Goal: Task Accomplishment & Management: Manage account settings

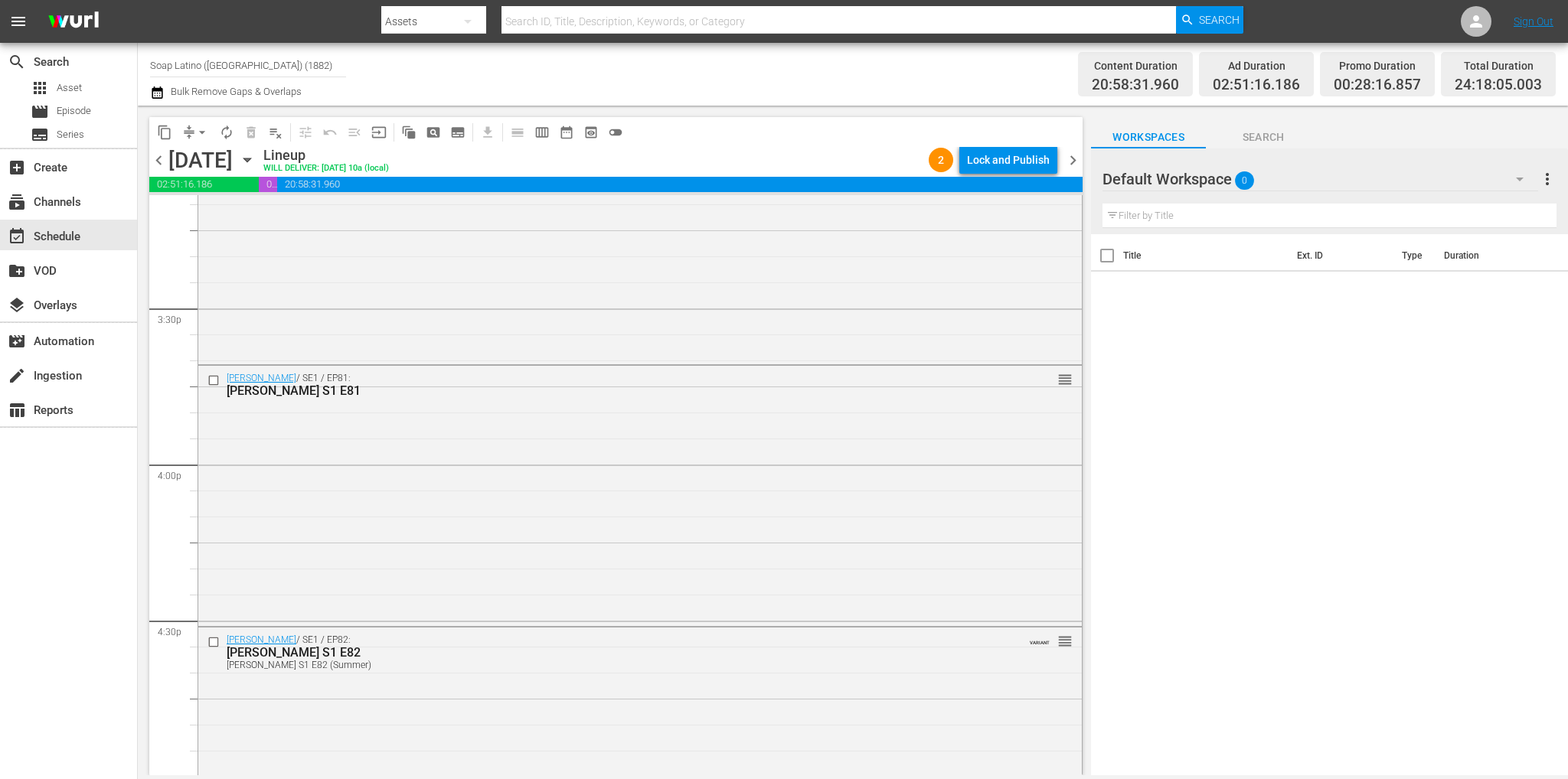
scroll to position [7019, 0]
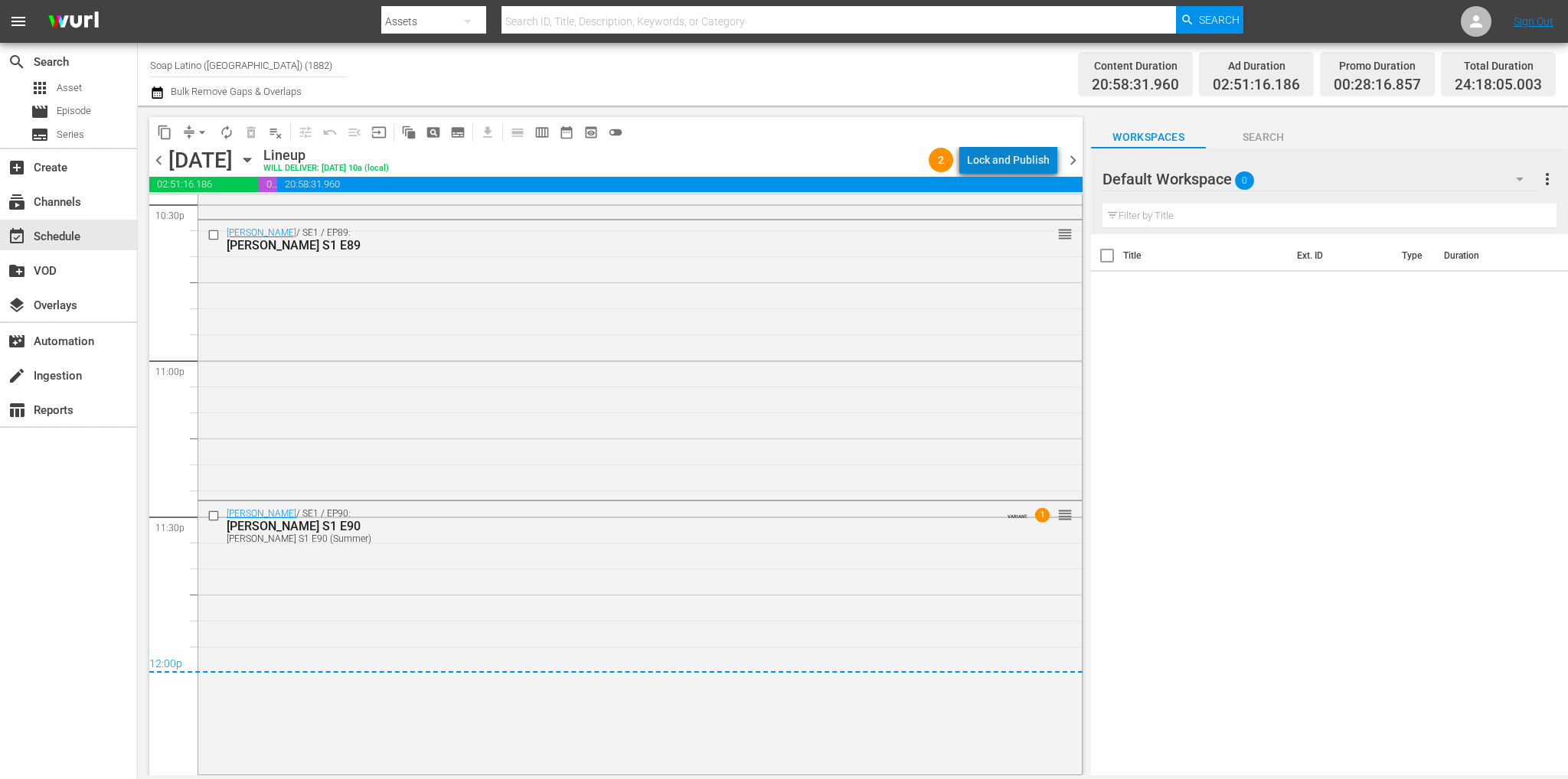
click at [1042, 149] on div "Lock and Publish" at bounding box center [1008, 160] width 83 height 27
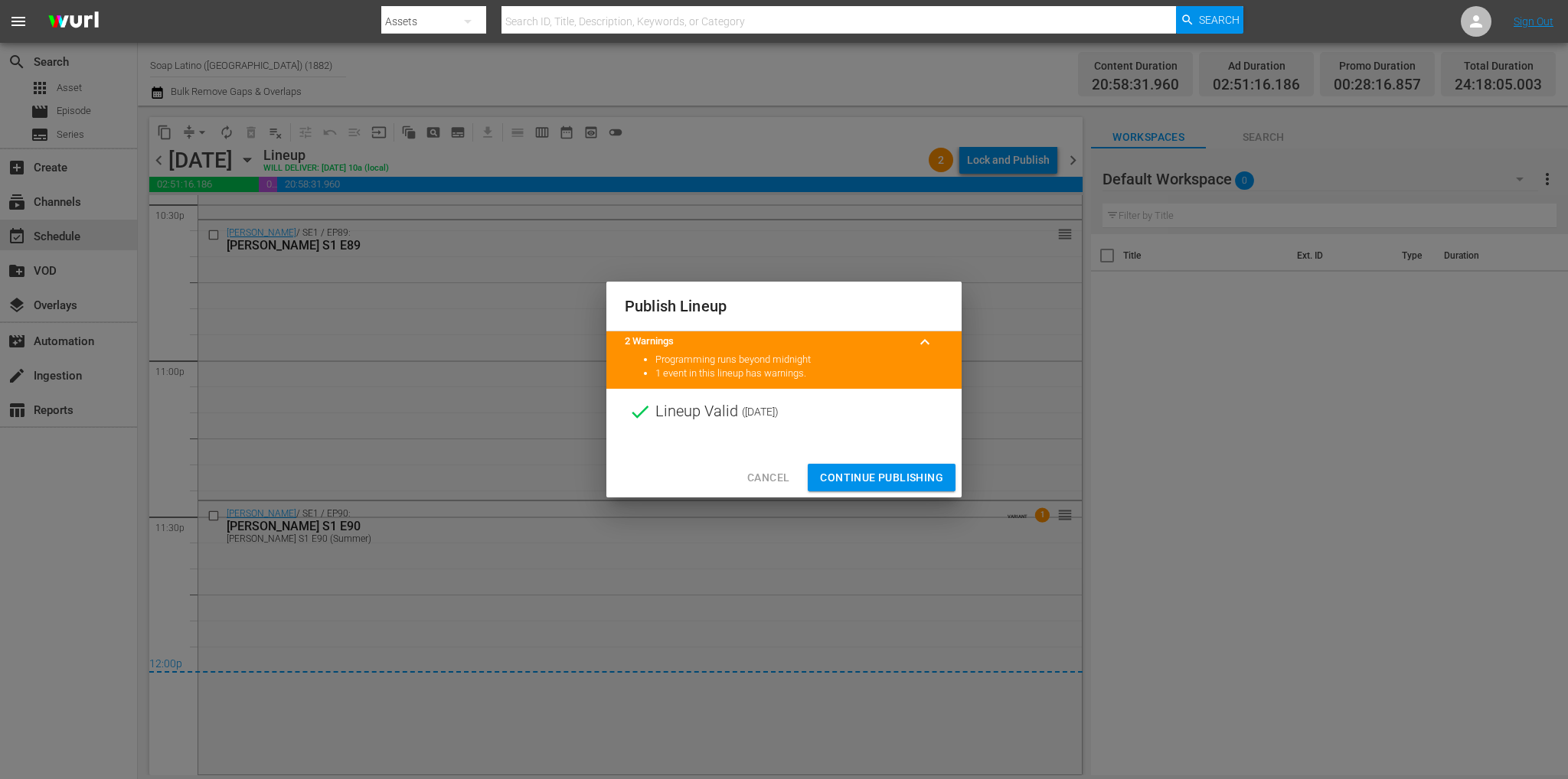
click at [920, 476] on span "Continue Publishing" at bounding box center [881, 478] width 123 height 19
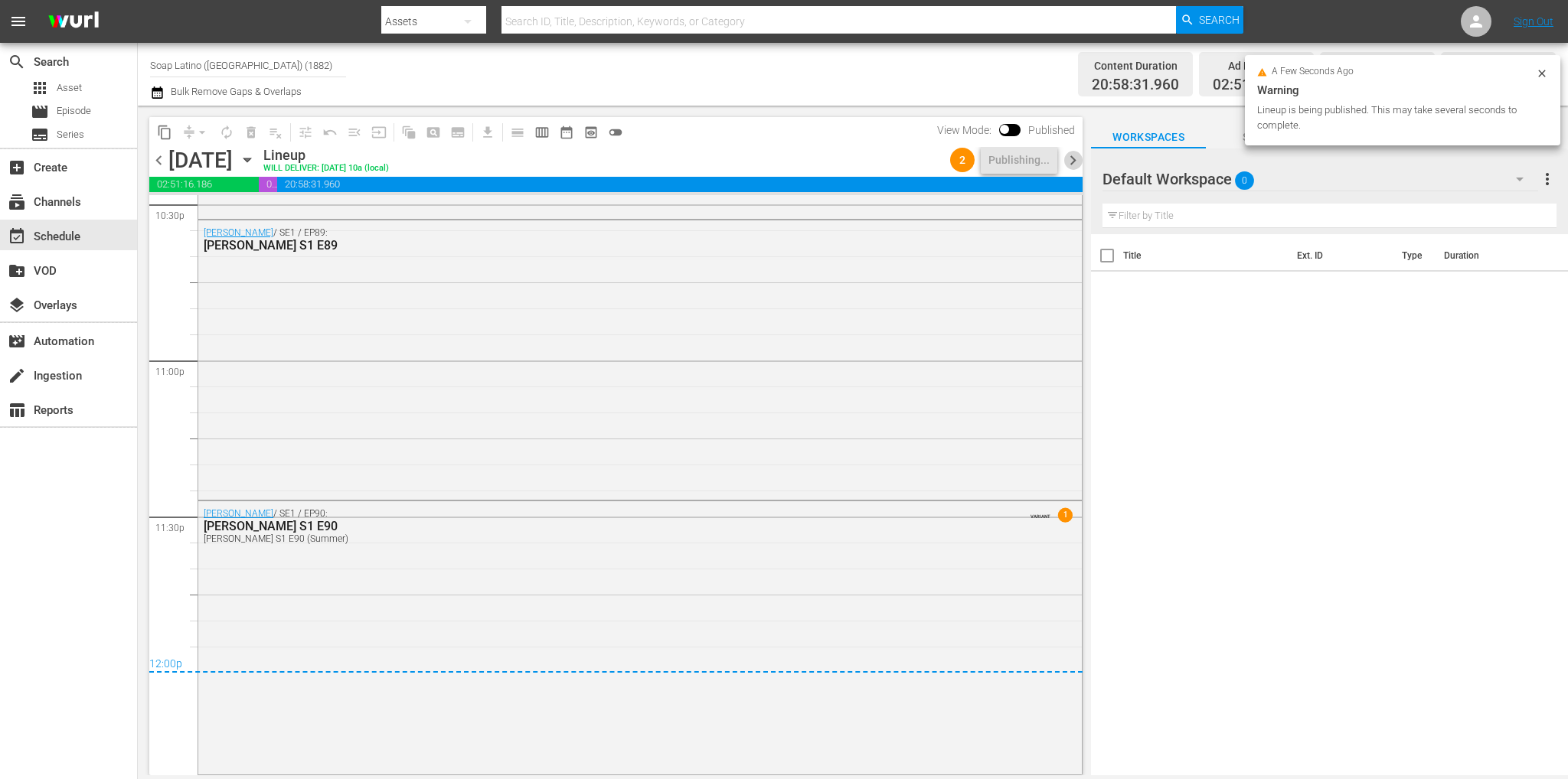
click at [1073, 159] on span "chevron_right" at bounding box center [1073, 161] width 19 height 19
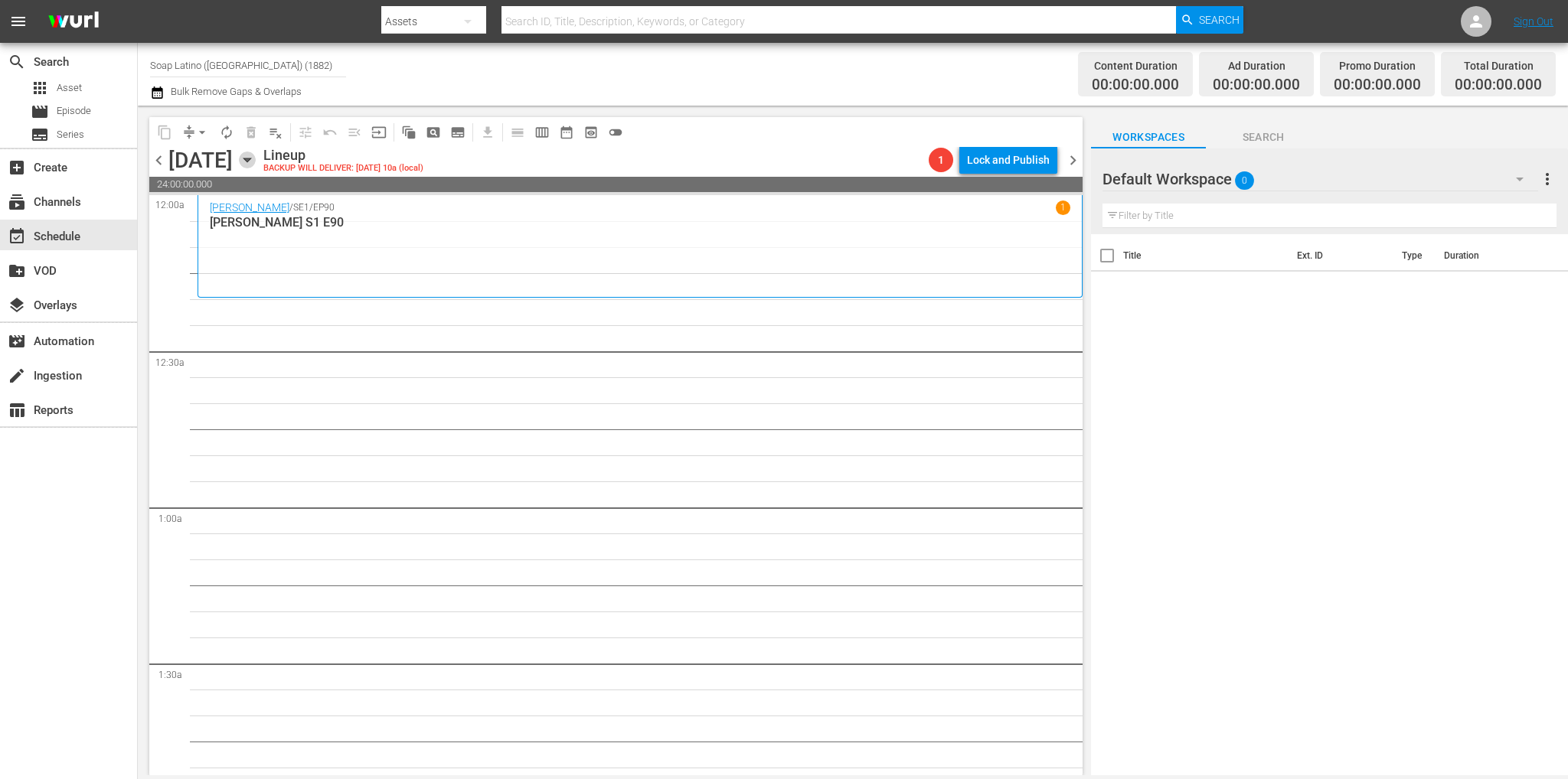
click at [255, 155] on icon "button" at bounding box center [248, 160] width 17 height 17
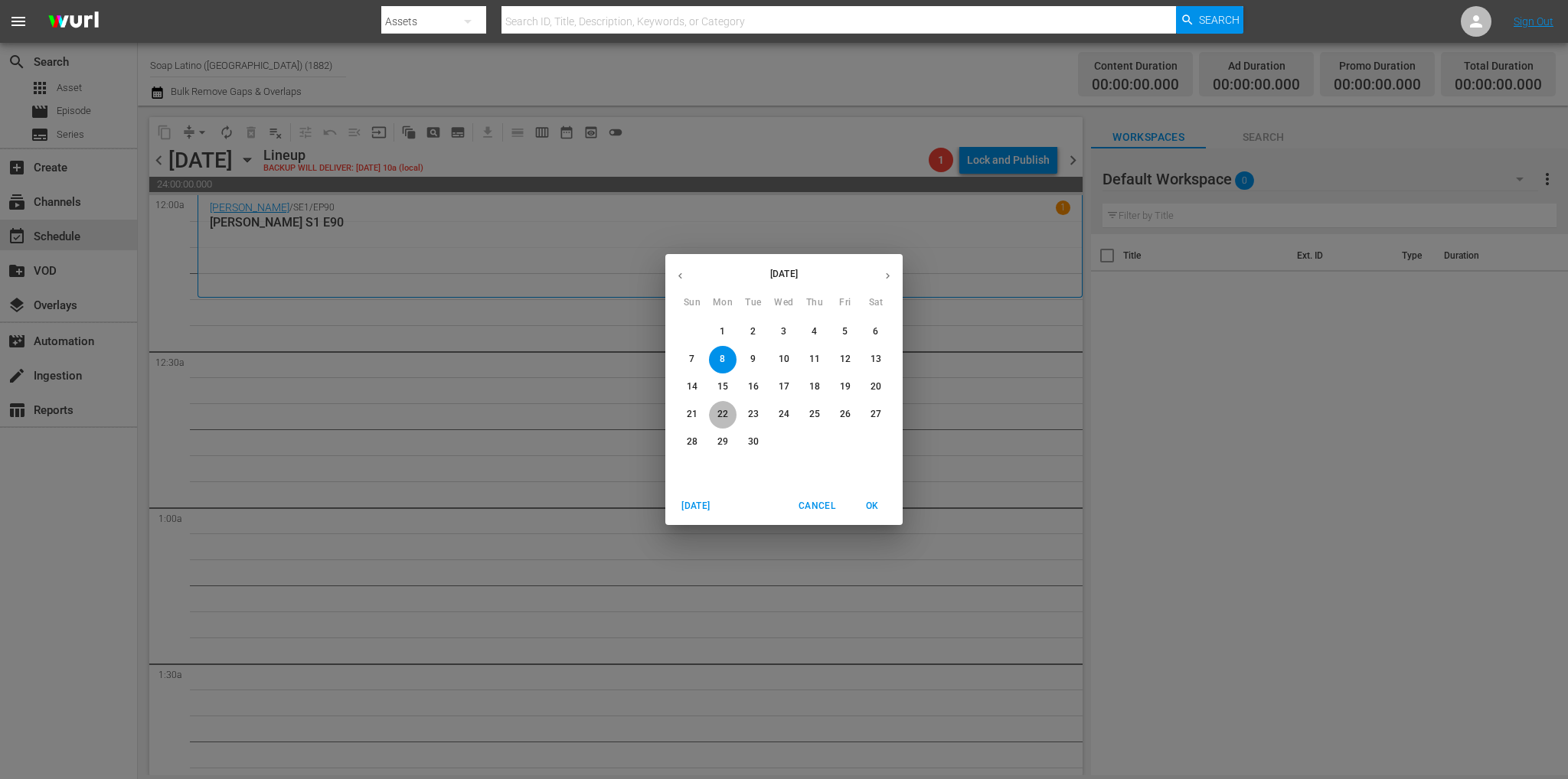
click at [732, 411] on span "22" at bounding box center [723, 414] width 27 height 13
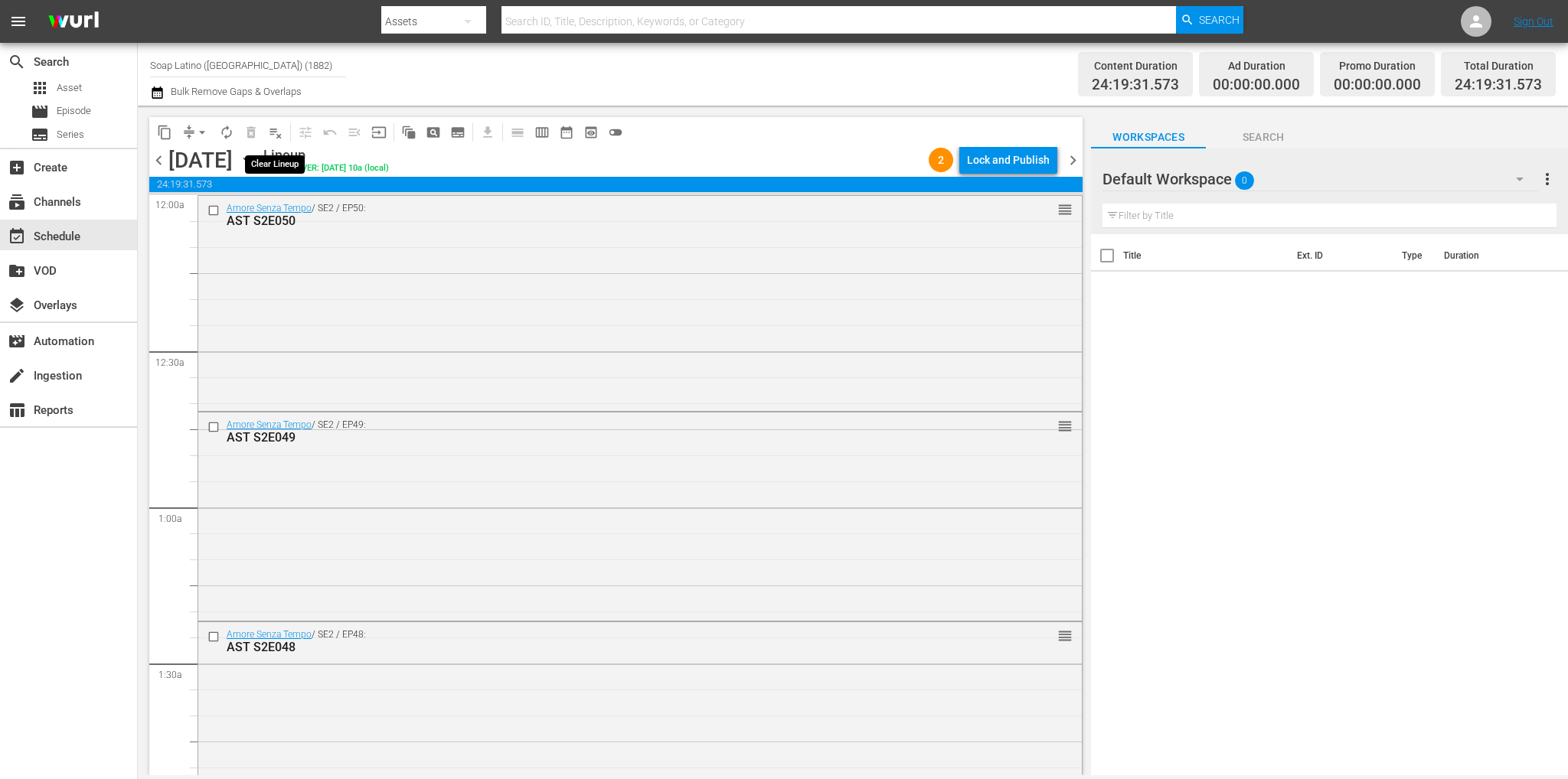
click at [274, 137] on span "playlist_remove_outlined" at bounding box center [276, 132] width 15 height 15
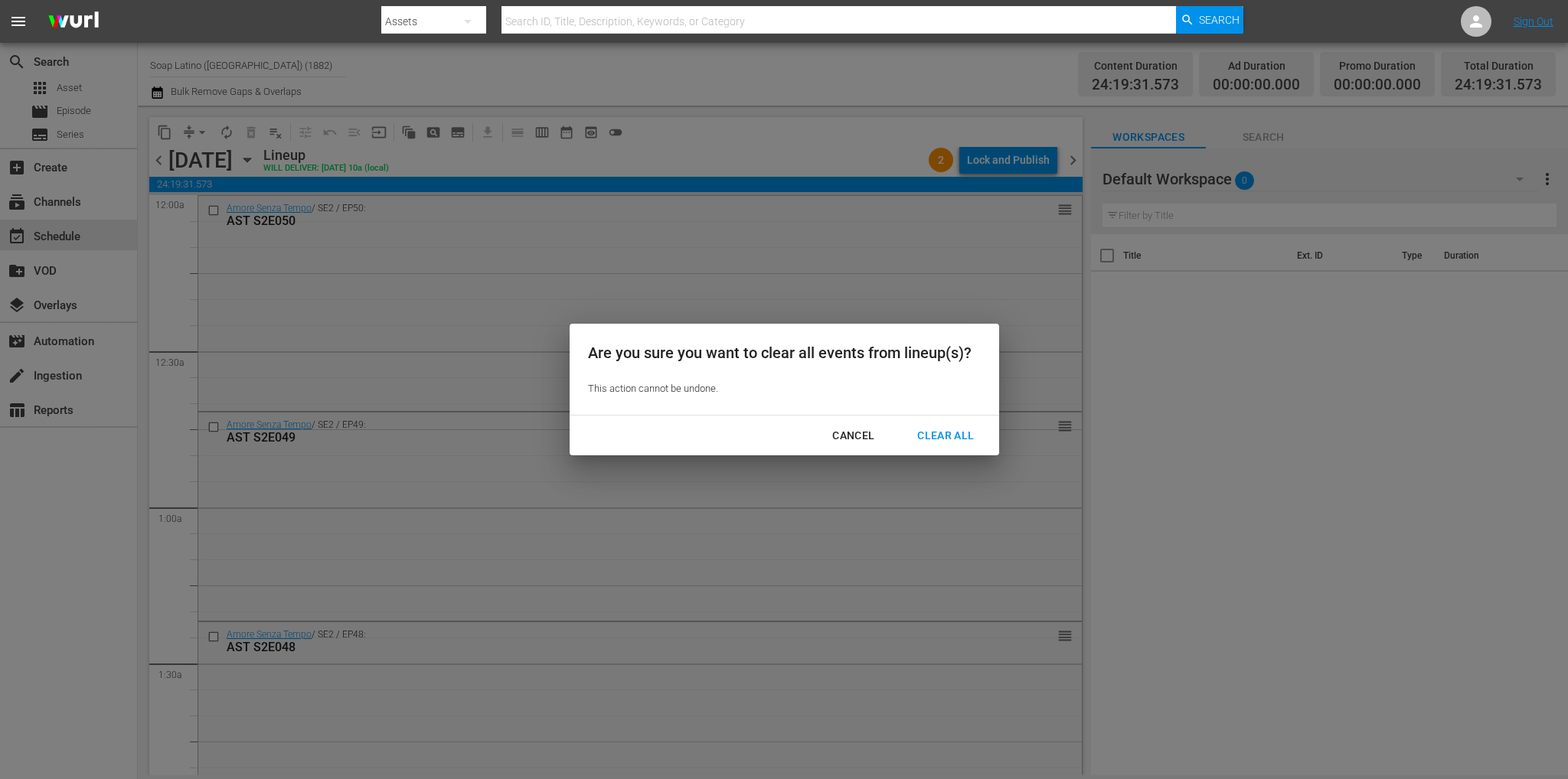
click at [958, 442] on div "Clear All" at bounding box center [945, 436] width 81 height 19
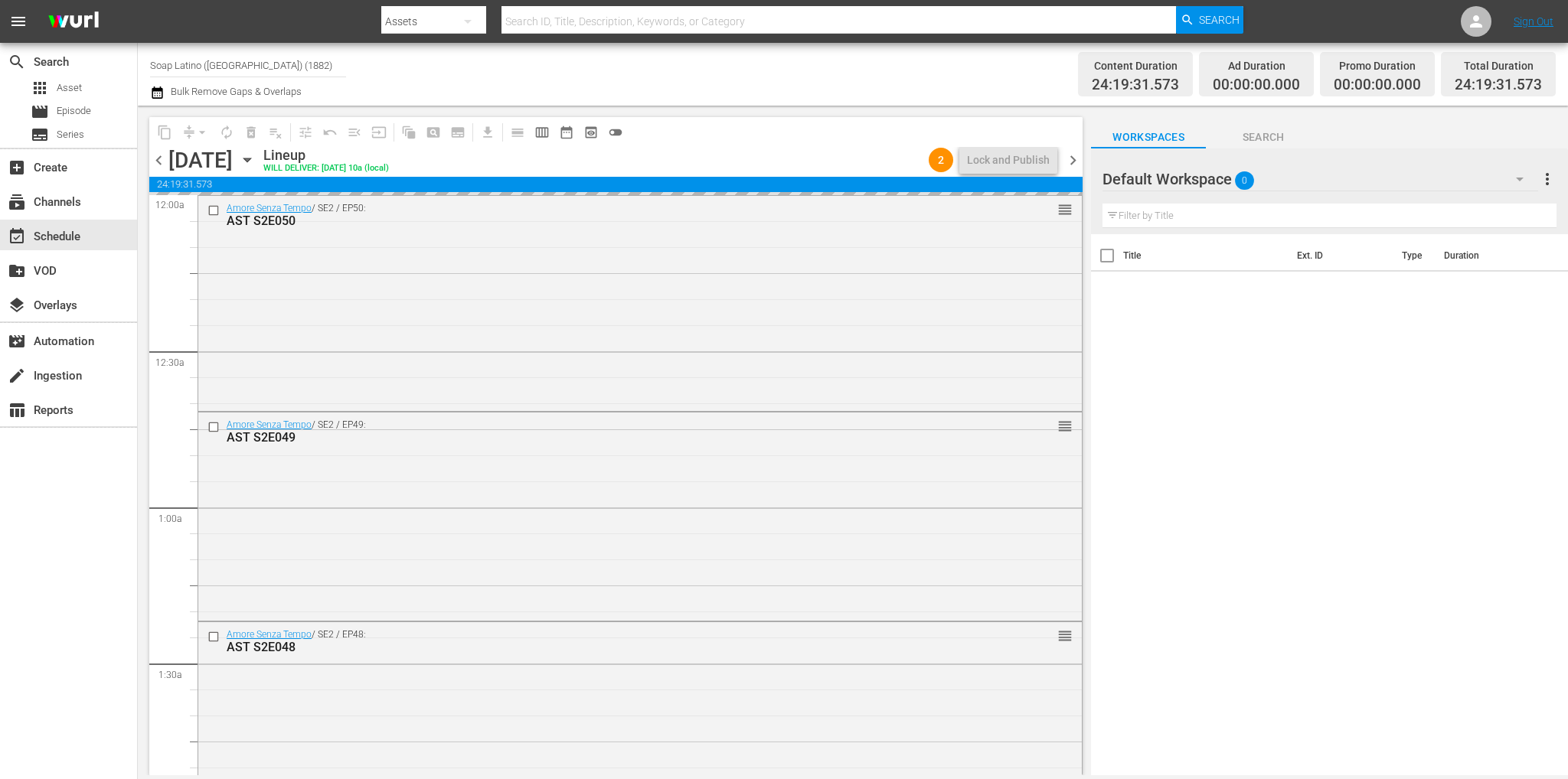
click at [1070, 160] on span "chevron_right" at bounding box center [1073, 161] width 19 height 19
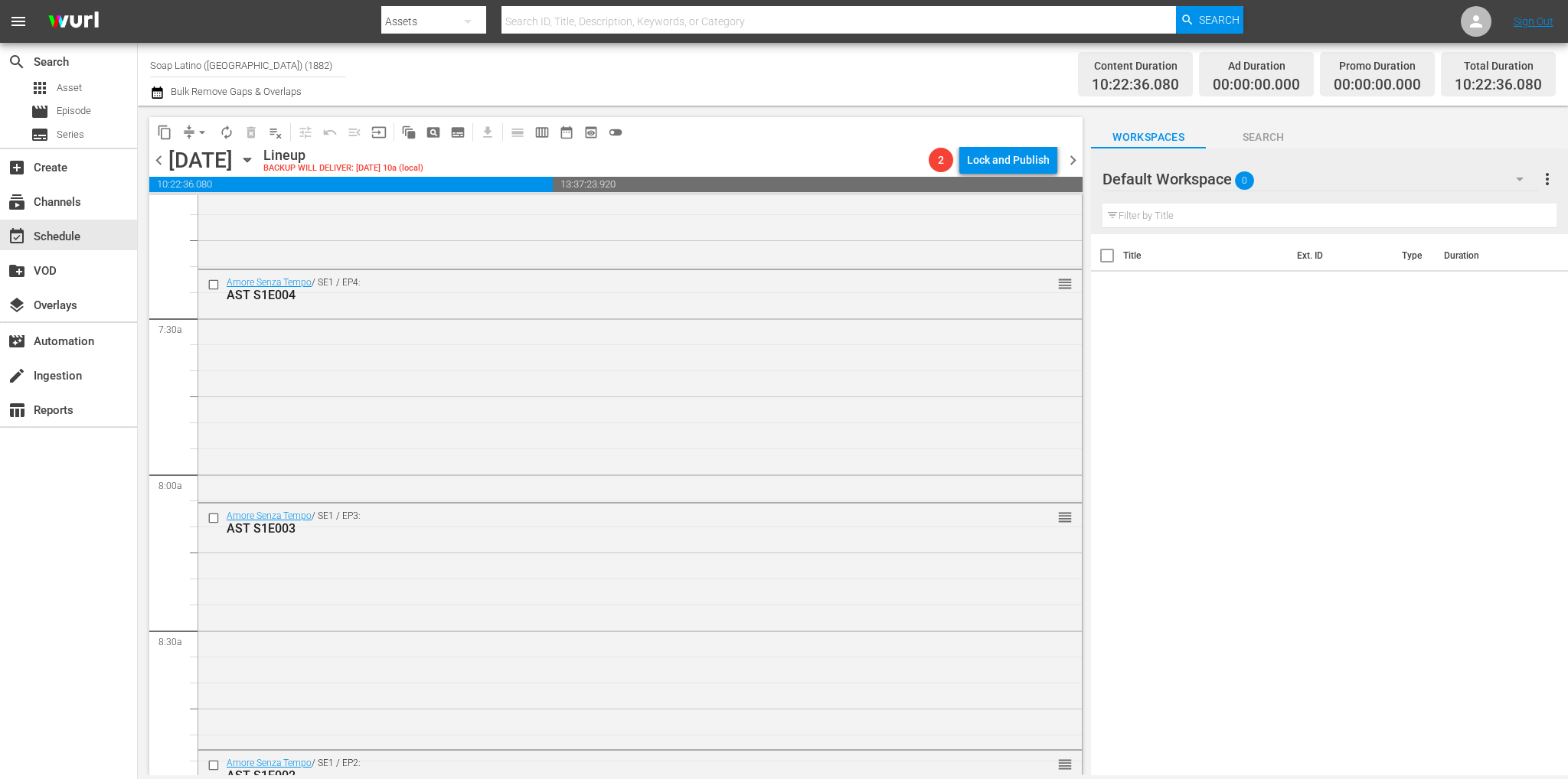
scroll to position [2218, 0]
click at [275, 132] on span "playlist_remove_outlined" at bounding box center [276, 132] width 15 height 15
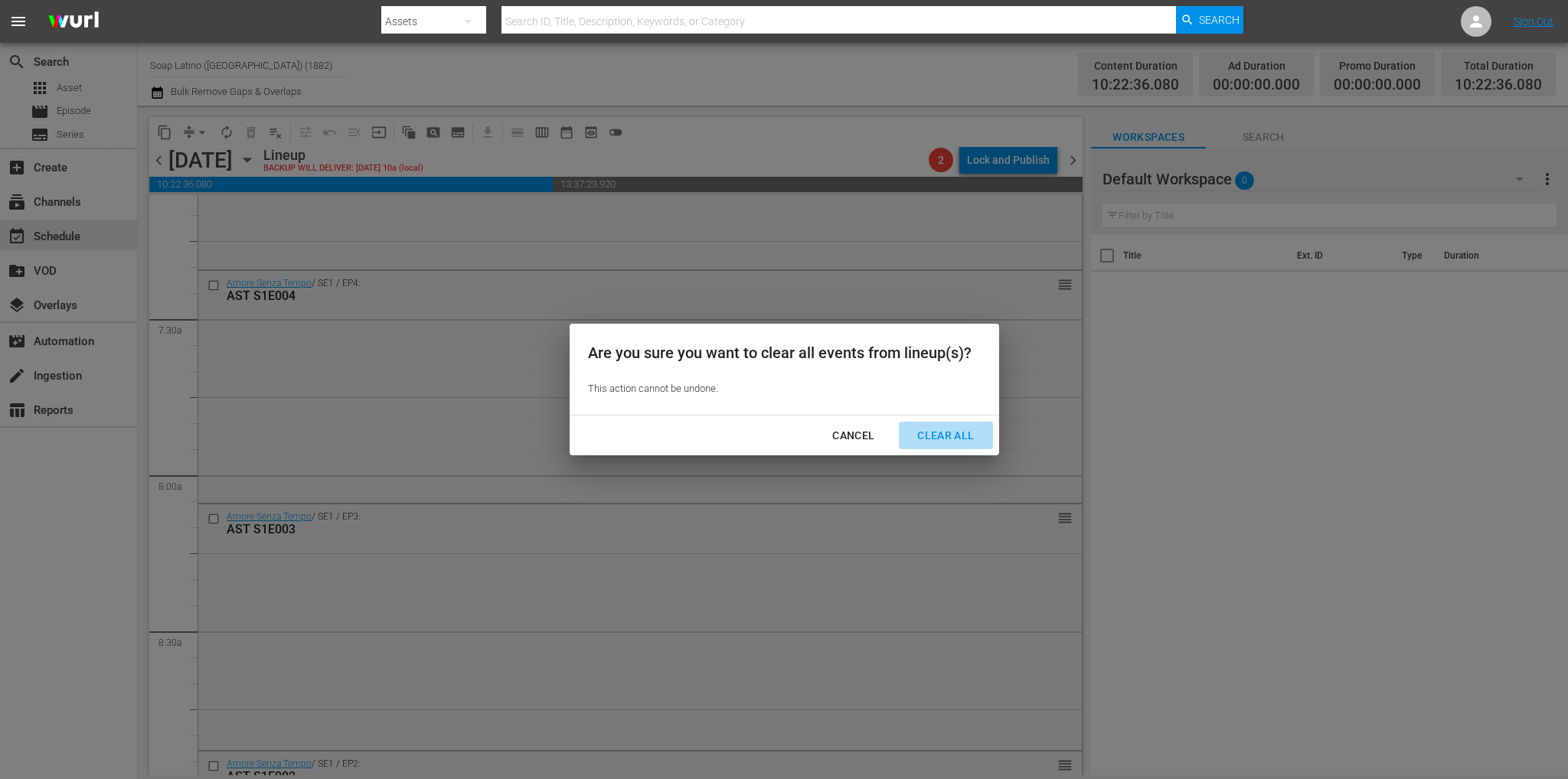
click at [947, 424] on button "Clear All" at bounding box center [945, 436] width 93 height 28
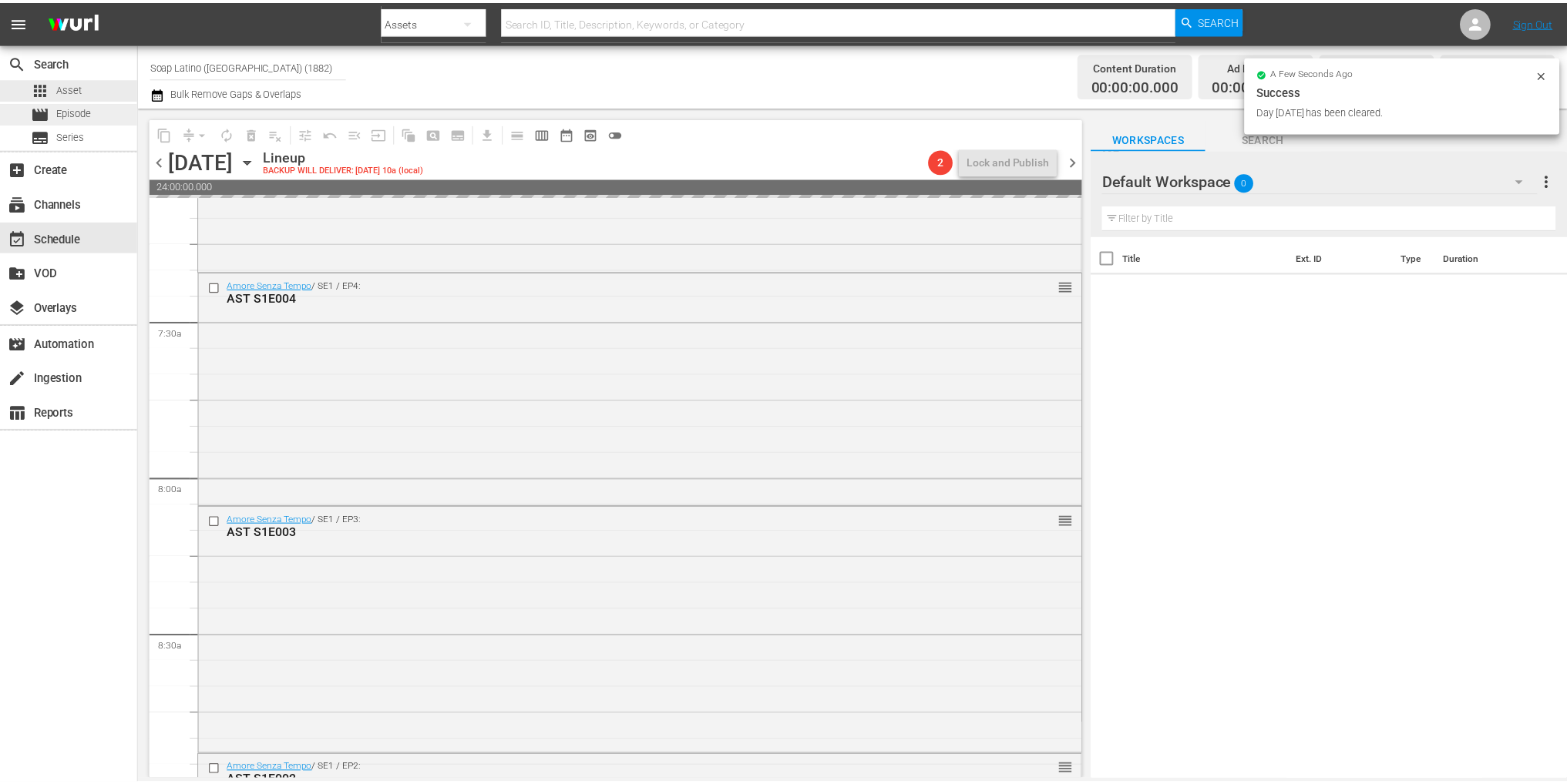
scroll to position [2364, 0]
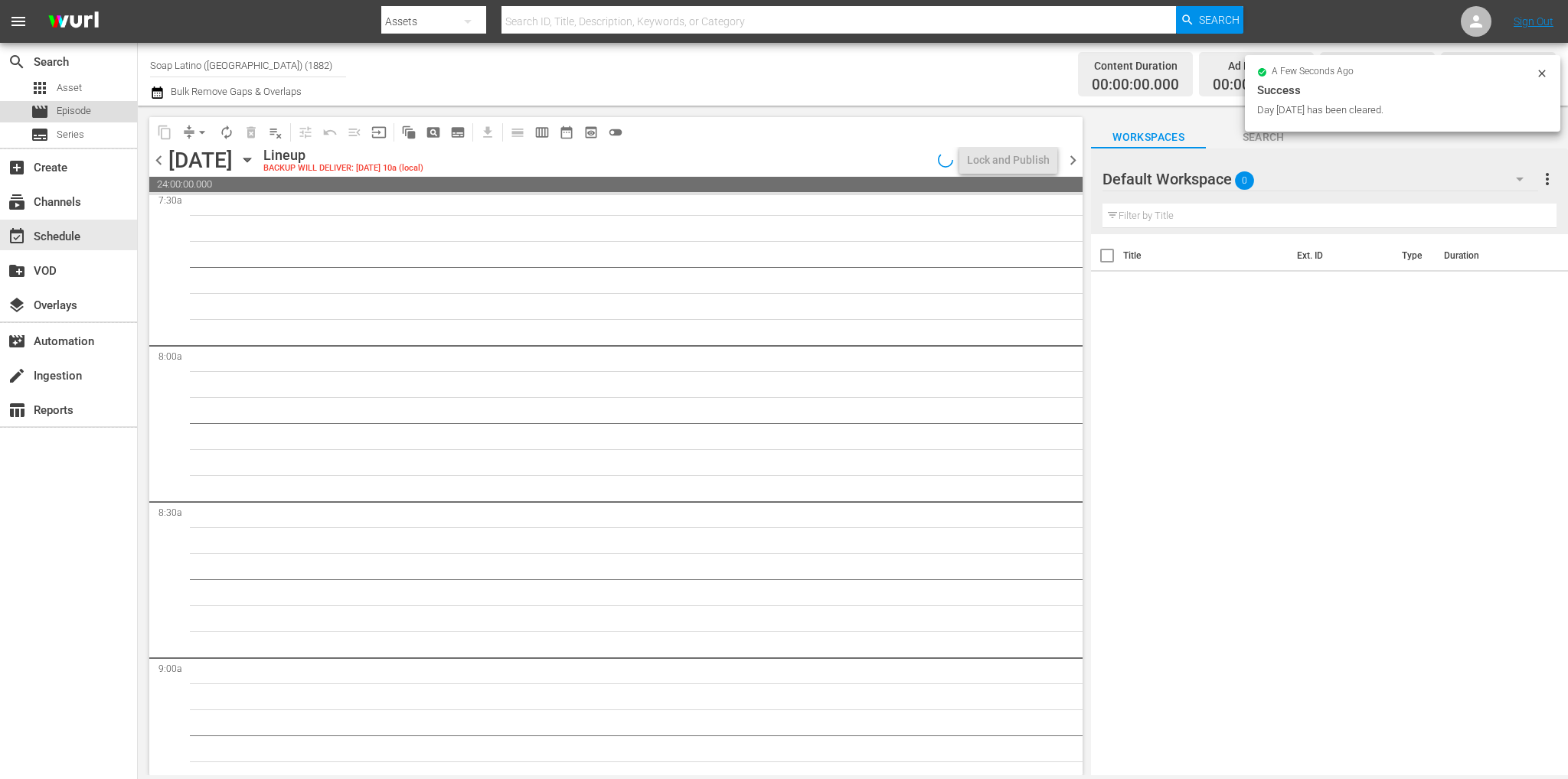
click at [87, 113] on span "Episode" at bounding box center [73, 111] width 34 height 15
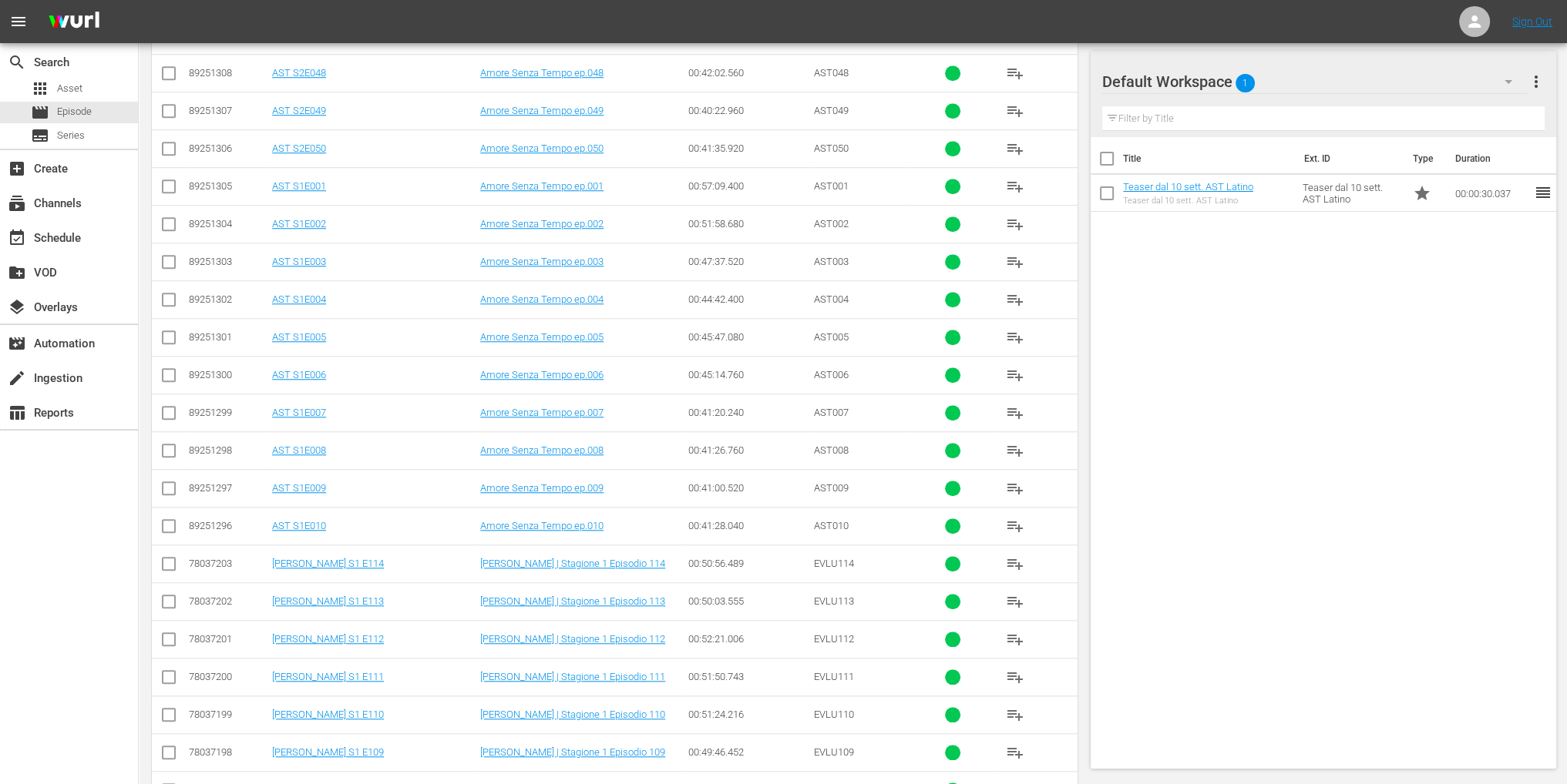
scroll to position [1695, 0]
click at [163, 257] on input "checkbox" at bounding box center [169, 266] width 19 height 19
checkbox input "true"
click at [167, 298] on input "checkbox" at bounding box center [169, 304] width 19 height 19
checkbox input "true"
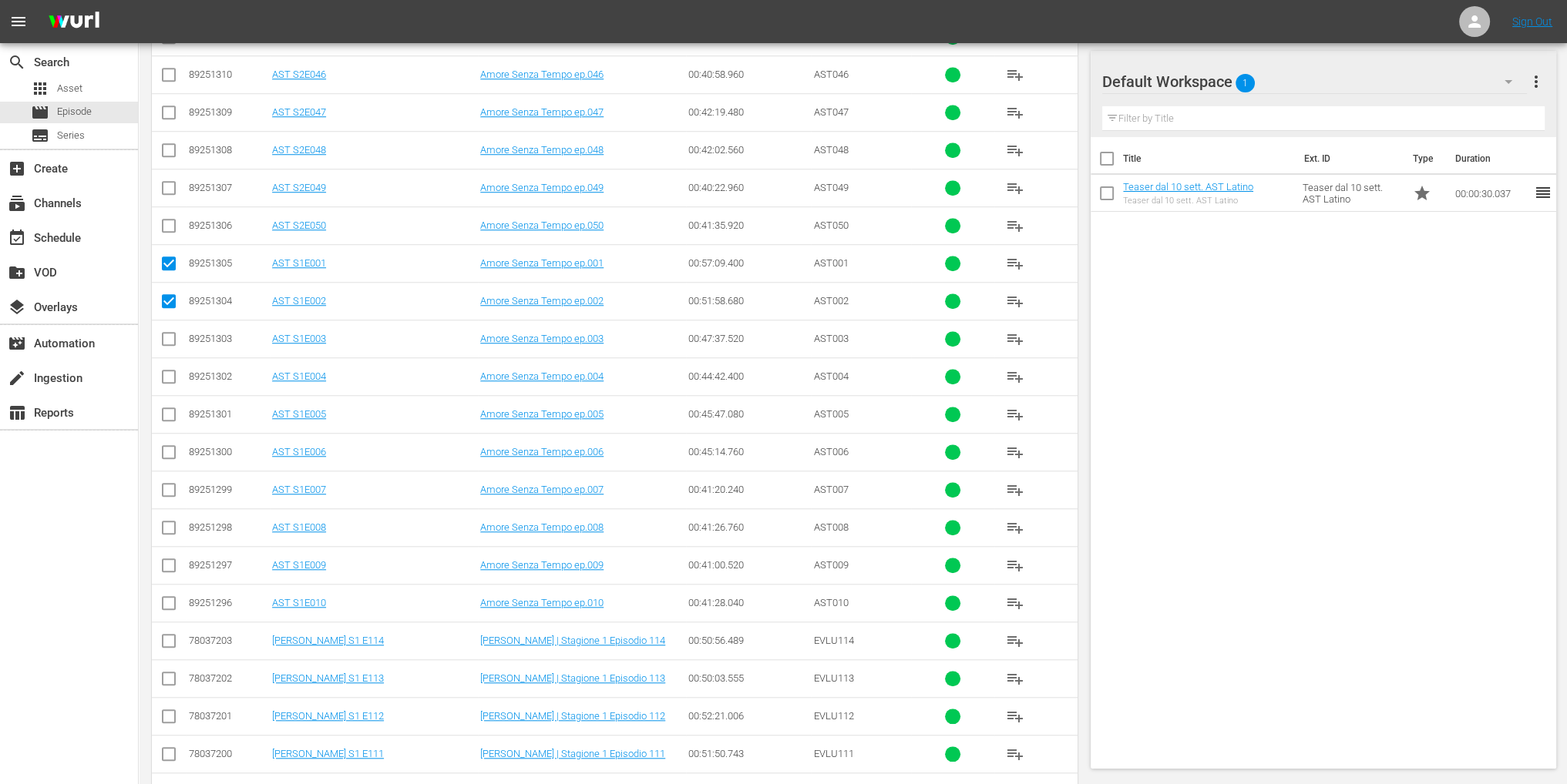
click at [168, 333] on input "checkbox" at bounding box center [169, 342] width 19 height 19
checkbox input "true"
click at [167, 371] on input "checkbox" at bounding box center [169, 380] width 19 height 19
checkbox input "true"
click at [171, 408] on input "checkbox" at bounding box center [169, 418] width 19 height 19
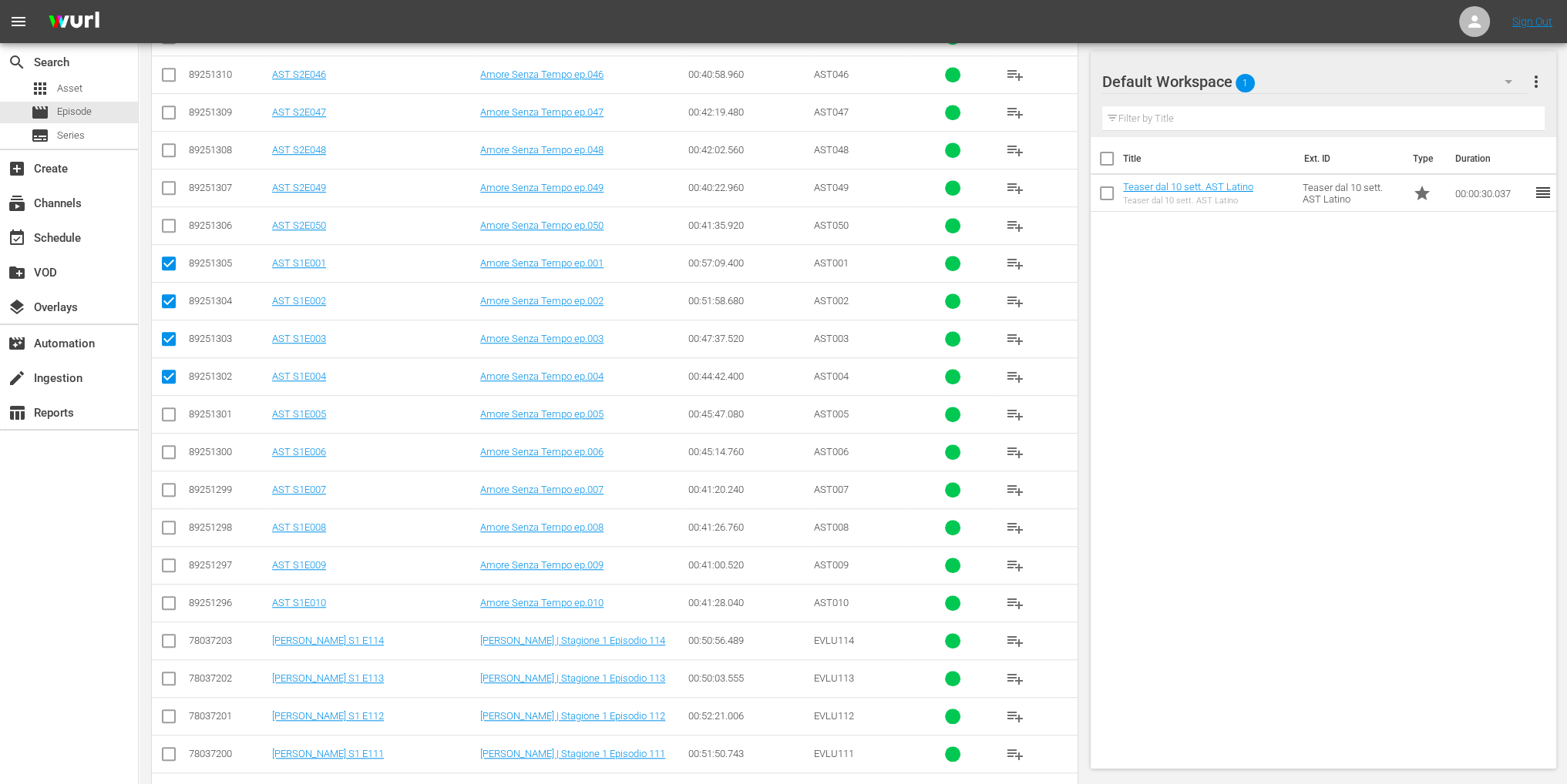
checkbox input "true"
click at [167, 446] on input "checkbox" at bounding box center [169, 456] width 19 height 19
checkbox input "true"
click at [171, 484] on input "checkbox" at bounding box center [169, 493] width 19 height 19
checkbox input "true"
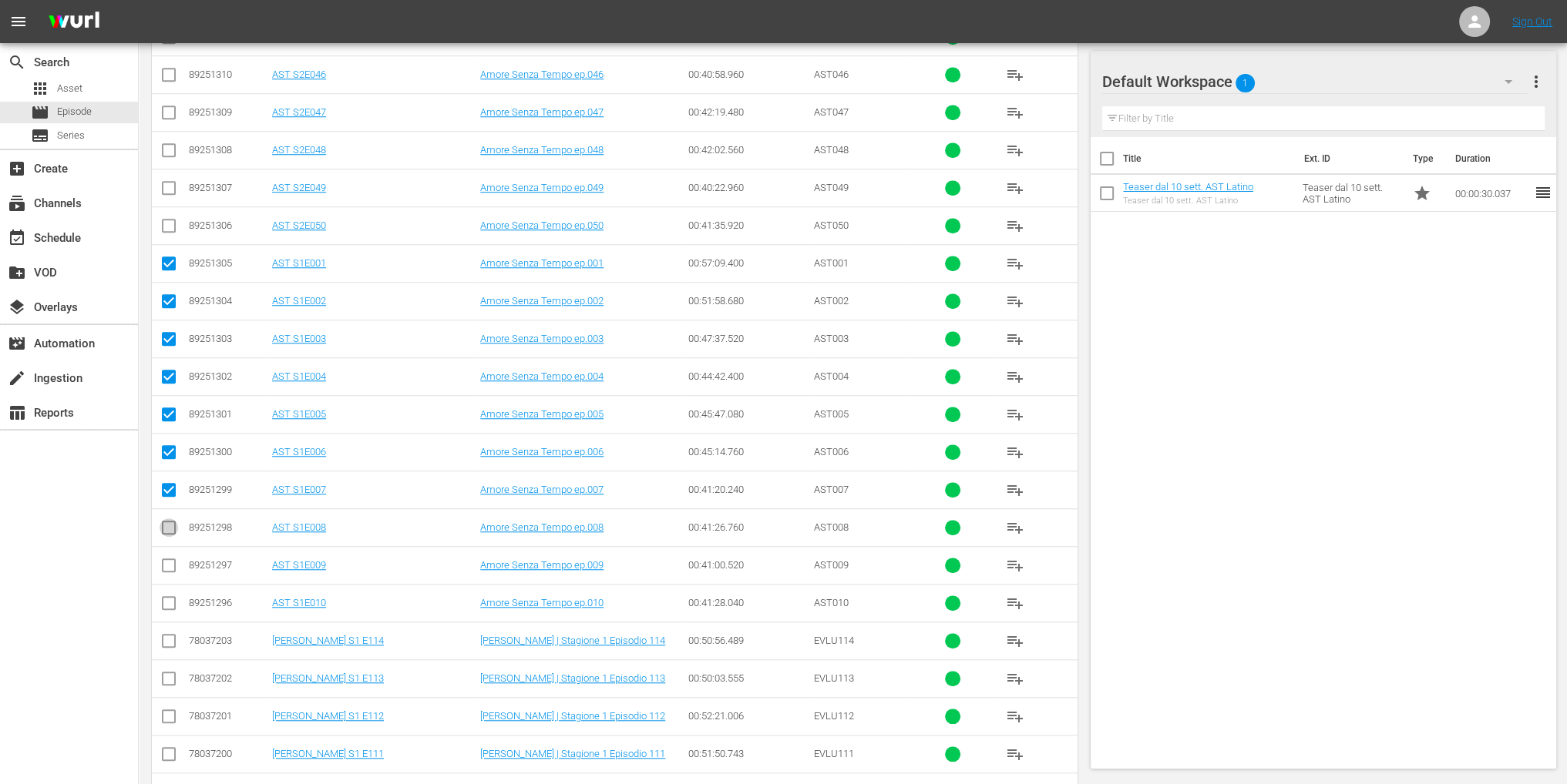
click at [167, 529] on input "checkbox" at bounding box center [169, 531] width 19 height 19
checkbox input "true"
click at [171, 560] on input "checkbox" at bounding box center [169, 569] width 19 height 19
checkbox input "true"
click at [169, 604] on input "checkbox" at bounding box center [169, 607] width 19 height 19
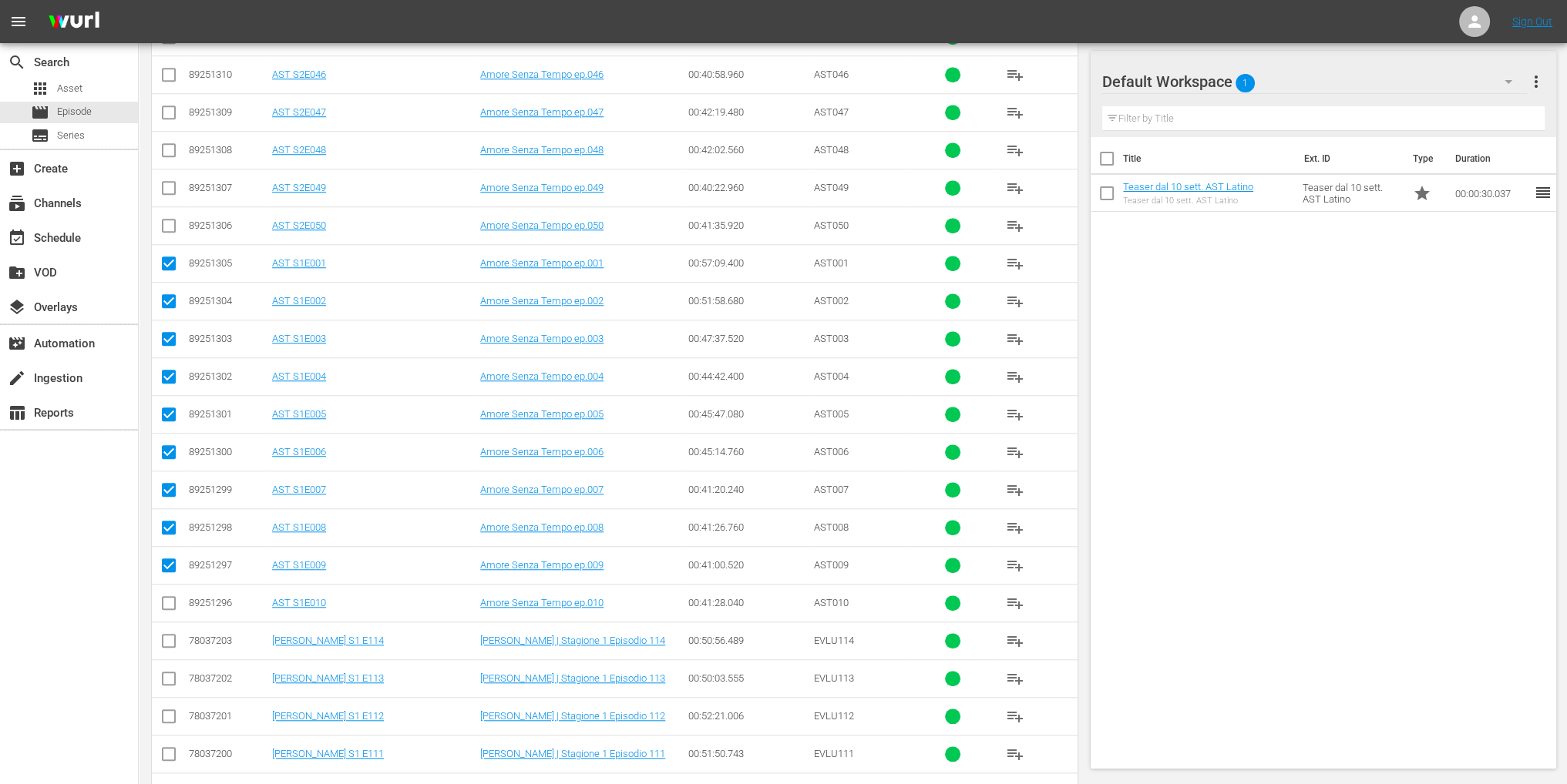
checkbox input "true"
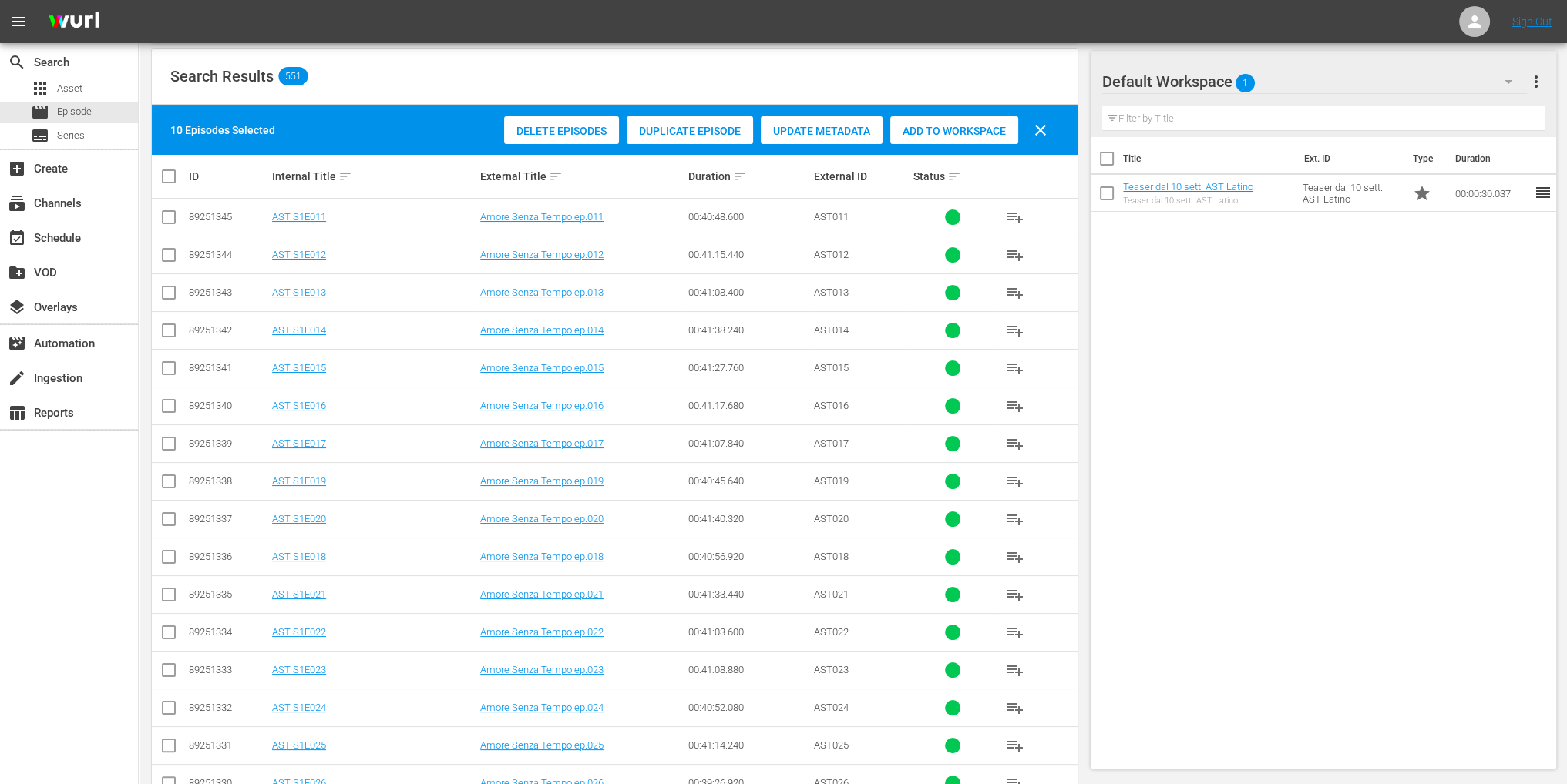
scroll to position [0, 0]
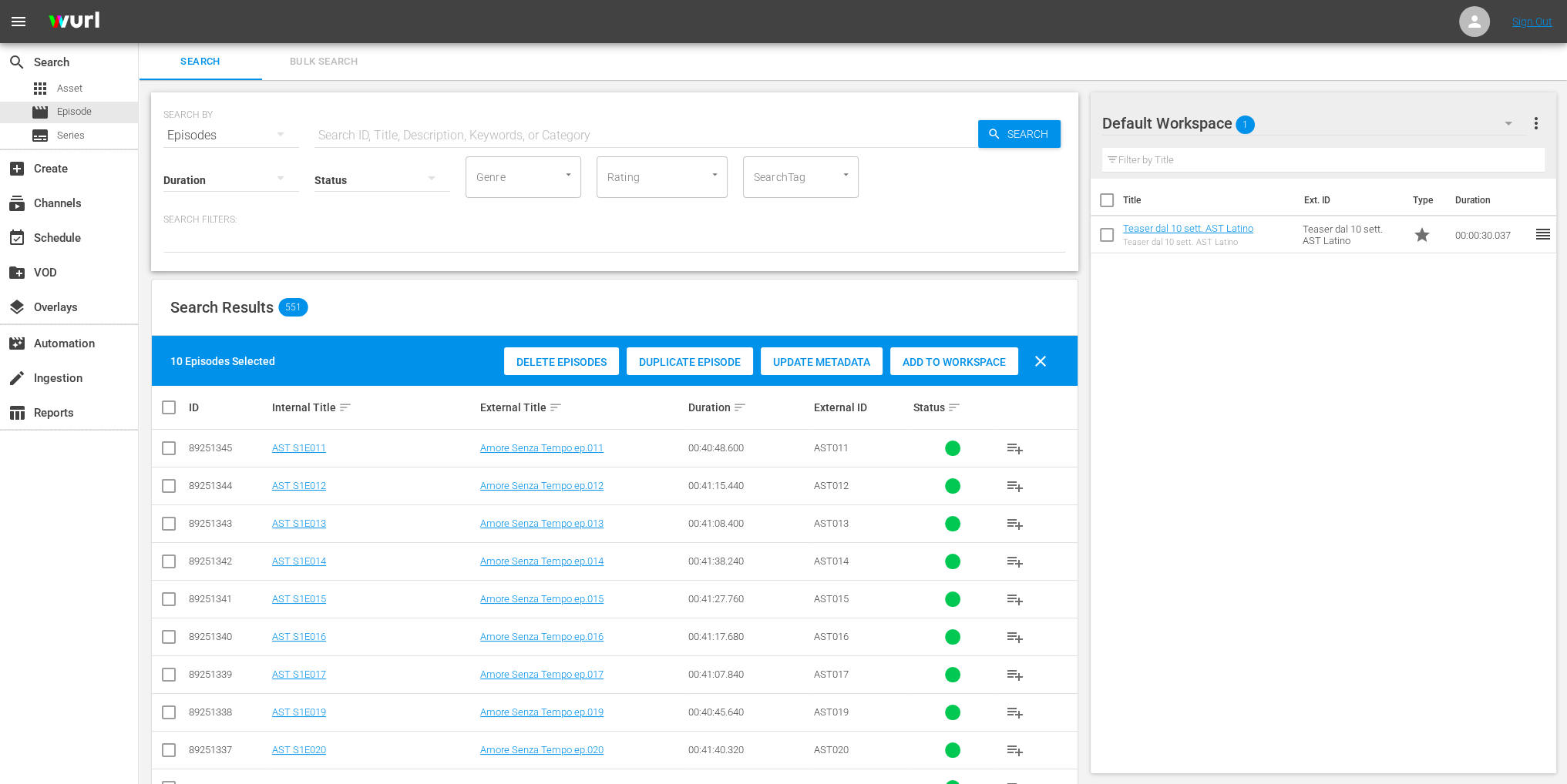
click at [983, 352] on div "Add to Workspace" at bounding box center [954, 362] width 128 height 29
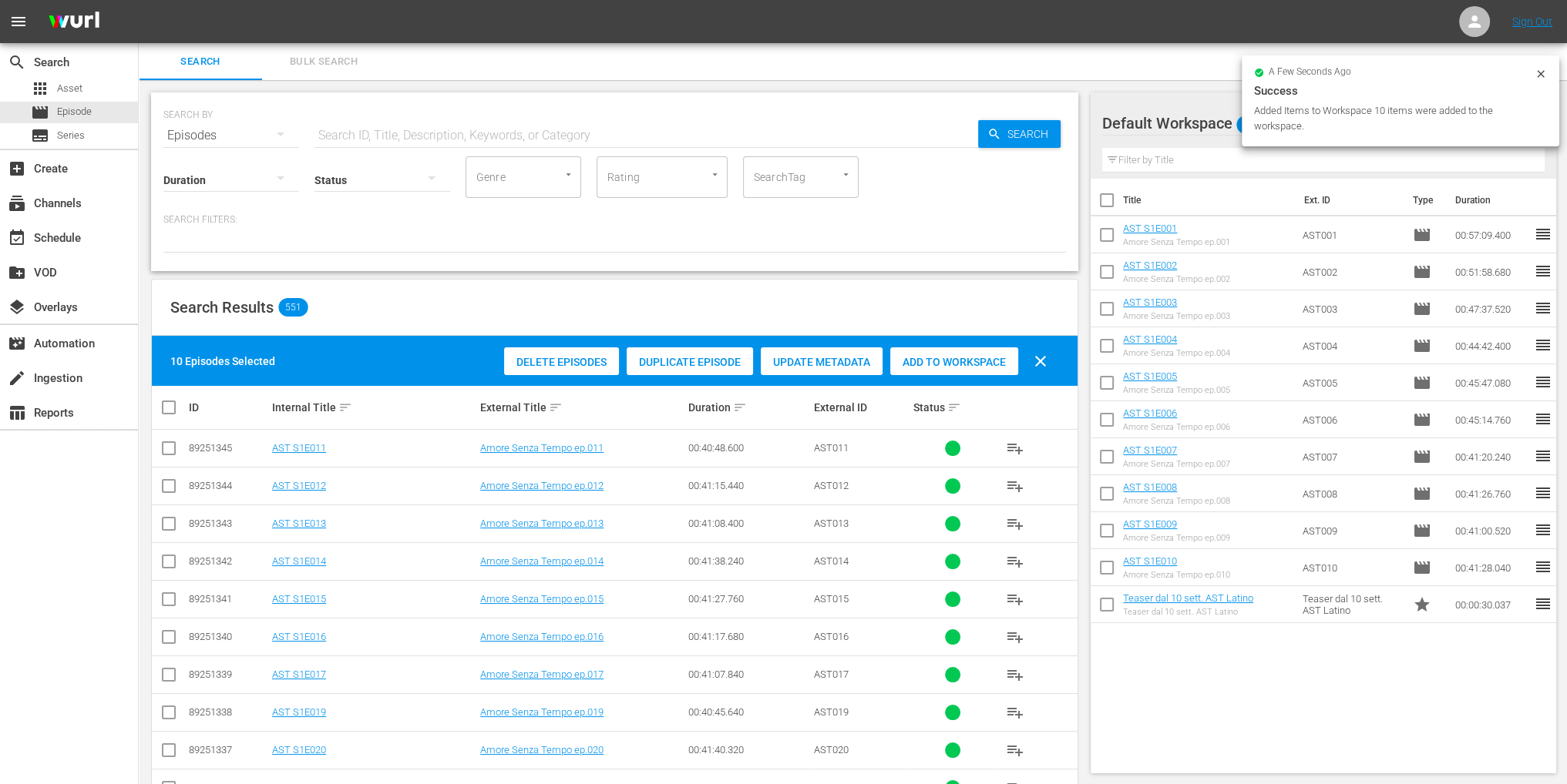
click at [1537, 77] on icon at bounding box center [1540, 74] width 12 height 12
click at [1535, 118] on span "more_vert" at bounding box center [1536, 124] width 19 height 19
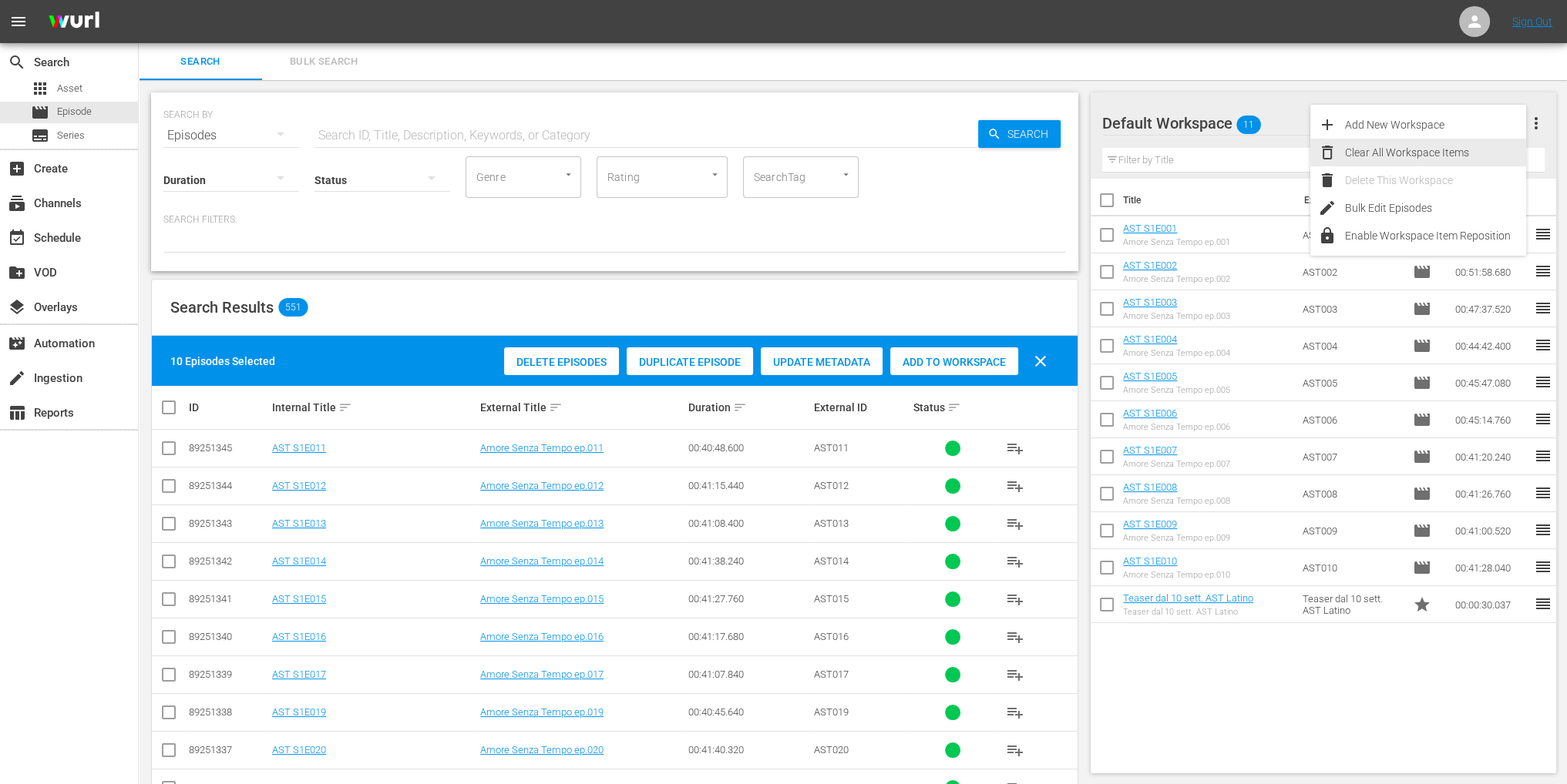
click at [1373, 158] on div "Clear All Workspace Items" at bounding box center [1435, 152] width 181 height 28
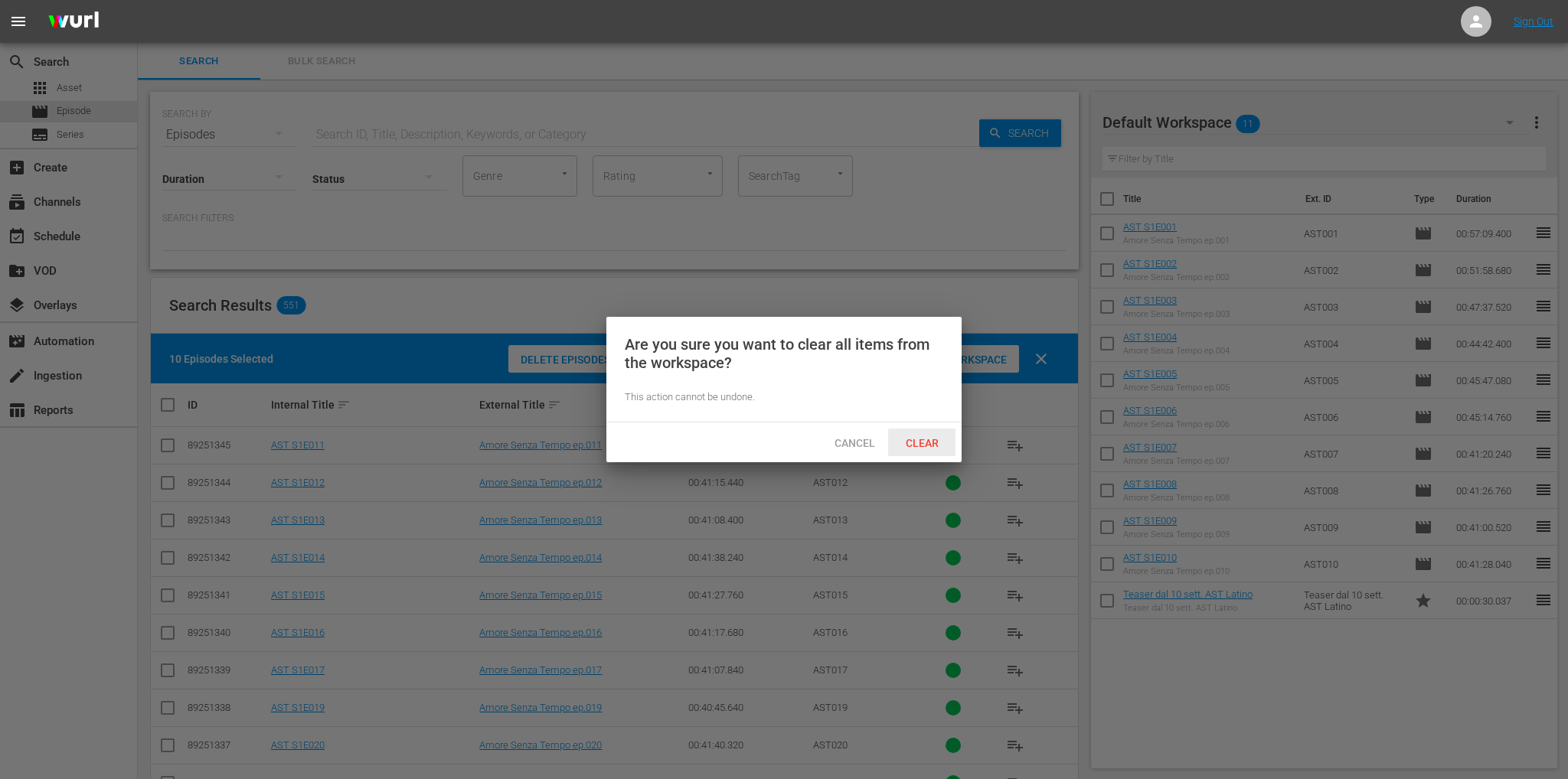
click at [921, 442] on span "Clear" at bounding box center [921, 443] width 57 height 12
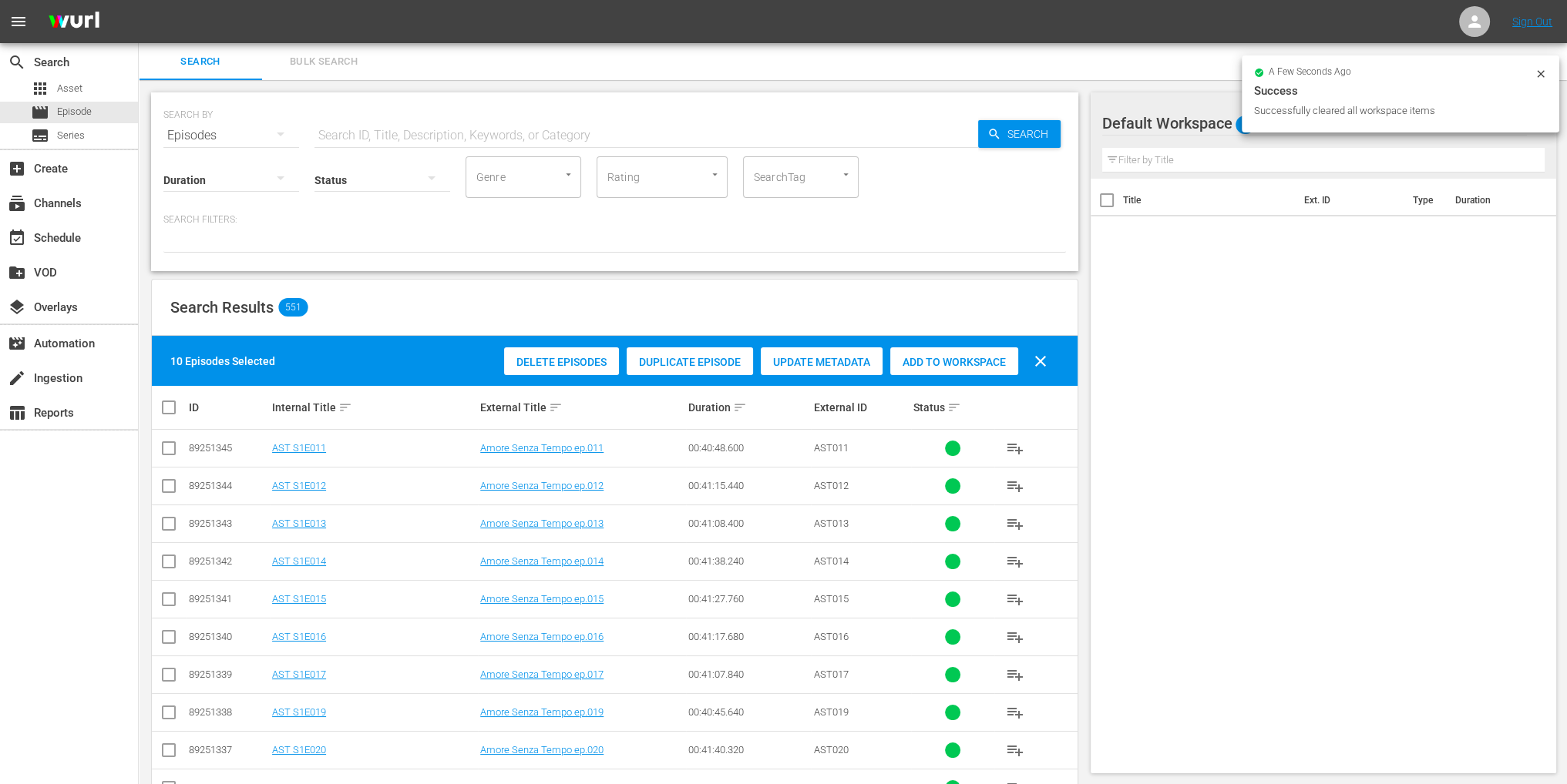
click at [1539, 77] on icon at bounding box center [1540, 74] width 12 height 12
click at [1533, 123] on span "more_vert" at bounding box center [1536, 124] width 19 height 19
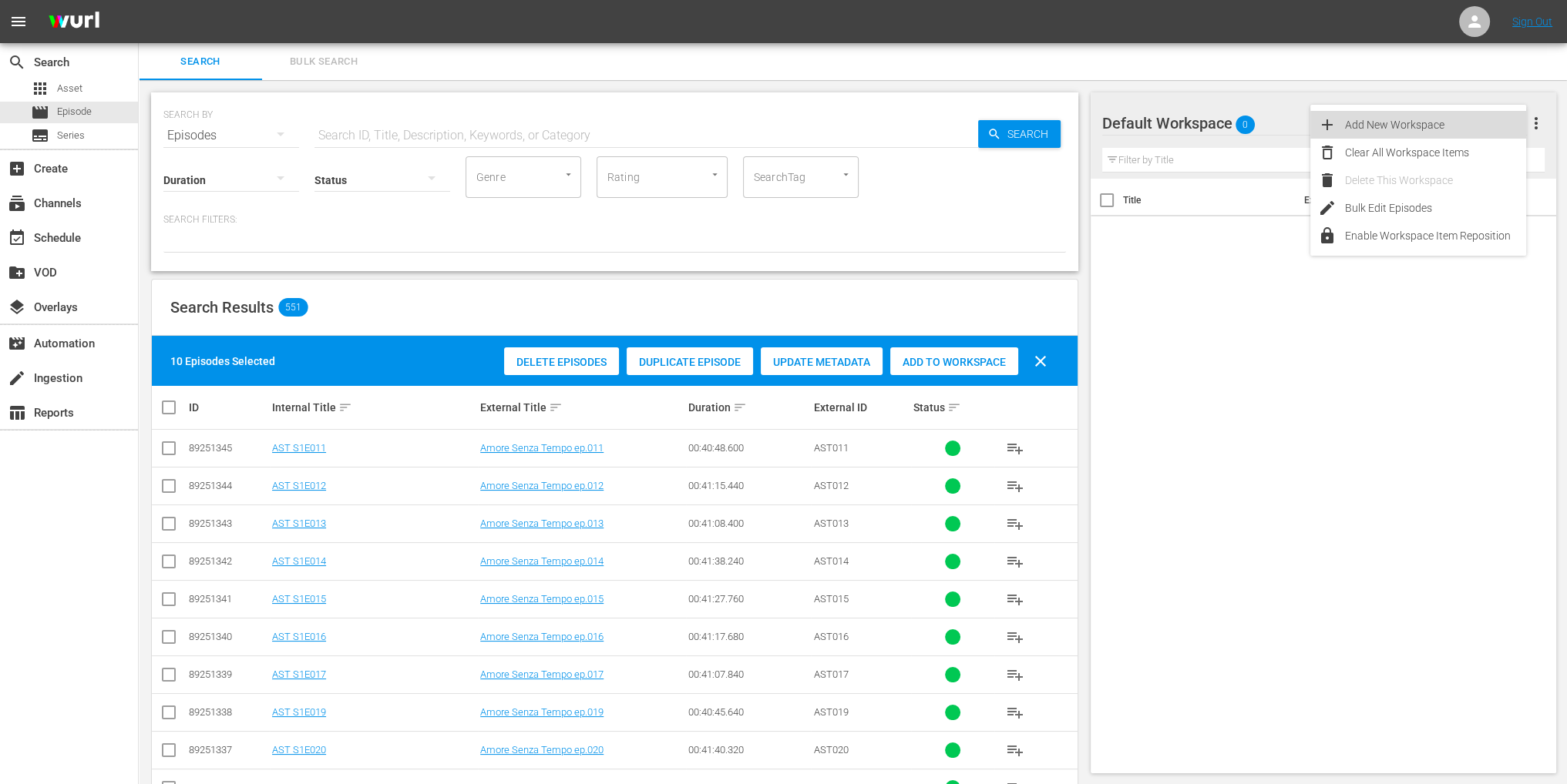
click at [1398, 129] on div "Add New Workspace" at bounding box center [1435, 125] width 181 height 28
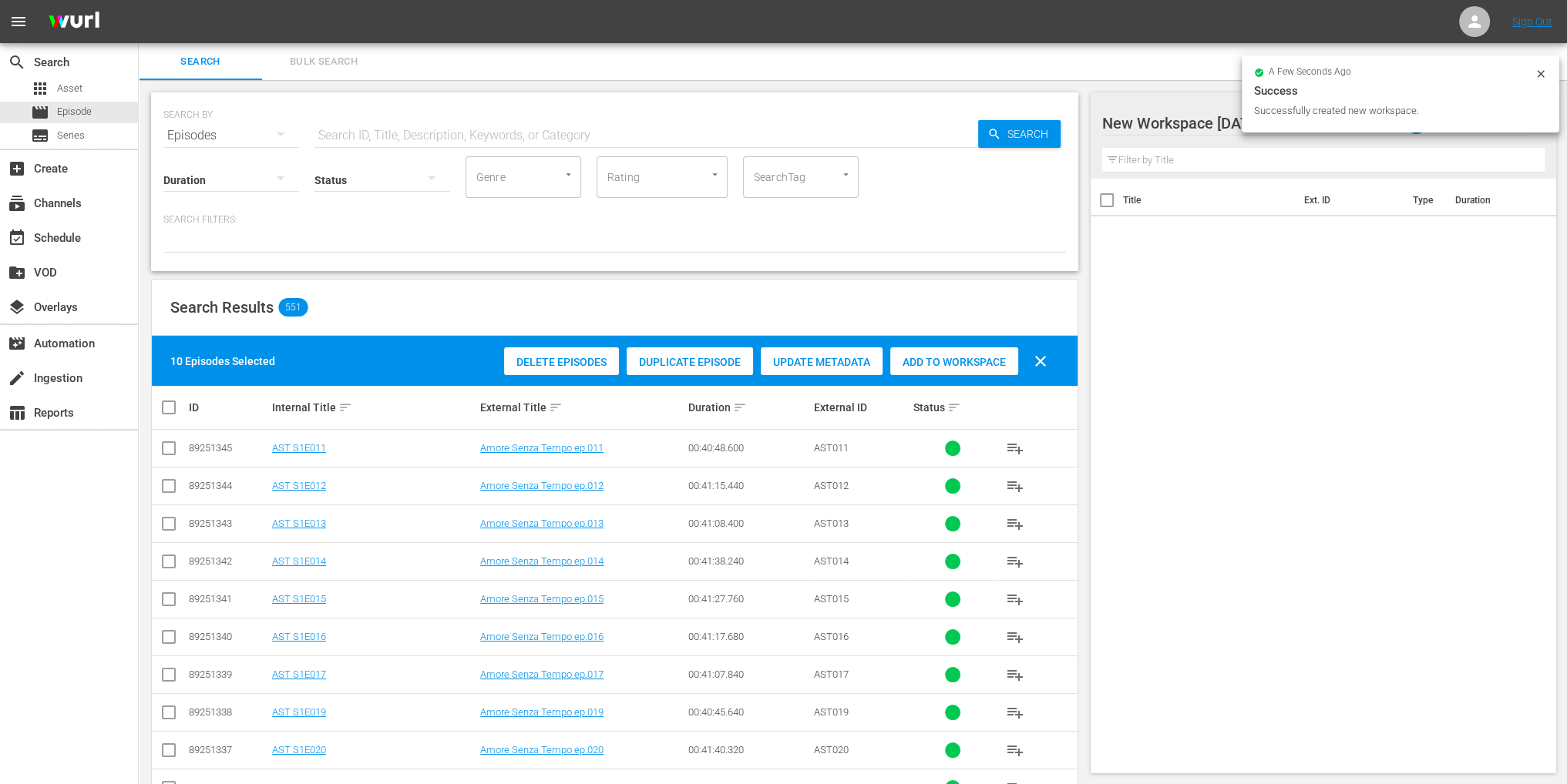
click at [1200, 134] on div at bounding box center [1233, 124] width 262 height 39
click at [1192, 132] on input "New Workspace Sat Aug 30 2025 16:28:18 GMT+0000" at bounding box center [1317, 123] width 428 height 37
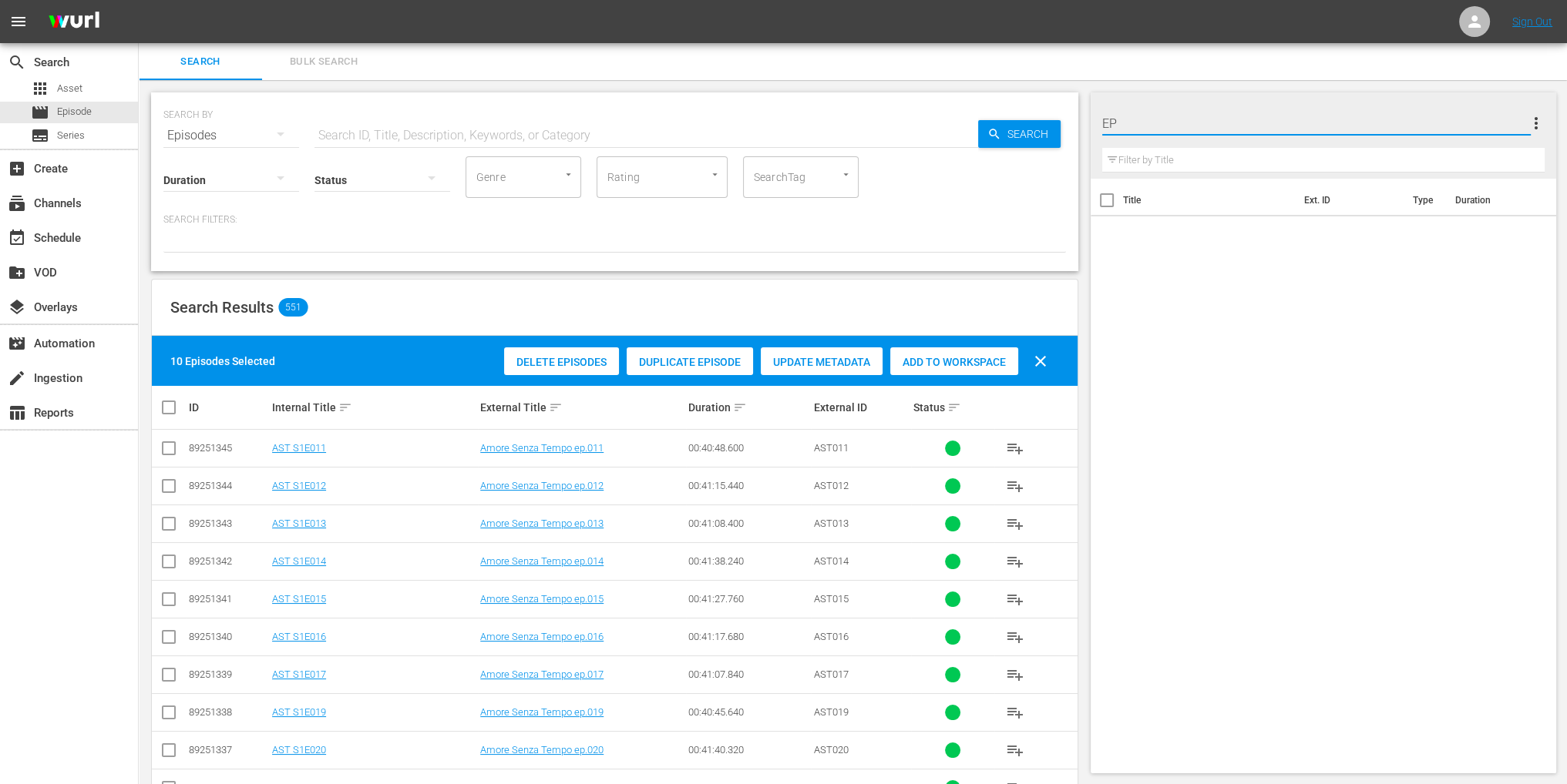
type input "E"
type input "AMORE SENZA TEMPO ep"
click at [1337, 273] on div "Title Ext. ID Type Duration" at bounding box center [1323, 473] width 465 height 589
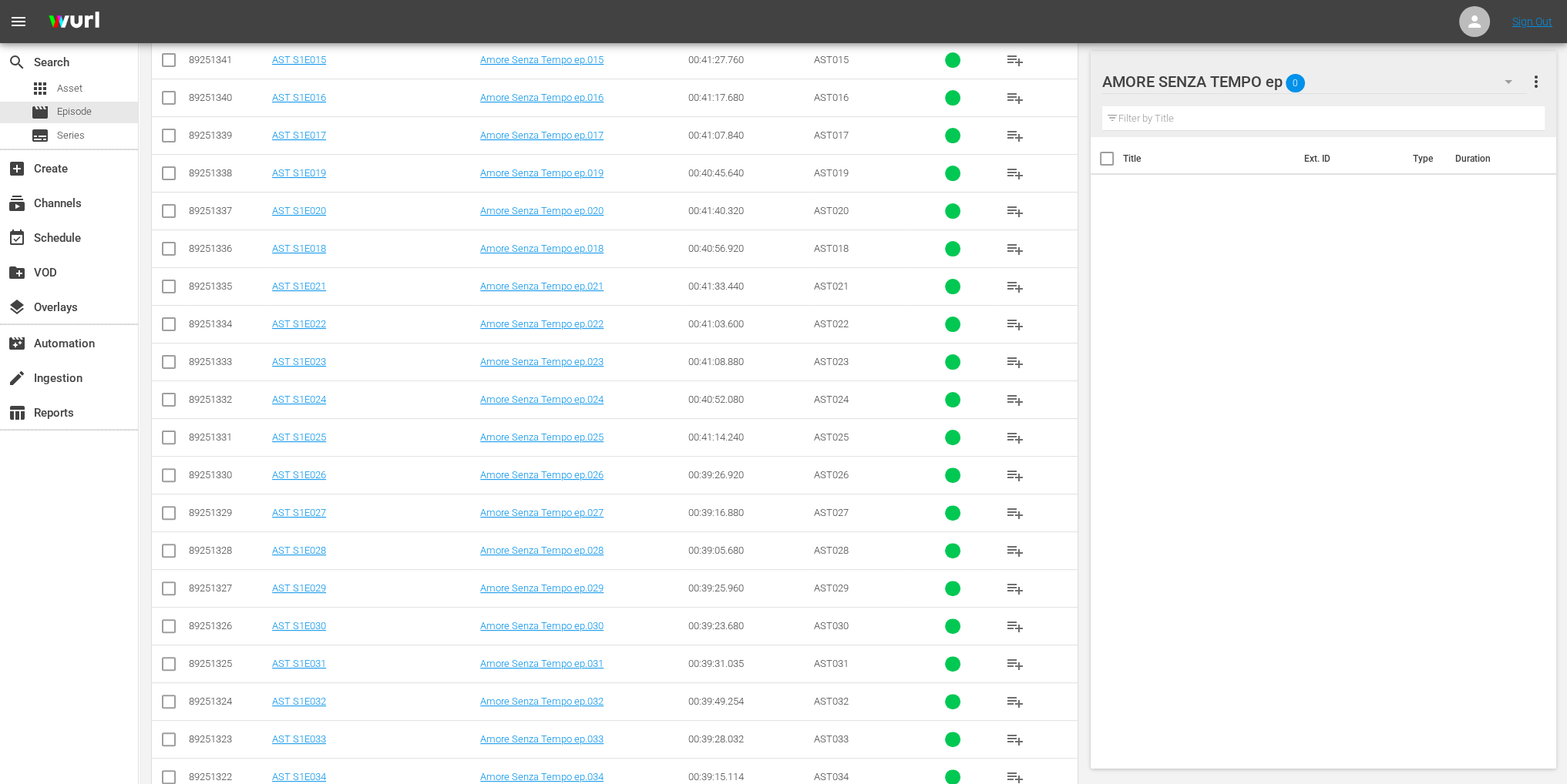
scroll to position [154, 0]
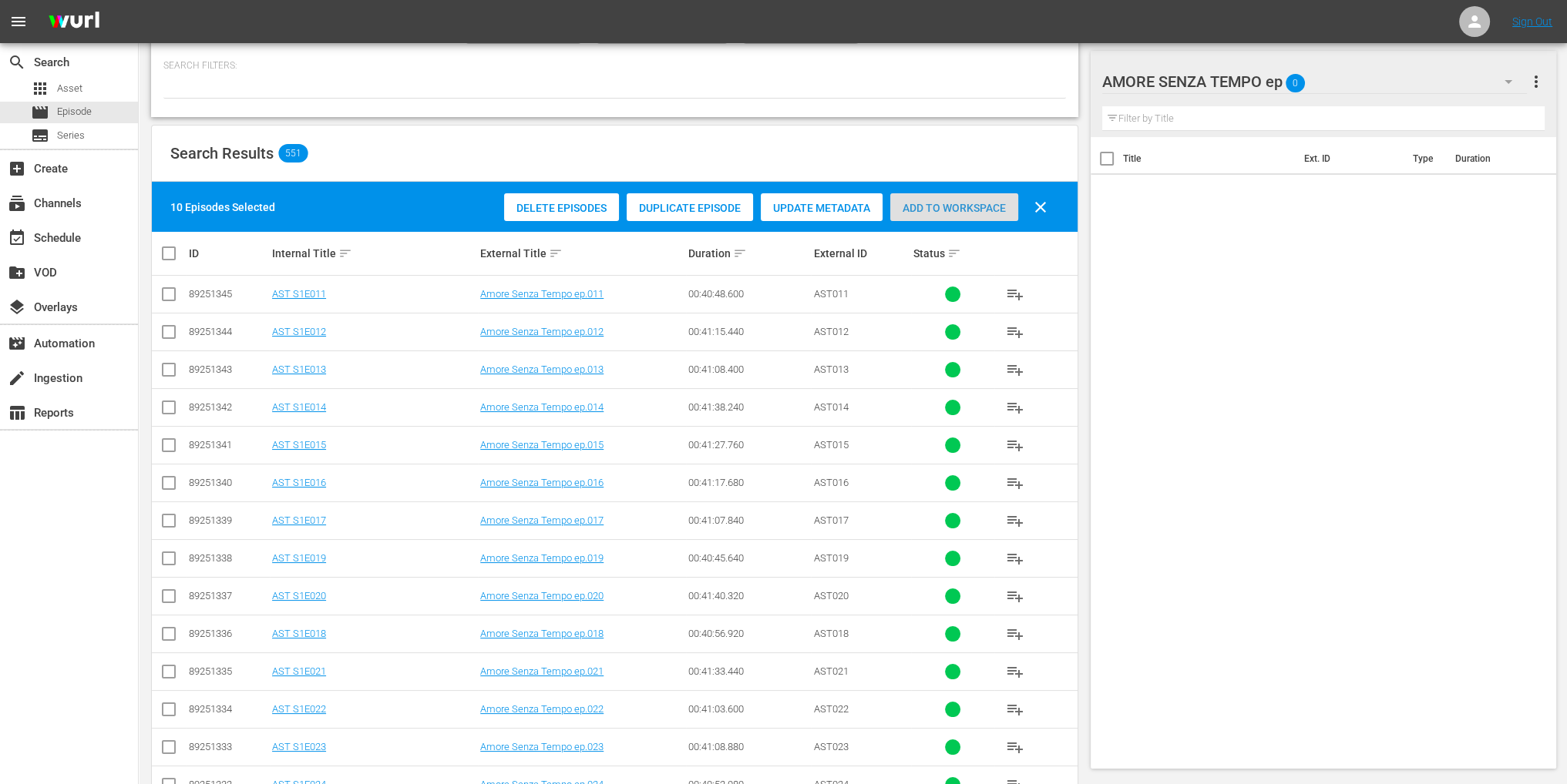
click at [963, 216] on div "Add to Workspace" at bounding box center [954, 208] width 128 height 29
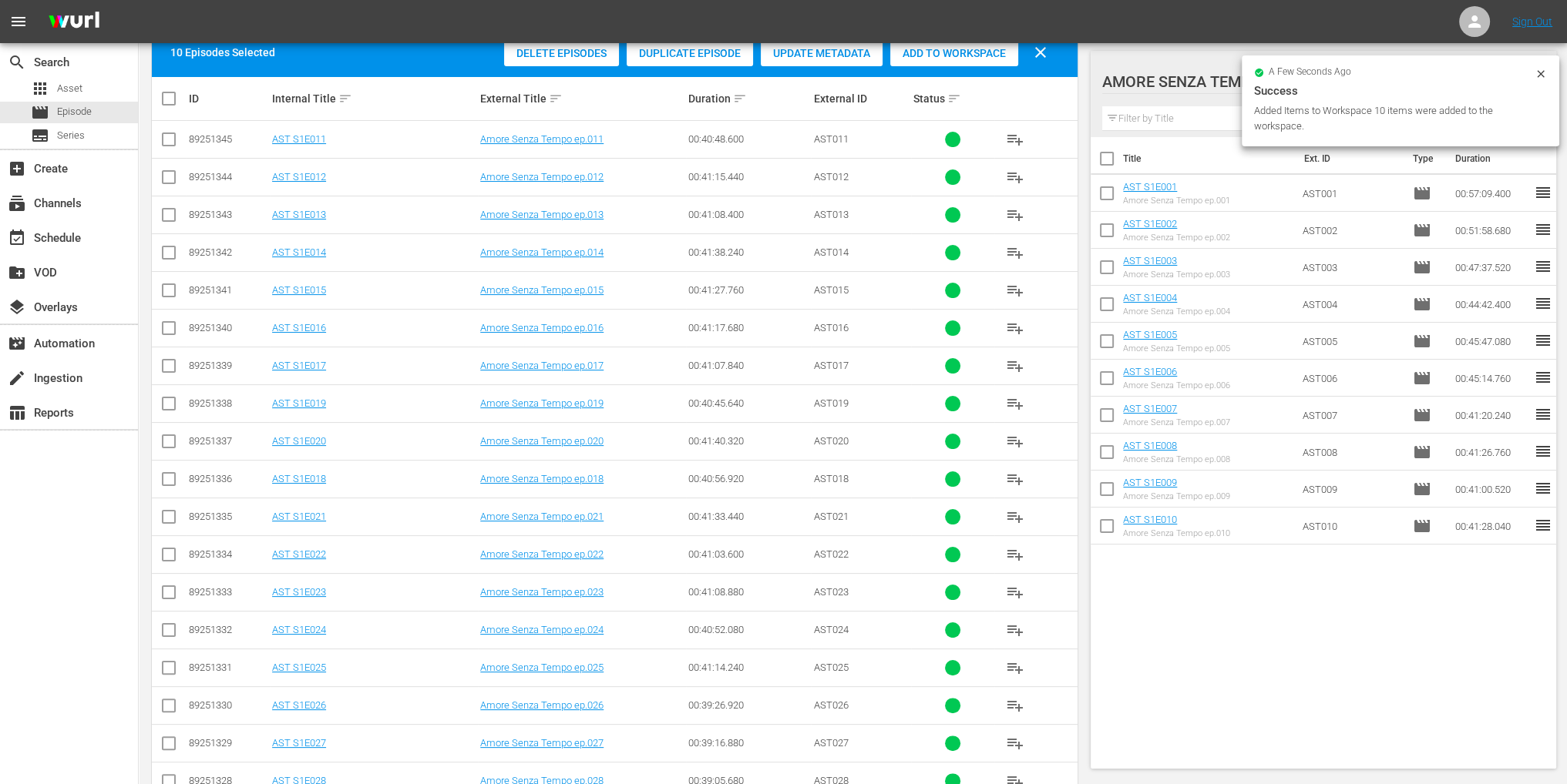
scroll to position [309, 0]
click at [175, 135] on input "checkbox" at bounding box center [169, 144] width 19 height 19
checkbox input "true"
click at [175, 180] on input "checkbox" at bounding box center [169, 181] width 19 height 19
checkbox input "true"
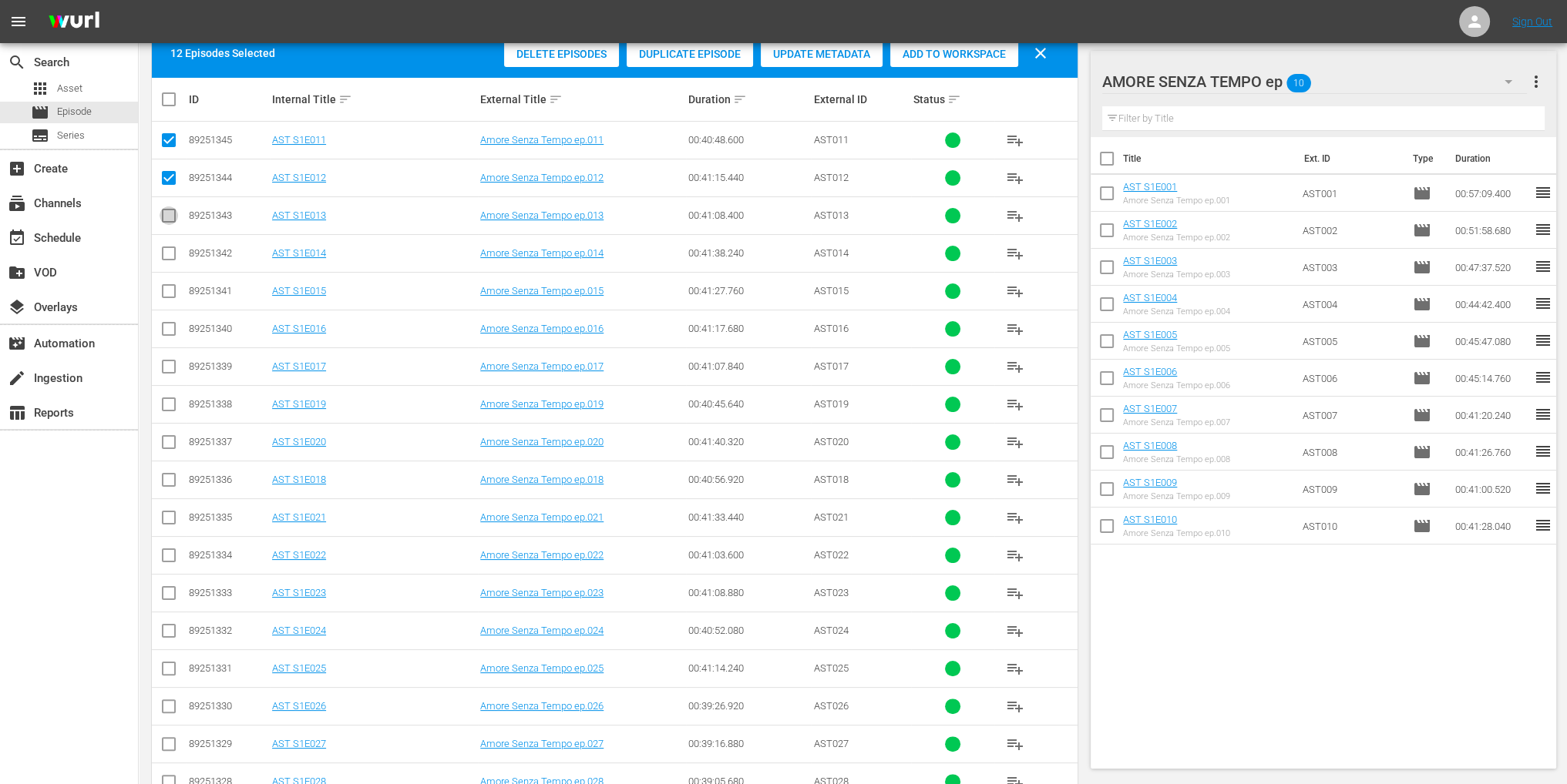
click at [175, 217] on input "checkbox" at bounding box center [169, 219] width 19 height 19
checkbox input "true"
click at [168, 252] on input "checkbox" at bounding box center [169, 257] width 19 height 19
checkbox input "true"
click at [167, 295] on input "checkbox" at bounding box center [169, 295] width 19 height 19
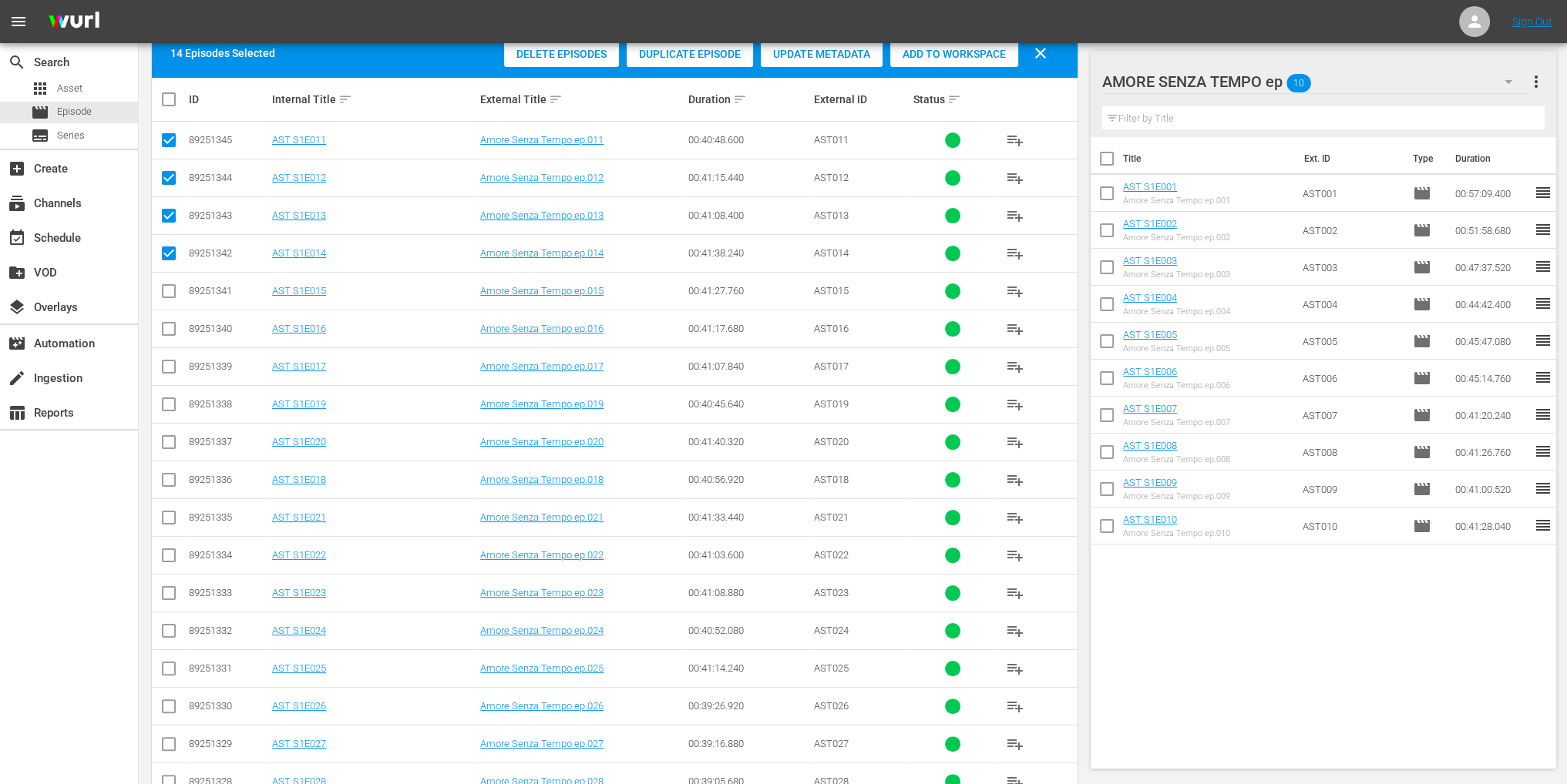
checkbox input "true"
click at [173, 329] on input "checkbox" at bounding box center [169, 333] width 19 height 19
checkbox input "true"
click at [168, 369] on input "checkbox" at bounding box center [169, 370] width 19 height 19
checkbox input "true"
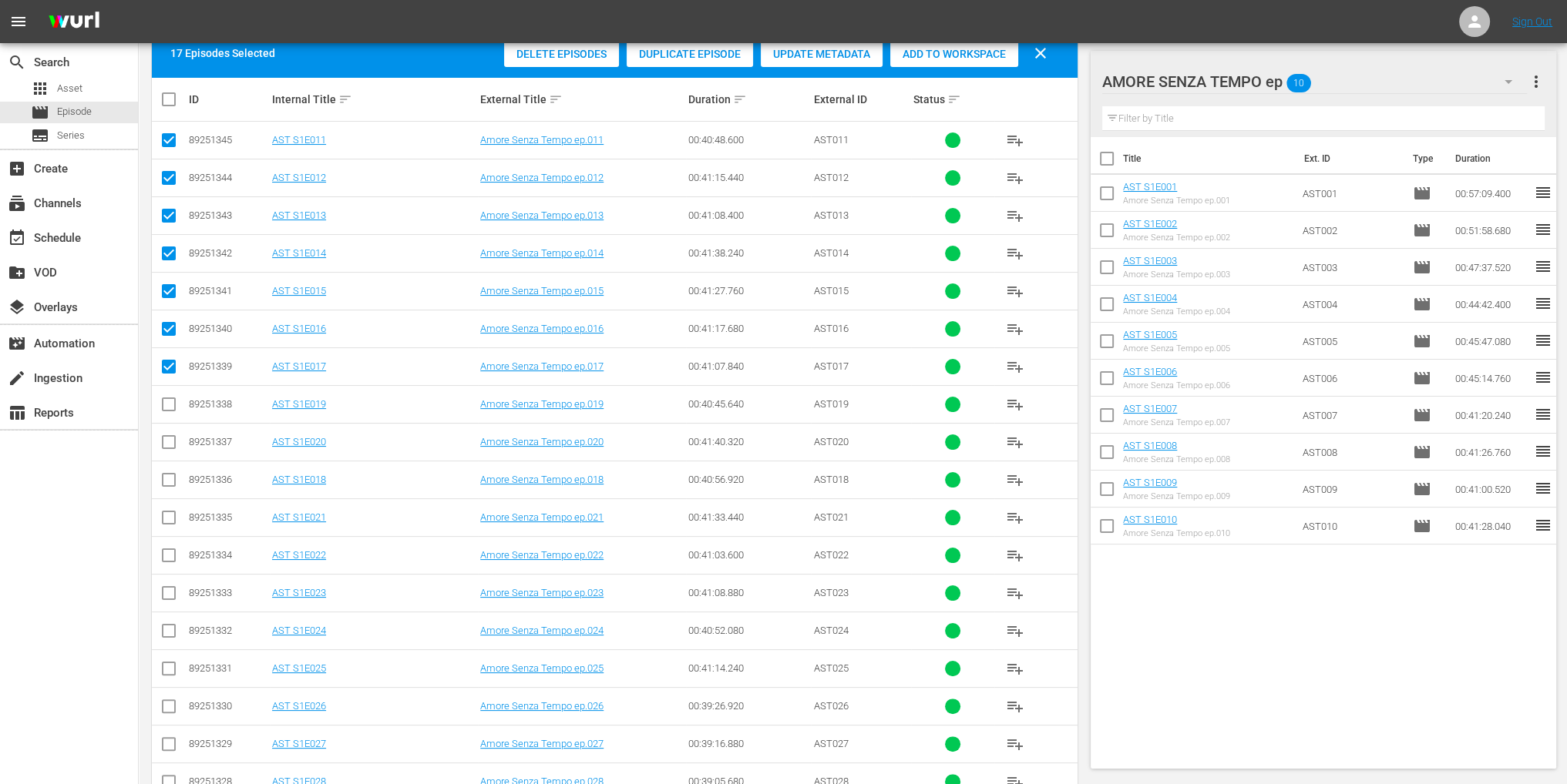
click at [166, 411] on input "checkbox" at bounding box center [169, 407] width 19 height 19
checkbox input "true"
click at [169, 436] on input "checkbox" at bounding box center [169, 445] width 19 height 19
checkbox input "true"
click at [939, 59] on span "Add to Workspace" at bounding box center [954, 54] width 128 height 12
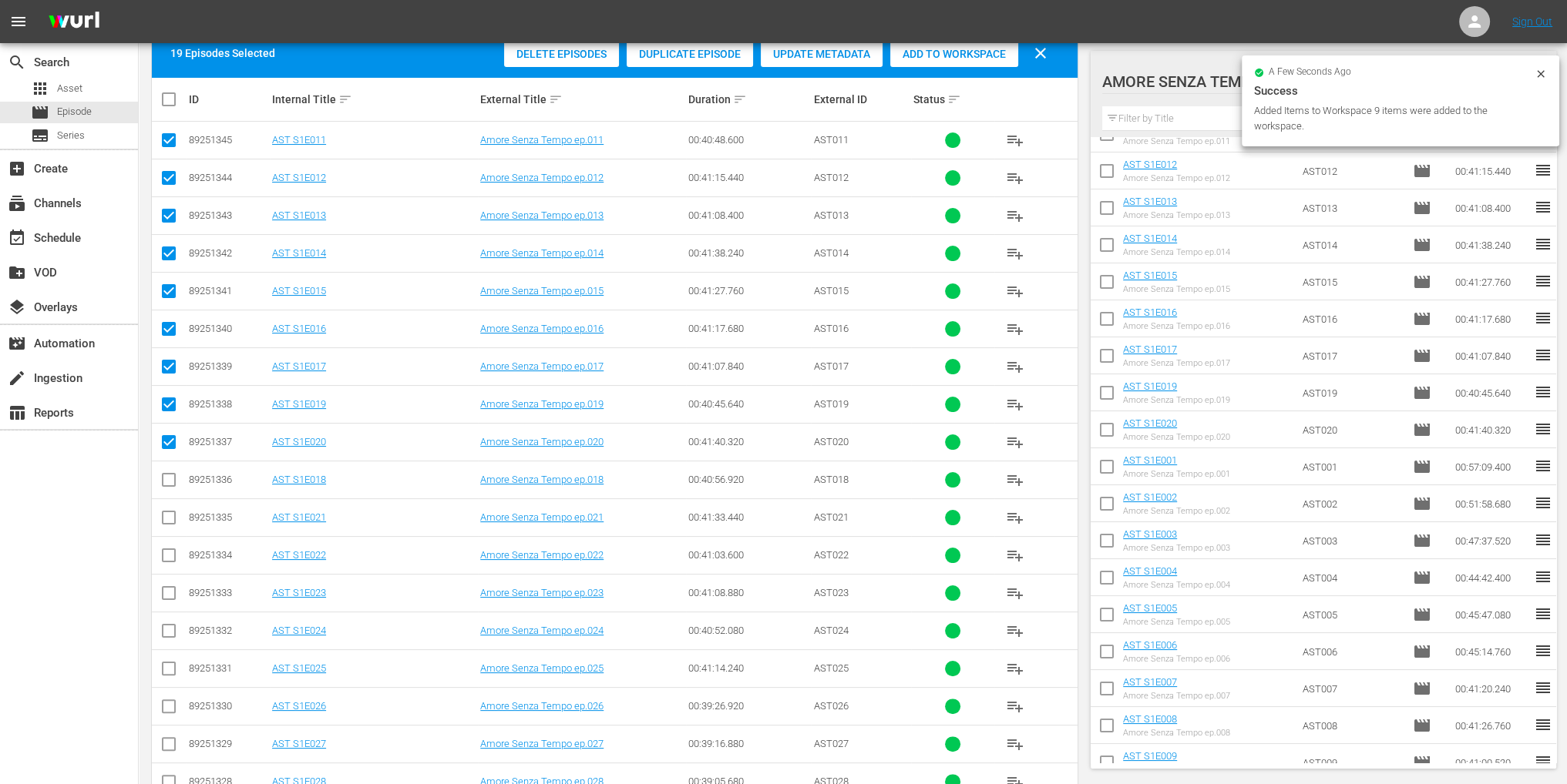
scroll to position [114, 0]
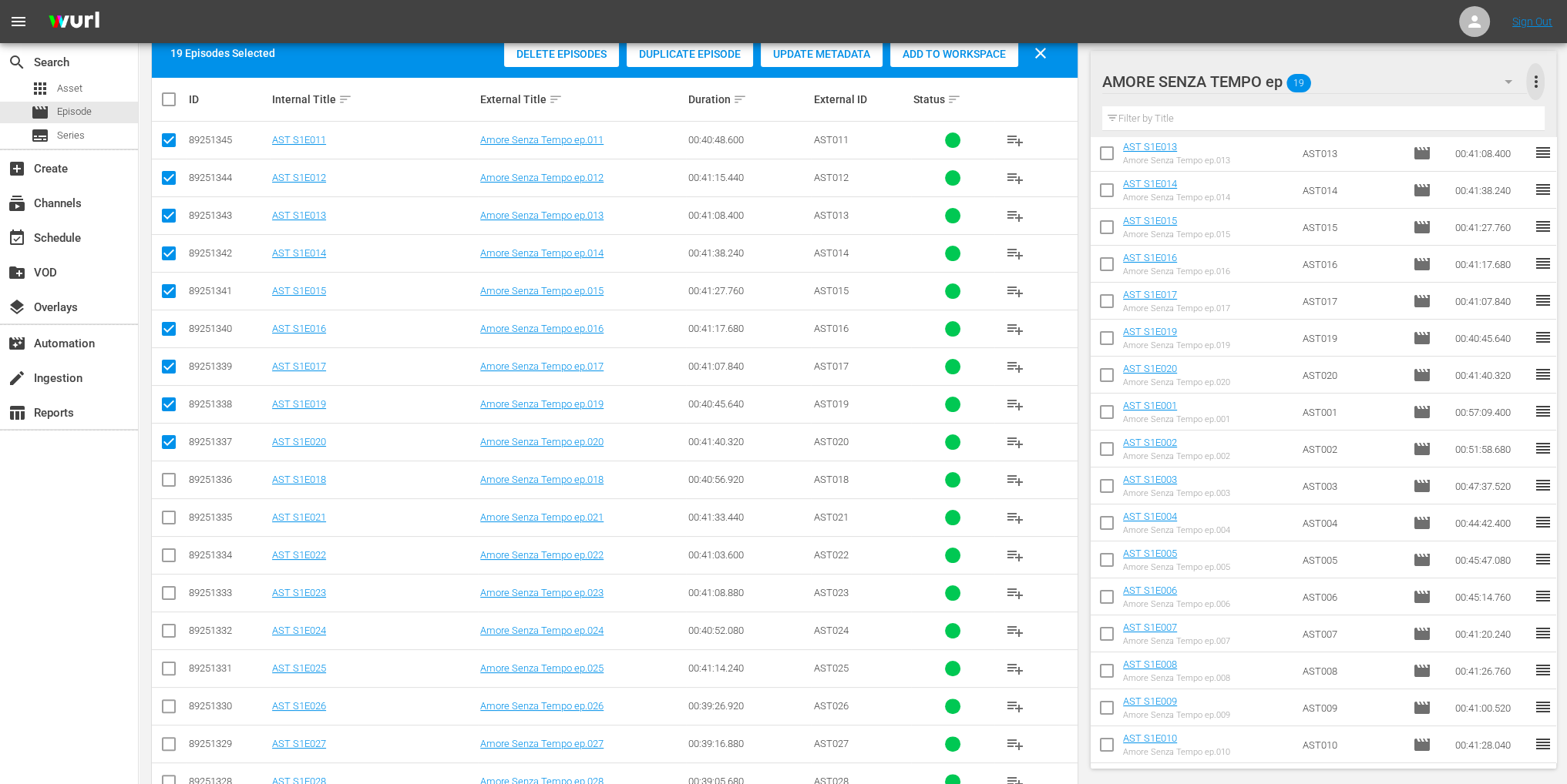
click at [1533, 76] on span "more_vert" at bounding box center [1536, 82] width 19 height 19
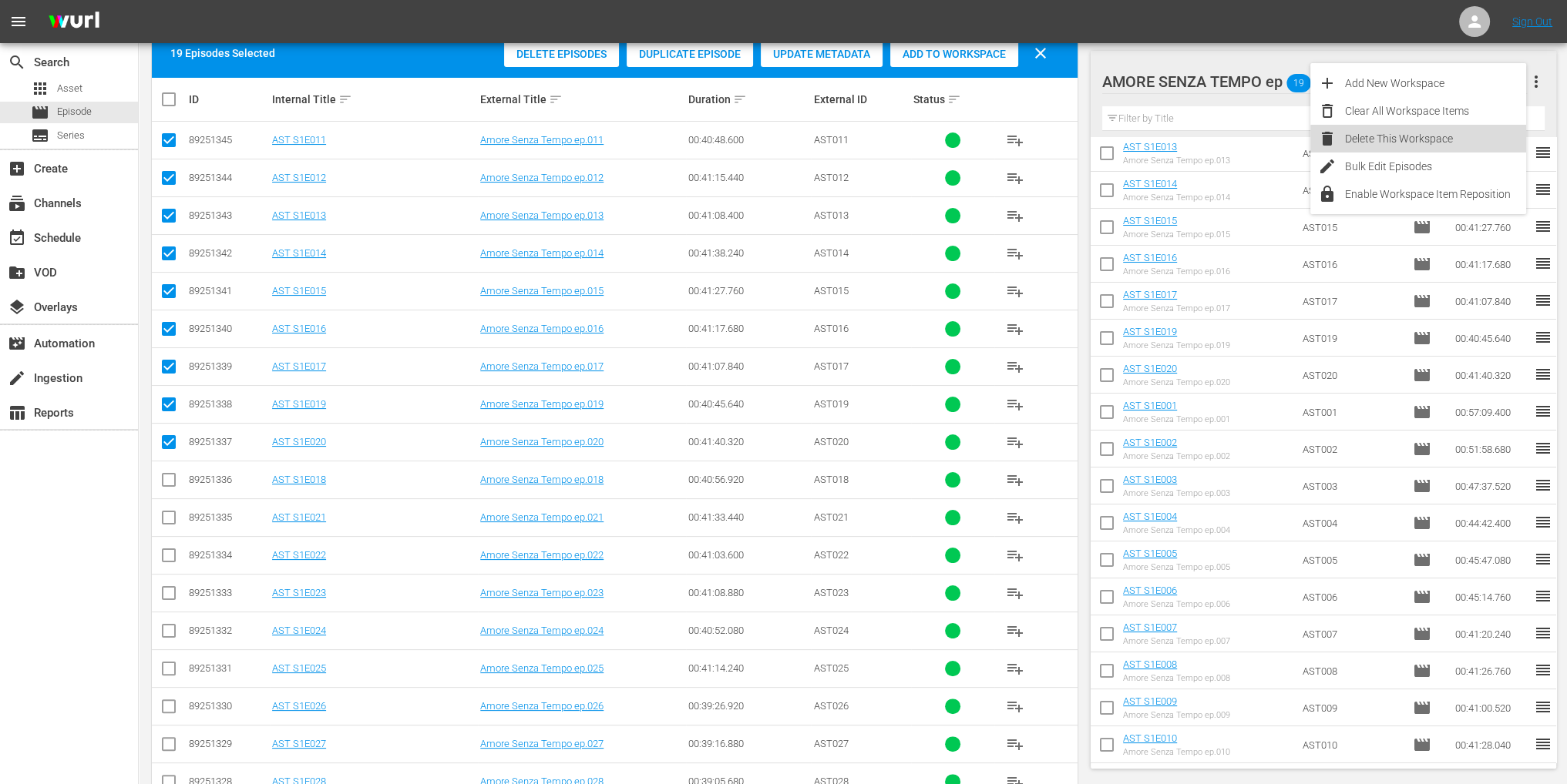
click at [1419, 143] on div "Delete This Workspace" at bounding box center [1435, 138] width 181 height 28
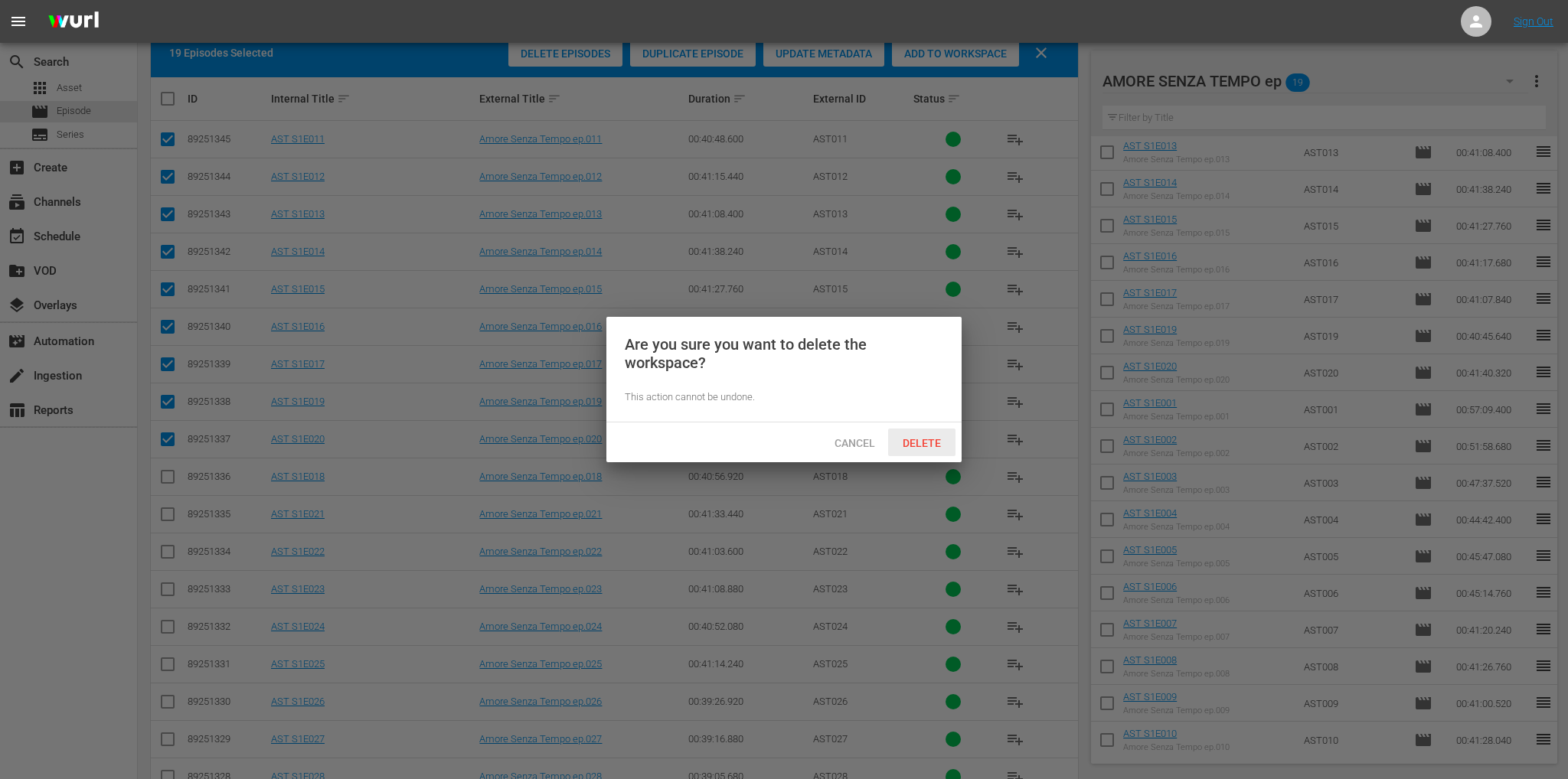
click at [902, 444] on span "Delete" at bounding box center [921, 443] width 62 height 12
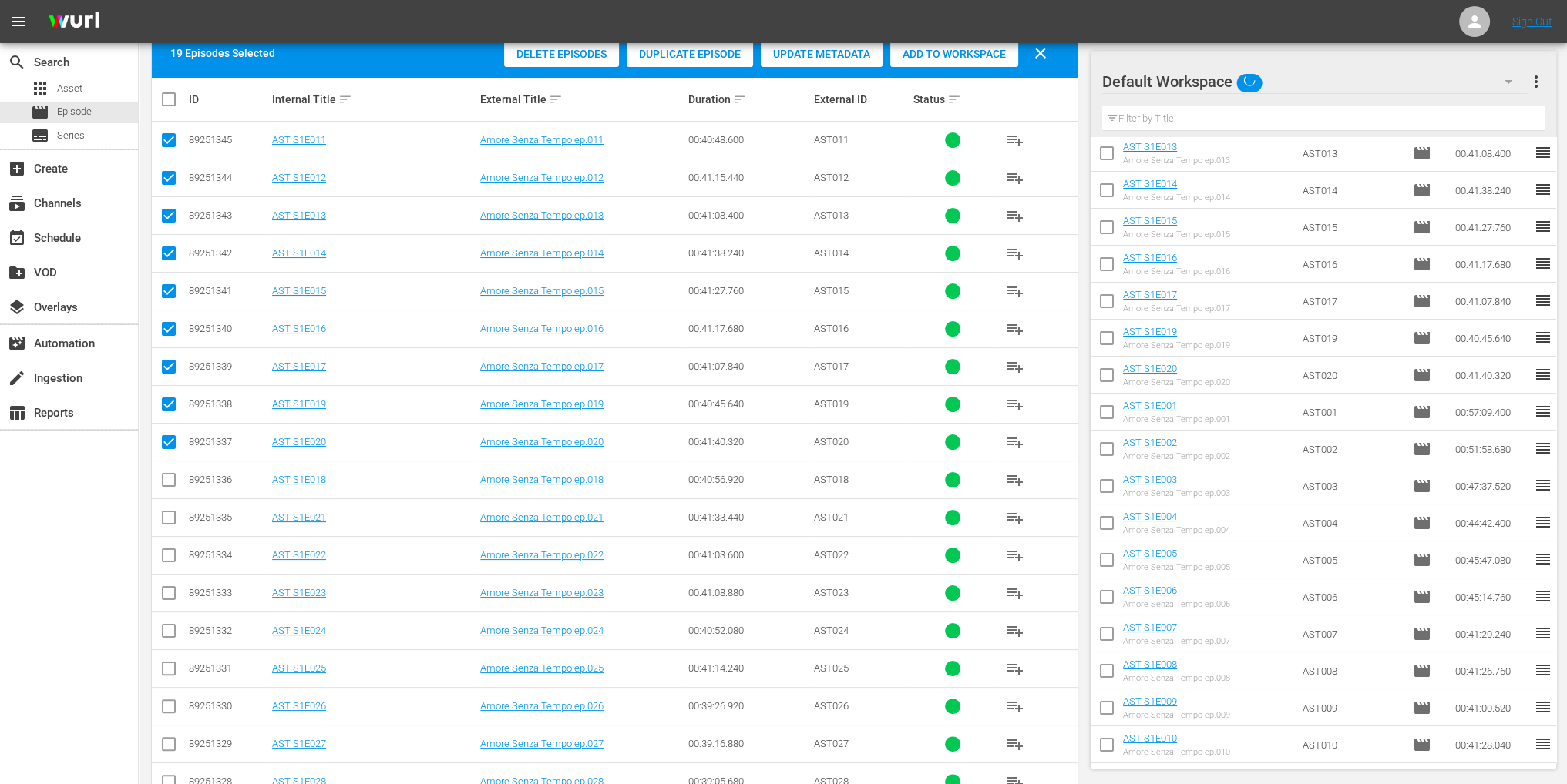
scroll to position [0, 0]
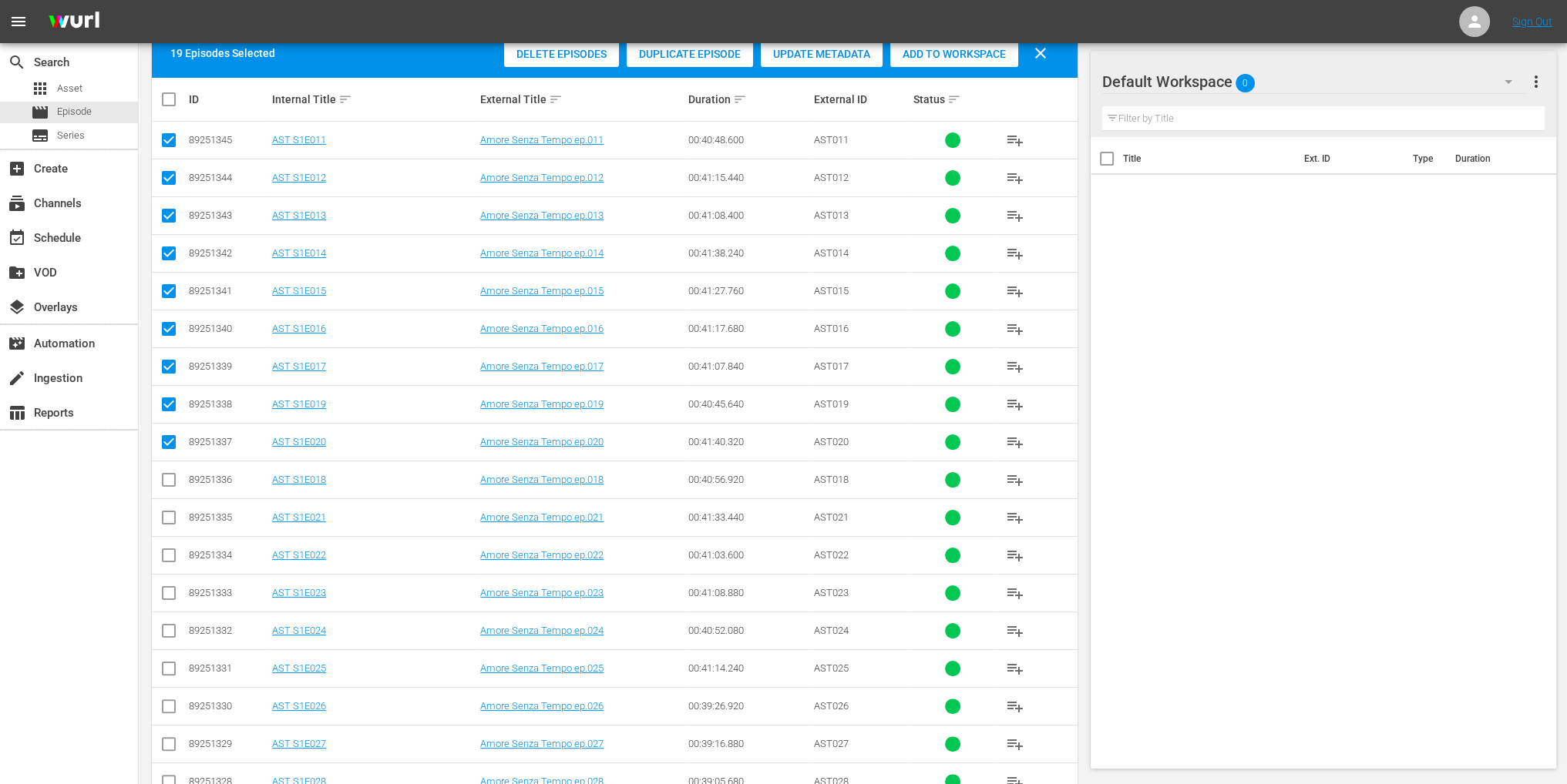
click at [1310, 295] on div "Title Ext. ID Type Duration" at bounding box center [1323, 450] width 465 height 626
click at [1036, 56] on span "clear" at bounding box center [1041, 53] width 19 height 19
checkbox input "false"
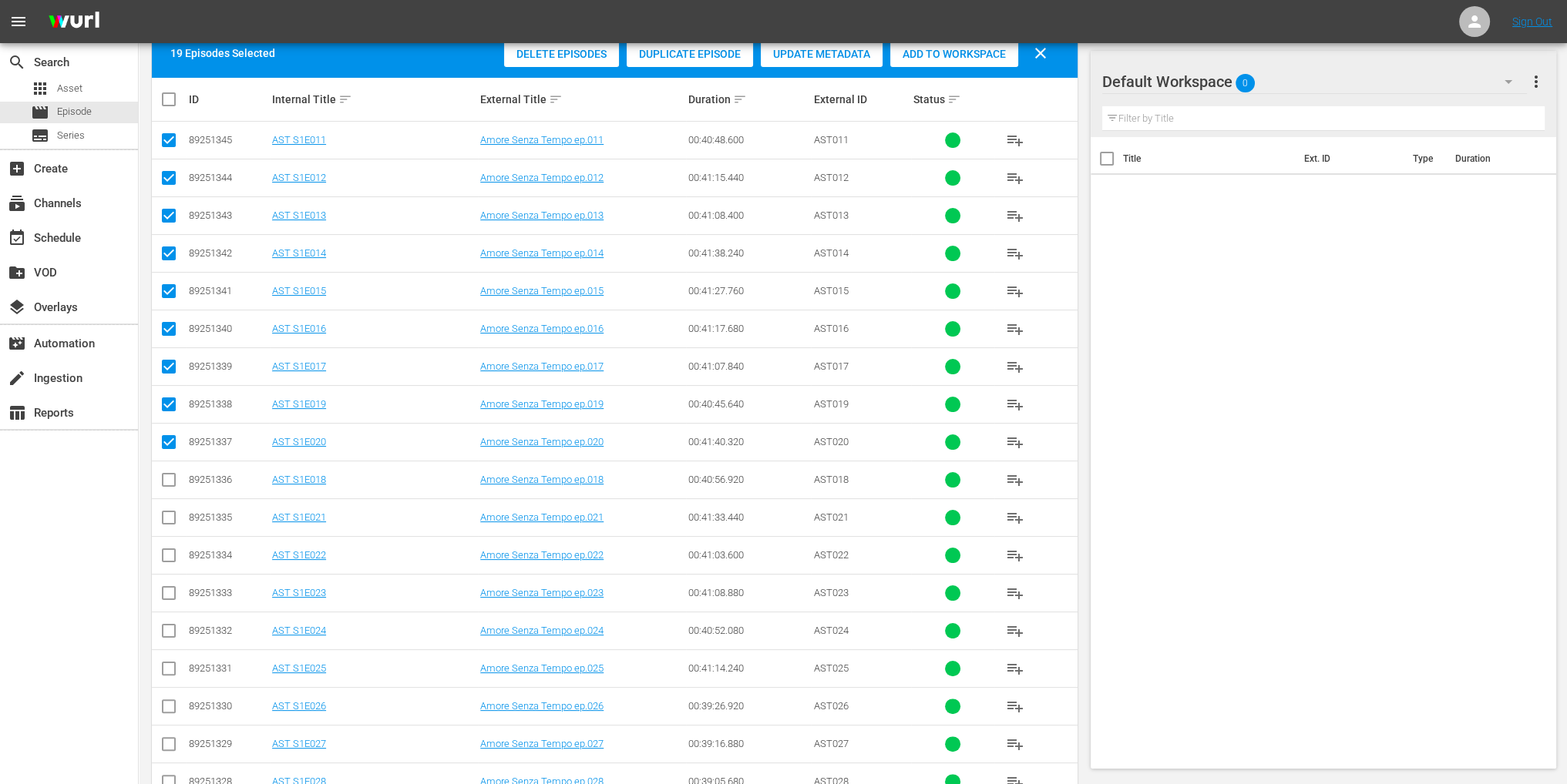
checkbox input "false"
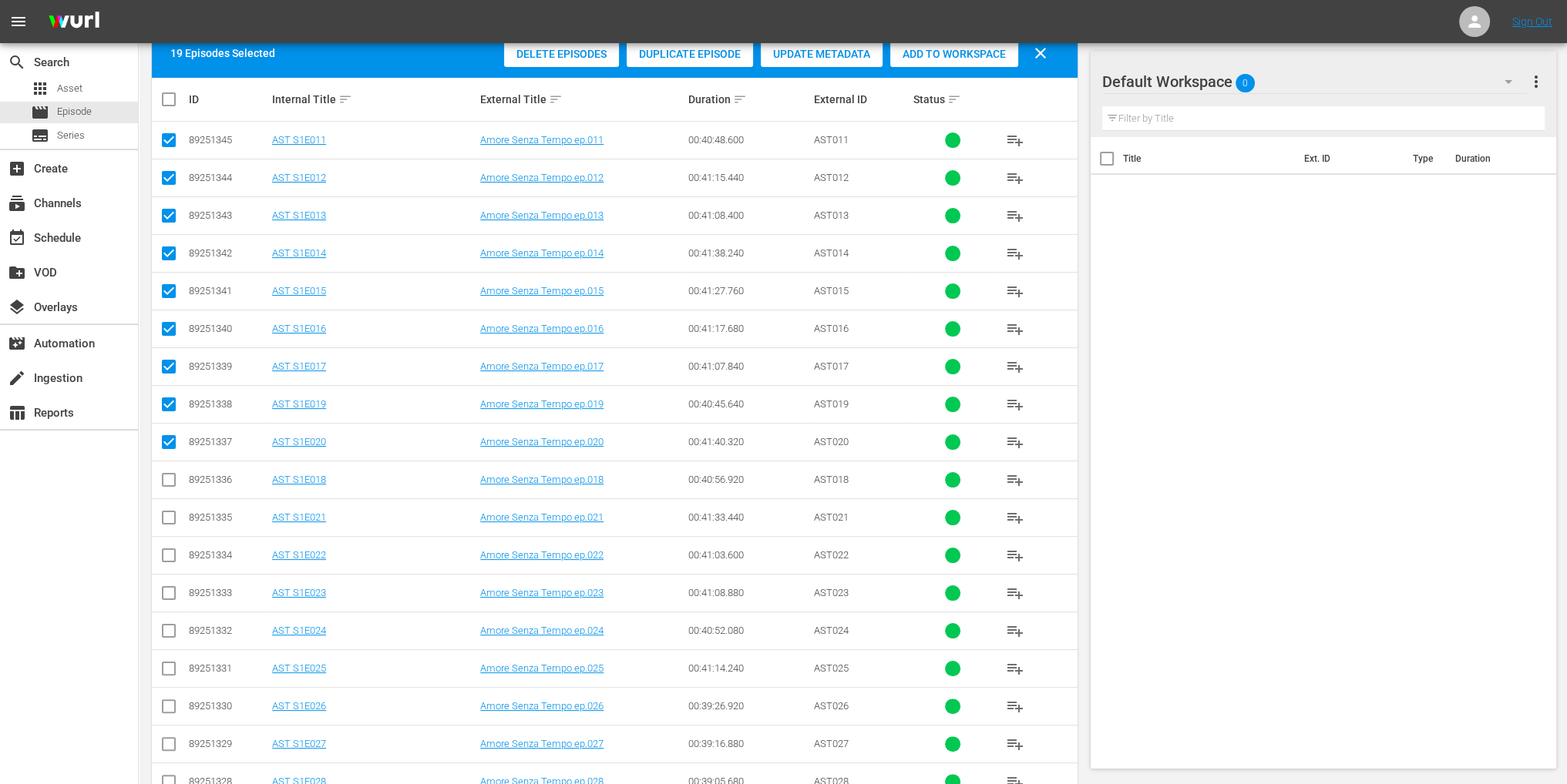
checkbox input "false"
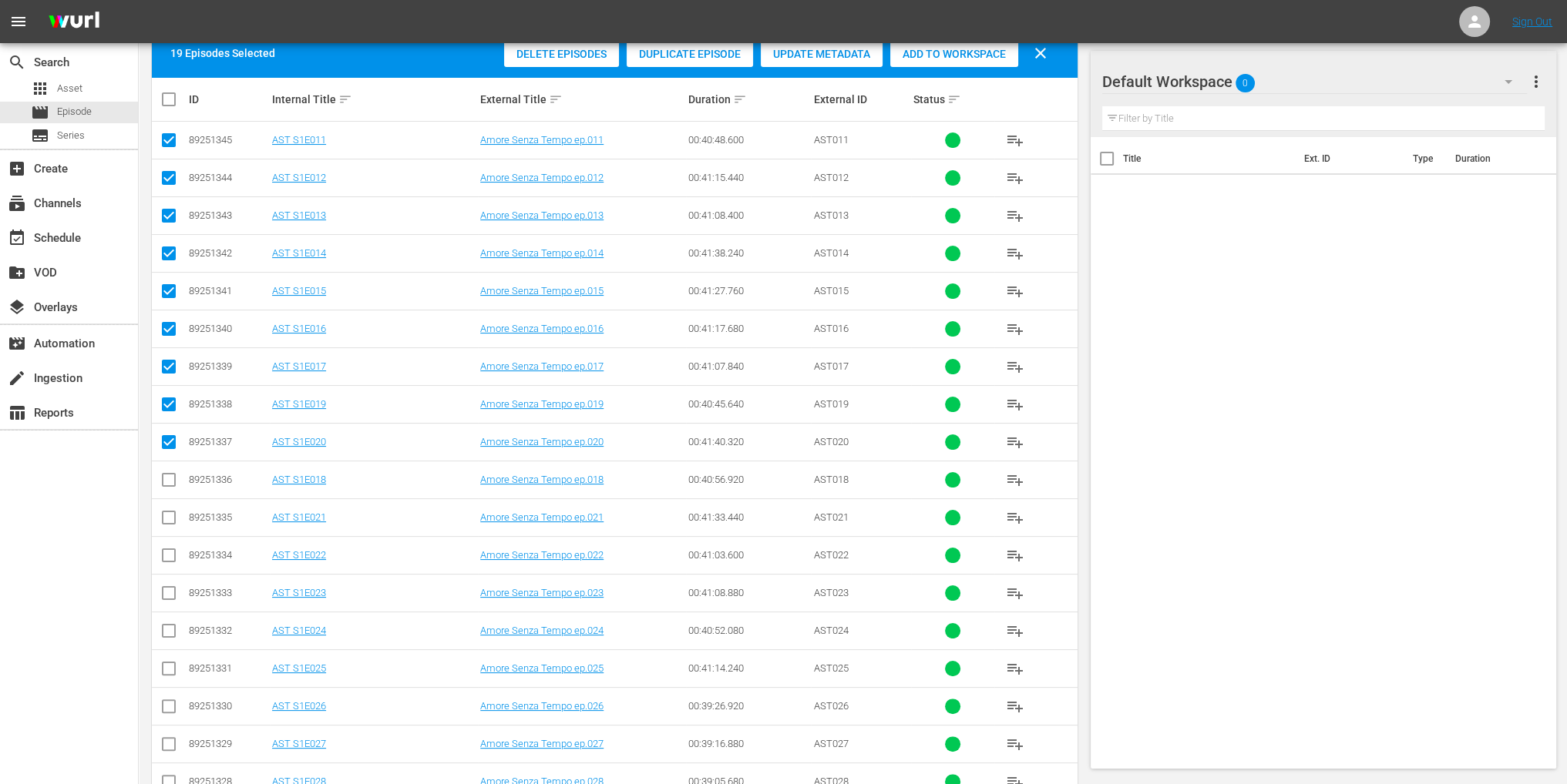
checkbox input "false"
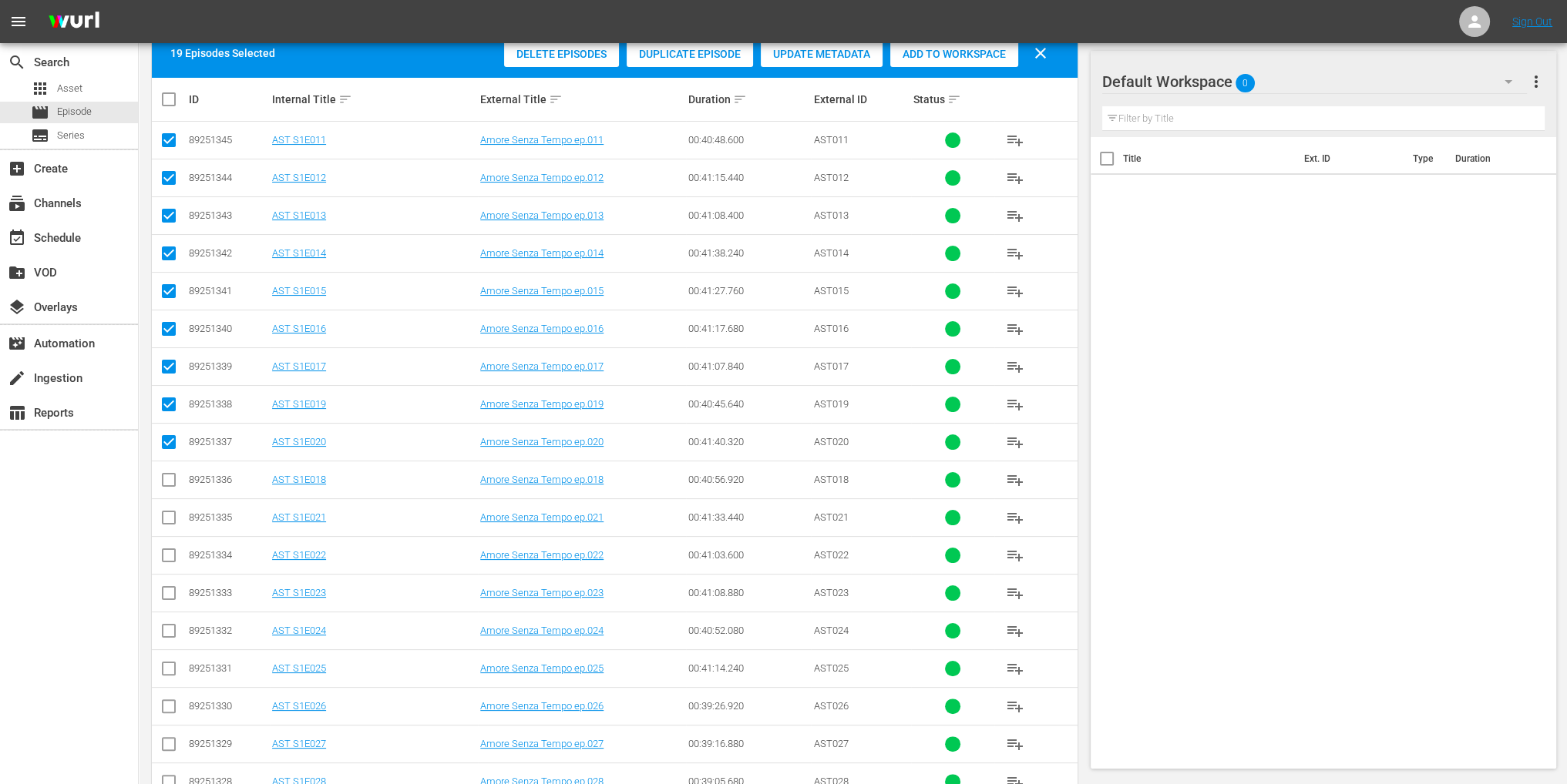
checkbox input "false"
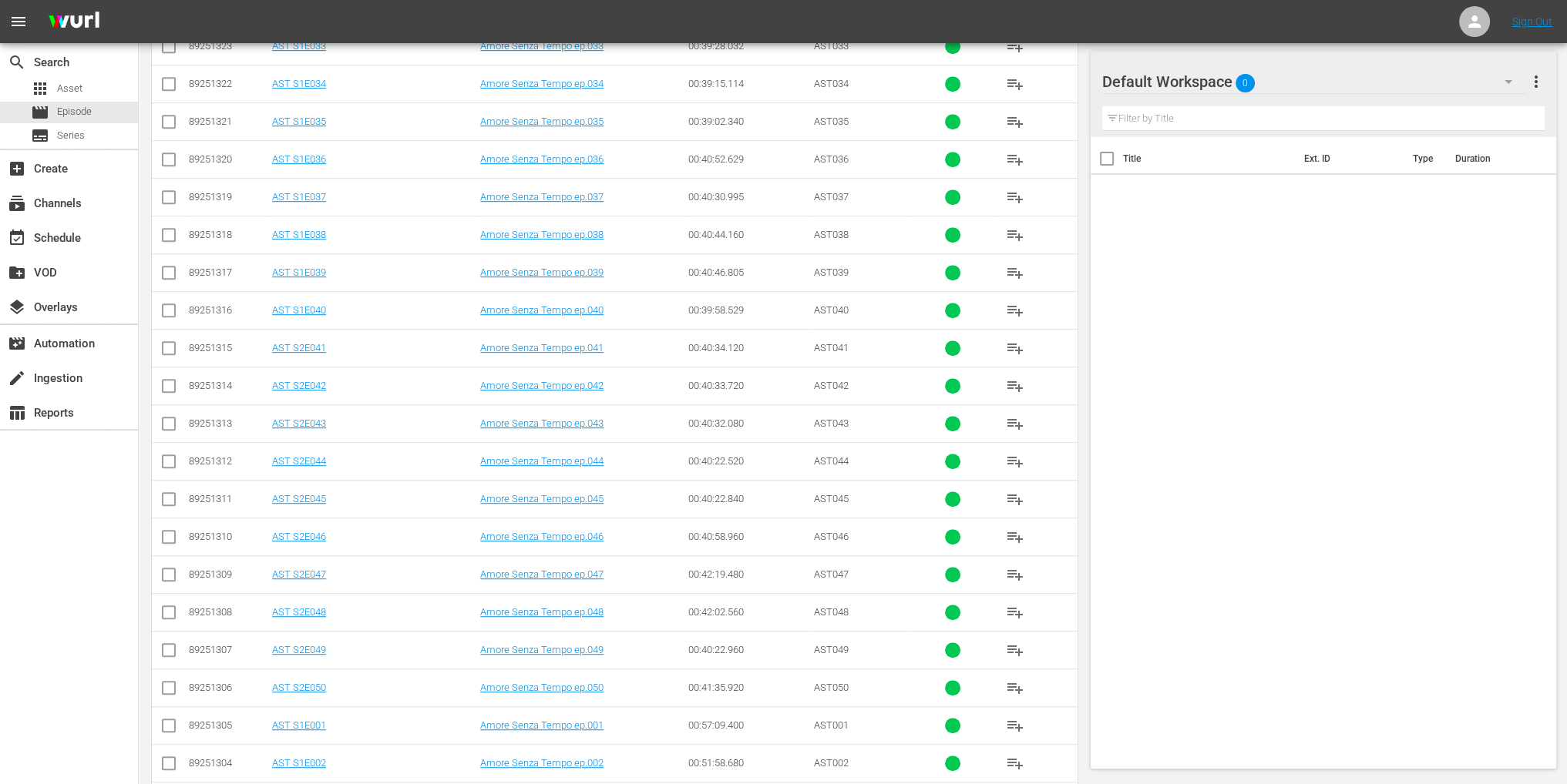
scroll to position [1310, 0]
click at [168, 605] on input "checkbox" at bounding box center [169, 615] width 19 height 19
checkbox input "true"
click at [164, 571] on input "checkbox" at bounding box center [169, 577] width 19 height 19
checkbox input "true"
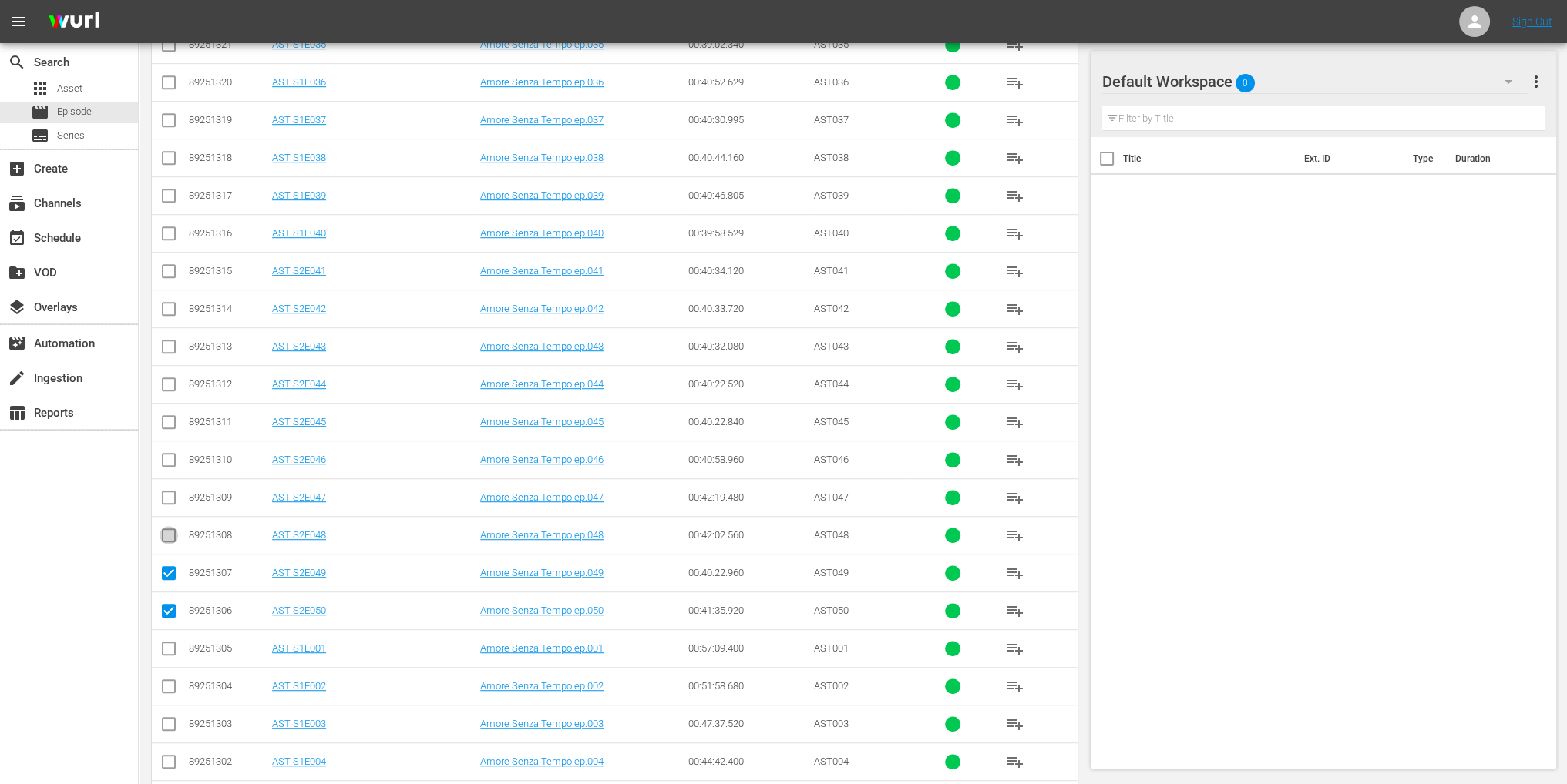
click at [167, 535] on input "checkbox" at bounding box center [169, 539] width 19 height 19
checkbox input "true"
click at [167, 497] on input "checkbox" at bounding box center [169, 501] width 19 height 19
checkbox input "true"
drag, startPoint x: 167, startPoint y: 454, endPoint x: 167, endPoint y: 439, distance: 15.0
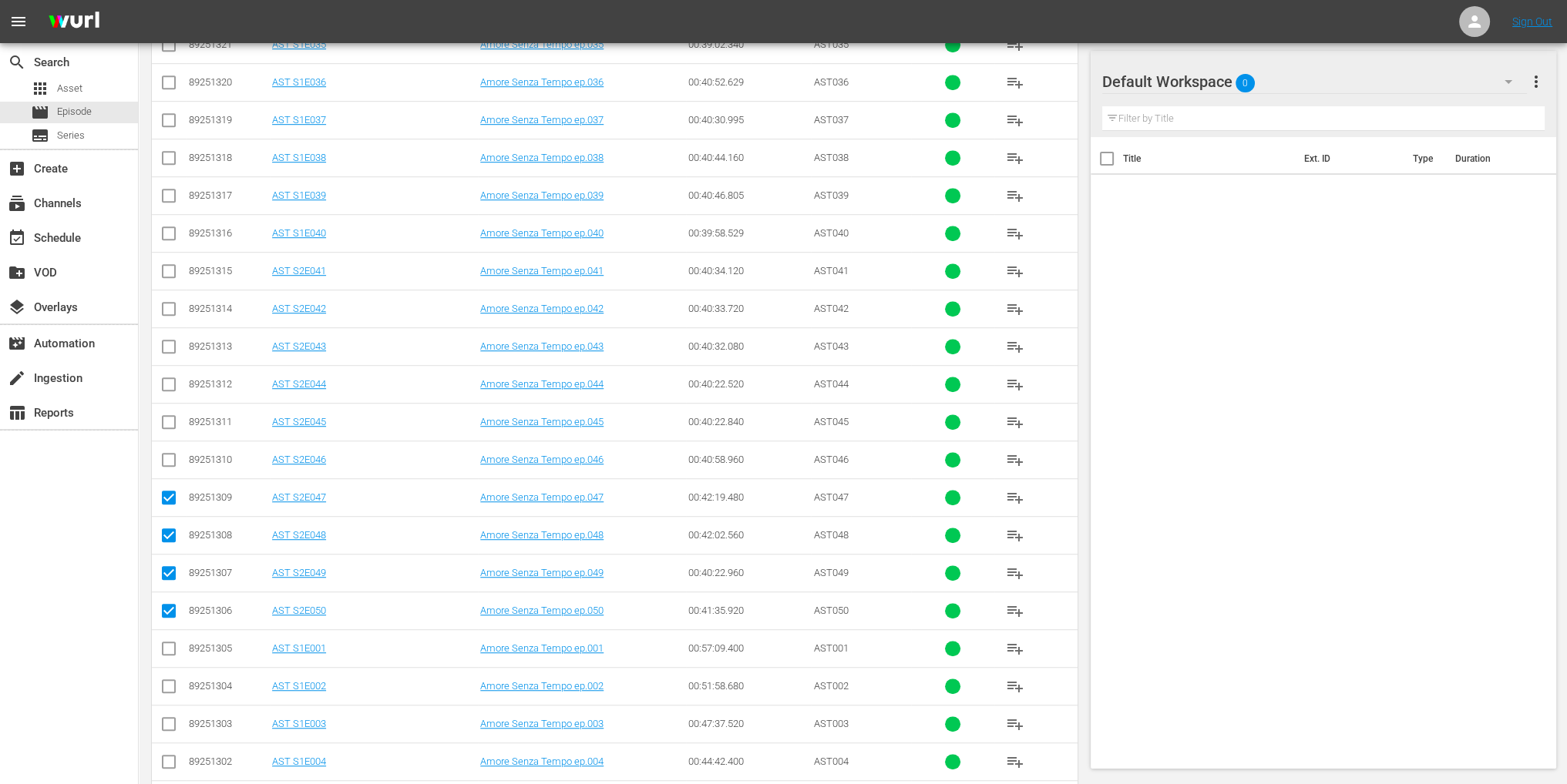
click at [167, 454] on input "checkbox" at bounding box center [169, 463] width 19 height 19
checkbox input "true"
click at [170, 405] on td at bounding box center [169, 422] width 34 height 38
click at [167, 416] on input "checkbox" at bounding box center [169, 426] width 19 height 19
checkbox input "true"
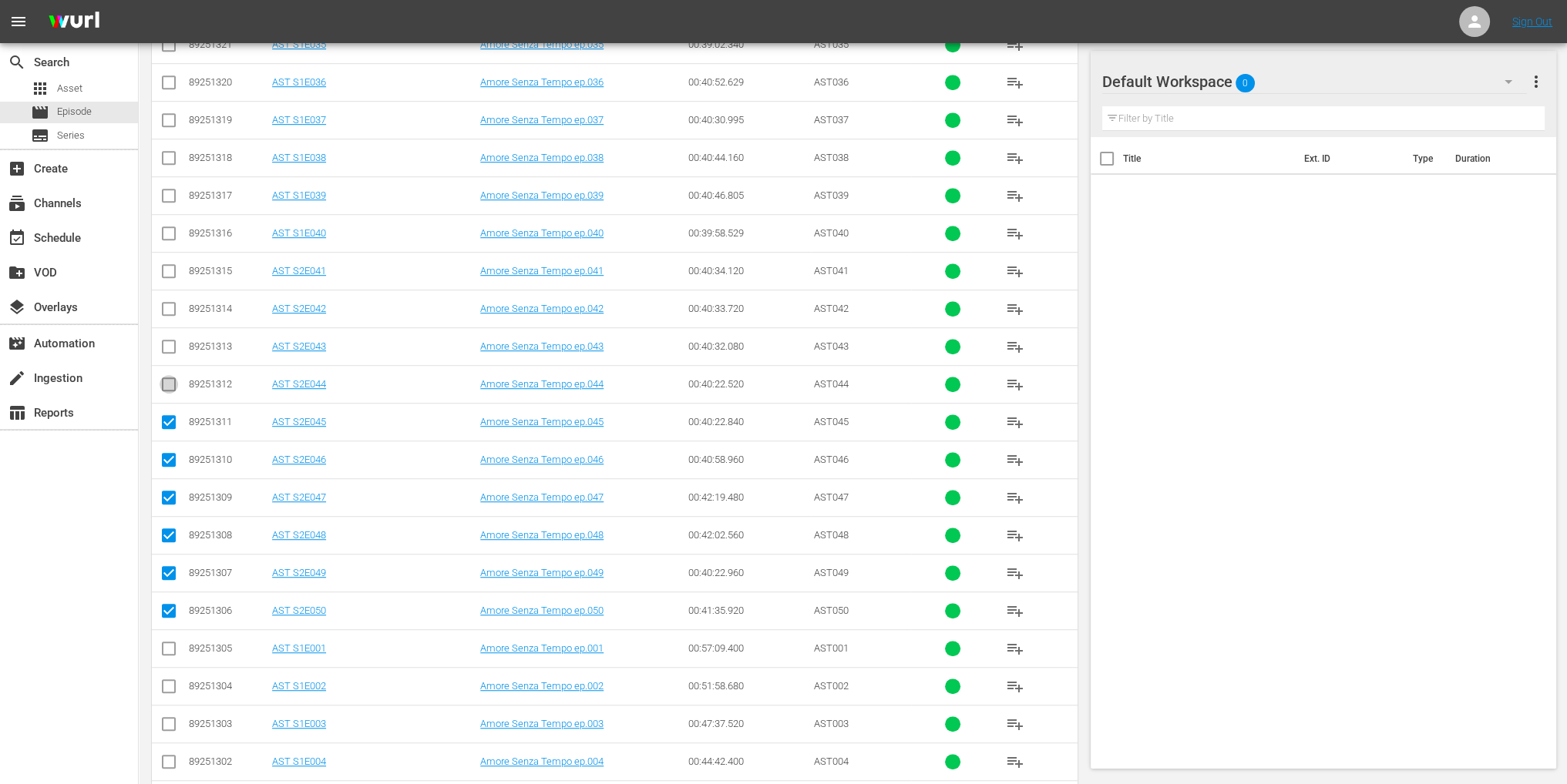
click at [172, 375] on icon at bounding box center [169, 384] width 19 height 19
click at [165, 348] on input "checkbox" at bounding box center [169, 350] width 19 height 19
checkbox input "true"
click at [178, 377] on td at bounding box center [169, 384] width 34 height 38
click at [169, 368] on td at bounding box center [169, 384] width 34 height 38
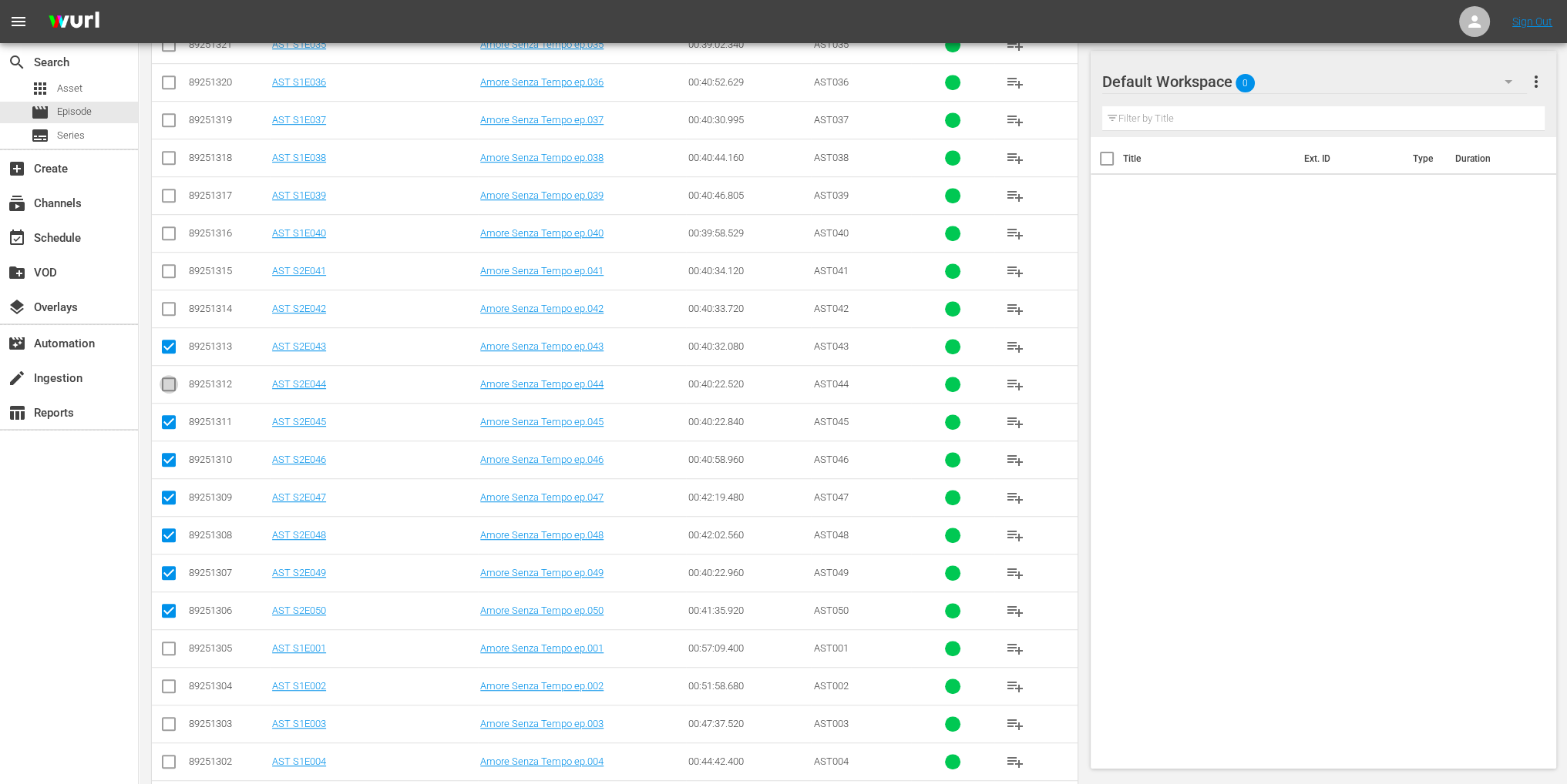
click at [165, 383] on input "checkbox" at bounding box center [169, 388] width 19 height 19
checkbox input "true"
click at [169, 303] on input "checkbox" at bounding box center [169, 312] width 19 height 19
checkbox input "true"
click at [167, 262] on icon at bounding box center [169, 272] width 19 height 19
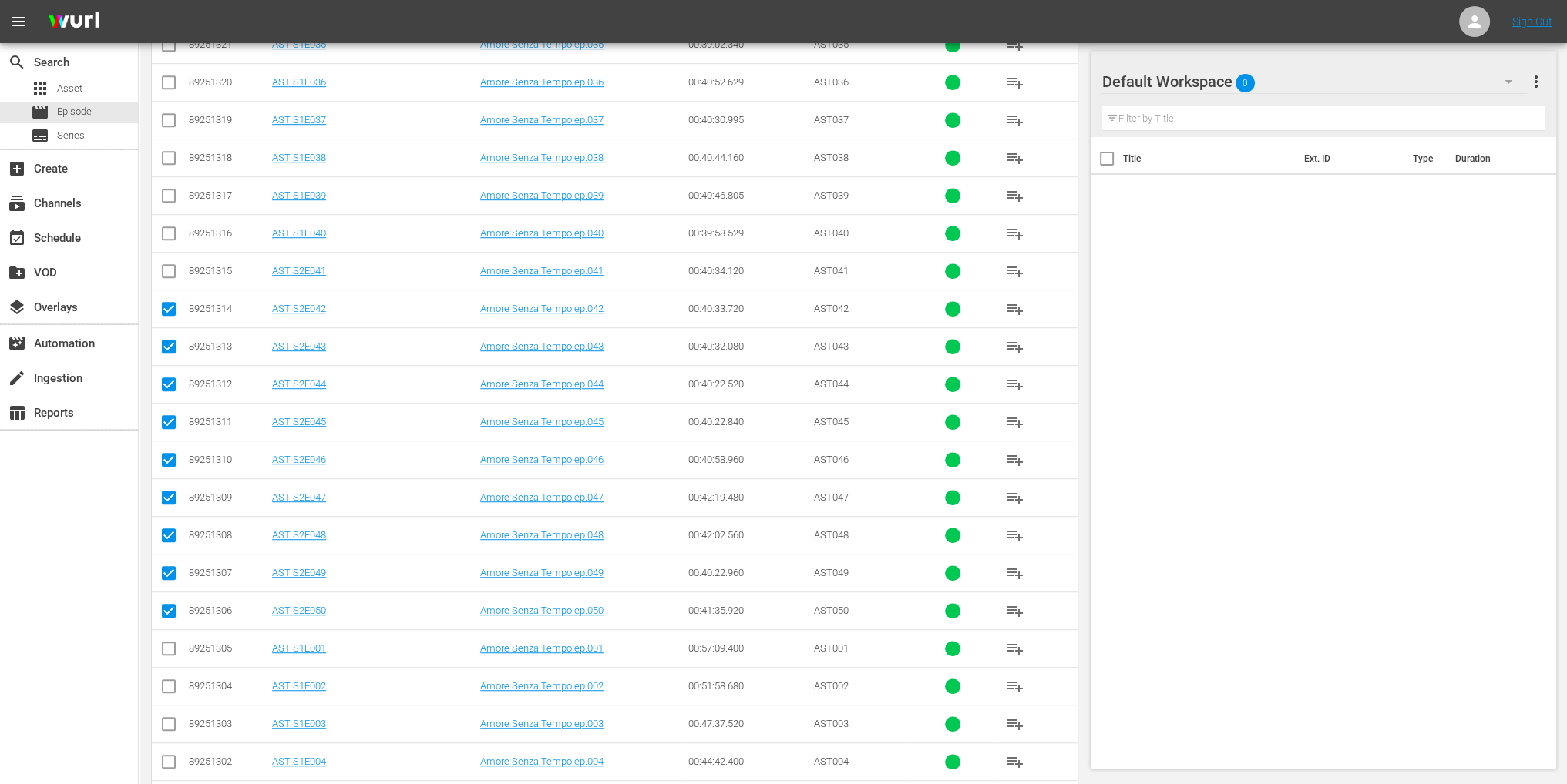
scroll to position [1233, 0]
click at [174, 342] on input "checkbox" at bounding box center [169, 352] width 19 height 19
checkbox input "true"
click at [173, 309] on input "checkbox" at bounding box center [169, 314] width 19 height 19
checkbox input "true"
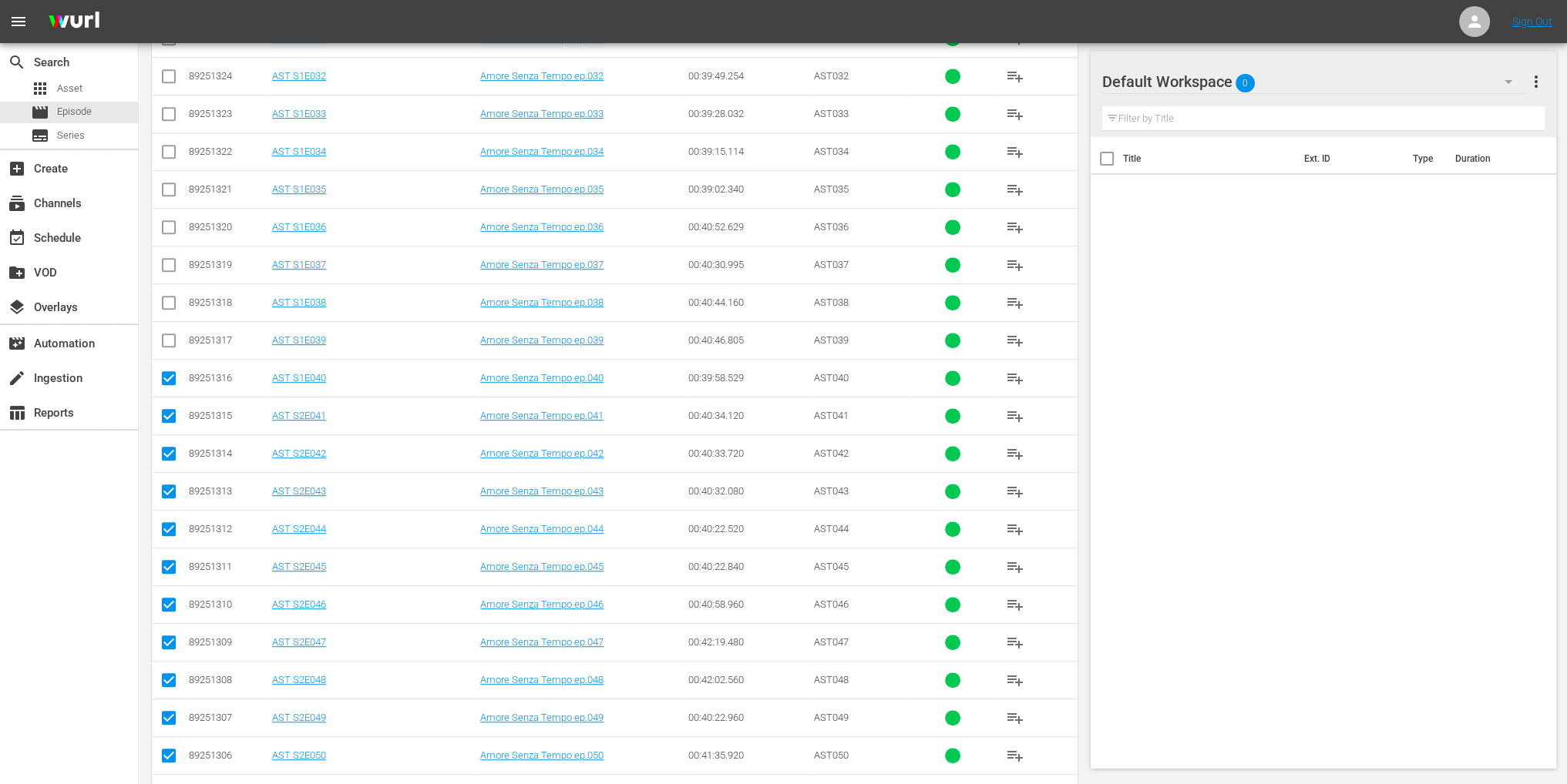
scroll to position [1155, 0]
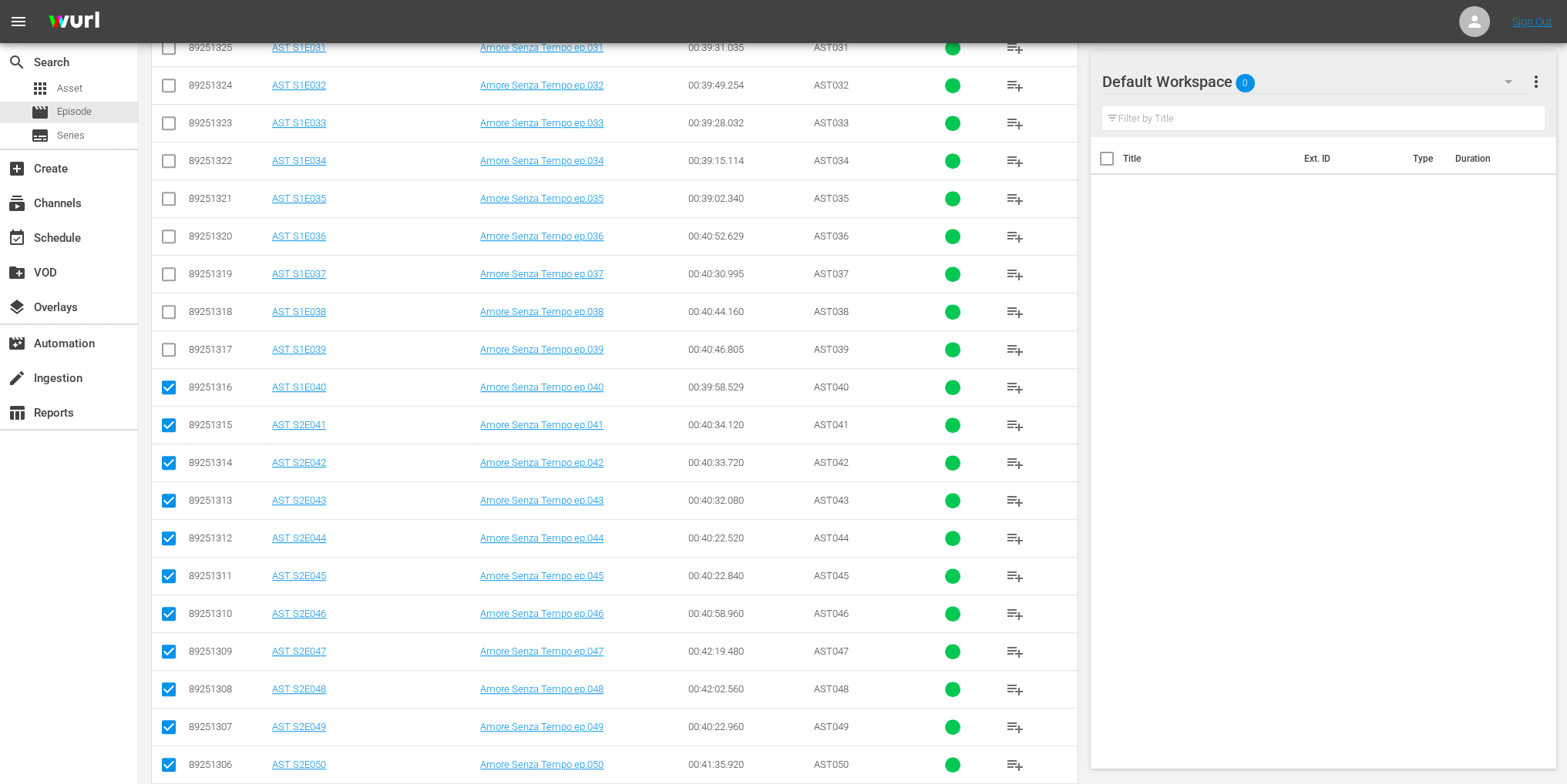
click at [169, 344] on input "checkbox" at bounding box center [169, 353] width 19 height 19
checkbox input "true"
click at [166, 312] on input "checkbox" at bounding box center [169, 315] width 19 height 19
checkbox input "true"
click at [168, 278] on input "checkbox" at bounding box center [169, 278] width 19 height 19
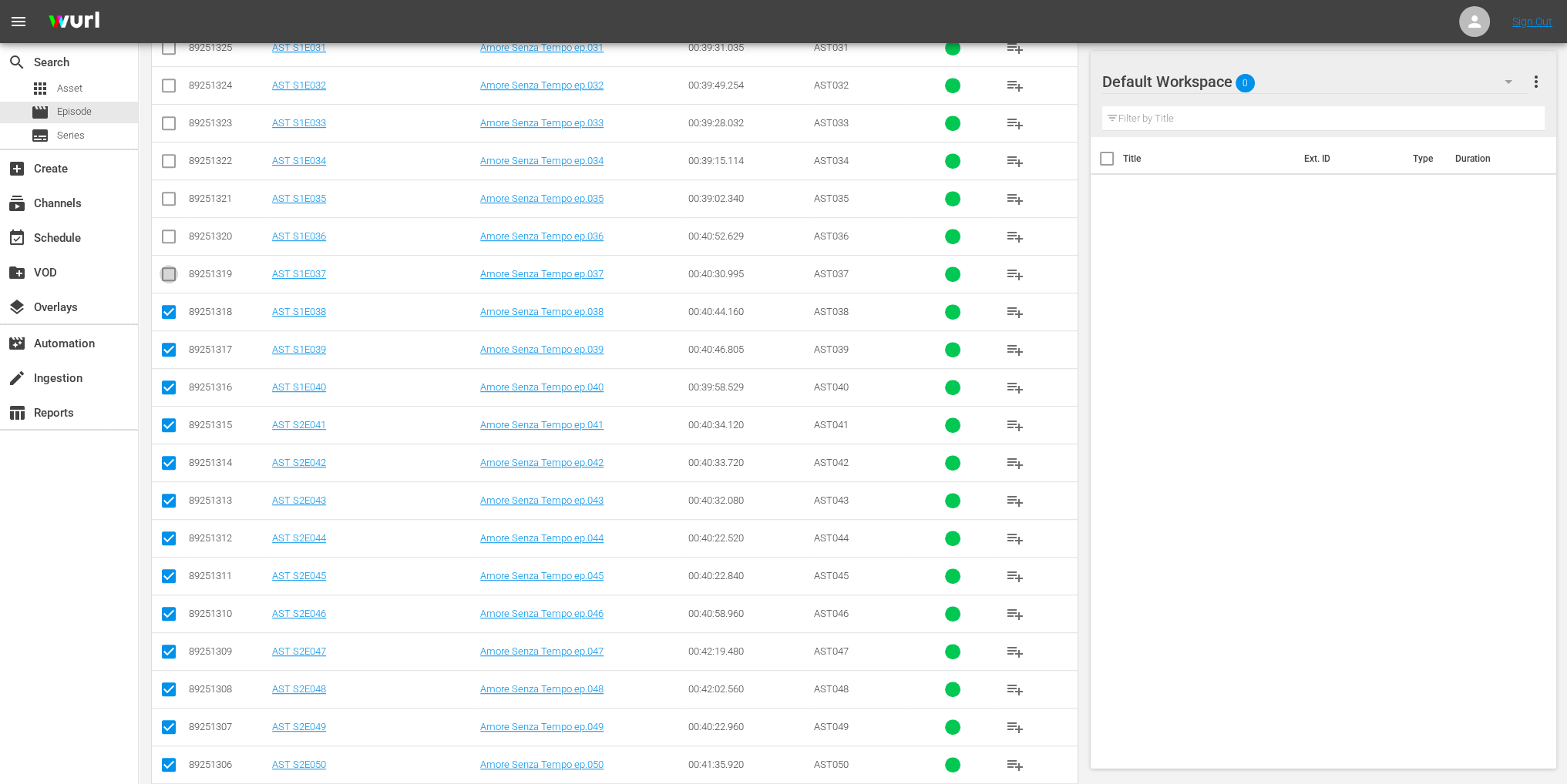
checkbox input "true"
click at [168, 308] on input "checkbox" at bounding box center [169, 317] width 19 height 19
checkbox input "true"
click at [168, 273] on input "checkbox" at bounding box center [169, 279] width 19 height 19
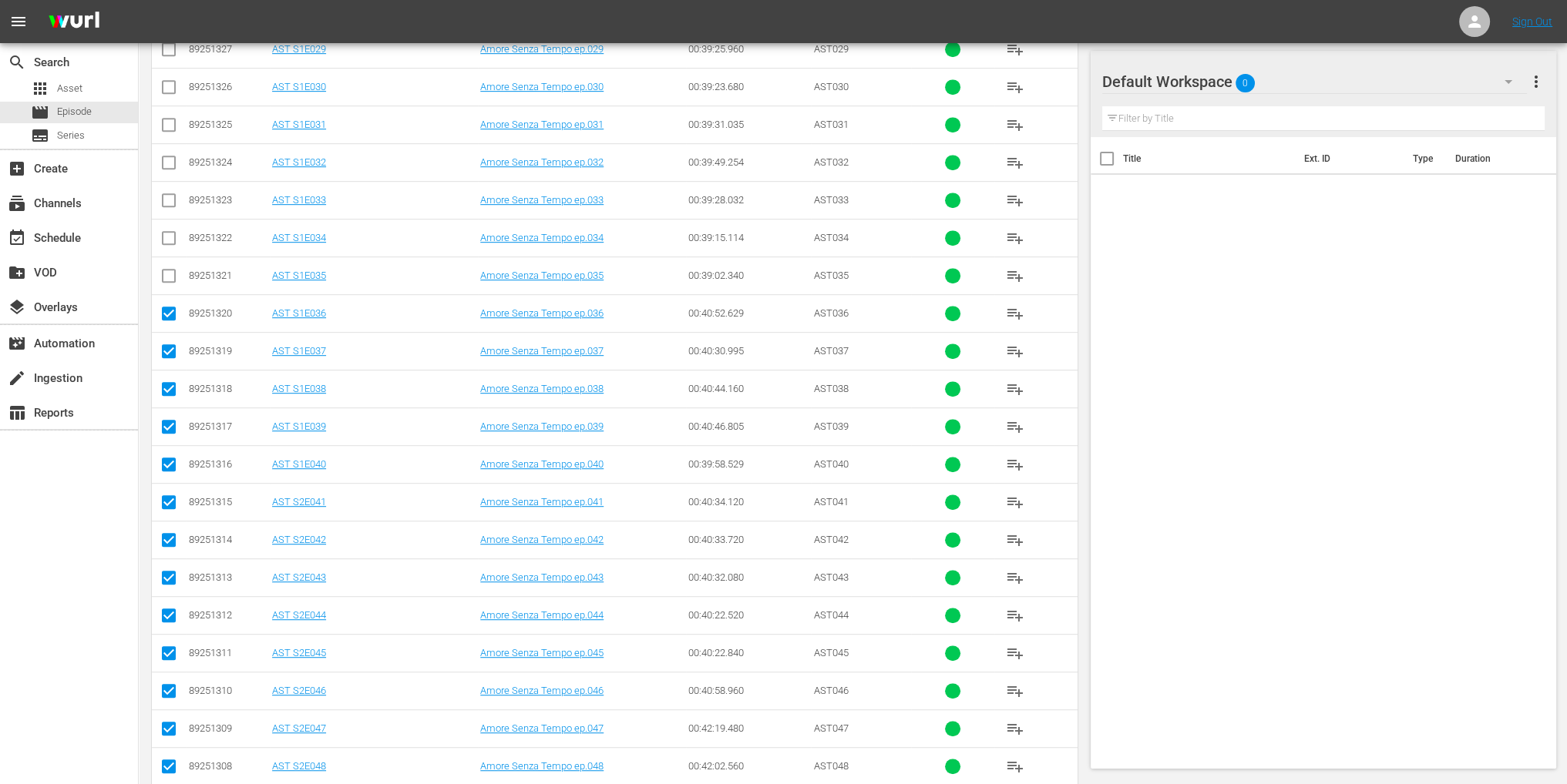
checkbox input "true"
click at [167, 242] on input "checkbox" at bounding box center [169, 242] width 19 height 19
checkbox input "true"
click at [165, 194] on input "checkbox" at bounding box center [169, 204] width 19 height 19
checkbox input "true"
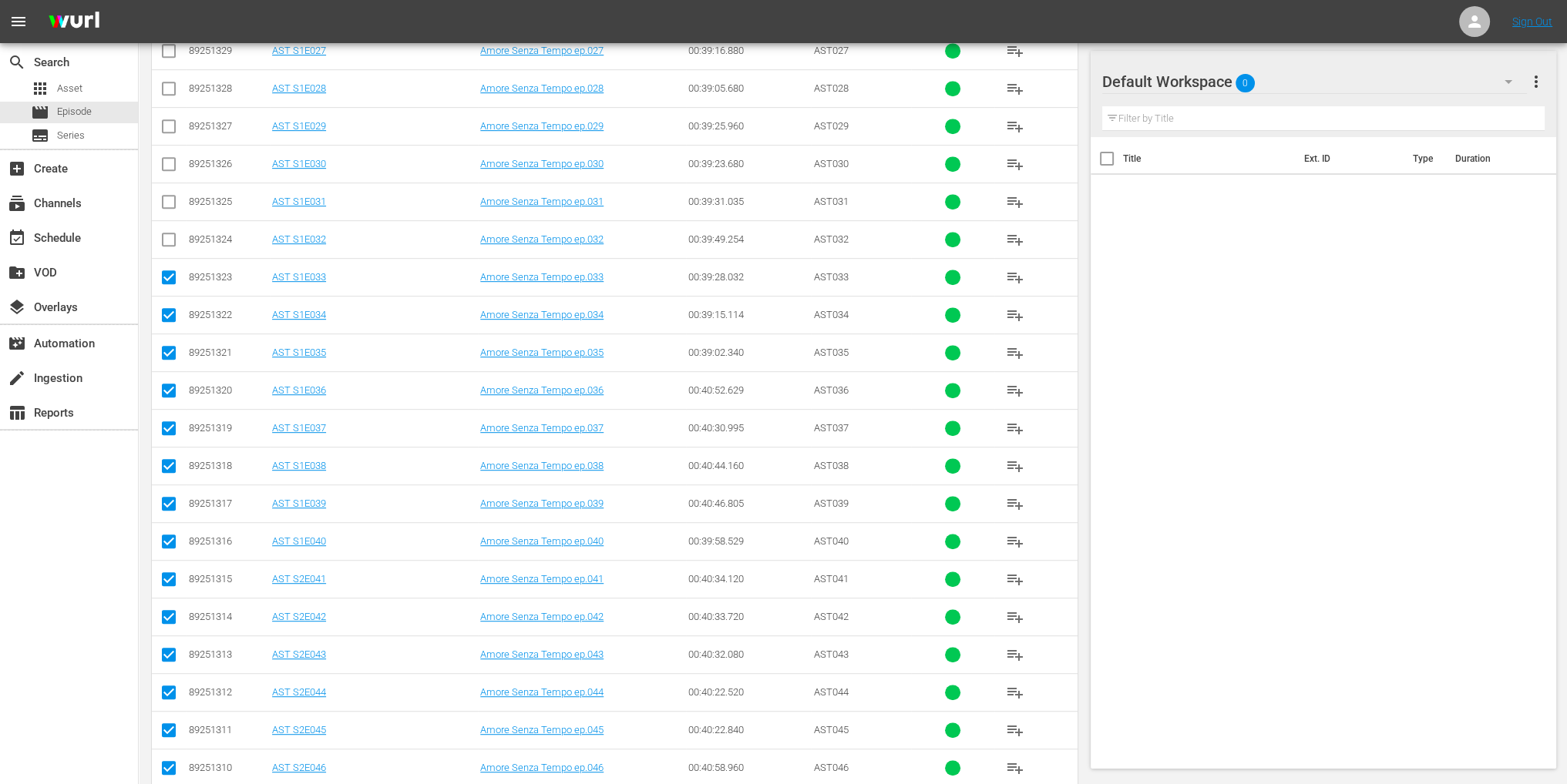
click at [173, 230] on icon at bounding box center [169, 240] width 19 height 19
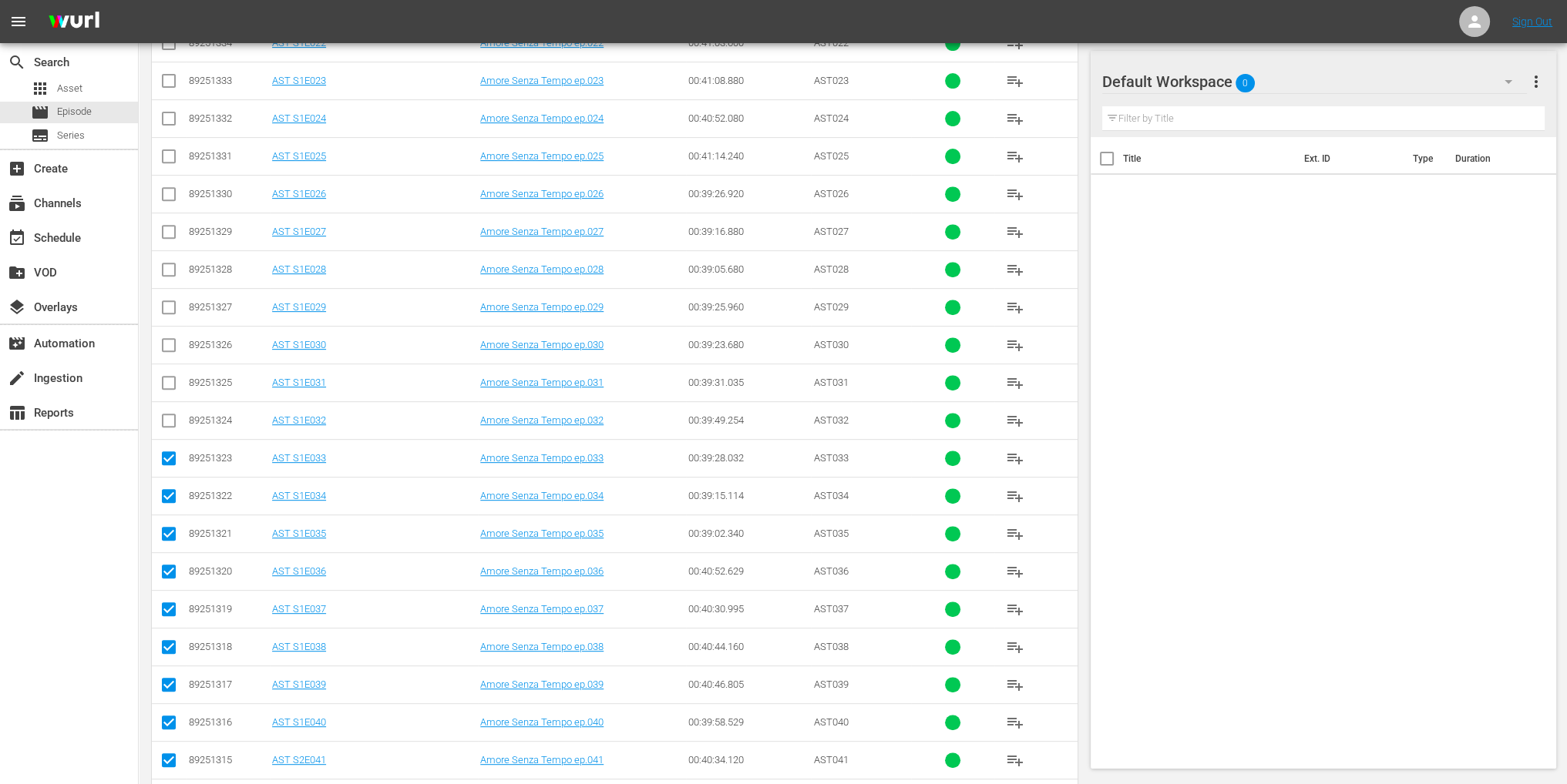
scroll to position [770, 0]
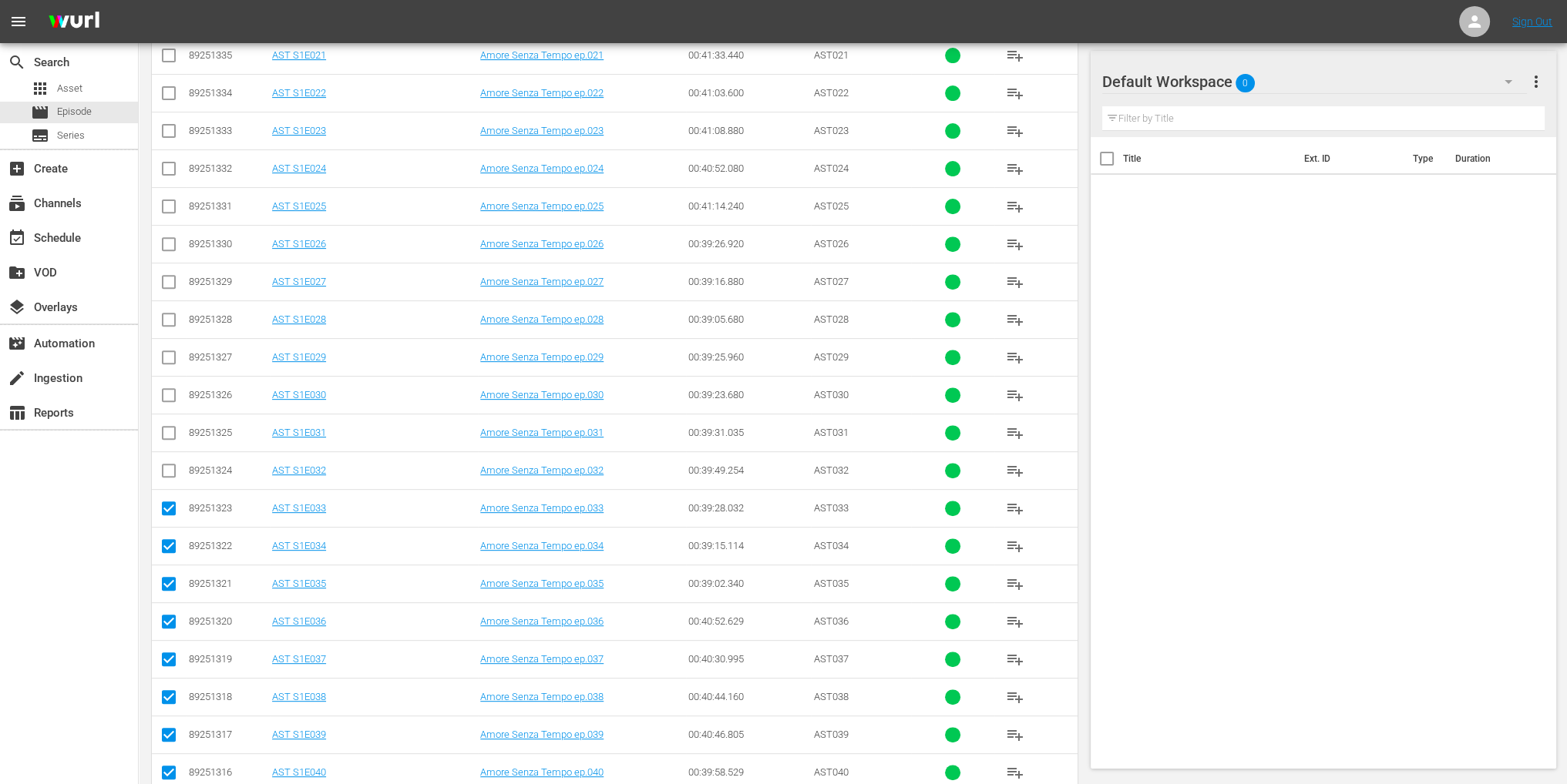
click at [165, 467] on input "checkbox" at bounding box center [169, 474] width 19 height 19
checkbox input "true"
click at [169, 433] on input "checkbox" at bounding box center [169, 437] width 19 height 19
checkbox input "true"
click at [165, 389] on input "checkbox" at bounding box center [169, 399] width 19 height 19
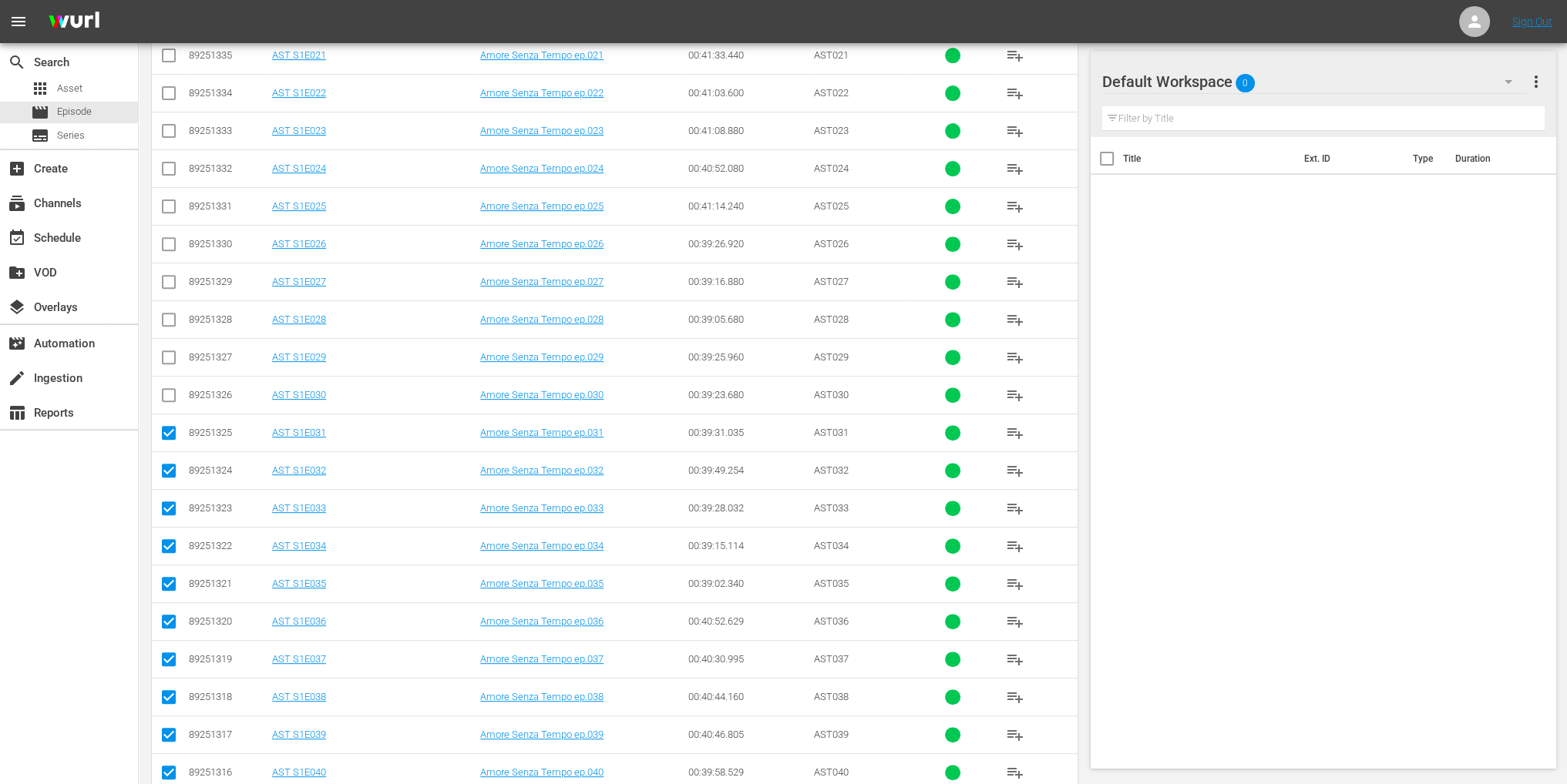
checkbox input "true"
click at [169, 352] on input "checkbox" at bounding box center [169, 361] width 19 height 19
checkbox input "true"
click at [167, 324] on input "checkbox" at bounding box center [169, 323] width 19 height 19
checkbox input "true"
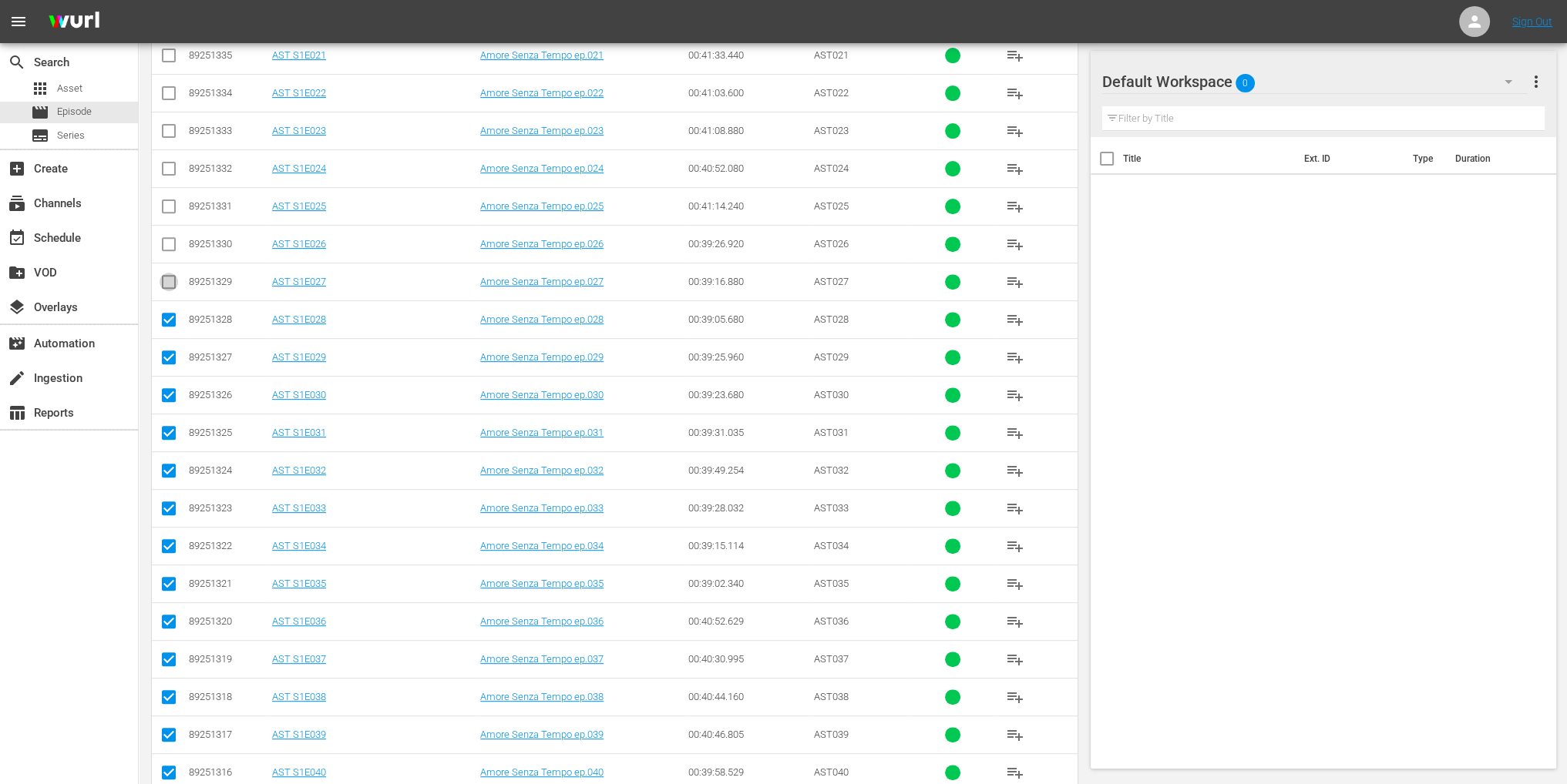
click at [169, 286] on input "checkbox" at bounding box center [169, 285] width 19 height 19
checkbox input "true"
click at [167, 240] on input "checkbox" at bounding box center [169, 248] width 19 height 19
checkbox input "true"
click at [172, 211] on input "checkbox" at bounding box center [169, 210] width 19 height 19
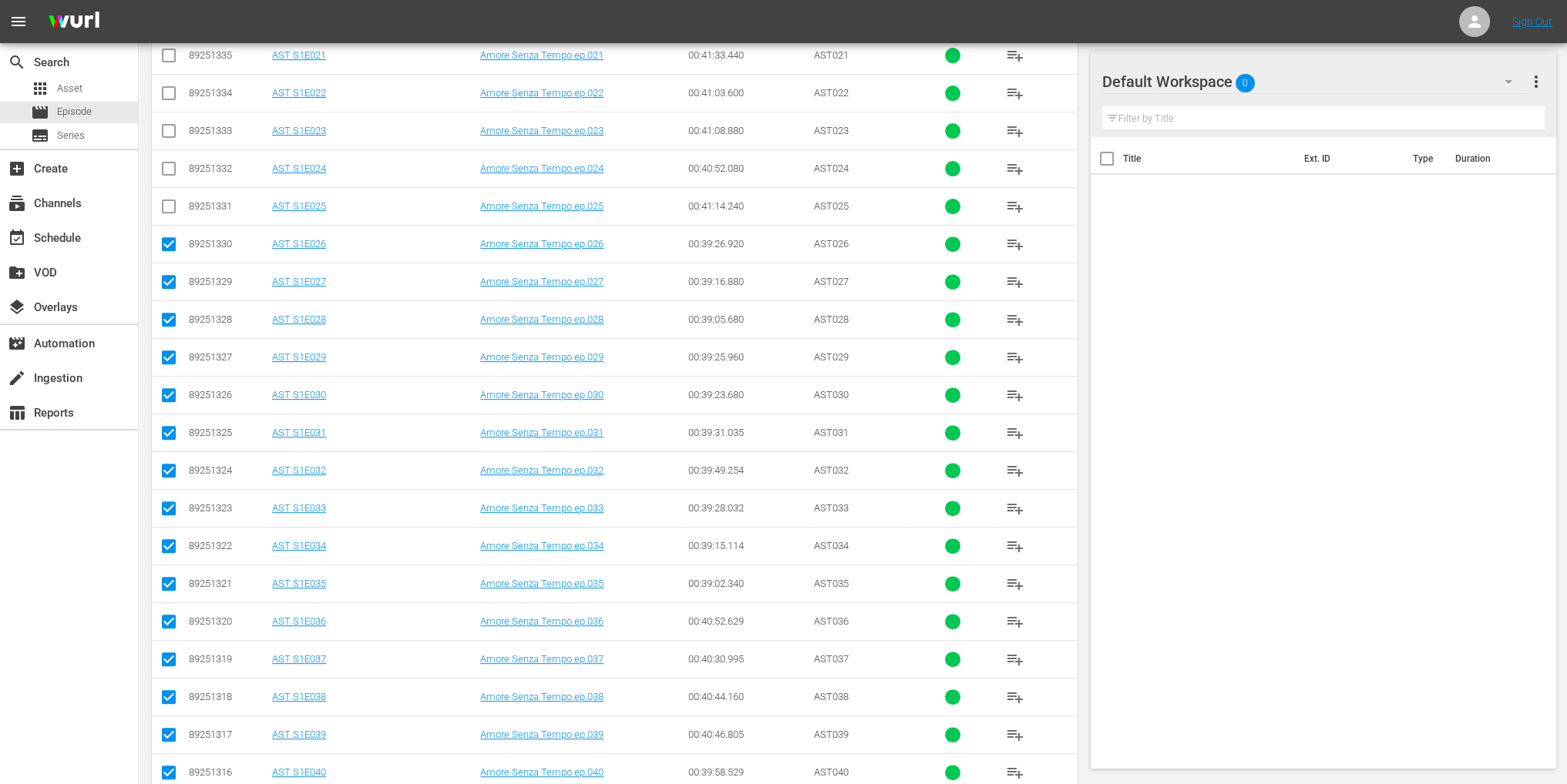
checkbox input "true"
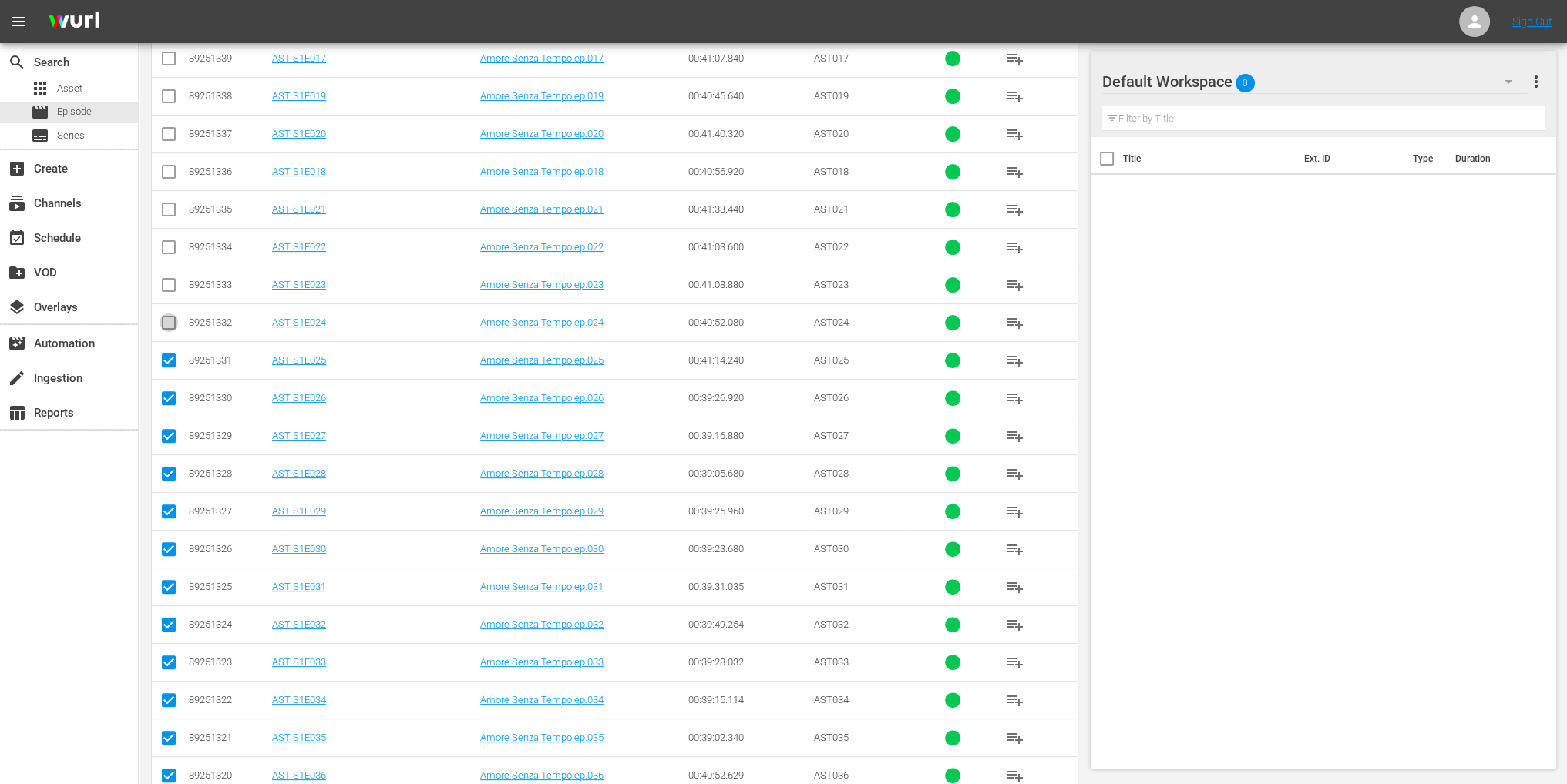
click at [169, 322] on input "checkbox" at bounding box center [169, 326] width 19 height 19
checkbox input "true"
click at [172, 281] on input "checkbox" at bounding box center [169, 288] width 19 height 19
checkbox input "true"
click at [170, 250] on input "checkbox" at bounding box center [169, 251] width 19 height 19
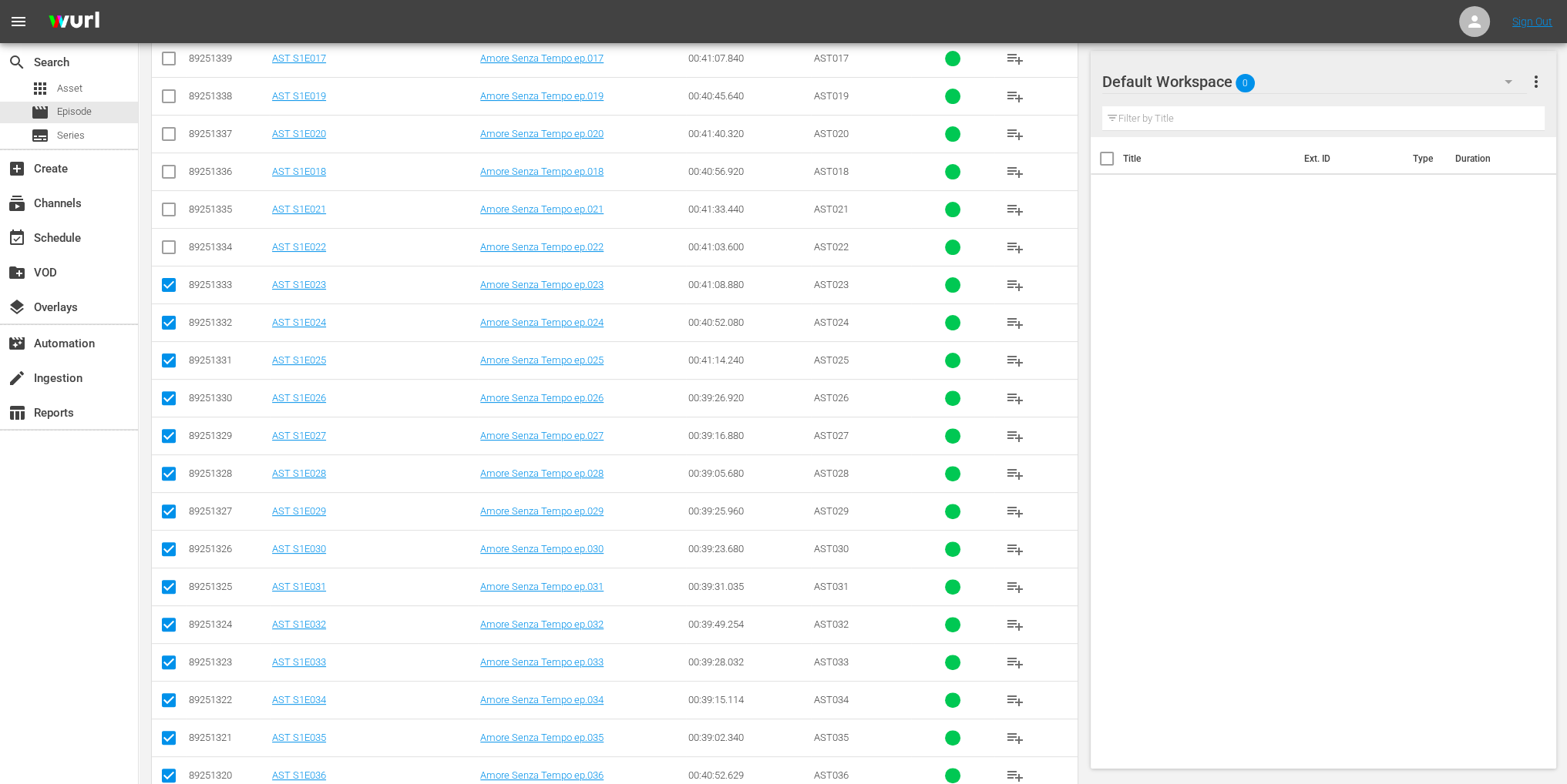
checkbox input "true"
click at [173, 217] on input "checkbox" at bounding box center [169, 213] width 19 height 19
checkbox input "true"
click at [173, 131] on input "checkbox" at bounding box center [169, 138] width 19 height 19
checkbox input "true"
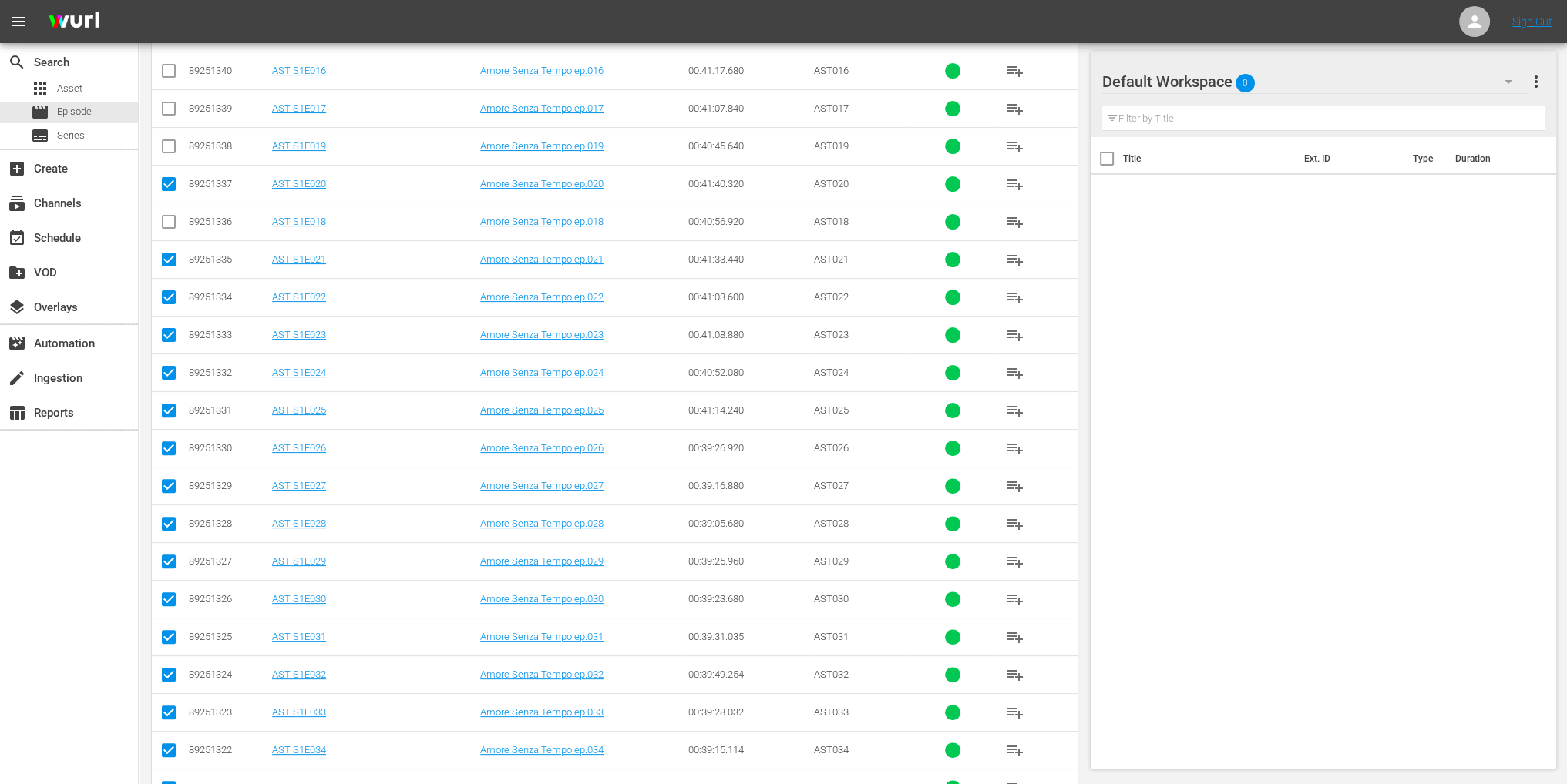
scroll to position [539, 0]
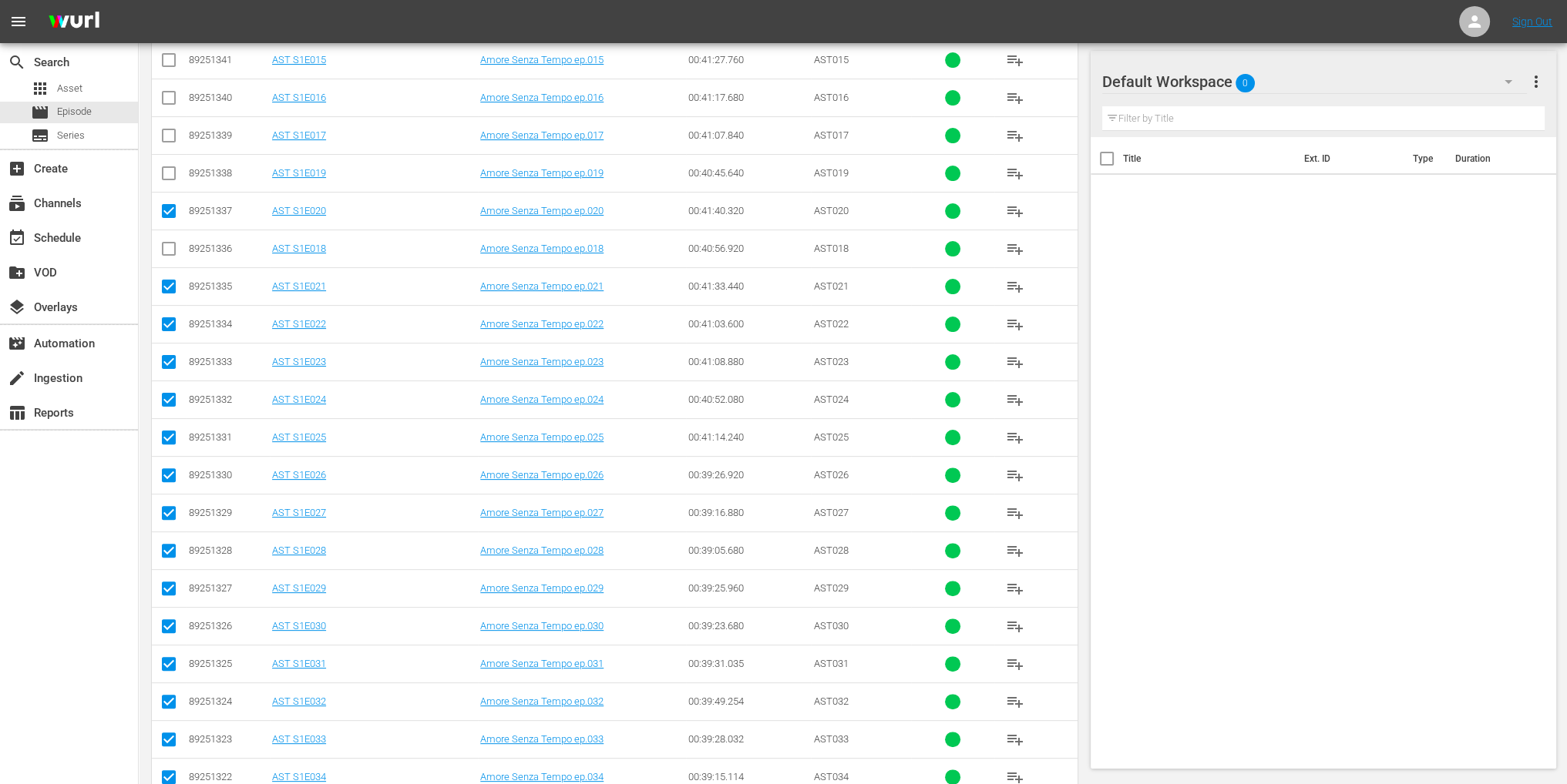
click at [168, 170] on input "checkbox" at bounding box center [169, 176] width 19 height 19
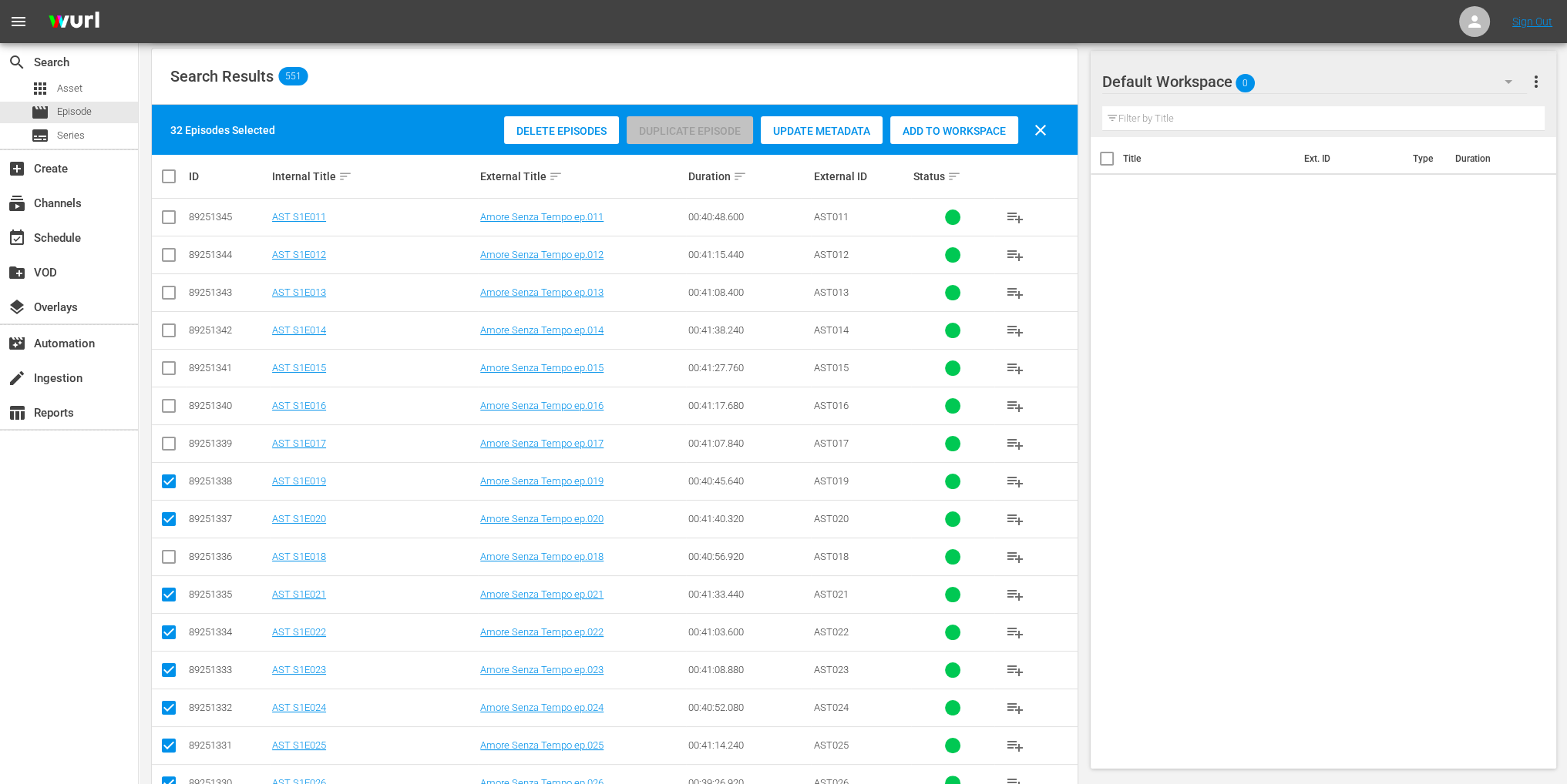
click at [968, 120] on div "Add to Workspace" at bounding box center [954, 131] width 128 height 29
click at [1504, 83] on div "Success" at bounding box center [1400, 91] width 293 height 19
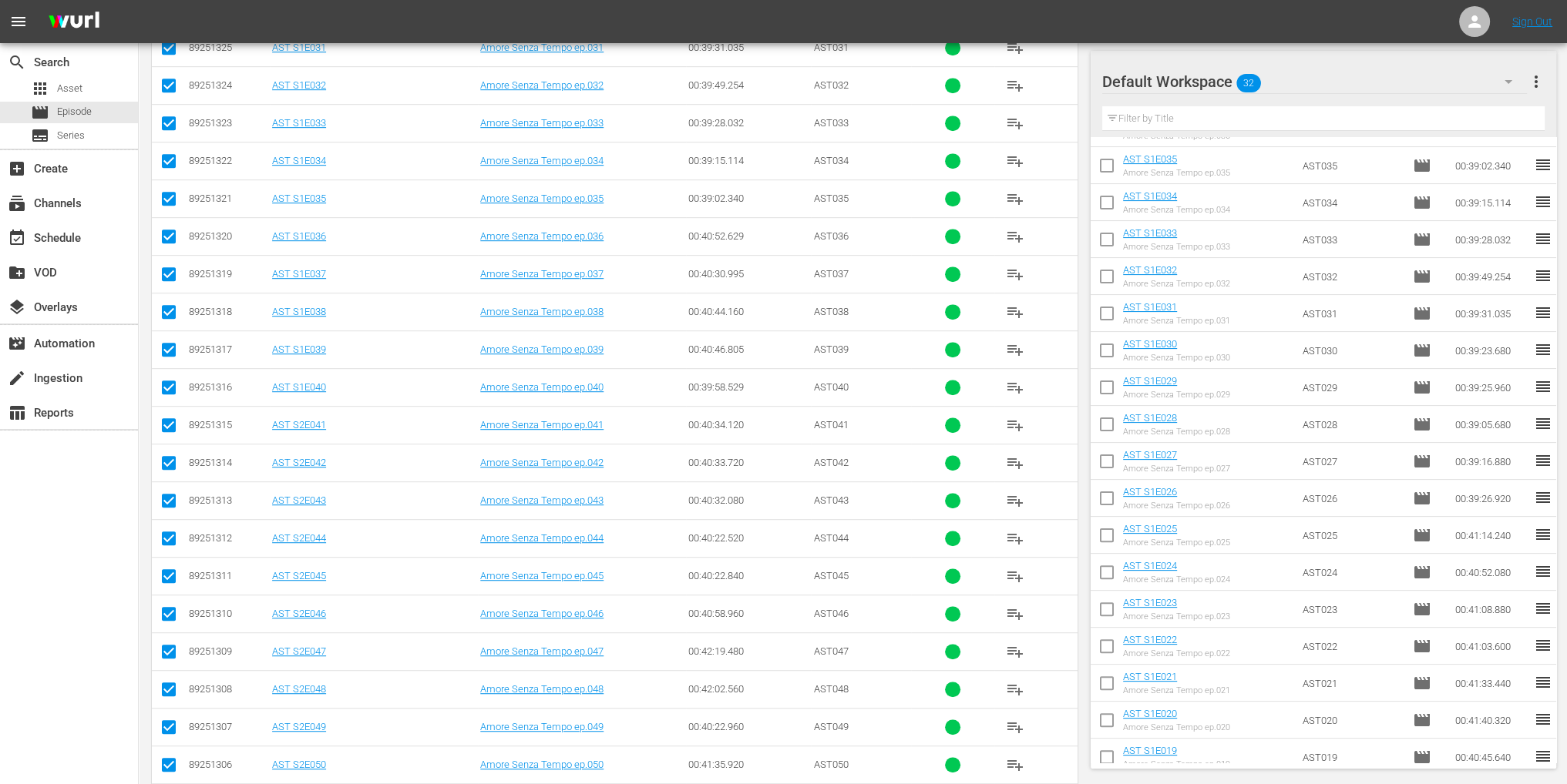
scroll to position [595, 0]
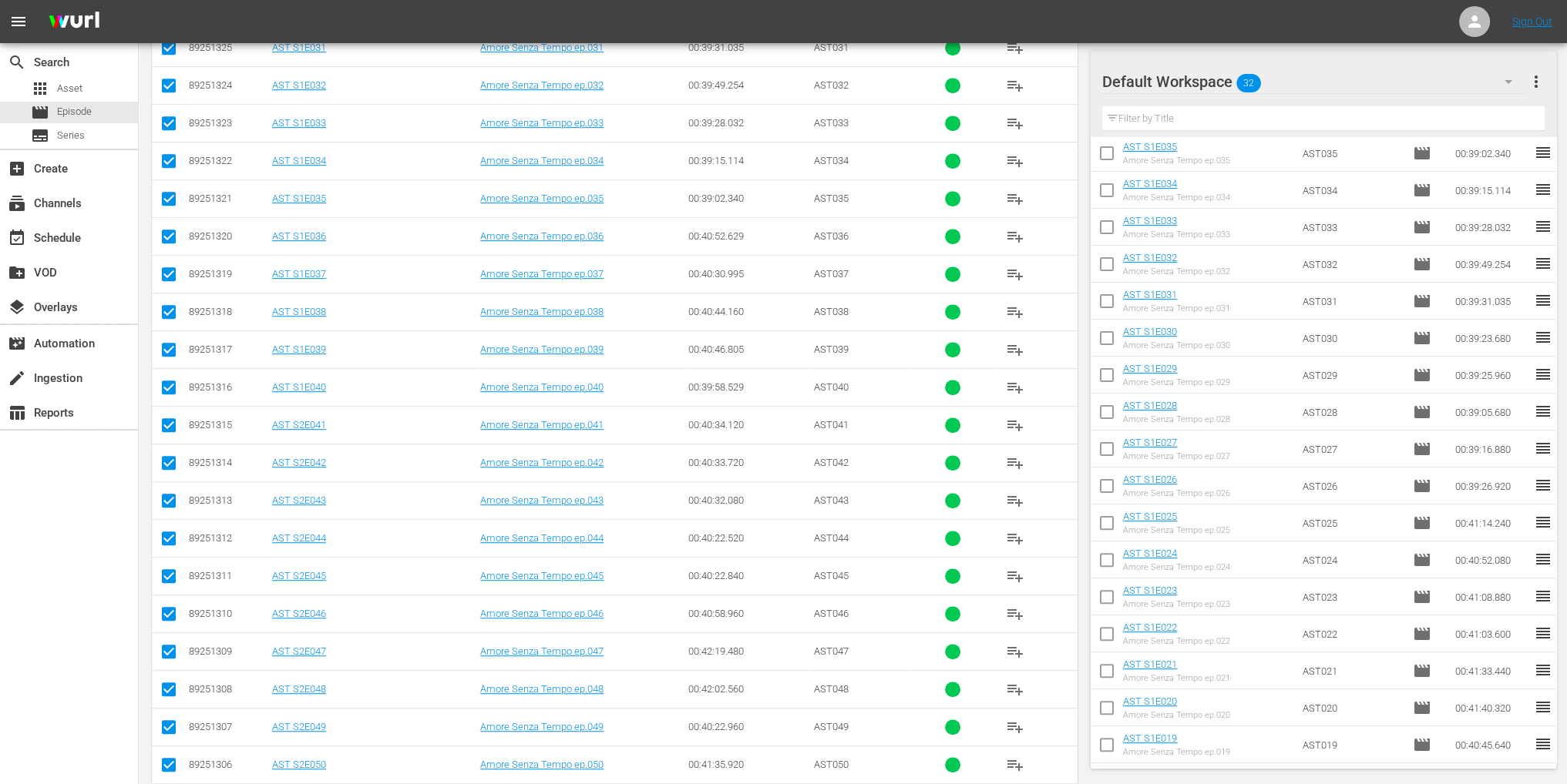
click at [1542, 75] on span "more_vert" at bounding box center [1536, 82] width 19 height 19
click at [1437, 107] on div "Clear All Workspace Items" at bounding box center [1435, 111] width 181 height 28
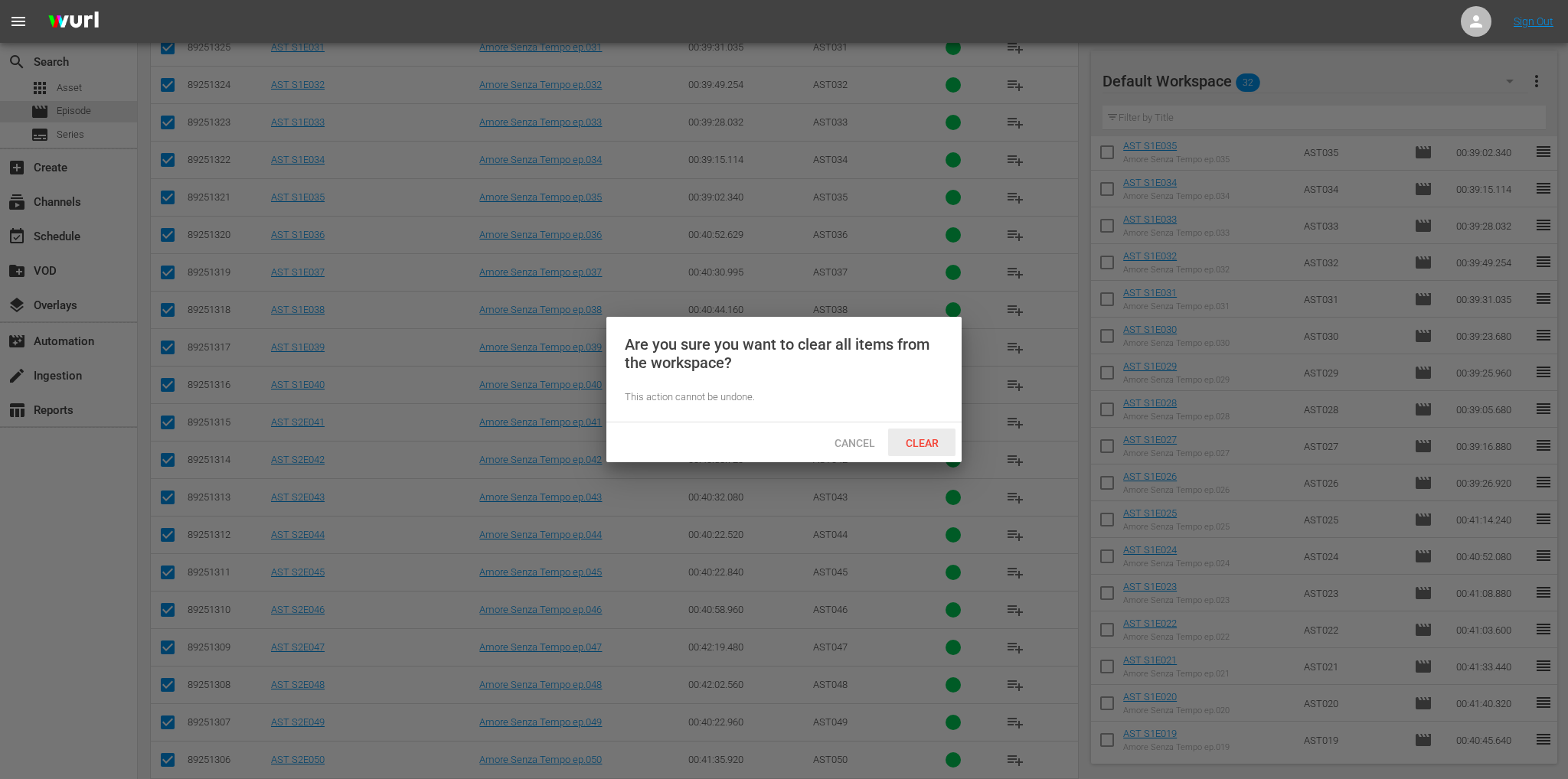
click at [912, 444] on span "Clear" at bounding box center [921, 443] width 57 height 12
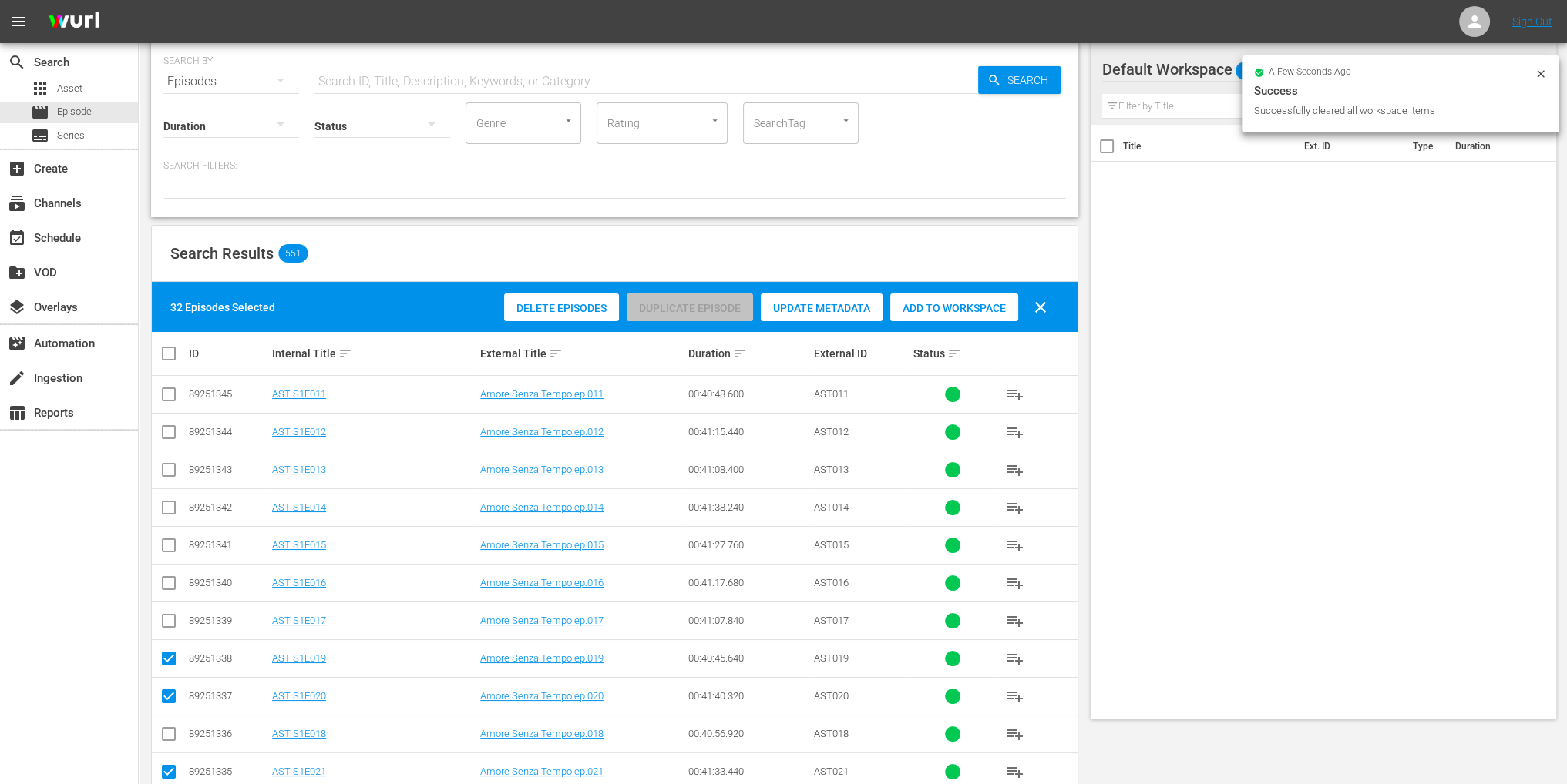
scroll to position [0, 0]
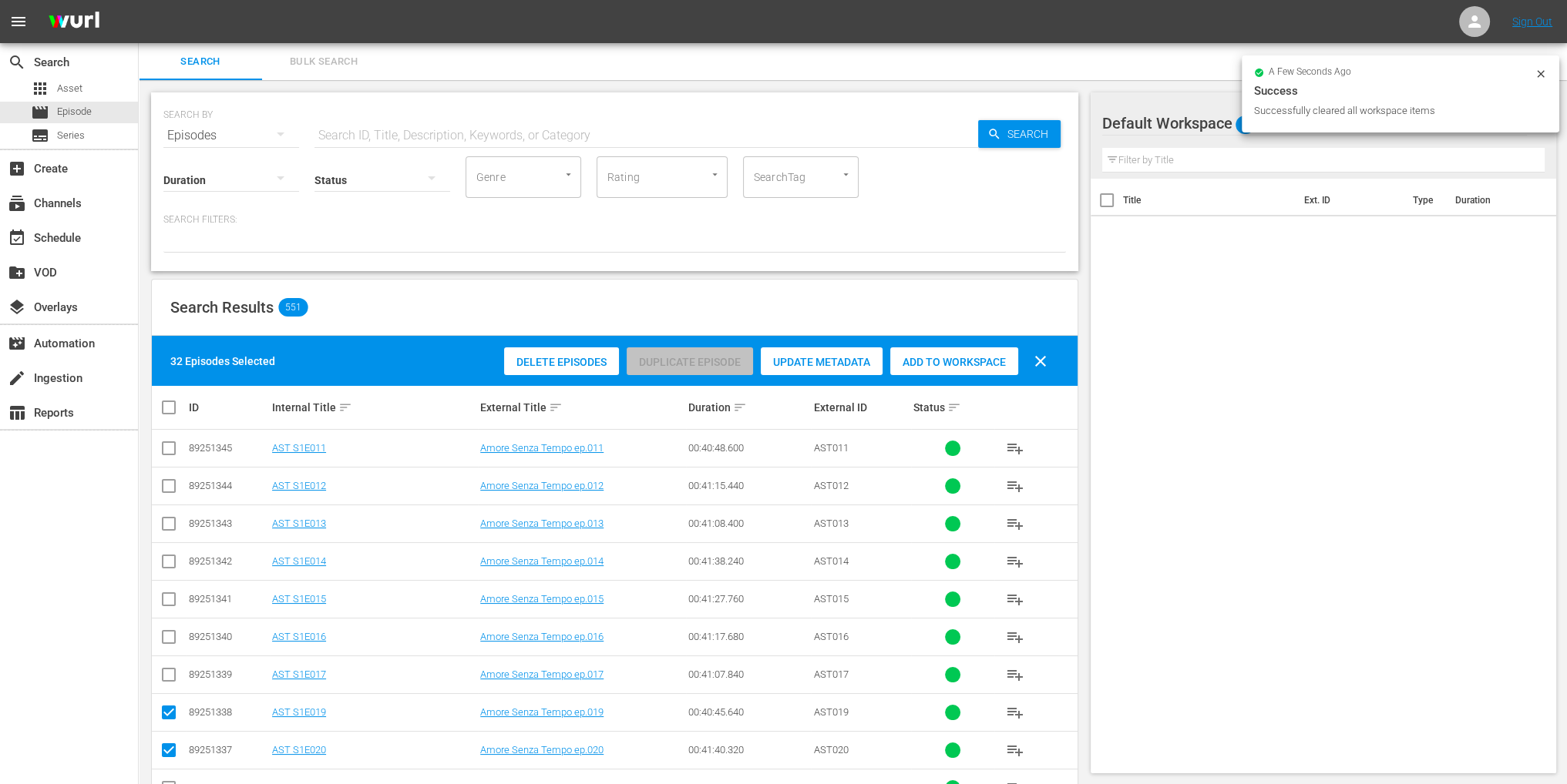
click at [1044, 368] on span "clear" at bounding box center [1041, 362] width 19 height 19
checkbox input "false"
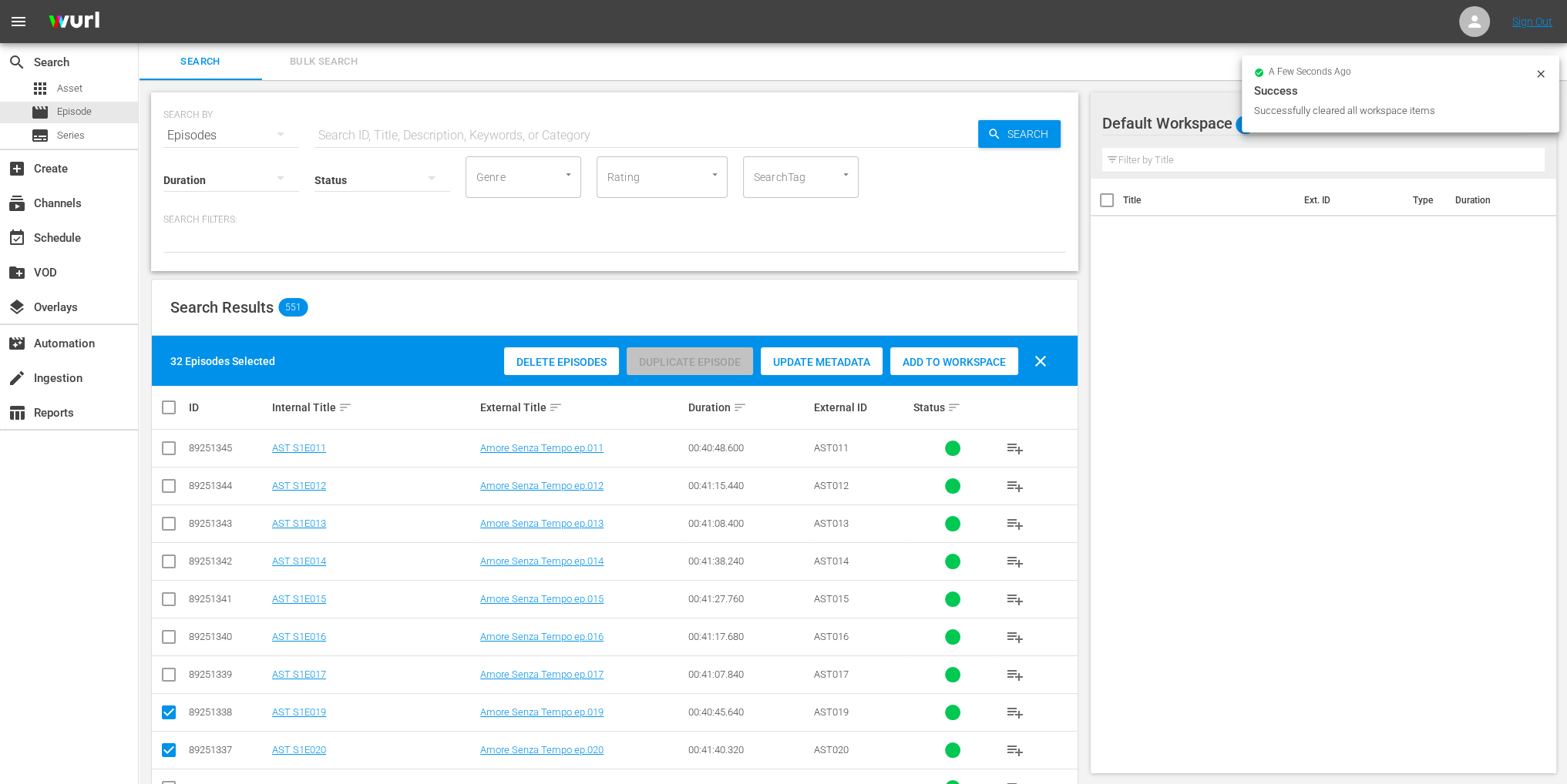
checkbox input "false"
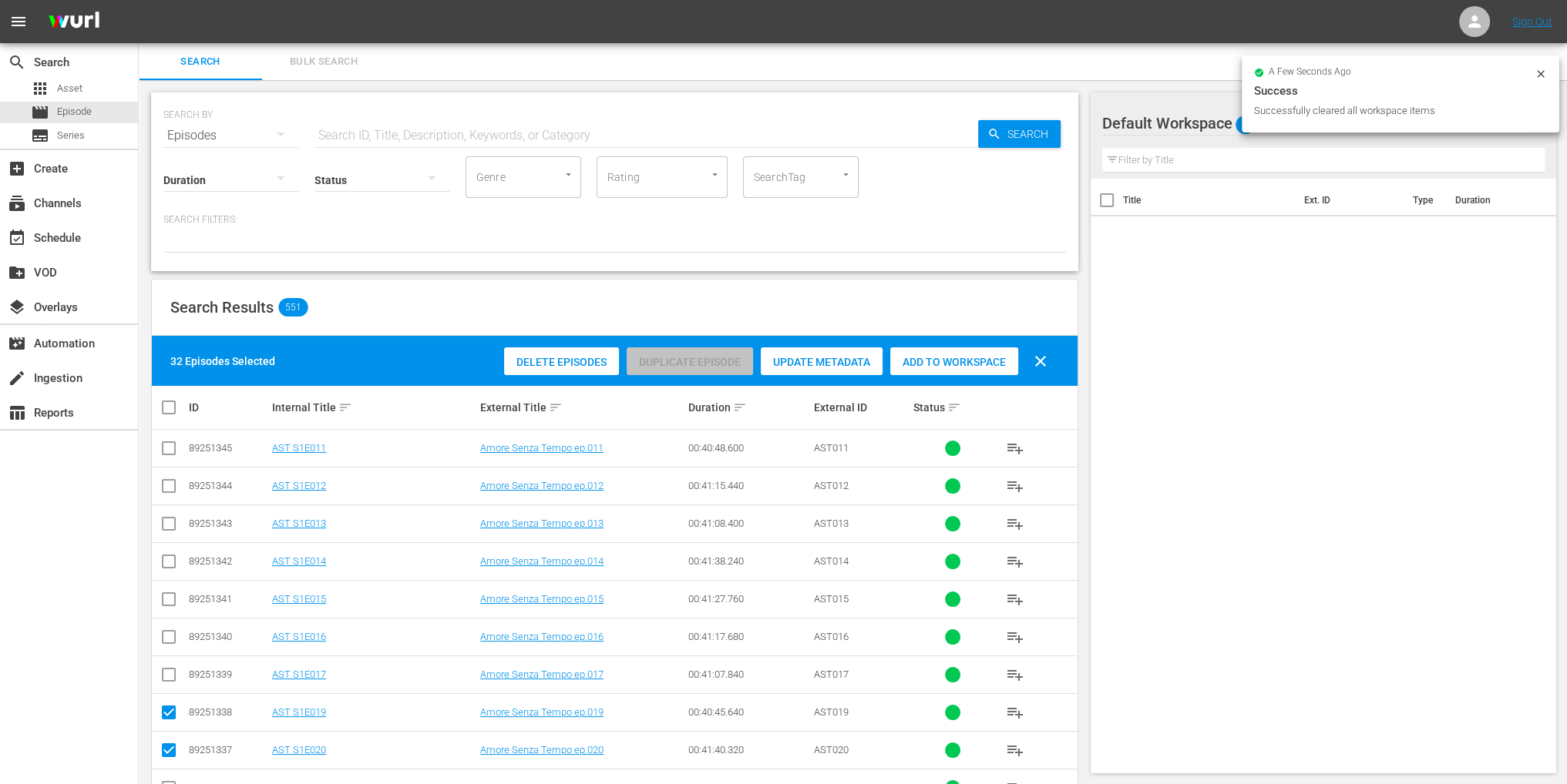
checkbox input "false"
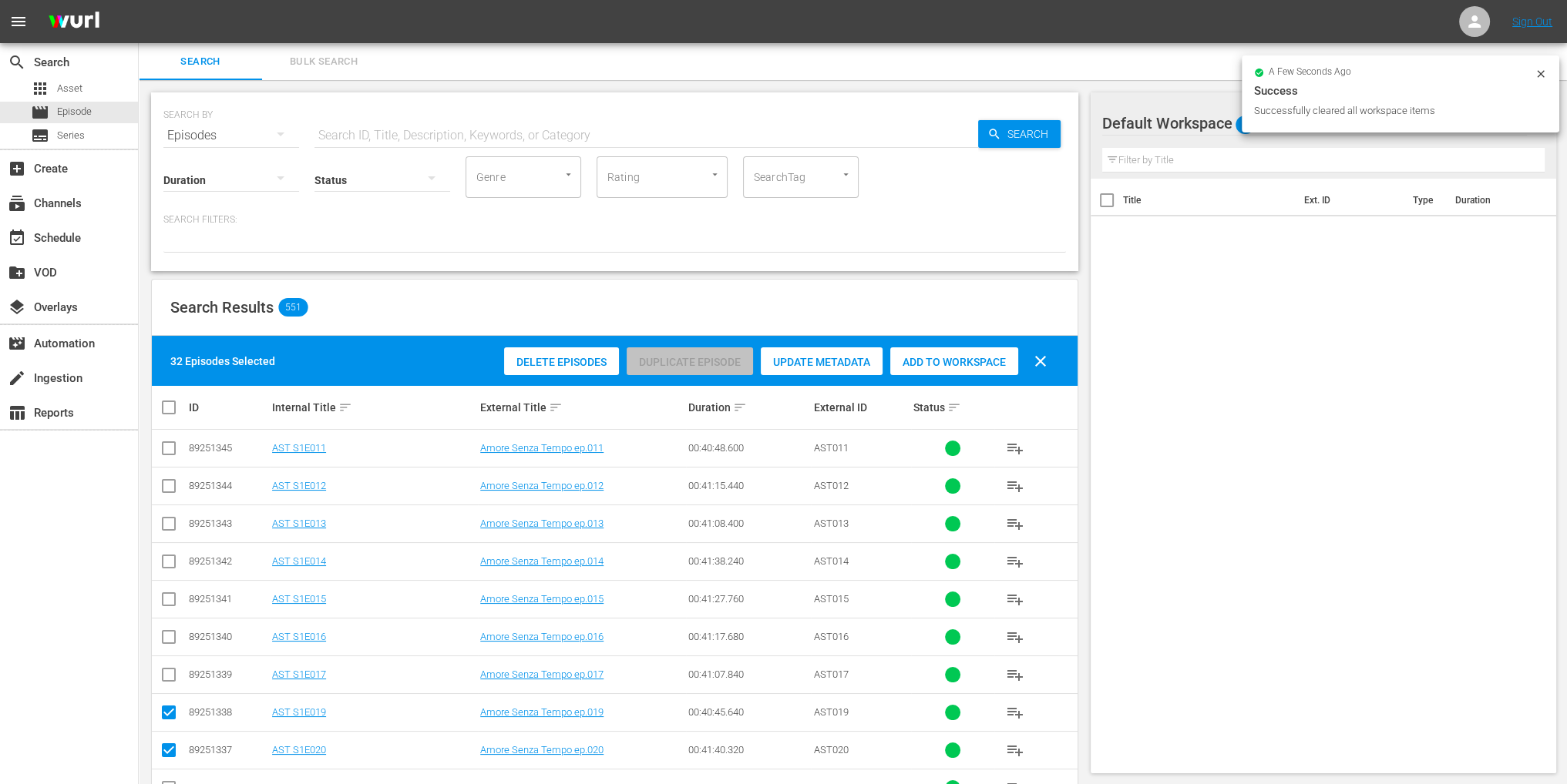
checkbox input "false"
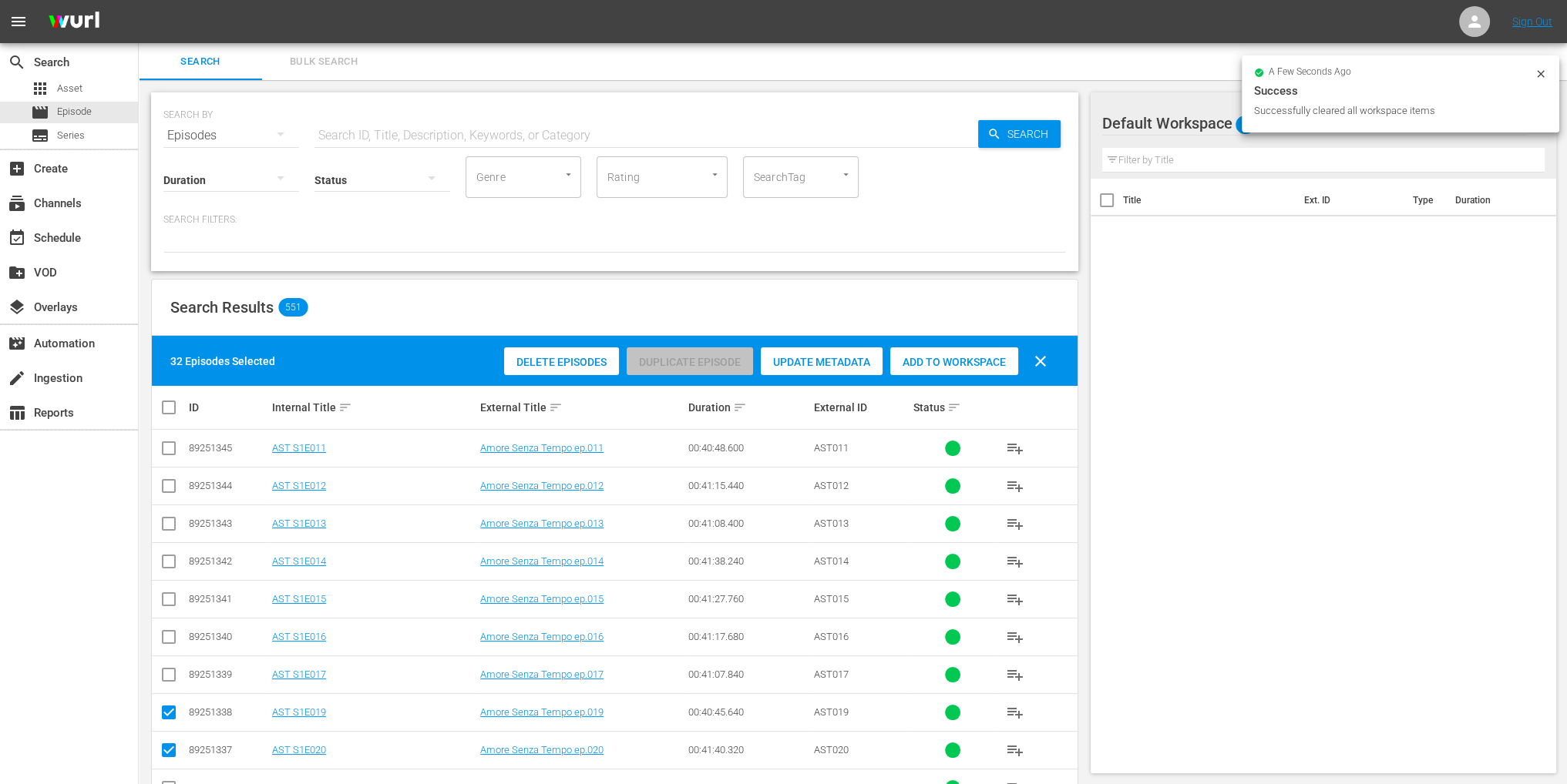
checkbox input "false"
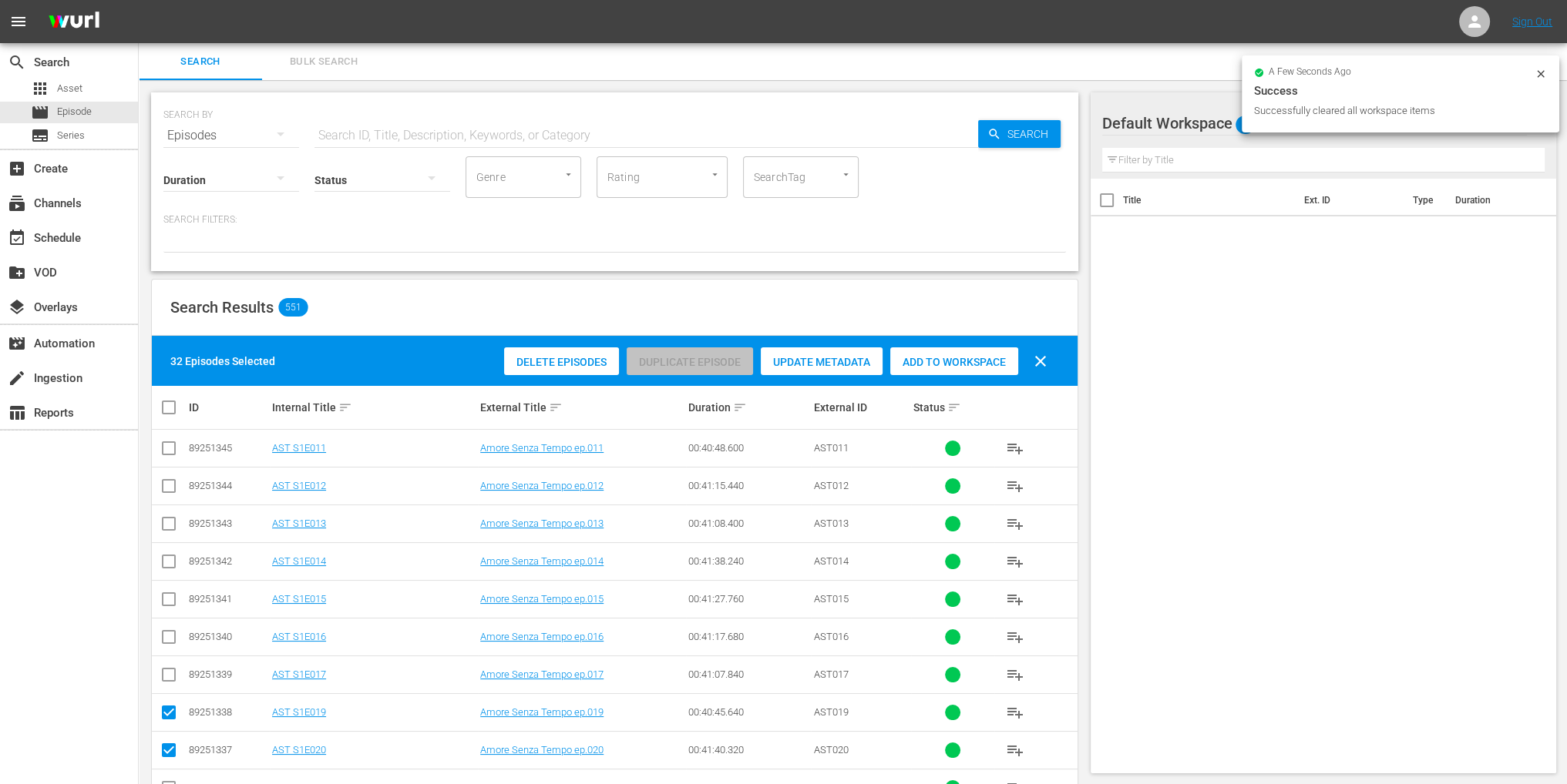
checkbox input "false"
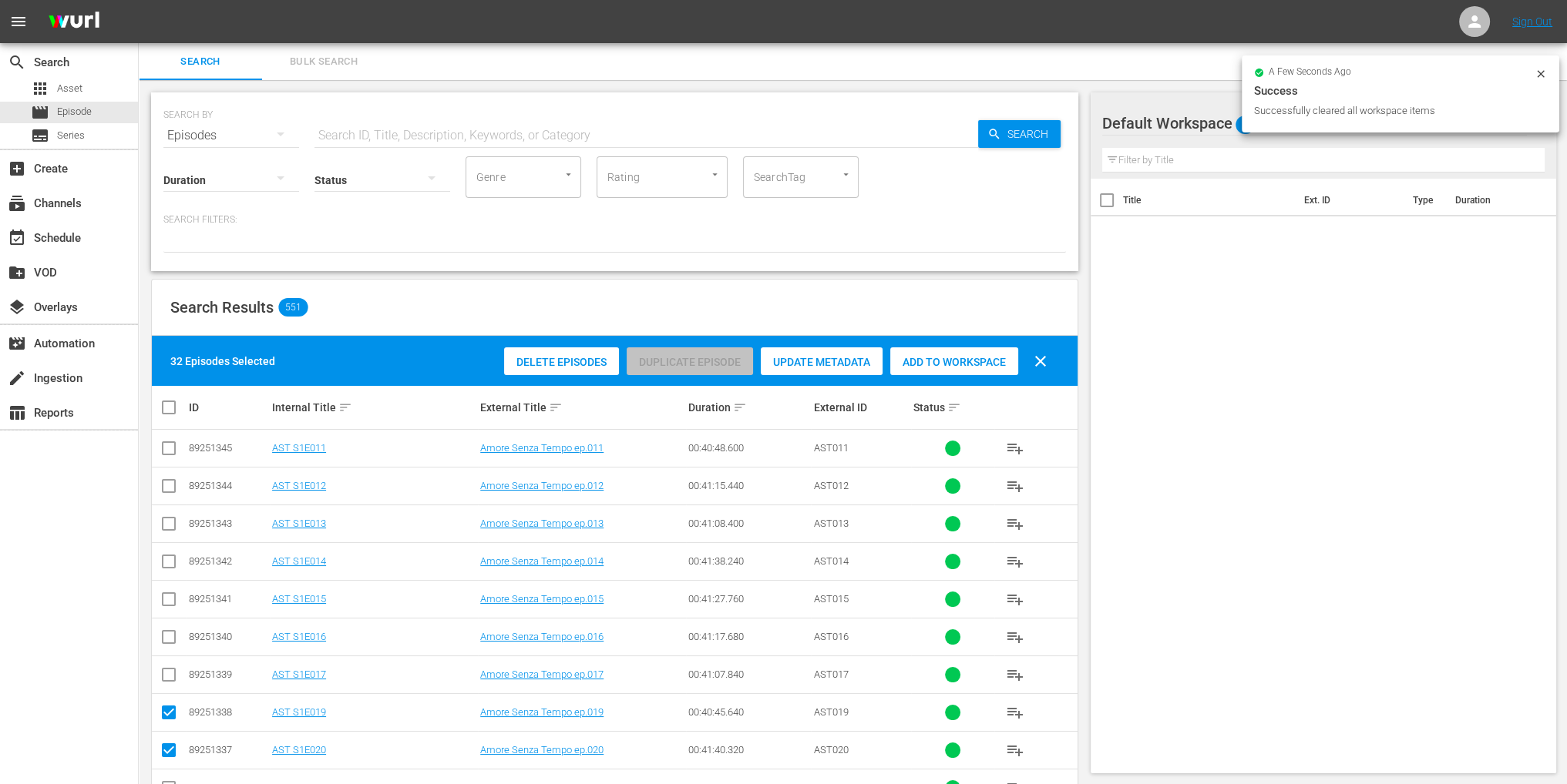
checkbox input "false"
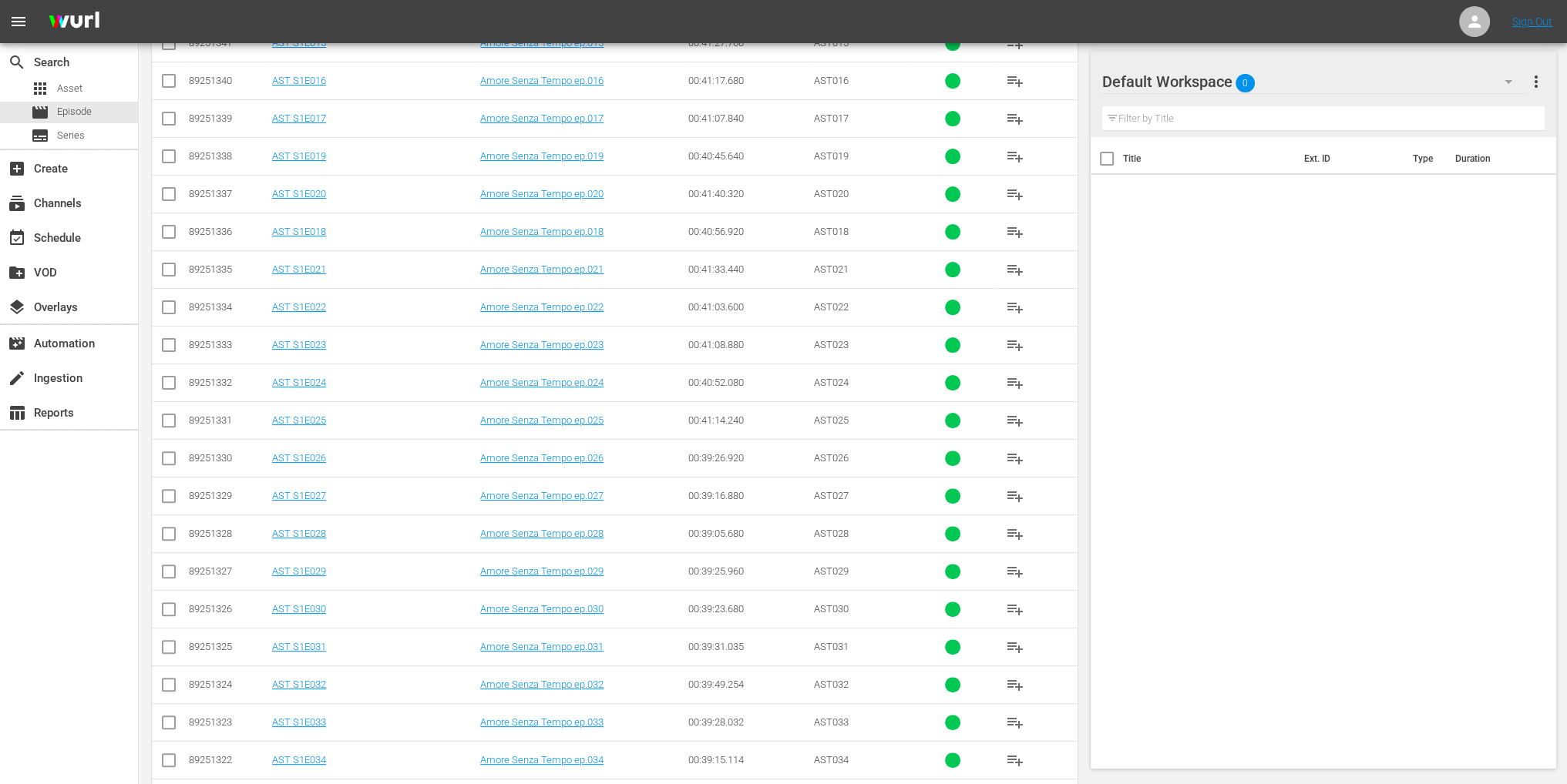
scroll to position [539, 0]
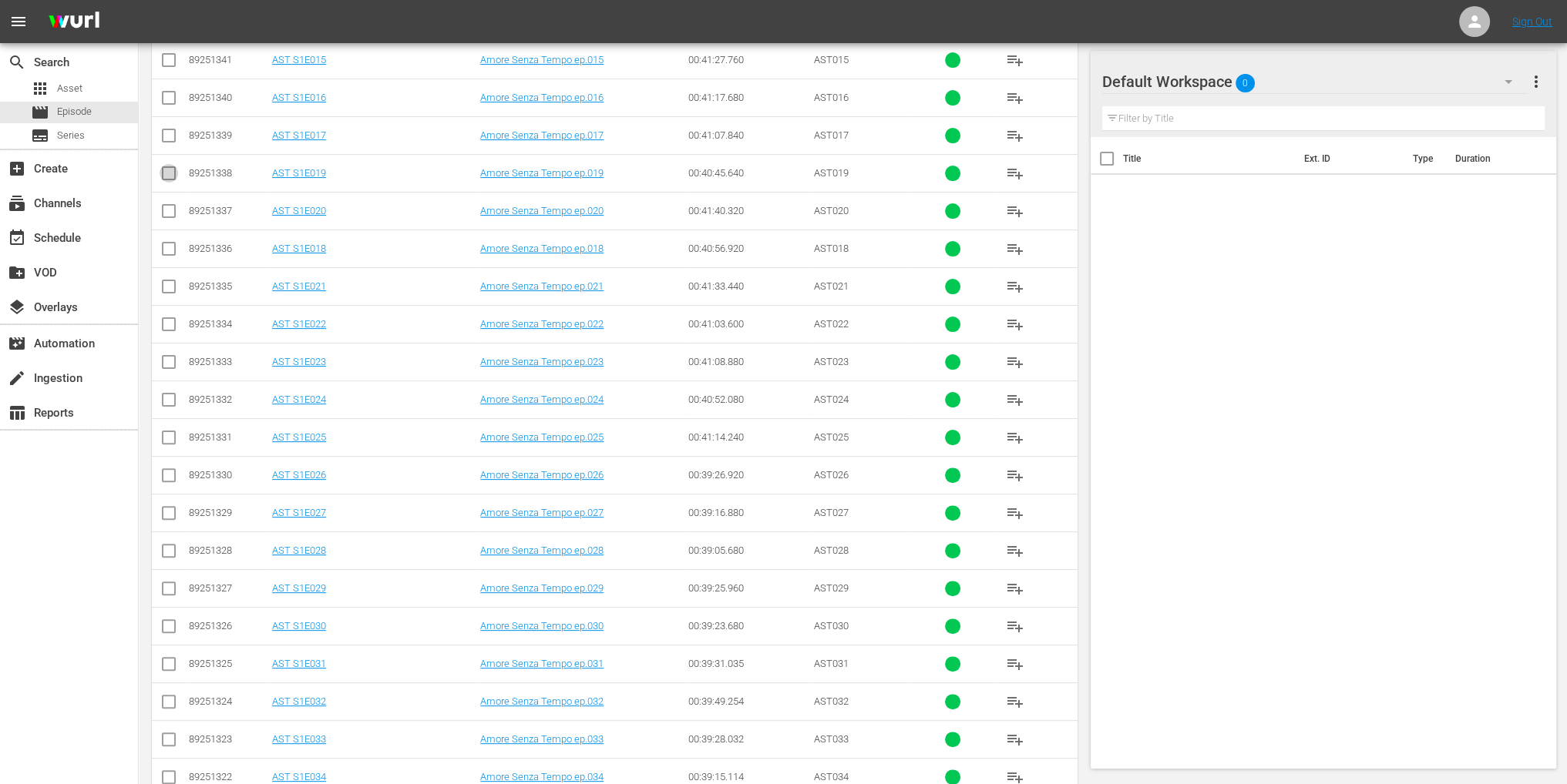
click at [163, 168] on input "checkbox" at bounding box center [169, 176] width 19 height 19
checkbox input "true"
click at [175, 212] on input "checkbox" at bounding box center [169, 214] width 19 height 19
checkbox input "true"
click at [172, 281] on input "checkbox" at bounding box center [169, 290] width 19 height 19
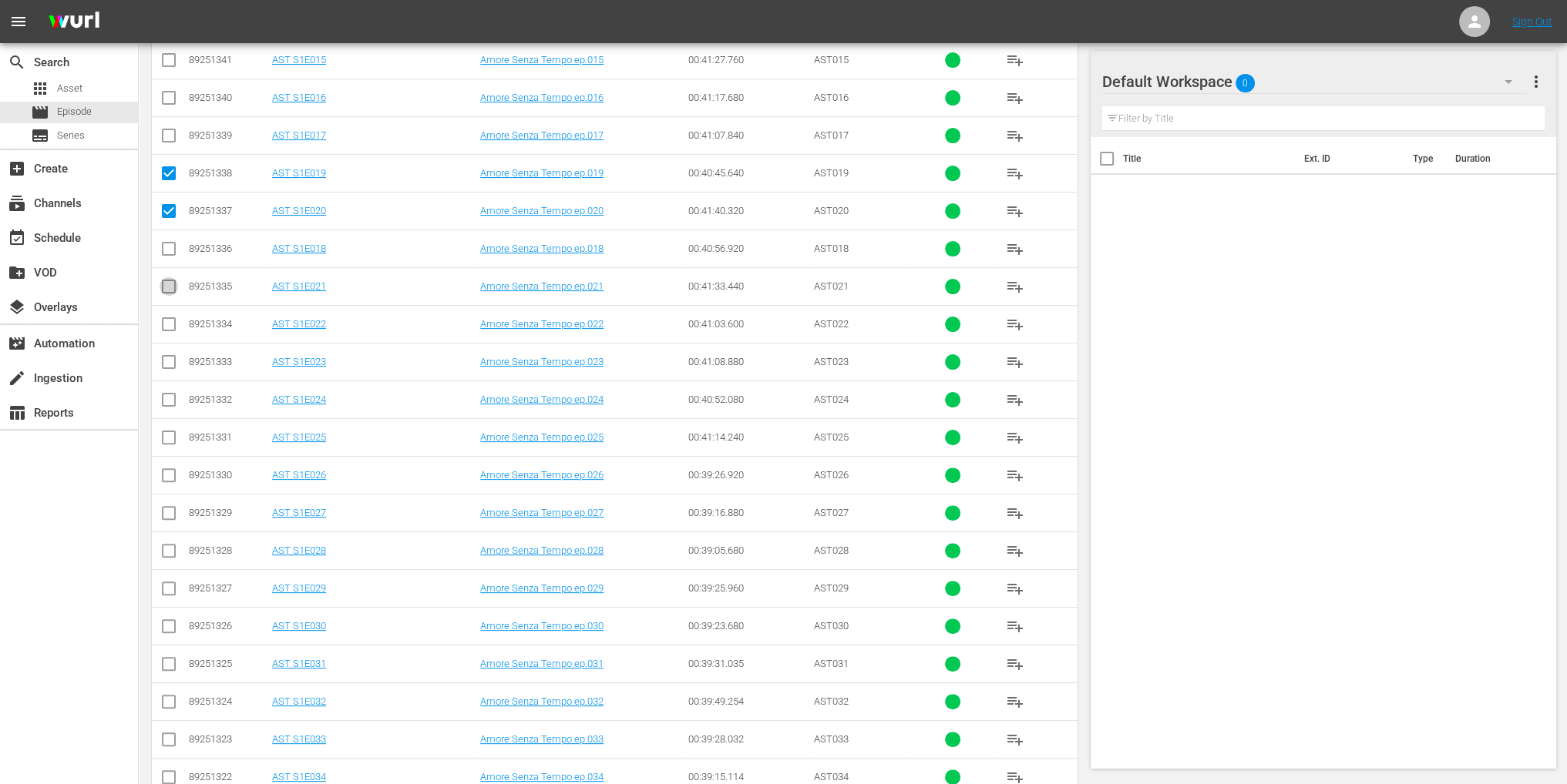
checkbox input "true"
click at [169, 323] on input "checkbox" at bounding box center [169, 328] width 19 height 19
checkbox input "true"
click at [166, 359] on input "checkbox" at bounding box center [169, 365] width 19 height 19
checkbox input "true"
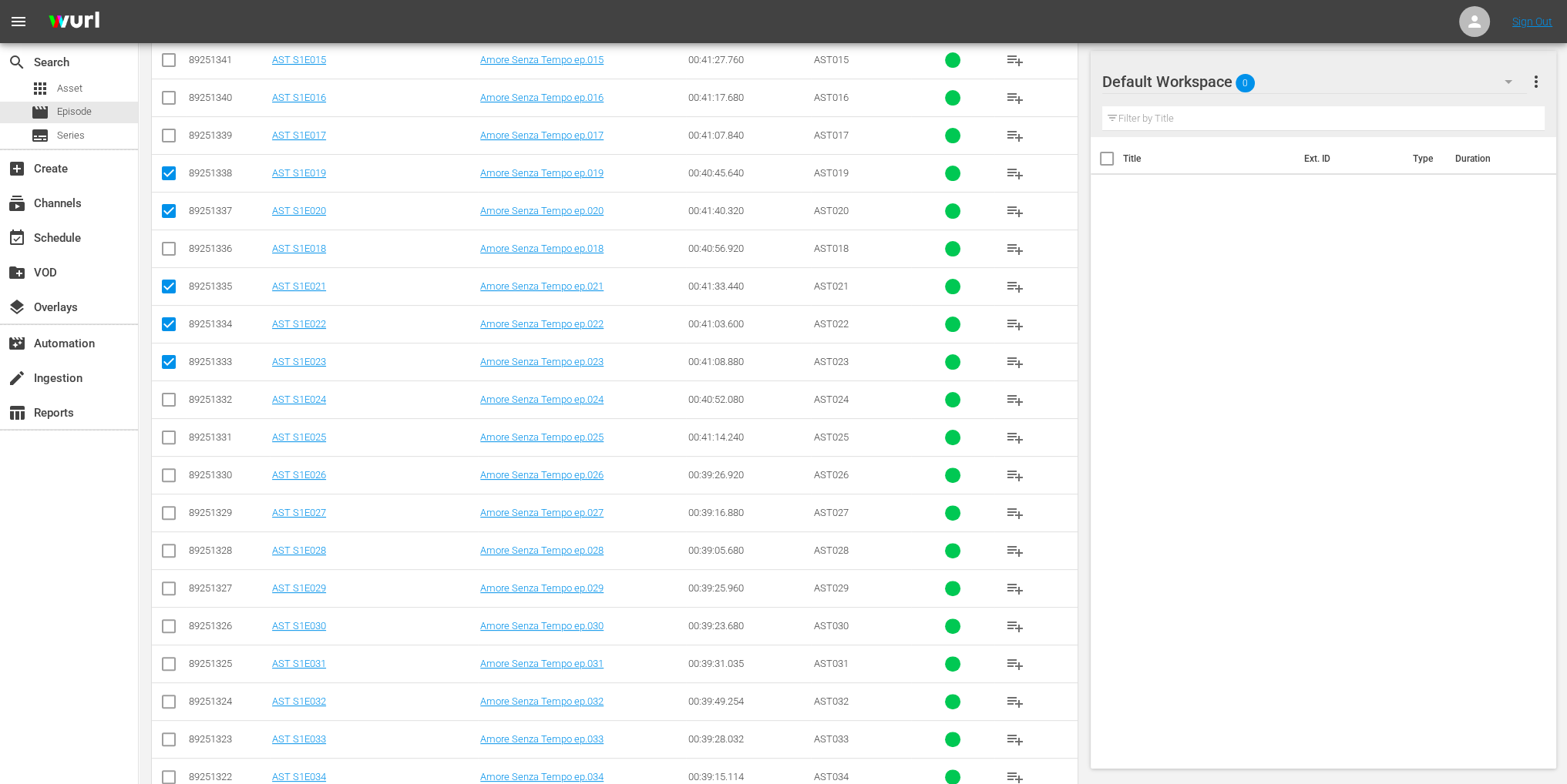
click at [174, 402] on input "checkbox" at bounding box center [169, 403] width 19 height 19
checkbox input "true"
click at [172, 450] on td at bounding box center [169, 438] width 34 height 38
click at [169, 447] on input "checkbox" at bounding box center [169, 441] width 19 height 19
checkbox input "true"
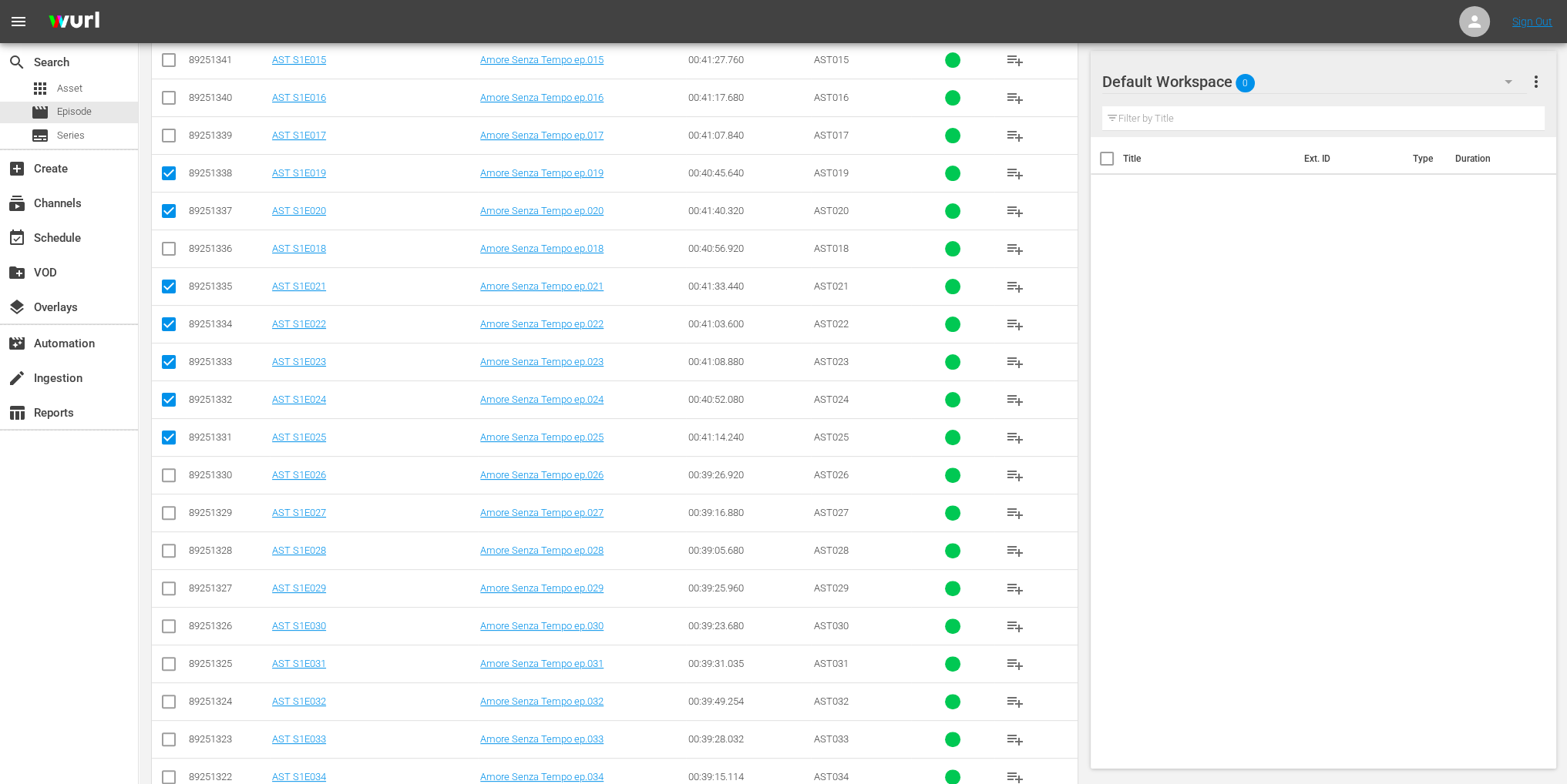
click at [169, 473] on input "checkbox" at bounding box center [169, 479] width 19 height 19
checkbox input "true"
click at [169, 515] on input "checkbox" at bounding box center [169, 517] width 19 height 19
checkbox input "true"
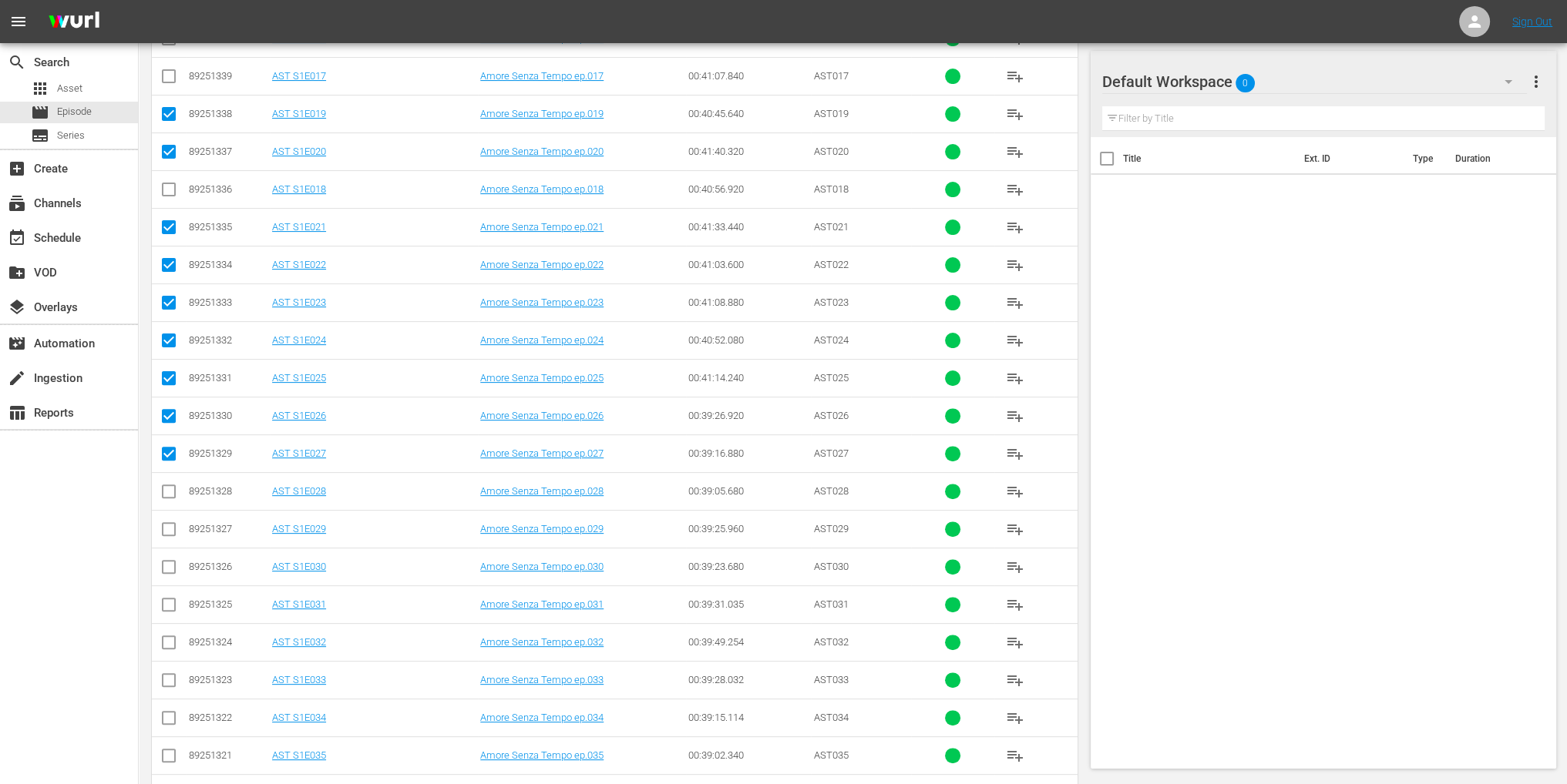
scroll to position [616, 0]
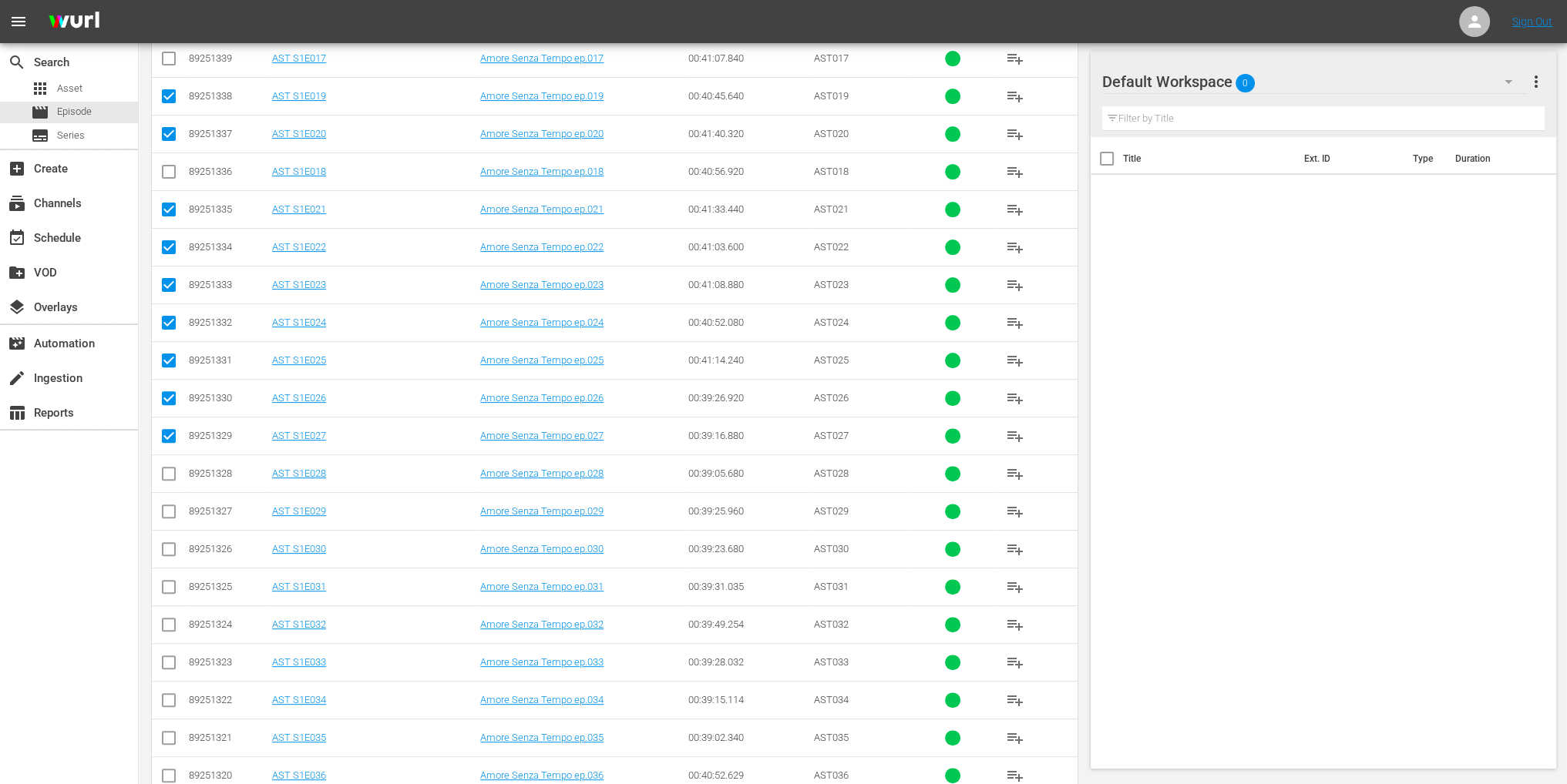
click at [174, 468] on input "checkbox" at bounding box center [169, 477] width 19 height 19
checkbox input "true"
click at [171, 497] on td at bounding box center [169, 511] width 34 height 38
click at [169, 507] on input "checkbox" at bounding box center [169, 515] width 19 height 19
checkbox input "true"
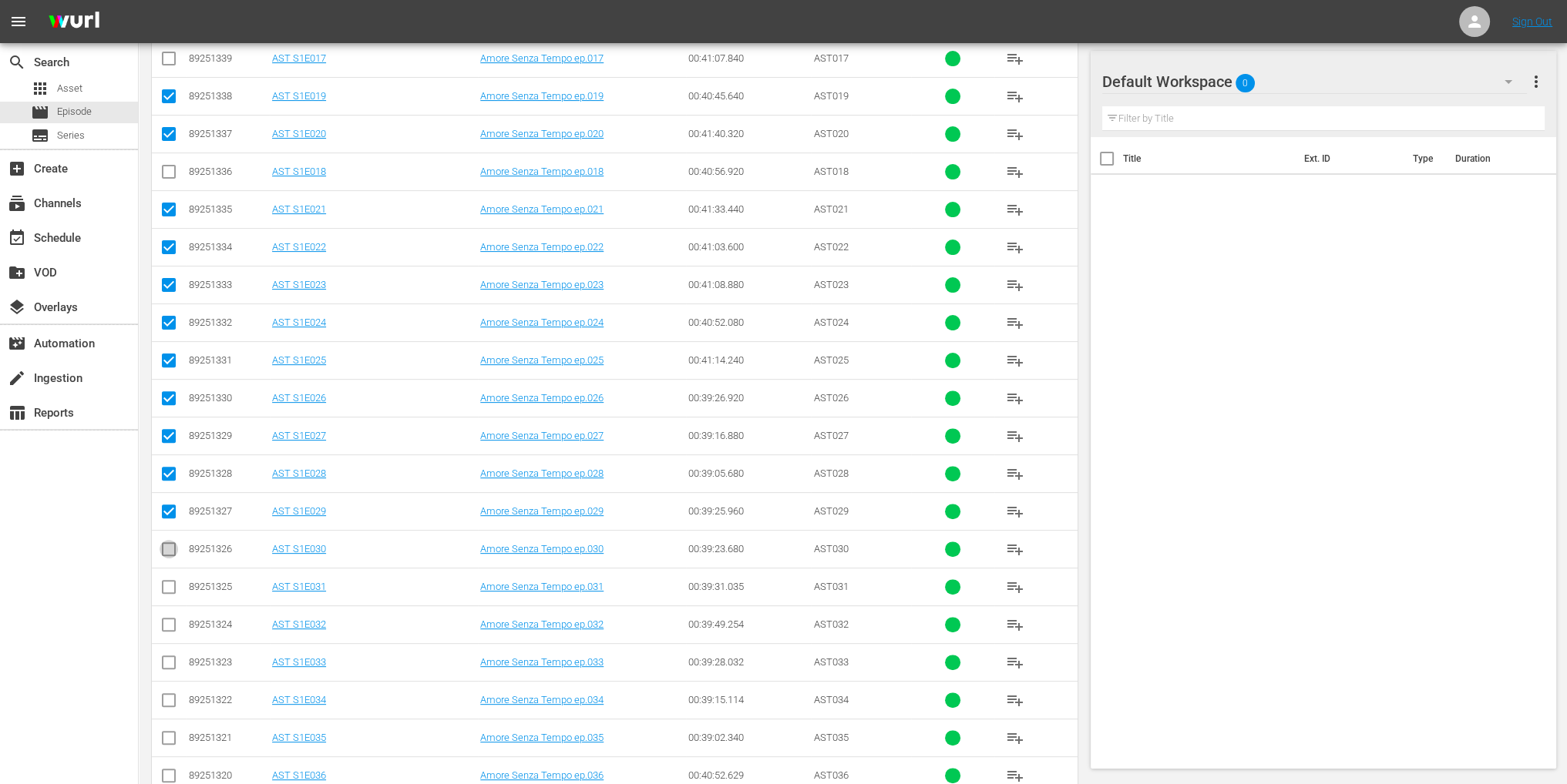
click at [170, 546] on input "checkbox" at bounding box center [169, 553] width 19 height 19
checkbox input "true"
click at [169, 583] on input "checkbox" at bounding box center [169, 591] width 19 height 19
checkbox input "true"
click at [167, 624] on input "checkbox" at bounding box center [169, 628] width 19 height 19
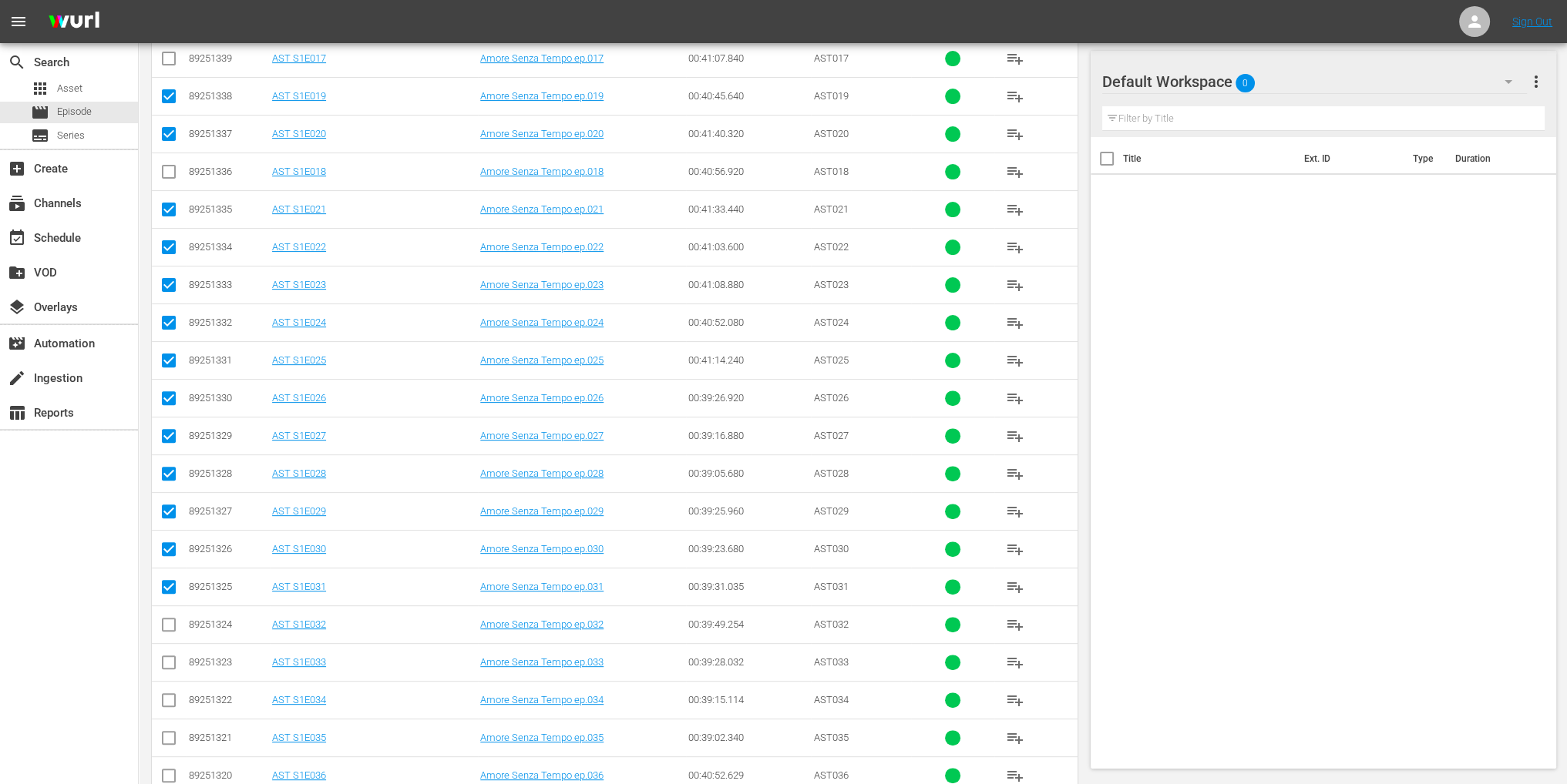
checkbox input "true"
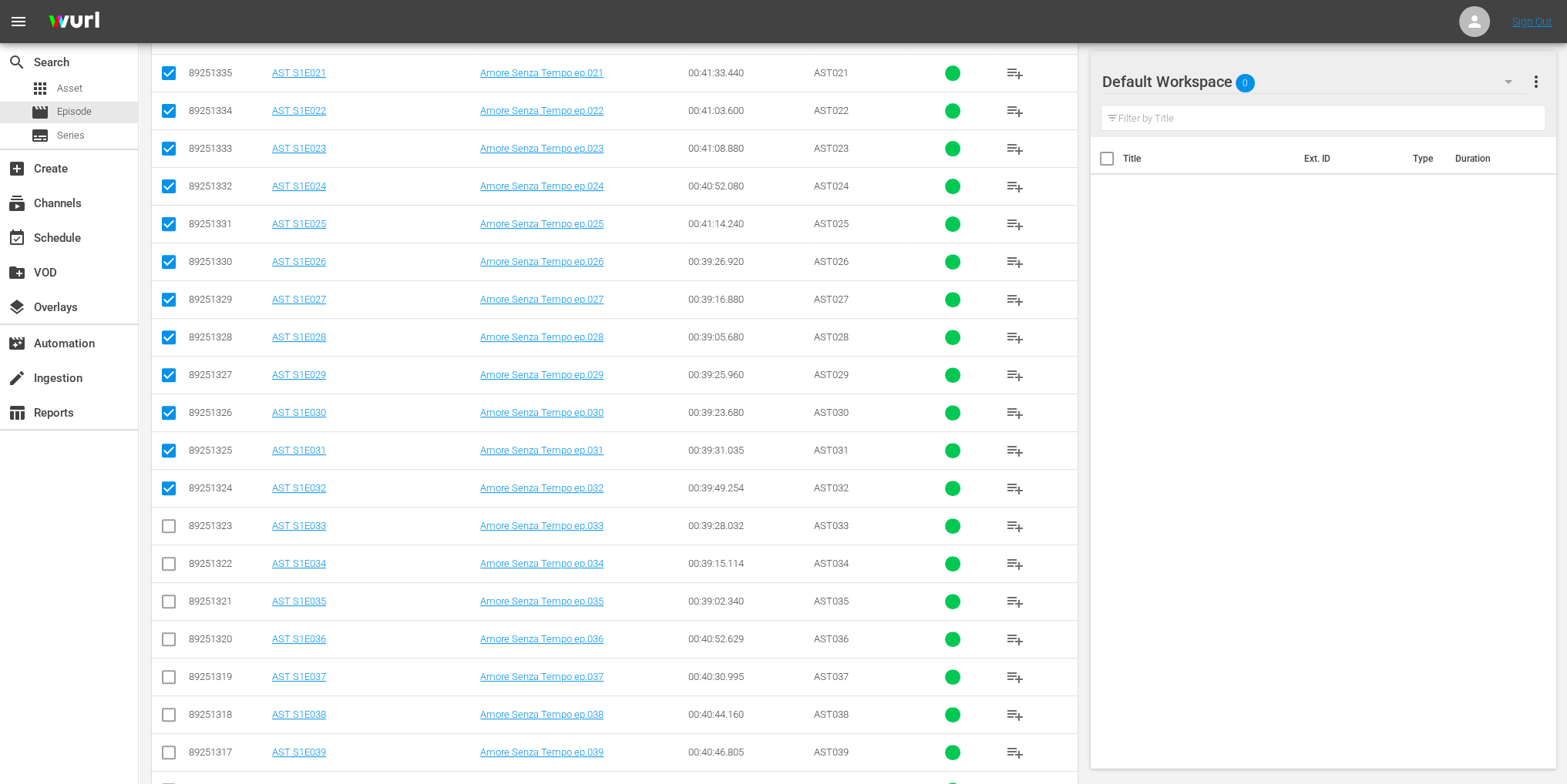
scroll to position [770, 0]
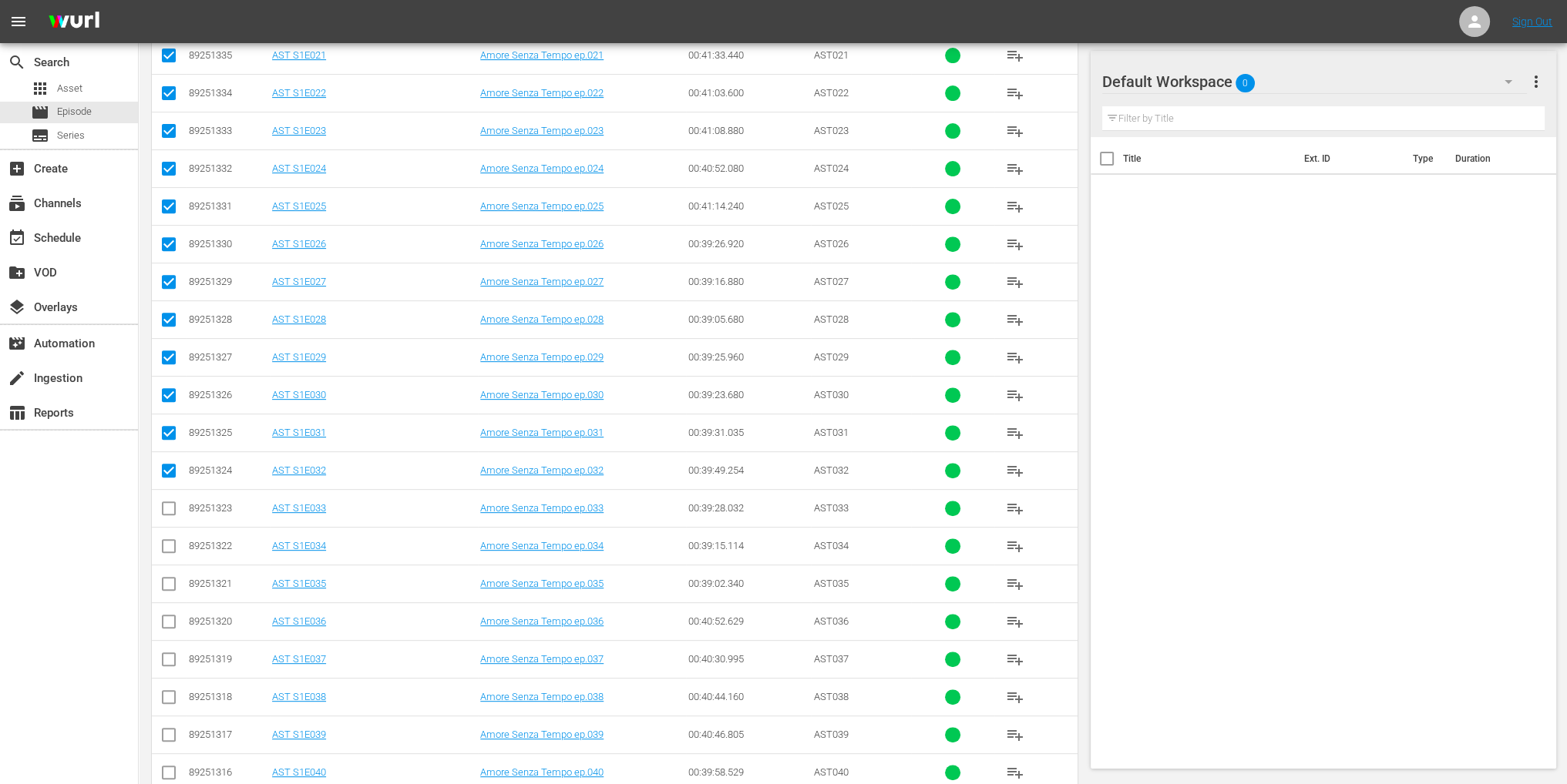
click at [169, 502] on input "checkbox" at bounding box center [169, 511] width 19 height 19
checkbox input "true"
click at [167, 546] on input "checkbox" at bounding box center [169, 549] width 19 height 19
checkbox input "true"
click at [173, 578] on input "checkbox" at bounding box center [169, 587] width 19 height 19
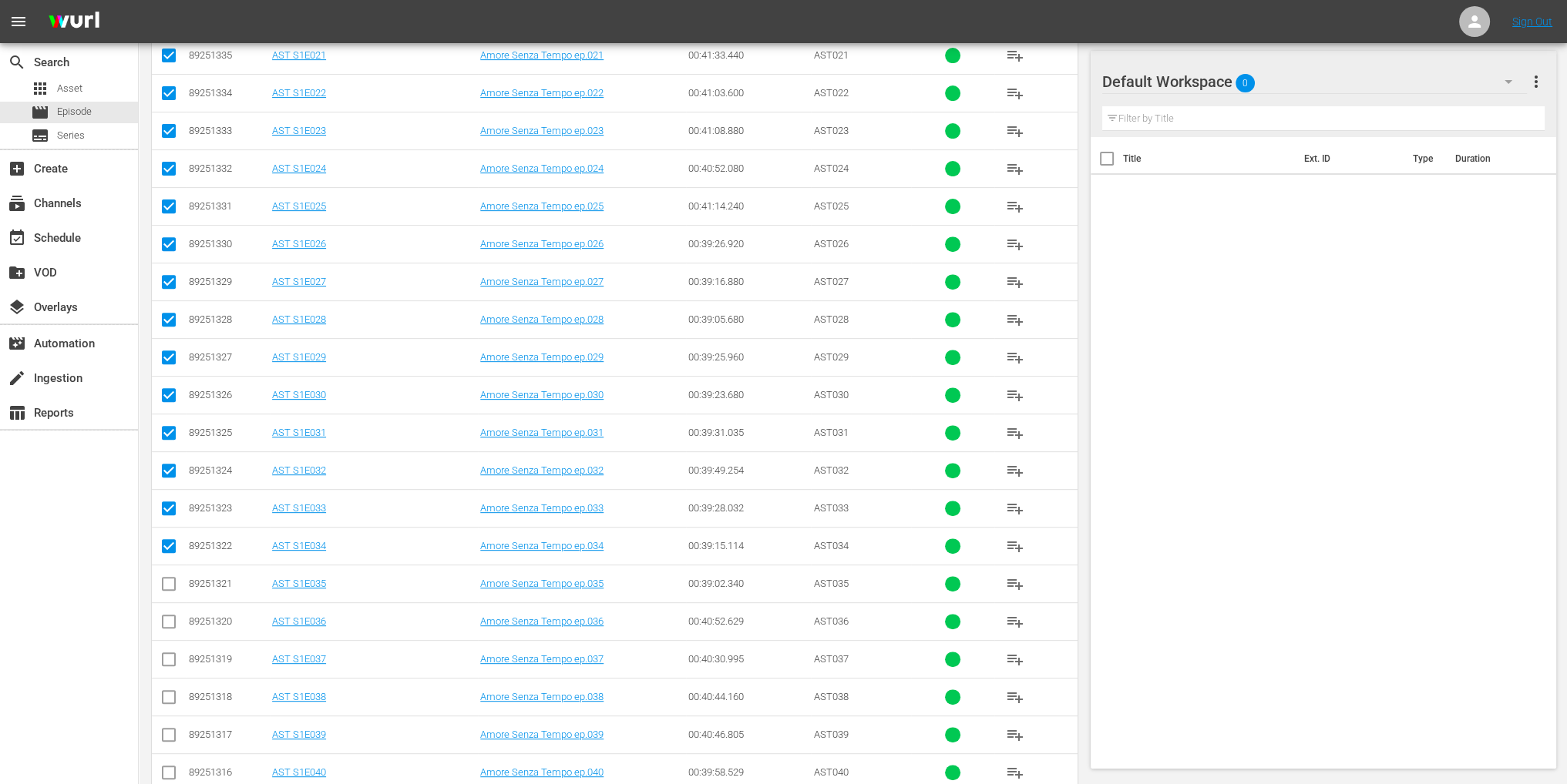
checkbox input "true"
drag, startPoint x: 169, startPoint y: 605, endPoint x: 172, endPoint y: 616, distance: 11.4
click at [169, 605] on td at bounding box center [169, 622] width 34 height 38
click at [172, 616] on input "checkbox" at bounding box center [169, 625] width 19 height 19
checkbox input "true"
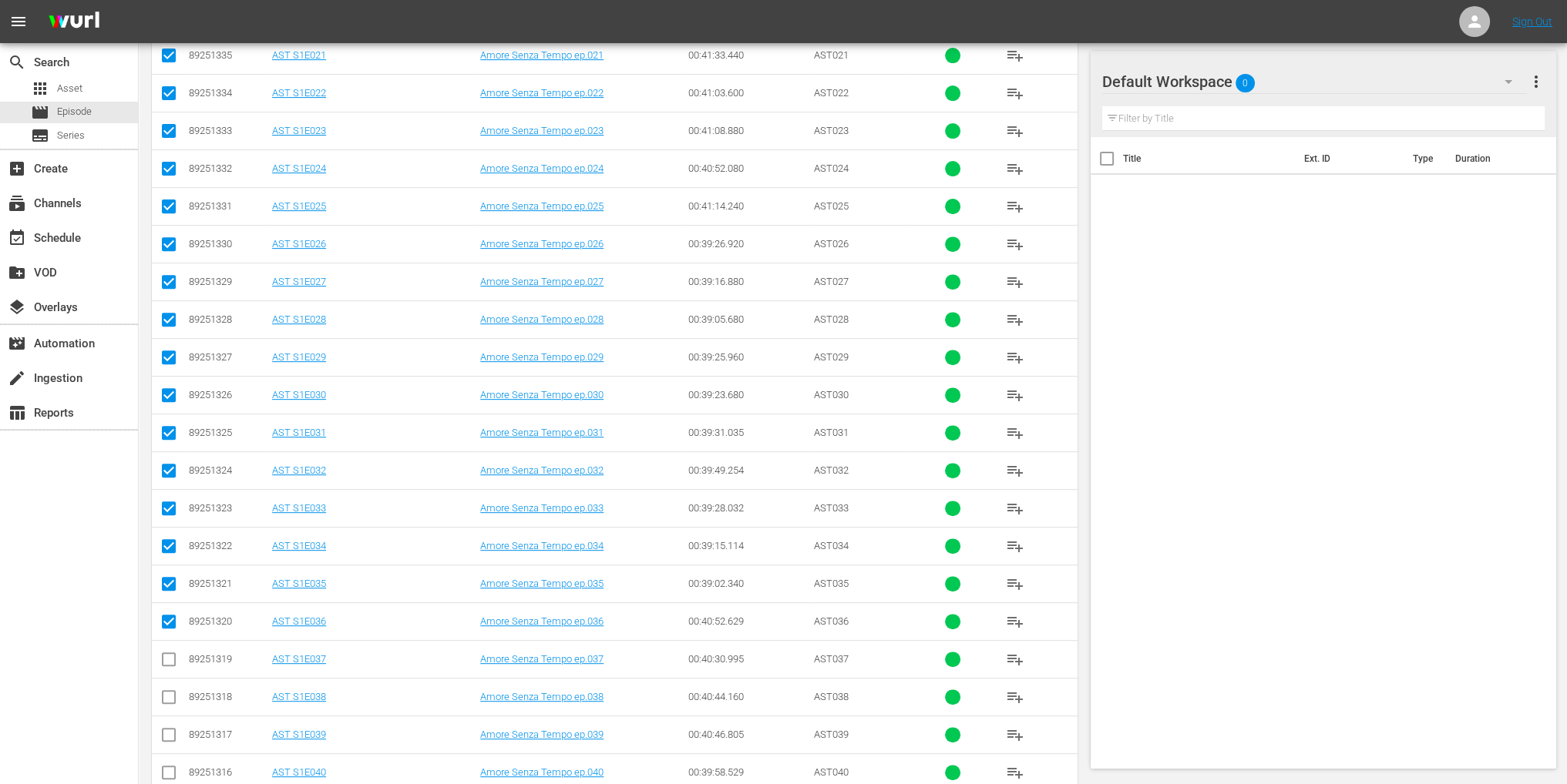
scroll to position [848, 0]
click at [167, 567] on td at bounding box center [169, 582] width 34 height 38
click at [169, 585] on input "checkbox" at bounding box center [169, 585] width 19 height 19
checkbox input "true"
click at [169, 614] on input "checkbox" at bounding box center [169, 623] width 19 height 19
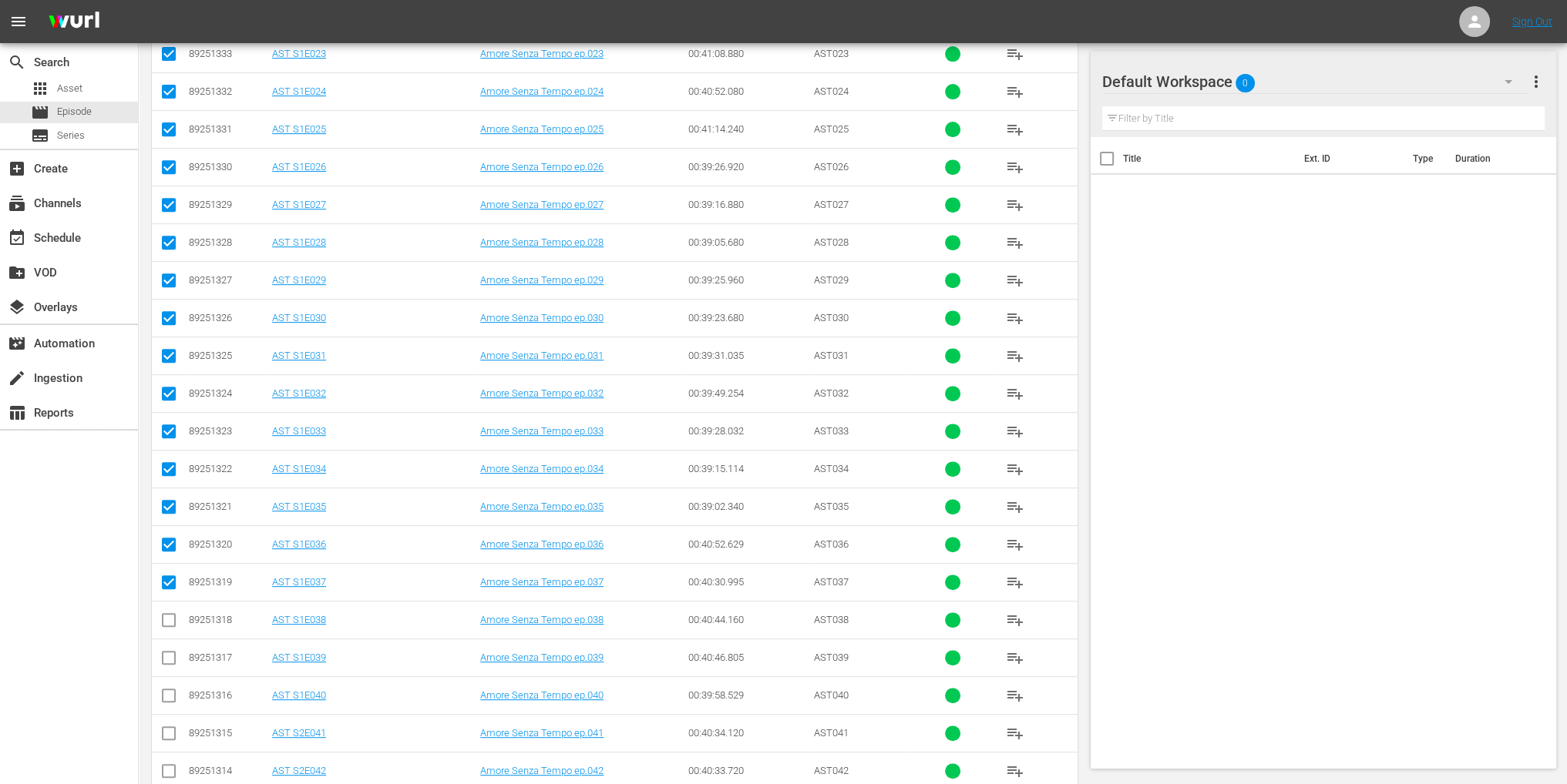
checkbox input "true"
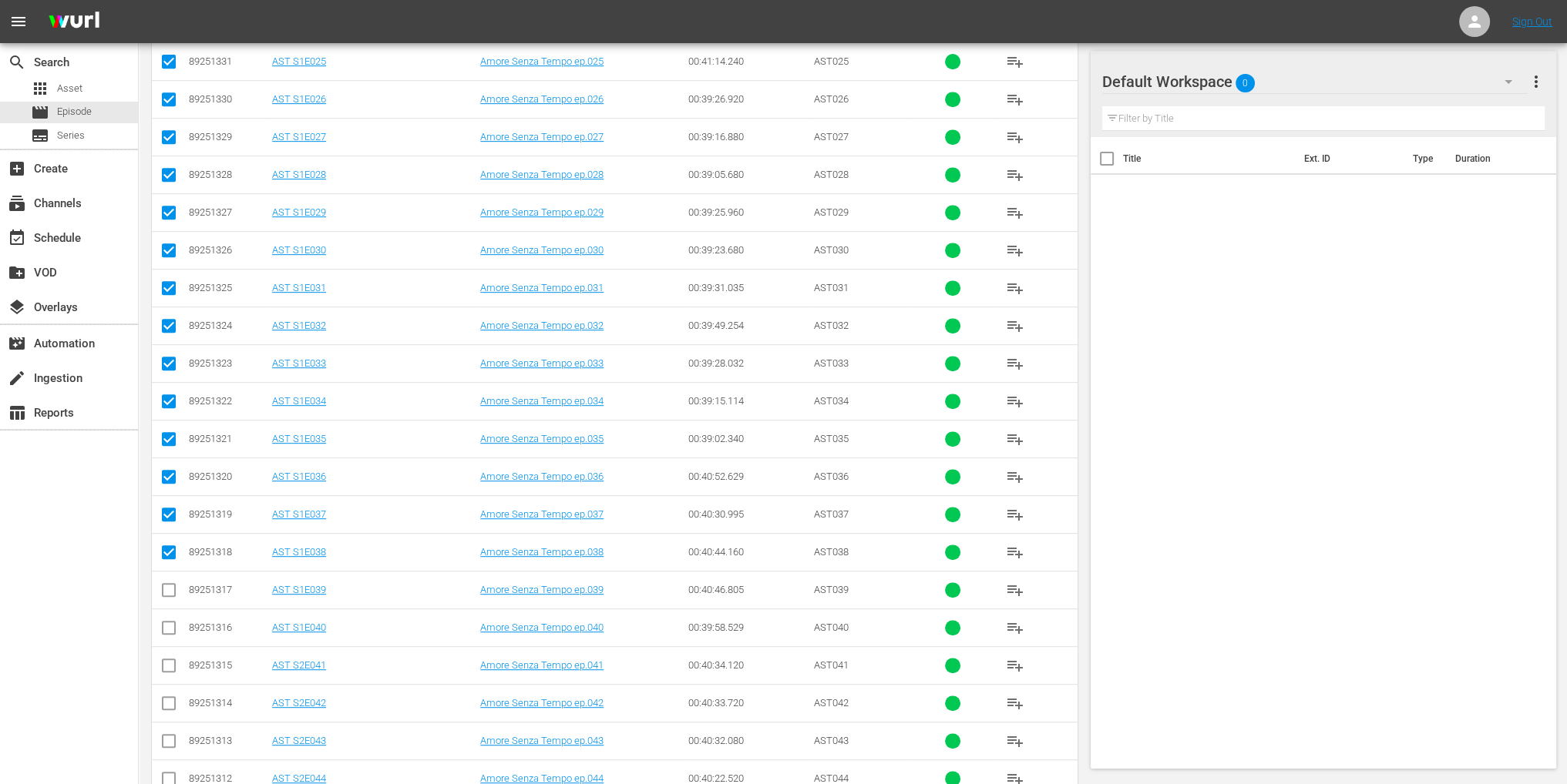
scroll to position [925, 0]
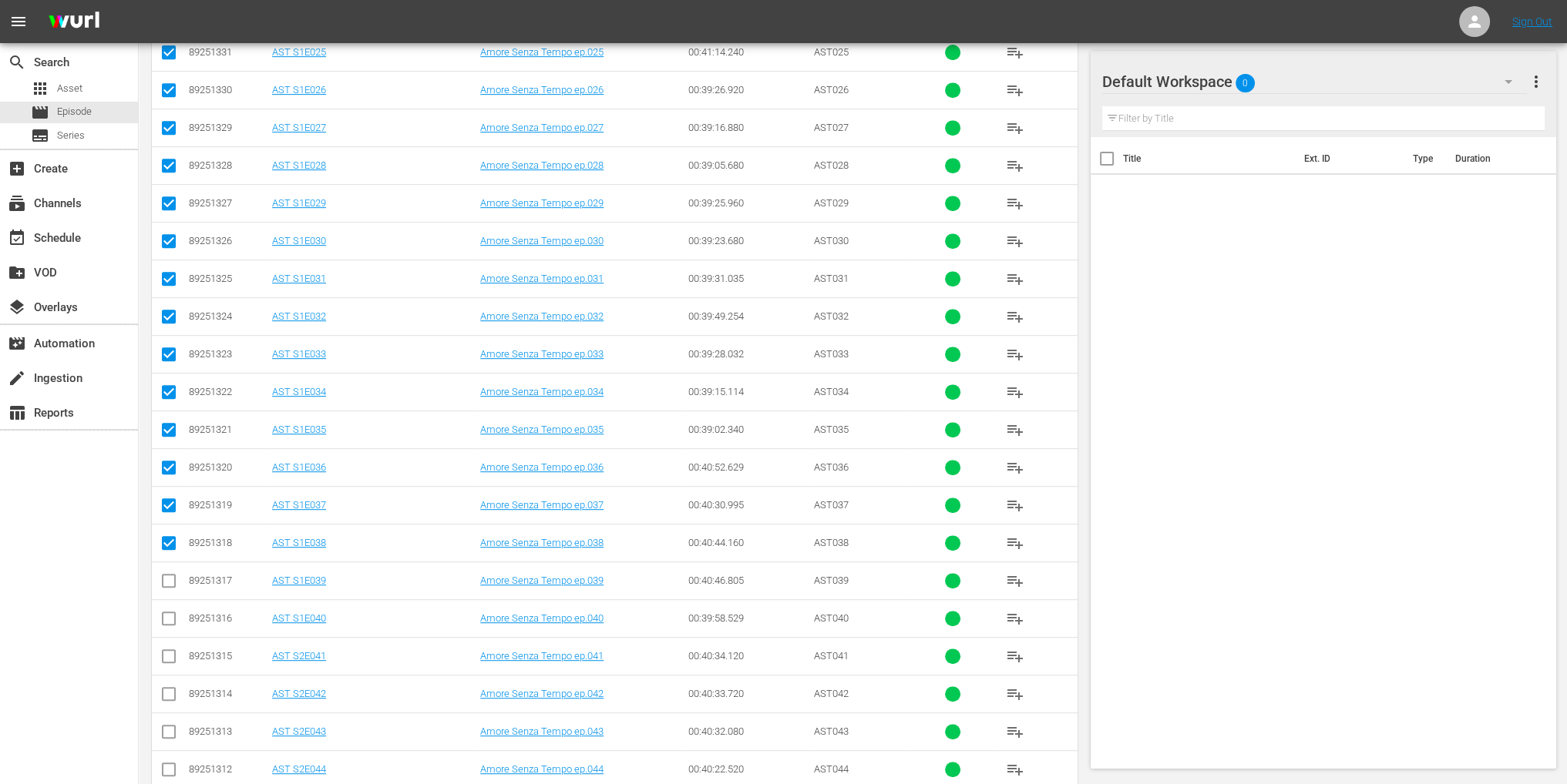
click at [169, 583] on input "checkbox" at bounding box center [169, 585] width 19 height 19
checkbox input "true"
click at [170, 613] on input "checkbox" at bounding box center [169, 622] width 19 height 19
checkbox input "true"
drag, startPoint x: 167, startPoint y: 648, endPoint x: 167, endPoint y: 657, distance: 9.0
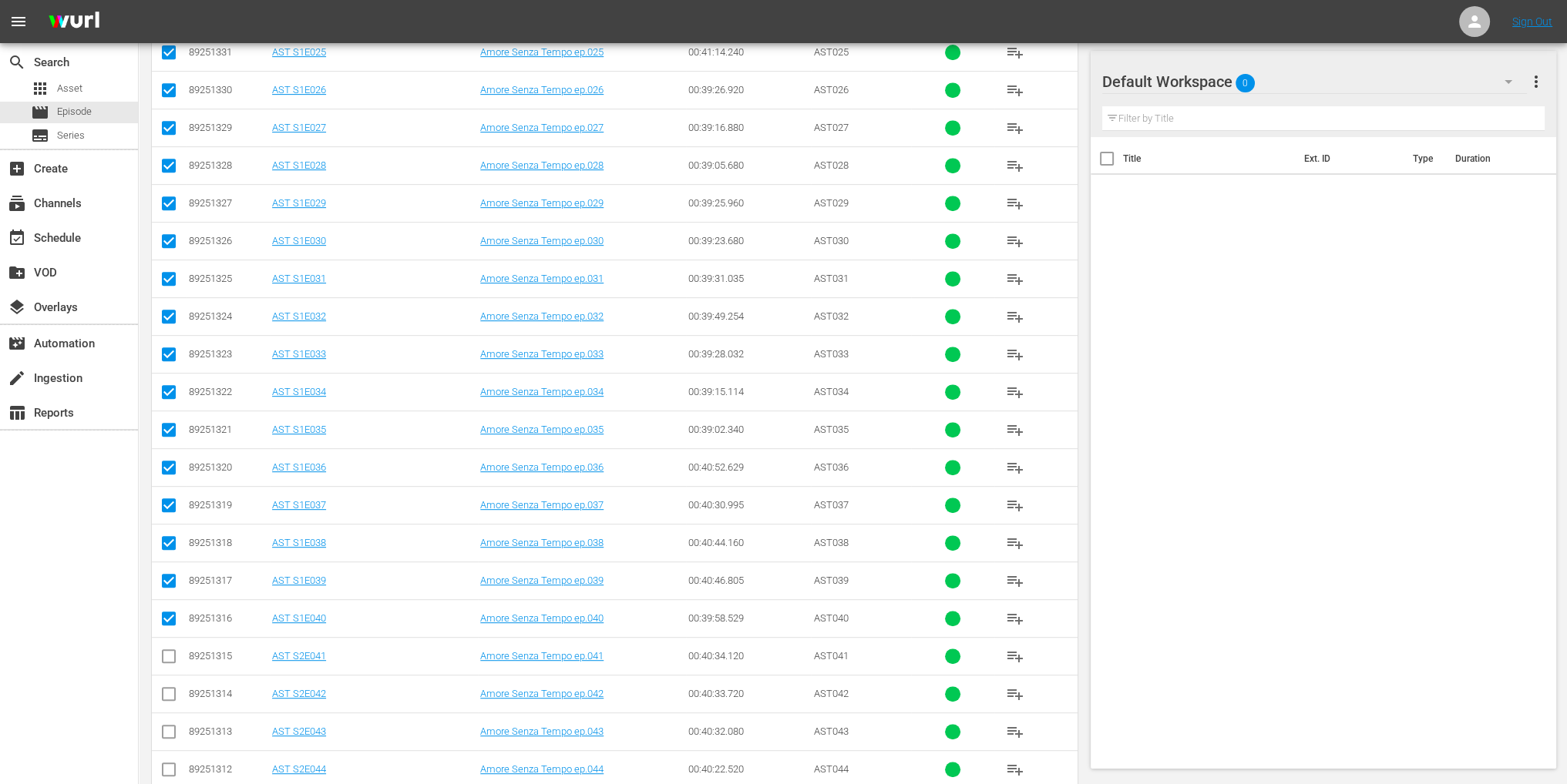
click at [167, 650] on input "checkbox" at bounding box center [169, 659] width 19 height 19
checkbox input "true"
click at [165, 685] on span at bounding box center [169, 695] width 19 height 19
click at [169, 649] on input "checkbox" at bounding box center [169, 658] width 19 height 19
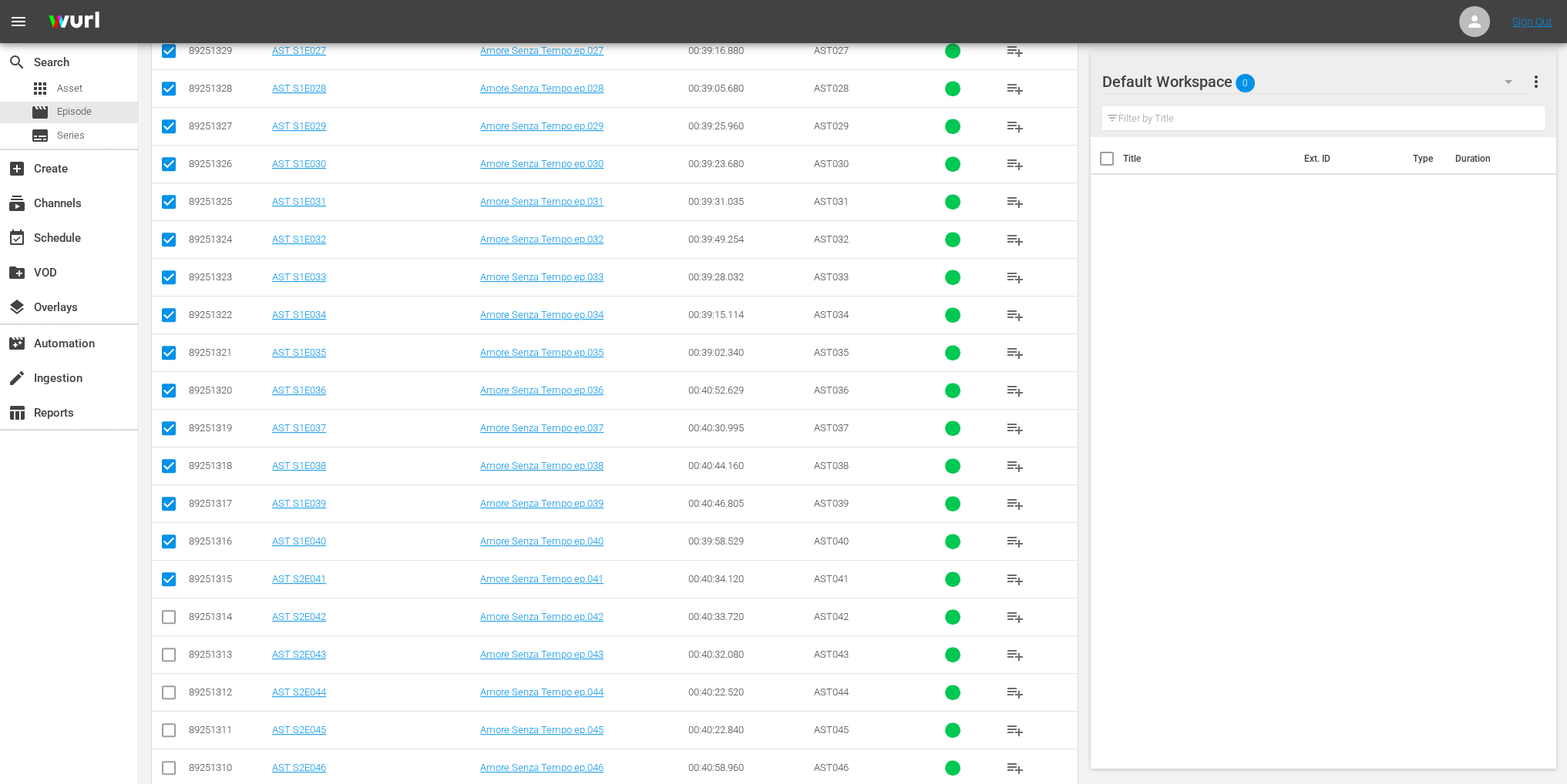
checkbox input "true"
click at [167, 620] on input "checkbox" at bounding box center [169, 621] width 19 height 19
click at [167, 619] on input "checkbox" at bounding box center [169, 621] width 19 height 19
checkbox input "false"
click at [169, 649] on input "checkbox" at bounding box center [169, 658] width 19 height 19
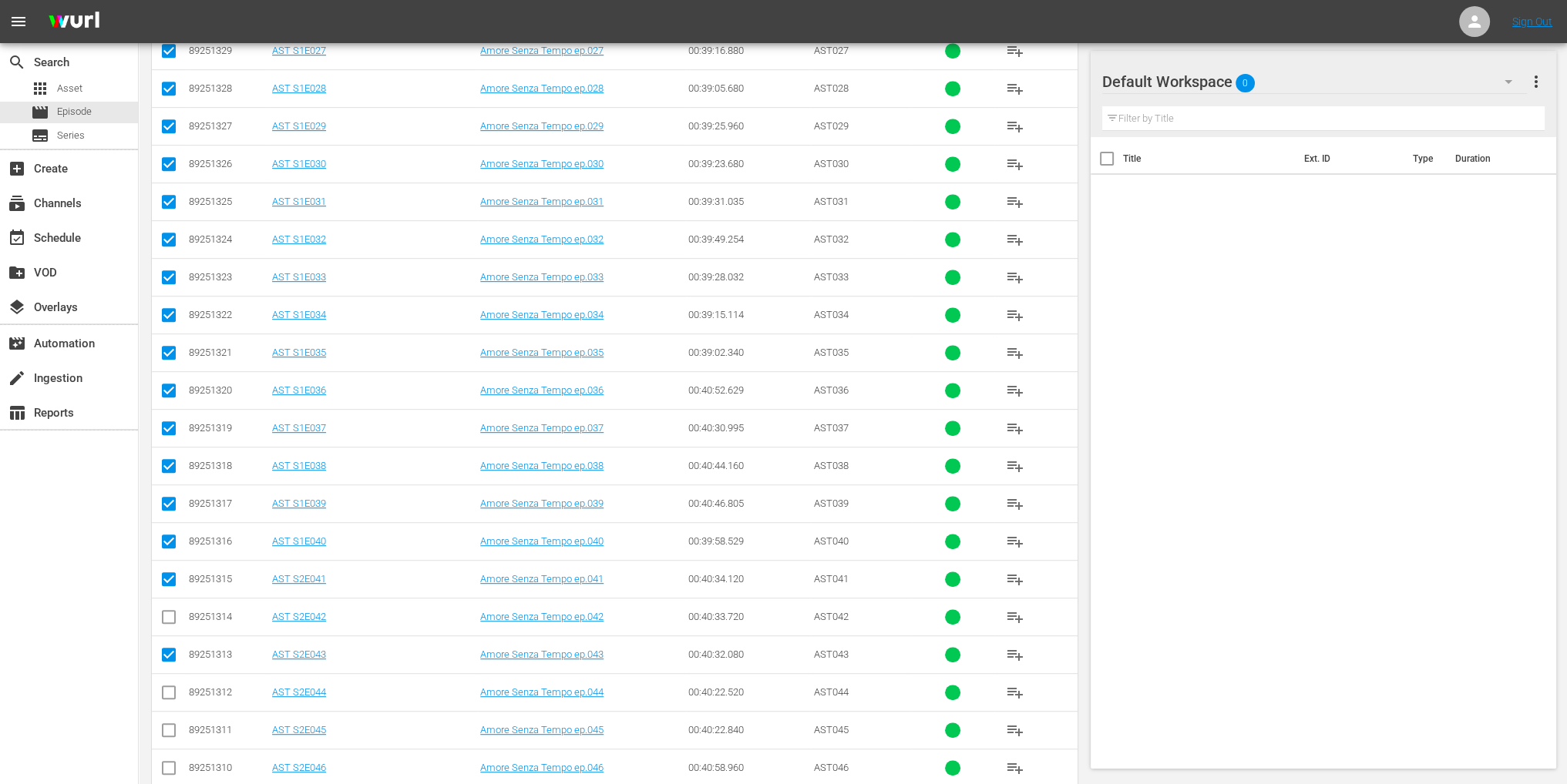
checkbox input "false"
click at [169, 611] on input "checkbox" at bounding box center [169, 621] width 19 height 19
checkbox input "true"
click at [169, 650] on input "checkbox" at bounding box center [169, 658] width 19 height 19
checkbox input "true"
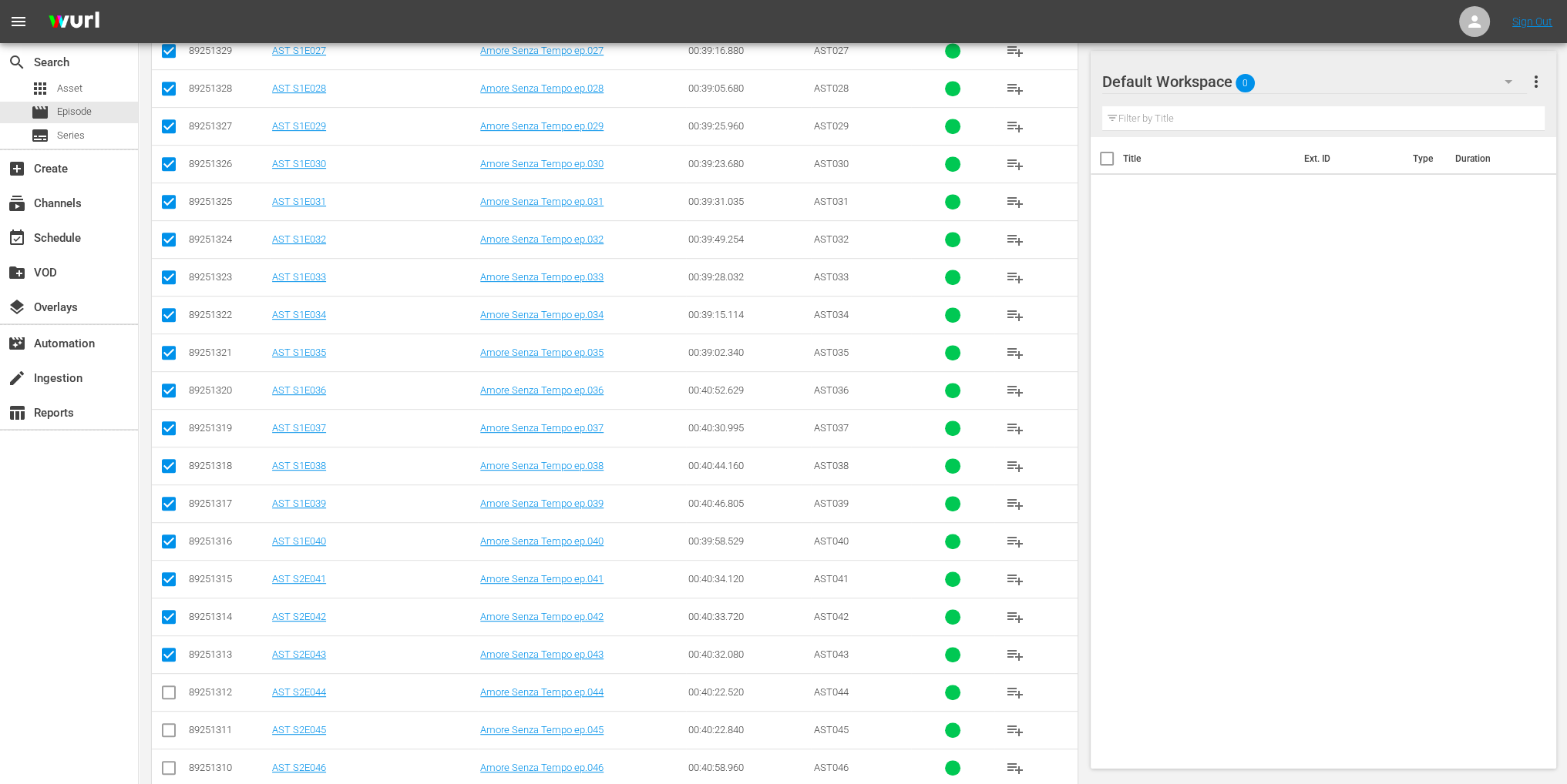
scroll to position [1079, 0]
click at [166, 610] on input "checkbox" at bounding box center [169, 619] width 19 height 19
checkbox input "true"
click at [167, 647] on input "checkbox" at bounding box center [169, 657] width 19 height 19
checkbox input "true"
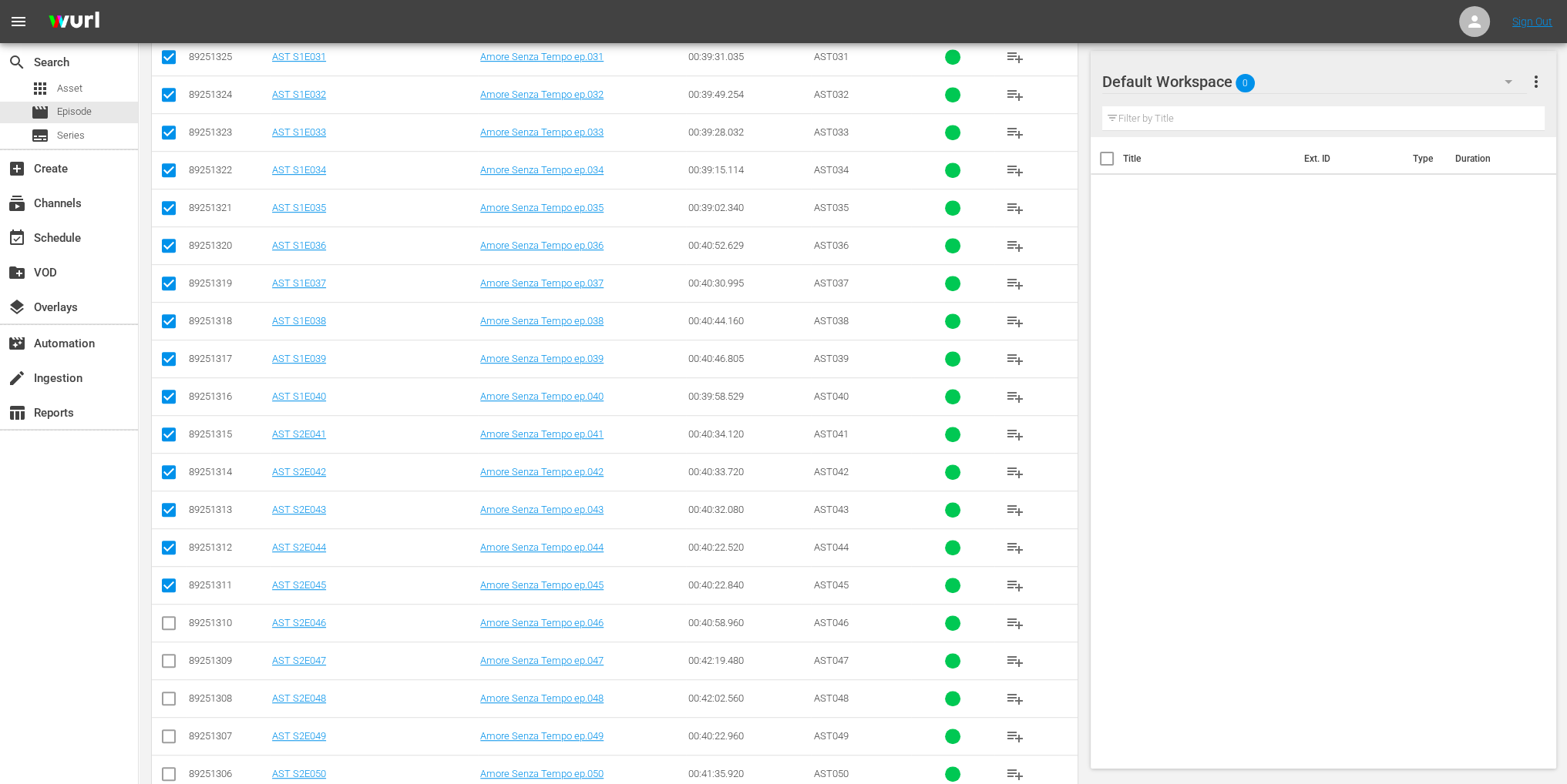
scroll to position [1155, 0]
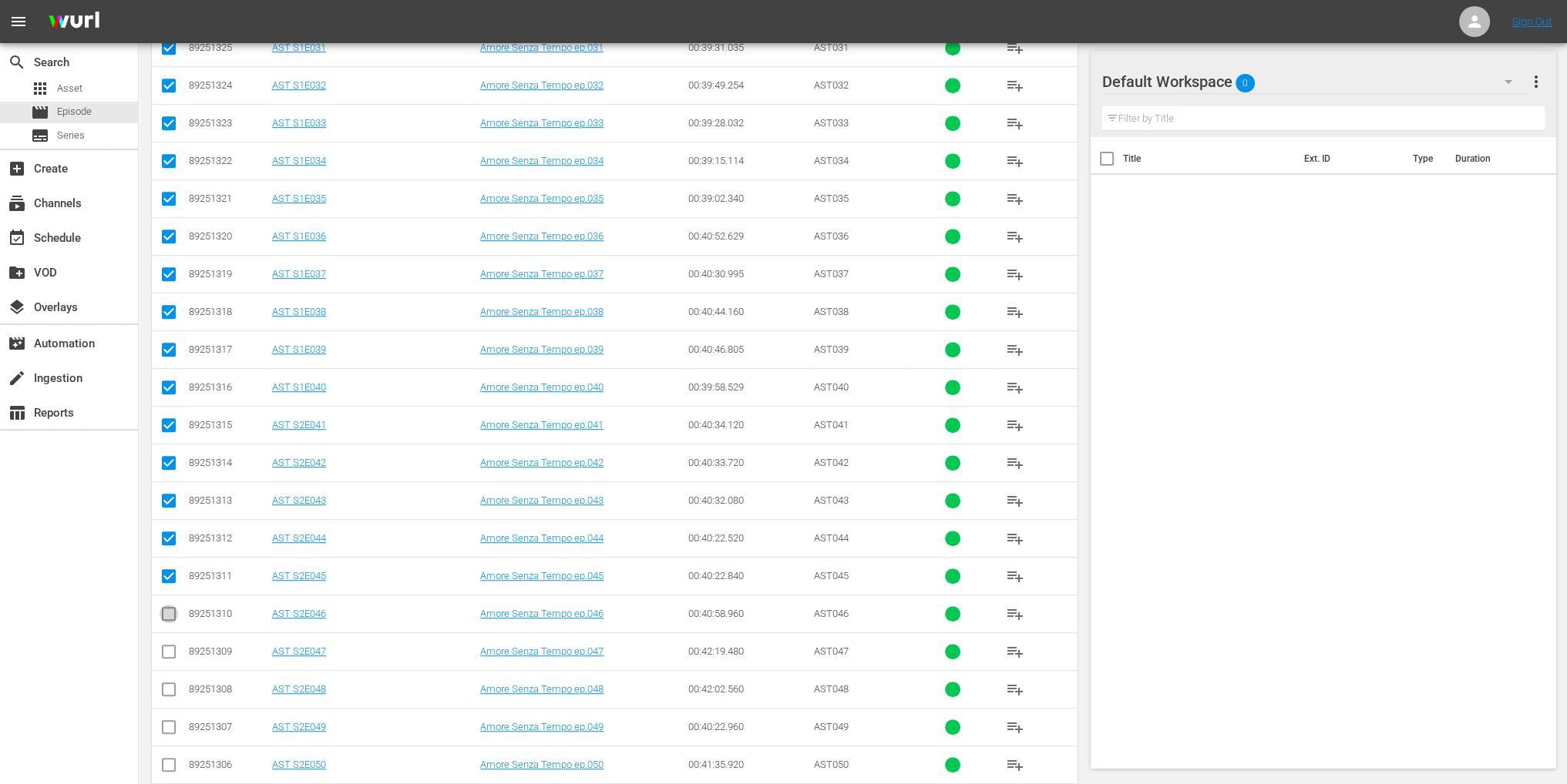
click at [173, 613] on input "checkbox" at bounding box center [169, 617] width 19 height 19
checkbox input "true"
click at [173, 646] on input "checkbox" at bounding box center [169, 655] width 19 height 19
checkbox input "true"
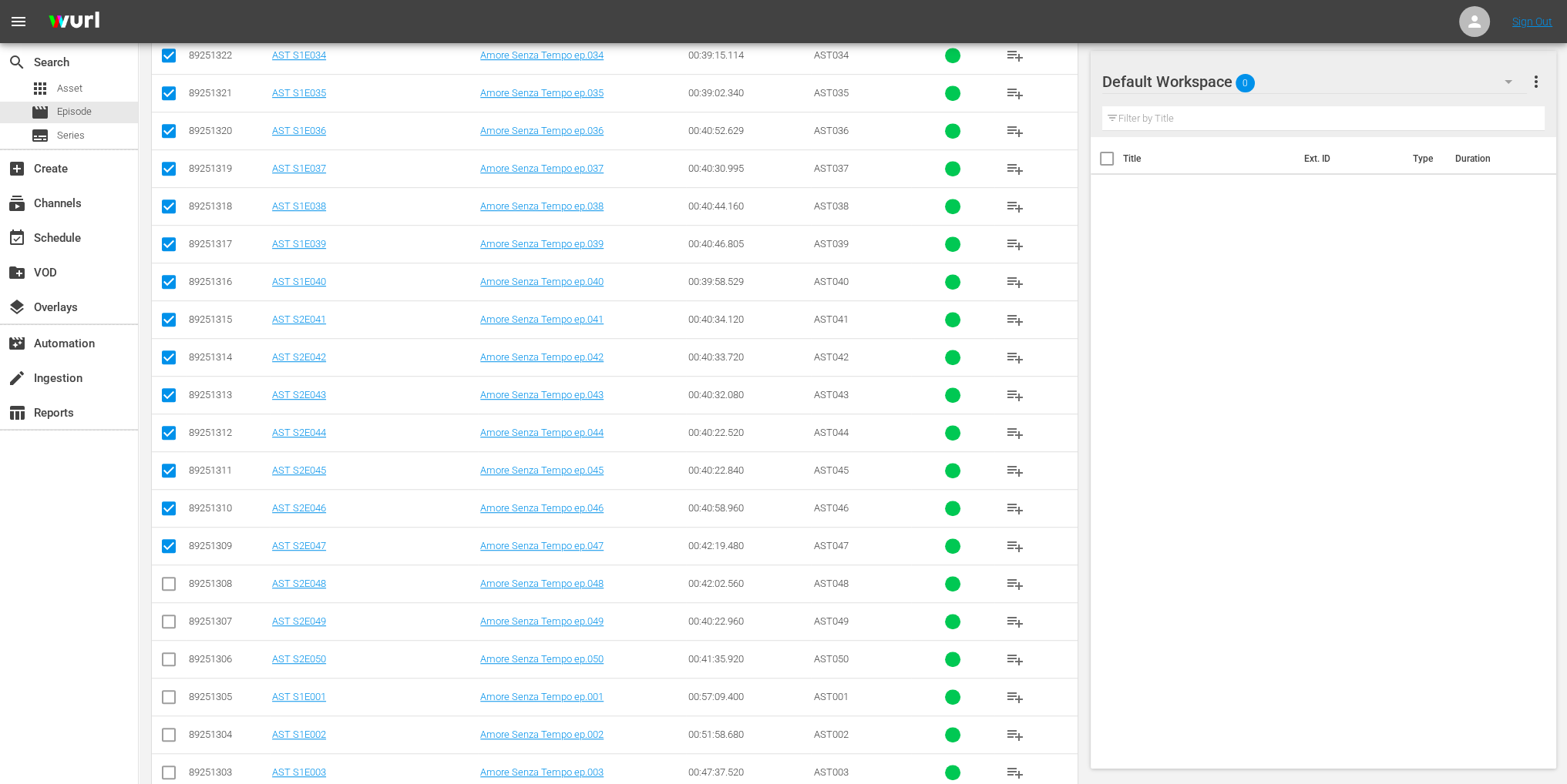
scroll to position [1310, 0]
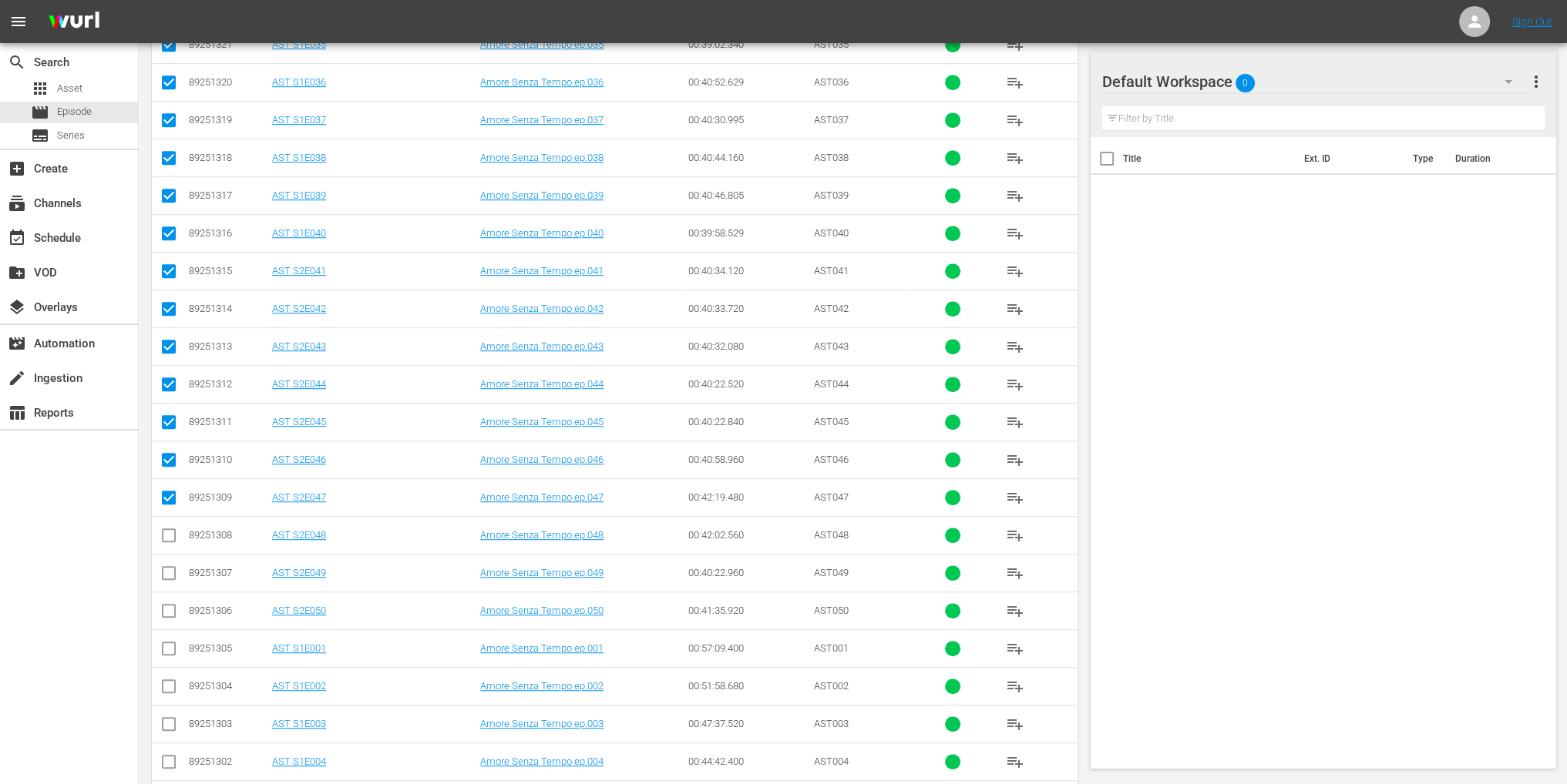
click at [170, 537] on input "checkbox" at bounding box center [169, 539] width 19 height 19
checkbox input "true"
click at [165, 608] on input "checkbox" at bounding box center [169, 615] width 19 height 19
checkbox input "true"
click at [169, 567] on input "checkbox" at bounding box center [169, 577] width 19 height 19
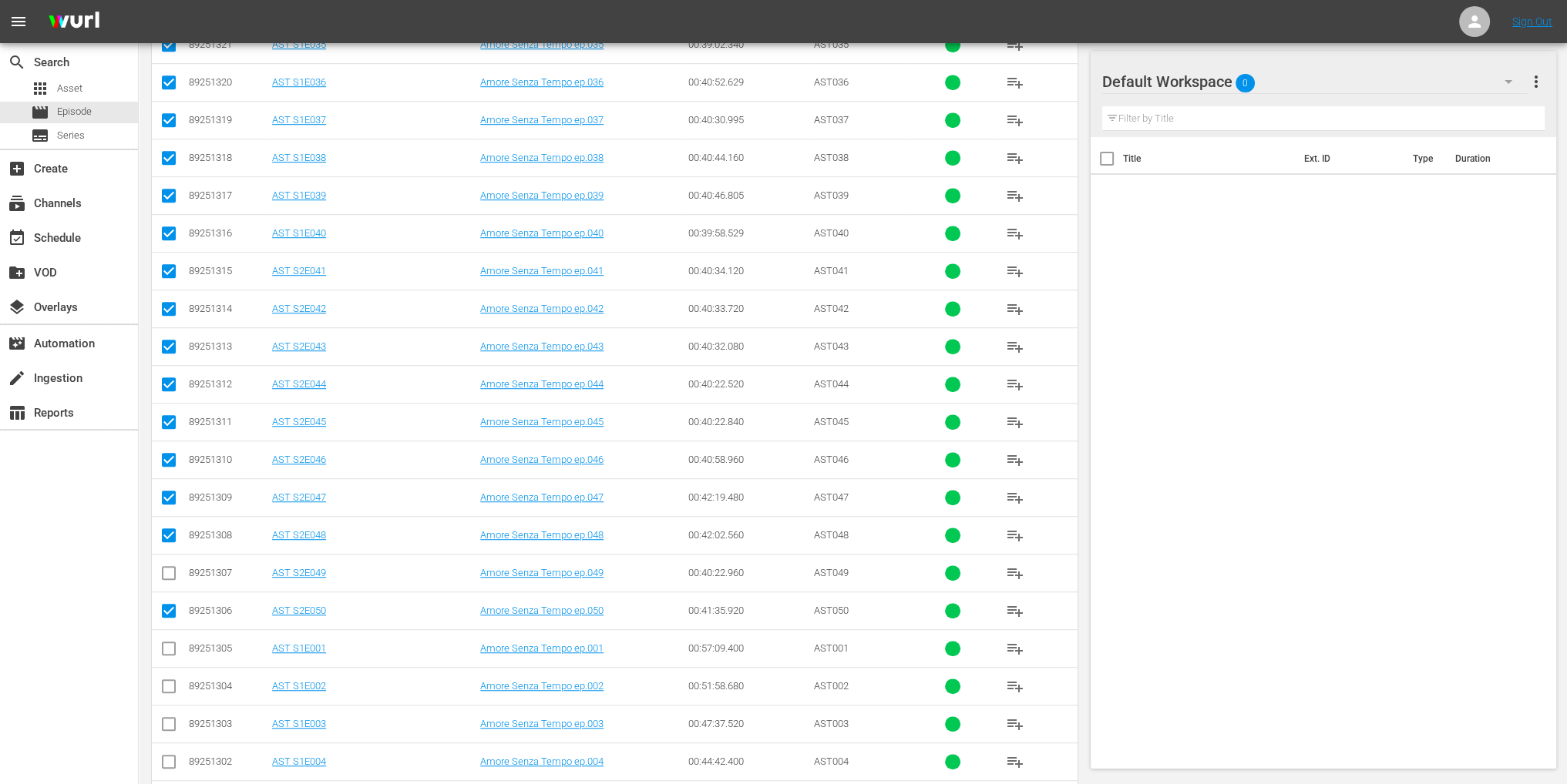
checkbox input "true"
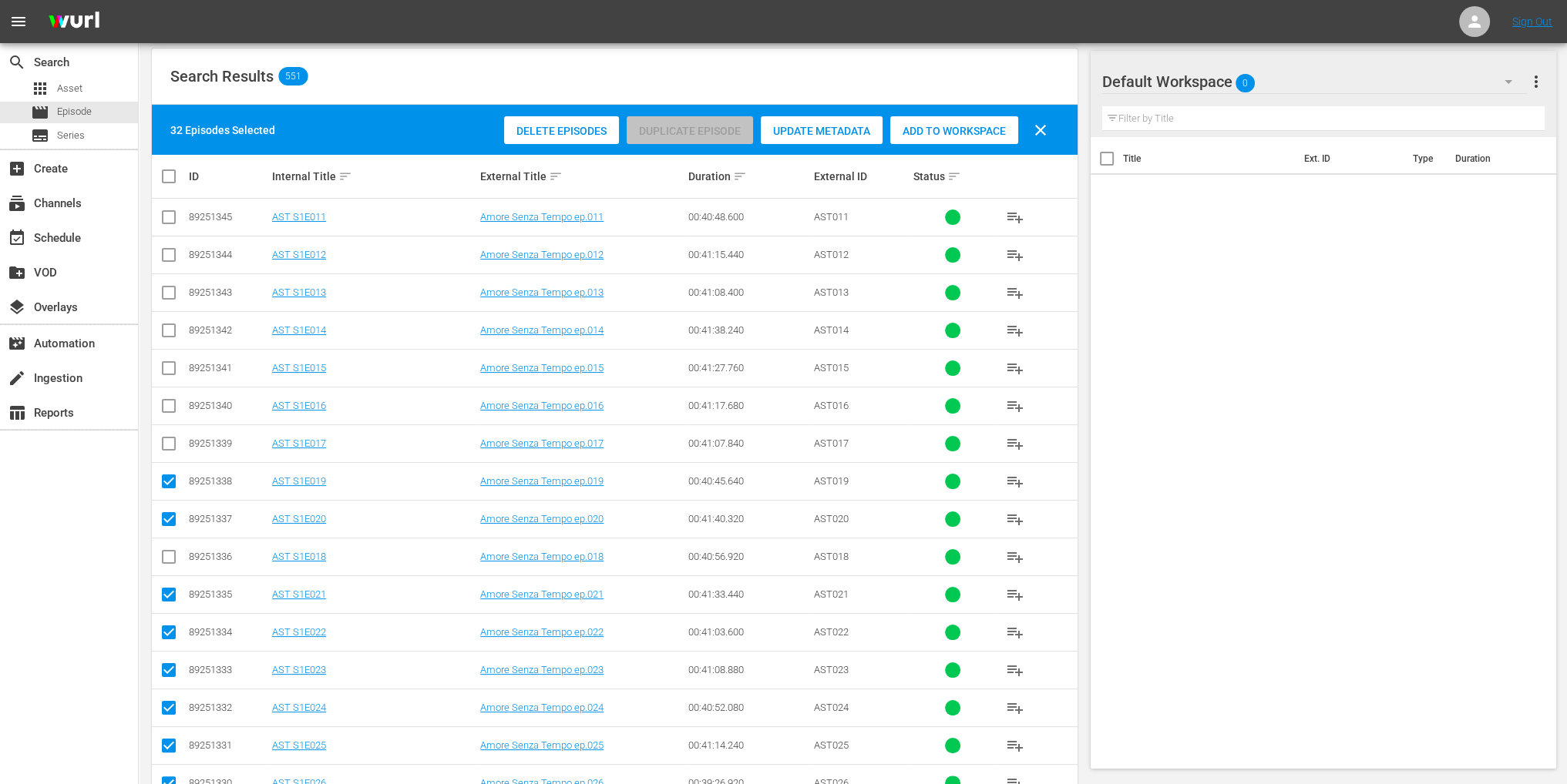
scroll to position [0, 0]
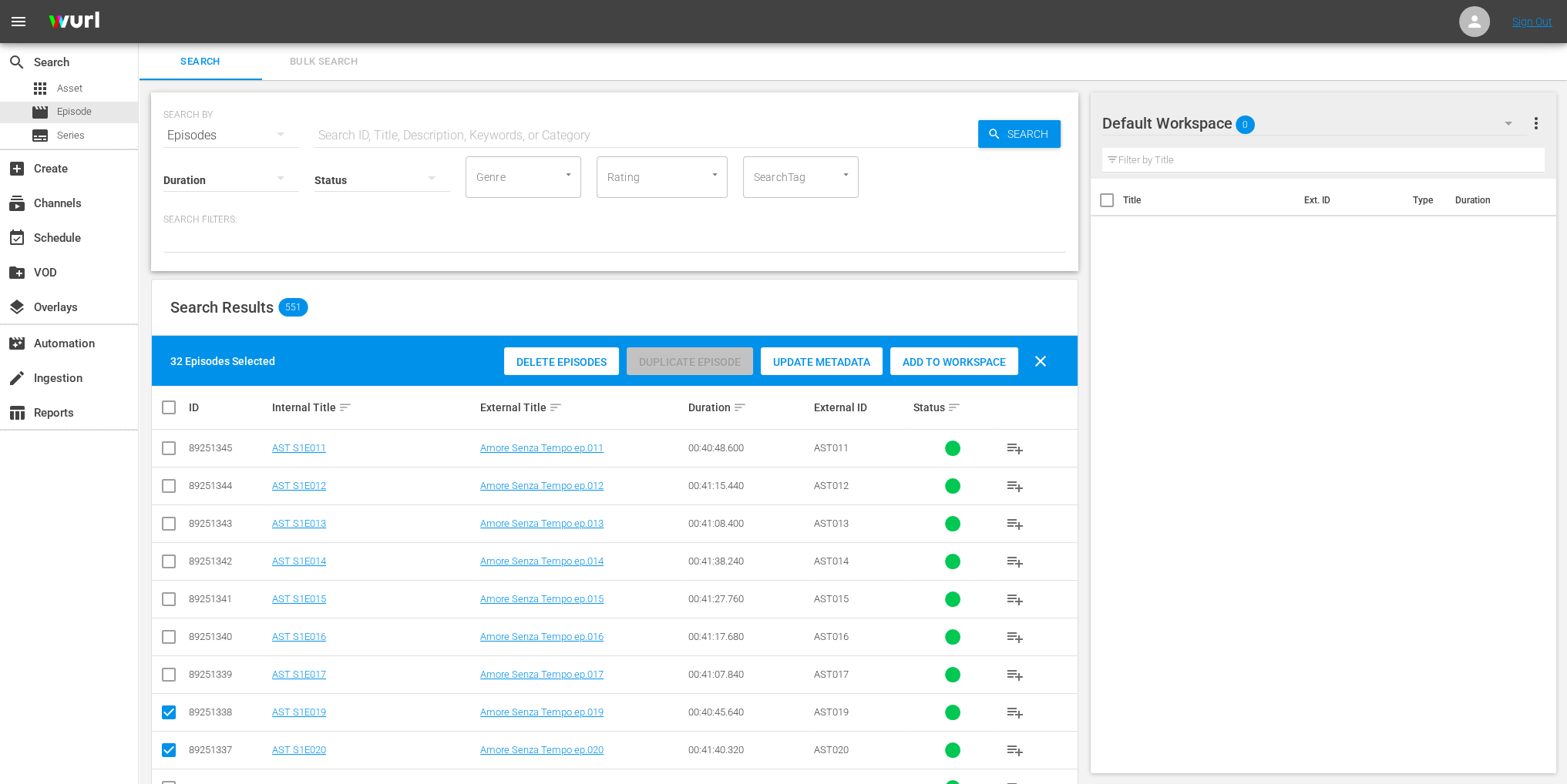
click at [918, 361] on span "Add to Workspace" at bounding box center [954, 362] width 128 height 12
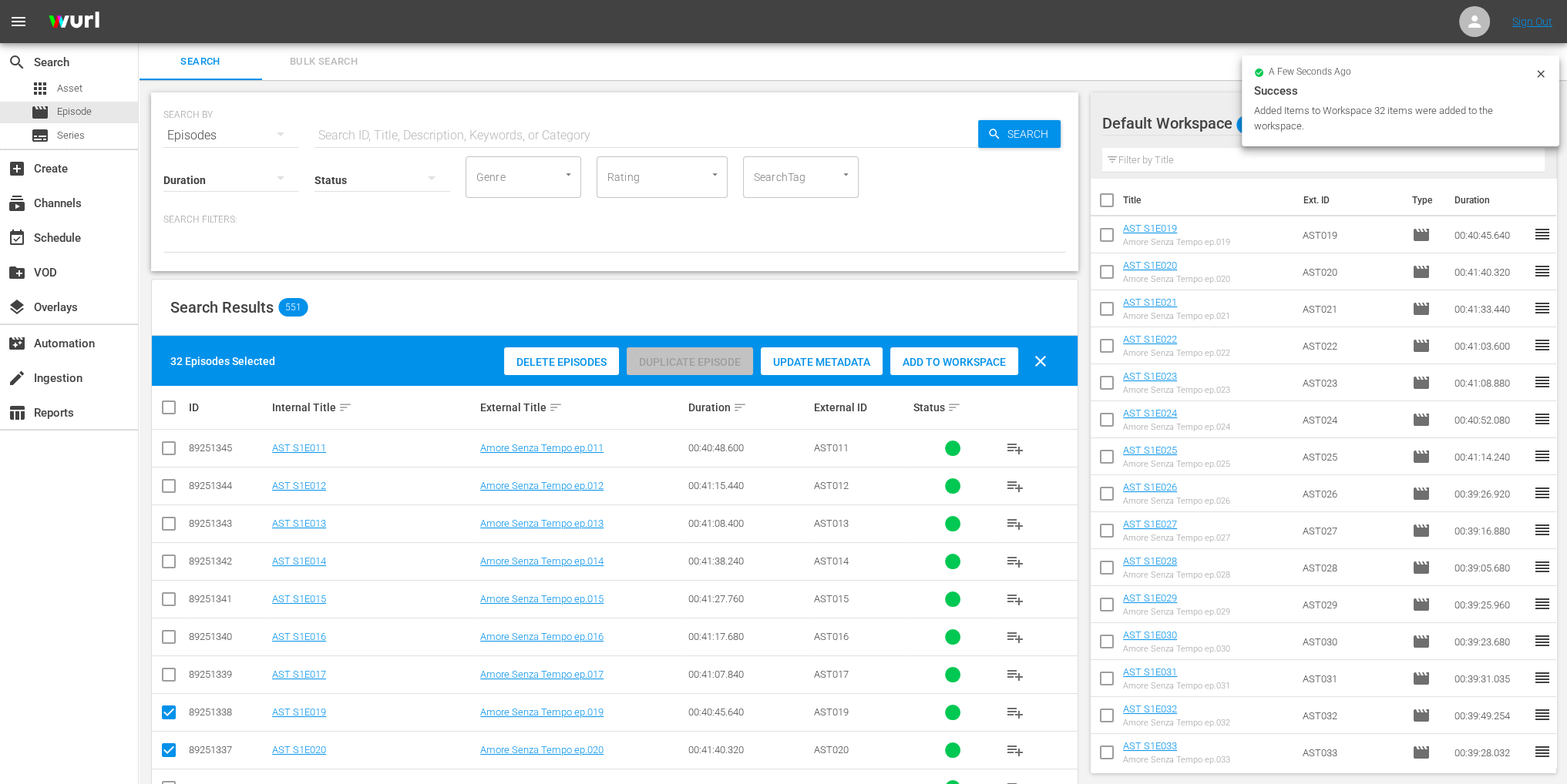
click at [1538, 71] on icon at bounding box center [1540, 74] width 12 height 12
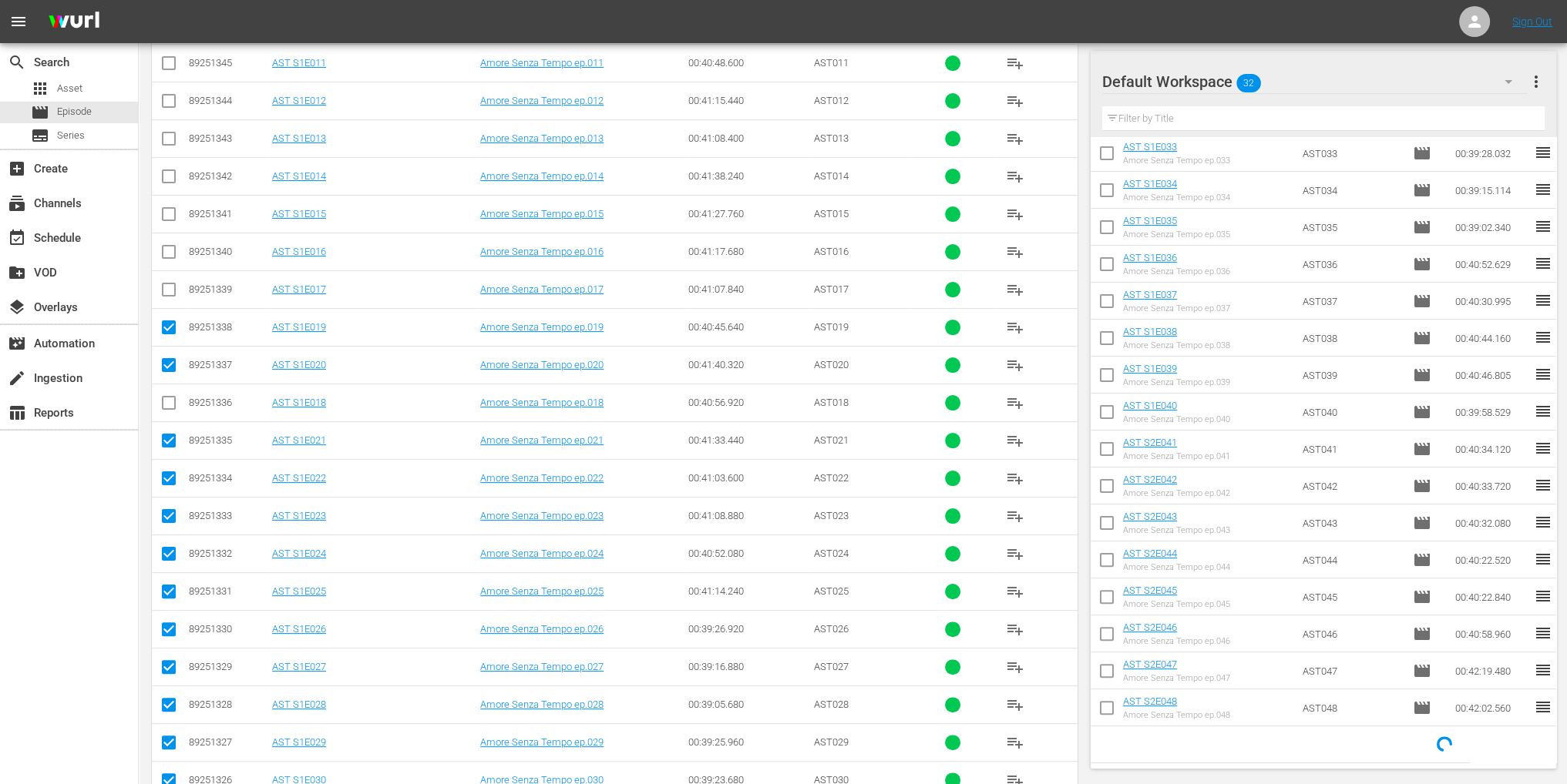
scroll to position [154, 0]
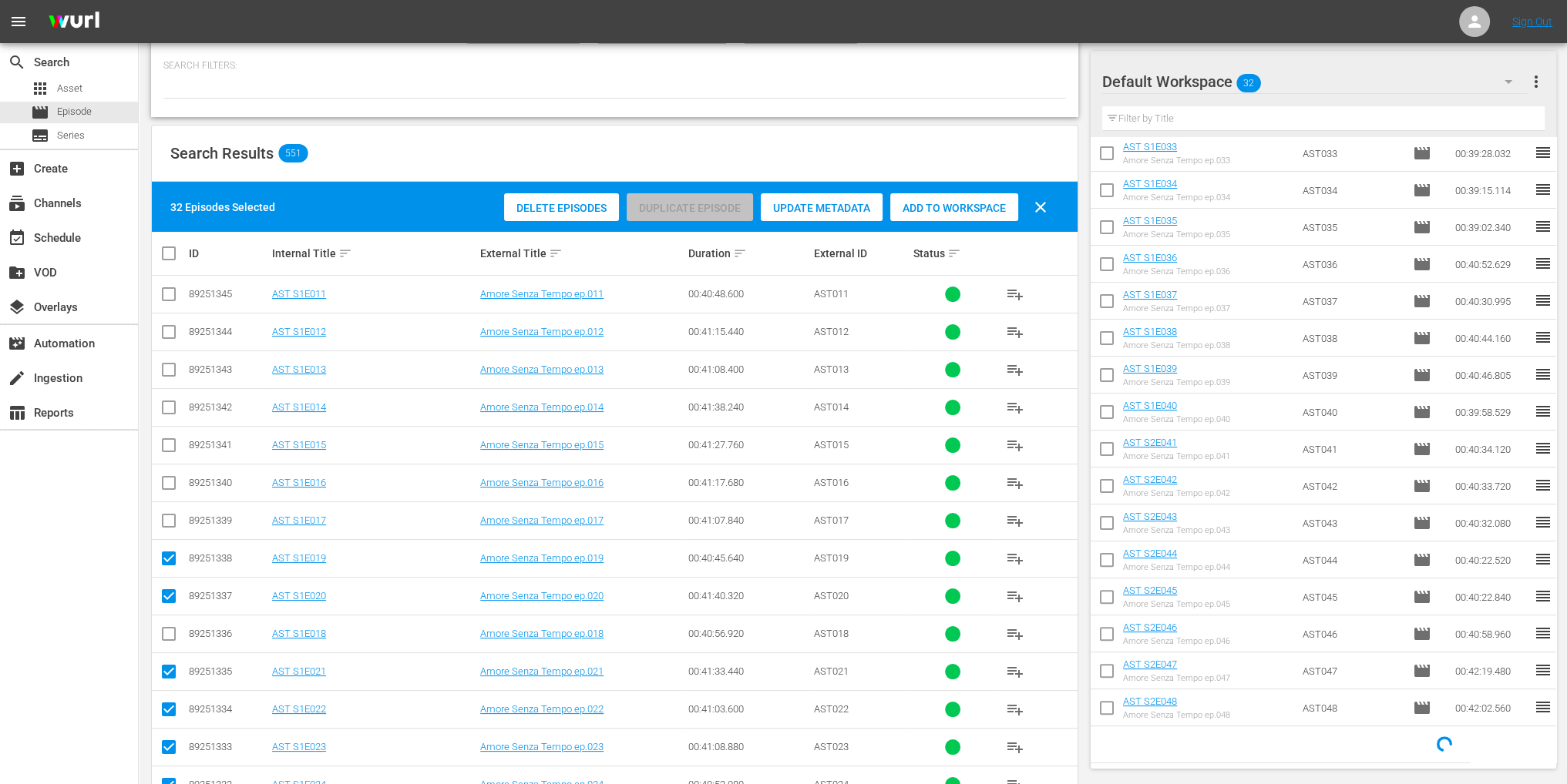
drag, startPoint x: 1045, startPoint y: 204, endPoint x: 1080, endPoint y: 240, distance: 50.2
click at [1045, 204] on span "clear" at bounding box center [1041, 207] width 19 height 19
checkbox input "false"
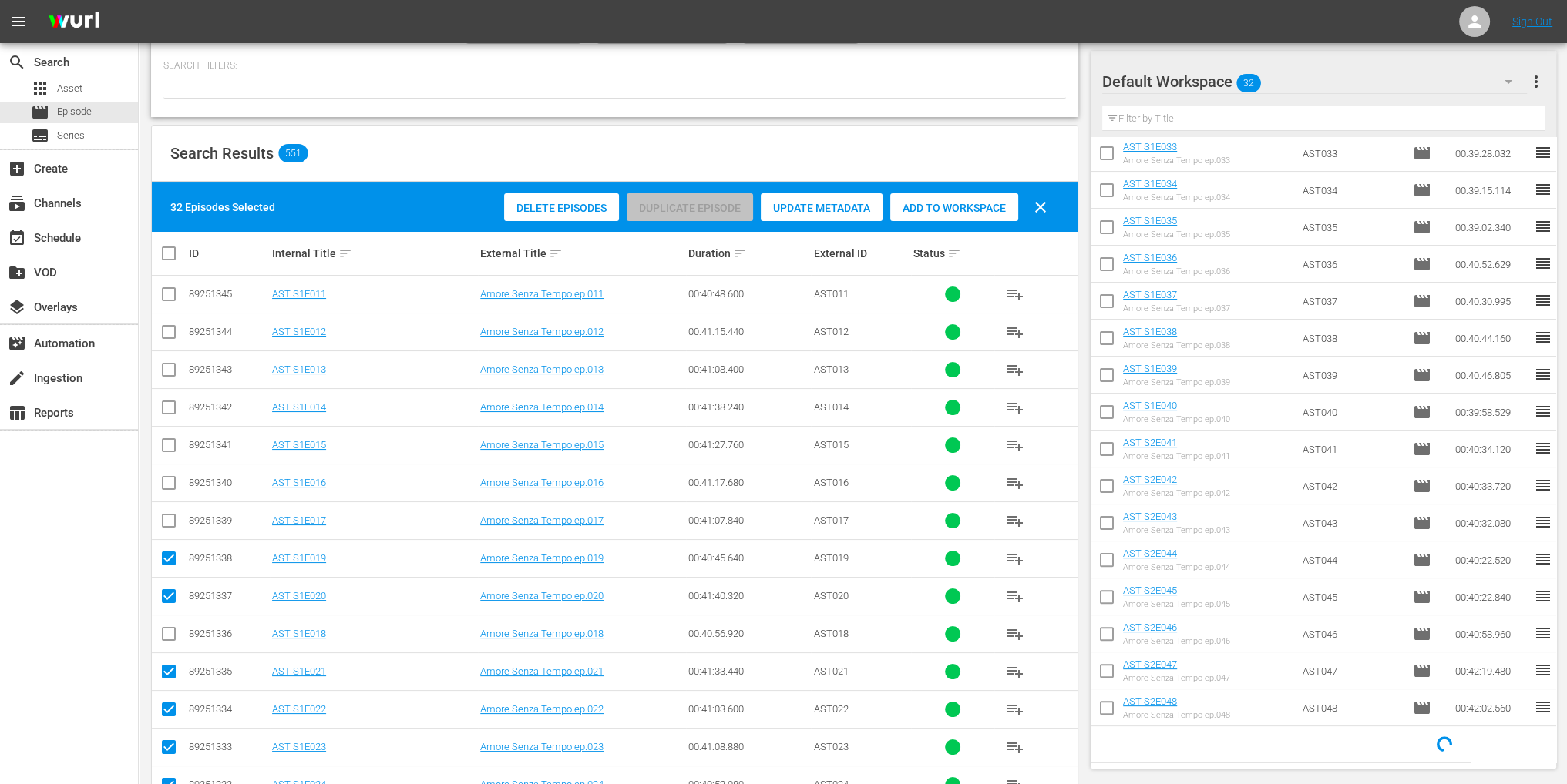
checkbox input "false"
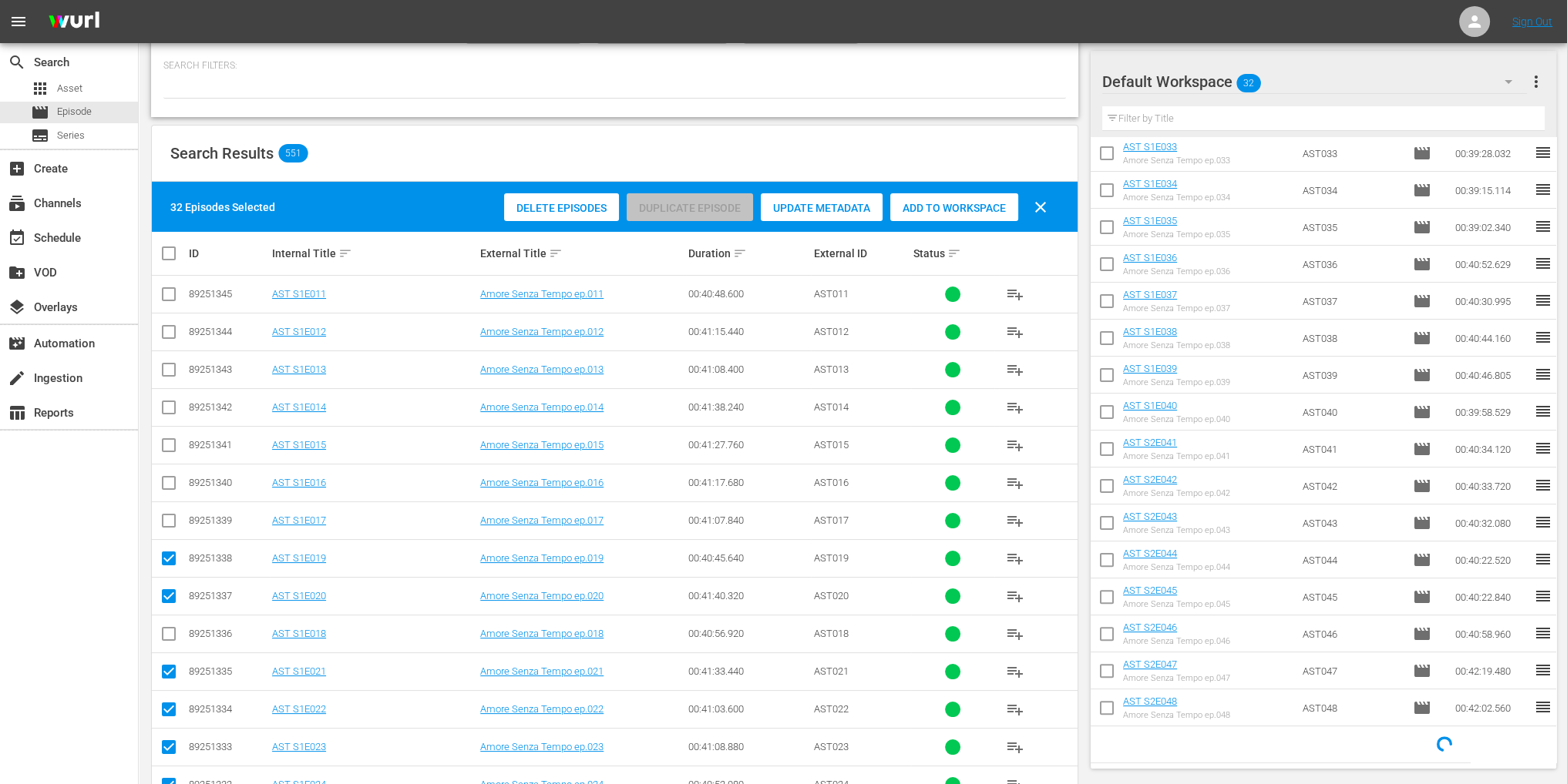
checkbox input "false"
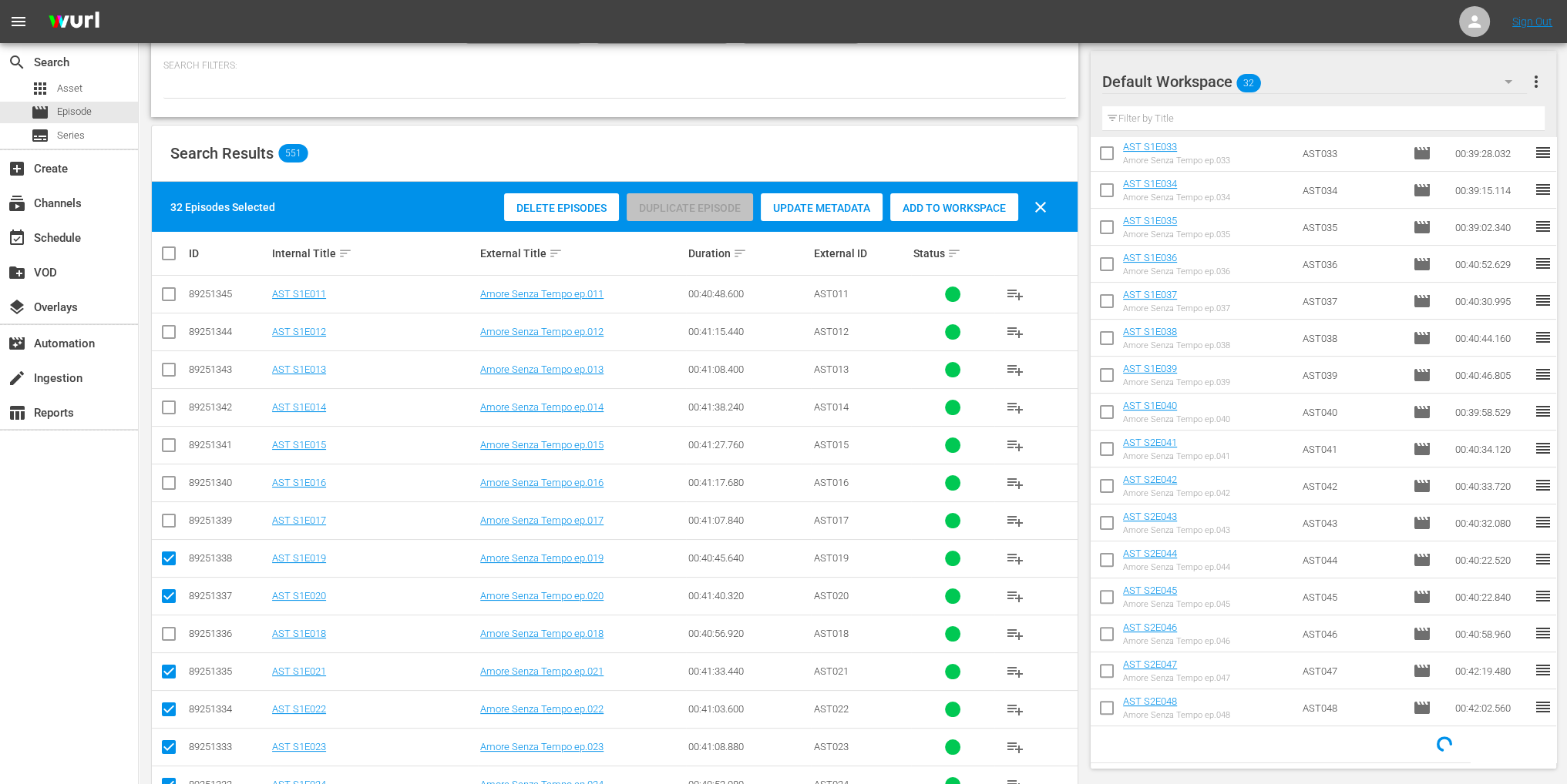
checkbox input "false"
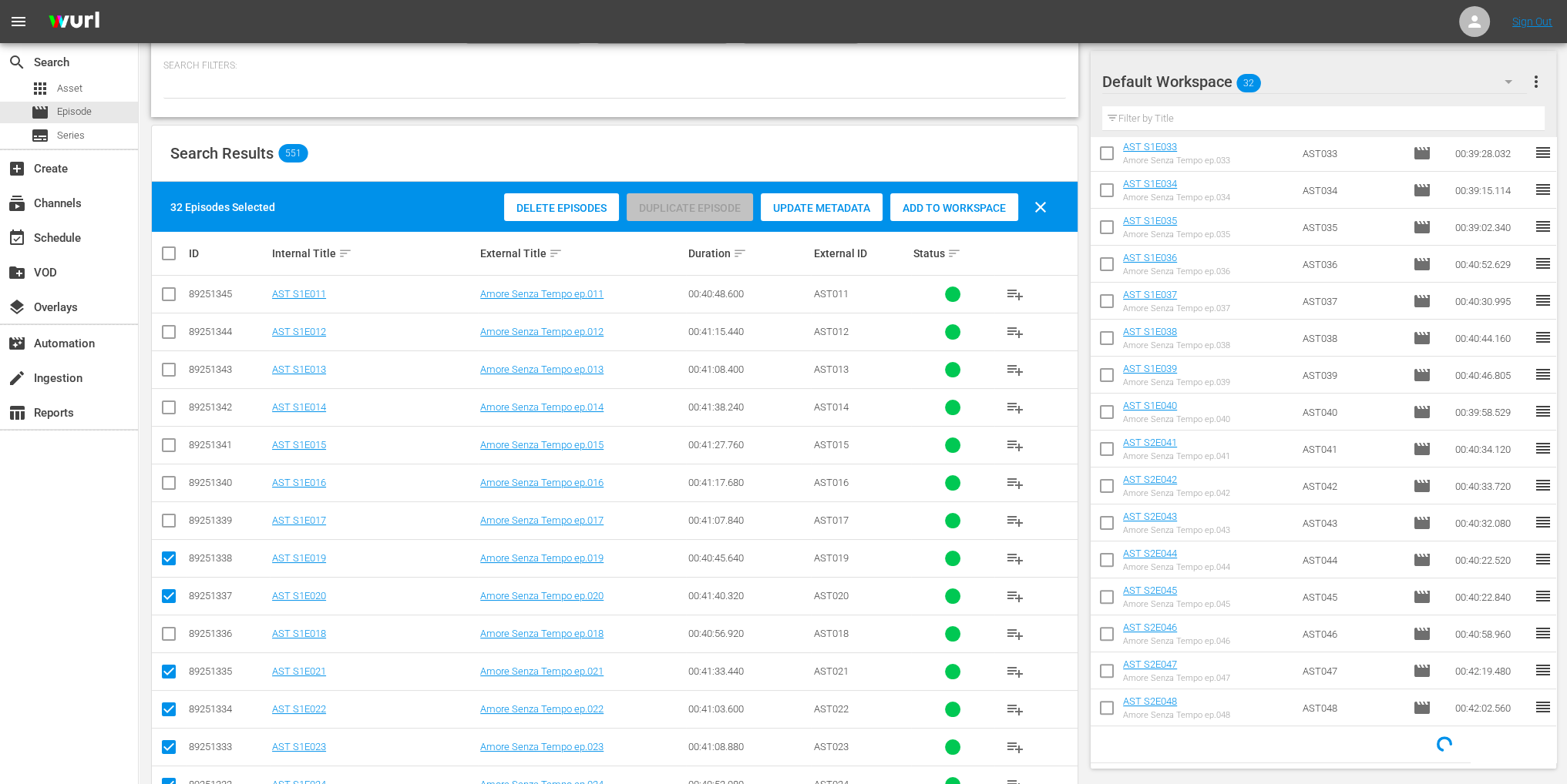
checkbox input "false"
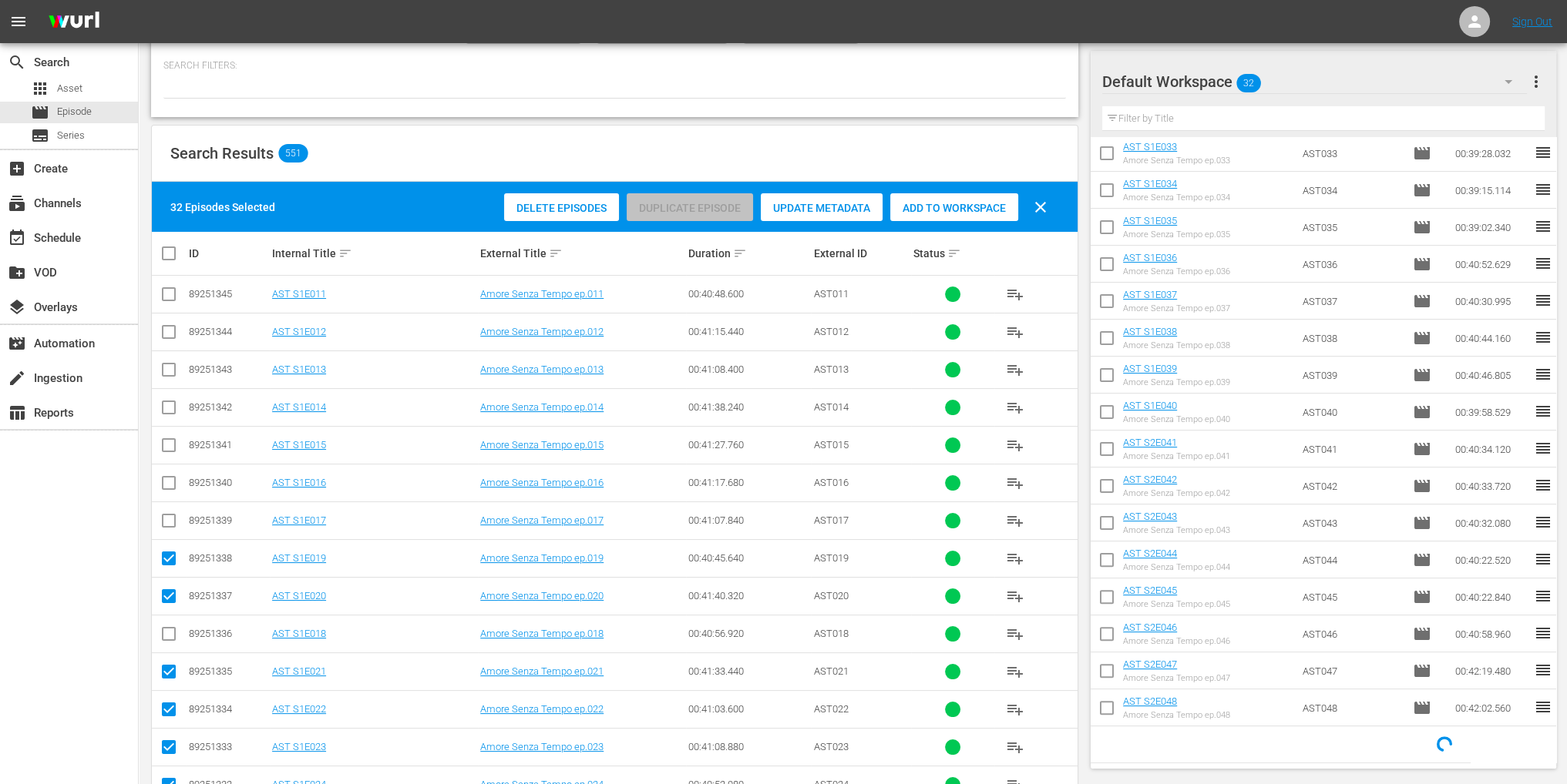
checkbox input "false"
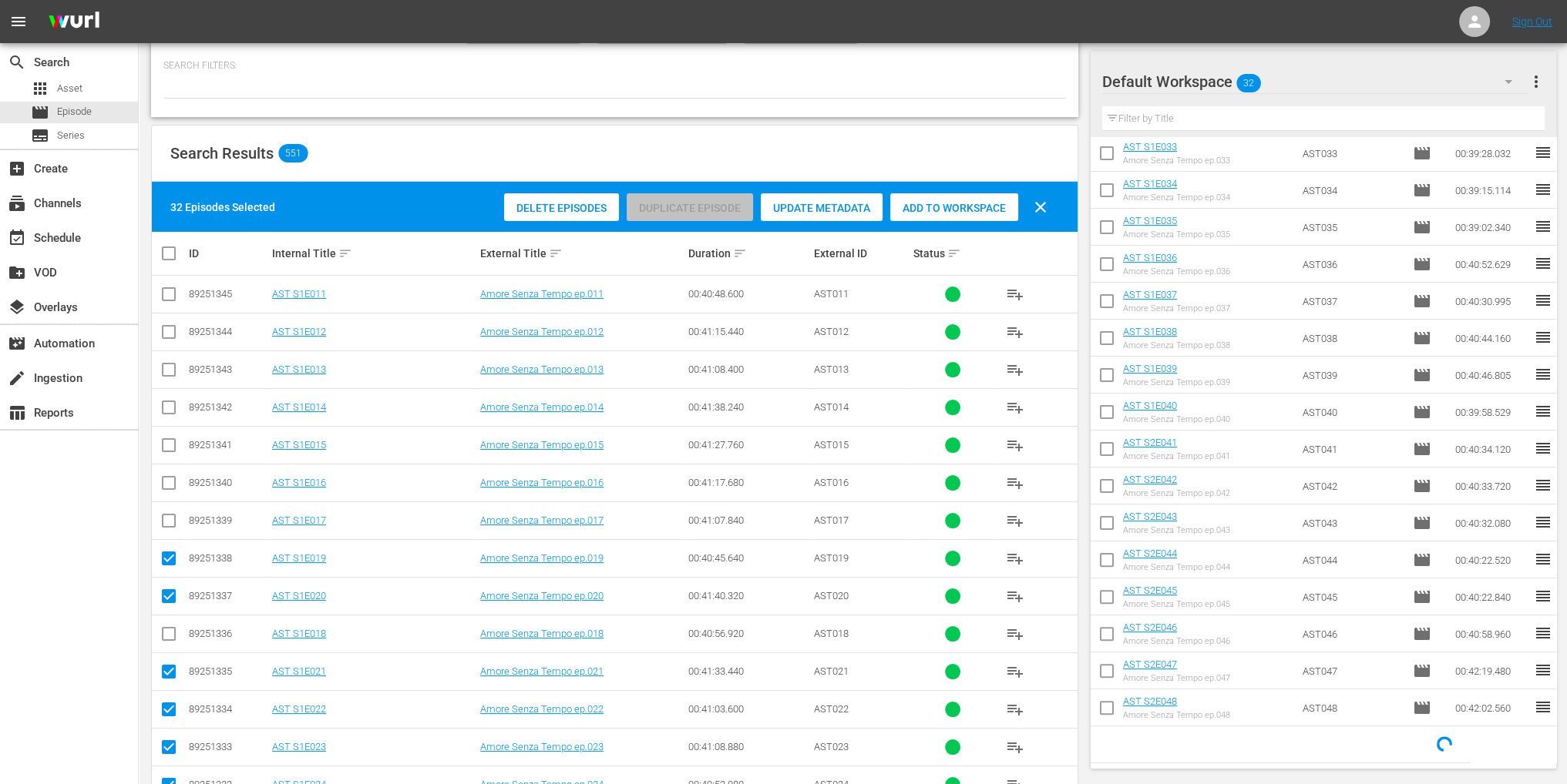
checkbox input "false"
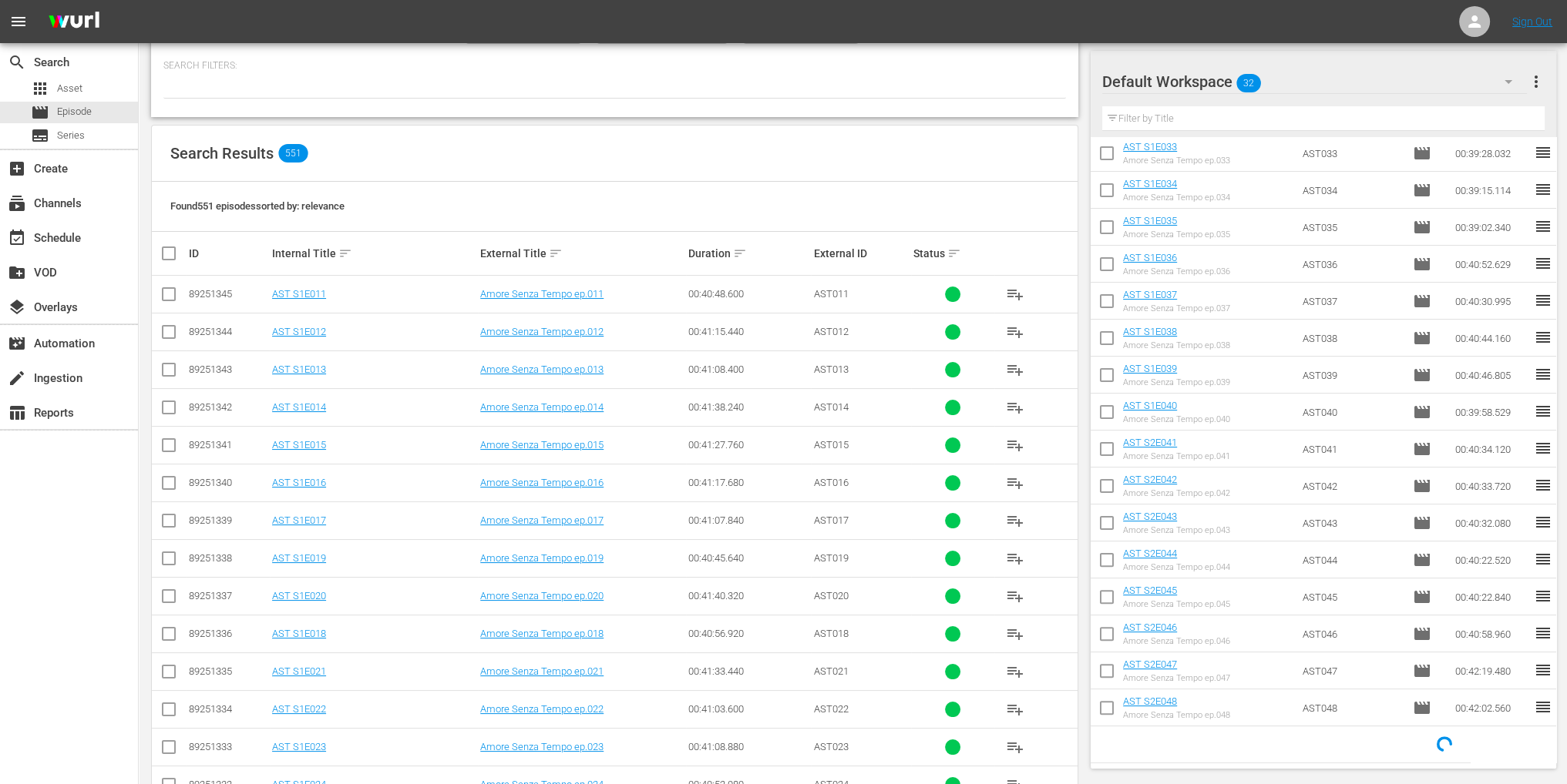
click at [164, 297] on input "checkbox" at bounding box center [169, 297] width 19 height 19
checkbox input "true"
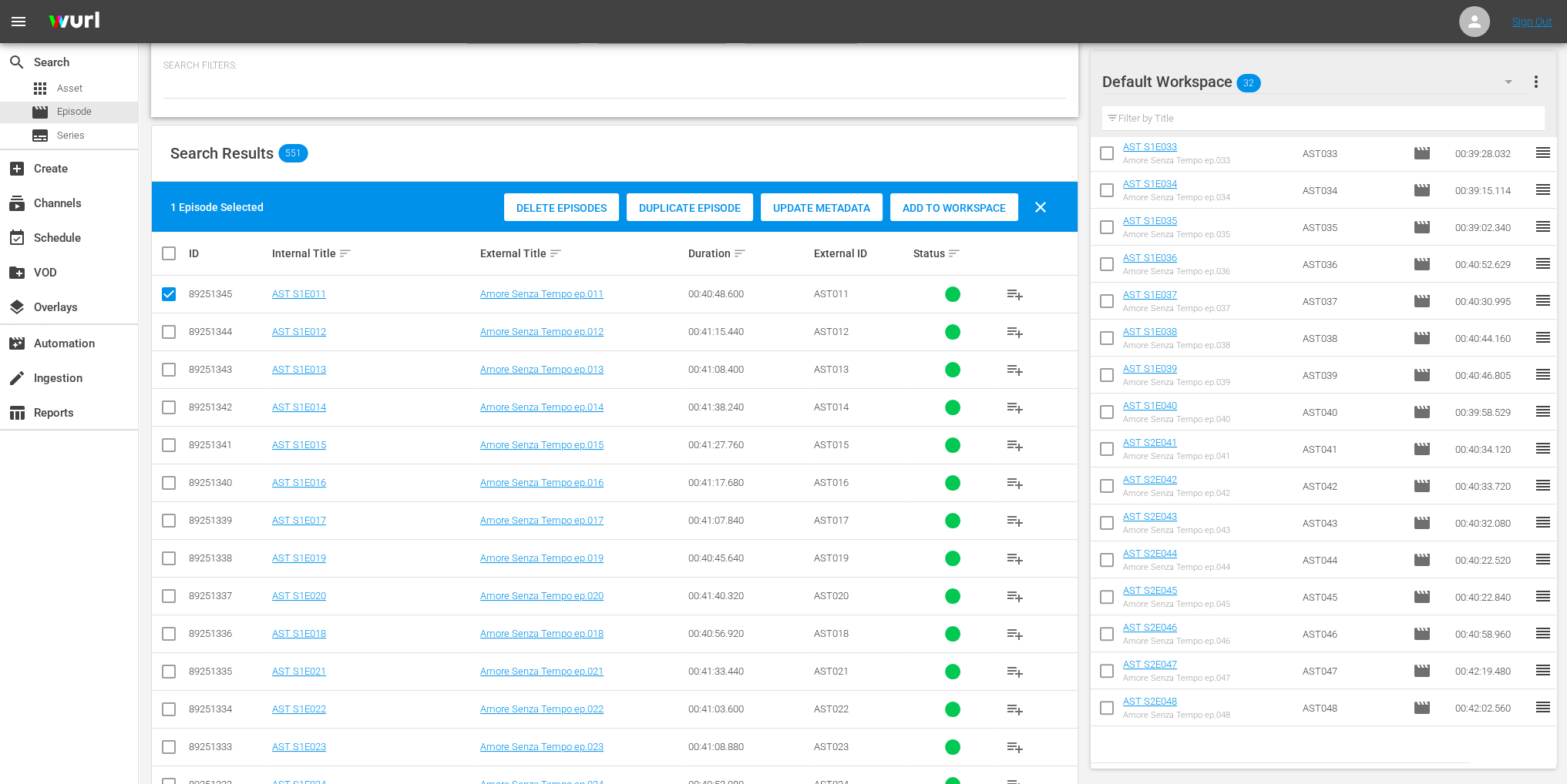
click at [167, 338] on input "checkbox" at bounding box center [169, 335] width 19 height 19
checkbox input "true"
click at [167, 374] on input "checkbox" at bounding box center [169, 373] width 19 height 19
checkbox input "true"
click at [170, 407] on input "checkbox" at bounding box center [169, 411] width 19 height 19
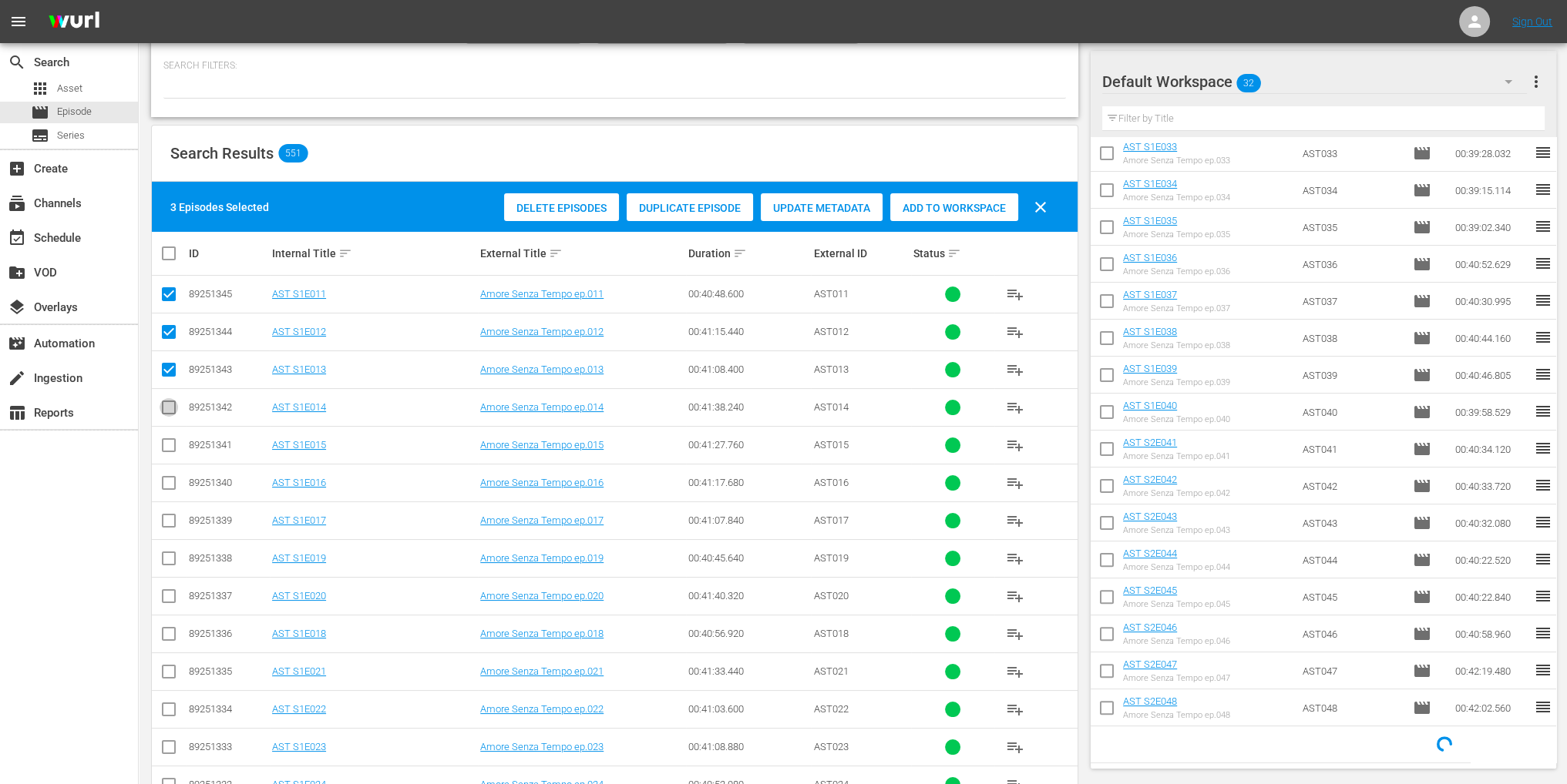
checkbox input "true"
click at [167, 449] on input "checkbox" at bounding box center [169, 449] width 19 height 19
checkbox input "true"
click at [173, 481] on input "checkbox" at bounding box center [169, 487] width 19 height 19
checkbox input "true"
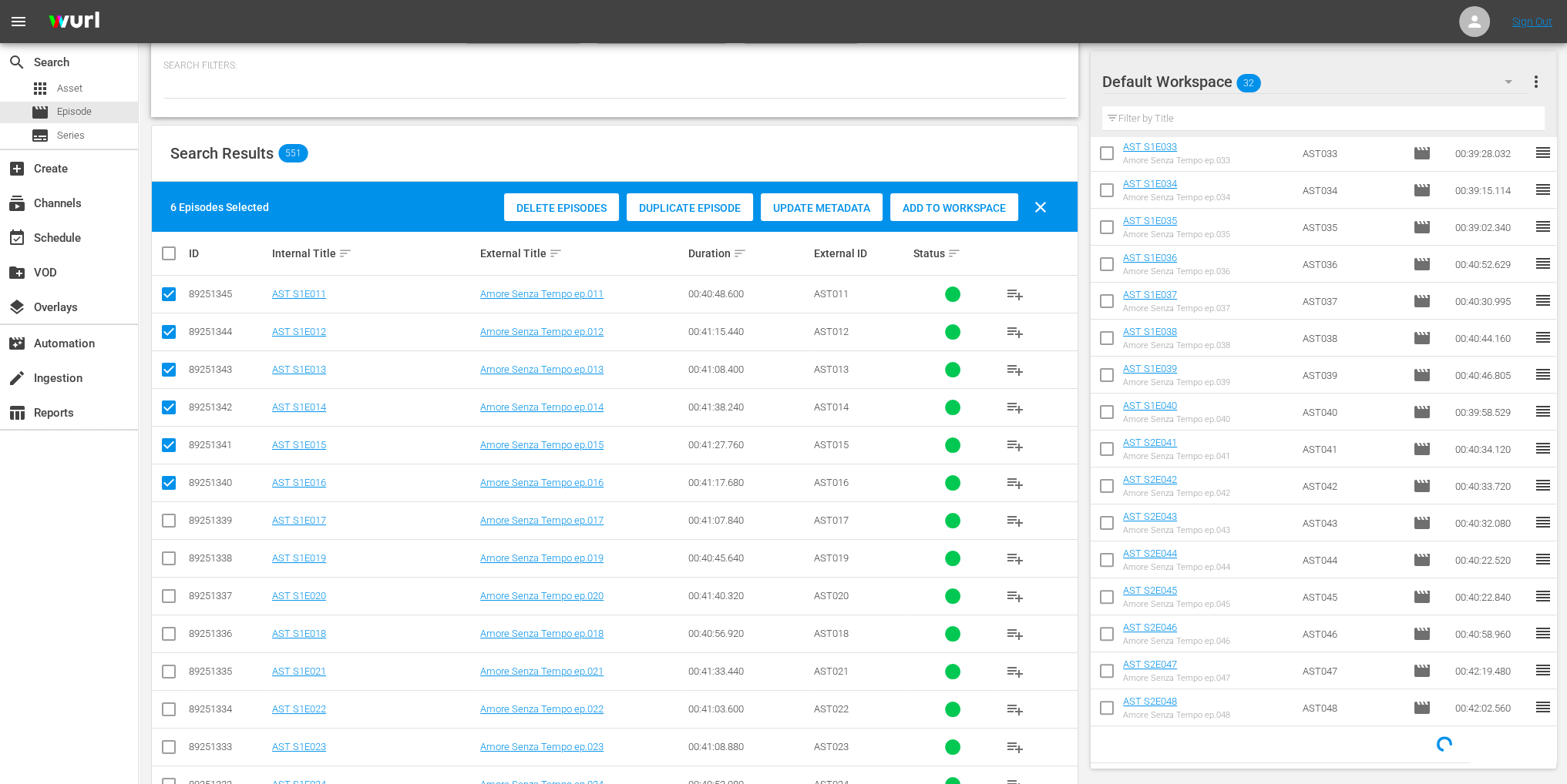
click at [175, 522] on input "checkbox" at bounding box center [169, 524] width 19 height 19
checkbox input "true"
click at [167, 637] on input "checkbox" at bounding box center [169, 637] width 19 height 19
click at [937, 213] on span "Add to Workspace" at bounding box center [954, 208] width 128 height 12
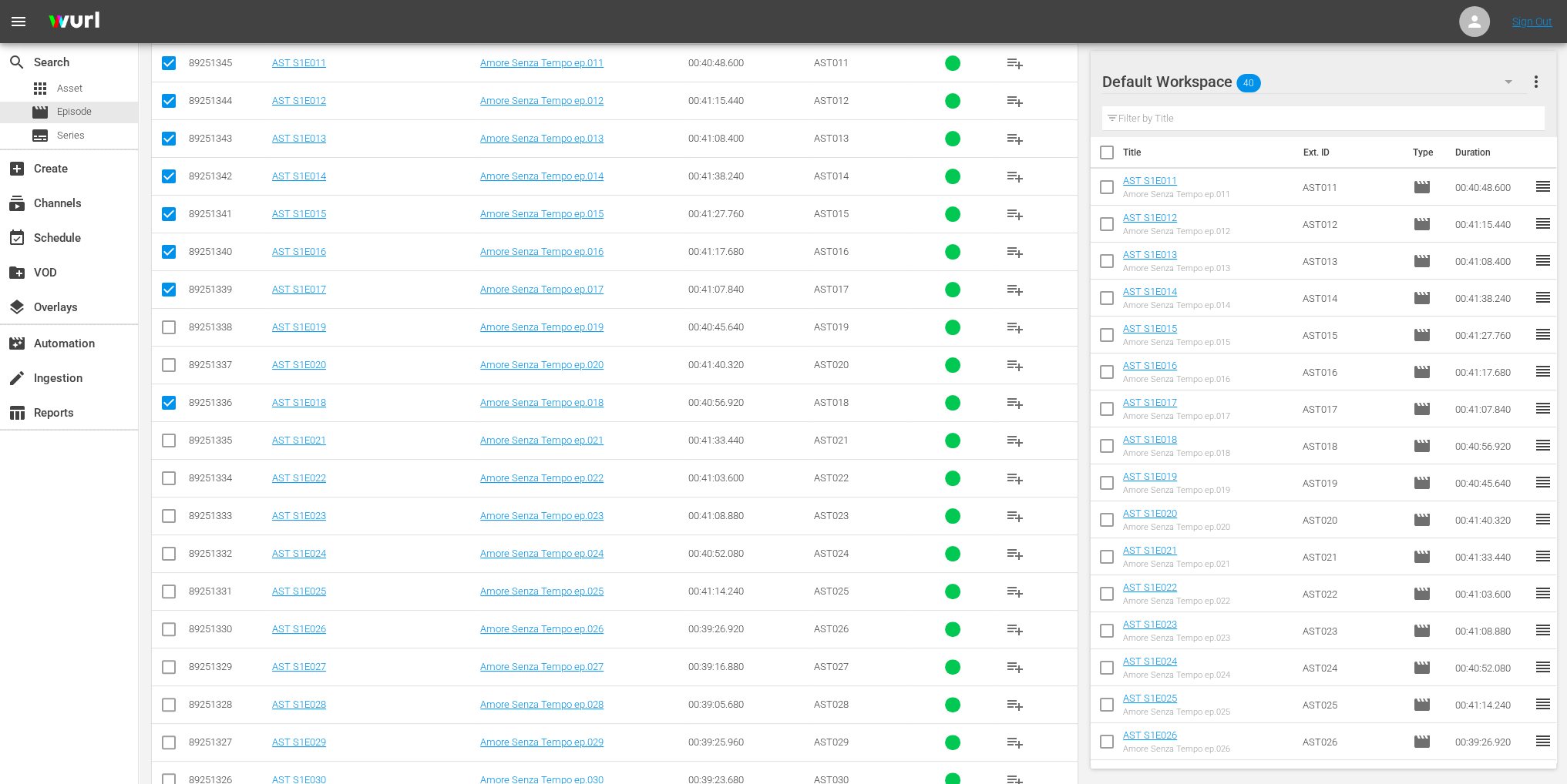
scroll to position [0, 0]
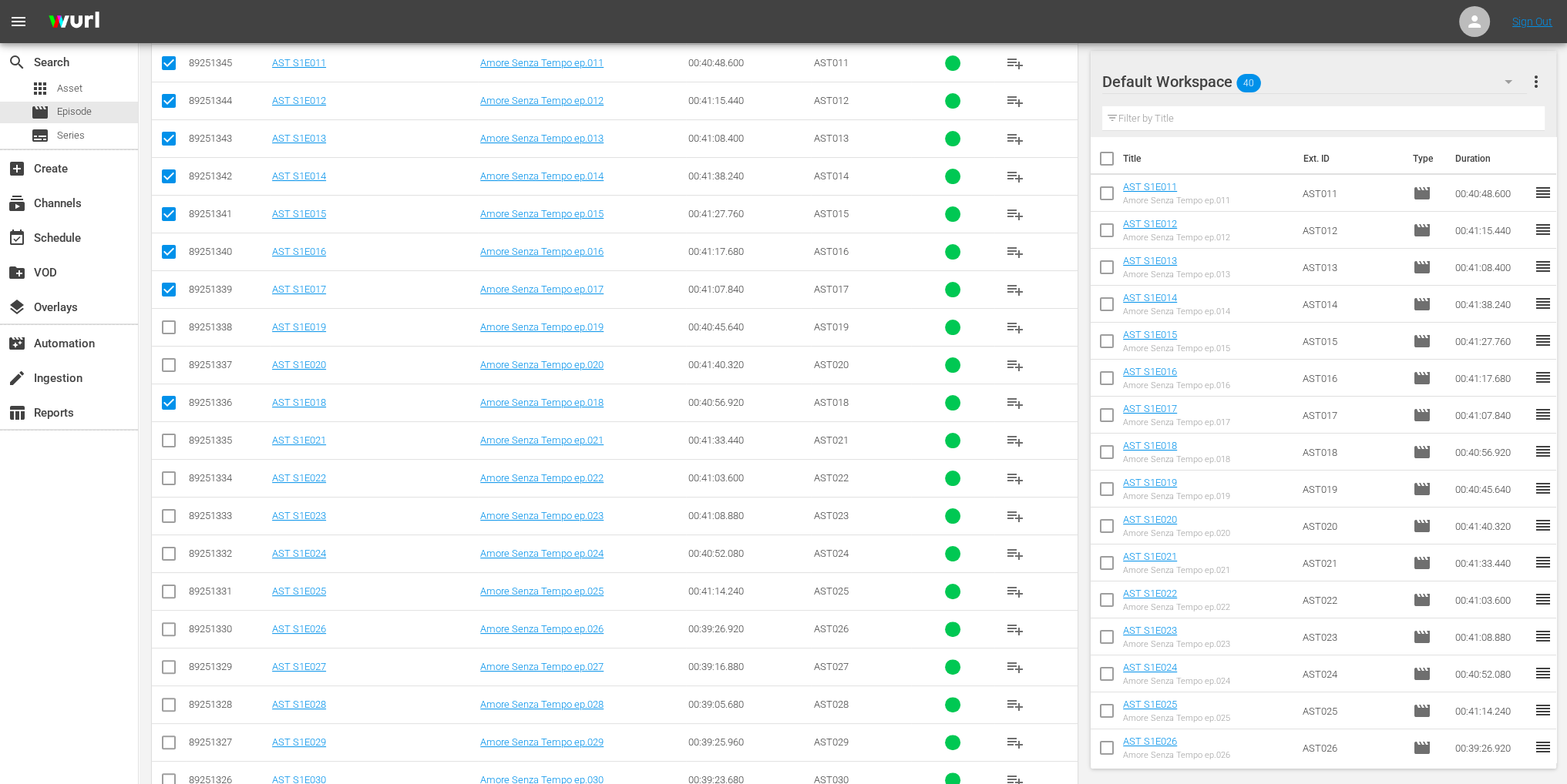
click at [167, 404] on input "checkbox" at bounding box center [169, 407] width 19 height 19
checkbox input "false"
click at [168, 286] on input "checkbox" at bounding box center [169, 293] width 19 height 19
checkbox input "false"
click at [162, 254] on input "checkbox" at bounding box center [169, 255] width 19 height 19
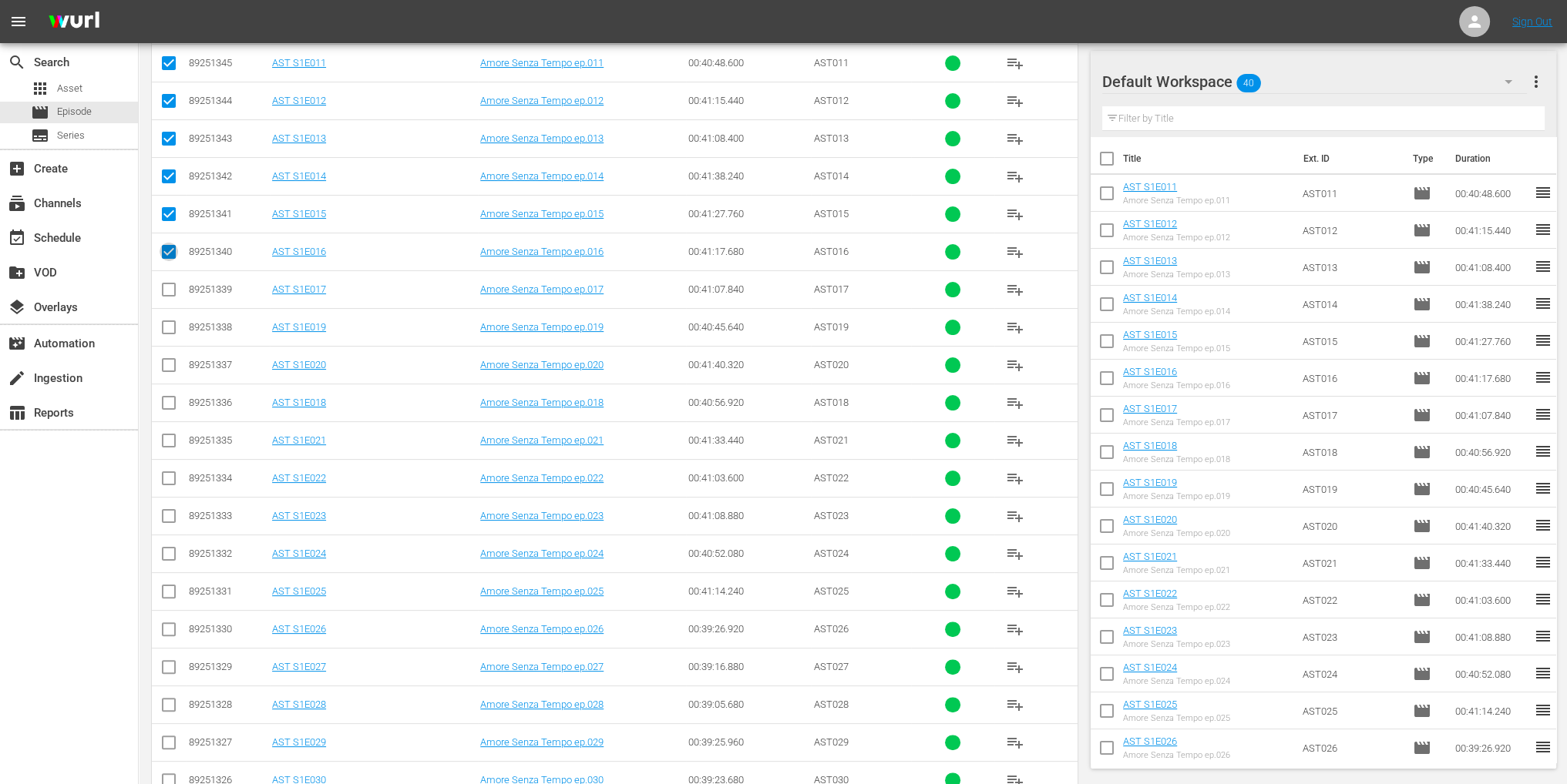
checkbox input "false"
click at [167, 219] on input "checkbox" at bounding box center [169, 217] width 19 height 19
checkbox input "false"
click at [169, 181] on input "checkbox" at bounding box center [169, 180] width 19 height 19
checkbox input "false"
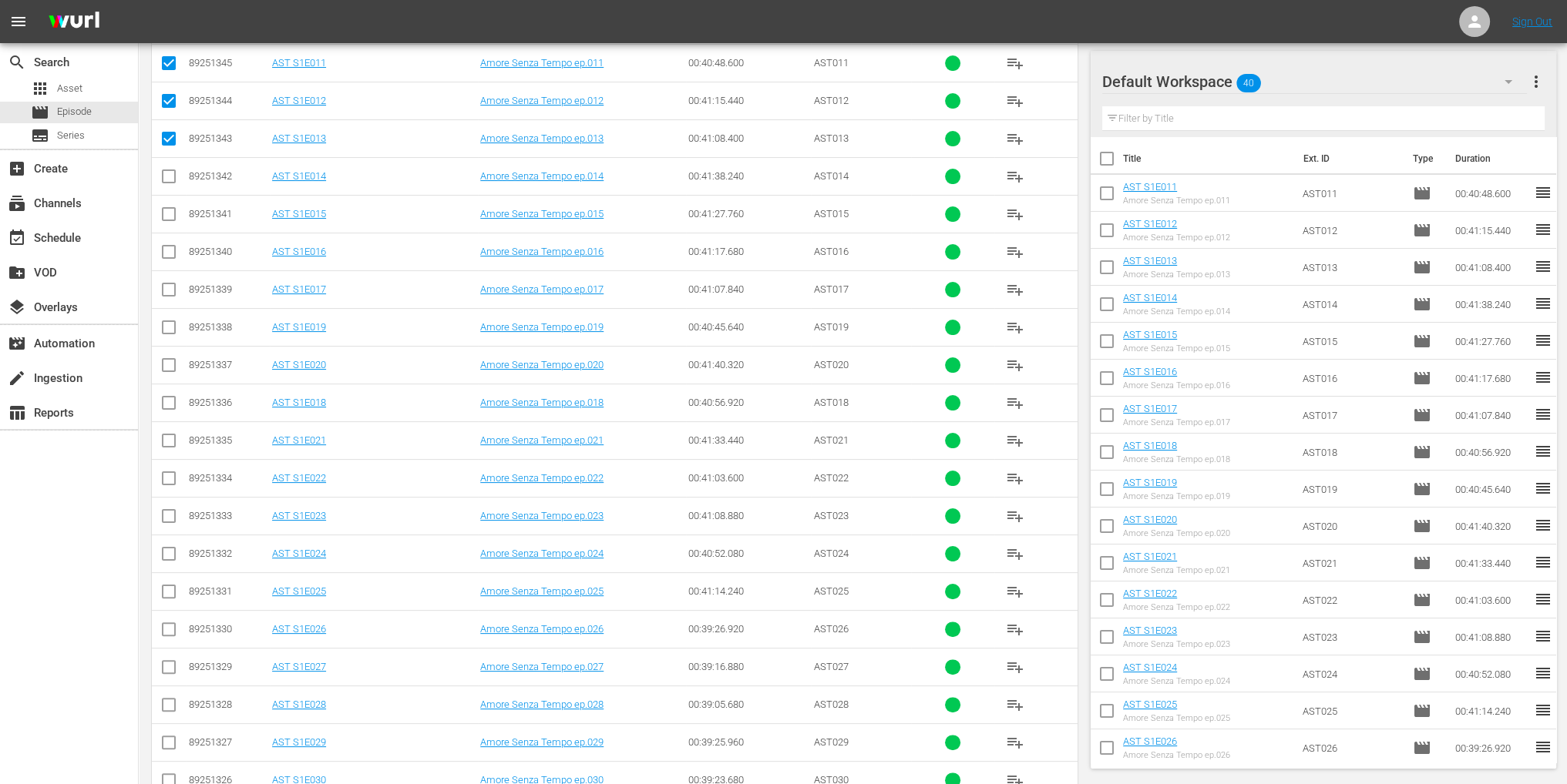
click at [173, 133] on input "checkbox" at bounding box center [169, 142] width 19 height 19
checkbox input "false"
click at [167, 103] on input "checkbox" at bounding box center [169, 104] width 19 height 19
checkbox input "false"
click at [178, 60] on td at bounding box center [169, 64] width 34 height 38
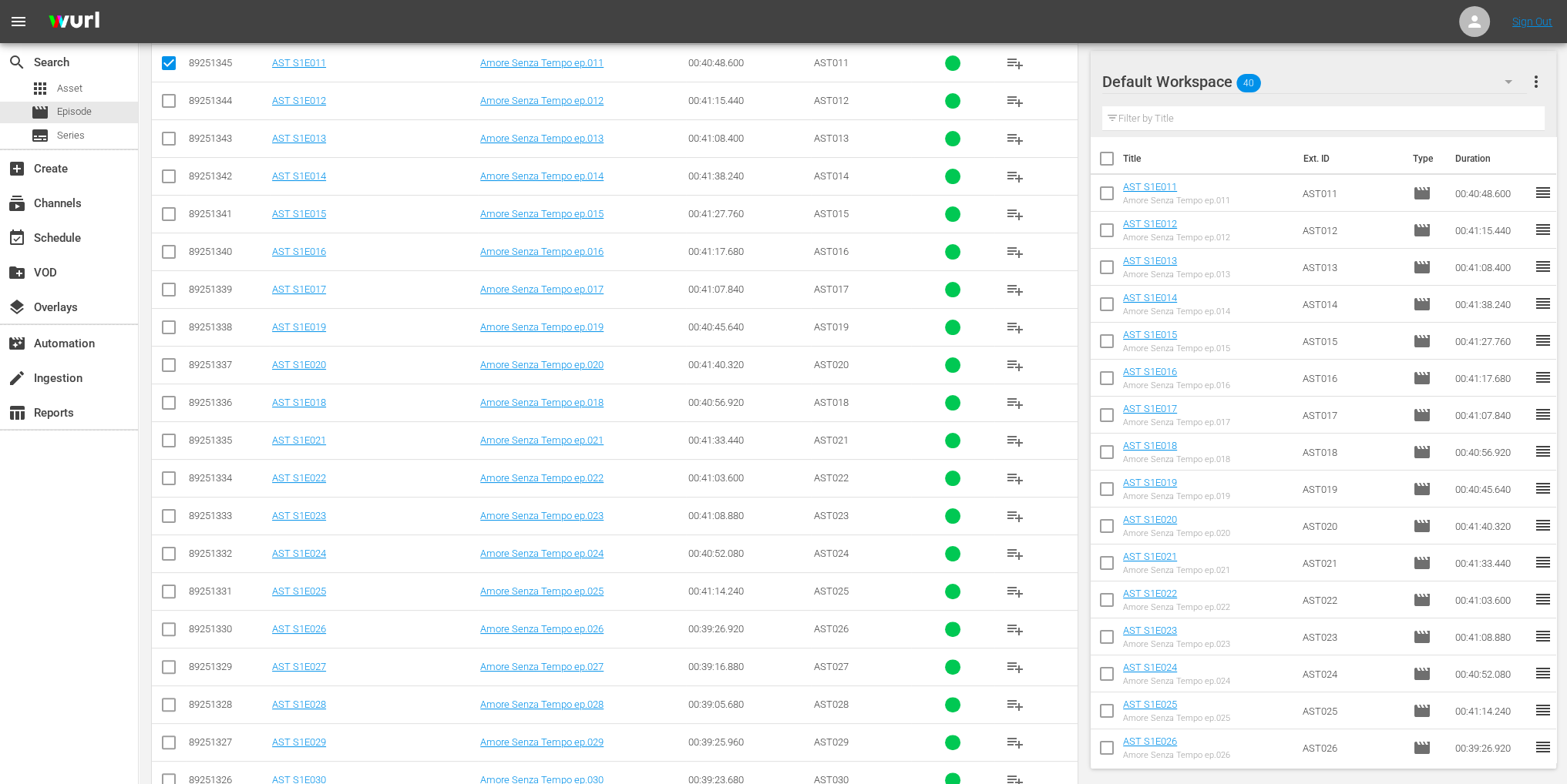
scroll to position [154, 0]
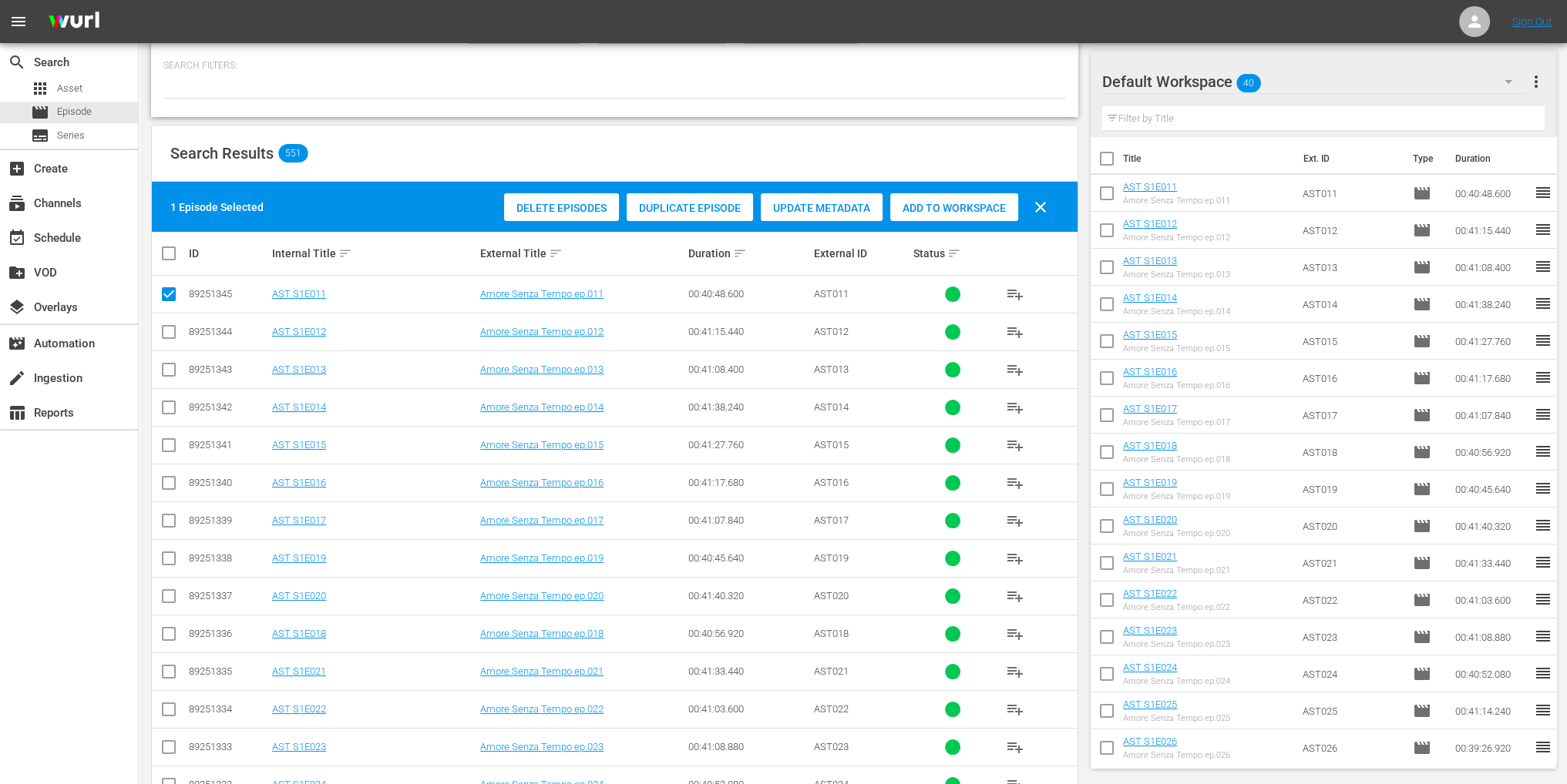
click at [171, 297] on input "checkbox" at bounding box center [169, 297] width 19 height 19
checkbox input "false"
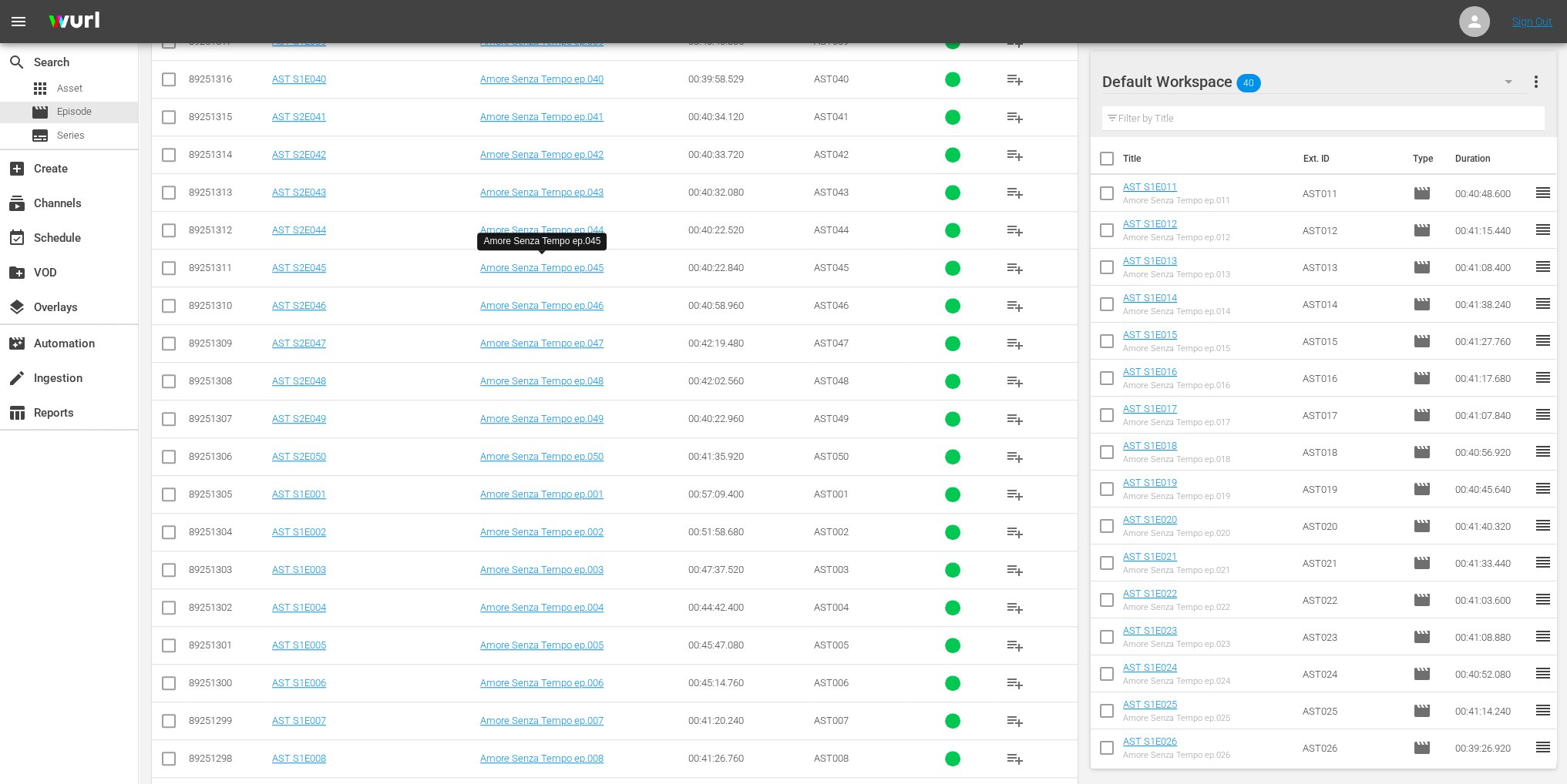
scroll to position [1695, 0]
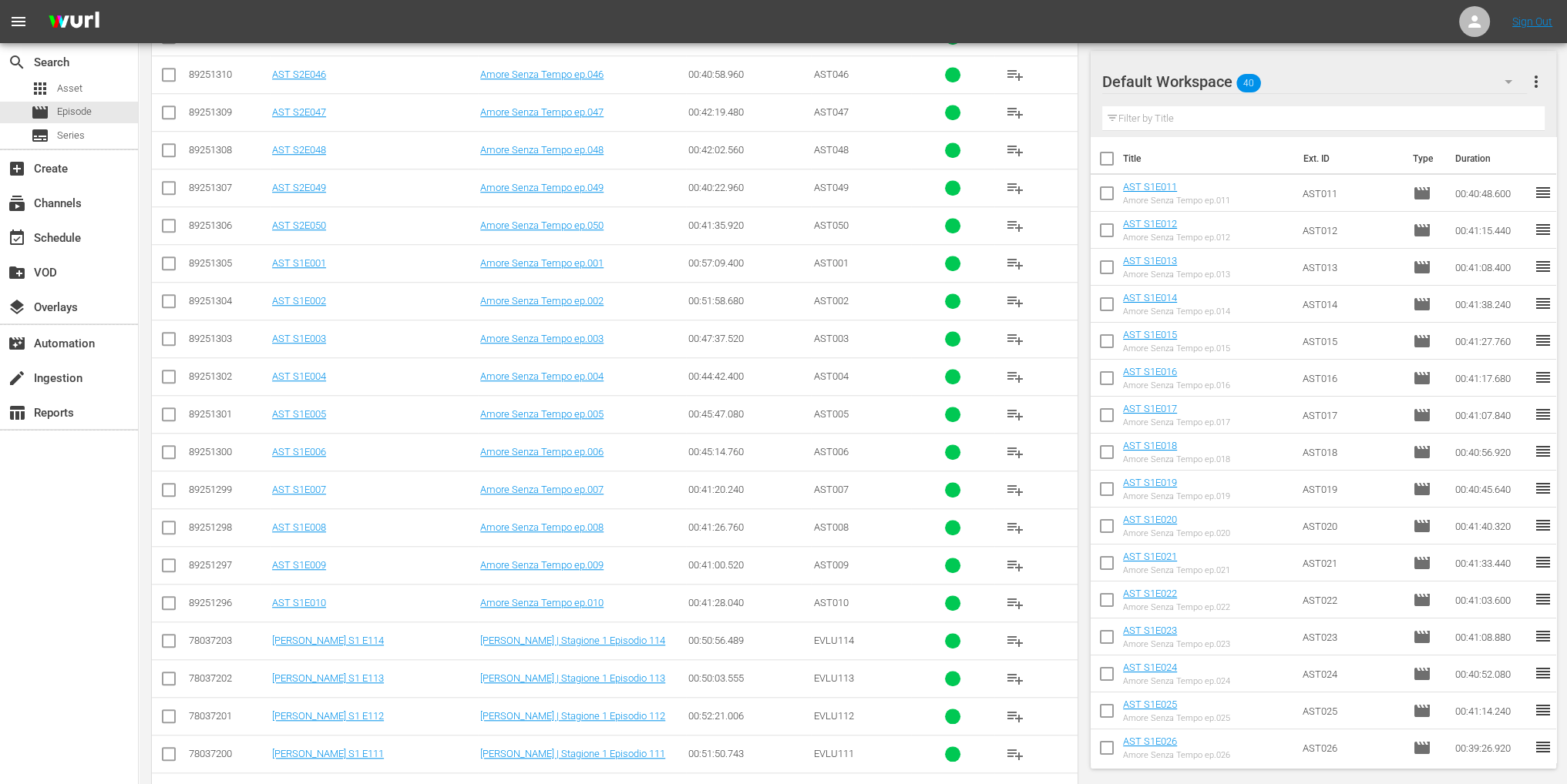
click at [163, 260] on input "checkbox" at bounding box center [169, 266] width 19 height 19
checkbox input "true"
drag, startPoint x: 169, startPoint y: 301, endPoint x: 171, endPoint y: 309, distance: 8.2
click at [169, 301] on input "checkbox" at bounding box center [169, 304] width 19 height 19
checkbox input "true"
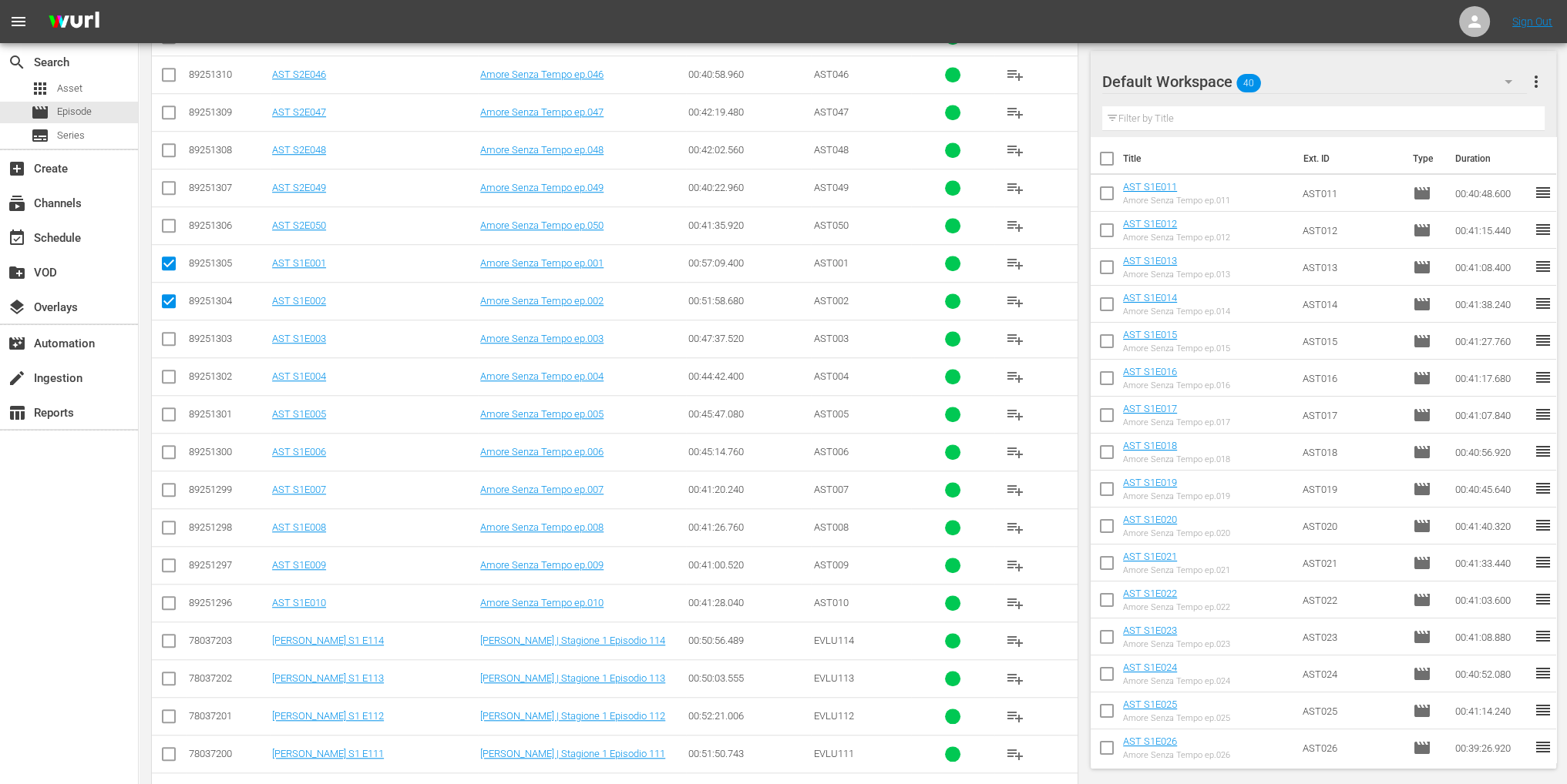
click at [173, 333] on input "checkbox" at bounding box center [169, 342] width 19 height 19
checkbox input "true"
click at [173, 374] on input "checkbox" at bounding box center [169, 380] width 19 height 19
checkbox input "true"
click at [173, 408] on input "checkbox" at bounding box center [169, 418] width 19 height 19
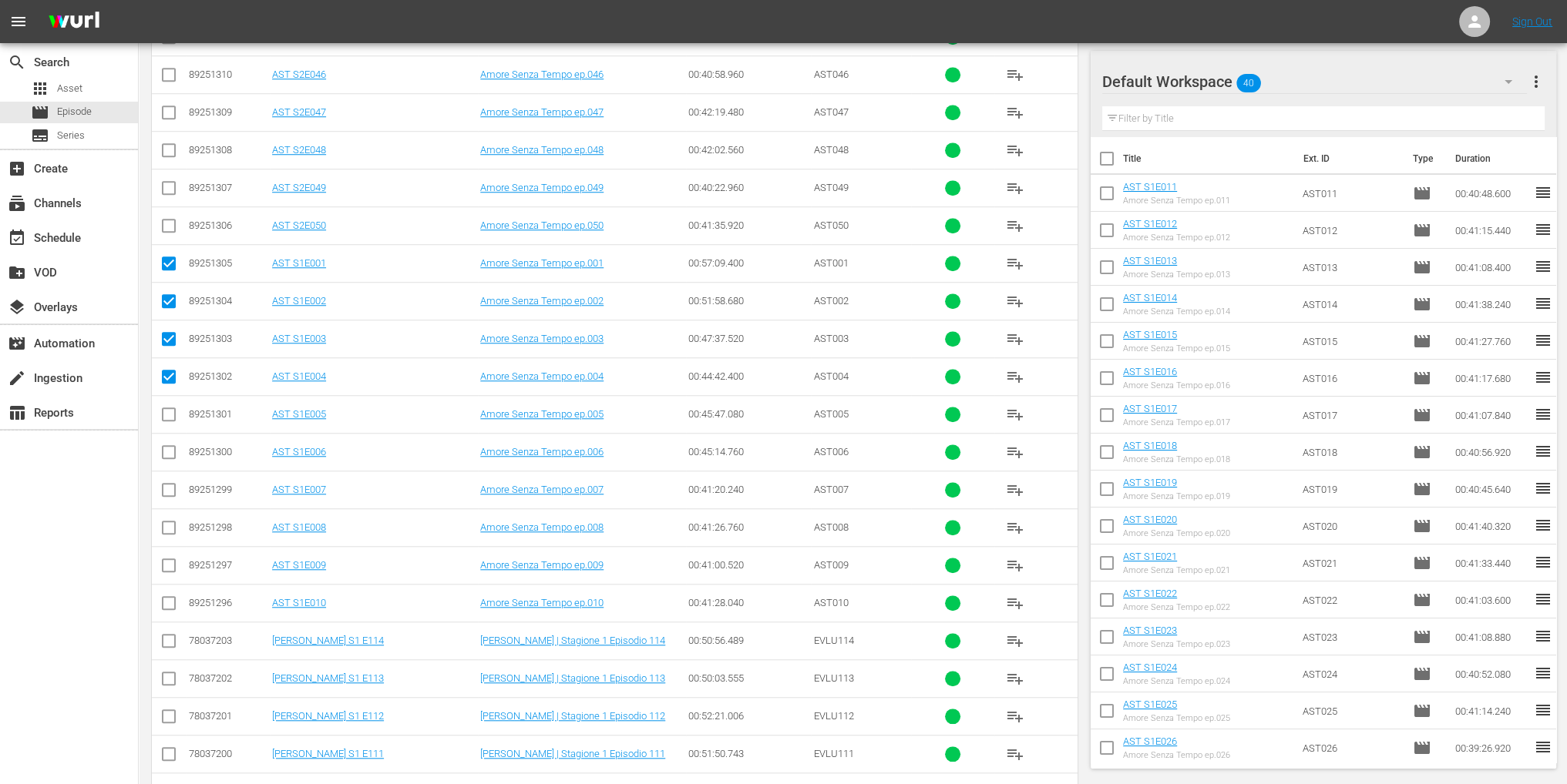
checkbox input "true"
click at [173, 446] on input "checkbox" at bounding box center [169, 456] width 19 height 19
checkbox input "true"
click at [169, 484] on input "checkbox" at bounding box center [169, 493] width 19 height 19
checkbox input "true"
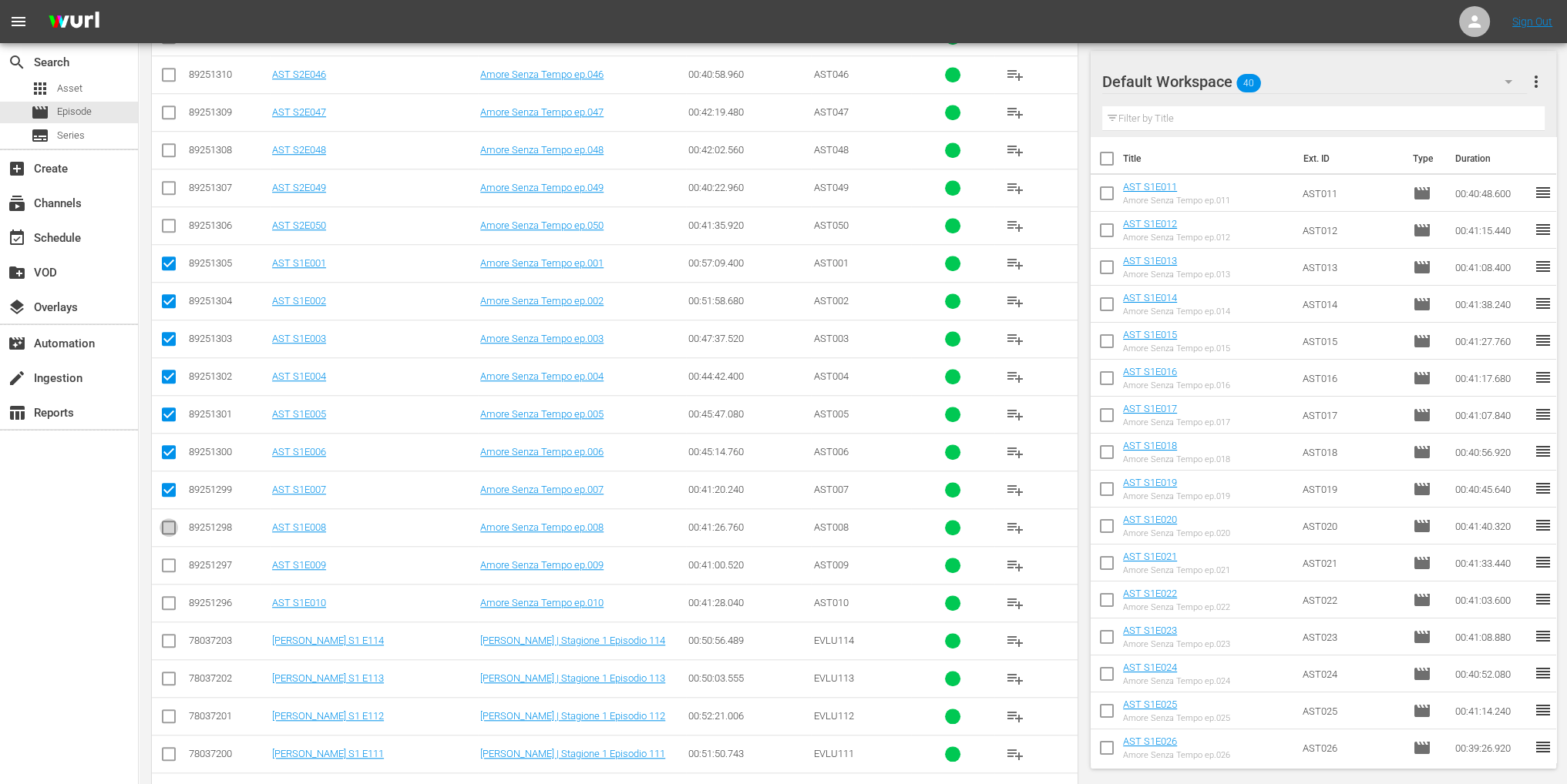
click at [169, 522] on input "checkbox" at bounding box center [169, 531] width 19 height 19
checkbox input "true"
click at [169, 560] on input "checkbox" at bounding box center [169, 569] width 19 height 19
checkbox input "true"
click at [167, 604] on input "checkbox" at bounding box center [169, 607] width 19 height 19
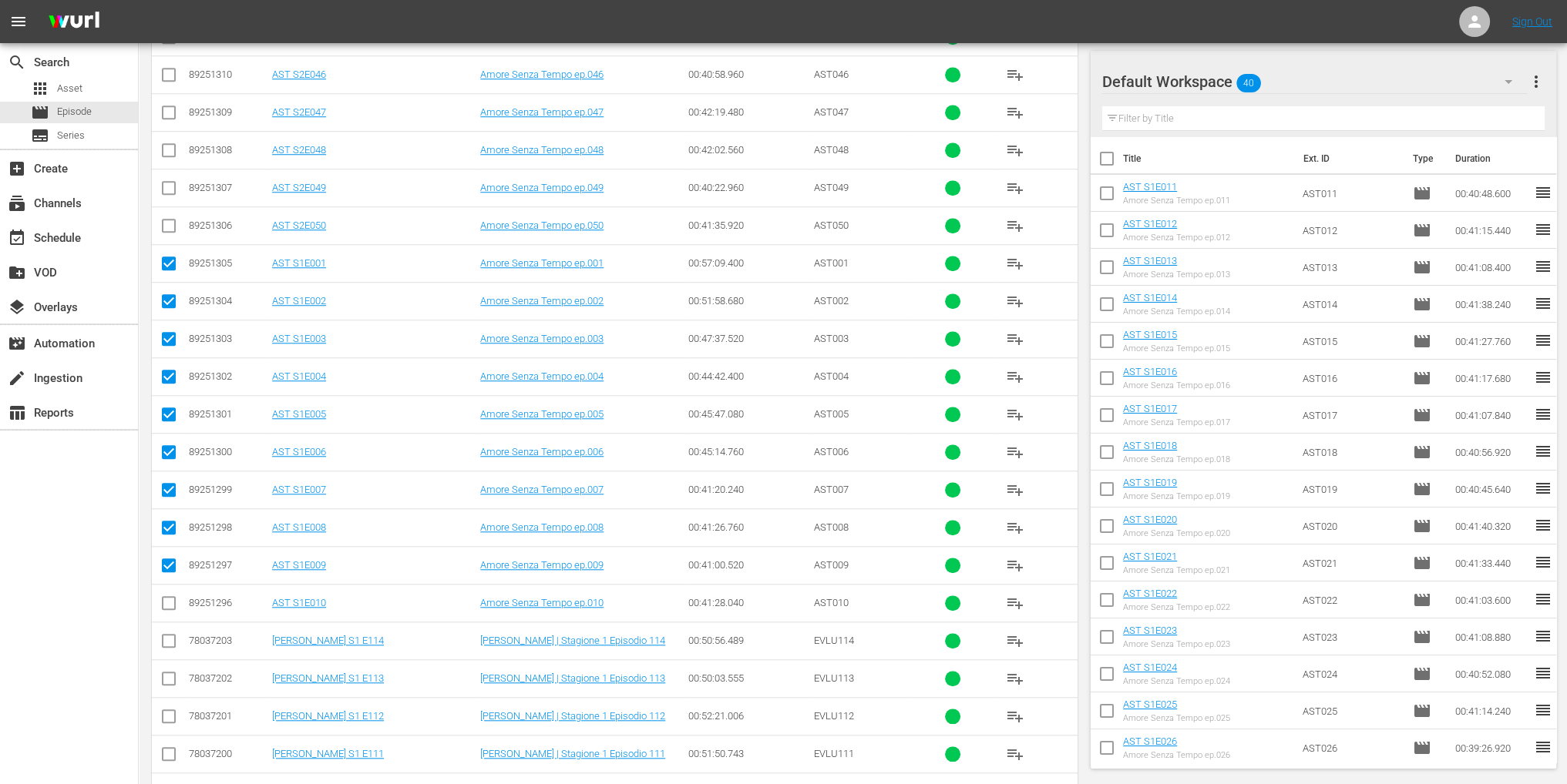
checkbox input "true"
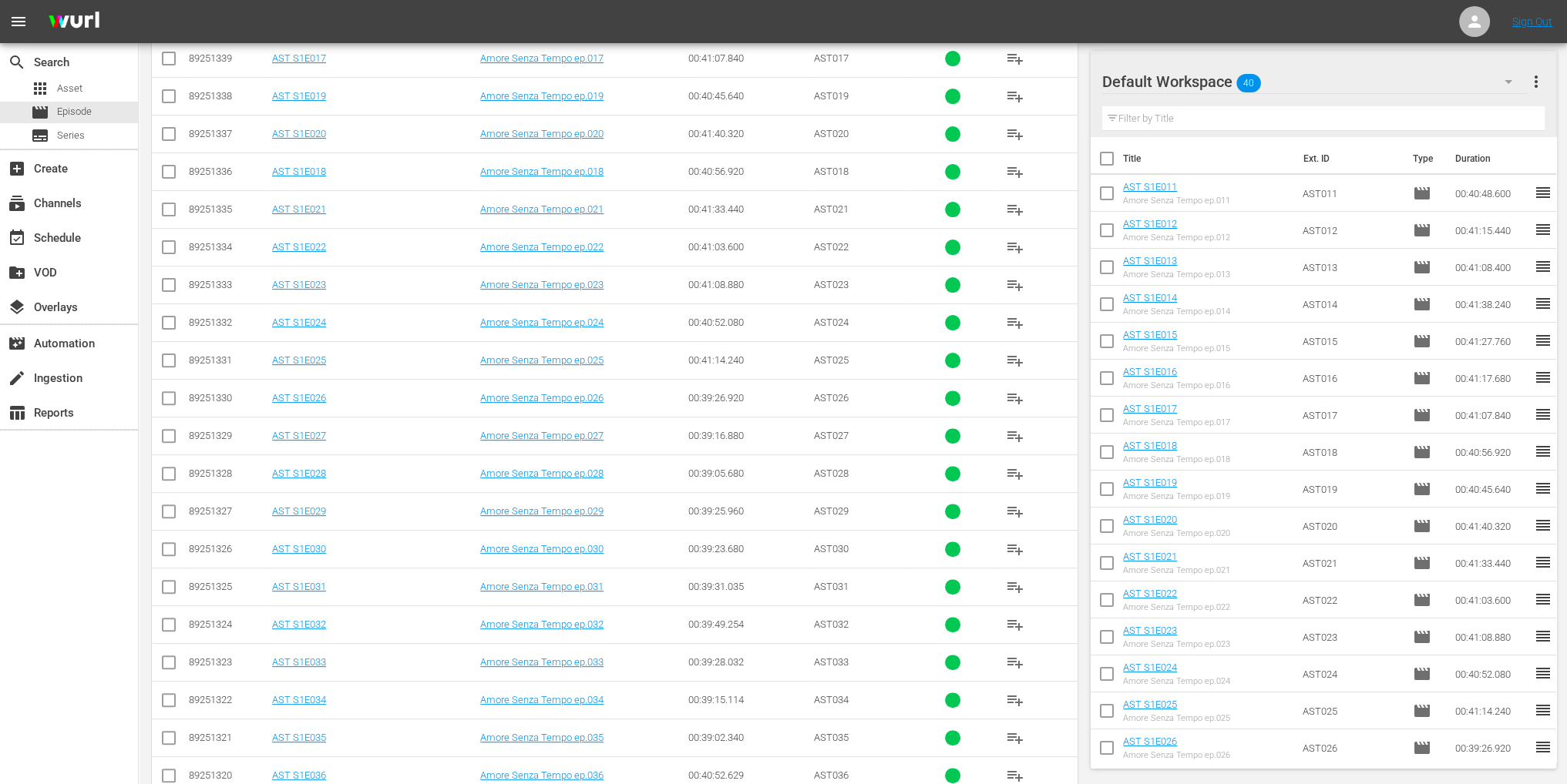
scroll to position [231, 0]
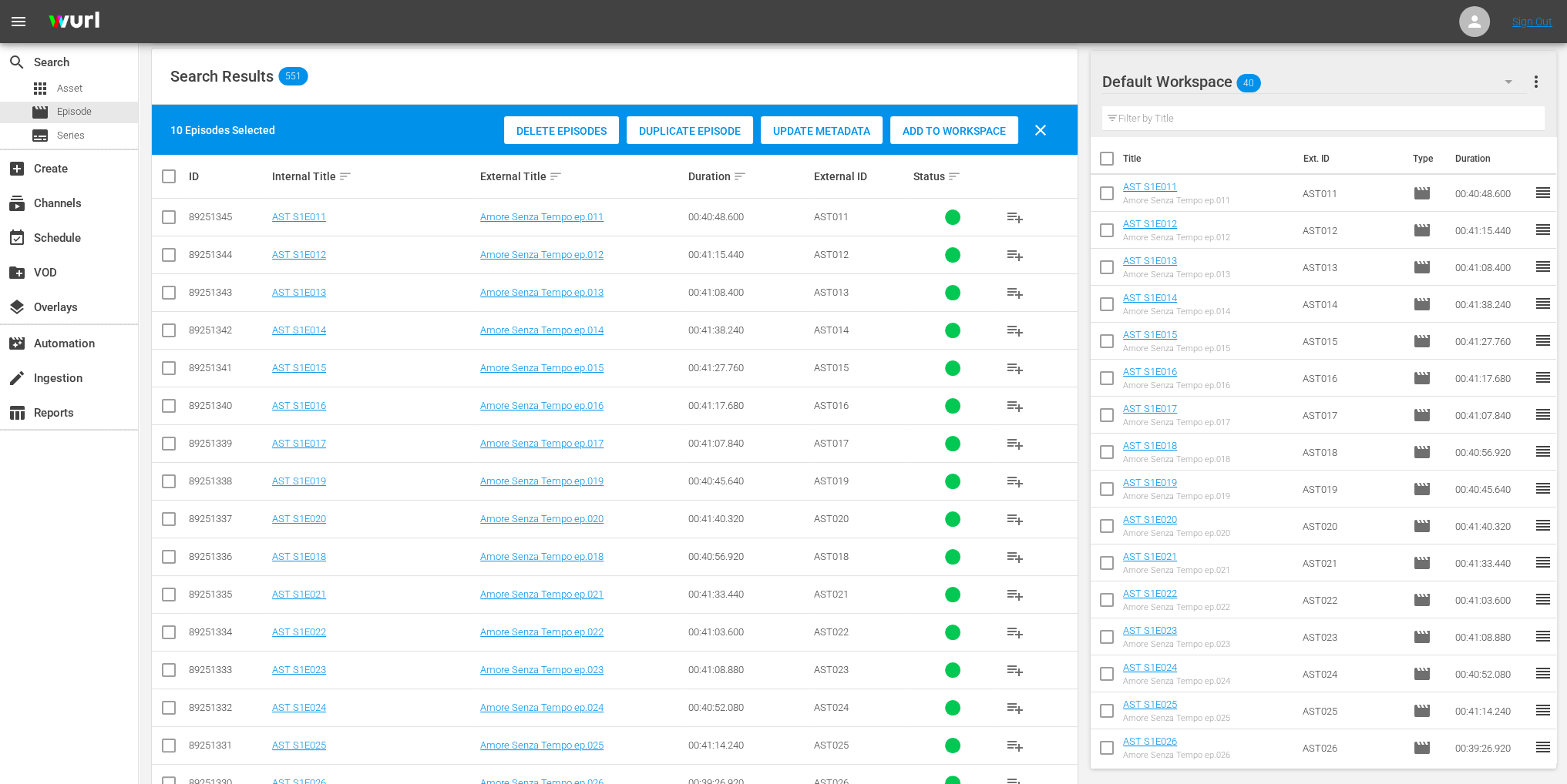
click at [935, 132] on span "Add to Workspace" at bounding box center [954, 131] width 128 height 12
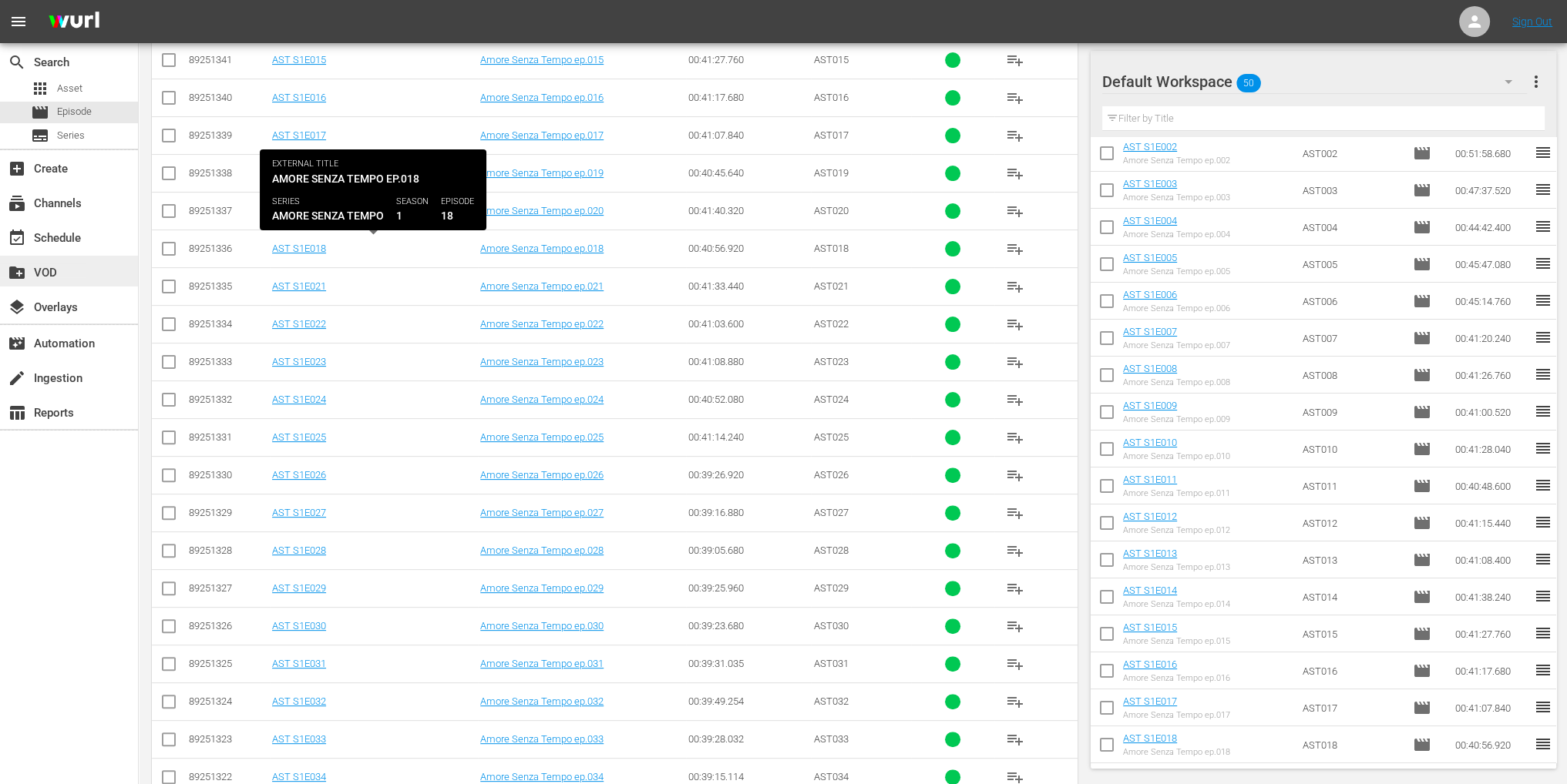
scroll to position [0, 0]
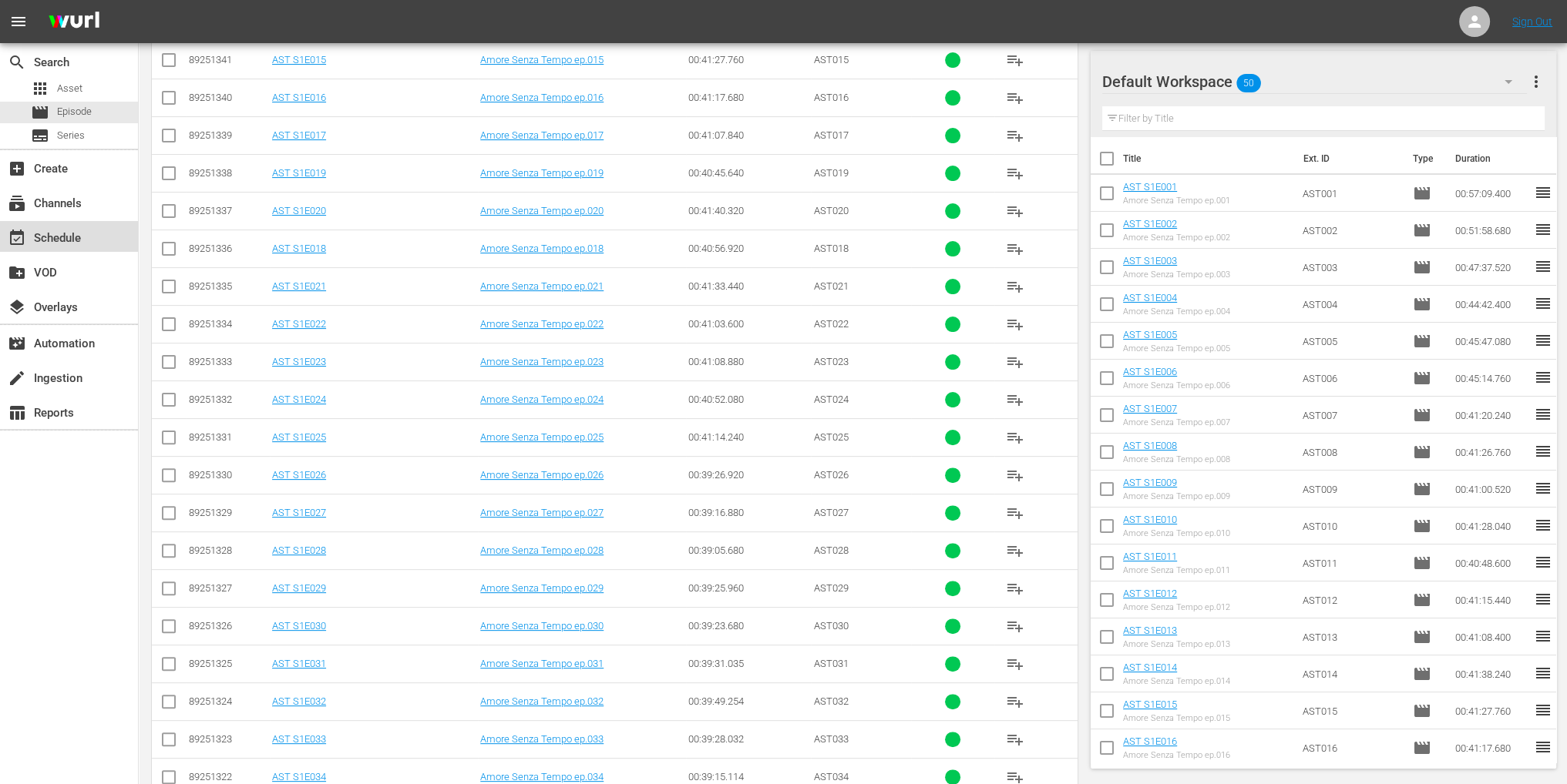
click at [83, 241] on div "event_available Schedule" at bounding box center [43, 236] width 86 height 14
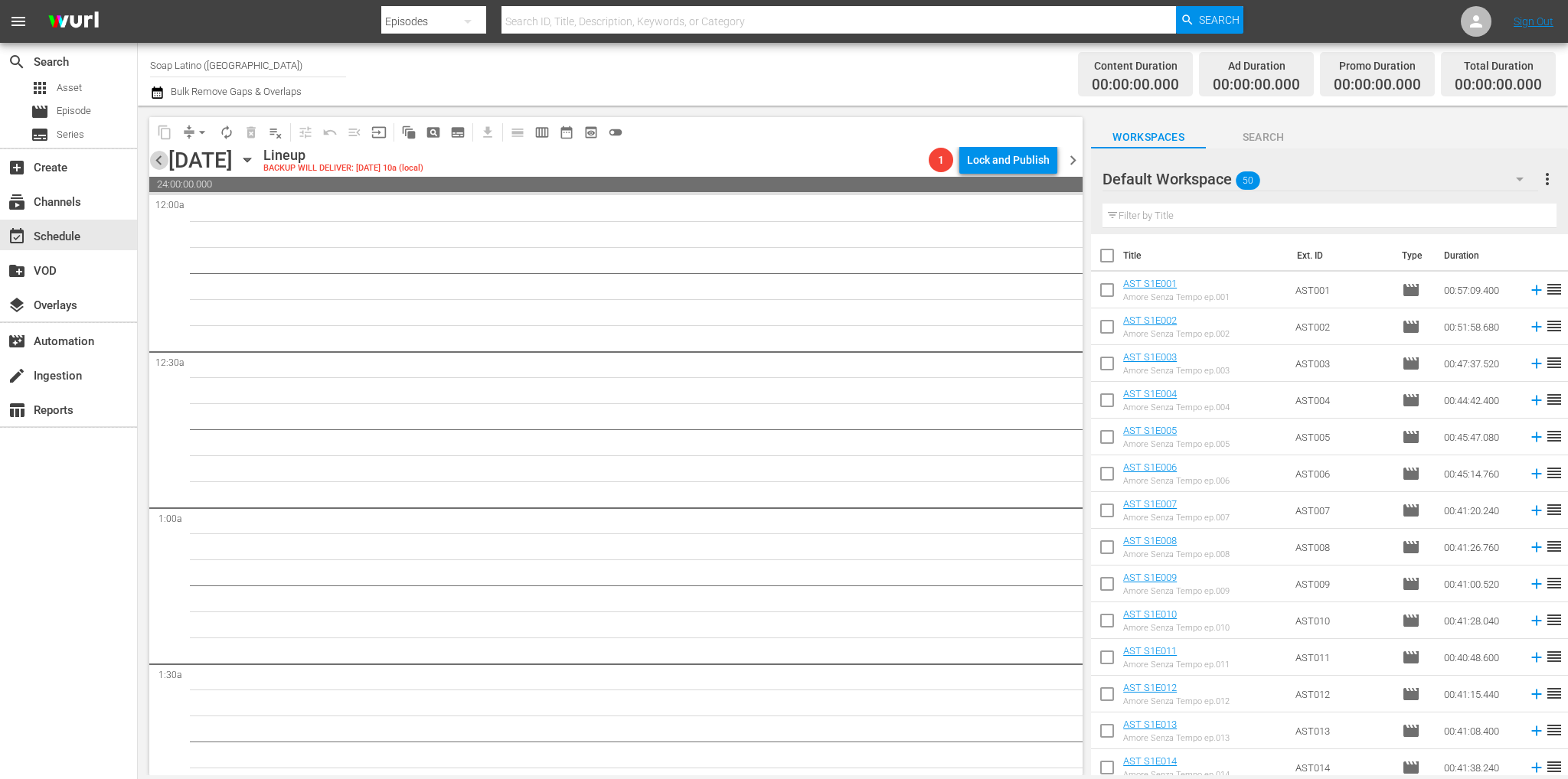
click at [159, 158] on span "chevron_left" at bounding box center [159, 161] width 19 height 19
click at [1106, 261] on input "checkbox" at bounding box center [1107, 259] width 32 height 32
checkbox input "true"
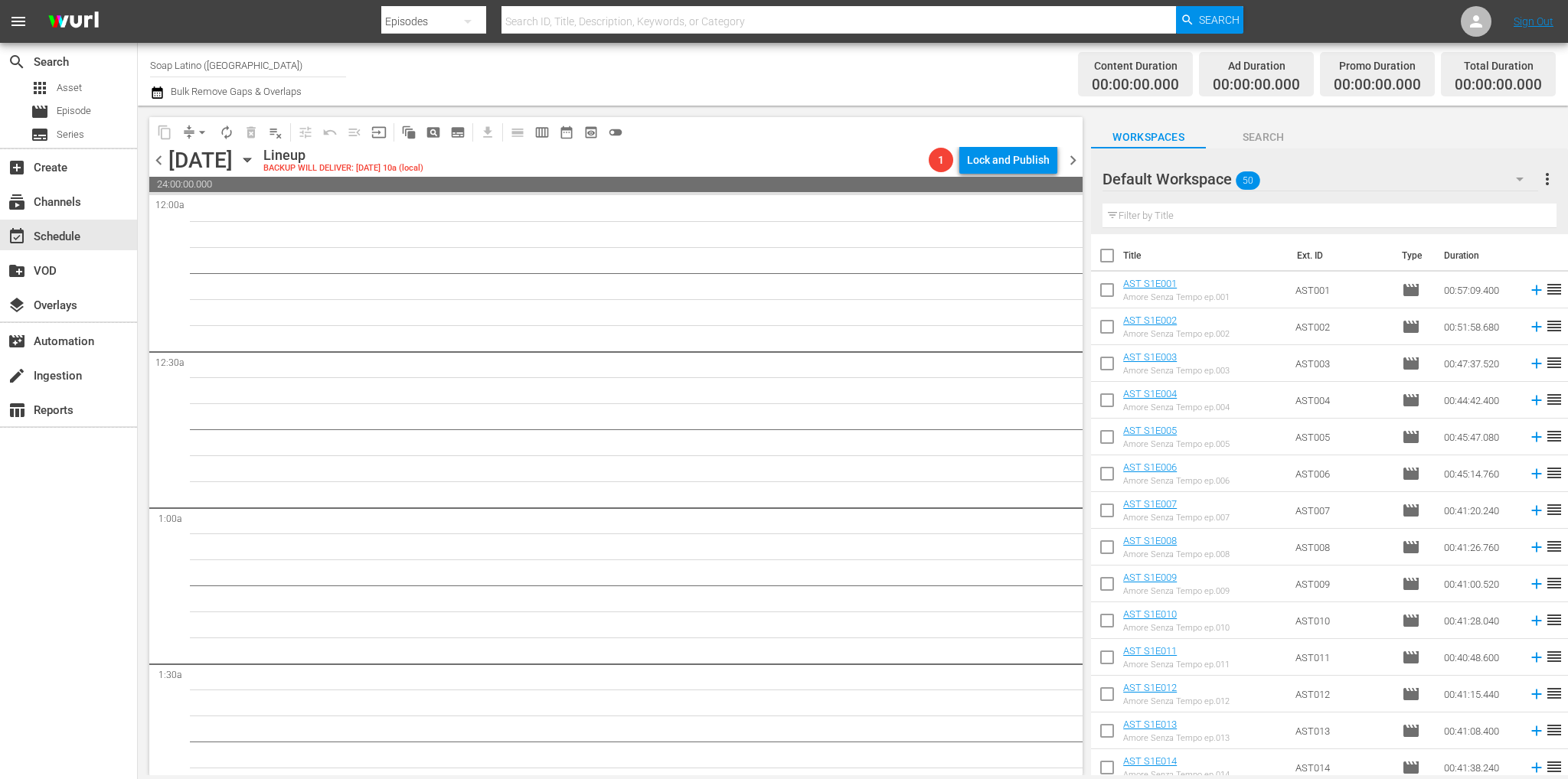
checkbox input "true"
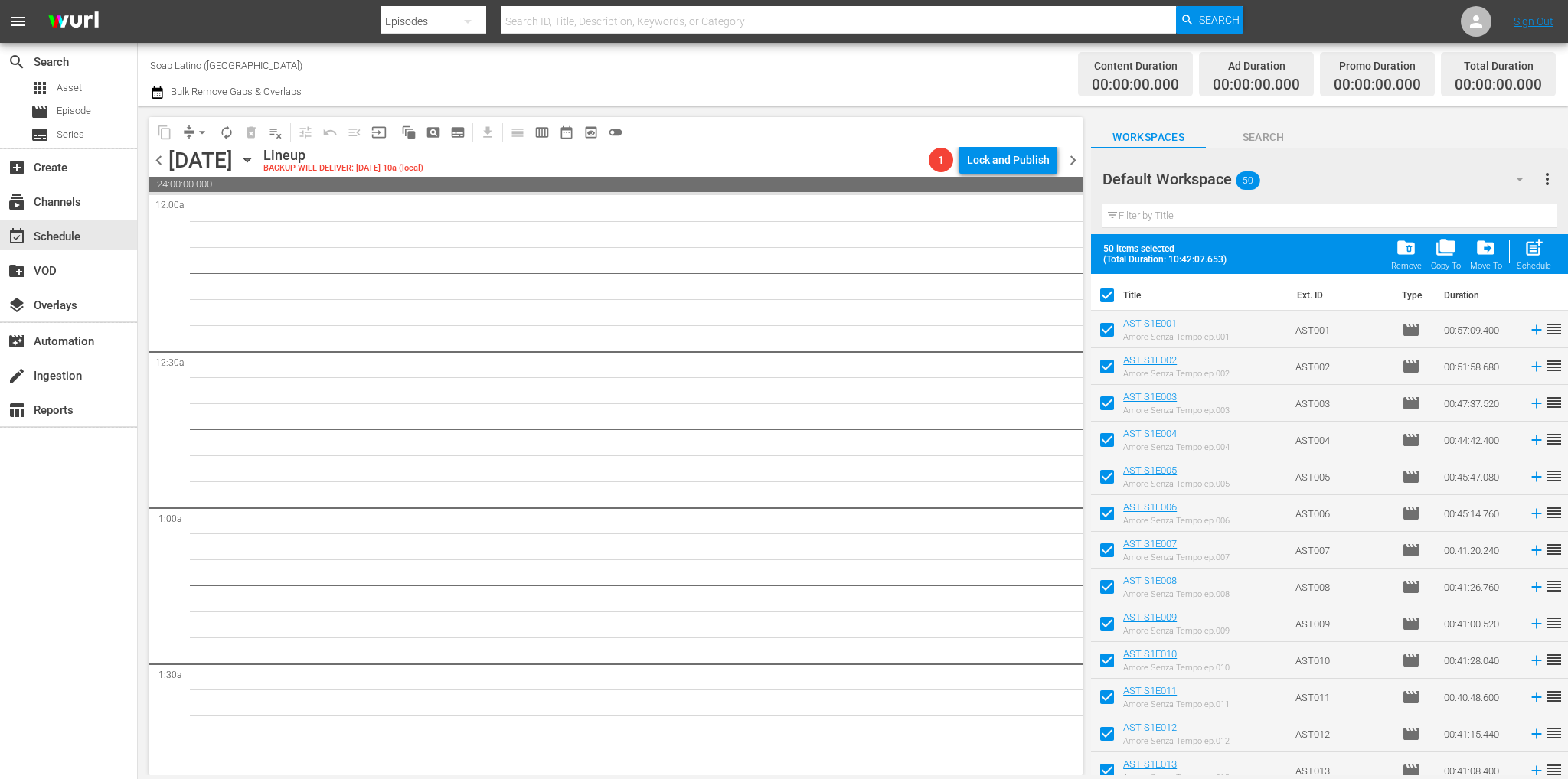
click at [1110, 294] on input "checkbox" at bounding box center [1107, 299] width 32 height 32
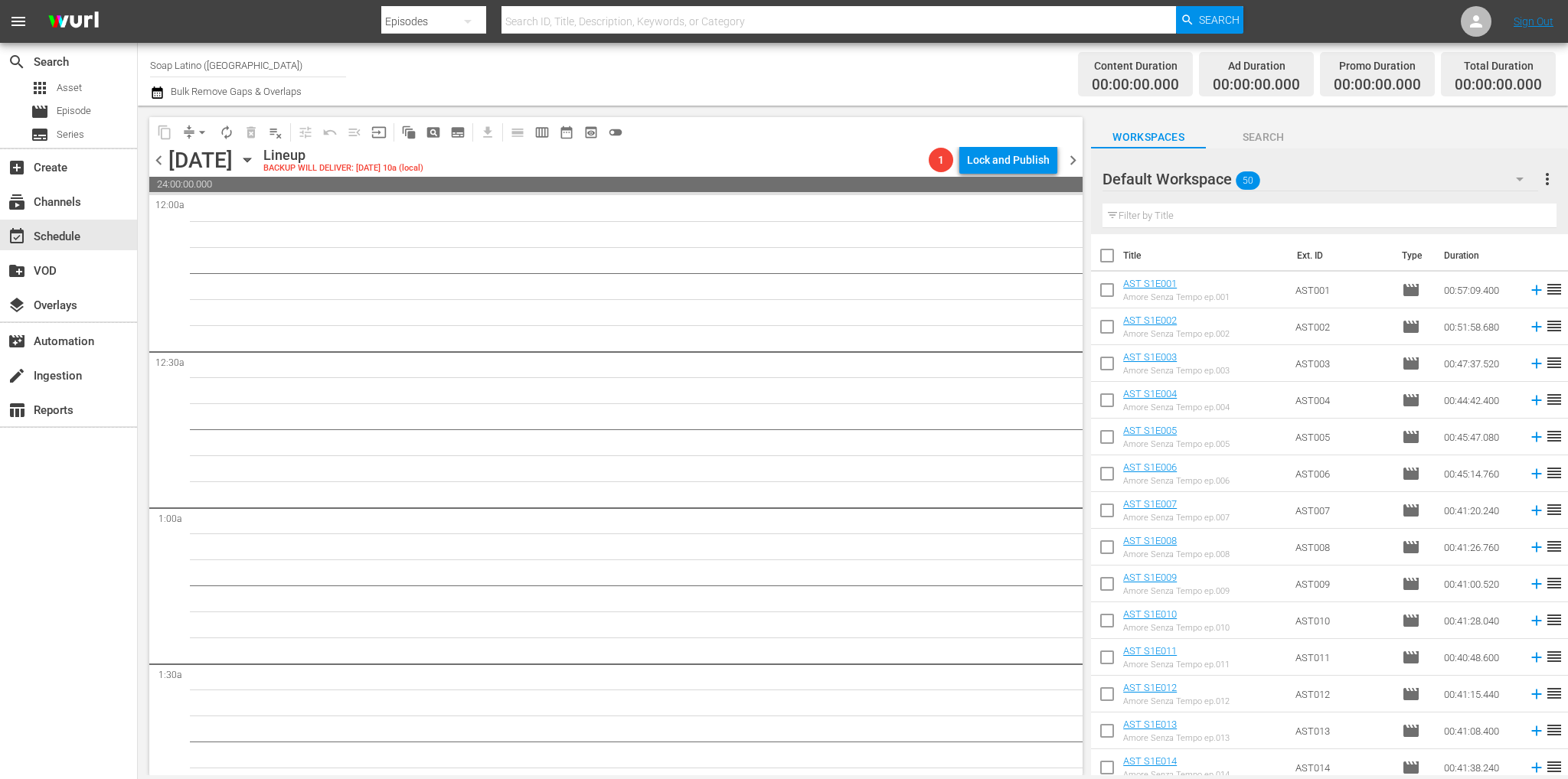
click at [1110, 261] on input "checkbox" at bounding box center [1107, 259] width 32 height 32
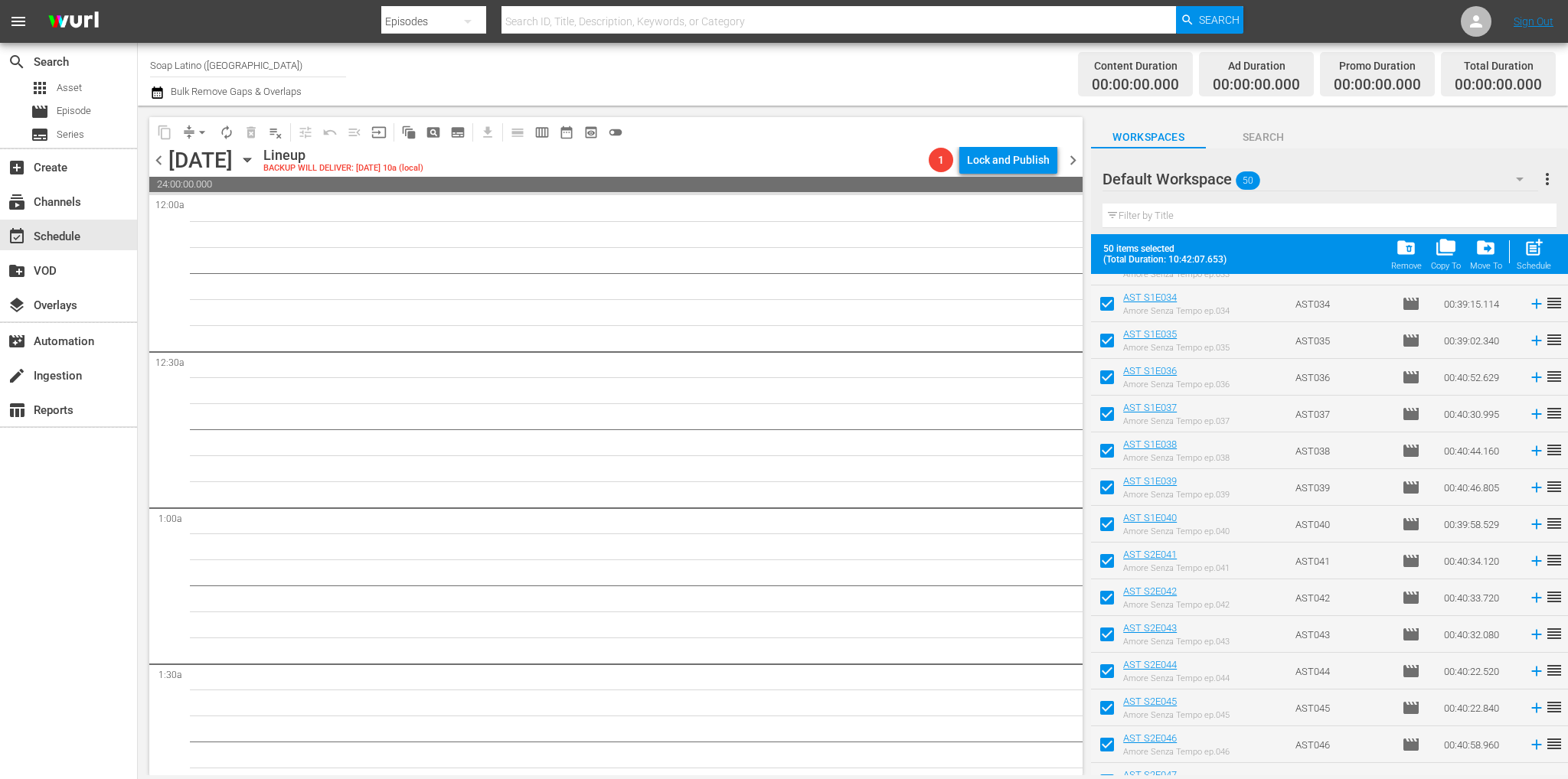
scroll to position [1371, 0]
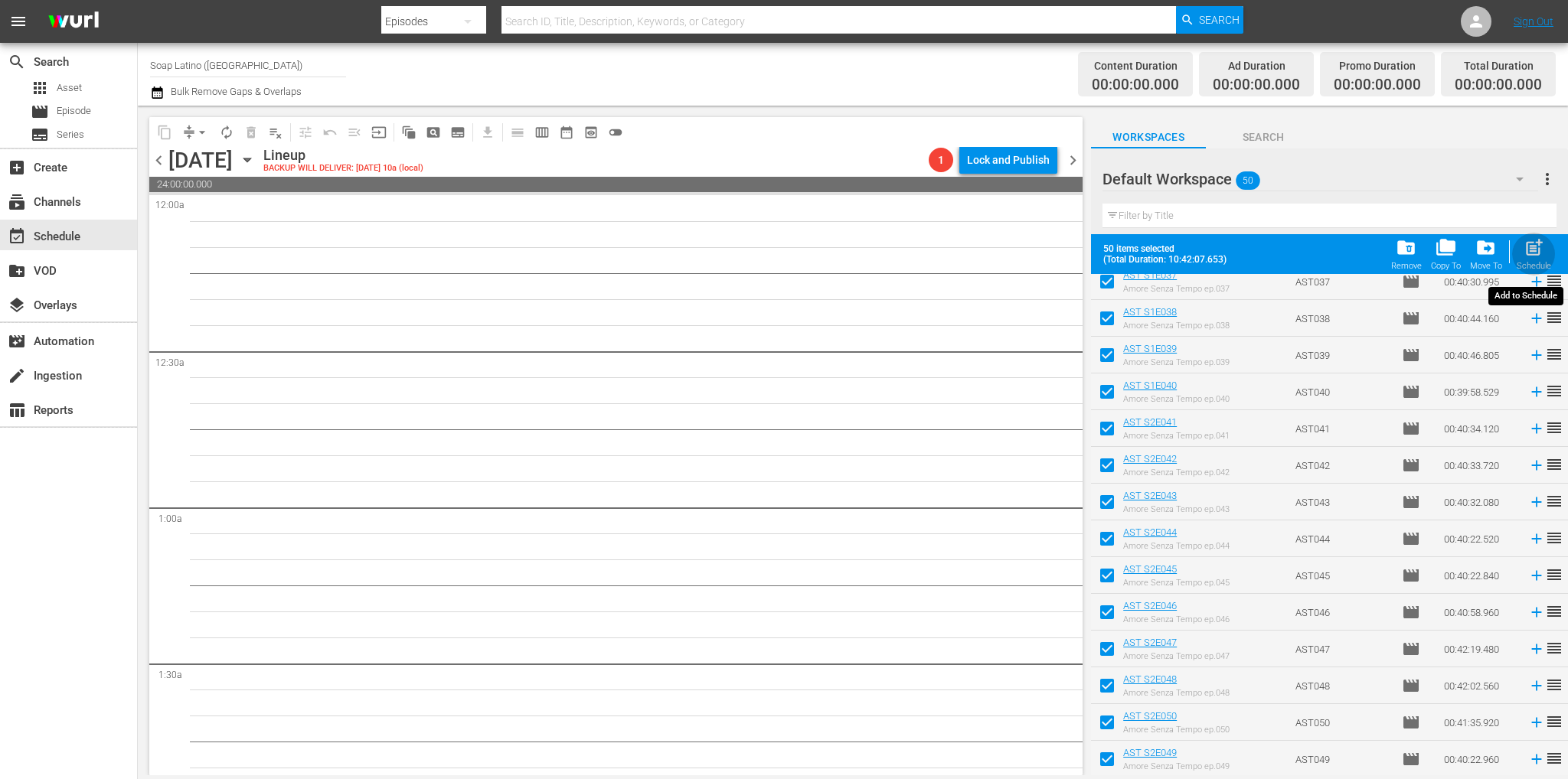
click at [1535, 250] on span "post_add" at bounding box center [1534, 248] width 20 height 20
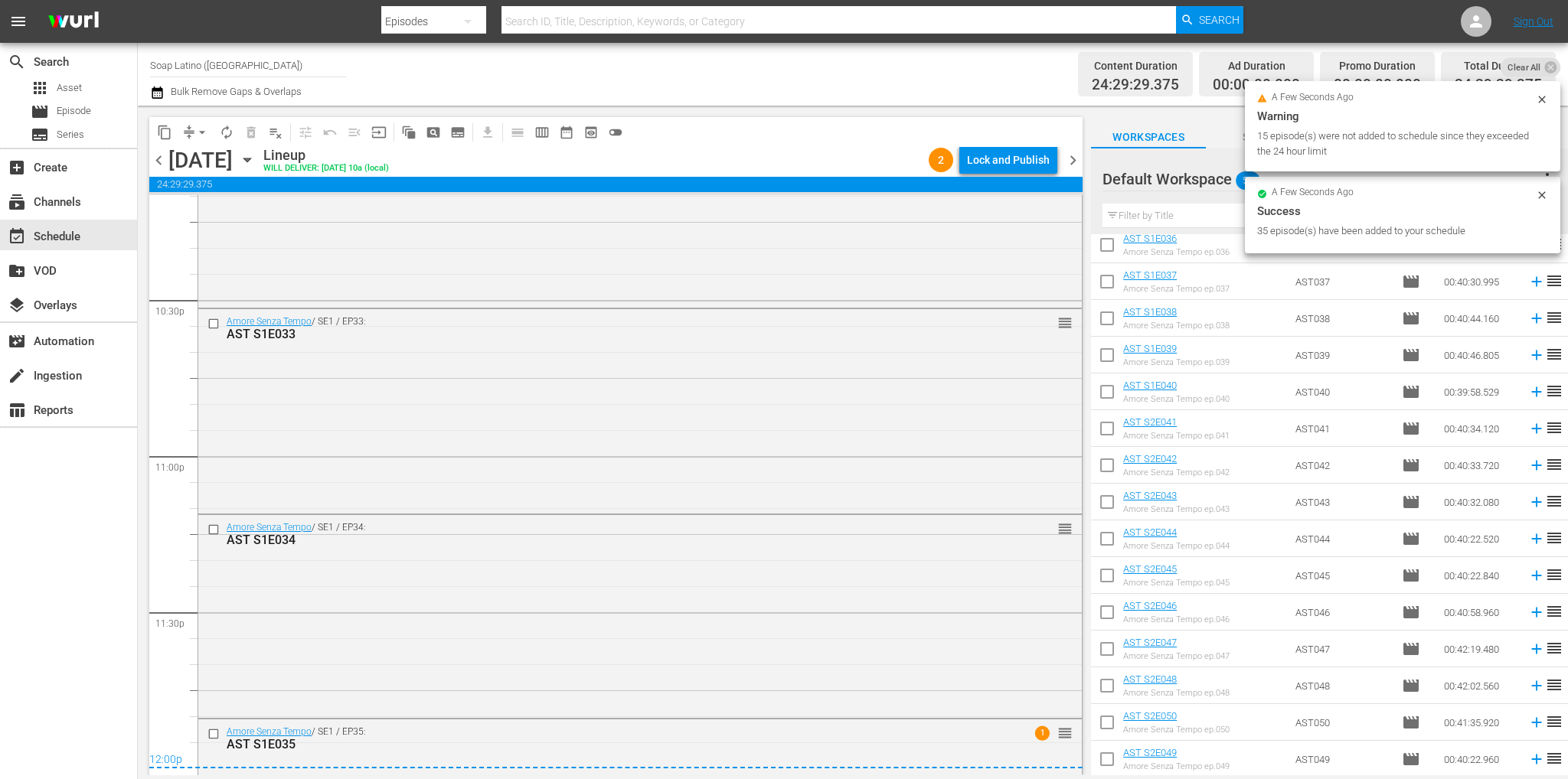
scroll to position [7069, 0]
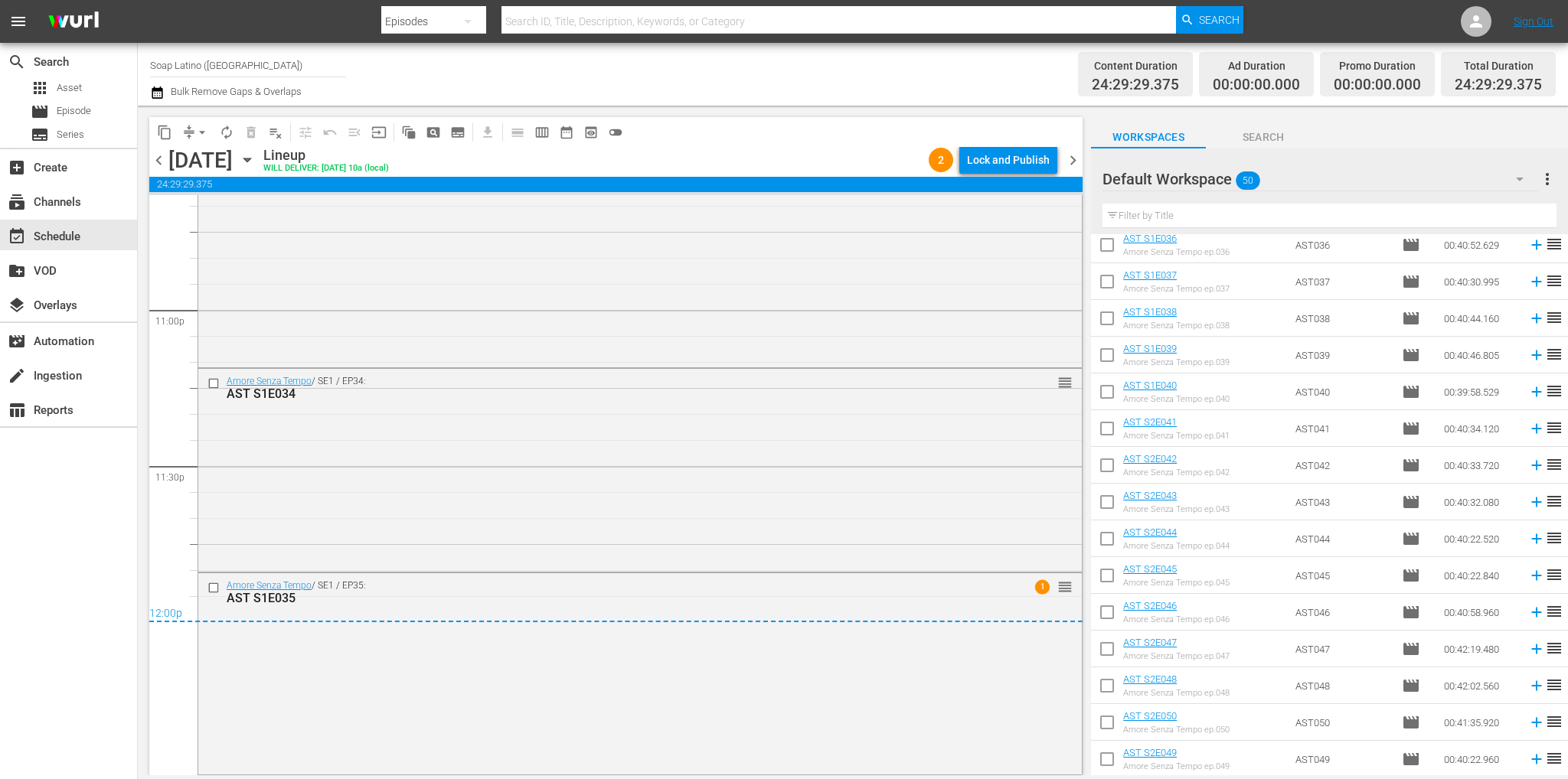
drag, startPoint x: 1071, startPoint y: 160, endPoint x: 1066, endPoint y: 169, distance: 10.3
click at [1068, 162] on span "chevron_right" at bounding box center [1073, 161] width 19 height 19
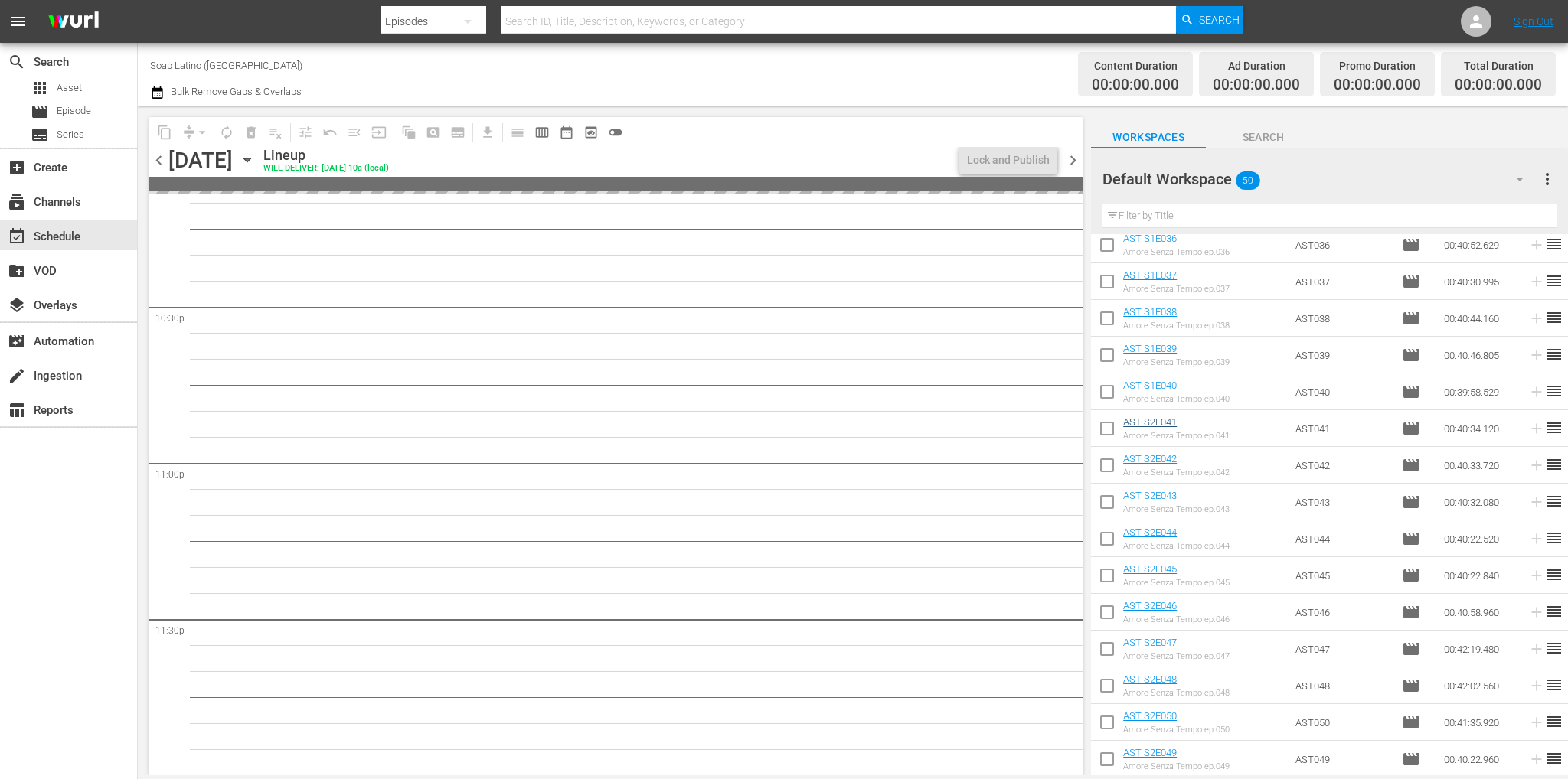
scroll to position [6916, 0]
click at [1105, 243] on input "checkbox" at bounding box center [1107, 249] width 32 height 32
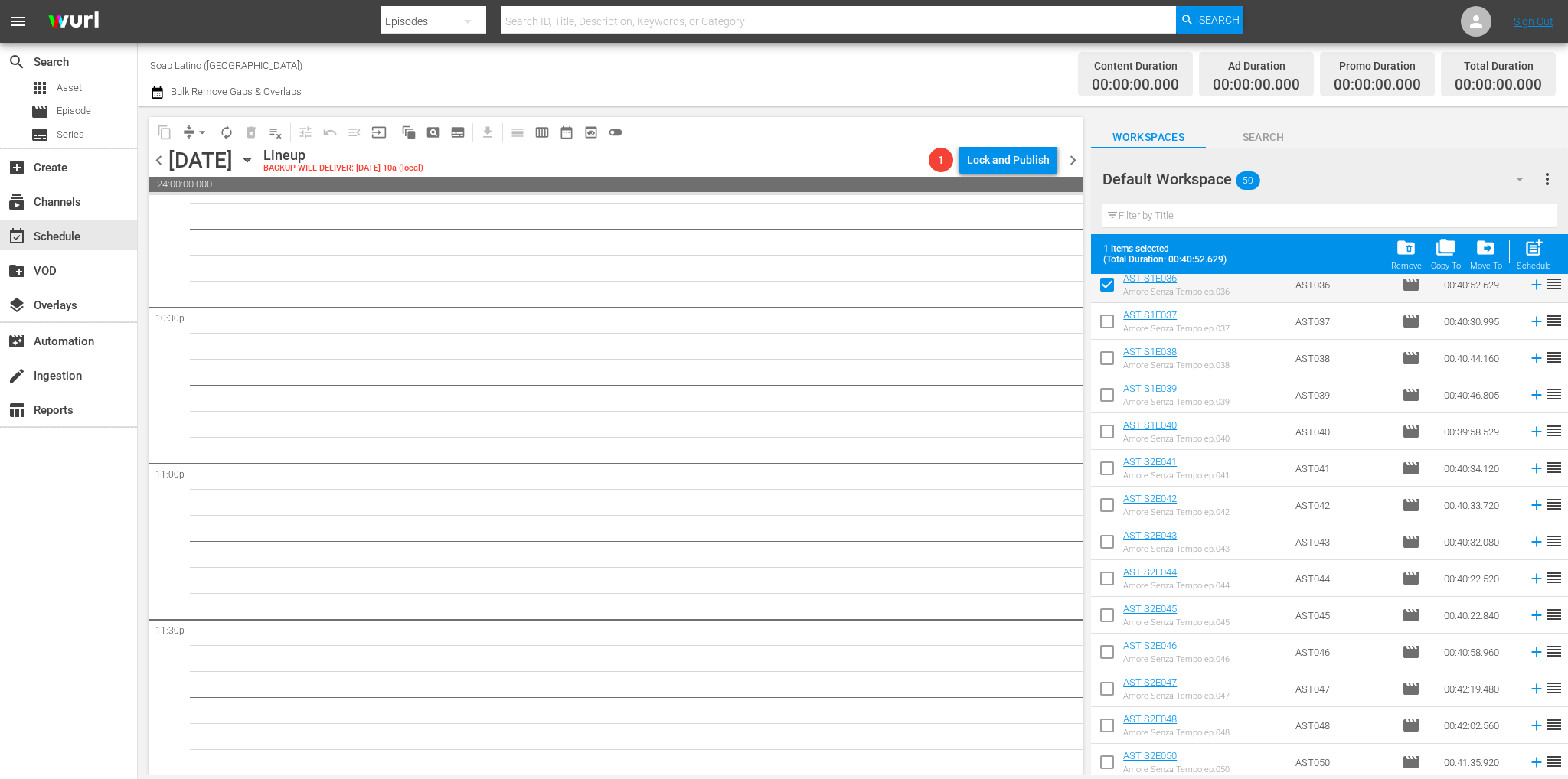
click at [1111, 313] on input "checkbox" at bounding box center [1107, 325] width 32 height 32
click at [1114, 352] on input "checkbox" at bounding box center [1107, 361] width 32 height 32
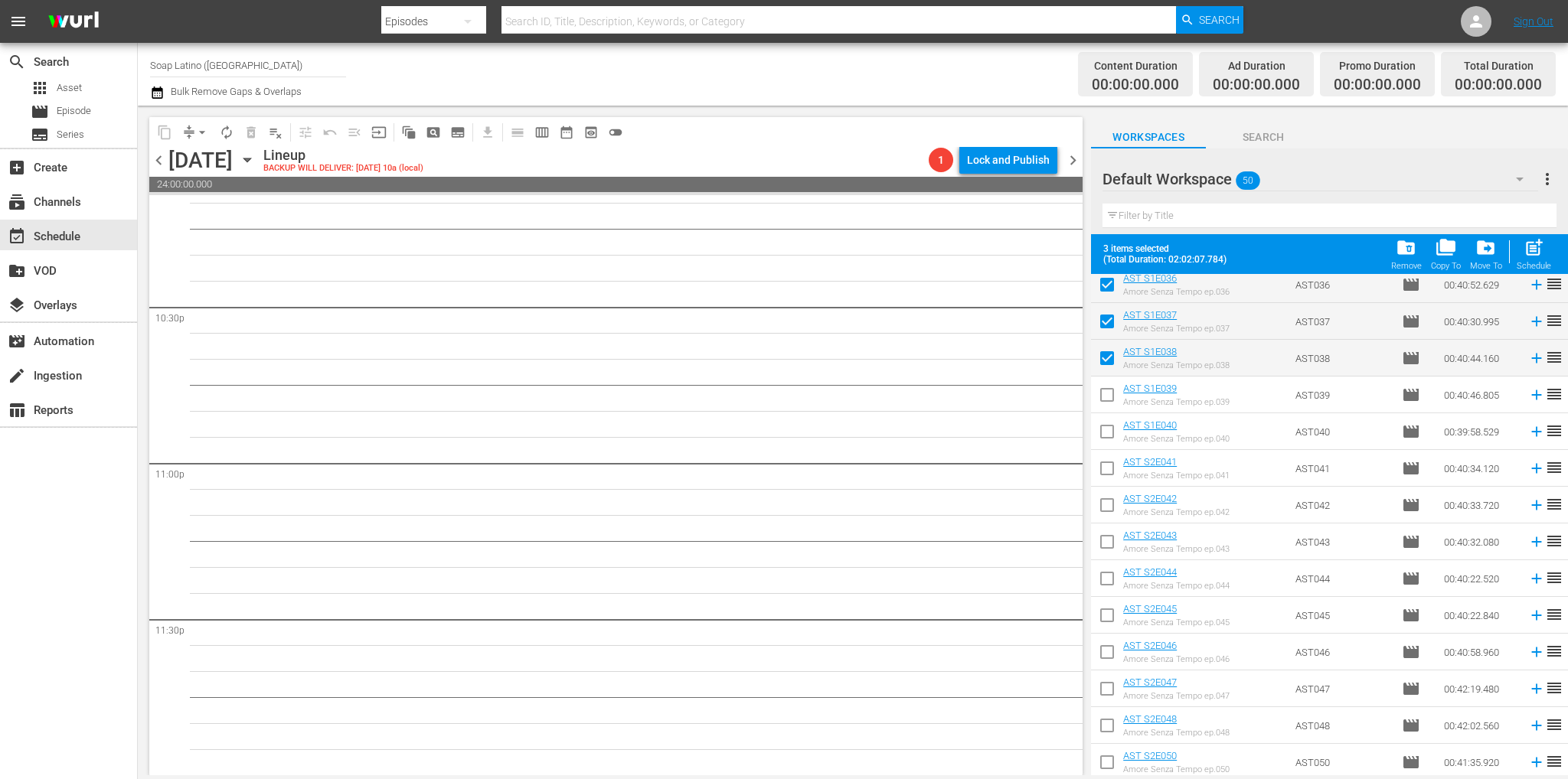
click at [1111, 384] on input "checkbox" at bounding box center [1107, 398] width 32 height 32
click at [1109, 431] on input "checkbox" at bounding box center [1107, 435] width 32 height 32
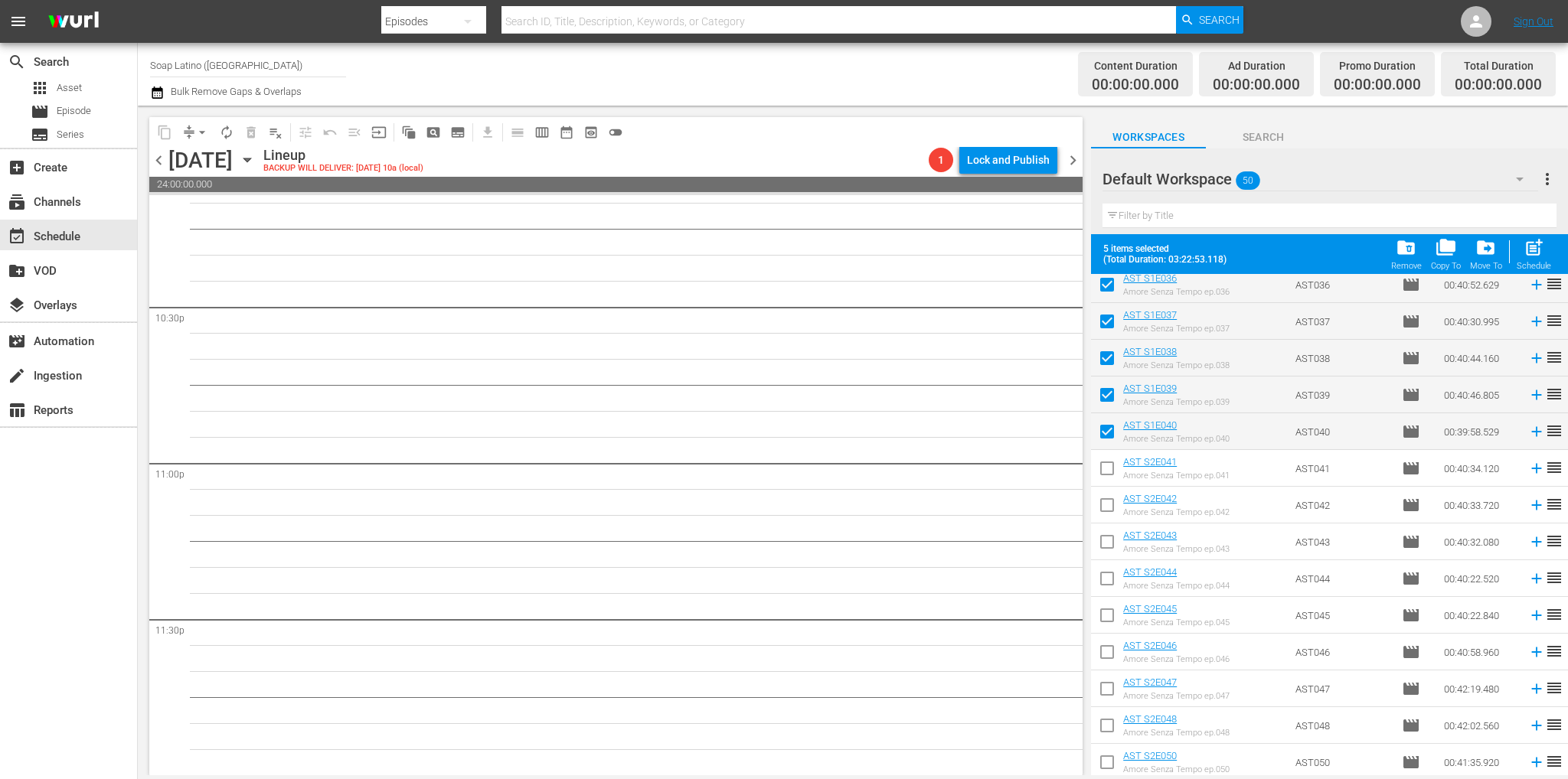
click at [1109, 469] on input "checkbox" at bounding box center [1107, 472] width 32 height 32
click at [1106, 506] on input "checkbox" at bounding box center [1107, 508] width 32 height 32
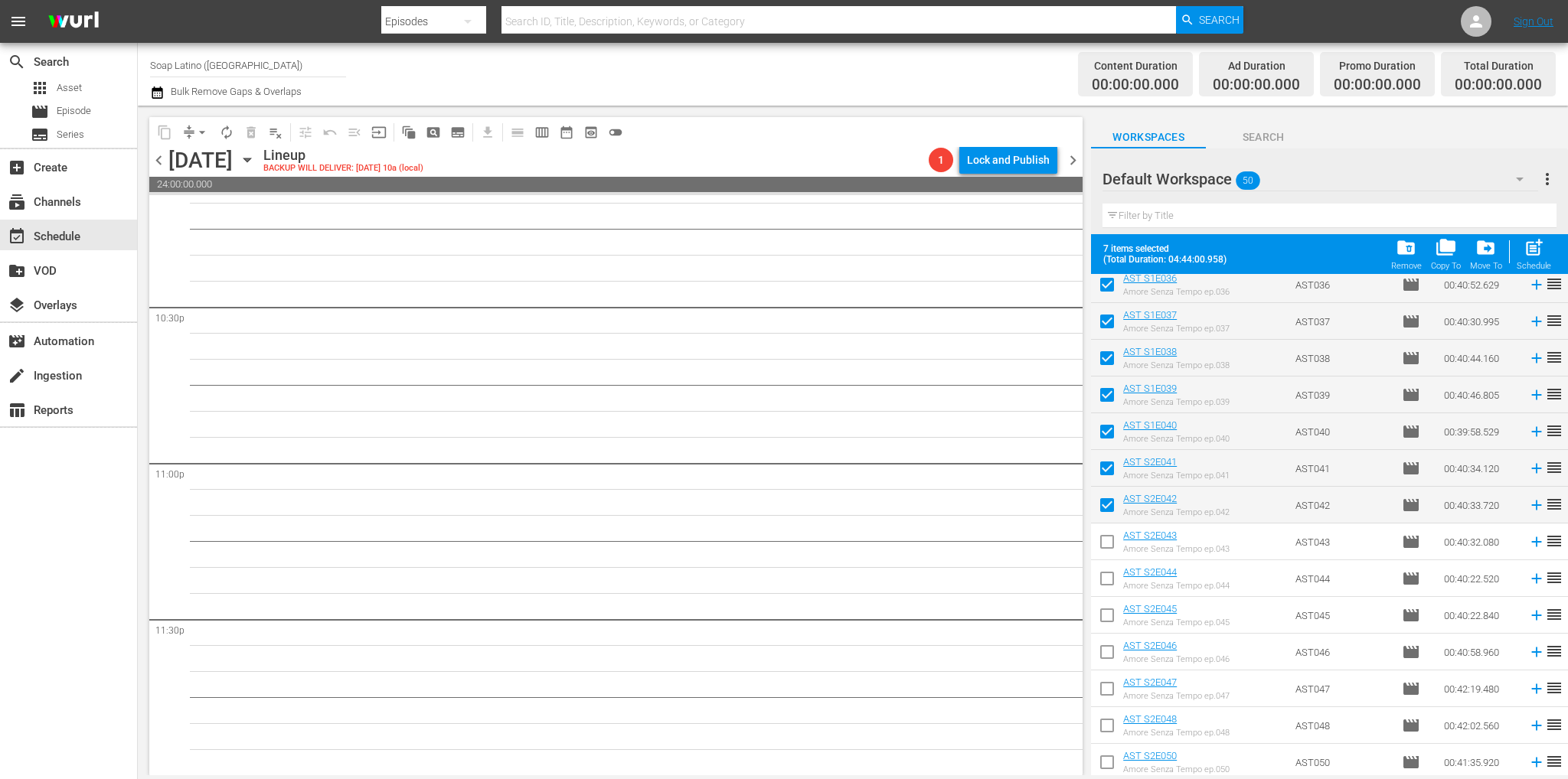
click at [1105, 545] on input "checkbox" at bounding box center [1107, 545] width 32 height 32
click at [1109, 573] on input "checkbox" at bounding box center [1107, 582] width 32 height 32
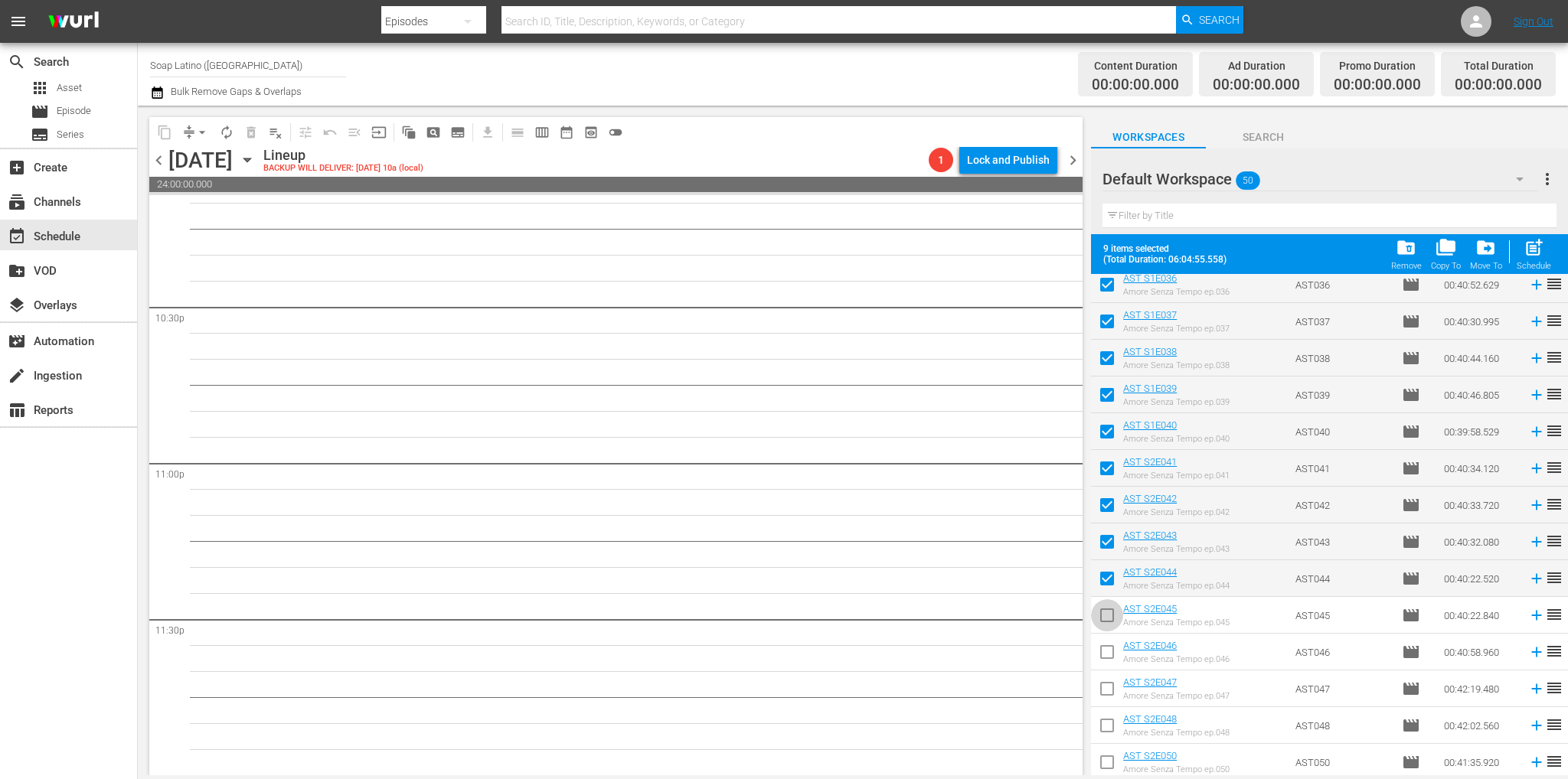
click at [1109, 618] on input "checkbox" at bounding box center [1107, 618] width 32 height 32
click at [1104, 665] on input "checkbox" at bounding box center [1107, 655] width 32 height 32
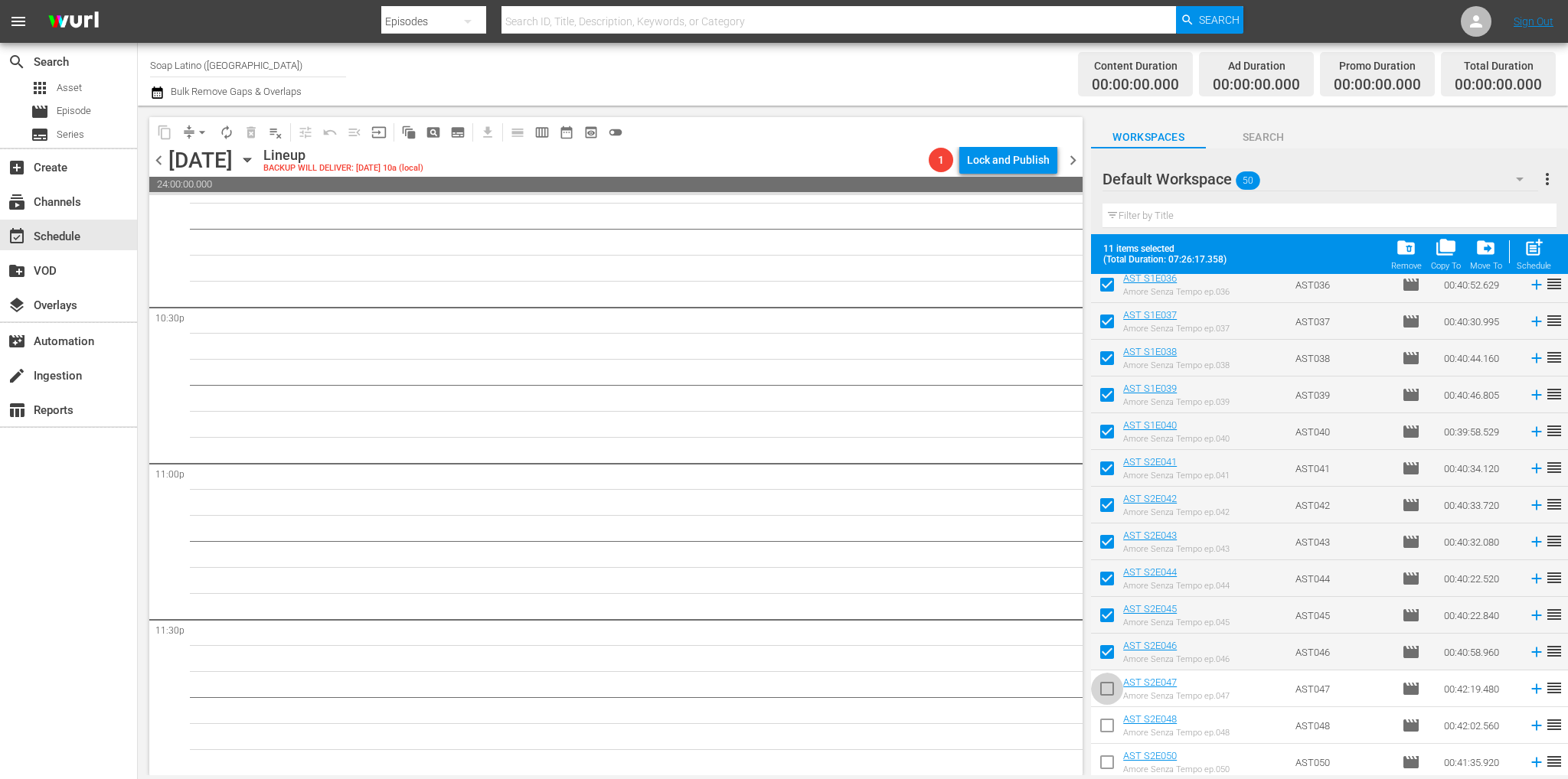
click at [1099, 688] on input "checkbox" at bounding box center [1107, 692] width 32 height 32
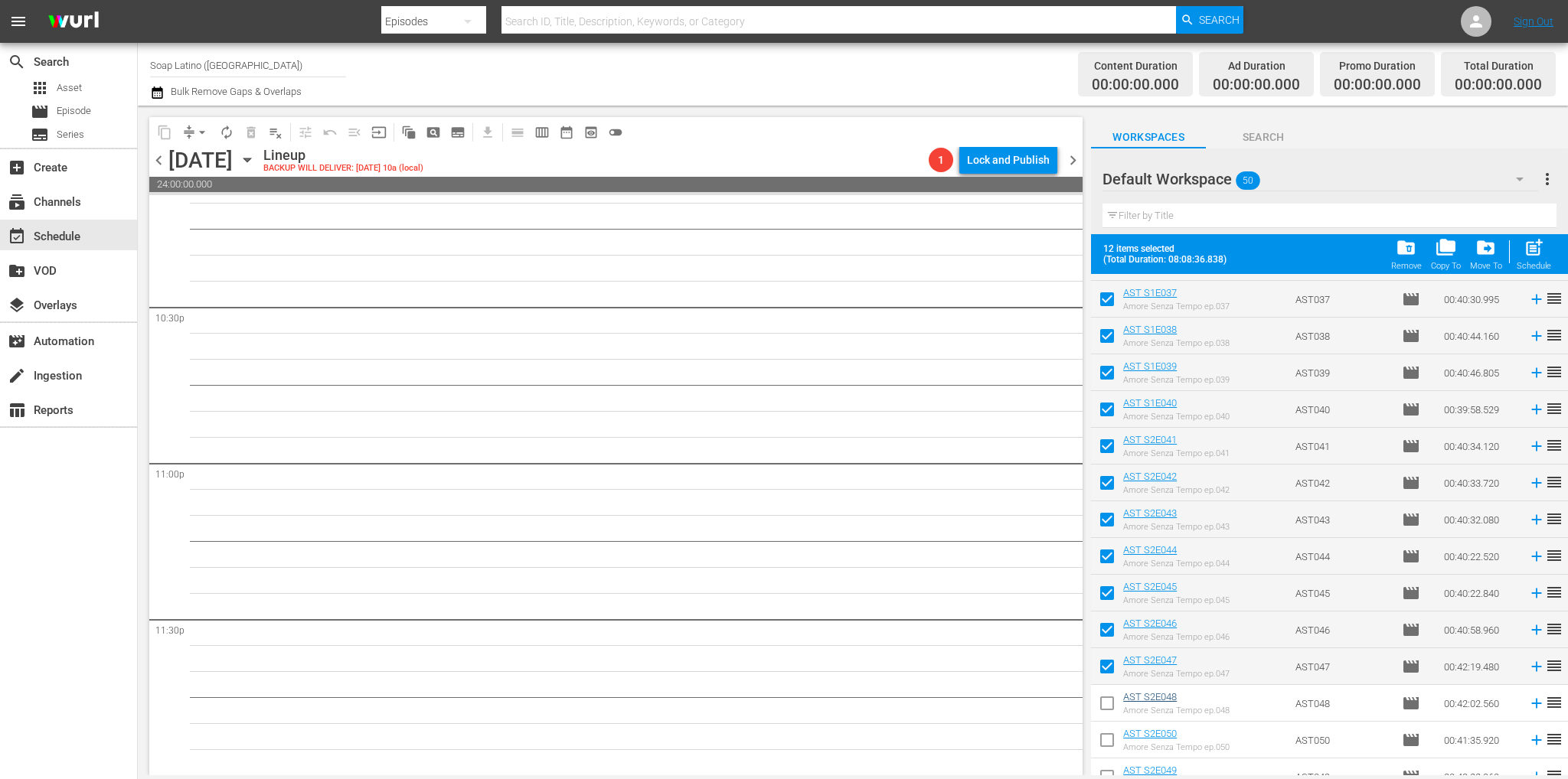
scroll to position [1371, 0]
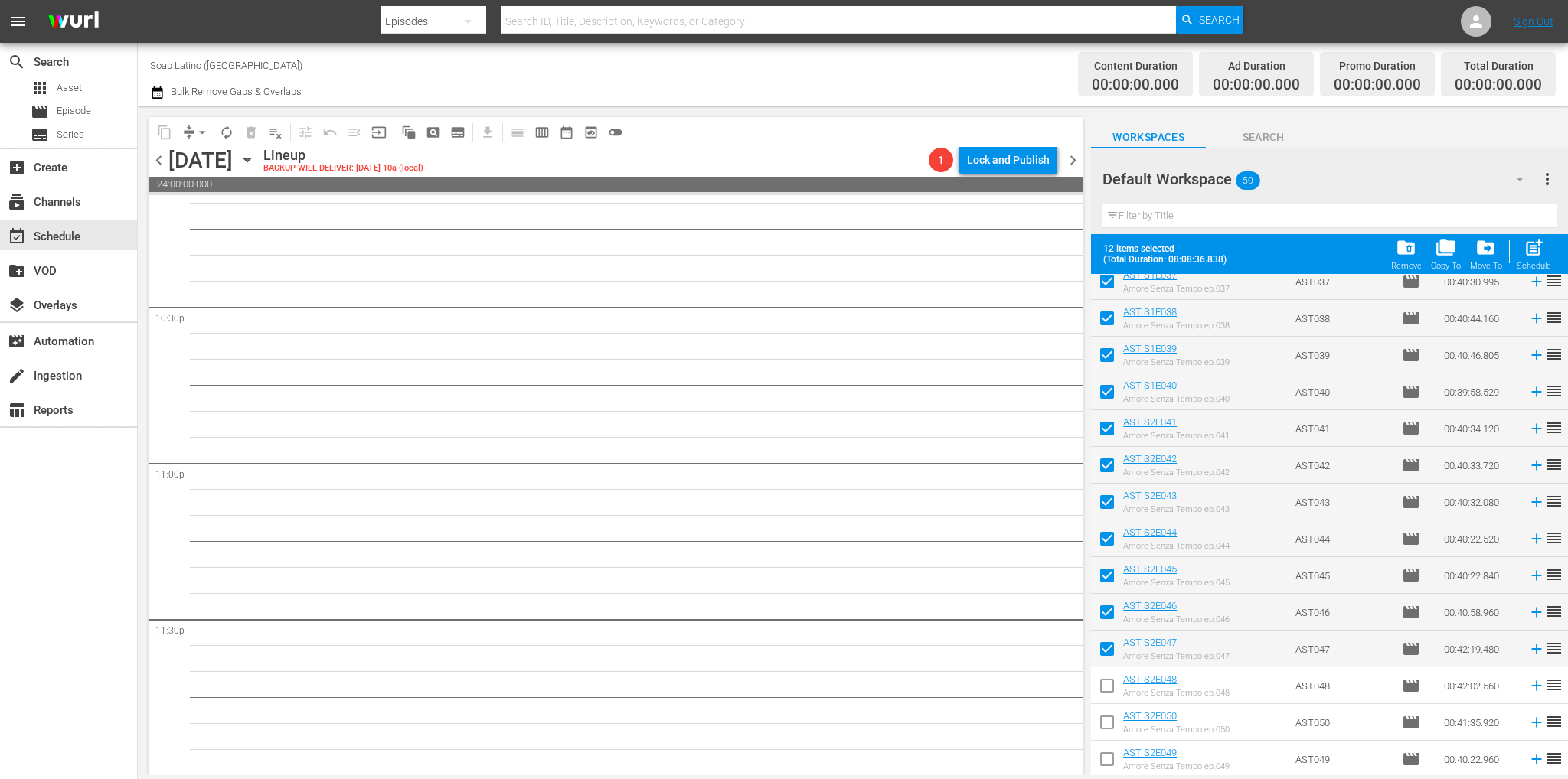
click at [1107, 686] on input "checkbox" at bounding box center [1107, 689] width 32 height 32
click at [1103, 759] on input "checkbox" at bounding box center [1107, 763] width 32 height 32
click at [1105, 723] on input "checkbox" at bounding box center [1107, 726] width 32 height 32
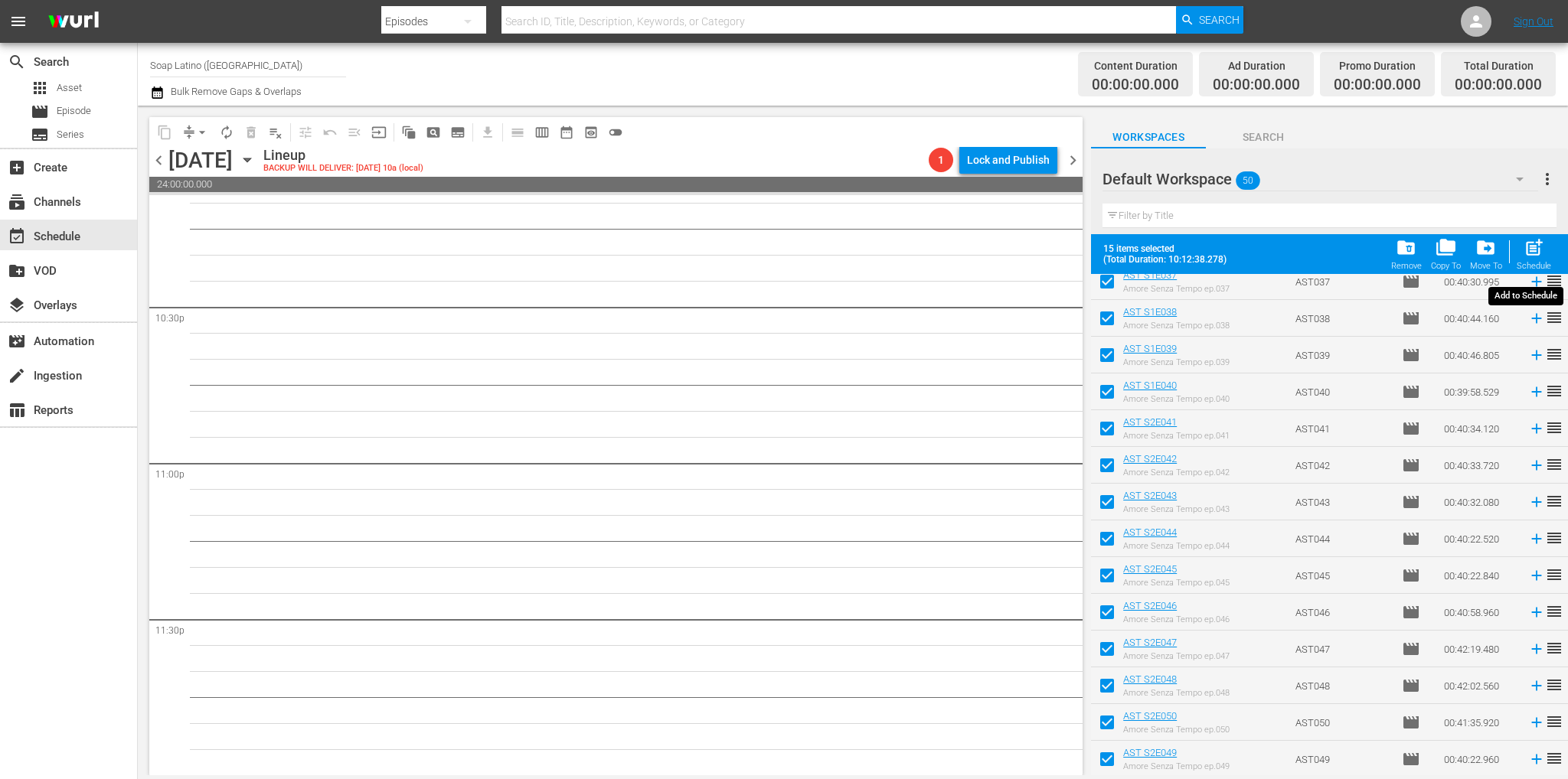
click at [1538, 255] on span "post_add" at bounding box center [1534, 248] width 20 height 20
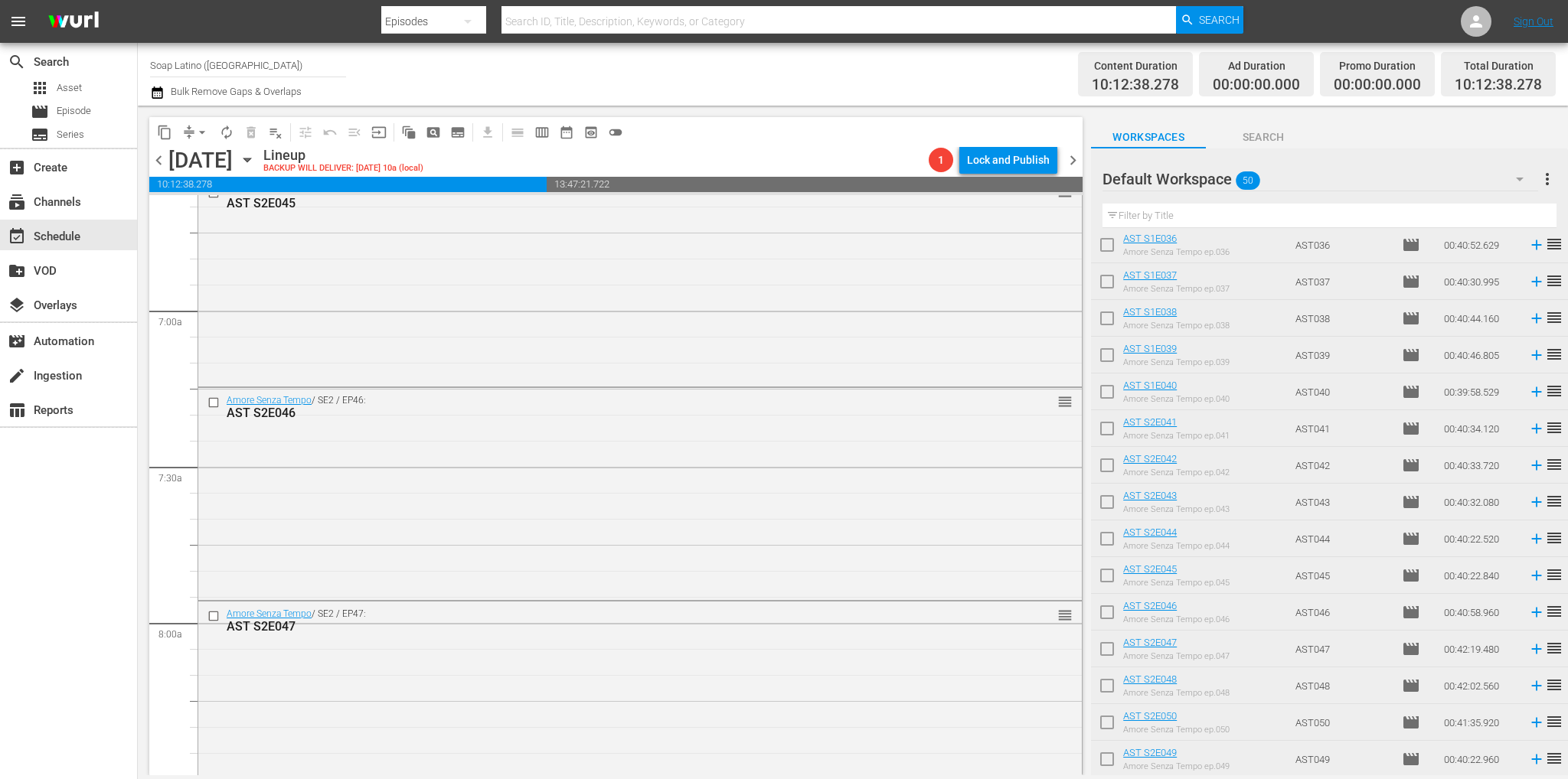
scroll to position [1863, 0]
click at [156, 158] on span "chevron_left" at bounding box center [159, 161] width 19 height 19
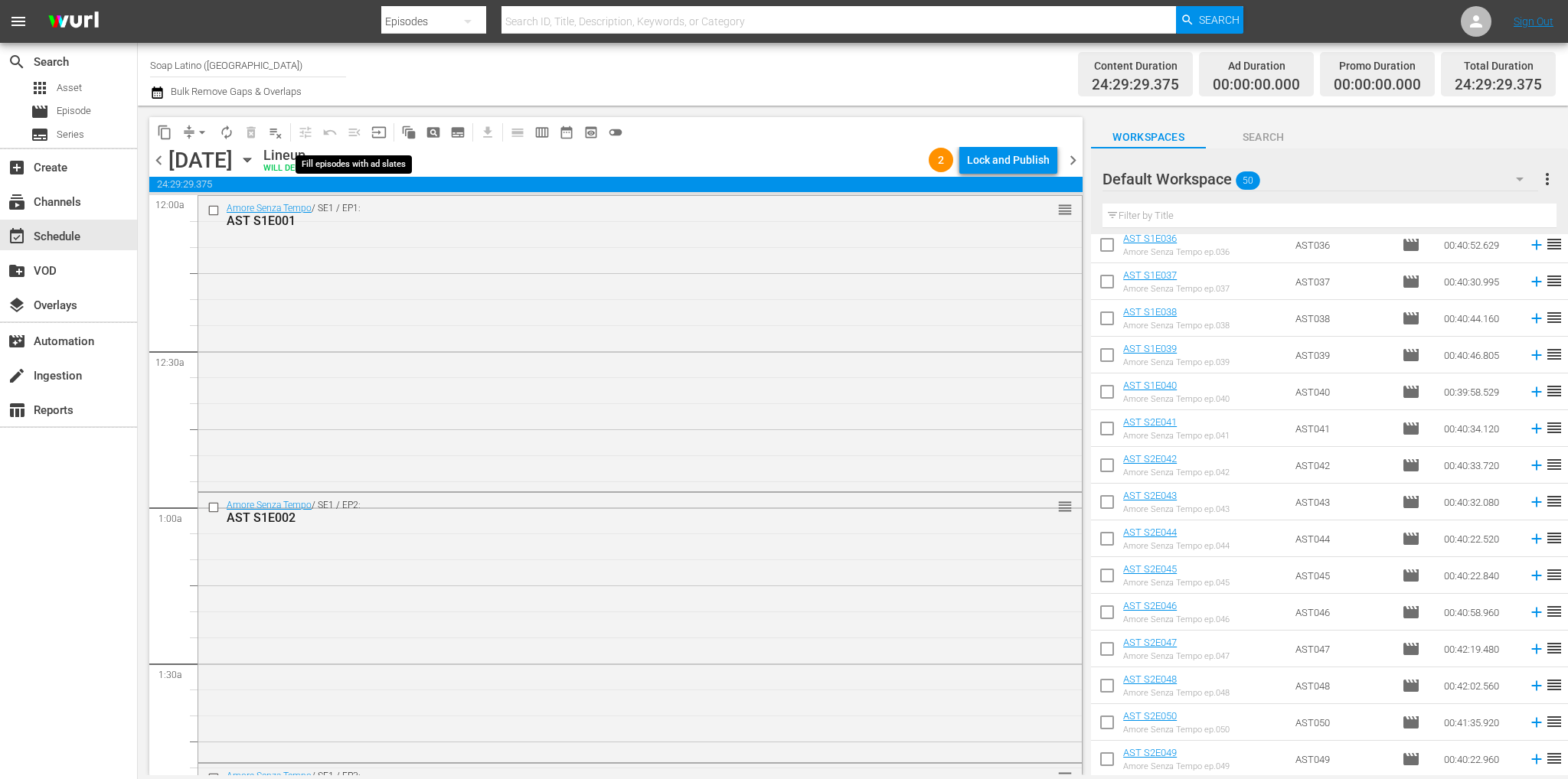
click at [352, 132] on span "menu_open" at bounding box center [354, 132] width 25 height 25
click at [401, 292] on div "Amore Senza Tempo / SE1 / EP1: AST S1E001 reorder" at bounding box center [640, 342] width 883 height 293
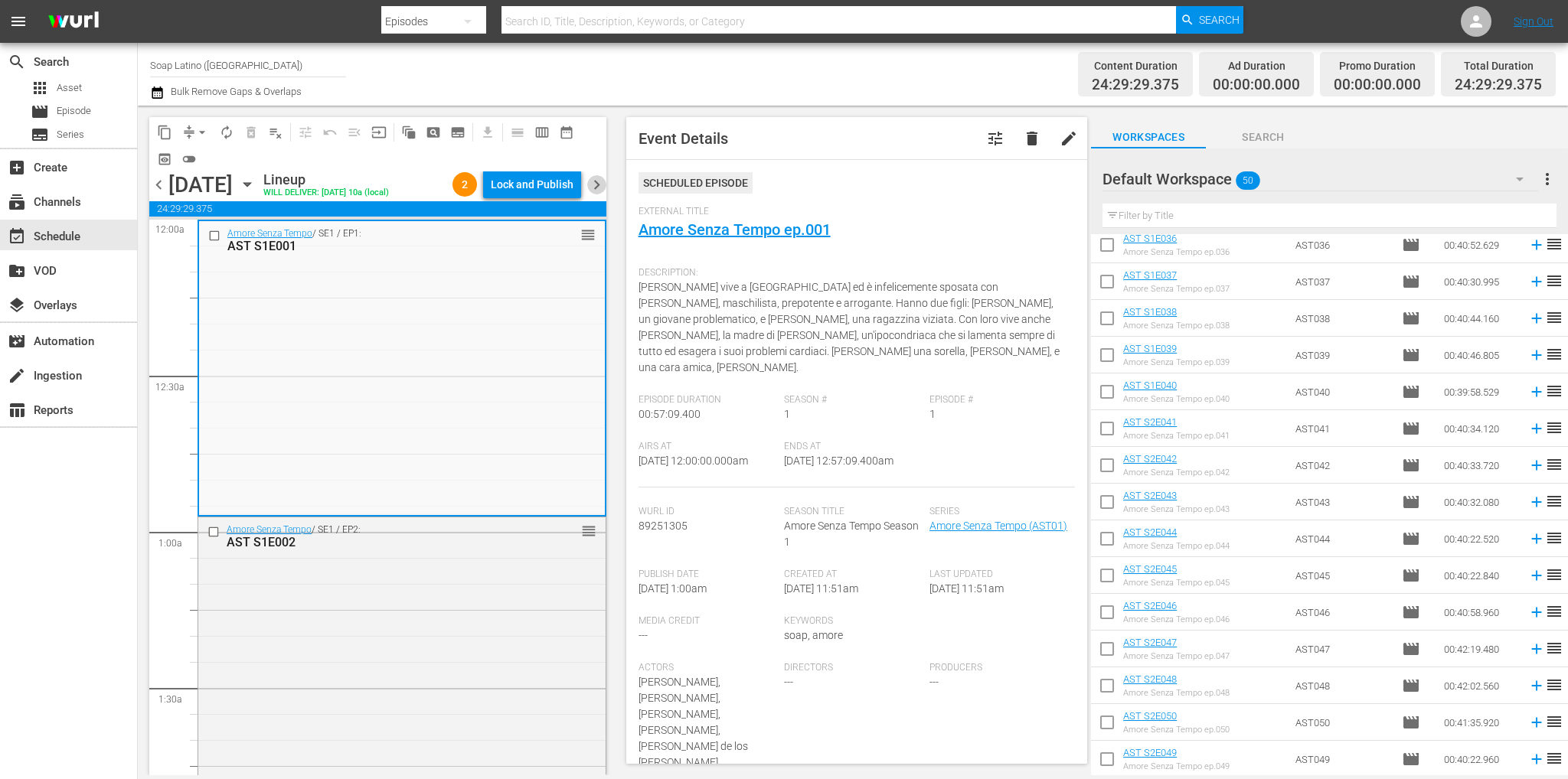
click at [597, 182] on span "chevron_right" at bounding box center [596, 184] width 19 height 19
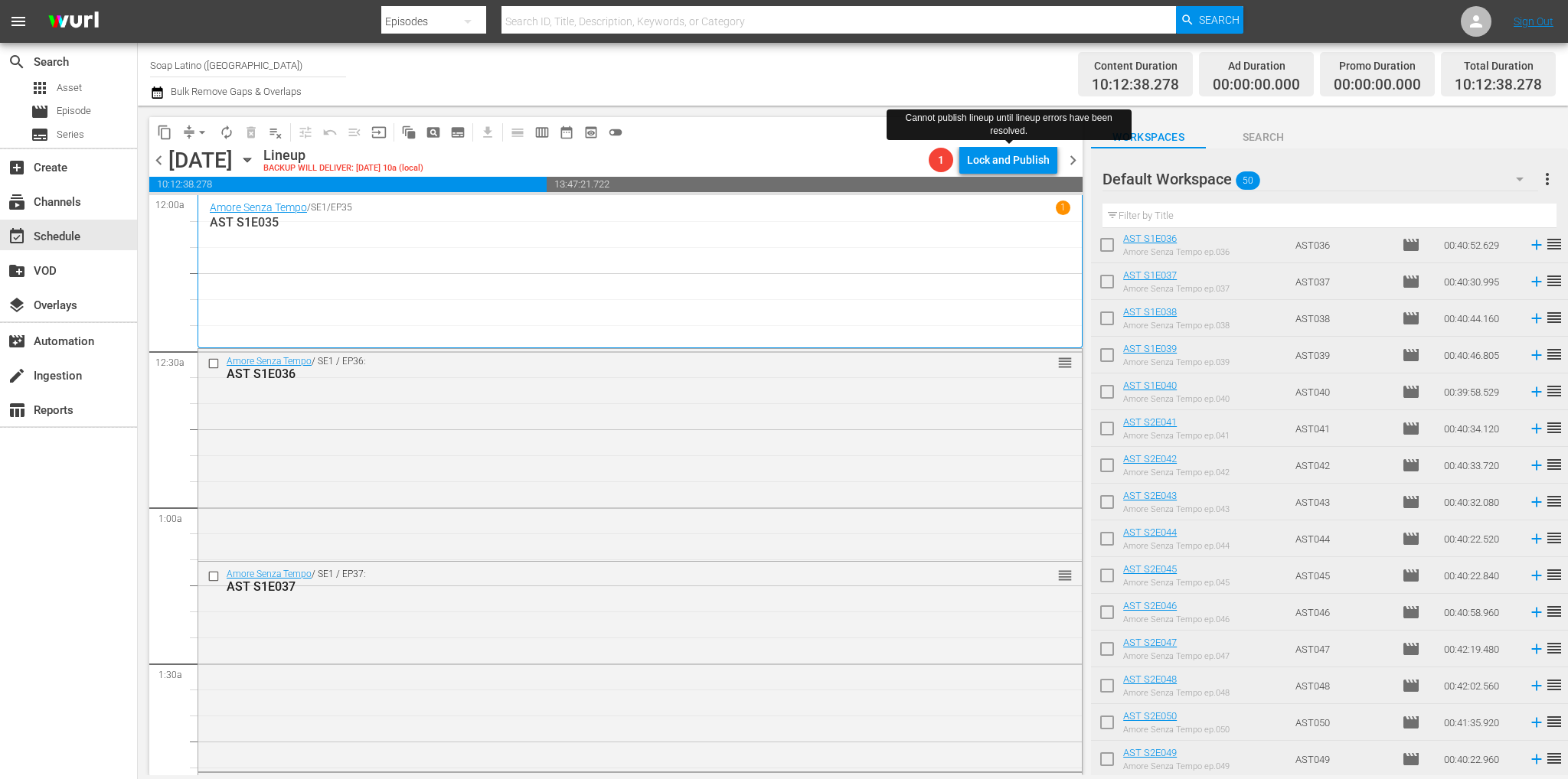
click at [1067, 159] on span "chevron_right" at bounding box center [1073, 161] width 19 height 19
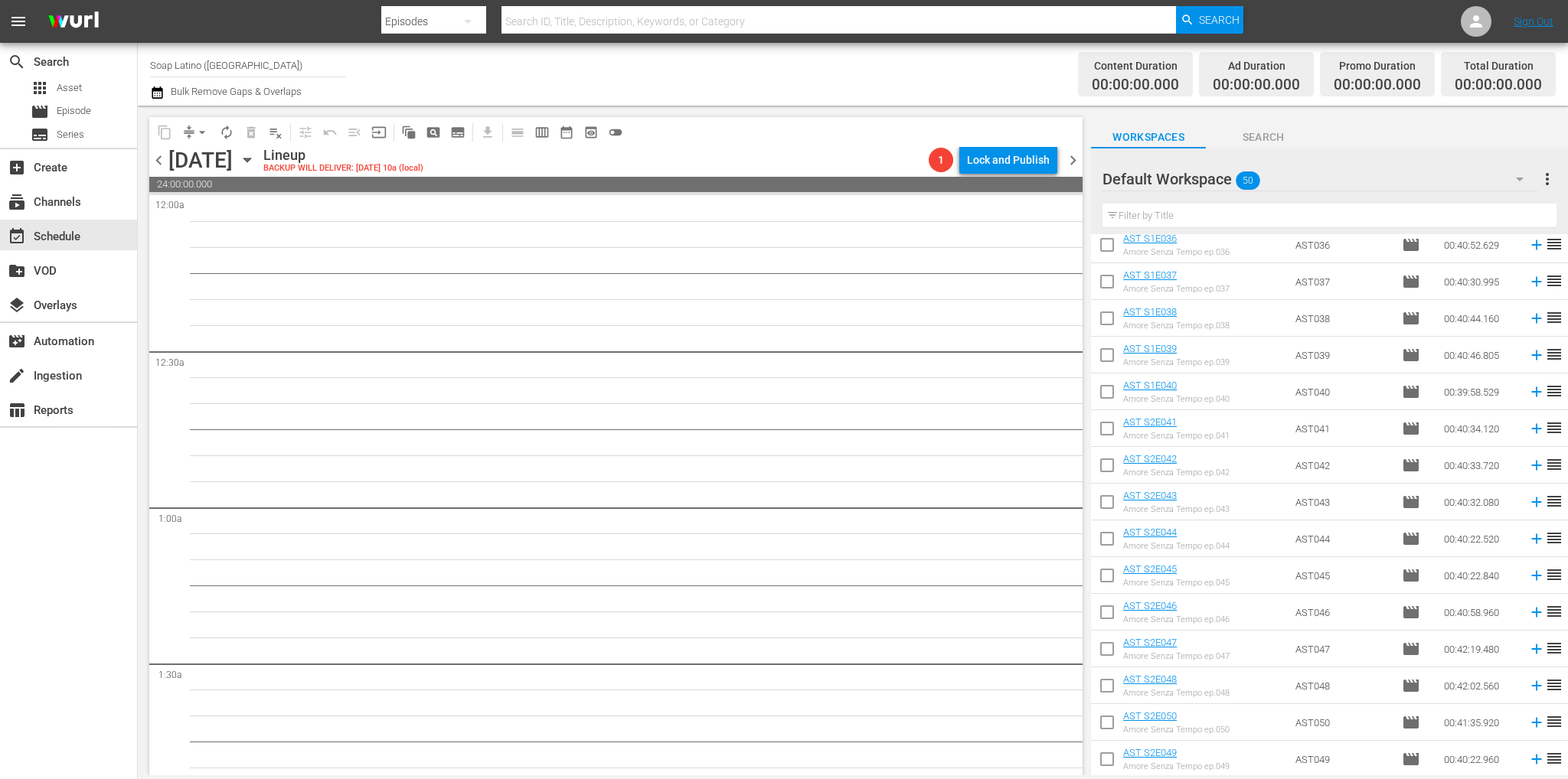
click at [1514, 178] on icon "button" at bounding box center [1519, 179] width 19 height 19
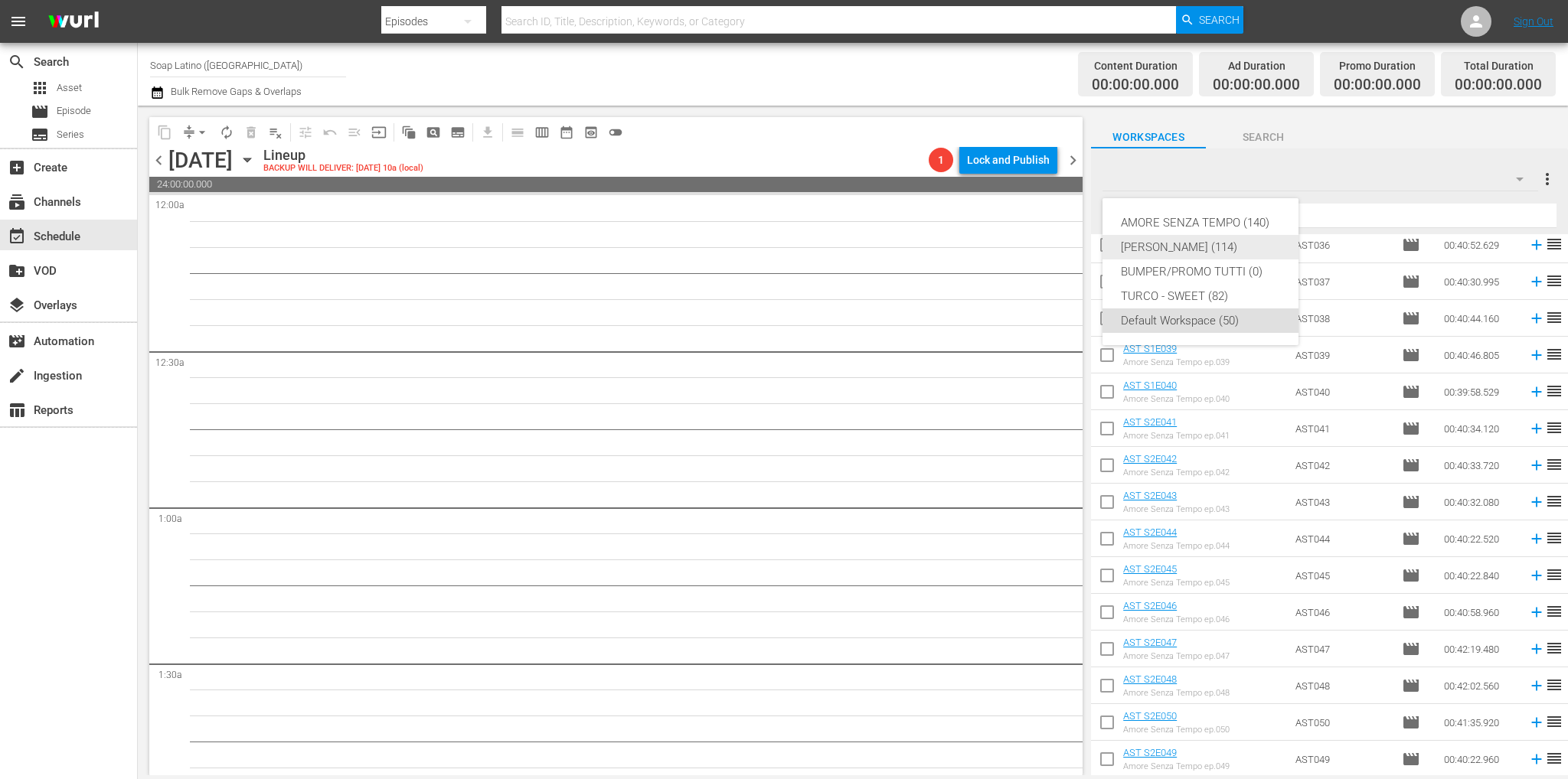
click at [1188, 218] on div "AMORE SENZA TEMPO (140)" at bounding box center [1200, 222] width 159 height 25
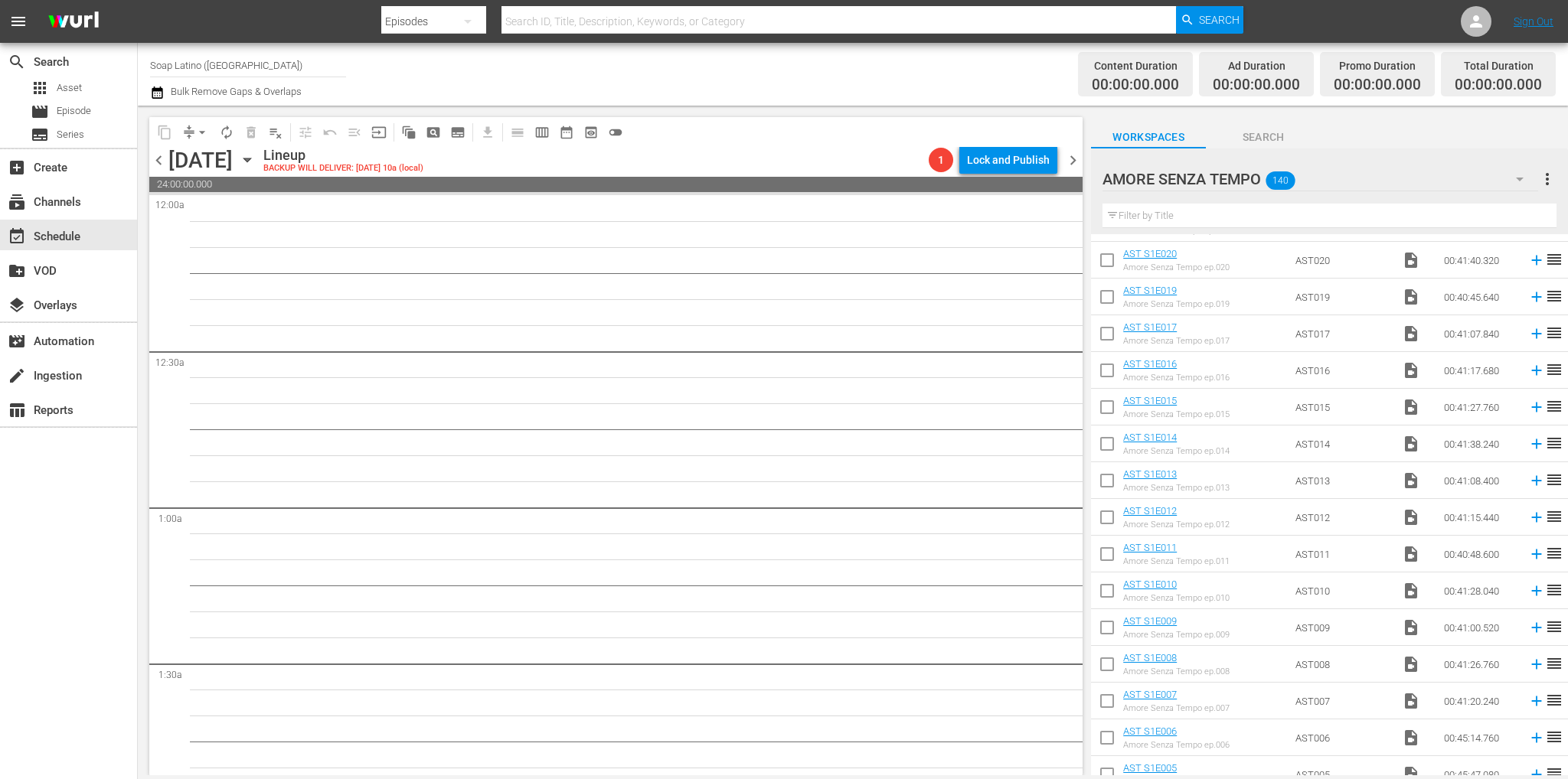
scroll to position [4638, 0]
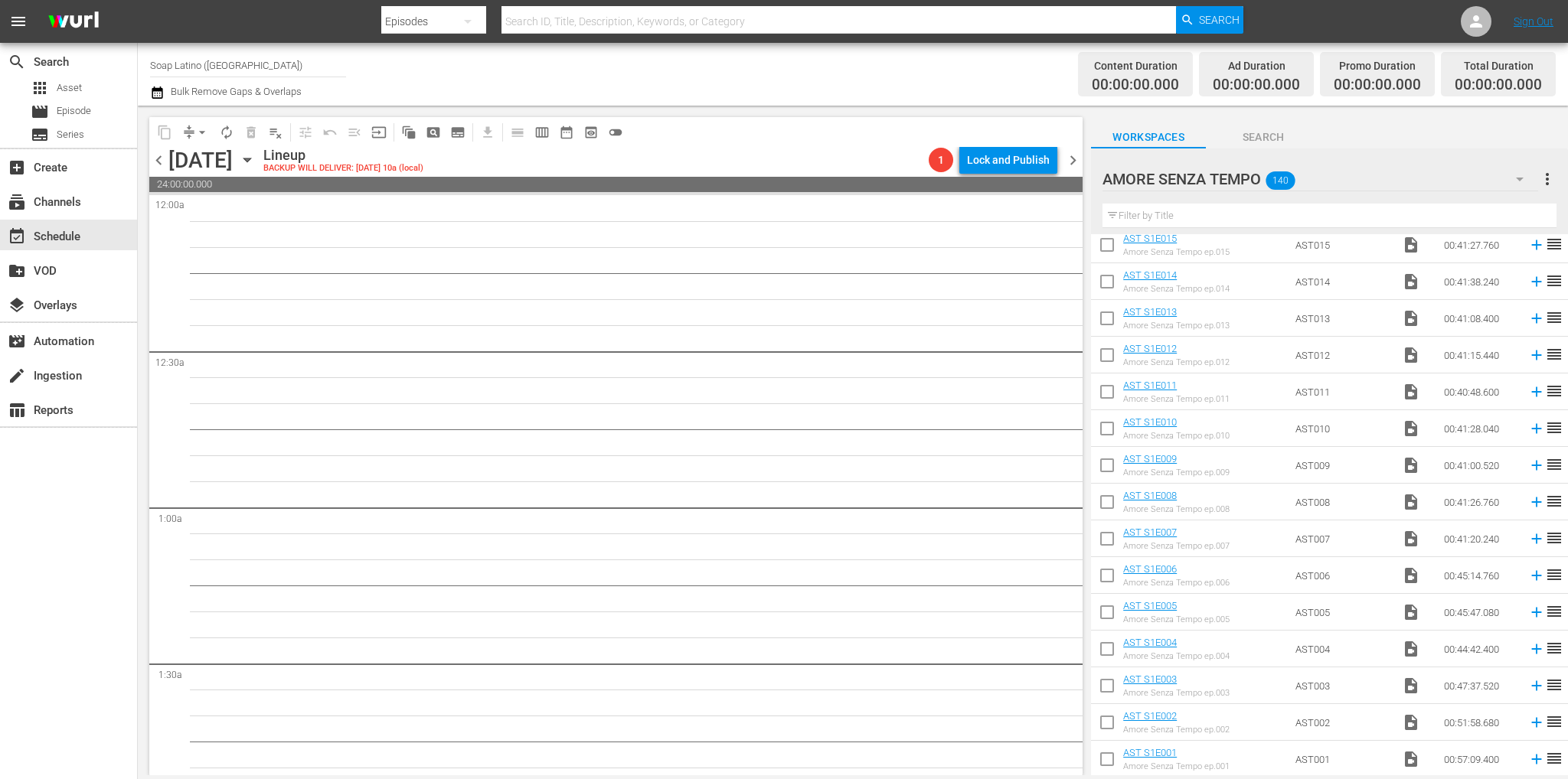
click at [1096, 754] on input "checkbox" at bounding box center [1107, 763] width 32 height 32
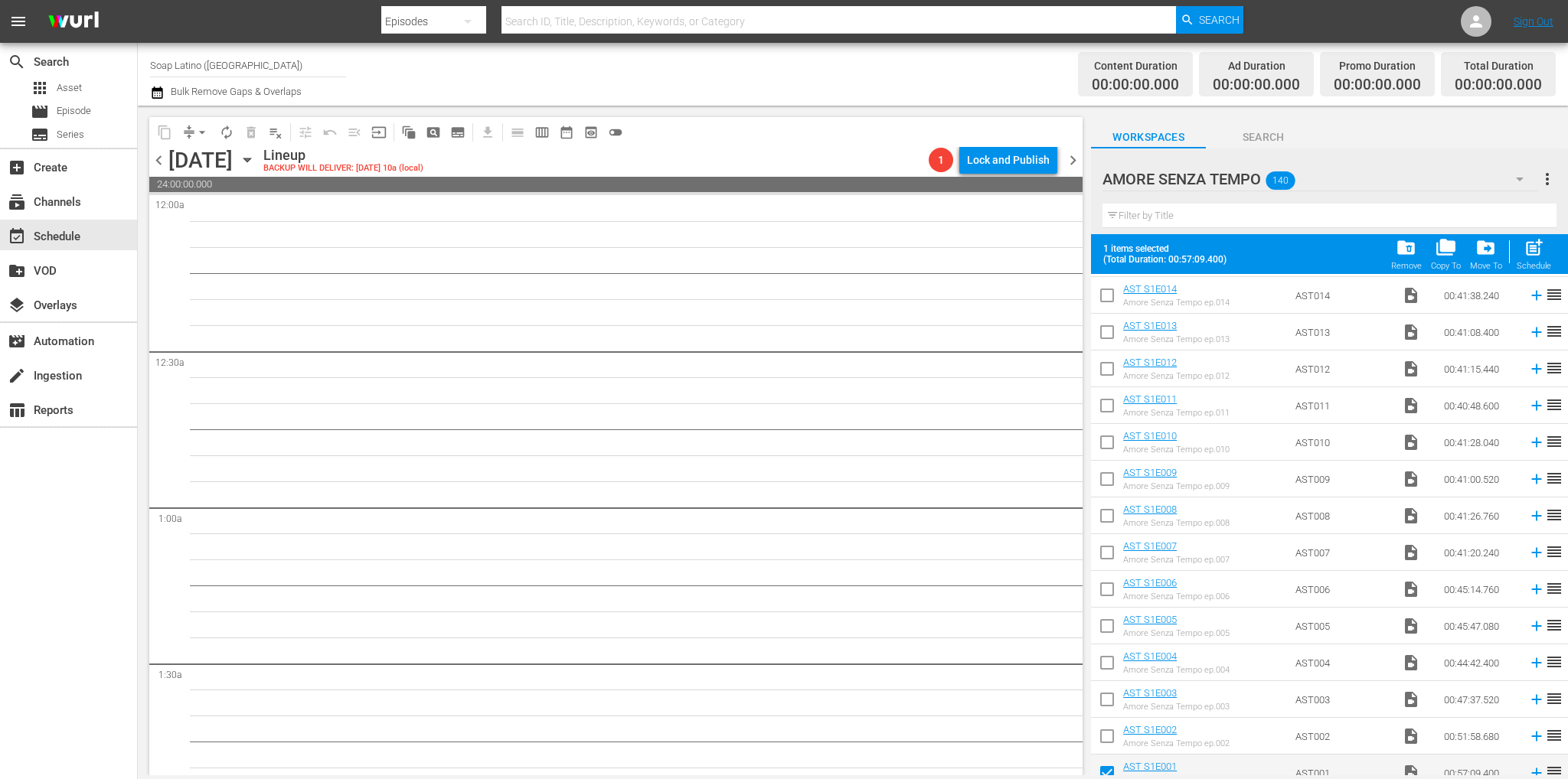
scroll to position [4678, 0]
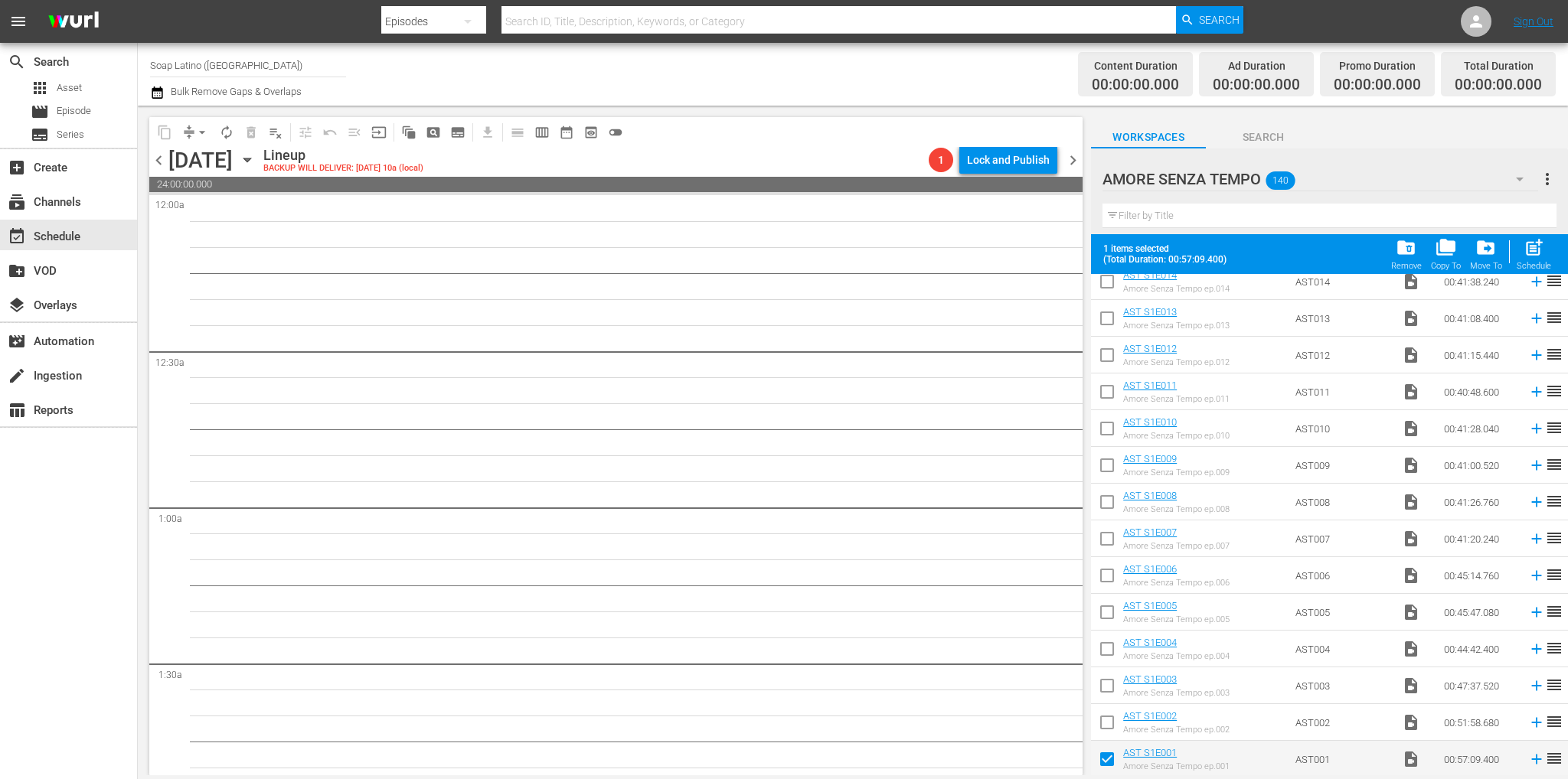
click at [1112, 726] on input "checkbox" at bounding box center [1107, 726] width 32 height 32
click at [1103, 683] on input "checkbox" at bounding box center [1107, 689] width 32 height 32
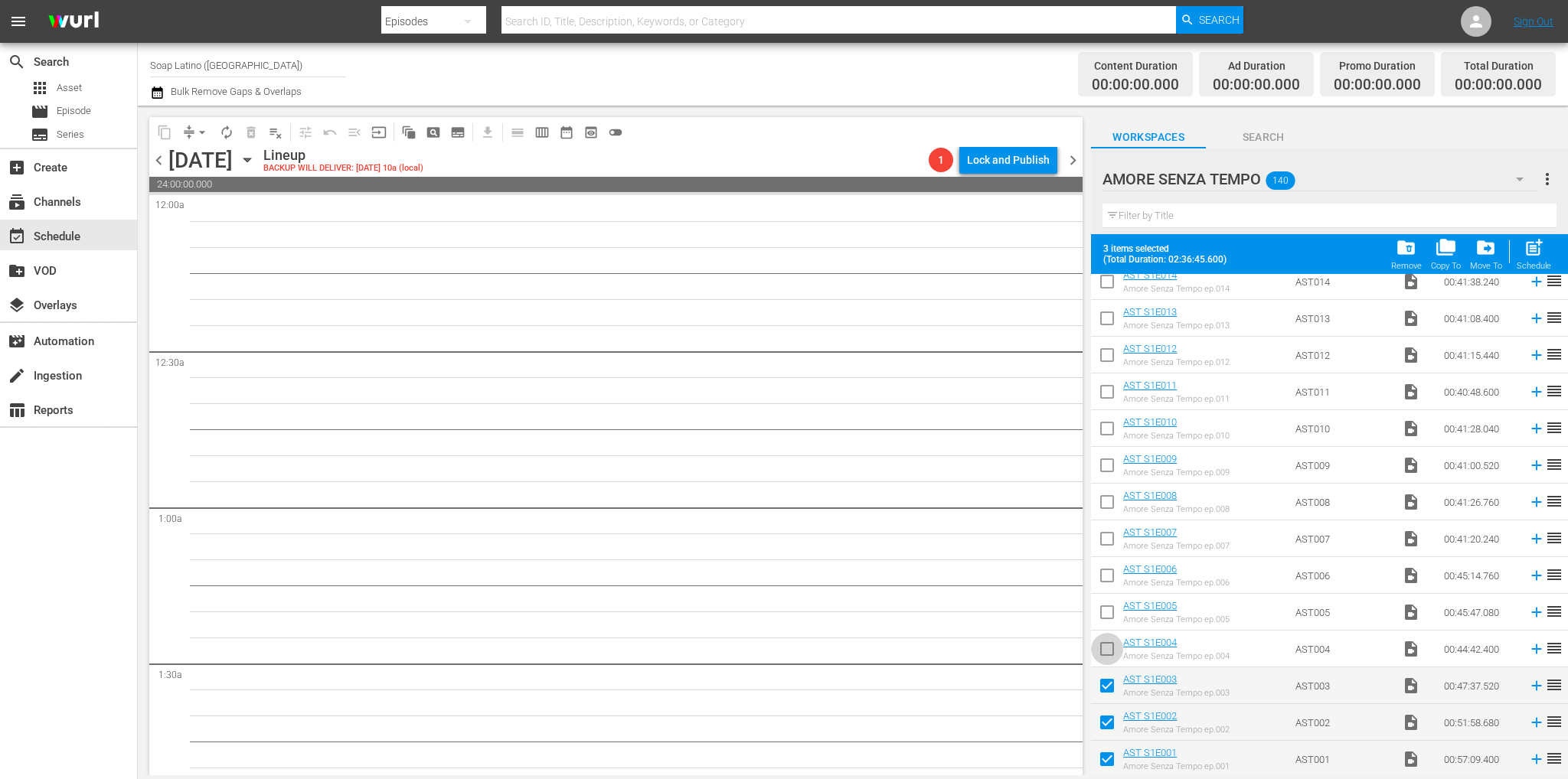
drag, startPoint x: 1104, startPoint y: 648, endPoint x: 1105, endPoint y: 620, distance: 28.0
click at [1105, 648] on input "checkbox" at bounding box center [1107, 653] width 32 height 32
click at [1107, 615] on input "checkbox" at bounding box center [1107, 616] width 32 height 32
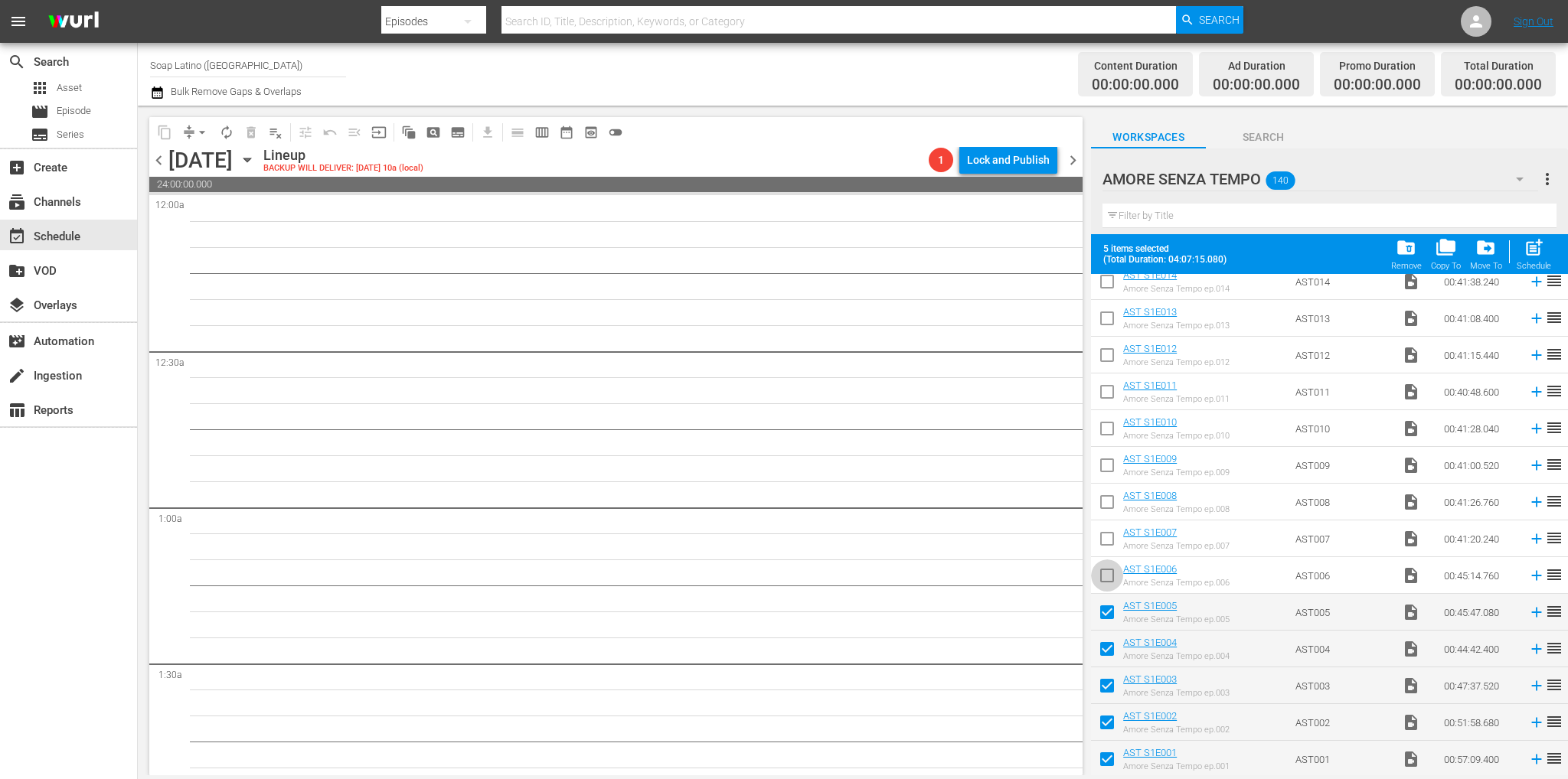
click at [1111, 579] on input "checkbox" at bounding box center [1107, 579] width 32 height 32
click at [1103, 540] on input "checkbox" at bounding box center [1107, 542] width 32 height 32
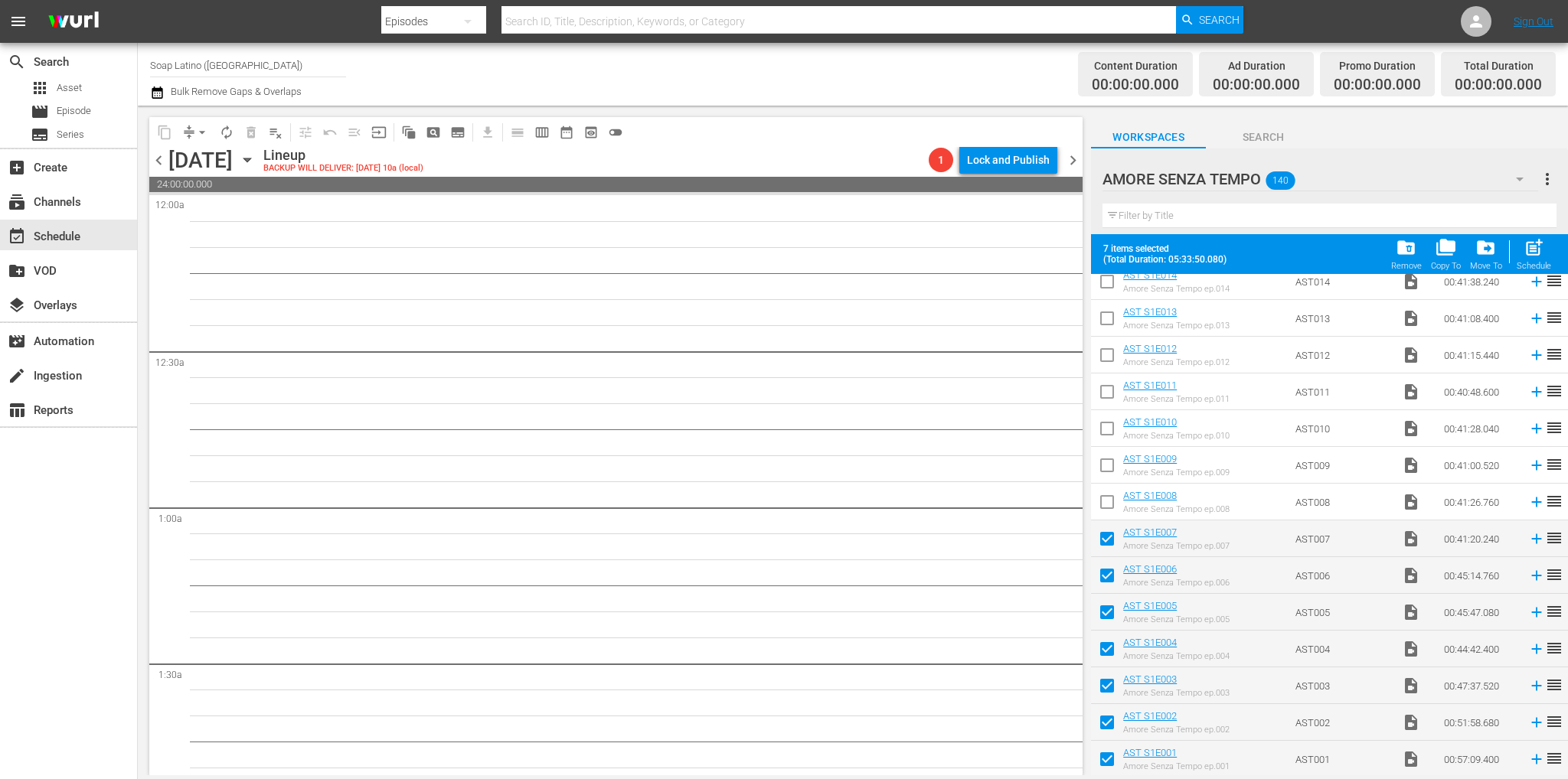
click at [1101, 495] on input "checkbox" at bounding box center [1107, 506] width 32 height 32
click at [1102, 468] on input "checkbox" at bounding box center [1107, 469] width 32 height 32
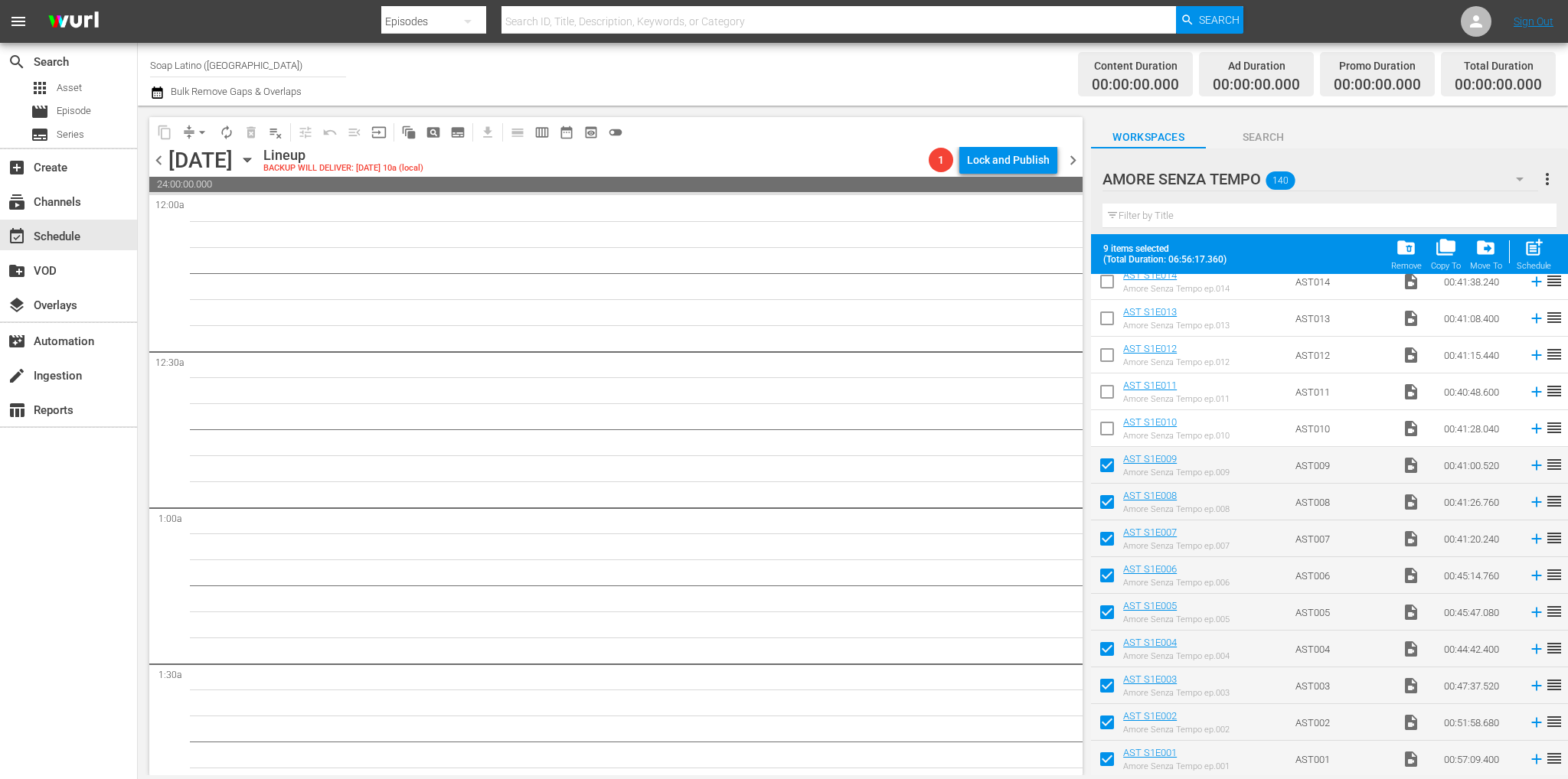
click at [1103, 433] on input "checkbox" at bounding box center [1107, 432] width 32 height 32
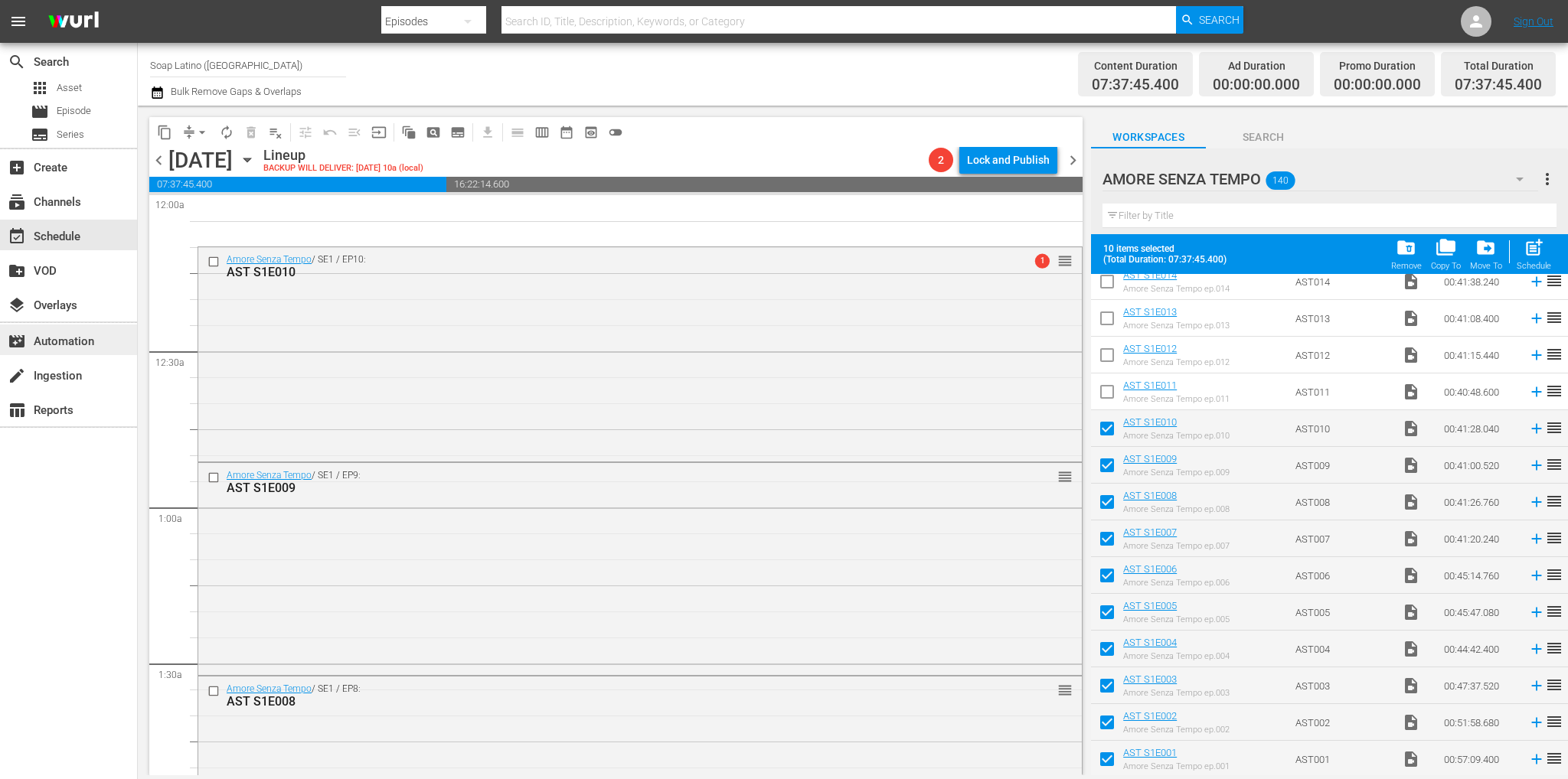
click at [77, 339] on div "movie_filter Automation" at bounding box center [43, 339] width 85 height 14
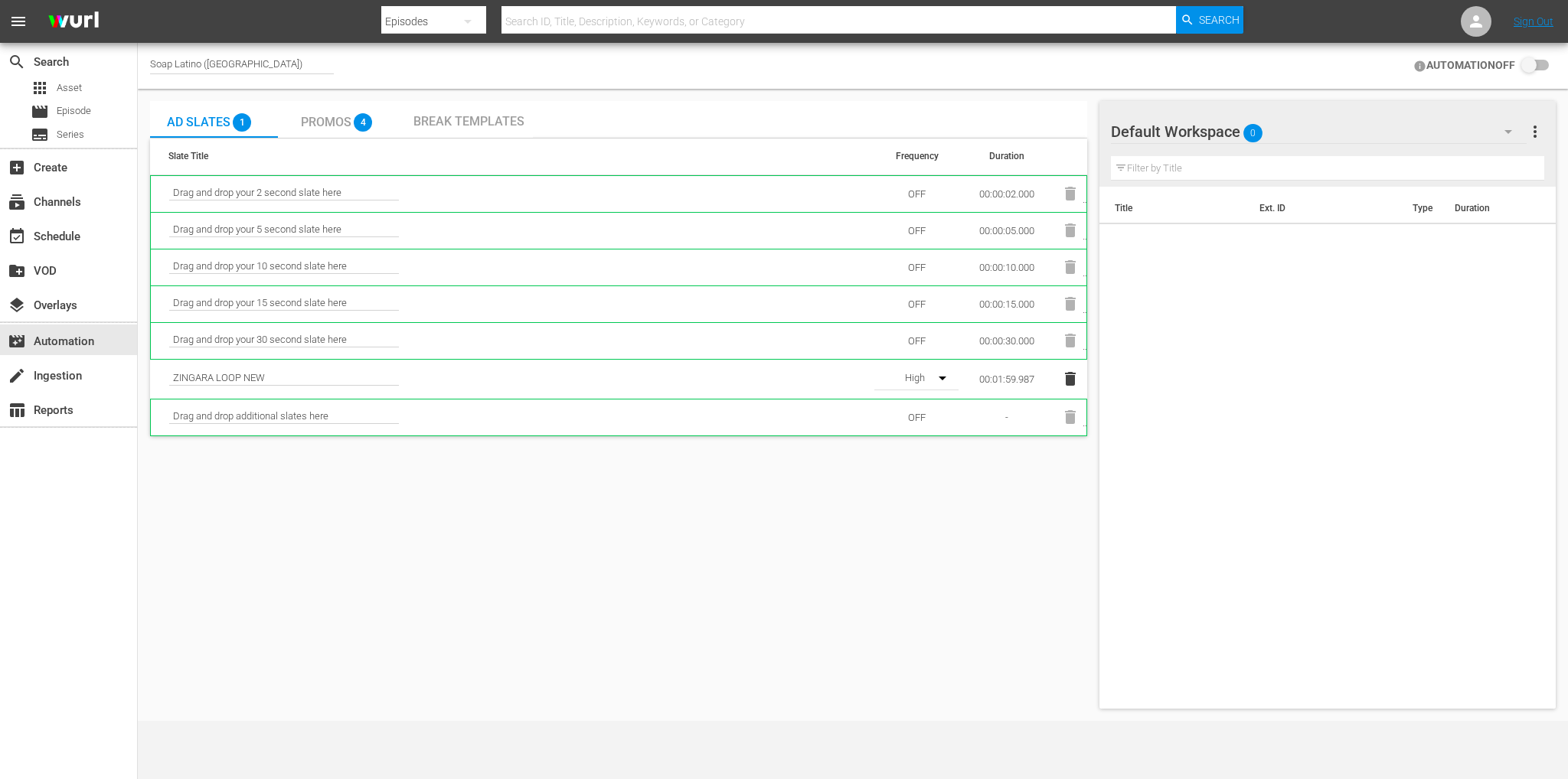
click at [1530, 65] on input "checkbox" at bounding box center [1531, 66] width 33 height 19
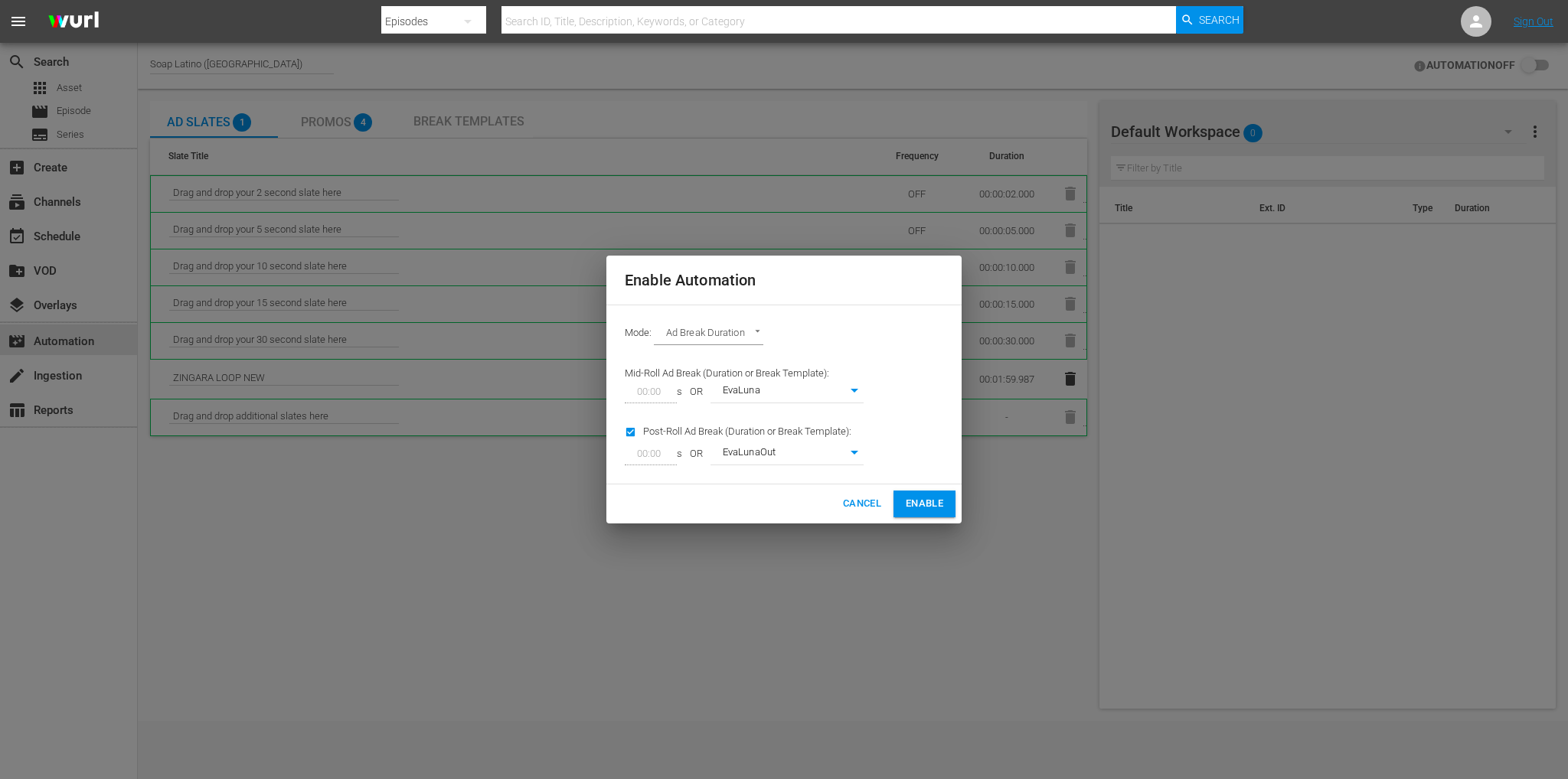
click at [846, 392] on body "menu Search By Episodes Search ID, Title, Description, Keywords, or Category Se…" at bounding box center [784, 390] width 1568 height 779
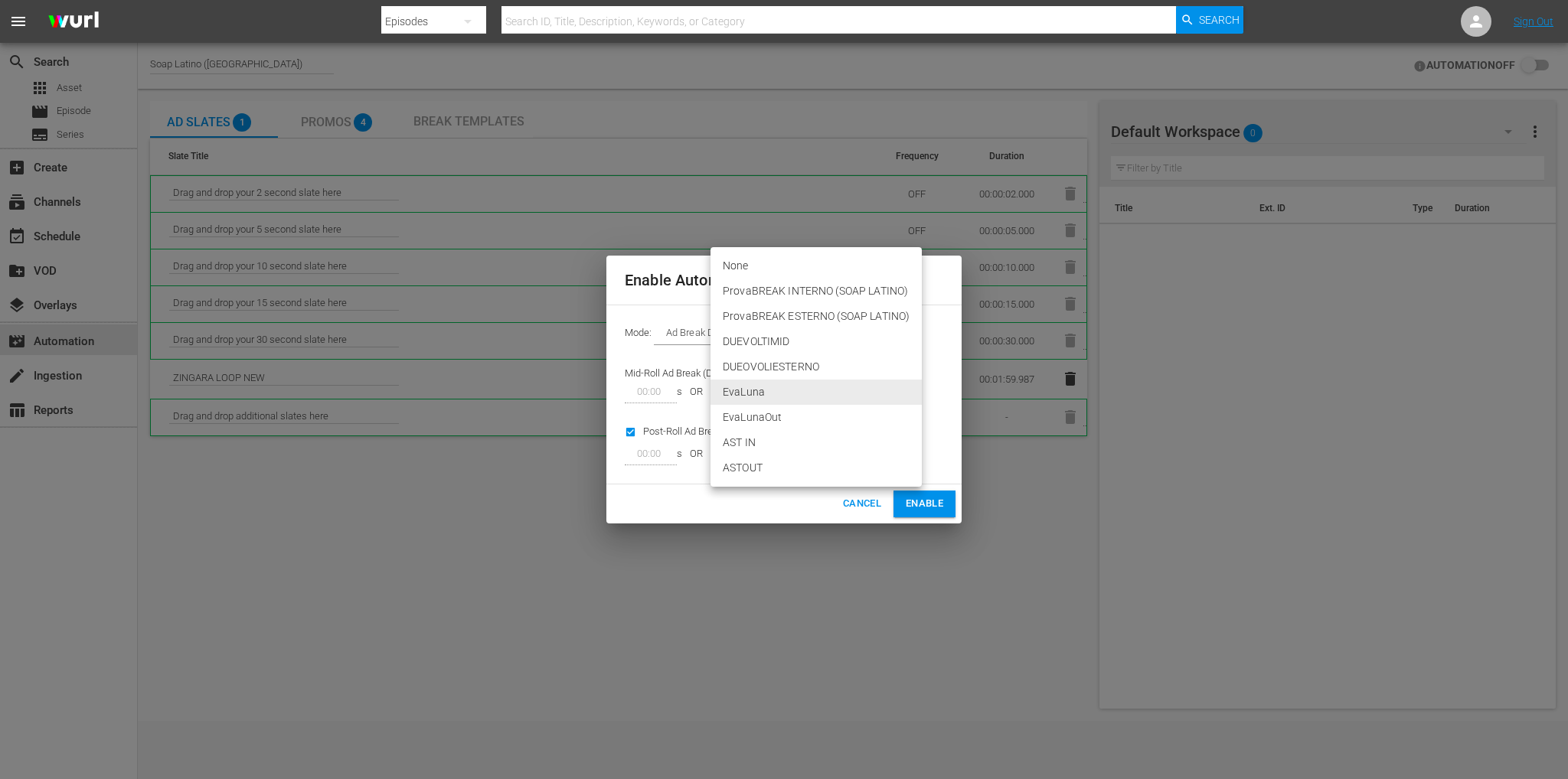
click at [793, 443] on li "AST IN" at bounding box center [816, 443] width 211 height 26
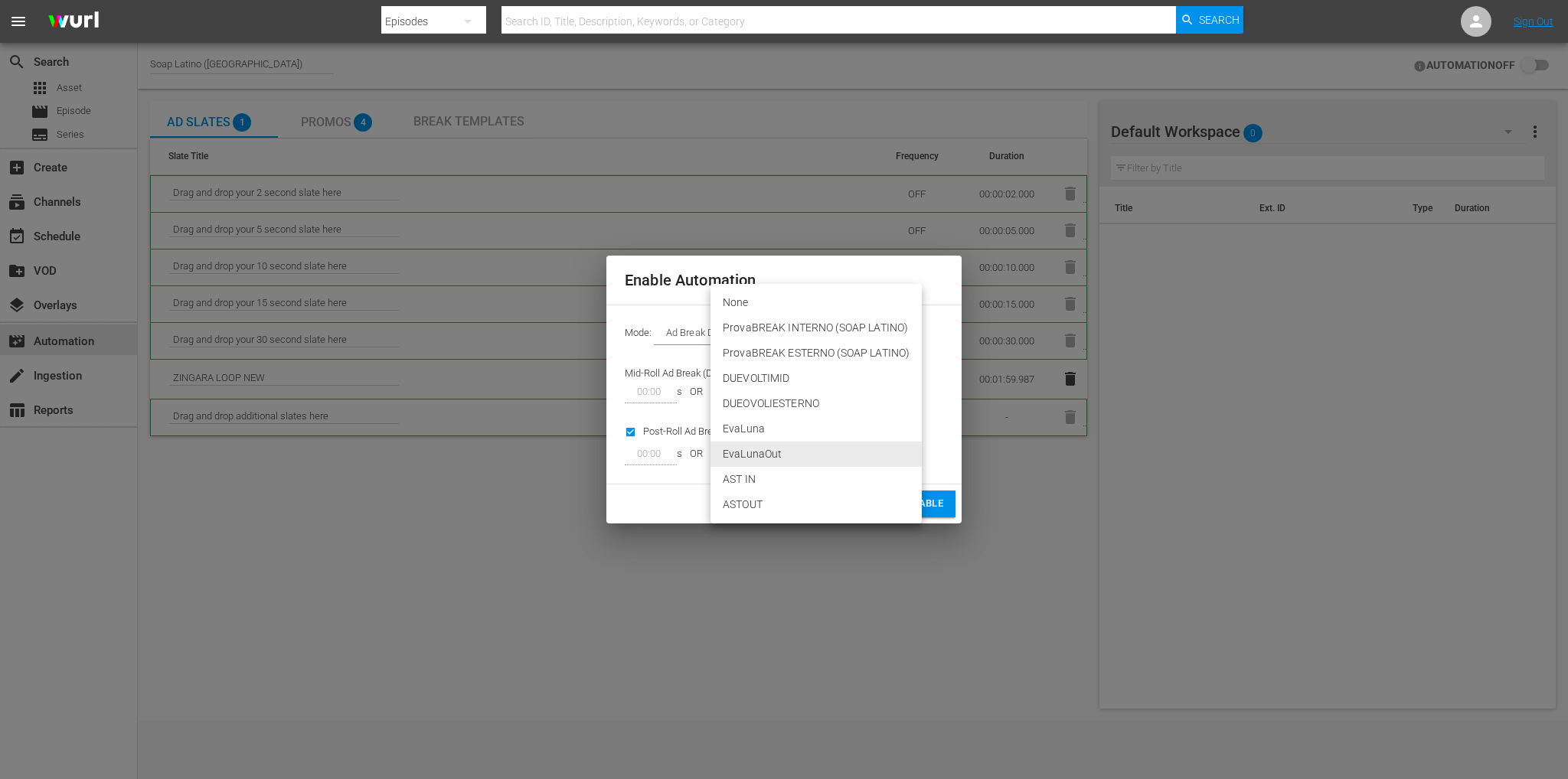
click at [816, 454] on body "menu Search By Episodes Search ID, Title, Description, Keywords, or Category Se…" at bounding box center [784, 390] width 1568 height 779
click at [771, 506] on li "ASTOUT" at bounding box center [816, 505] width 211 height 26
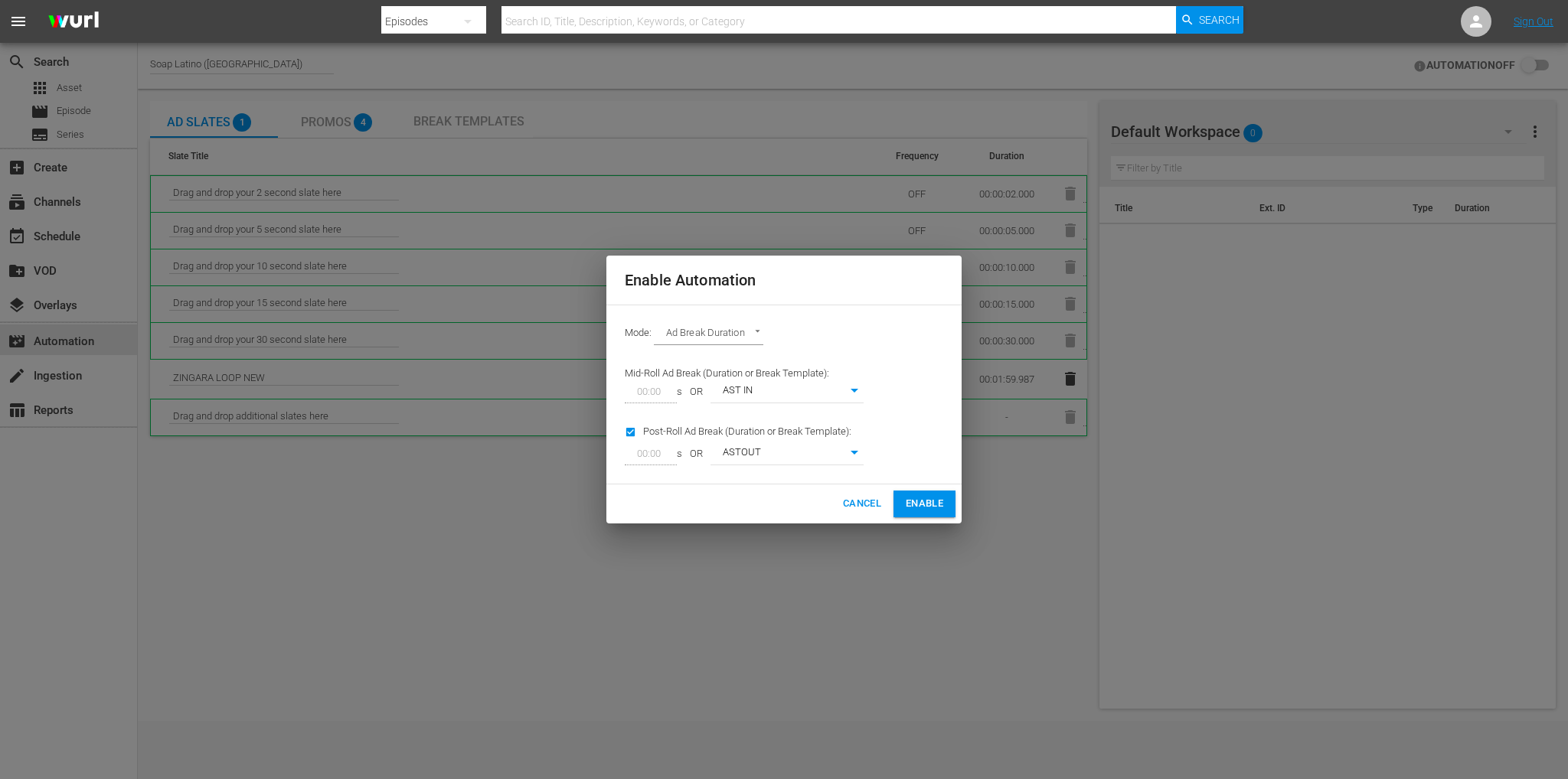
click at [752, 341] on body "menu Search By Episodes Search ID, Title, Description, Keywords, or Category Se…" at bounding box center [784, 390] width 1568 height 779
click at [925, 497] on div at bounding box center [784, 390] width 1568 height 779
click at [927, 506] on span "Enable" at bounding box center [924, 504] width 38 height 18
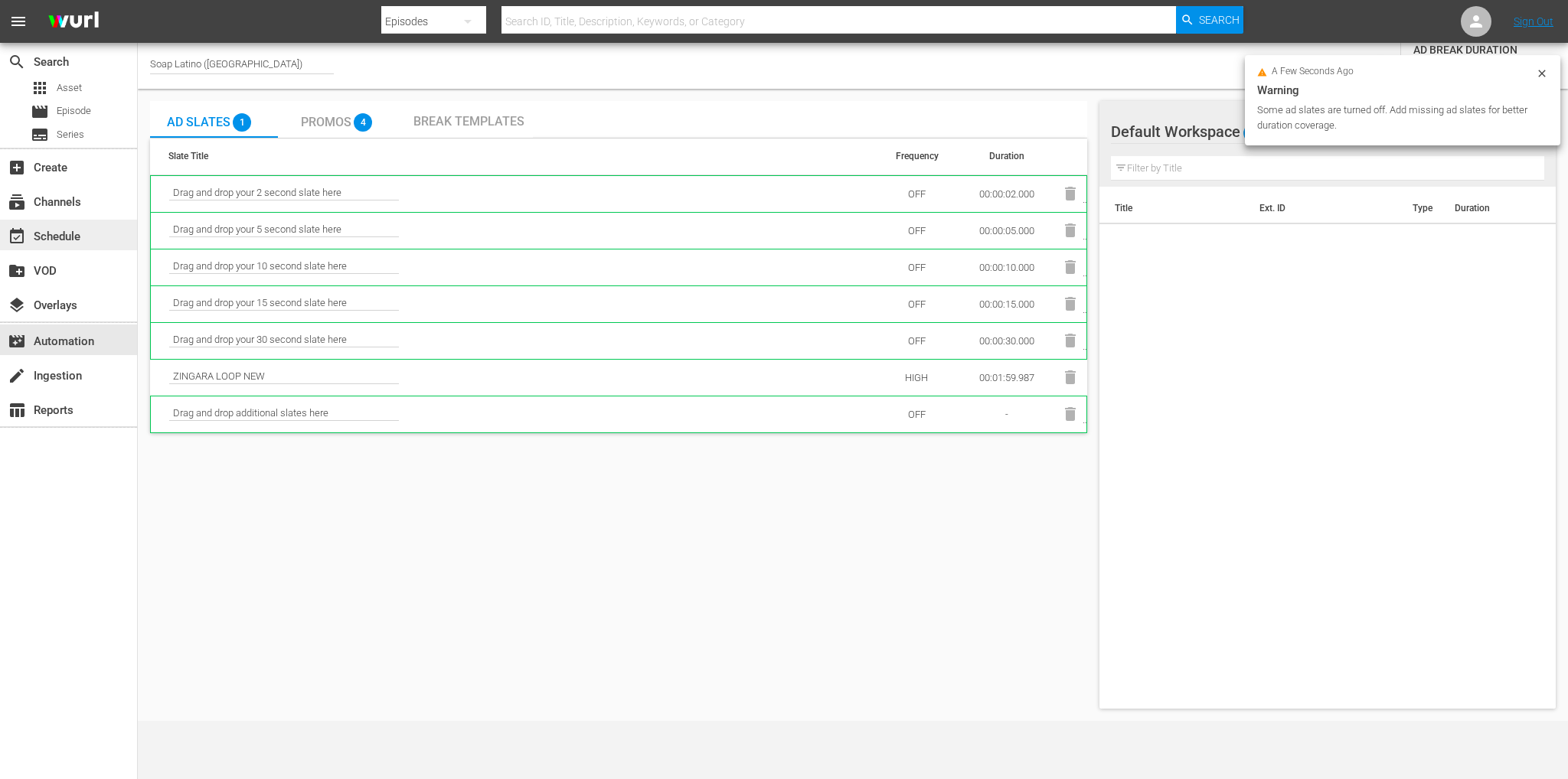
click at [97, 237] on div "event_available Schedule" at bounding box center [68, 235] width 137 height 31
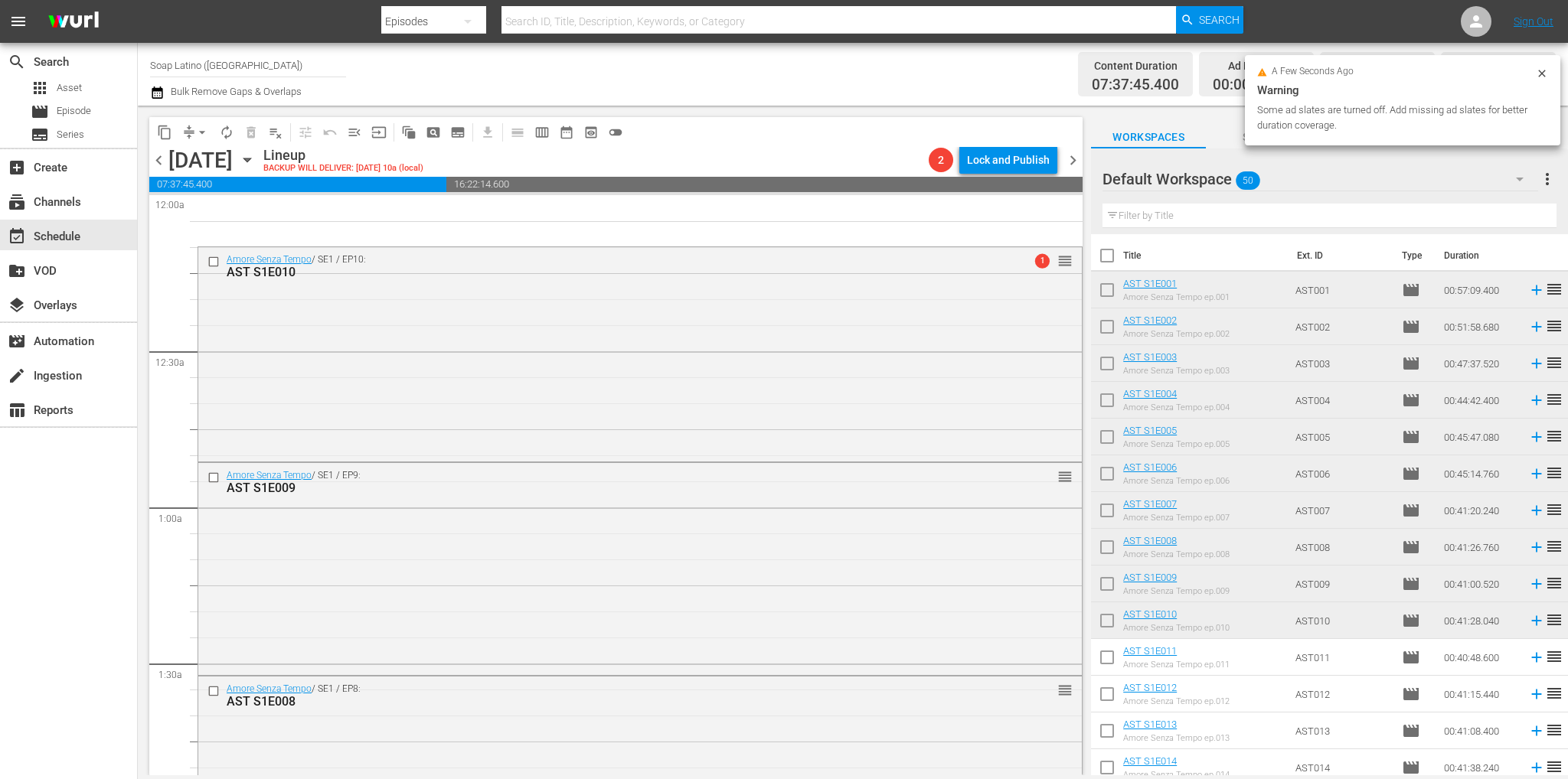
click at [158, 162] on span "chevron_left" at bounding box center [159, 161] width 19 height 19
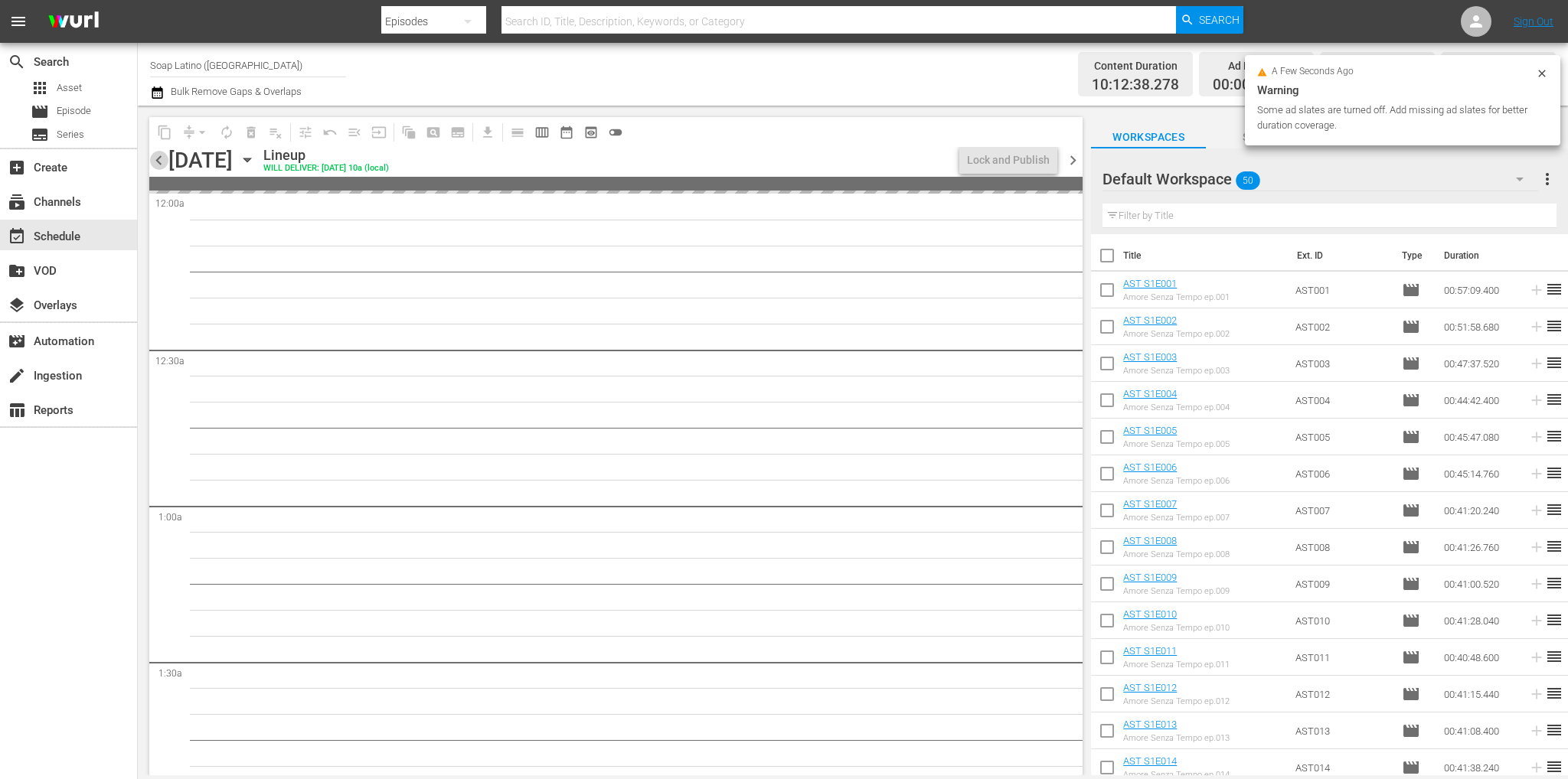
click at [158, 162] on span "chevron_left" at bounding box center [159, 161] width 19 height 19
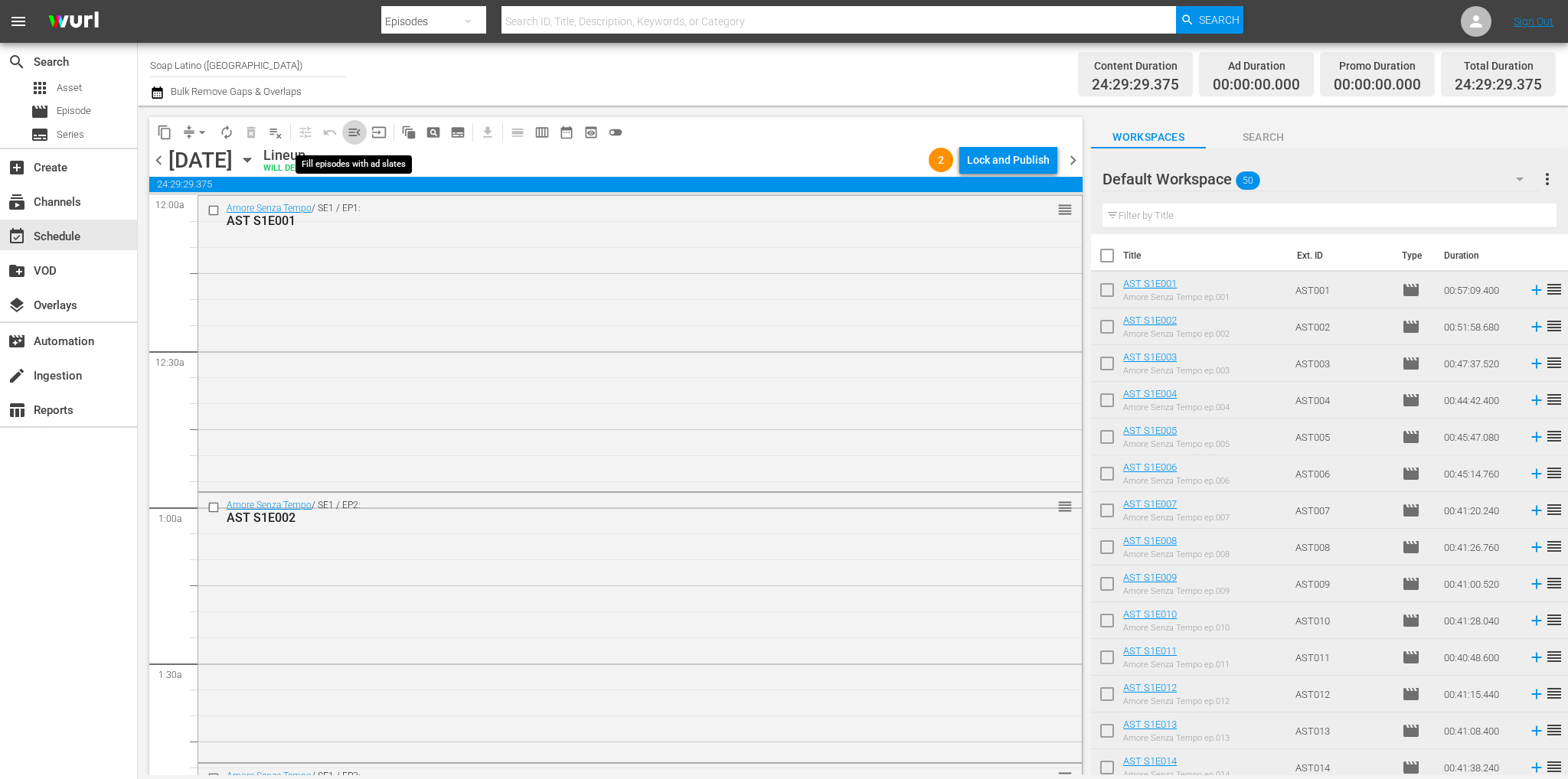
click at [355, 136] on span "menu_open" at bounding box center [354, 132] width 15 height 15
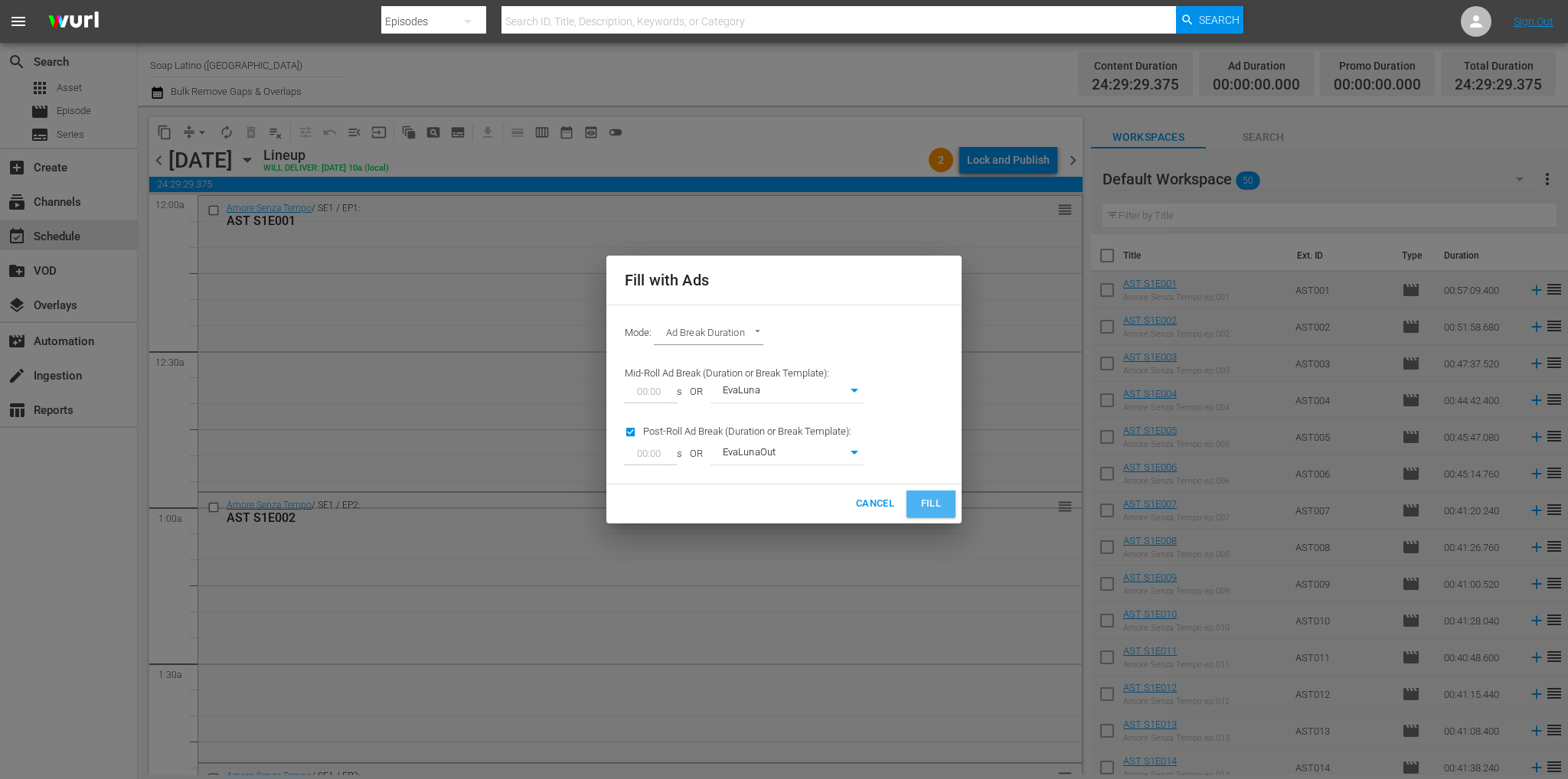
click at [922, 499] on span "Fill" at bounding box center [931, 504] width 25 height 18
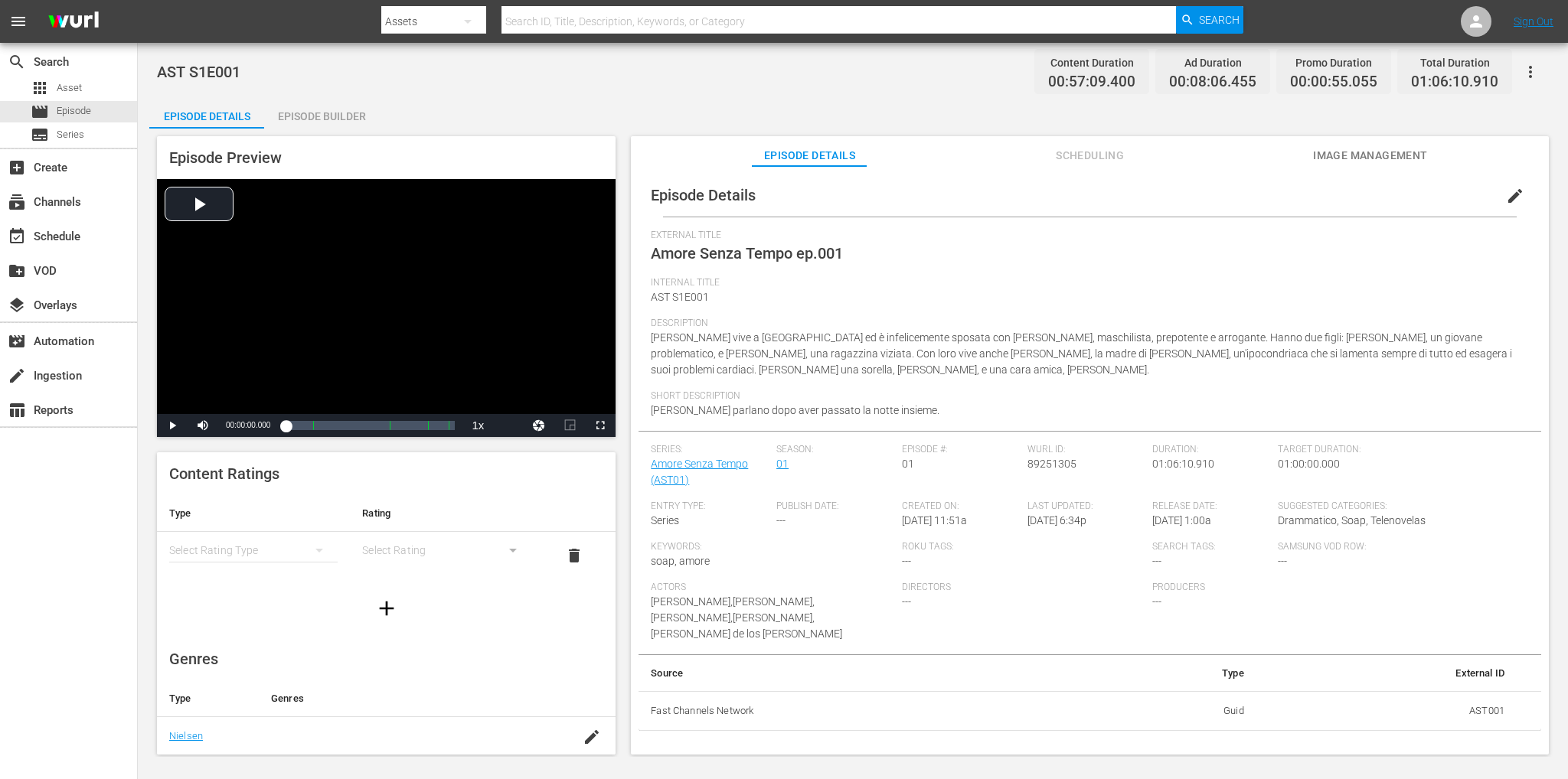
click at [340, 117] on div "Episode Builder" at bounding box center [321, 116] width 114 height 37
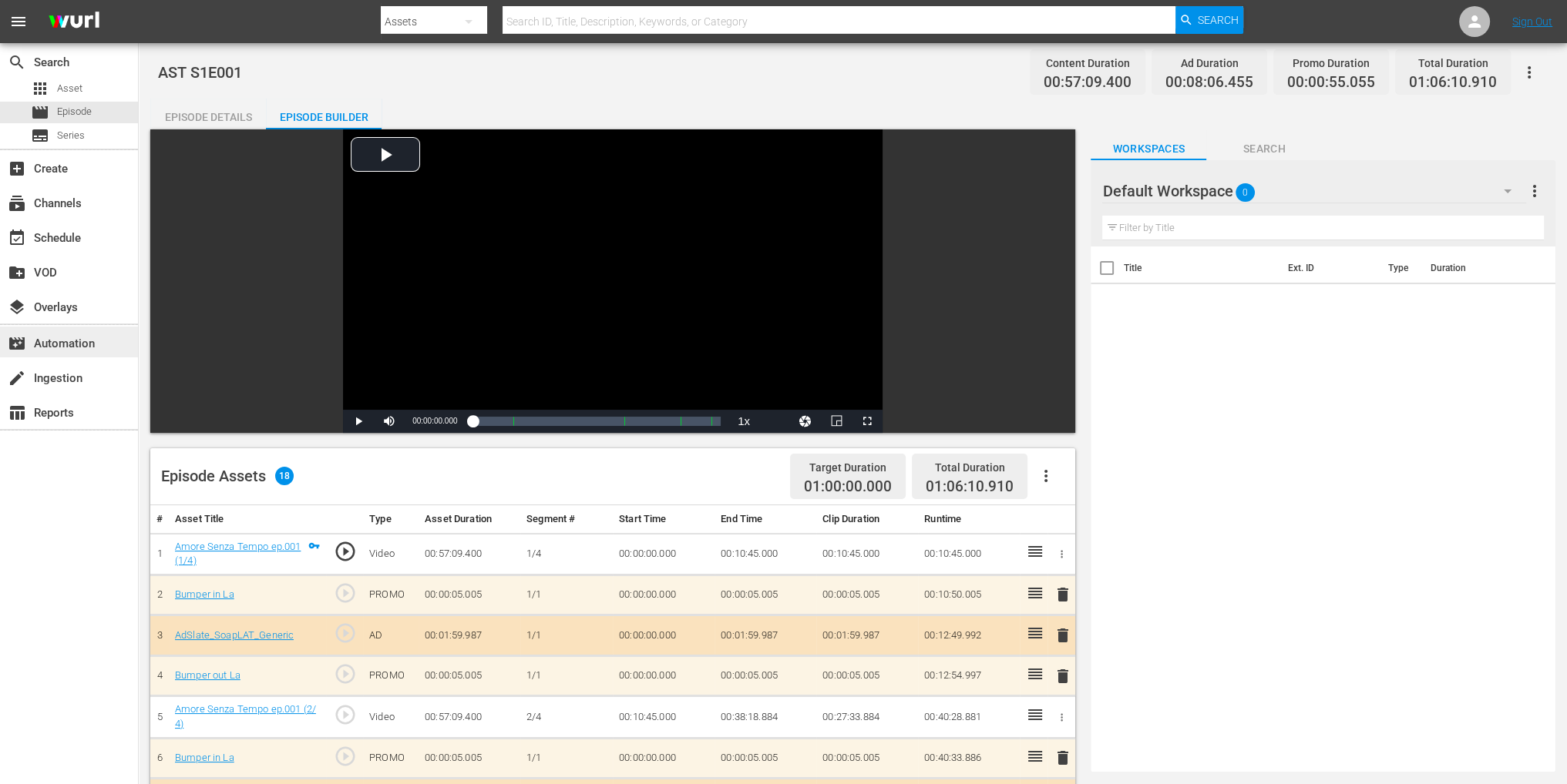
click at [99, 336] on div "movie_filter Automation" at bounding box center [69, 342] width 138 height 31
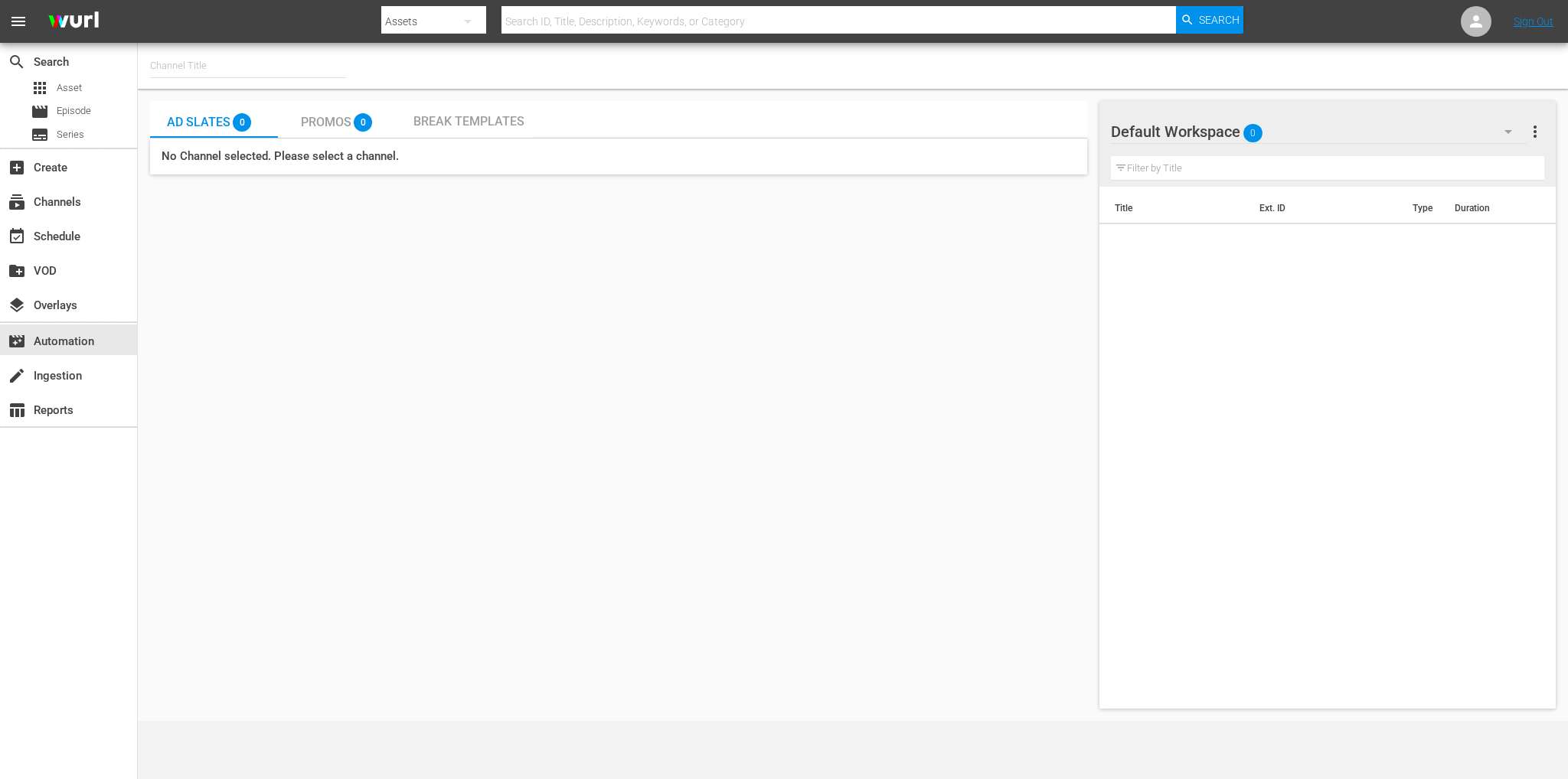
click at [497, 120] on span "Break Templates" at bounding box center [469, 121] width 111 height 15
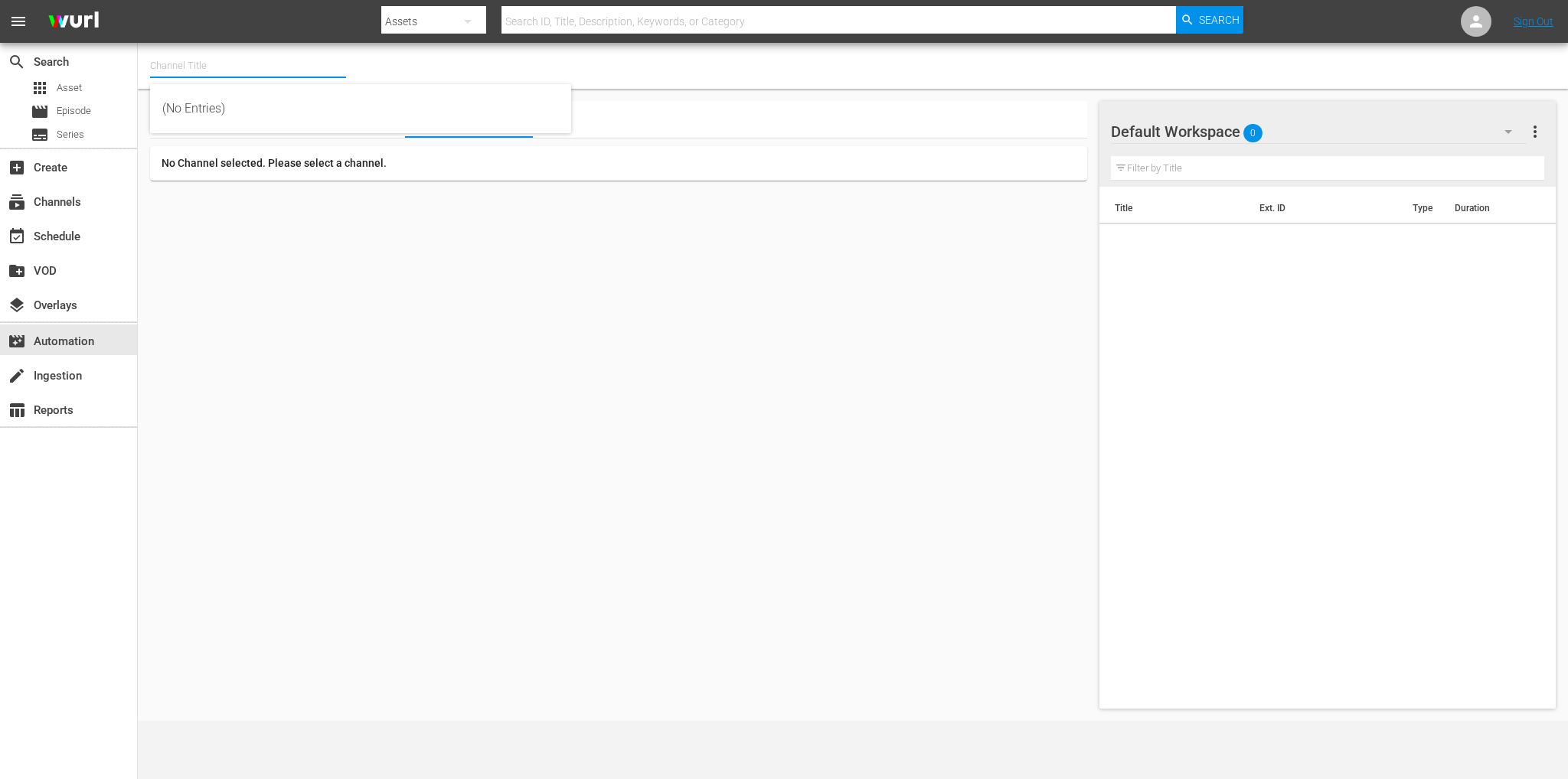
click at [201, 73] on input "text" at bounding box center [248, 66] width 196 height 37
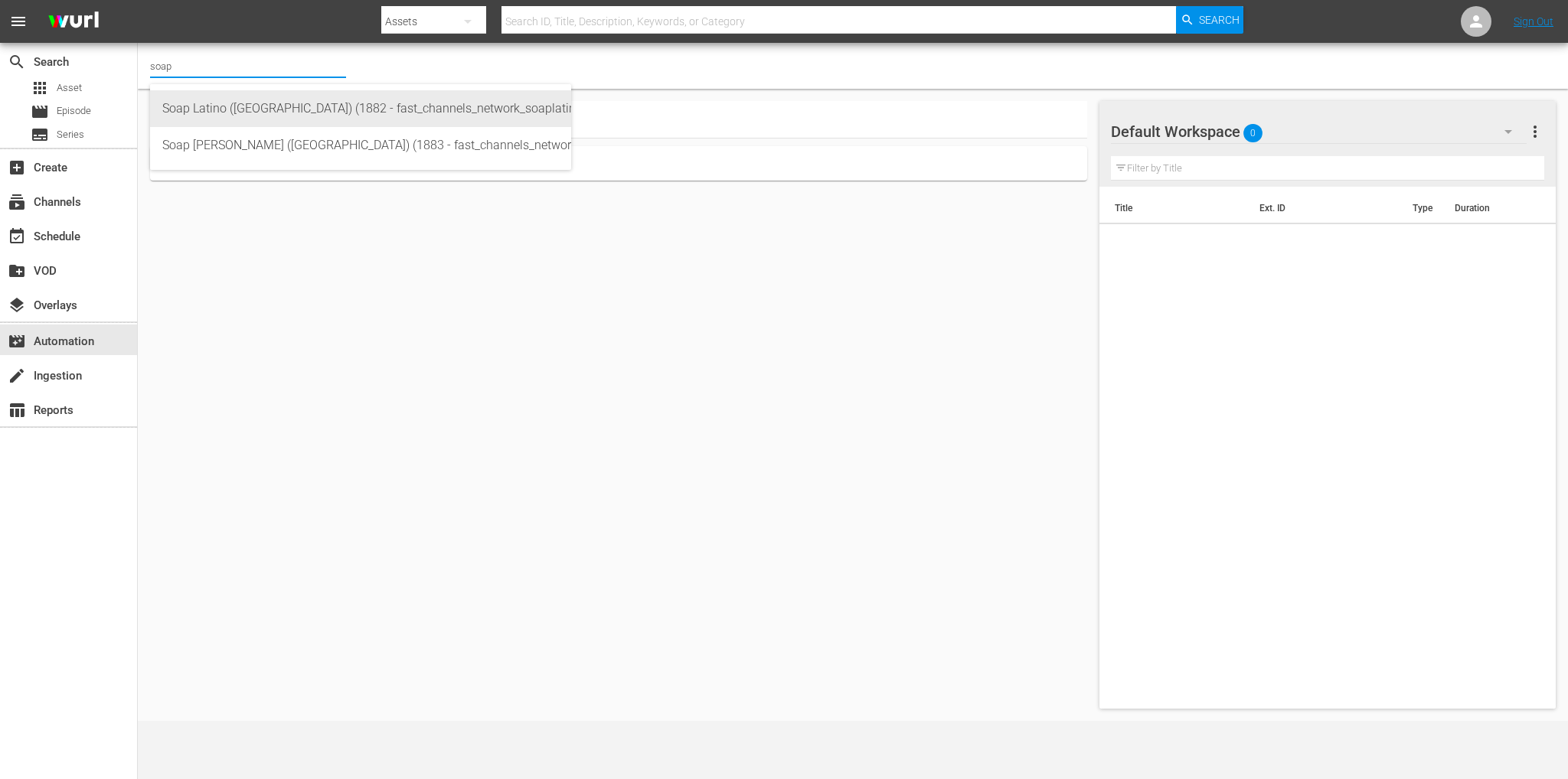
click at [214, 108] on div "Soap Latino (Italy) (1882 - fast_channels_network_soaplatino_1)" at bounding box center [360, 108] width 396 height 37
type input "Soap Latino (Italy) (1882 - fast_channels_network_soaplatino_1)"
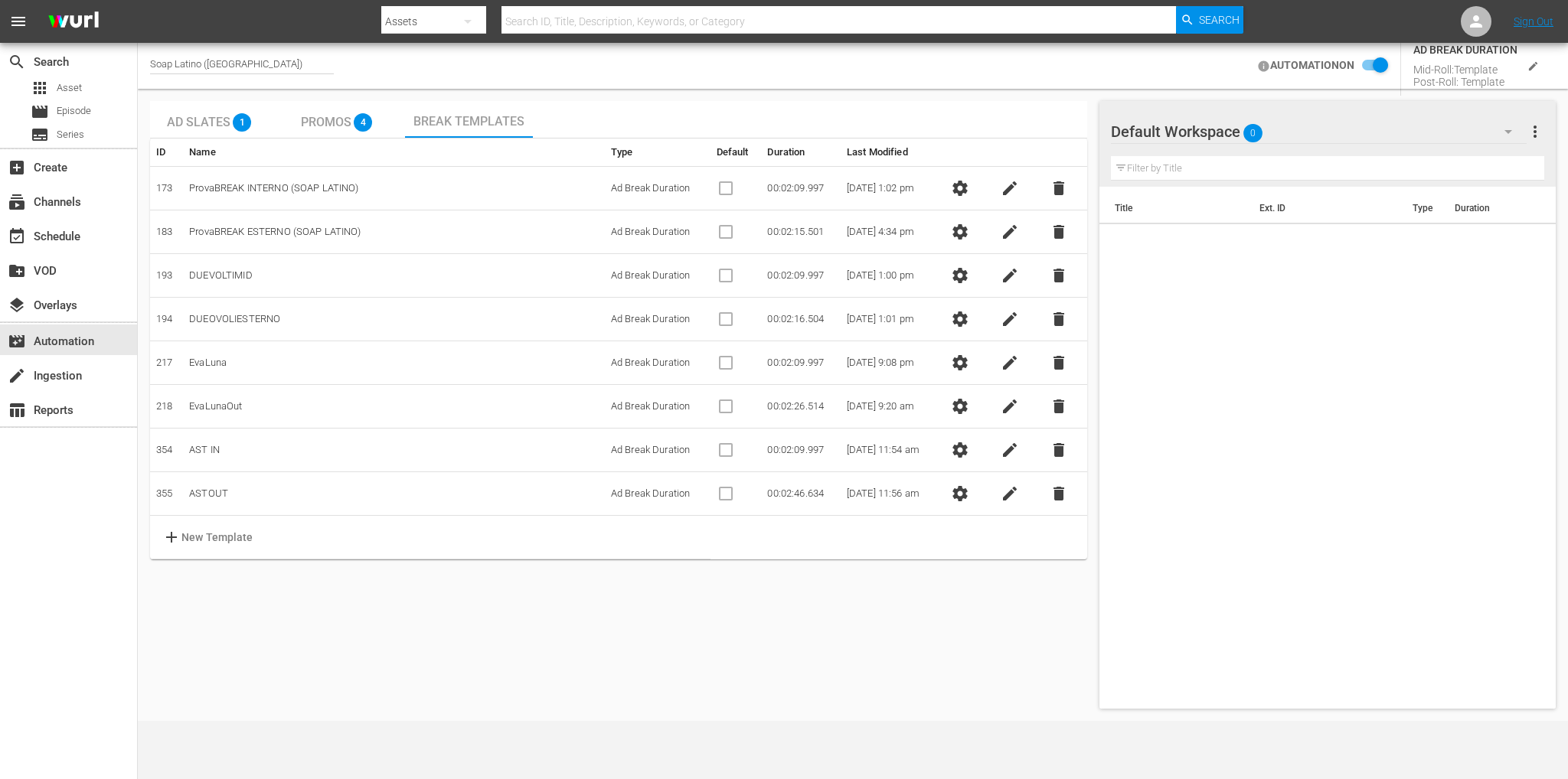
click at [969, 491] on span "settings" at bounding box center [960, 494] width 19 height 19
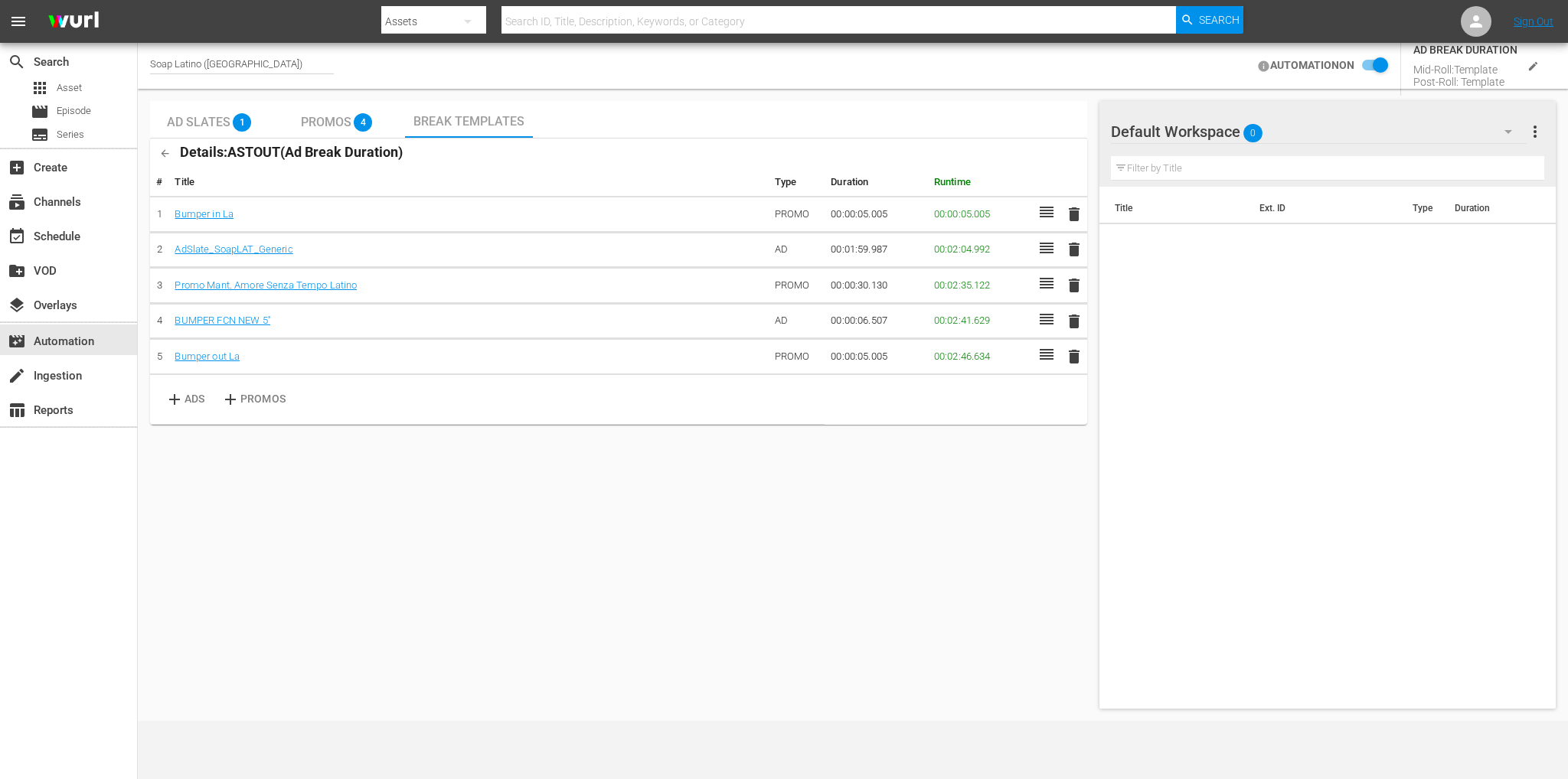
click at [1376, 64] on input "checkbox" at bounding box center [1370, 66] width 33 height 19
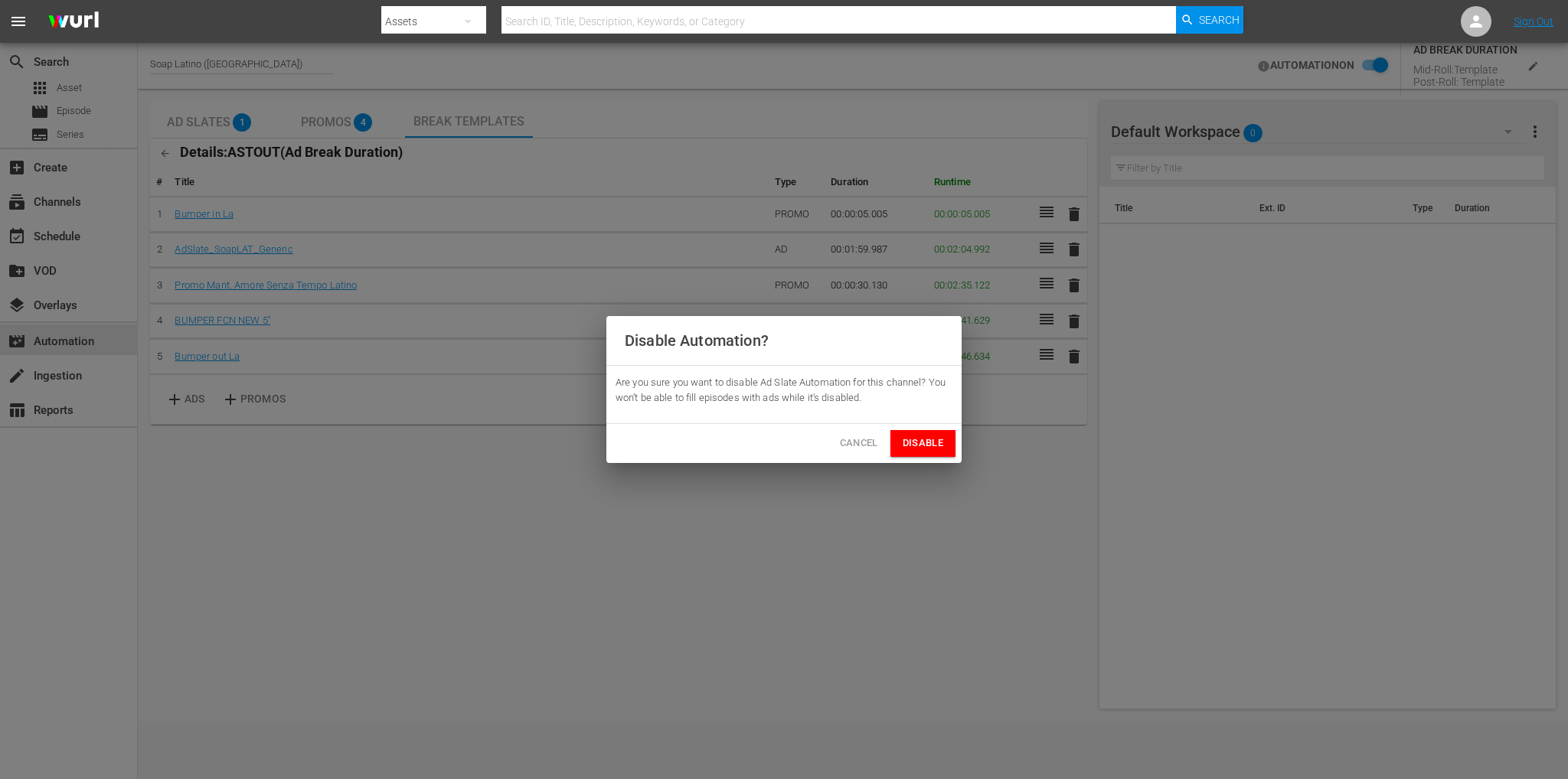
click at [936, 446] on span "Disable" at bounding box center [923, 443] width 41 height 18
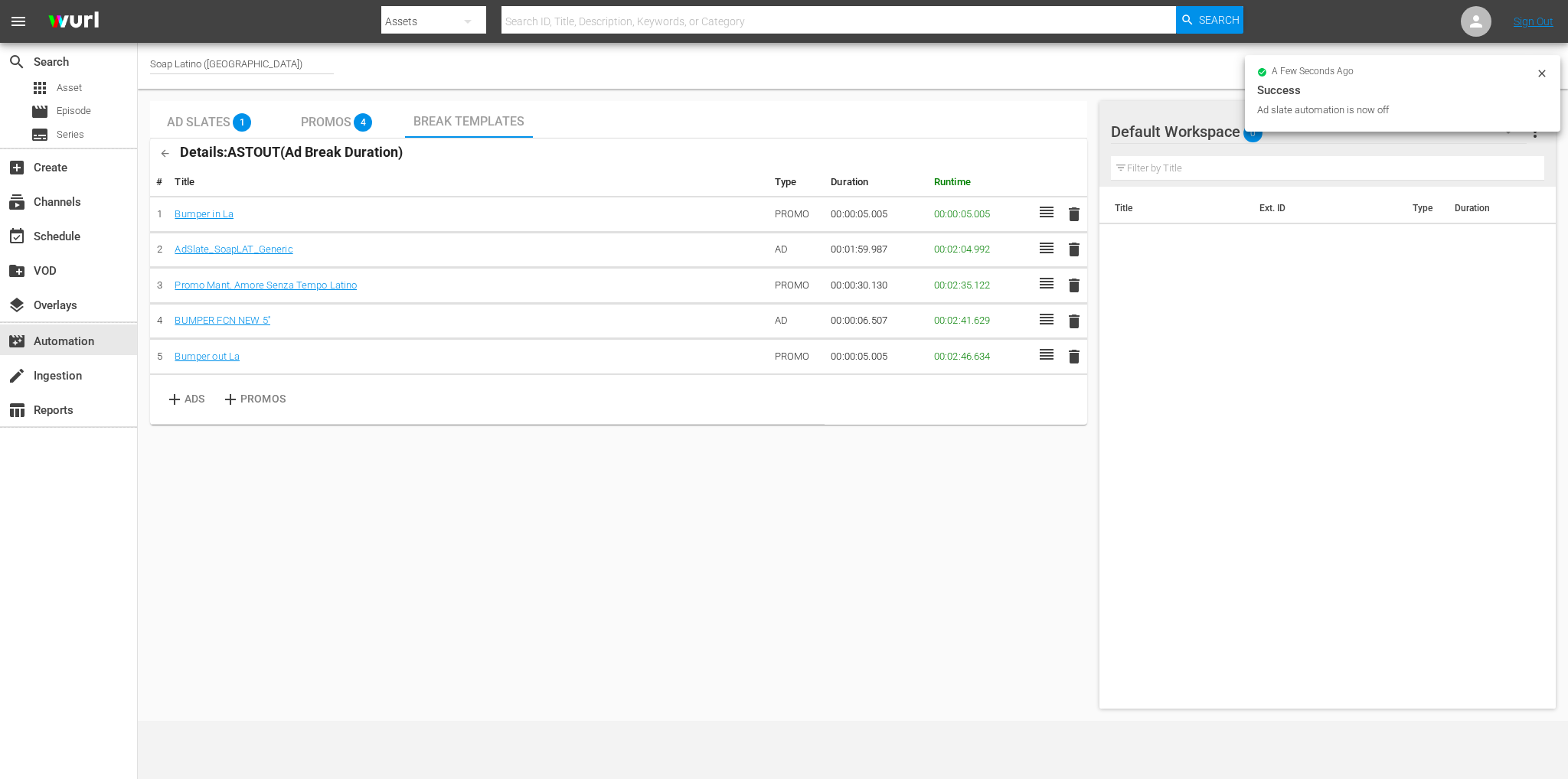
click at [1544, 67] on icon at bounding box center [1542, 73] width 12 height 12
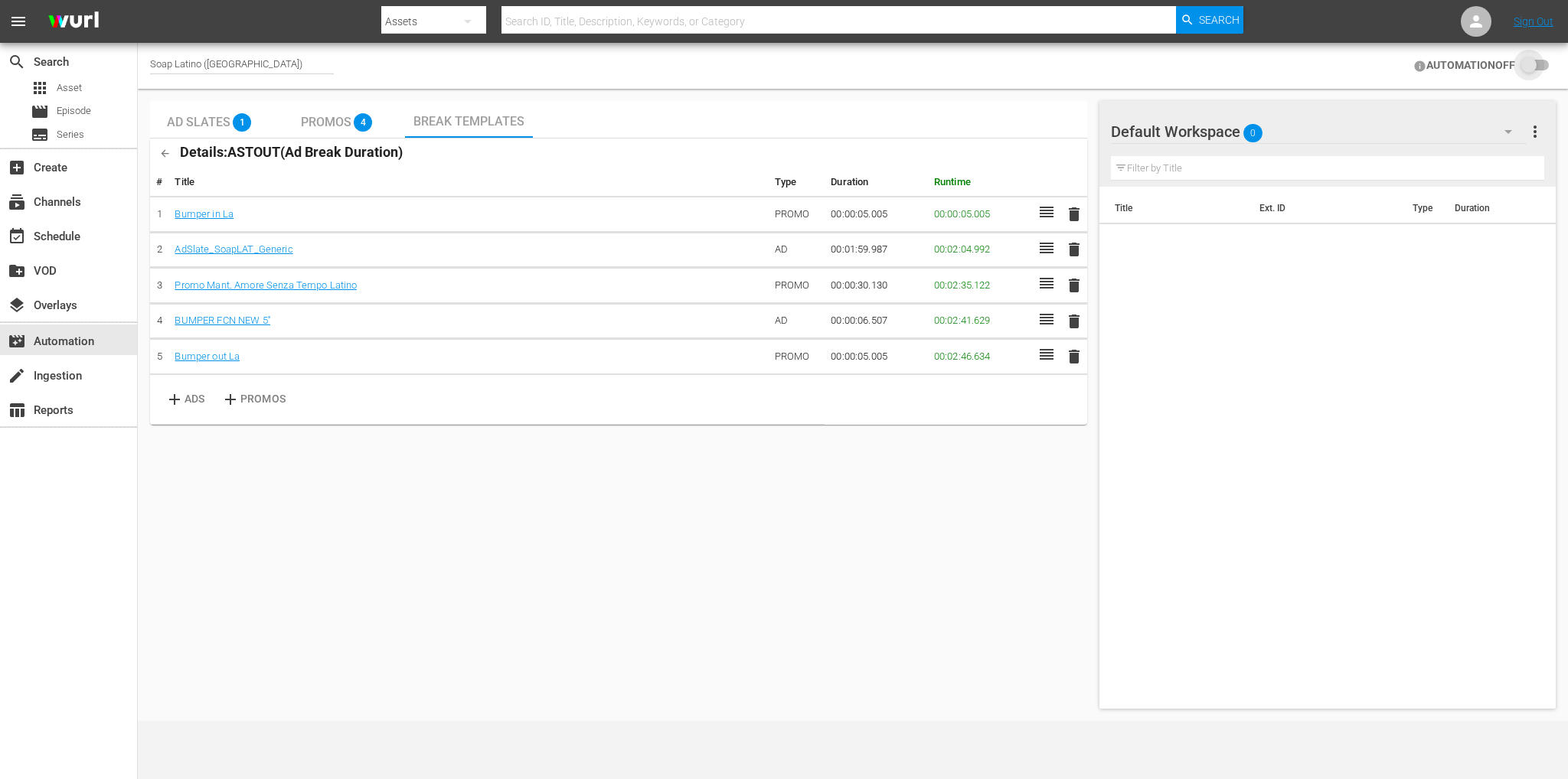
click at [1542, 62] on input "checkbox" at bounding box center [1531, 66] width 33 height 19
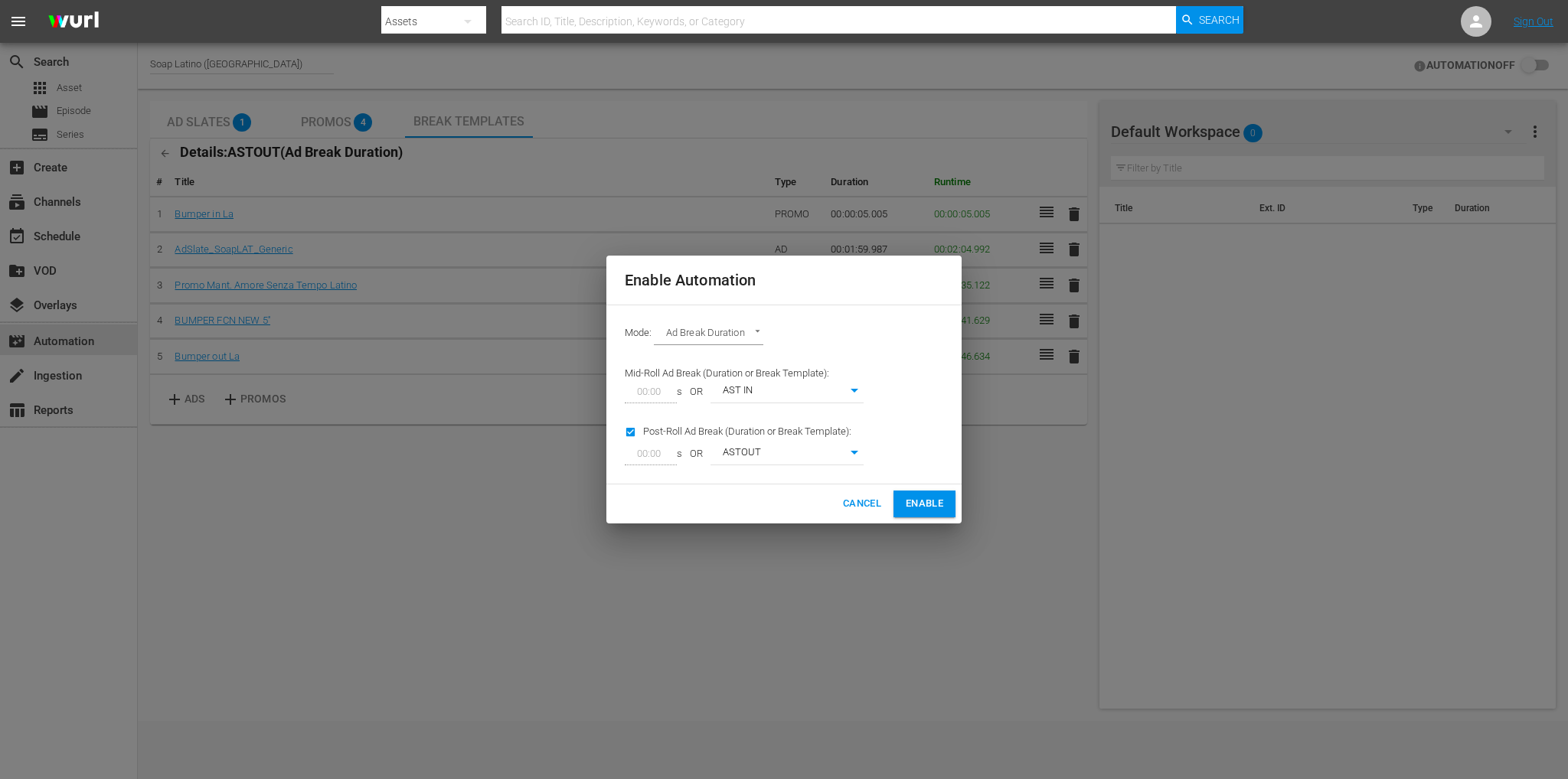
click at [930, 500] on span "Enable" at bounding box center [924, 504] width 38 height 18
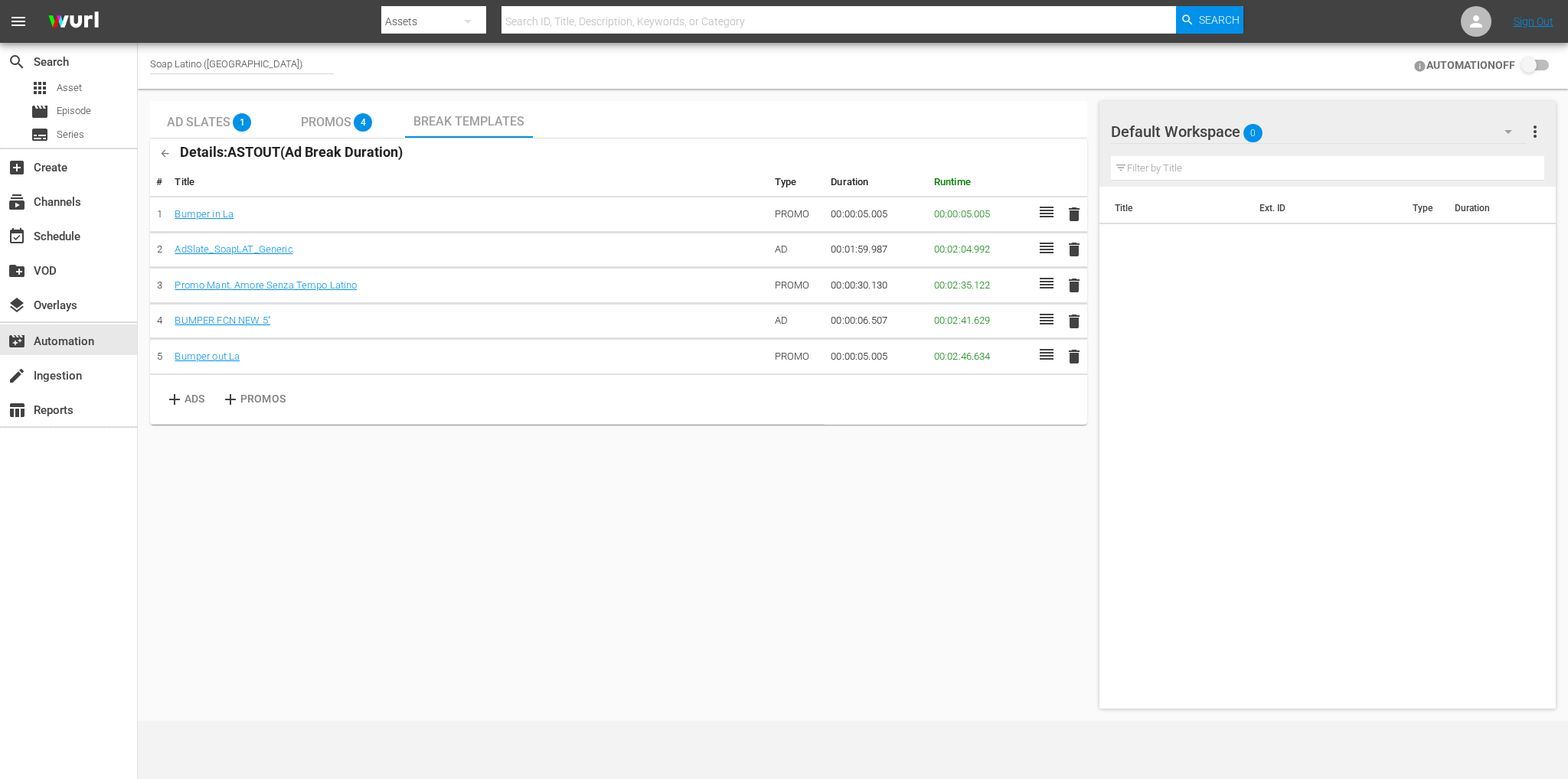
checkbox input "true"
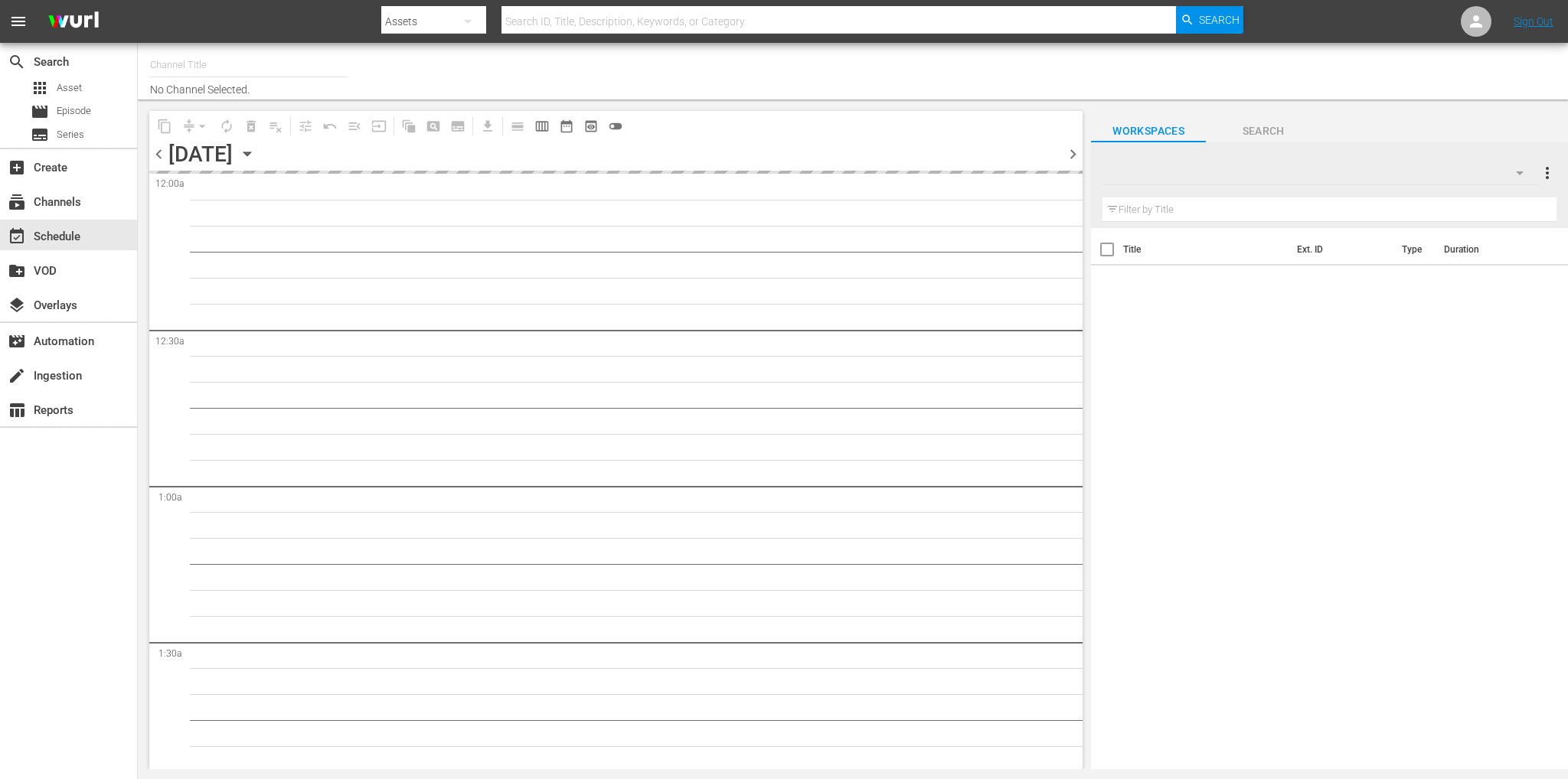
type input "Soap Latino ([GEOGRAPHIC_DATA]) (1882)"
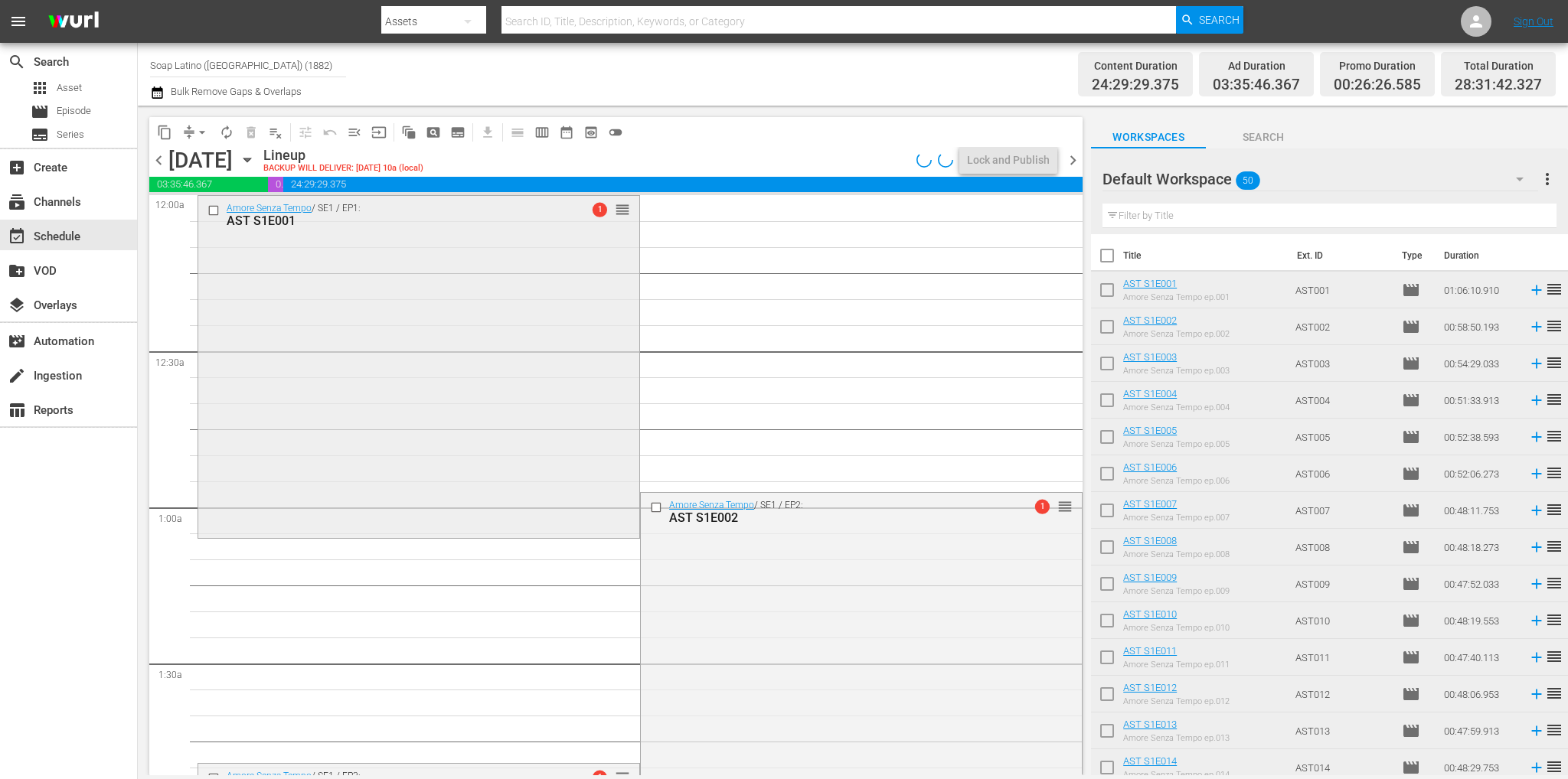
click at [407, 330] on div "Amore Senza Tempo / SE1 / EP1: AST S1E001 1 reorder" at bounding box center [418, 366] width 441 height 340
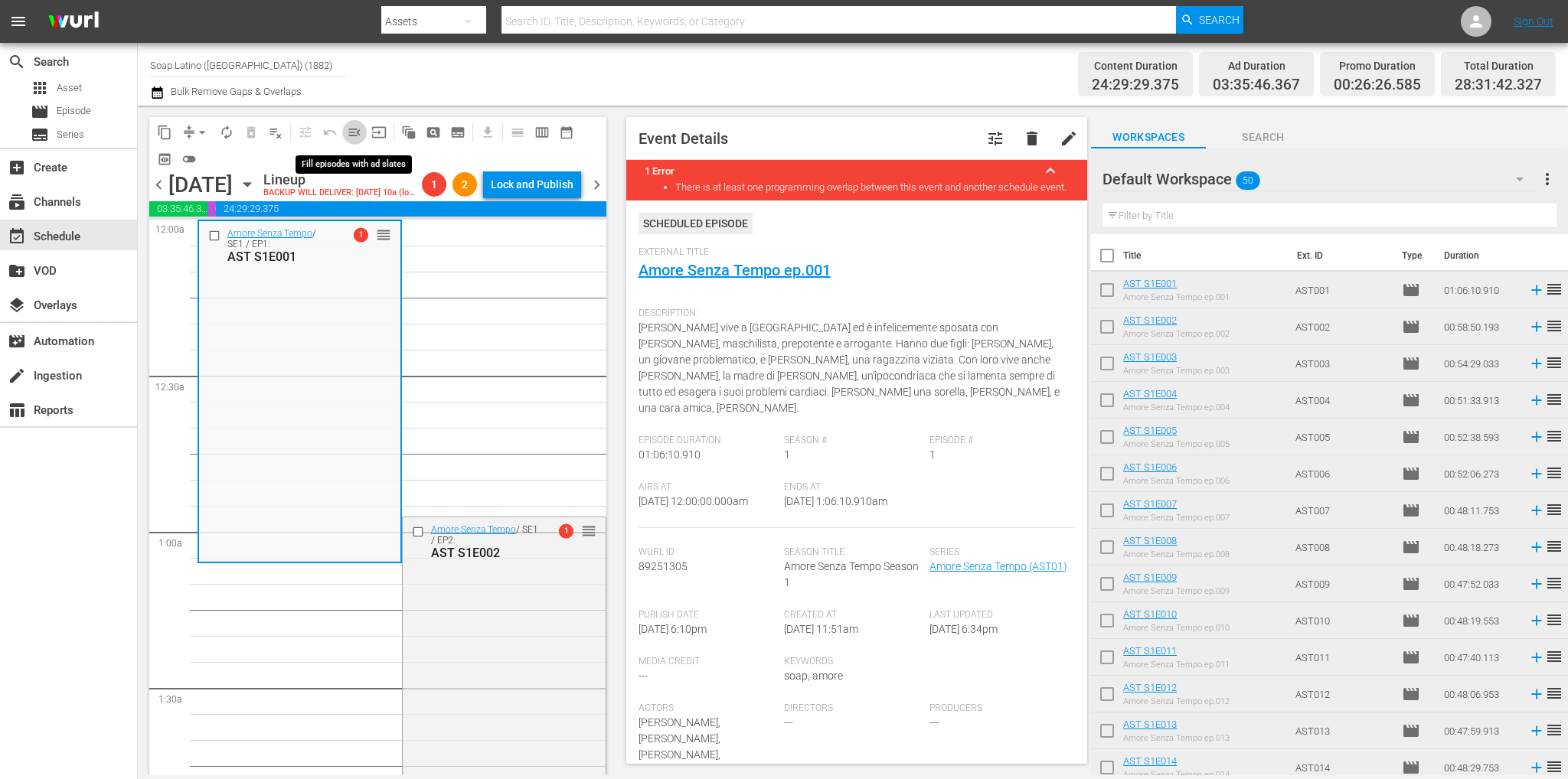
click at [360, 131] on span "menu_open" at bounding box center [354, 132] width 15 height 15
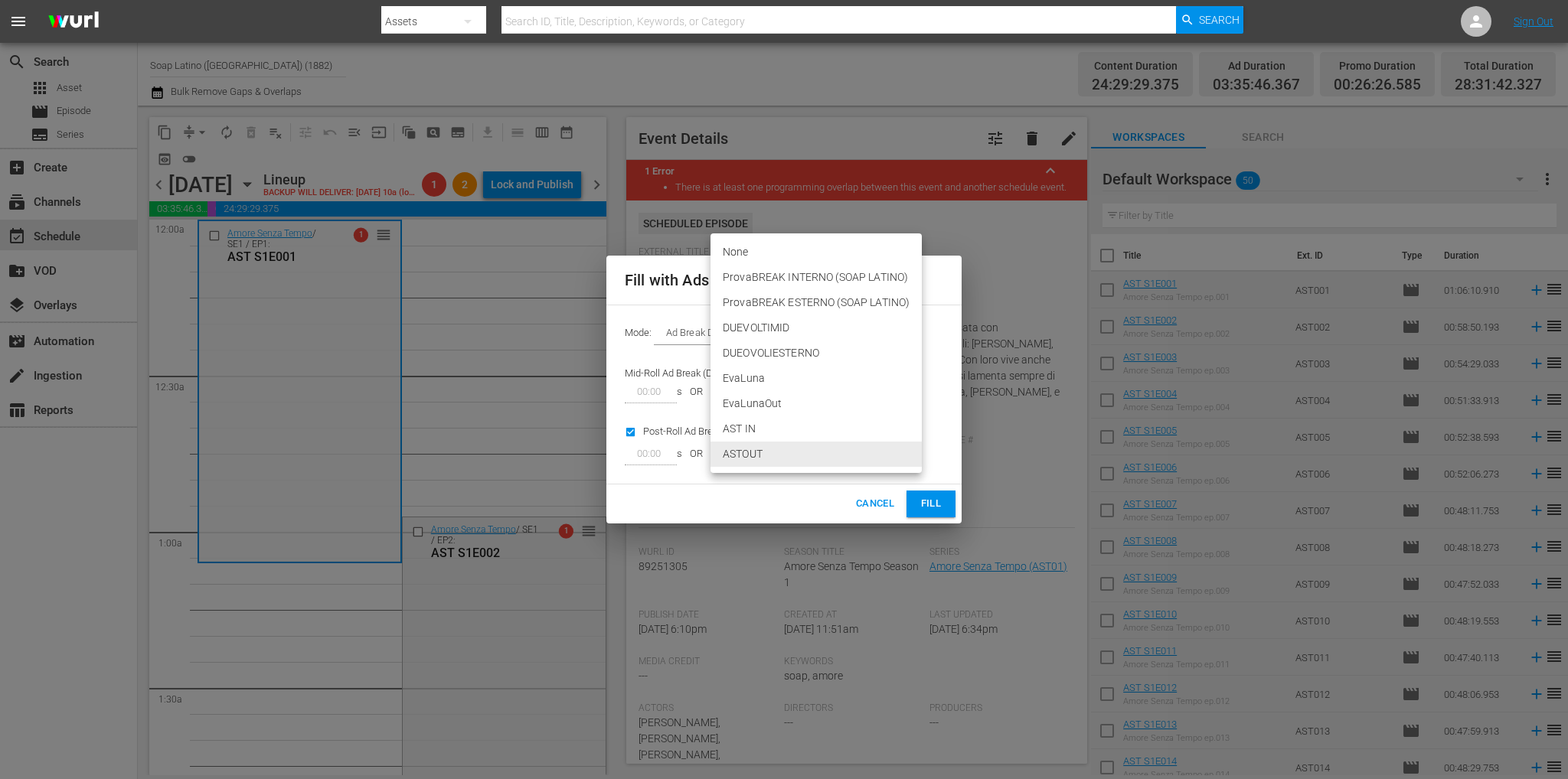
click at [782, 454] on body "menu Search By Assets Search ID, Title, Description, Keywords, or Category Sear…" at bounding box center [784, 390] width 1568 height 779
click at [782, 454] on li "ASTOUT" at bounding box center [816, 454] width 211 height 26
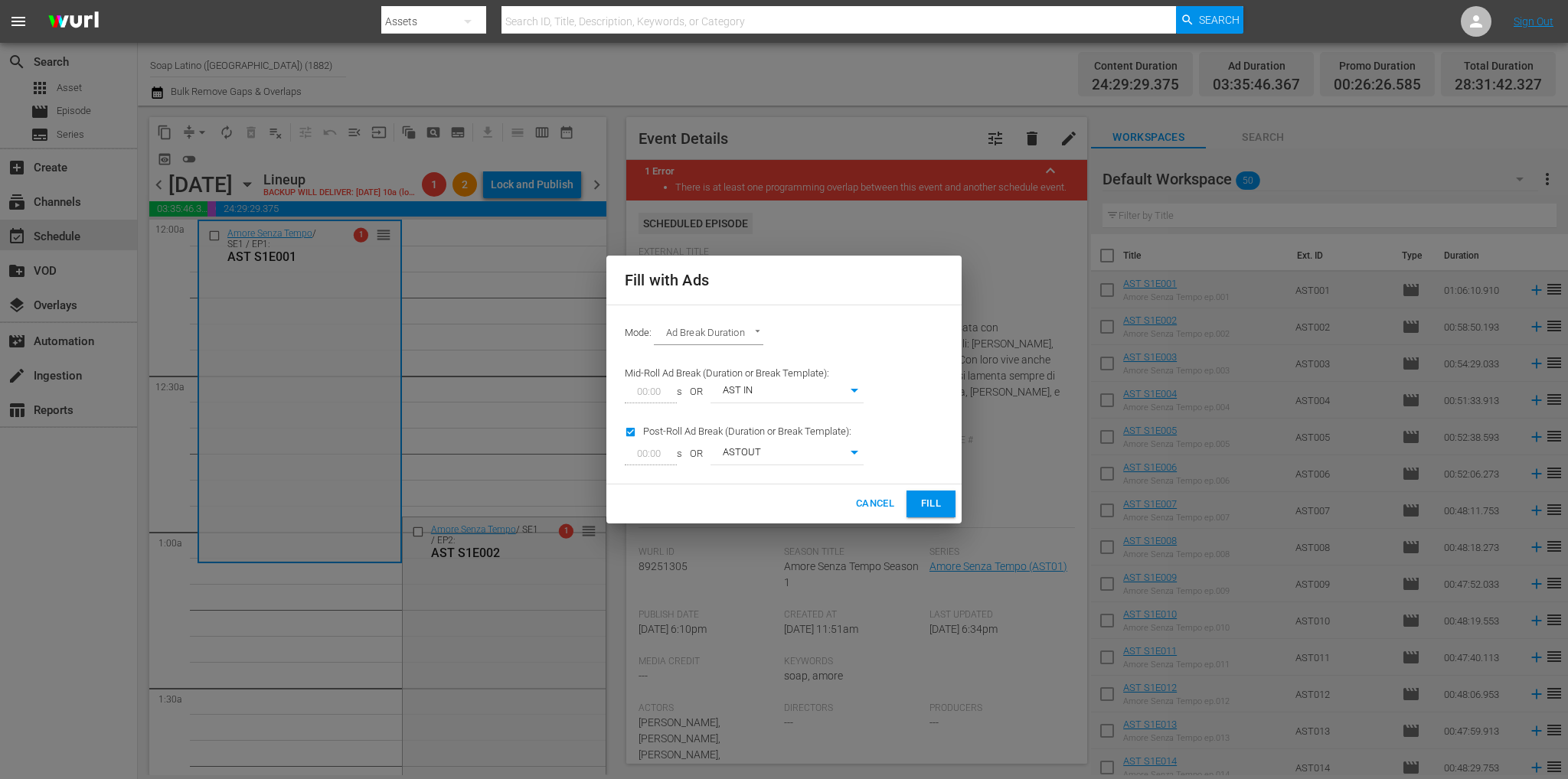
click at [728, 341] on body "menu Search By Assets Search ID, Title, Description, Keywords, or Category Sear…" at bounding box center [784, 390] width 1568 height 779
click at [823, 351] on div at bounding box center [784, 390] width 1568 height 779
click at [926, 507] on span "Fill" at bounding box center [931, 504] width 25 height 18
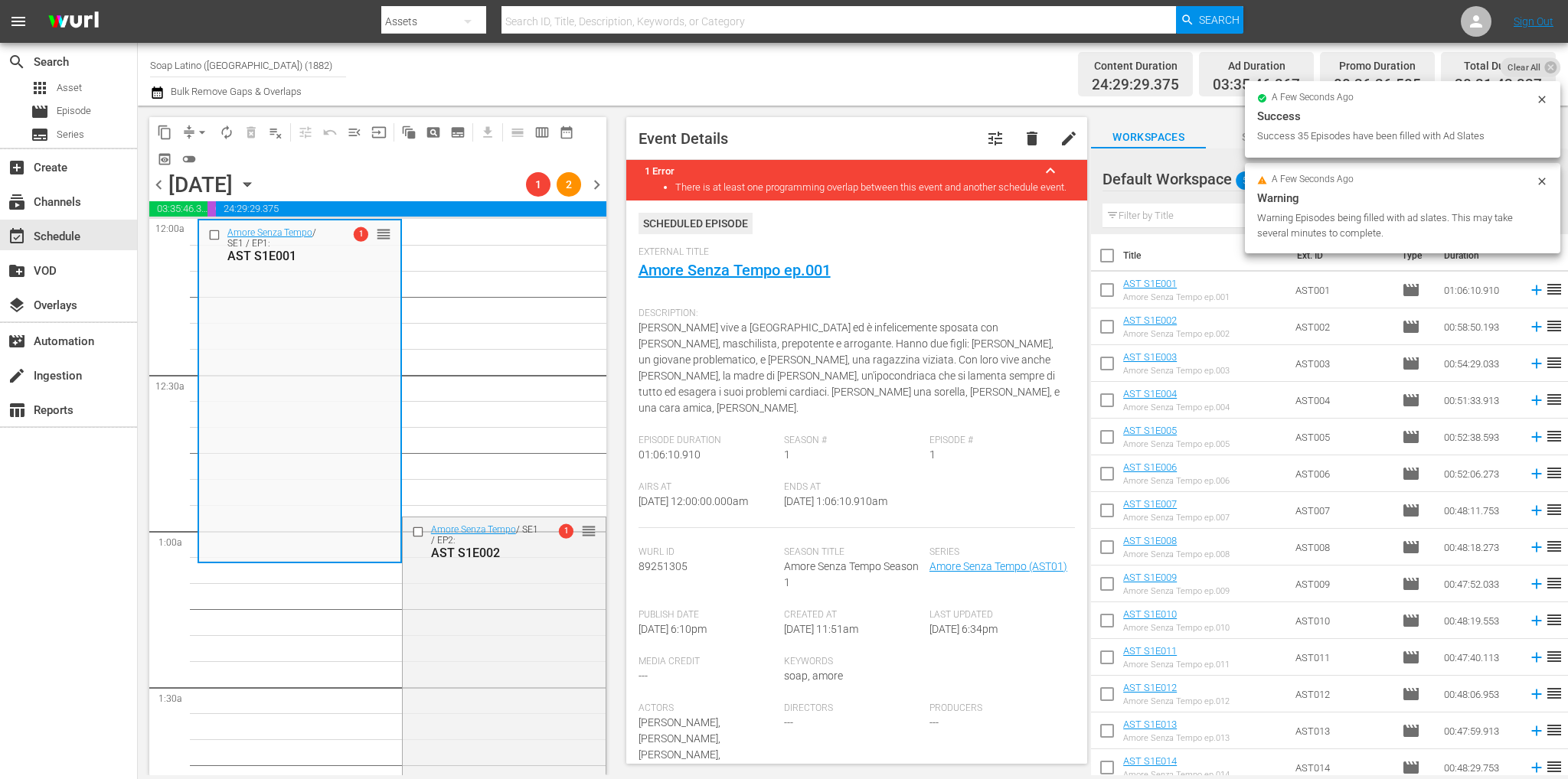
click at [793, 343] on span "[PERSON_NAME] vive a [GEOGRAPHIC_DATA] ed è infelicemente sposata con [PERSON_N…" at bounding box center [848, 367] width 421 height 92
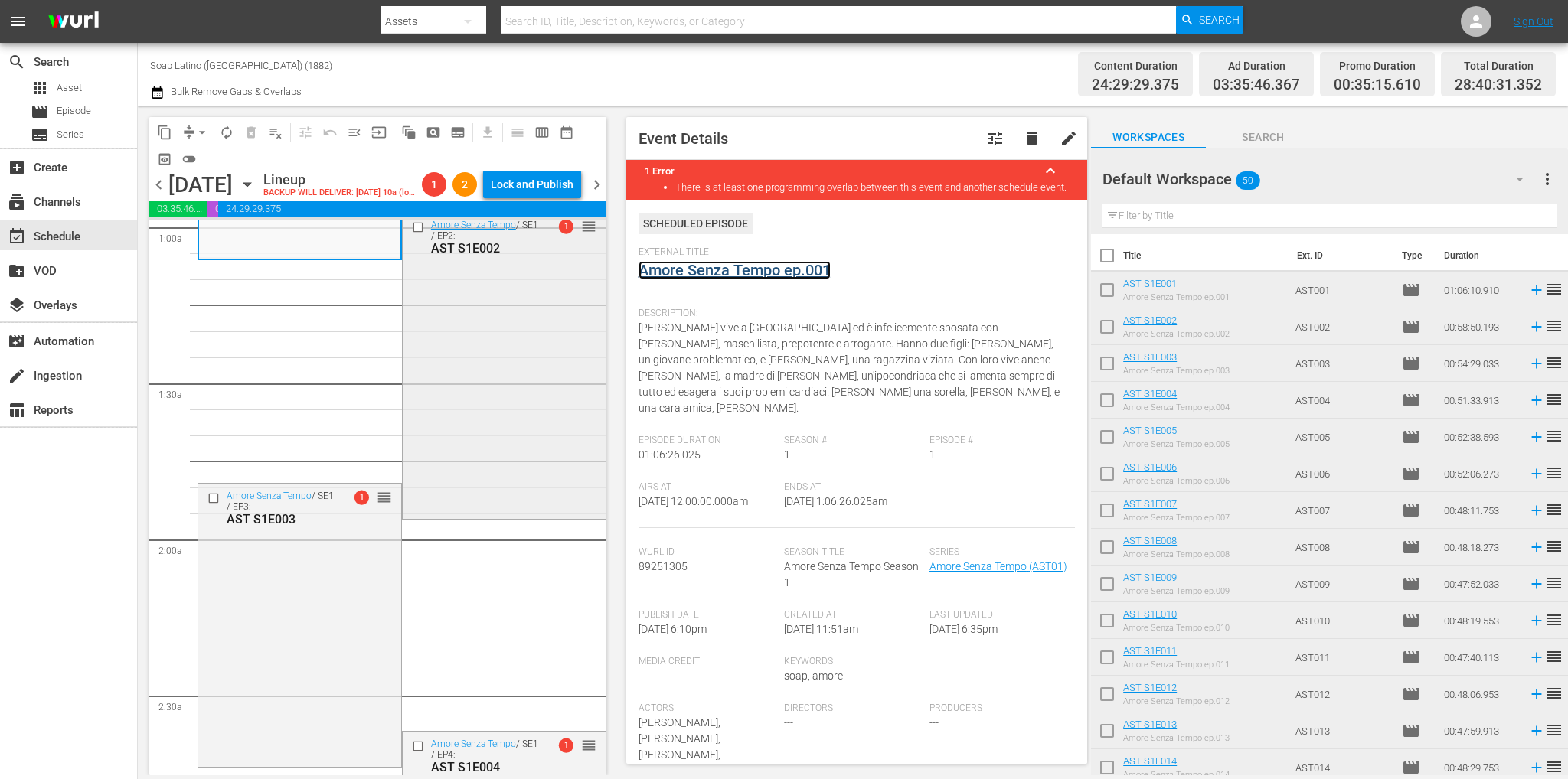
scroll to position [307, 0]
click at [491, 449] on div "Amore Senza Tempo / SE1 / EP2: AST S1E002 1 reorder" at bounding box center [504, 362] width 203 height 303
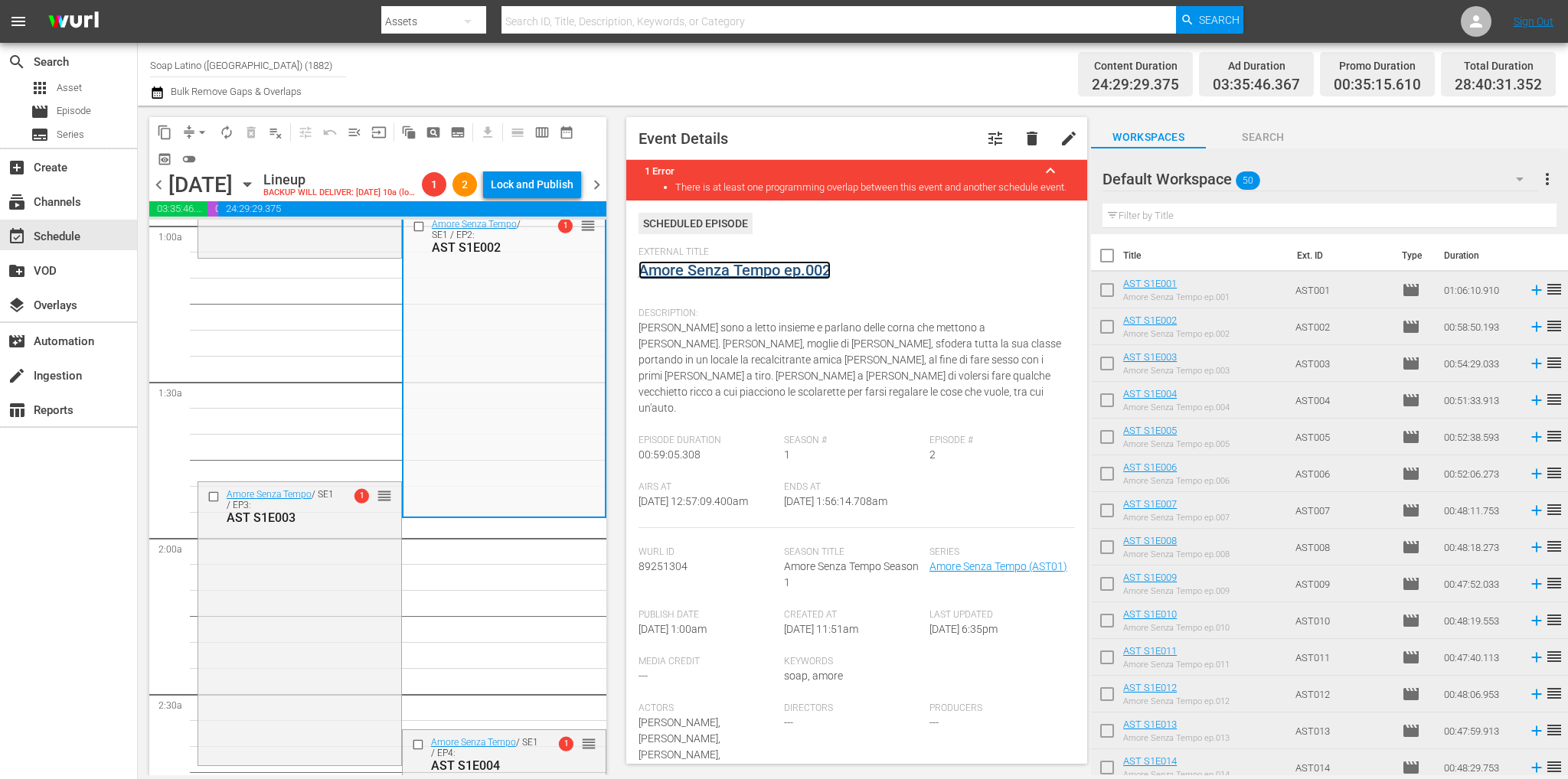
drag, startPoint x: 727, startPoint y: 274, endPoint x: 676, endPoint y: 231, distance: 66.7
click at [602, 193] on span "chevron_right" at bounding box center [596, 184] width 19 height 19
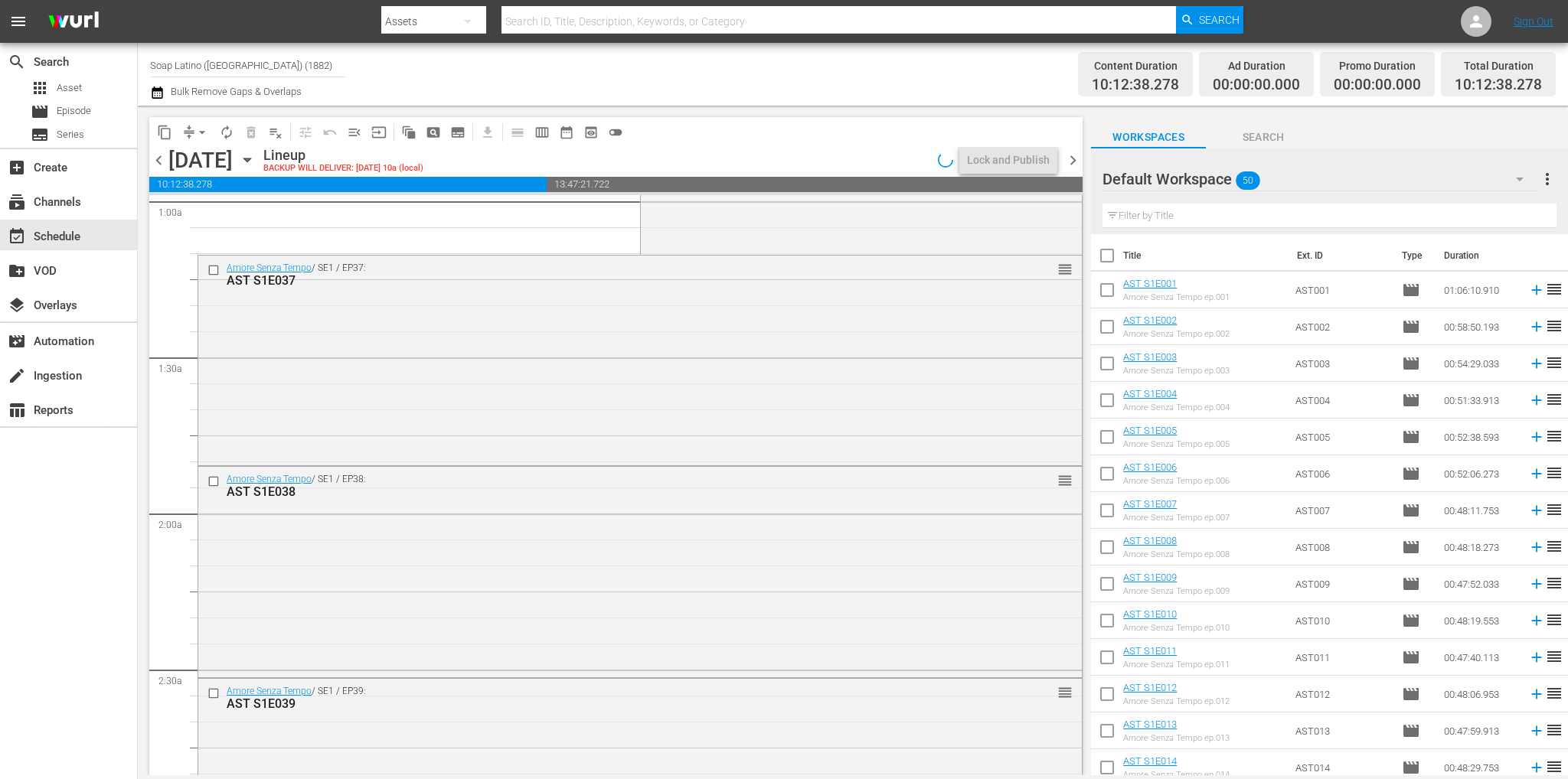
scroll to position [279, 0]
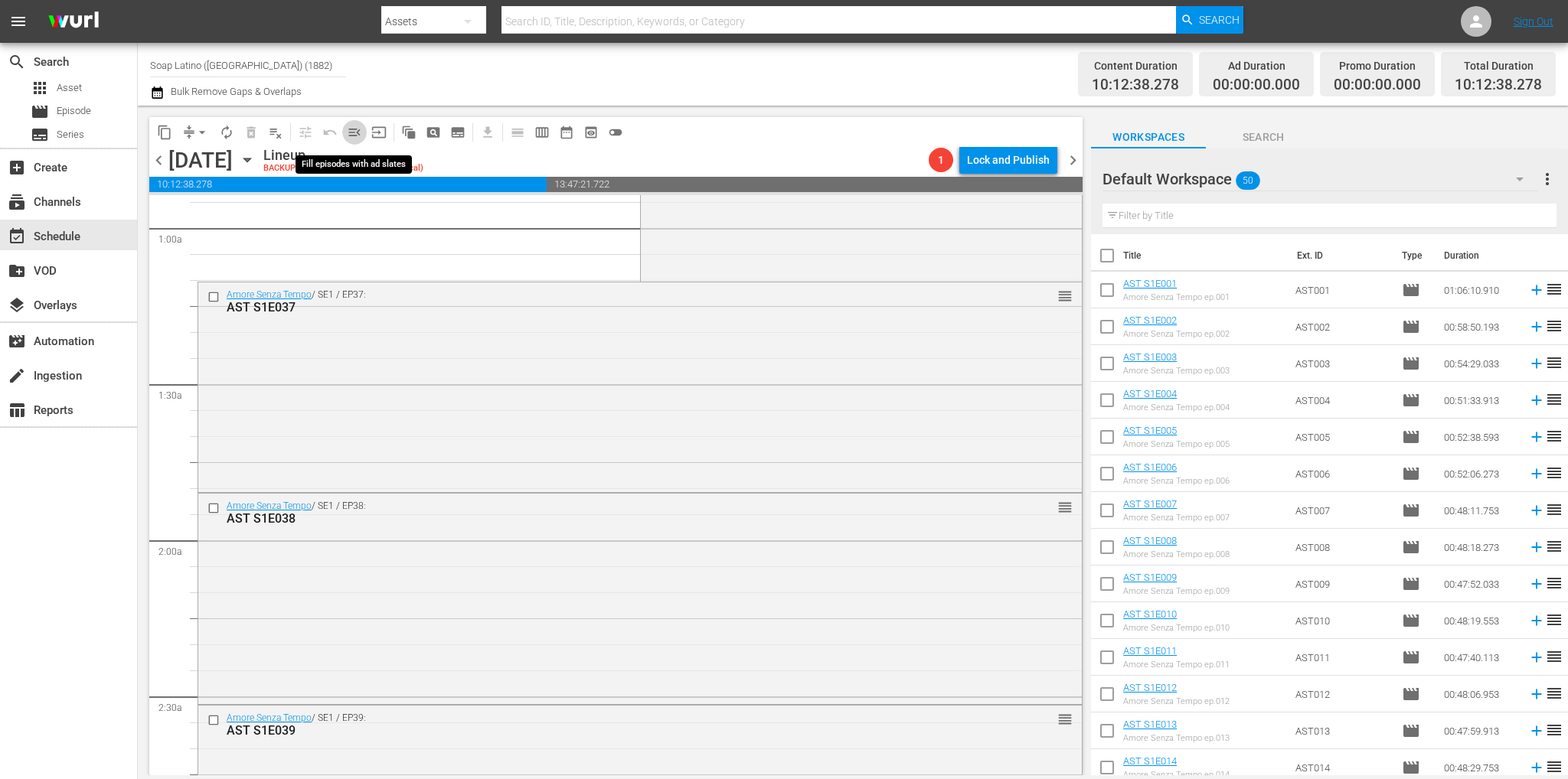
click at [348, 135] on span "menu_open" at bounding box center [354, 132] width 15 height 15
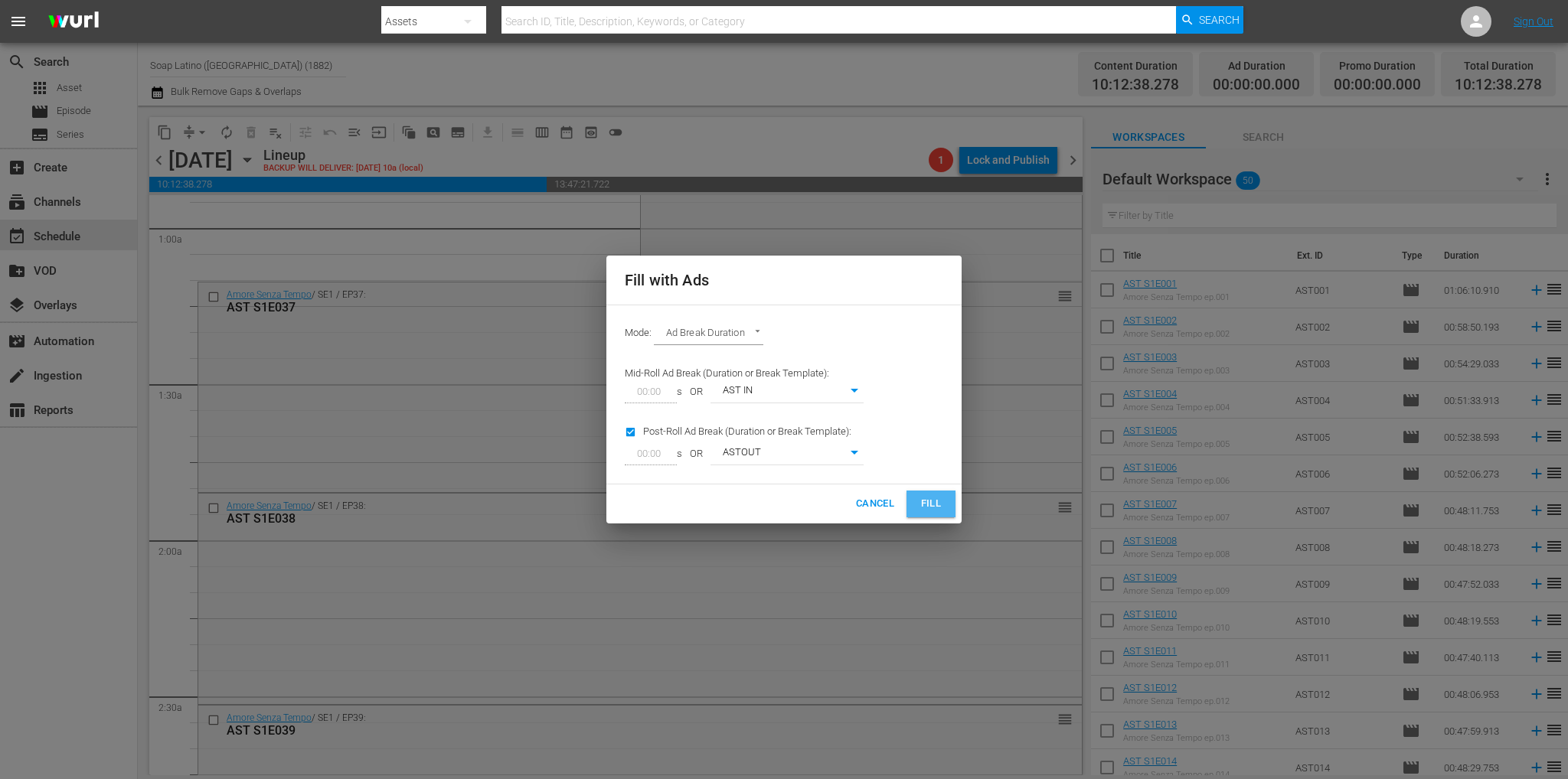
click at [937, 506] on span "Fill" at bounding box center [931, 504] width 25 height 18
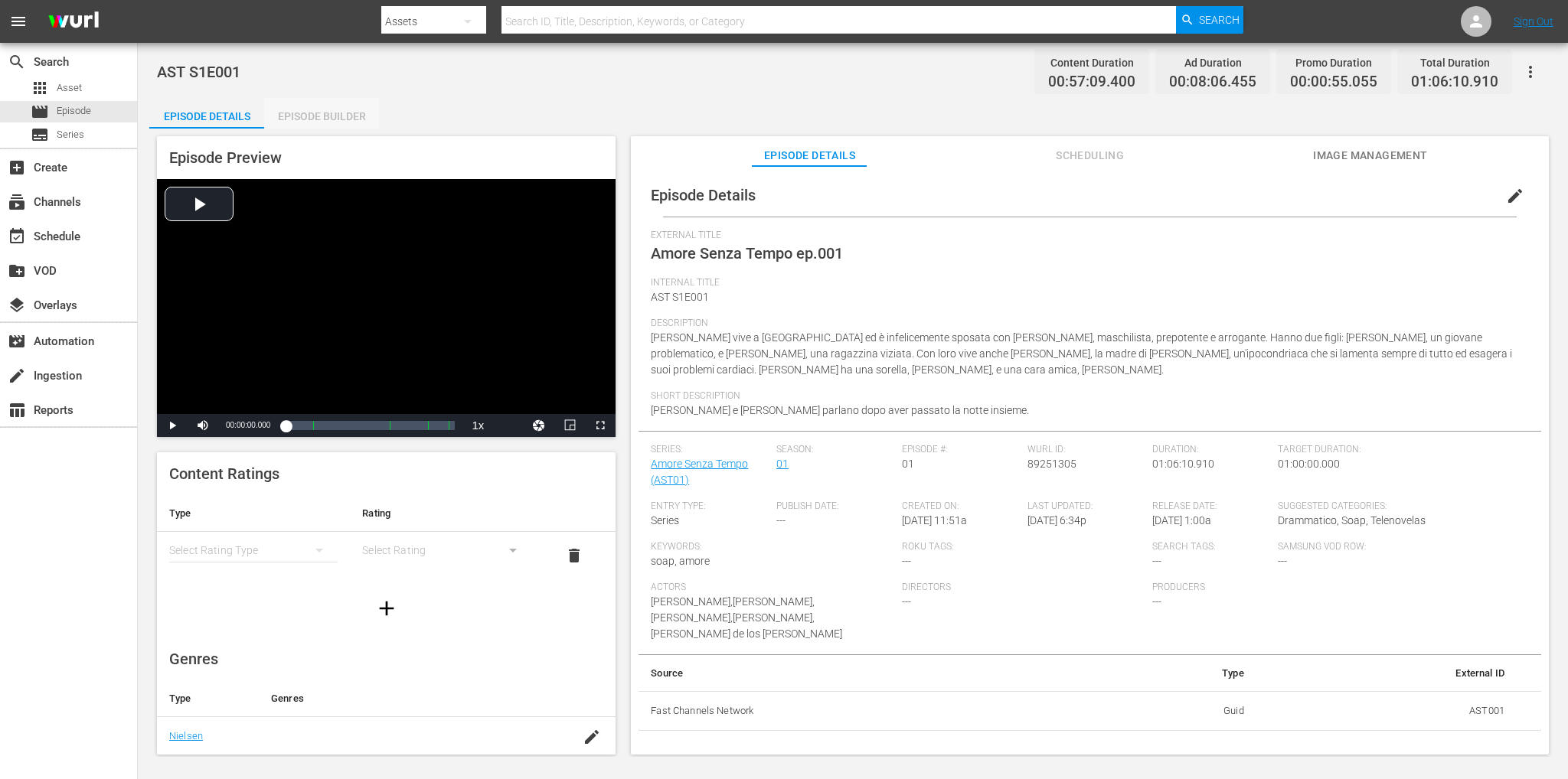
click at [355, 110] on div "Episode Builder" at bounding box center [321, 116] width 114 height 37
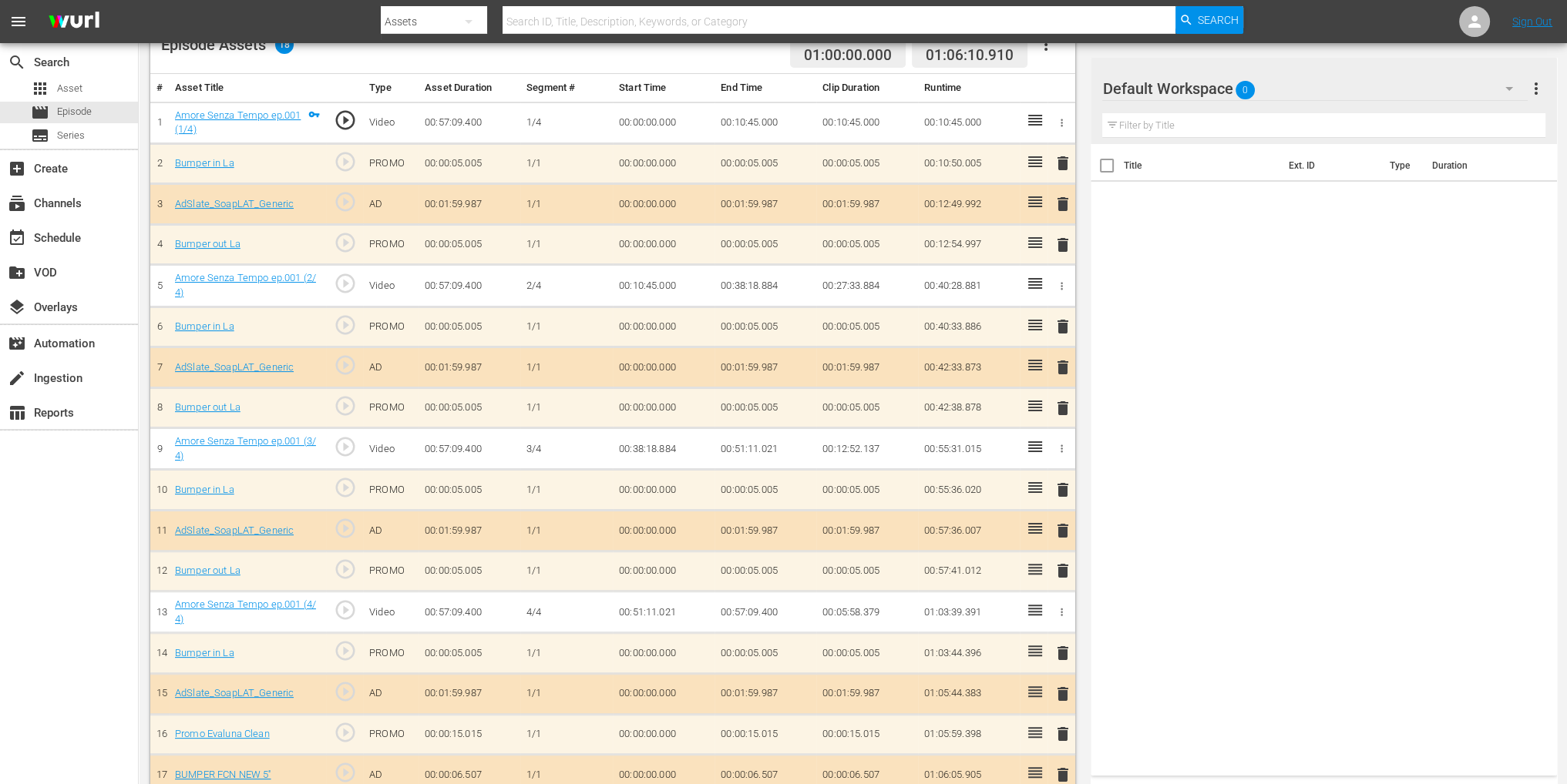
scroll to position [481, 0]
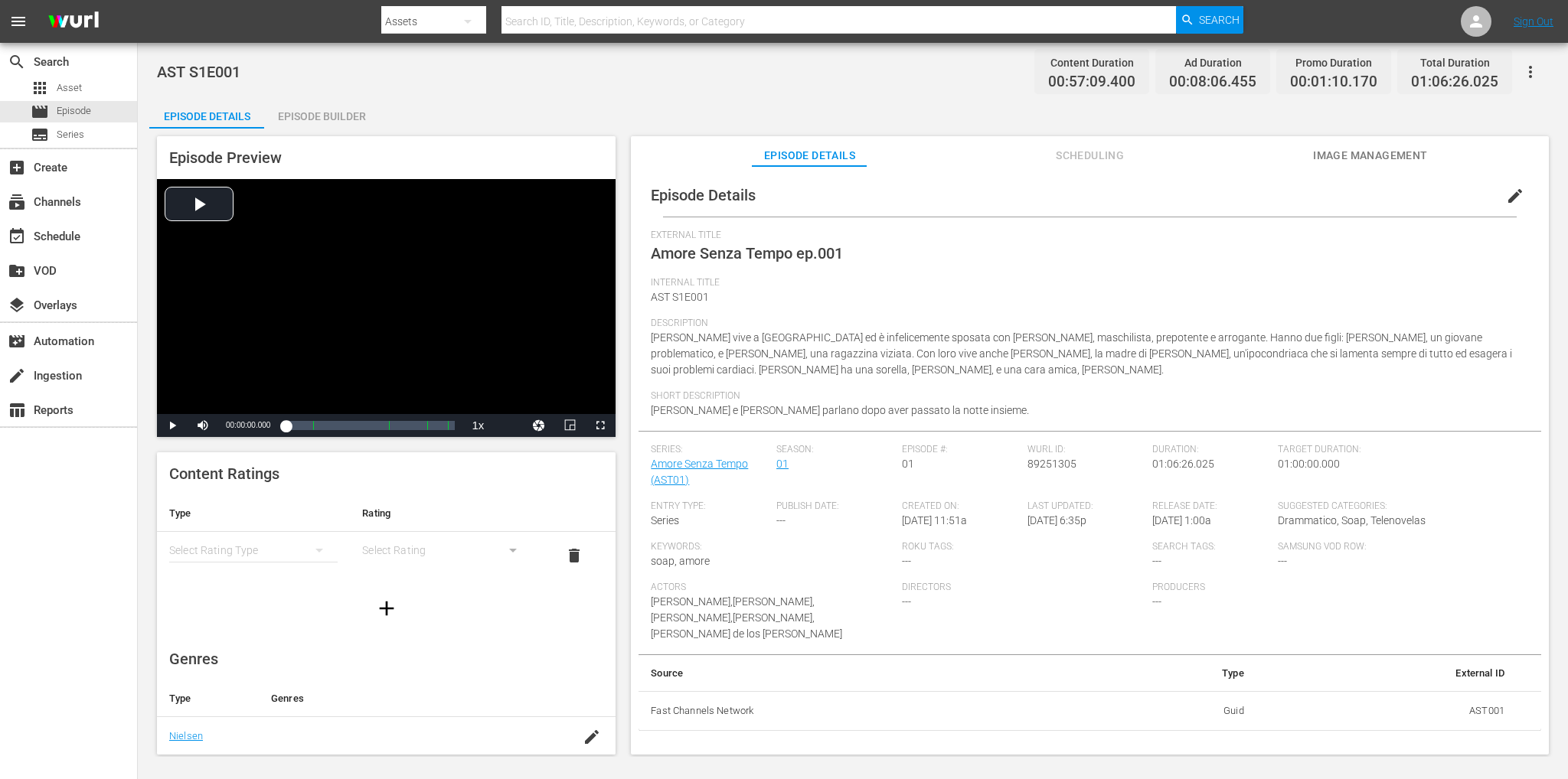
click at [315, 126] on div "Episode Builder" at bounding box center [321, 116] width 114 height 37
click at [346, 108] on div "Episode Builder" at bounding box center [321, 116] width 114 height 37
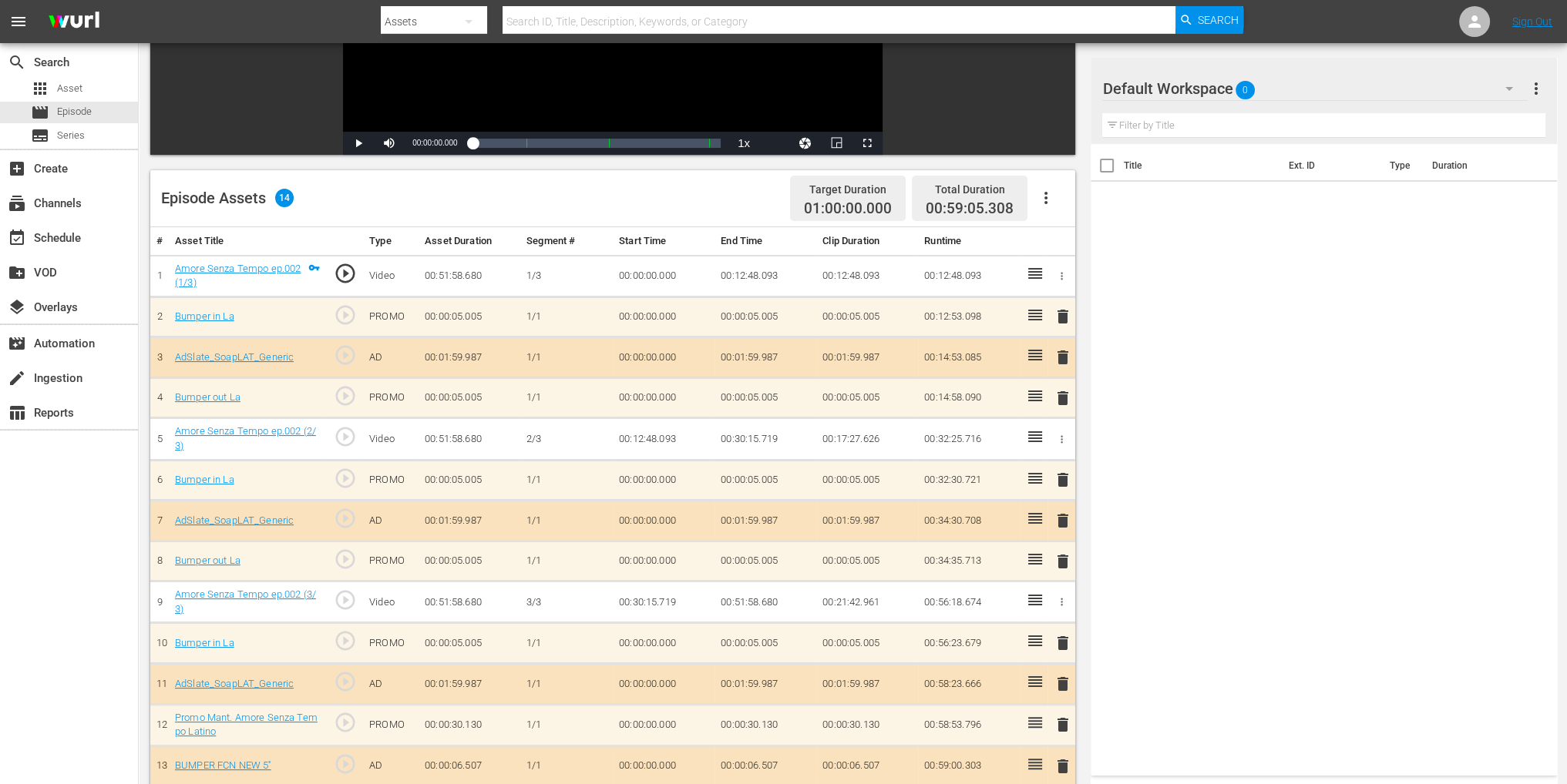
scroll to position [401, 0]
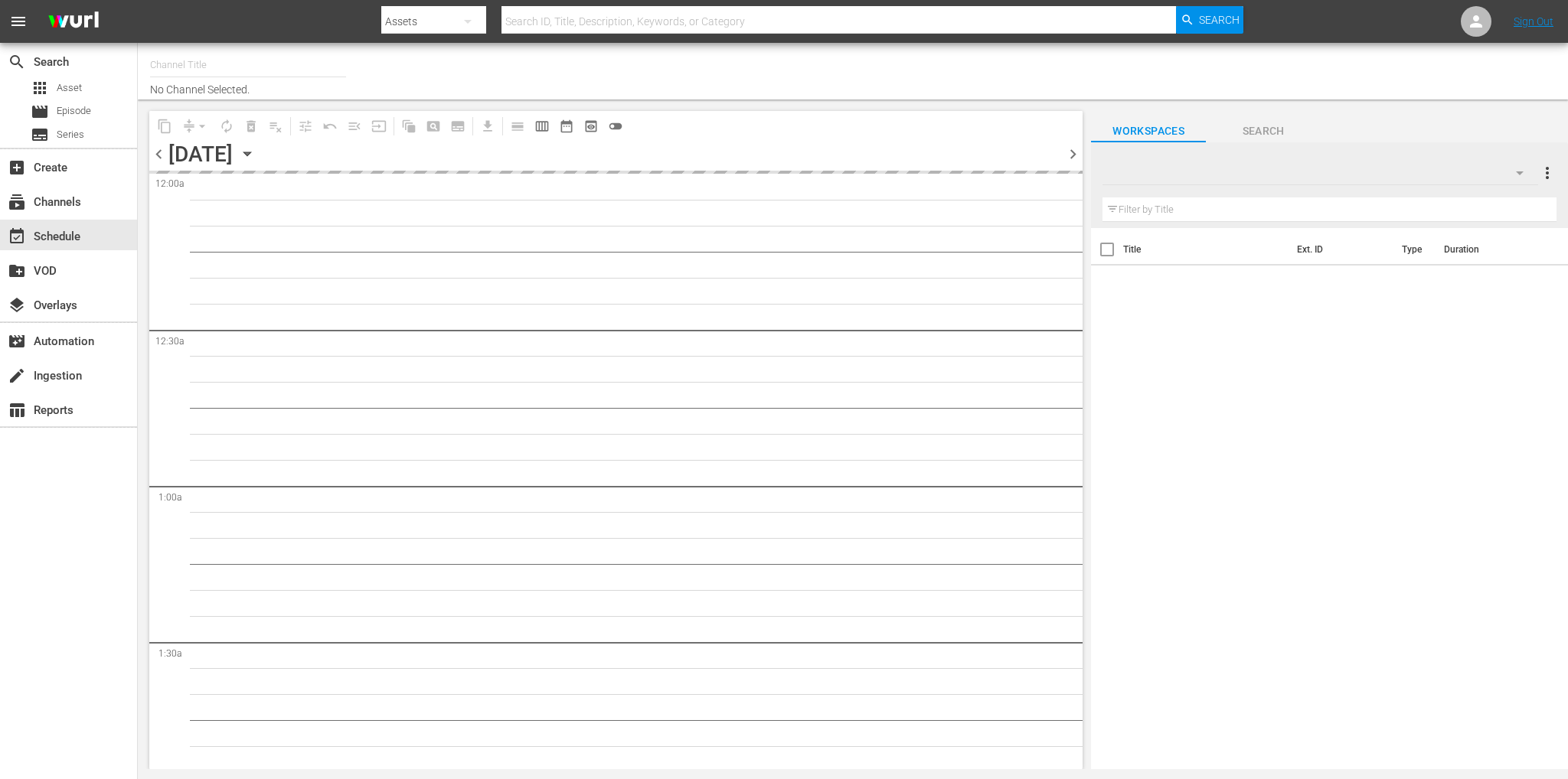
type input "Soap Latino ([GEOGRAPHIC_DATA]) (1882)"
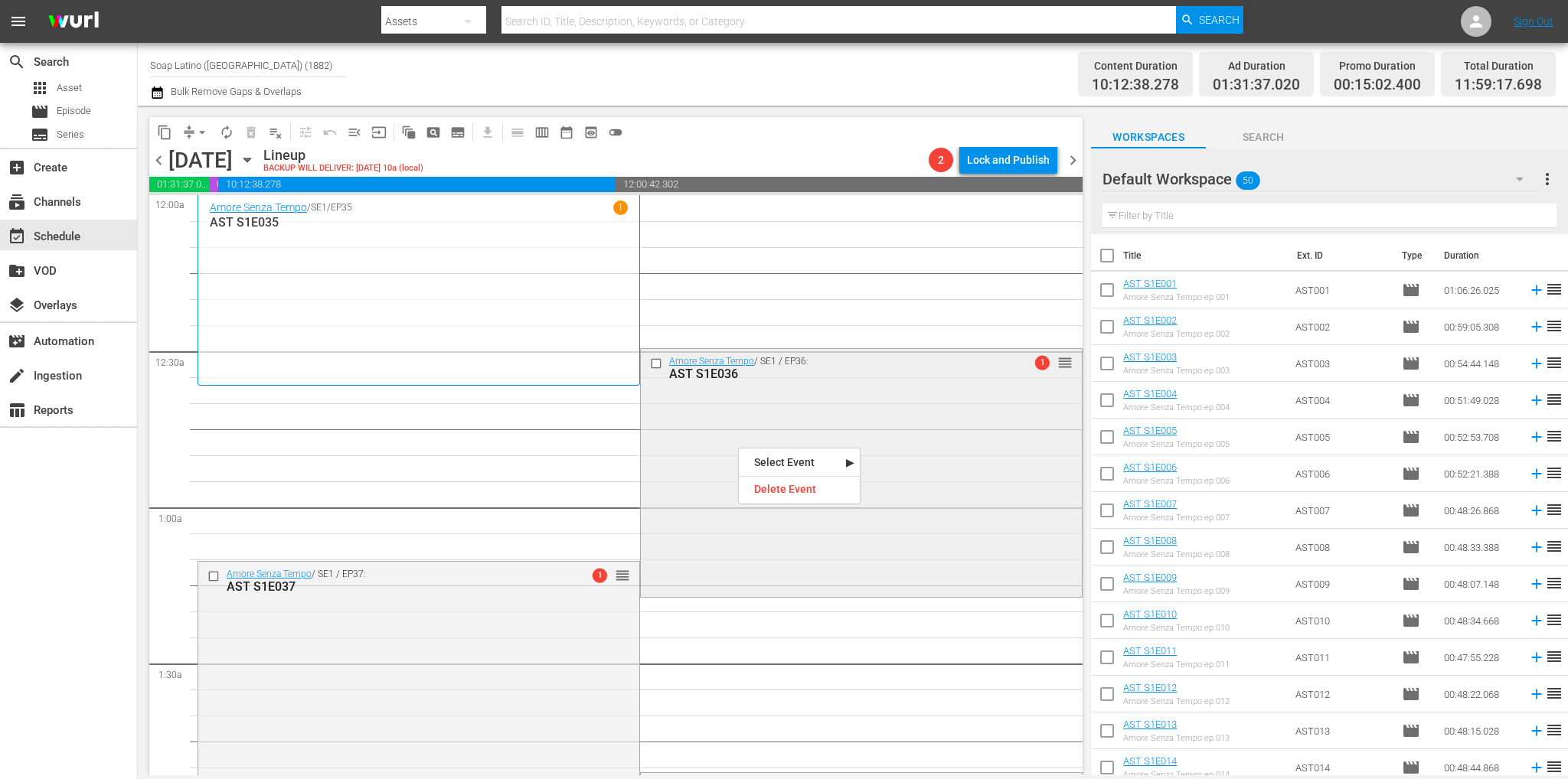
click at [827, 437] on div "Amore Senza Tempo / SE1 / EP36: AST S1E036 1 reorder" at bounding box center [861, 472] width 441 height 245
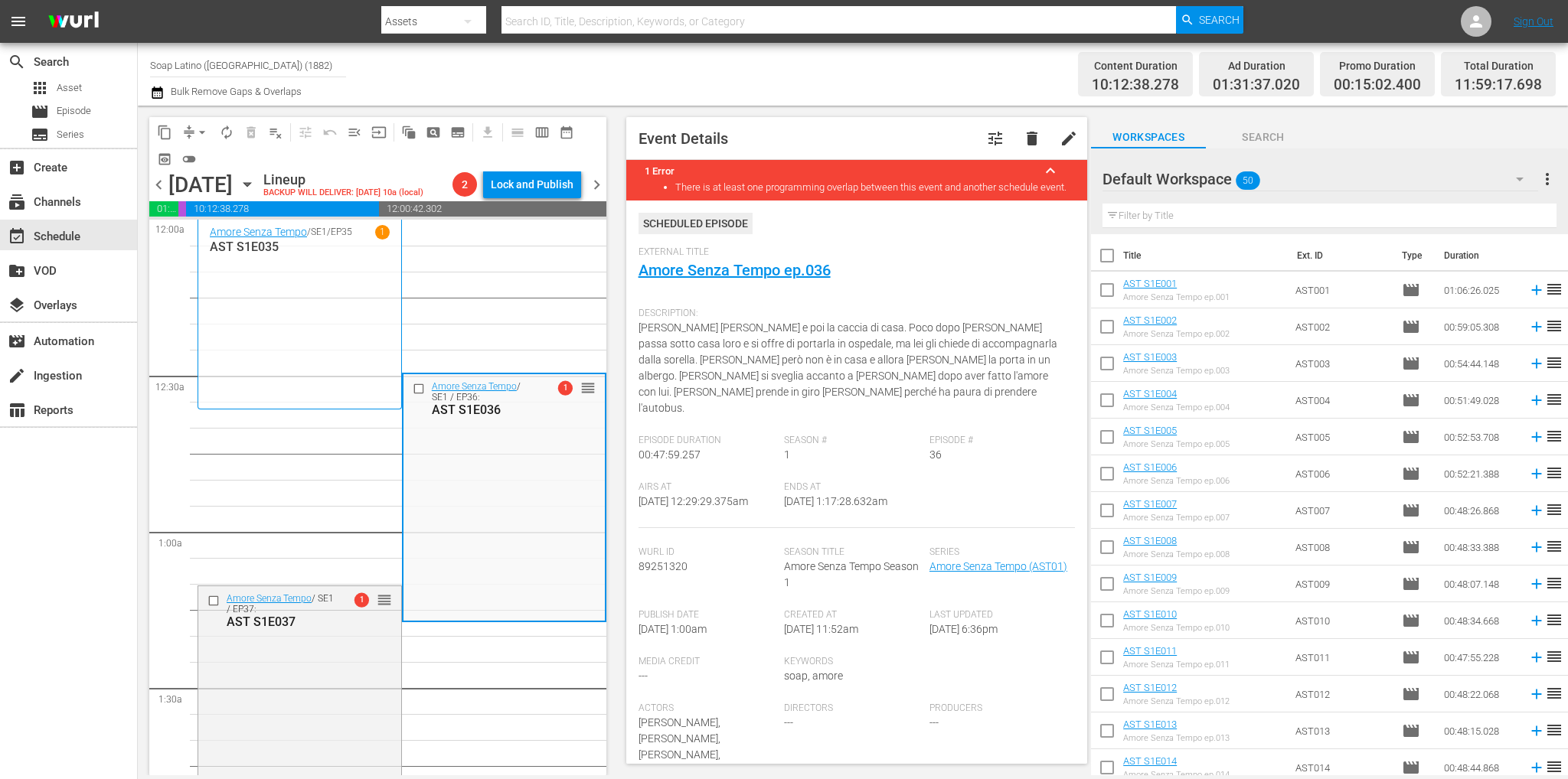
click at [601, 179] on span "chevron_right" at bounding box center [596, 184] width 19 height 19
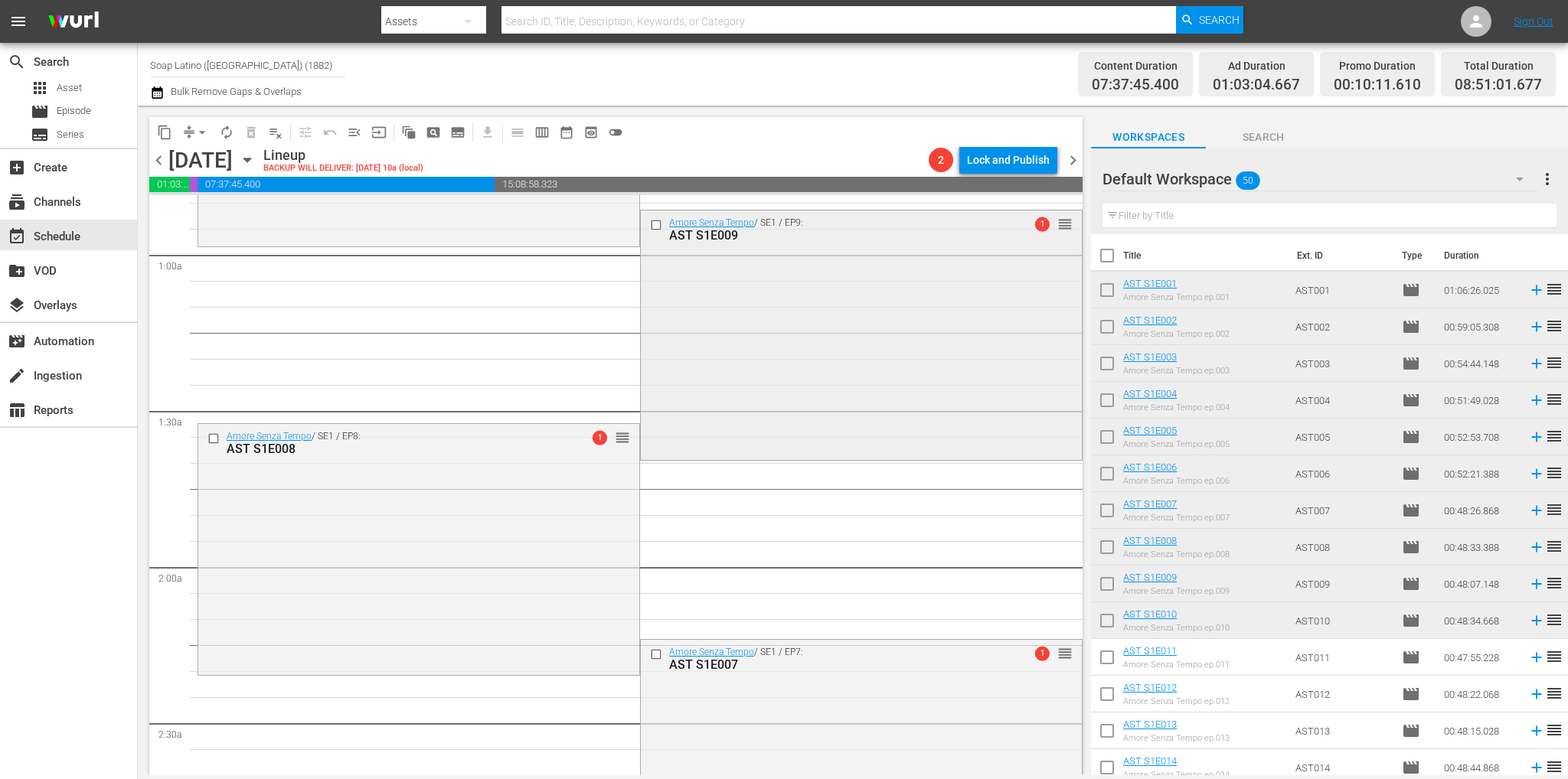
scroll to position [77, 0]
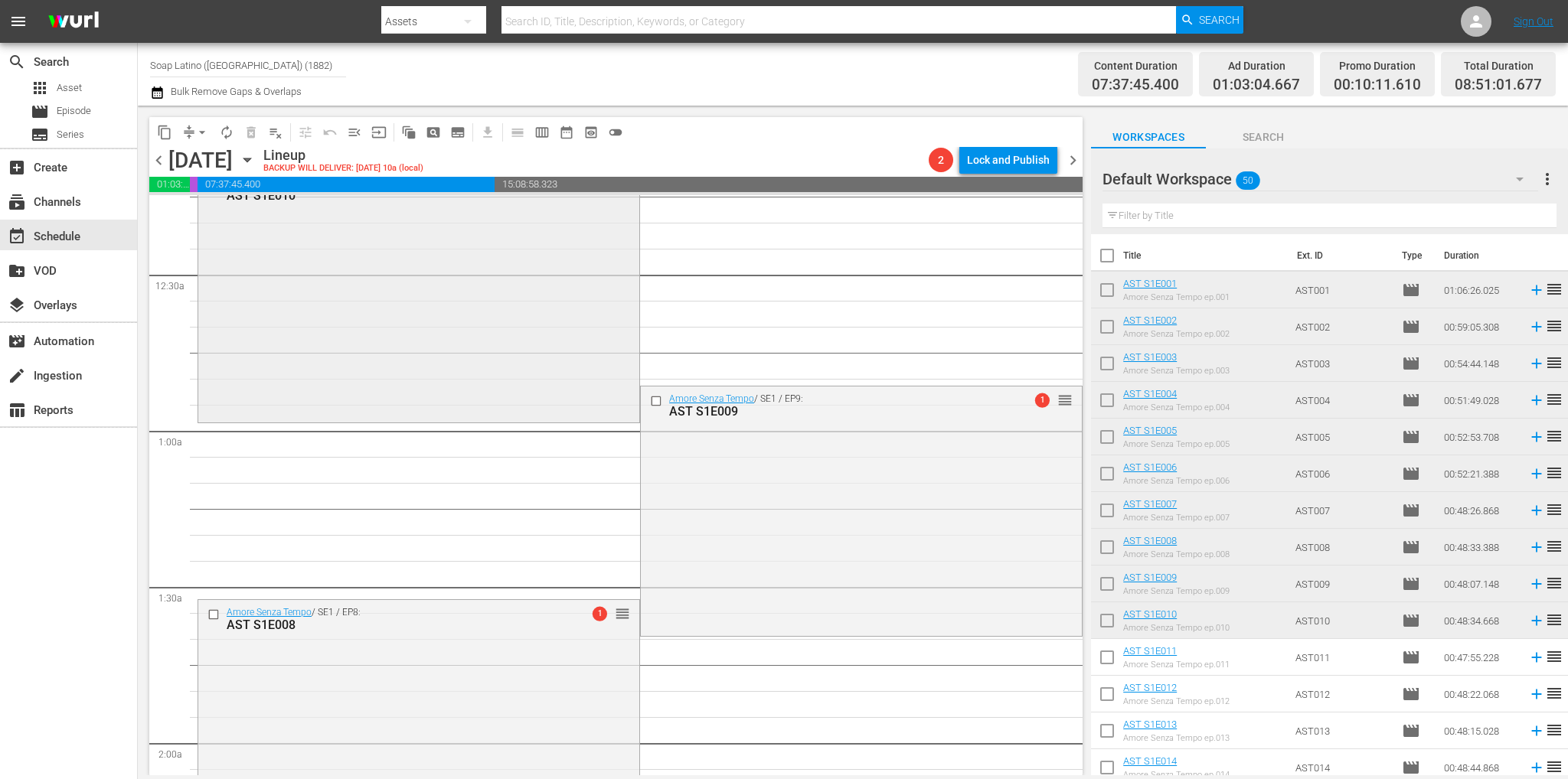
click at [500, 327] on div "Amore Senza Tempo / SE1 / EP10: AST S1E010 2 reorder" at bounding box center [418, 295] width 441 height 248
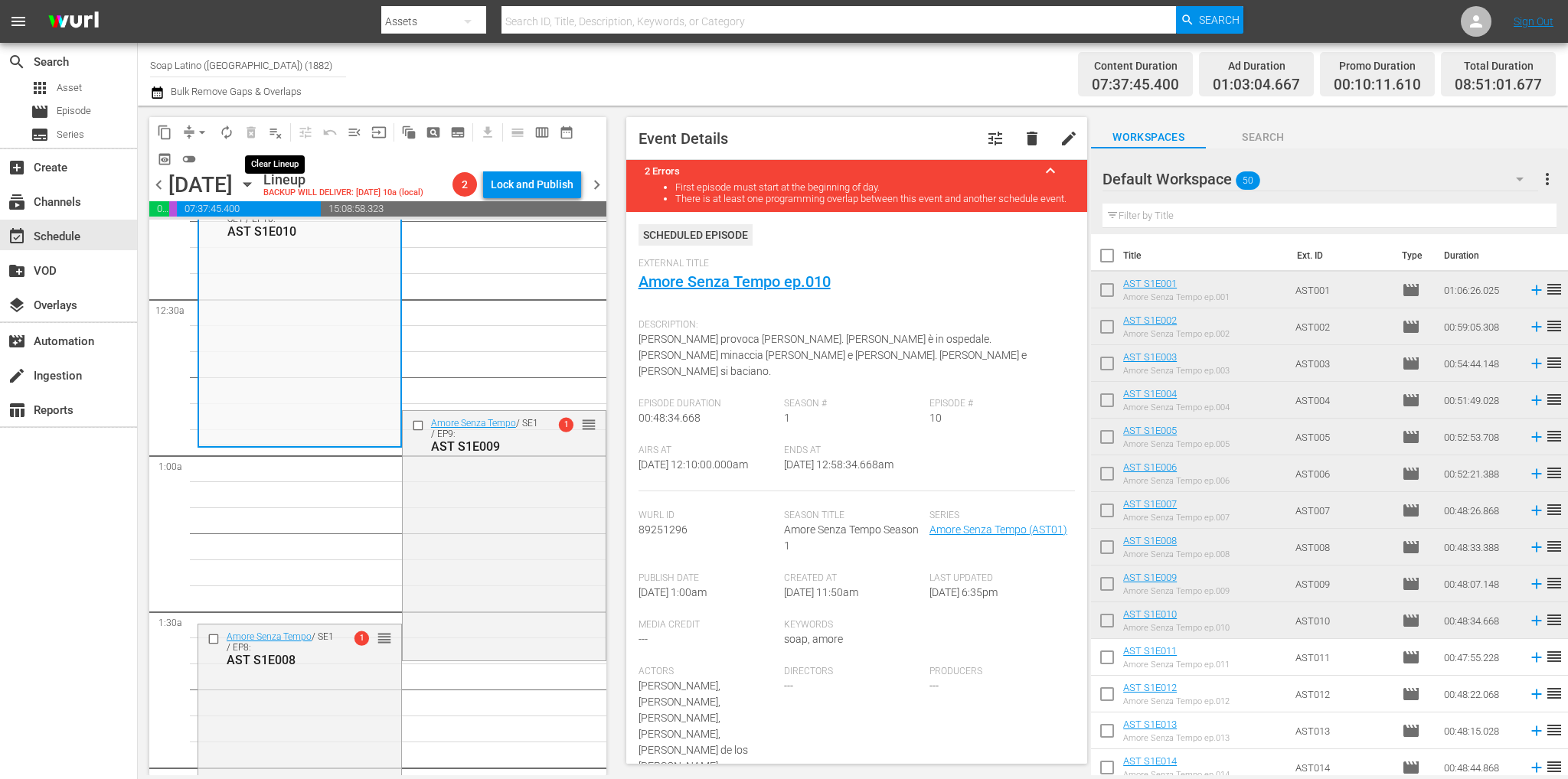
click at [277, 129] on span "playlist_remove_outlined" at bounding box center [276, 132] width 15 height 15
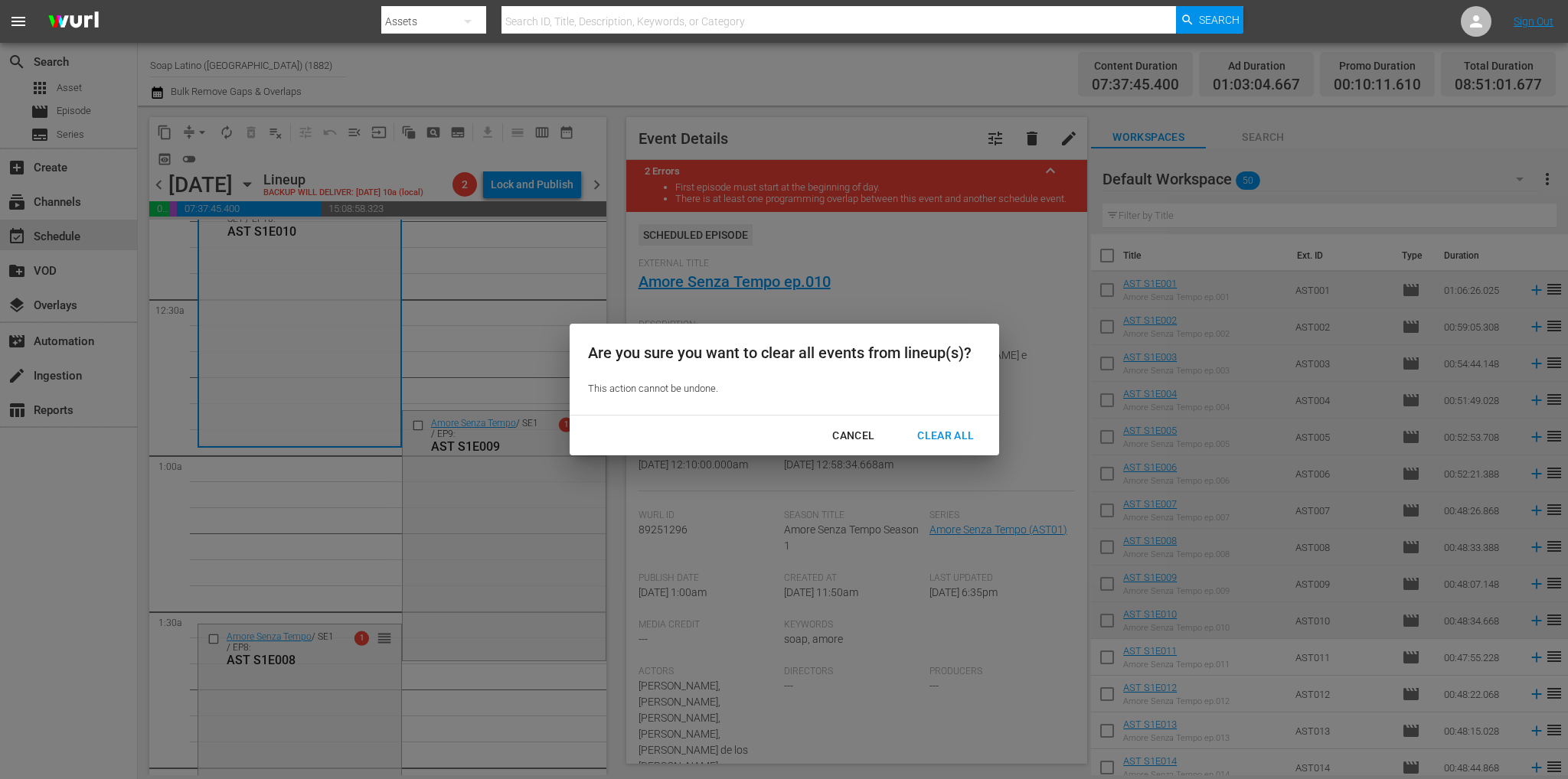
click at [927, 431] on div "Clear All" at bounding box center [945, 436] width 81 height 19
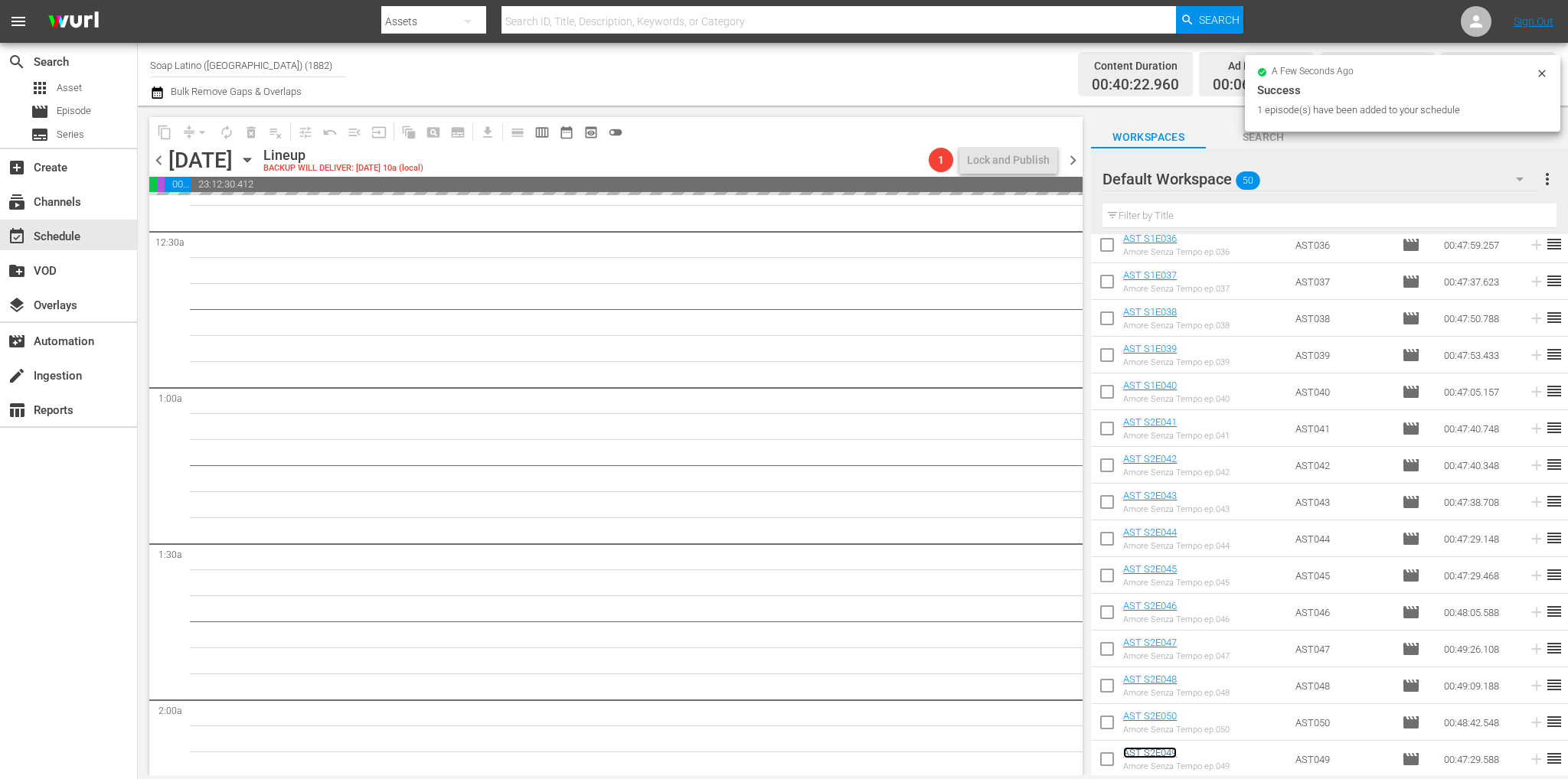
scroll to position [153, 0]
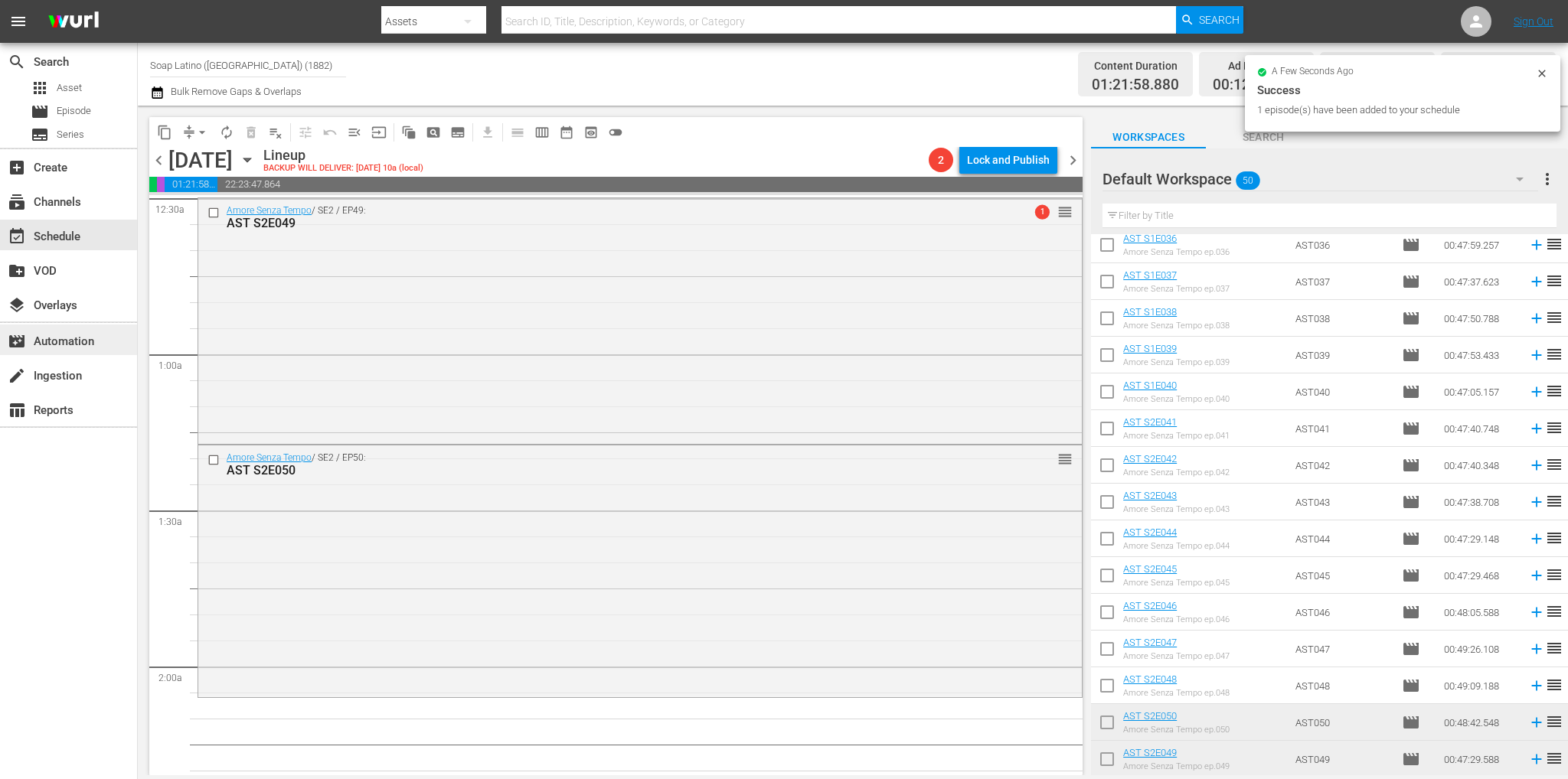
click at [80, 343] on div "movie_filter Automation" at bounding box center [43, 339] width 85 height 14
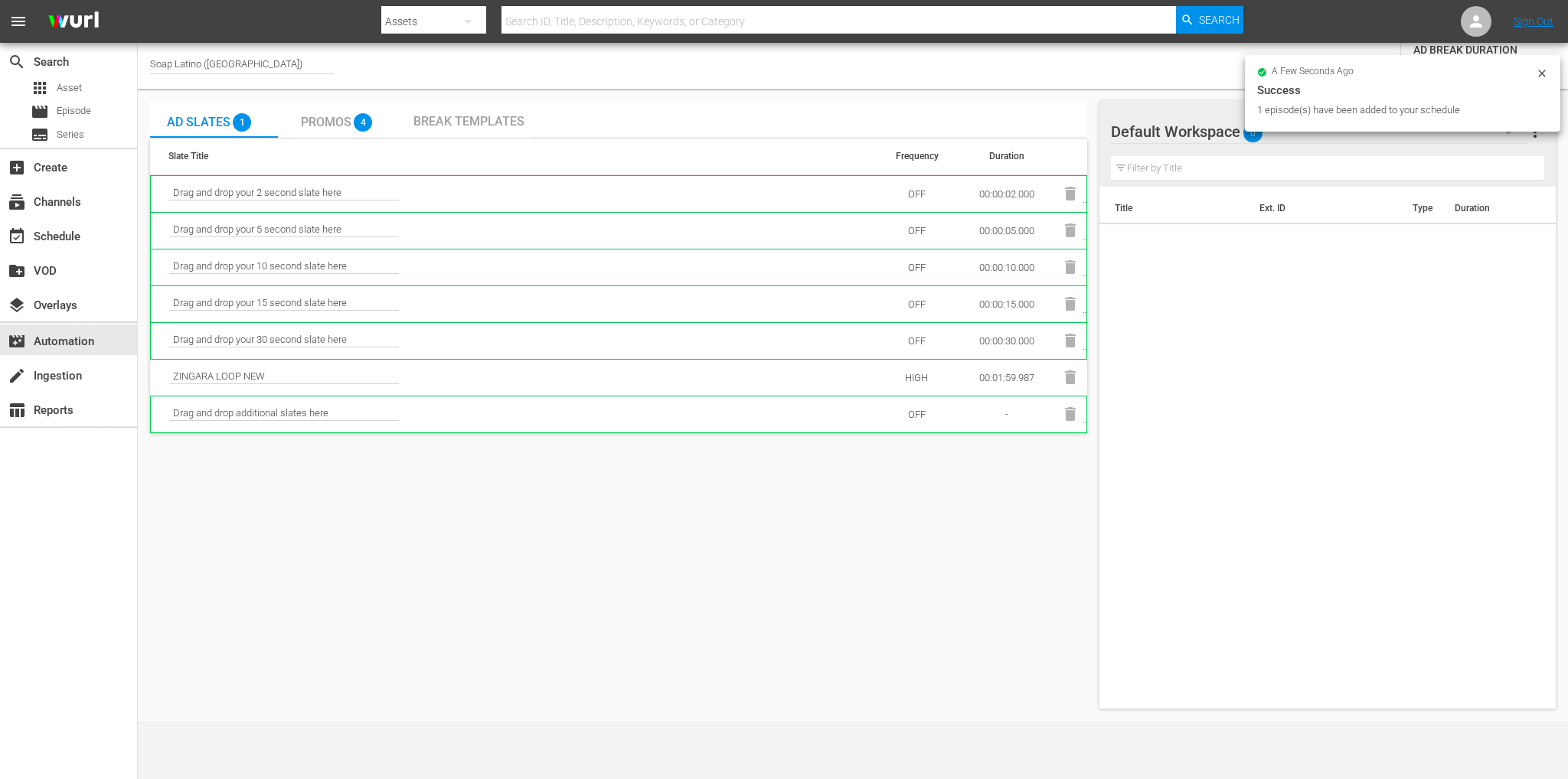
click at [1553, 73] on div "a few seconds ago Success 1 episode(s) have been added to your schedule" at bounding box center [1401, 94] width 315 height 77
click at [1546, 73] on icon at bounding box center [1542, 73] width 12 height 12
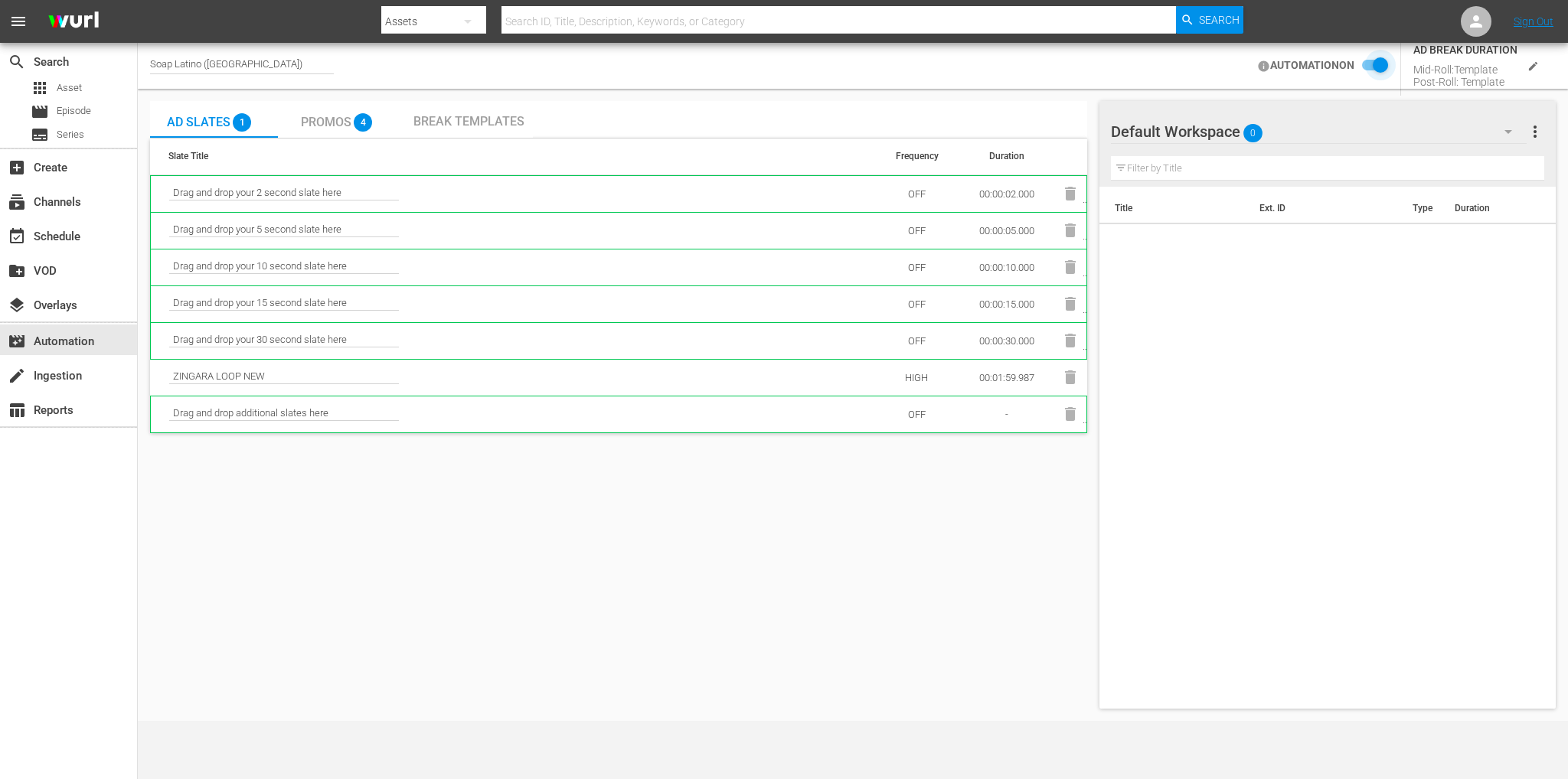
click at [1369, 67] on input "checkbox" at bounding box center [1370, 66] width 33 height 19
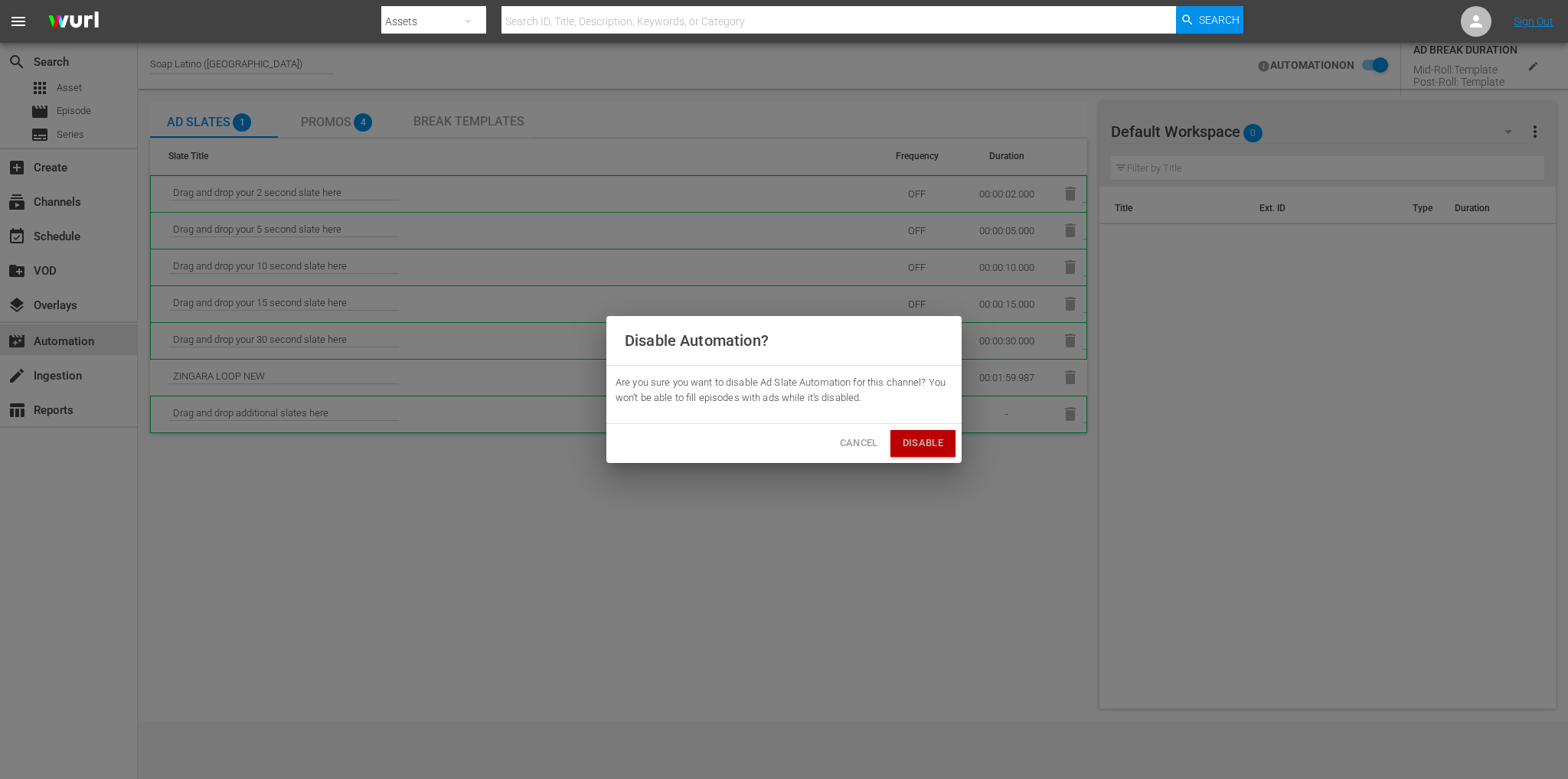
click at [927, 436] on span "Disable" at bounding box center [923, 443] width 41 height 18
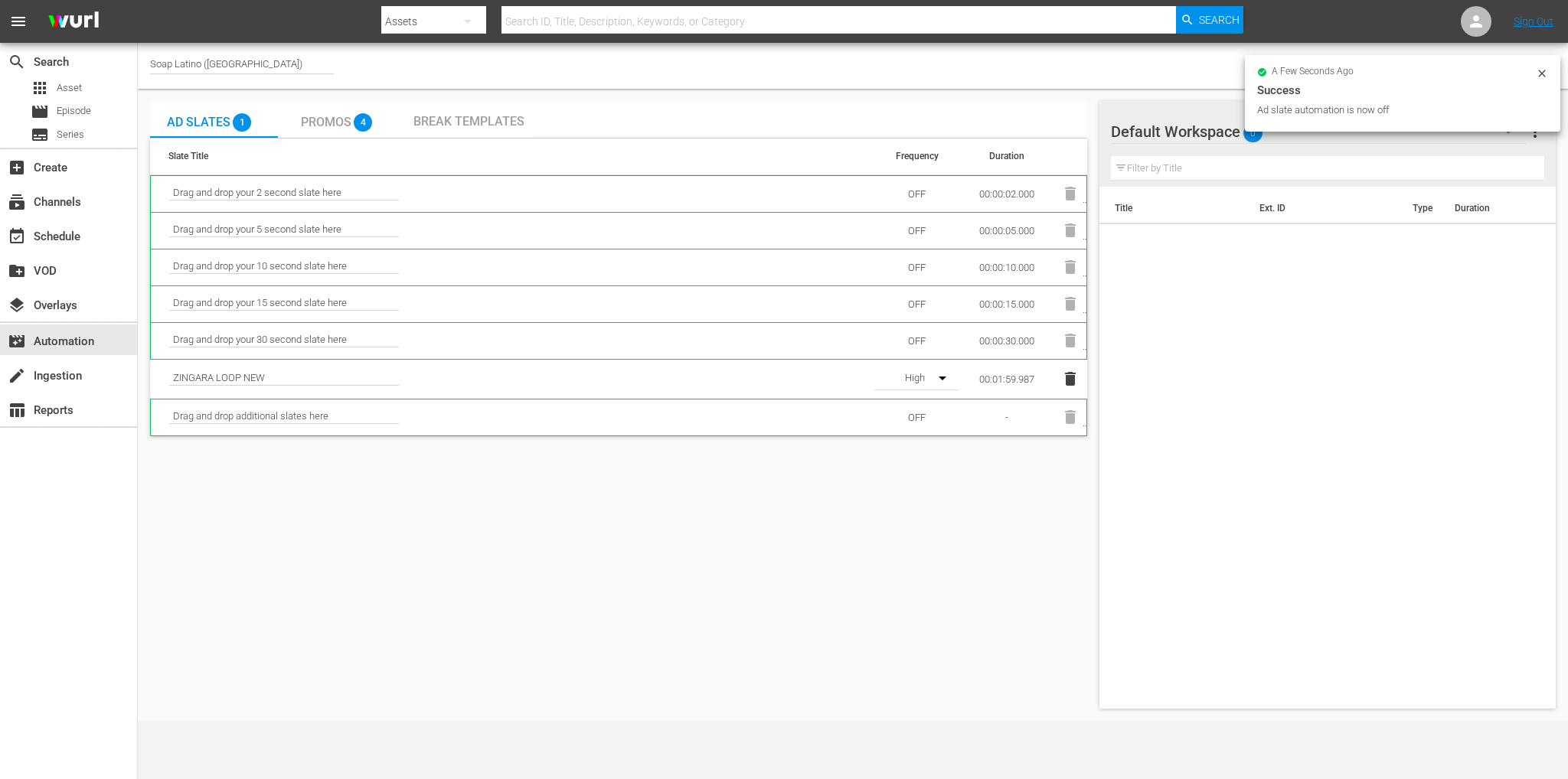
click at [1536, 74] on icon at bounding box center [1542, 73] width 12 height 12
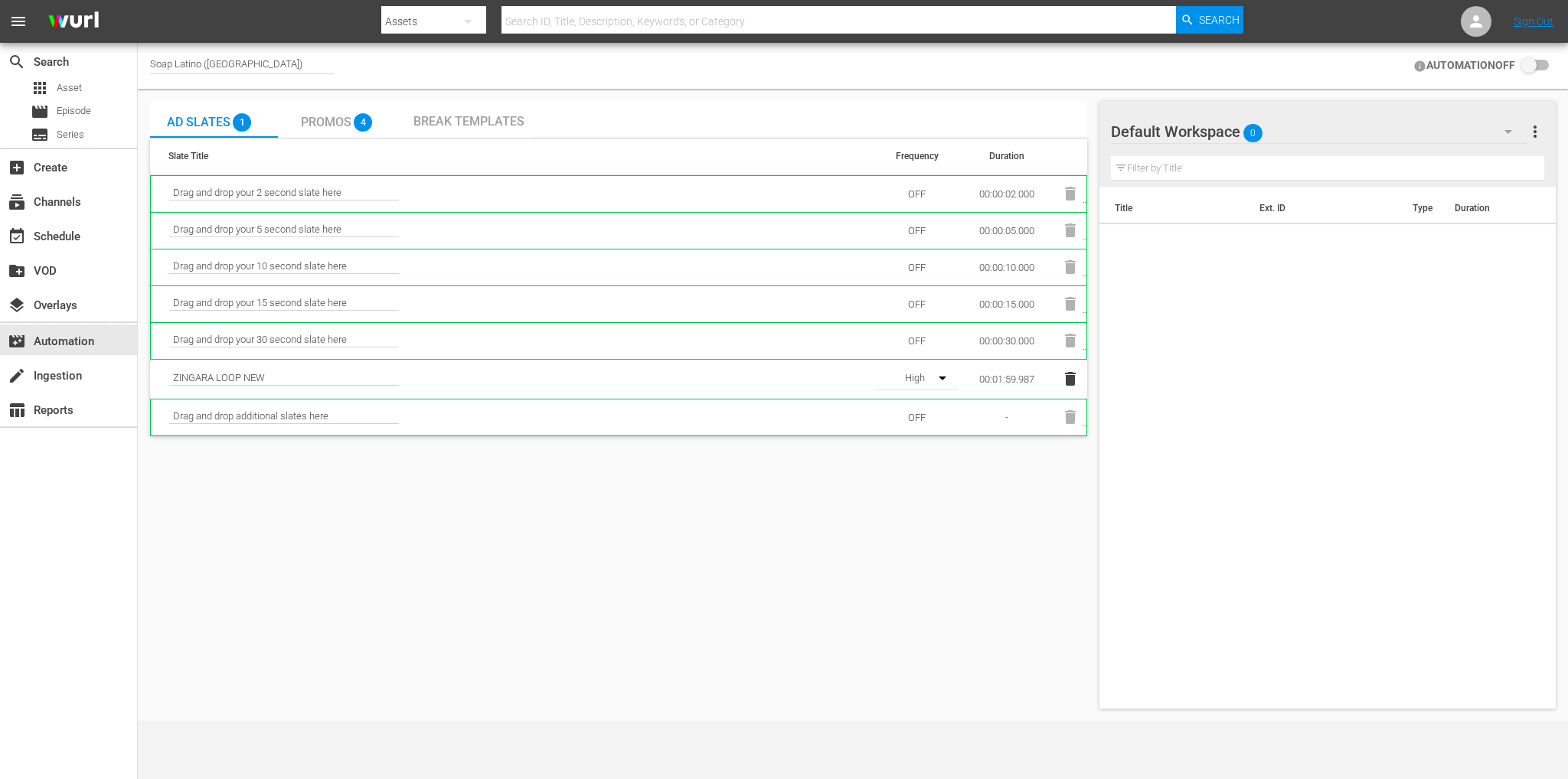
click at [1531, 67] on input "checkbox" at bounding box center [1531, 66] width 33 height 19
checkbox input "false"
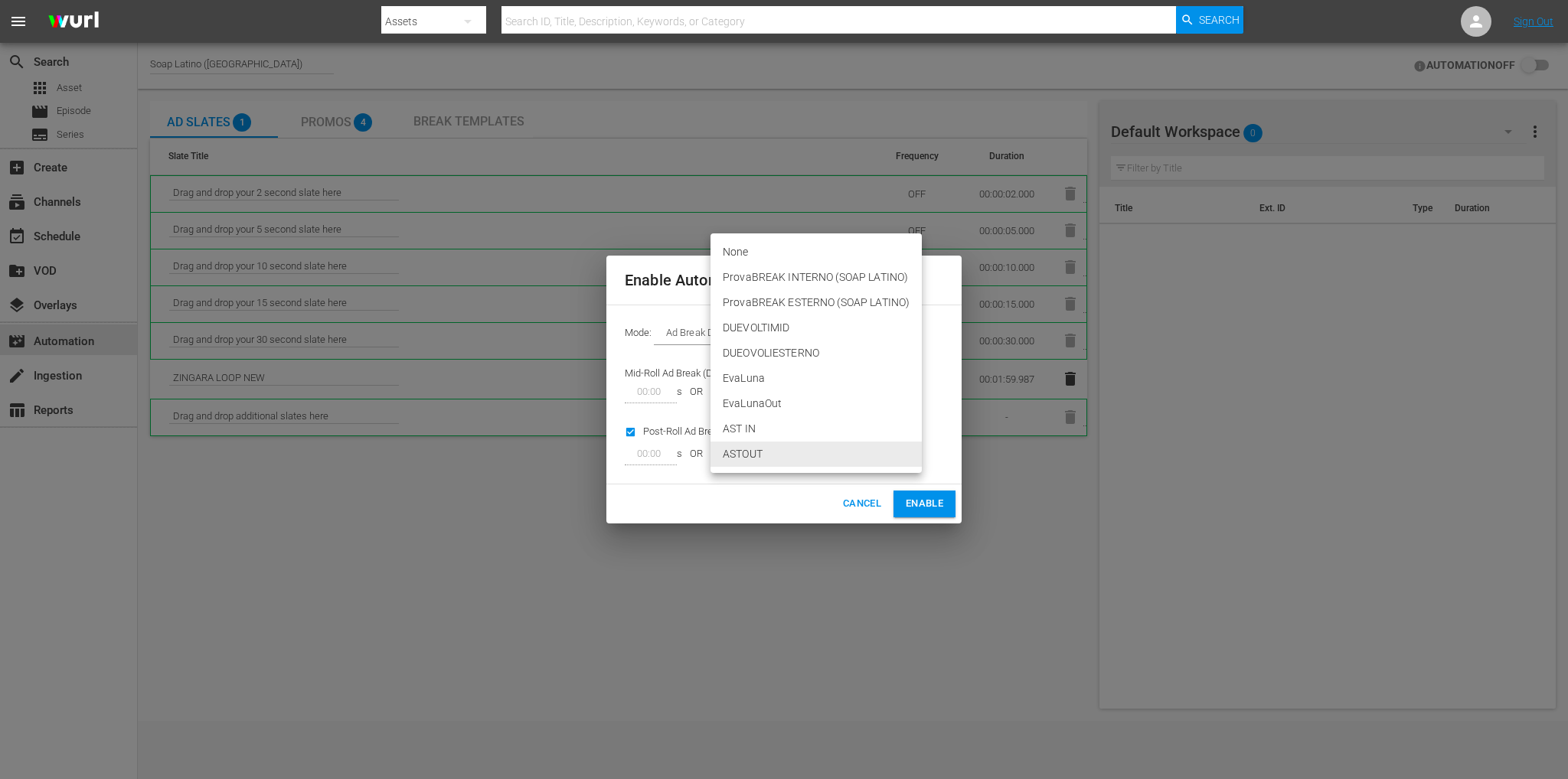
click at [813, 444] on body "menu Search By Assets Search ID, Title, Description, Keywords, or Category Sear…" at bounding box center [784, 390] width 1568 height 779
click at [786, 403] on li "EvaLunaOut" at bounding box center [816, 404] width 211 height 26
type input "218"
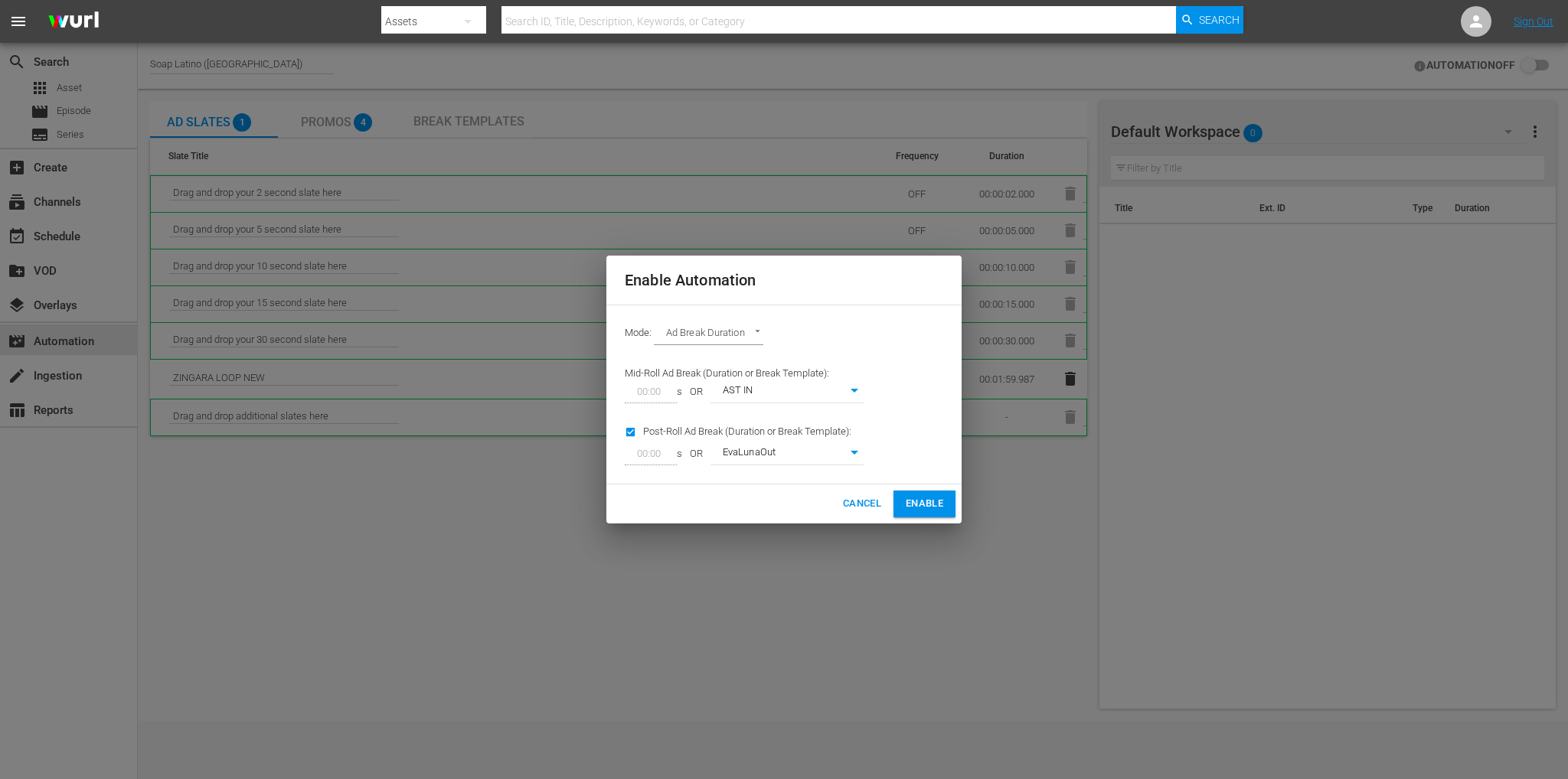
click at [913, 506] on span "Enable" at bounding box center [924, 504] width 38 height 18
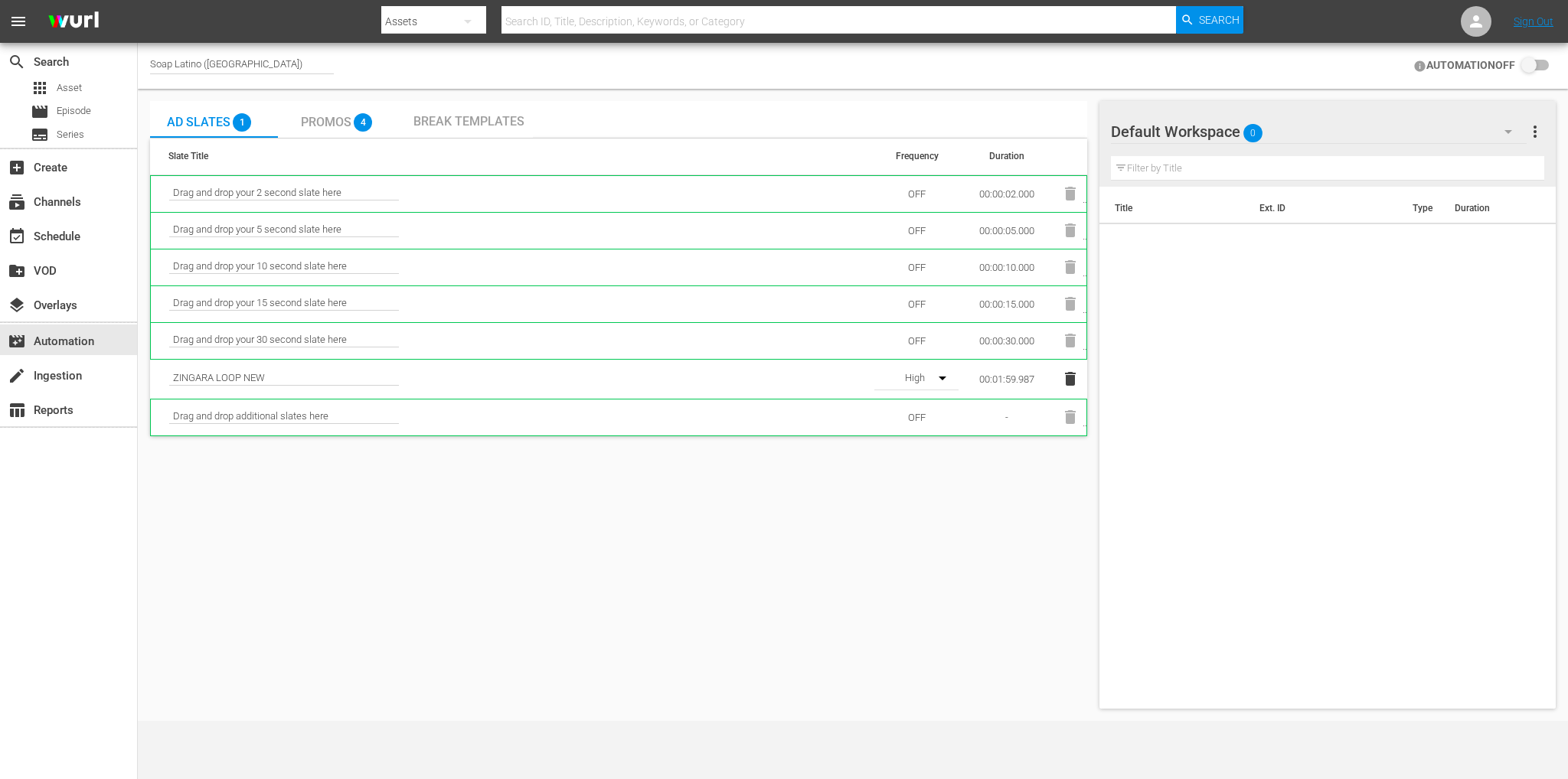
checkbox input "true"
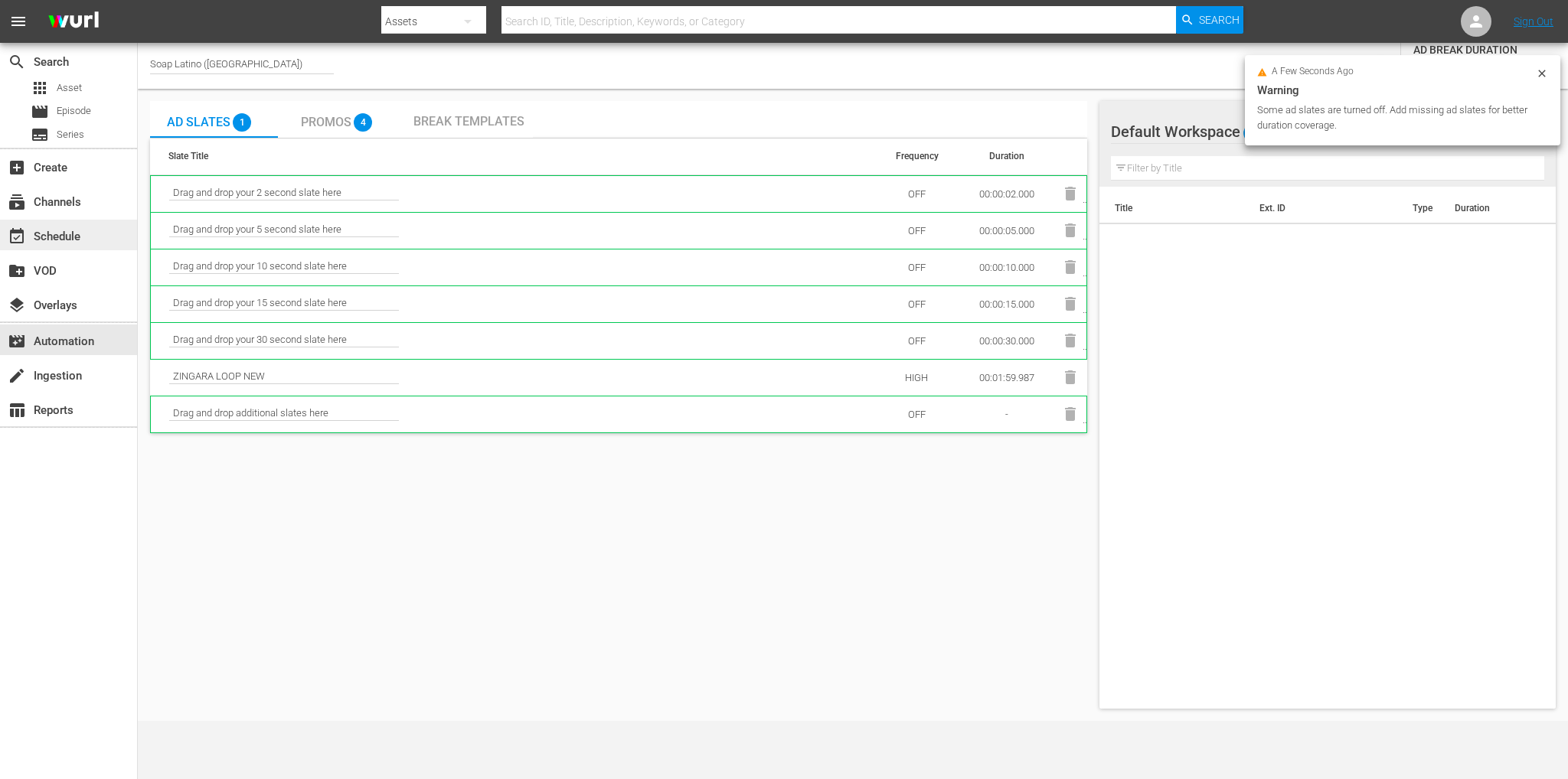
click at [81, 234] on div "event_available Schedule" at bounding box center [43, 234] width 85 height 14
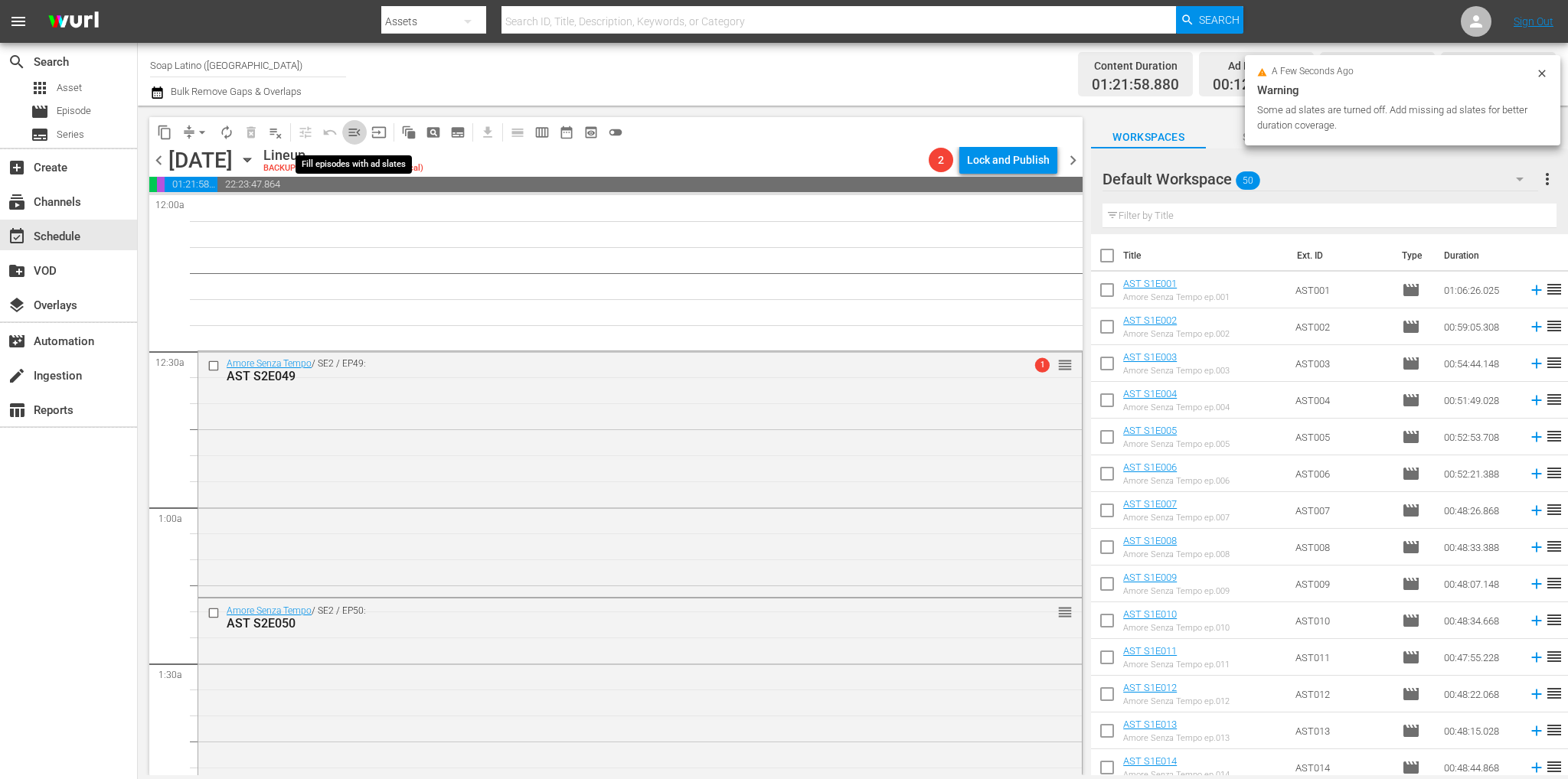
click at [357, 132] on span "menu_open" at bounding box center [354, 132] width 15 height 15
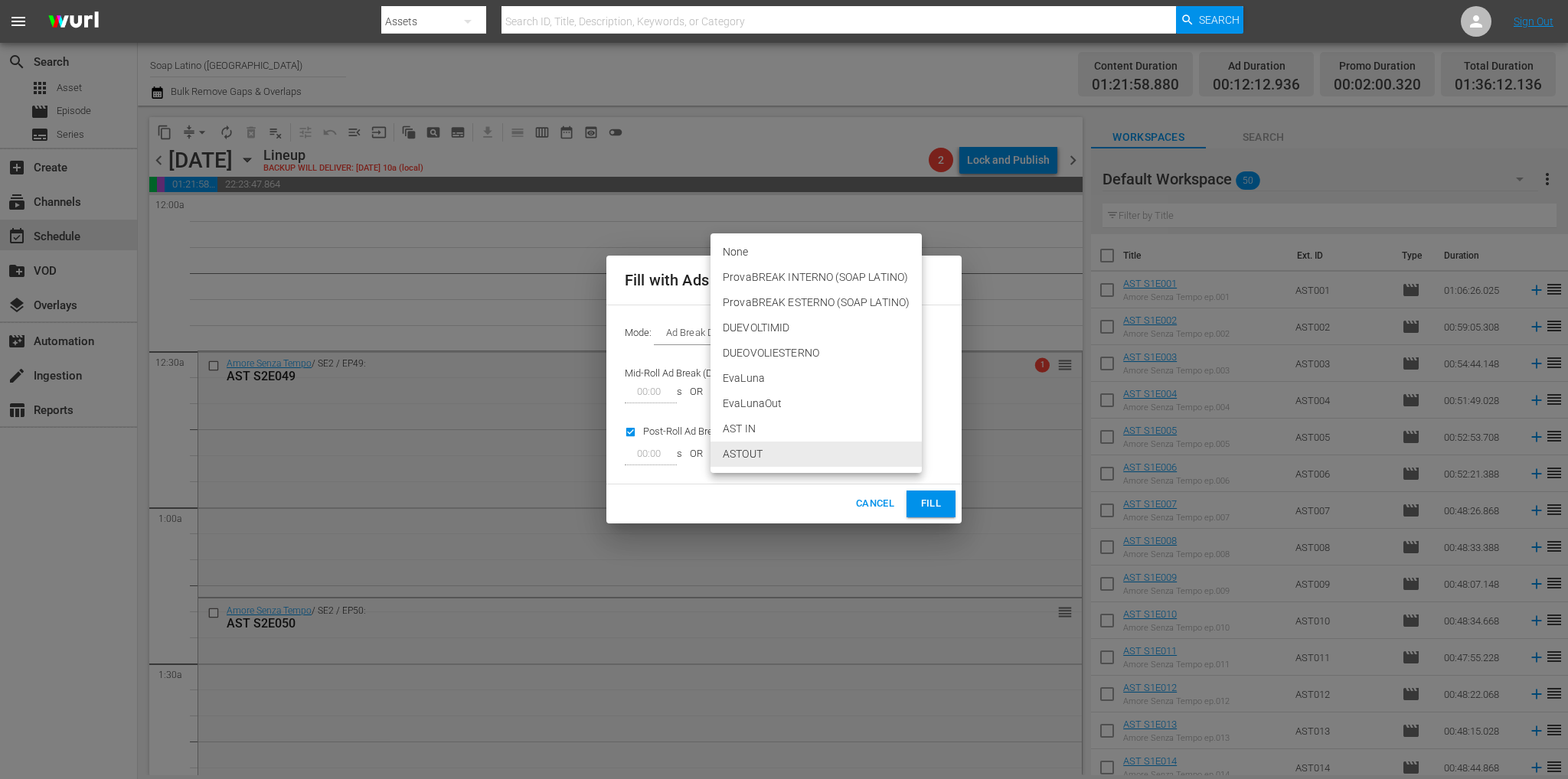
click at [801, 459] on body "menu Search By Assets Search ID, Title, Description, Keywords, or Category Sear…" at bounding box center [784, 390] width 1568 height 779
click at [782, 398] on li "EvaLunaOut" at bounding box center [816, 404] width 211 height 26
type input "218"
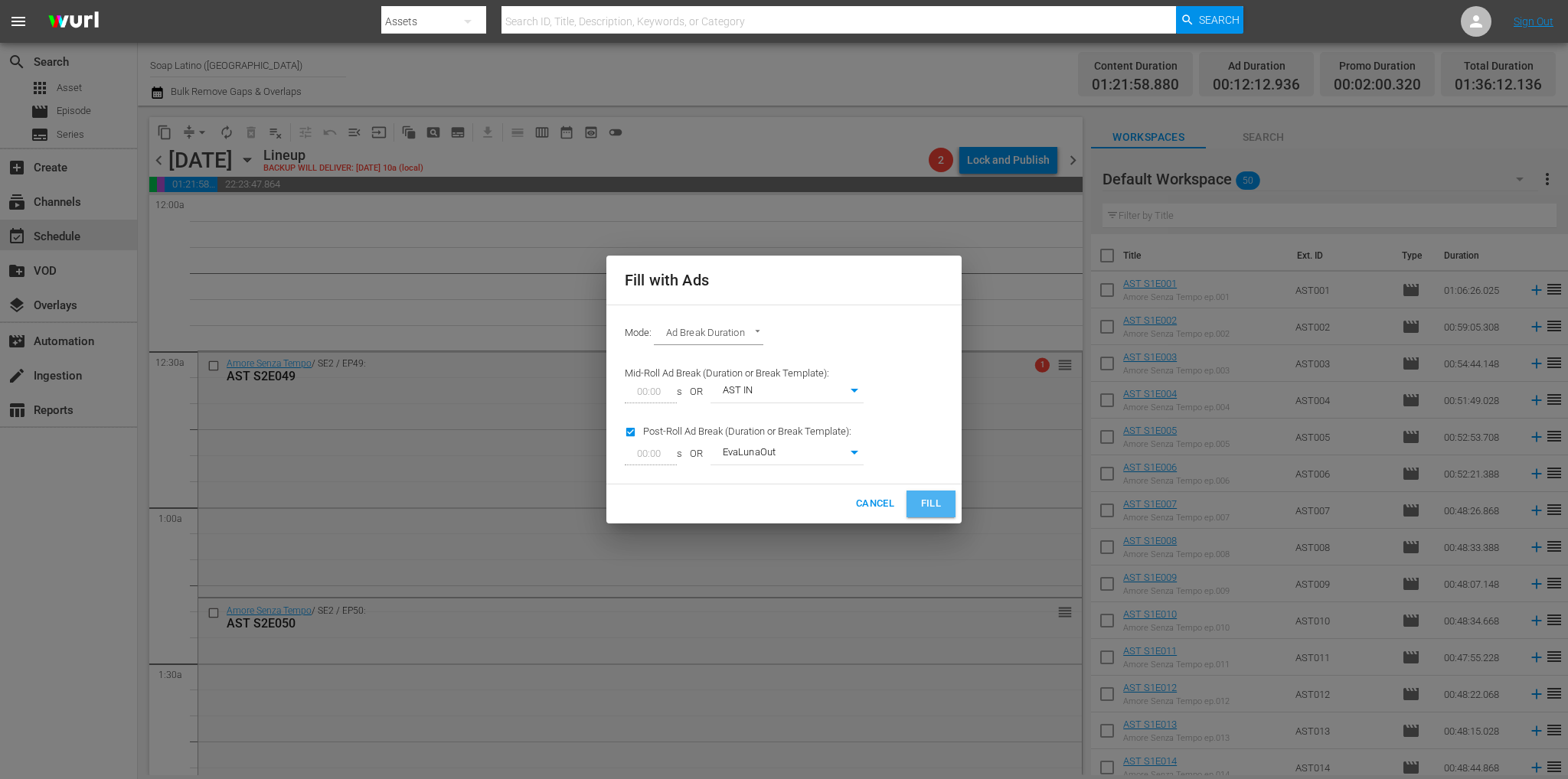
click at [936, 511] on span "Fill" at bounding box center [931, 504] width 25 height 18
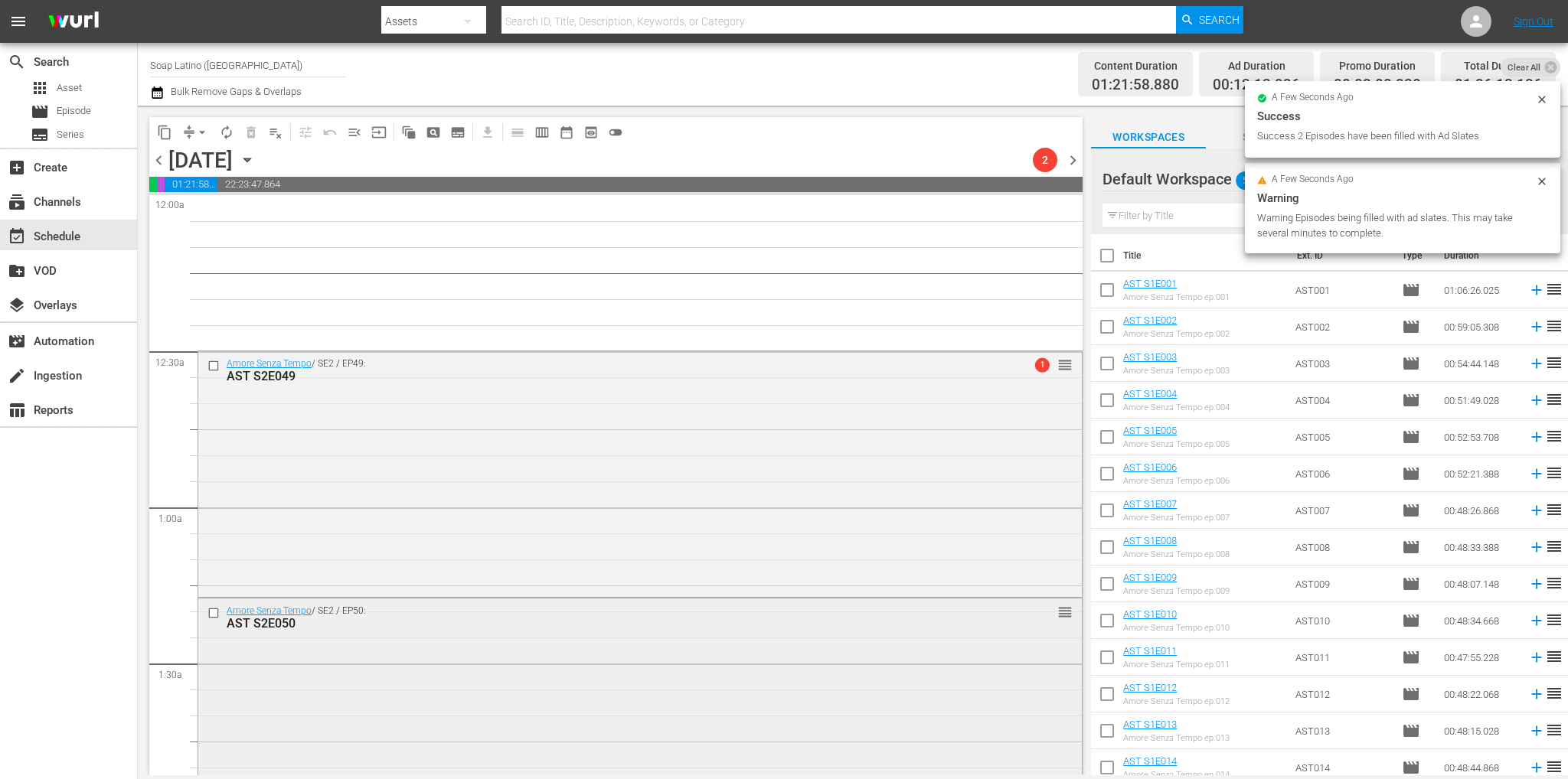
scroll to position [153, 0]
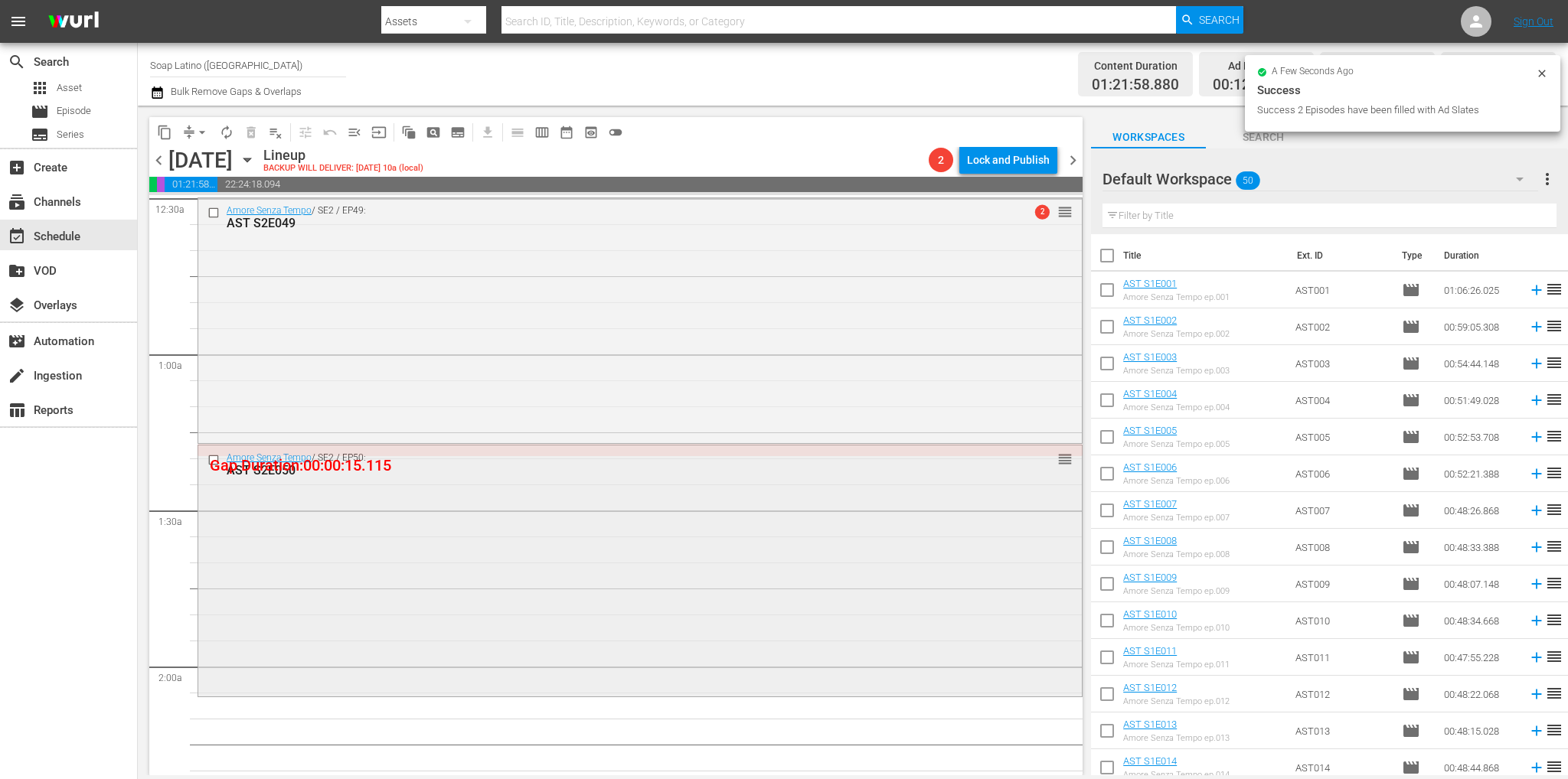
click at [576, 542] on div "Amore Senza Tempo / SE2 / EP50: AST S2E050 reorder" at bounding box center [640, 570] width 883 height 248
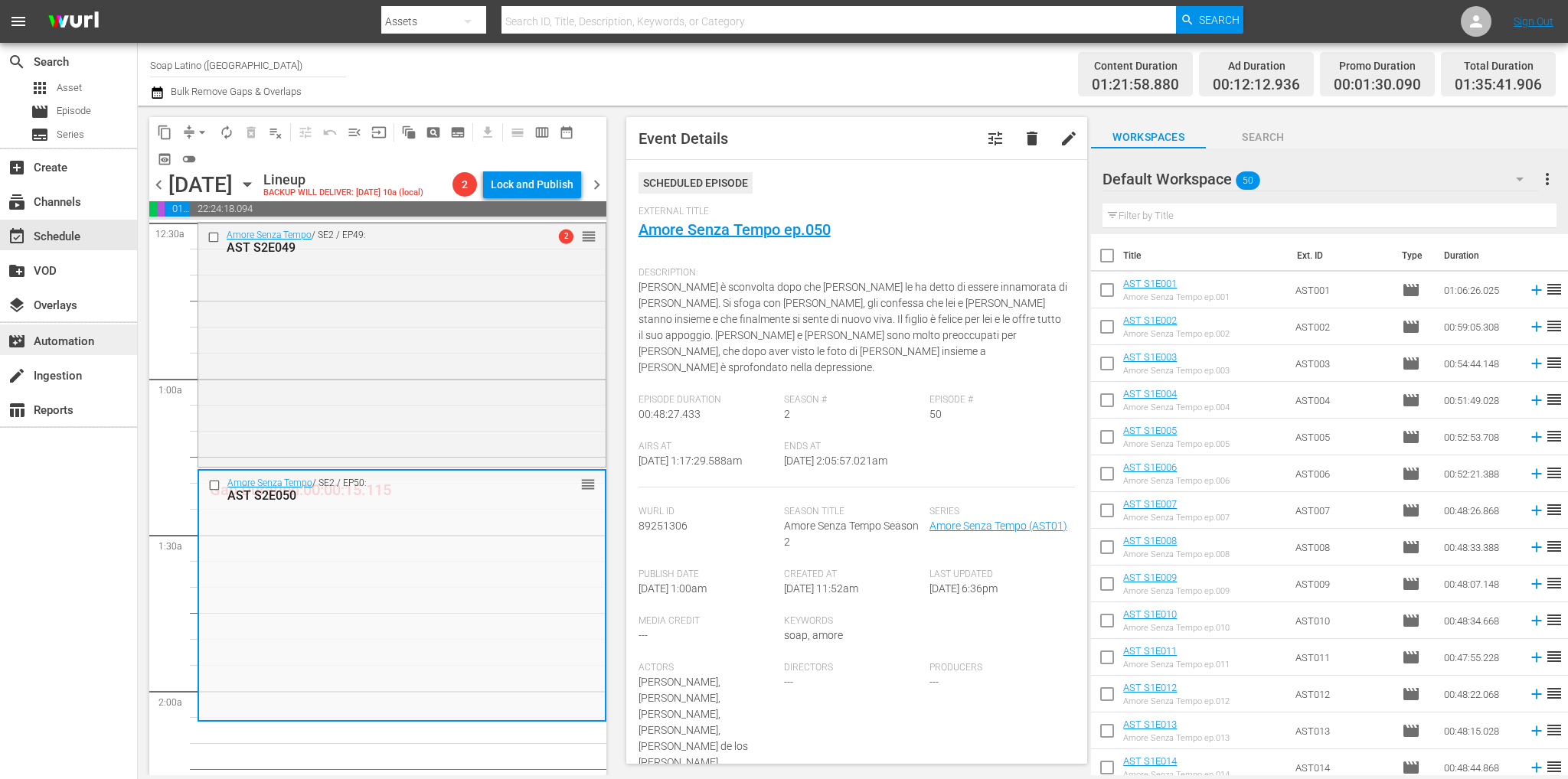
click at [69, 344] on div "movie_filter Automation" at bounding box center [43, 339] width 85 height 14
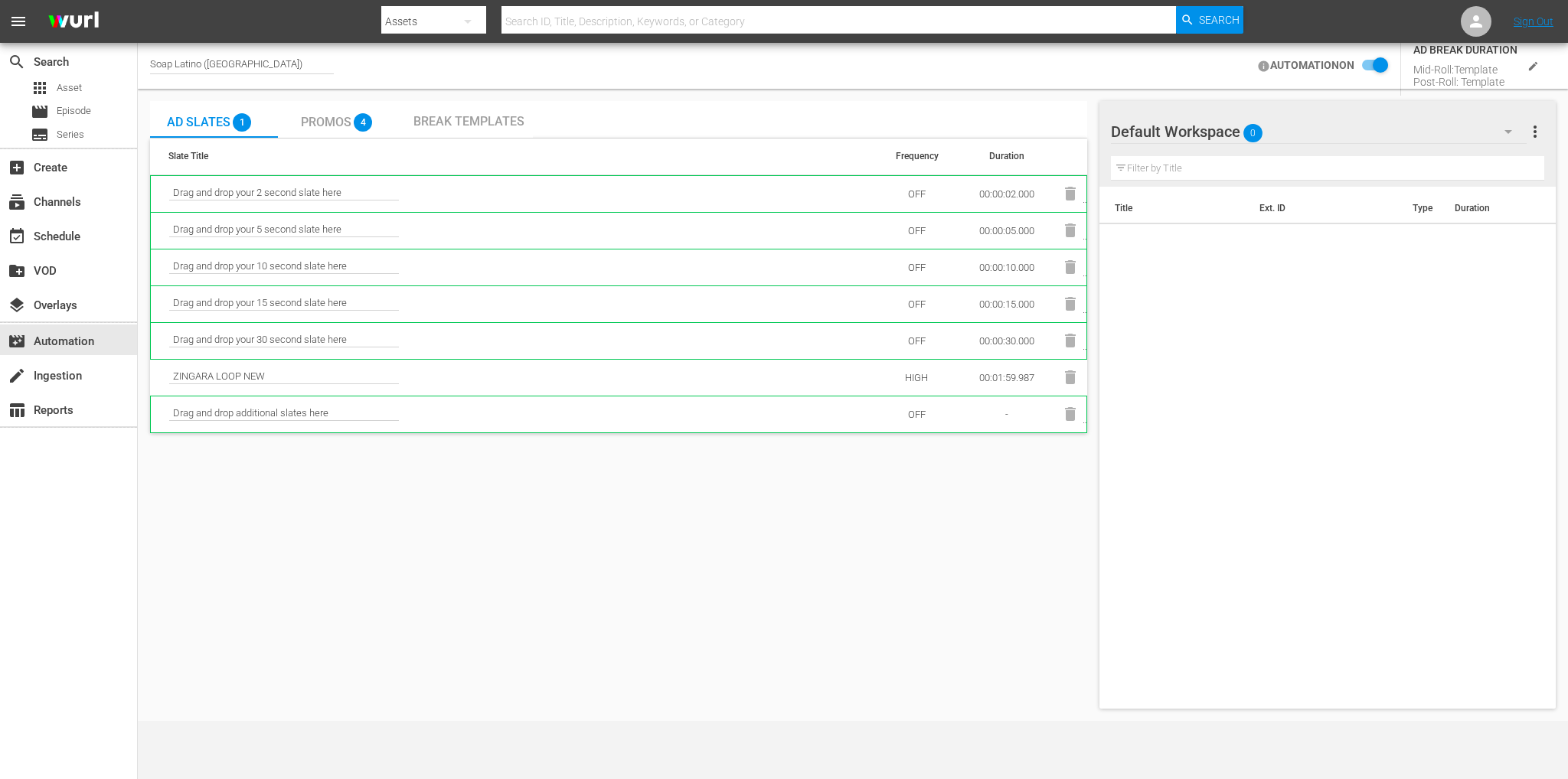
click at [1359, 66] on input "checkbox" at bounding box center [1370, 66] width 33 height 19
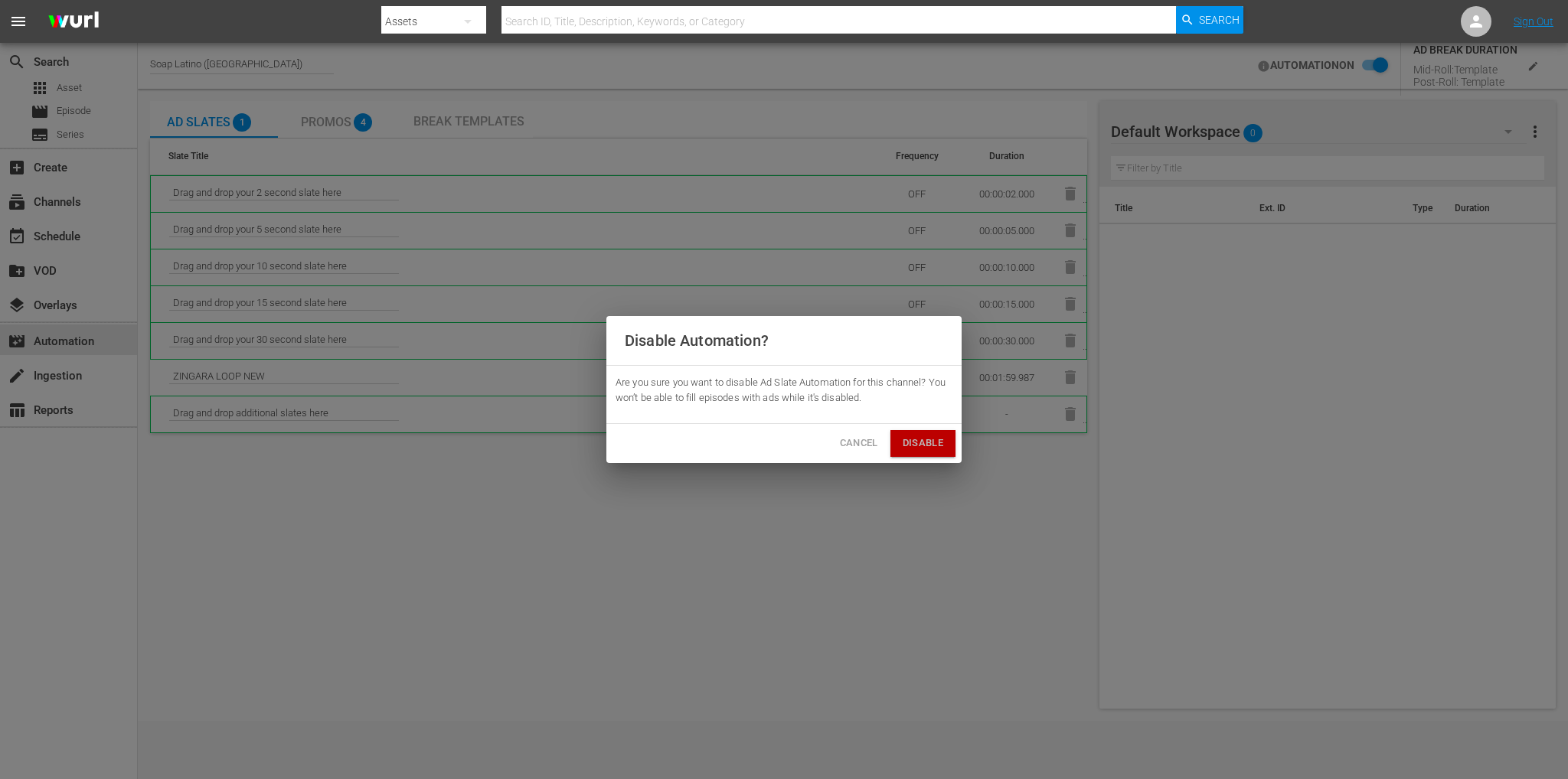
click at [933, 433] on button "Disable" at bounding box center [922, 443] width 65 height 26
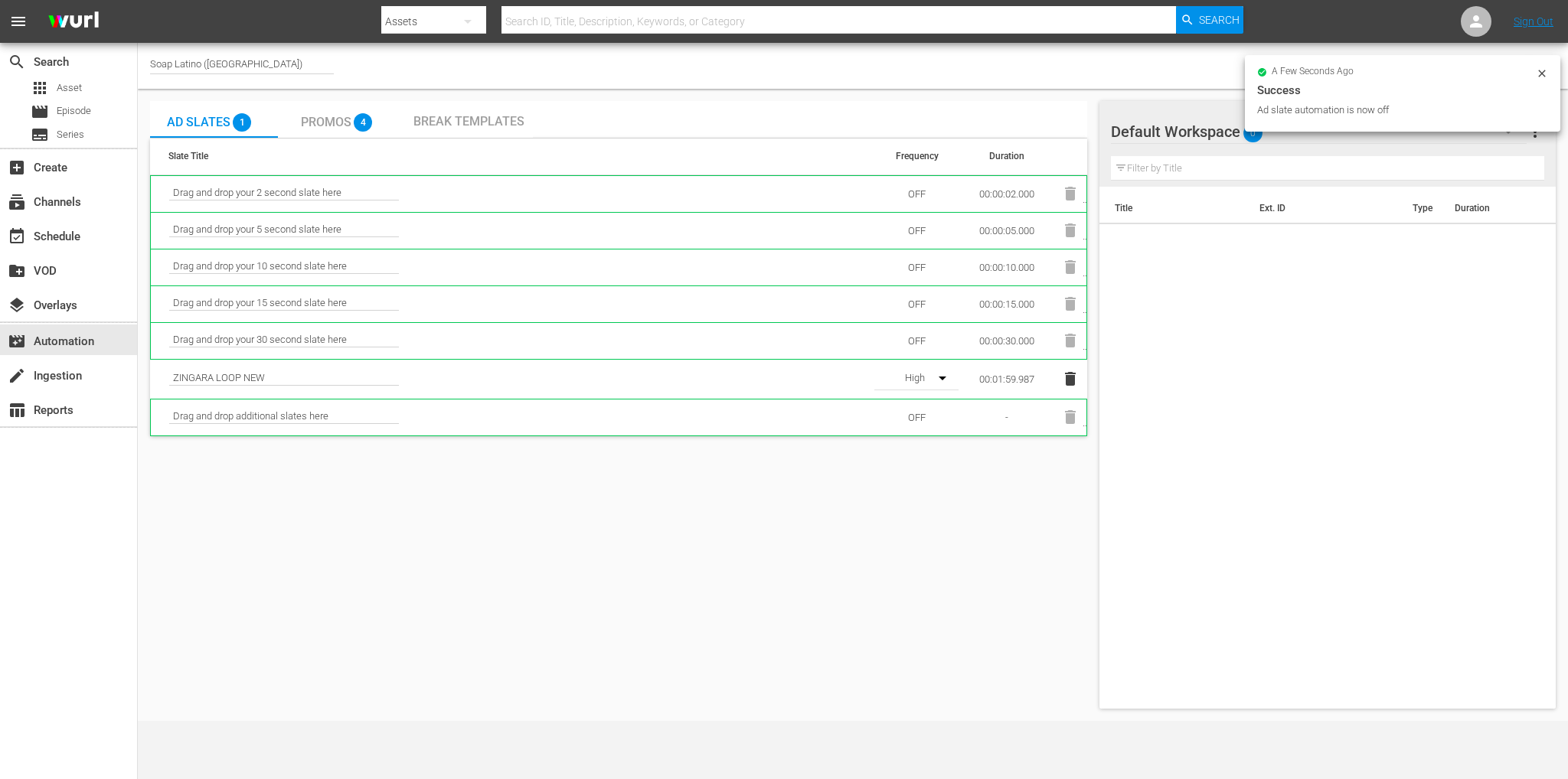
click at [1538, 78] on icon at bounding box center [1542, 73] width 12 height 12
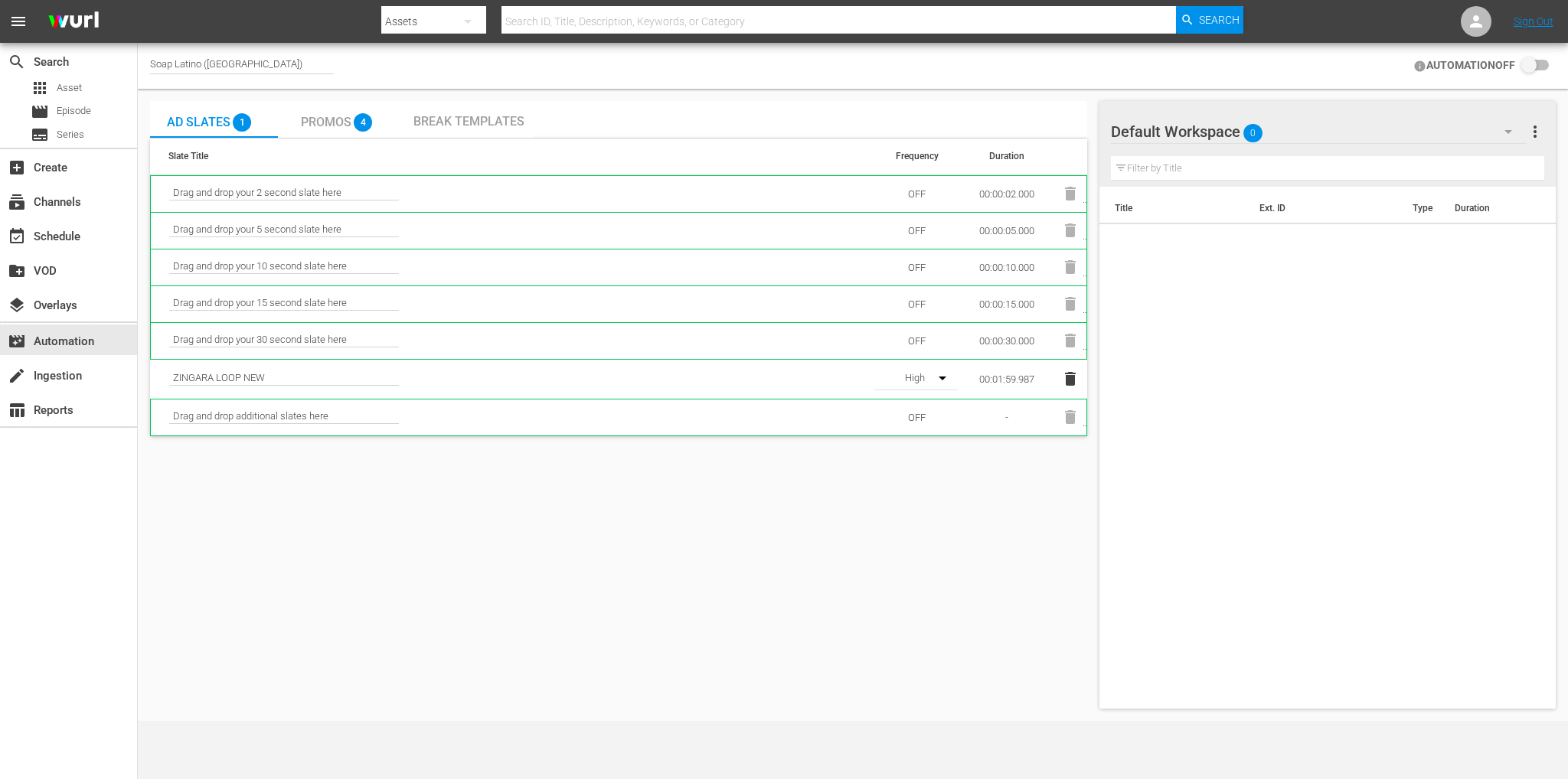
click at [1525, 63] on input "checkbox" at bounding box center [1531, 66] width 33 height 19
checkbox input "false"
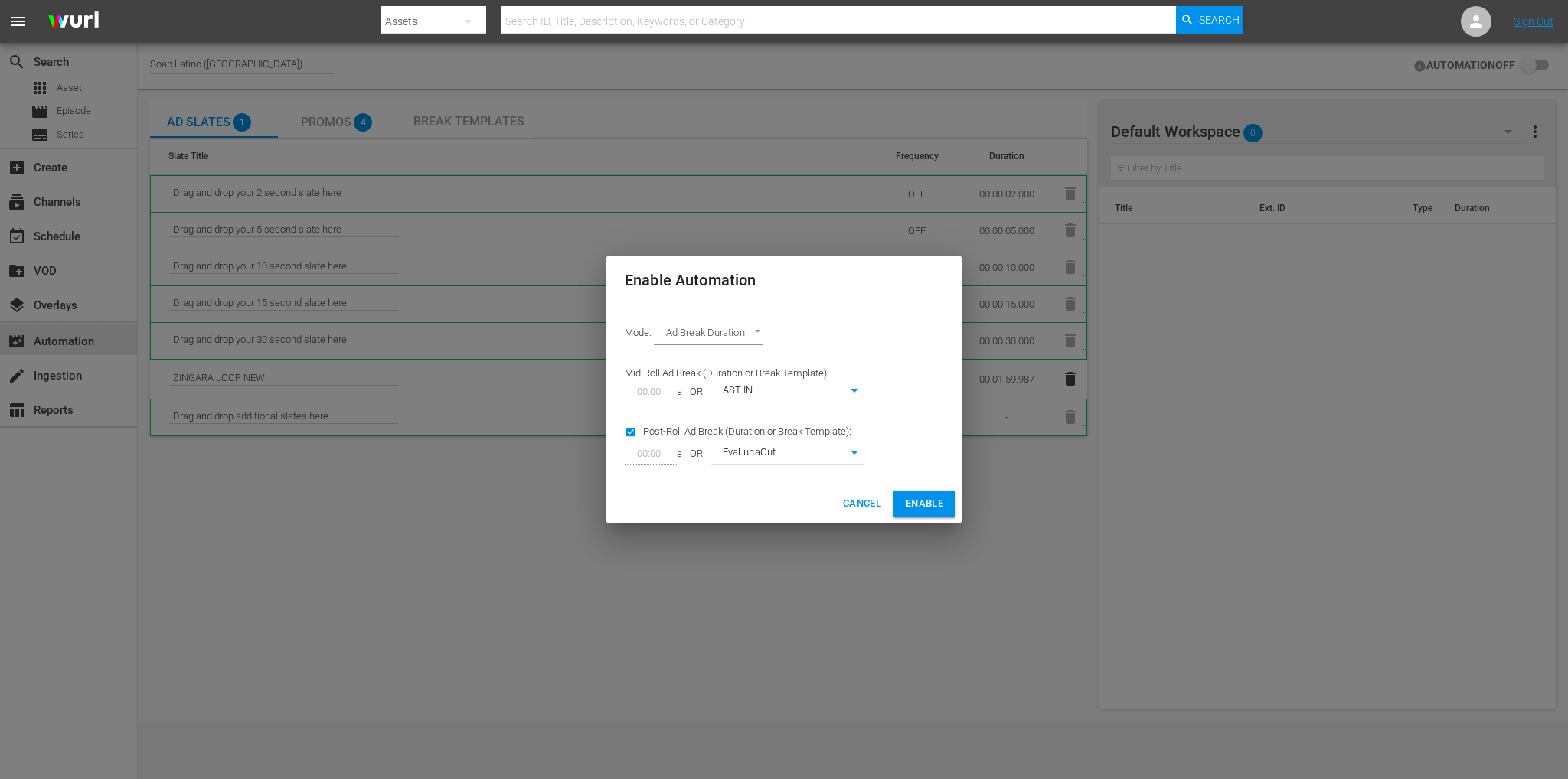
click at [832, 465] on body "menu Search By Assets Search ID, Title, Description, Keywords, or Category Sear…" at bounding box center [784, 390] width 1568 height 779
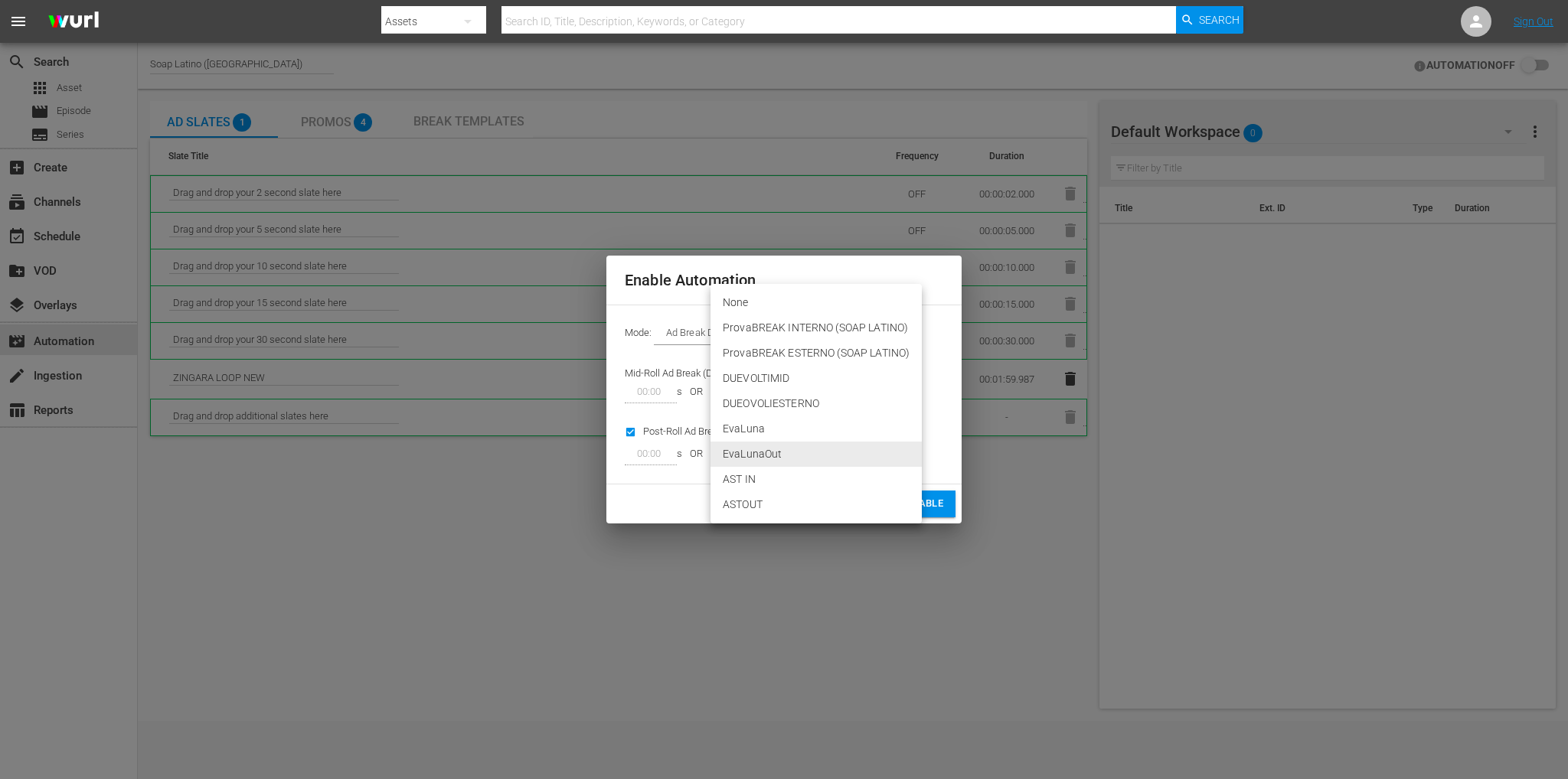
click at [757, 506] on li "ASTOUT" at bounding box center [816, 505] width 211 height 26
type input "355"
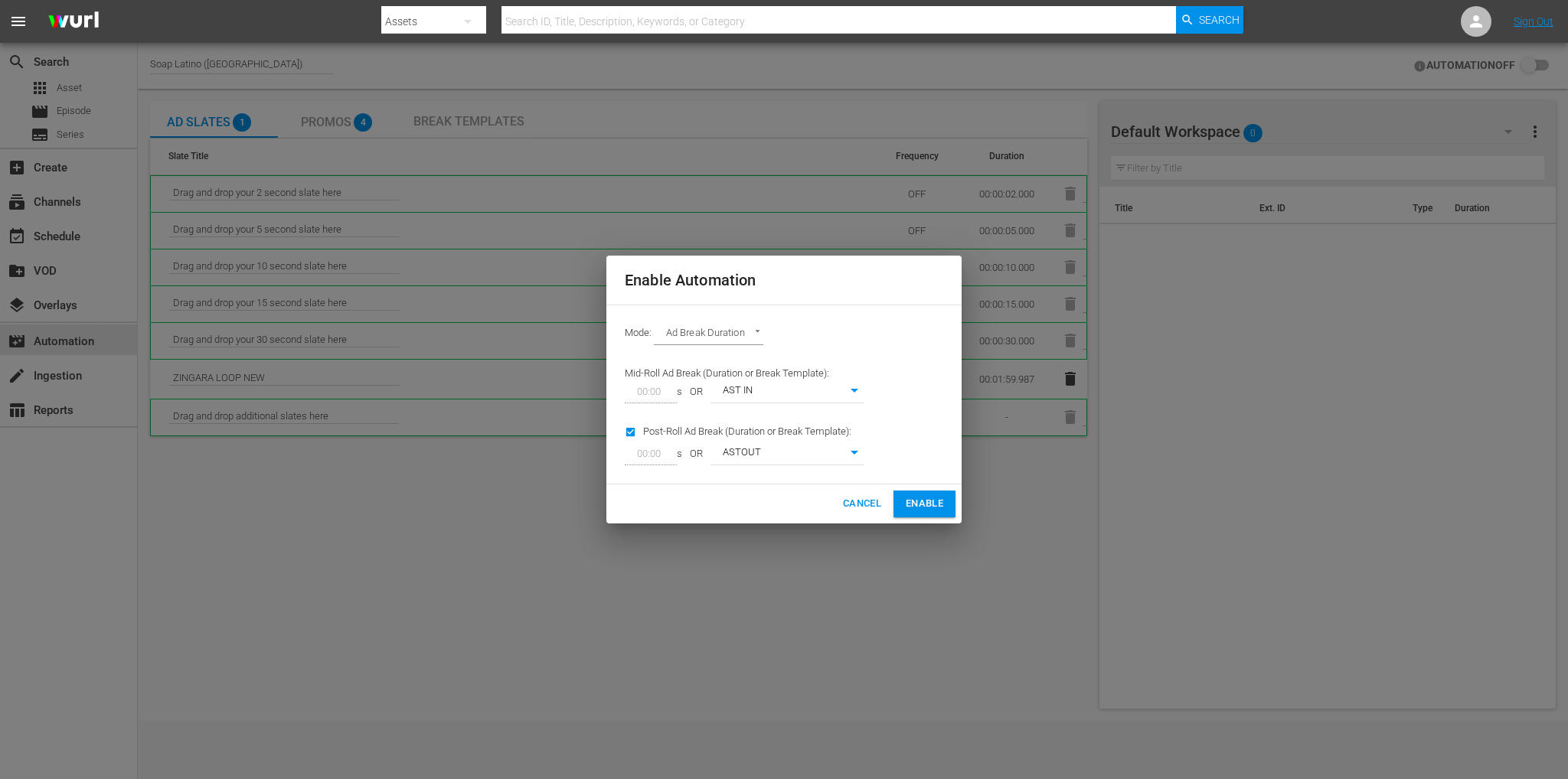
click at [913, 501] on span "Enable" at bounding box center [924, 504] width 38 height 18
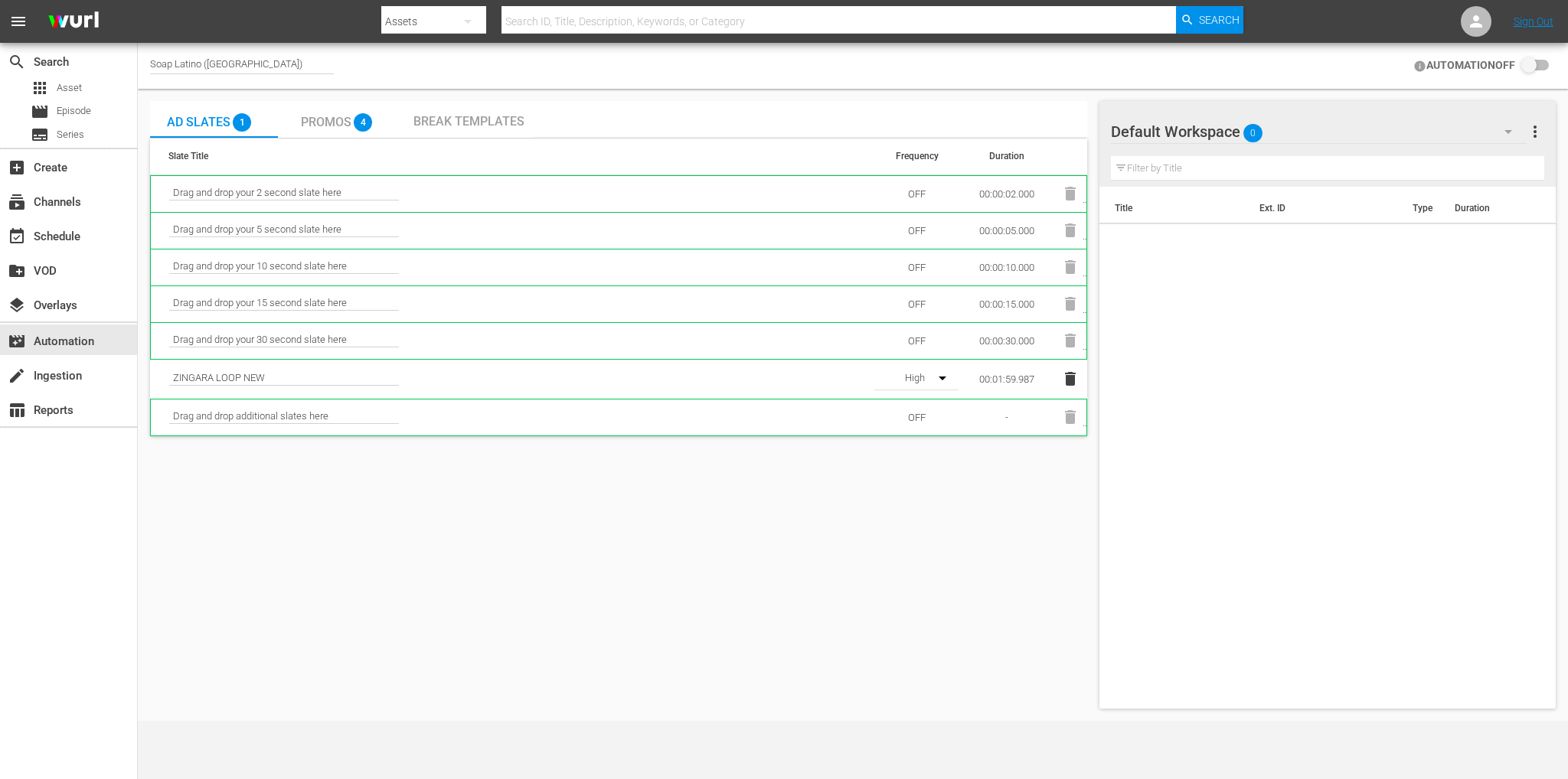
checkbox input "true"
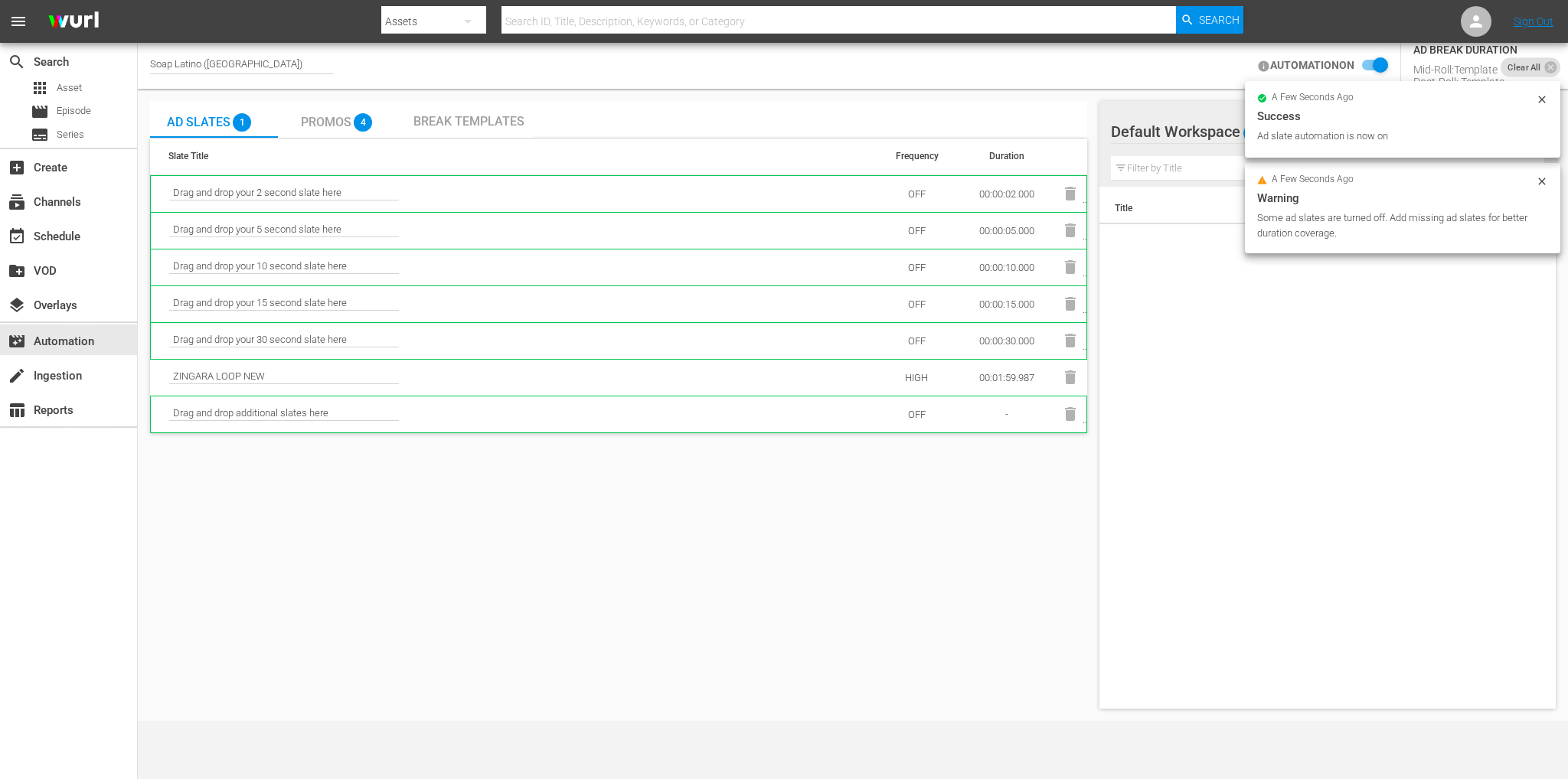
click at [447, 113] on div "Break Templates" at bounding box center [469, 120] width 111 height 15
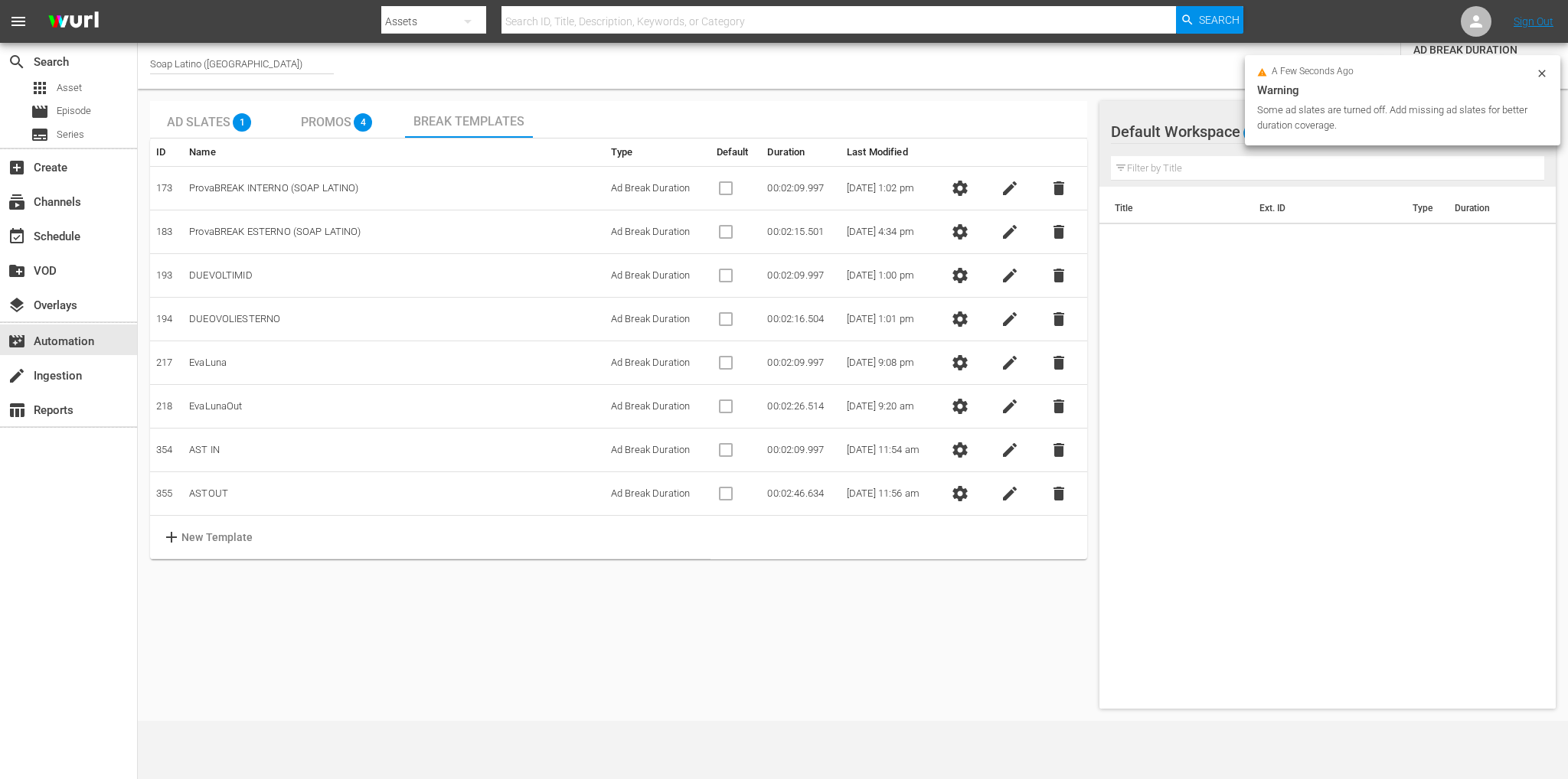
click at [960, 364] on span "settings" at bounding box center [960, 363] width 19 height 19
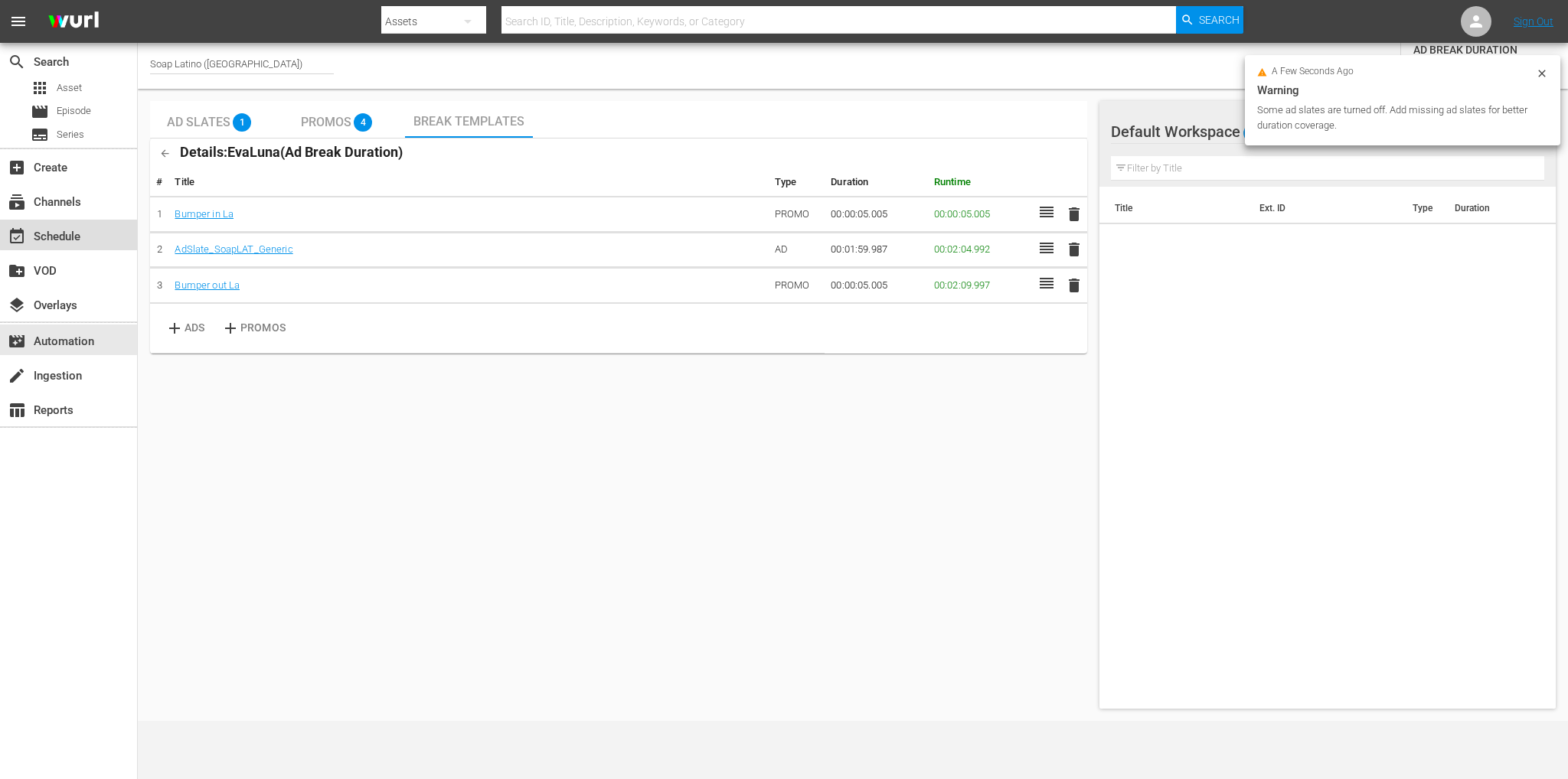
click at [73, 234] on div "event_available Schedule" at bounding box center [43, 234] width 85 height 14
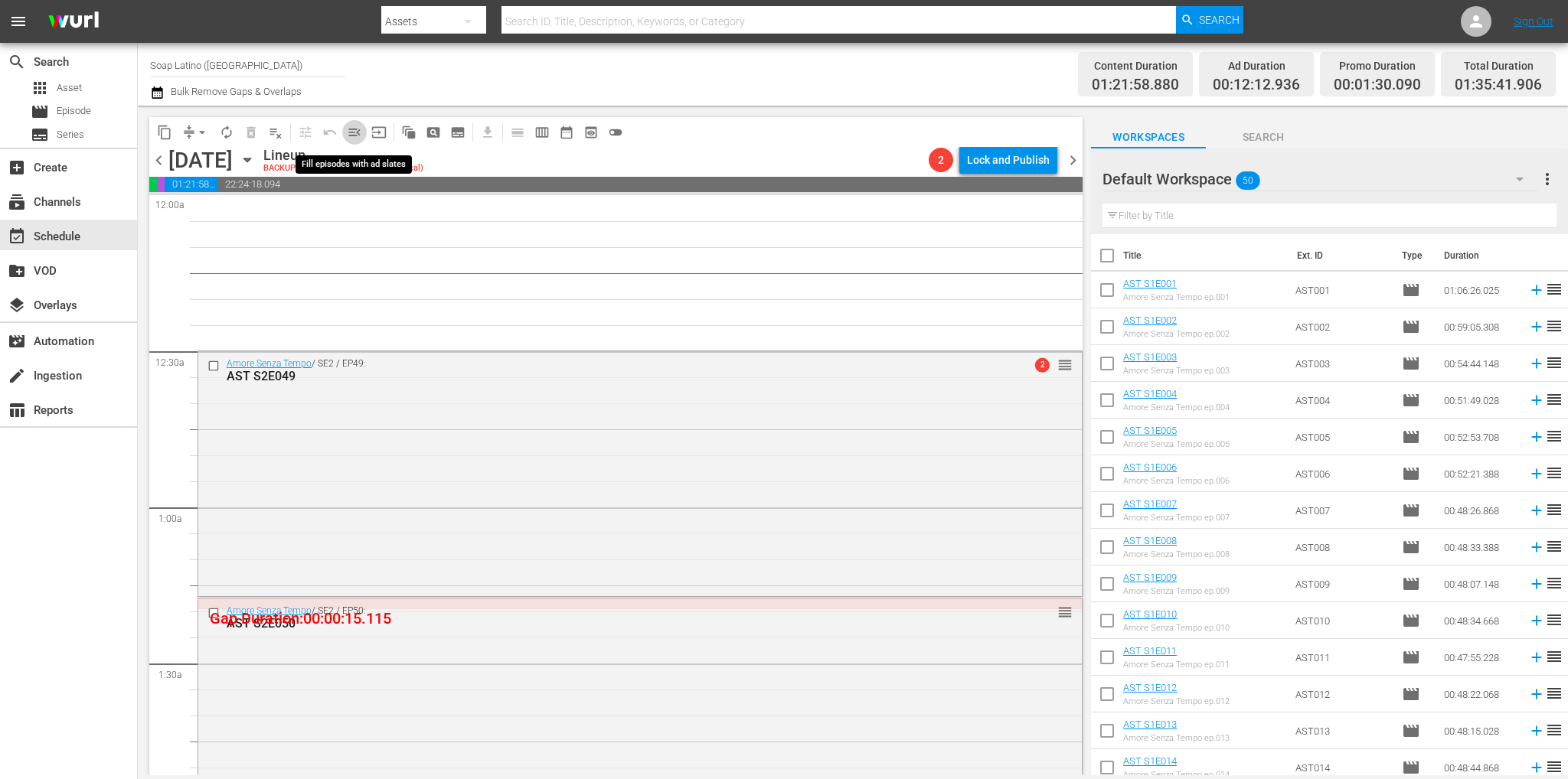
click at [358, 132] on span "menu_open" at bounding box center [354, 132] width 15 height 15
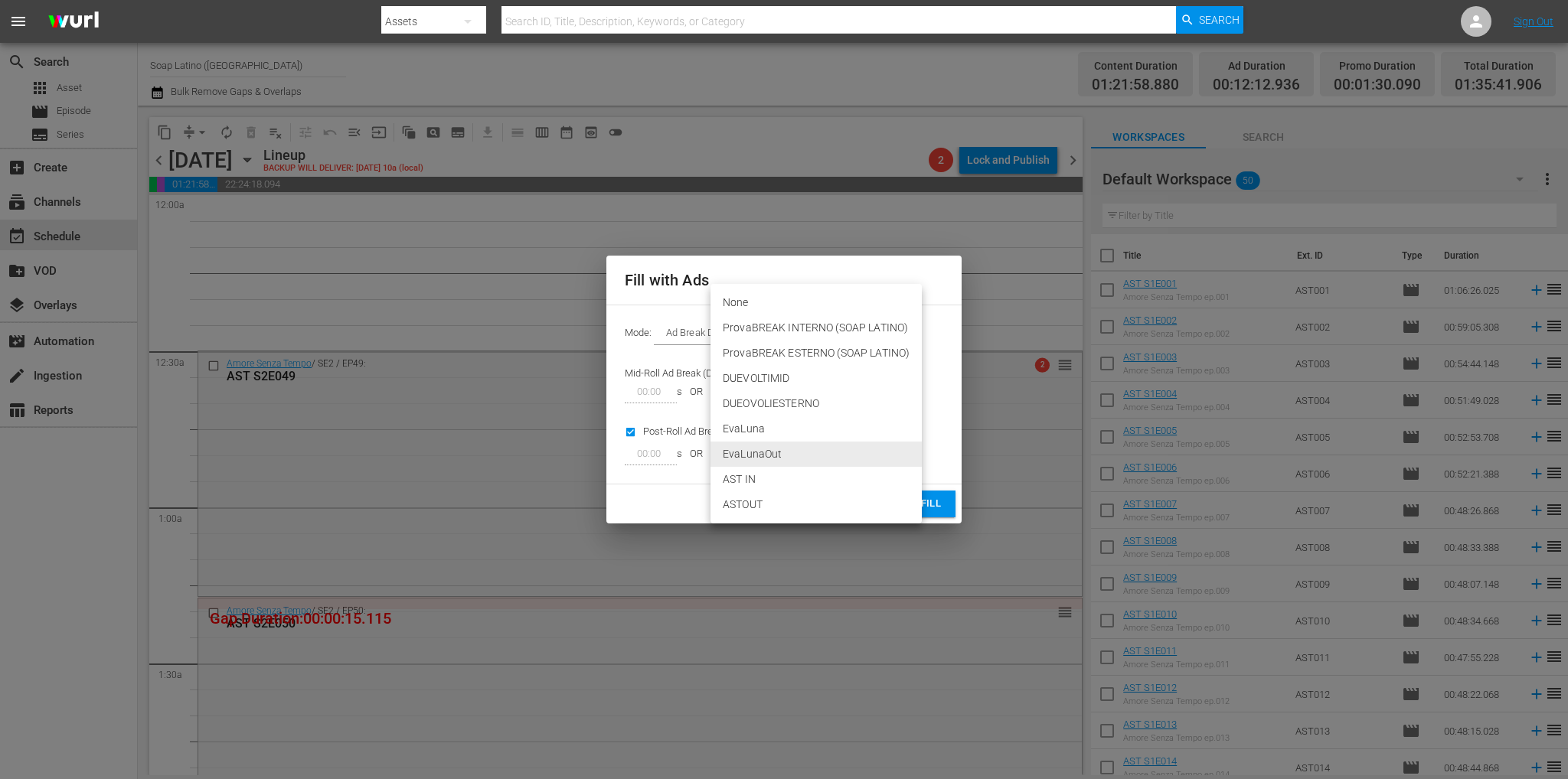
click at [854, 457] on body "menu Search By Assets Search ID, Title, Description, Keywords, or Category Sear…" at bounding box center [784, 390] width 1568 height 779
click at [778, 498] on li "ASTOUT" at bounding box center [816, 505] width 211 height 26
type input "355"
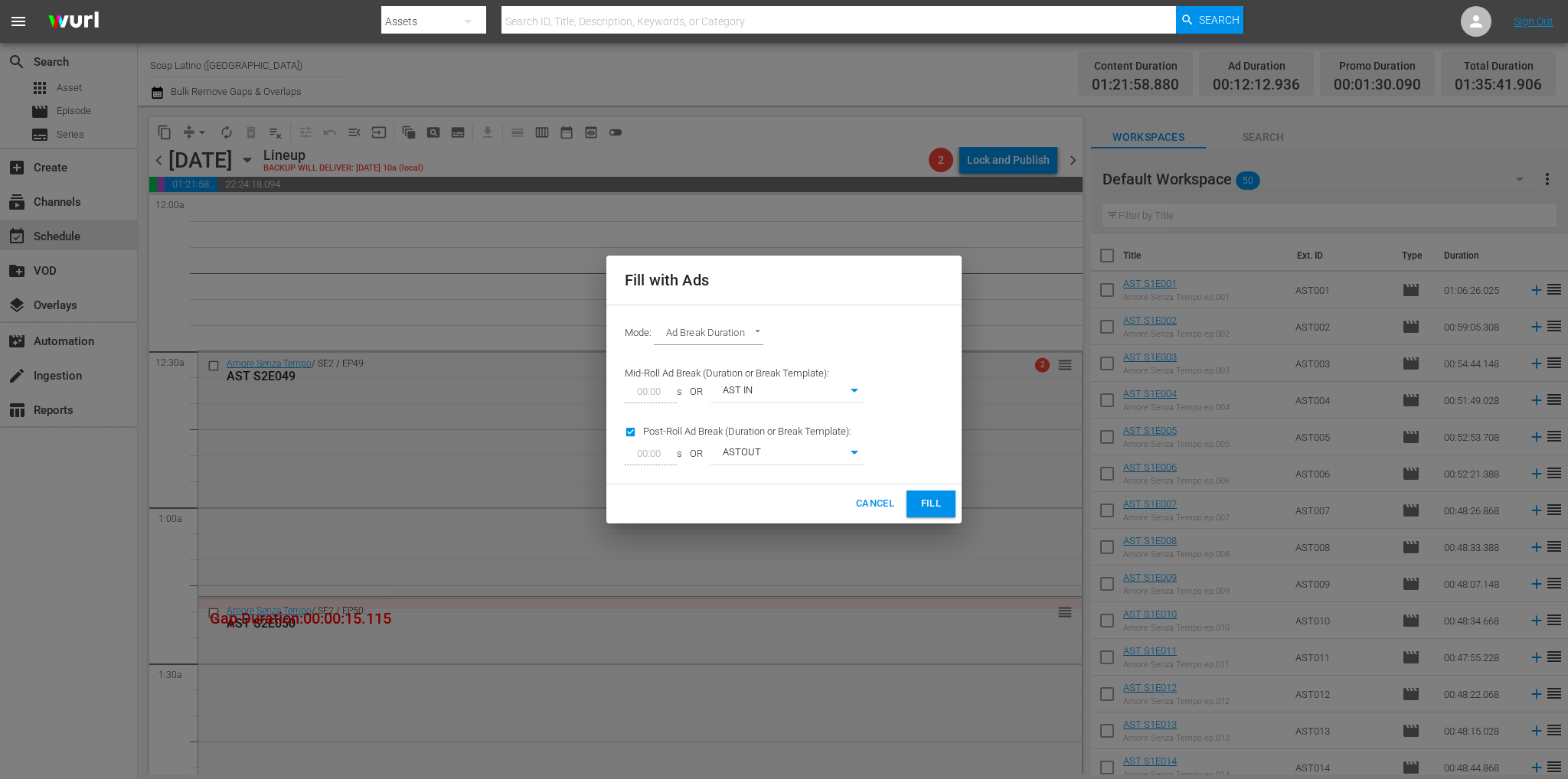
click at [911, 500] on button "Fill" at bounding box center [930, 504] width 49 height 26
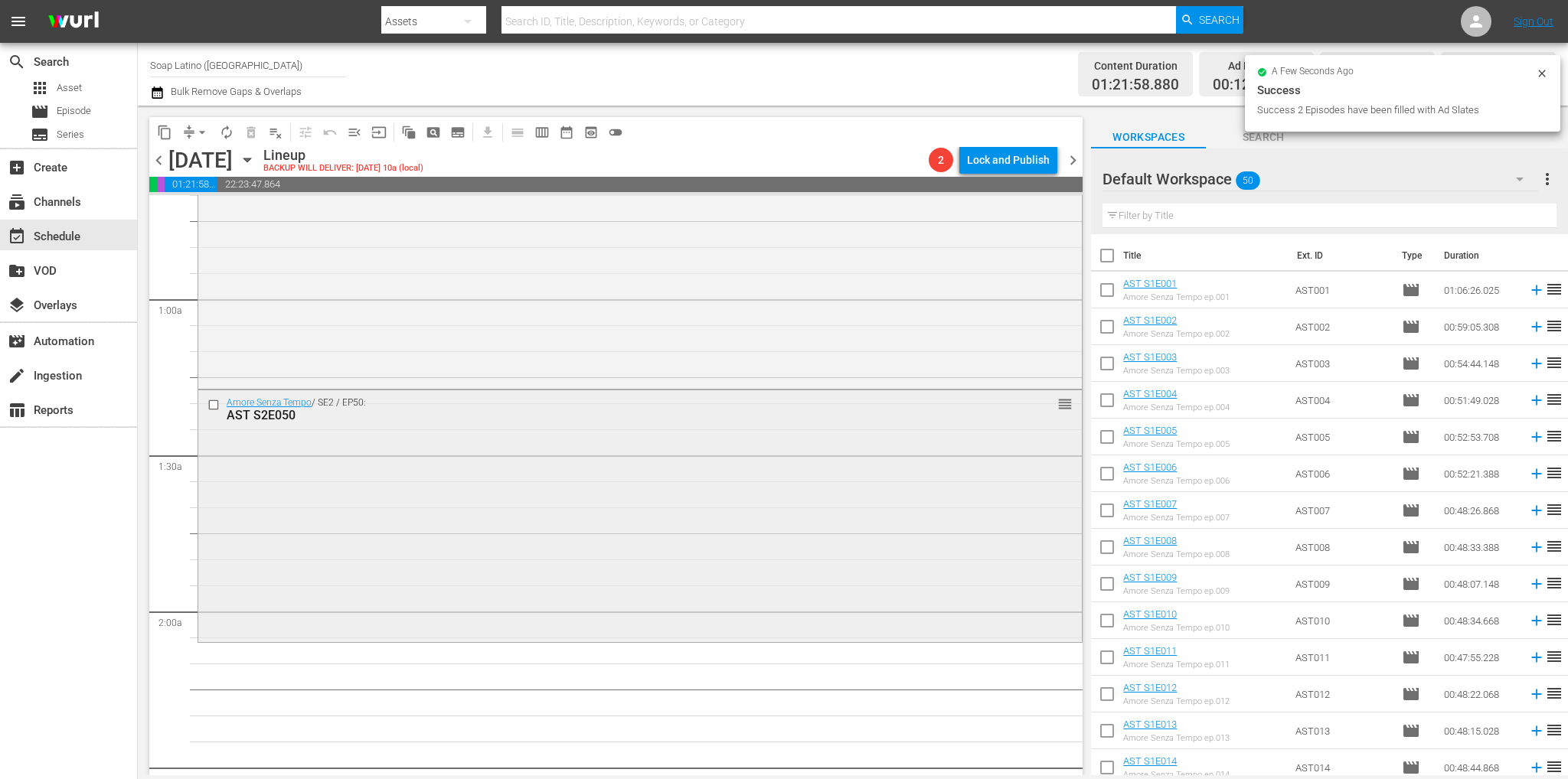
scroll to position [230, 0]
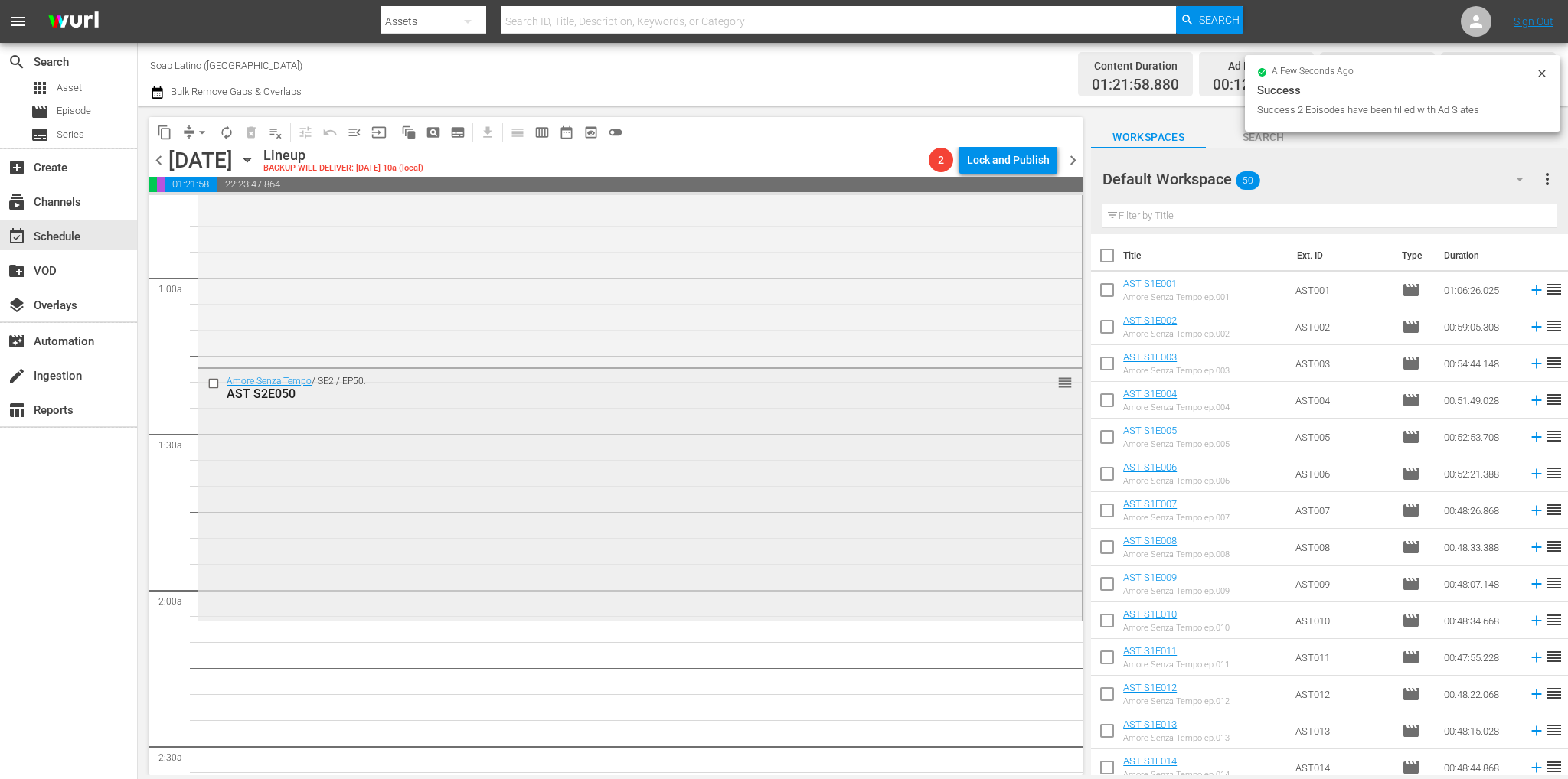
click at [499, 559] on div "Amore Senza Tempo / SE2 / EP50: AST S2E050 reorder" at bounding box center [640, 493] width 883 height 249
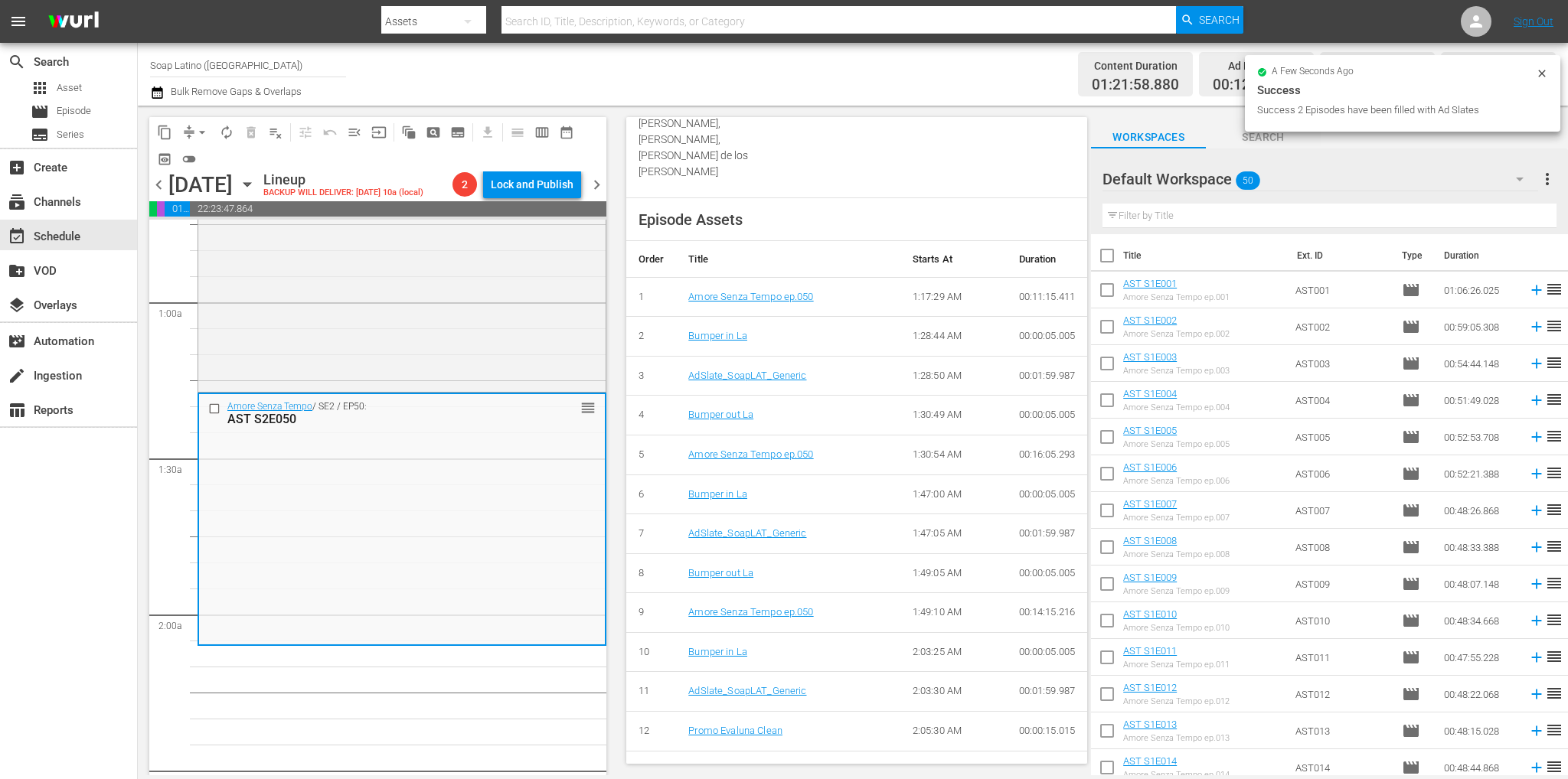
scroll to position [607, 0]
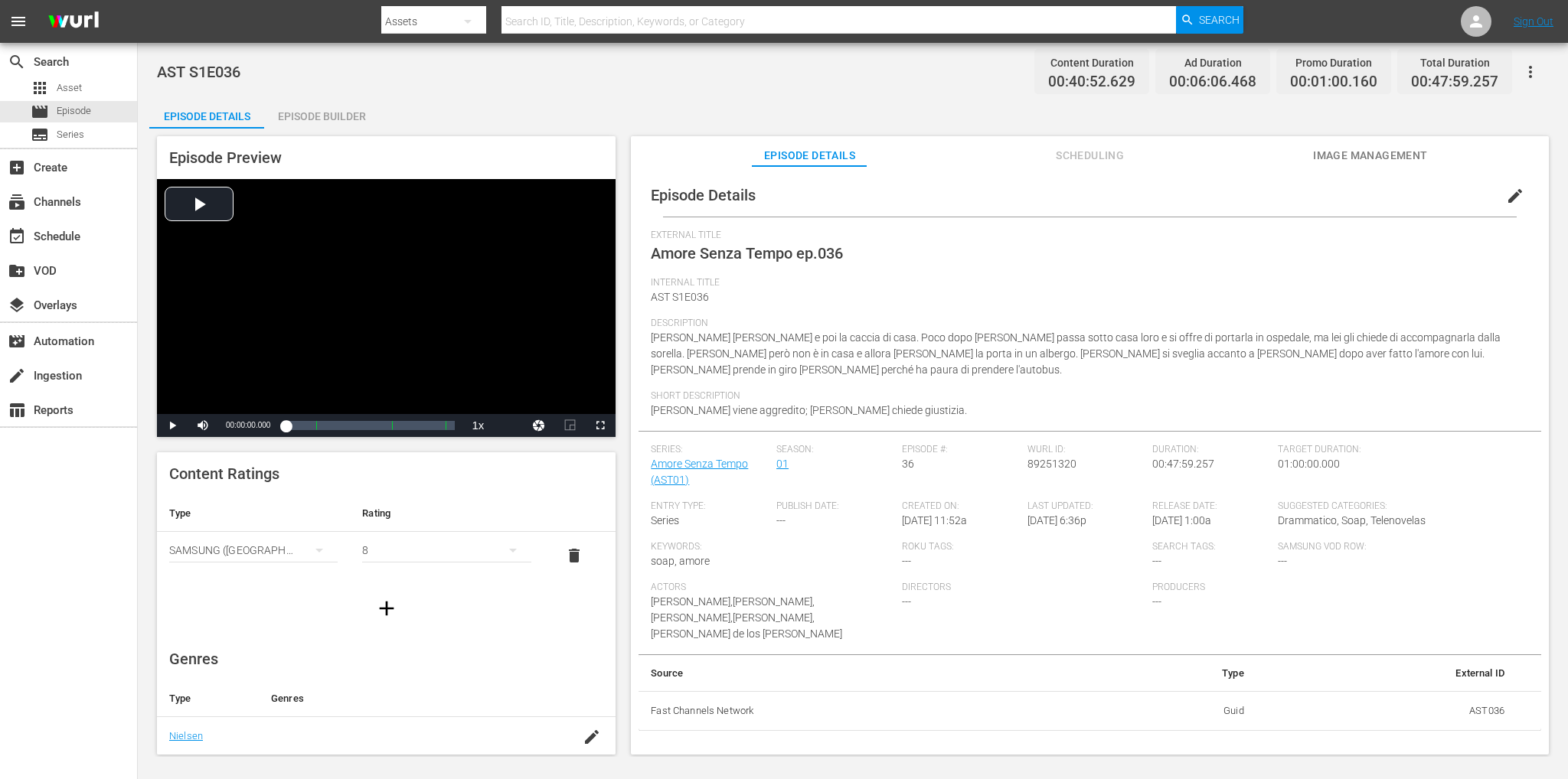
click at [290, 105] on div "Episode Builder" at bounding box center [321, 116] width 114 height 37
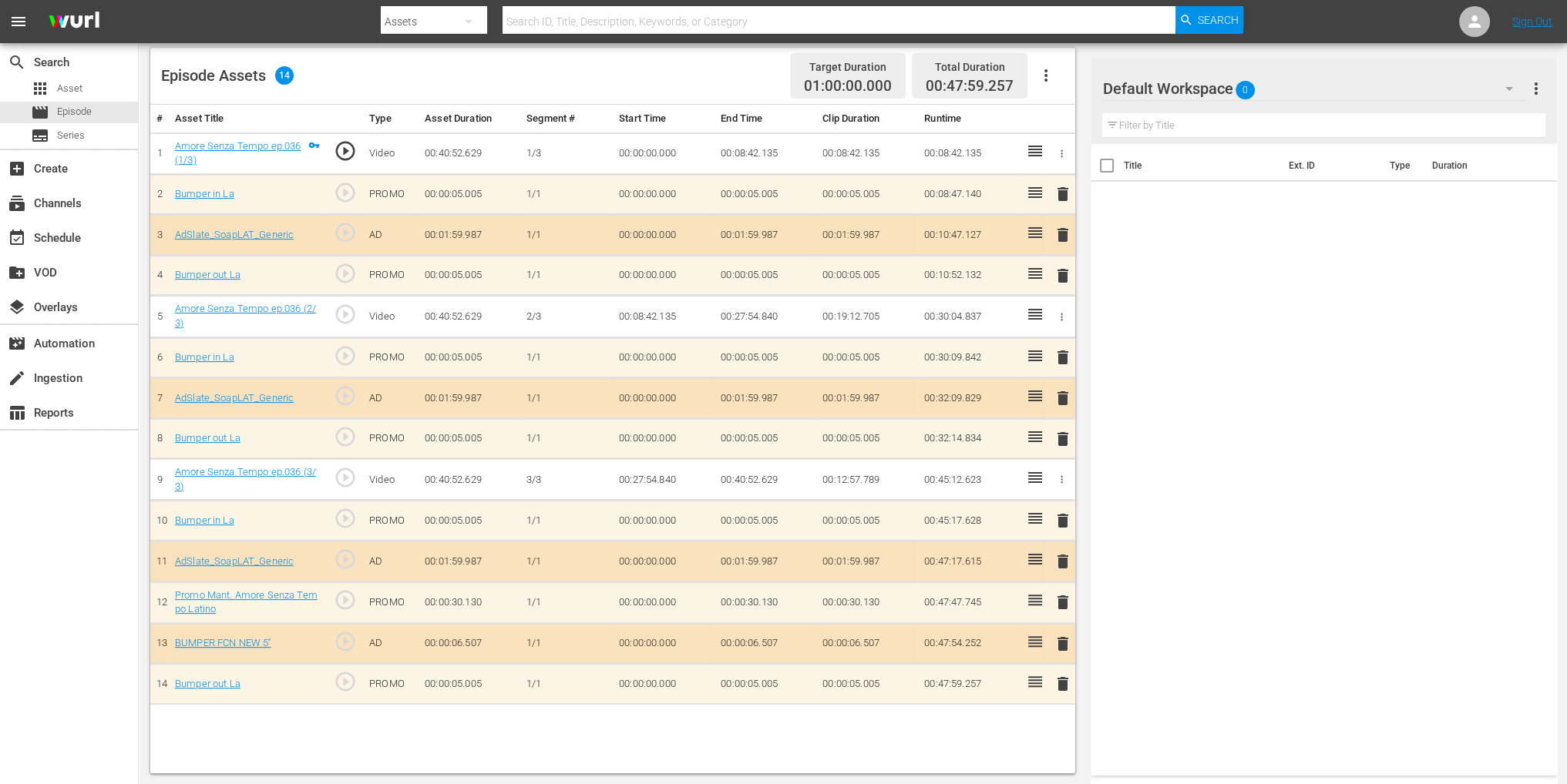
scroll to position [93, 0]
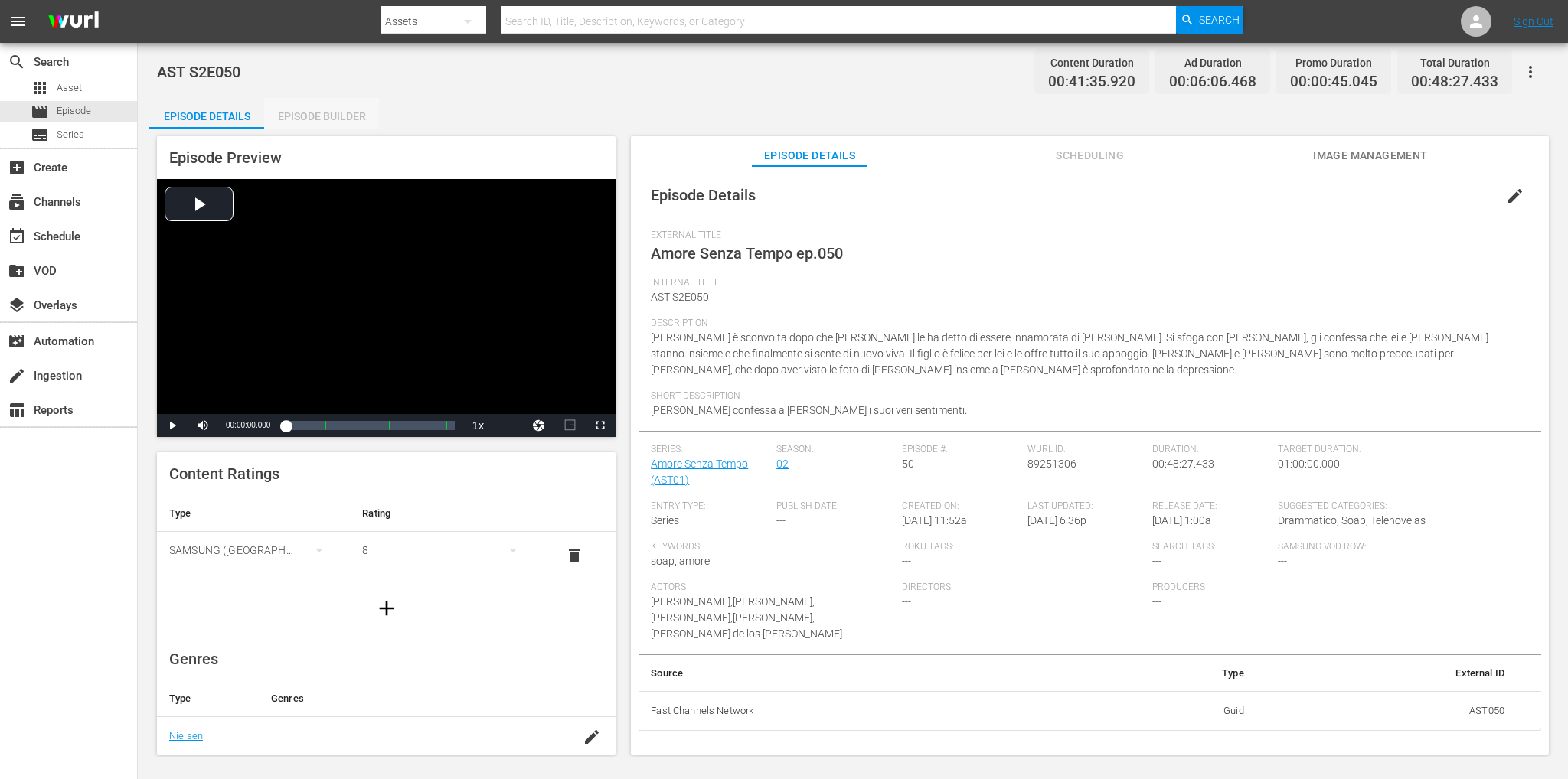
click at [354, 111] on div "Episode Builder" at bounding box center [321, 116] width 114 height 37
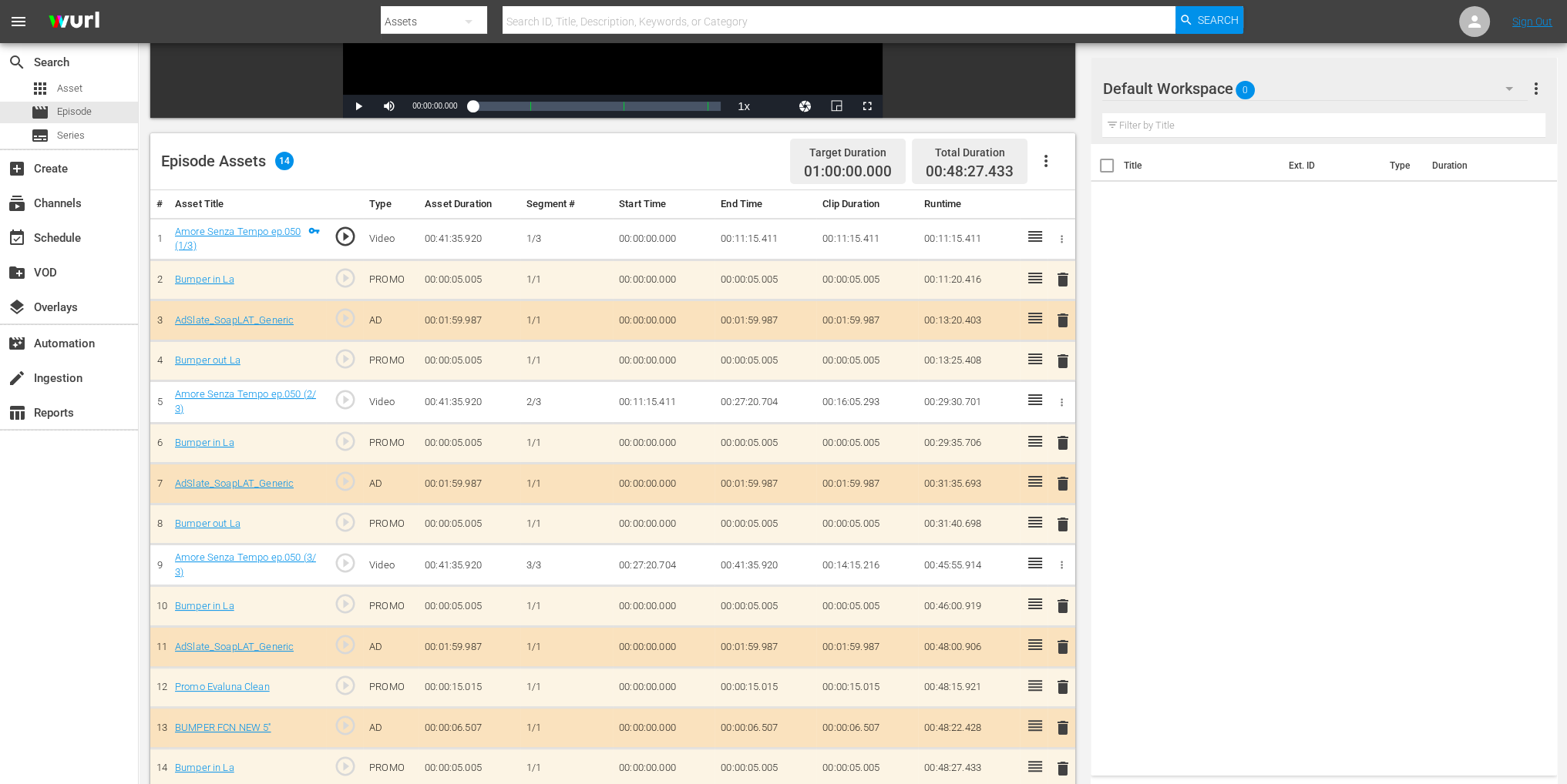
scroll to position [401, 0]
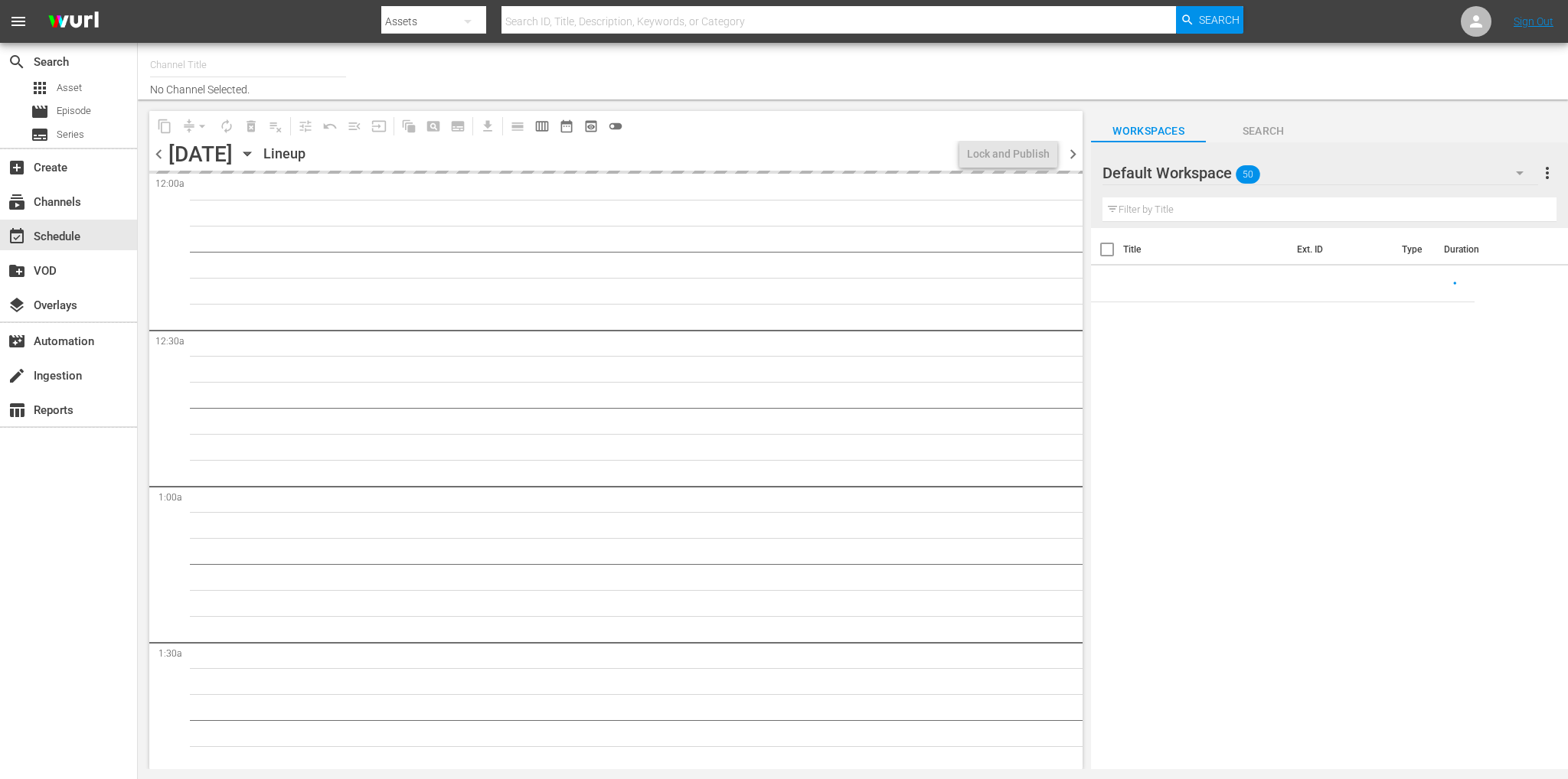
type input "Soap Latino ([GEOGRAPHIC_DATA]) (1882)"
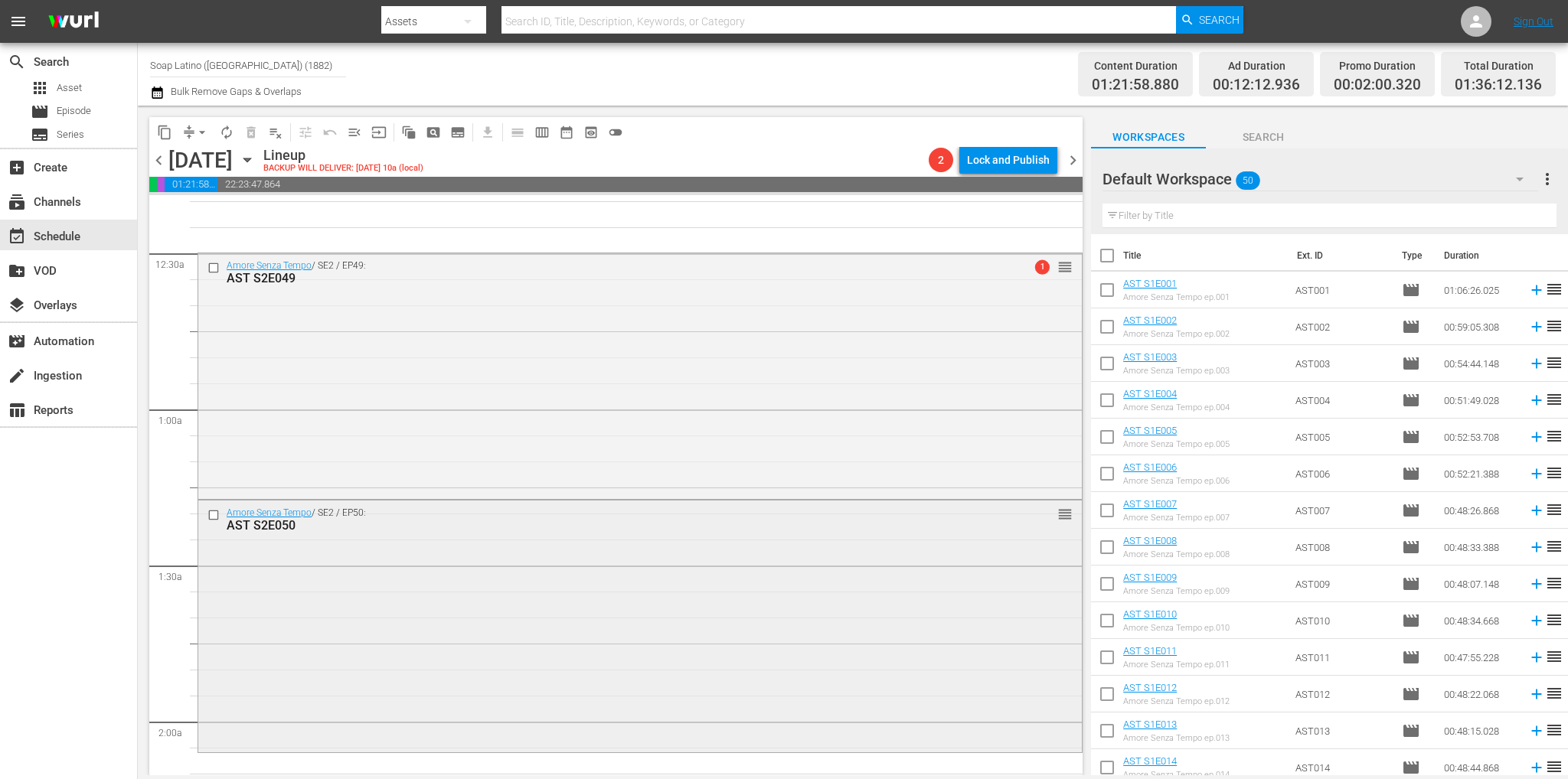
scroll to position [230, 0]
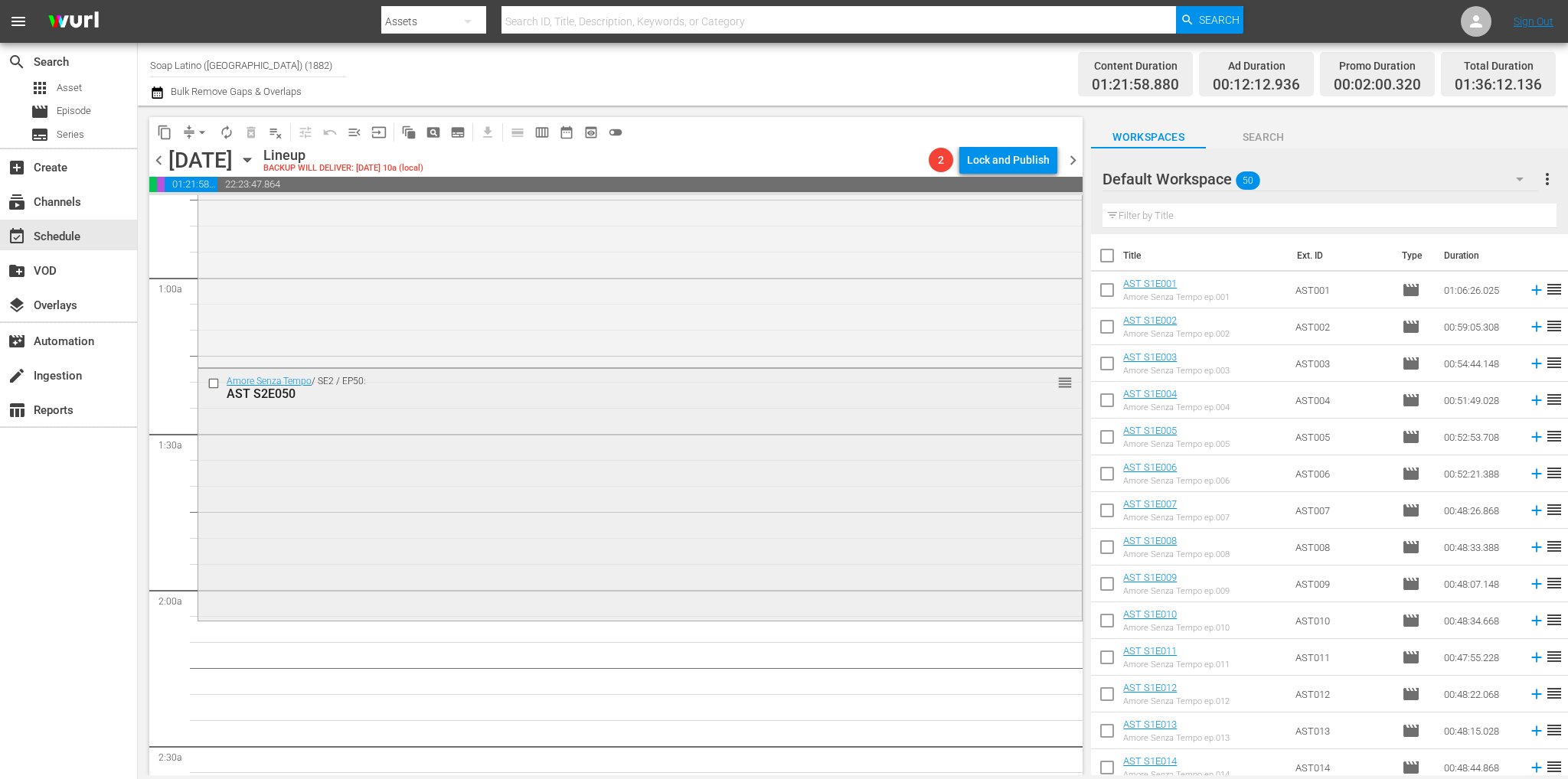
click at [358, 539] on div "Amore Senza Tempo / SE2 / EP50: AST S2E050 reorder" at bounding box center [640, 493] width 883 height 249
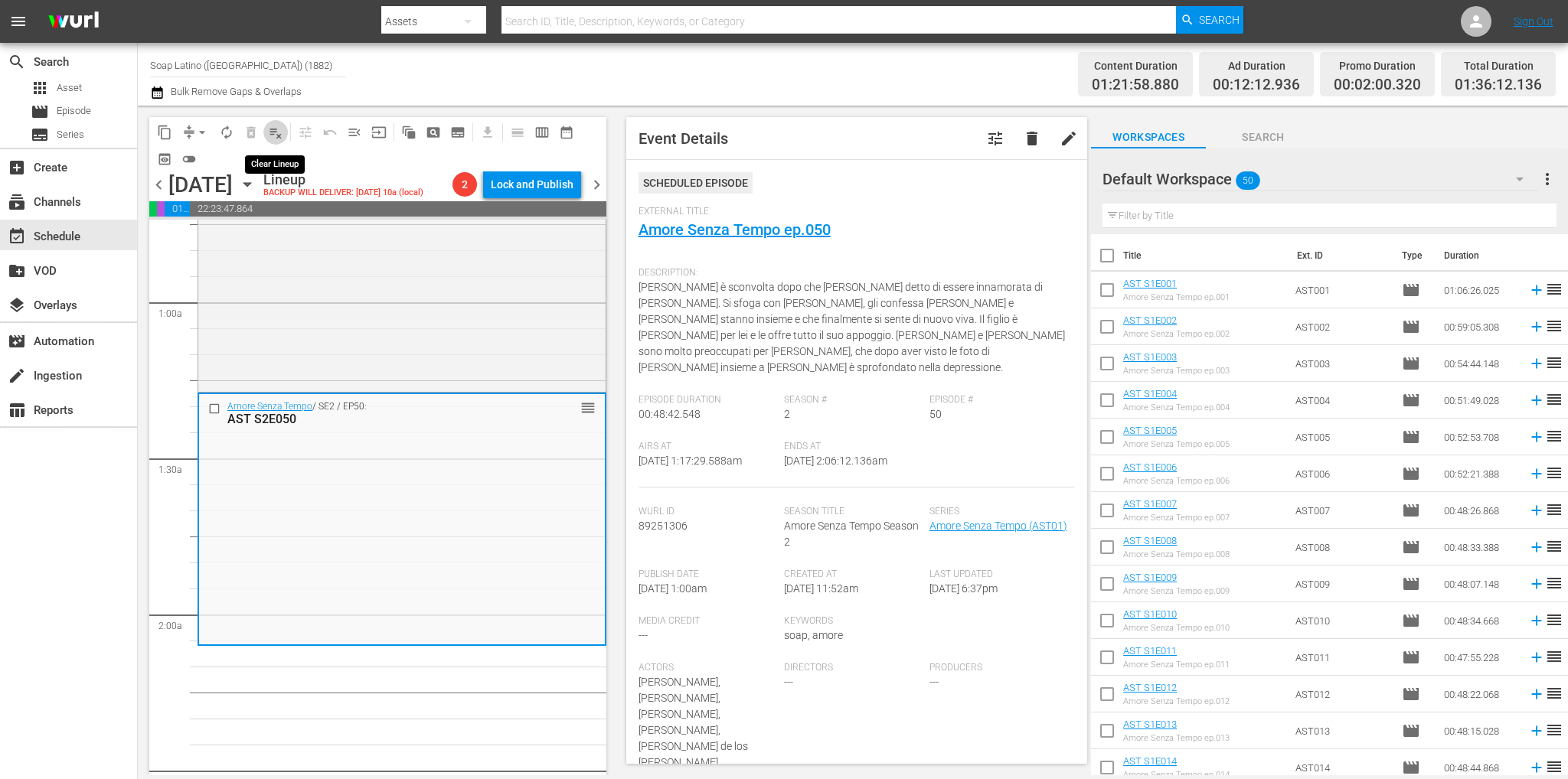
click at [266, 134] on button "playlist_remove_outlined" at bounding box center [275, 132] width 25 height 25
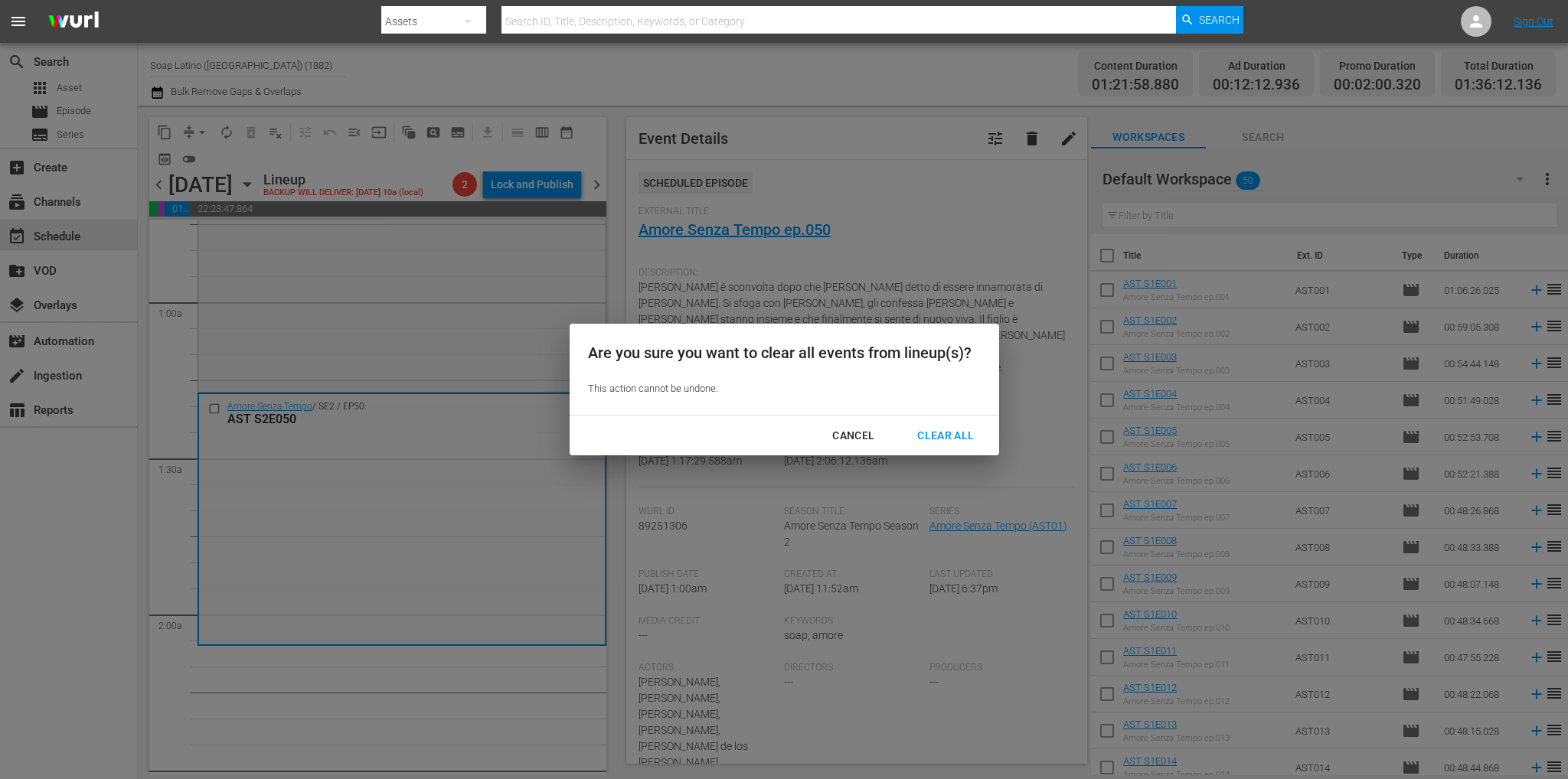
click at [969, 435] on div "Clear All" at bounding box center [945, 436] width 81 height 19
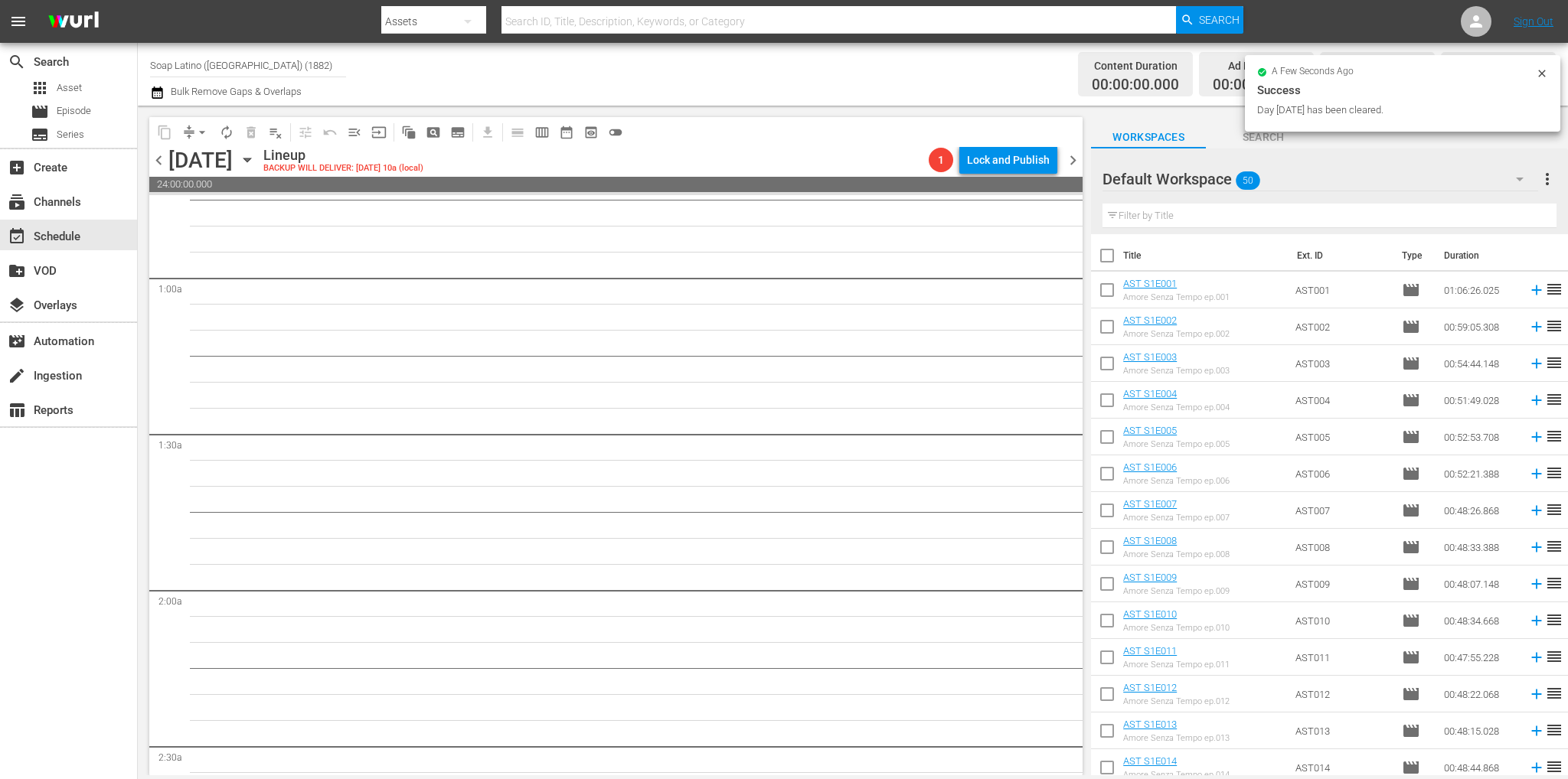
click at [1551, 181] on span "more_vert" at bounding box center [1548, 179] width 19 height 19
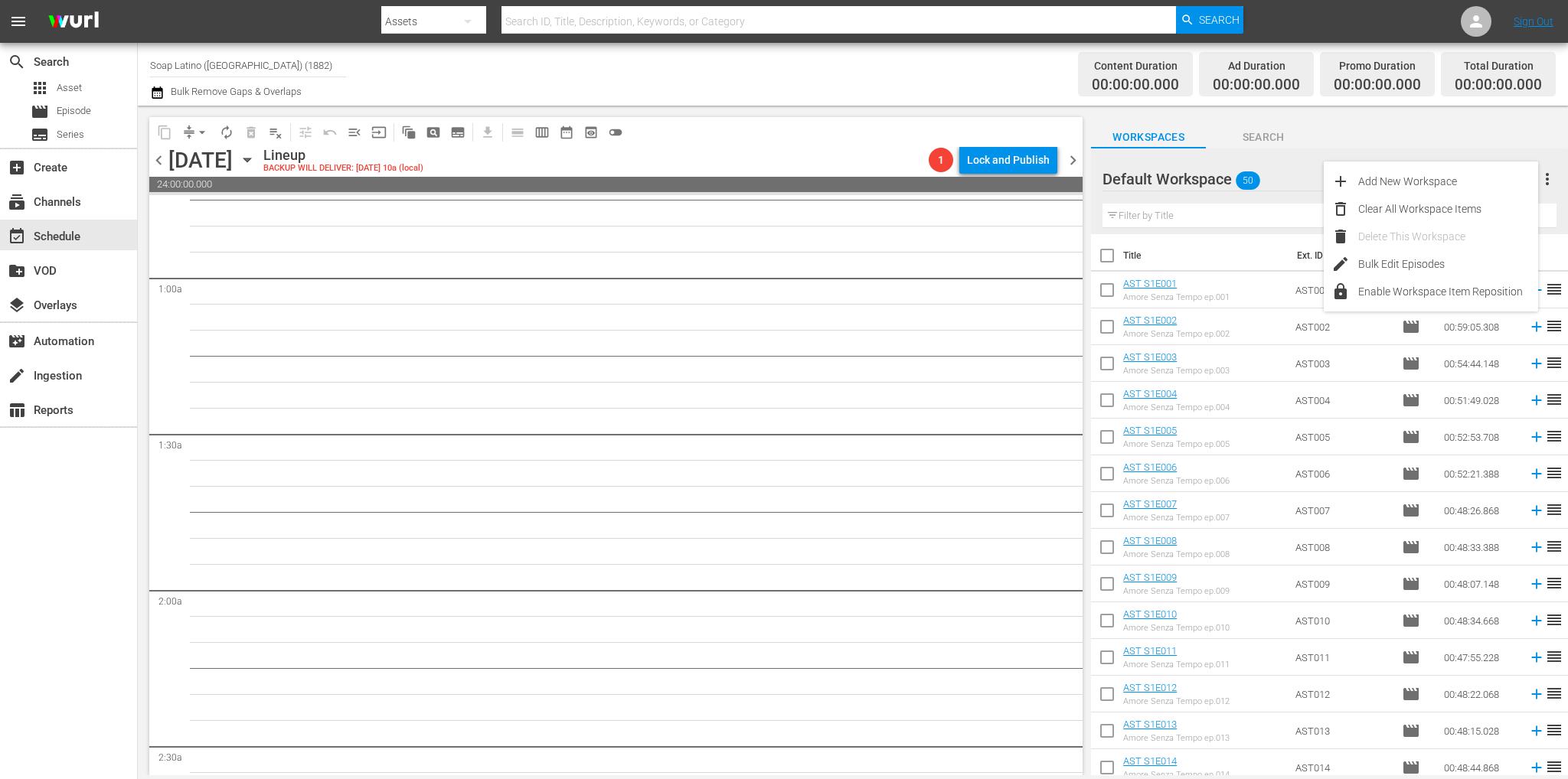
click at [1278, 169] on div "Default Workspace 50" at bounding box center [1320, 179] width 436 height 43
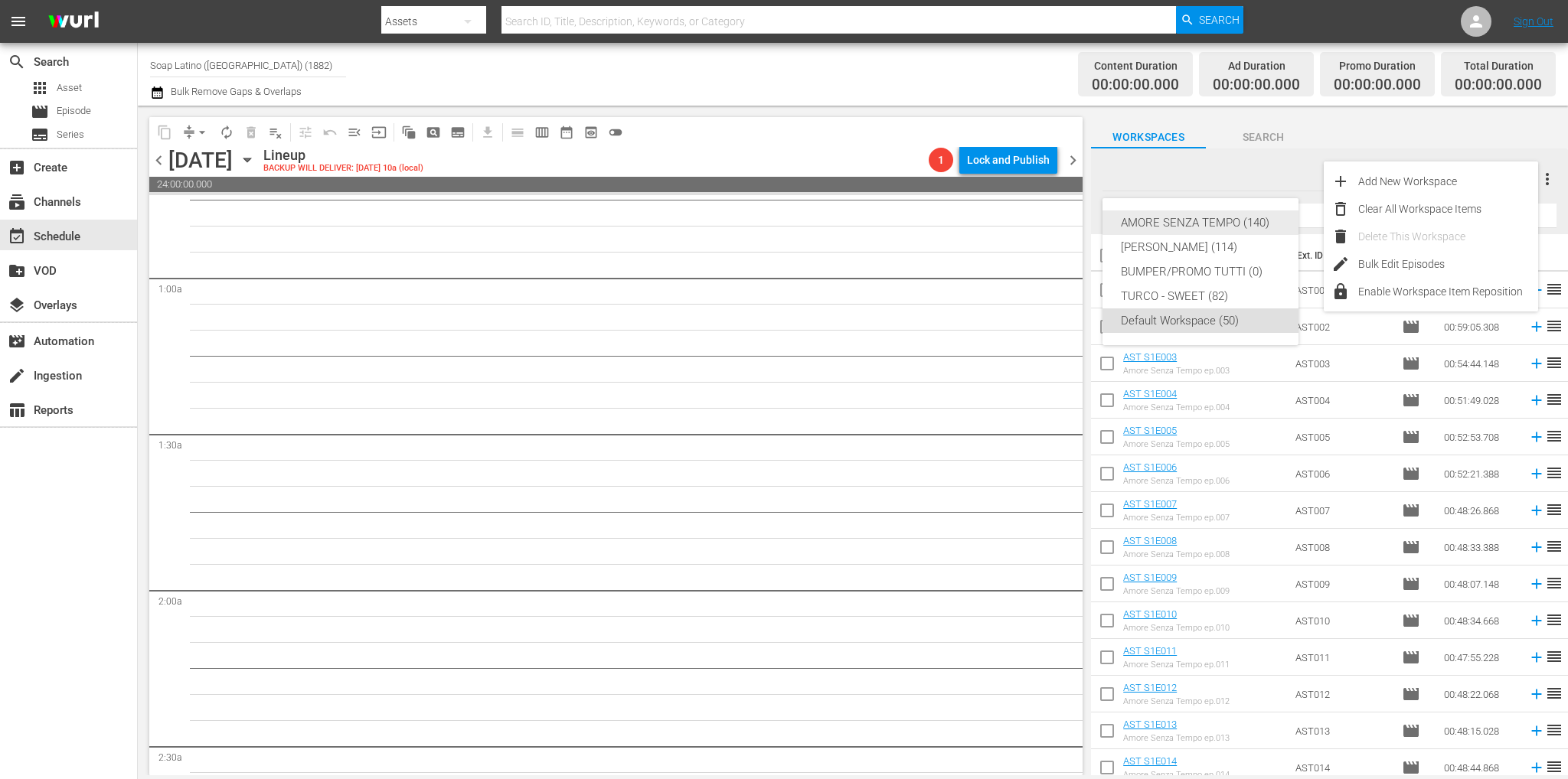
click at [1166, 227] on div "AMORE SENZA TEMPO (140)" at bounding box center [1200, 222] width 159 height 25
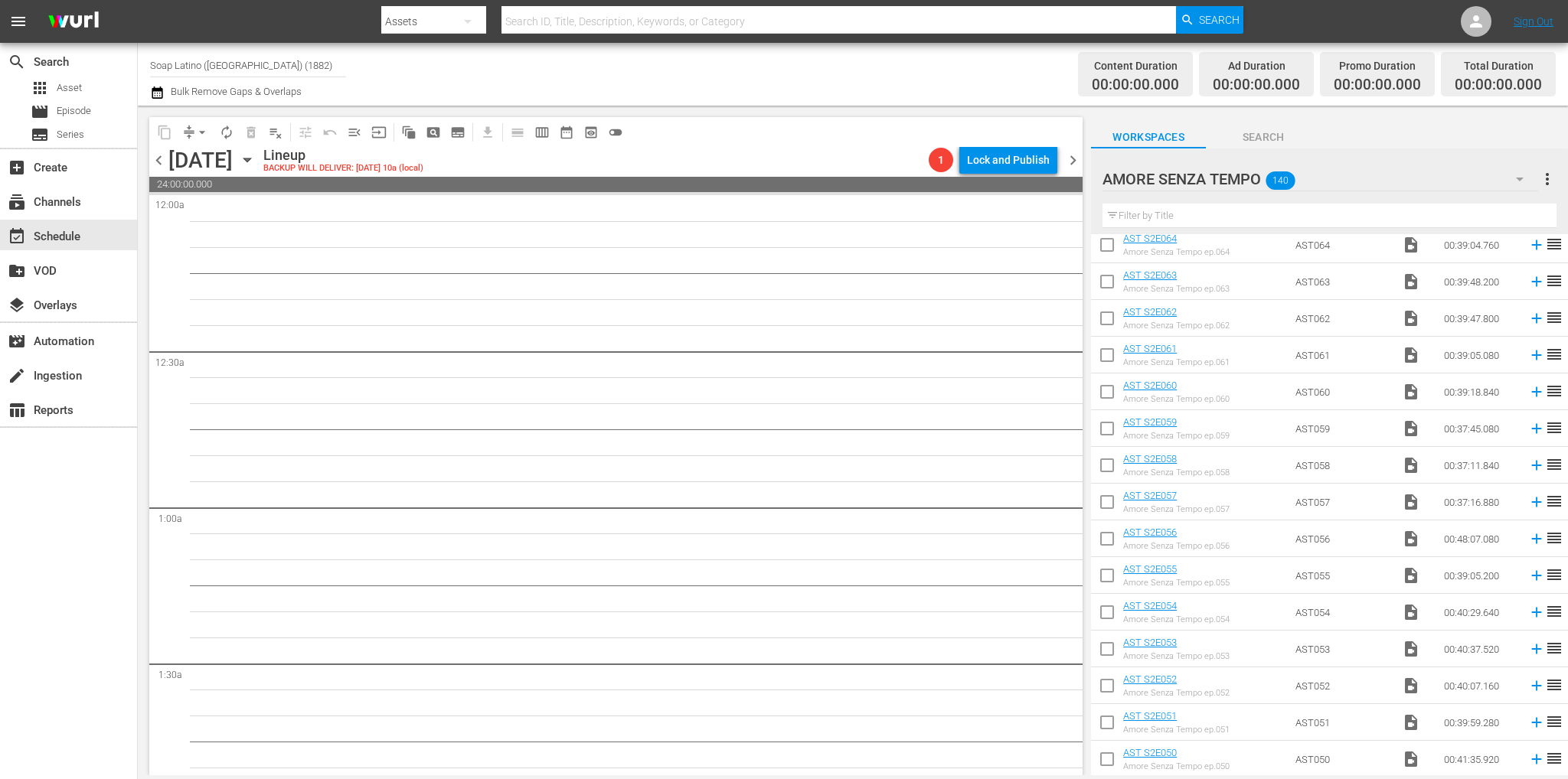
scroll to position [2914, 0]
drag, startPoint x: 1103, startPoint y: 646, endPoint x: 1100, endPoint y: 623, distance: 23.2
click at [1103, 646] on input "checkbox" at bounding box center [1107, 649] width 32 height 32
checkbox input "true"
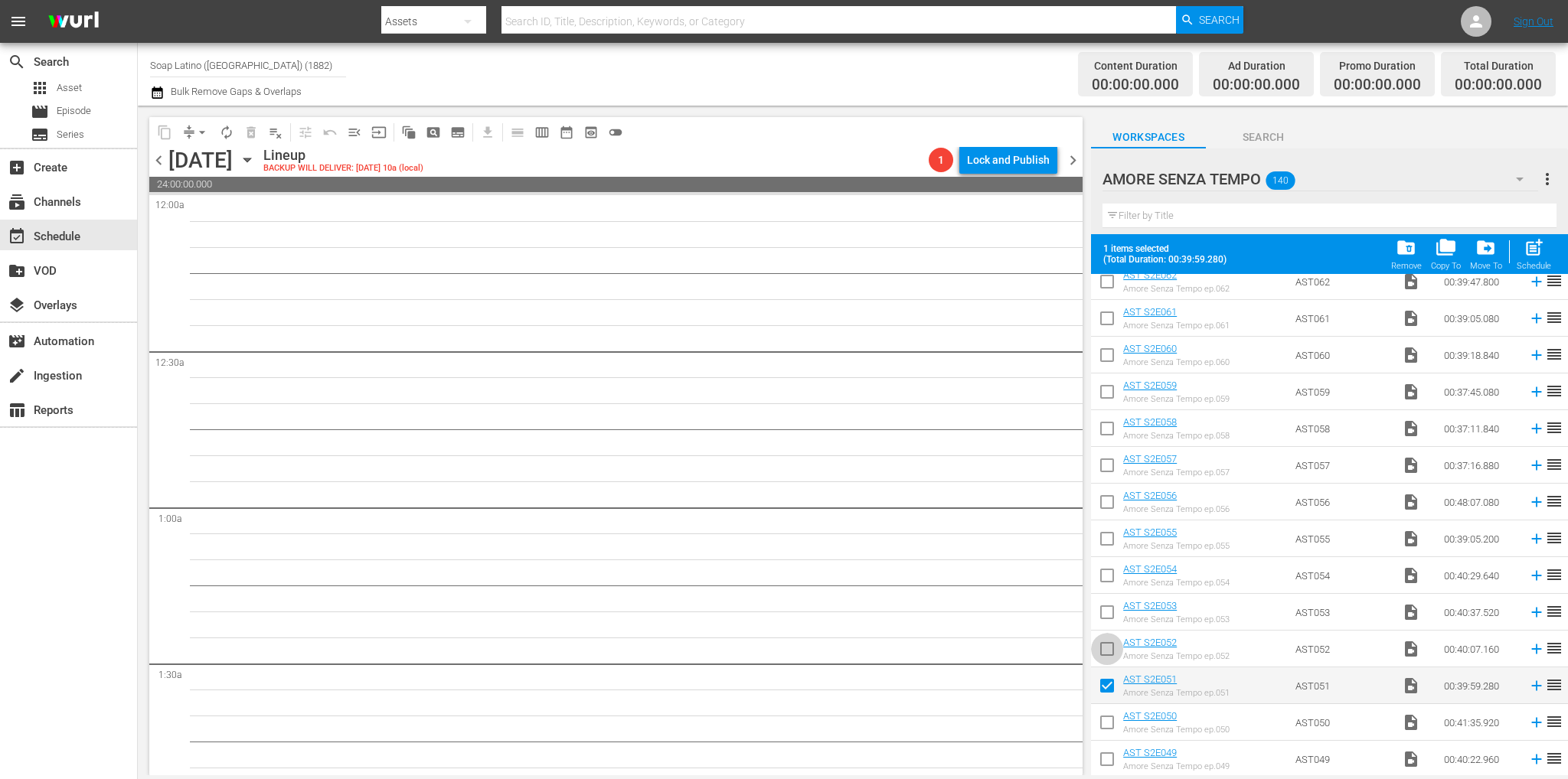
click at [1106, 651] on input "checkbox" at bounding box center [1107, 653] width 32 height 32
checkbox input "true"
click at [1108, 624] on input "checkbox" at bounding box center [1107, 616] width 32 height 32
checkbox input "true"
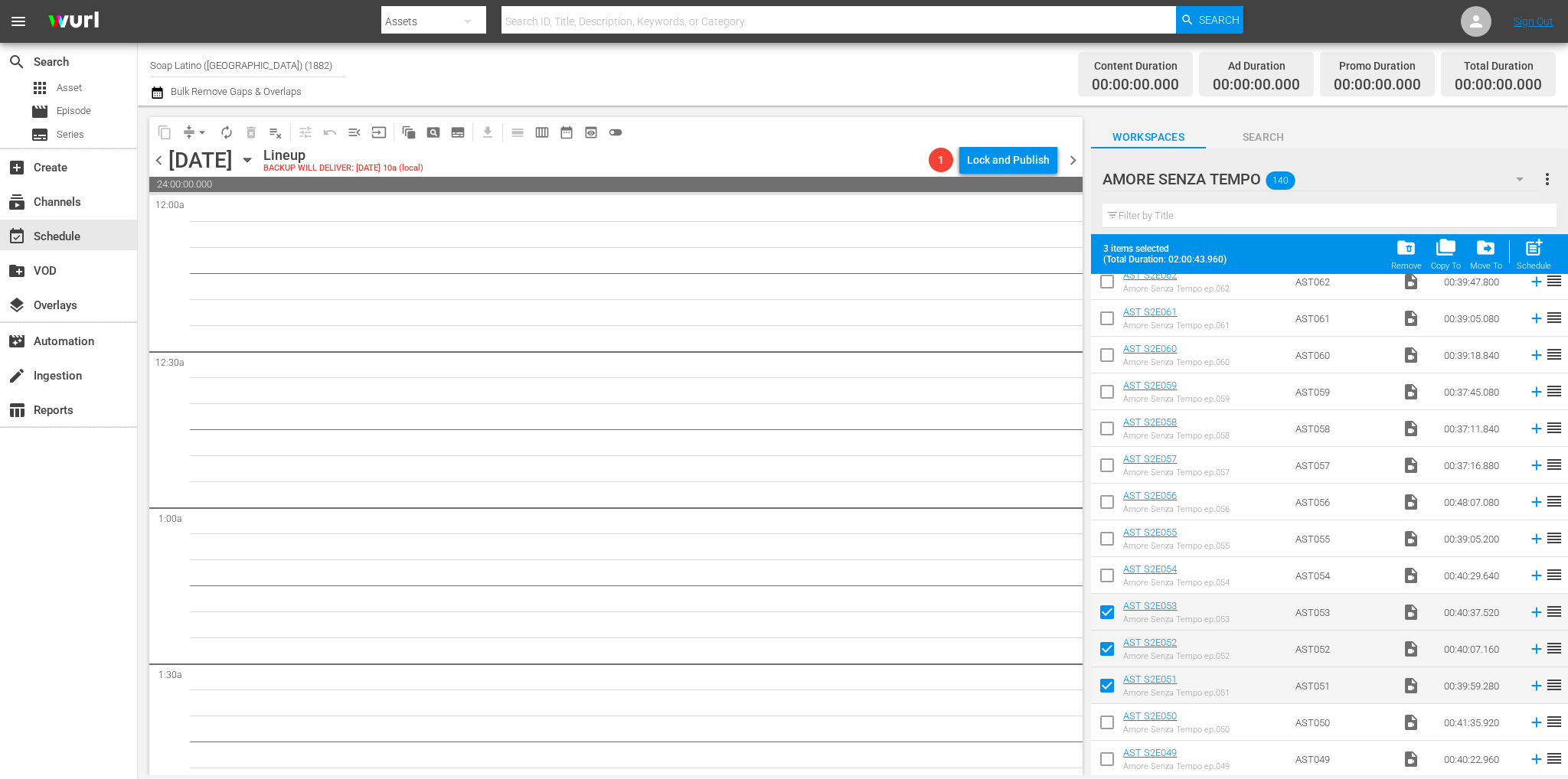
click at [1109, 577] on input "checkbox" at bounding box center [1107, 579] width 32 height 32
checkbox input "true"
click at [1109, 536] on input "checkbox" at bounding box center [1107, 542] width 32 height 32
checkbox input "true"
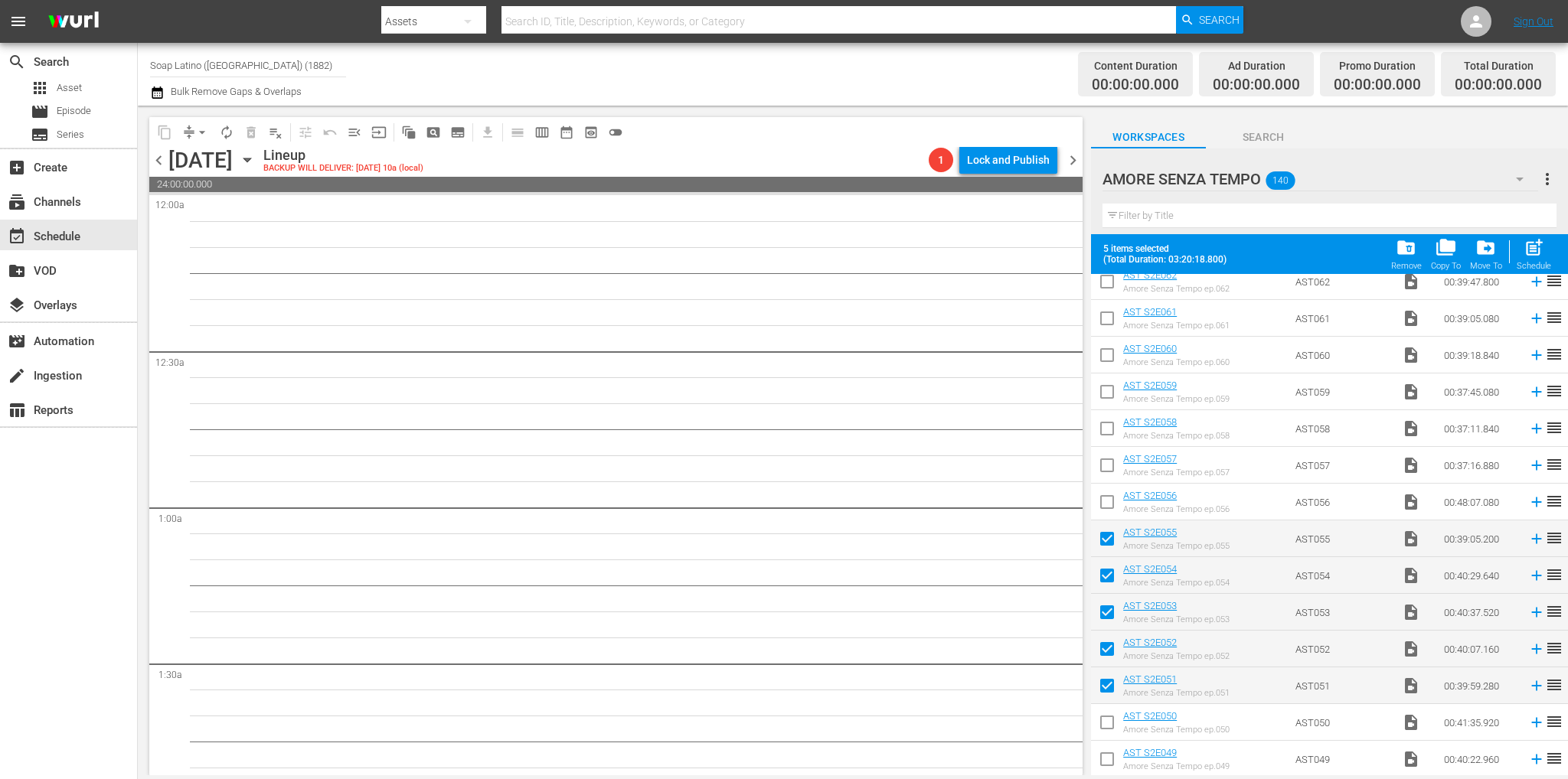
click at [1105, 498] on input "checkbox" at bounding box center [1107, 506] width 32 height 32
checkbox input "true"
click at [1105, 465] on input "checkbox" at bounding box center [1107, 469] width 32 height 32
checkbox input "true"
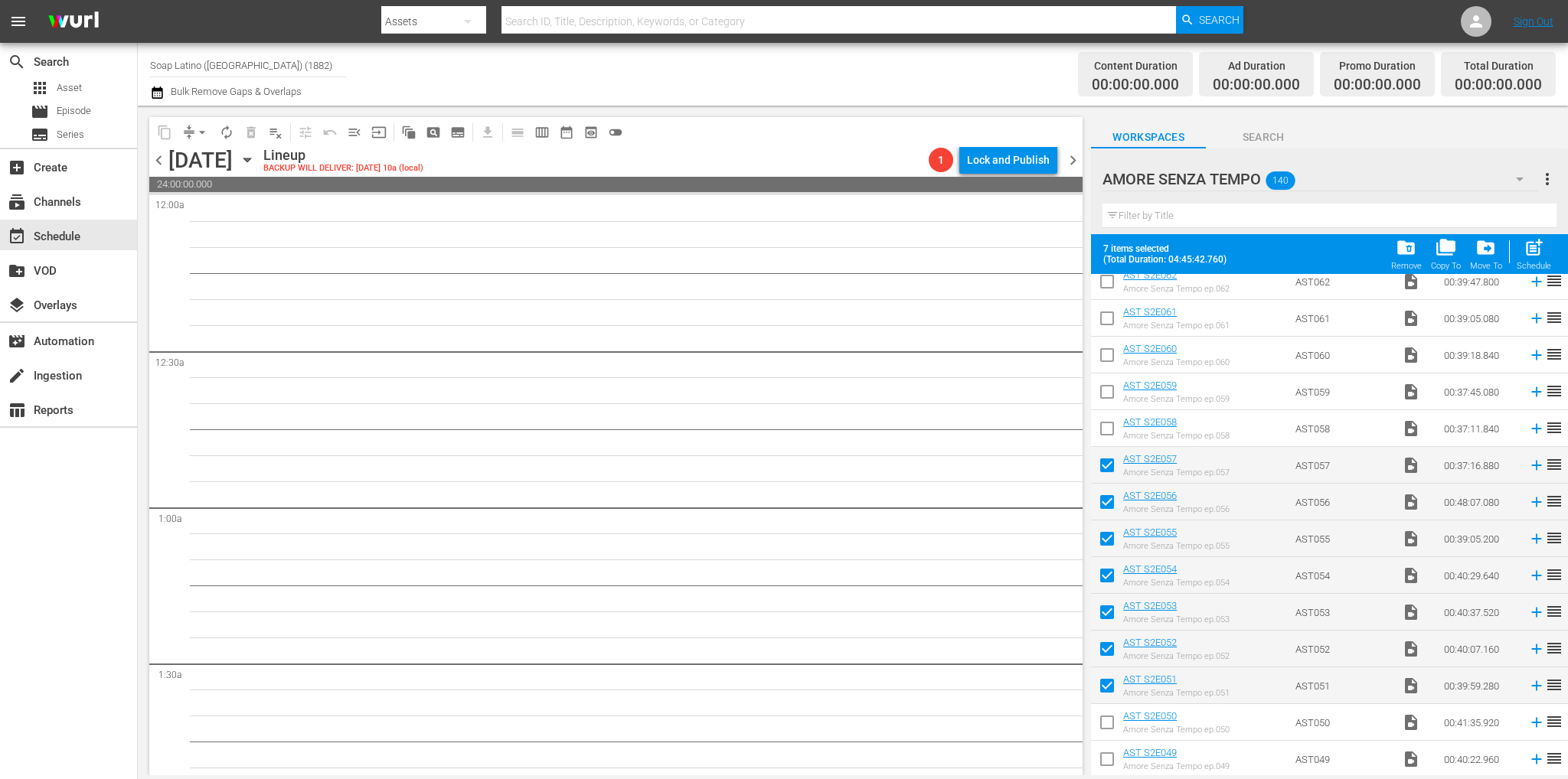
click at [1109, 424] on input "checkbox" at bounding box center [1107, 432] width 32 height 32
checkbox input "true"
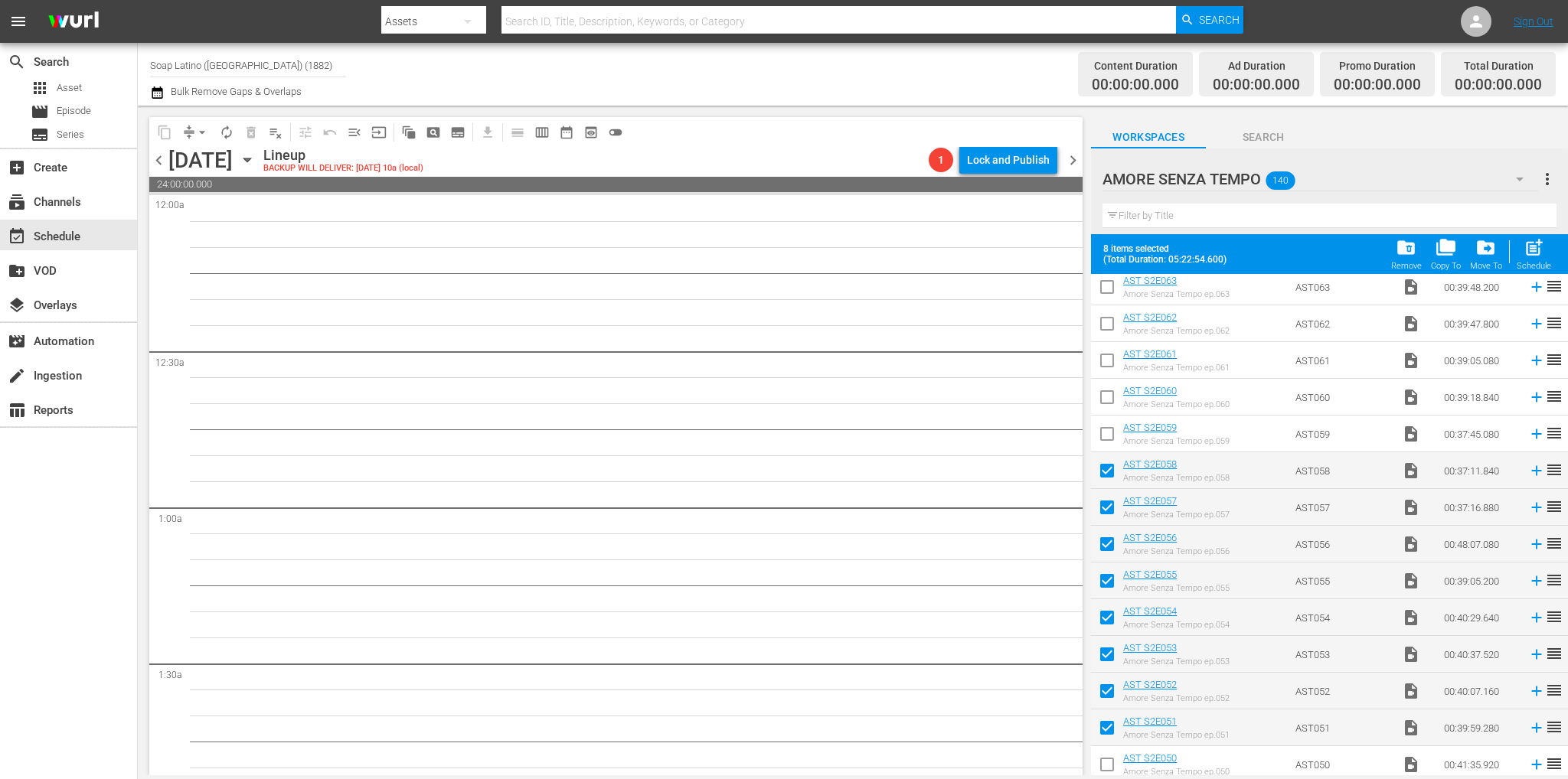
scroll to position [2838, 0]
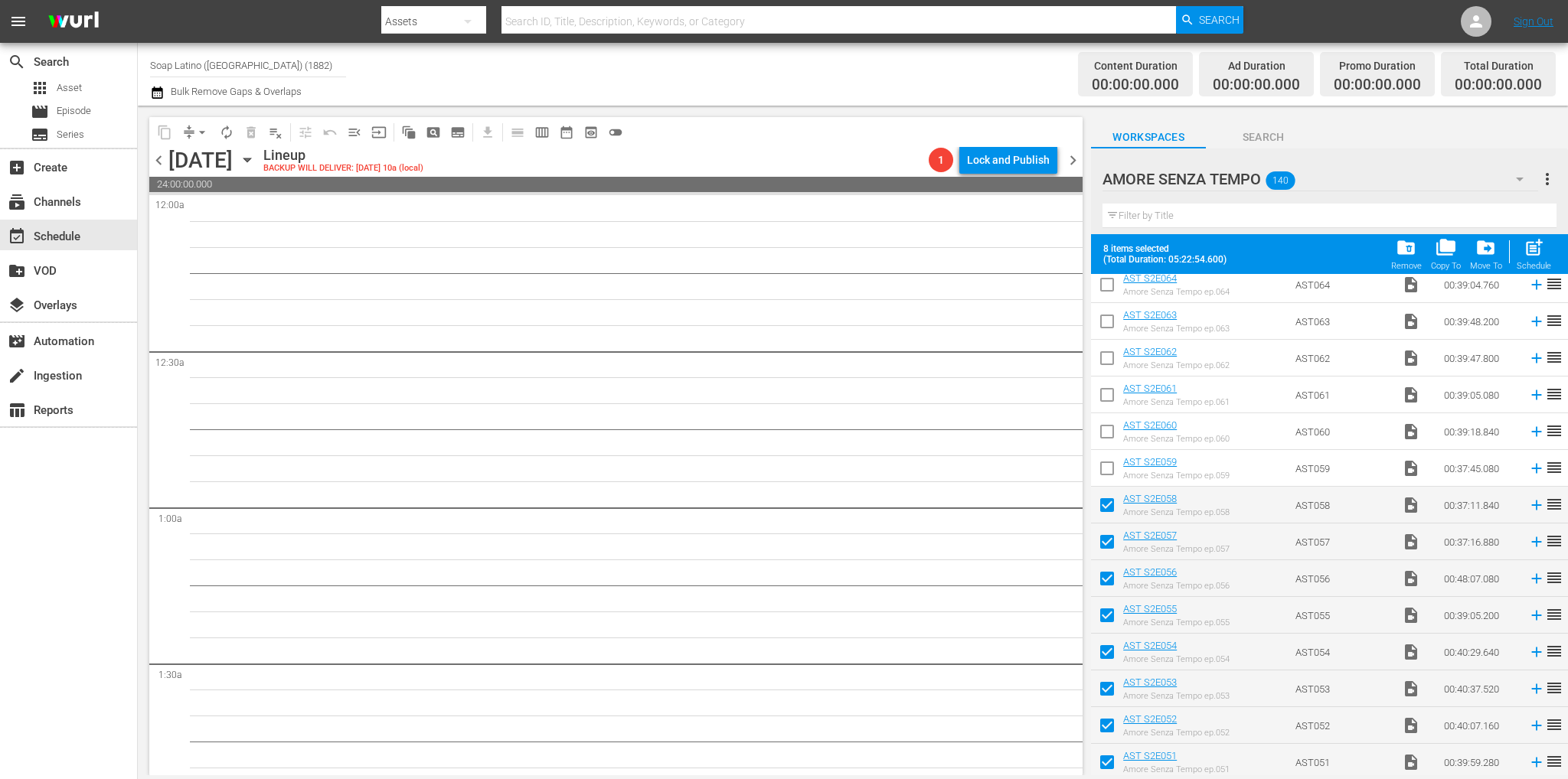
click at [1102, 469] on input "checkbox" at bounding box center [1107, 472] width 32 height 32
checkbox input "true"
click at [1109, 427] on input "checkbox" at bounding box center [1107, 435] width 32 height 32
checkbox input "true"
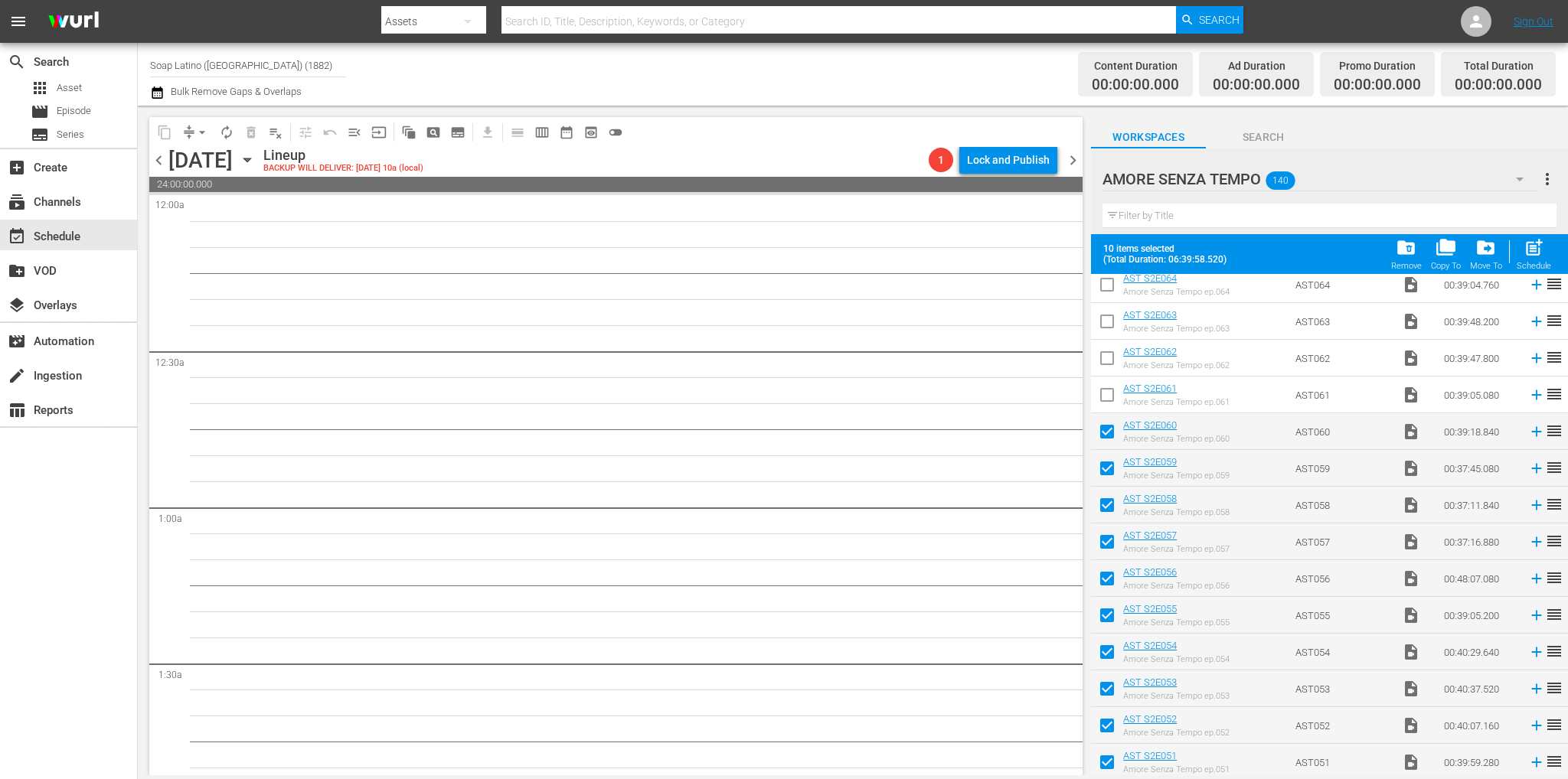
click at [1107, 390] on input "checkbox" at bounding box center [1107, 398] width 32 height 32
checkbox input "true"
click at [1103, 357] on input "checkbox" at bounding box center [1107, 361] width 32 height 32
checkbox input "true"
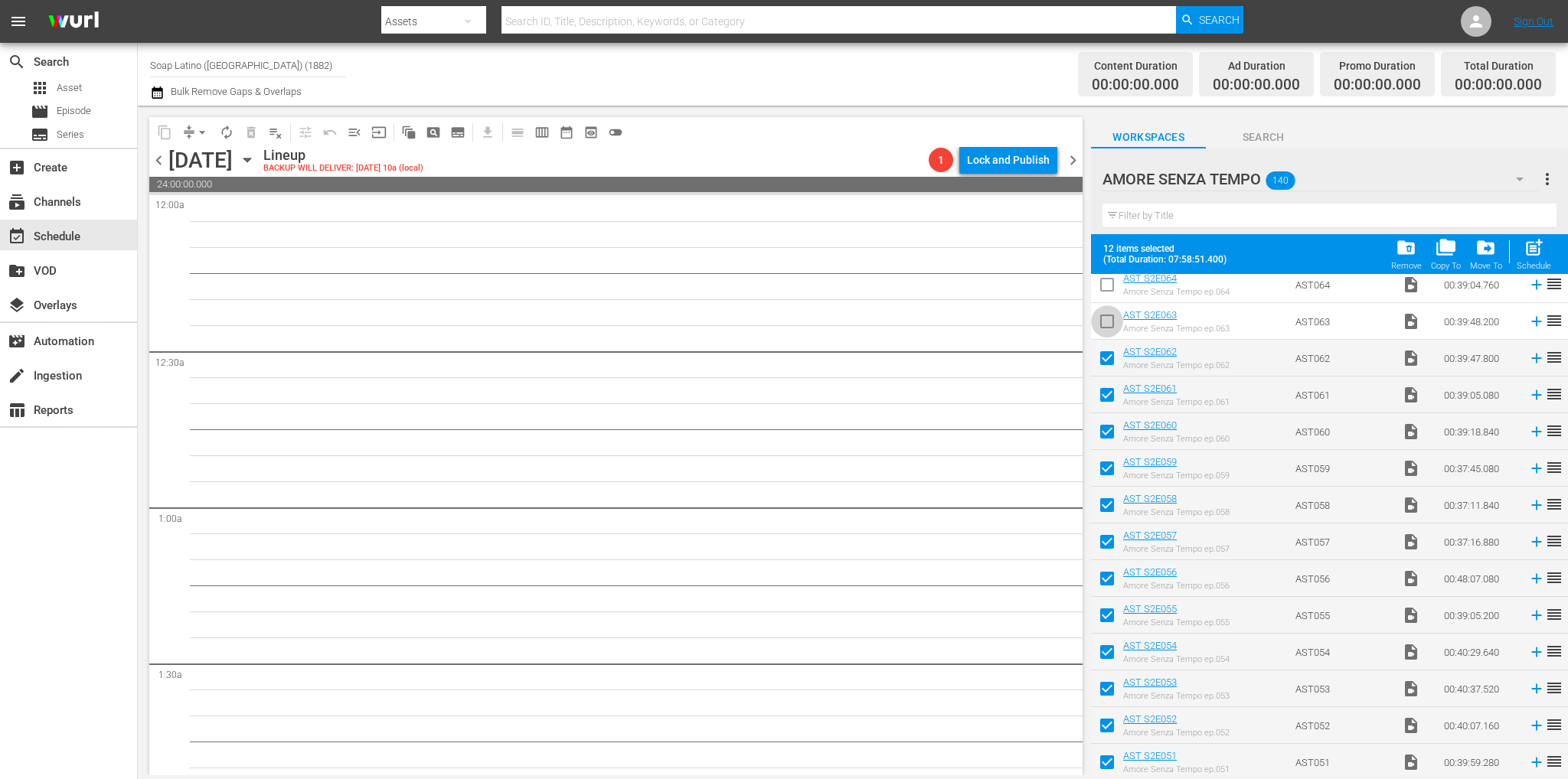
click at [1101, 320] on input "checkbox" at bounding box center [1107, 325] width 32 height 32
checkbox input "true"
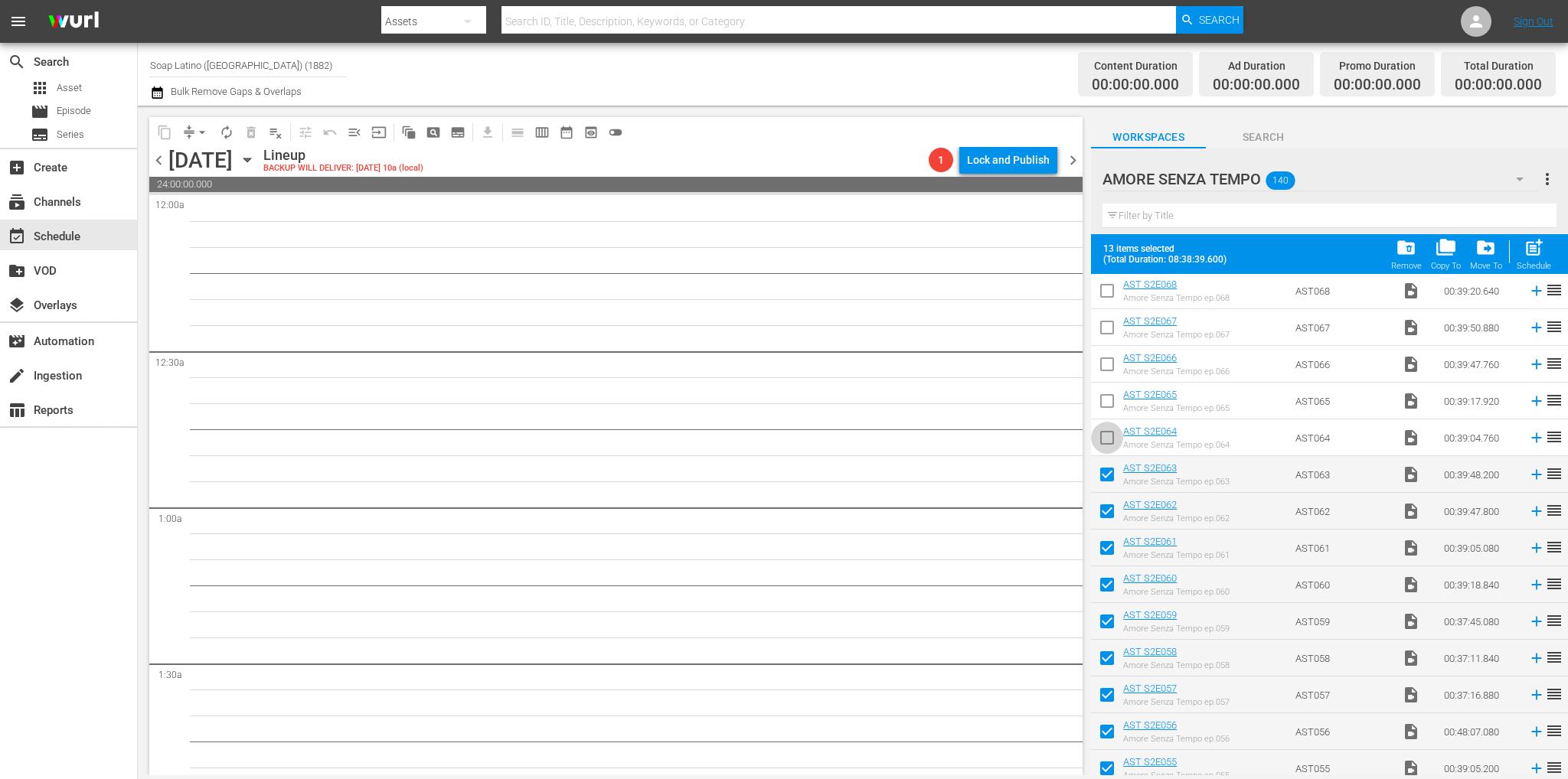
drag, startPoint x: 1103, startPoint y: 454, endPoint x: 1103, endPoint y: 429, distance: 25.0
click at [1103, 454] on input "checkbox" at bounding box center [1107, 441] width 32 height 32
checkbox input "true"
click at [1099, 402] on input "checkbox" at bounding box center [1107, 404] width 32 height 32
checkbox input "true"
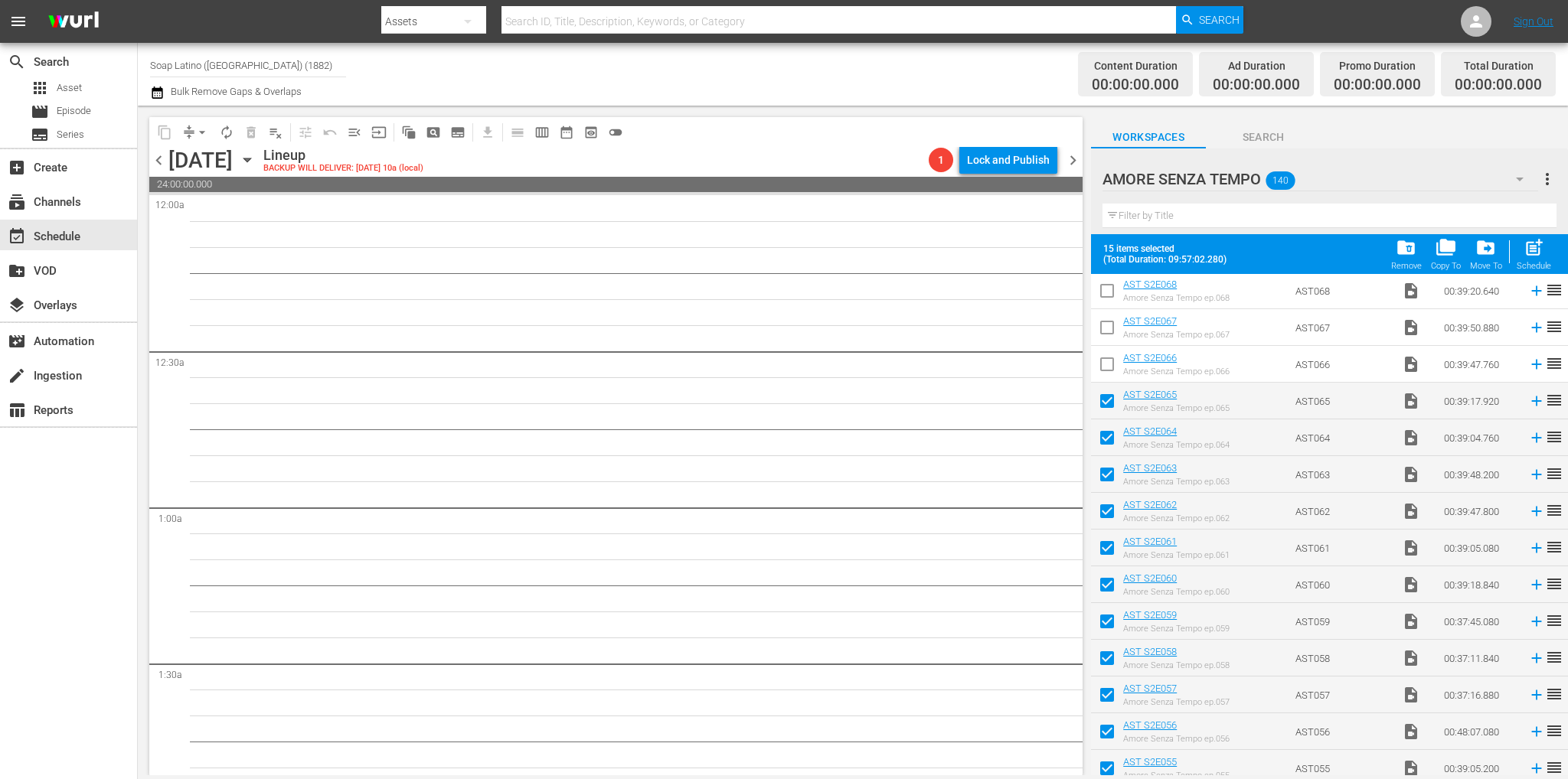
click at [1108, 366] on input "checkbox" at bounding box center [1107, 367] width 32 height 32
checkbox input "true"
click at [1103, 335] on input "checkbox" at bounding box center [1107, 331] width 32 height 32
checkbox input "true"
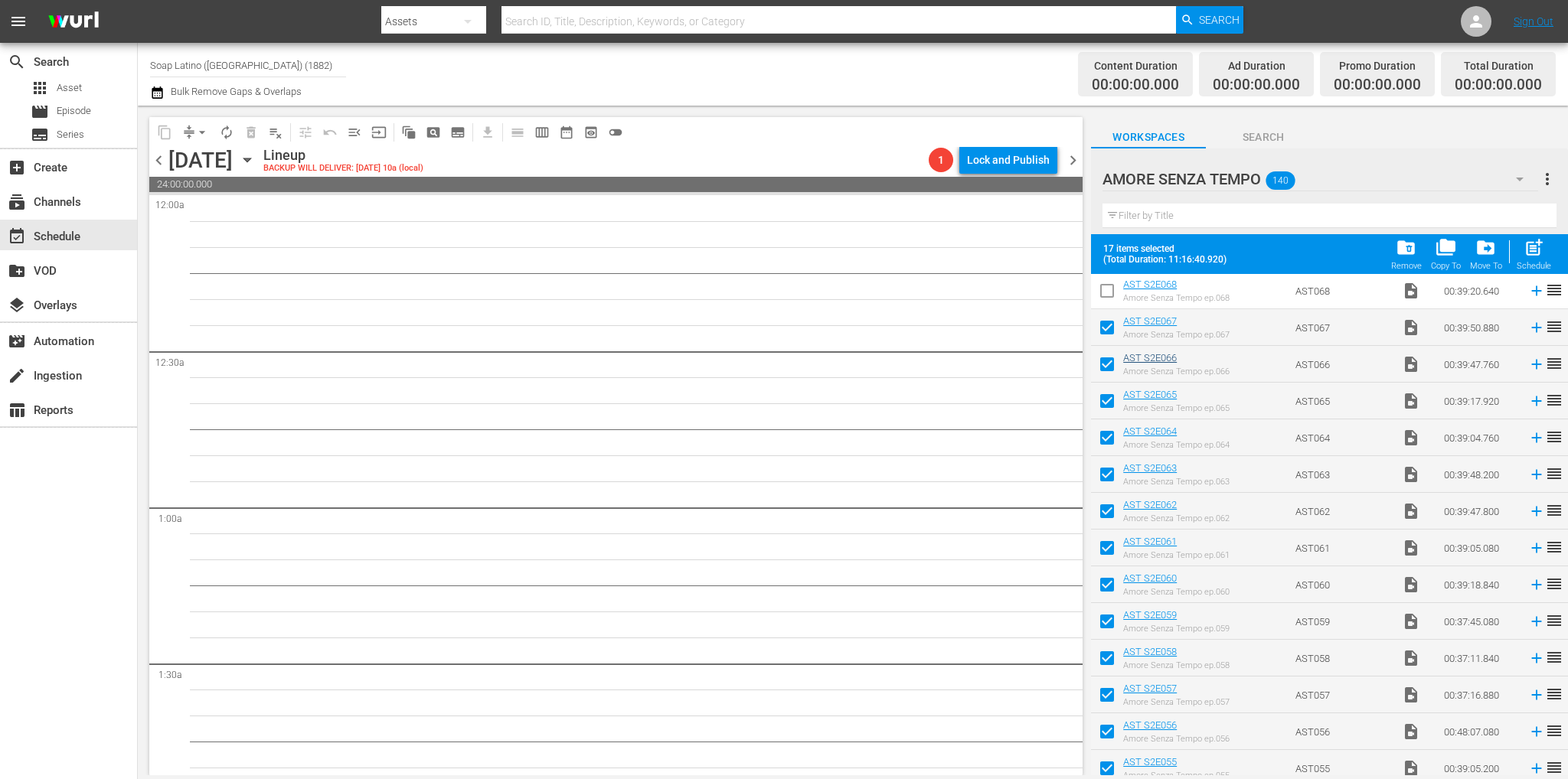
drag, startPoint x: 1109, startPoint y: 295, endPoint x: 1126, endPoint y: 352, distance: 59.5
click at [1109, 295] on input "checkbox" at bounding box center [1107, 294] width 32 height 32
checkbox input "true"
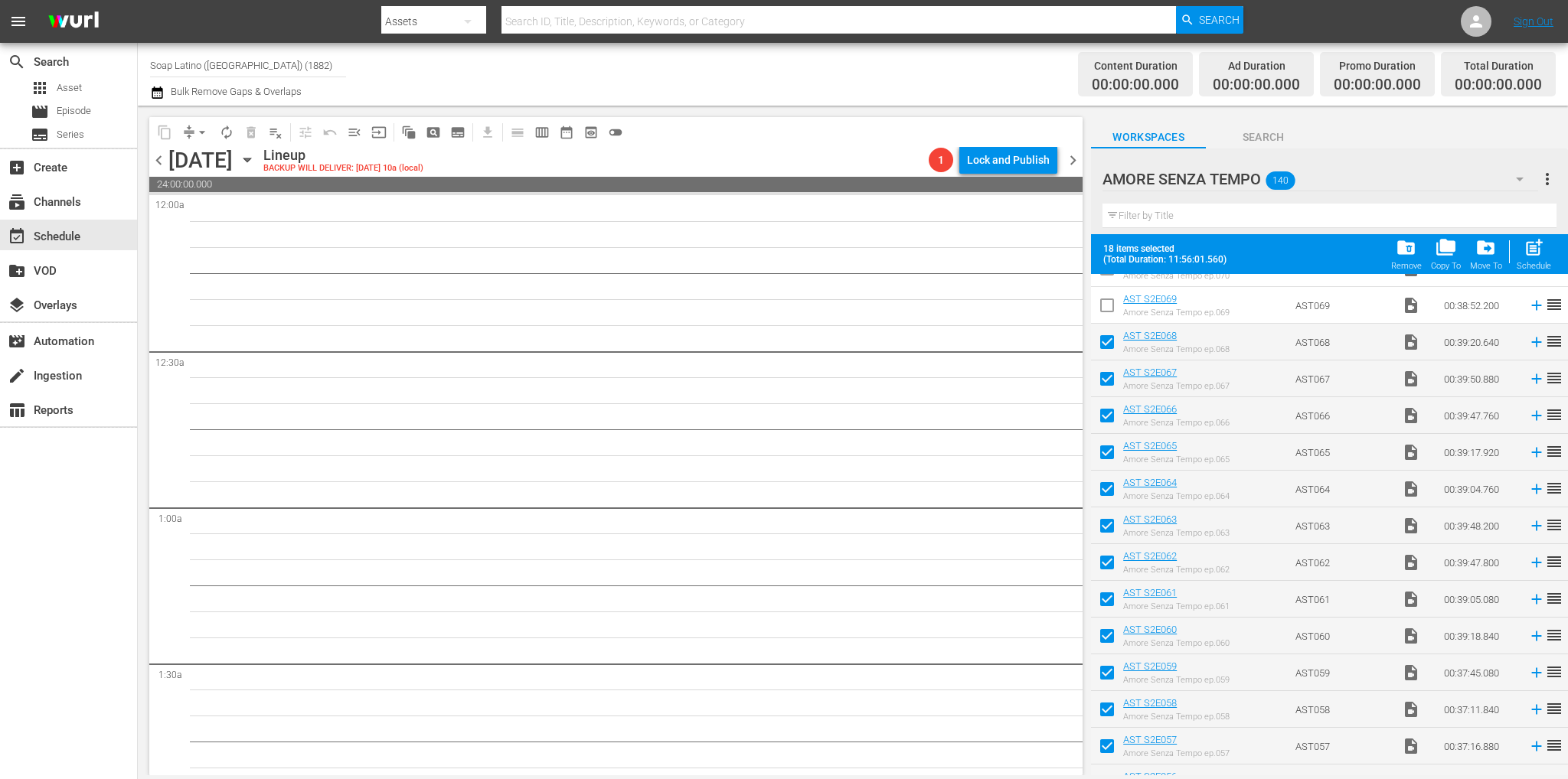
scroll to position [2609, 0]
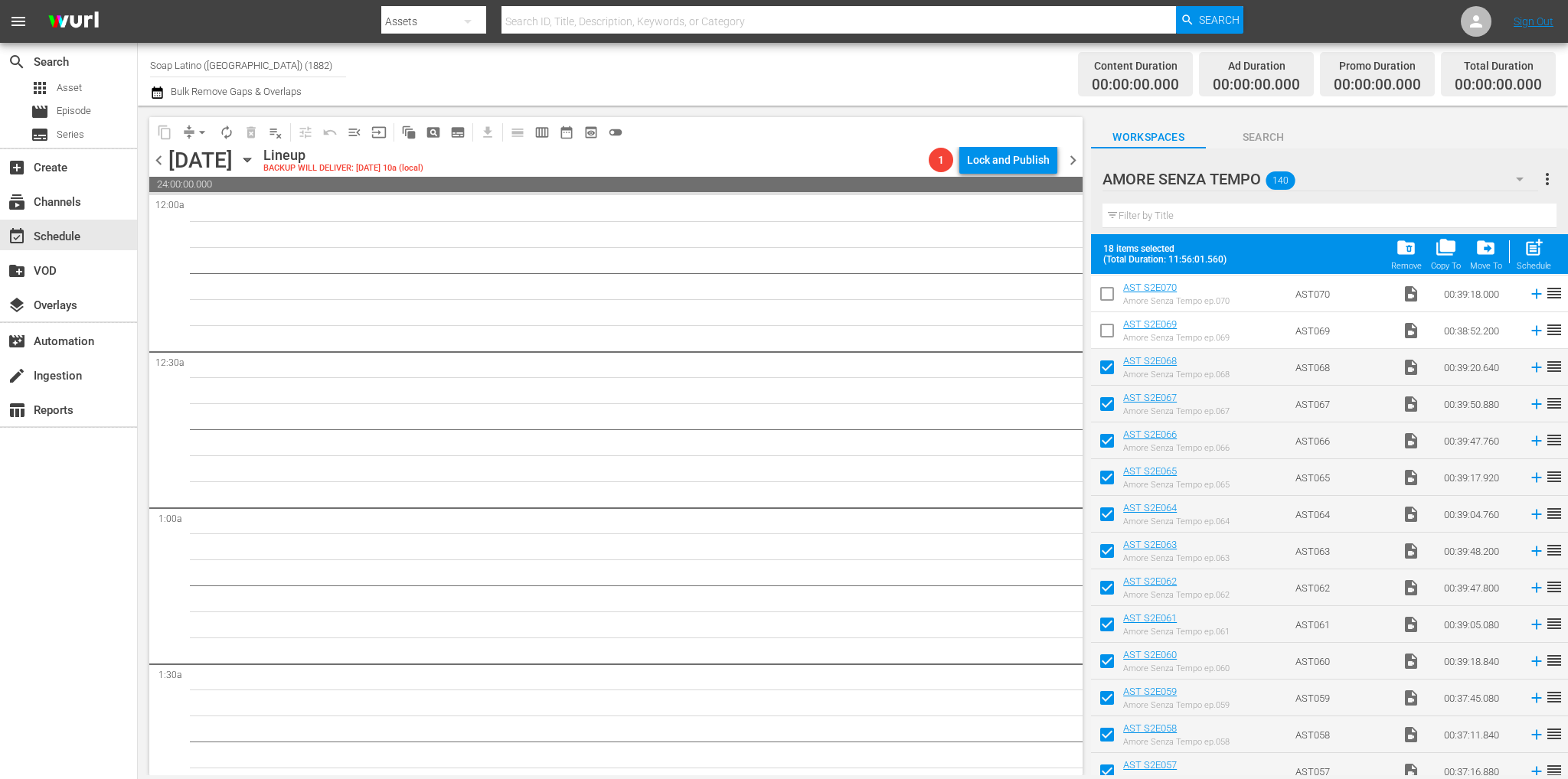
click at [1111, 328] on input "checkbox" at bounding box center [1107, 334] width 32 height 32
checkbox input "true"
click at [1105, 296] on input "checkbox" at bounding box center [1107, 297] width 32 height 32
checkbox input "true"
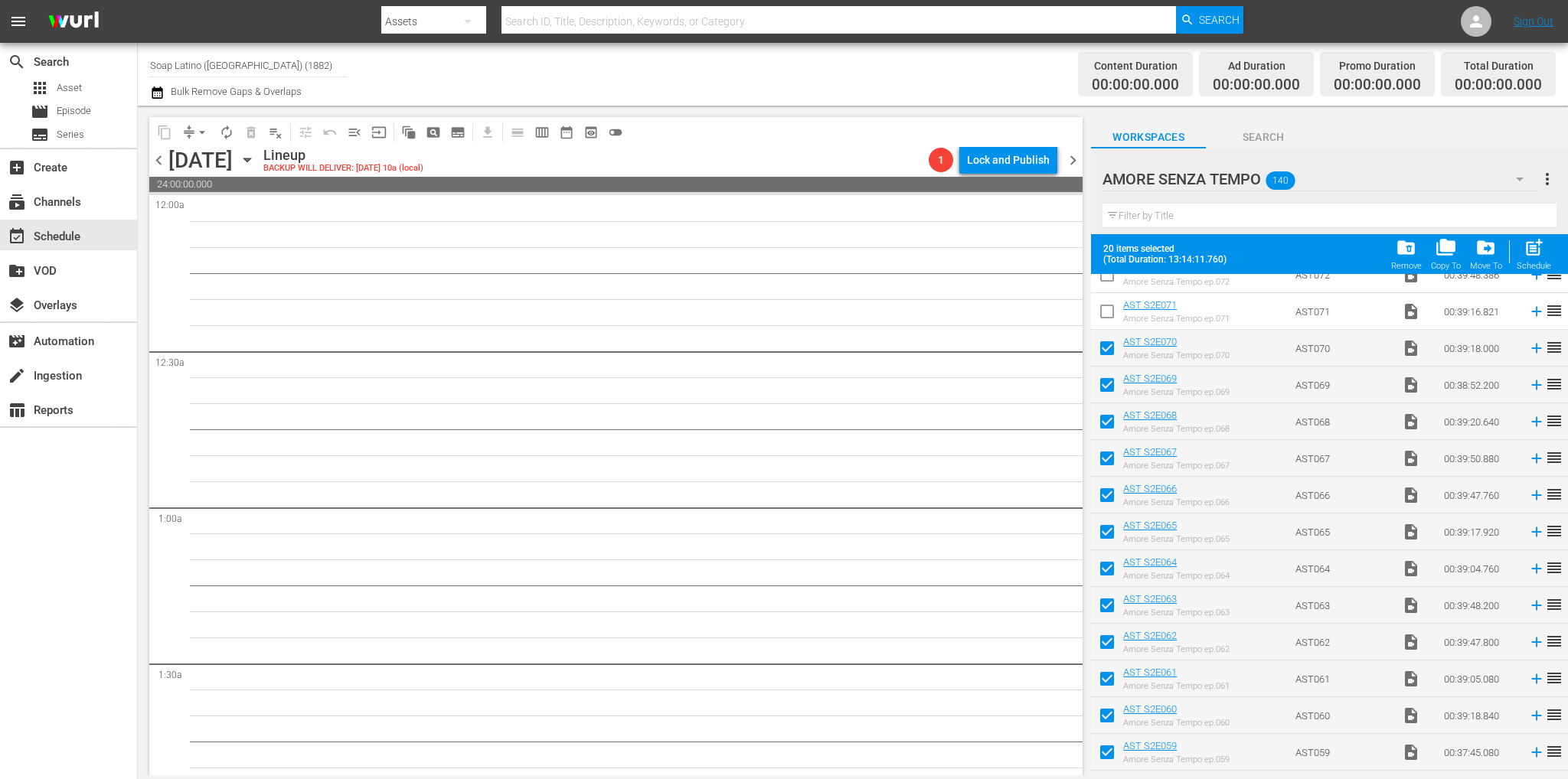
scroll to position [2455, 0]
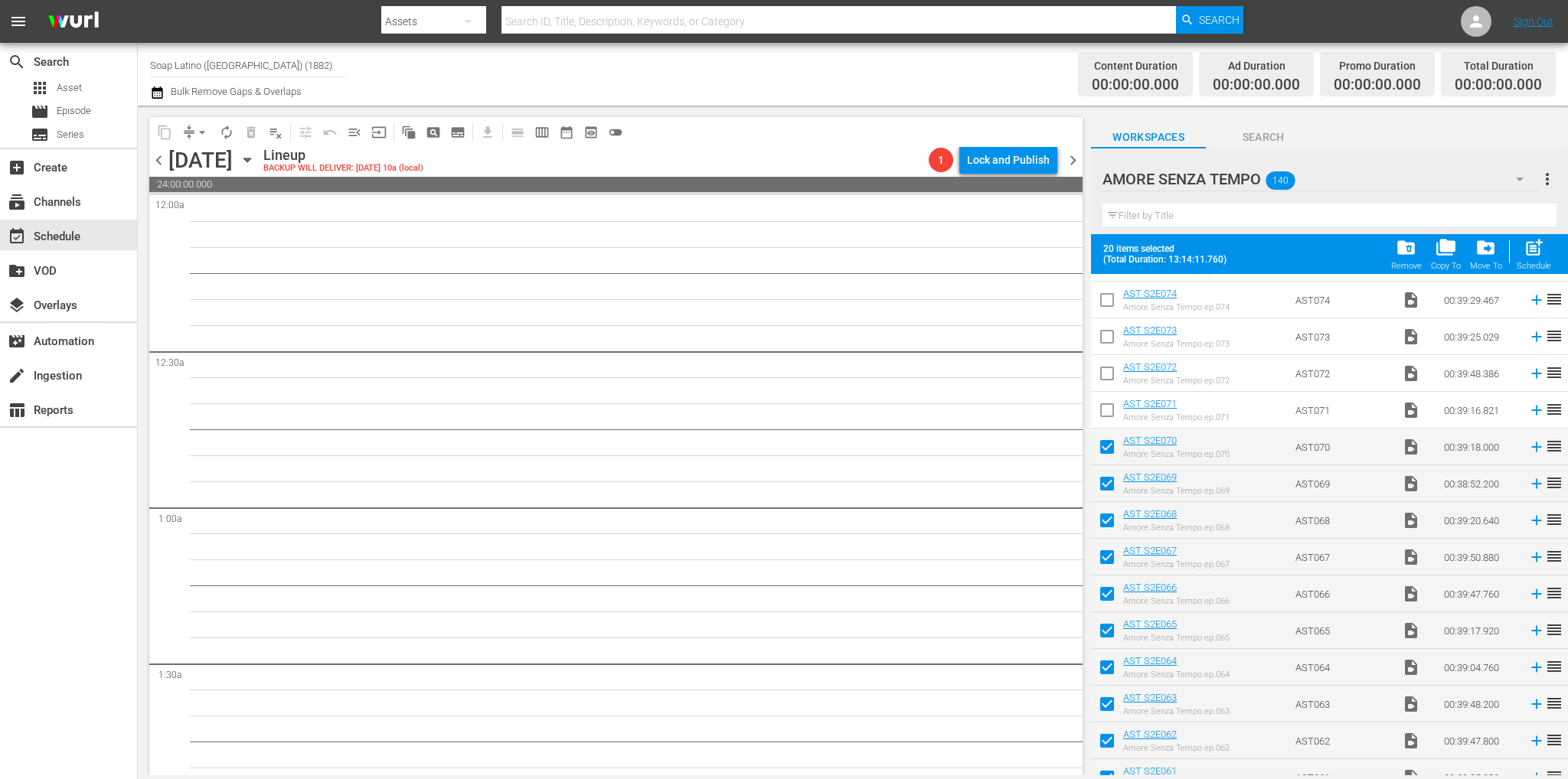
click at [1111, 406] on input "checkbox" at bounding box center [1107, 413] width 32 height 32
checkbox input "true"
click at [1111, 376] on input "checkbox" at bounding box center [1107, 377] width 32 height 32
checkbox input "true"
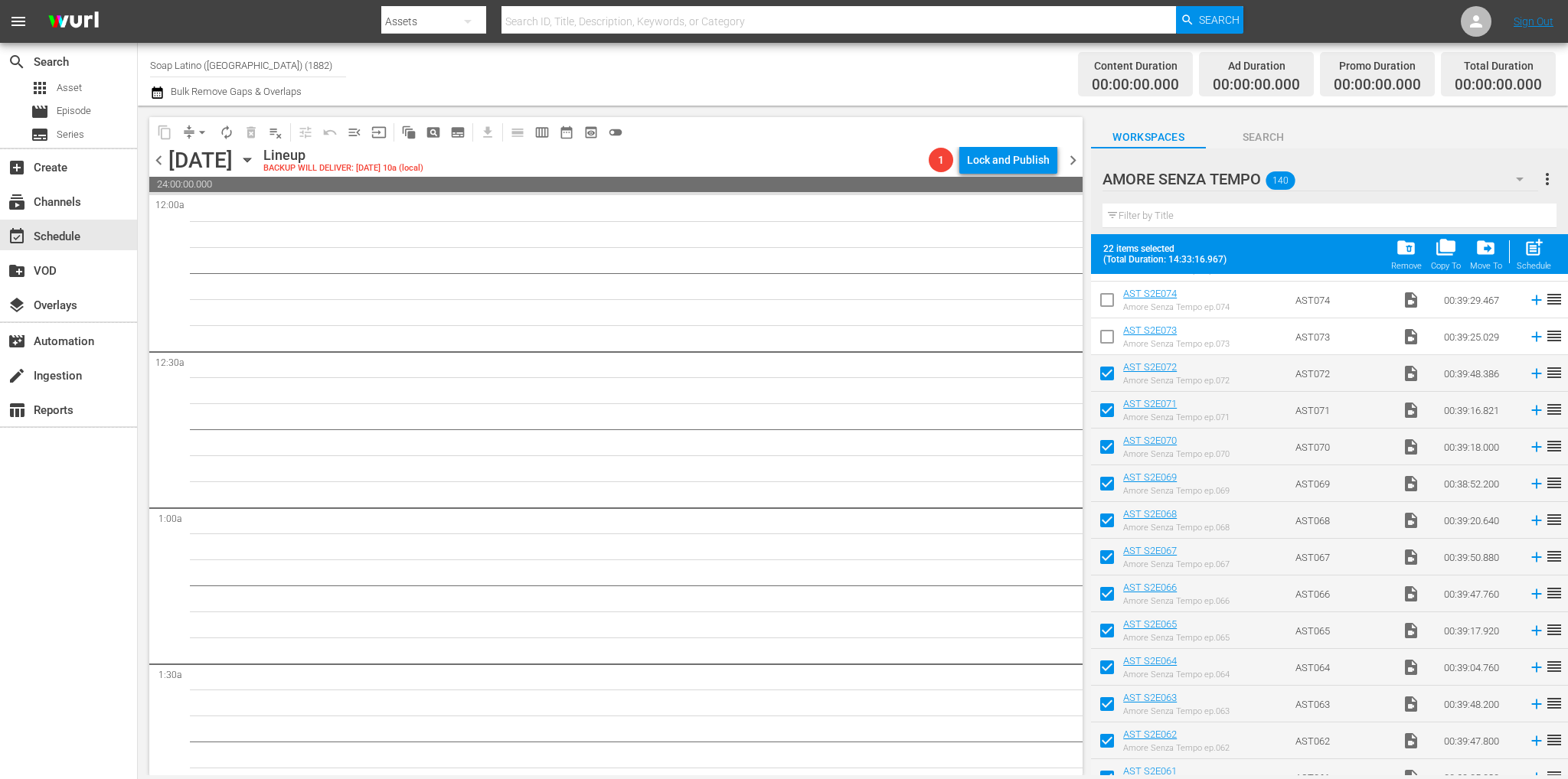
click at [1105, 337] on input "checkbox" at bounding box center [1107, 340] width 32 height 32
checkbox input "true"
click at [1103, 307] on input "checkbox" at bounding box center [1107, 303] width 32 height 32
checkbox input "true"
click at [1110, 347] on input "checkbox" at bounding box center [1107, 343] width 32 height 32
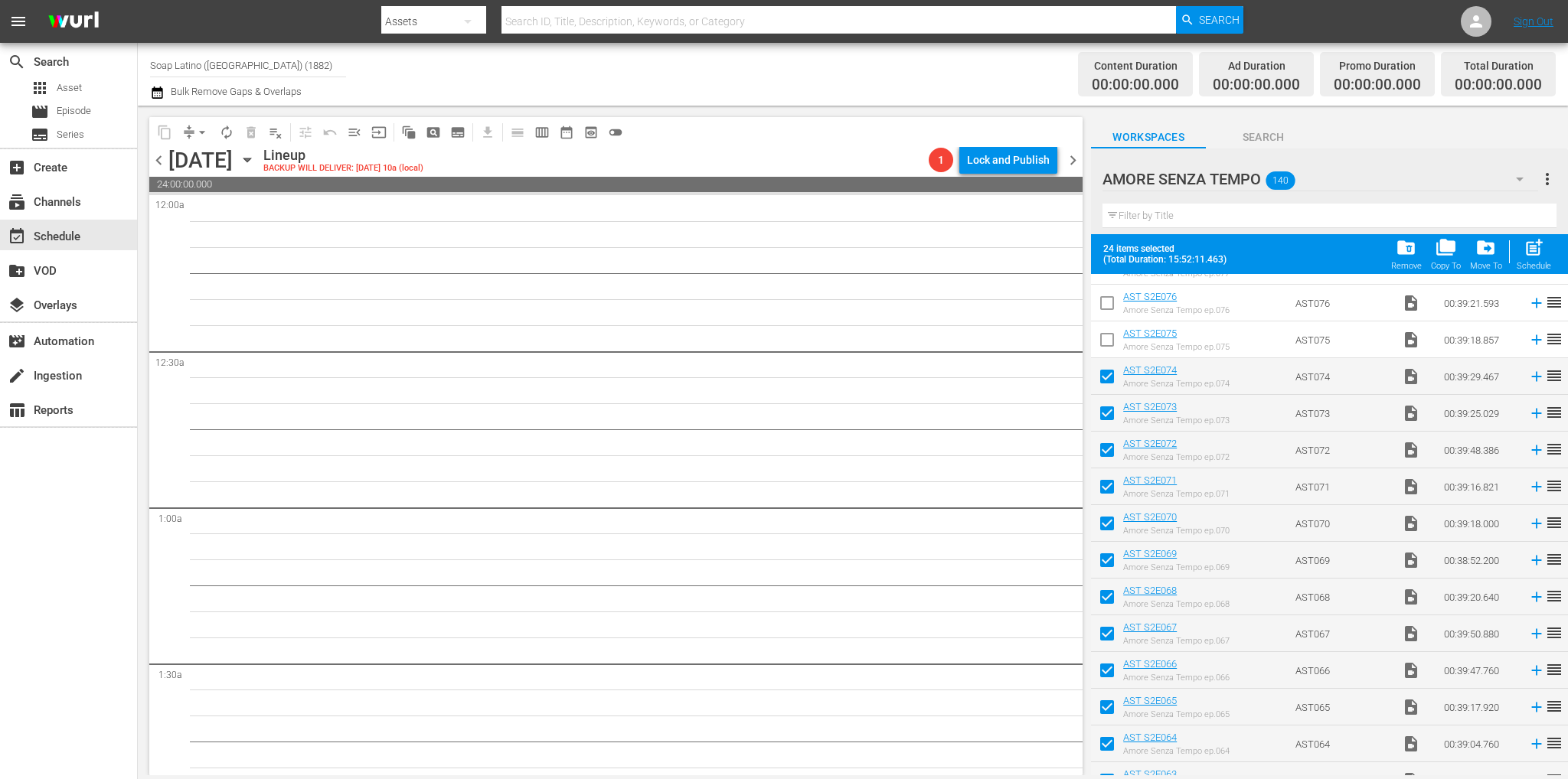
checkbox input "true"
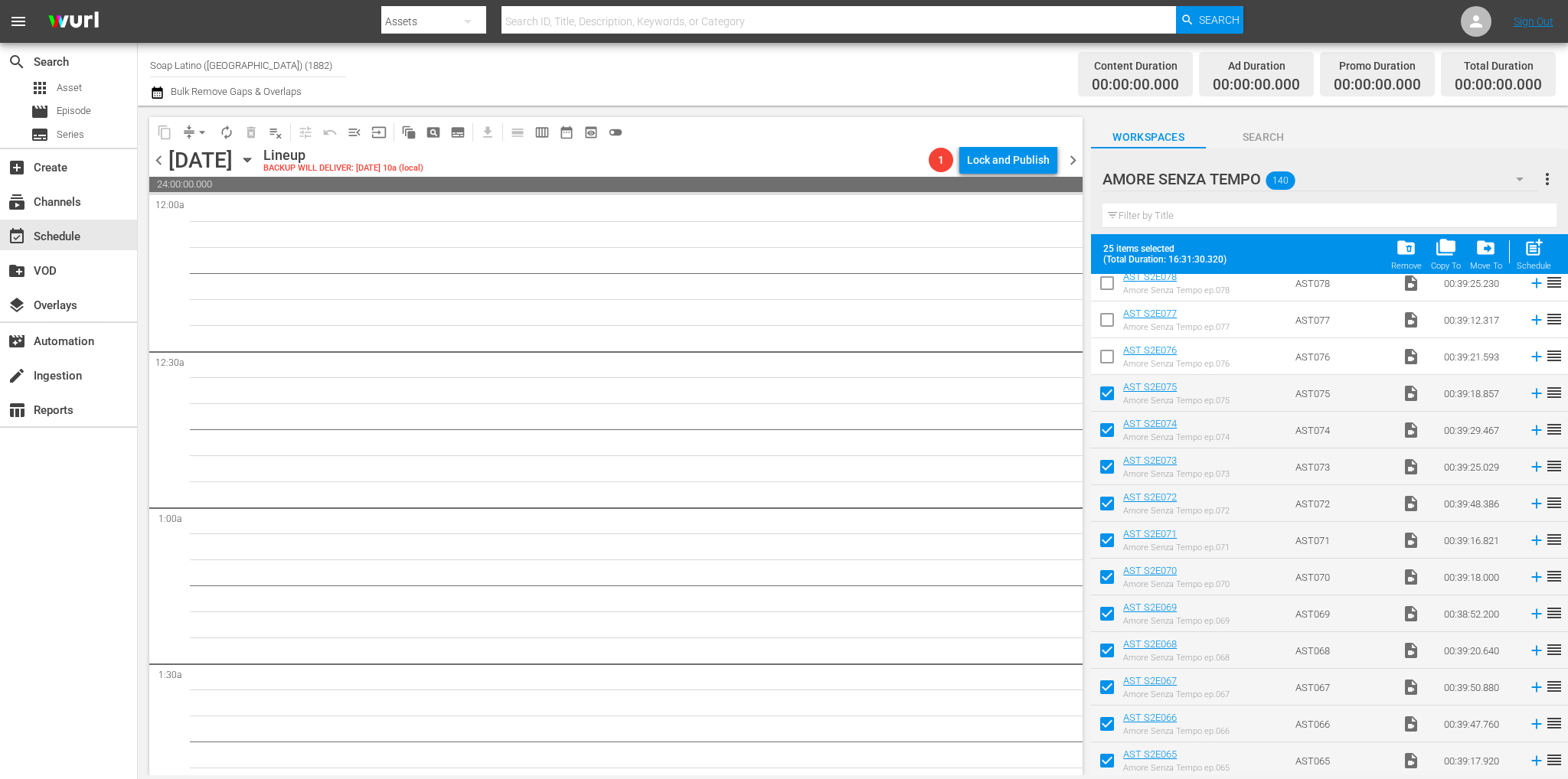
scroll to position [2302, 0]
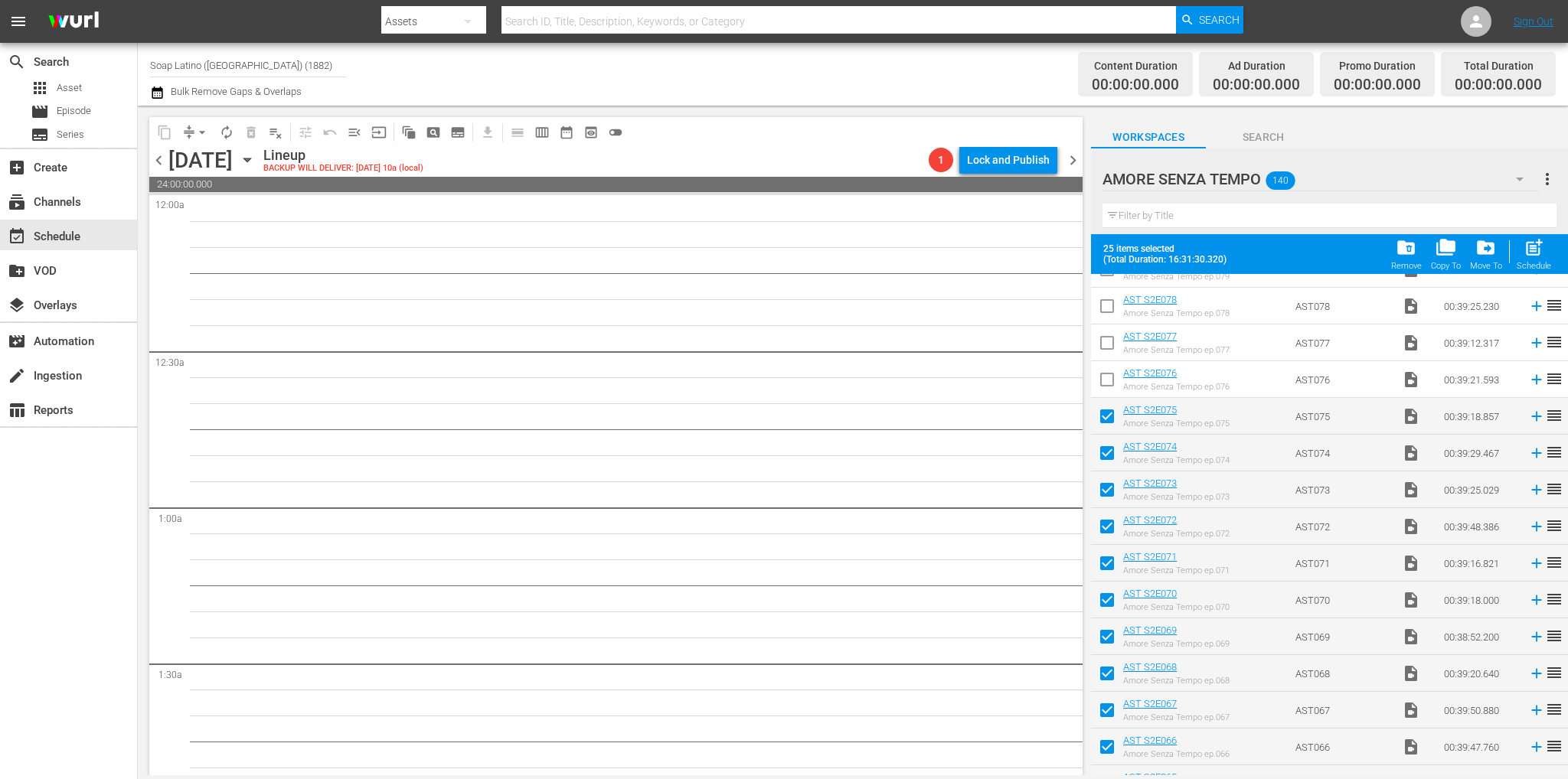
click at [1103, 384] on input "checkbox" at bounding box center [1107, 383] width 32 height 32
checkbox input "true"
click at [1099, 350] on input "checkbox" at bounding box center [1107, 346] width 32 height 32
checkbox input "true"
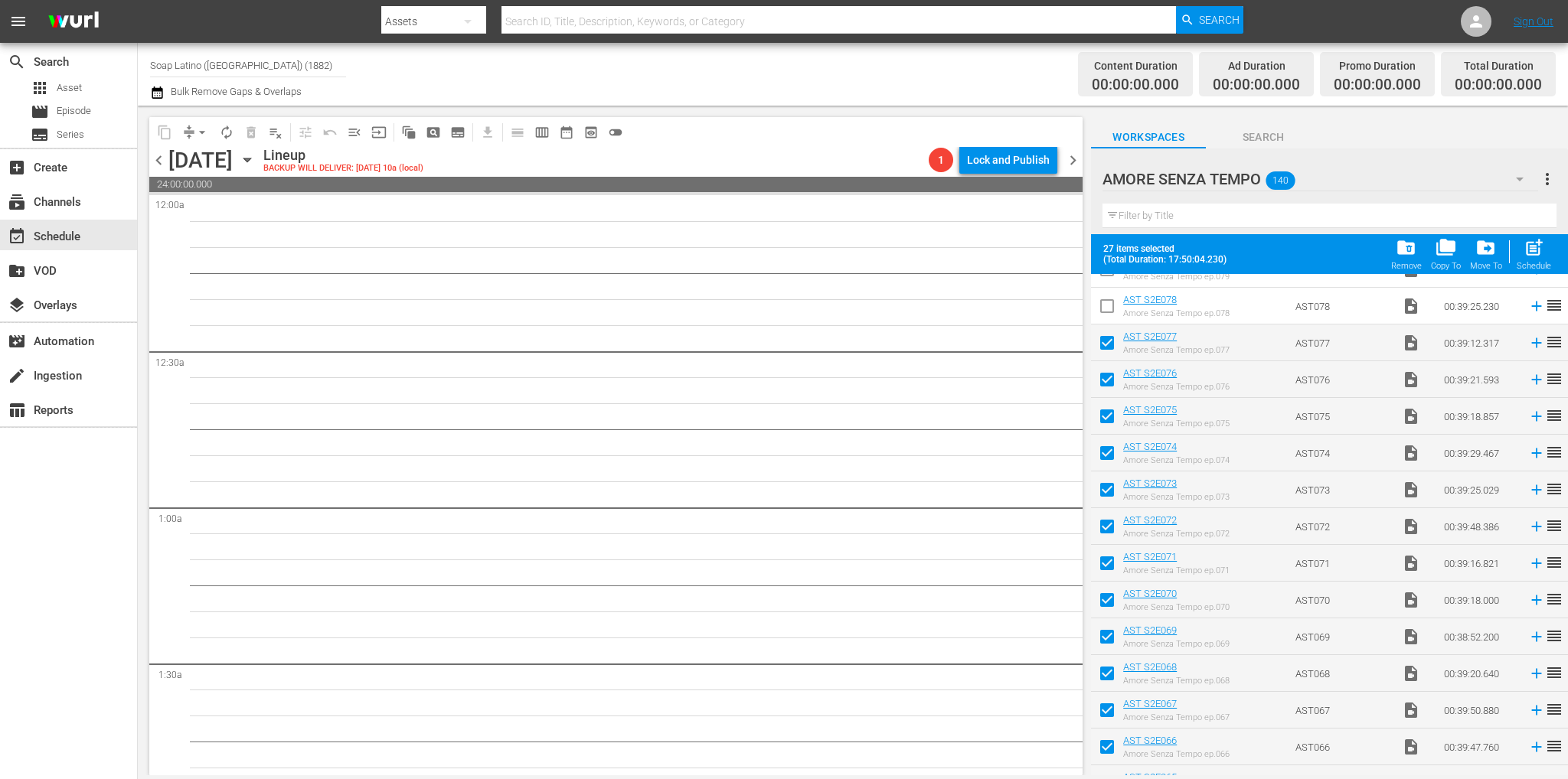
click at [1101, 308] on input "checkbox" at bounding box center [1107, 309] width 32 height 32
checkbox input "true"
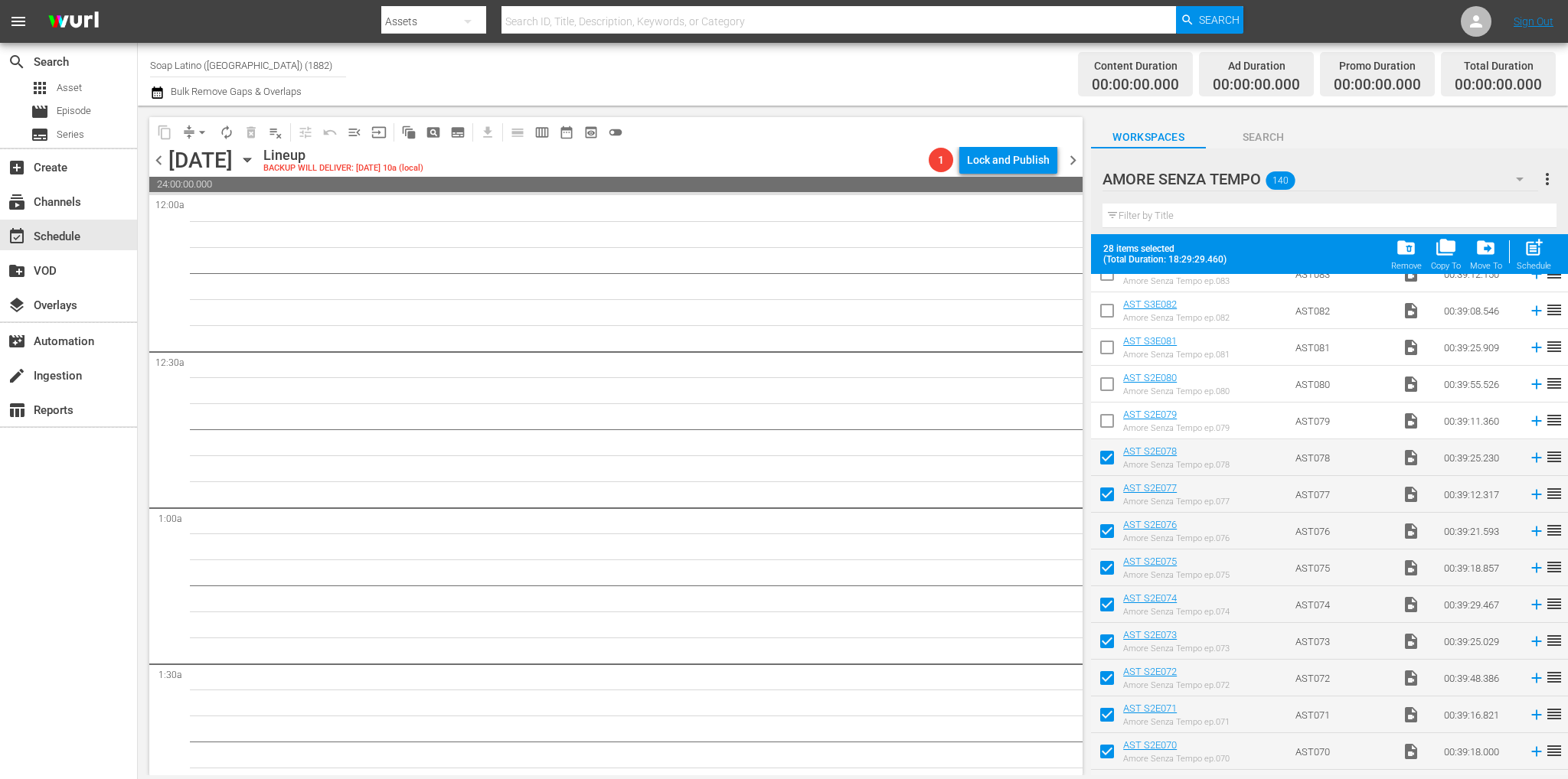
scroll to position [2149, 0]
click at [1104, 419] on input "checkbox" at bounding box center [1107, 425] width 32 height 32
checkbox input "true"
click at [1103, 388] on input "checkbox" at bounding box center [1107, 389] width 32 height 32
checkbox input "true"
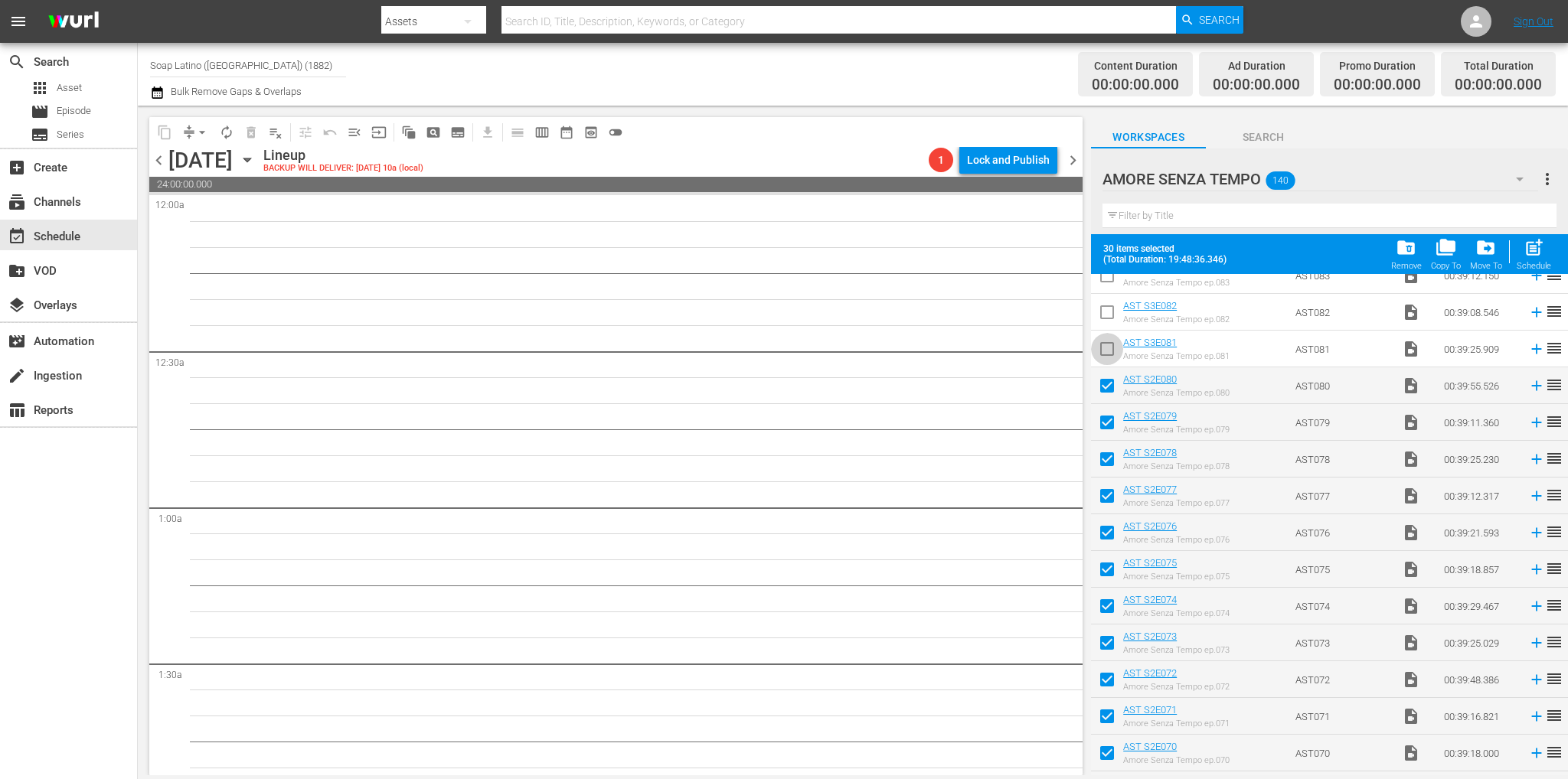
click at [1103, 350] on input "checkbox" at bounding box center [1107, 352] width 32 height 32
click at [1531, 252] on span "post_add" at bounding box center [1534, 248] width 20 height 20
checkbox input "false"
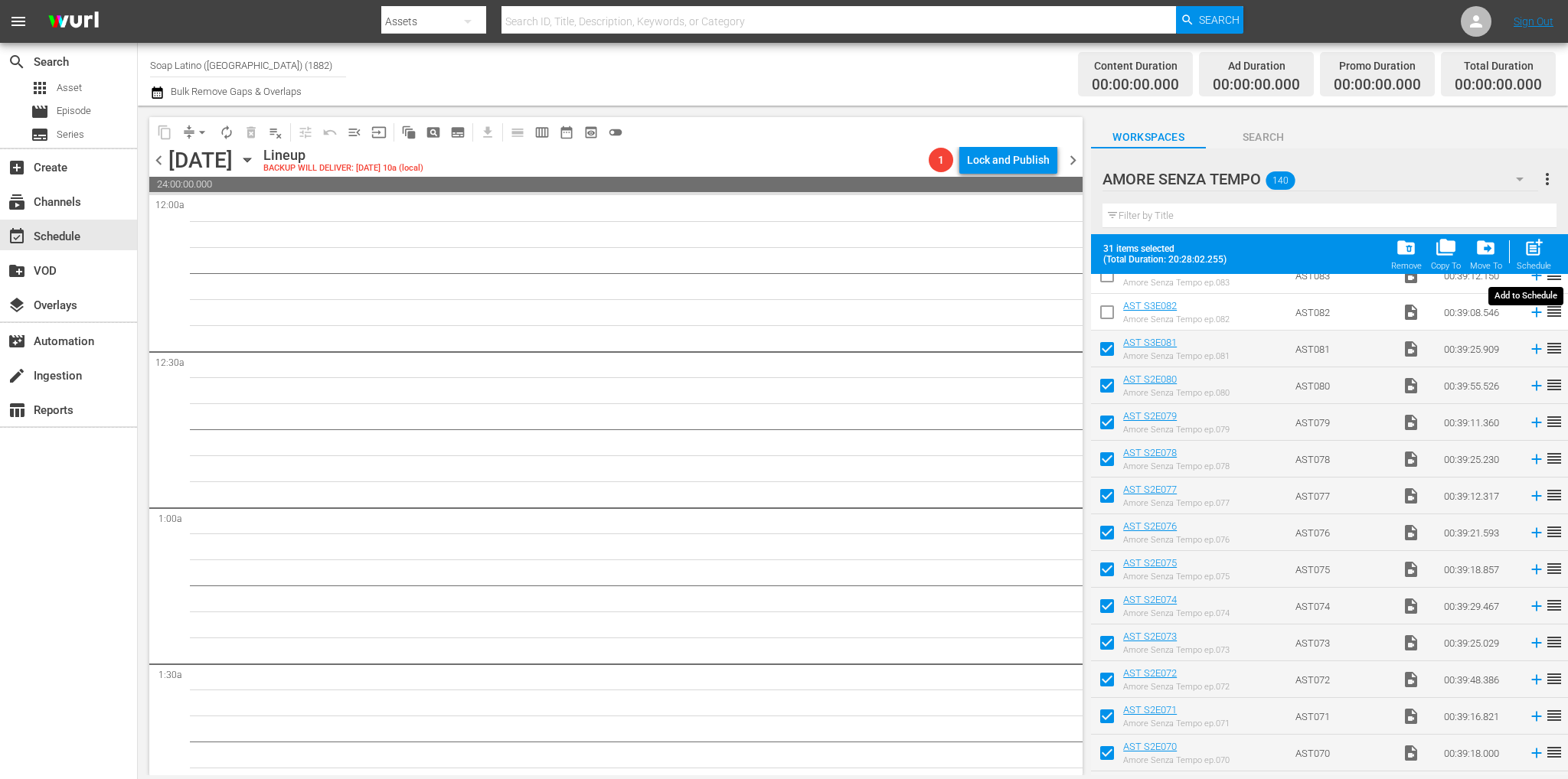
checkbox input "false"
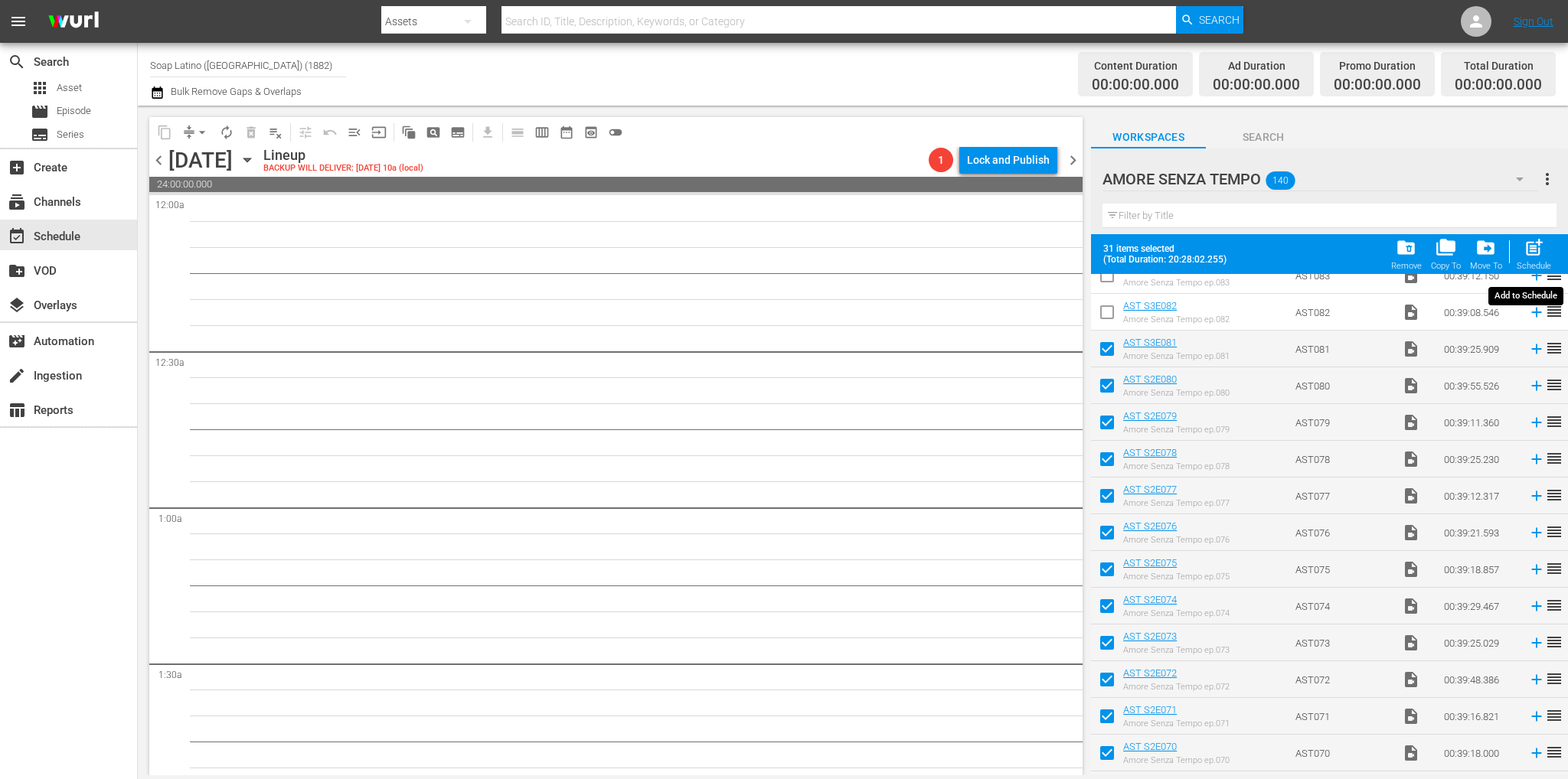
checkbox input "false"
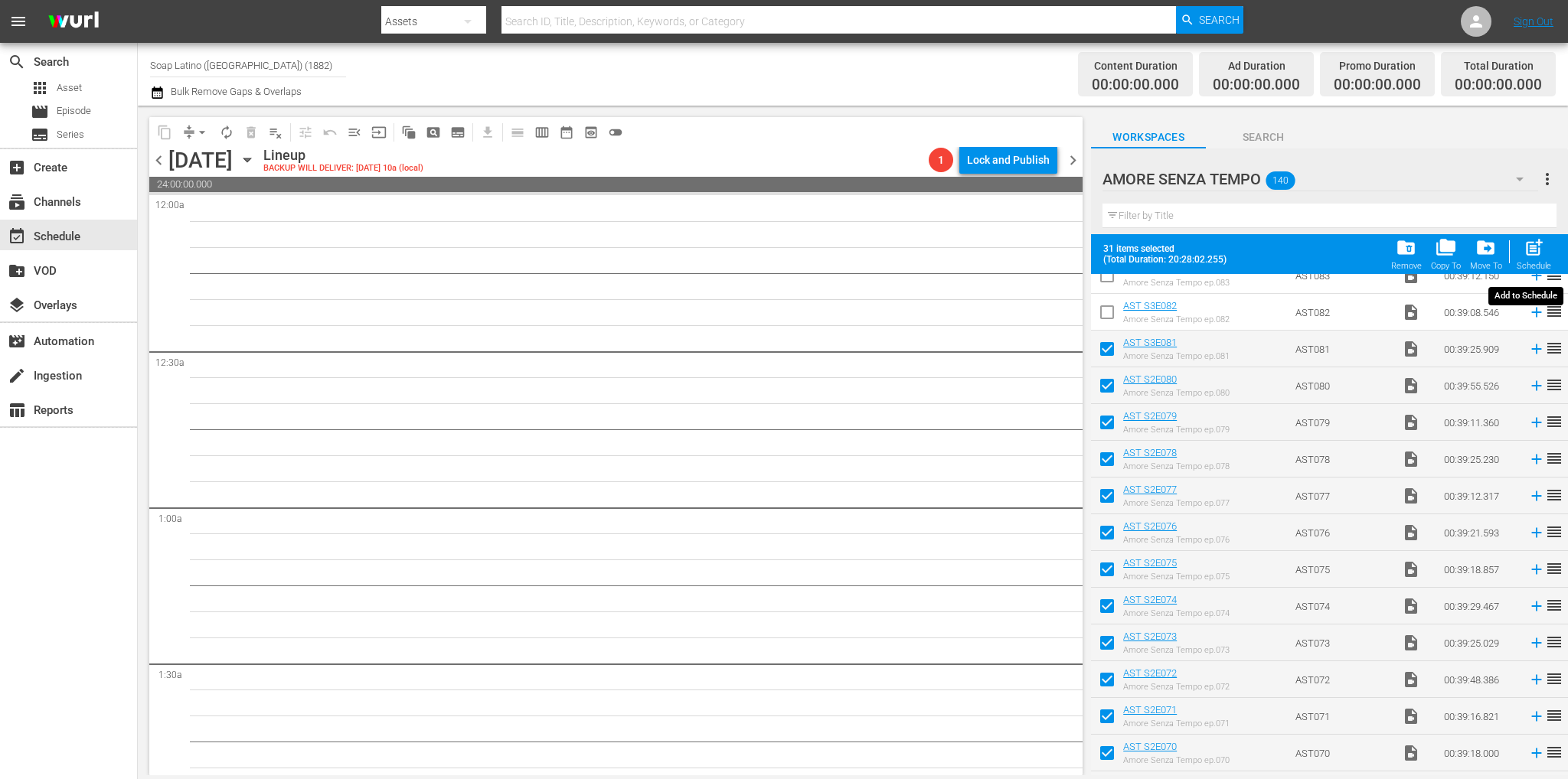
checkbox input "false"
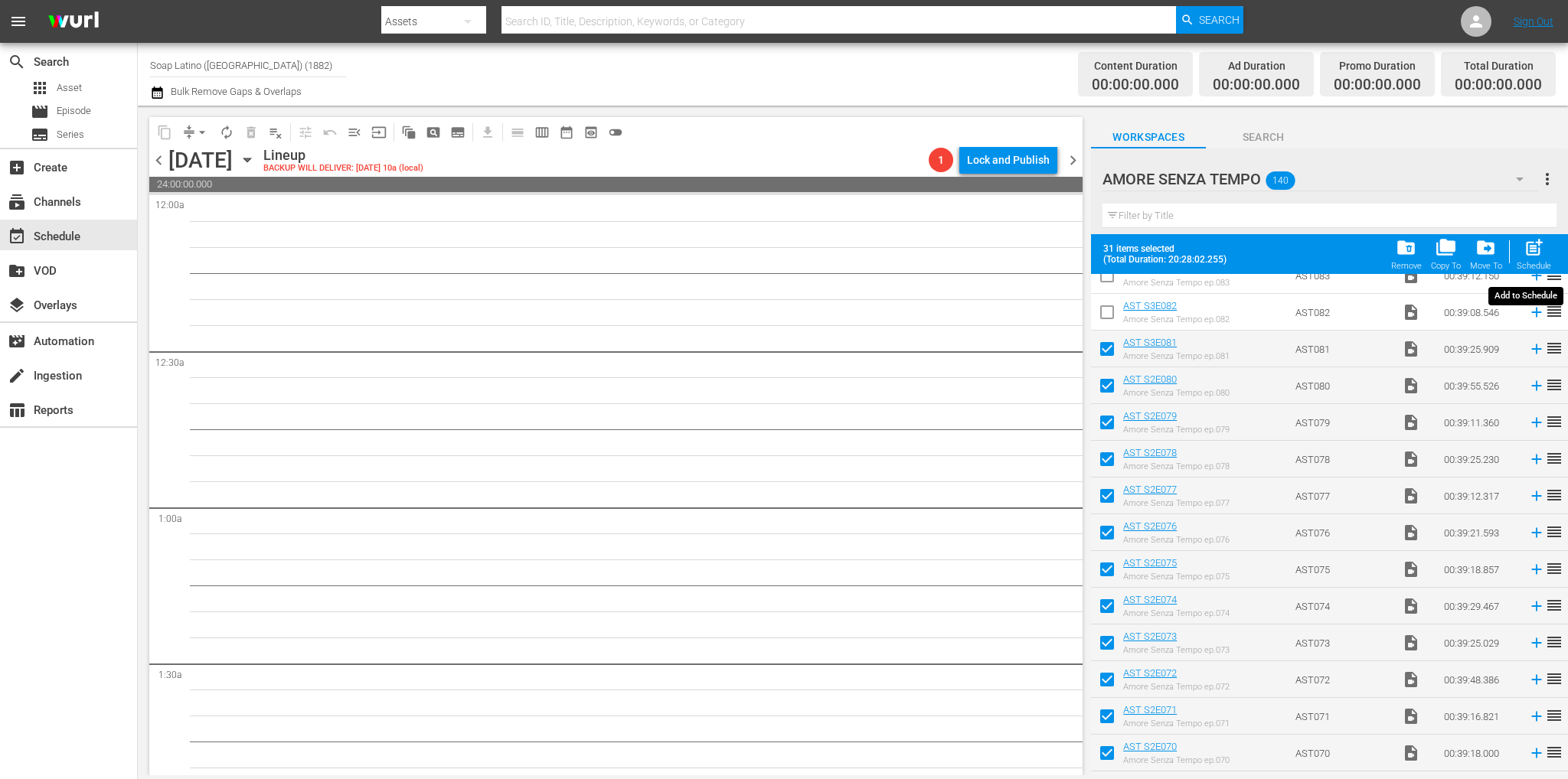
checkbox input "false"
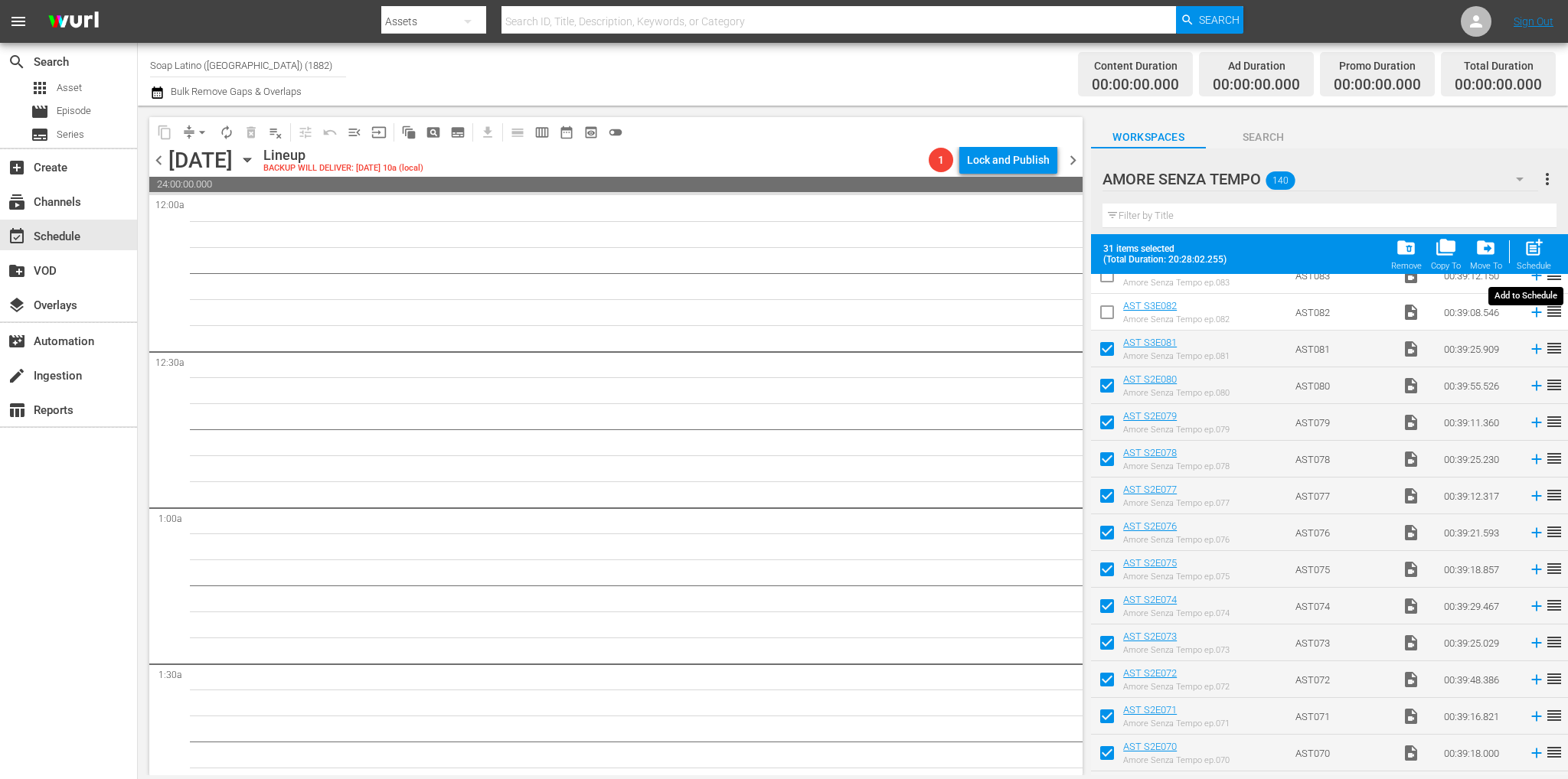
checkbox input "false"
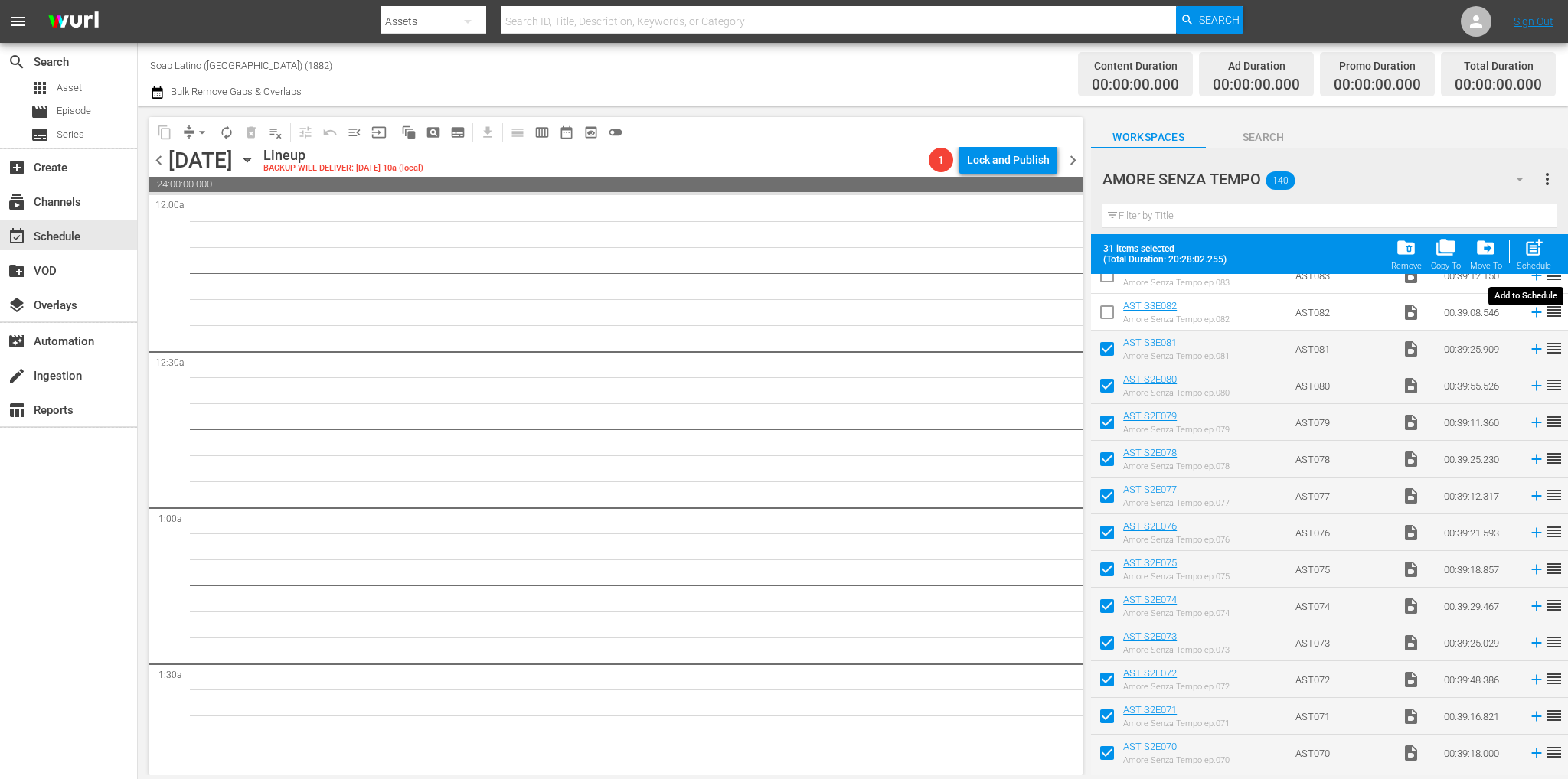
checkbox input "false"
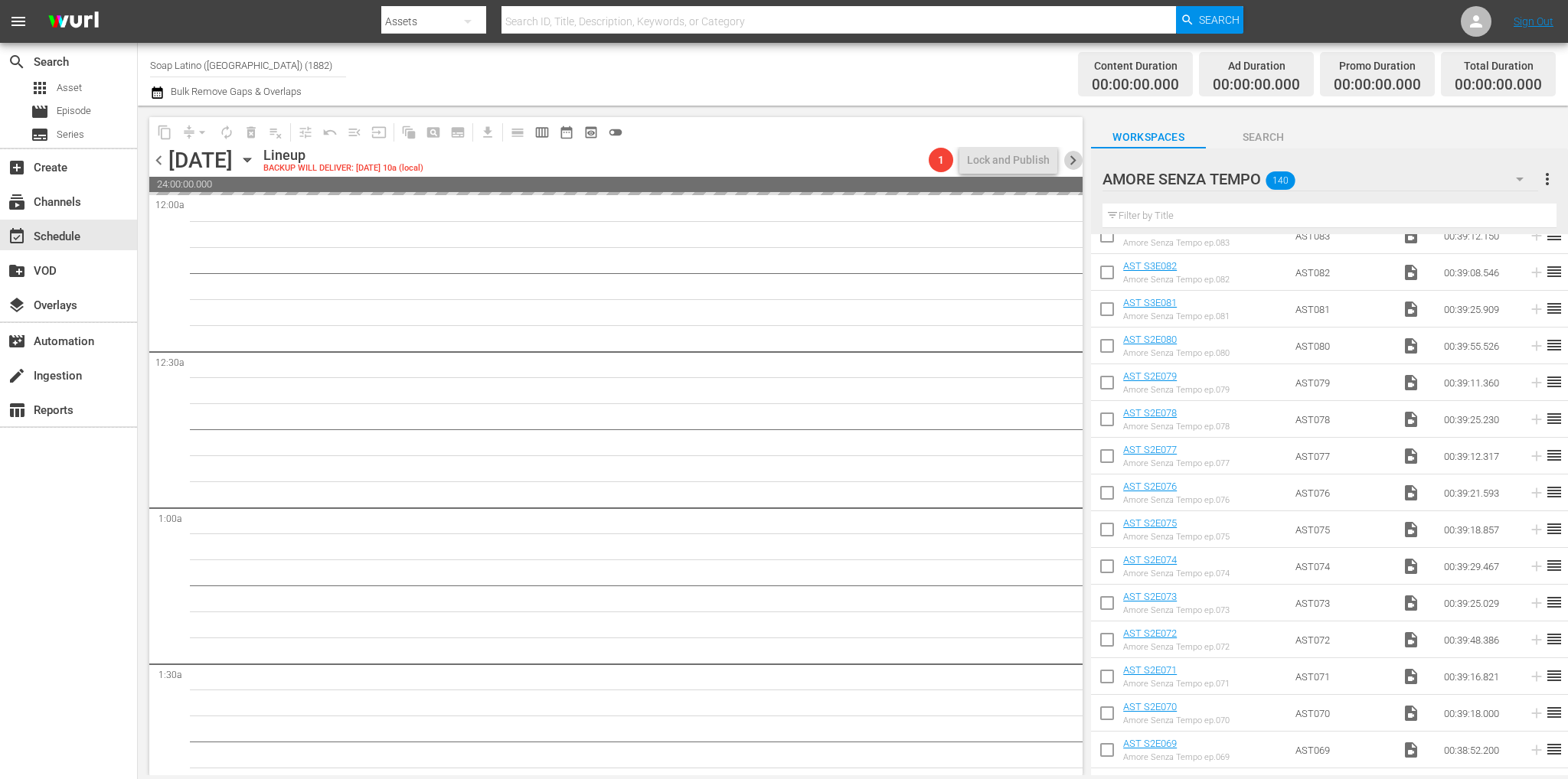
click at [1078, 161] on span "chevron_right" at bounding box center [1073, 161] width 19 height 19
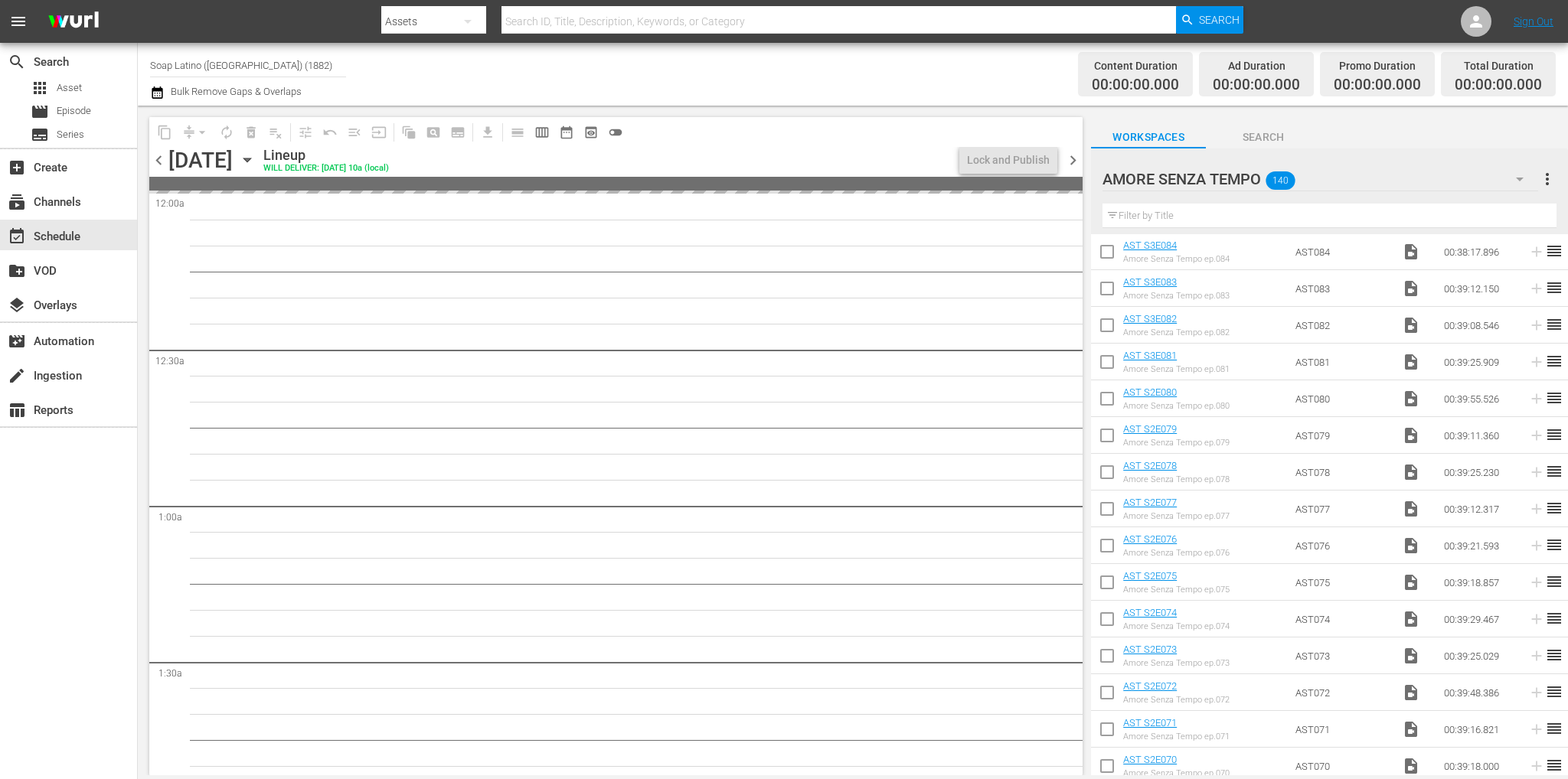
scroll to position [2072, 0]
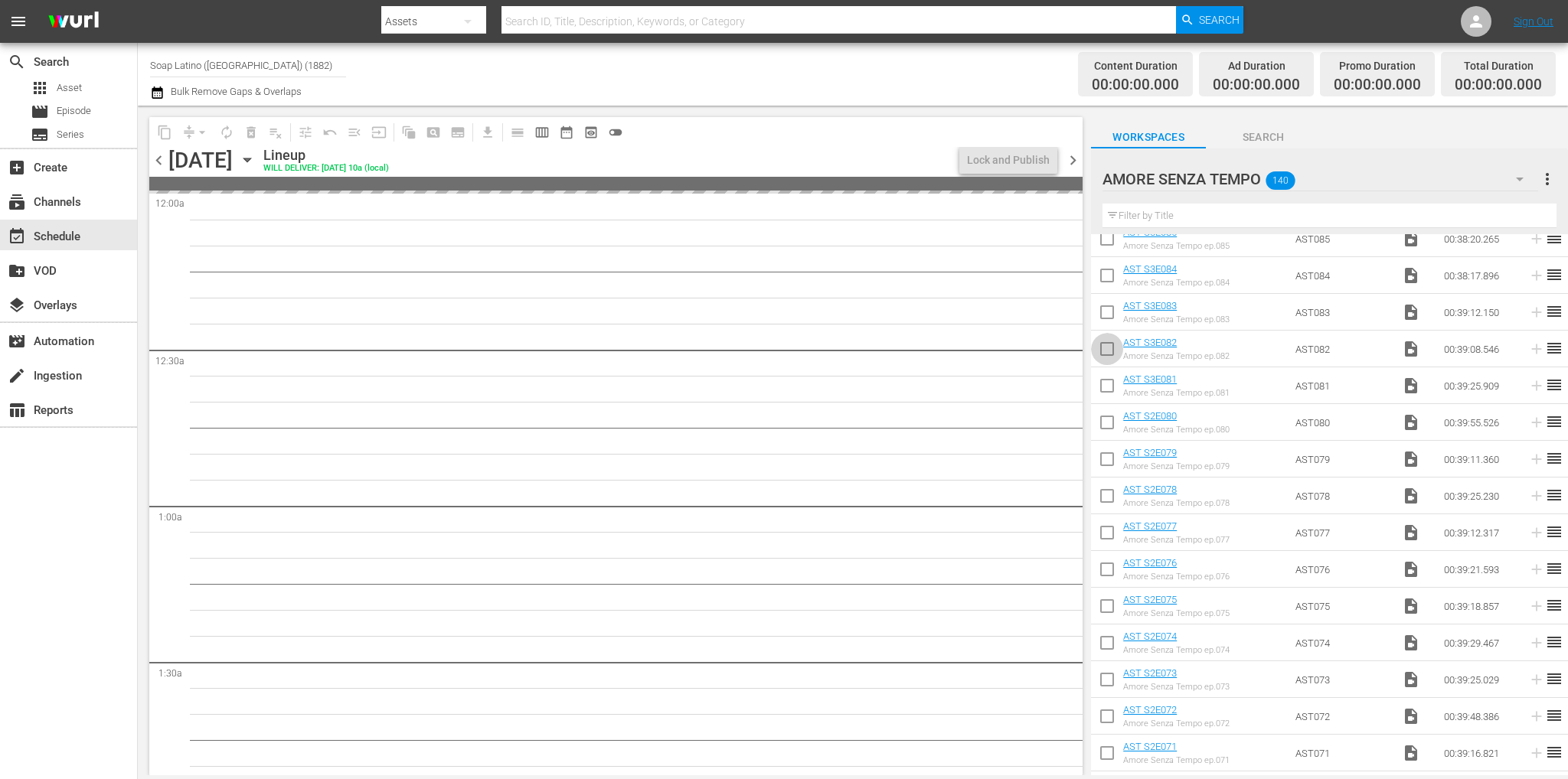
click at [1106, 357] on input "checkbox" at bounding box center [1107, 352] width 32 height 32
checkbox input "true"
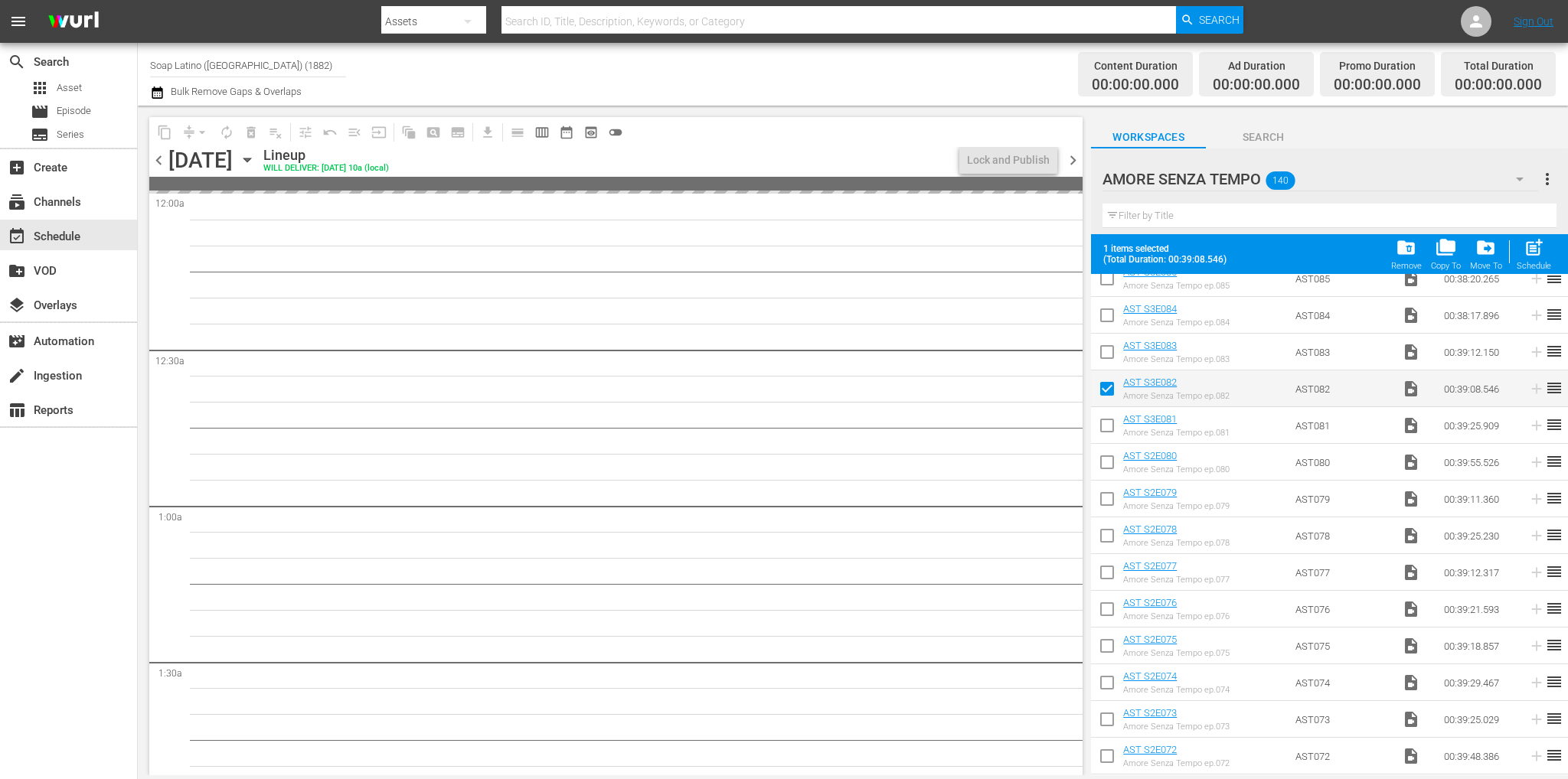
click at [1103, 350] on input "checkbox" at bounding box center [1107, 355] width 32 height 32
checkbox input "true"
click at [1104, 307] on input "checkbox" at bounding box center [1107, 319] width 32 height 32
checkbox input "true"
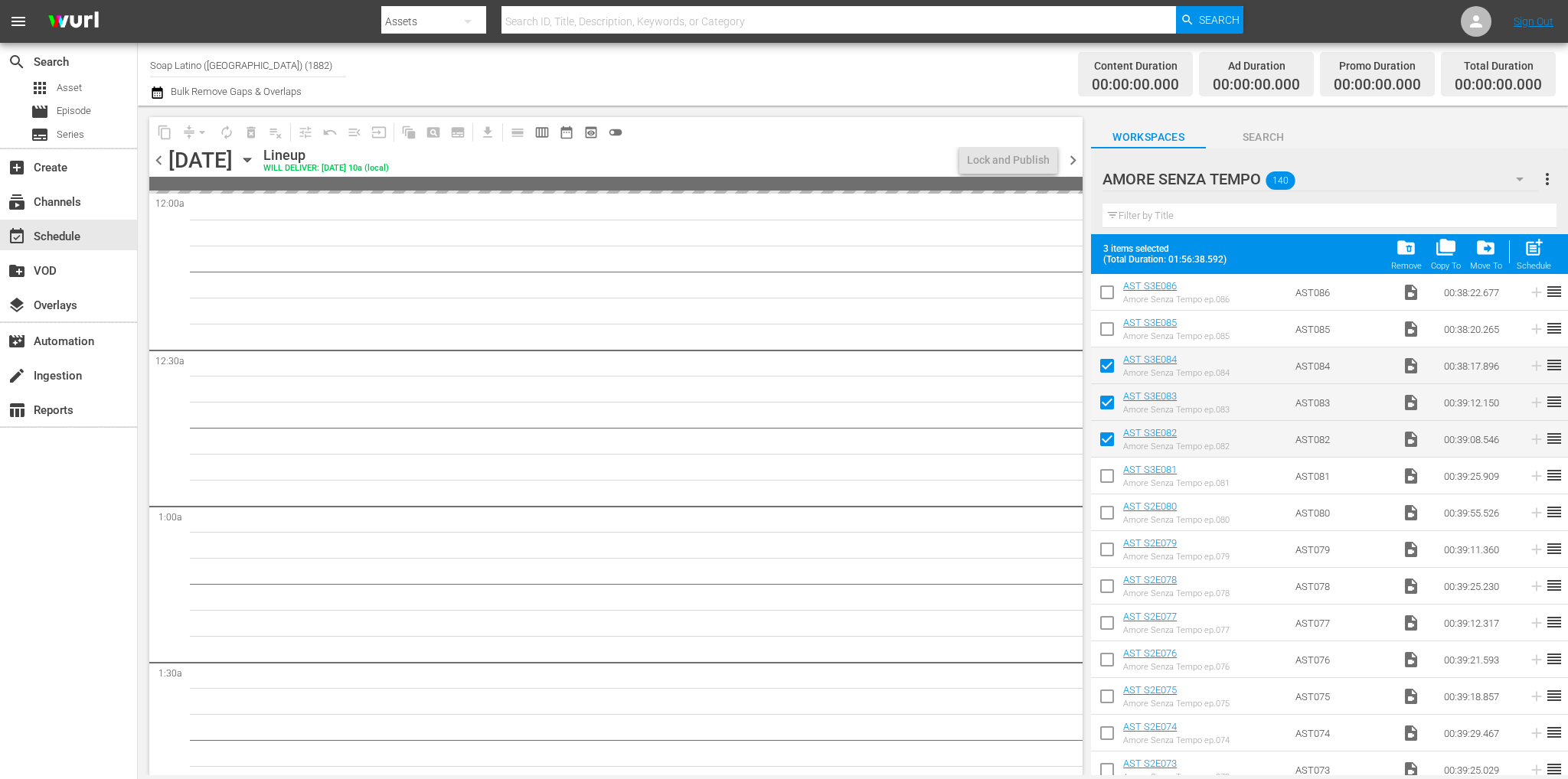
scroll to position [1996, 0]
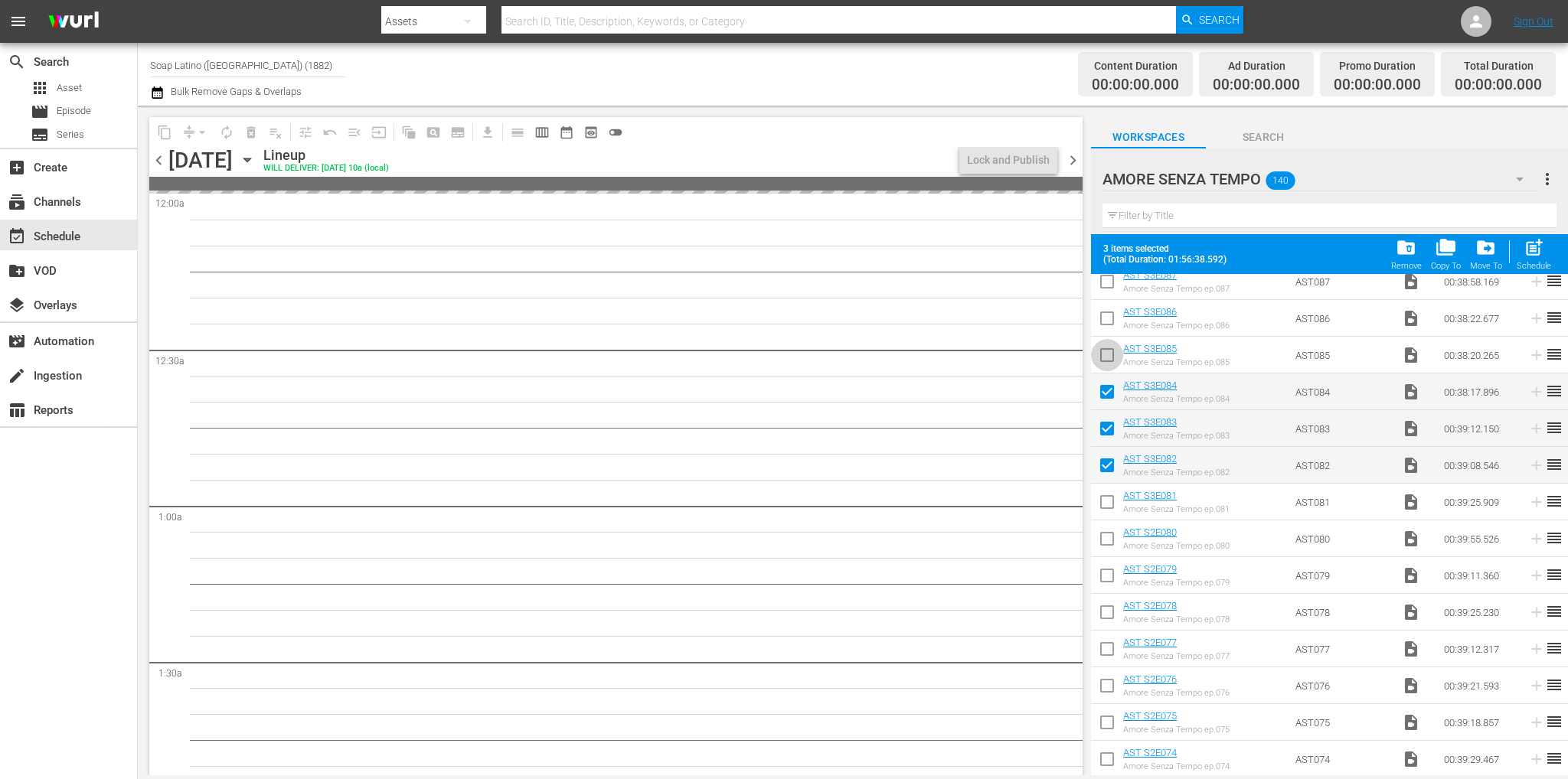
click at [1110, 353] on input "checkbox" at bounding box center [1107, 359] width 32 height 32
checkbox input "true"
click at [1105, 325] on input "checkbox" at bounding box center [1107, 322] width 32 height 32
checkbox input "true"
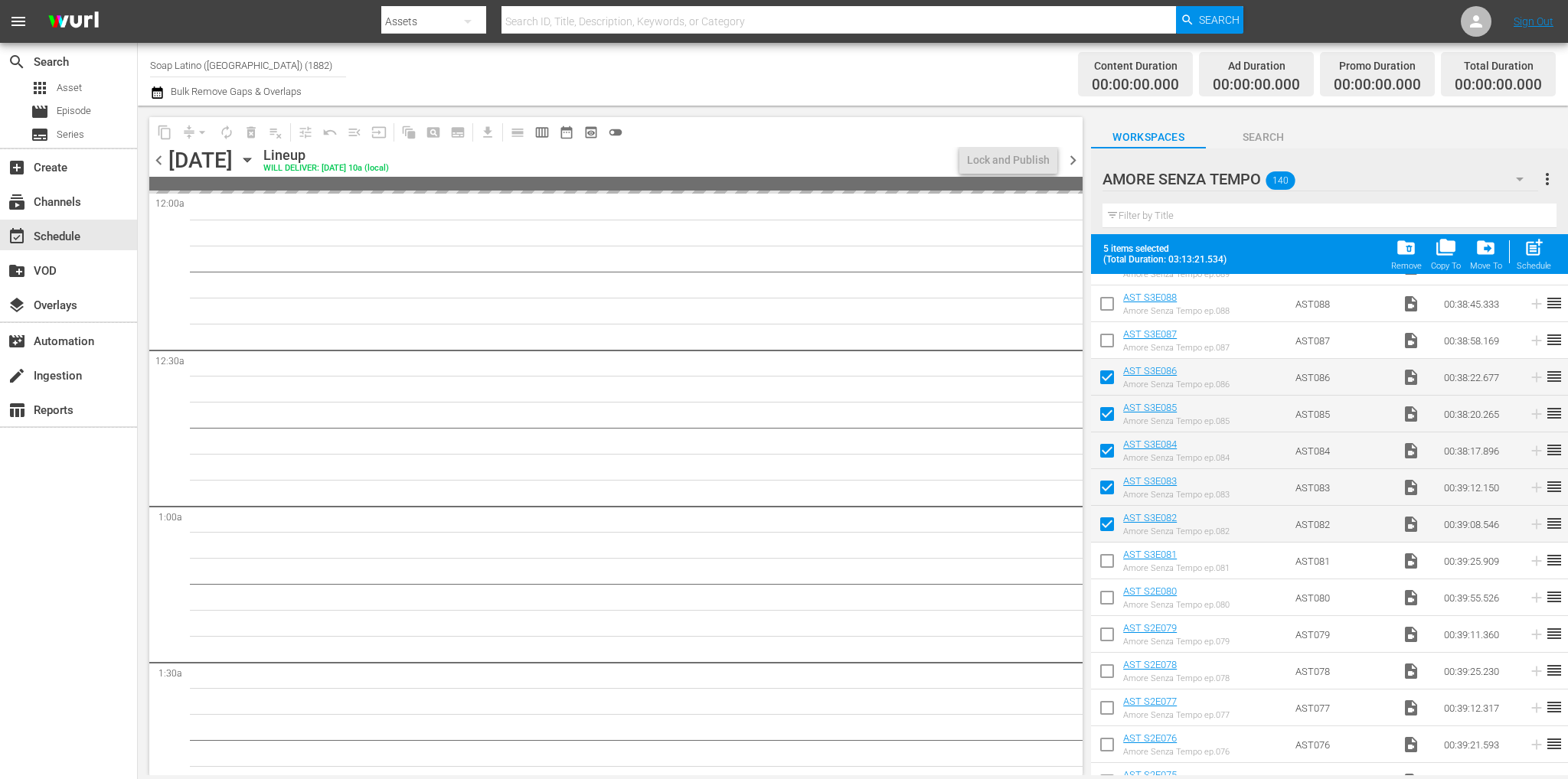
scroll to position [1842, 0]
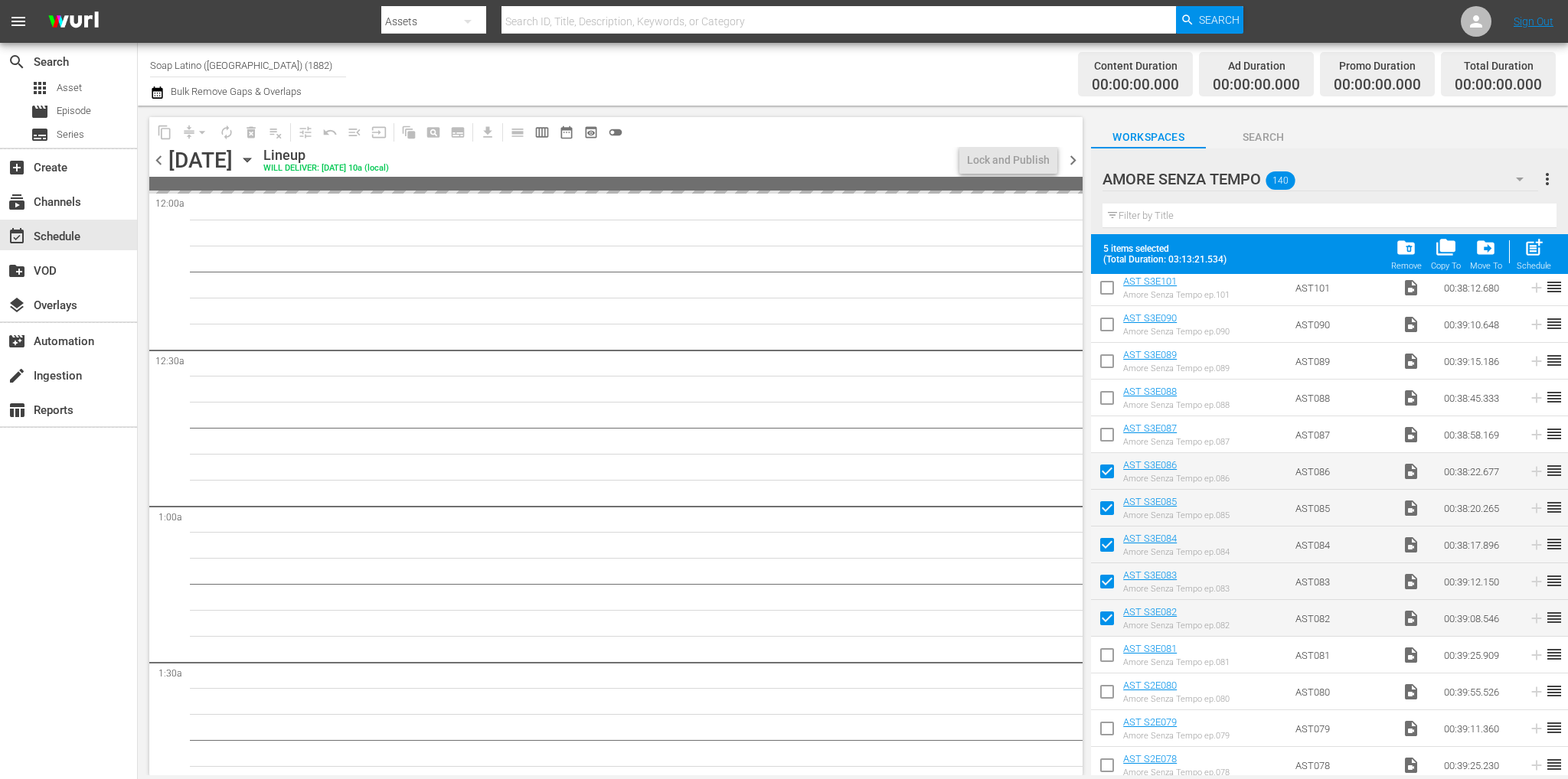
click at [1109, 422] on input "checkbox" at bounding box center [1107, 438] width 32 height 32
checkbox input "true"
click at [1109, 392] on input "checkbox" at bounding box center [1107, 401] width 32 height 32
checkbox input "true"
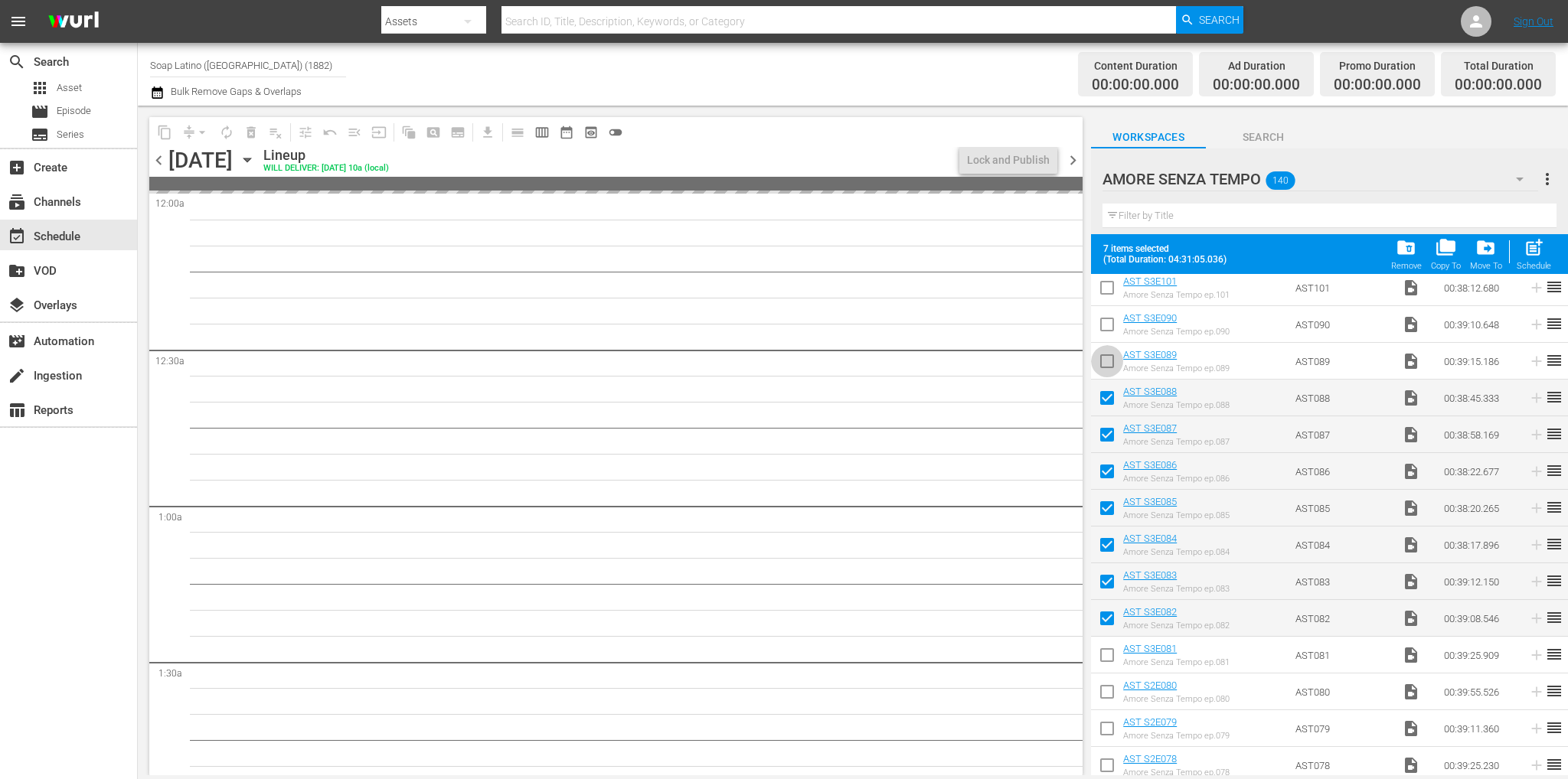
click at [1109, 368] on input "checkbox" at bounding box center [1107, 365] width 32 height 32
checkbox input "true"
click at [1106, 327] on input "checkbox" at bounding box center [1107, 328] width 32 height 32
checkbox input "true"
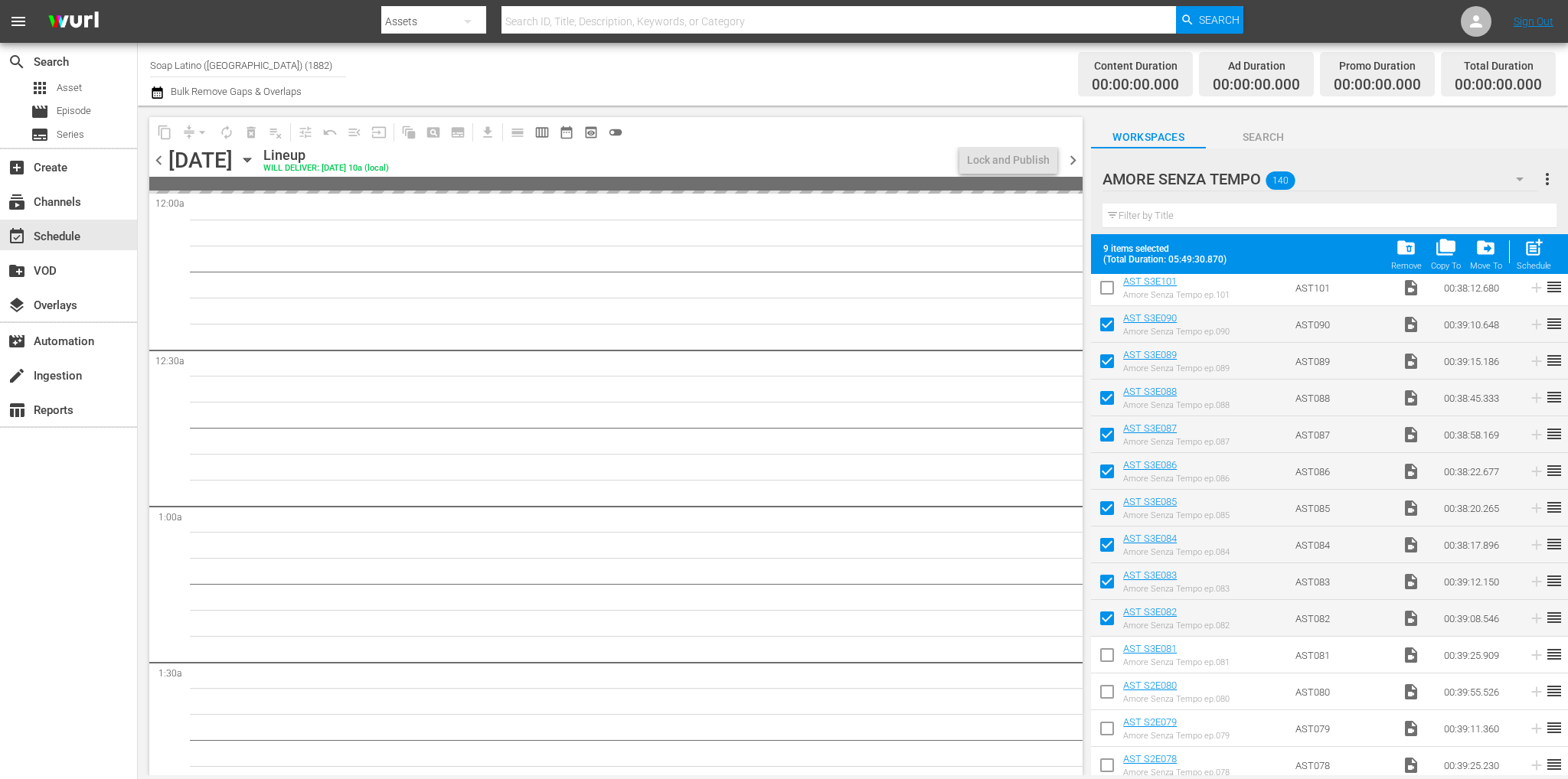
click at [1105, 298] on input "checkbox" at bounding box center [1107, 291] width 32 height 32
checkbox input "true"
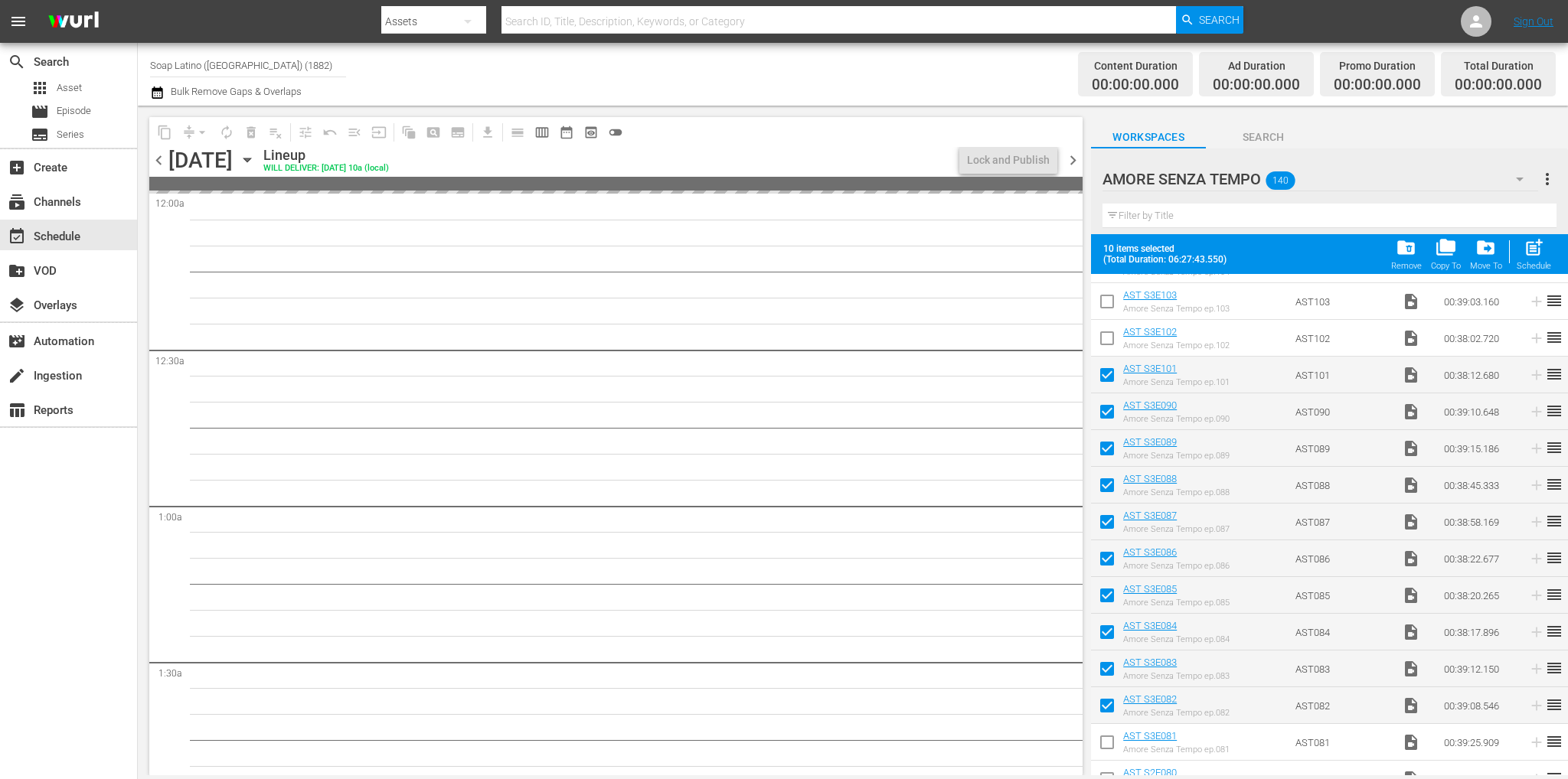
scroll to position [1690, 0]
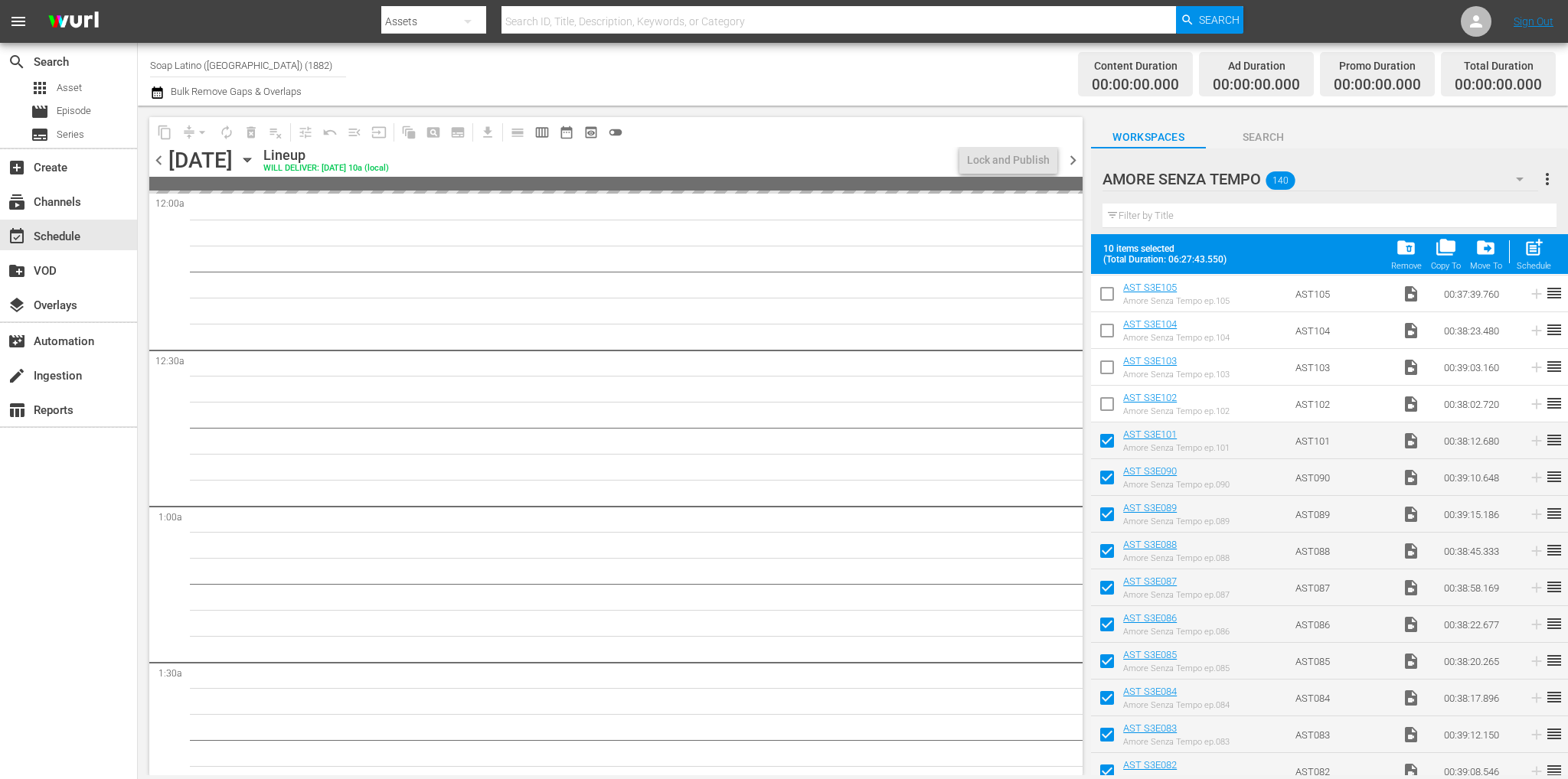
click at [1113, 399] on input "checkbox" at bounding box center [1107, 407] width 32 height 32
checkbox input "true"
click at [1111, 354] on input "checkbox" at bounding box center [1107, 371] width 32 height 32
checkbox input "true"
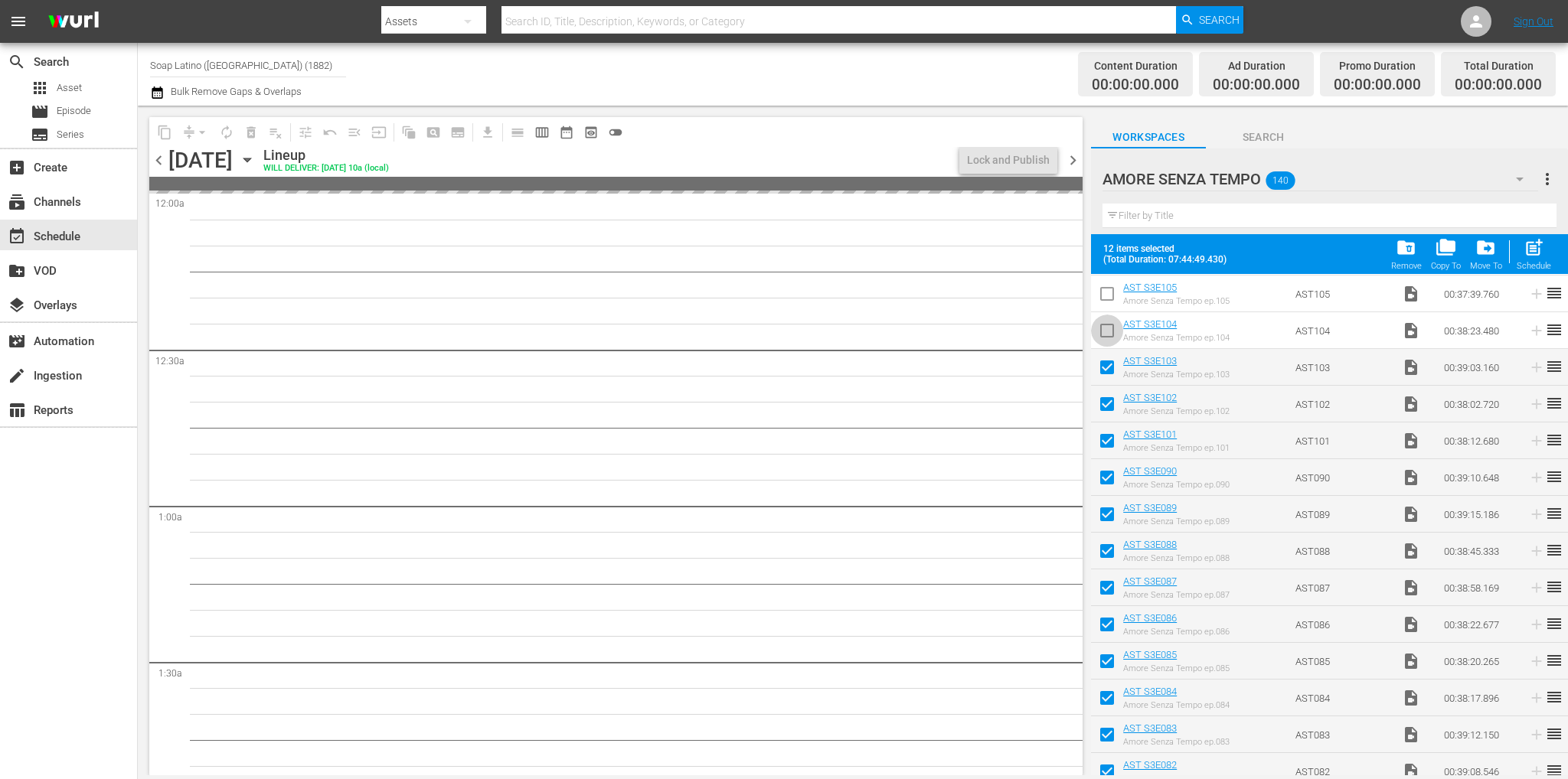
click at [1109, 336] on input "checkbox" at bounding box center [1107, 334] width 32 height 32
checkbox input "true"
click at [1104, 300] on input "checkbox" at bounding box center [1107, 297] width 32 height 32
checkbox input "true"
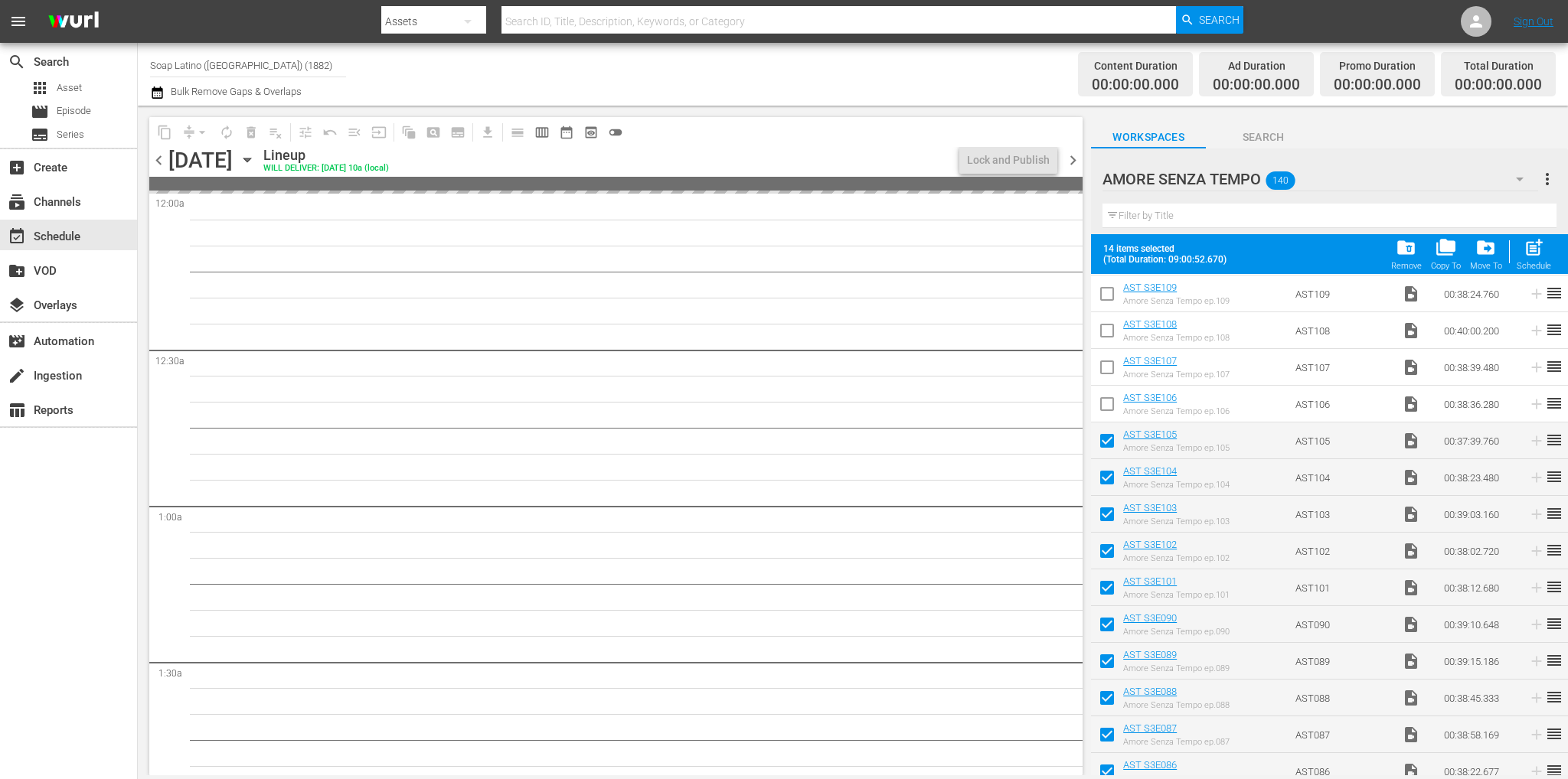
scroll to position [1537, 0]
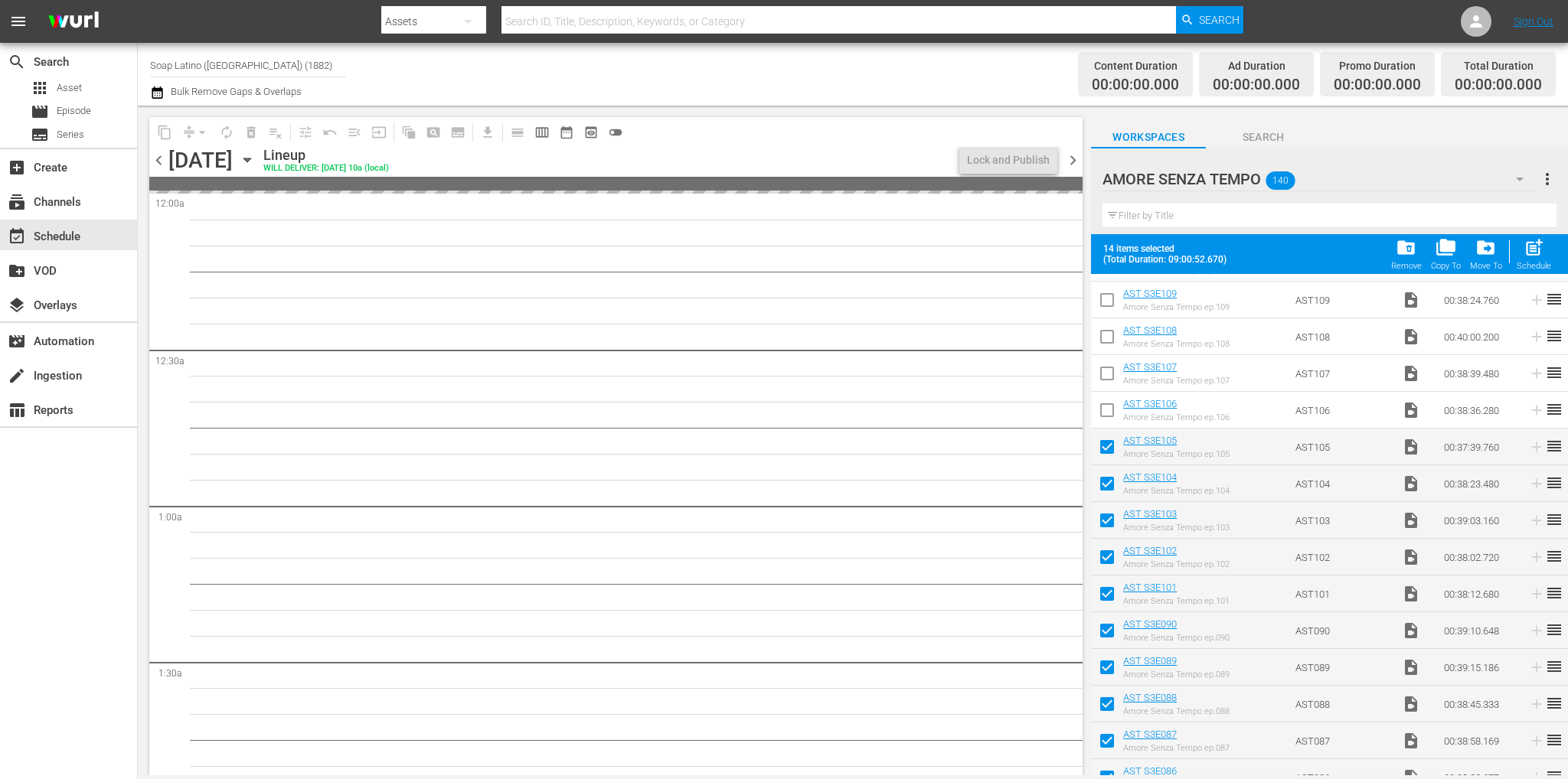
drag, startPoint x: 1109, startPoint y: 395, endPoint x: 1110, endPoint y: 383, distance: 12.0
click at [1110, 395] on span at bounding box center [1107, 411] width 32 height 32
click at [1110, 375] on input "checkbox" at bounding box center [1107, 377] width 32 height 32
checkbox input "true"
click at [1099, 338] on input "checkbox" at bounding box center [1107, 340] width 32 height 32
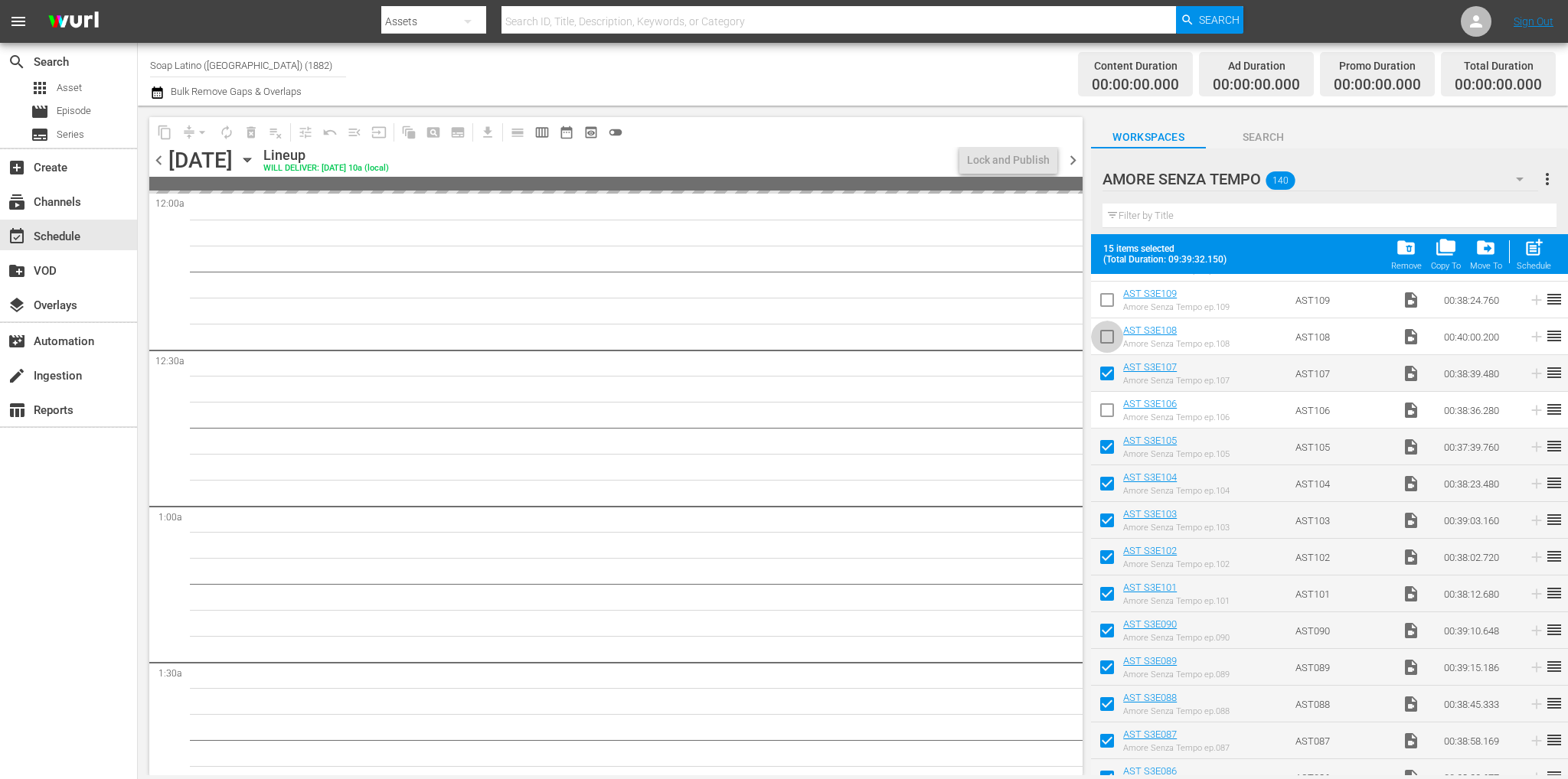
checkbox input "true"
click at [1103, 409] on input "checkbox" at bounding box center [1107, 413] width 32 height 32
checkbox input "true"
click at [1114, 295] on input "checkbox" at bounding box center [1107, 303] width 32 height 32
checkbox input "true"
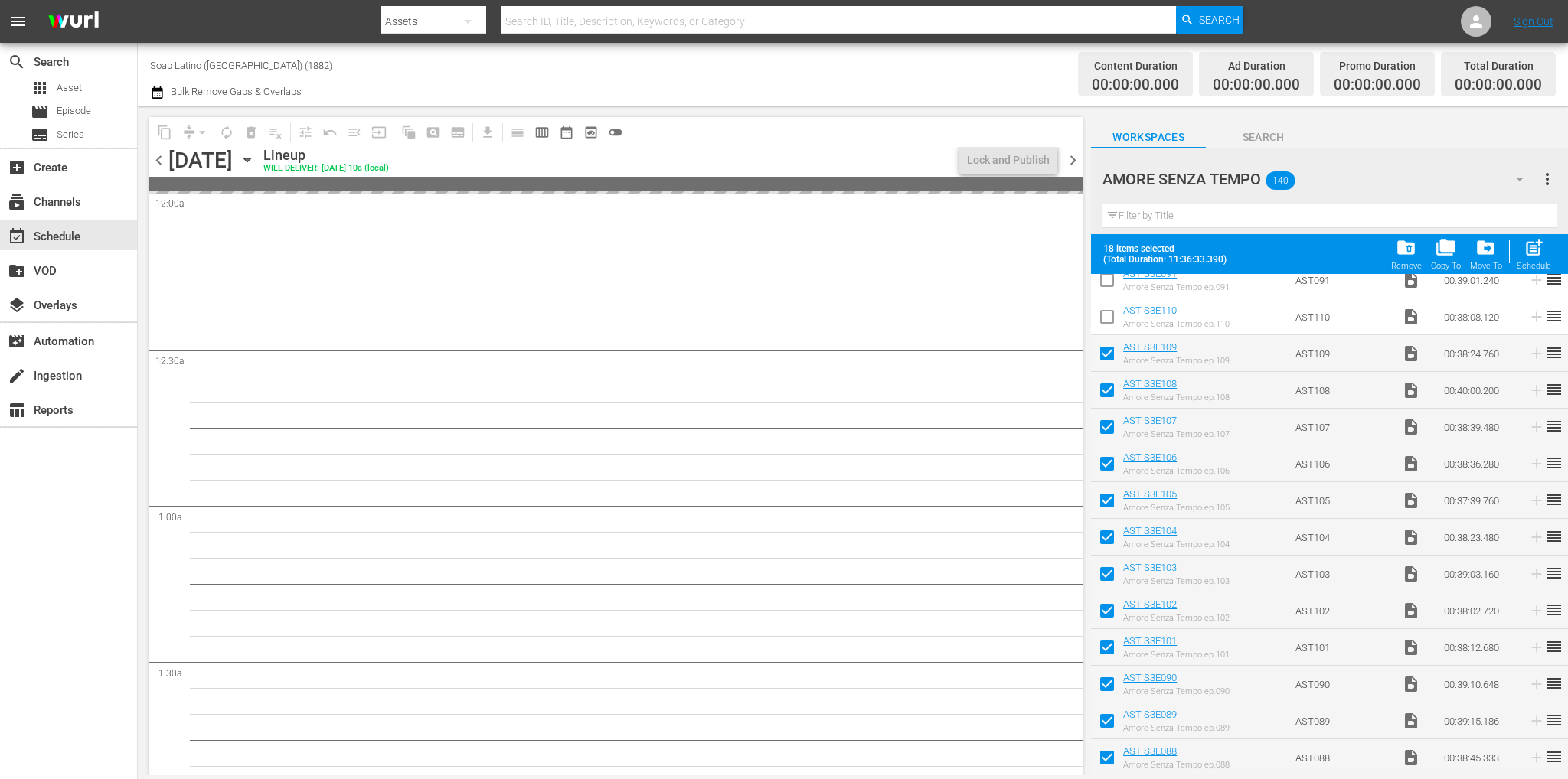
scroll to position [1460, 0]
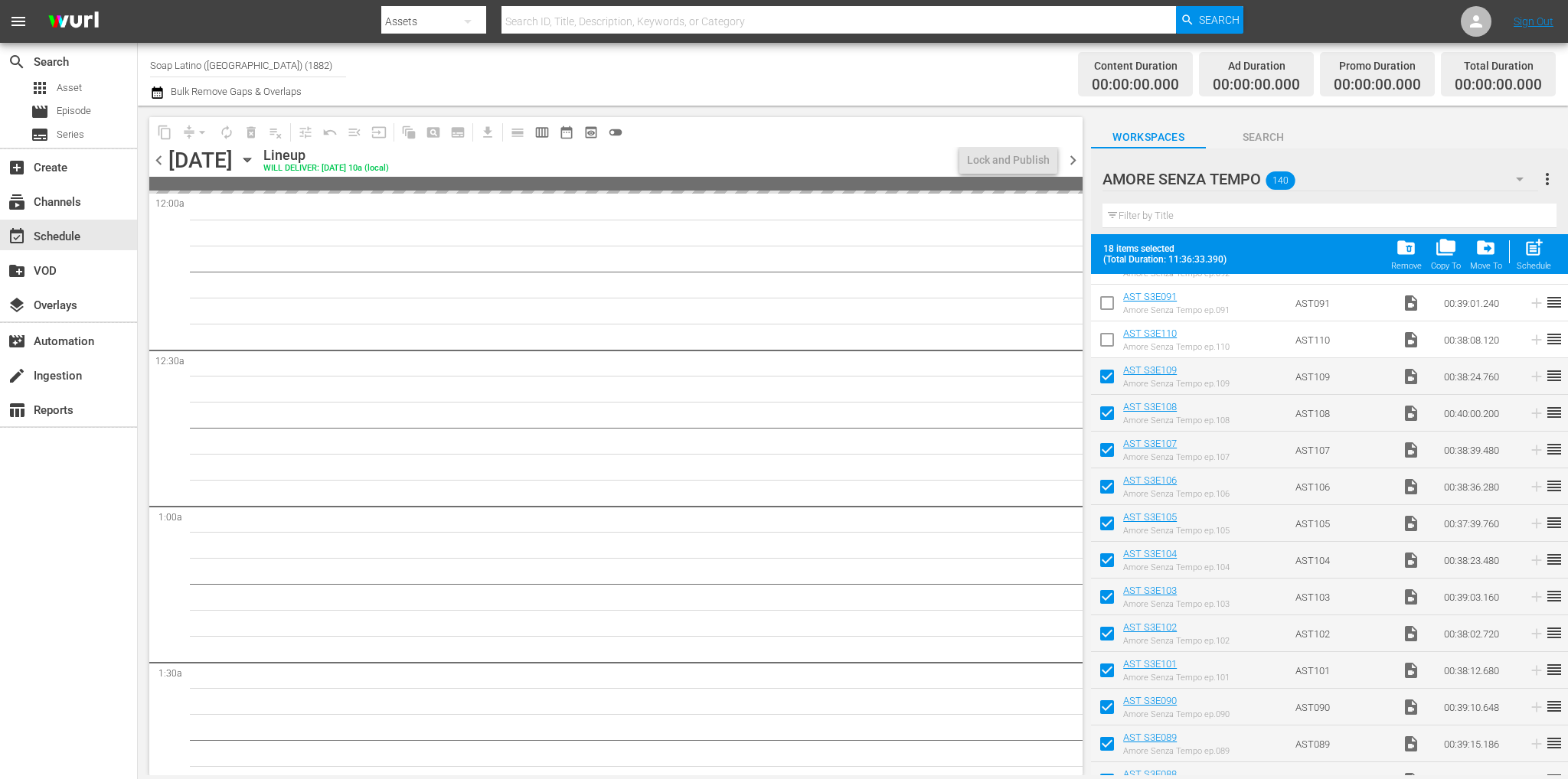
click at [1109, 347] on input "checkbox" at bounding box center [1107, 343] width 32 height 32
click at [1531, 255] on span "post_add" at bounding box center [1534, 248] width 20 height 20
checkbox input "false"
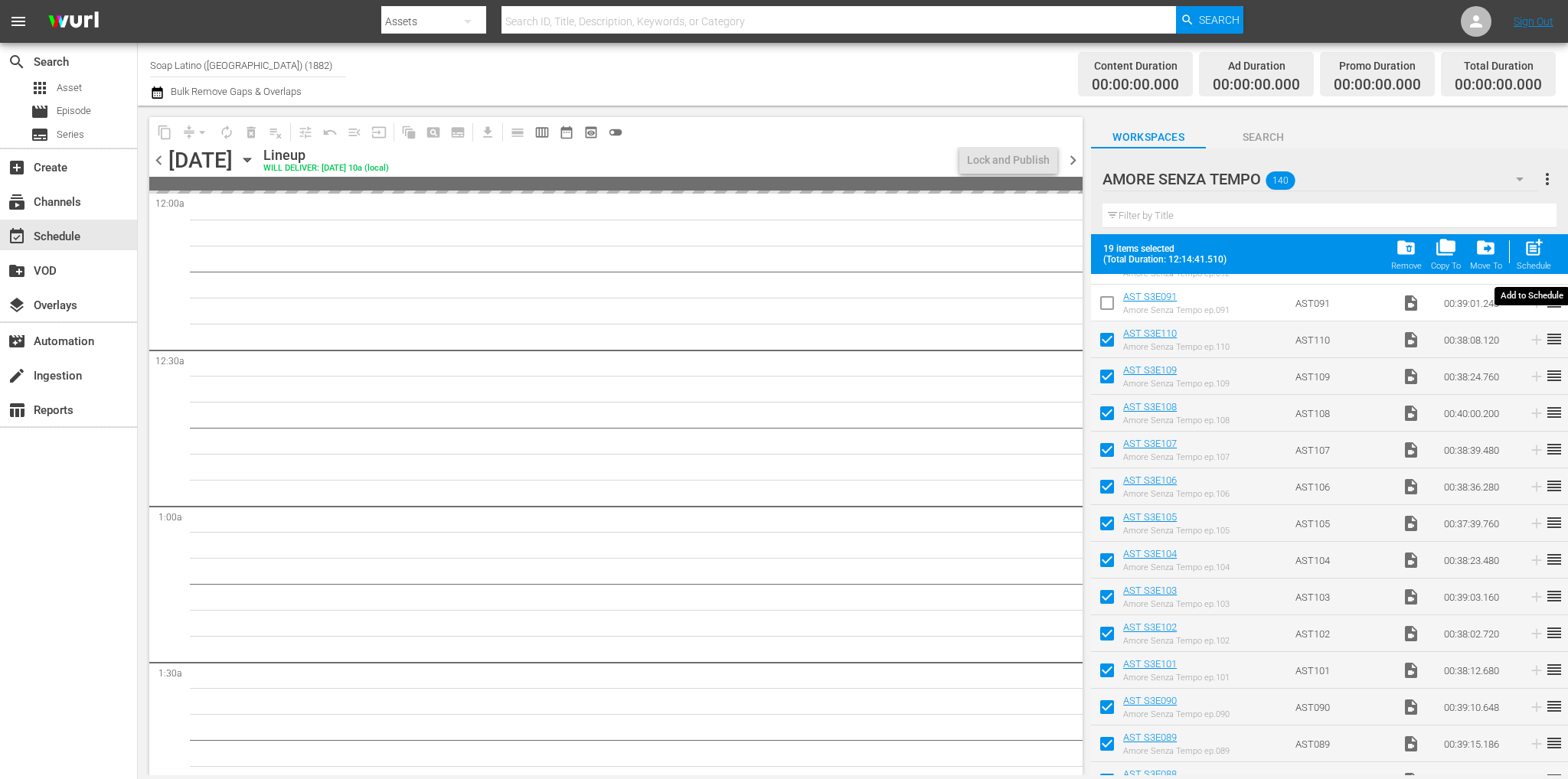
checkbox input "false"
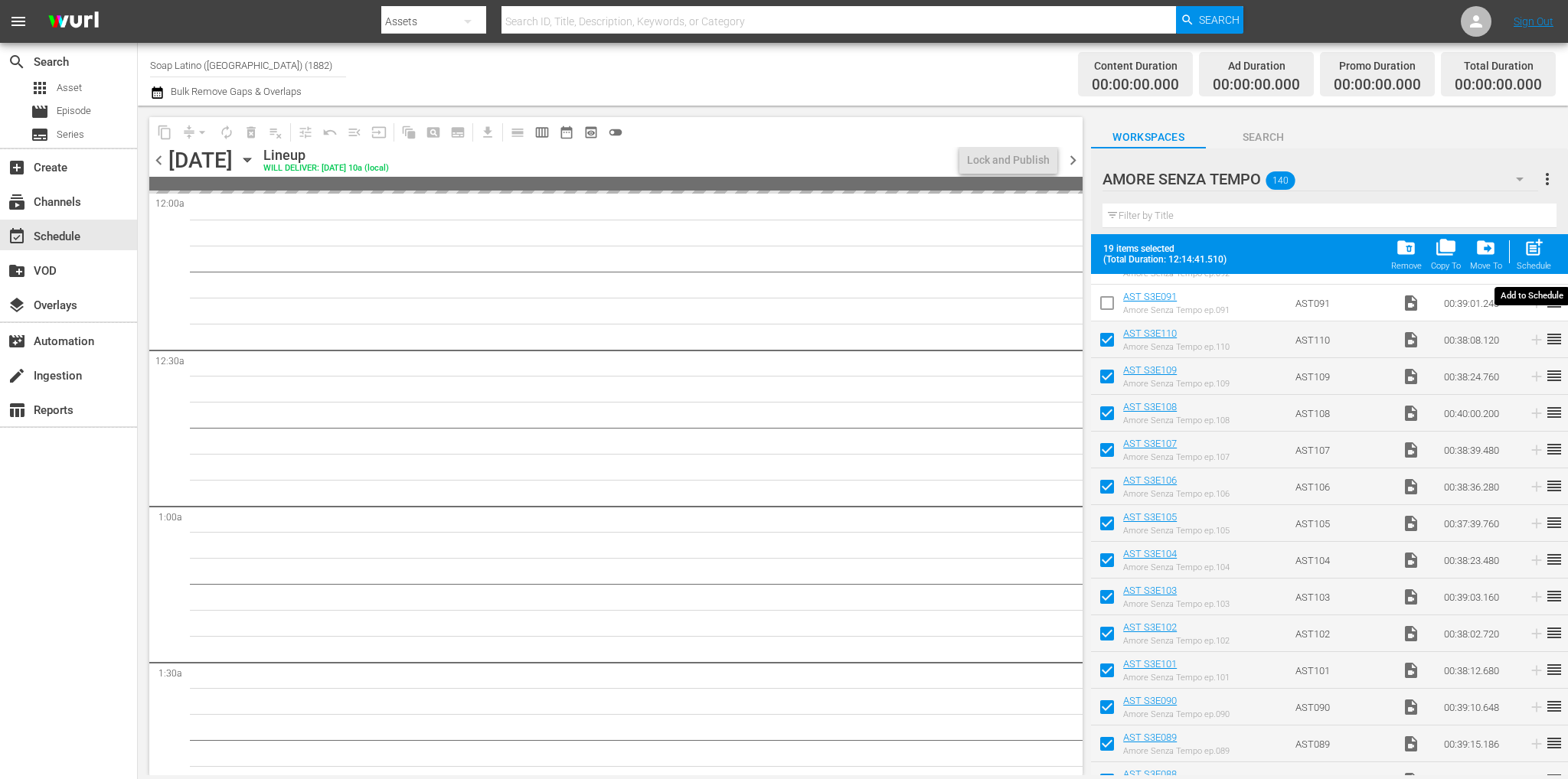
checkbox input "false"
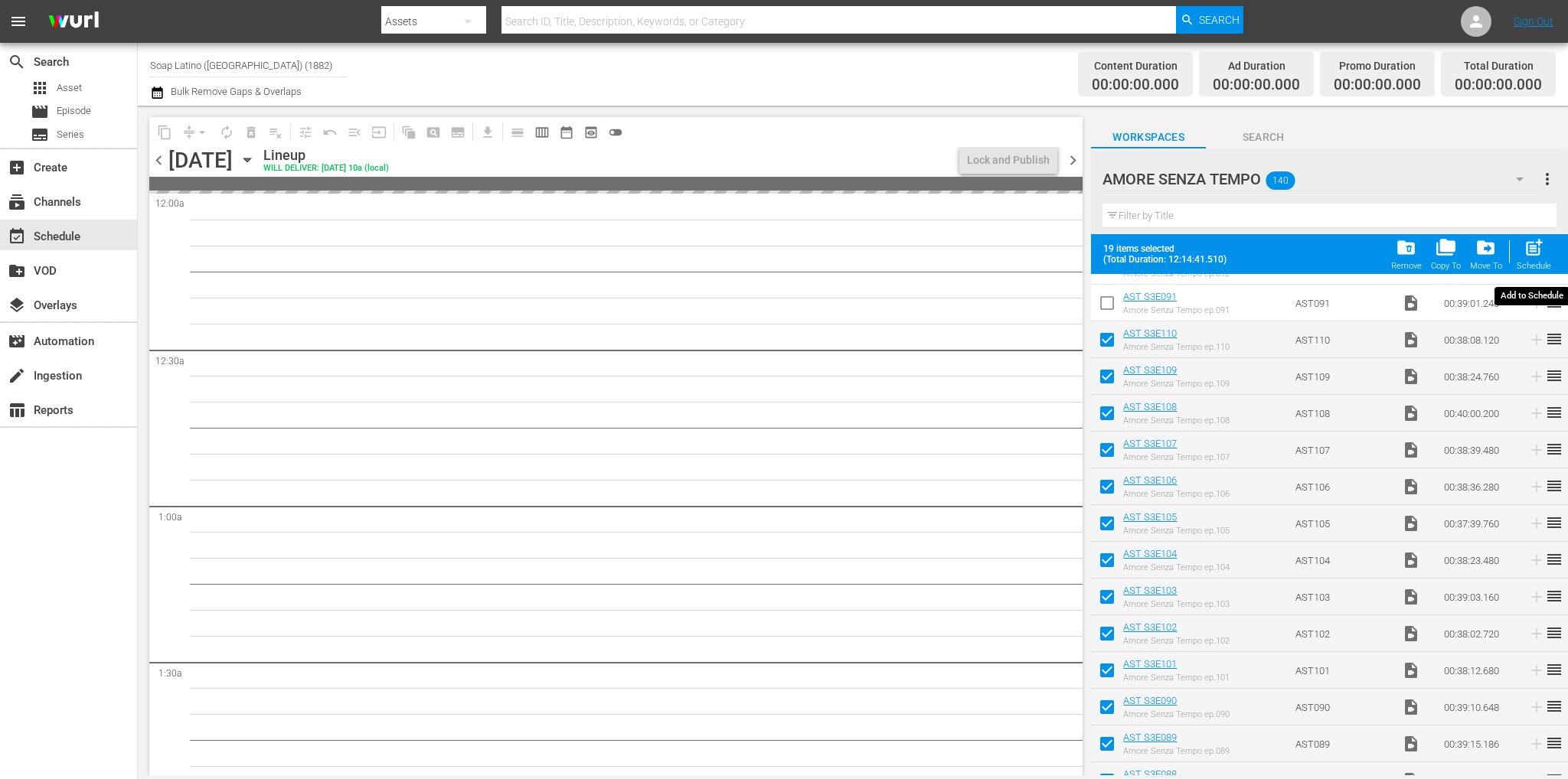
checkbox input "false"
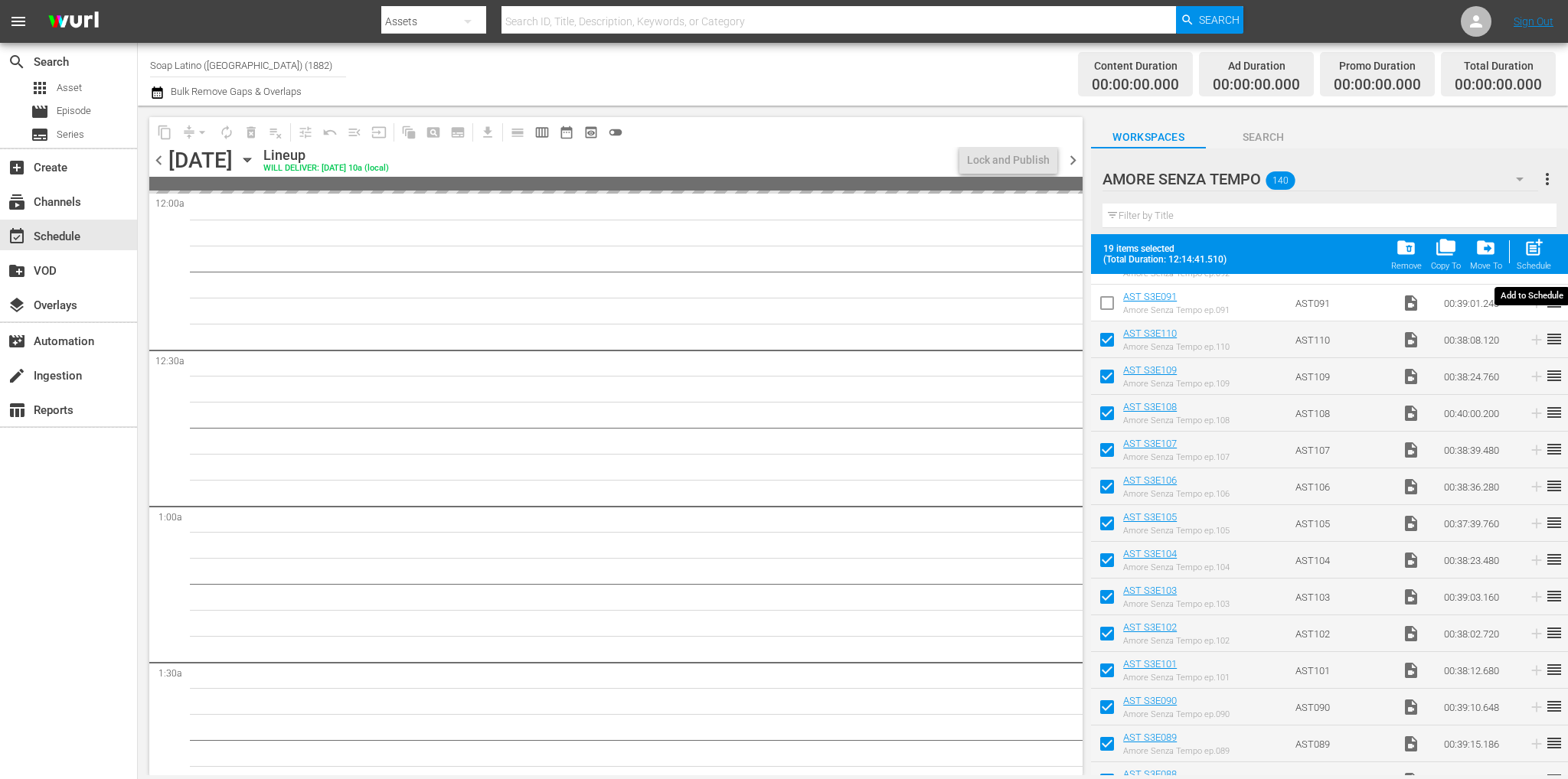
checkbox input "false"
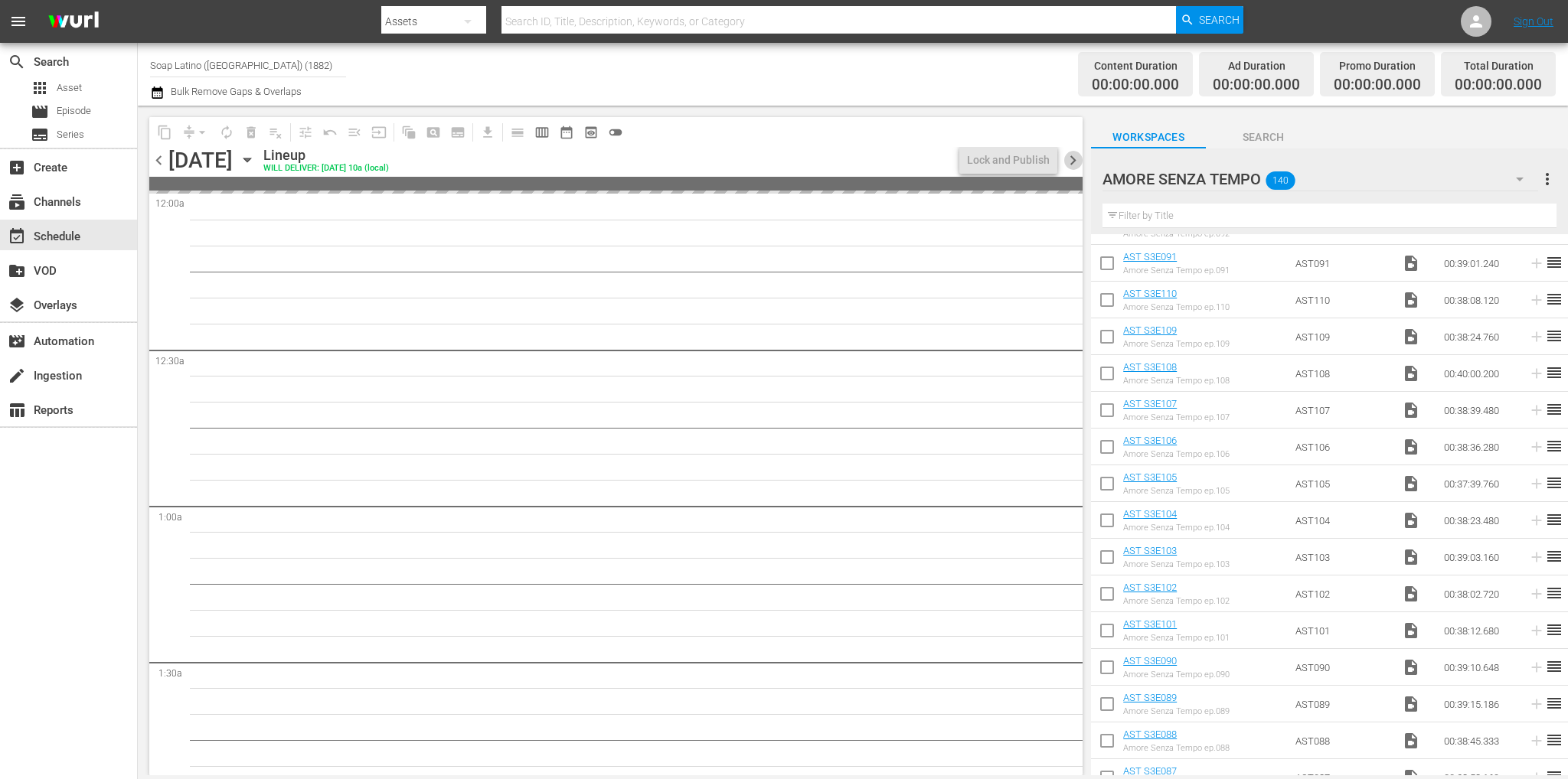
click at [1073, 160] on span "chevron_right" at bounding box center [1073, 161] width 19 height 19
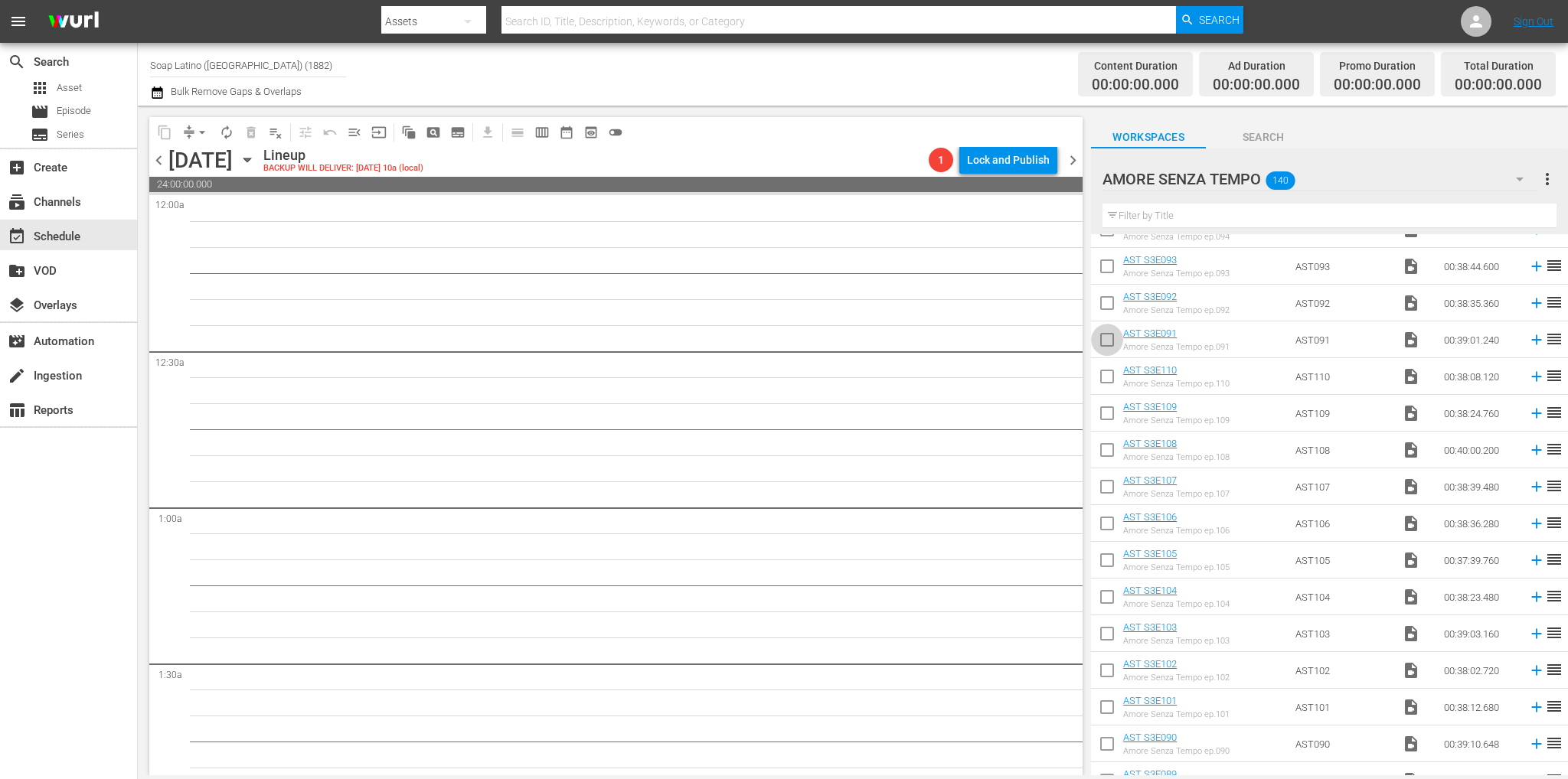
click at [1094, 343] on input "checkbox" at bounding box center [1107, 343] width 32 height 32
checkbox input "true"
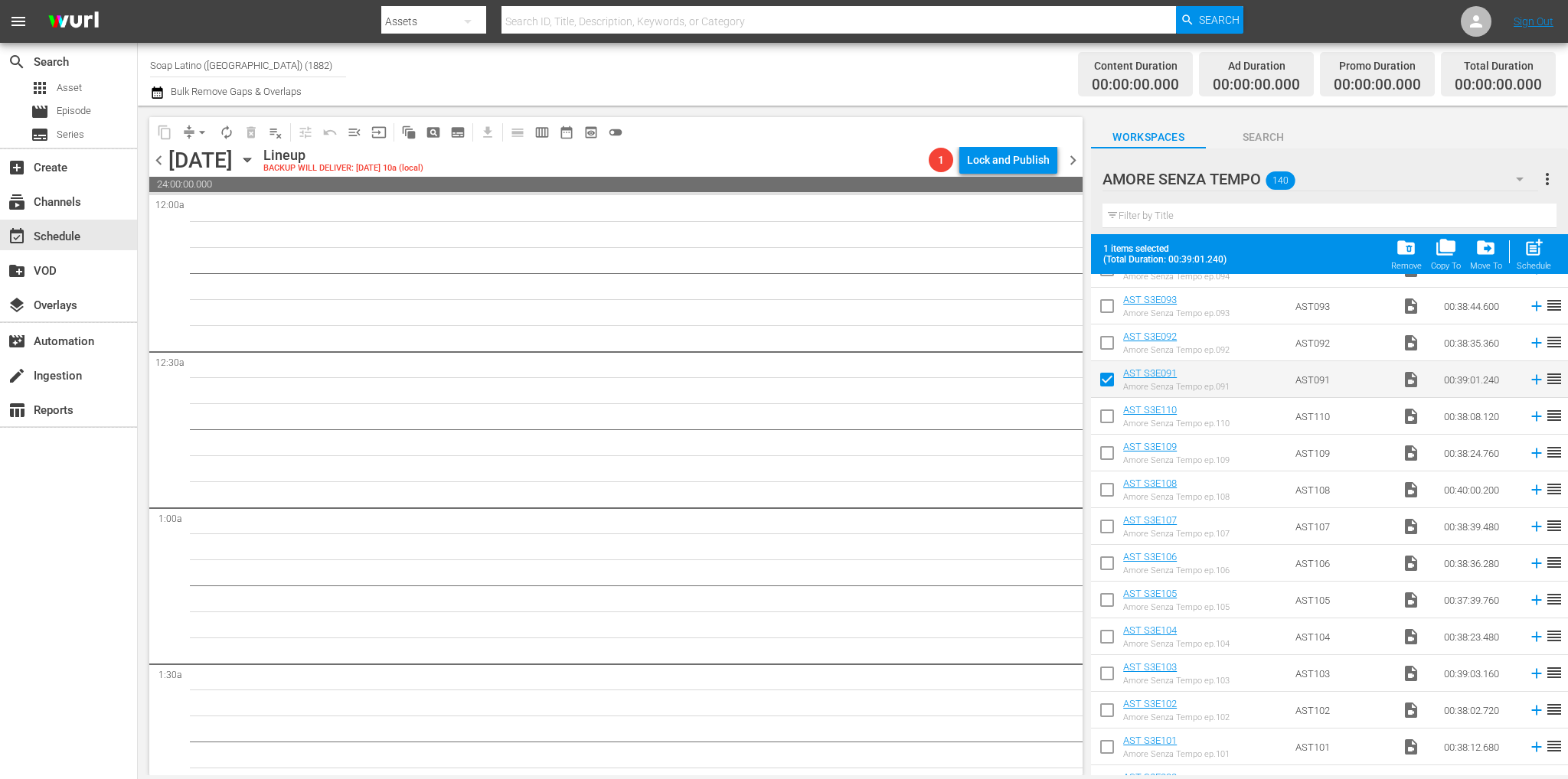
click at [1105, 304] on input "checkbox" at bounding box center [1107, 309] width 32 height 32
checkbox input "true"
click at [1109, 351] on input "checkbox" at bounding box center [1107, 346] width 32 height 32
checkbox input "true"
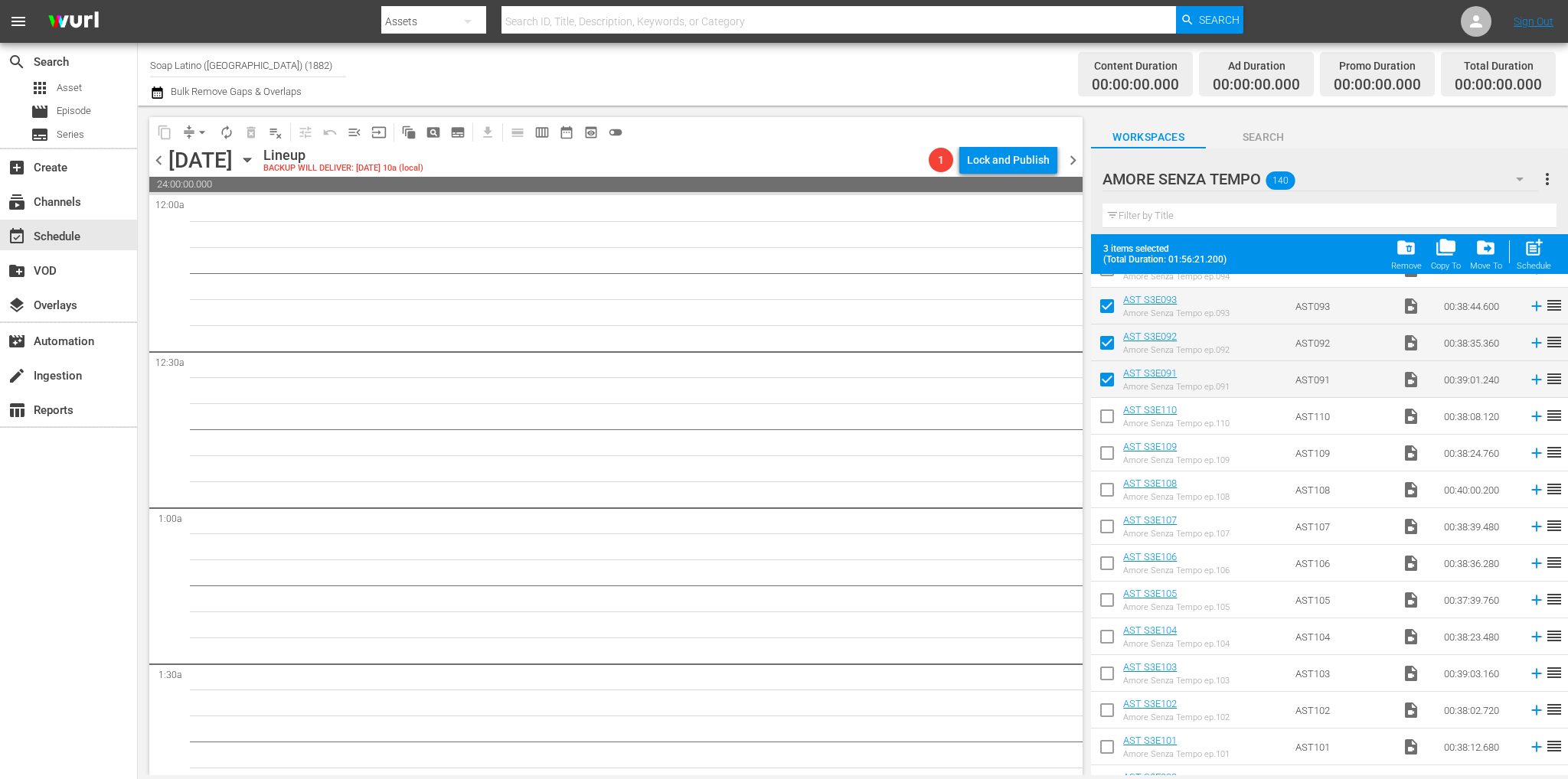
scroll to position [1307, 0]
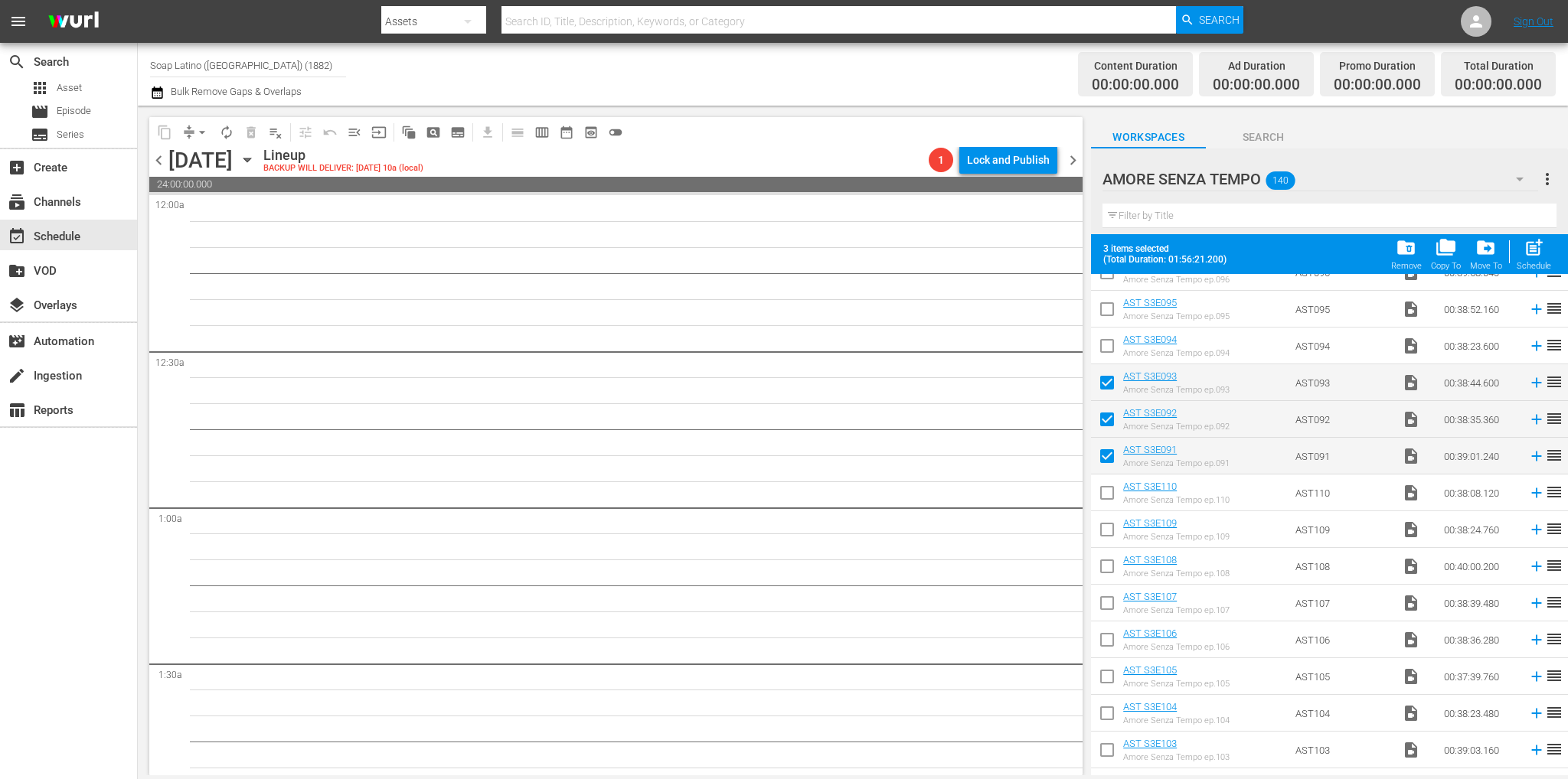
click at [1105, 349] on input "checkbox" at bounding box center [1107, 349] width 32 height 32
checkbox input "true"
click at [1105, 307] on input "checkbox" at bounding box center [1107, 313] width 32 height 32
checkbox input "true"
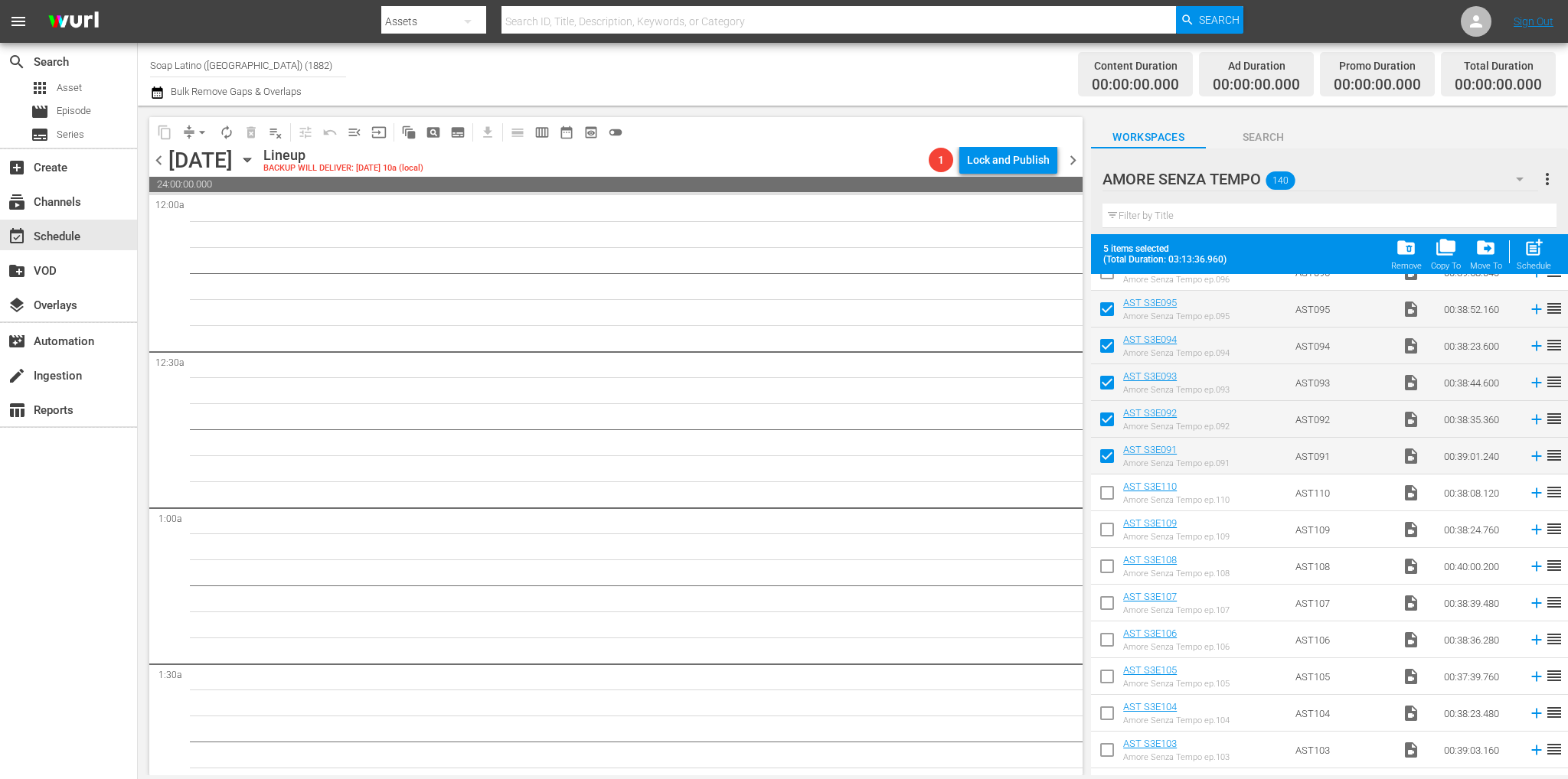
scroll to position [1230, 0]
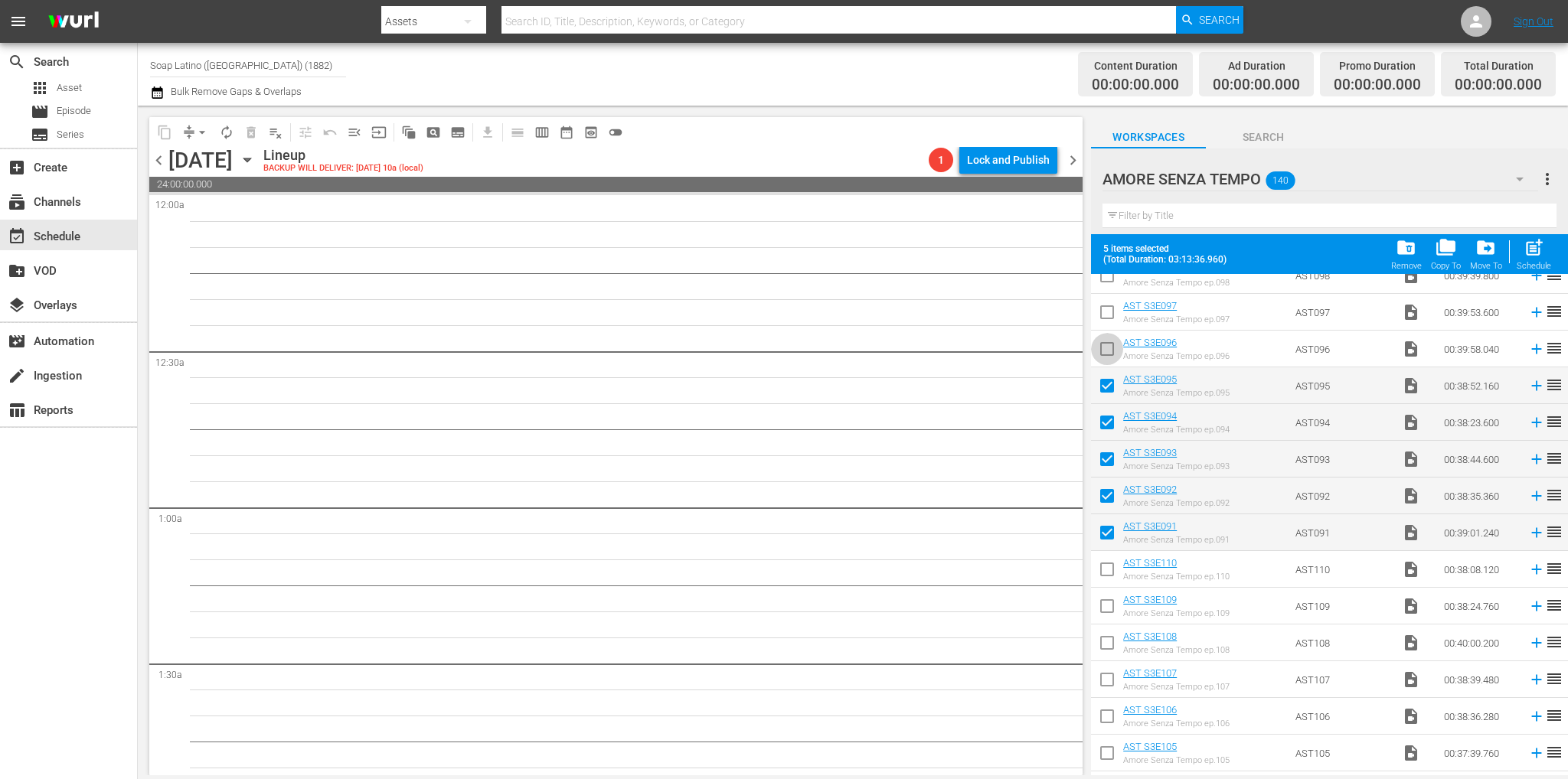
click at [1109, 358] on input "checkbox" at bounding box center [1107, 352] width 32 height 32
checkbox input "true"
click at [1108, 308] on input "checkbox" at bounding box center [1107, 315] width 32 height 32
checkbox input "true"
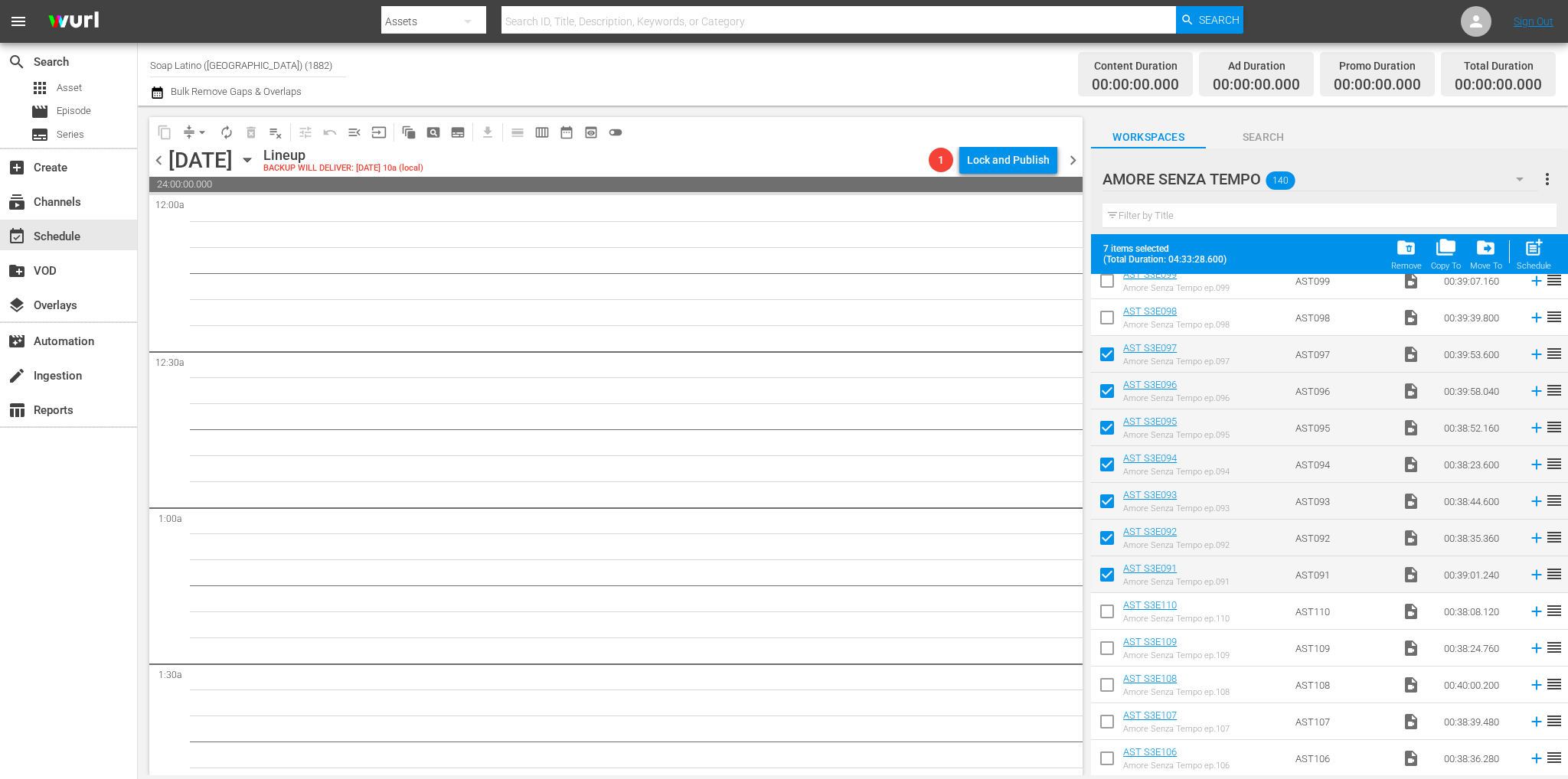
scroll to position [1154, 0]
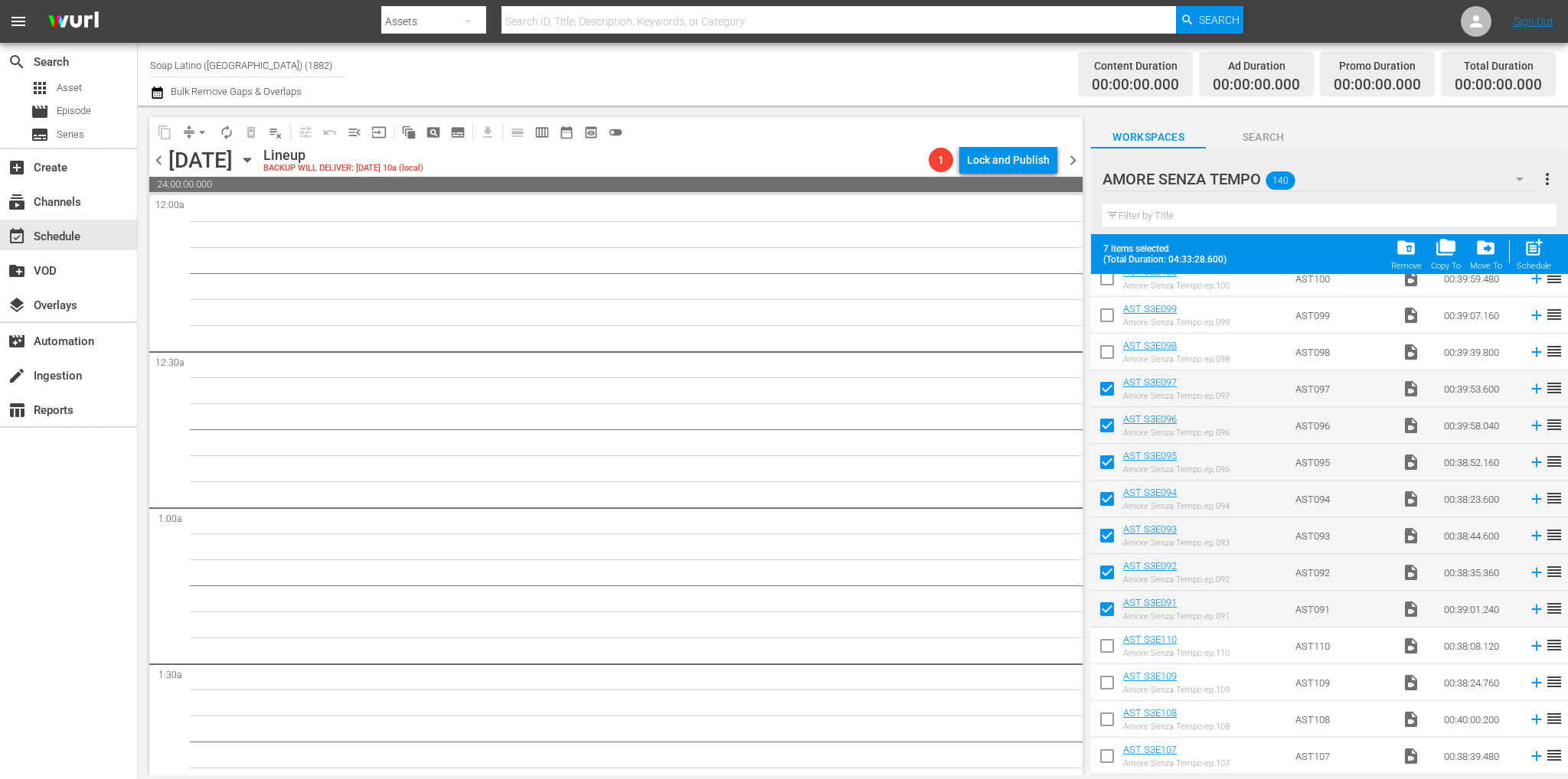
click at [1103, 352] on input "checkbox" at bounding box center [1107, 355] width 32 height 32
checkbox input "true"
click at [1106, 308] on input "checkbox" at bounding box center [1107, 319] width 32 height 32
checkbox input "true"
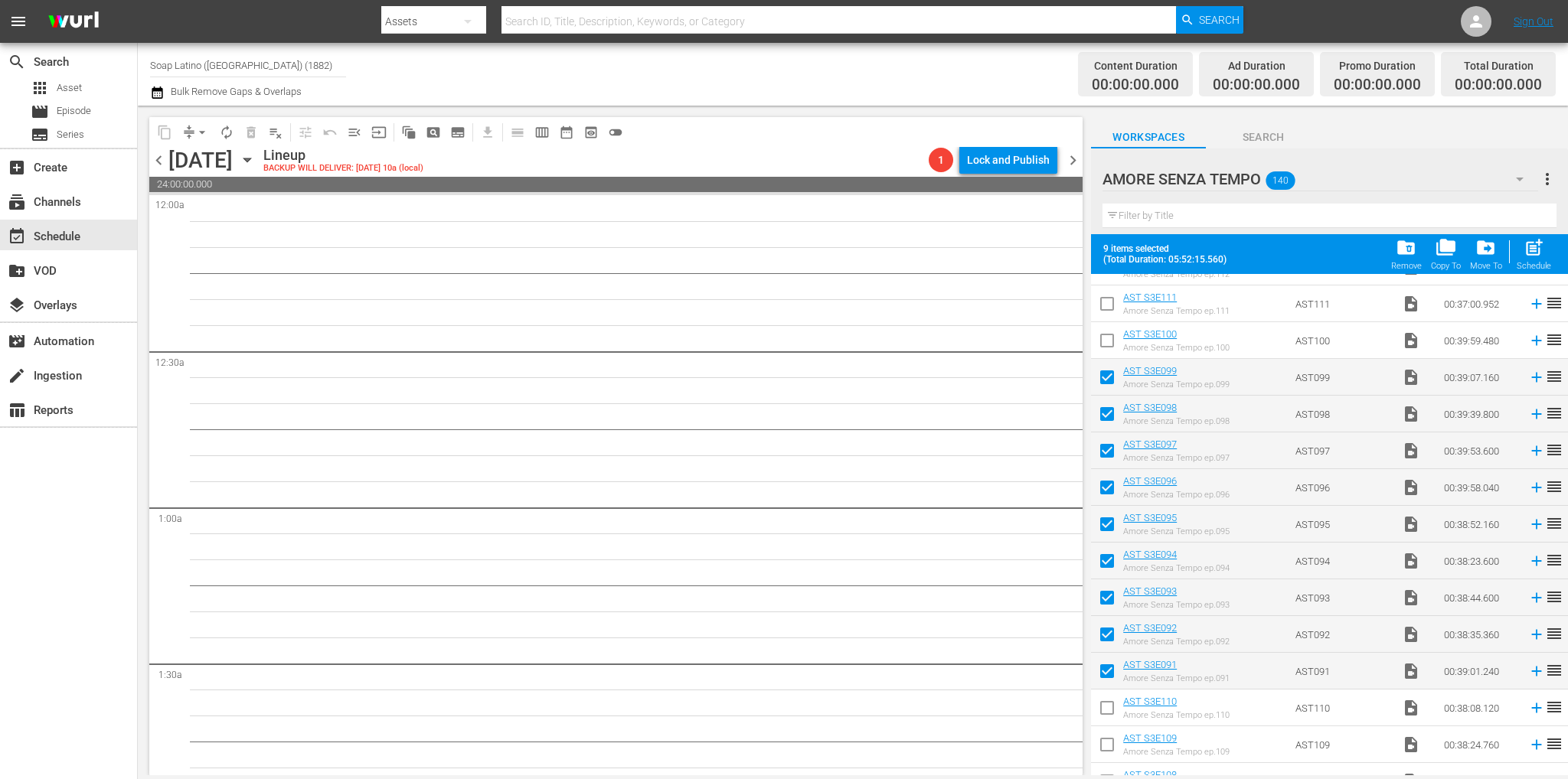
scroll to position [1000, 0]
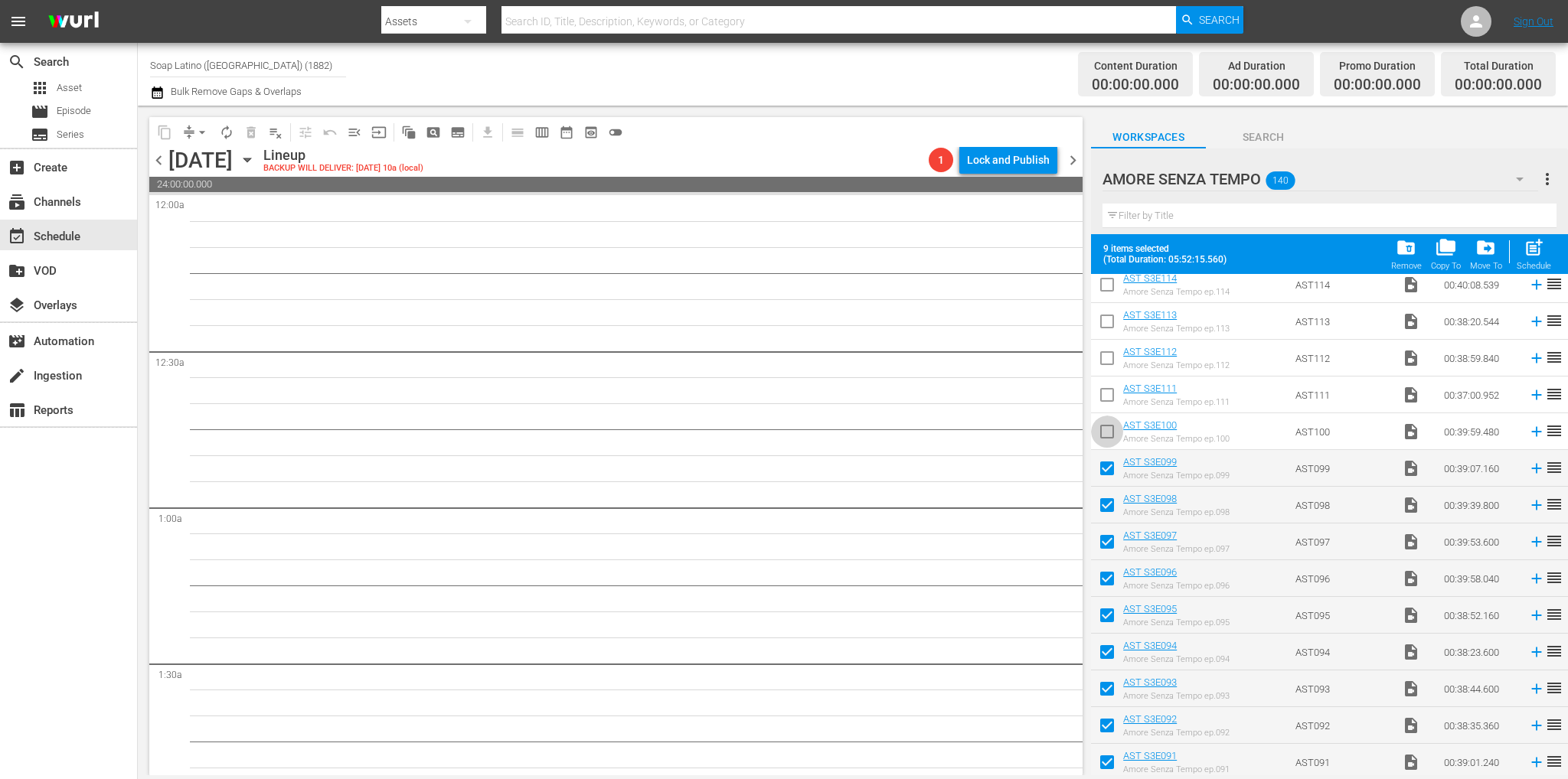
click at [1105, 436] on input "checkbox" at bounding box center [1107, 435] width 32 height 32
checkbox input "true"
click at [1103, 392] on input "checkbox" at bounding box center [1107, 398] width 32 height 32
checkbox input "true"
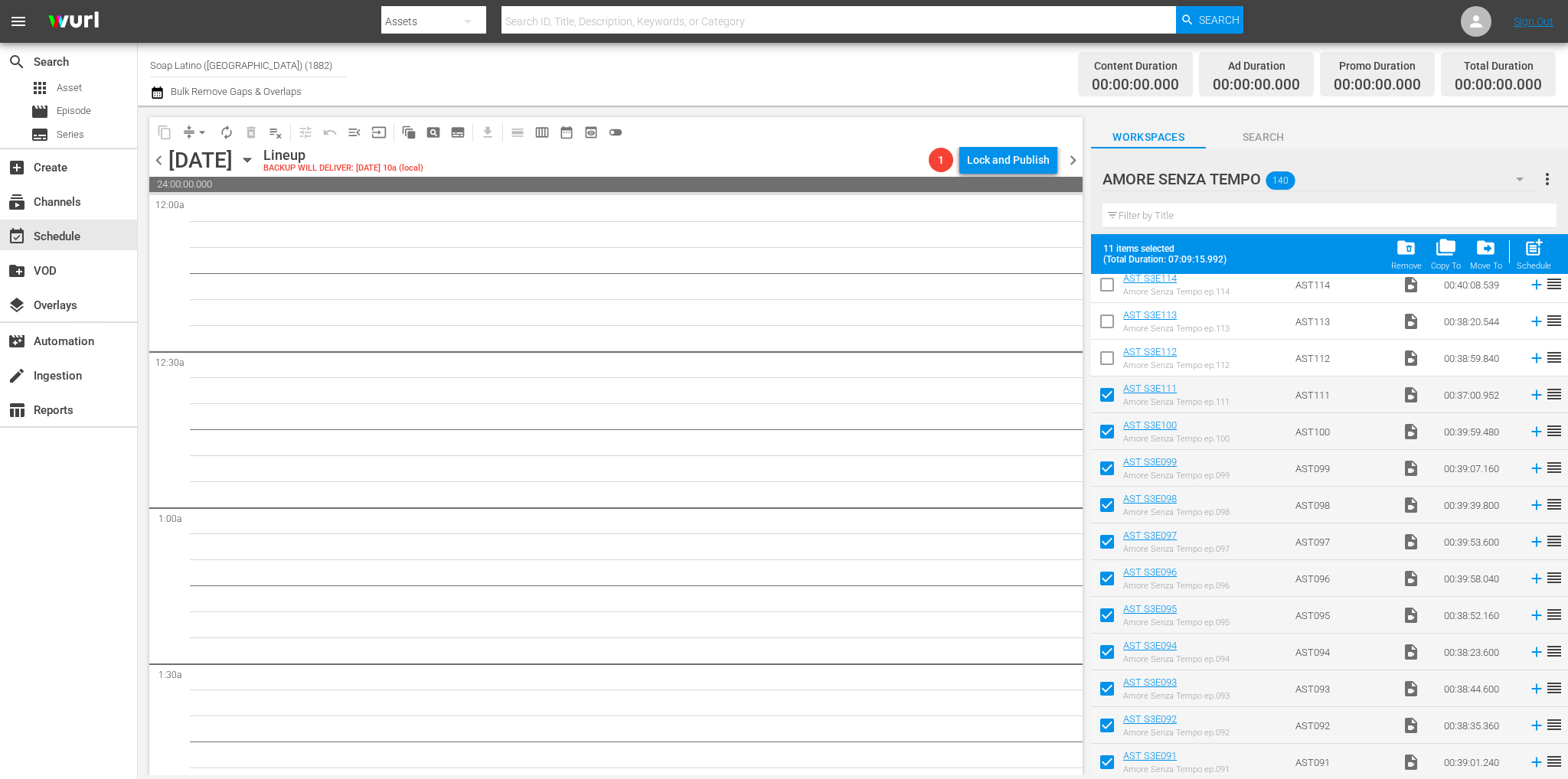
click at [1107, 360] on input "checkbox" at bounding box center [1107, 361] width 32 height 32
checkbox input "true"
click at [1107, 330] on input "checkbox" at bounding box center [1107, 325] width 32 height 32
checkbox input "true"
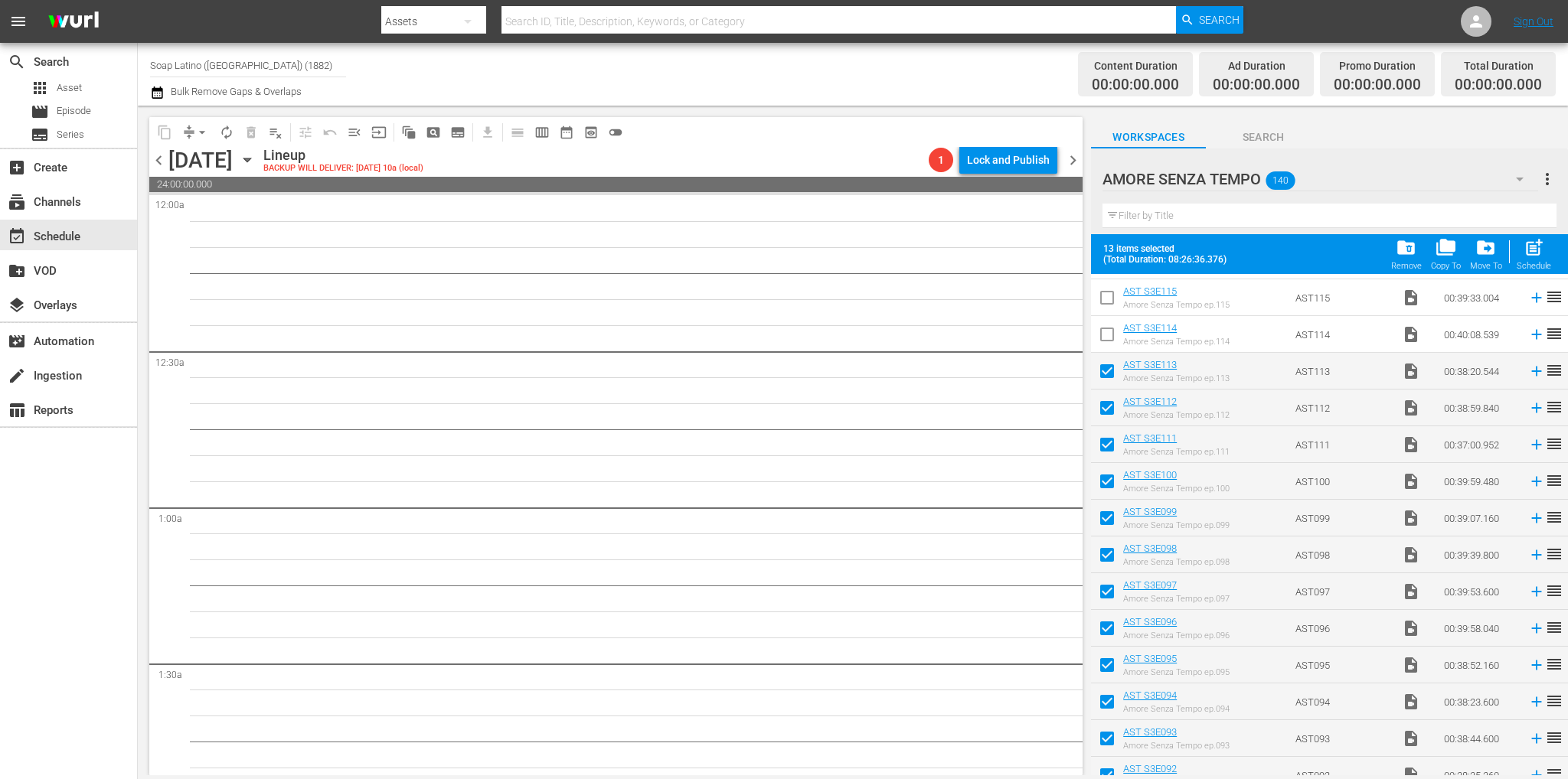
scroll to position [924, 0]
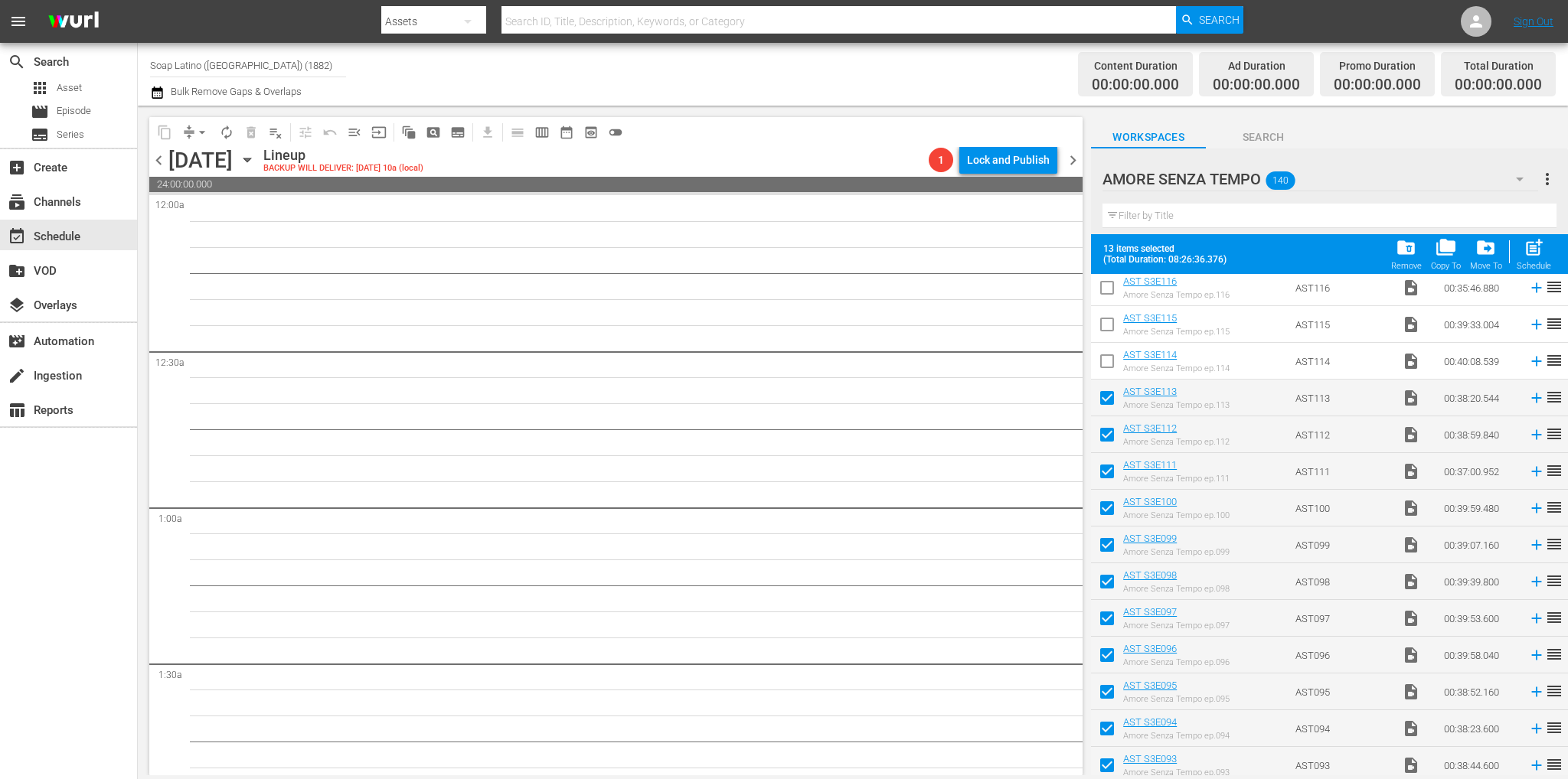
click at [1104, 366] on input "checkbox" at bounding box center [1107, 365] width 32 height 32
checkbox input "true"
click at [1103, 335] on input "checkbox" at bounding box center [1107, 328] width 32 height 32
checkbox input "true"
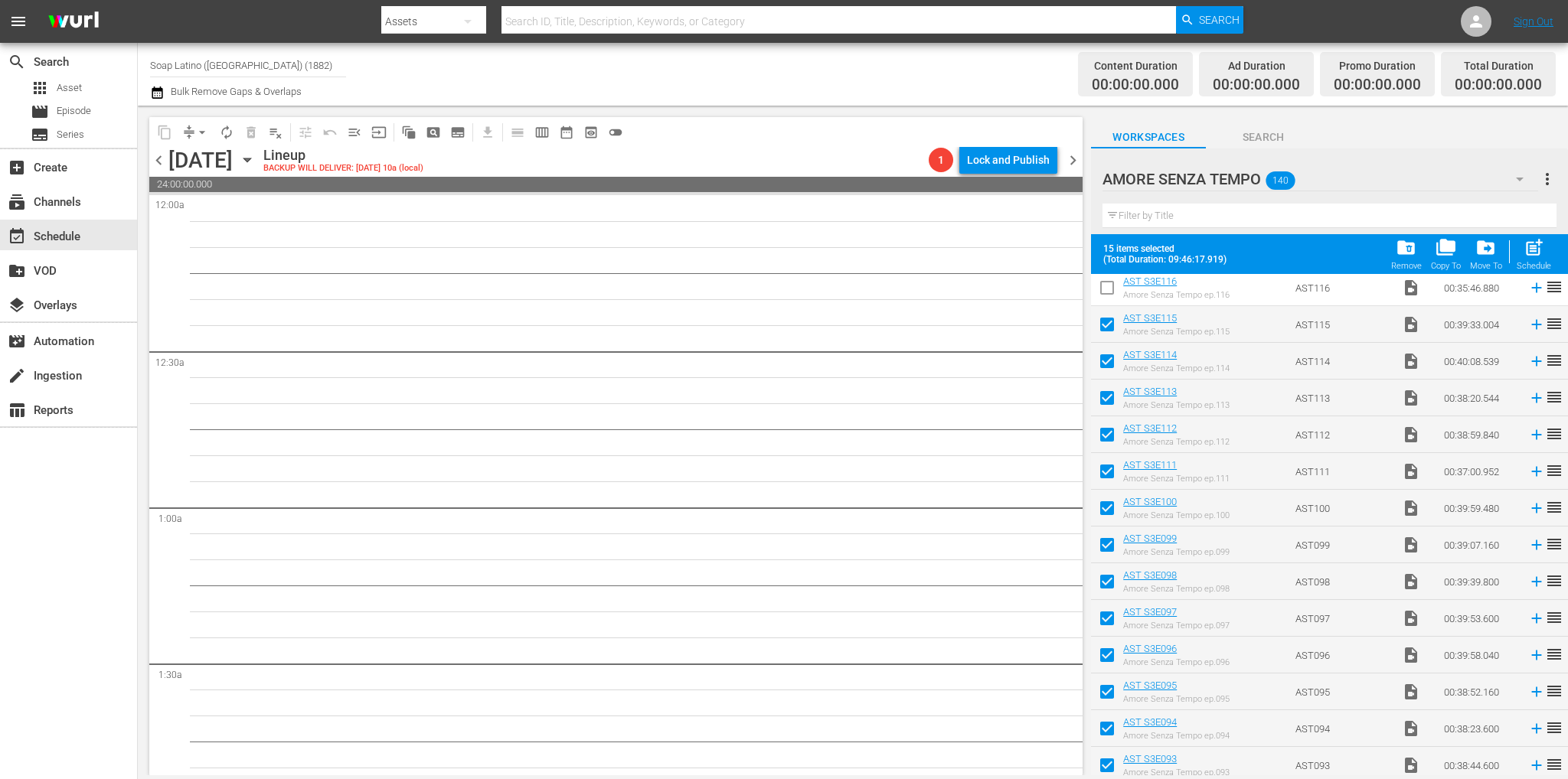
click at [1101, 296] on input "checkbox" at bounding box center [1107, 291] width 32 height 32
checkbox input "true"
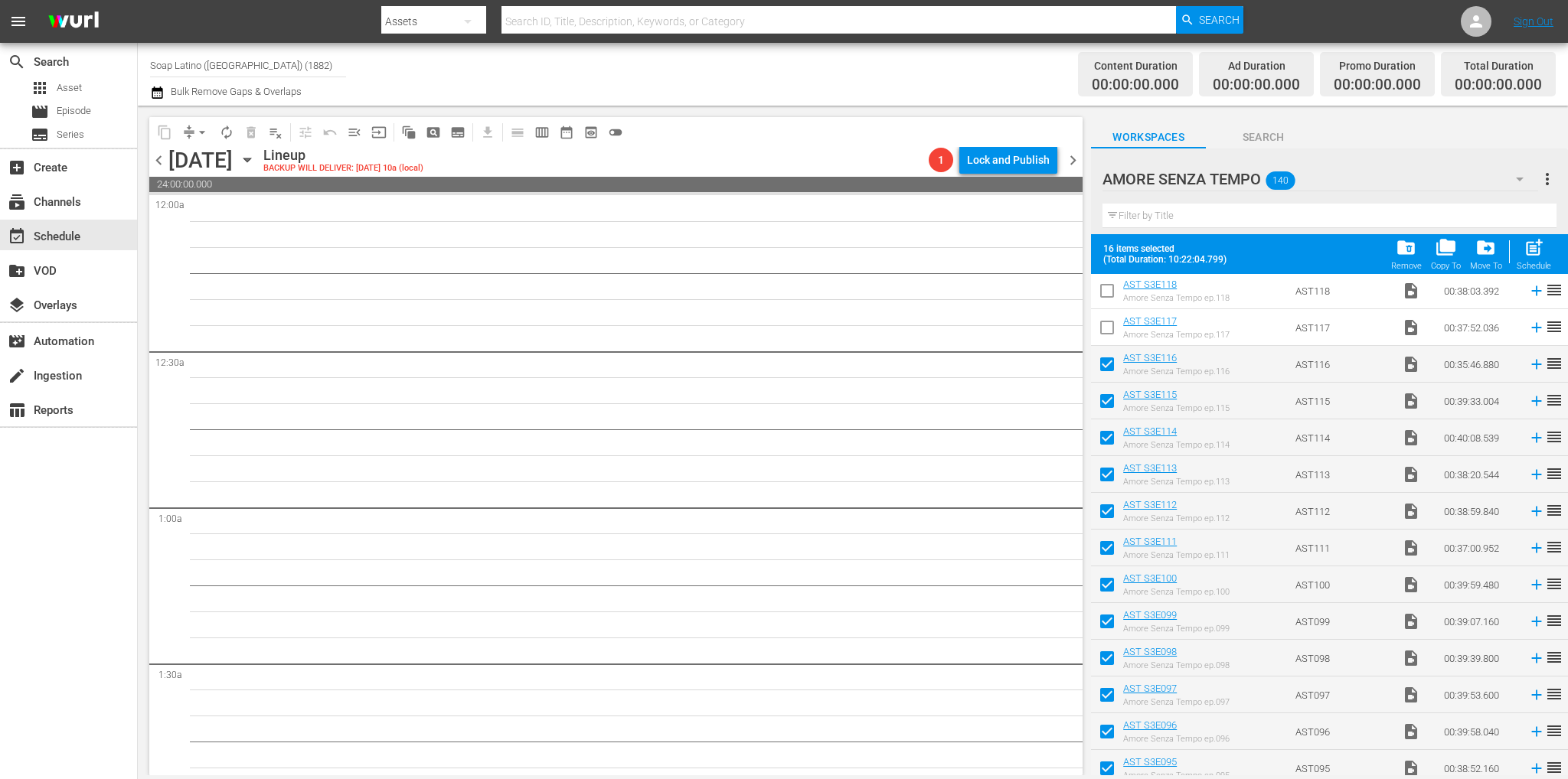
click at [1112, 325] on input "checkbox" at bounding box center [1107, 331] width 32 height 32
checkbox input "true"
click at [1102, 301] on input "checkbox" at bounding box center [1107, 294] width 32 height 32
checkbox input "true"
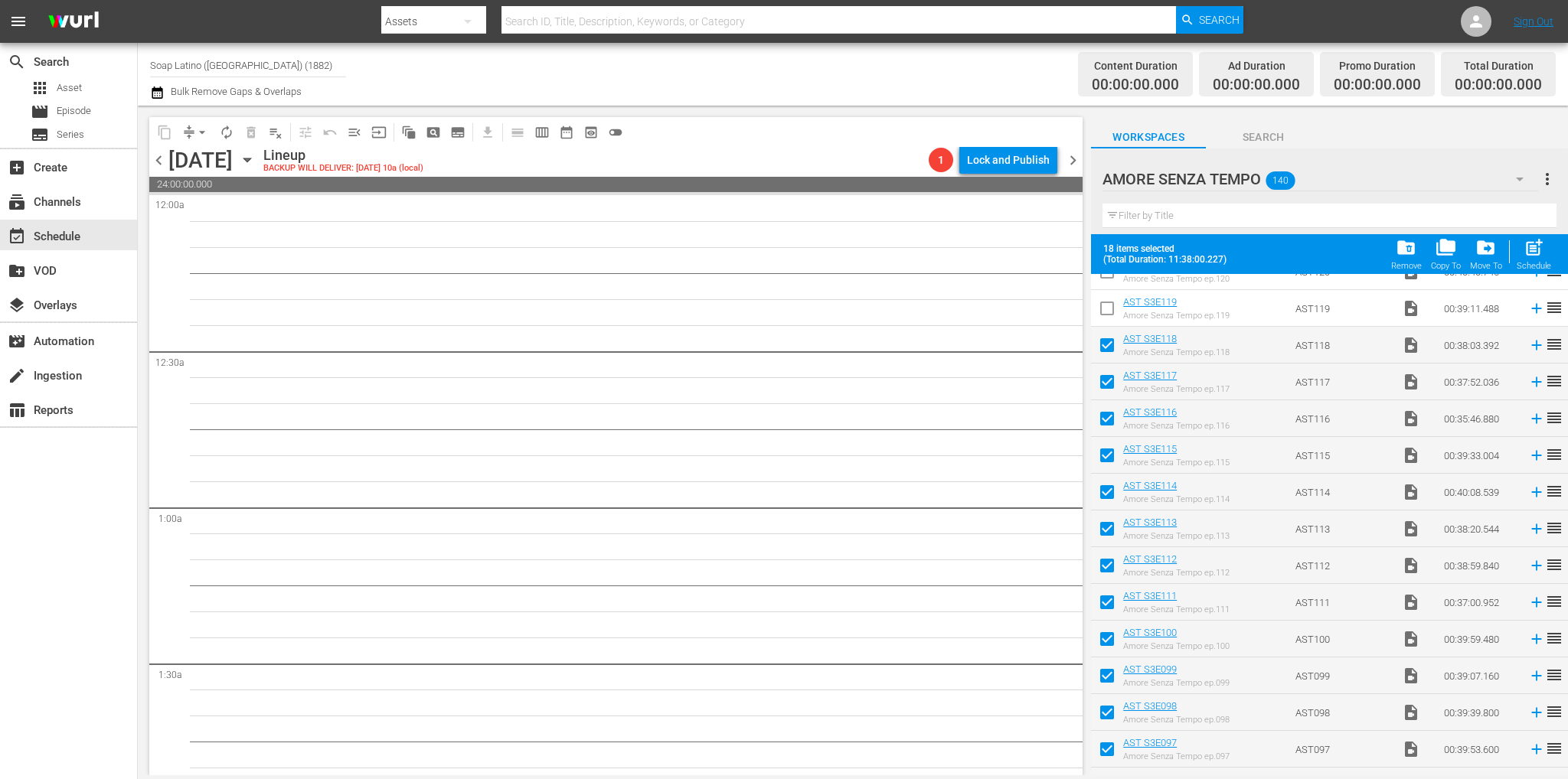
scroll to position [771, 0]
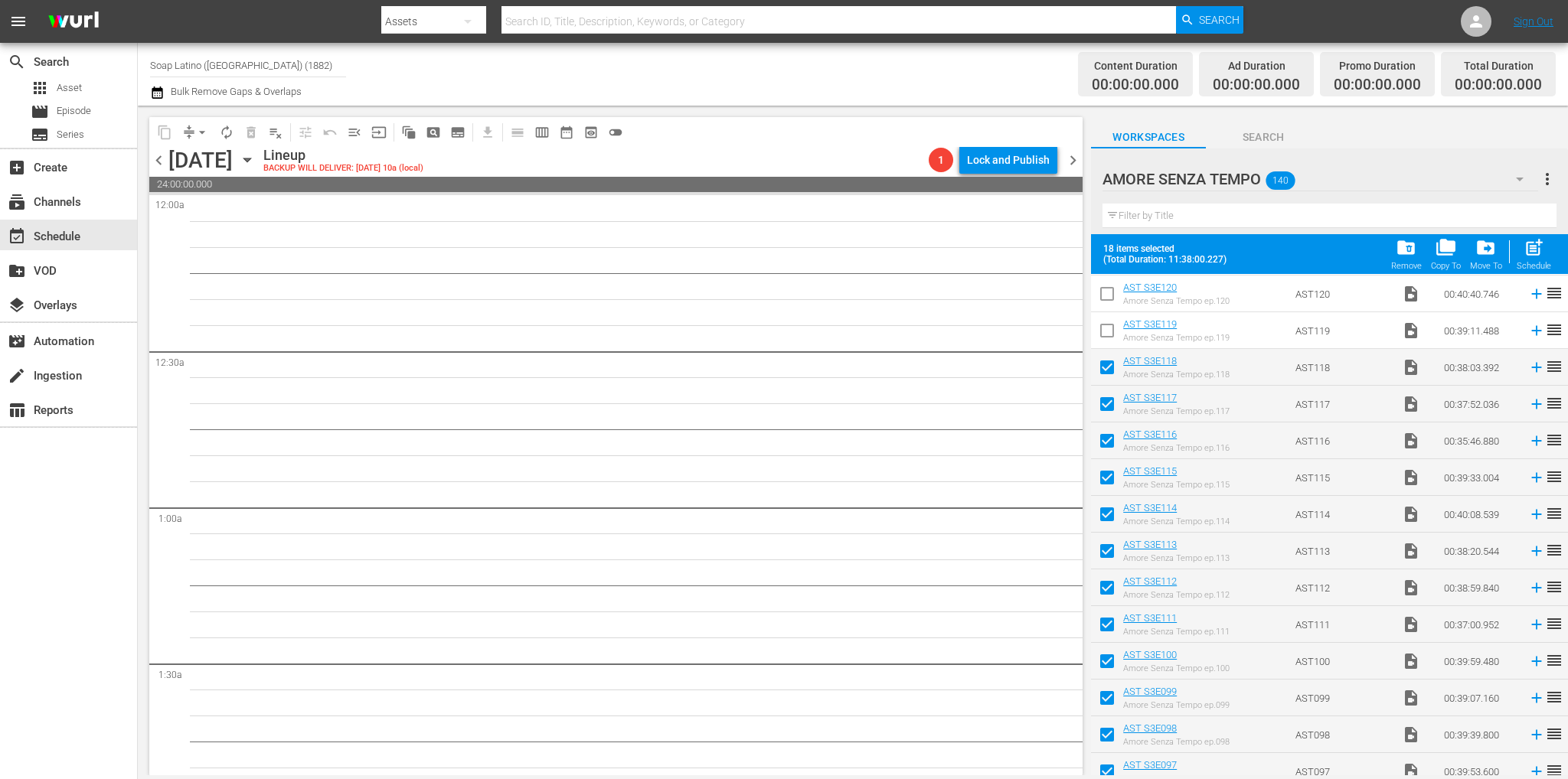
click at [1110, 343] on input "checkbox" at bounding box center [1107, 334] width 32 height 32
checkbox input "true"
click at [1103, 303] on input "checkbox" at bounding box center [1107, 297] width 32 height 32
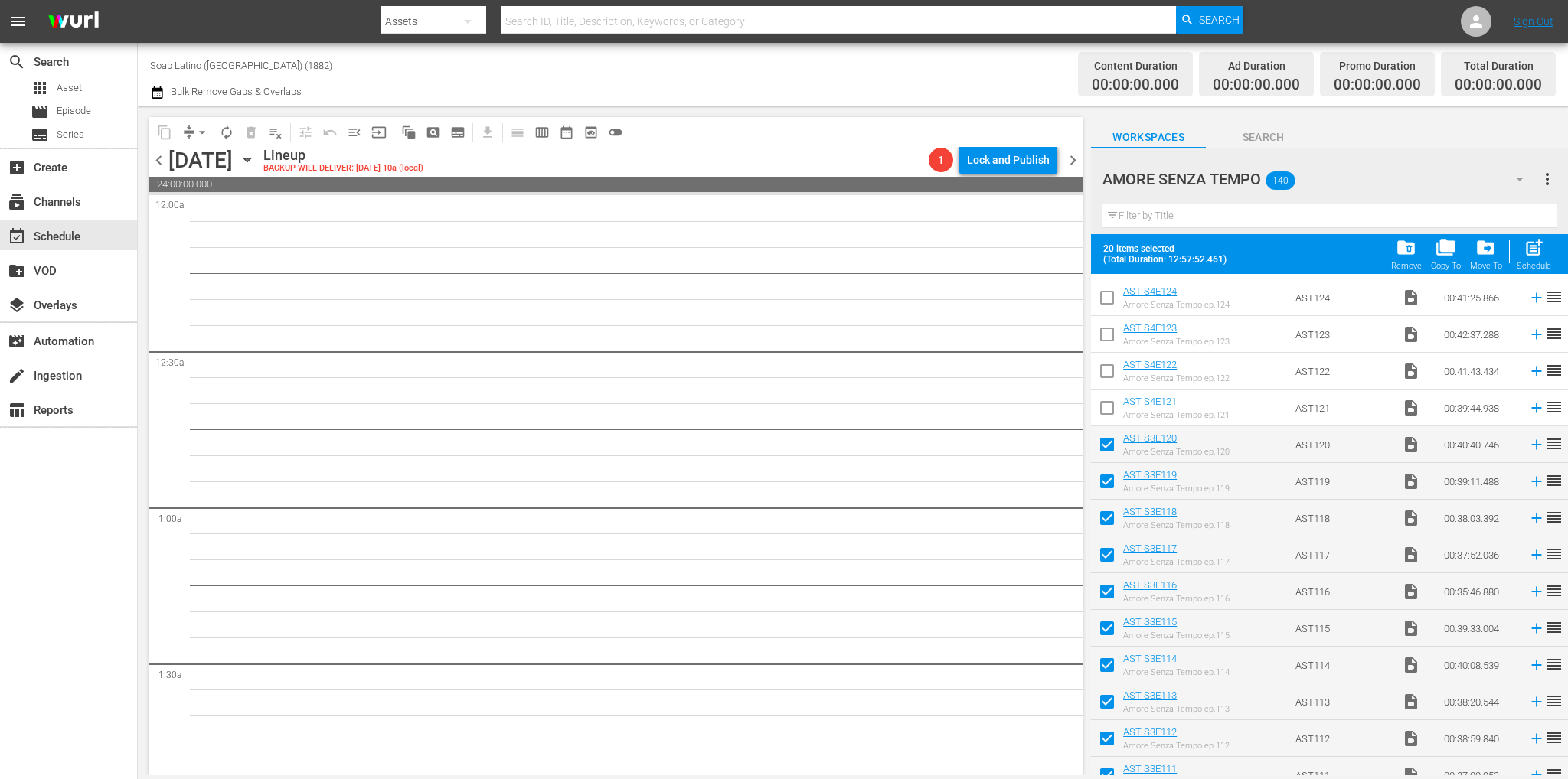
scroll to position [618, 0]
click at [1527, 264] on div "Schedule" at bounding box center [1533, 266] width 34 height 10
checkbox input "false"
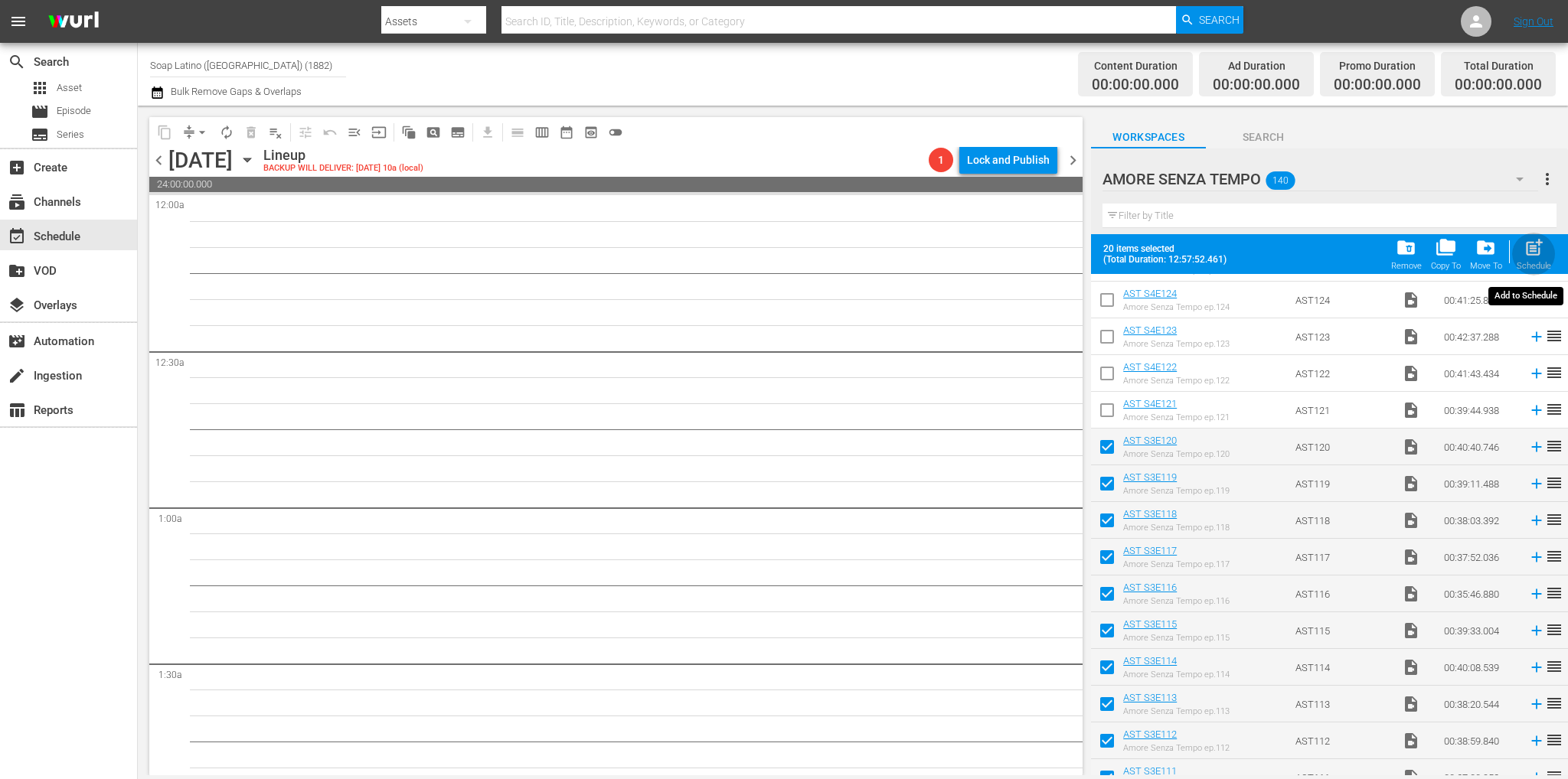
checkbox input "false"
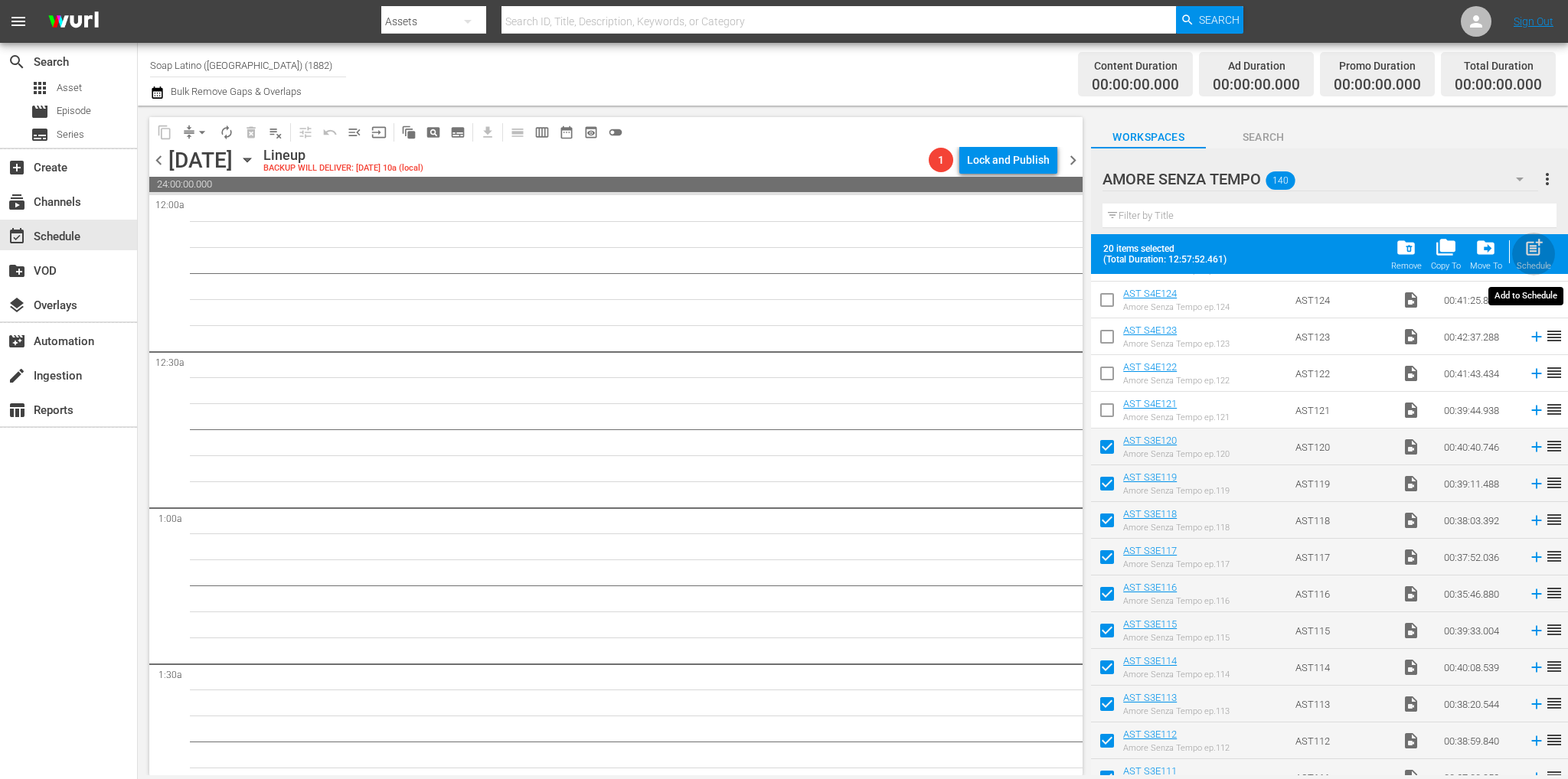
checkbox input "false"
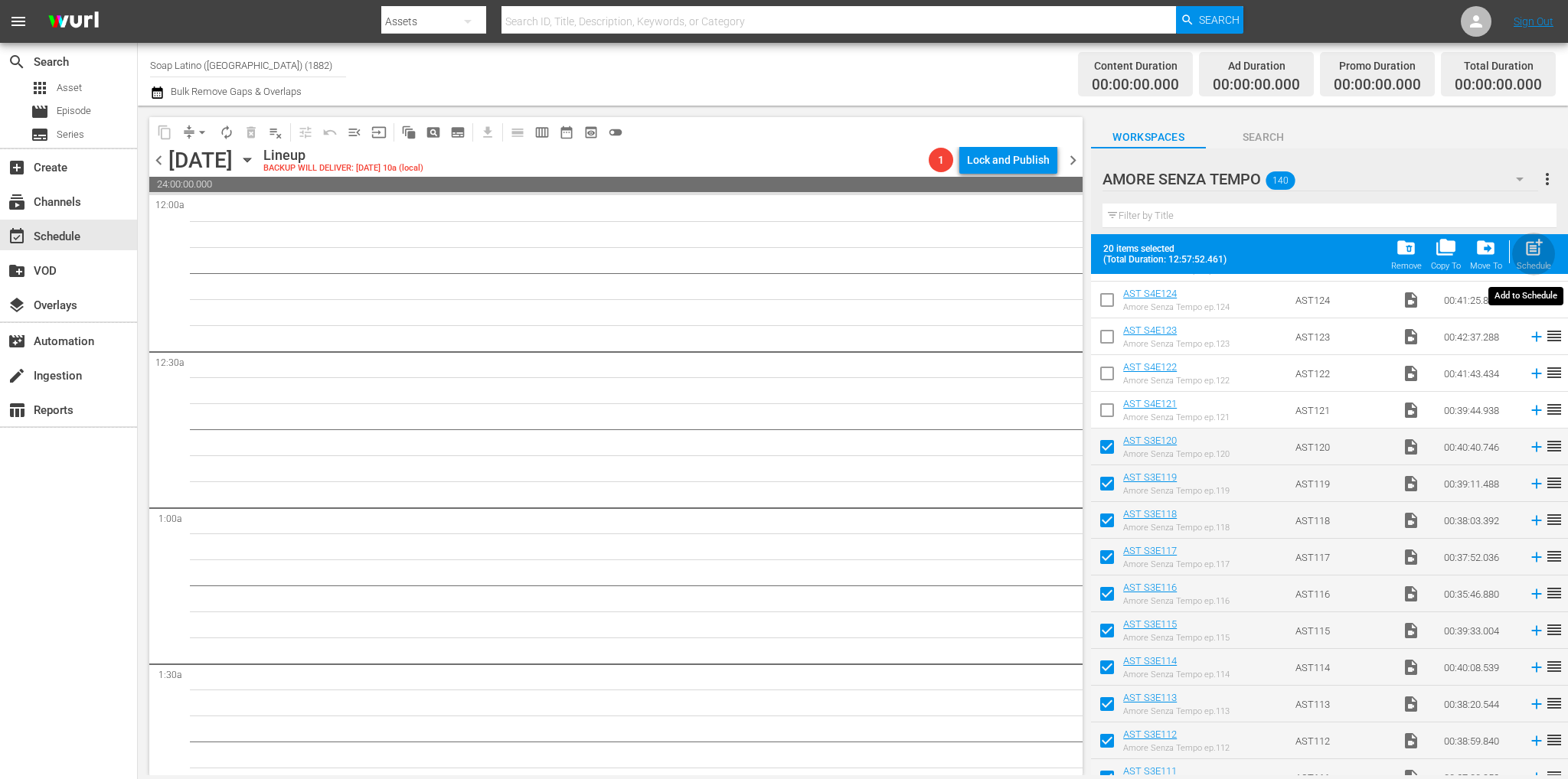
checkbox input "false"
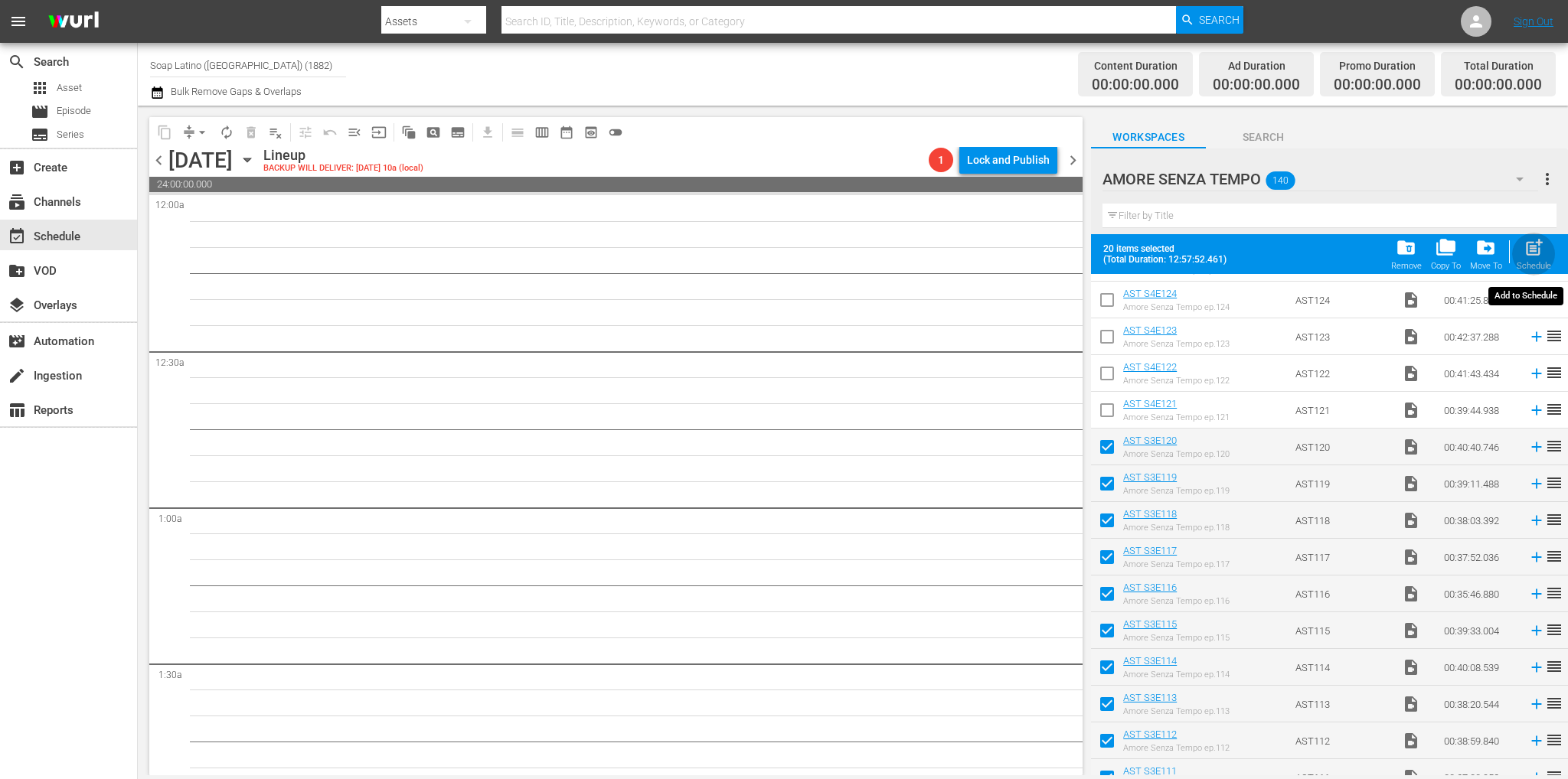
checkbox input "false"
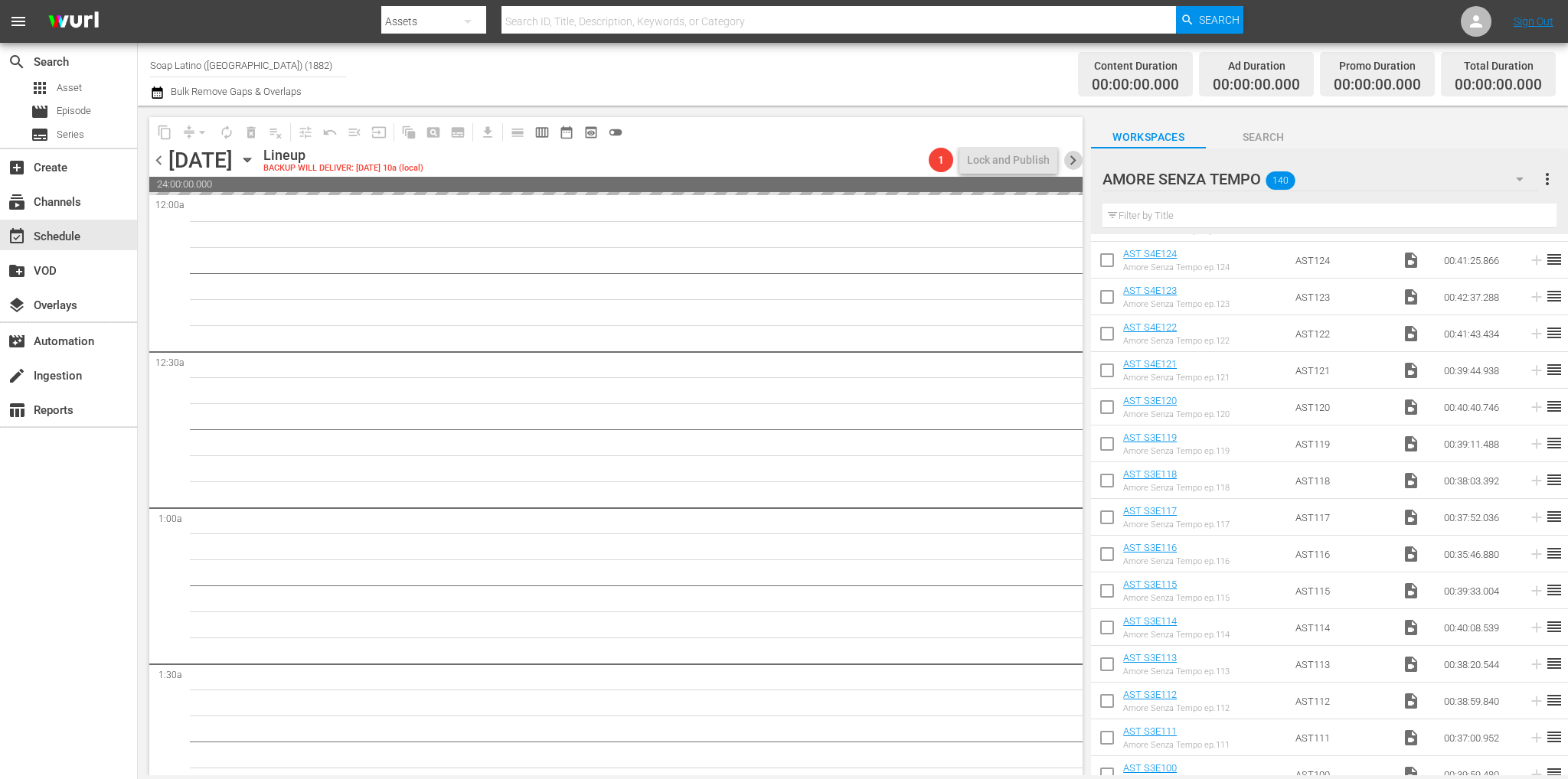
click at [1079, 159] on span "chevron_right" at bounding box center [1073, 161] width 19 height 19
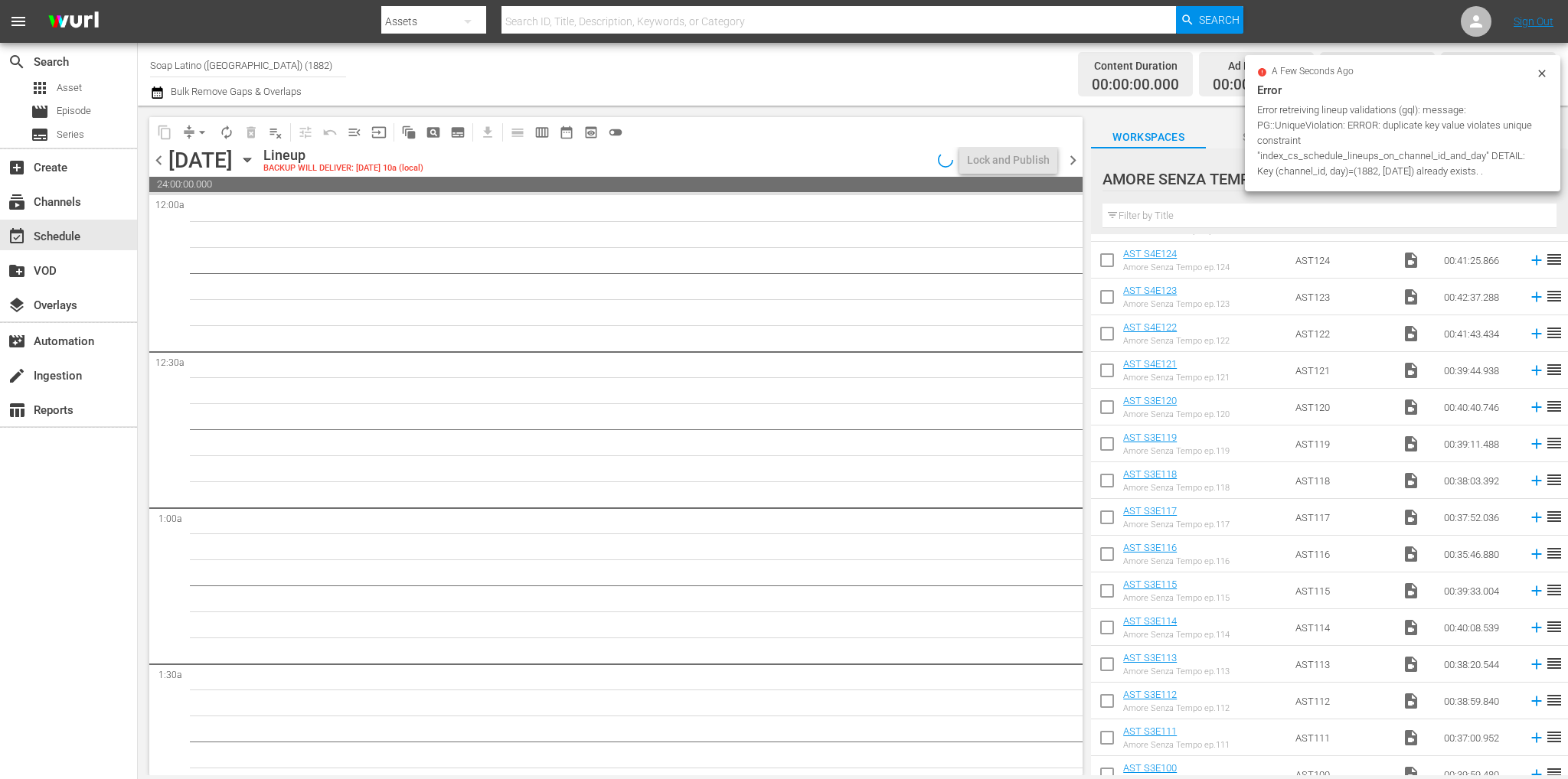
click at [1114, 369] on input "checkbox" at bounding box center [1107, 374] width 32 height 32
checkbox input "true"
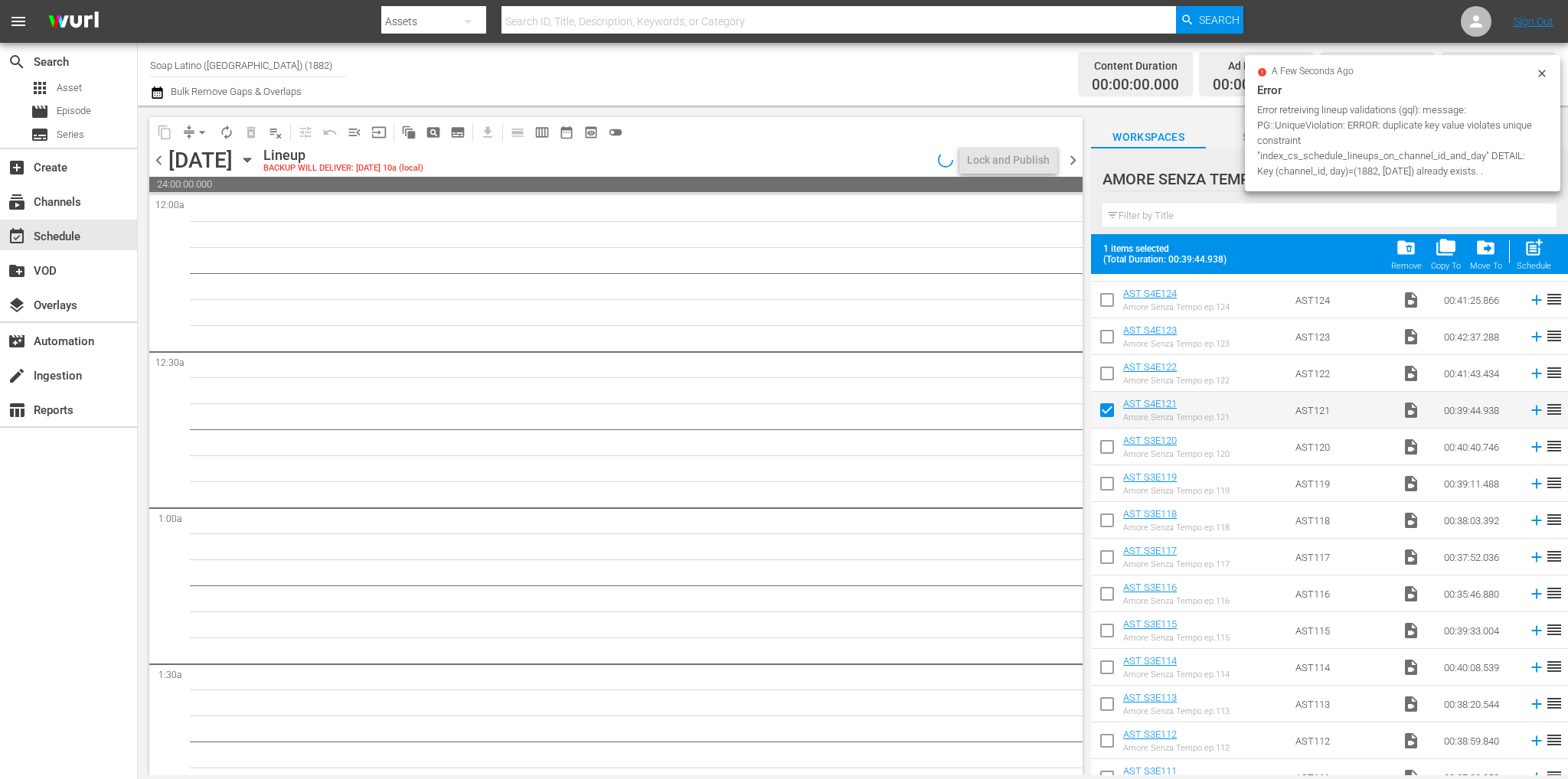
click at [1111, 378] on input "checkbox" at bounding box center [1107, 377] width 32 height 32
checkbox input "true"
click at [1116, 328] on input "checkbox" at bounding box center [1107, 340] width 32 height 32
checkbox input "true"
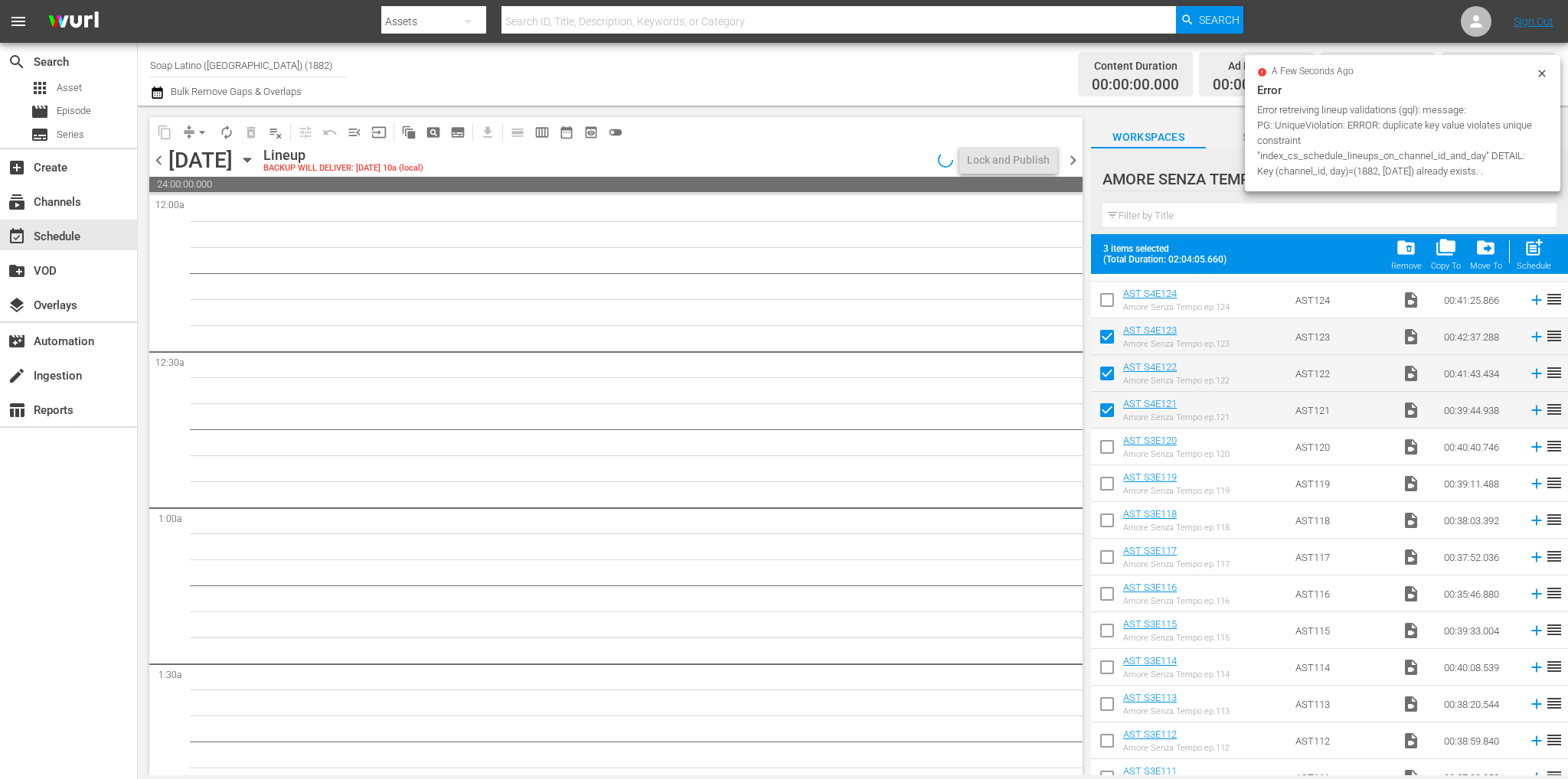
click at [1109, 311] on input "checkbox" at bounding box center [1107, 303] width 32 height 32
checkbox input "true"
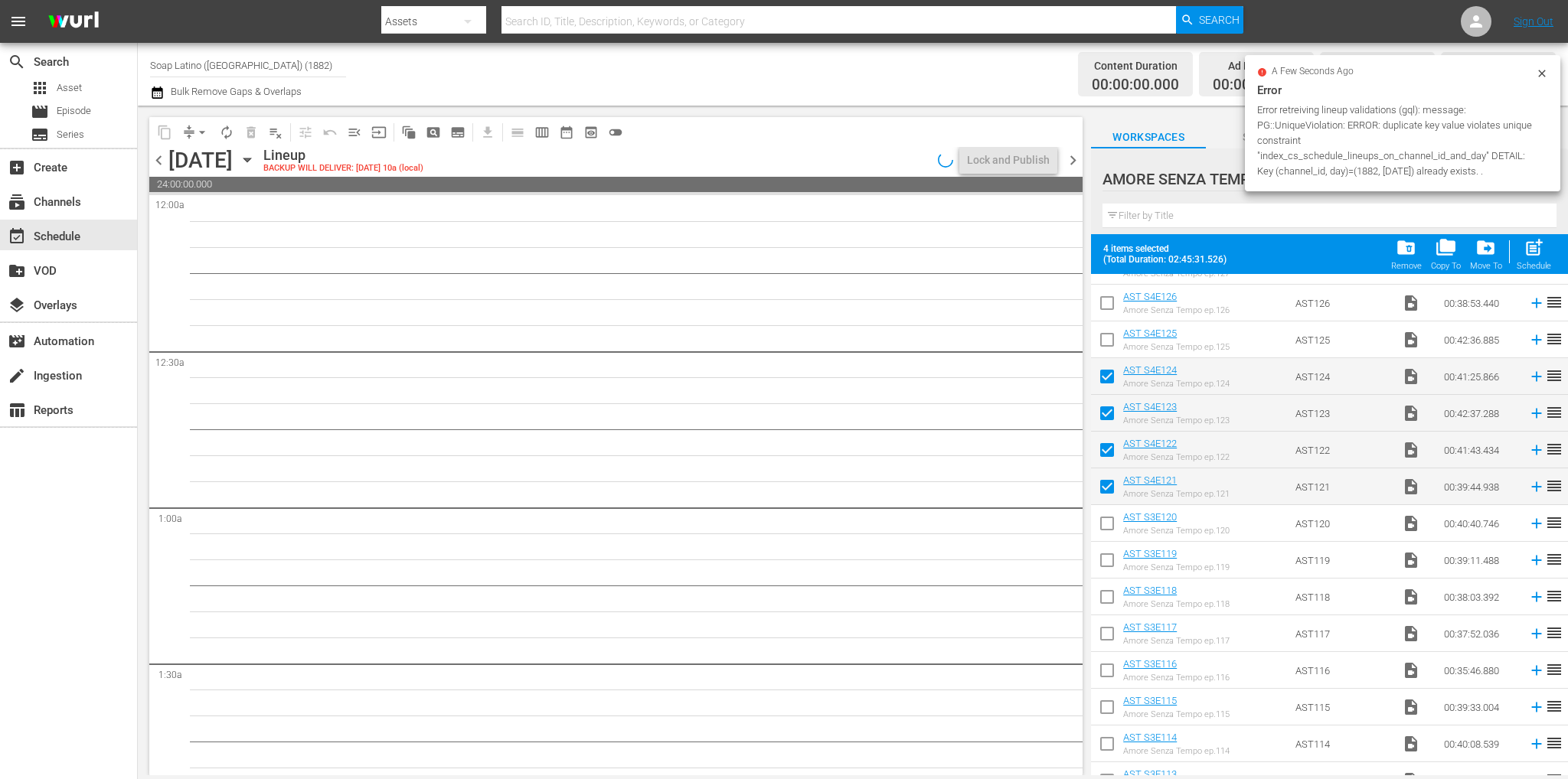
click at [1109, 343] on input "checkbox" at bounding box center [1107, 343] width 32 height 32
checkbox input "true"
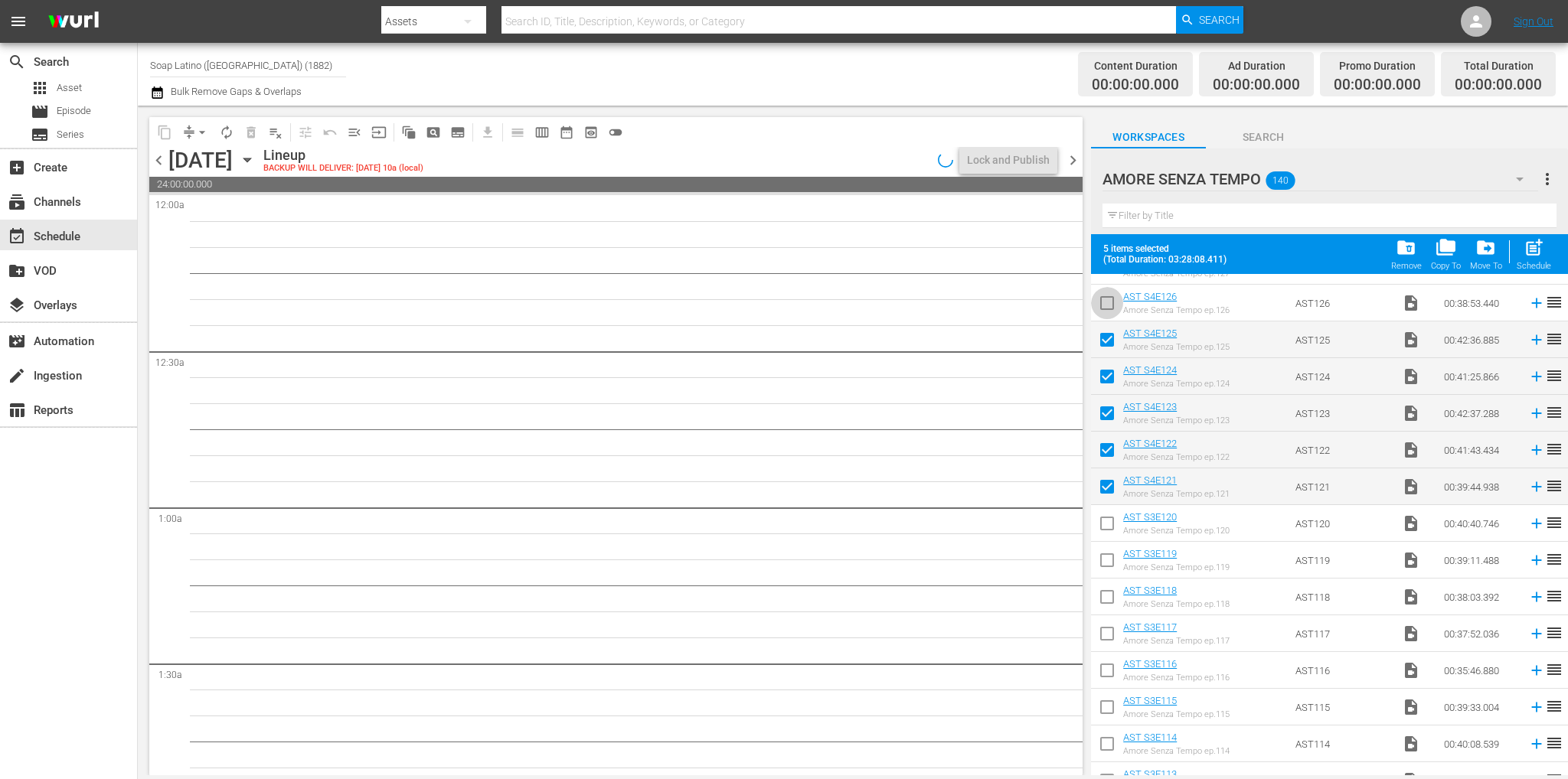
click at [1108, 317] on input "checkbox" at bounding box center [1107, 307] width 32 height 32
checkbox input "true"
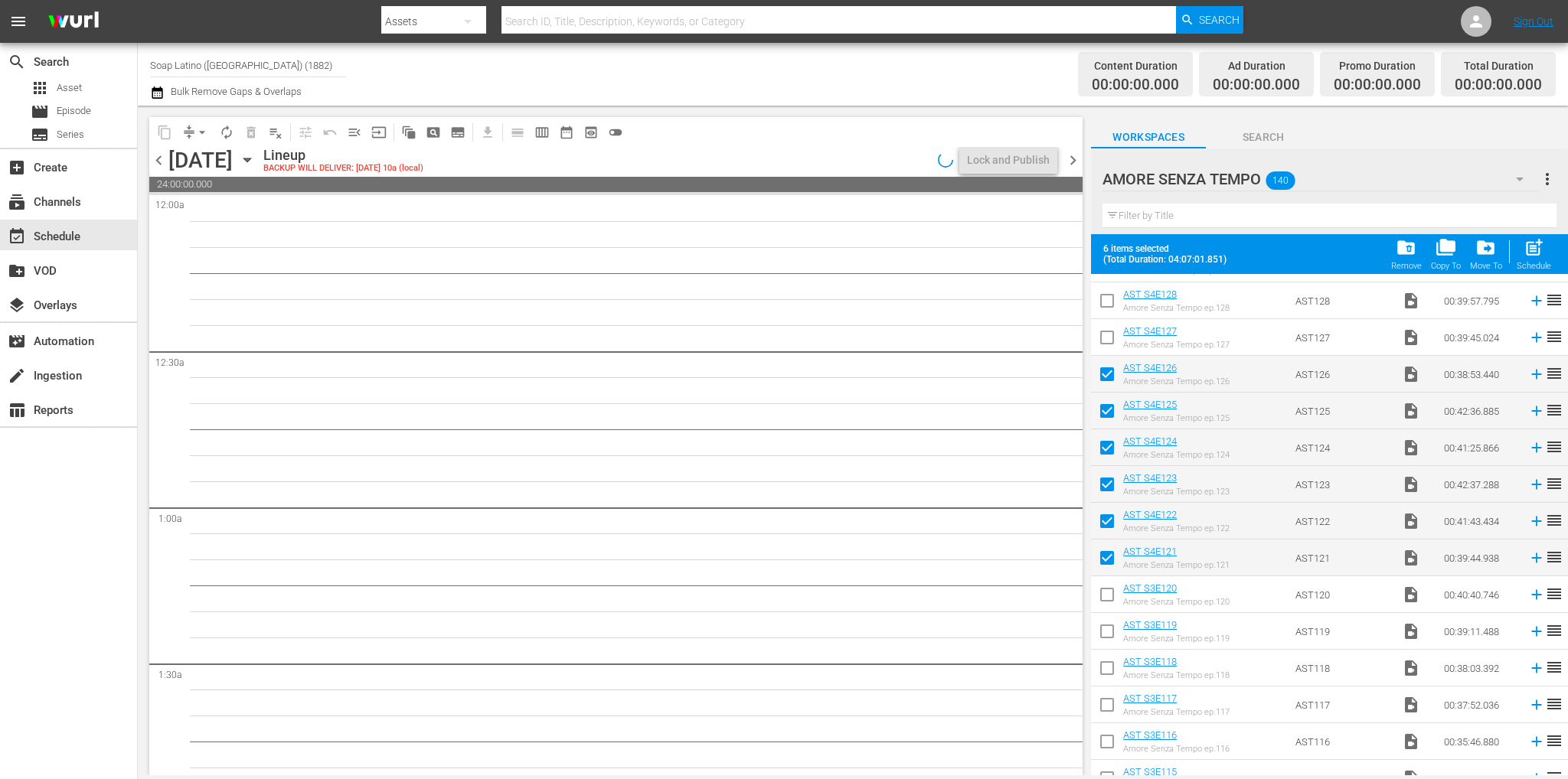
scroll to position [388, 0]
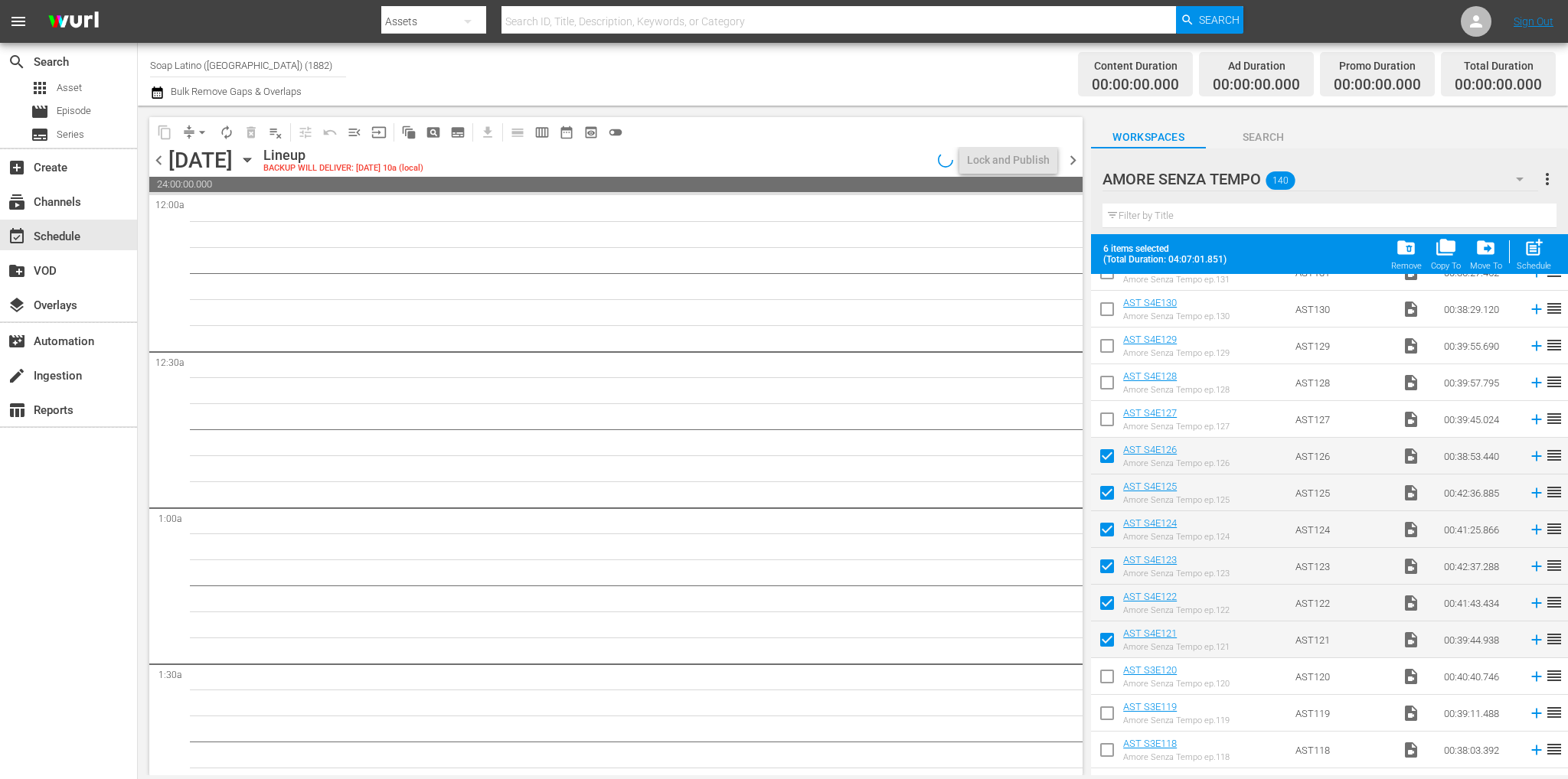
click at [1107, 419] on input "checkbox" at bounding box center [1107, 423] width 32 height 32
checkbox input "true"
click at [1102, 378] on input "checkbox" at bounding box center [1107, 386] width 32 height 32
checkbox input "true"
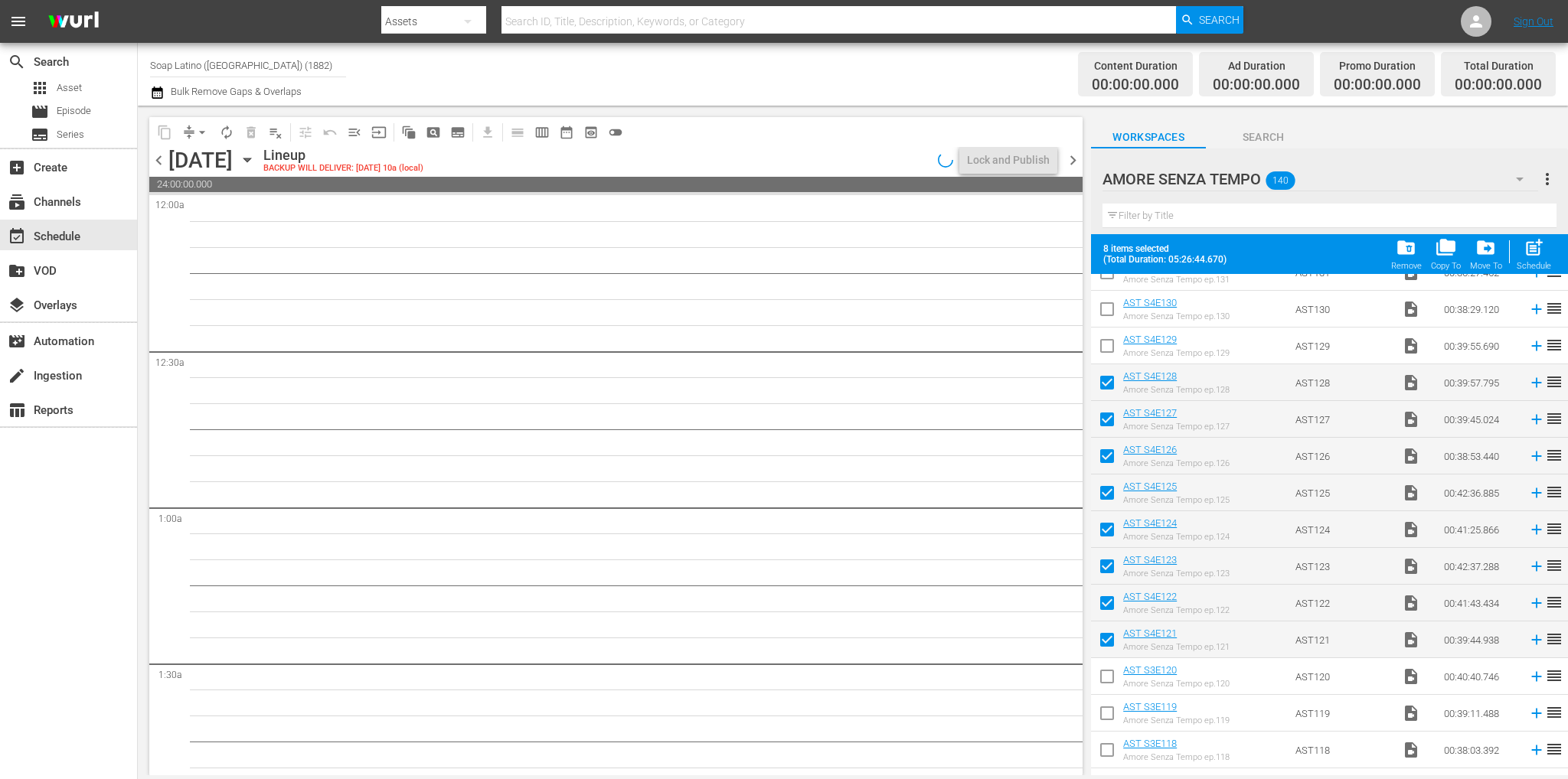
click at [1103, 352] on input "checkbox" at bounding box center [1107, 349] width 32 height 32
checkbox input "true"
click at [1099, 322] on input "checkbox" at bounding box center [1107, 313] width 32 height 32
checkbox input "true"
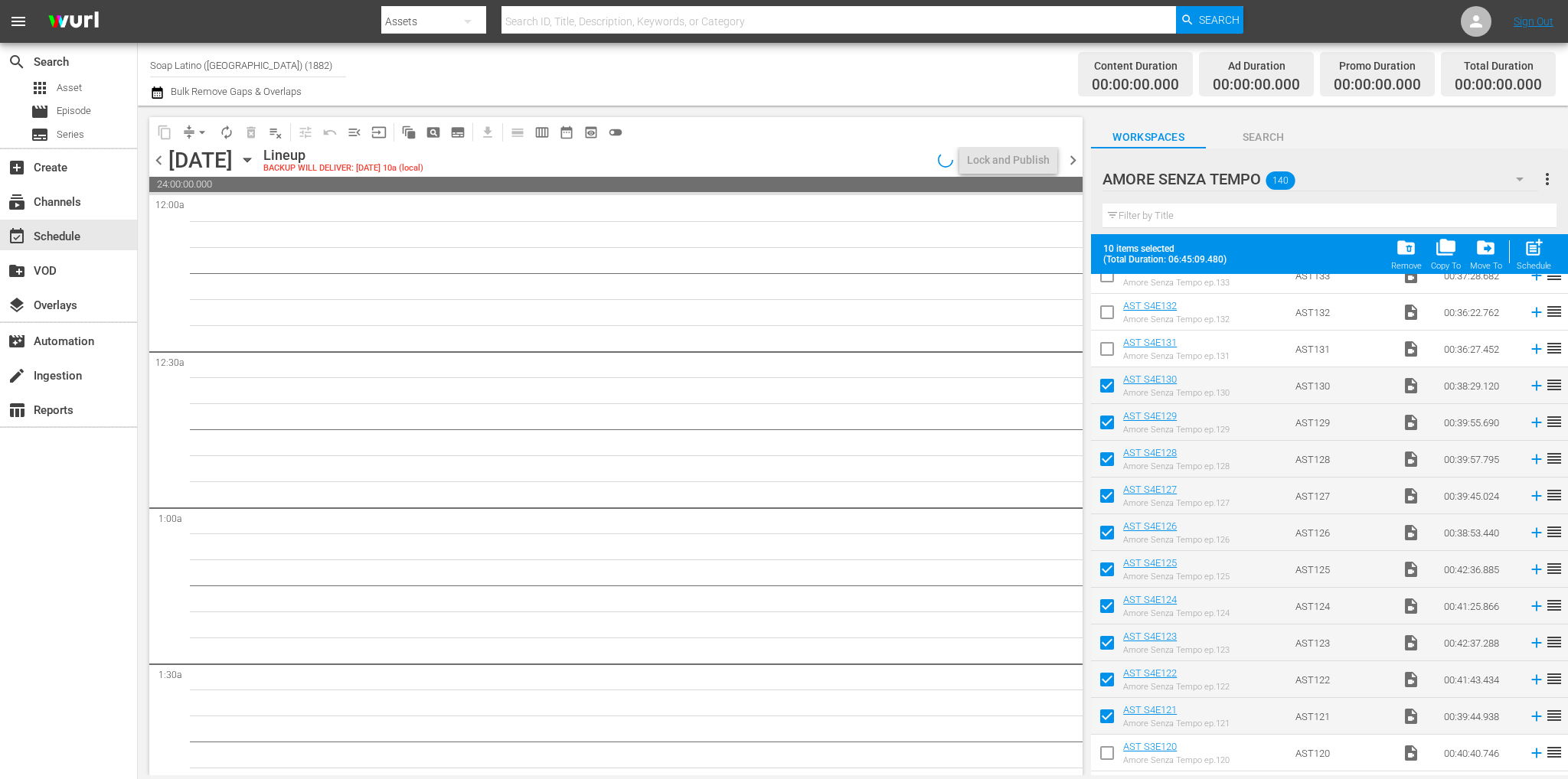
click at [1113, 356] on input "checkbox" at bounding box center [1107, 352] width 32 height 32
checkbox input "true"
click at [1105, 316] on input "checkbox" at bounding box center [1107, 315] width 32 height 32
checkbox input "true"
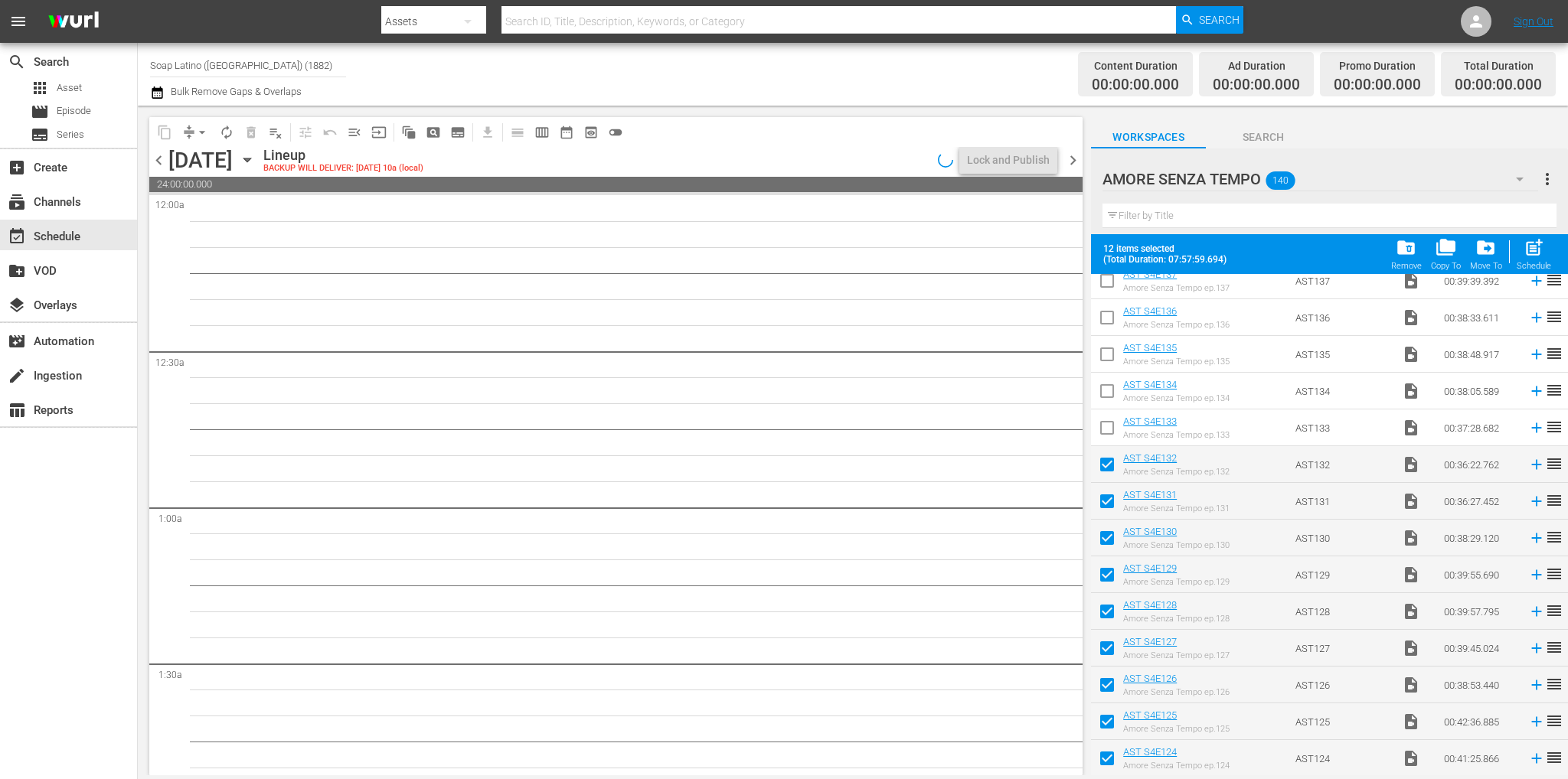
scroll to position [159, 0]
click at [1103, 426] on input "checkbox" at bounding box center [1107, 432] width 32 height 32
checkbox input "true"
click at [1108, 387] on input "checkbox" at bounding box center [1107, 395] width 32 height 32
checkbox input "true"
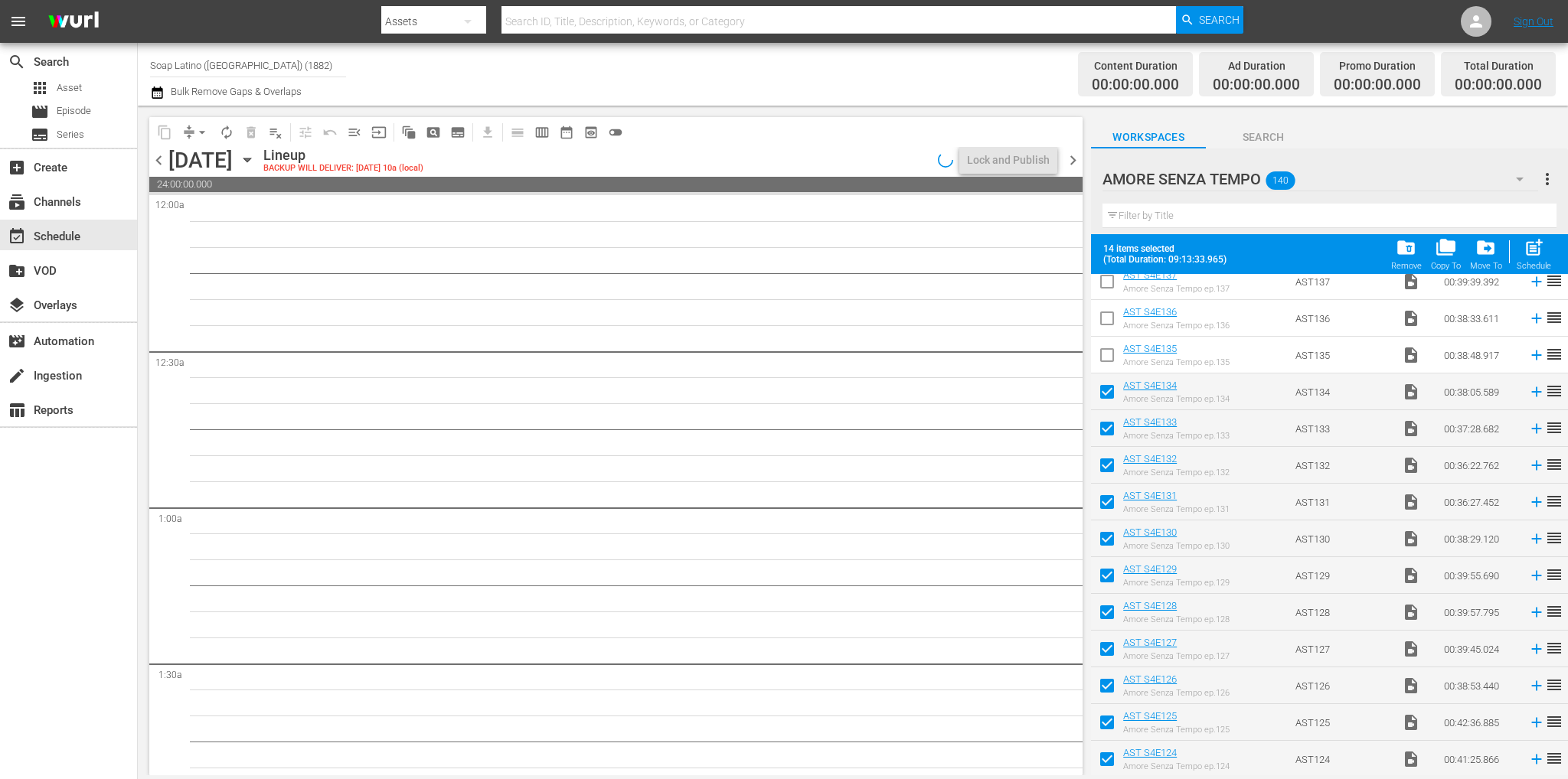
click at [1108, 351] on input "checkbox" at bounding box center [1107, 359] width 32 height 32
checkbox input "true"
click at [1103, 321] on input "checkbox" at bounding box center [1107, 322] width 32 height 32
checkbox input "true"
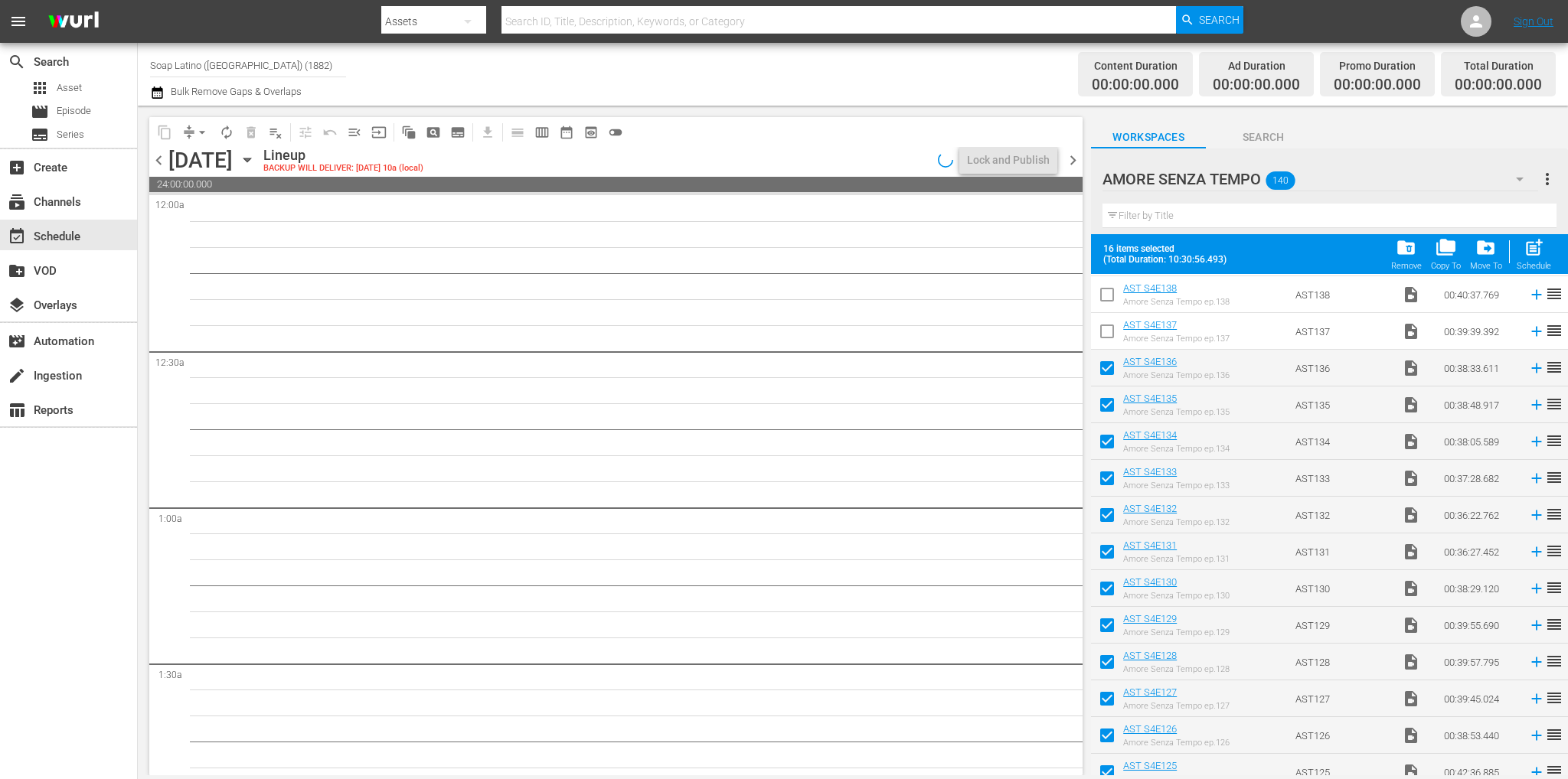
scroll to position [82, 0]
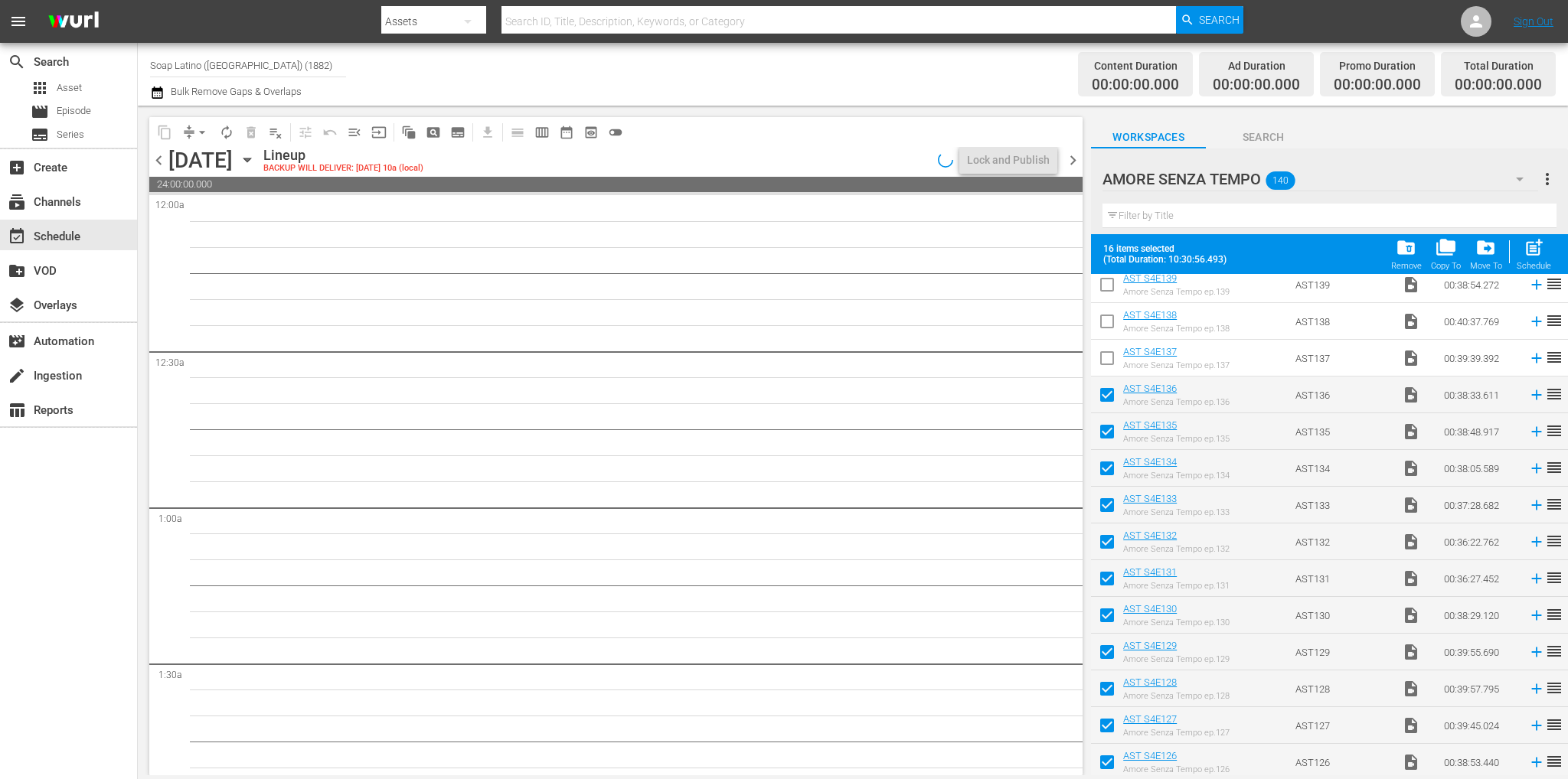
click at [1110, 366] on input "checkbox" at bounding box center [1107, 361] width 32 height 32
checkbox input "true"
click at [1100, 335] on input "checkbox" at bounding box center [1107, 325] width 32 height 32
checkbox input "true"
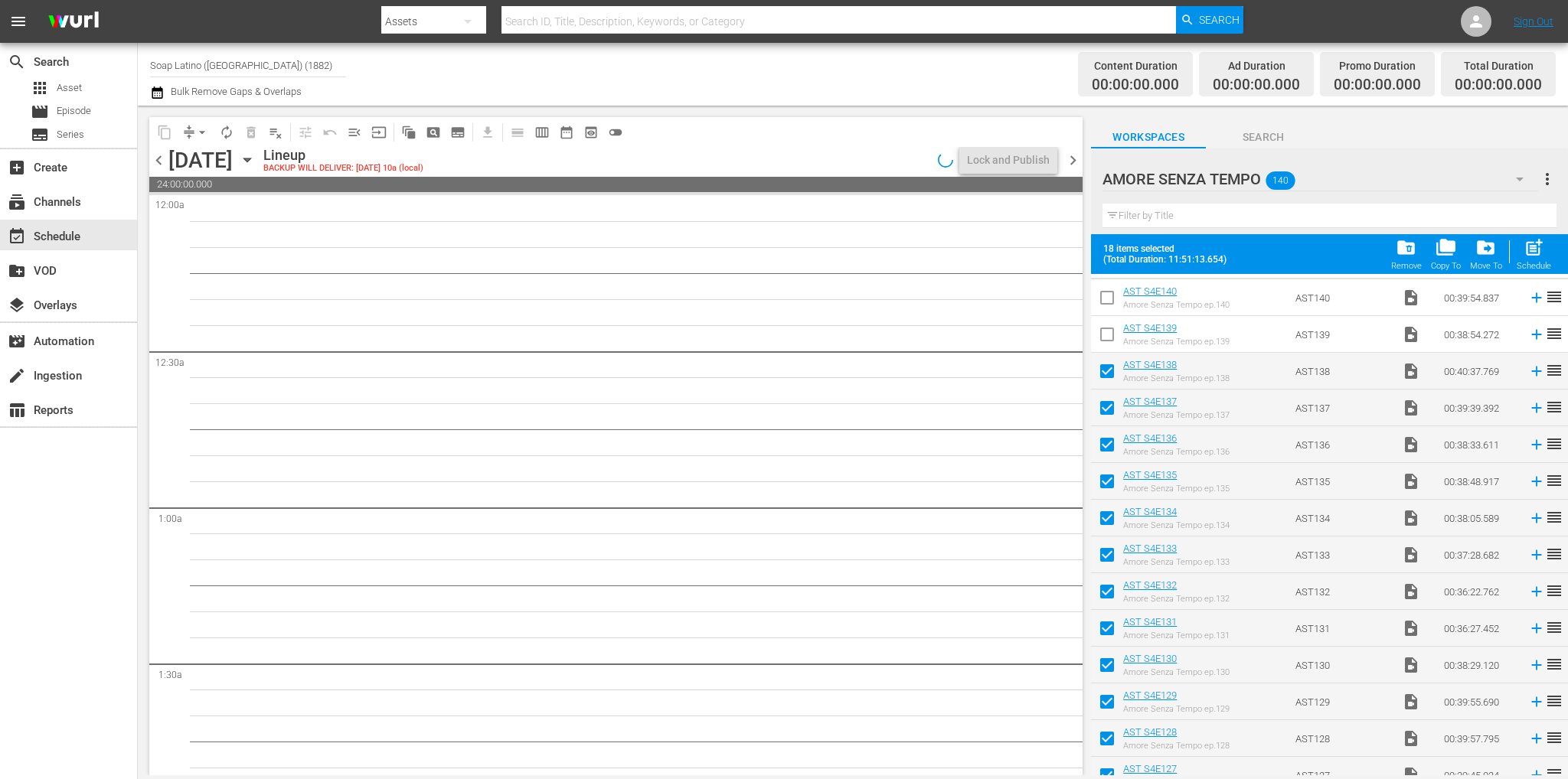
scroll to position [5, 0]
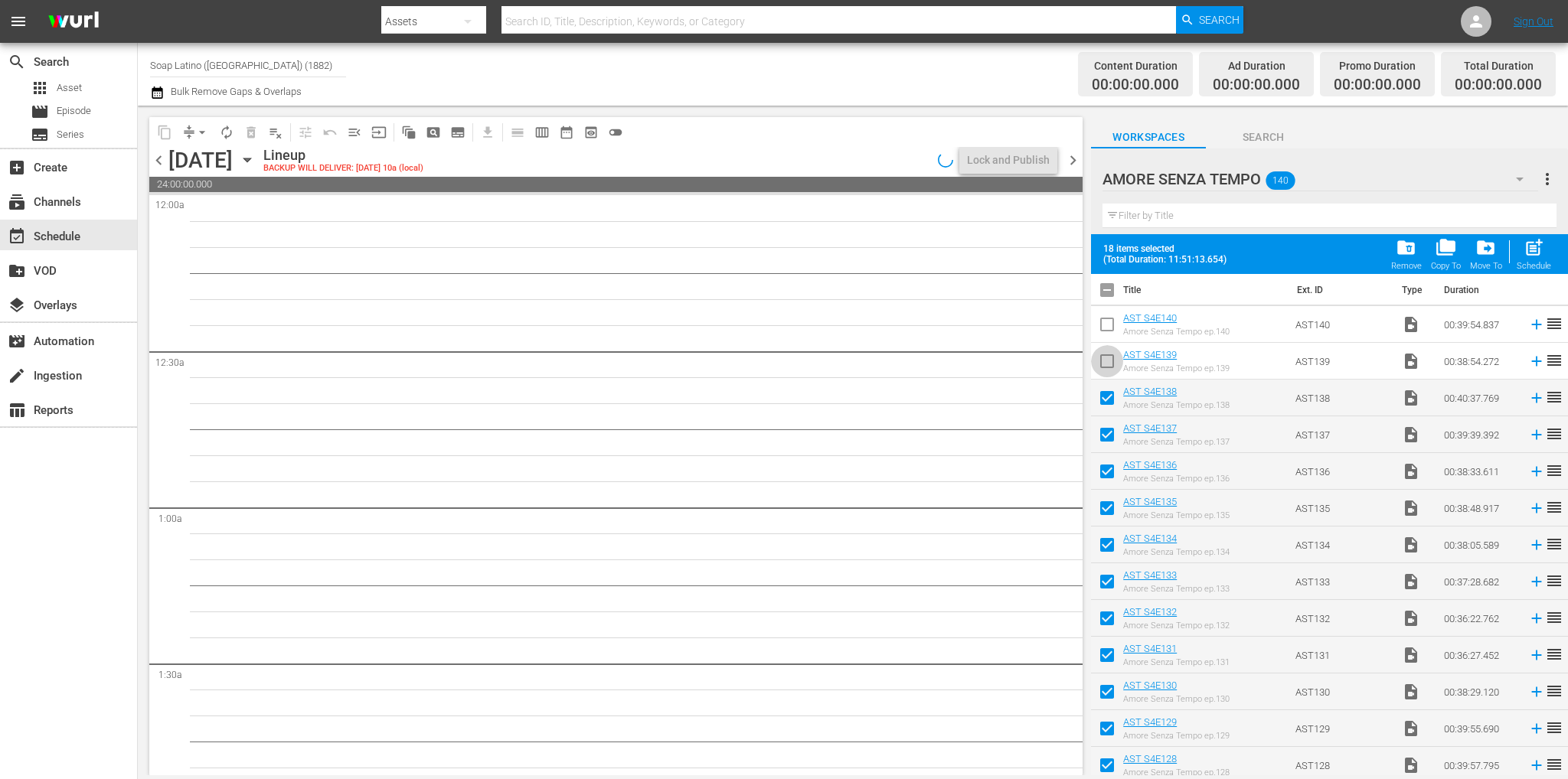
click at [1103, 366] on input "checkbox" at bounding box center [1107, 365] width 32 height 32
checkbox input "true"
click at [1104, 323] on input "checkbox" at bounding box center [1107, 328] width 32 height 32
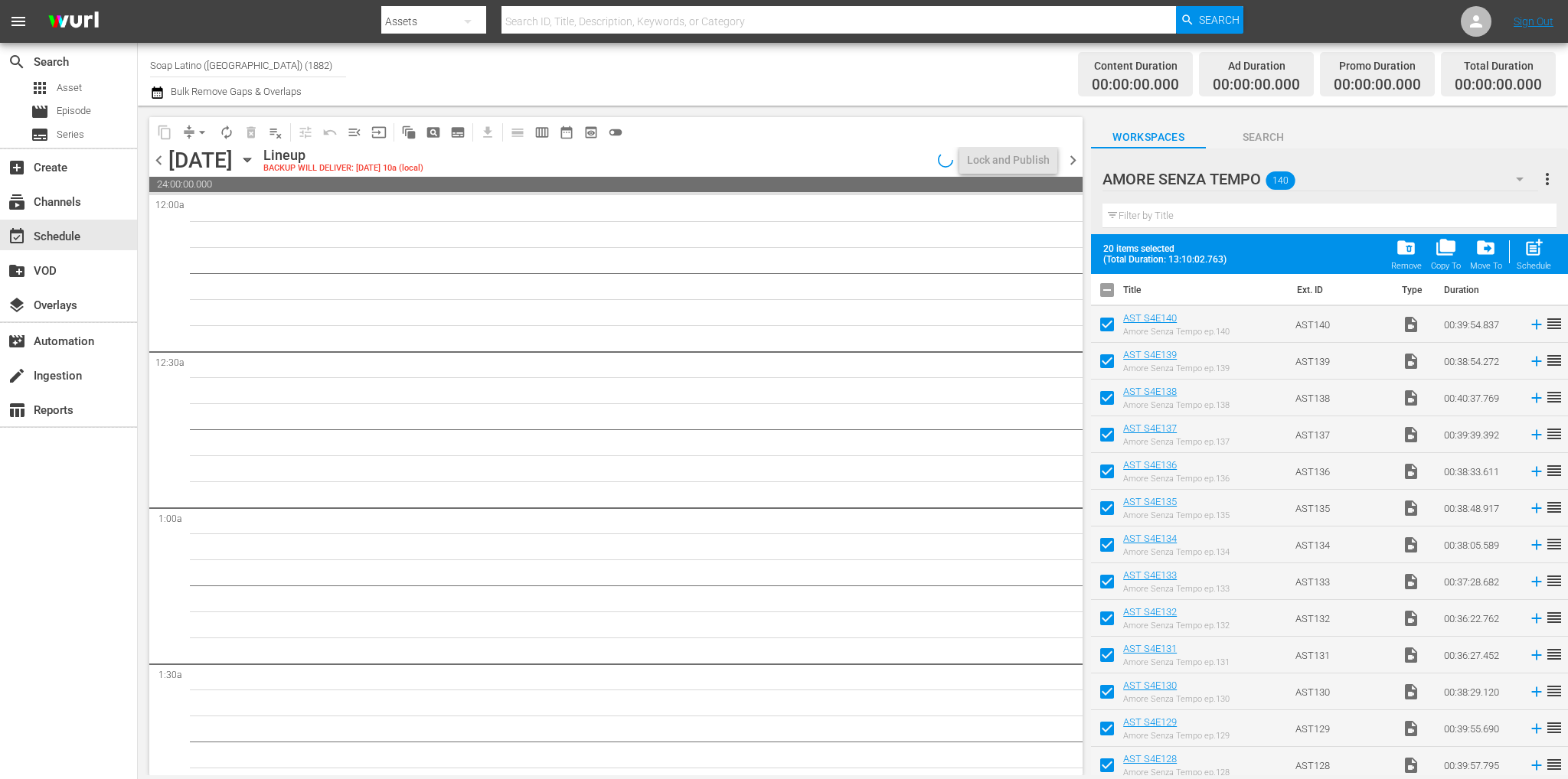
click at [1542, 249] on span "post_add" at bounding box center [1534, 248] width 20 height 20
checkbox input "false"
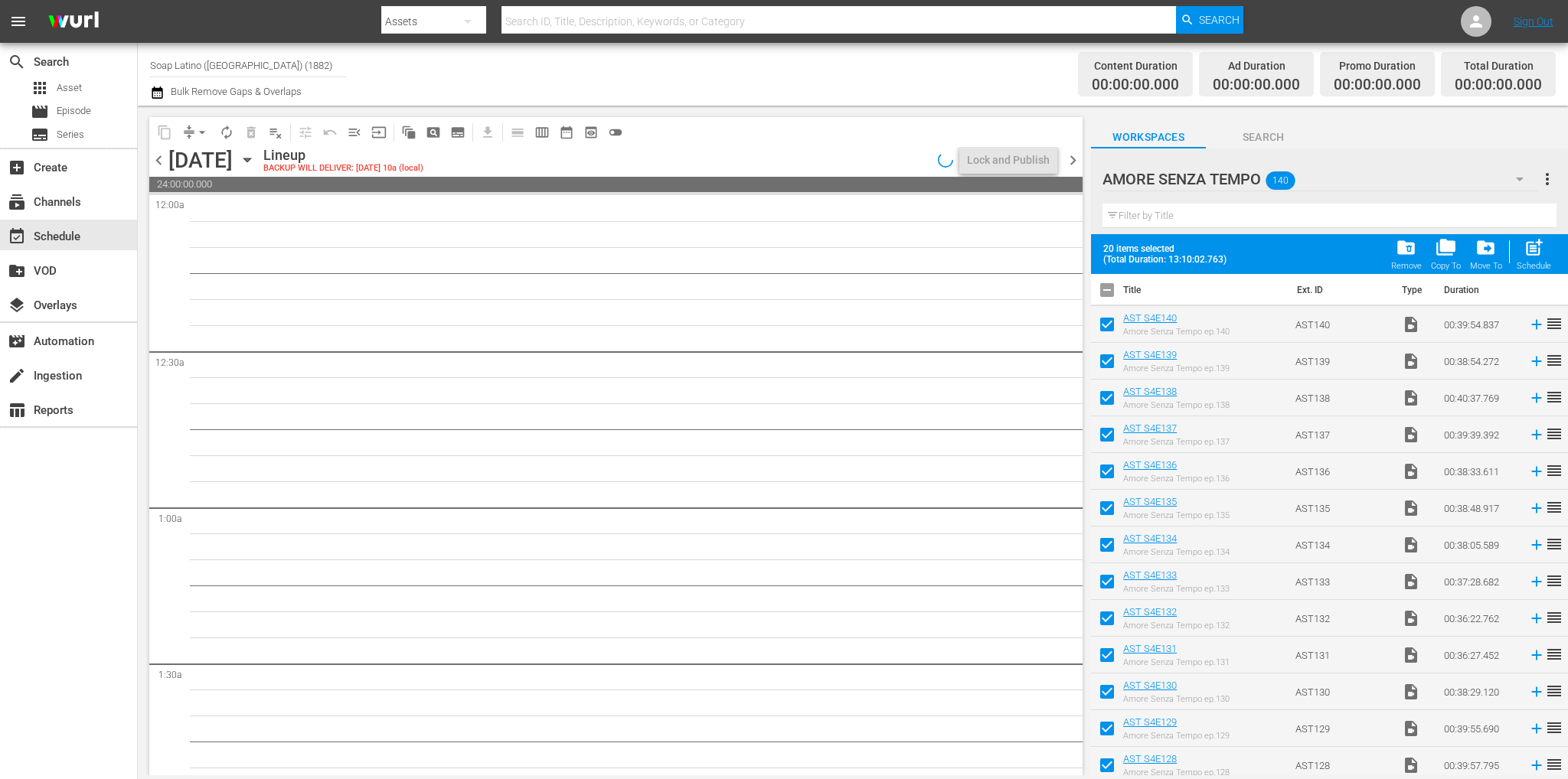
checkbox input "false"
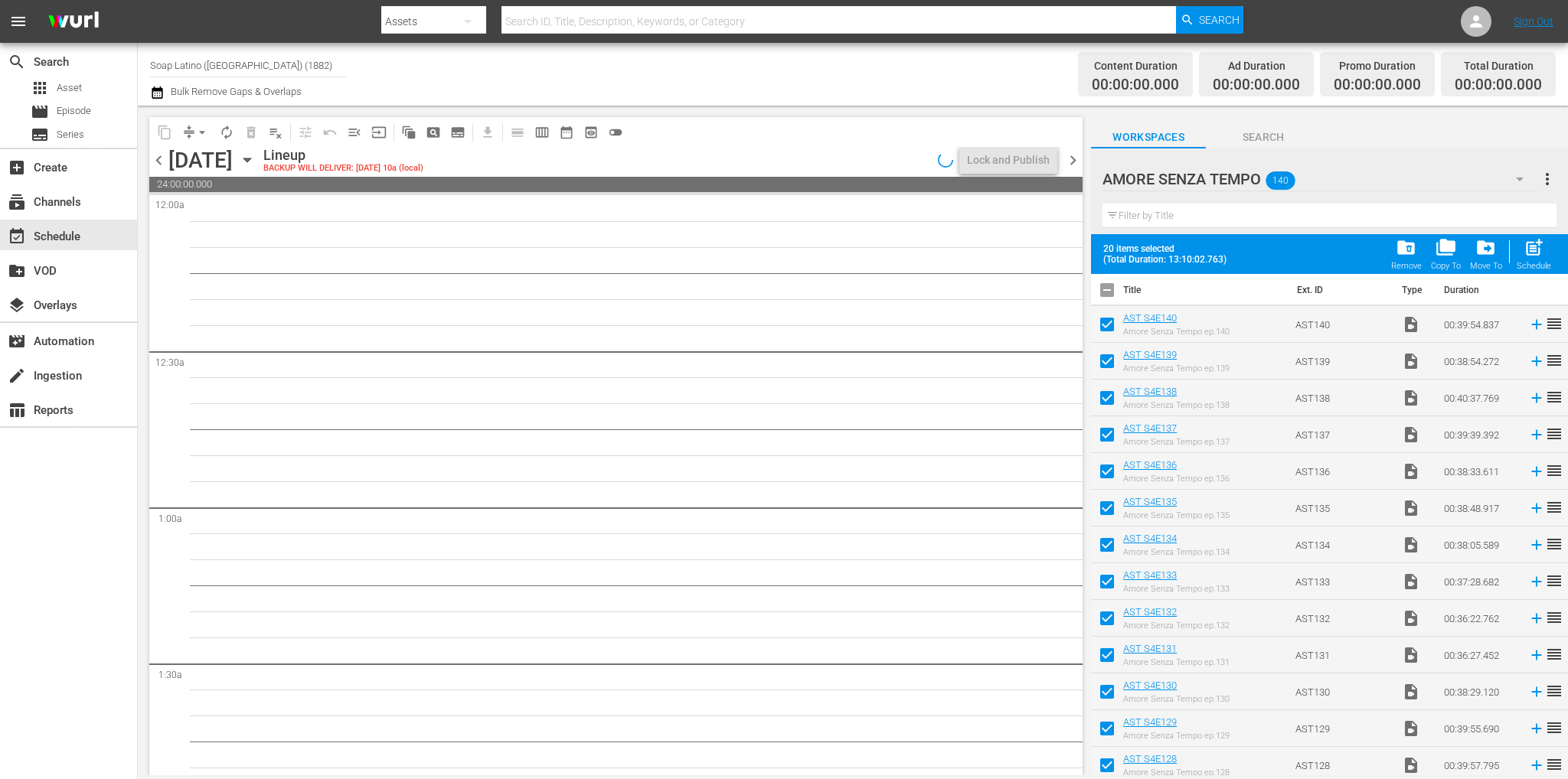
checkbox input "false"
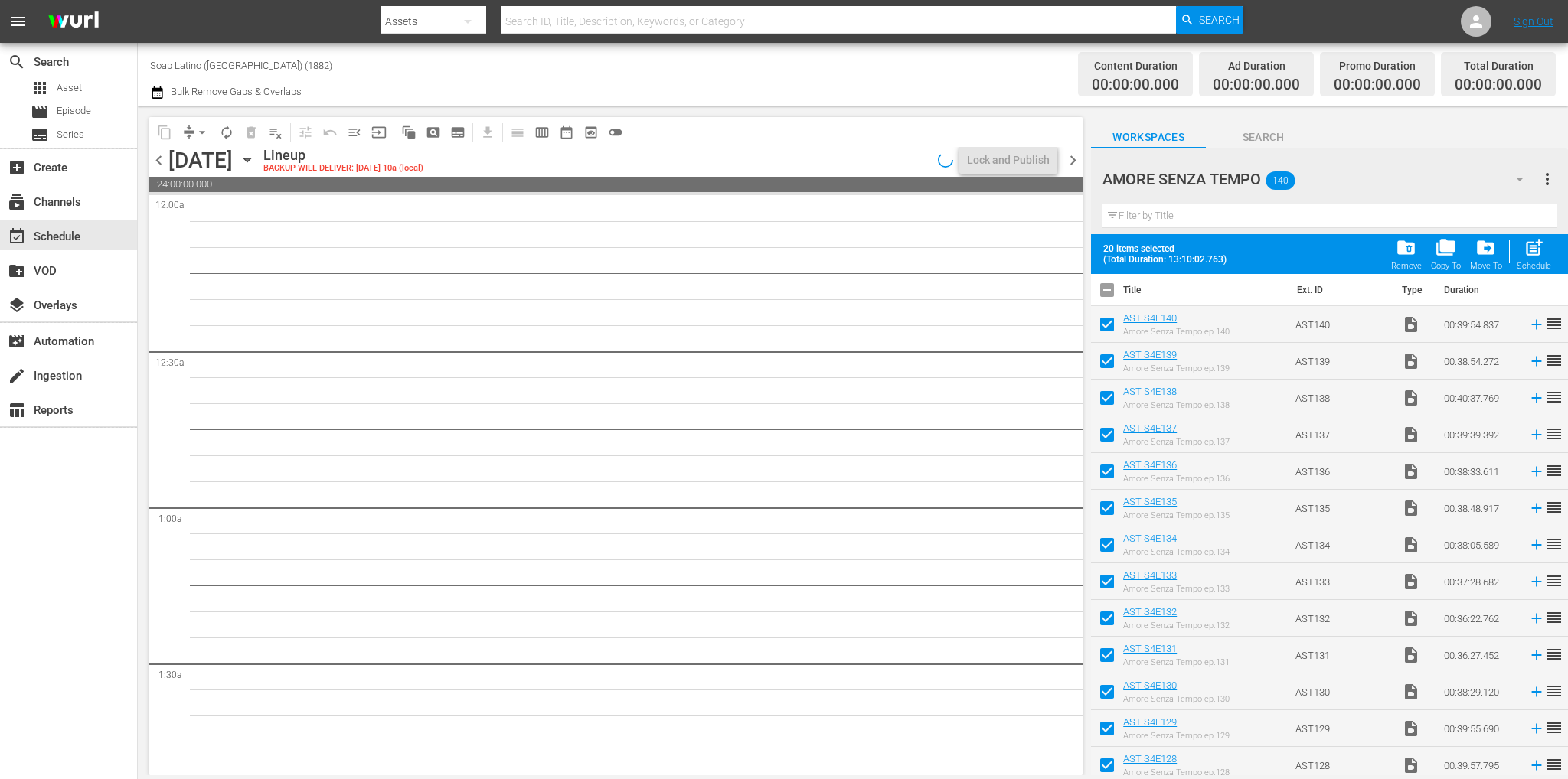
checkbox input "false"
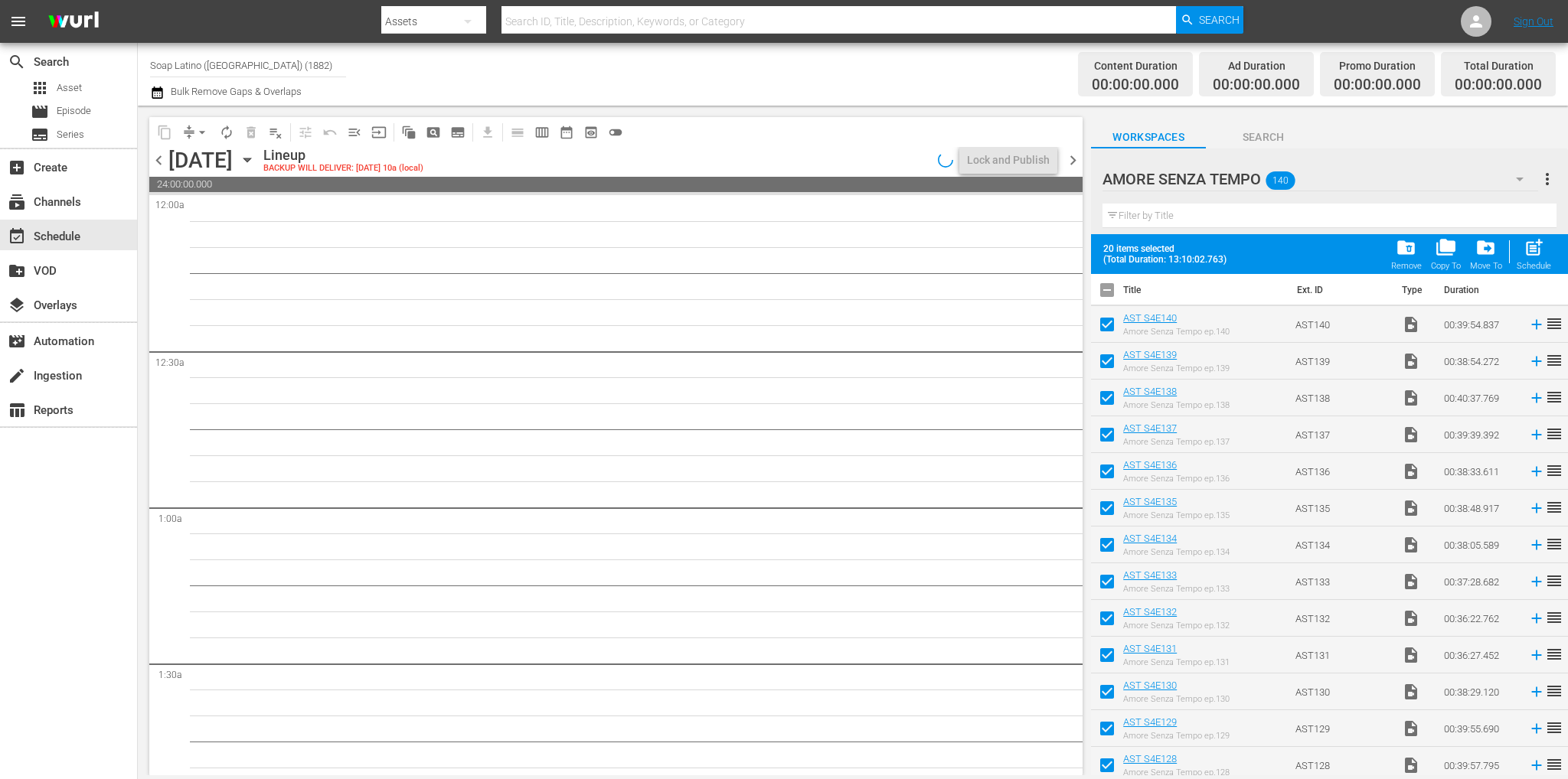
checkbox input "false"
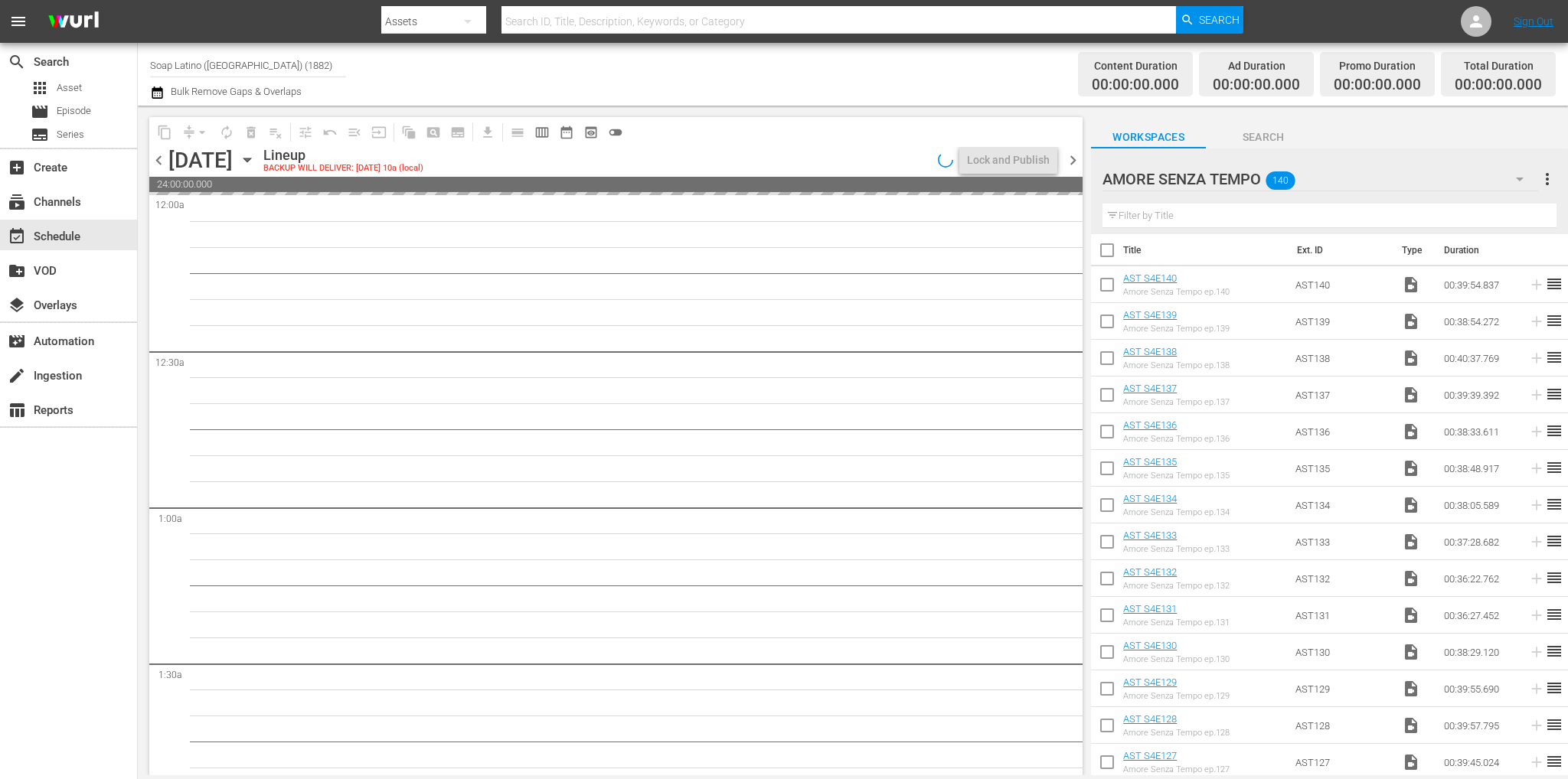
click at [255, 157] on icon "button" at bounding box center [248, 160] width 17 height 17
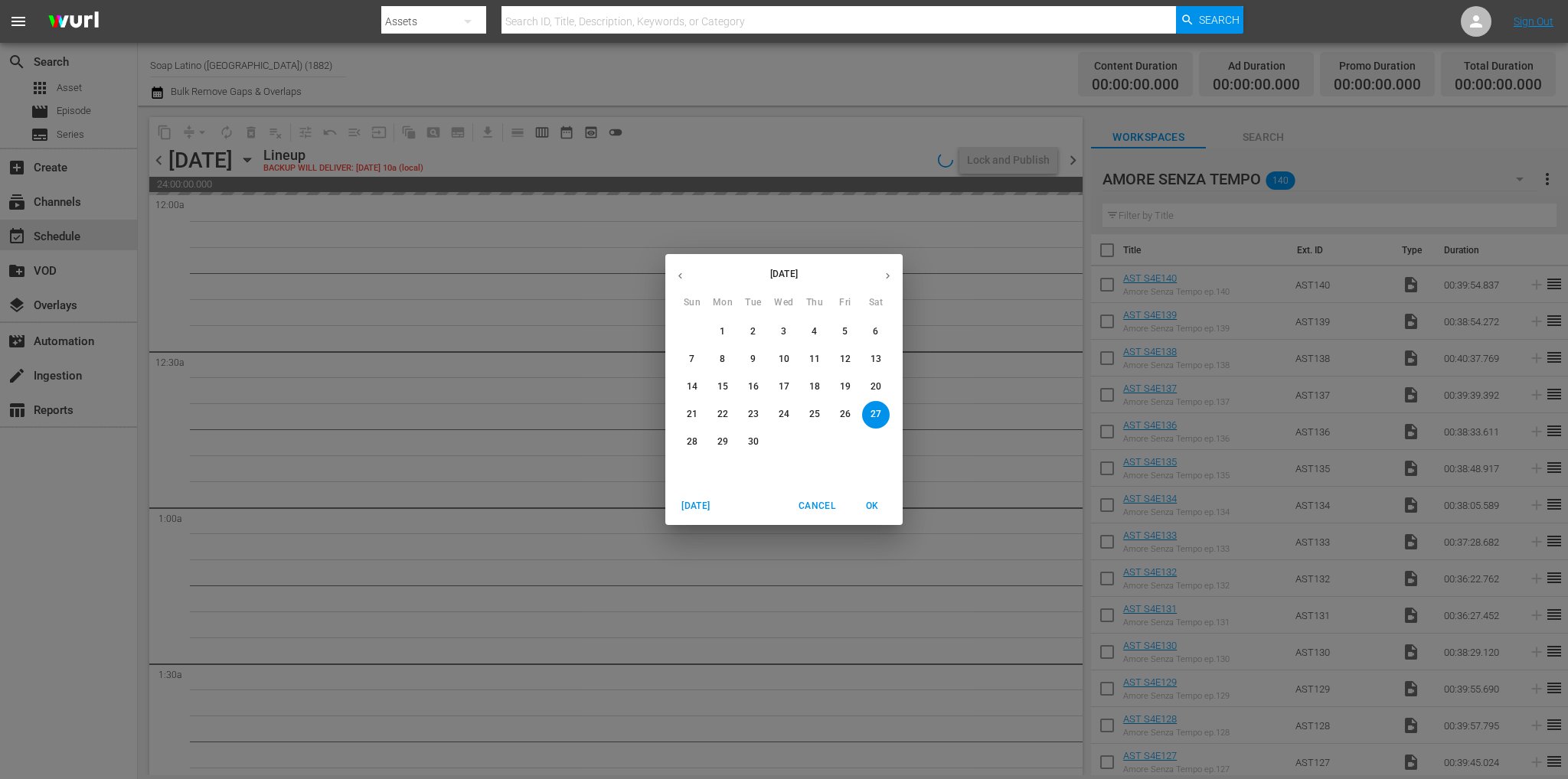
click at [722, 413] on p "22" at bounding box center [723, 414] width 11 height 13
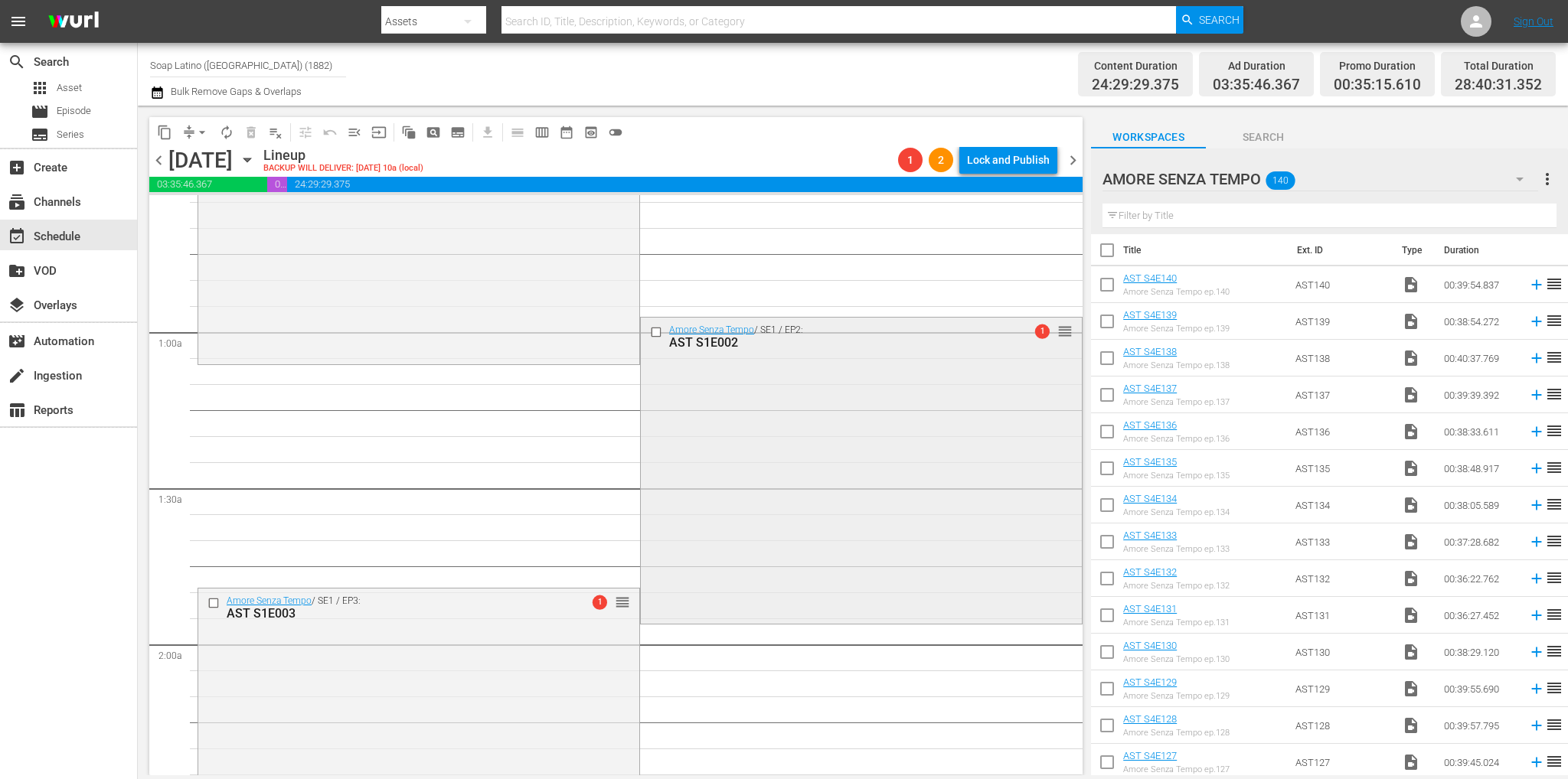
scroll to position [307, 0]
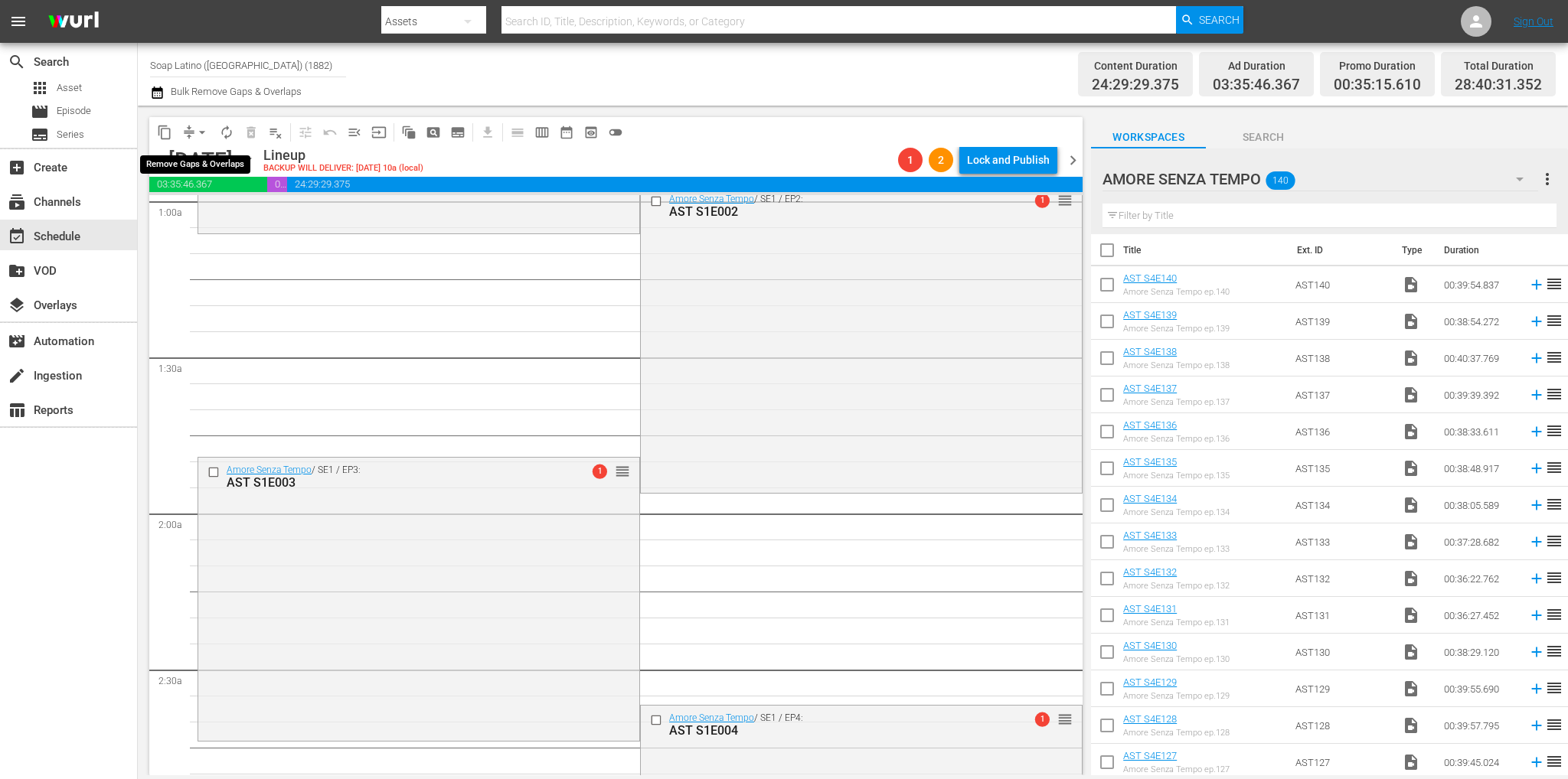
click at [197, 138] on span "arrow_drop_down" at bounding box center [202, 132] width 15 height 15
click at [214, 192] on li "Align to First Episode" at bounding box center [202, 189] width 126 height 26
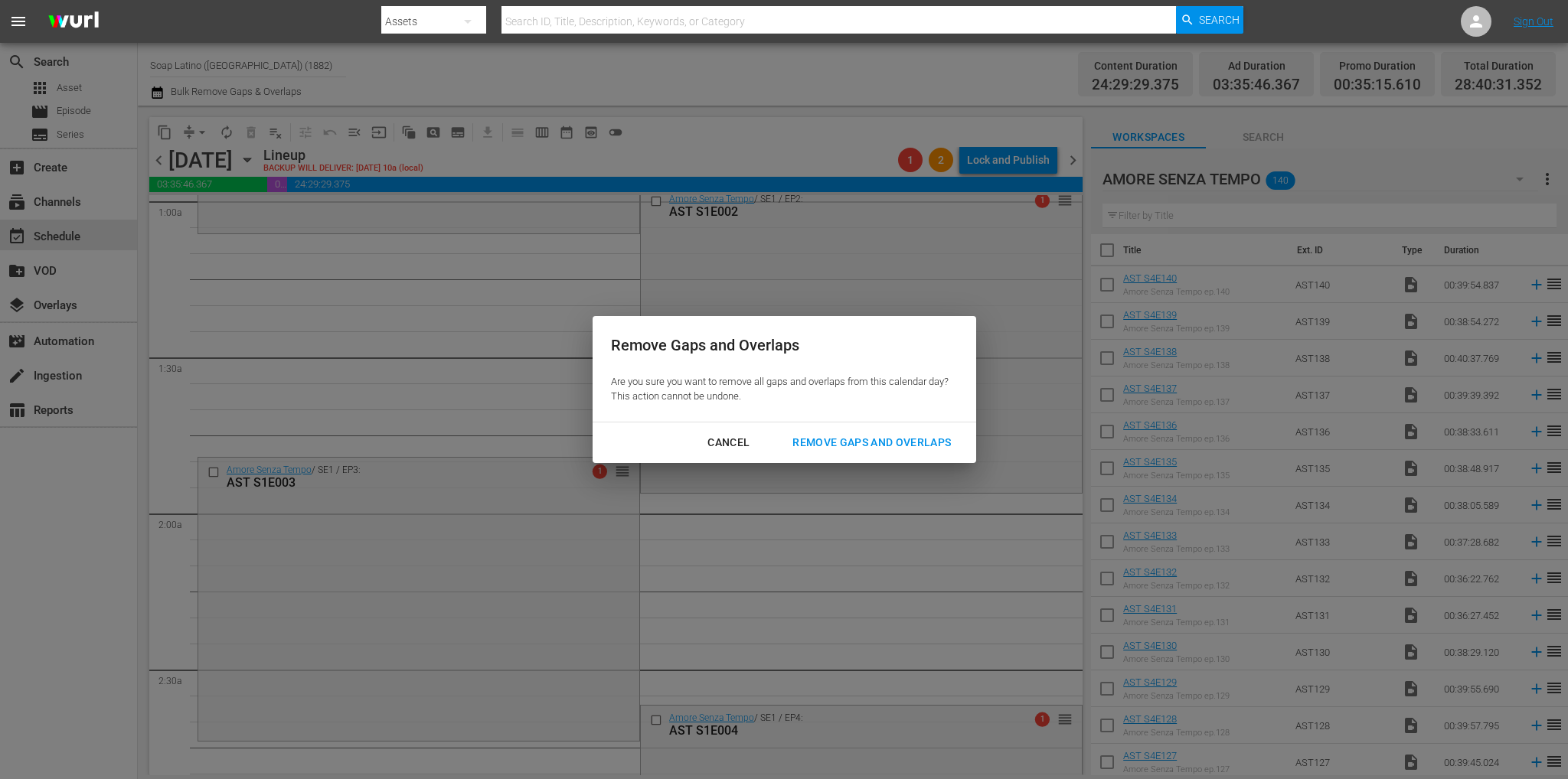
click at [882, 439] on div "Remove Gaps and Overlaps" at bounding box center [871, 442] width 183 height 19
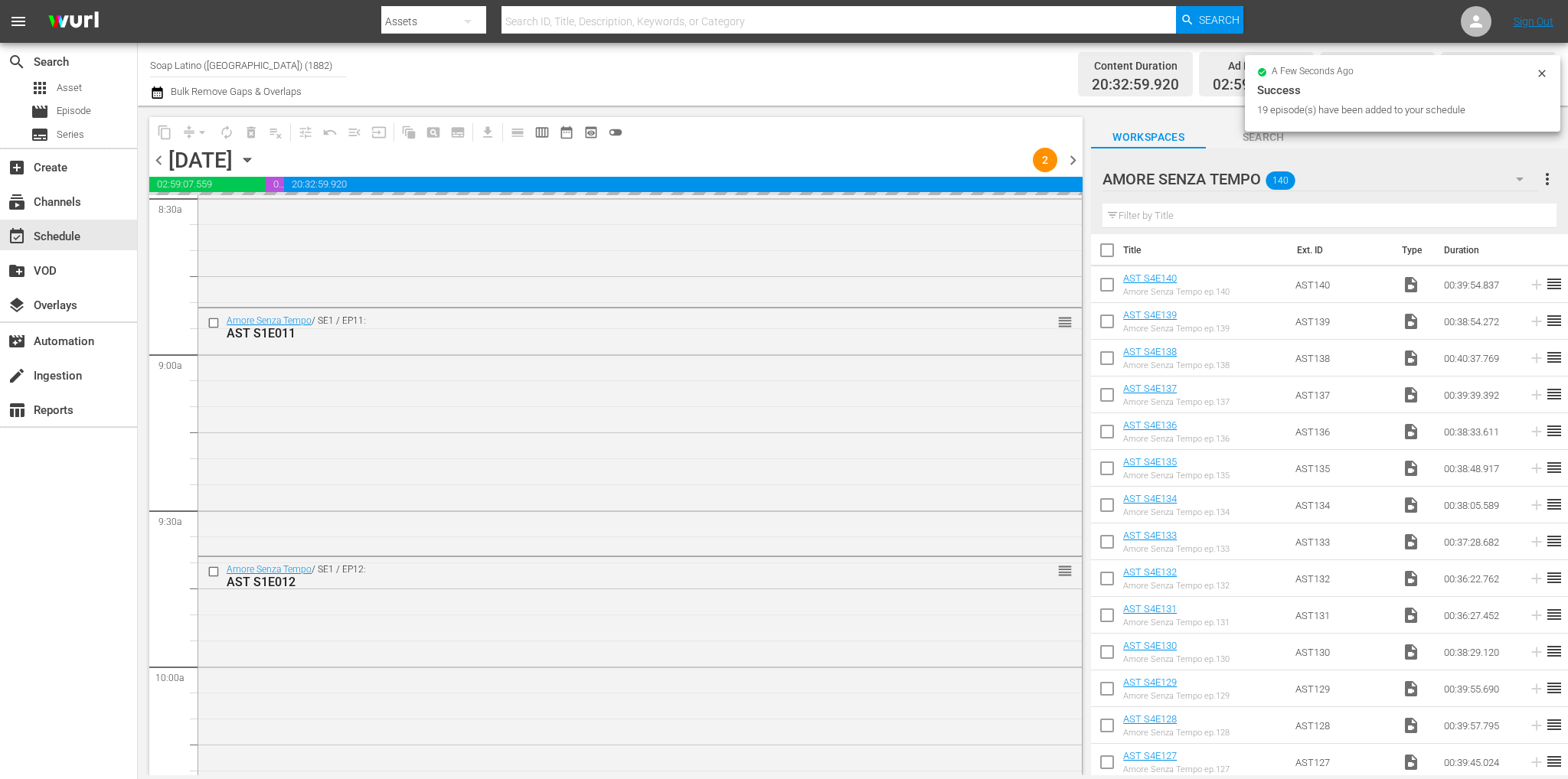
scroll to position [6922, 0]
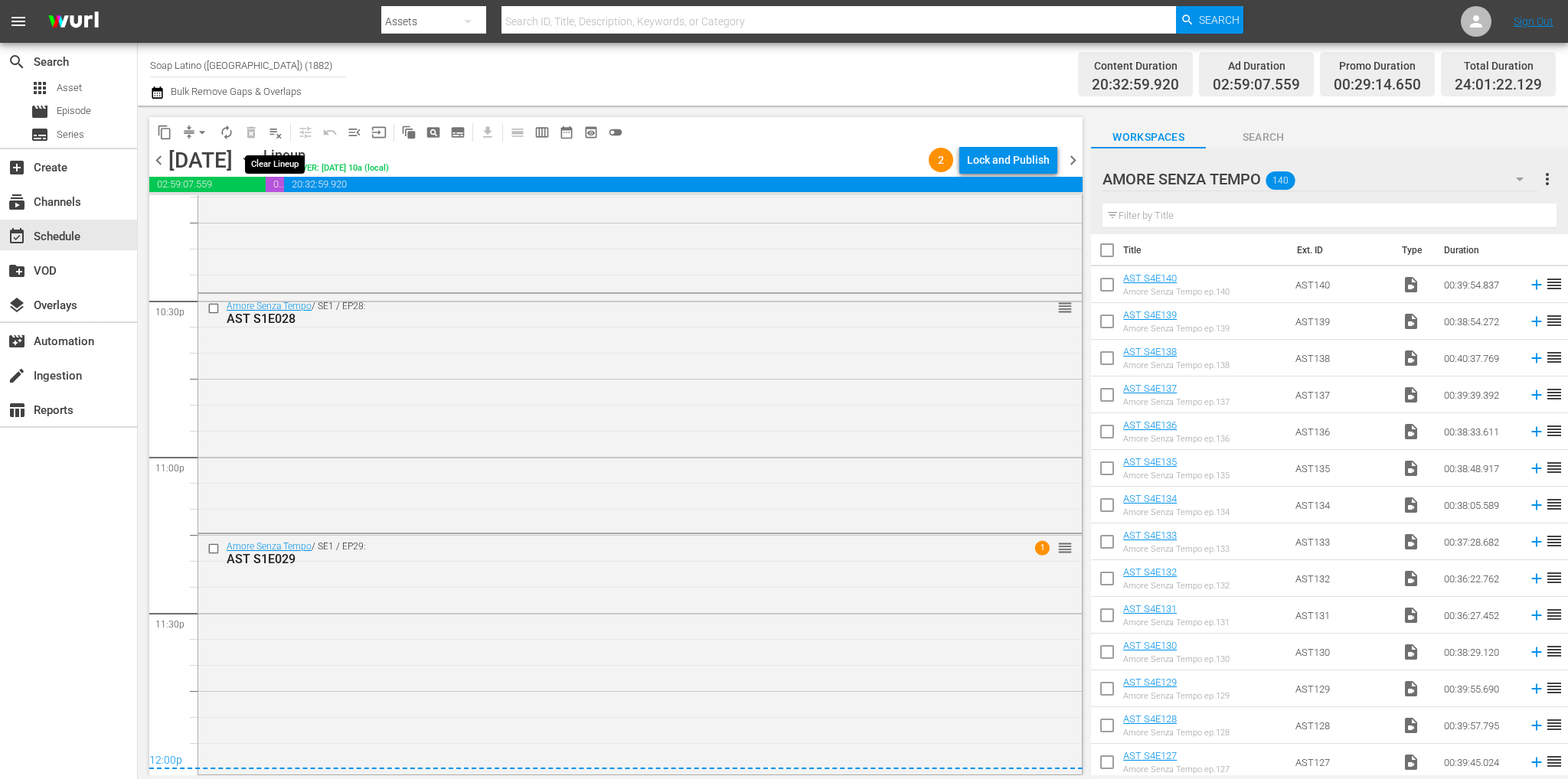
click at [284, 128] on button "playlist_remove_outlined" at bounding box center [275, 132] width 25 height 25
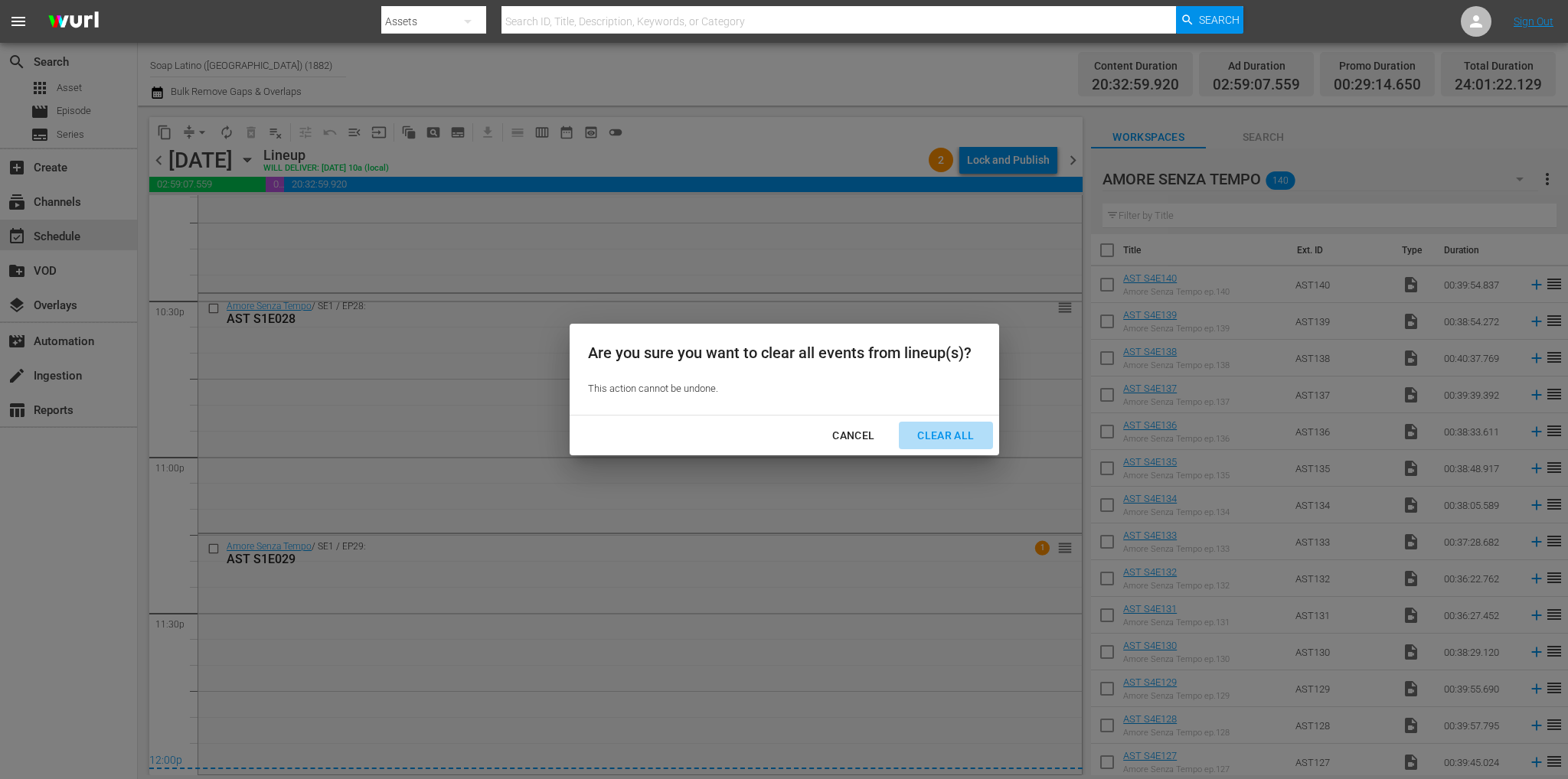
click at [943, 436] on div "Clear All" at bounding box center [945, 436] width 81 height 19
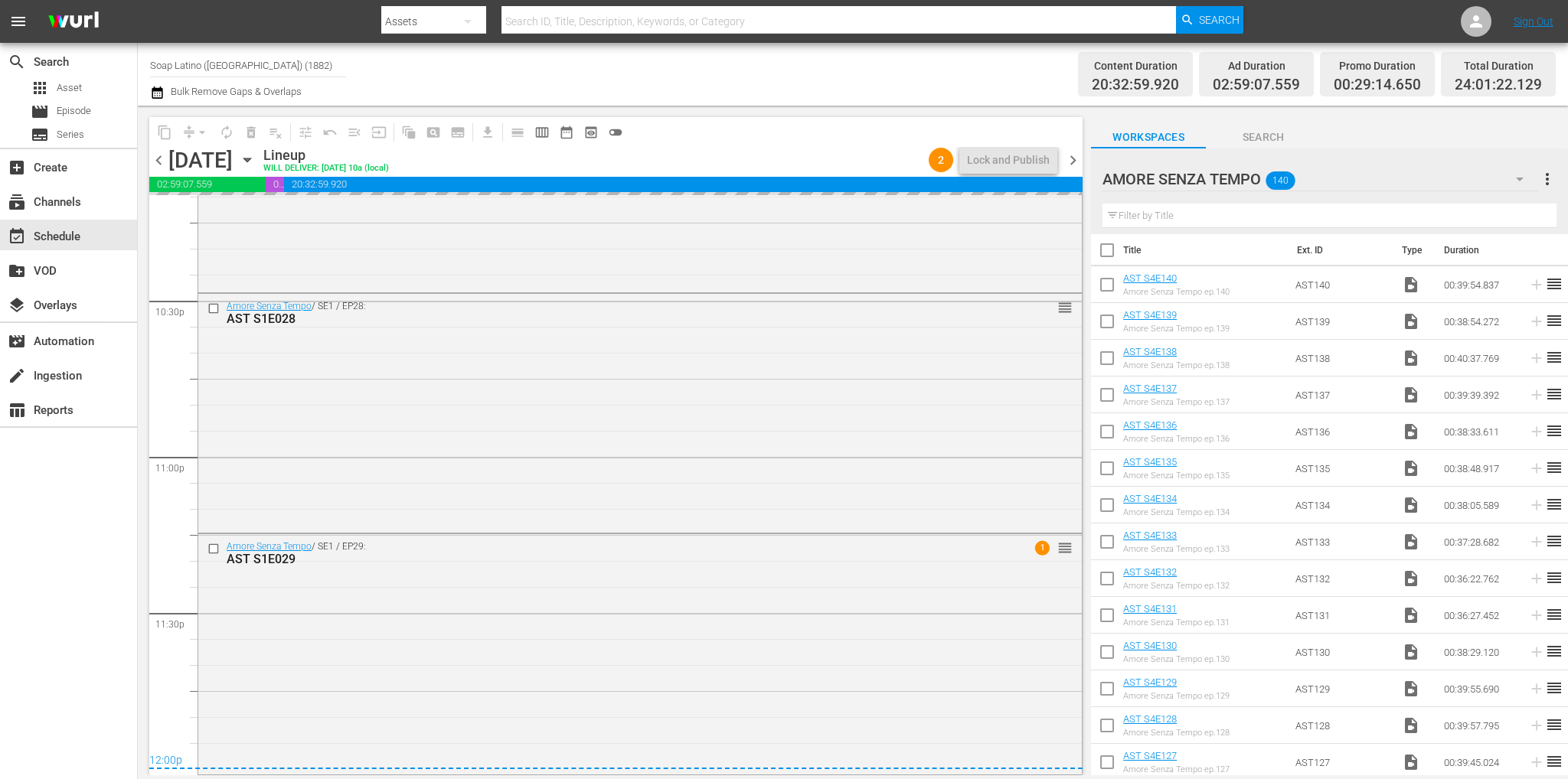
click at [1074, 163] on span "chevron_right" at bounding box center [1073, 161] width 19 height 19
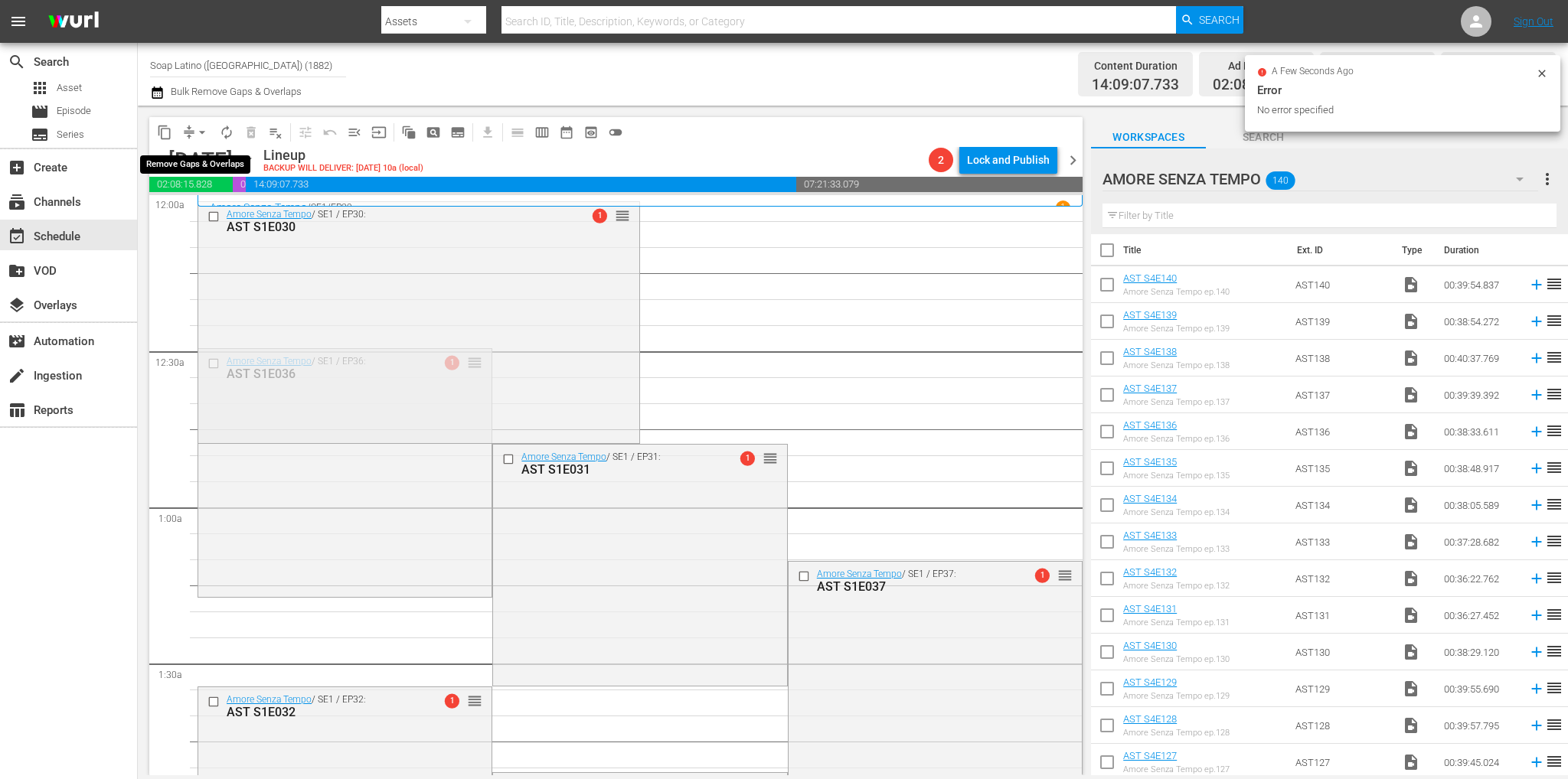
click at [201, 130] on span "arrow_drop_down" at bounding box center [202, 132] width 15 height 15
click at [227, 213] on li "Align to End of Previous Day" at bounding box center [202, 214] width 161 height 26
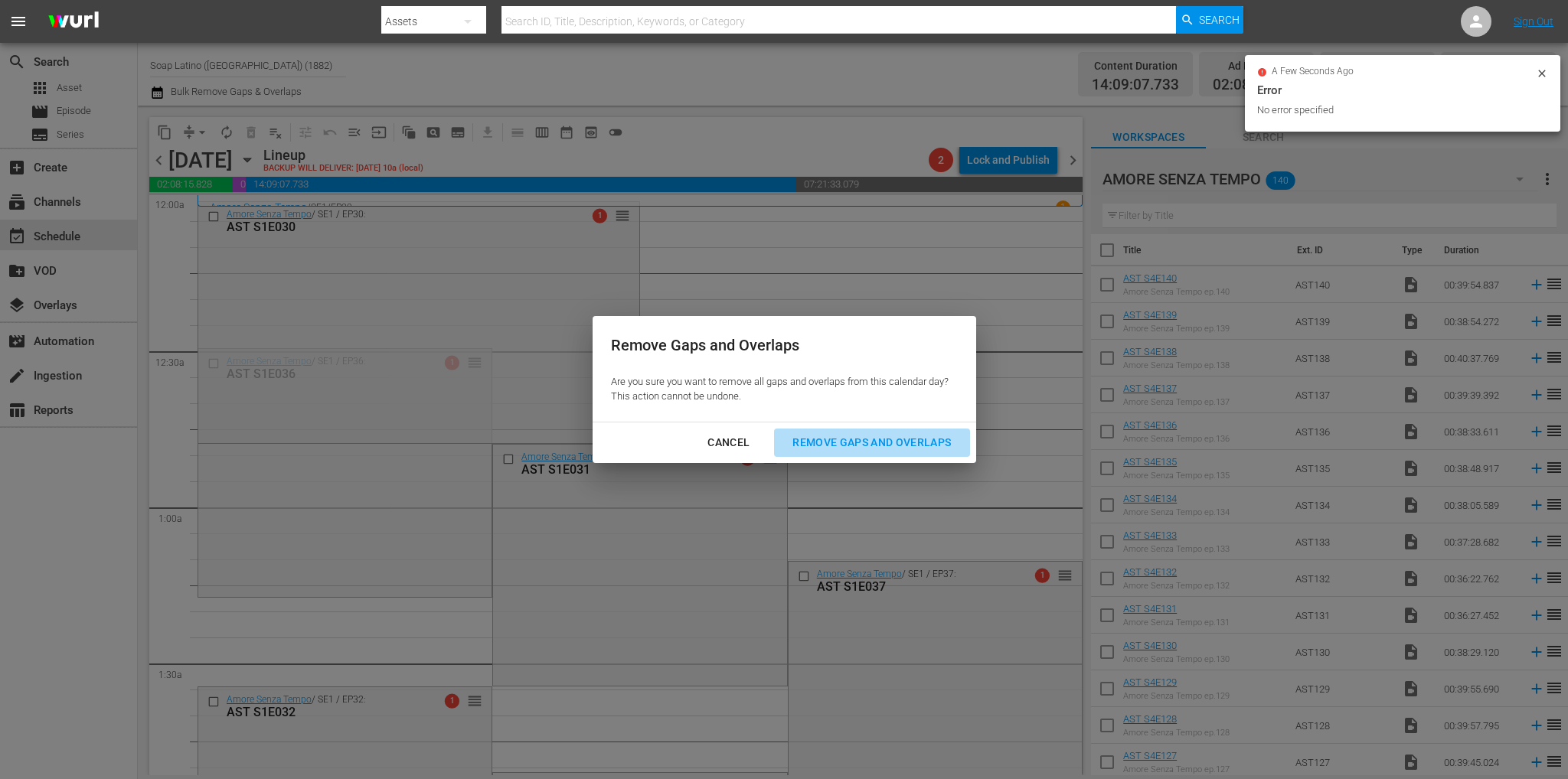
click at [893, 445] on div "Remove Gaps and Overlaps" at bounding box center [871, 442] width 183 height 19
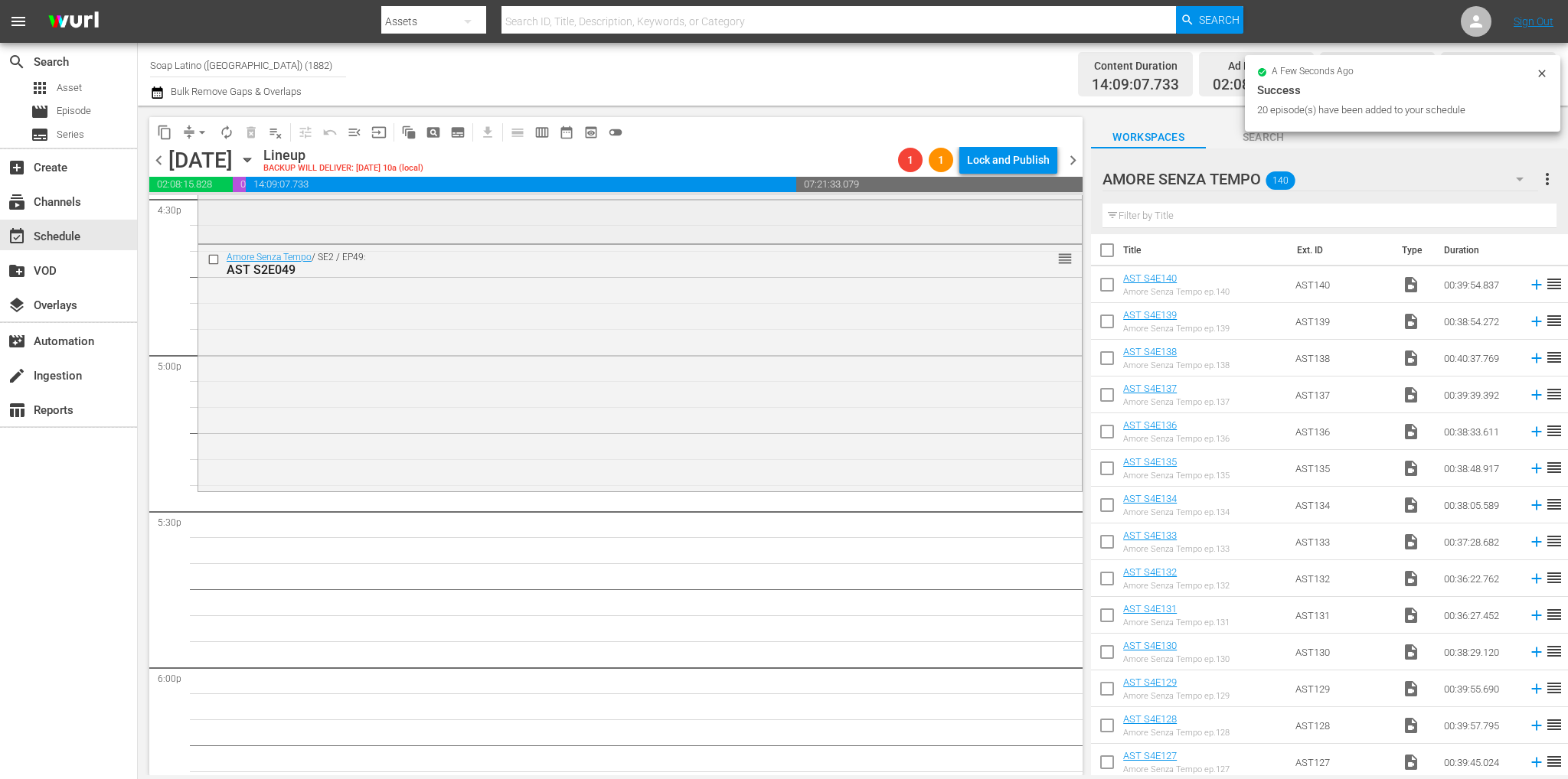
scroll to position [5052, 0]
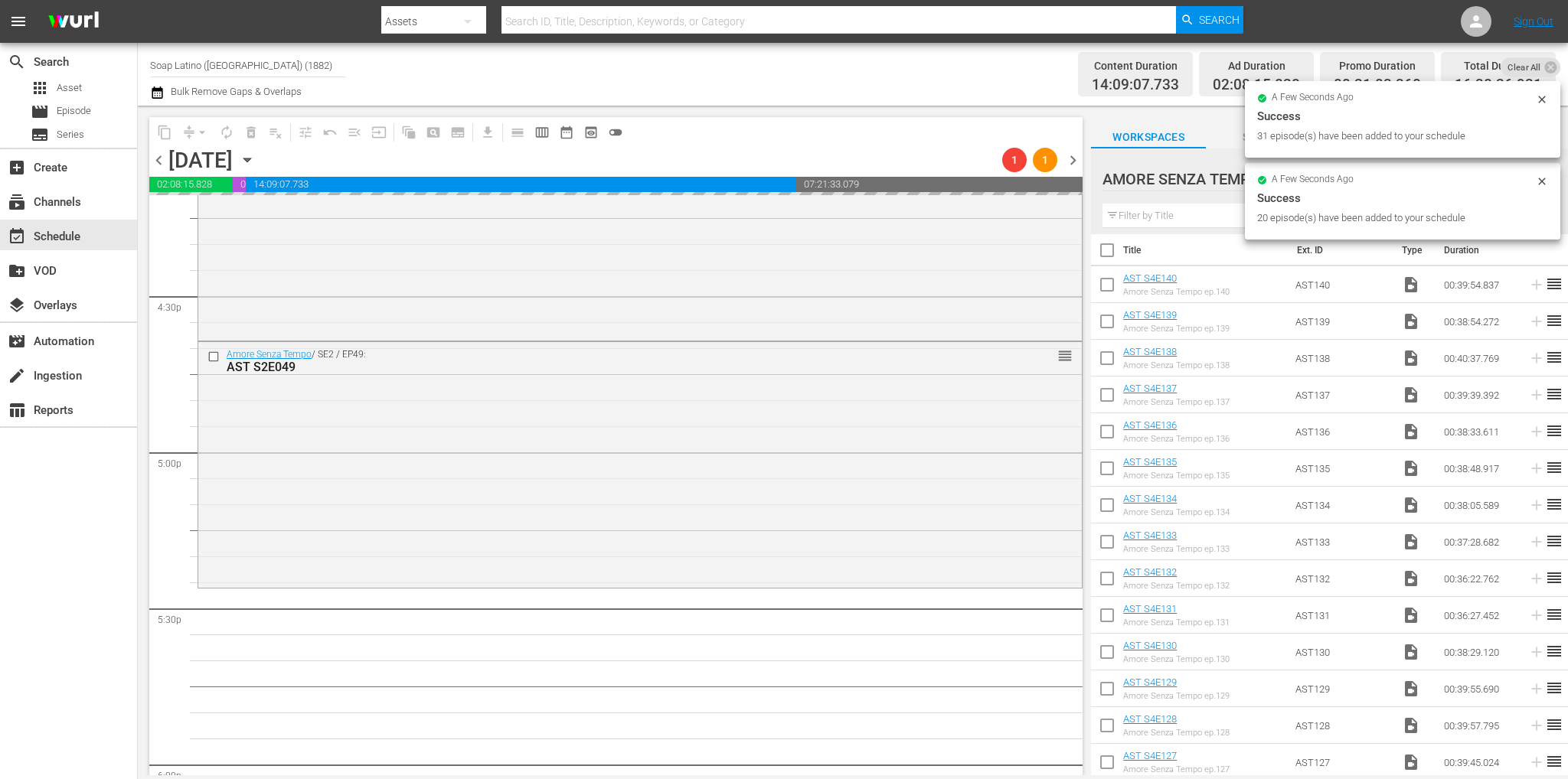
click at [1071, 163] on span "chevron_right" at bounding box center [1073, 161] width 19 height 19
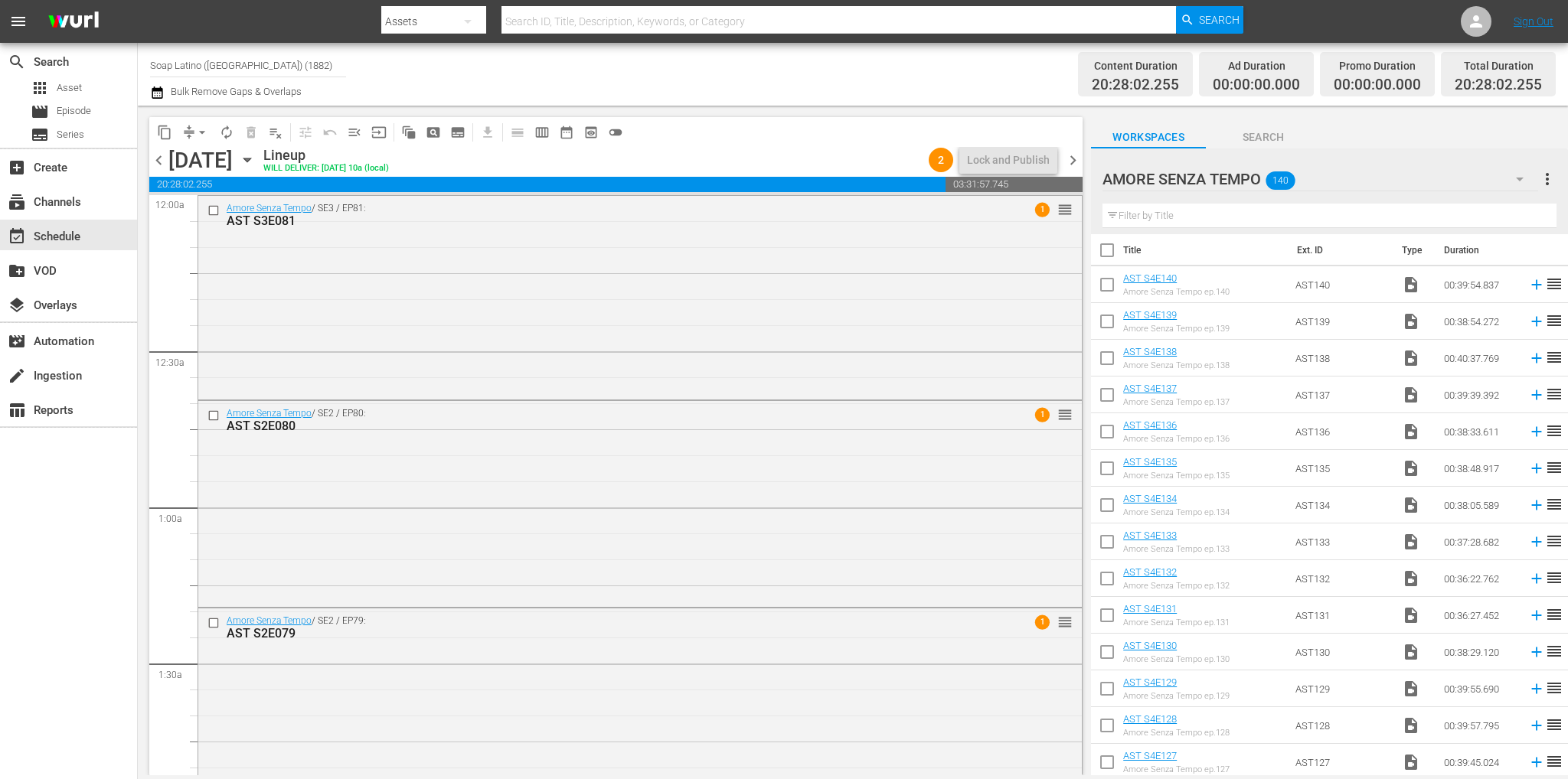
click at [1072, 166] on span "chevron_right" at bounding box center [1073, 161] width 19 height 19
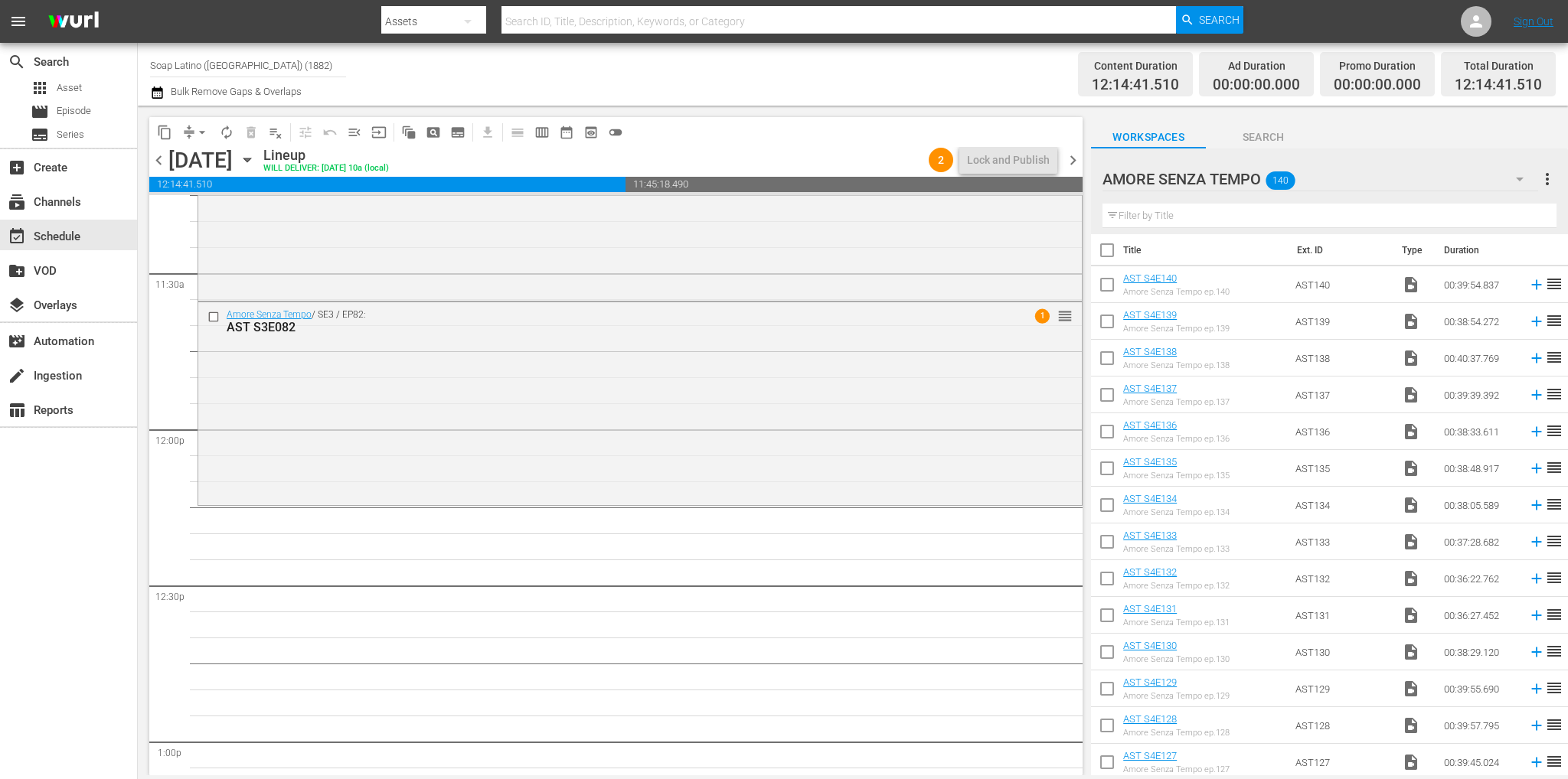
scroll to position [3422, 0]
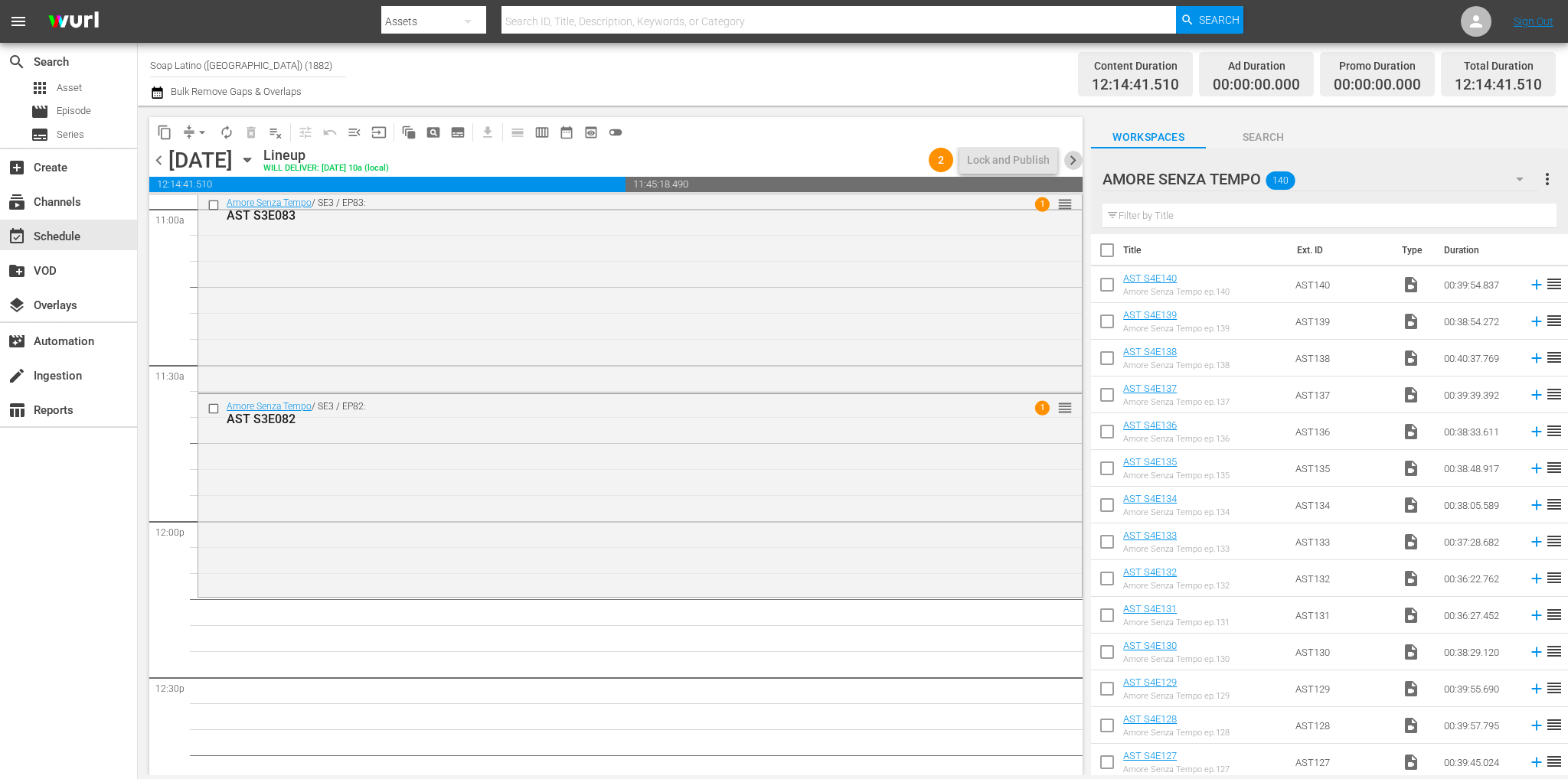
click at [1076, 160] on span "chevron_right" at bounding box center [1073, 161] width 19 height 19
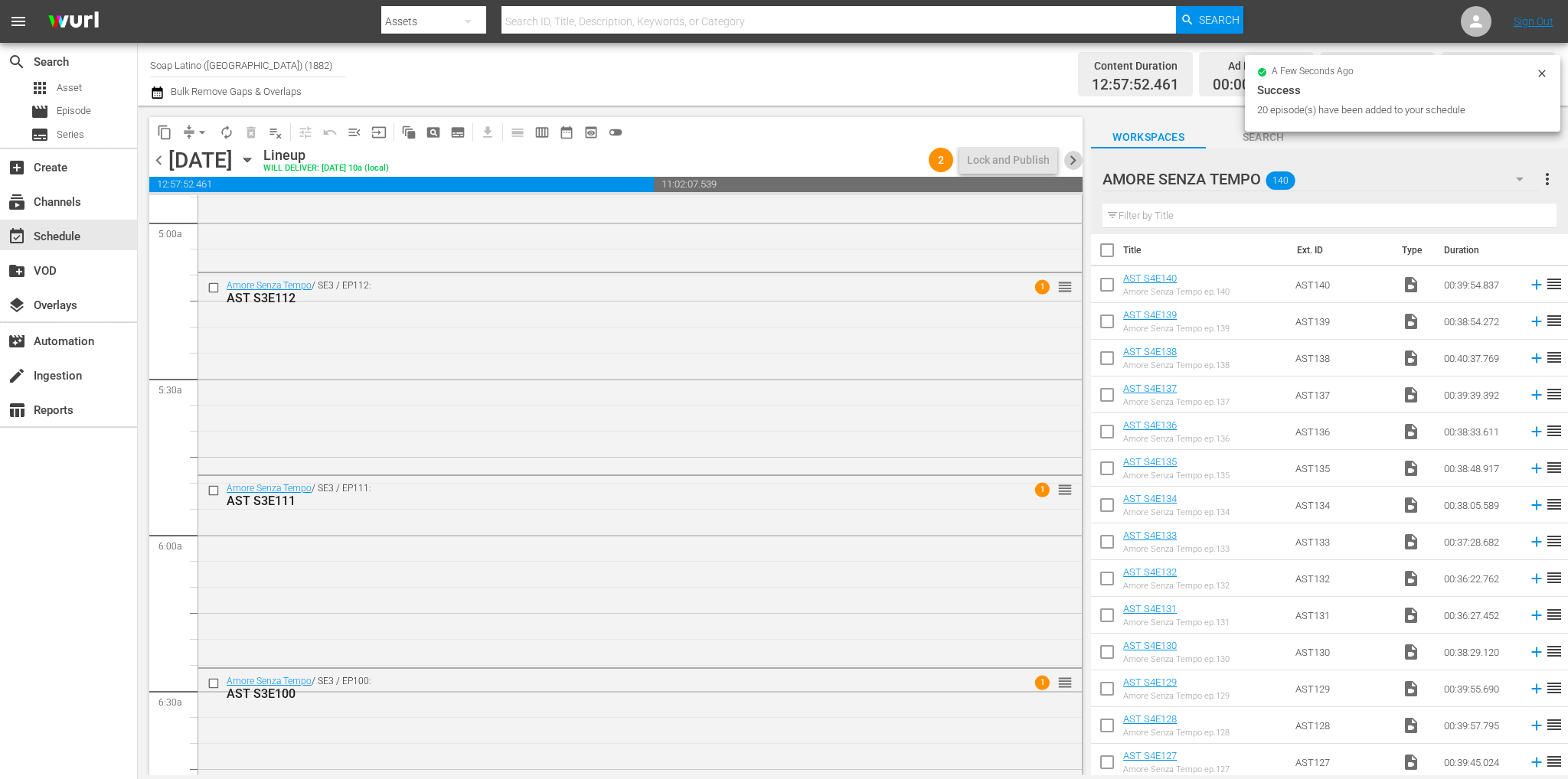
click at [1063, 165] on span "chevron_right" at bounding box center [1073, 161] width 19 height 19
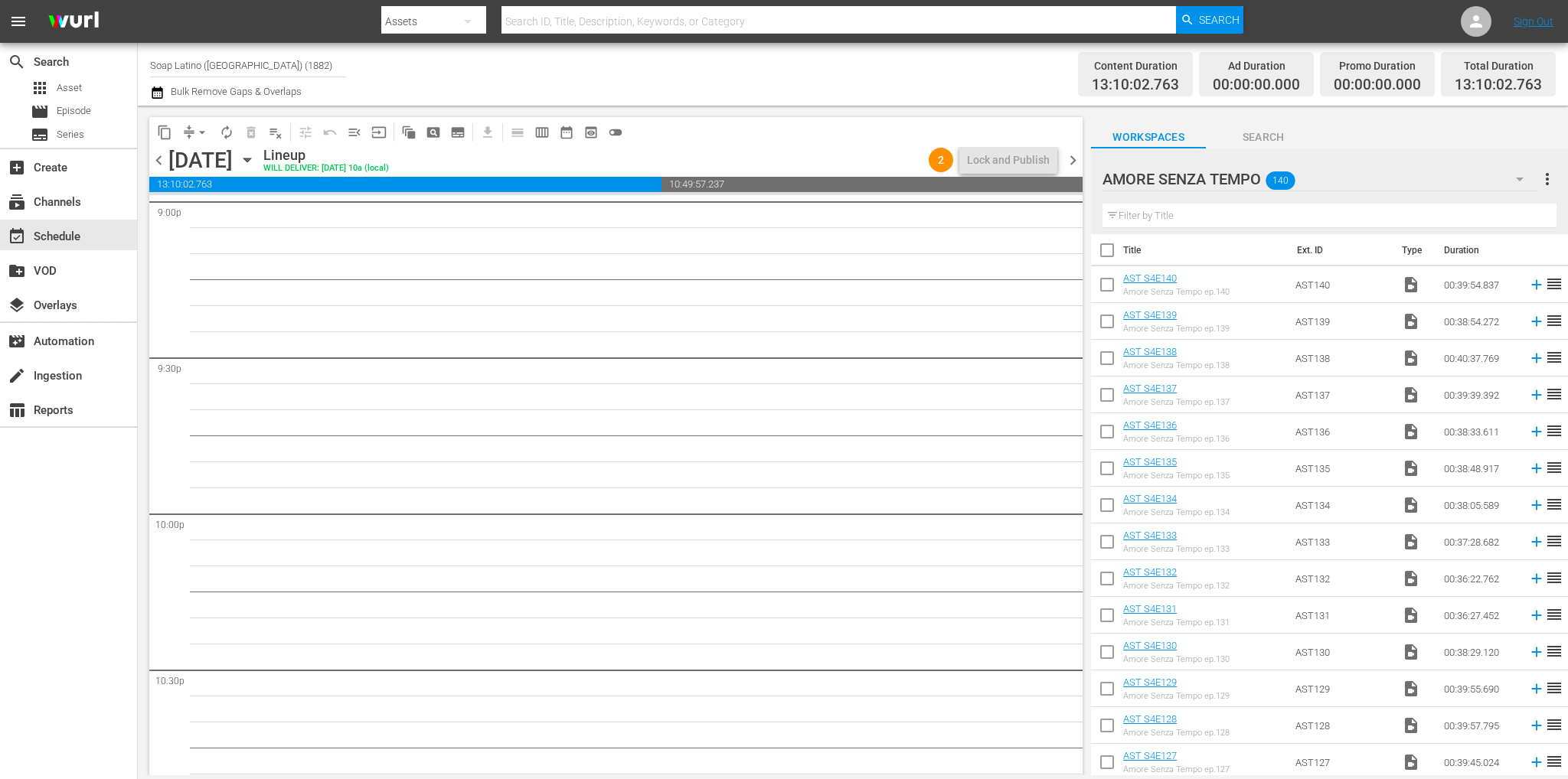
scroll to position [6895, 0]
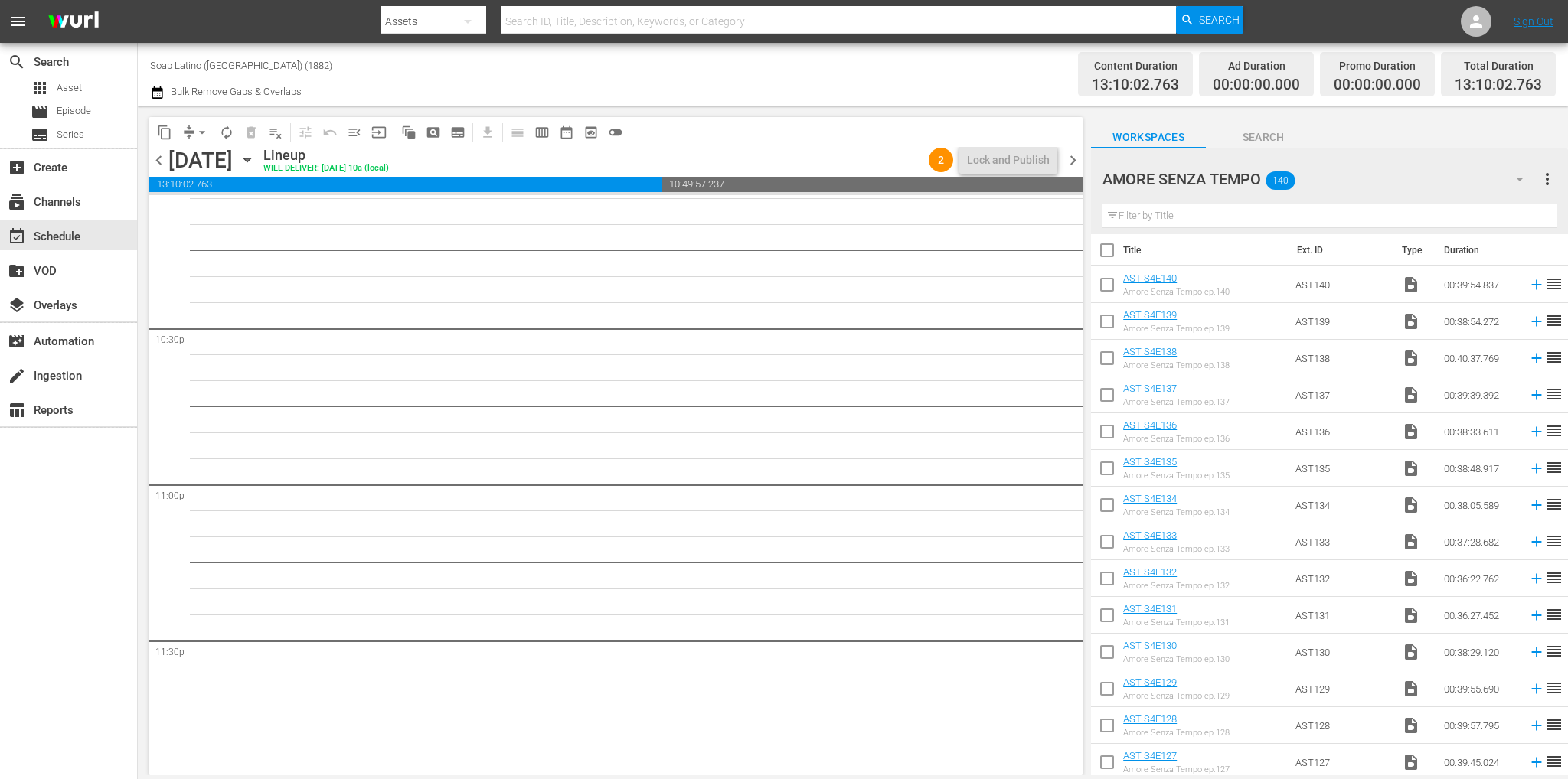
click at [1074, 166] on span "chevron_right" at bounding box center [1073, 161] width 19 height 19
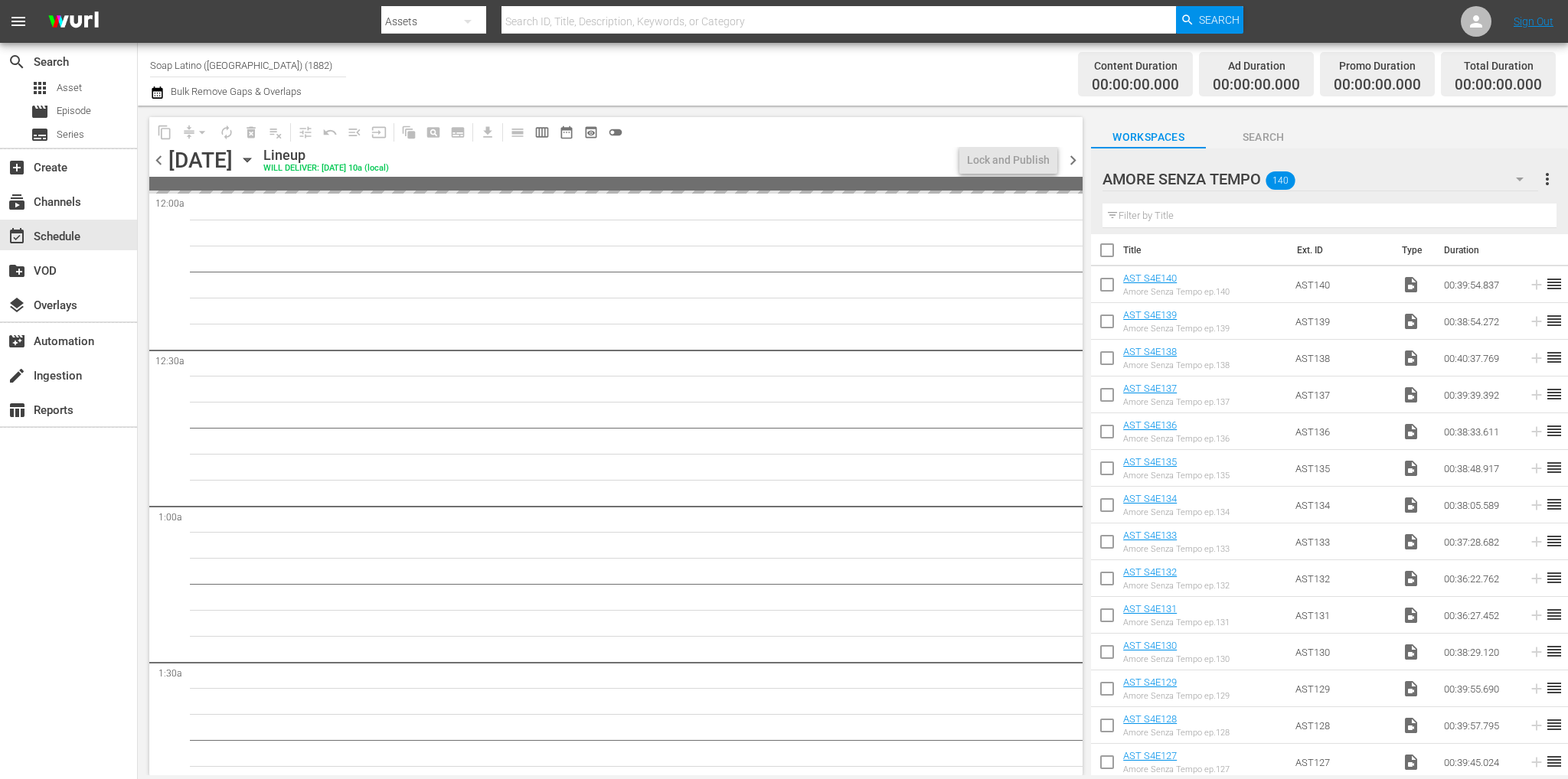
click at [255, 161] on icon "button" at bounding box center [248, 160] width 17 height 17
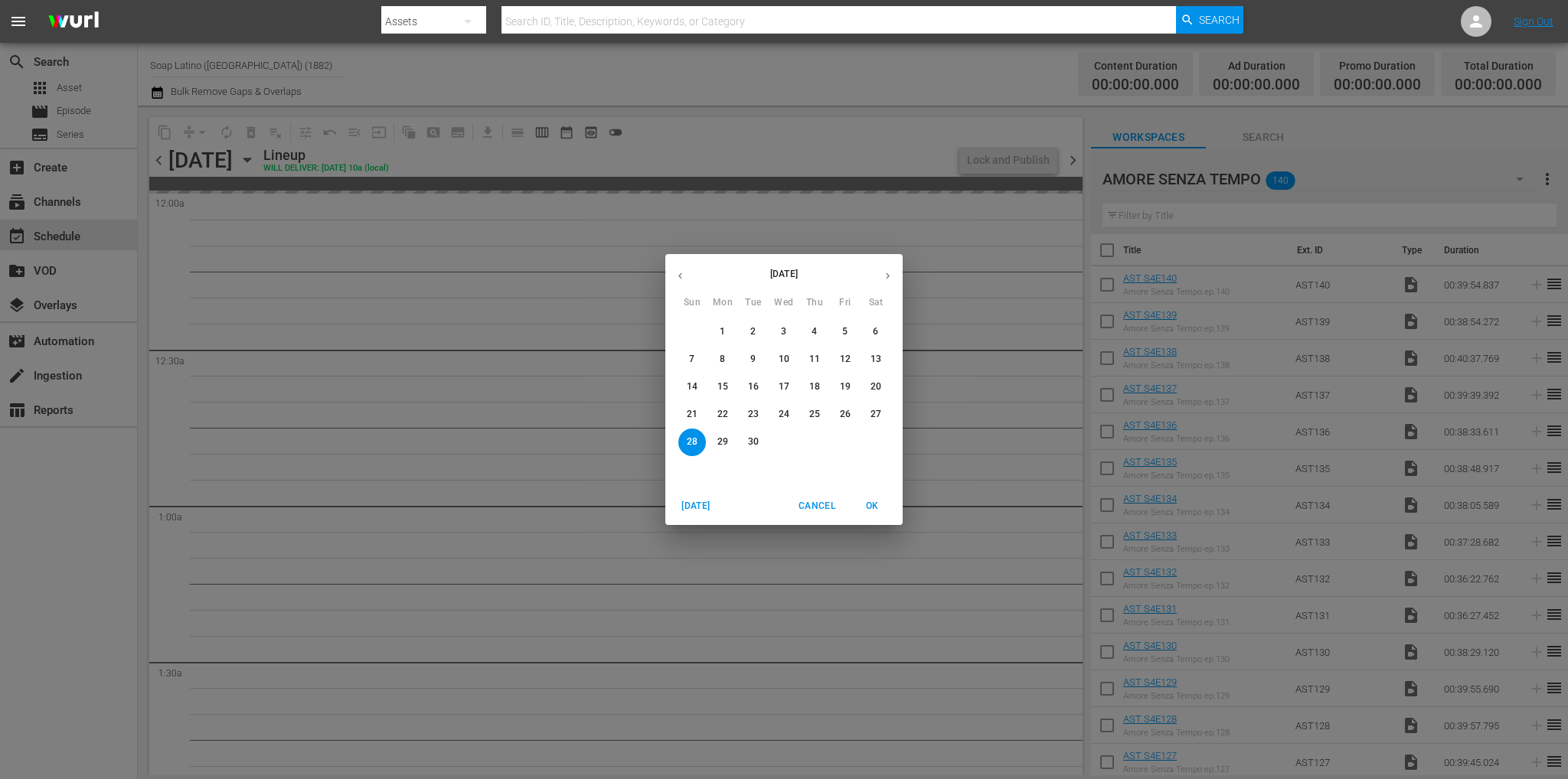
click at [788, 366] on p "10" at bounding box center [783, 359] width 11 height 13
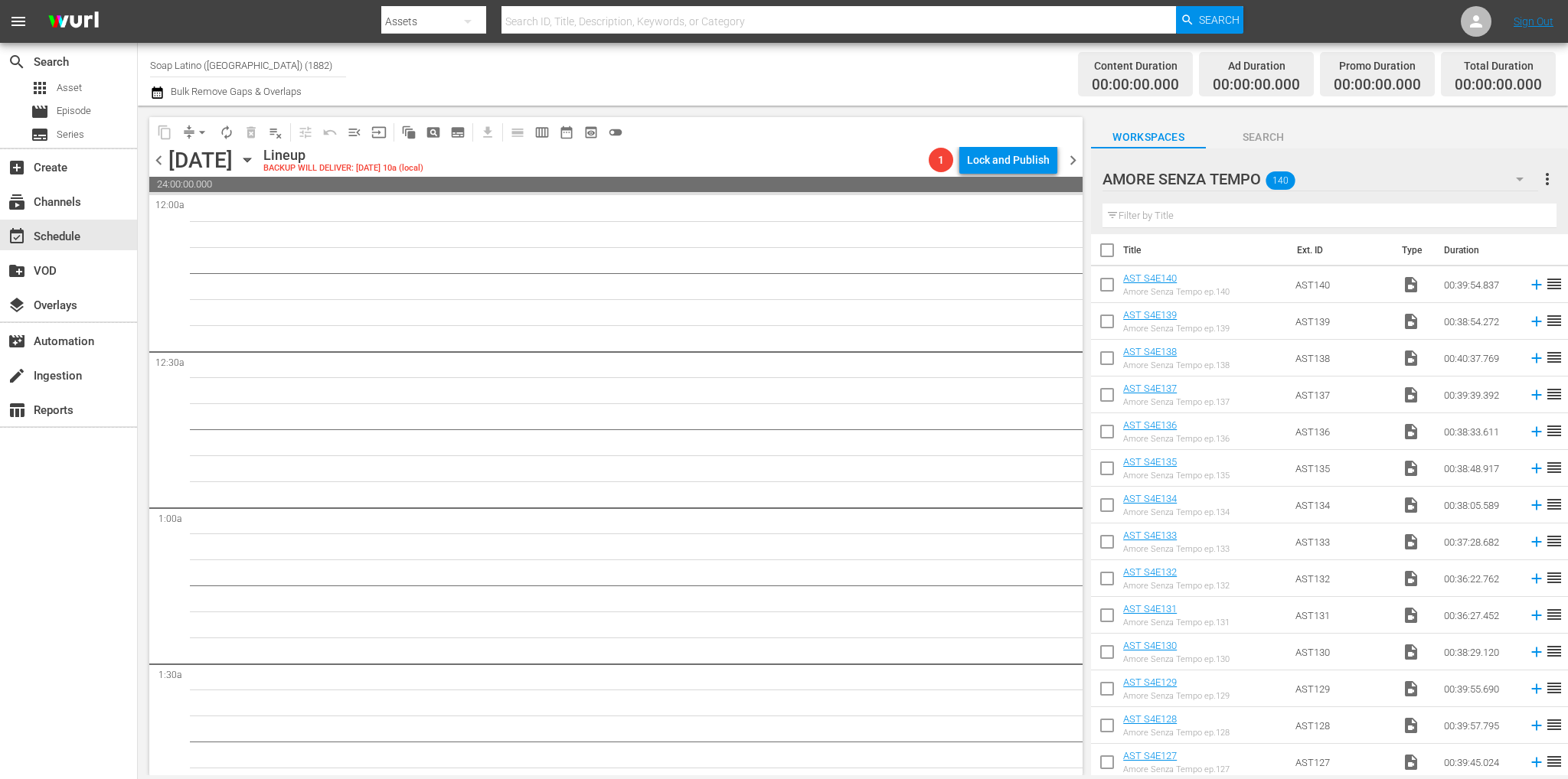
click at [1519, 183] on icon "button" at bounding box center [1519, 179] width 19 height 19
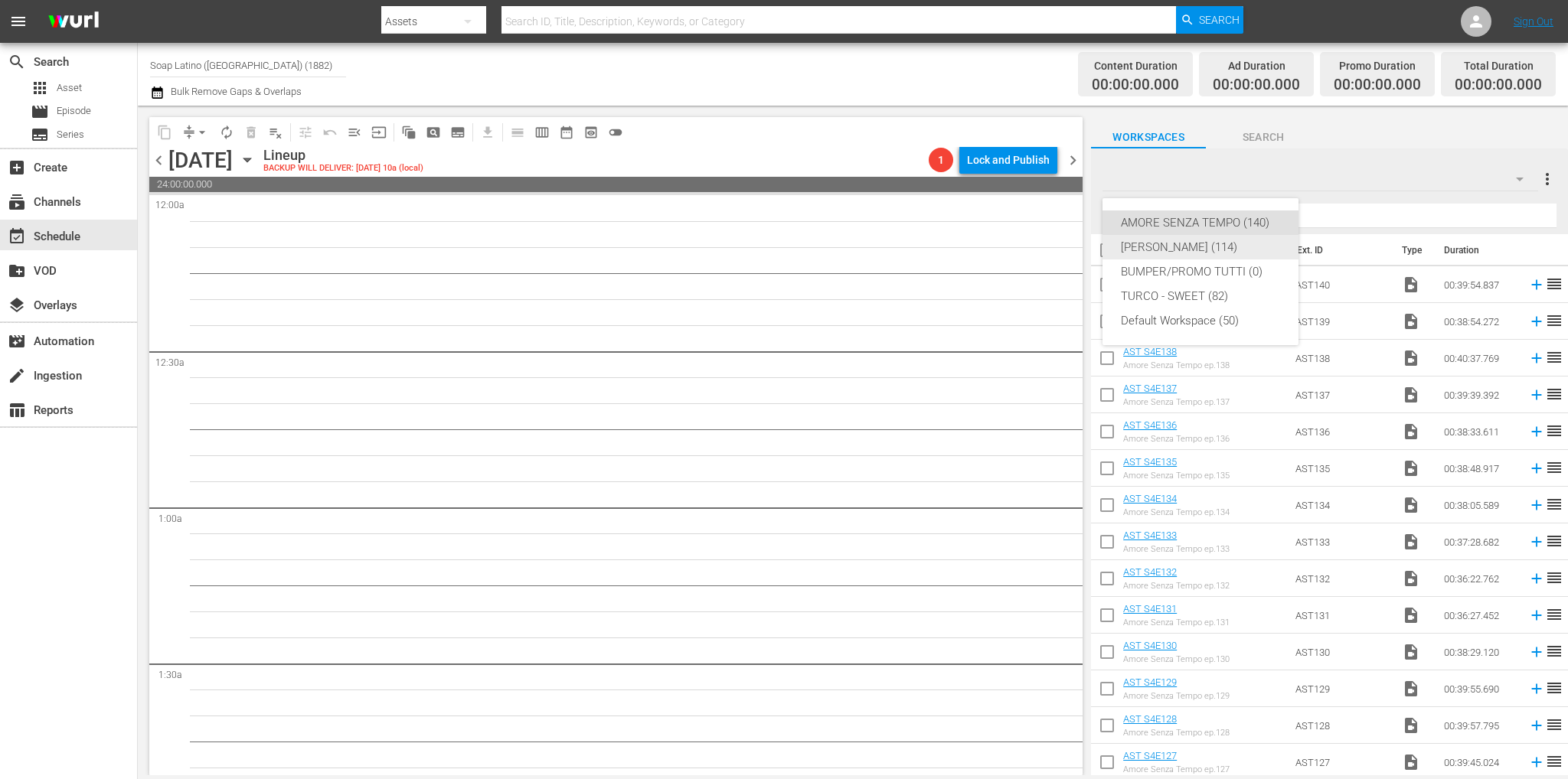
click at [1230, 250] on div "Eva Luna (114)" at bounding box center [1200, 247] width 159 height 25
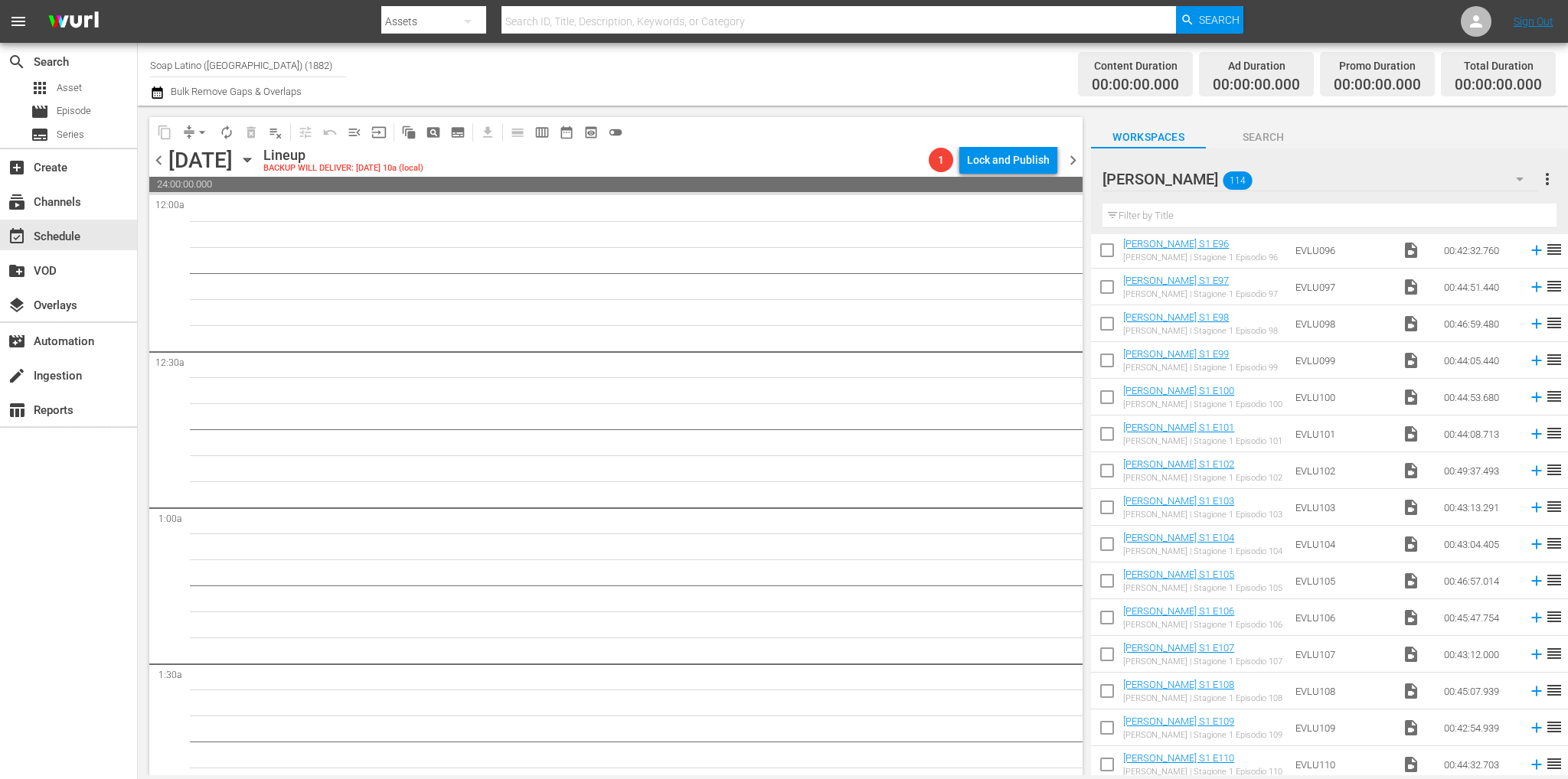
scroll to position [3683, 0]
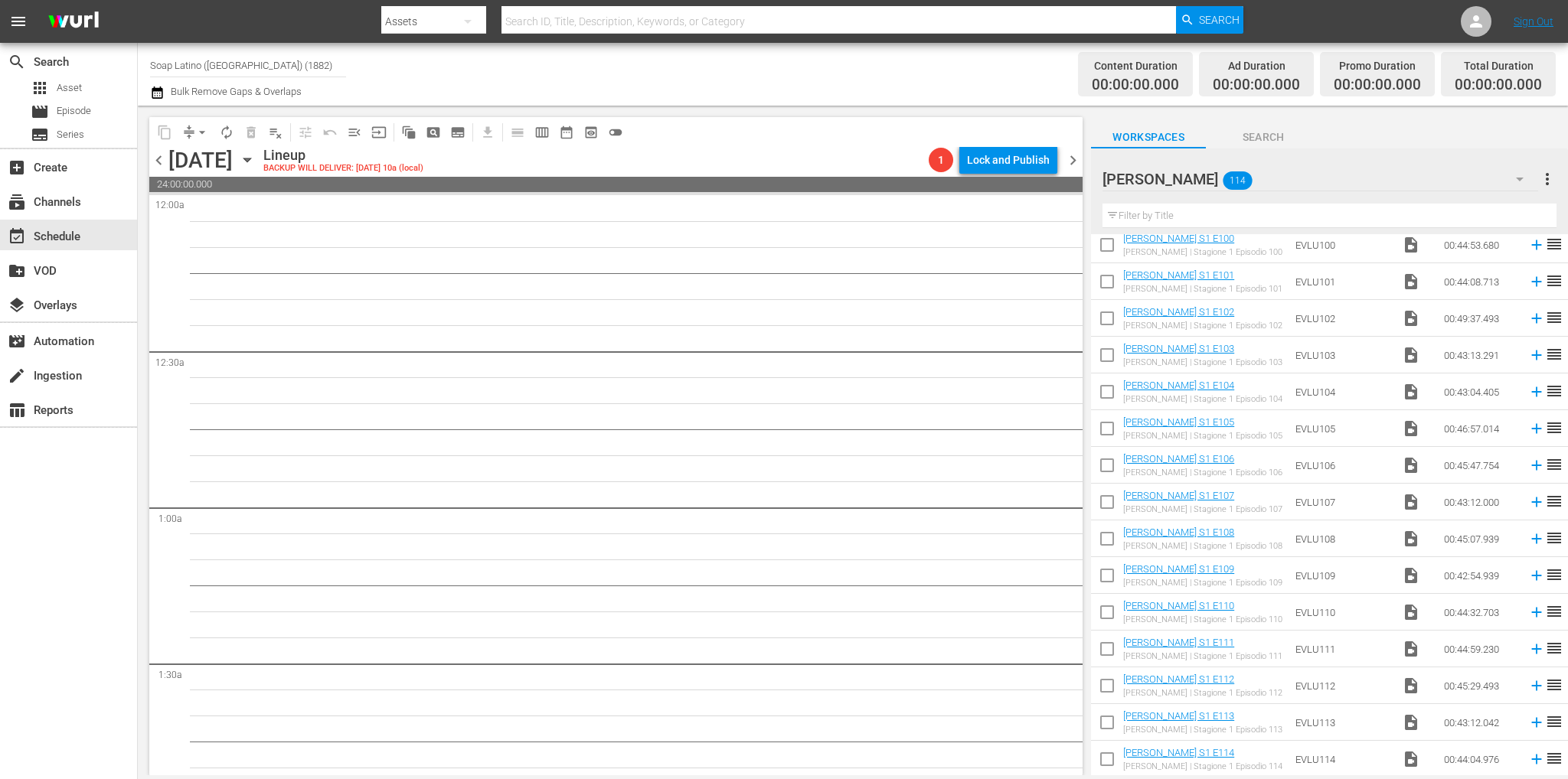
click at [1107, 345] on input "checkbox" at bounding box center [1107, 359] width 32 height 32
checkbox input "true"
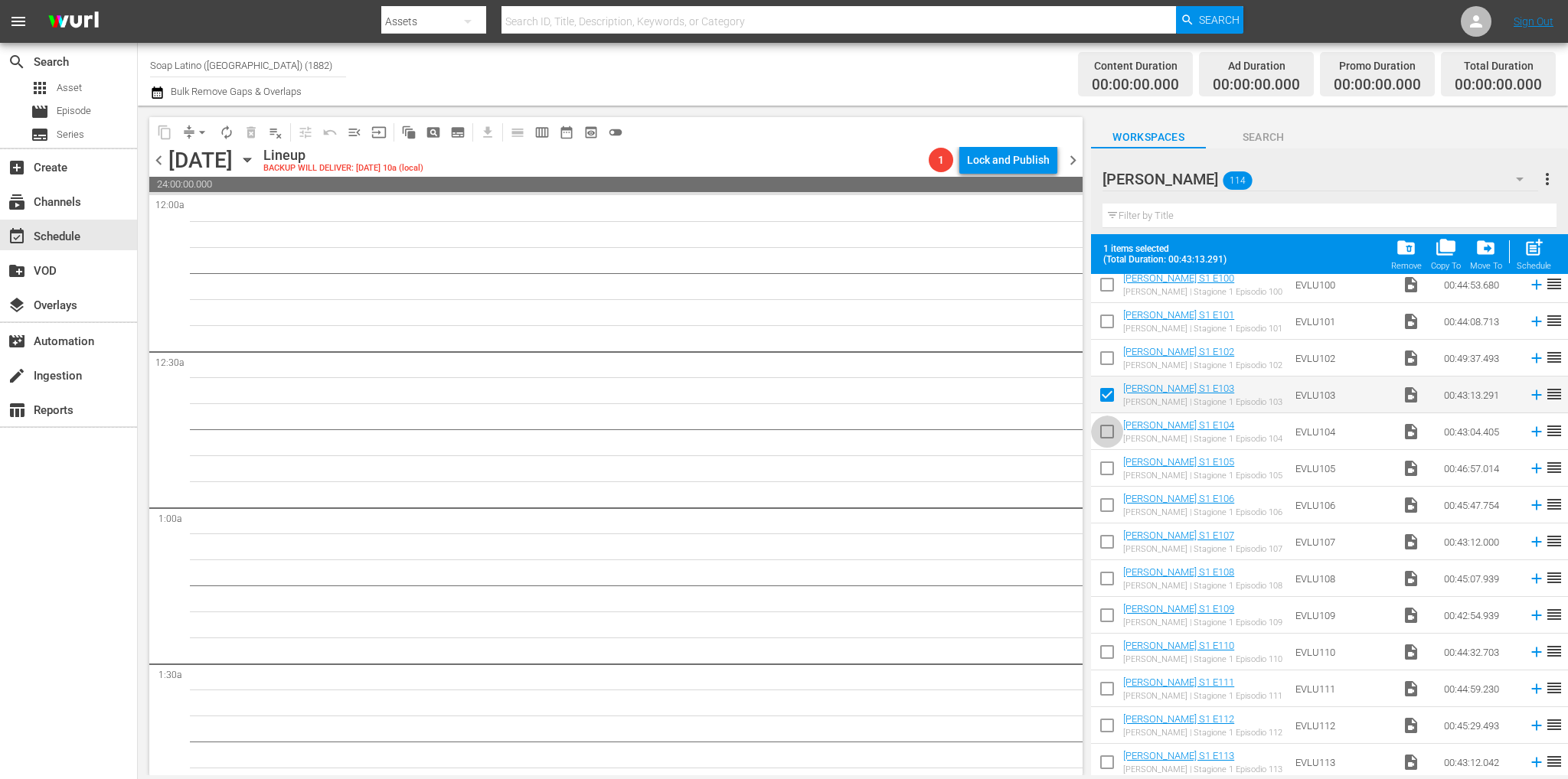
click at [1103, 428] on input "checkbox" at bounding box center [1107, 435] width 32 height 32
checkbox input "true"
click at [1108, 466] on input "checkbox" at bounding box center [1107, 472] width 32 height 32
checkbox input "true"
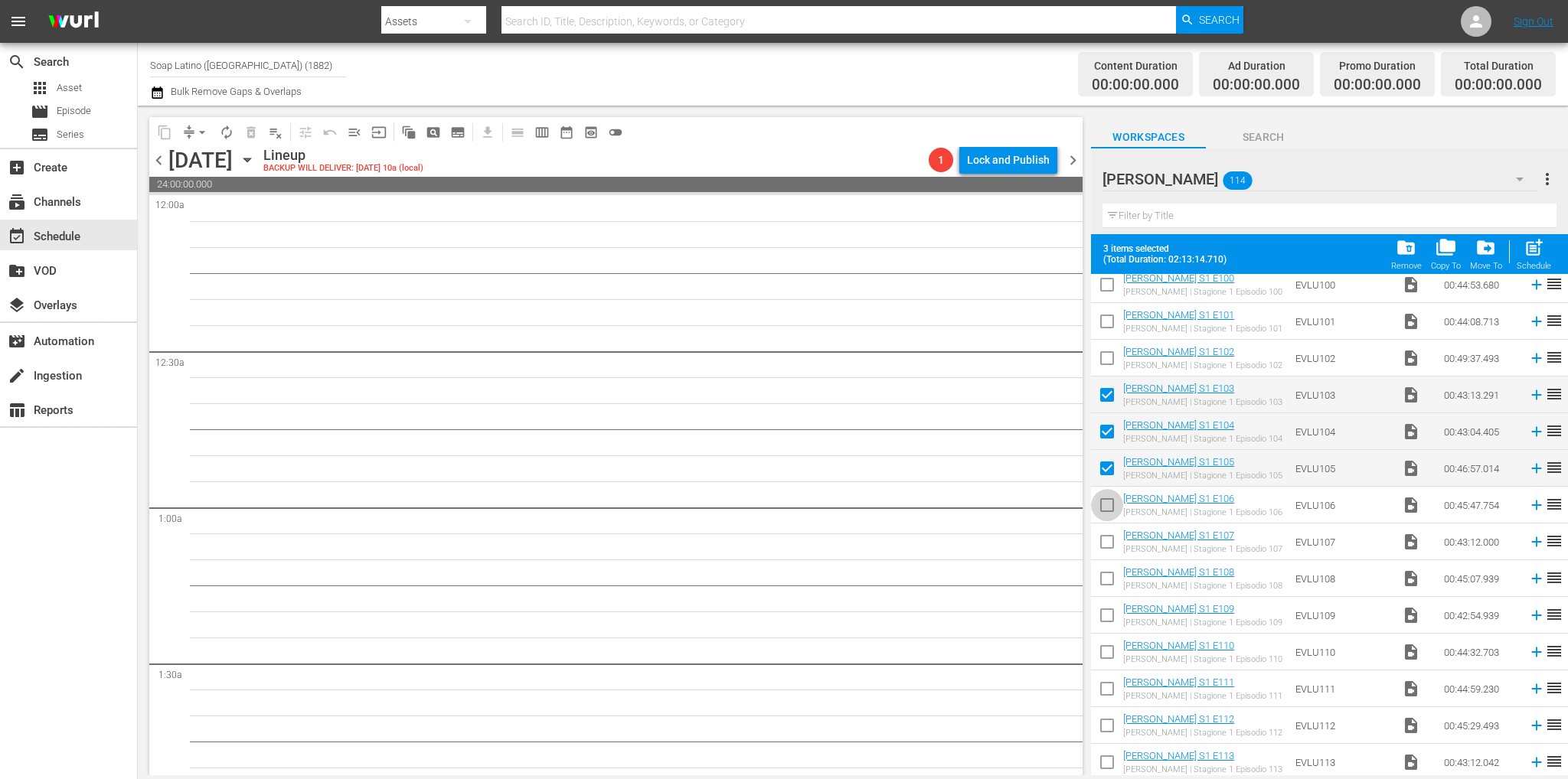
click at [1108, 497] on input "checkbox" at bounding box center [1107, 508] width 32 height 32
checkbox input "true"
click at [1110, 539] on input "checkbox" at bounding box center [1107, 545] width 32 height 32
checkbox input "true"
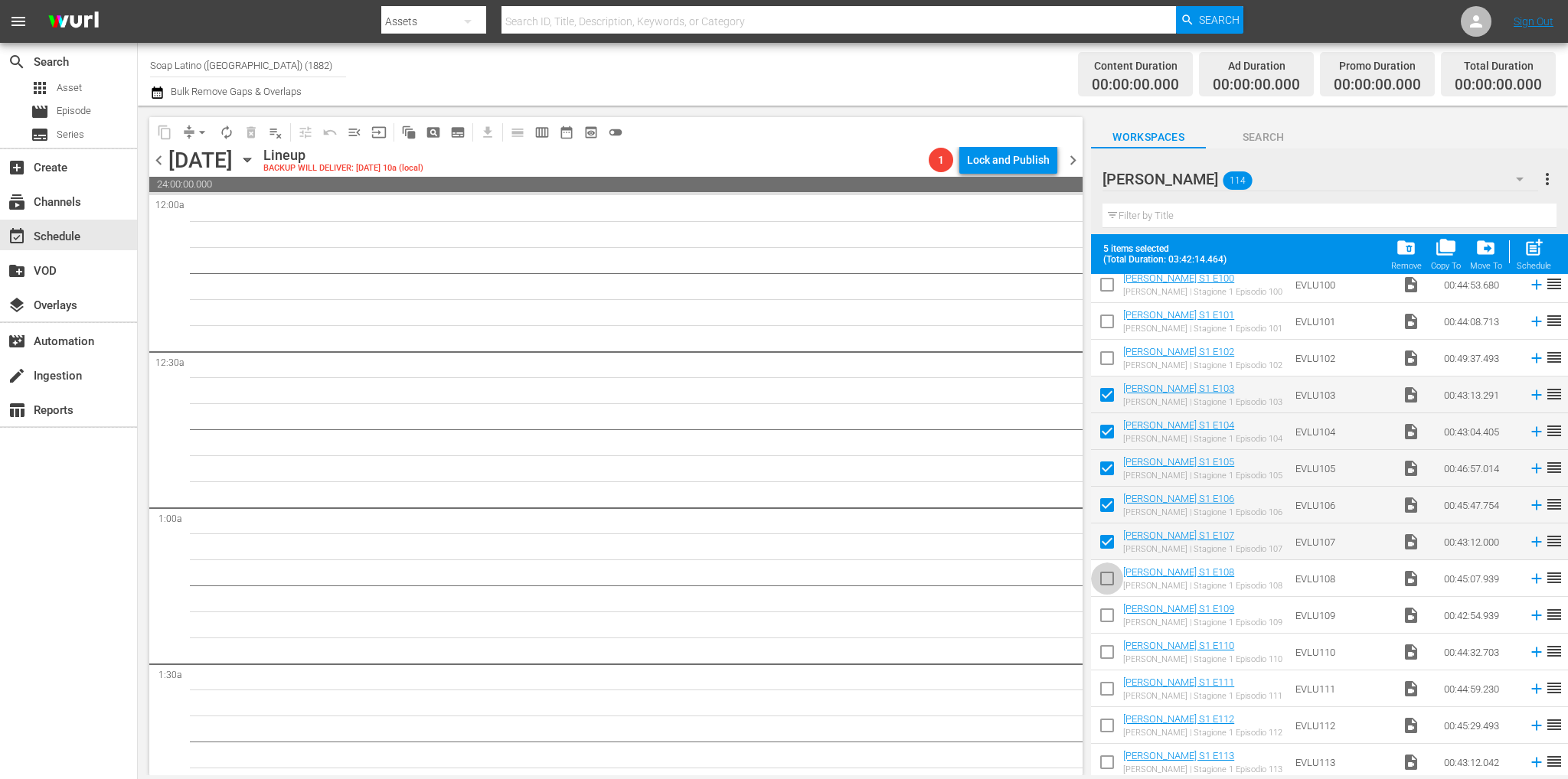
click at [1110, 584] on input "checkbox" at bounding box center [1107, 582] width 32 height 32
checkbox input "true"
click at [1105, 620] on input "checkbox" at bounding box center [1107, 618] width 32 height 32
checkbox input "true"
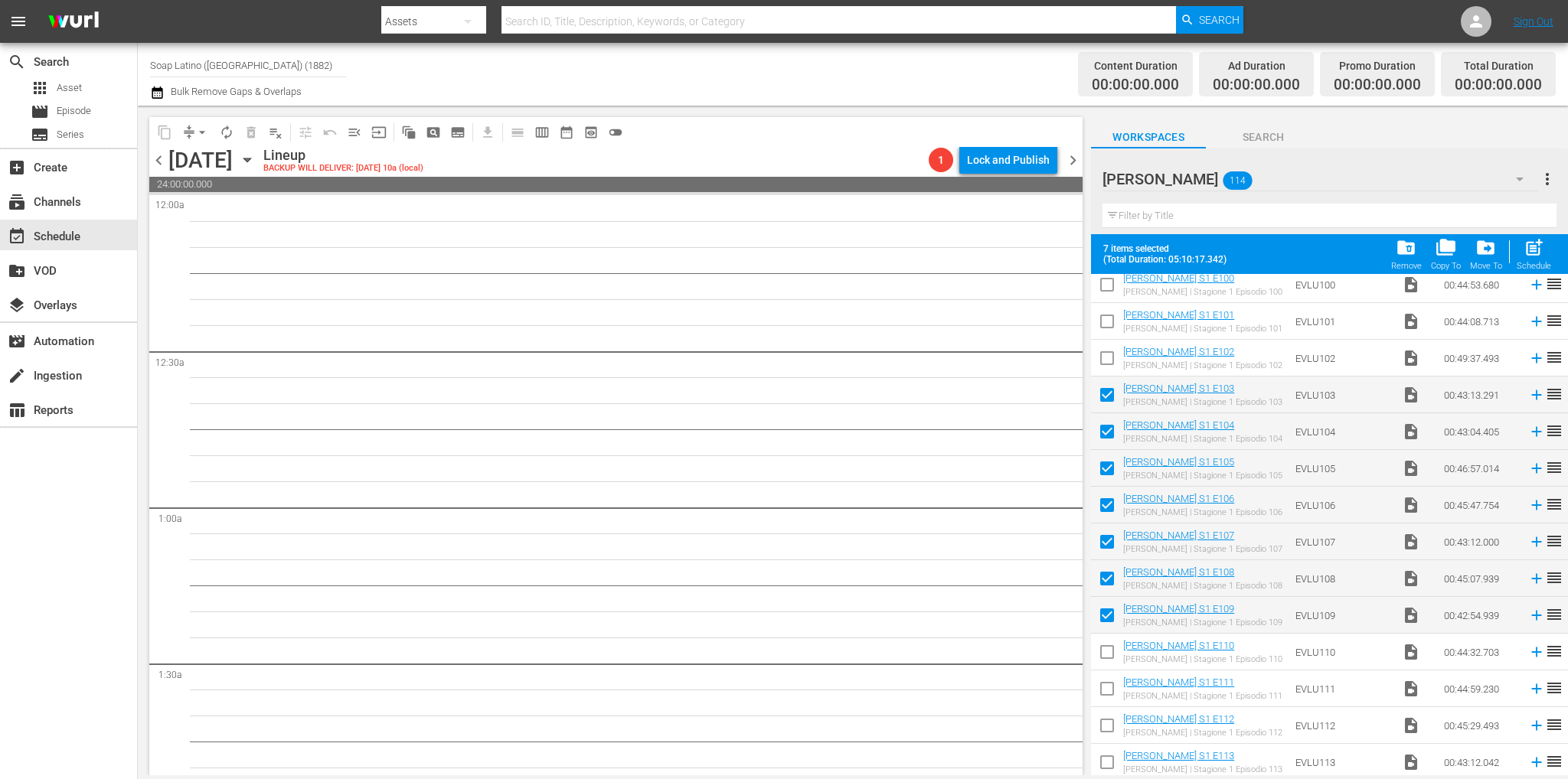
click at [1107, 648] on input "checkbox" at bounding box center [1107, 655] width 32 height 32
checkbox input "true"
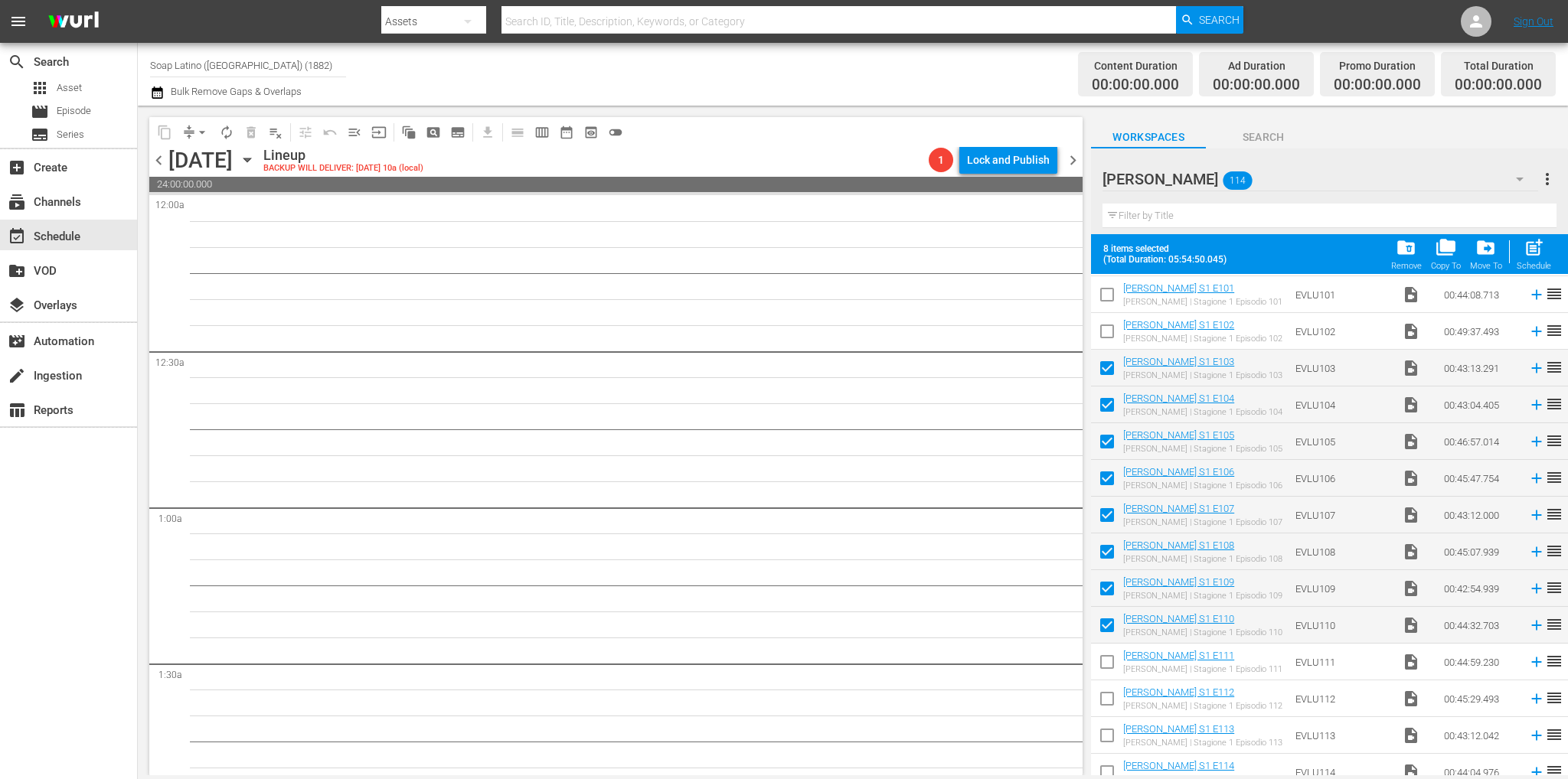
scroll to position [3722, 0]
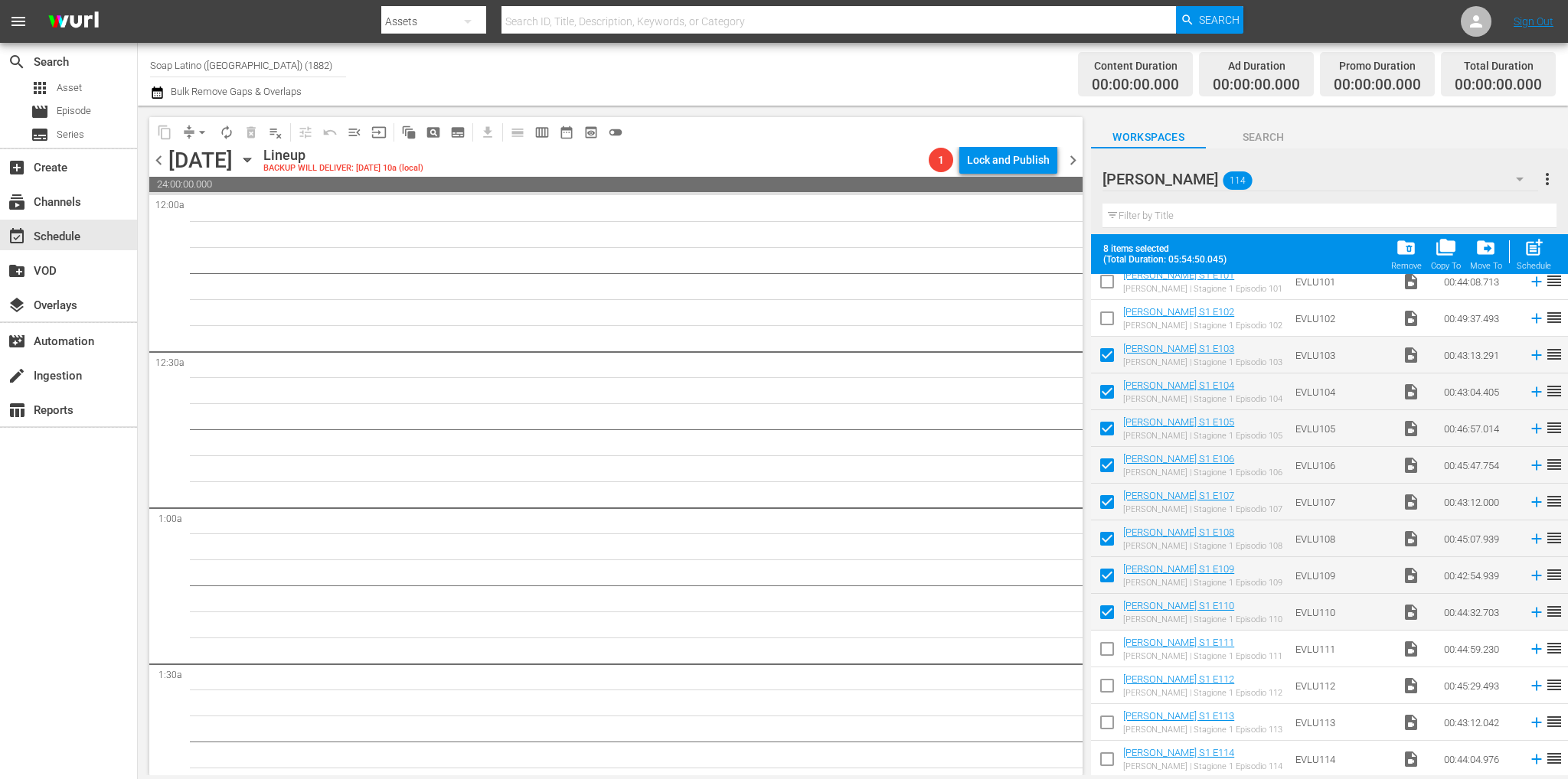
click at [1101, 641] on input "checkbox" at bounding box center [1107, 653] width 32 height 32
checkbox input "true"
click at [1111, 682] on input "checkbox" at bounding box center [1107, 689] width 32 height 32
checkbox input "true"
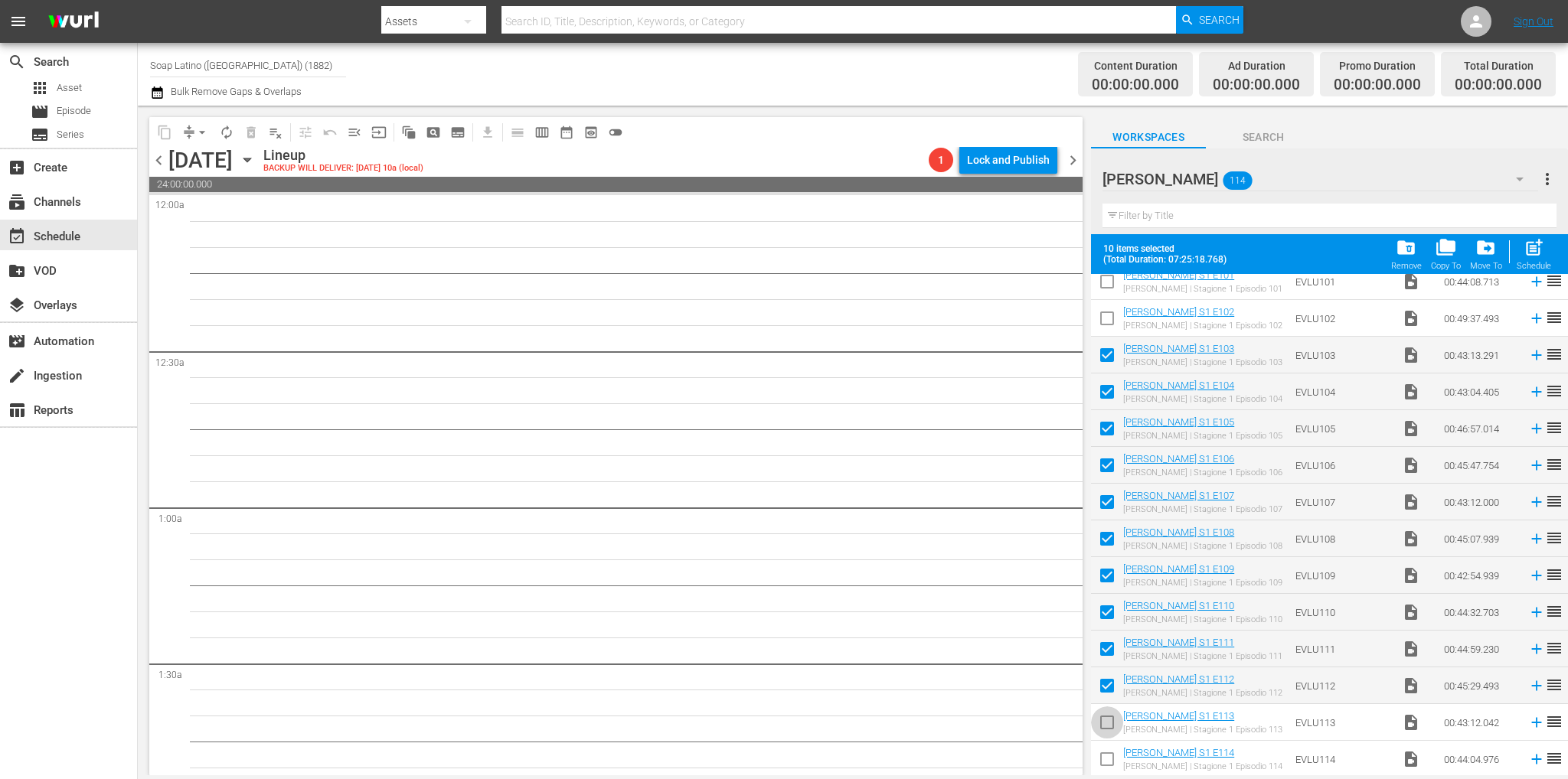
click at [1115, 723] on input "checkbox" at bounding box center [1107, 726] width 32 height 32
checkbox input "true"
click at [1106, 748] on input "checkbox" at bounding box center [1107, 763] width 32 height 32
checkbox input "true"
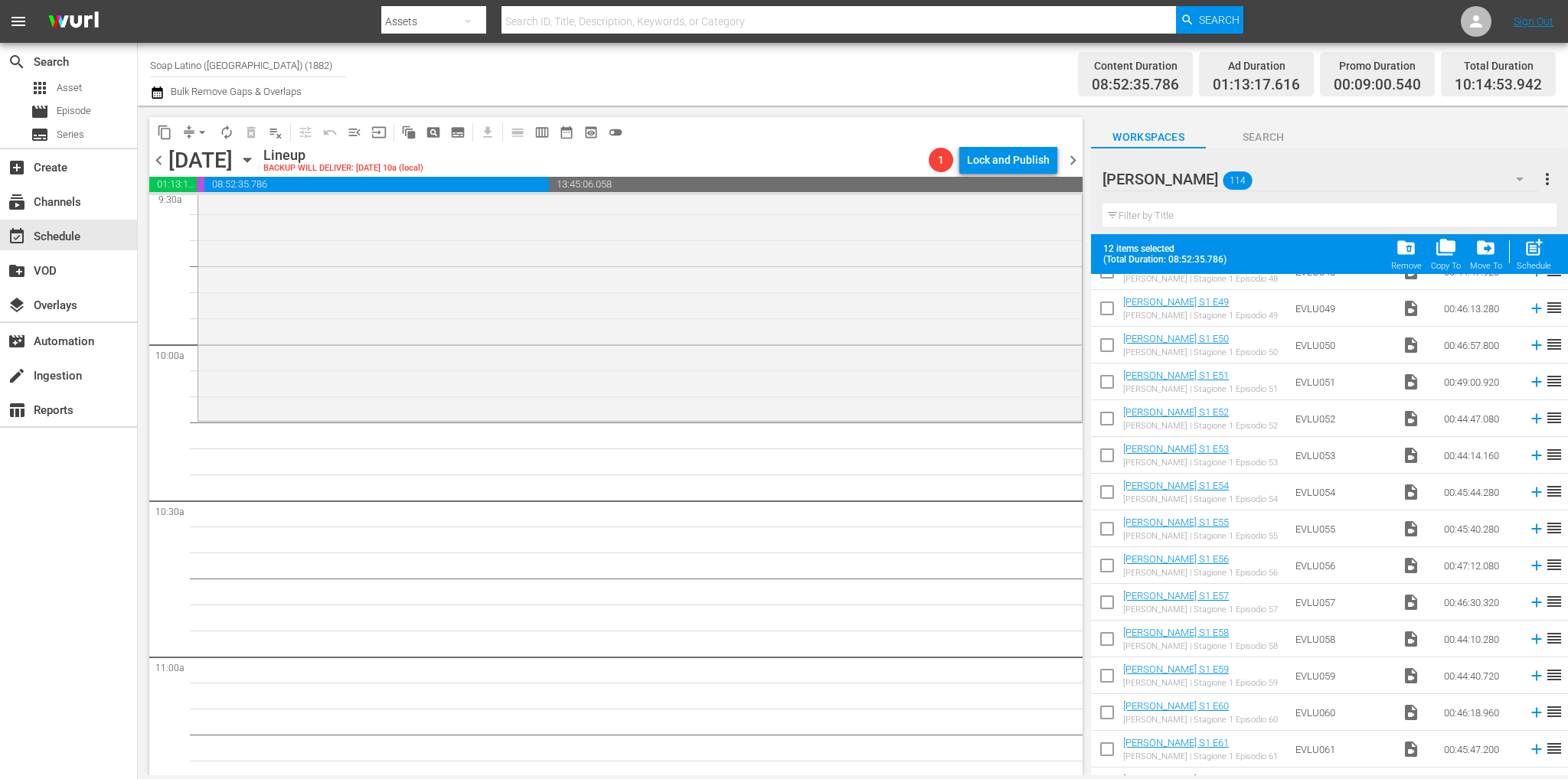
scroll to position [0, 0]
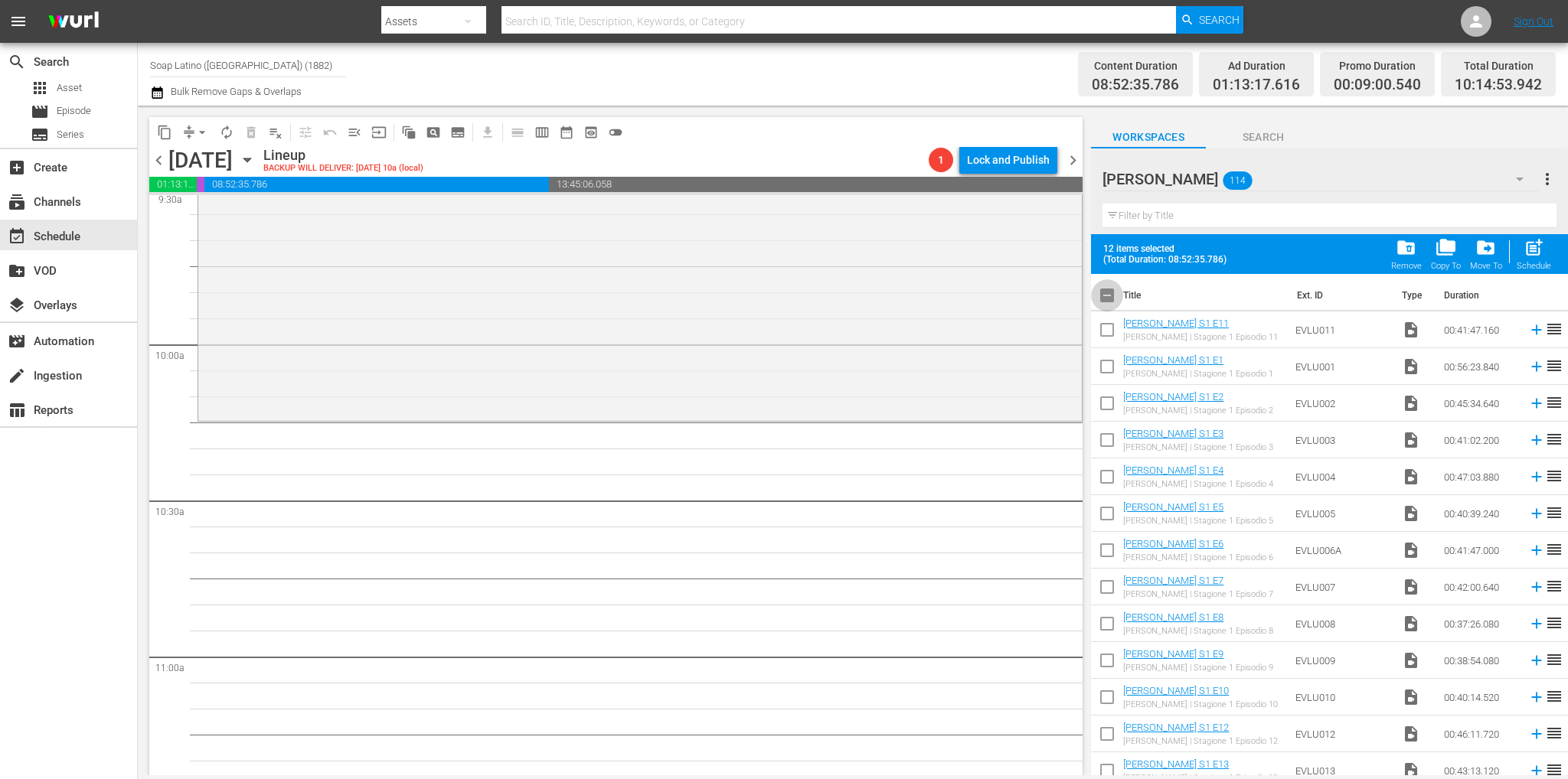
click at [1106, 307] on input "checkbox" at bounding box center [1107, 299] width 32 height 32
checkbox input "true"
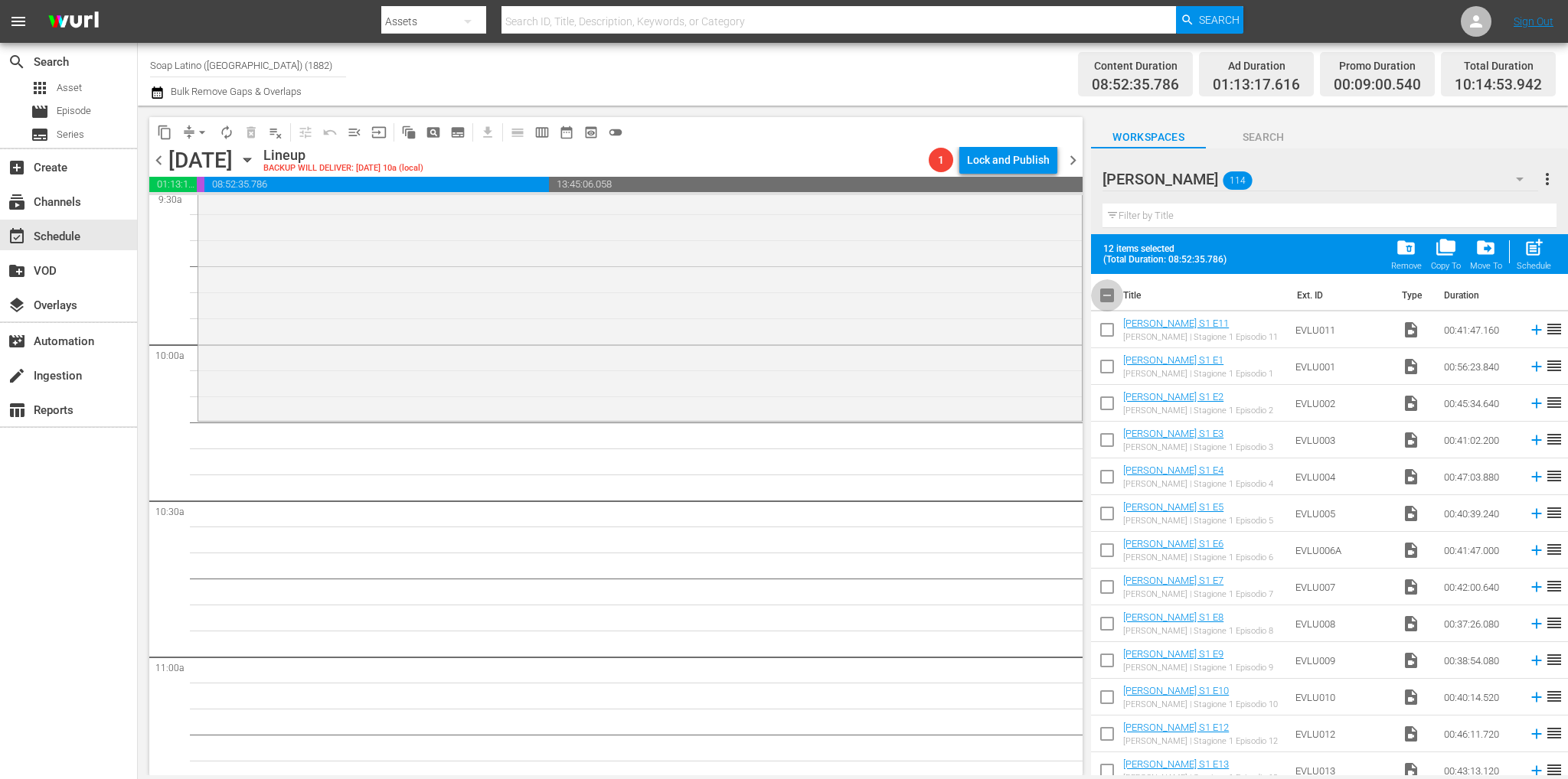
checkbox input "true"
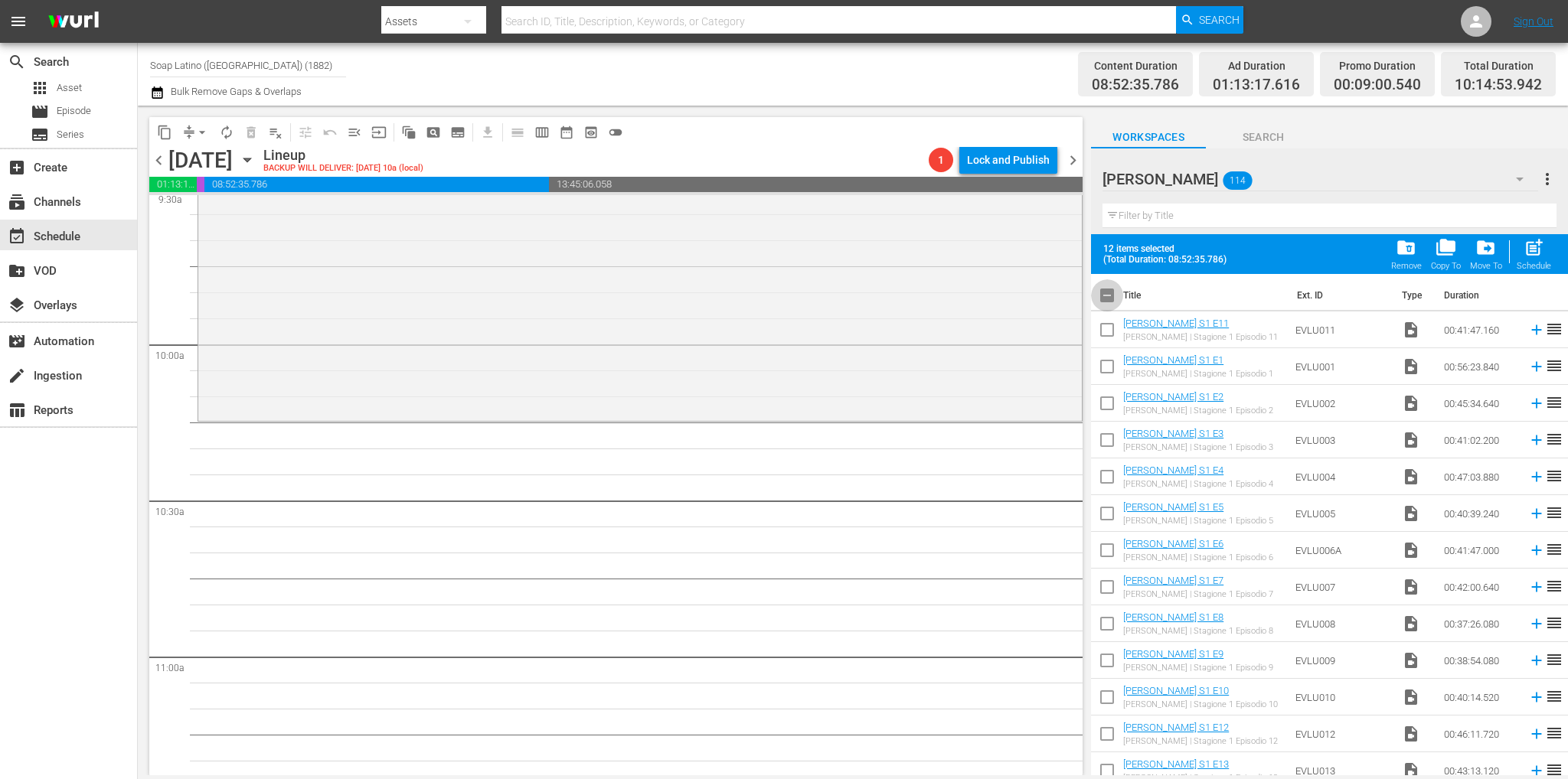
checkbox input "true"
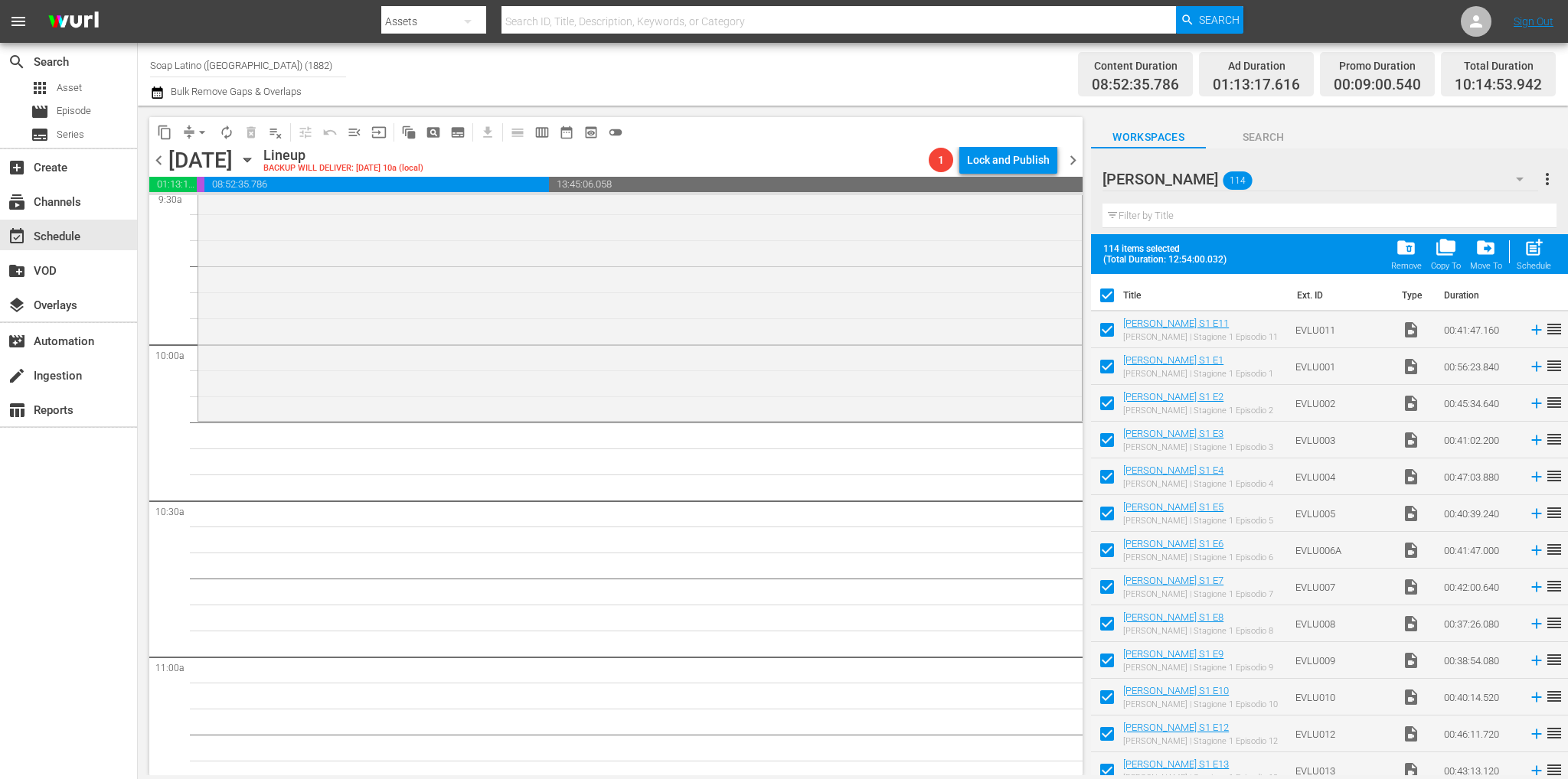
click at [1106, 307] on input "checkbox" at bounding box center [1107, 299] width 32 height 32
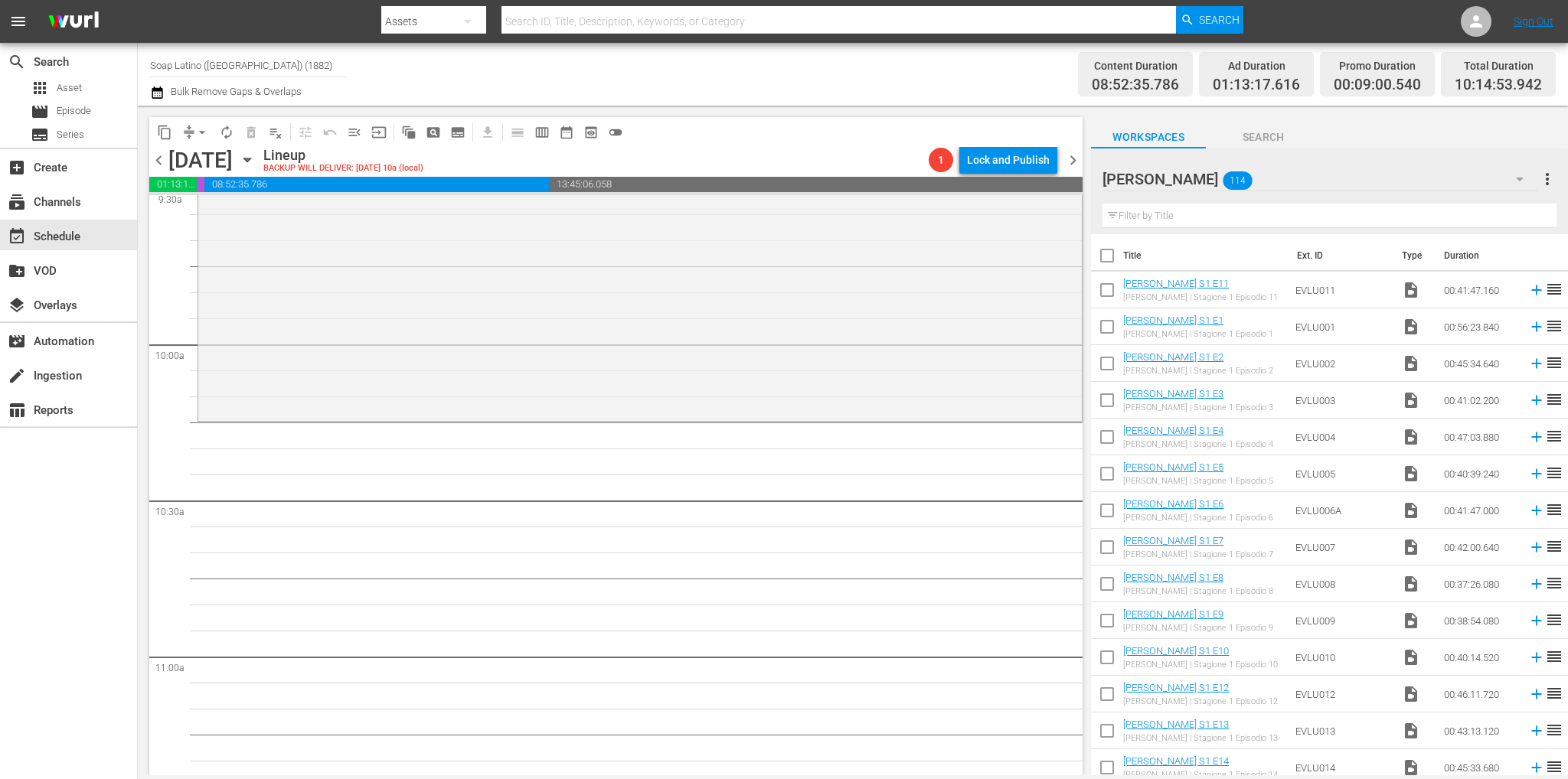
click at [1522, 181] on icon "button" at bounding box center [1519, 179] width 19 height 19
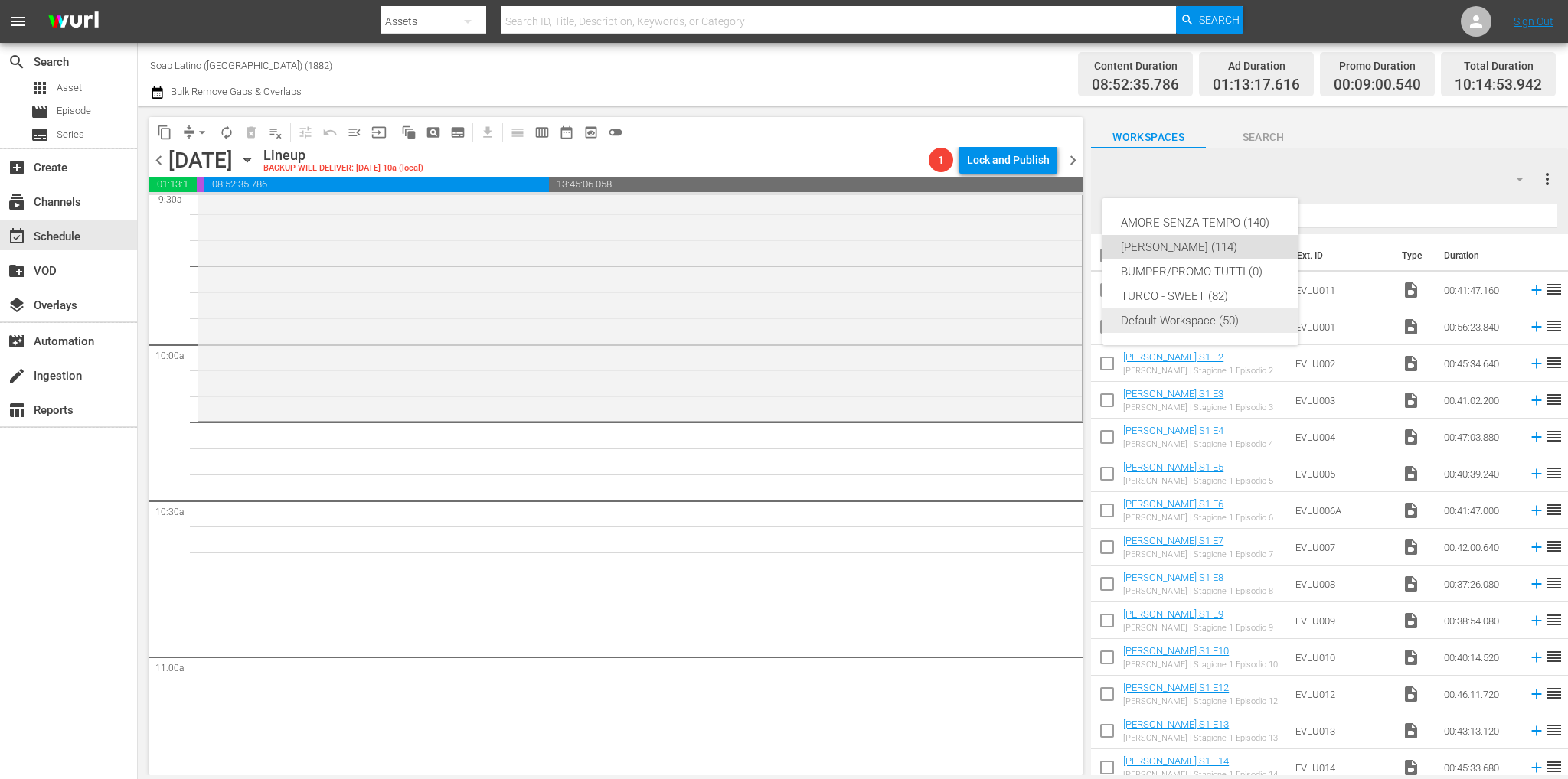
click at [1176, 328] on div "Default Workspace (50)" at bounding box center [1200, 320] width 159 height 25
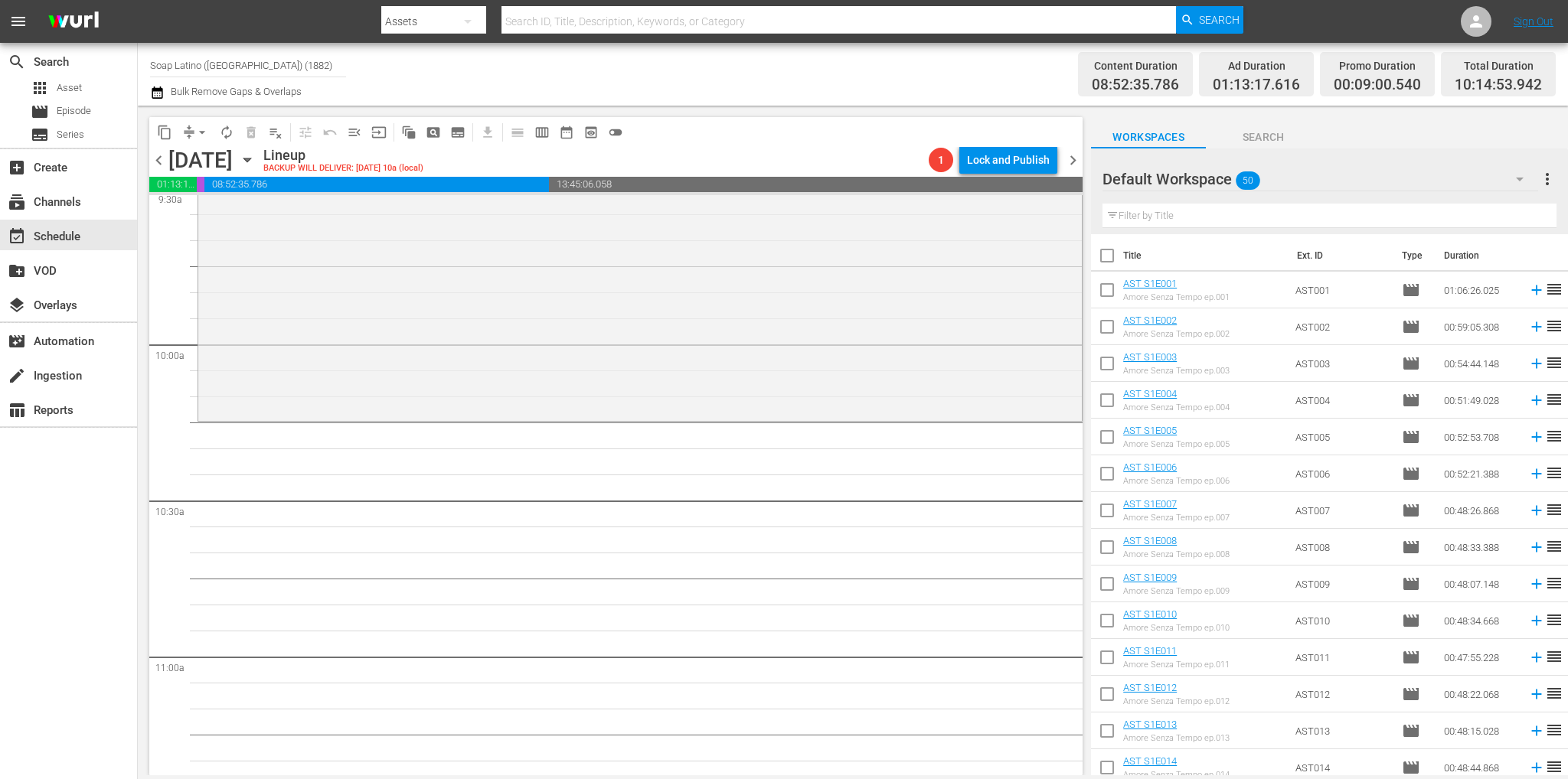
click at [1109, 296] on input "checkbox" at bounding box center [1107, 293] width 32 height 32
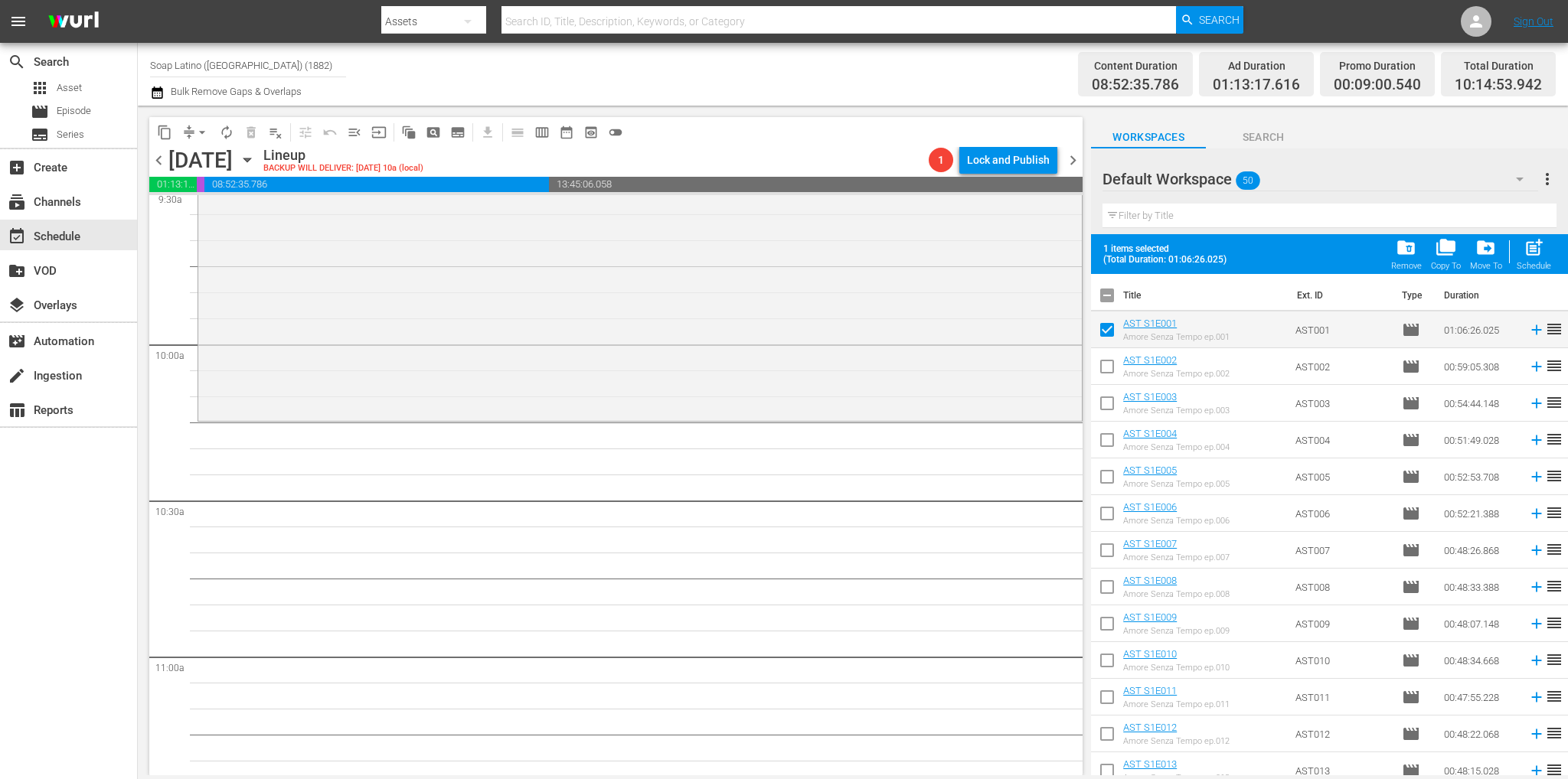
click at [1109, 360] on input "checkbox" at bounding box center [1107, 370] width 32 height 32
click at [1103, 401] on input "checkbox" at bounding box center [1107, 407] width 32 height 32
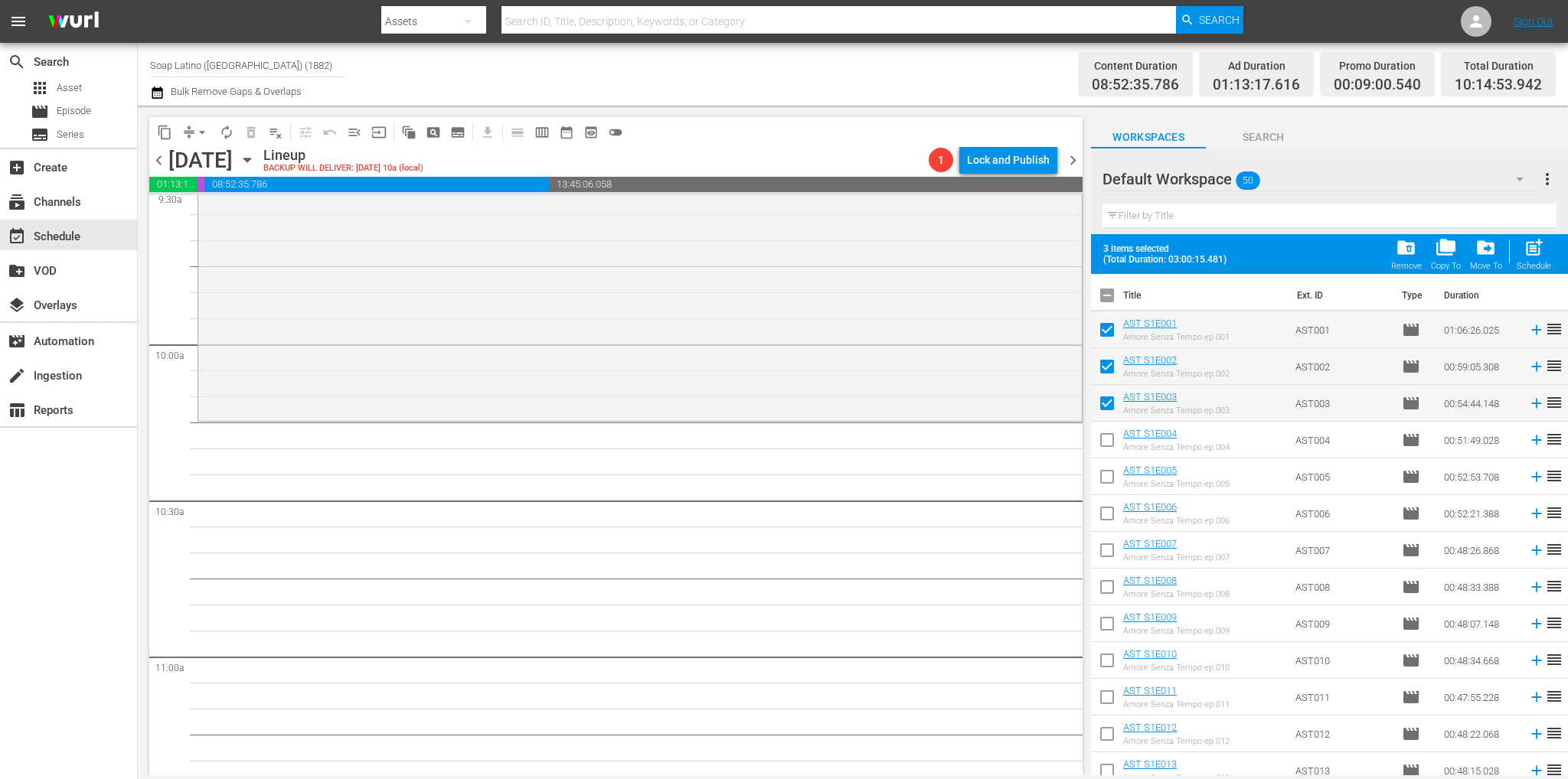
click at [1104, 430] on input "checkbox" at bounding box center [1107, 443] width 32 height 32
click at [1106, 473] on input "checkbox" at bounding box center [1107, 480] width 32 height 32
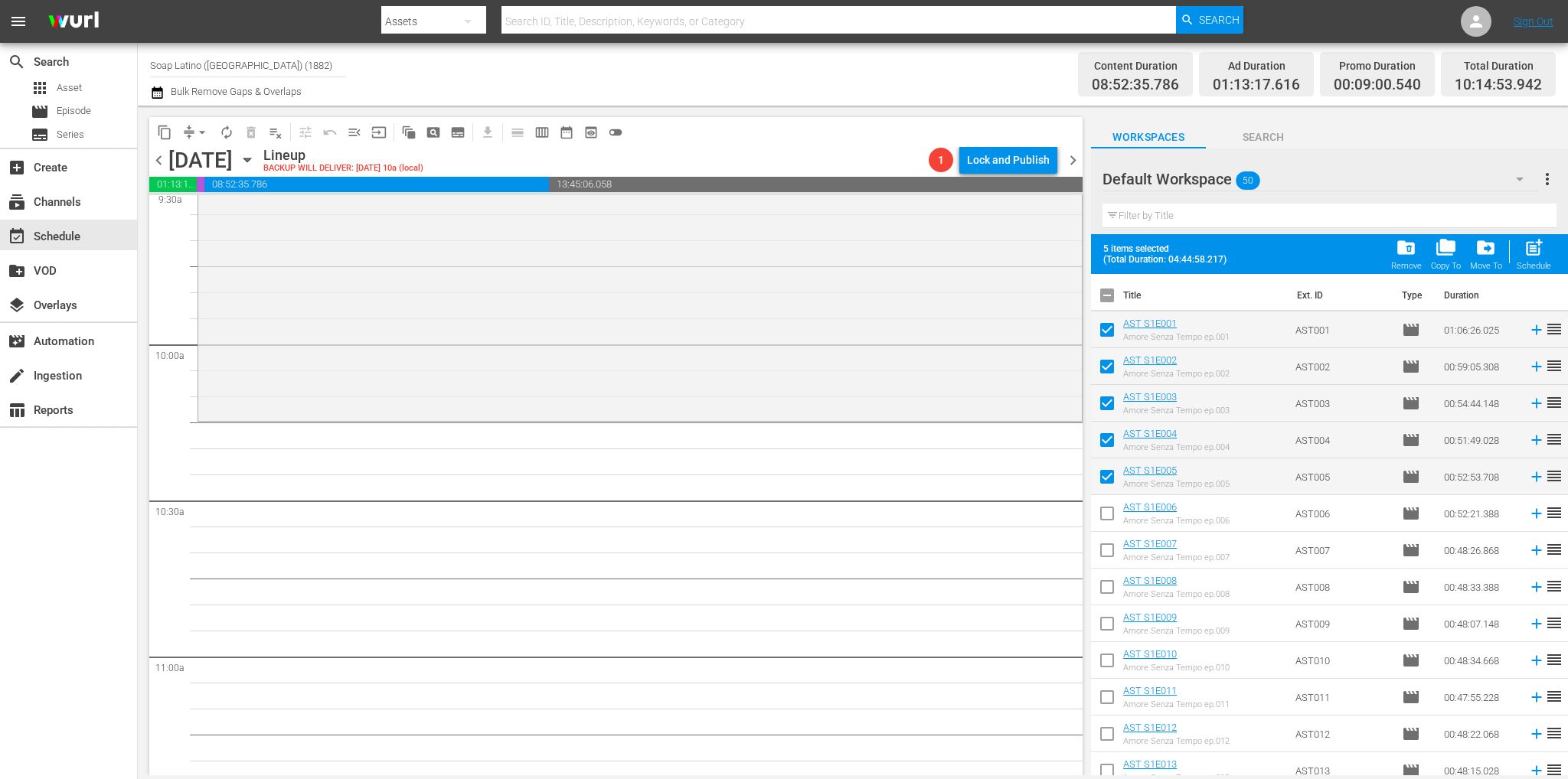
click at [1103, 507] on input "checkbox" at bounding box center [1107, 517] width 32 height 32
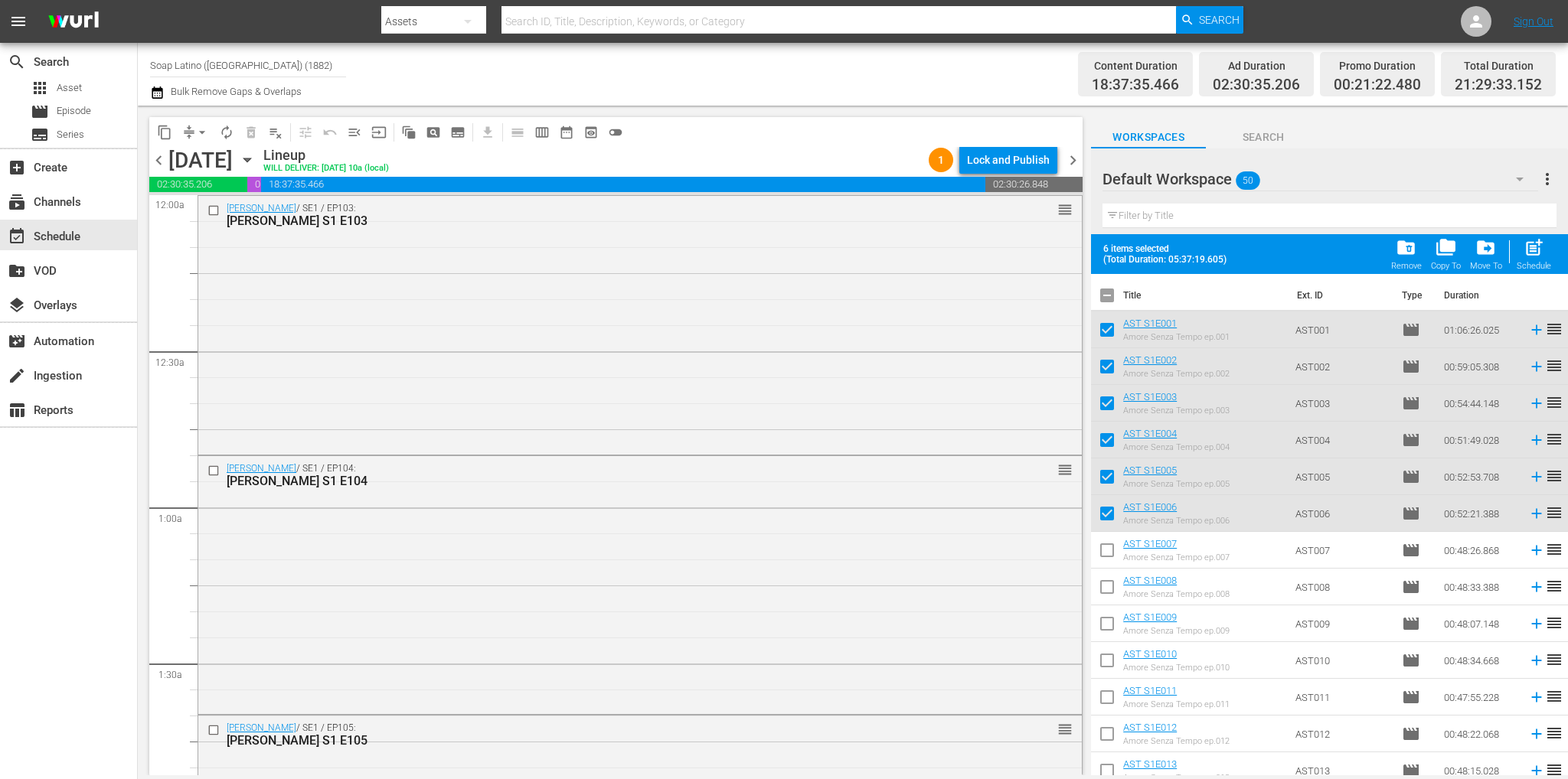
click at [1111, 295] on input "checkbox" at bounding box center [1107, 299] width 32 height 32
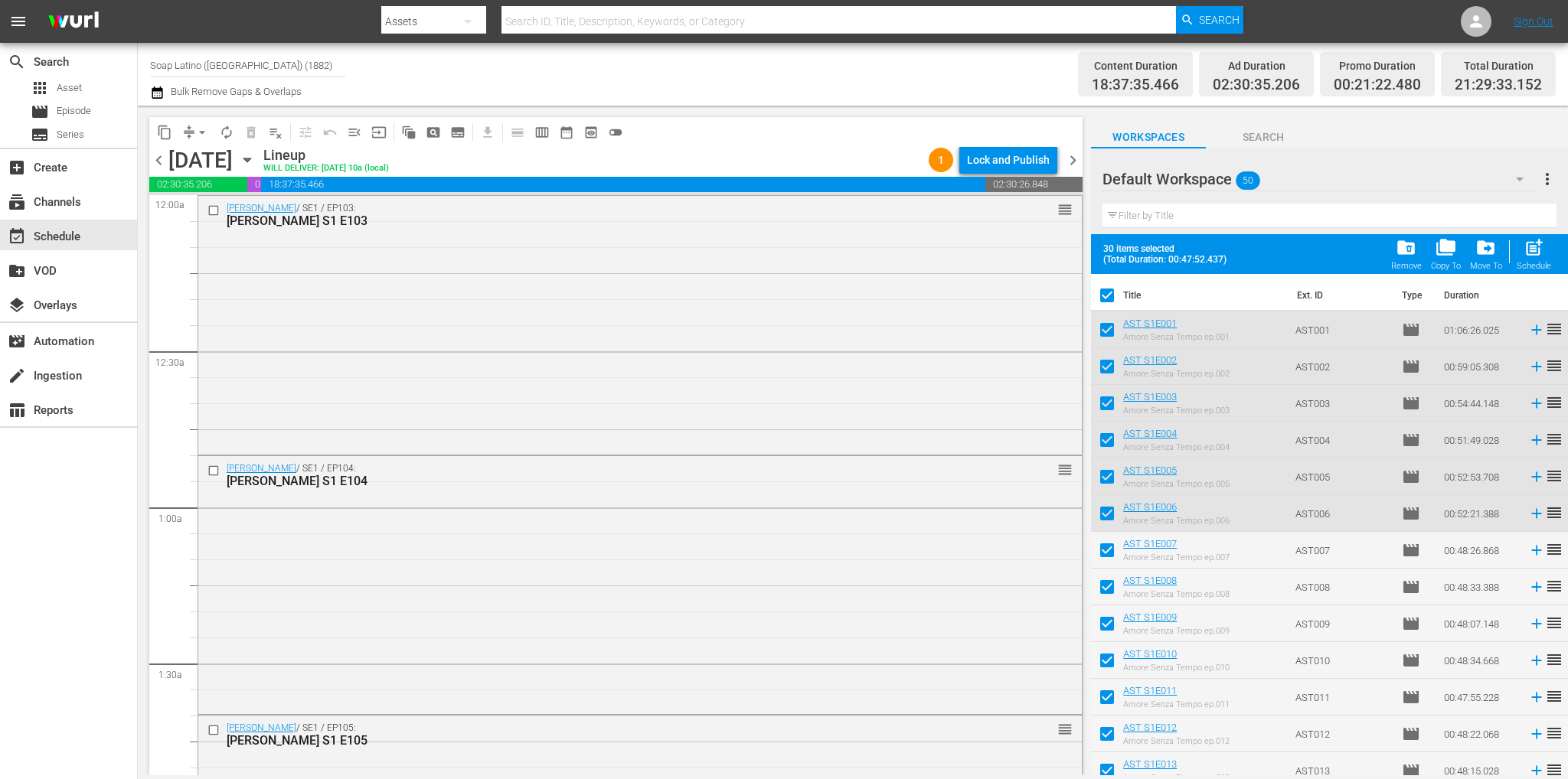
click at [1111, 295] on input "checkbox" at bounding box center [1107, 299] width 32 height 32
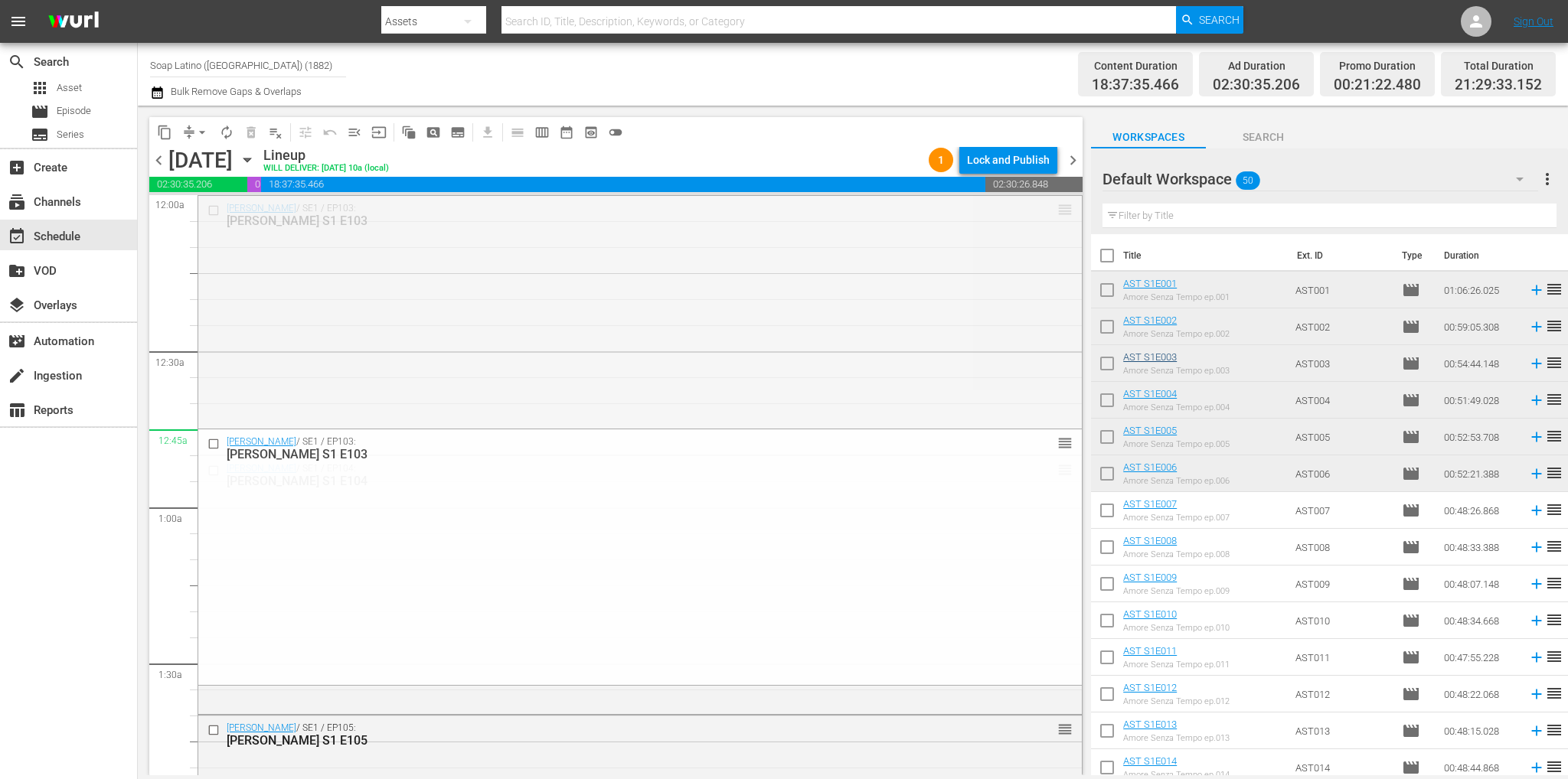
drag, startPoint x: 1050, startPoint y: 209, endPoint x: 1155, endPoint y: 362, distance: 185.6
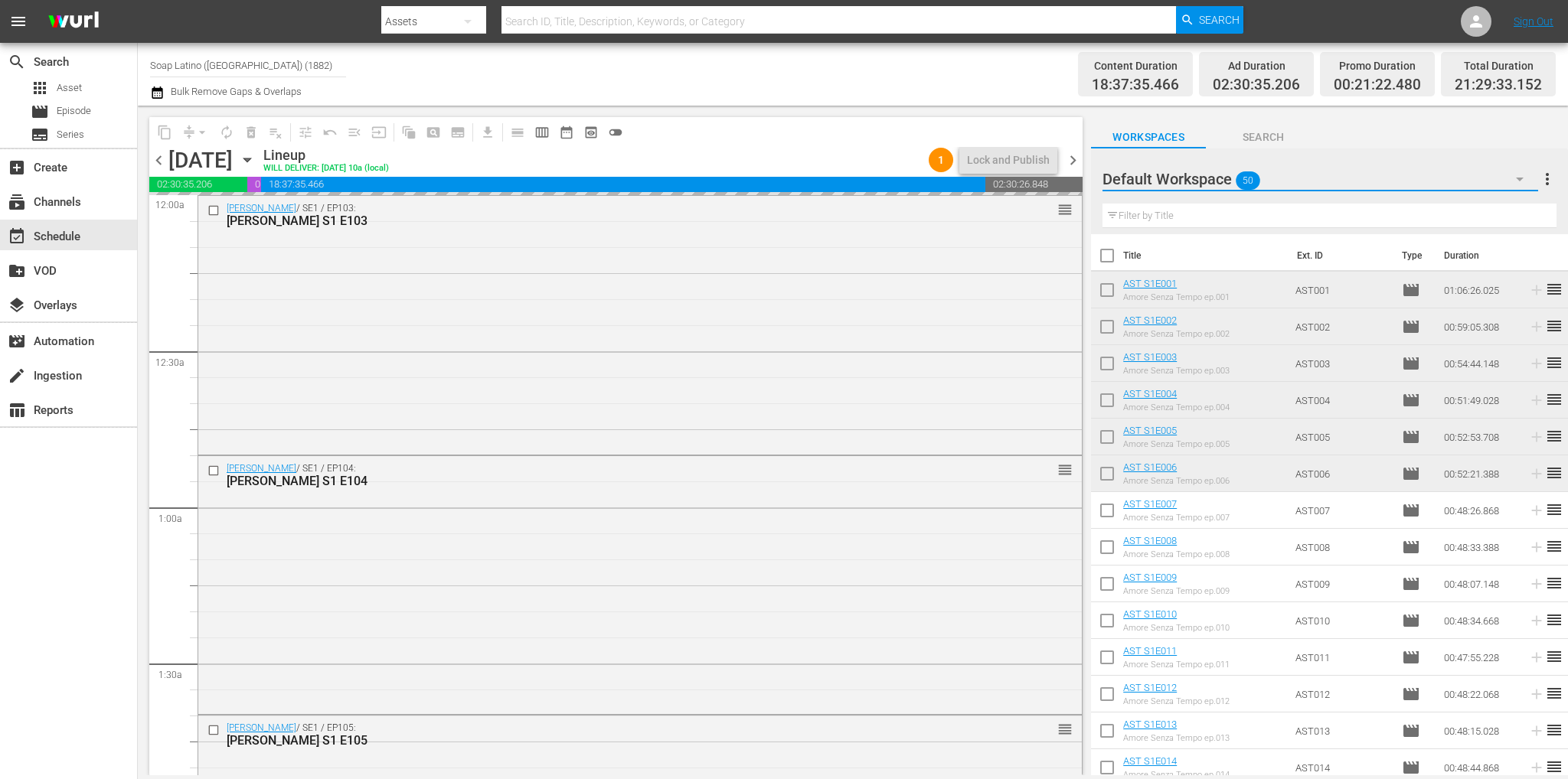
click at [1512, 175] on icon "button" at bounding box center [1519, 179] width 19 height 19
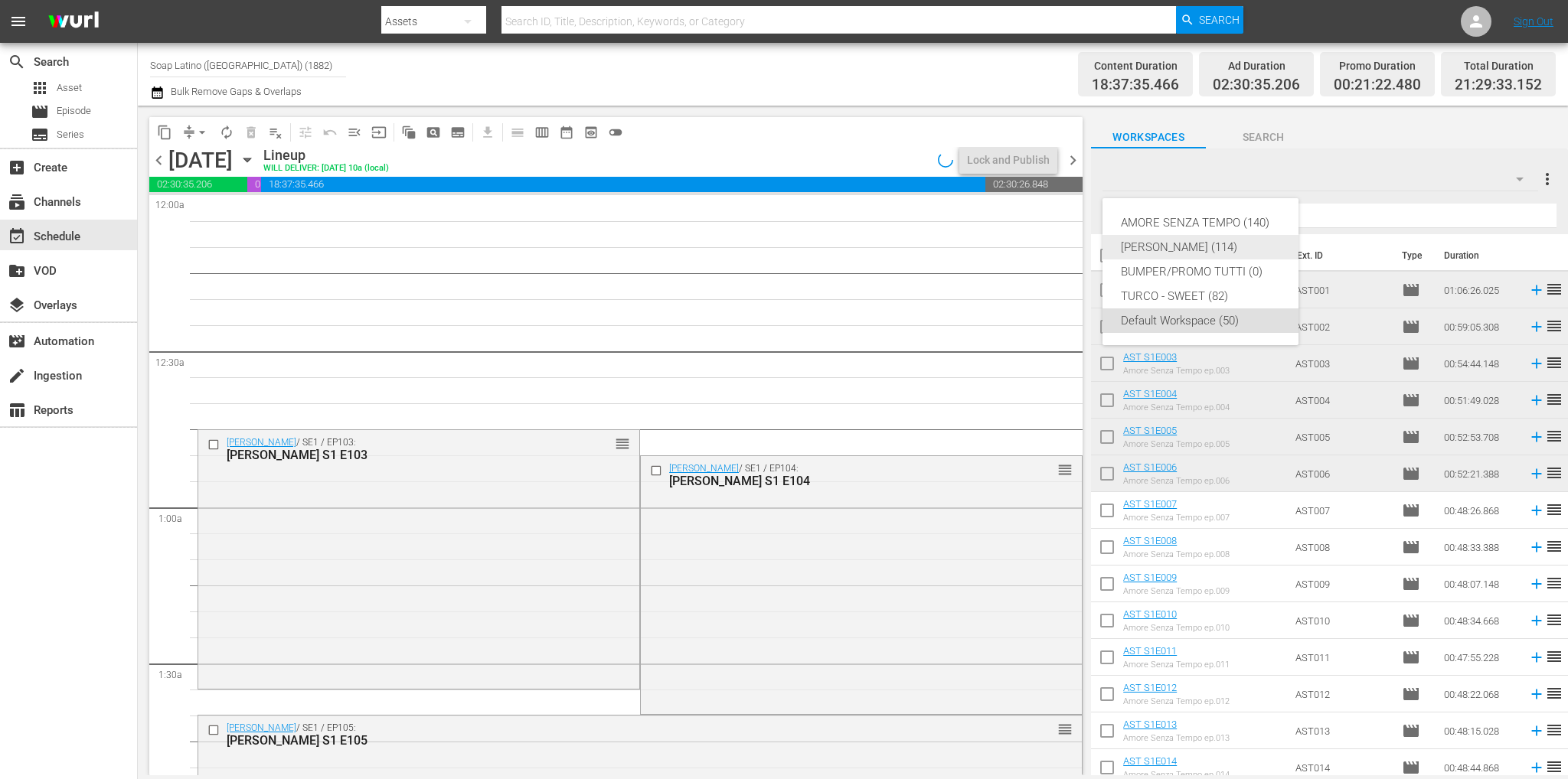
click at [1176, 248] on div "Eva Luna (114)" at bounding box center [1200, 247] width 159 height 25
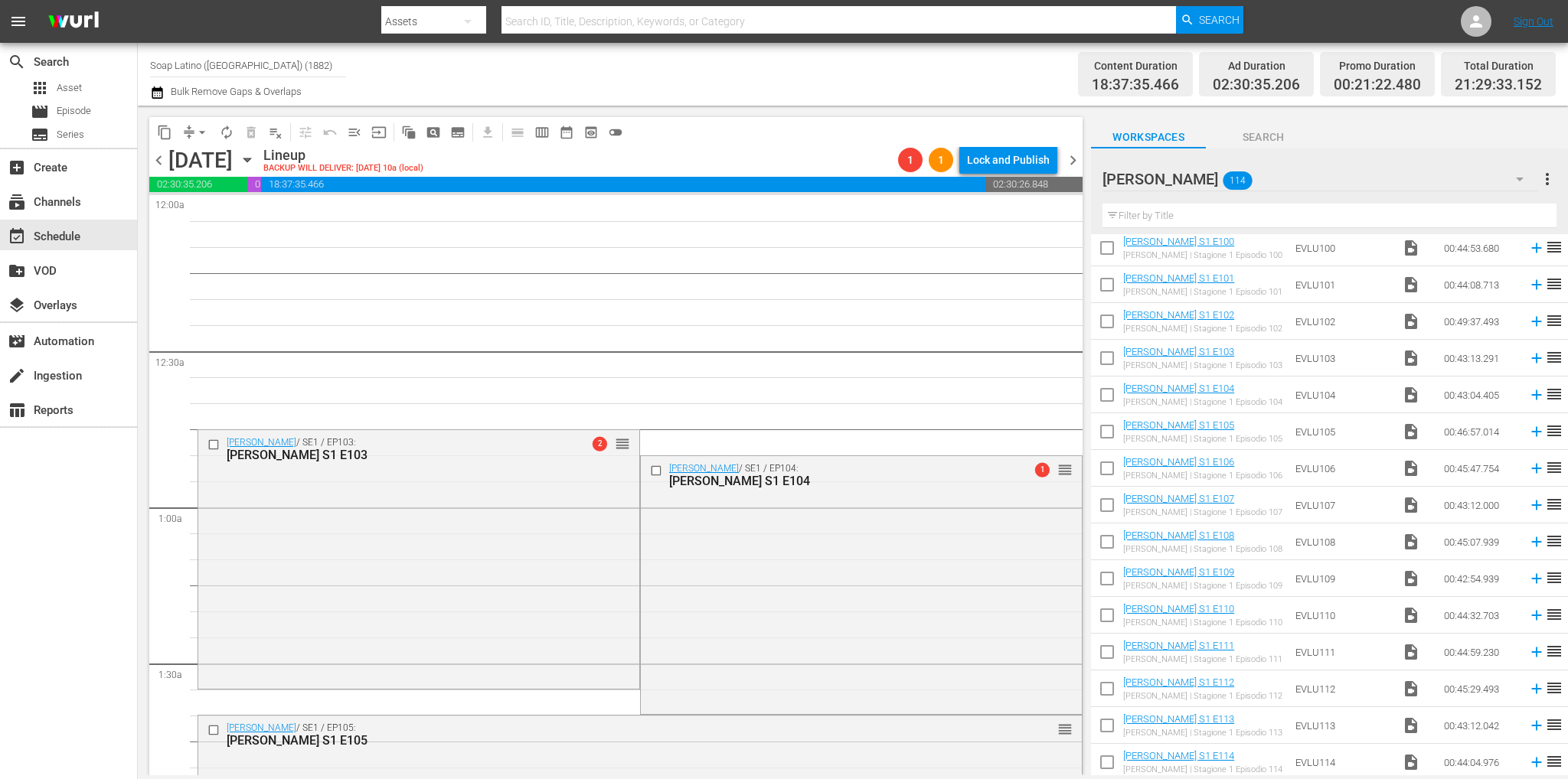
scroll to position [3527, 0]
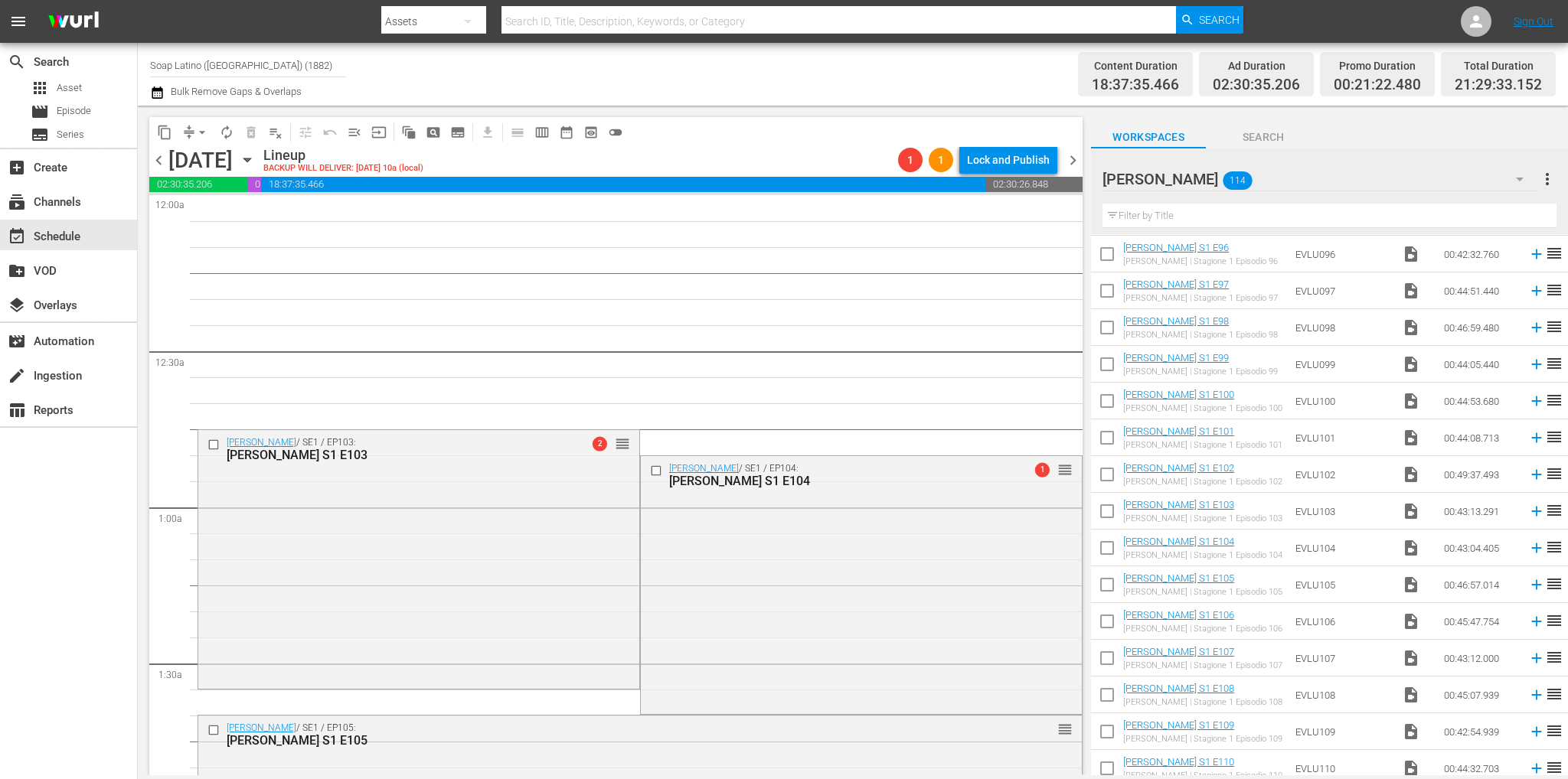
click at [1111, 472] on input "checkbox" at bounding box center [1107, 477] width 32 height 32
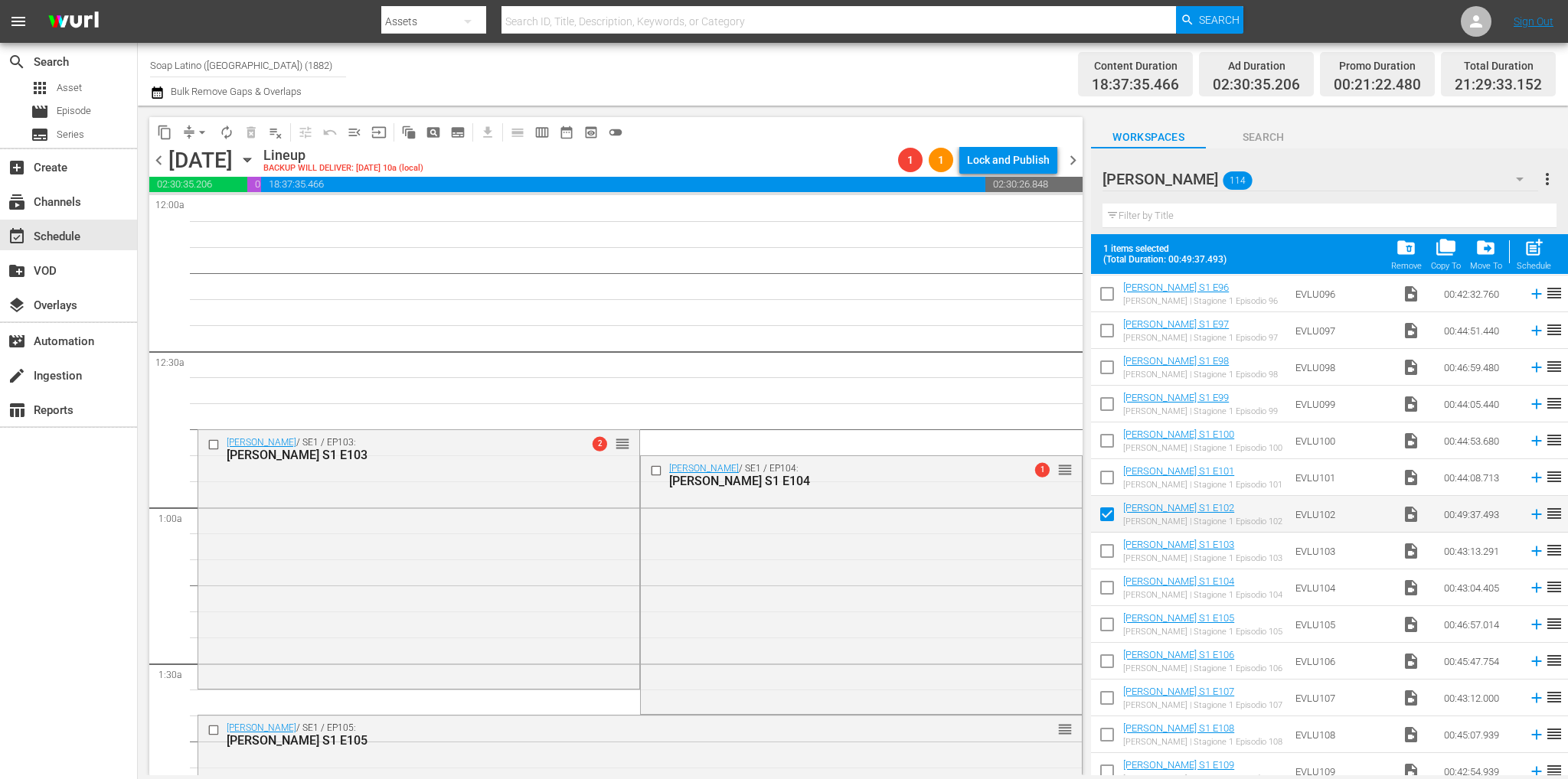
click at [1109, 436] on input "checkbox" at bounding box center [1107, 444] width 32 height 32
click at [1108, 480] on input "checkbox" at bounding box center [1107, 481] width 32 height 32
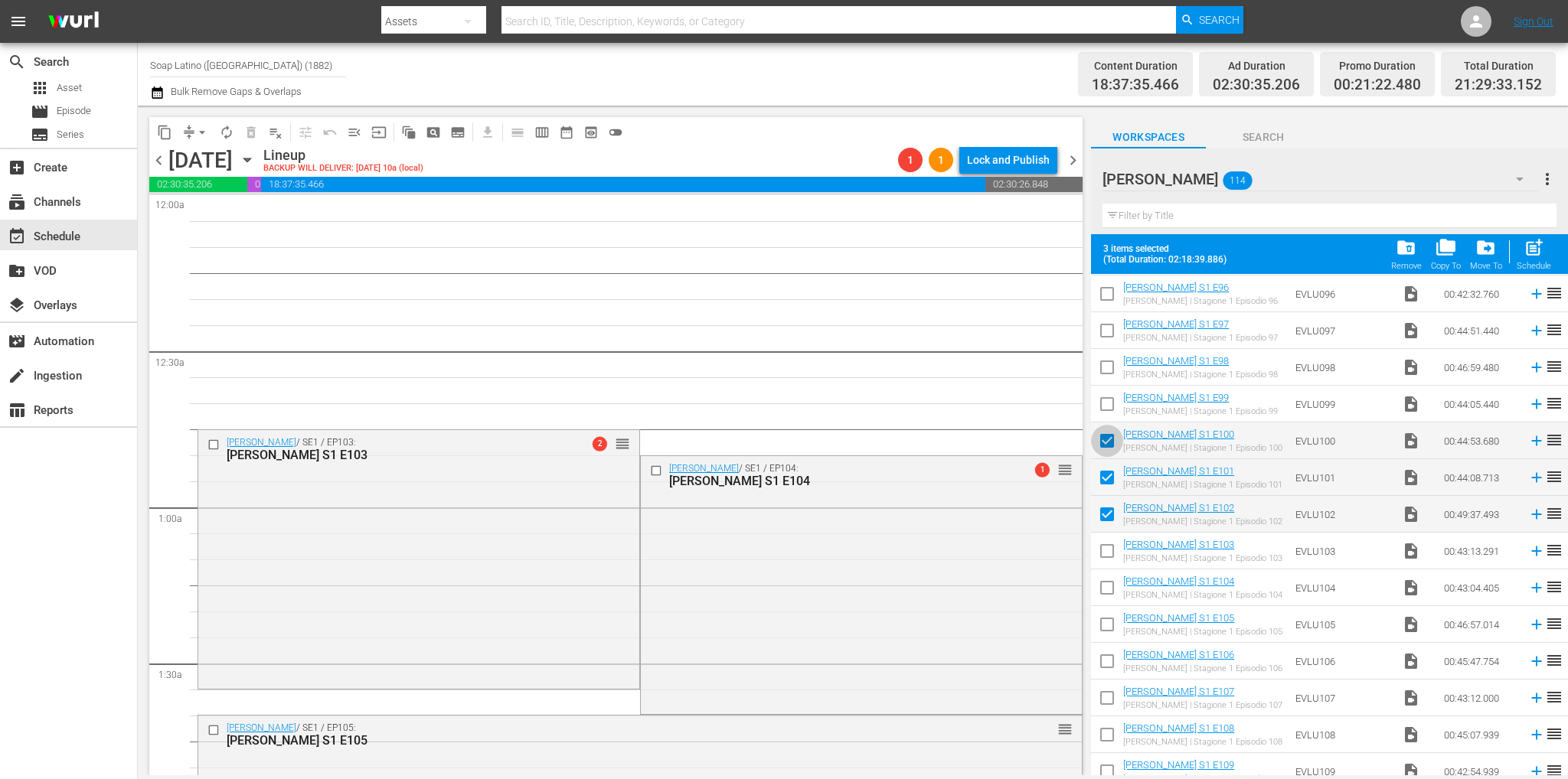
click at [1109, 442] on input "checkbox" at bounding box center [1107, 444] width 32 height 32
click at [1106, 475] on input "checkbox" at bounding box center [1107, 481] width 32 height 32
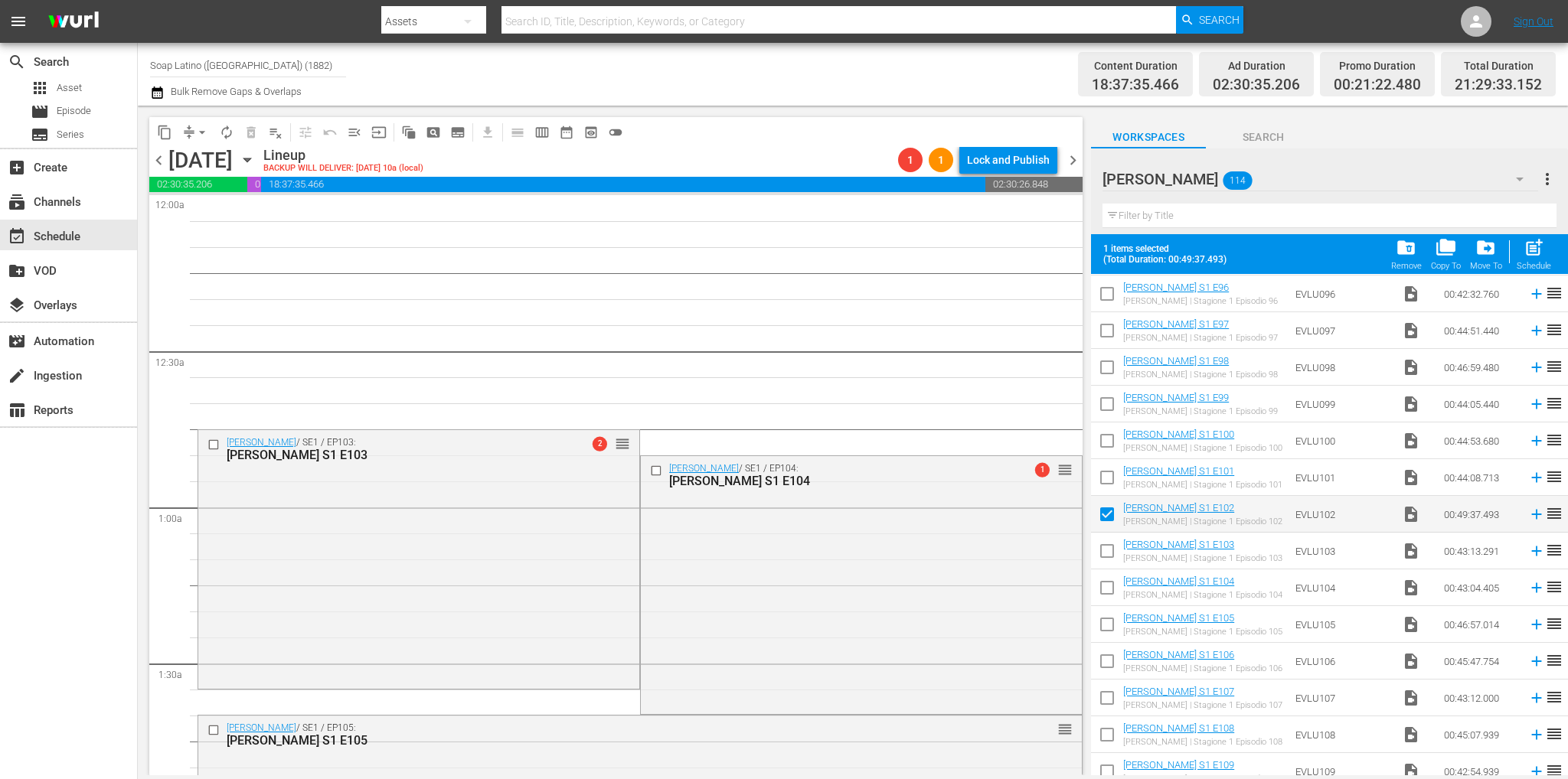
drag, startPoint x: 1109, startPoint y: 512, endPoint x: 1110, endPoint y: 501, distance: 11.0
click at [1109, 512] on input "checkbox" at bounding box center [1107, 518] width 32 height 32
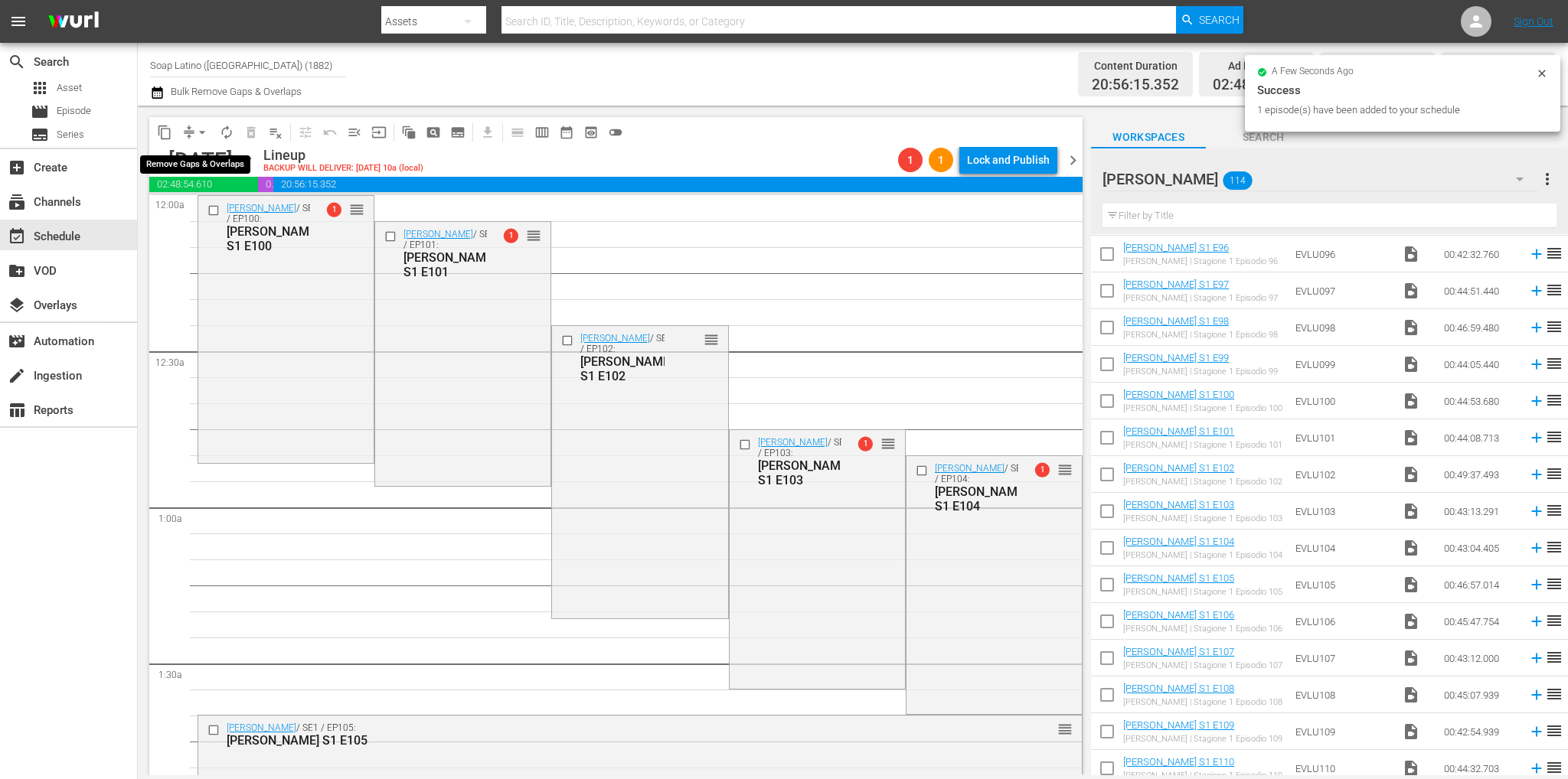
click at [201, 132] on span "arrow_drop_down" at bounding box center [202, 132] width 15 height 15
click at [219, 188] on li "Align to First Episode" at bounding box center [202, 189] width 126 height 26
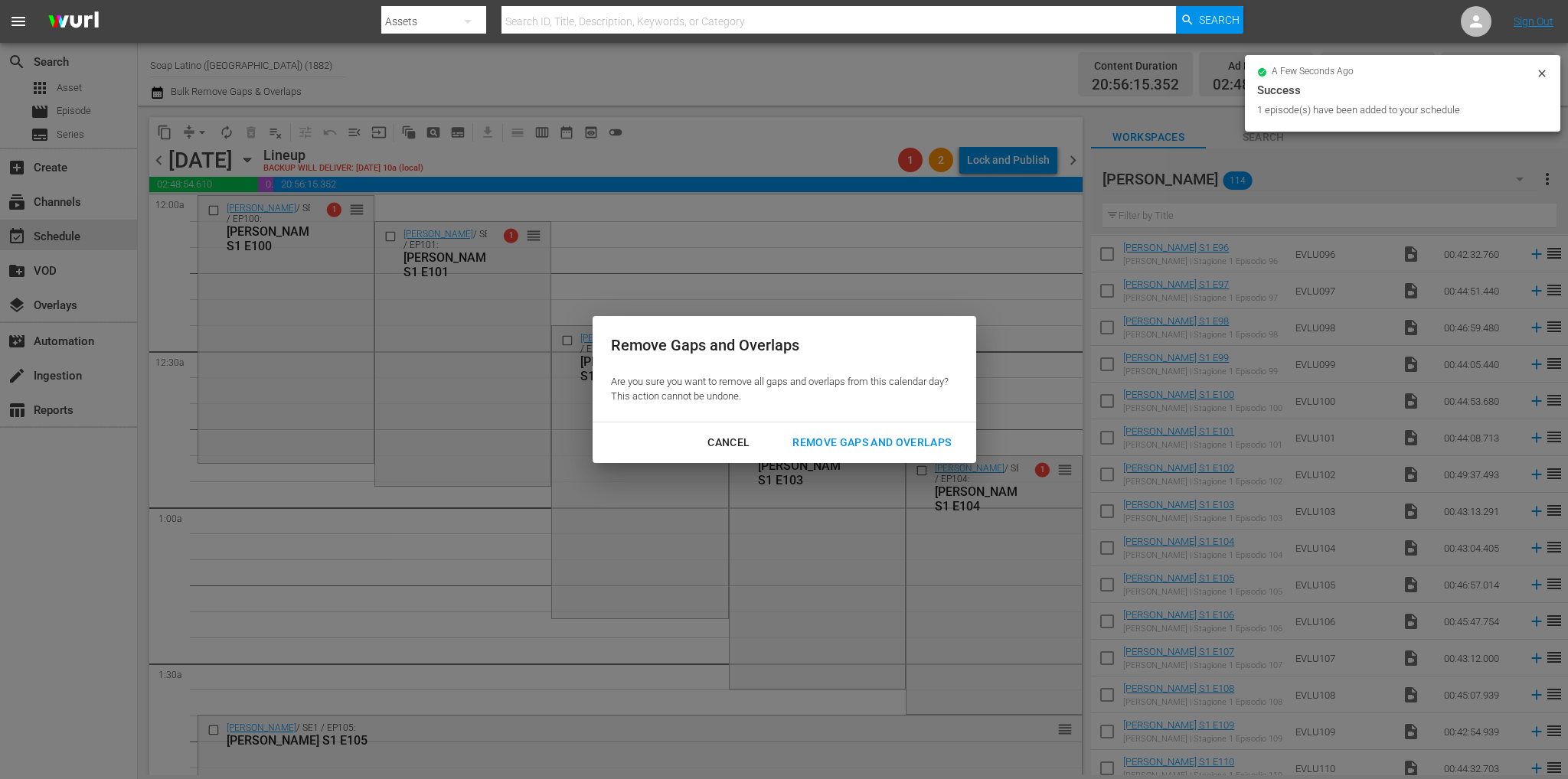
click at [937, 433] on div "Remove Gaps and Overlaps" at bounding box center [871, 442] width 183 height 19
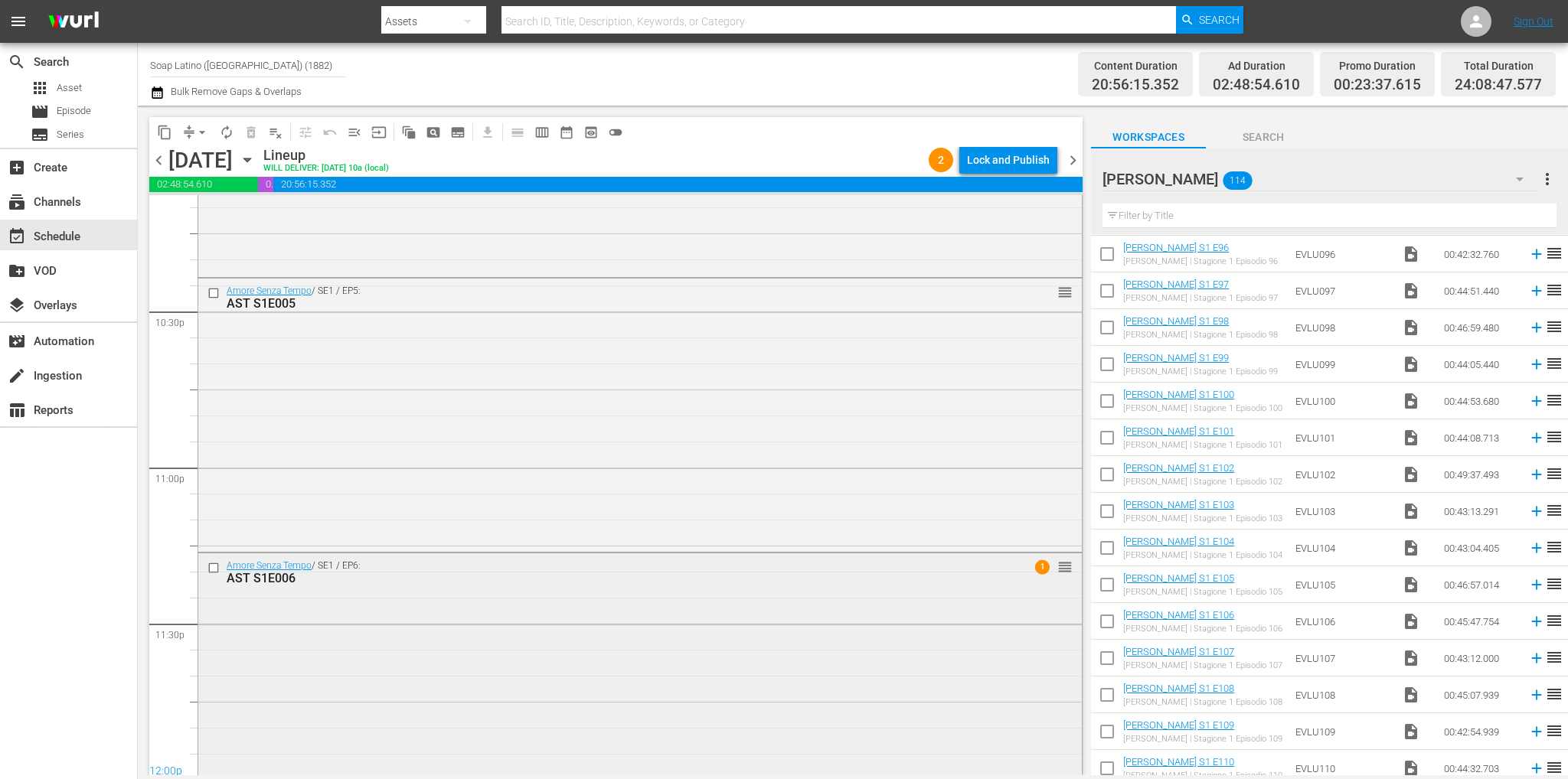
scroll to position [6885, 0]
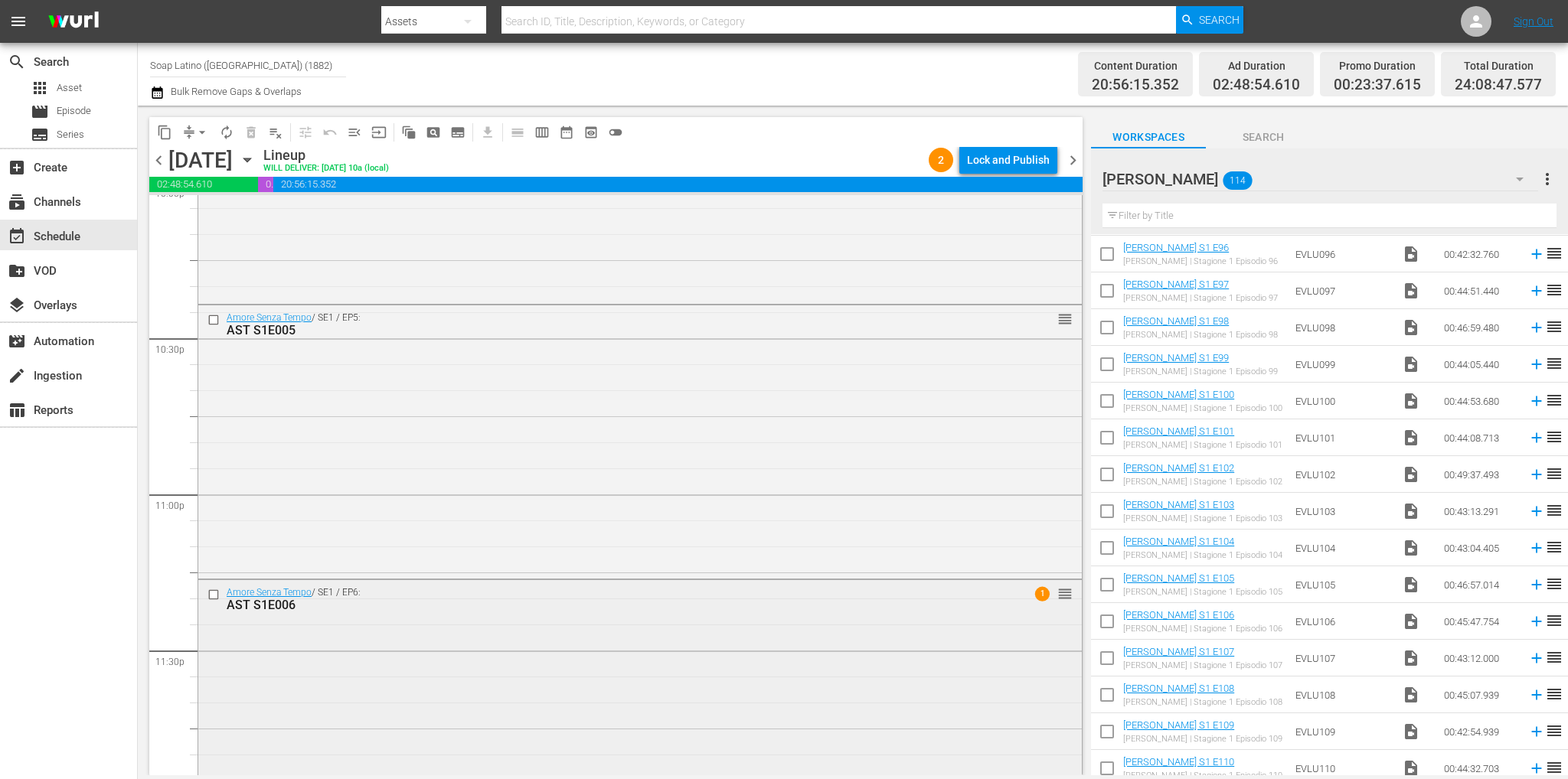
click at [577, 629] on div "Amore Senza Tempo / SE1 / EP6: AST S1E006 1 reorder" at bounding box center [640, 714] width 883 height 268
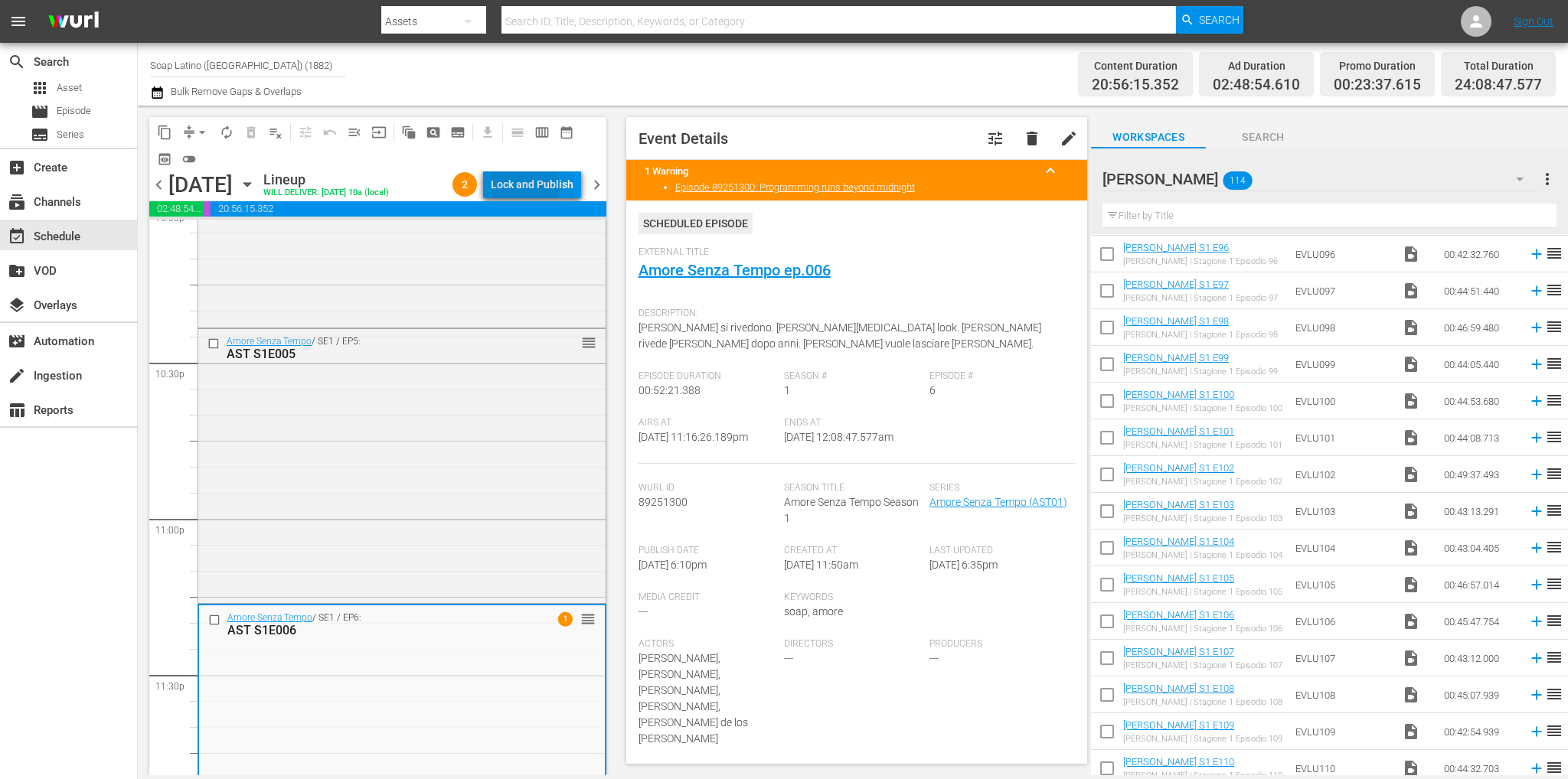
click at [527, 189] on div "Lock and Publish" at bounding box center [532, 184] width 83 height 27
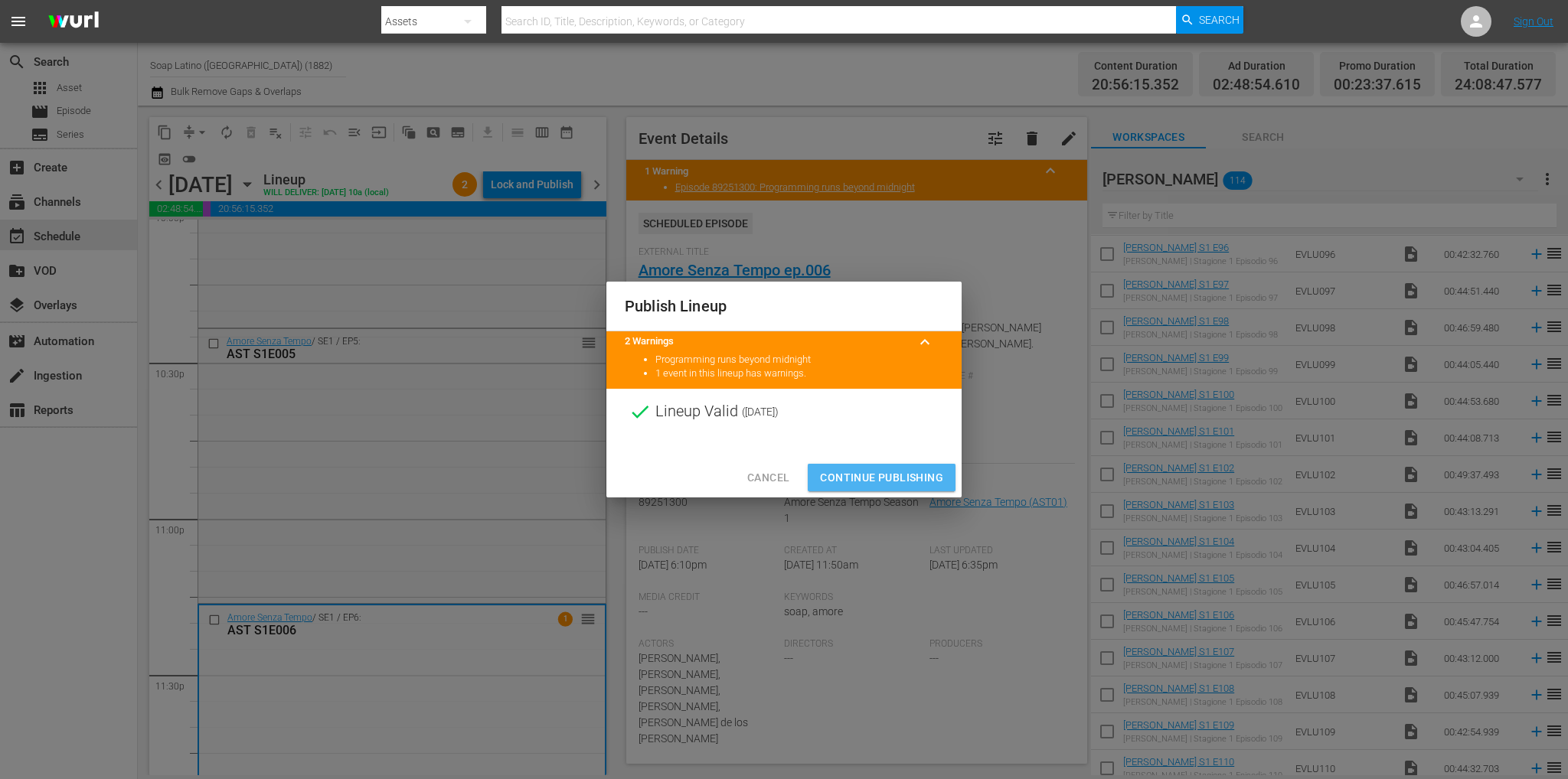
click at [894, 479] on span "Continue Publishing" at bounding box center [881, 478] width 123 height 19
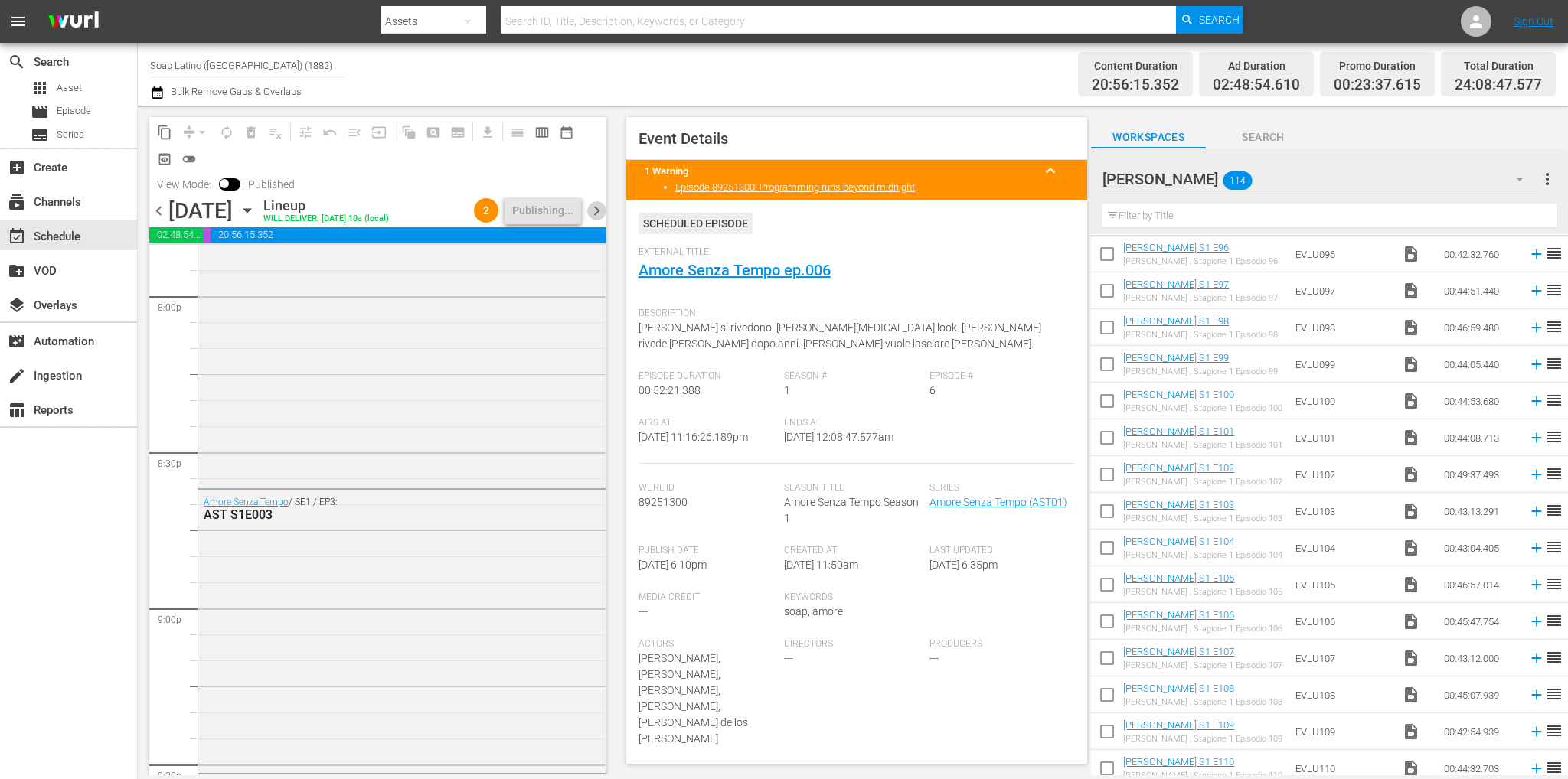
click at [599, 220] on span "chevron_right" at bounding box center [596, 211] width 19 height 19
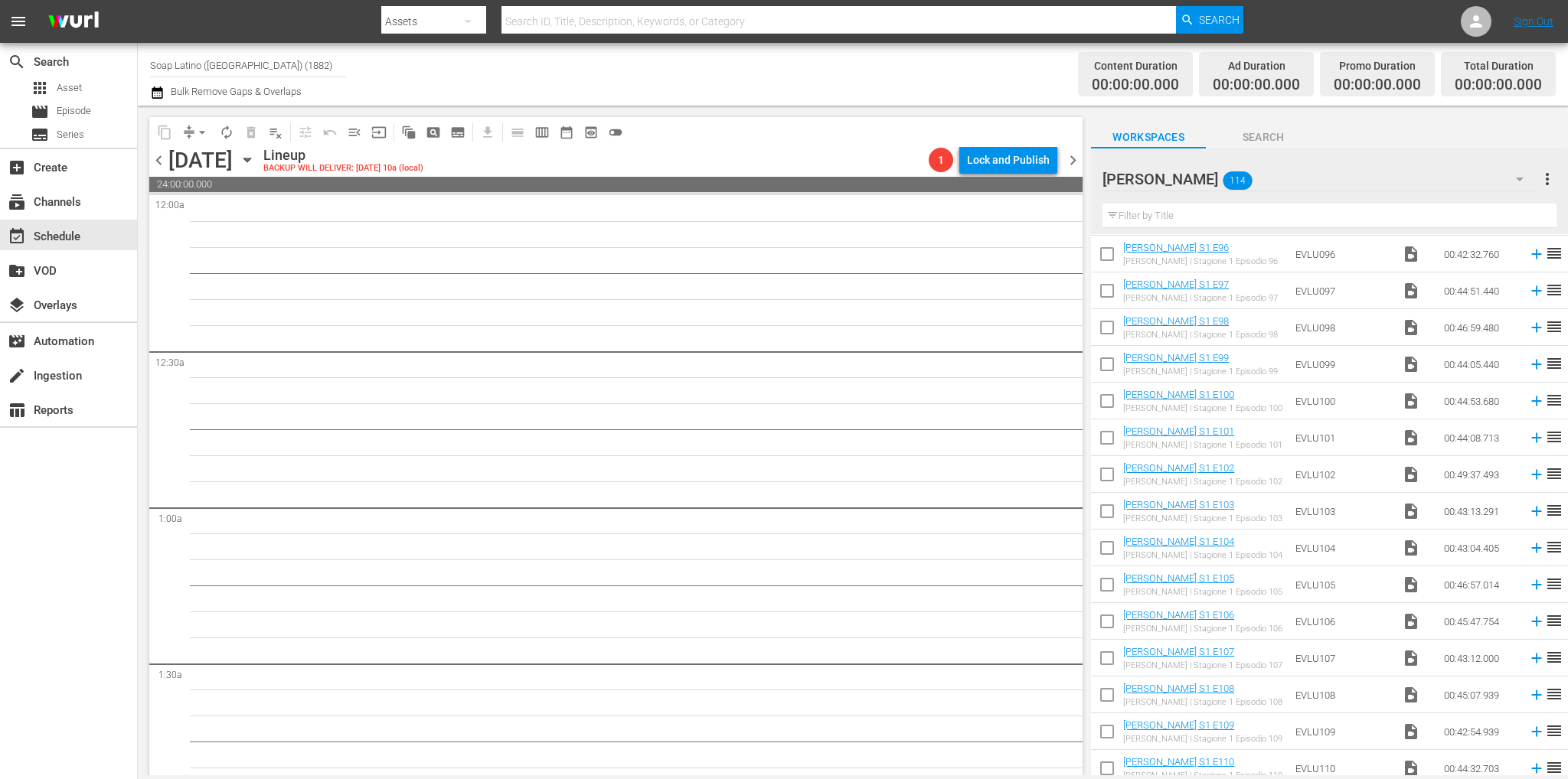
click at [1524, 179] on icon "button" at bounding box center [1519, 179] width 19 height 19
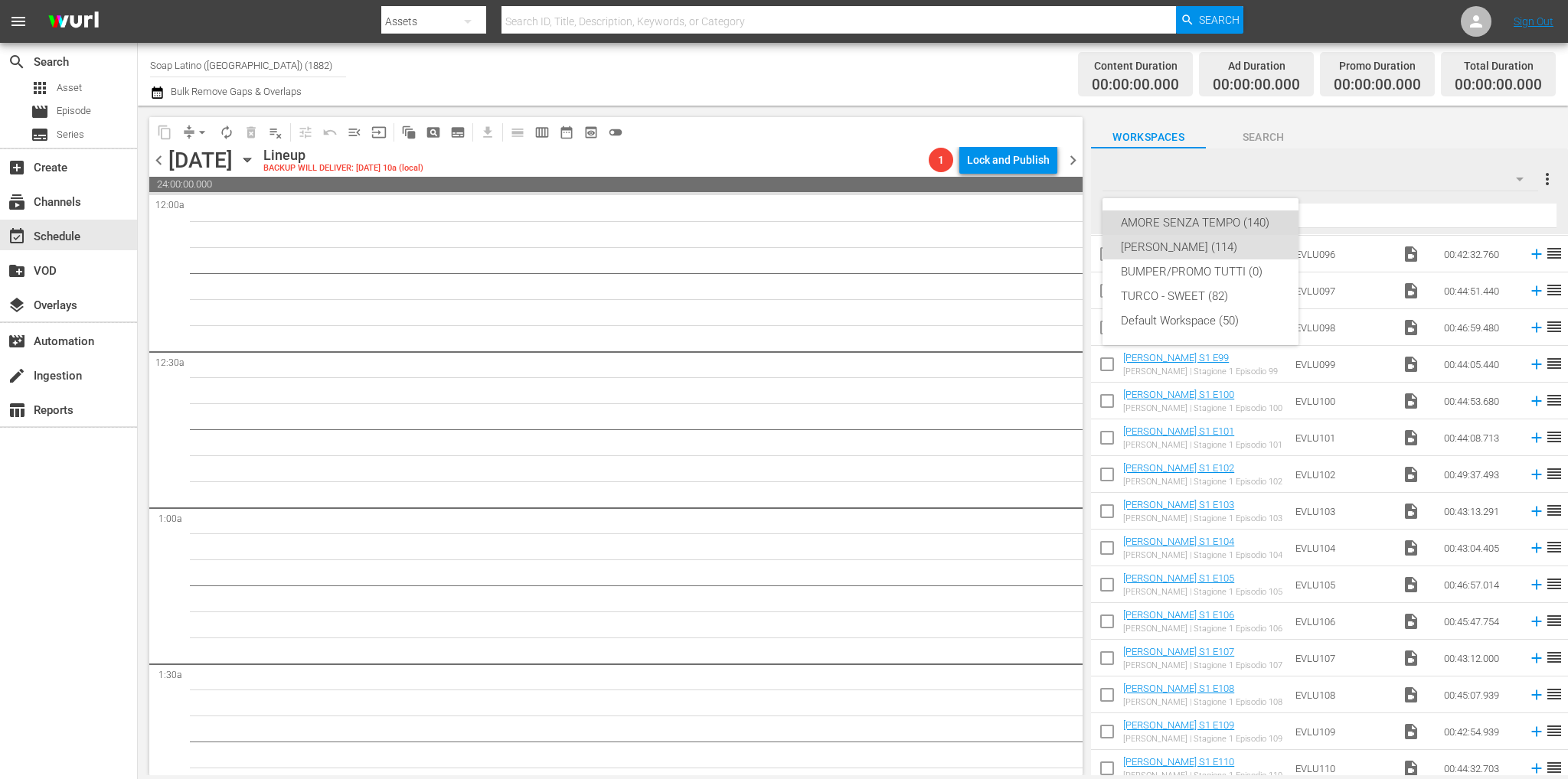
click at [1216, 227] on div "AMORE SENZA TEMPO (140)" at bounding box center [1200, 222] width 159 height 25
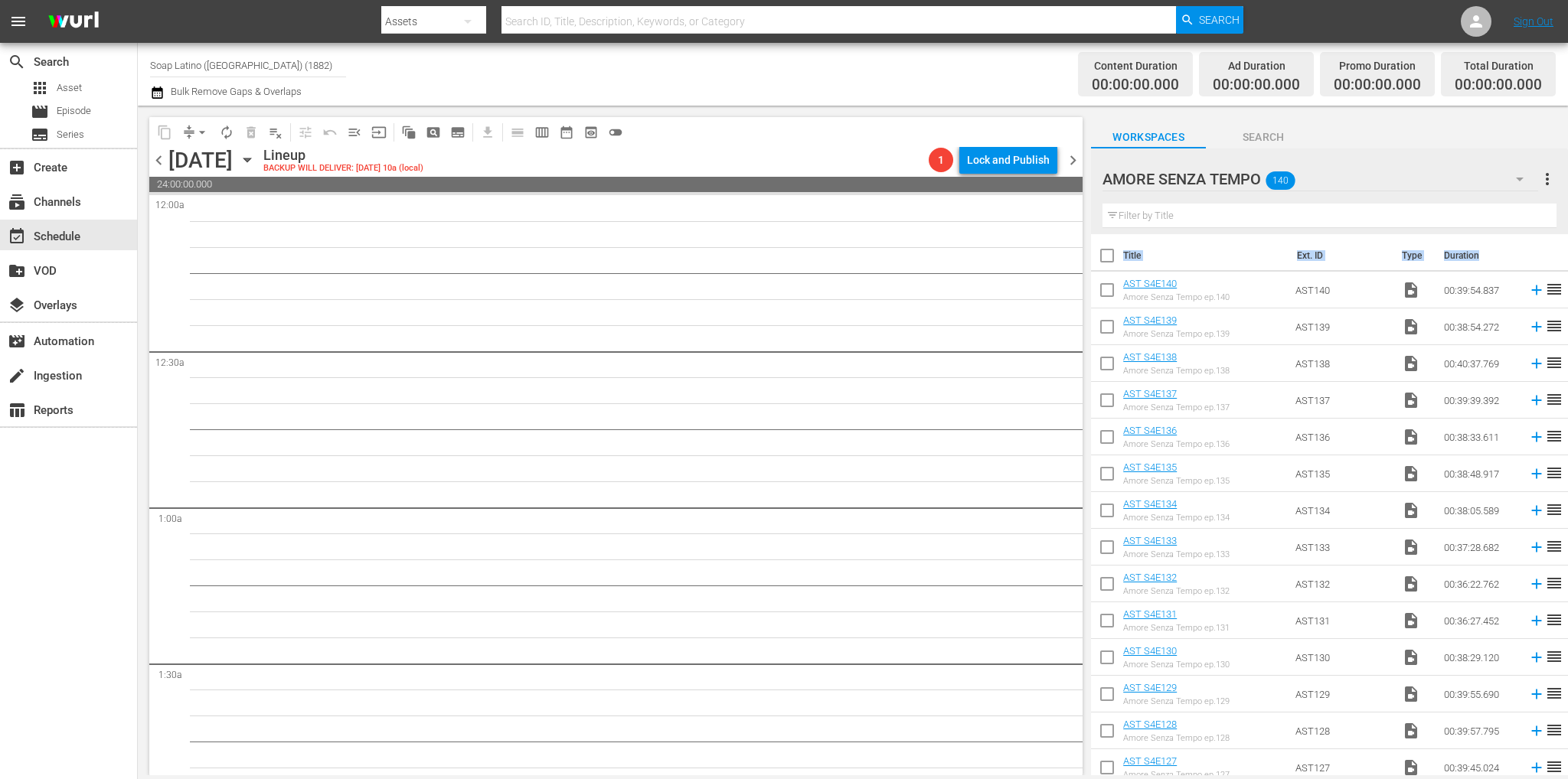
drag, startPoint x: 1567, startPoint y: 446, endPoint x: 1562, endPoint y: 215, distance: 231.1
click at [1562, 215] on div "AMORE SENZA TEMPO 140 AMORE SENZA TEMPO more_vert Filter by Title Title Ext. ID…" at bounding box center [1329, 466] width 477 height 636
click at [1506, 173] on button "button" at bounding box center [1519, 179] width 37 height 37
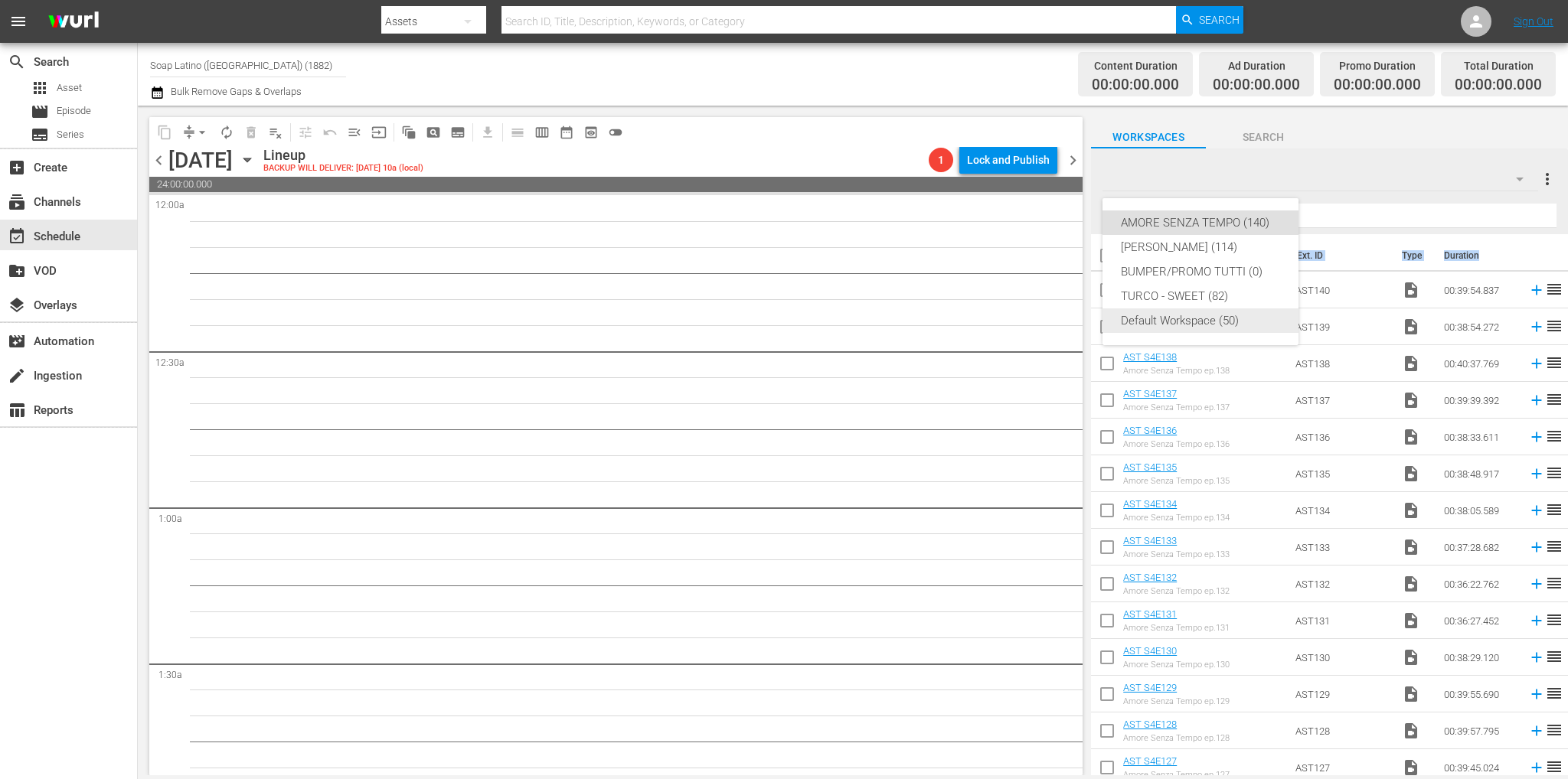
click at [1243, 317] on div "Default Workspace (50)" at bounding box center [1200, 320] width 159 height 25
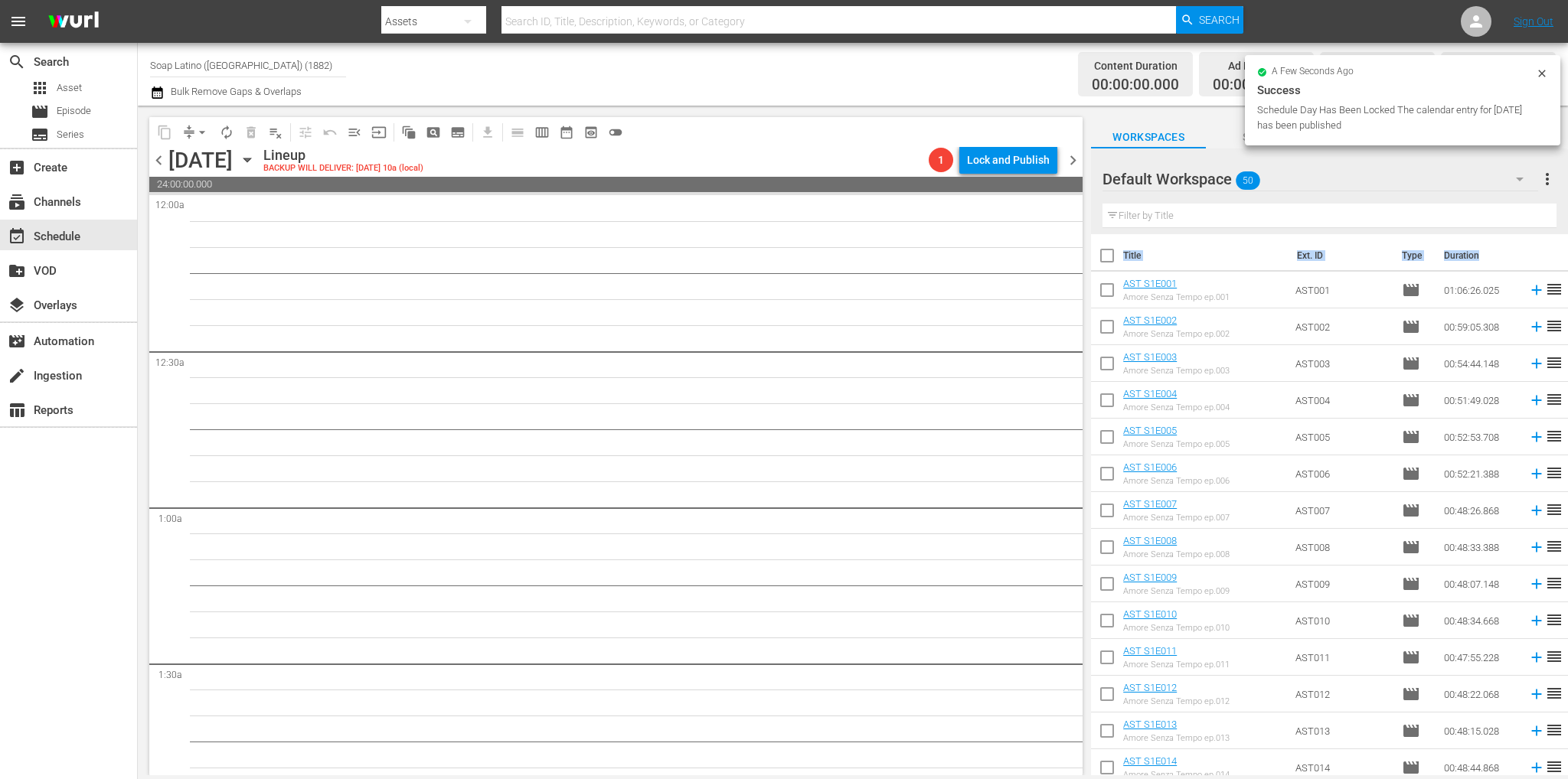
click at [1111, 298] on input "checkbox" at bounding box center [1107, 293] width 32 height 32
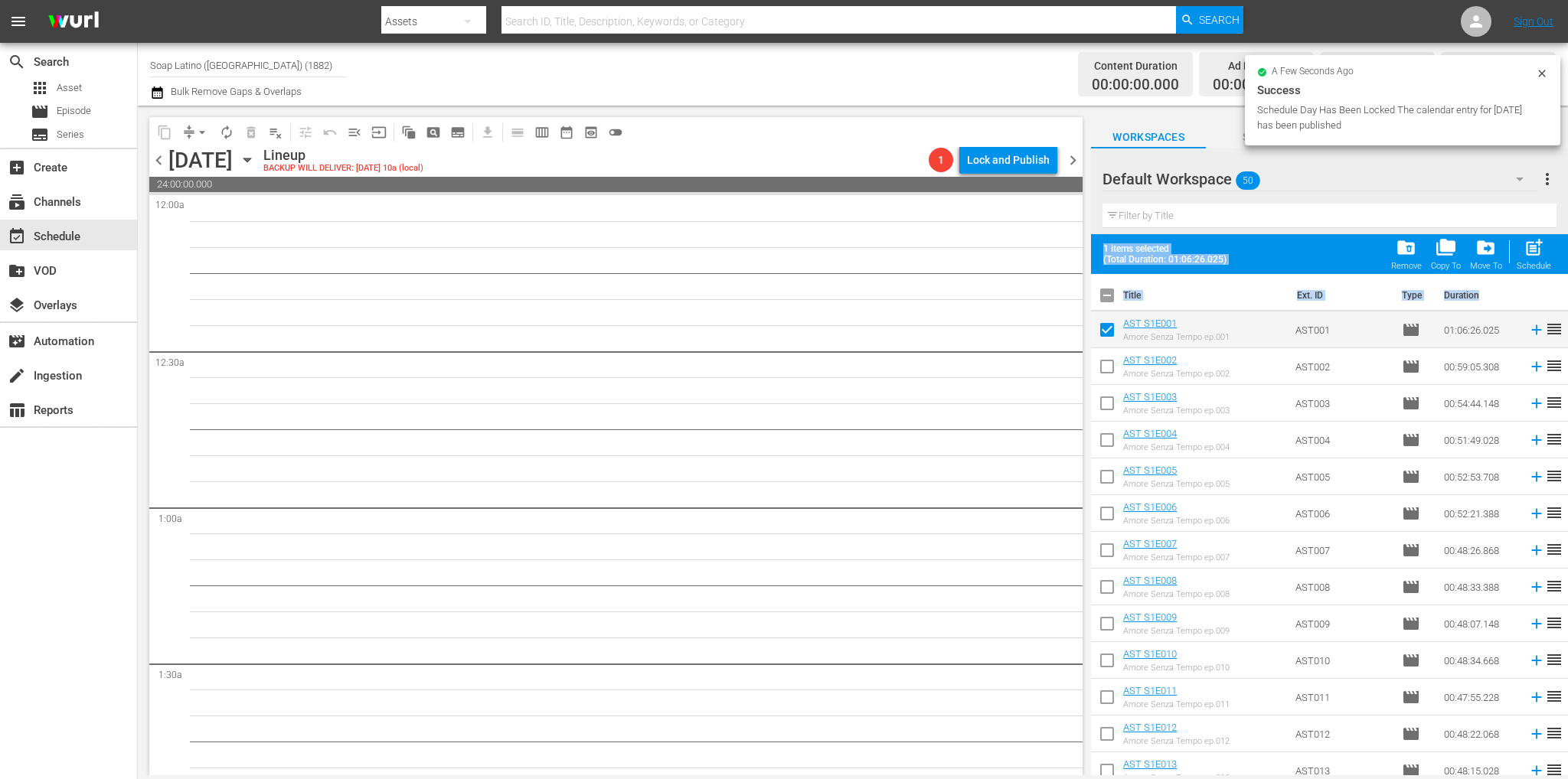
click at [1113, 366] on input "checkbox" at bounding box center [1107, 370] width 32 height 32
click at [1112, 392] on input "checkbox" at bounding box center [1107, 407] width 32 height 32
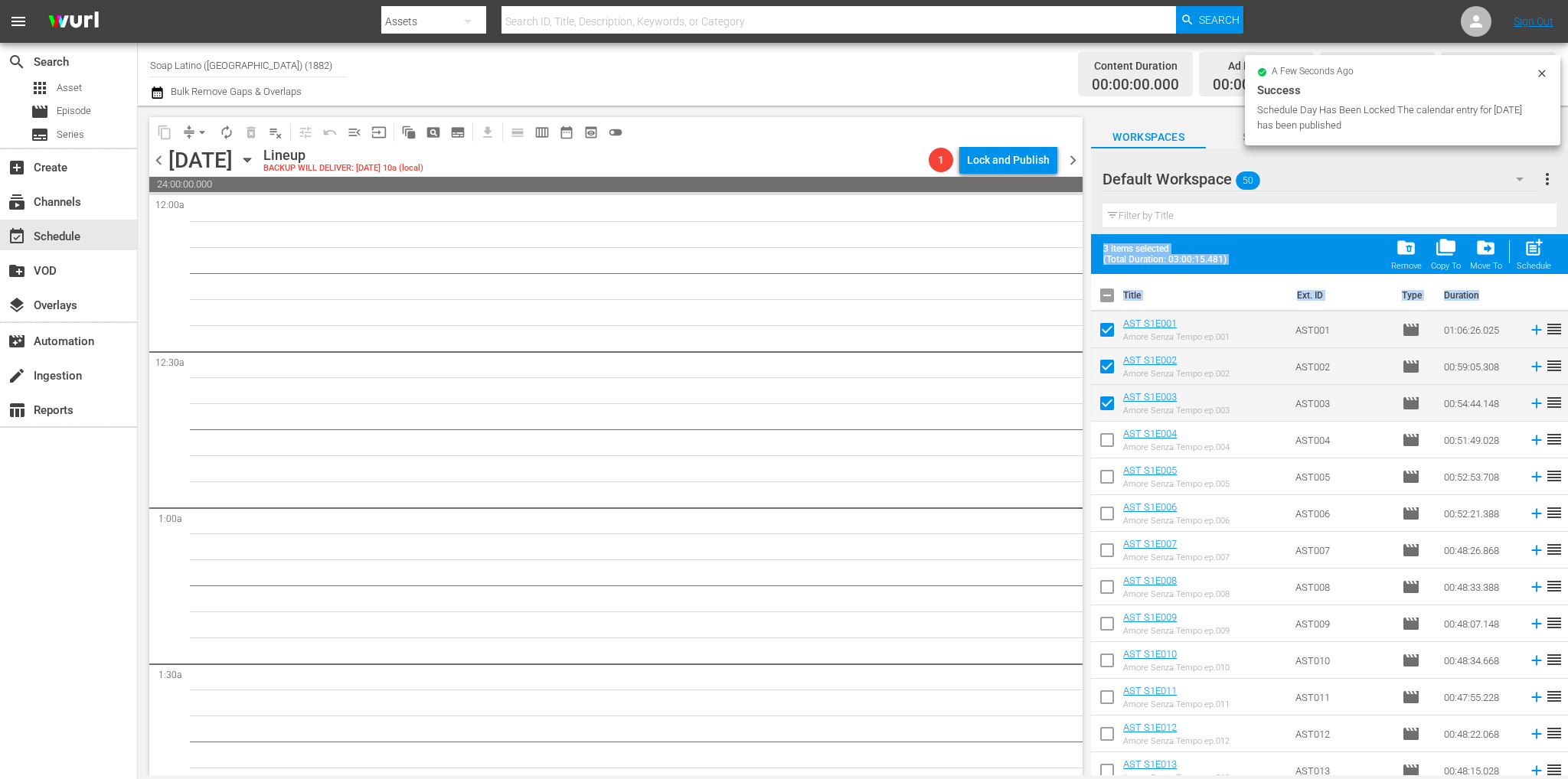
click at [1109, 441] on input "checkbox" at bounding box center [1107, 443] width 32 height 32
click at [1111, 476] on input "checkbox" at bounding box center [1107, 480] width 32 height 32
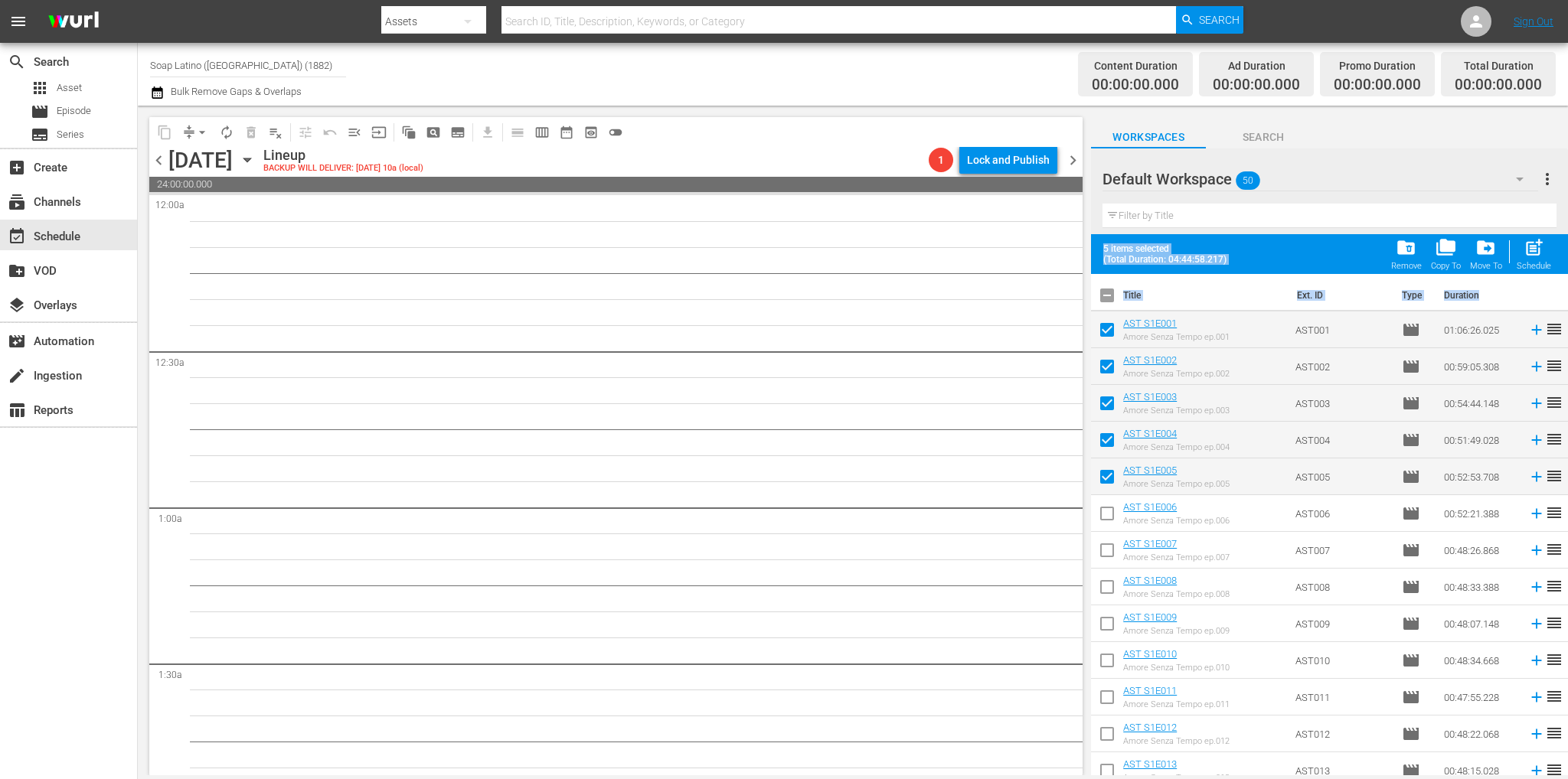
click at [1109, 507] on input "checkbox" at bounding box center [1107, 517] width 32 height 32
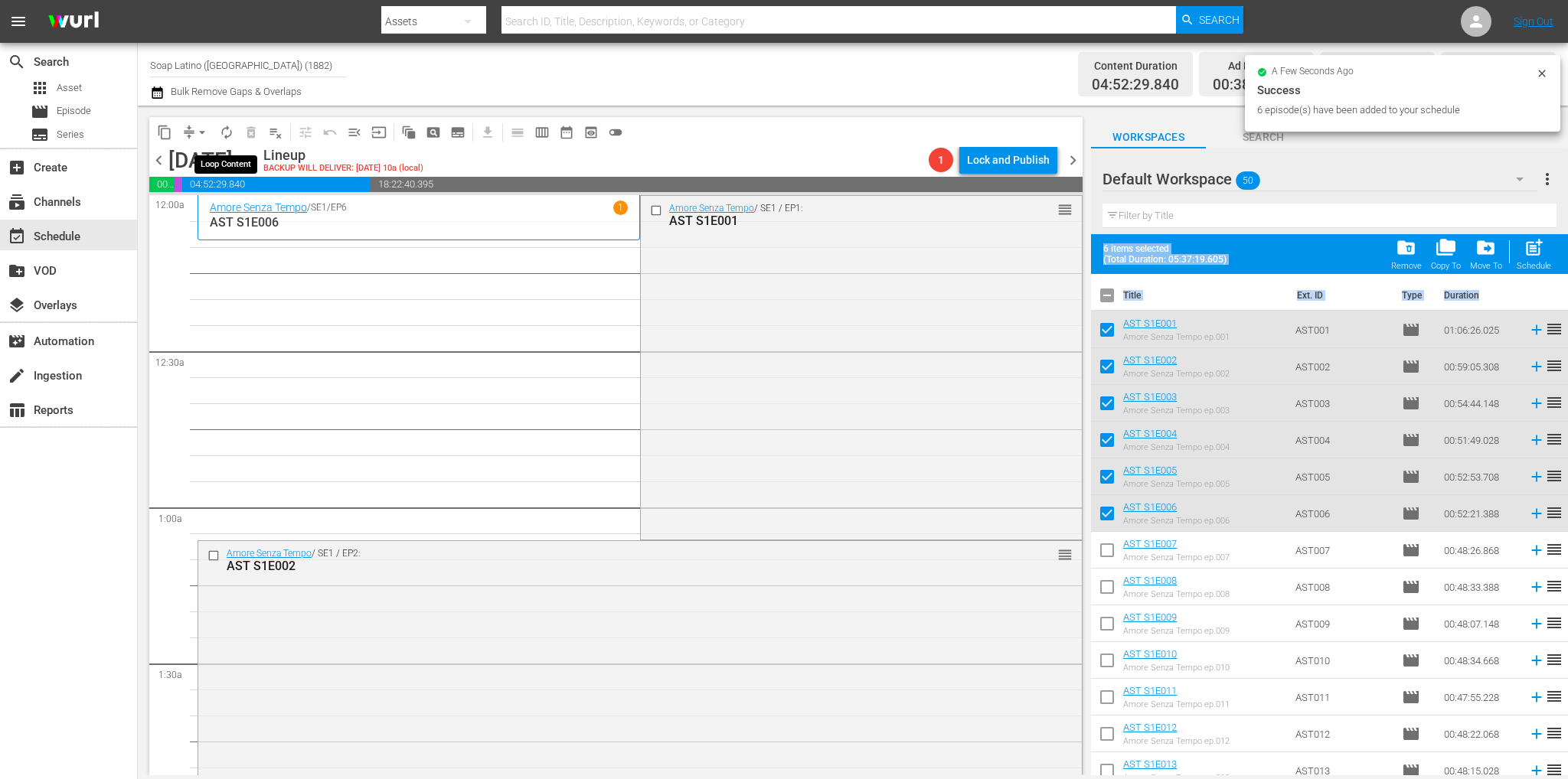
click at [230, 136] on span "autorenew_outlined" at bounding box center [226, 132] width 15 height 15
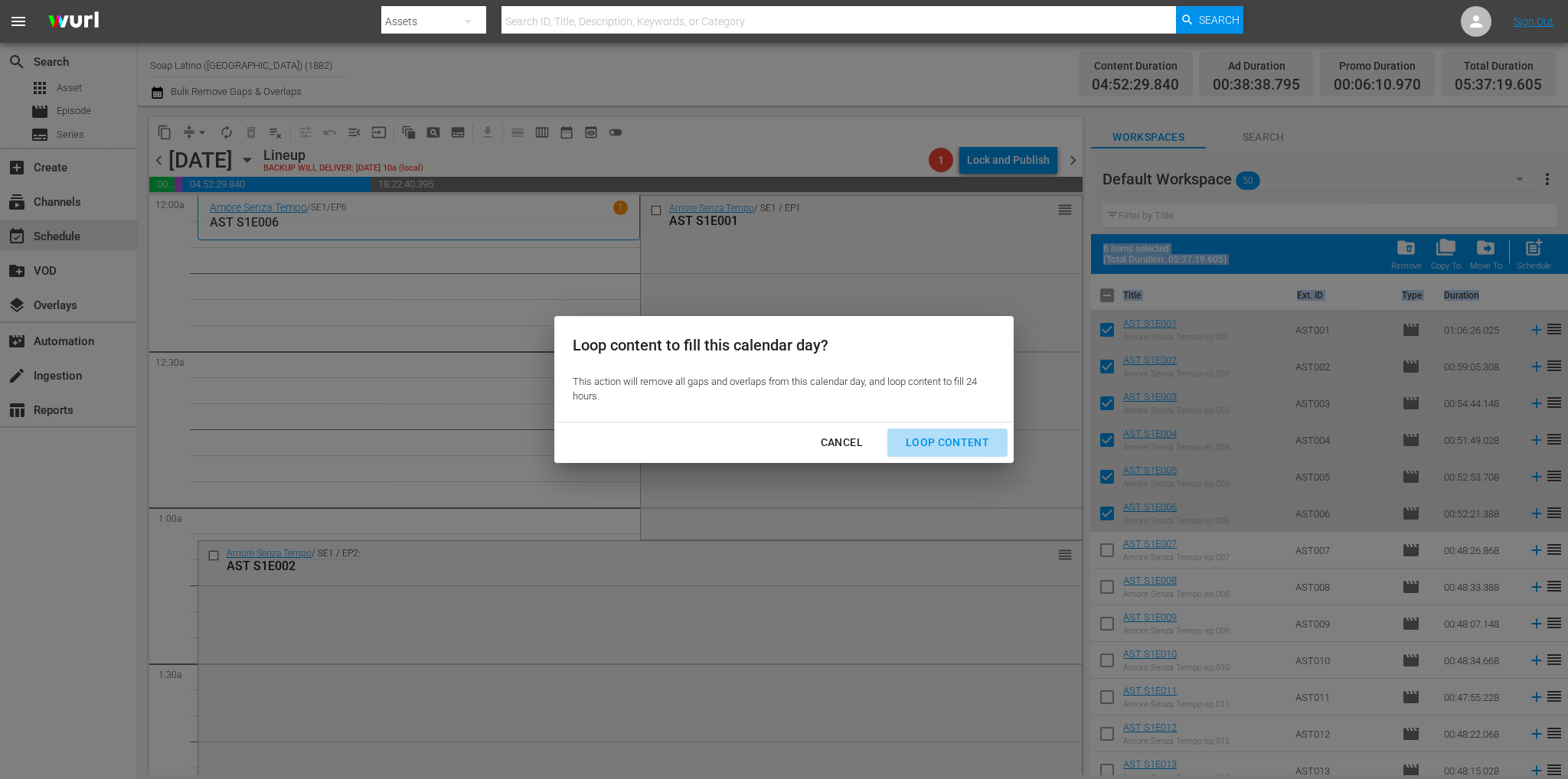
click at [983, 442] on div "Loop Content" at bounding box center [947, 442] width 108 height 19
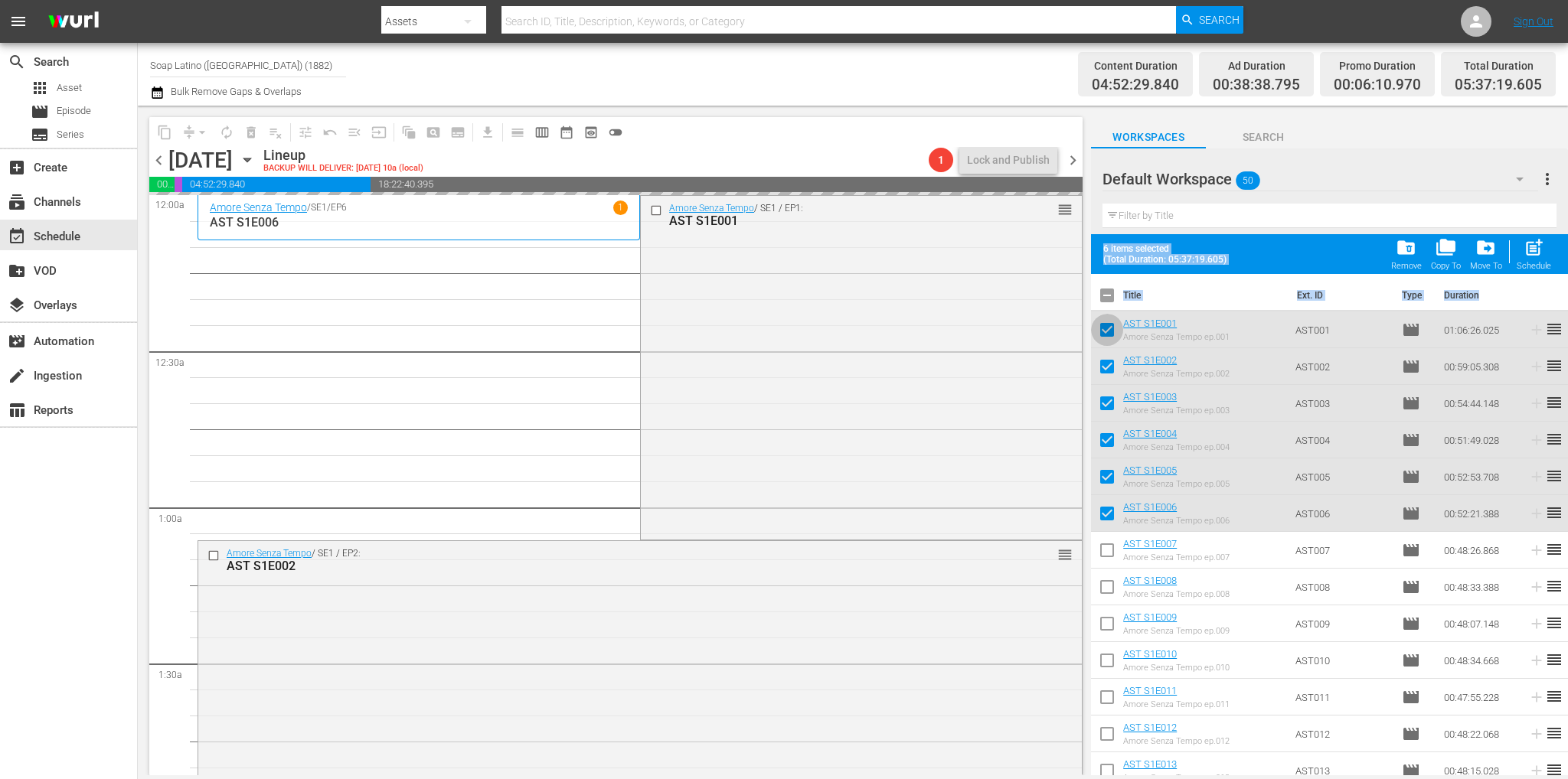
click at [1105, 322] on input "checkbox" at bounding box center [1107, 333] width 32 height 32
click at [1113, 372] on input "checkbox" at bounding box center [1107, 370] width 32 height 32
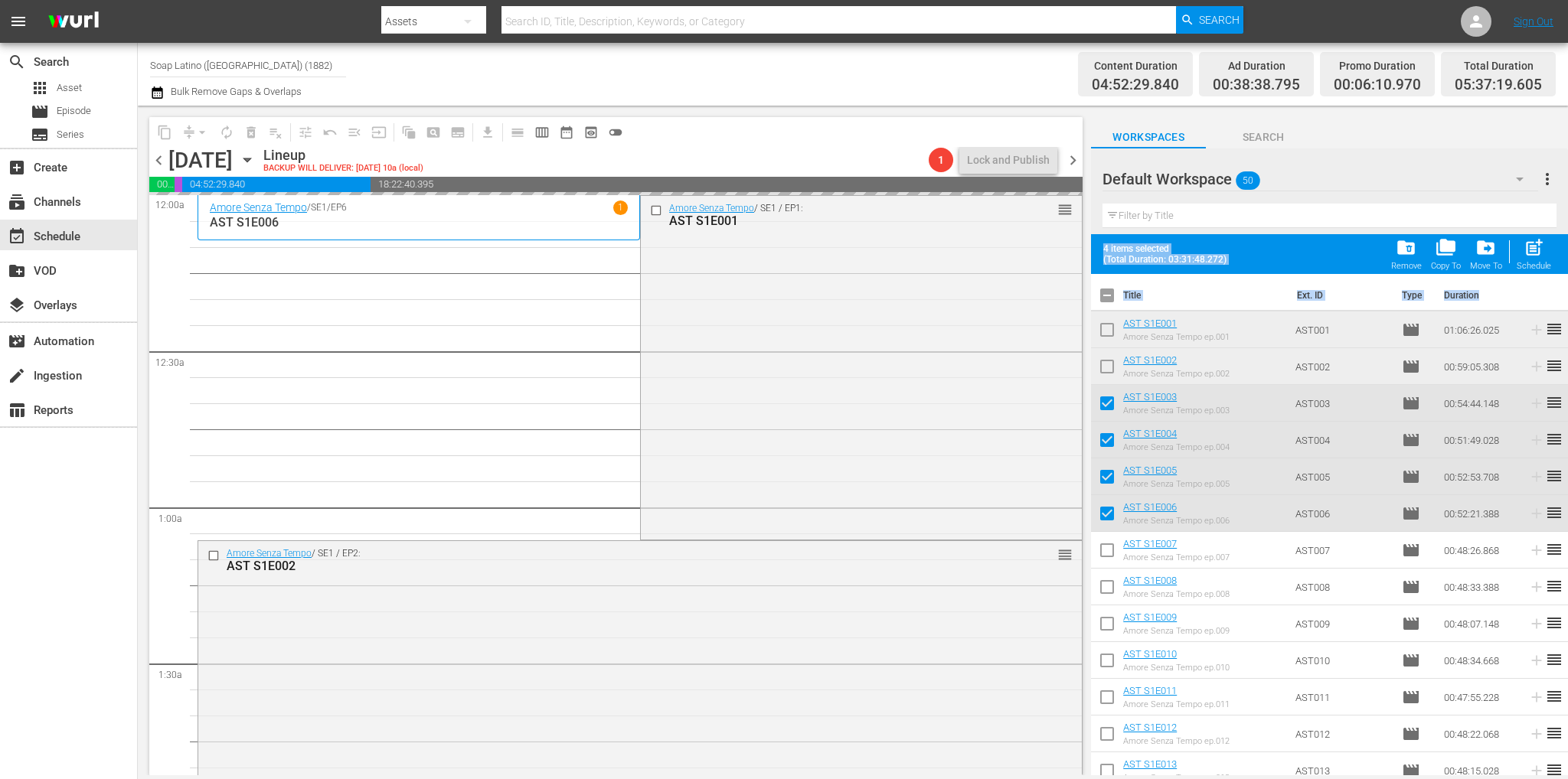
click at [1110, 404] on input "checkbox" at bounding box center [1107, 407] width 32 height 32
click at [1109, 439] on input "checkbox" at bounding box center [1107, 443] width 32 height 32
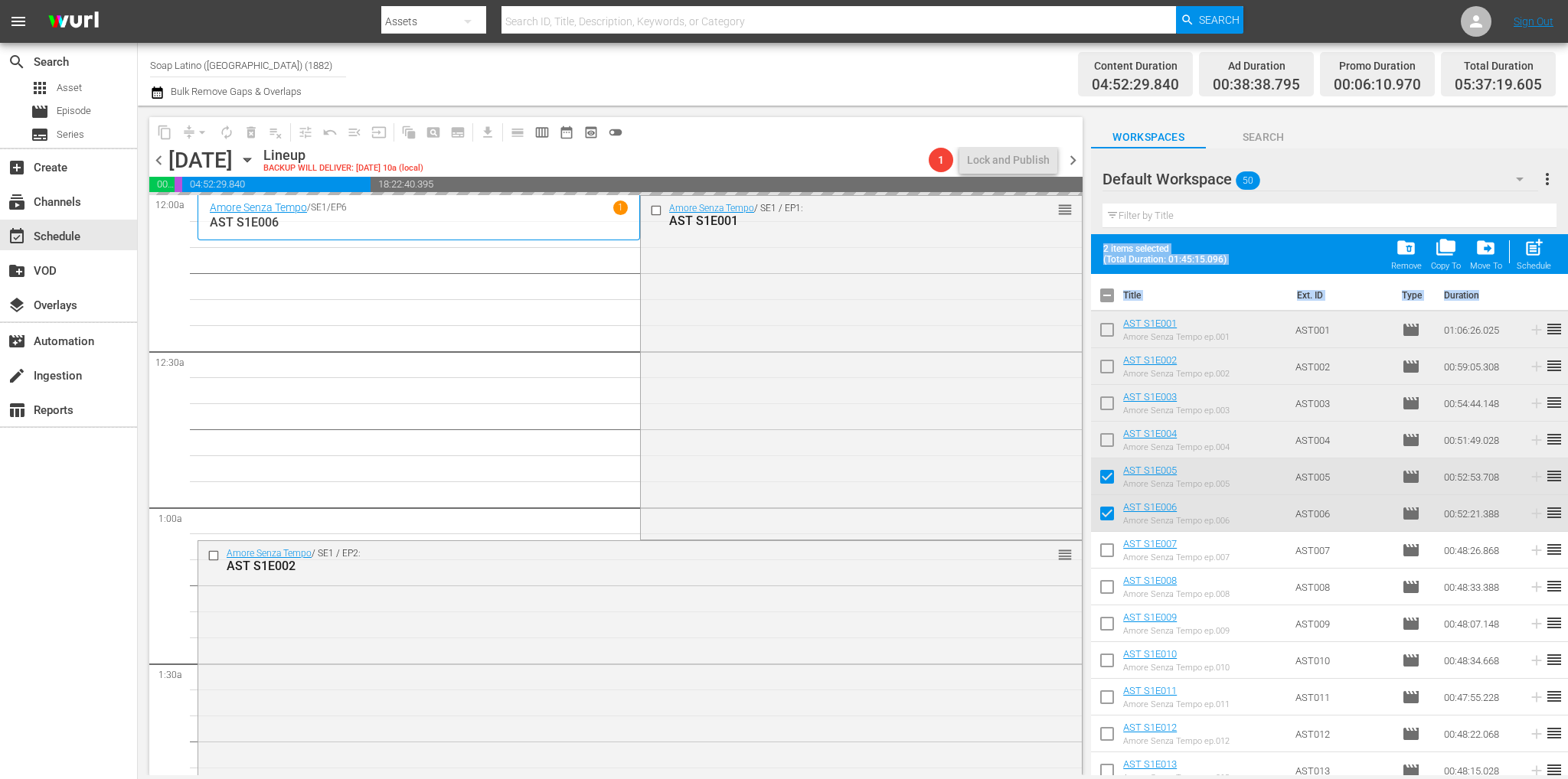
click at [1107, 470] on input "checkbox" at bounding box center [1107, 480] width 32 height 32
click at [1109, 518] on input "checkbox" at bounding box center [1107, 517] width 32 height 32
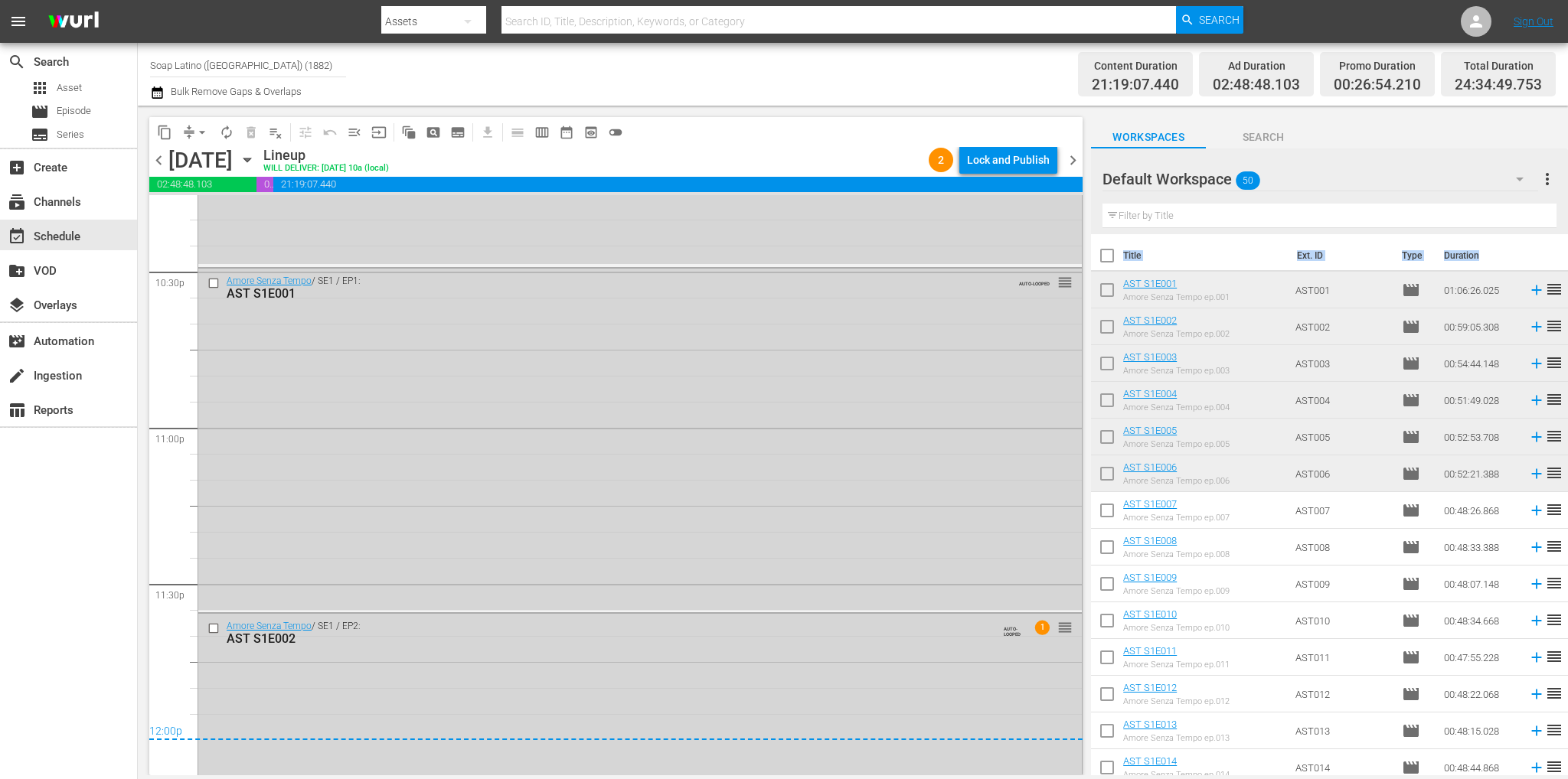
scroll to position [7097, 0]
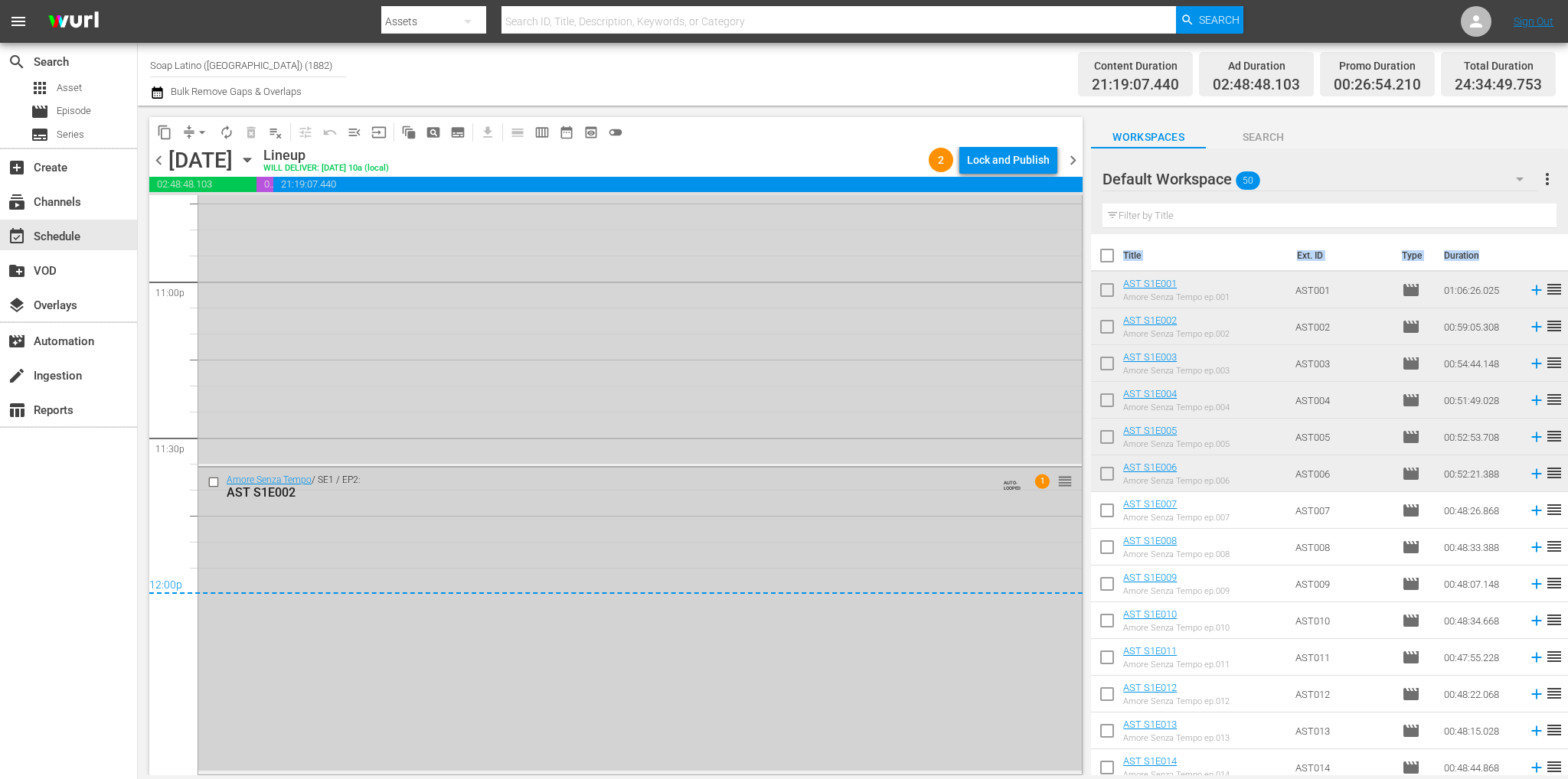
click at [218, 484] on input "checkbox" at bounding box center [215, 482] width 16 height 13
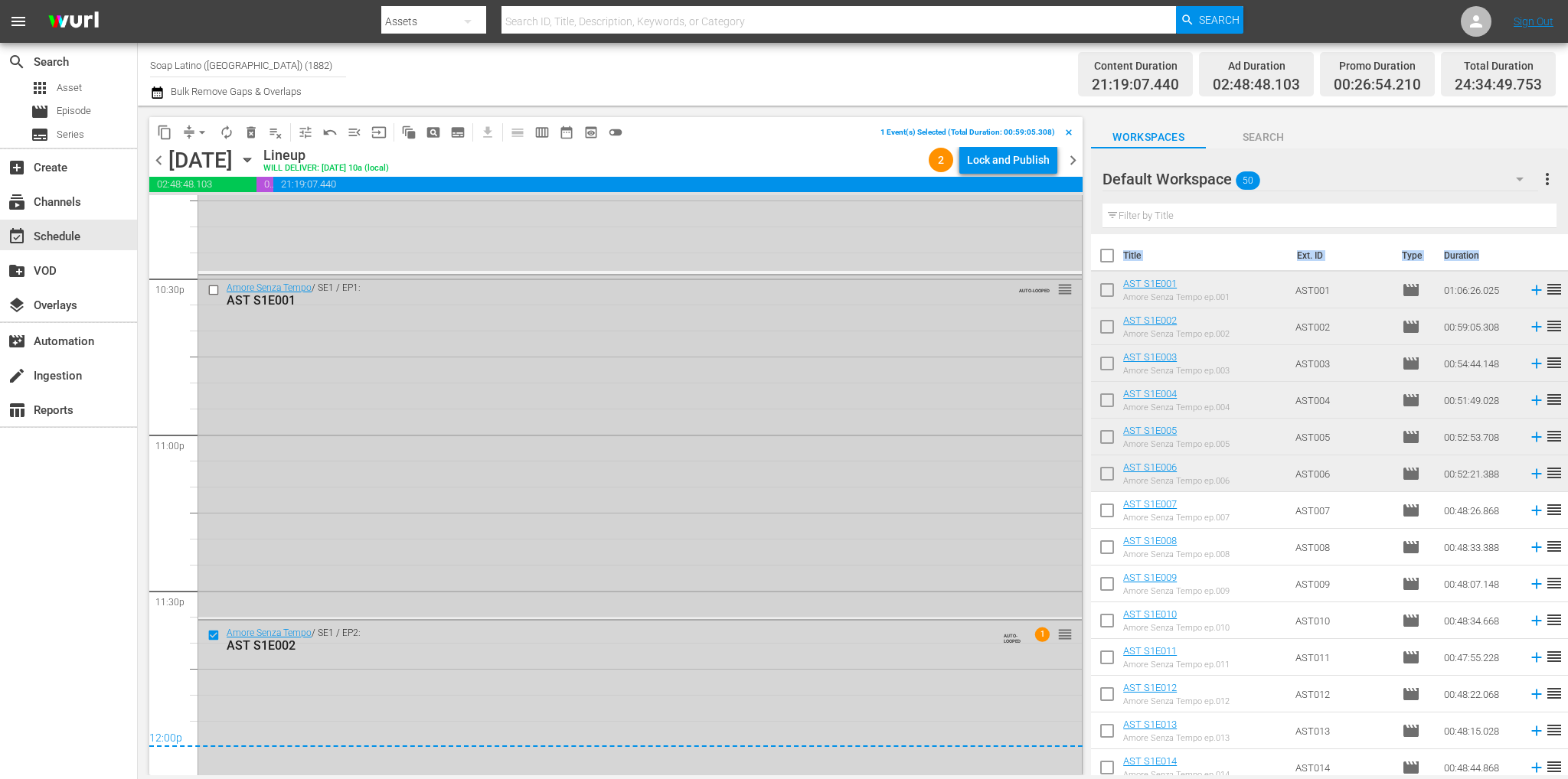
click at [217, 287] on input "checkbox" at bounding box center [215, 290] width 16 height 13
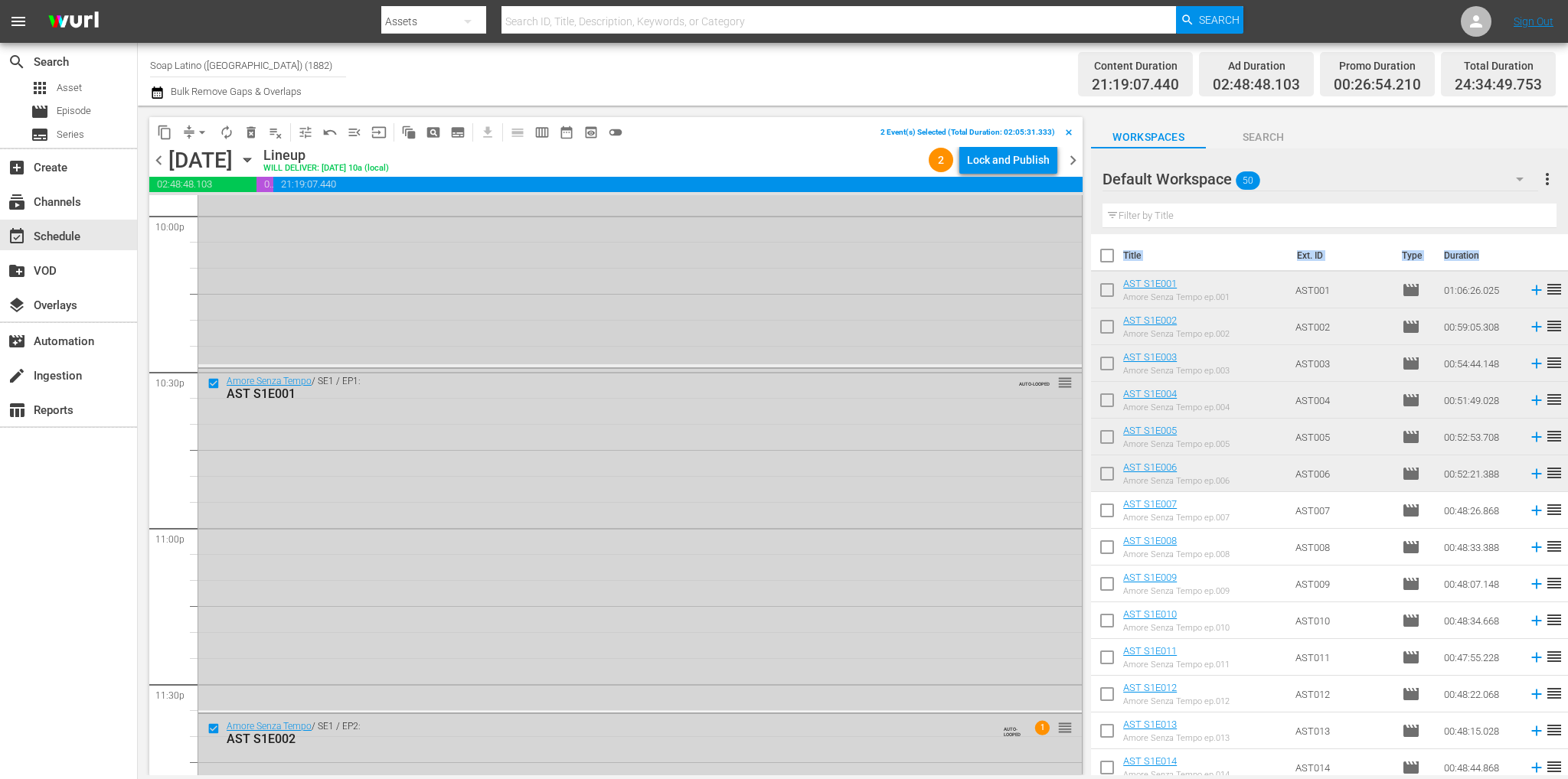
scroll to position [6715, 0]
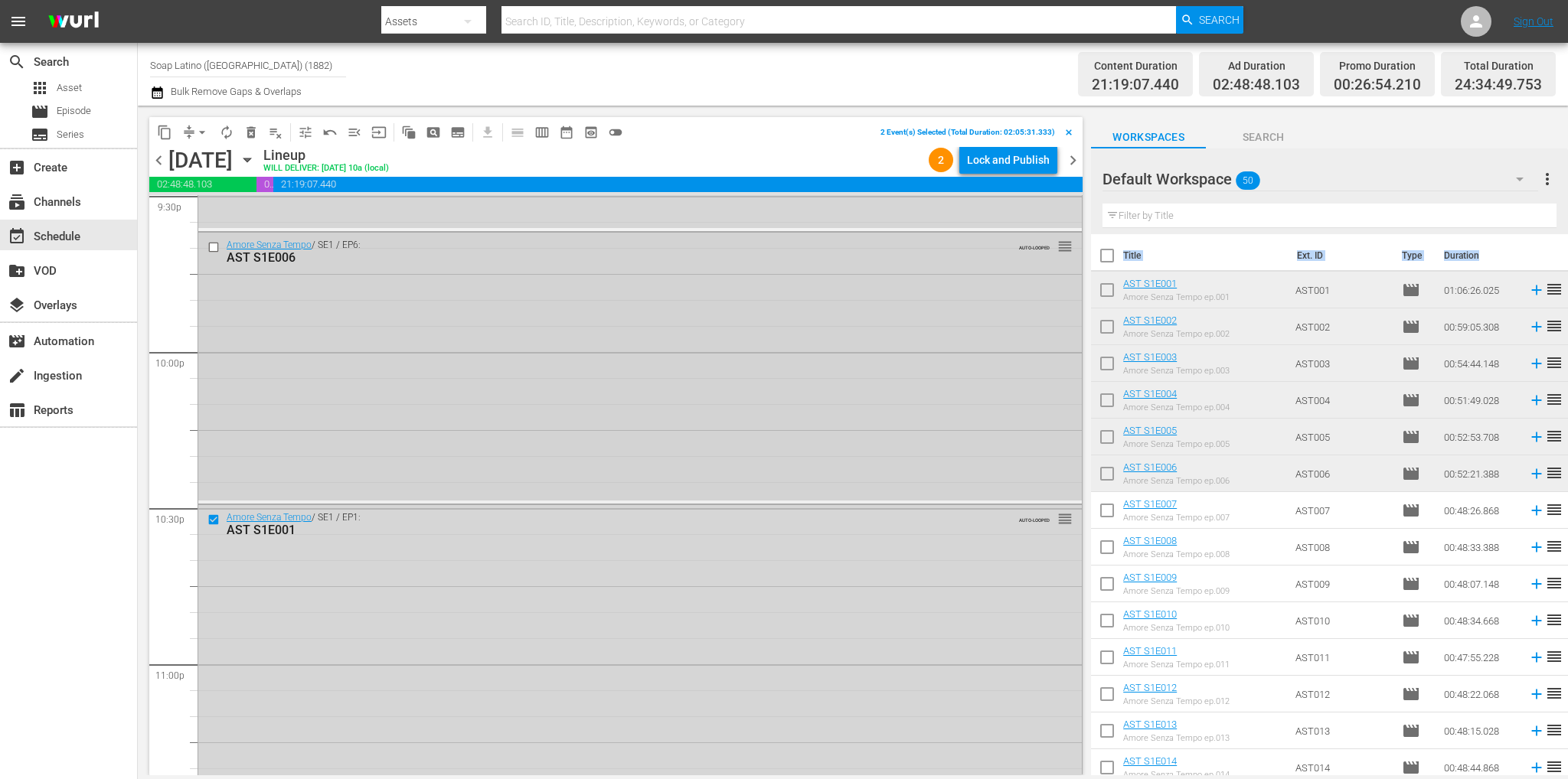
click at [214, 246] on input "checkbox" at bounding box center [215, 247] width 16 height 13
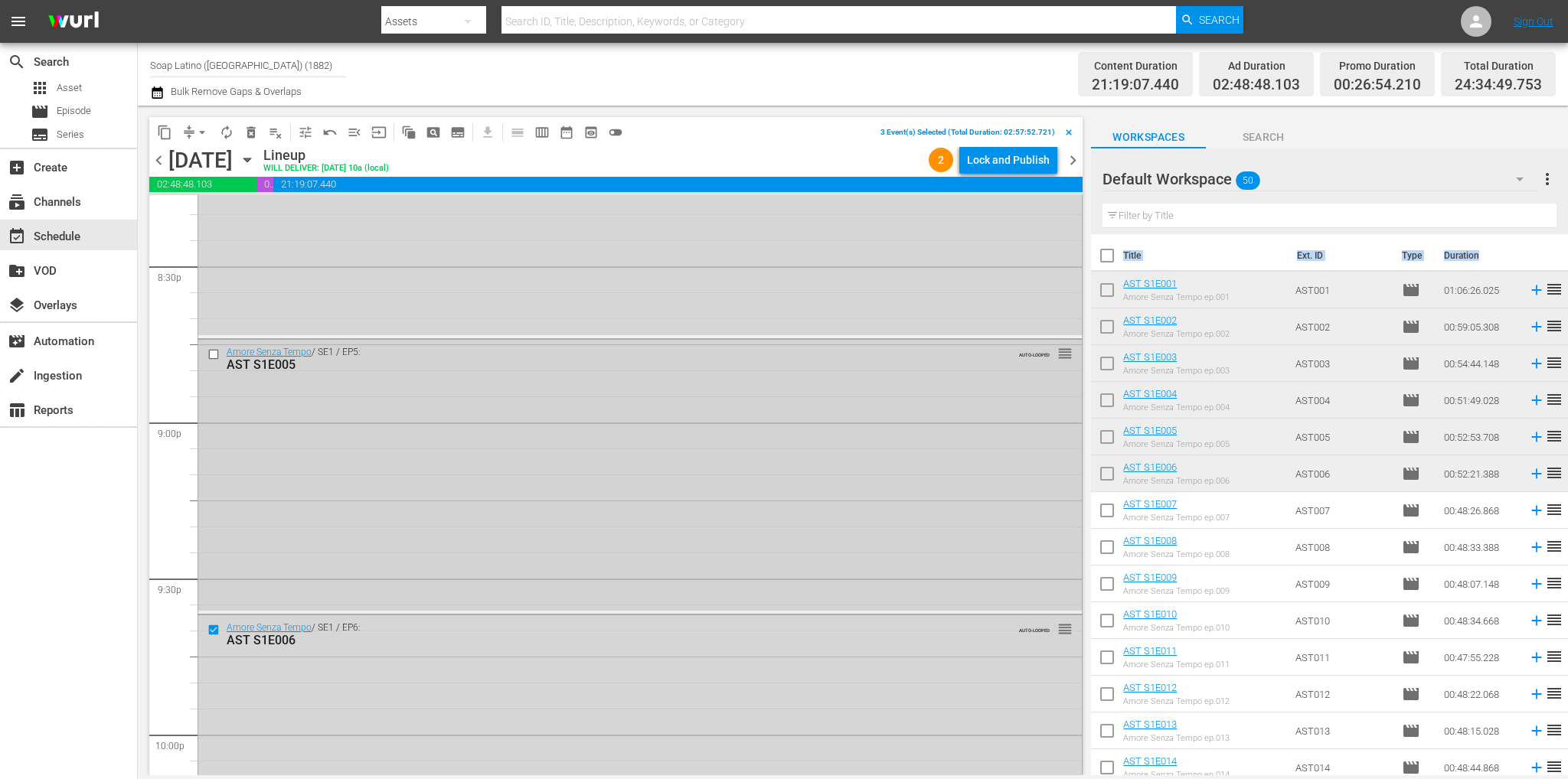
click at [212, 355] on input "checkbox" at bounding box center [215, 354] width 16 height 13
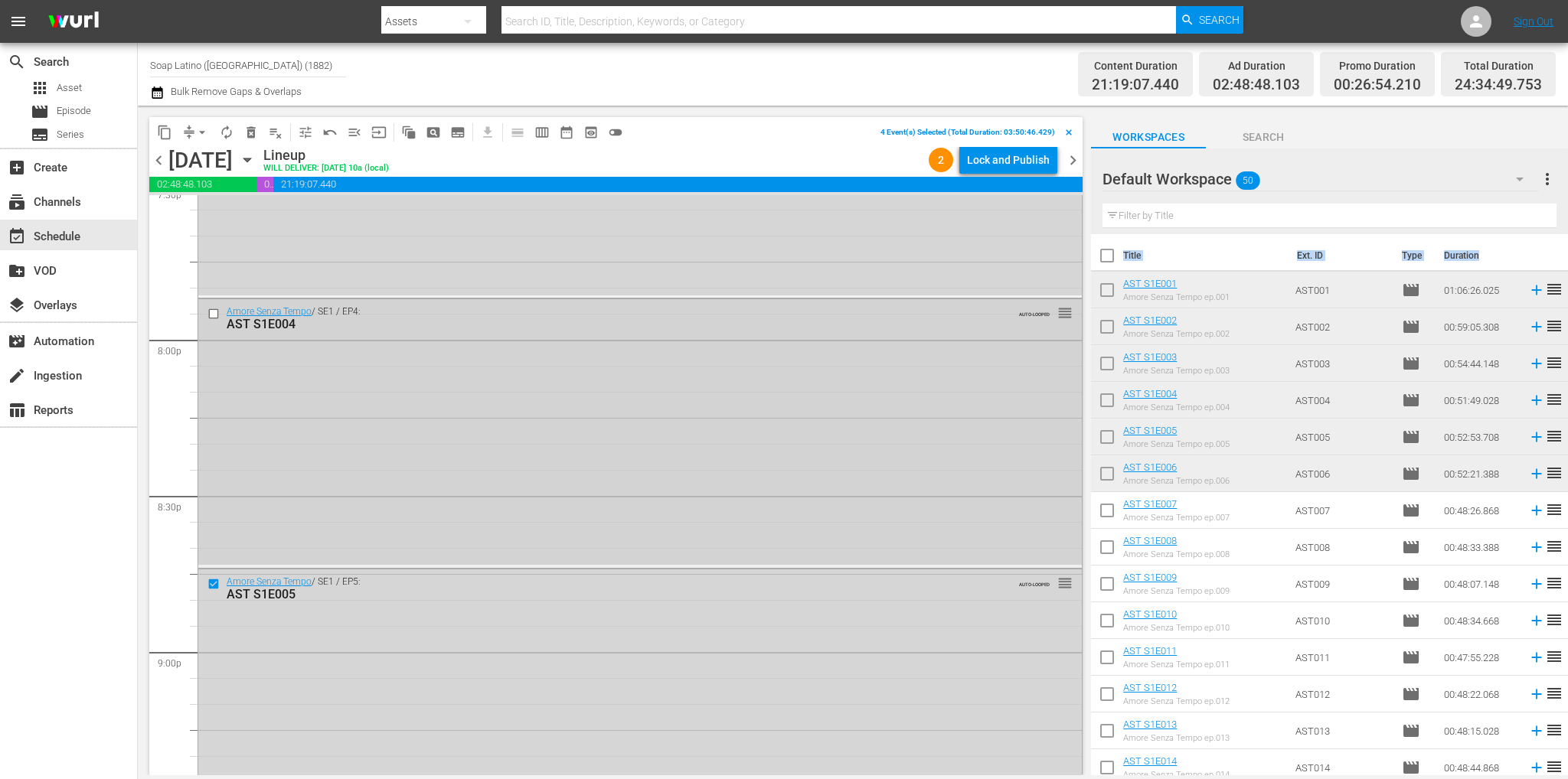
click at [214, 313] on input "checkbox" at bounding box center [215, 313] width 16 height 13
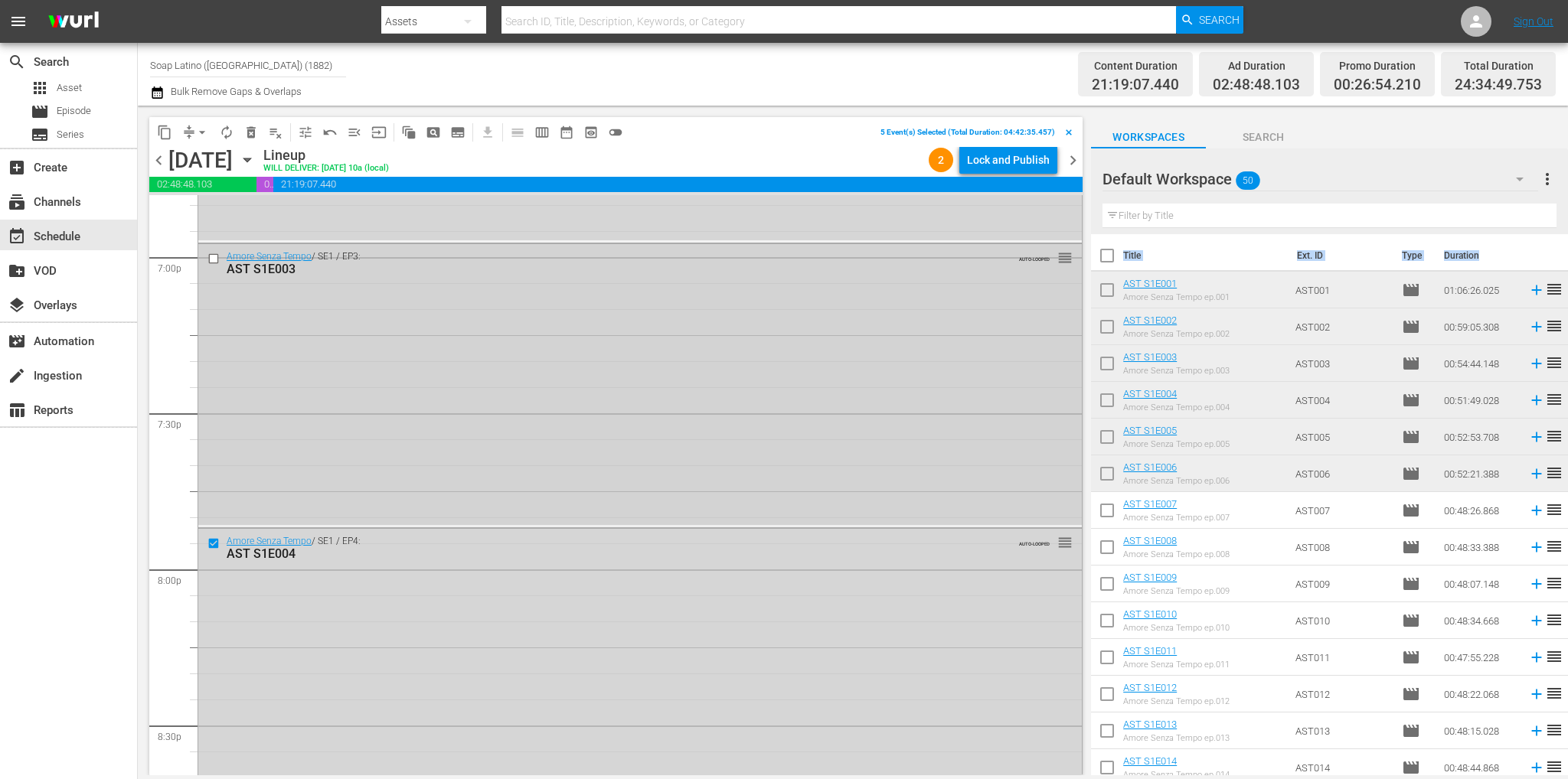
click at [211, 258] on input "checkbox" at bounding box center [215, 259] width 16 height 13
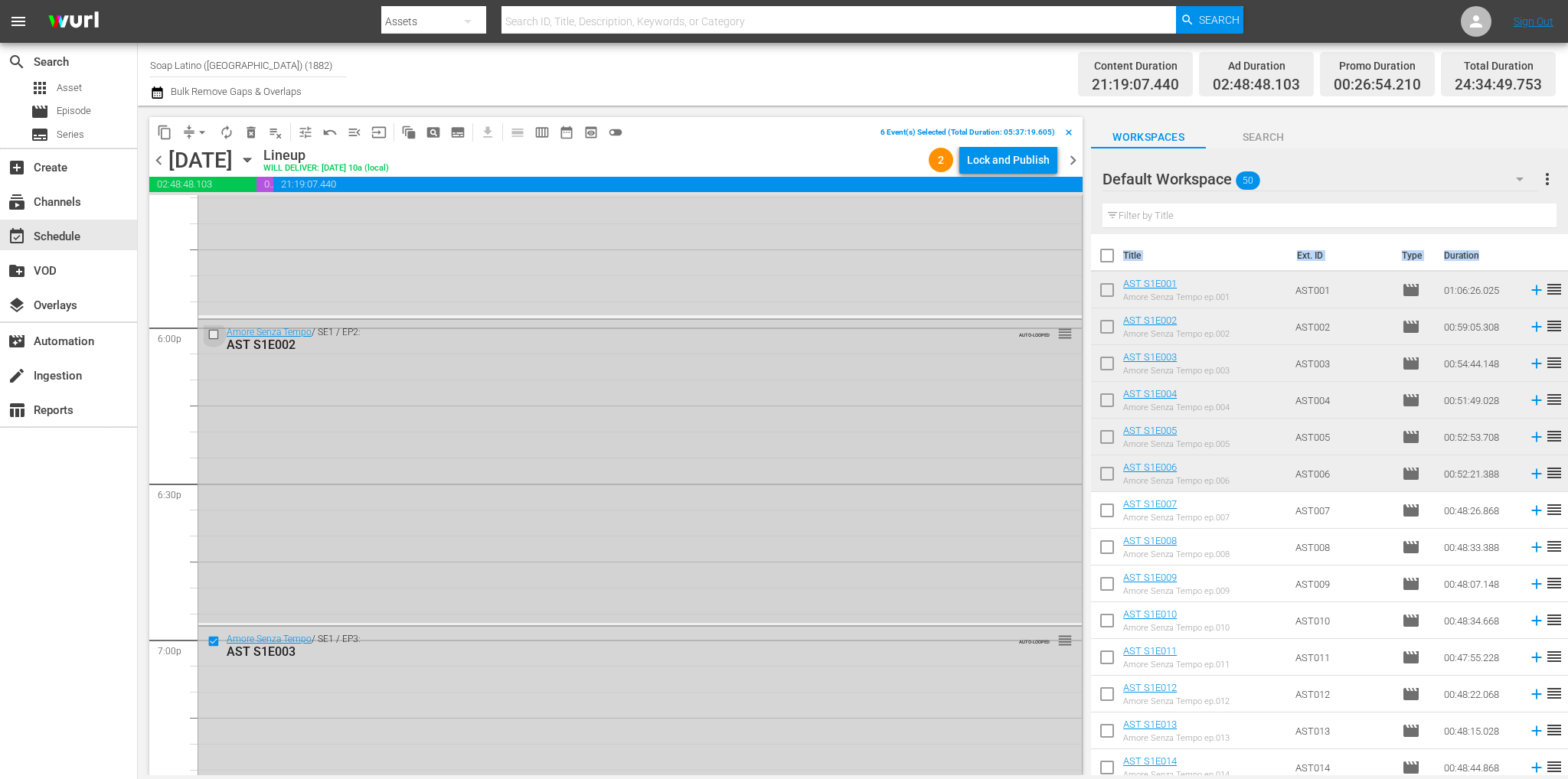
click at [216, 334] on input "checkbox" at bounding box center [215, 334] width 16 height 13
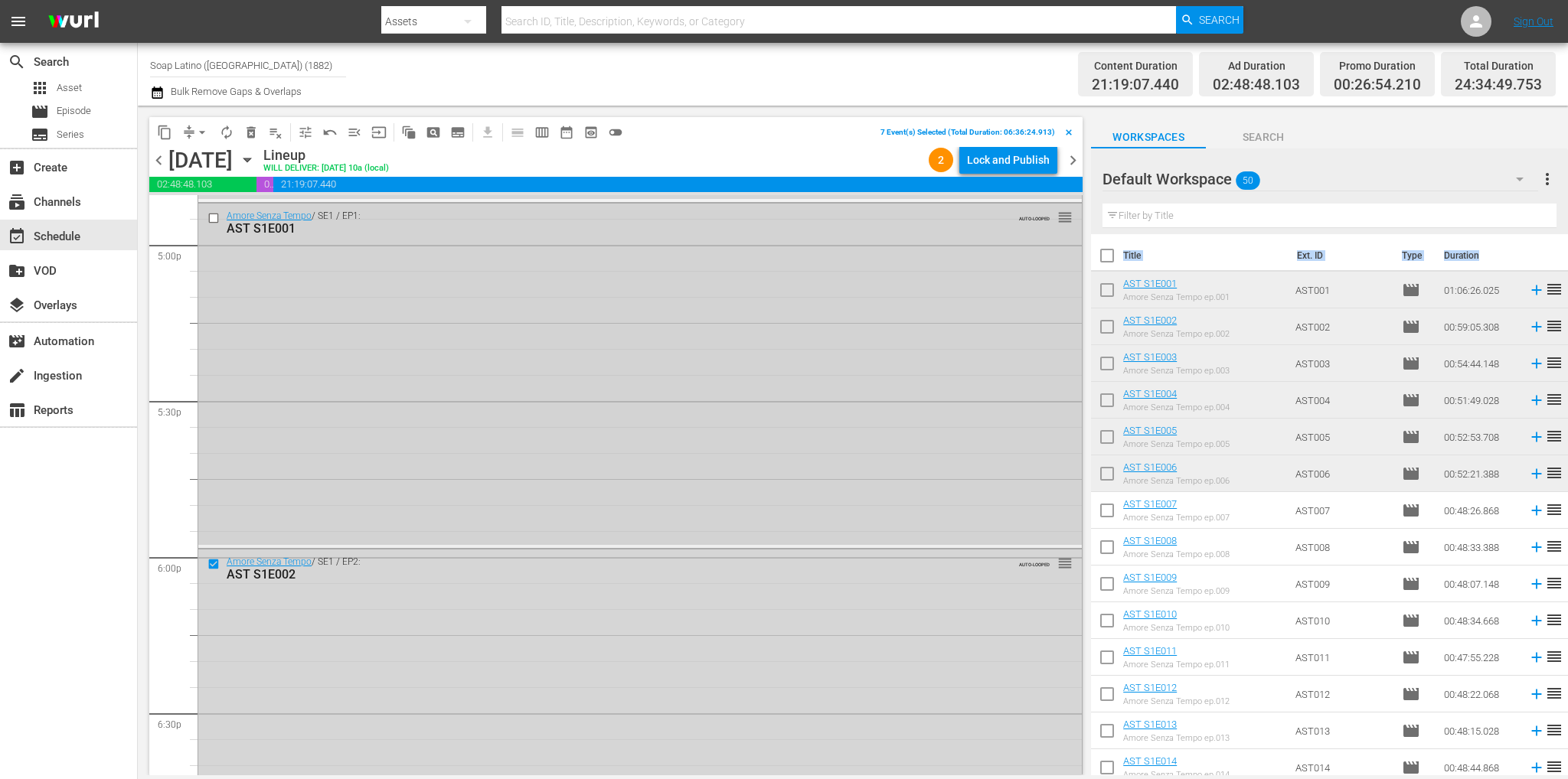
click at [215, 218] on input "checkbox" at bounding box center [215, 218] width 16 height 13
click at [255, 132] on span "delete_forever_outlined" at bounding box center [251, 132] width 15 height 15
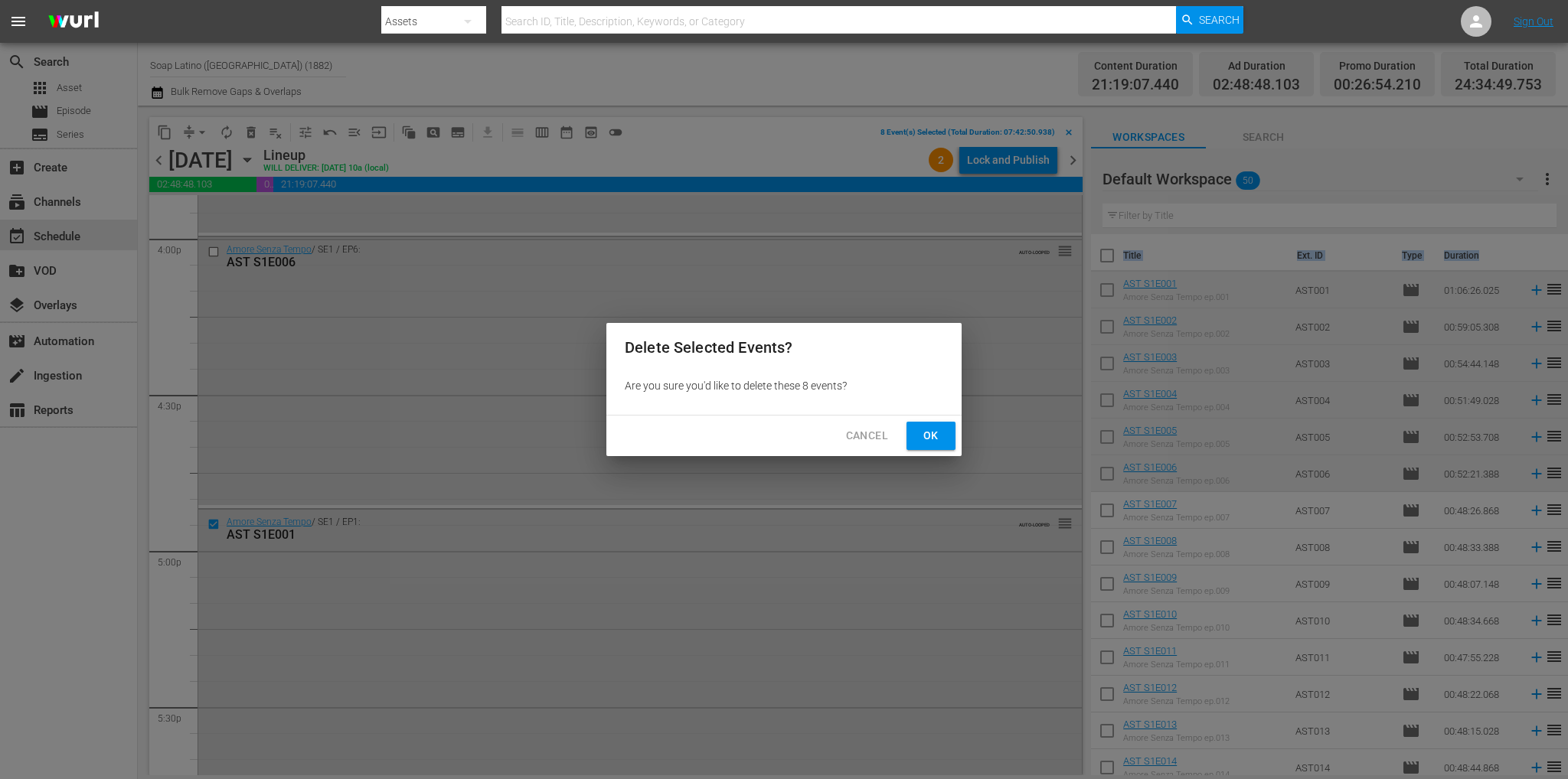
click at [928, 437] on span "Ok" at bounding box center [931, 436] width 25 height 19
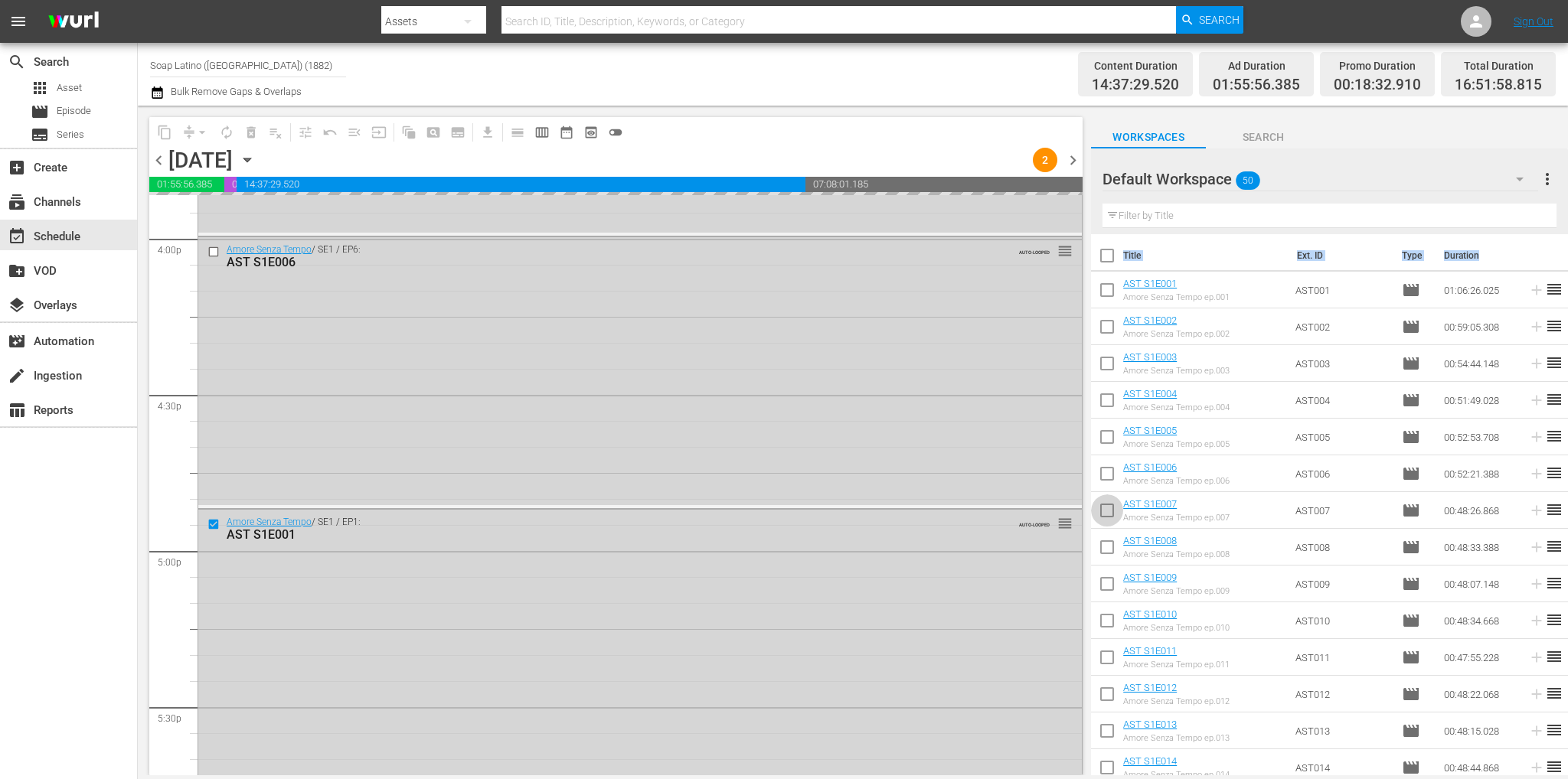
click at [1113, 512] on input "checkbox" at bounding box center [1107, 514] width 32 height 32
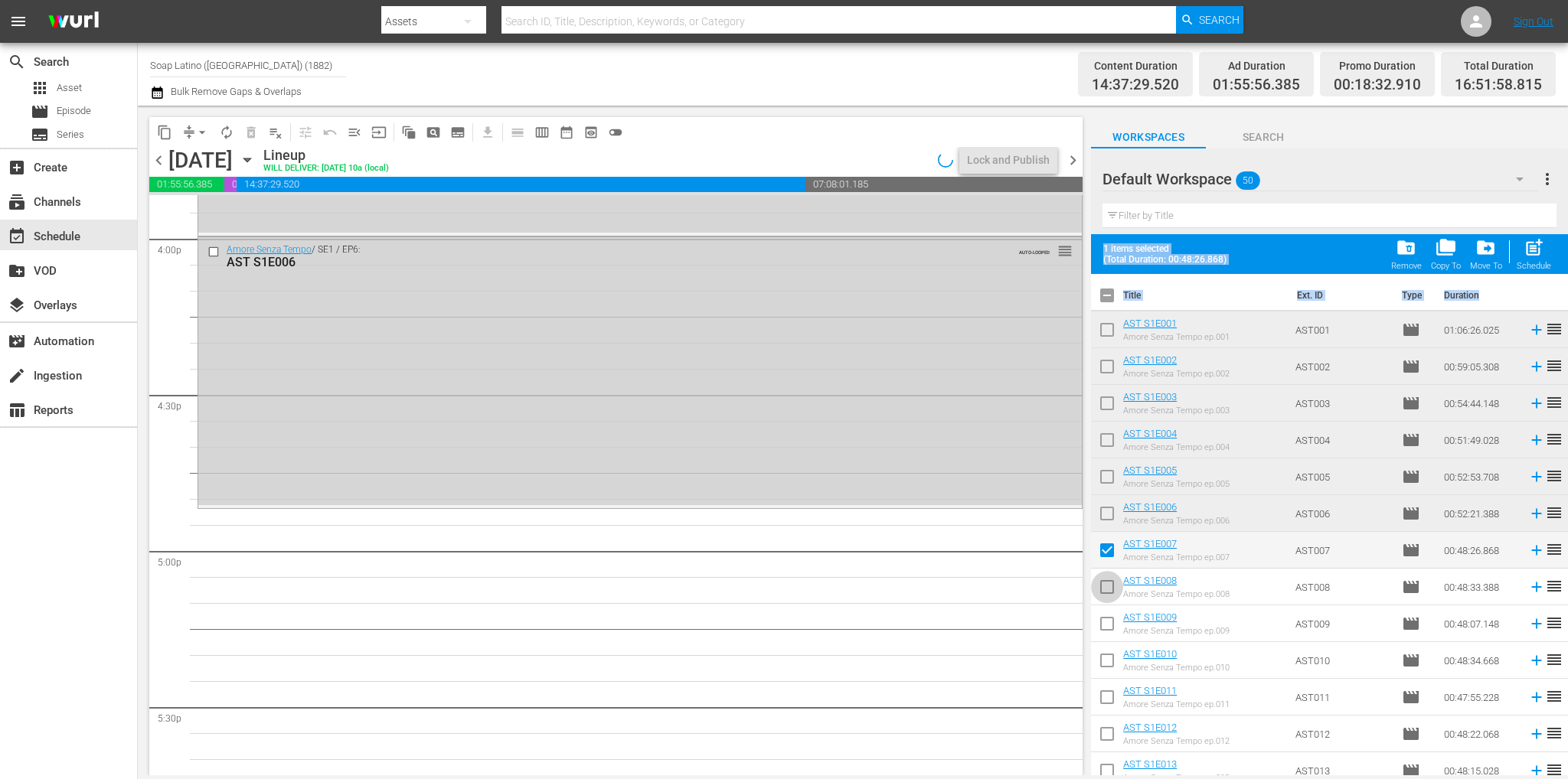
click at [1108, 578] on input "checkbox" at bounding box center [1107, 590] width 32 height 32
click at [1108, 620] on input "checkbox" at bounding box center [1107, 627] width 32 height 32
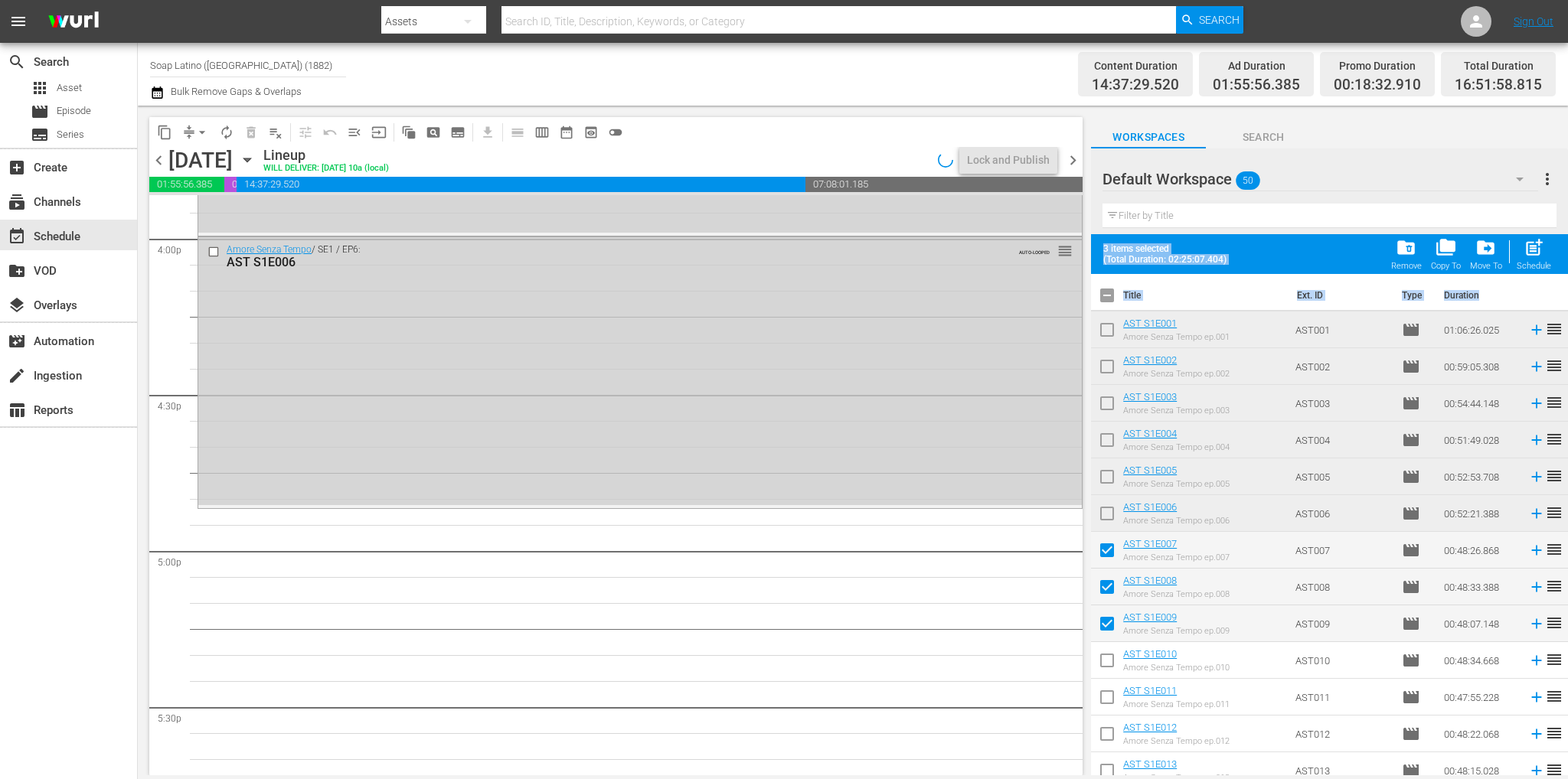
click at [1109, 650] on input "checkbox" at bounding box center [1107, 664] width 32 height 32
click at [1100, 693] on input "checkbox" at bounding box center [1107, 700] width 32 height 32
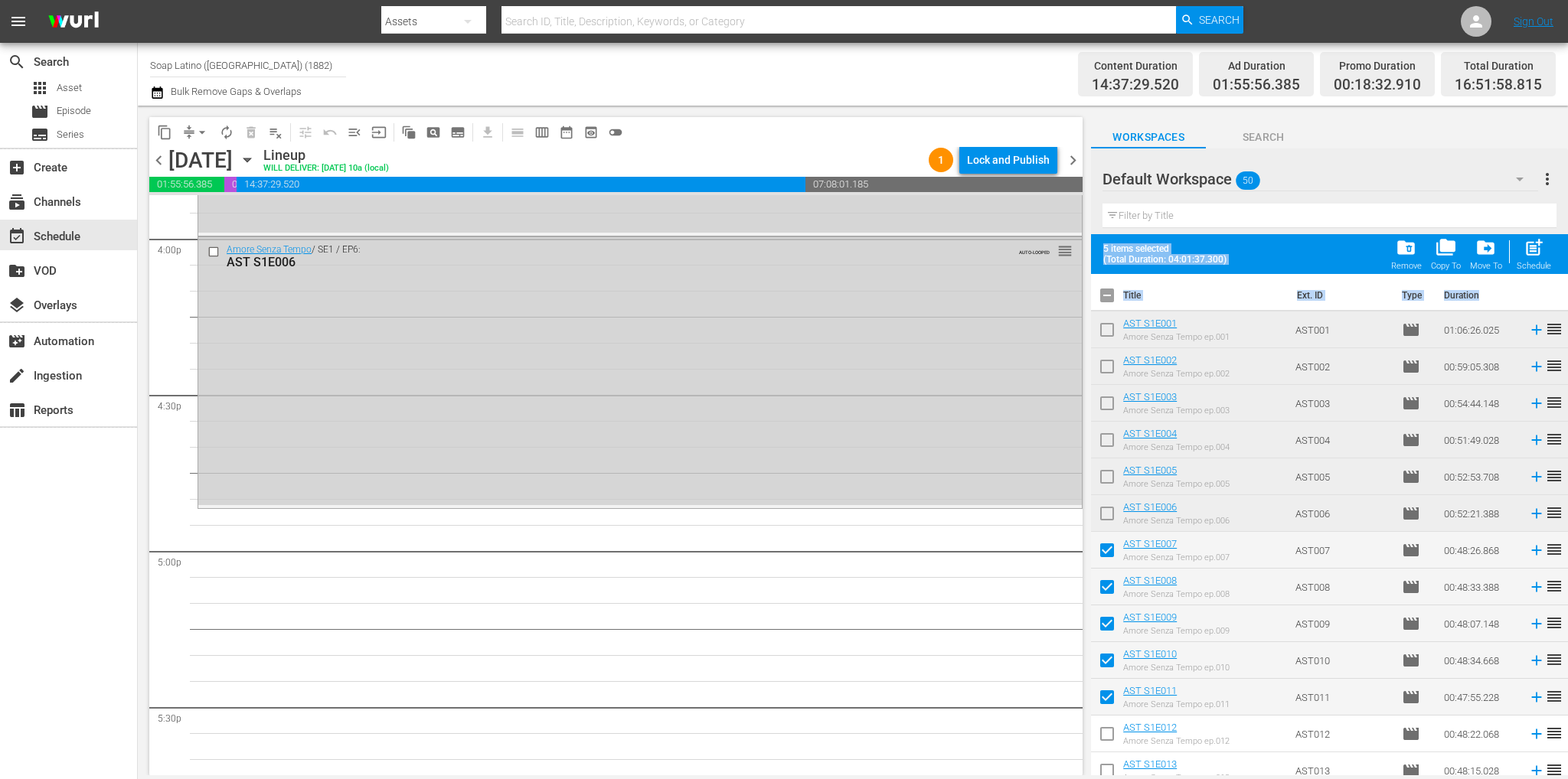
click at [1105, 732] on input "checkbox" at bounding box center [1107, 737] width 32 height 32
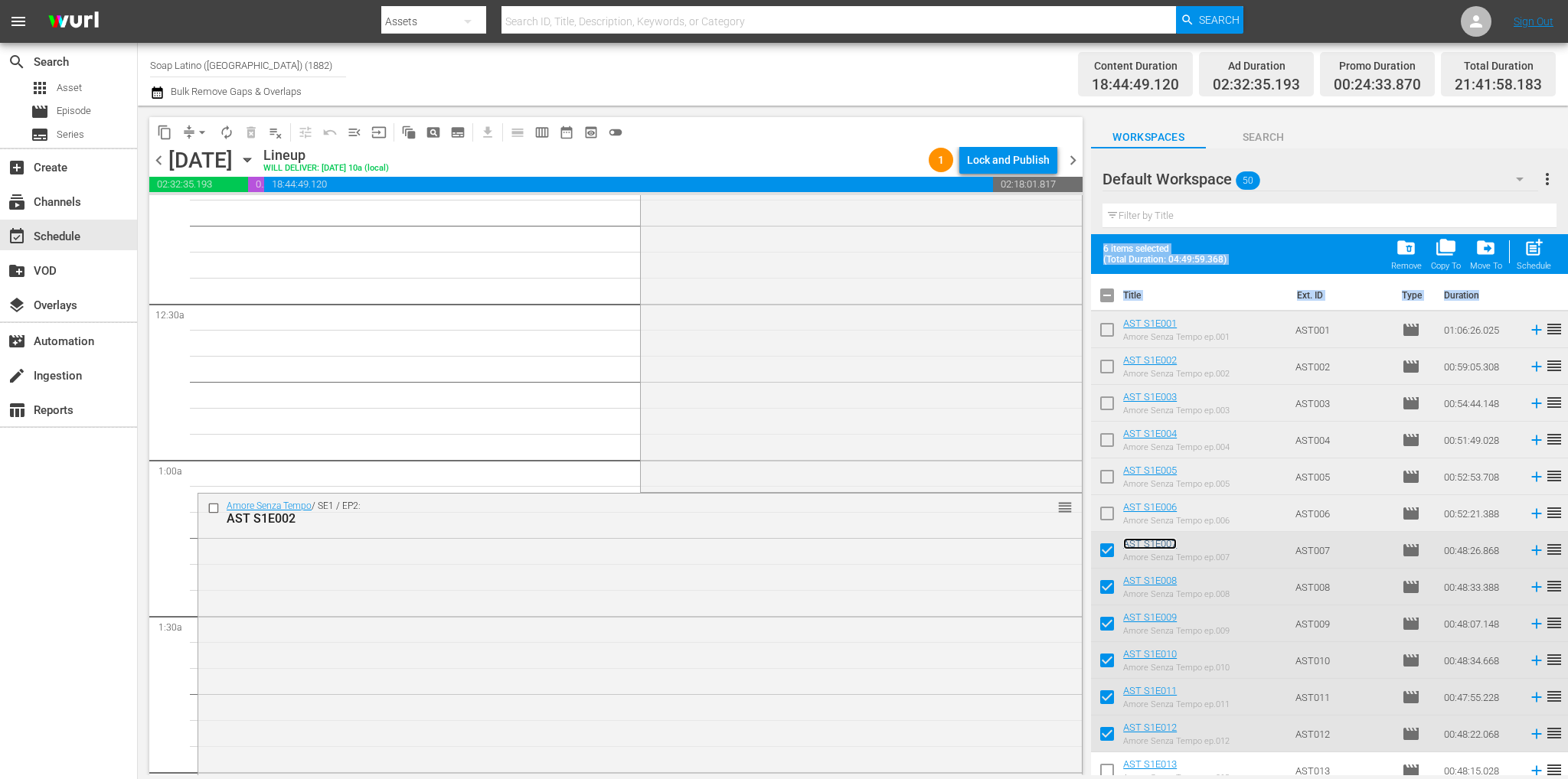
scroll to position [0, 0]
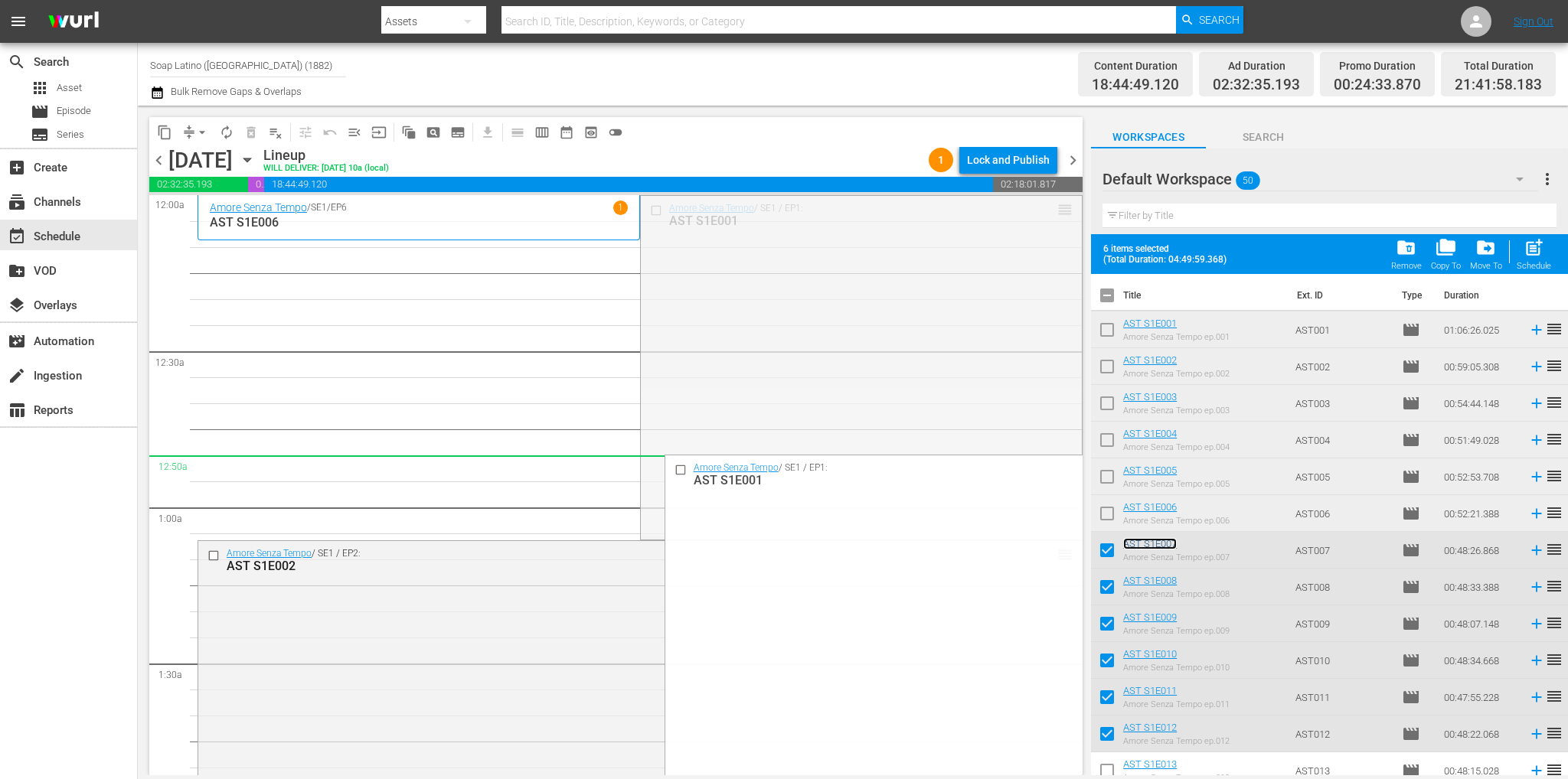
drag, startPoint x: 1056, startPoint y: 204, endPoint x: 1036, endPoint y: 482, distance: 278.7
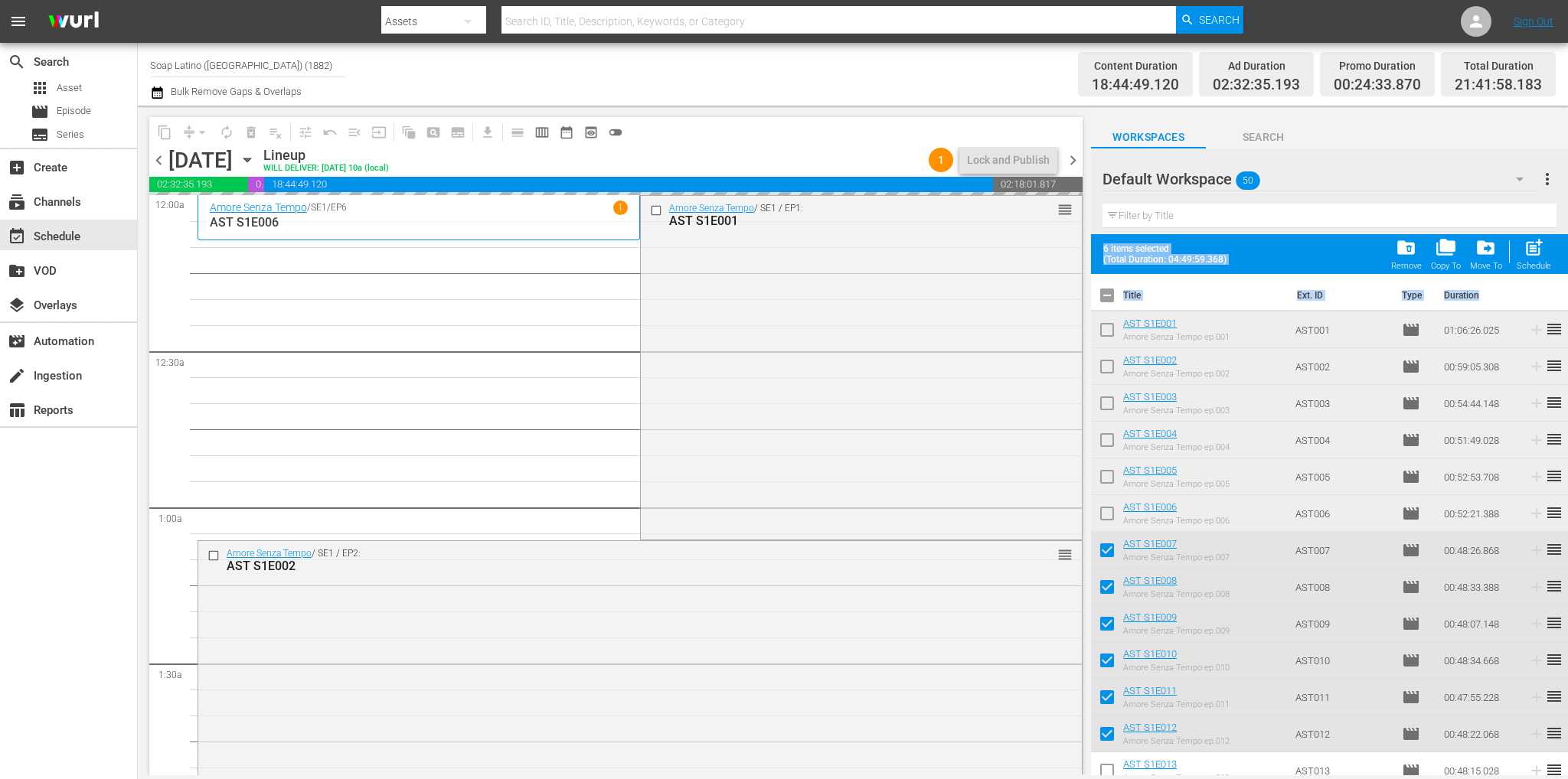
click at [1105, 295] on input "checkbox" at bounding box center [1107, 299] width 32 height 32
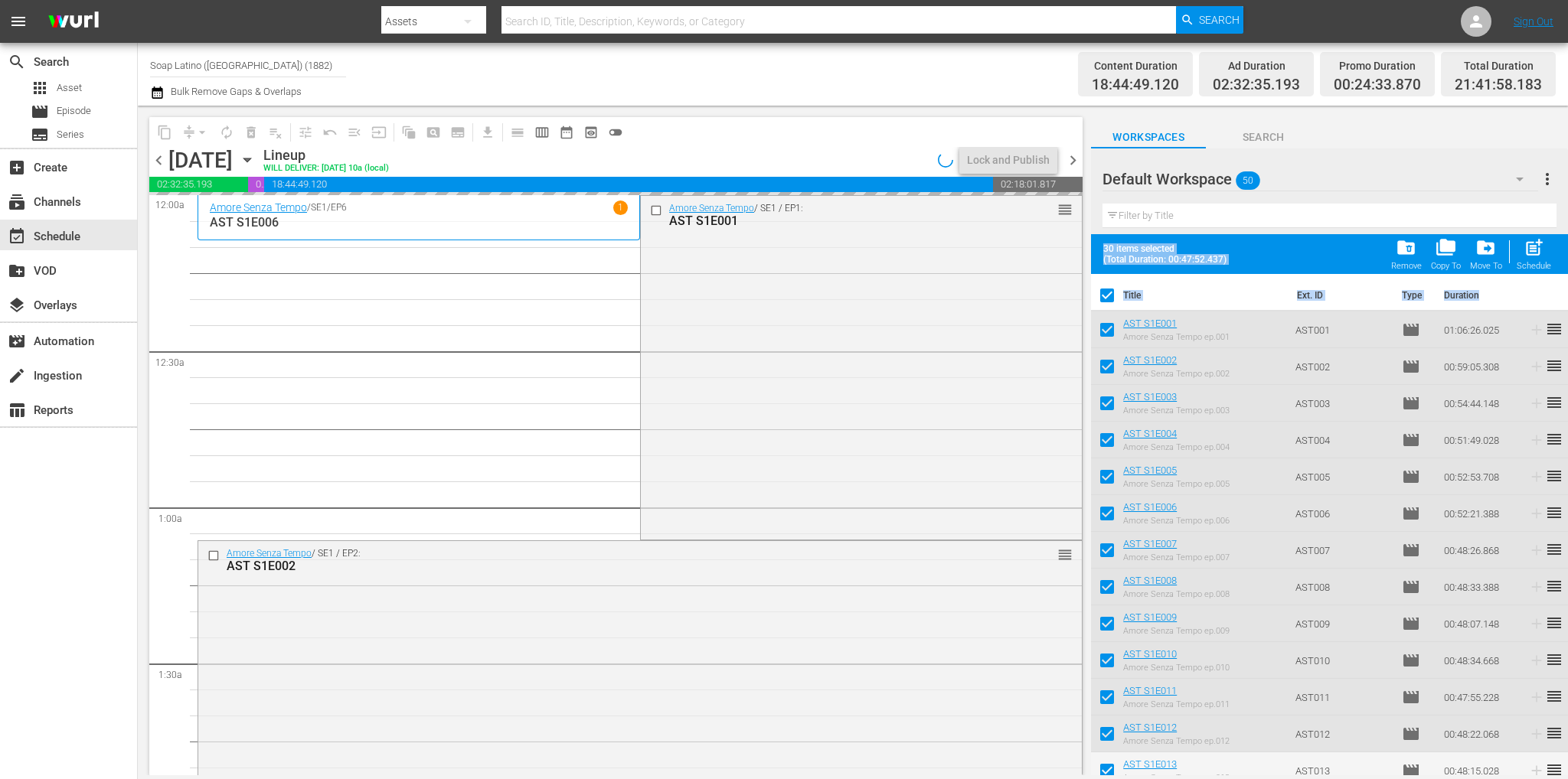
click at [1105, 295] on input "checkbox" at bounding box center [1107, 299] width 32 height 32
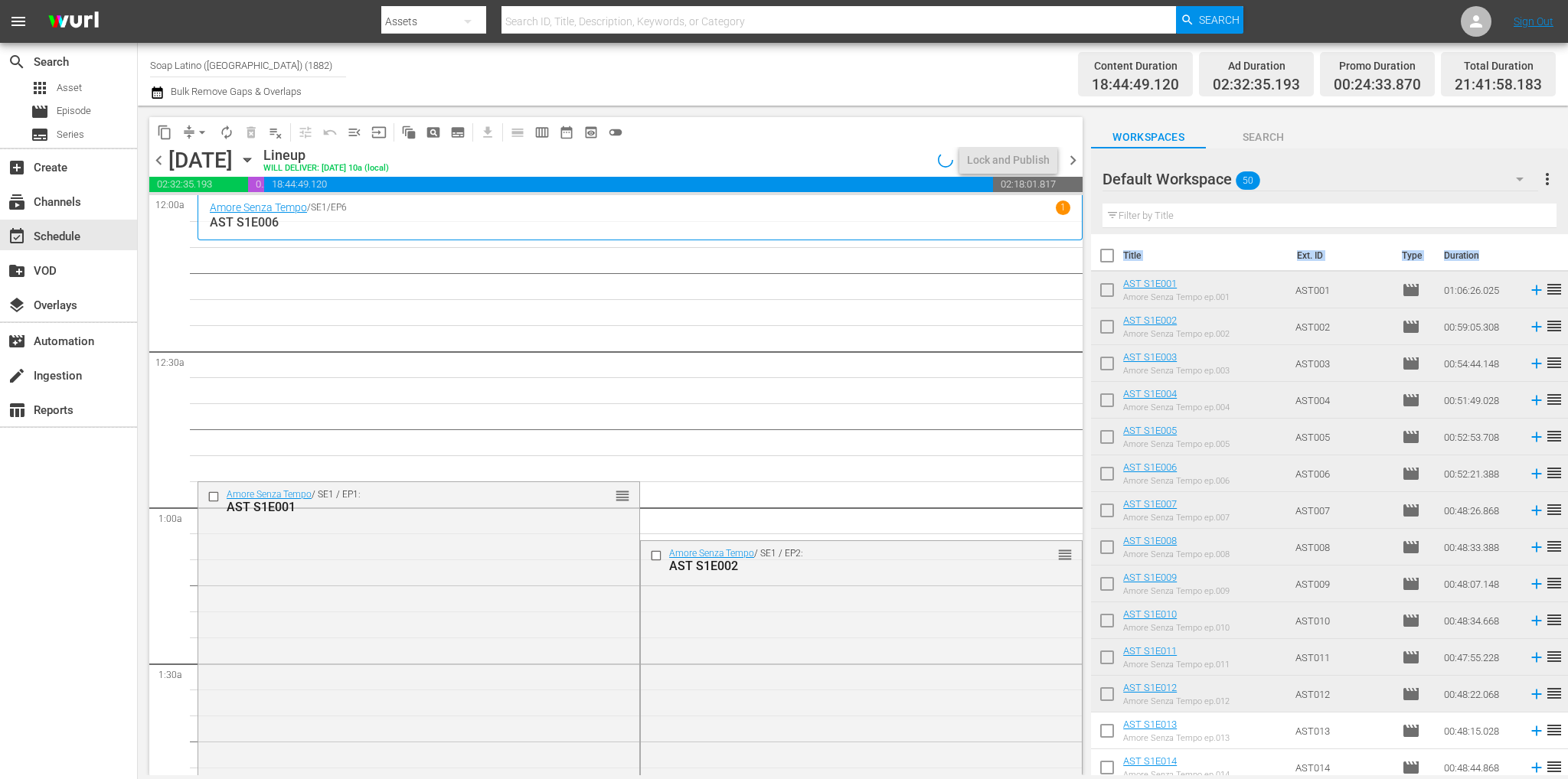
click at [1501, 175] on button "button" at bounding box center [1519, 179] width 37 height 37
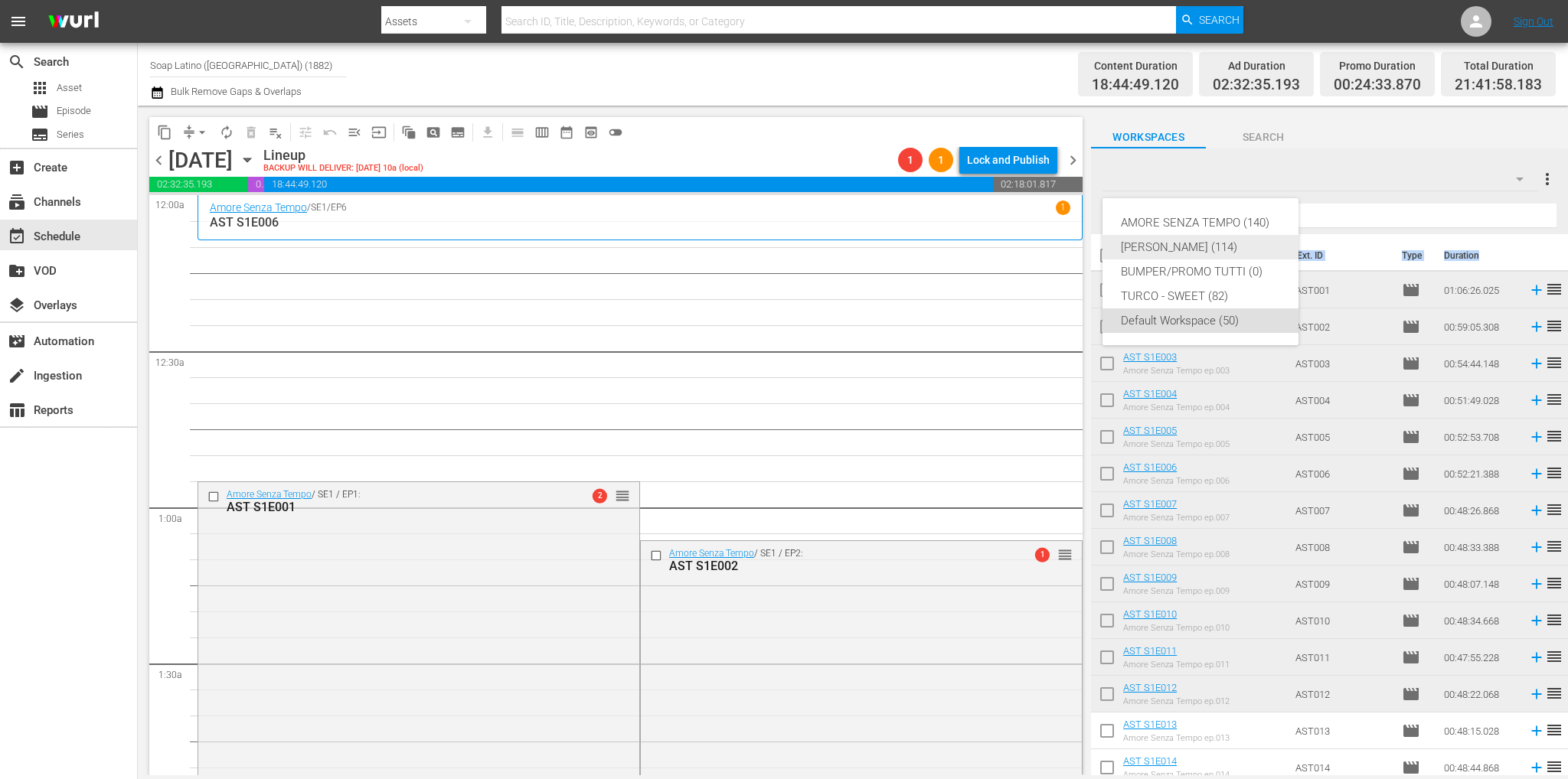
click at [1213, 247] on div "Eva Luna (114)" at bounding box center [1200, 247] width 159 height 25
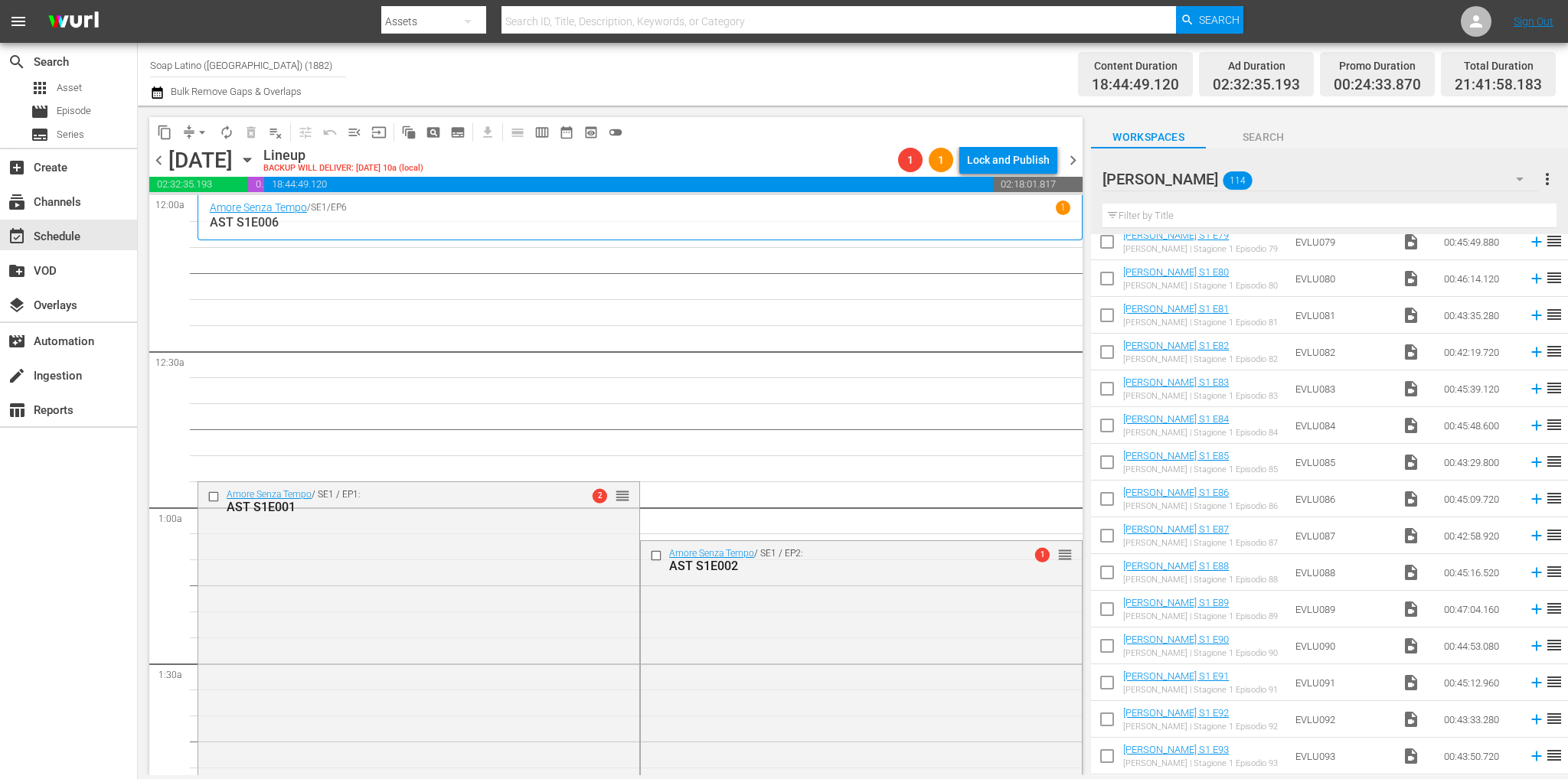
scroll to position [3683, 0]
click at [1114, 764] on input "checkbox" at bounding box center [1107, 763] width 32 height 32
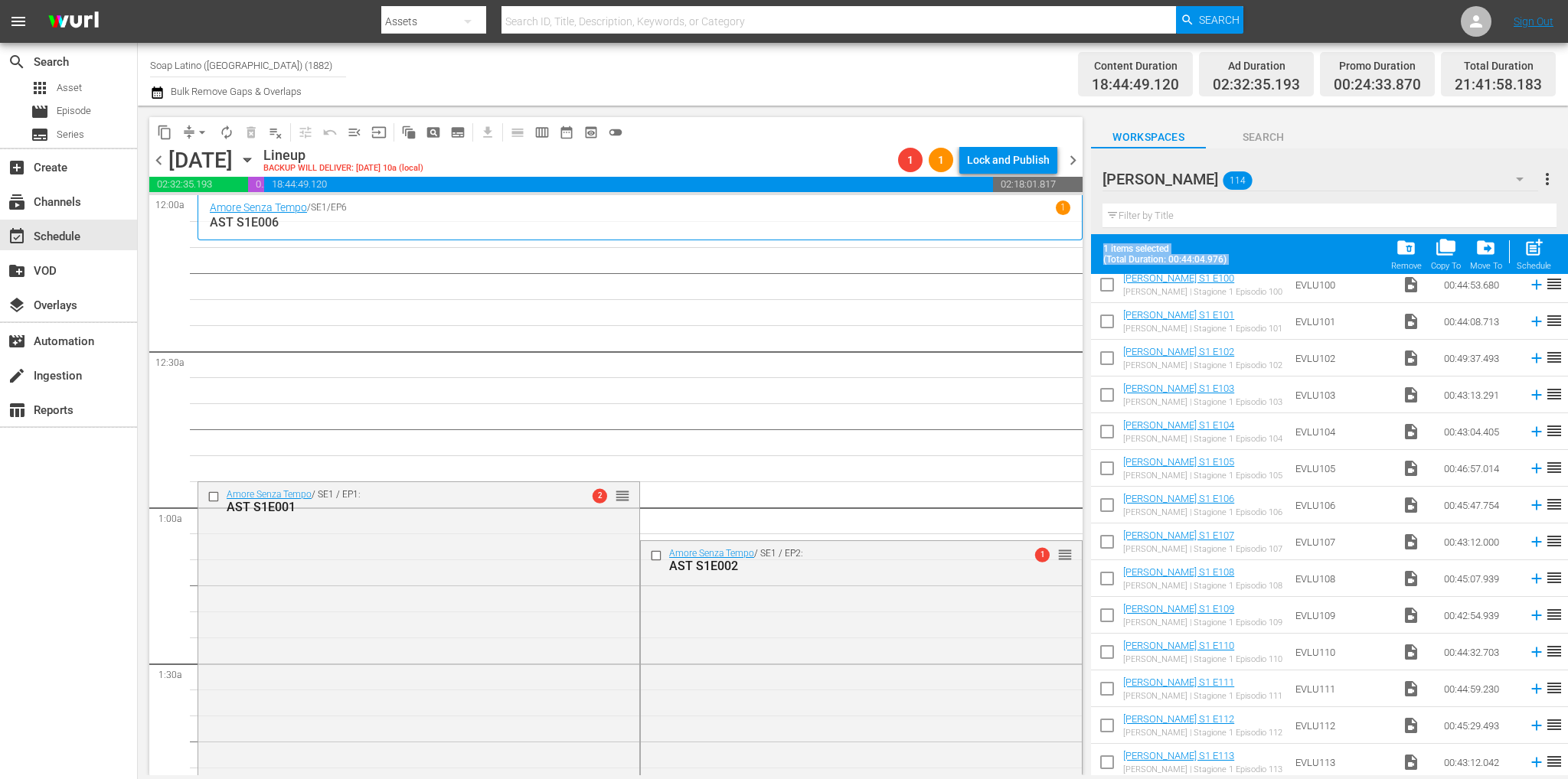
click at [1109, 727] on input "checkbox" at bounding box center [1107, 729] width 32 height 32
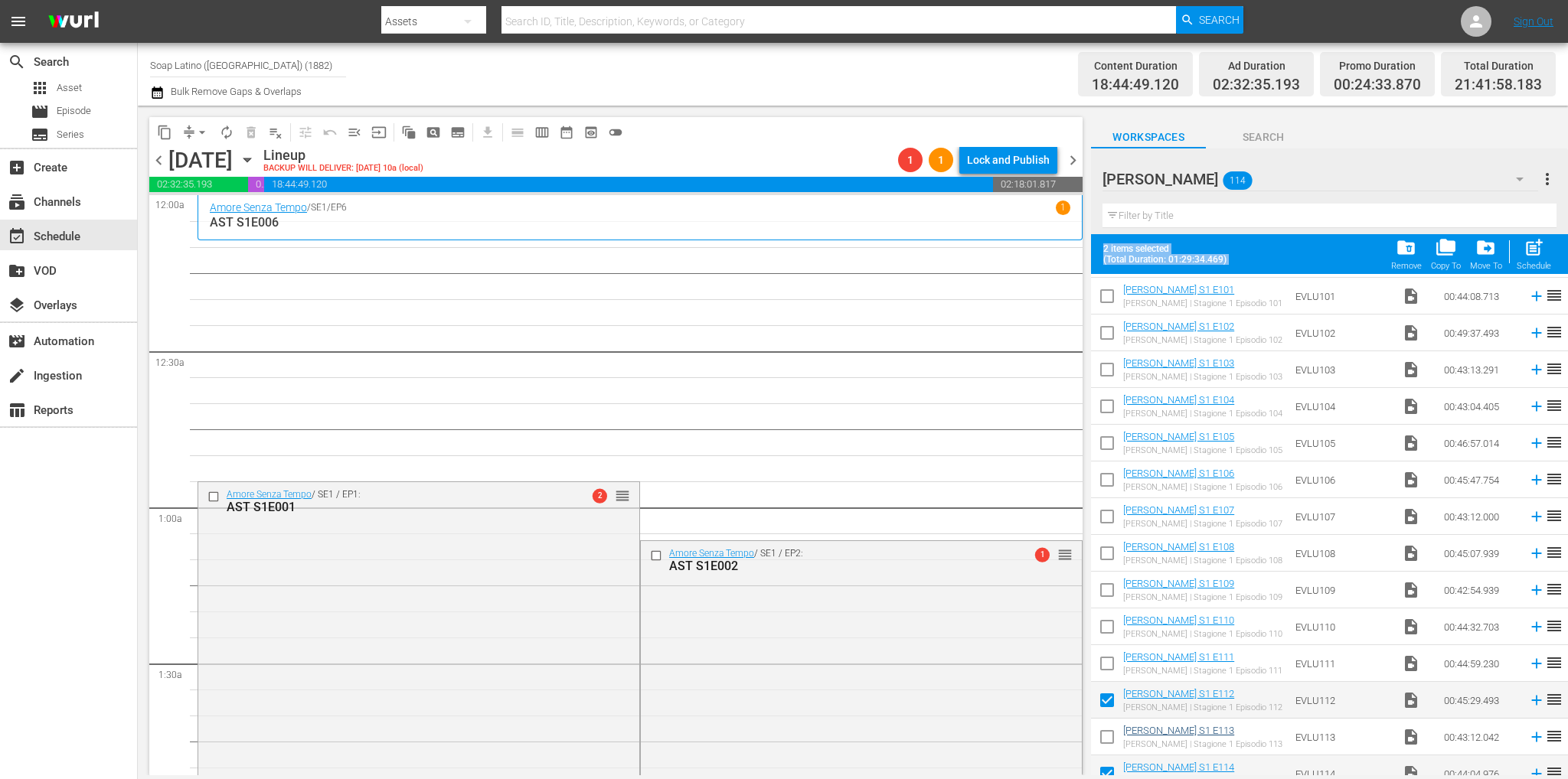
scroll to position [3722, 0]
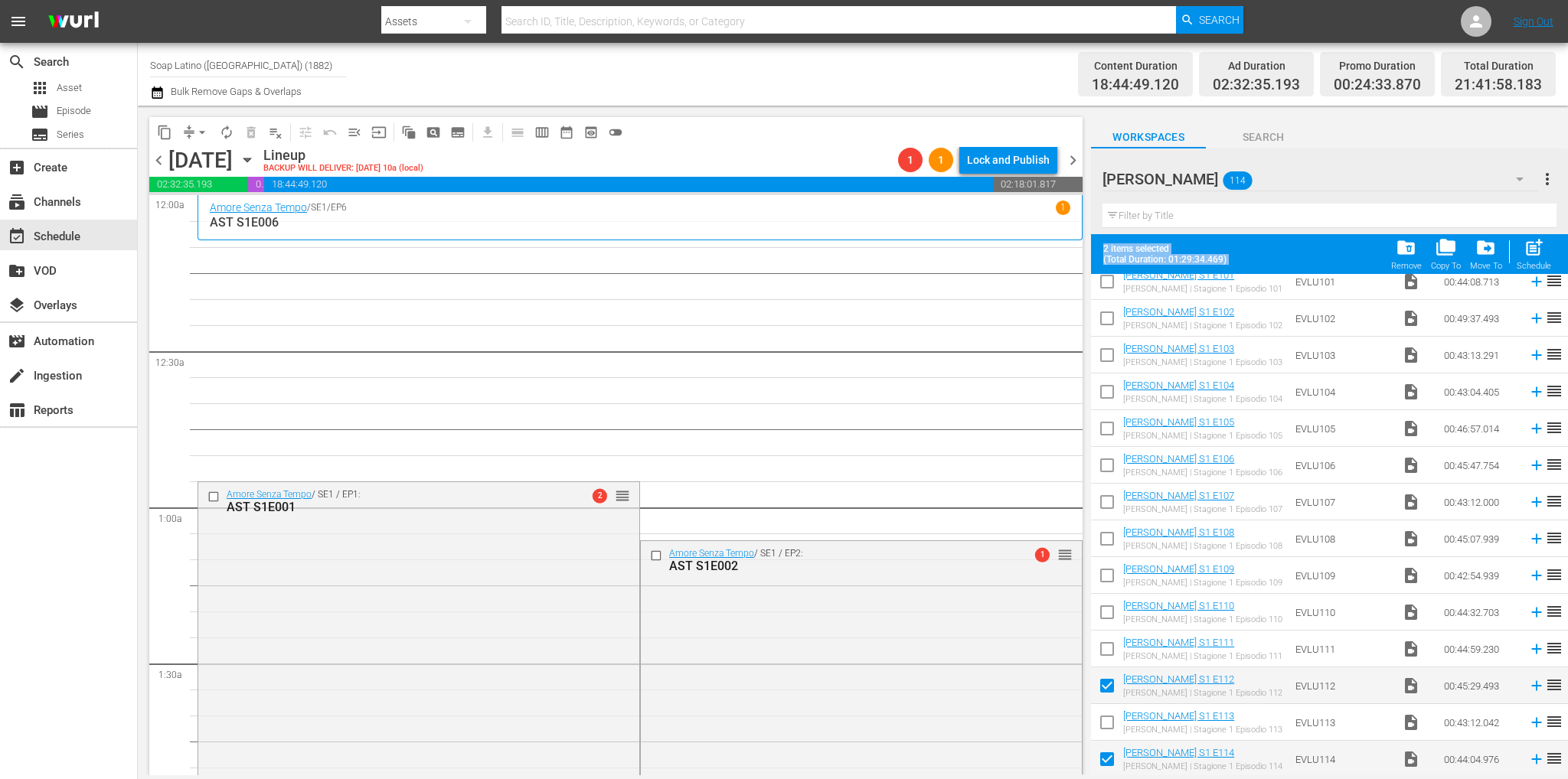
click at [1117, 687] on input "checkbox" at bounding box center [1107, 689] width 32 height 32
click at [1110, 757] on input "checkbox" at bounding box center [1107, 763] width 32 height 32
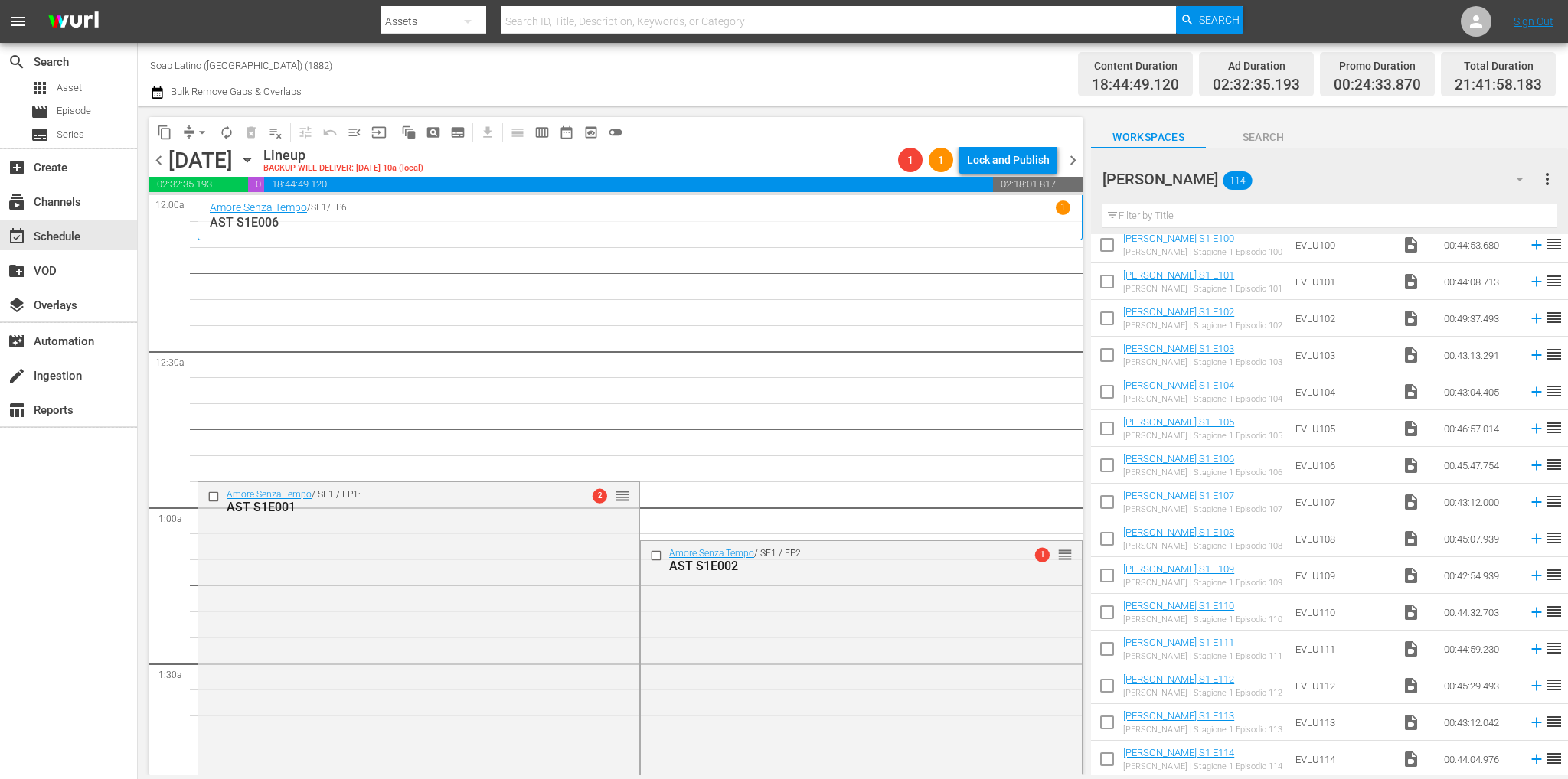
scroll to position [3683, 0]
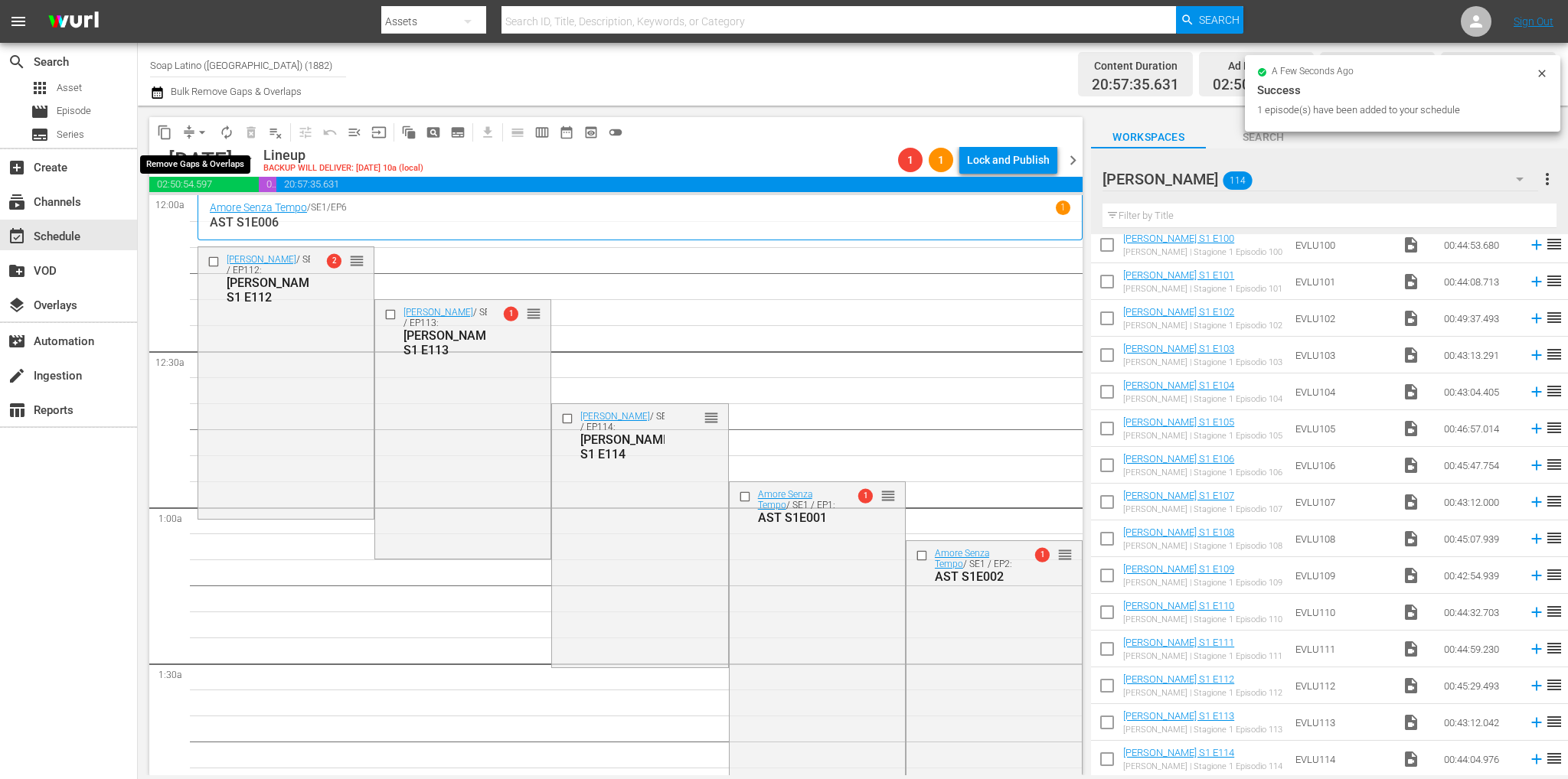
click at [202, 129] on span "arrow_drop_down" at bounding box center [202, 132] width 15 height 15
click at [223, 217] on li "Align to End of Previous Day" at bounding box center [202, 214] width 161 height 26
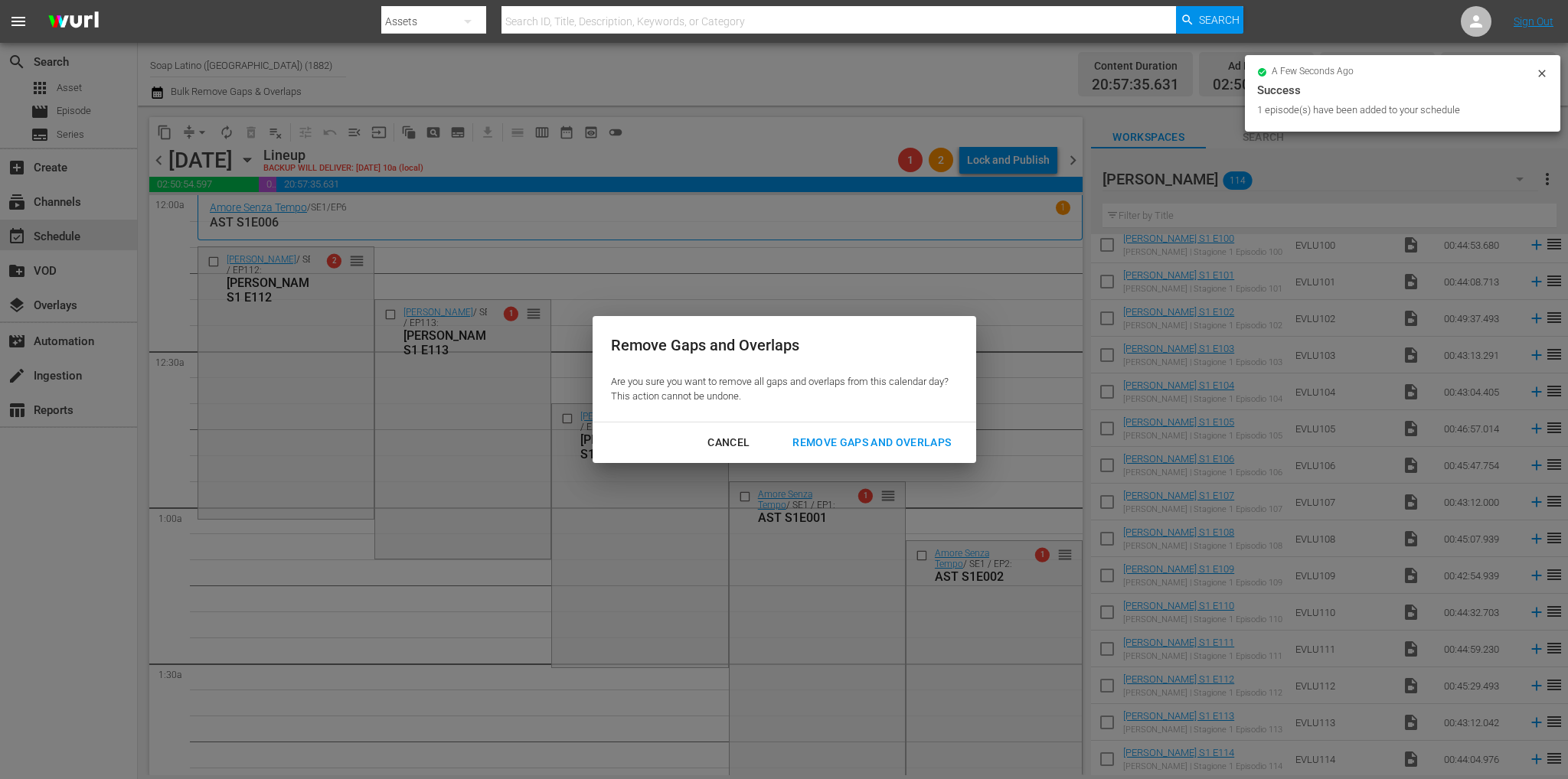
click at [925, 447] on div "Remove Gaps and Overlaps" at bounding box center [871, 442] width 183 height 19
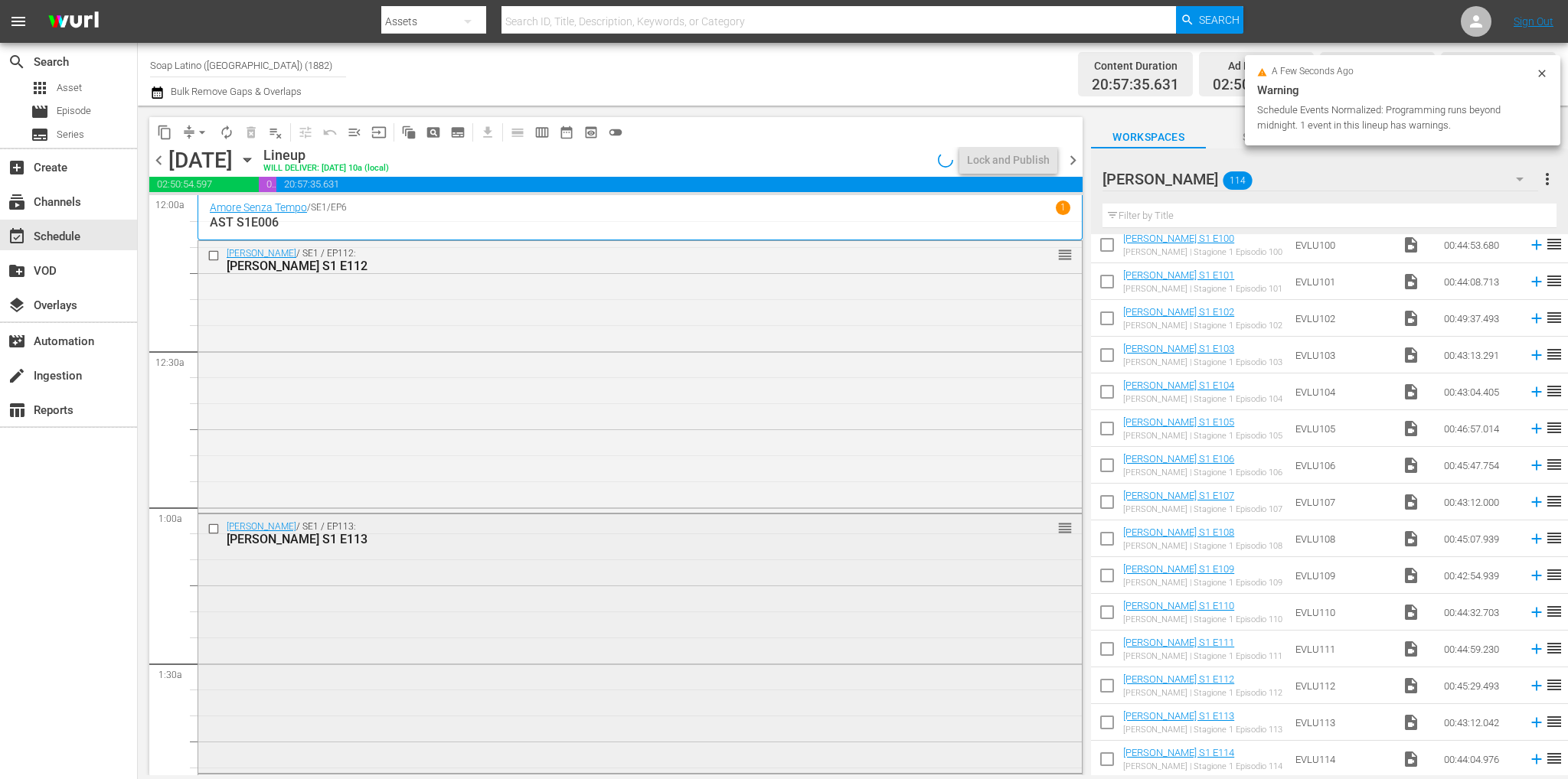
scroll to position [77, 0]
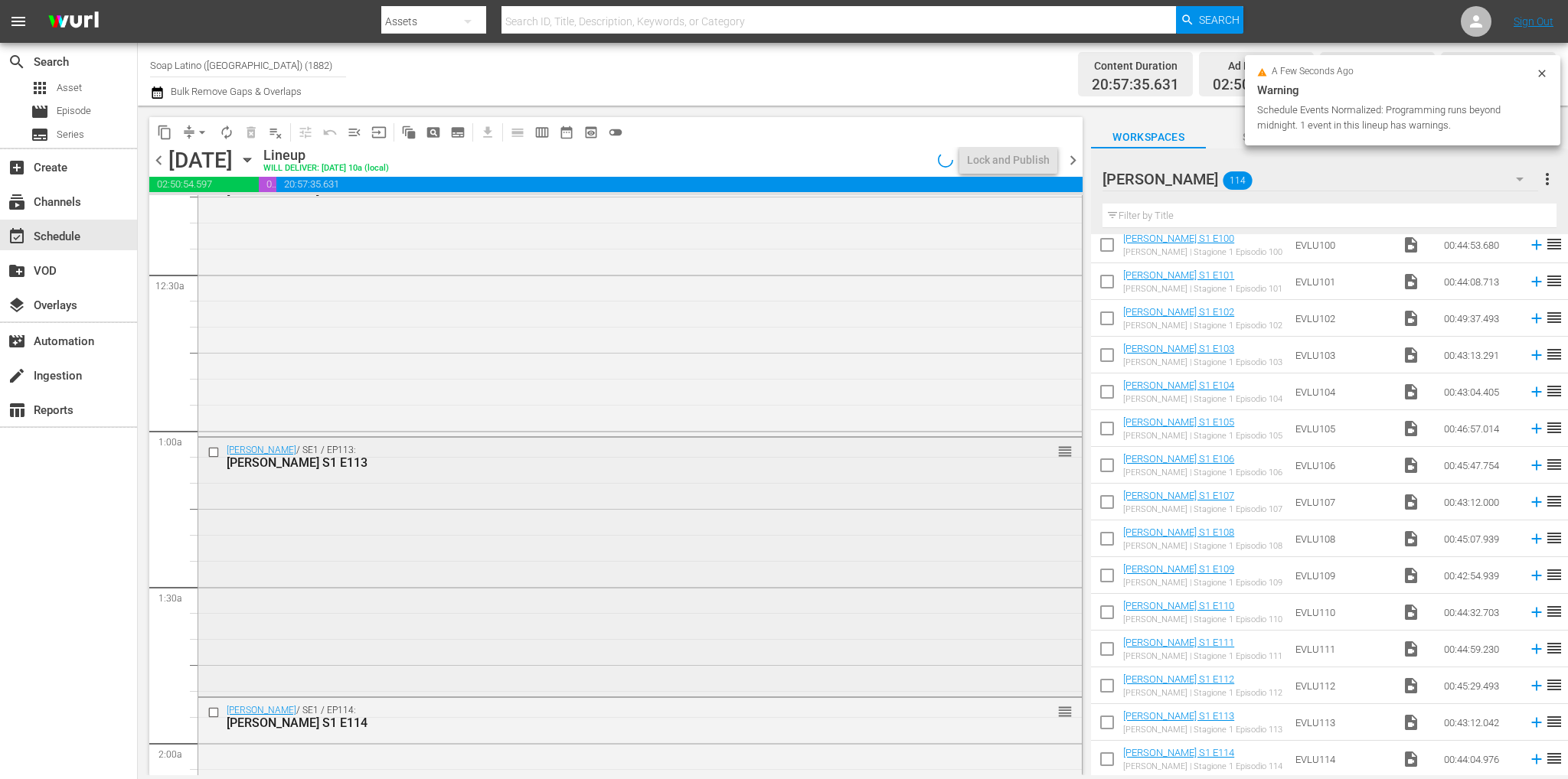
click at [292, 529] on div "Eva Luna / SE1 / EP113: Eva Luna S1 E113 reorder" at bounding box center [640, 565] width 883 height 255
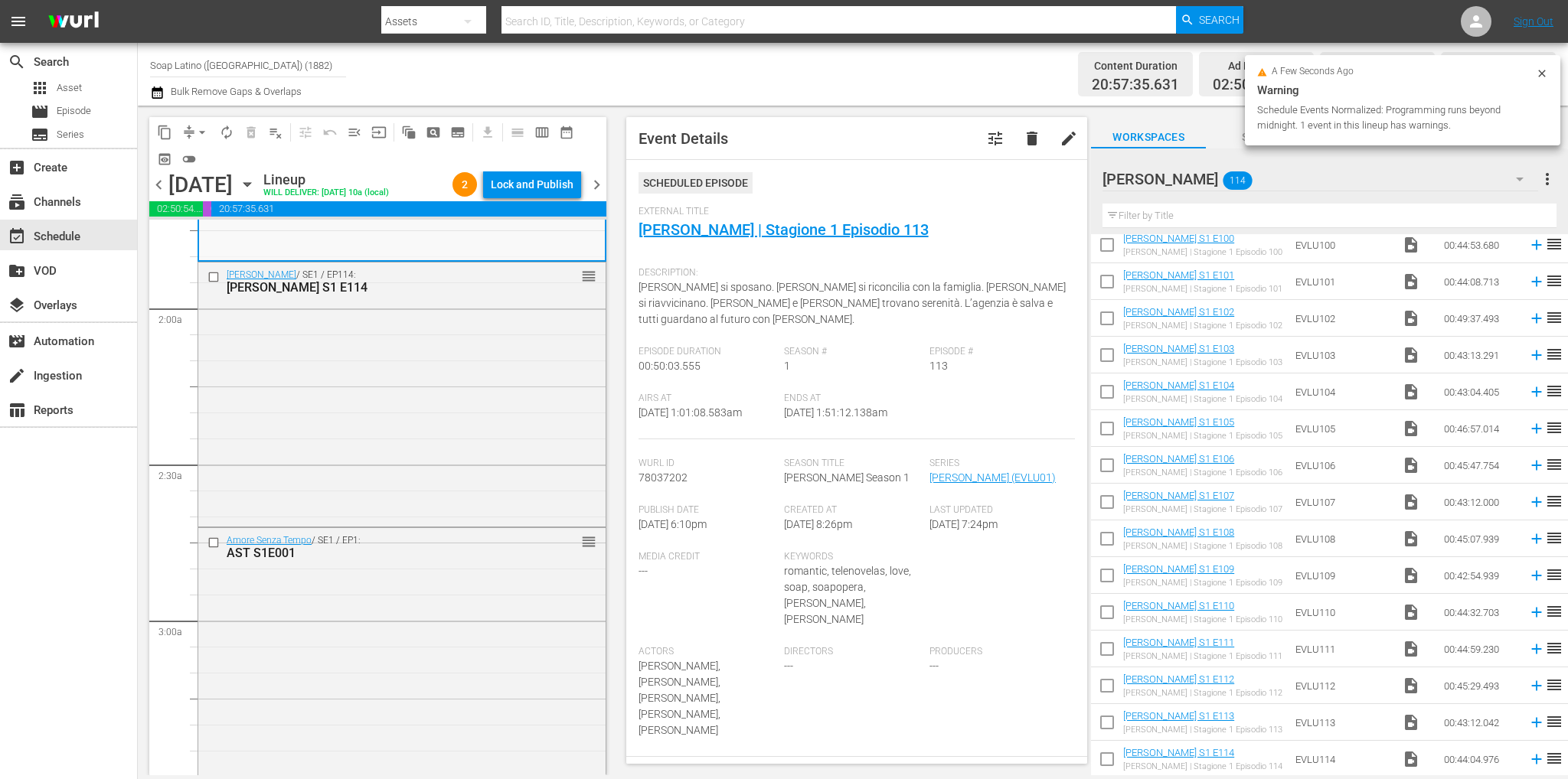
scroll to position [765, 0]
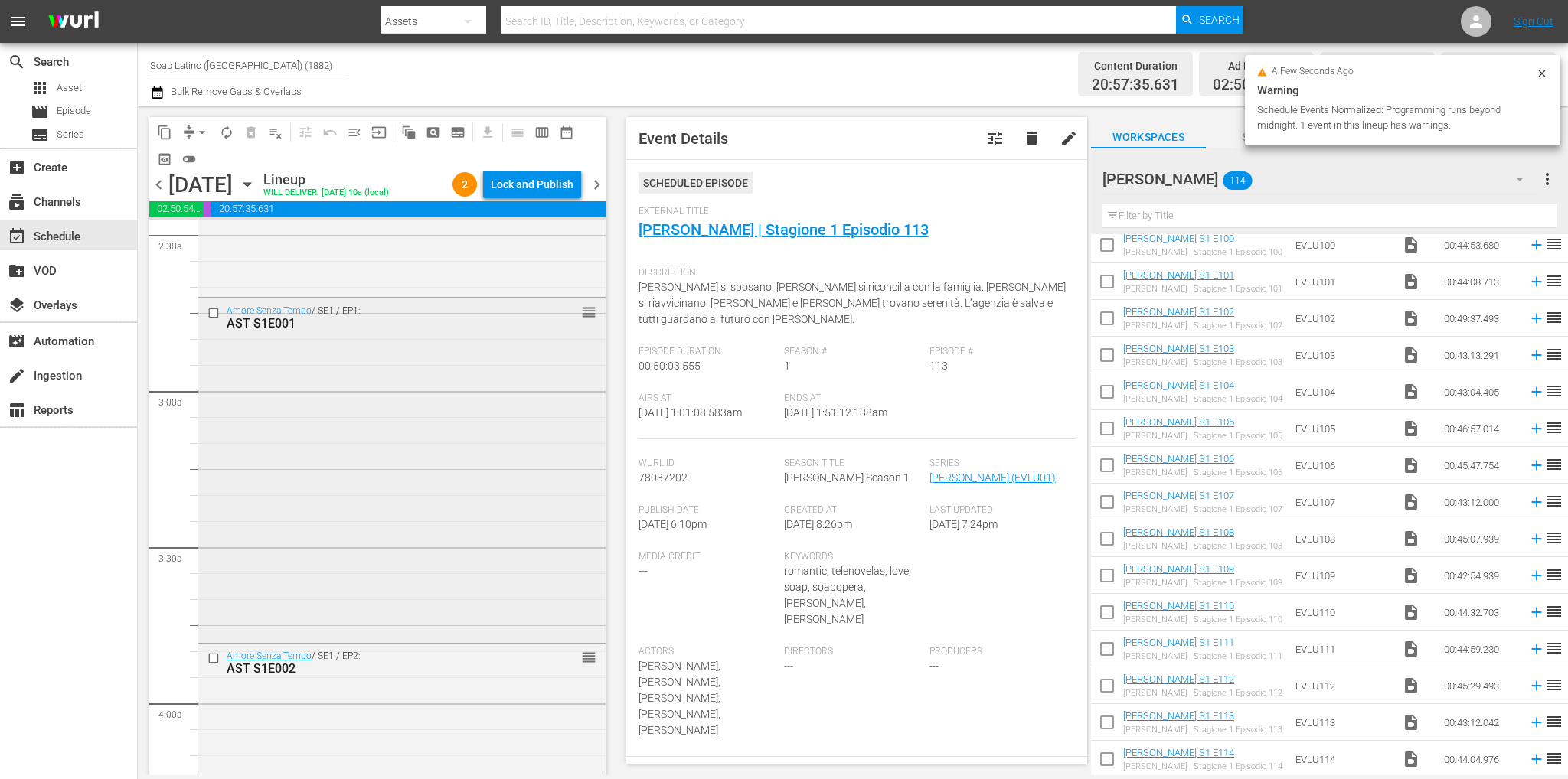
click at [423, 477] on div "Amore Senza Tempo / SE1 / EP1: AST S1E001 reorder" at bounding box center [401, 470] width 407 height 342
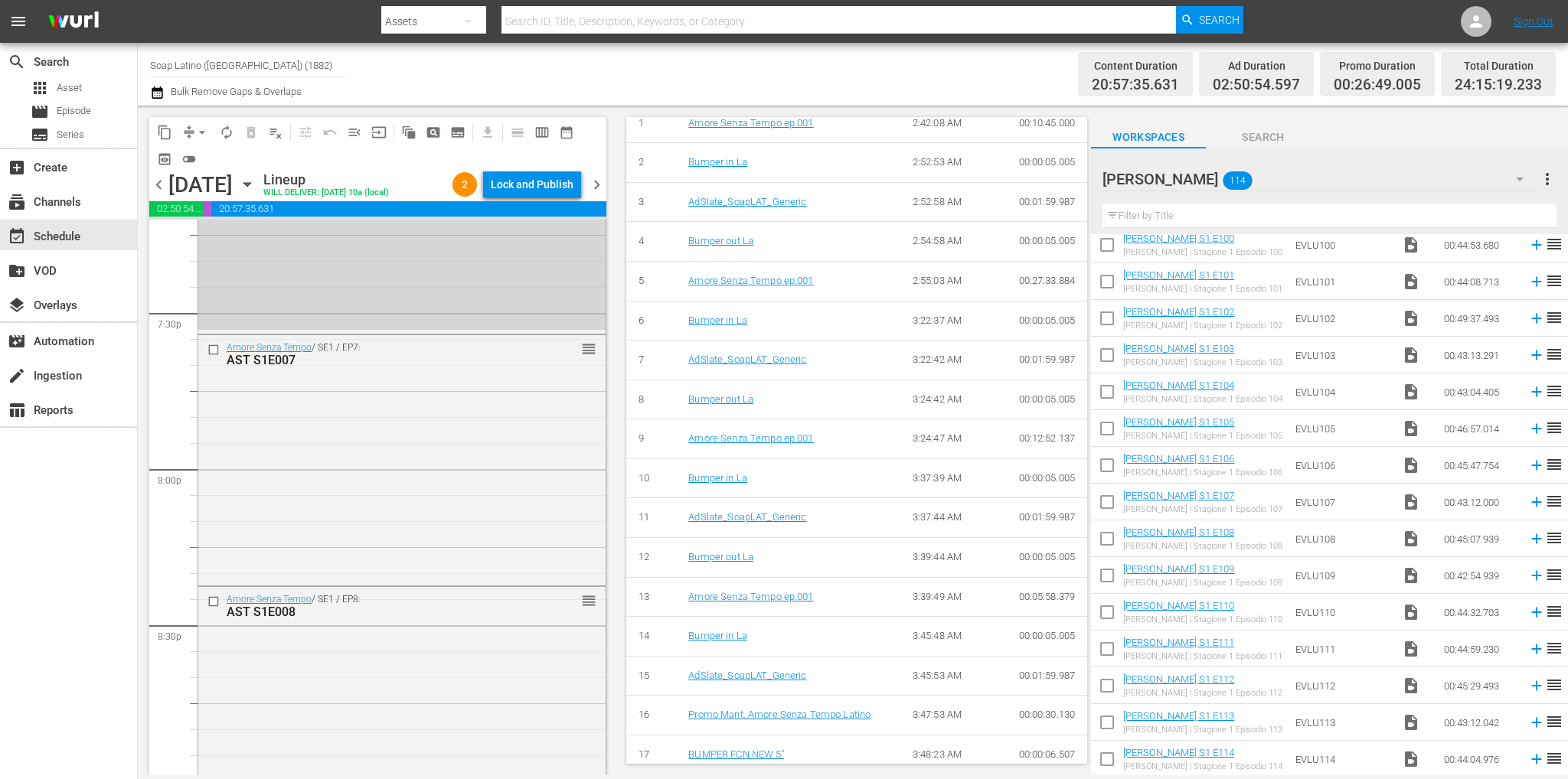
scroll to position [7090, 0]
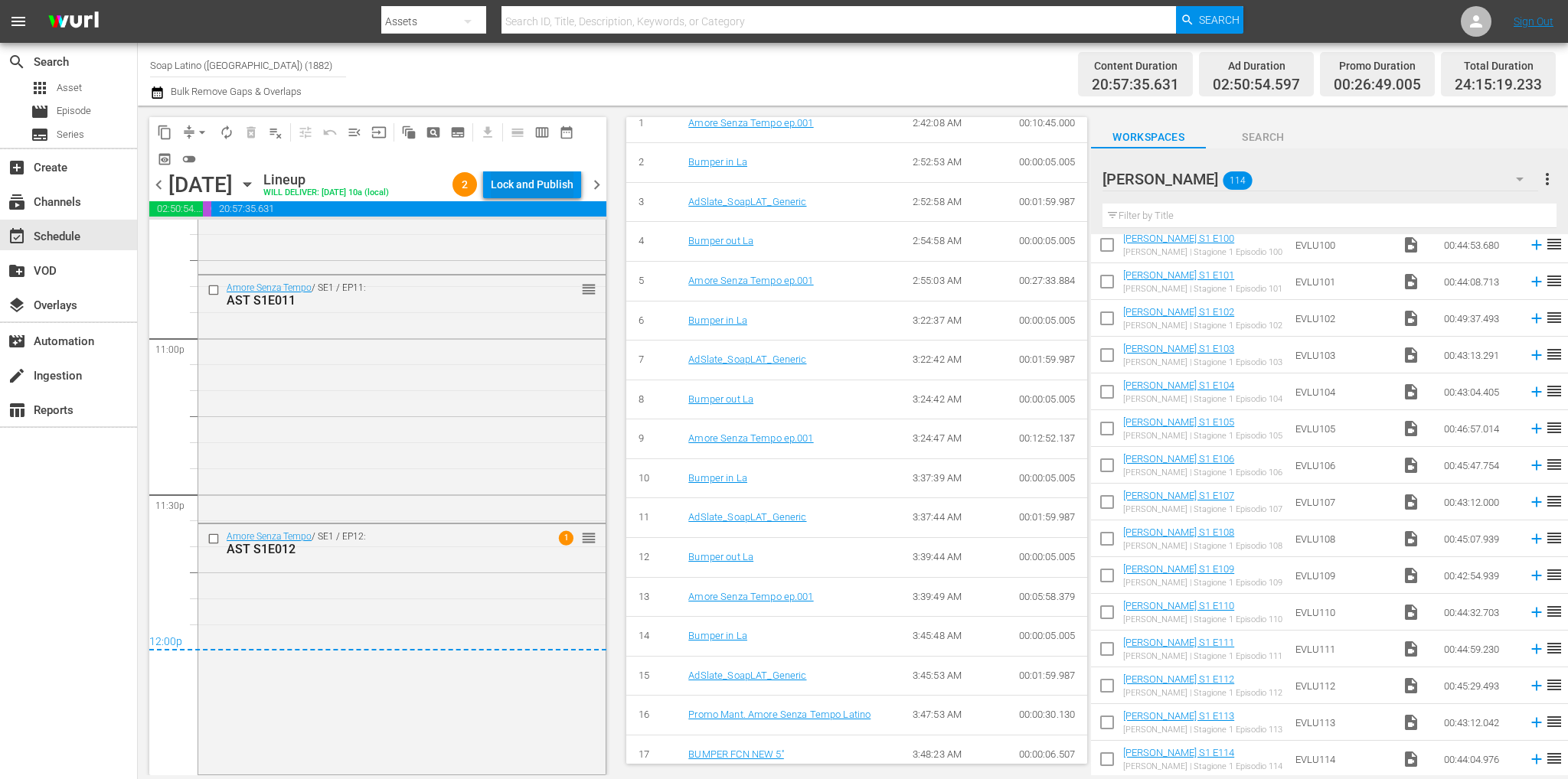
click at [528, 190] on div "Lock and Publish" at bounding box center [532, 184] width 83 height 27
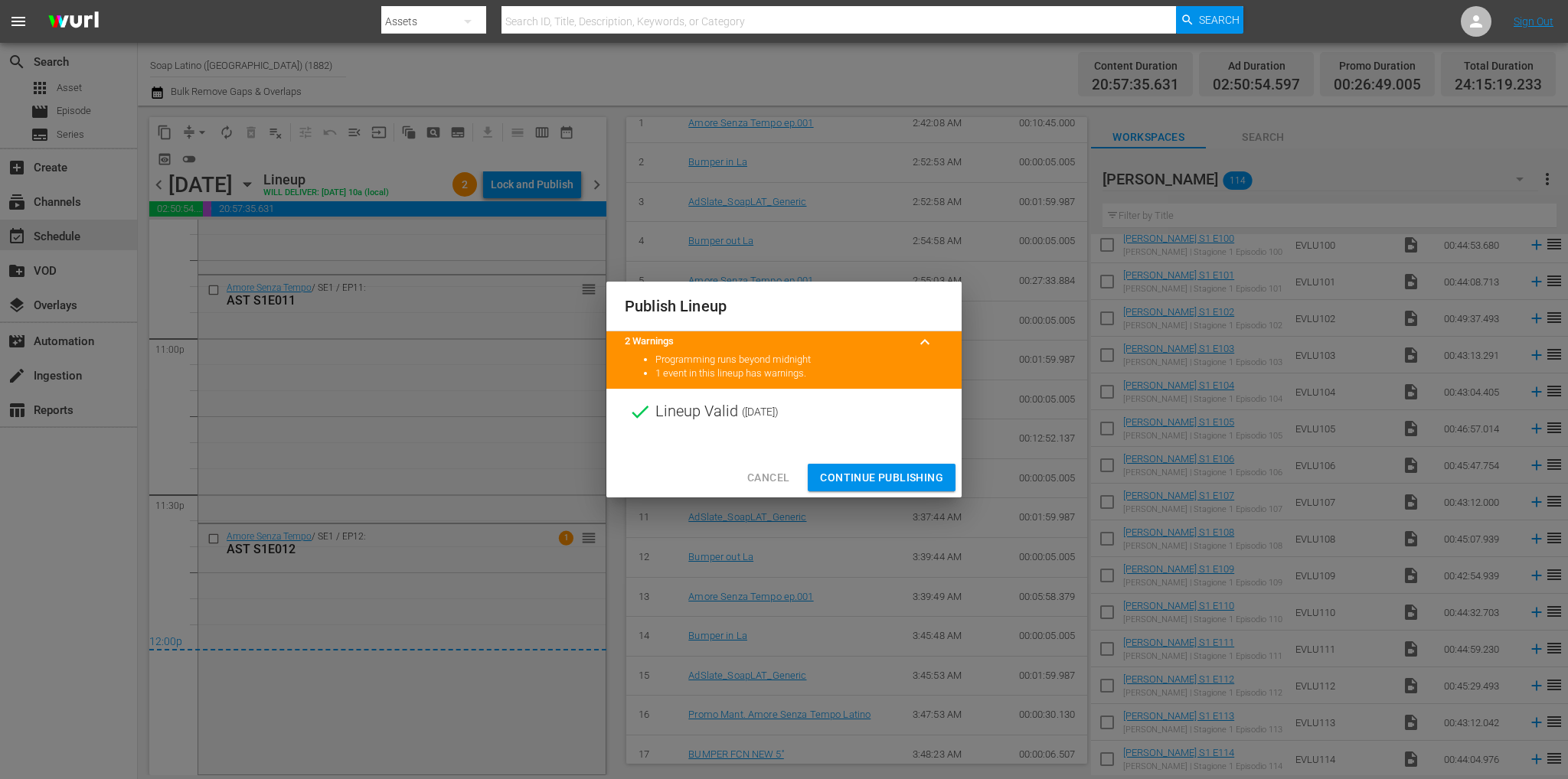
click at [933, 481] on span "Continue Publishing" at bounding box center [881, 478] width 123 height 19
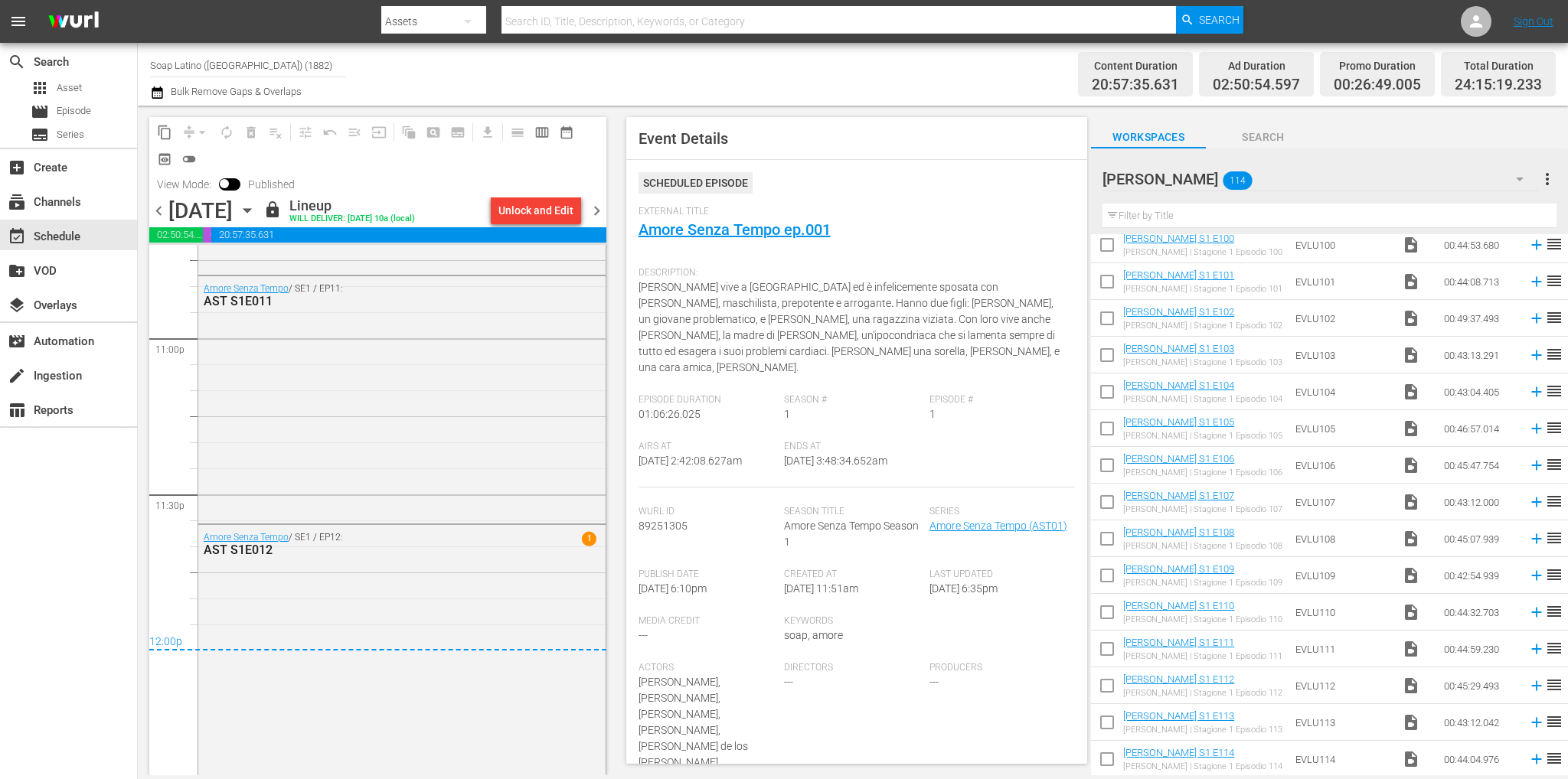
click at [255, 212] on icon "button" at bounding box center [248, 211] width 17 height 17
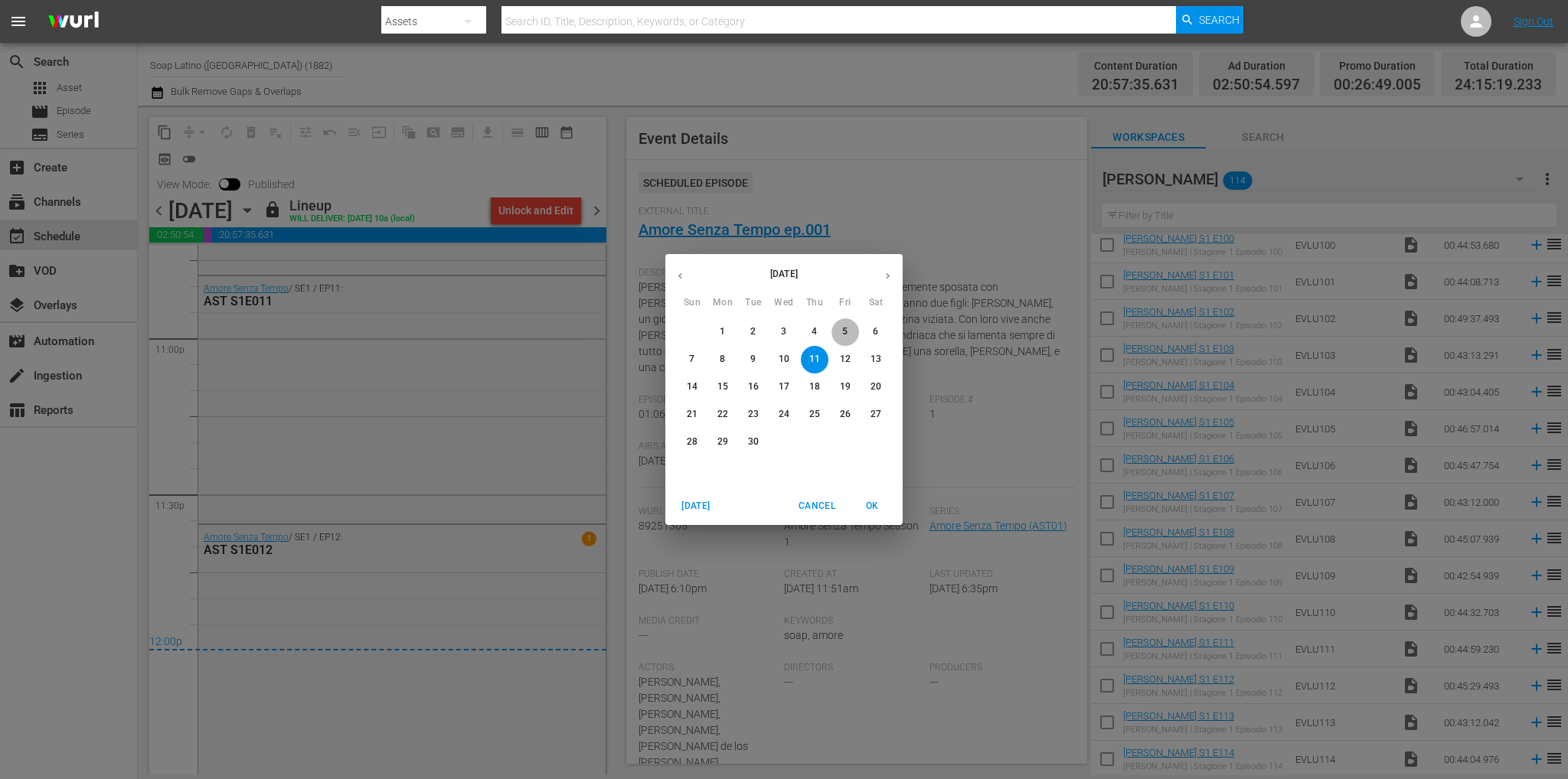
click at [842, 332] on p "5" at bounding box center [845, 331] width 5 height 13
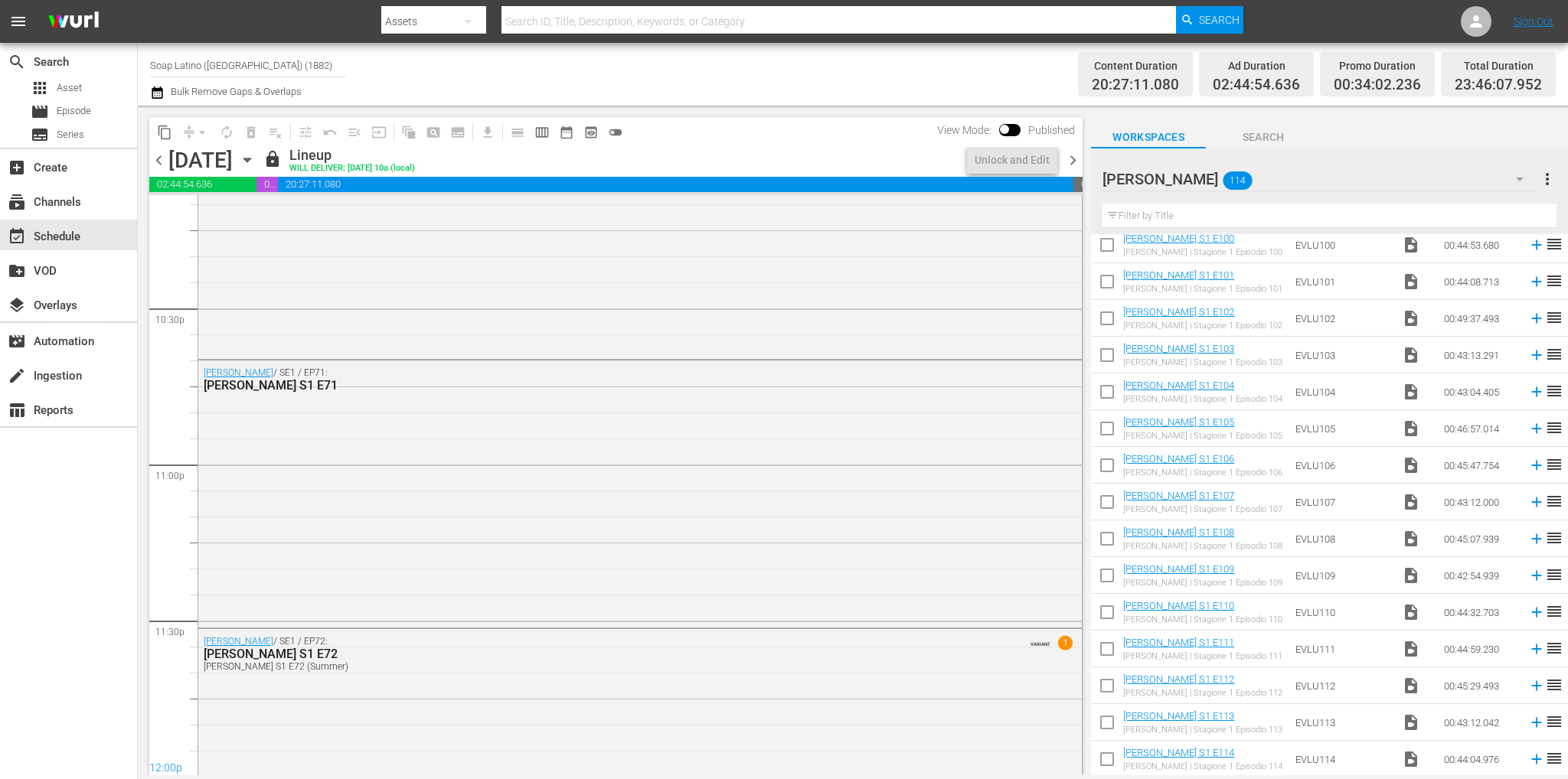
scroll to position [7049, 0]
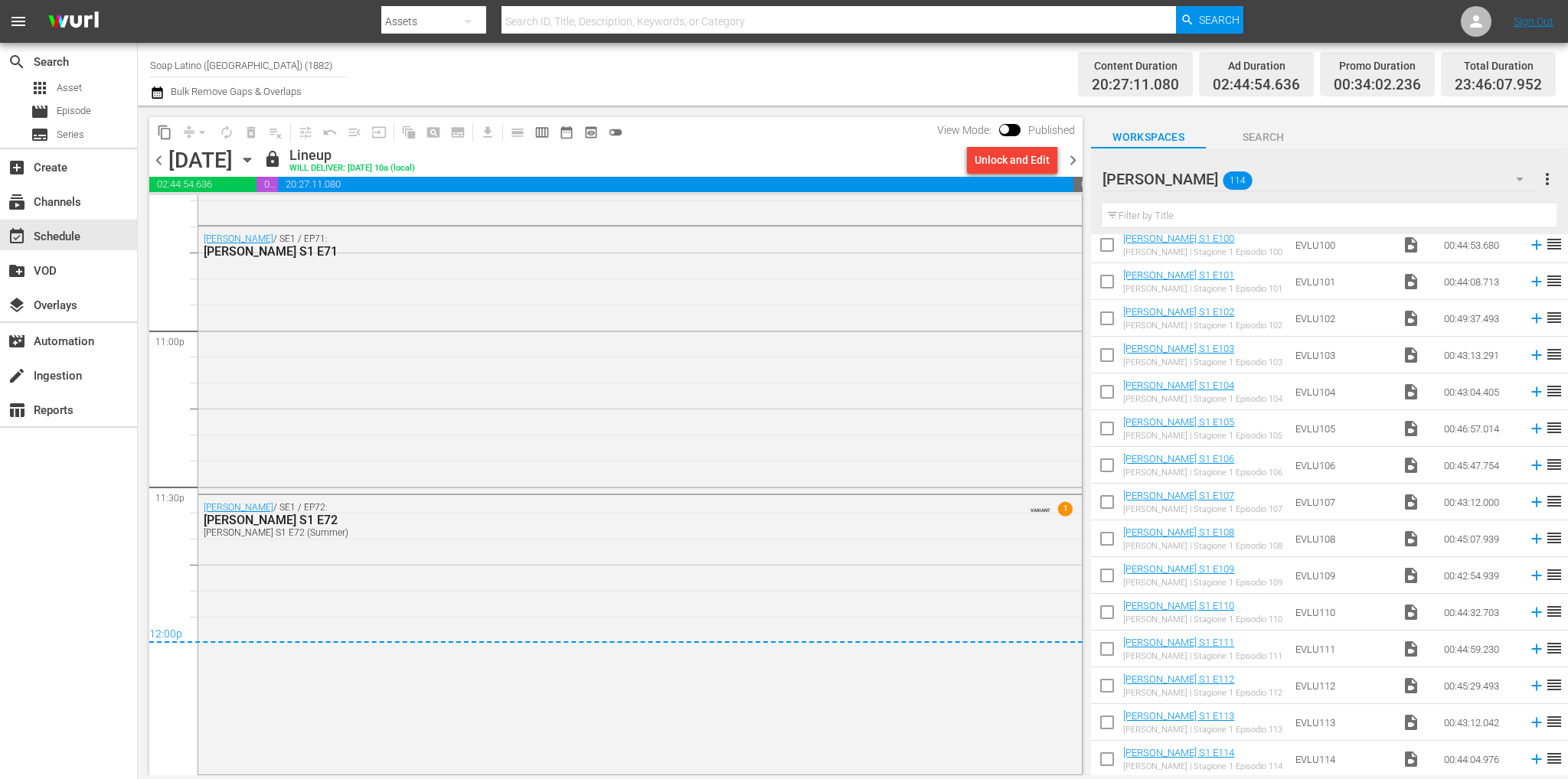
click at [1067, 154] on span "chevron_right" at bounding box center [1073, 161] width 19 height 19
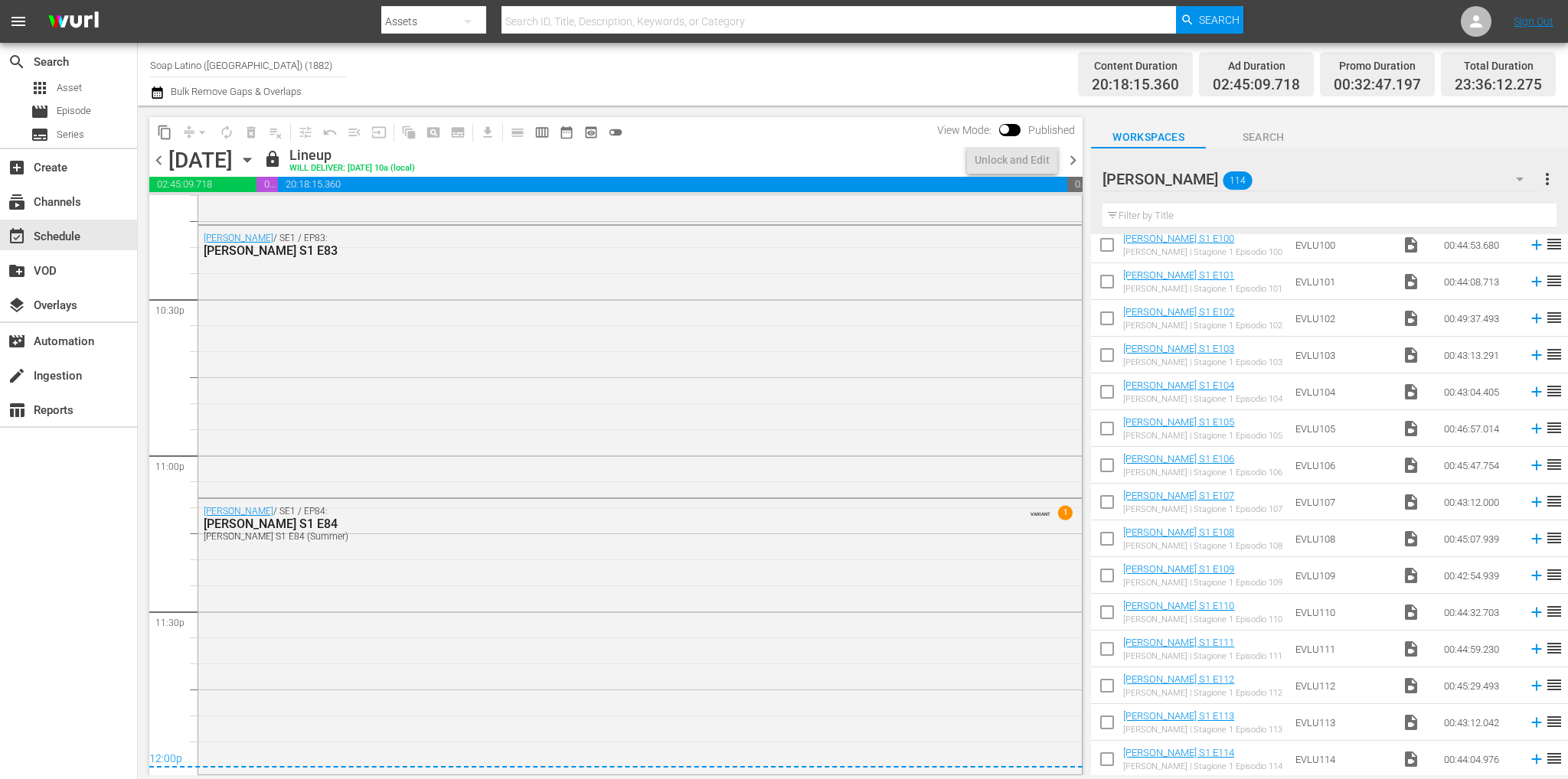
click at [1070, 155] on span "chevron_right" at bounding box center [1073, 161] width 19 height 19
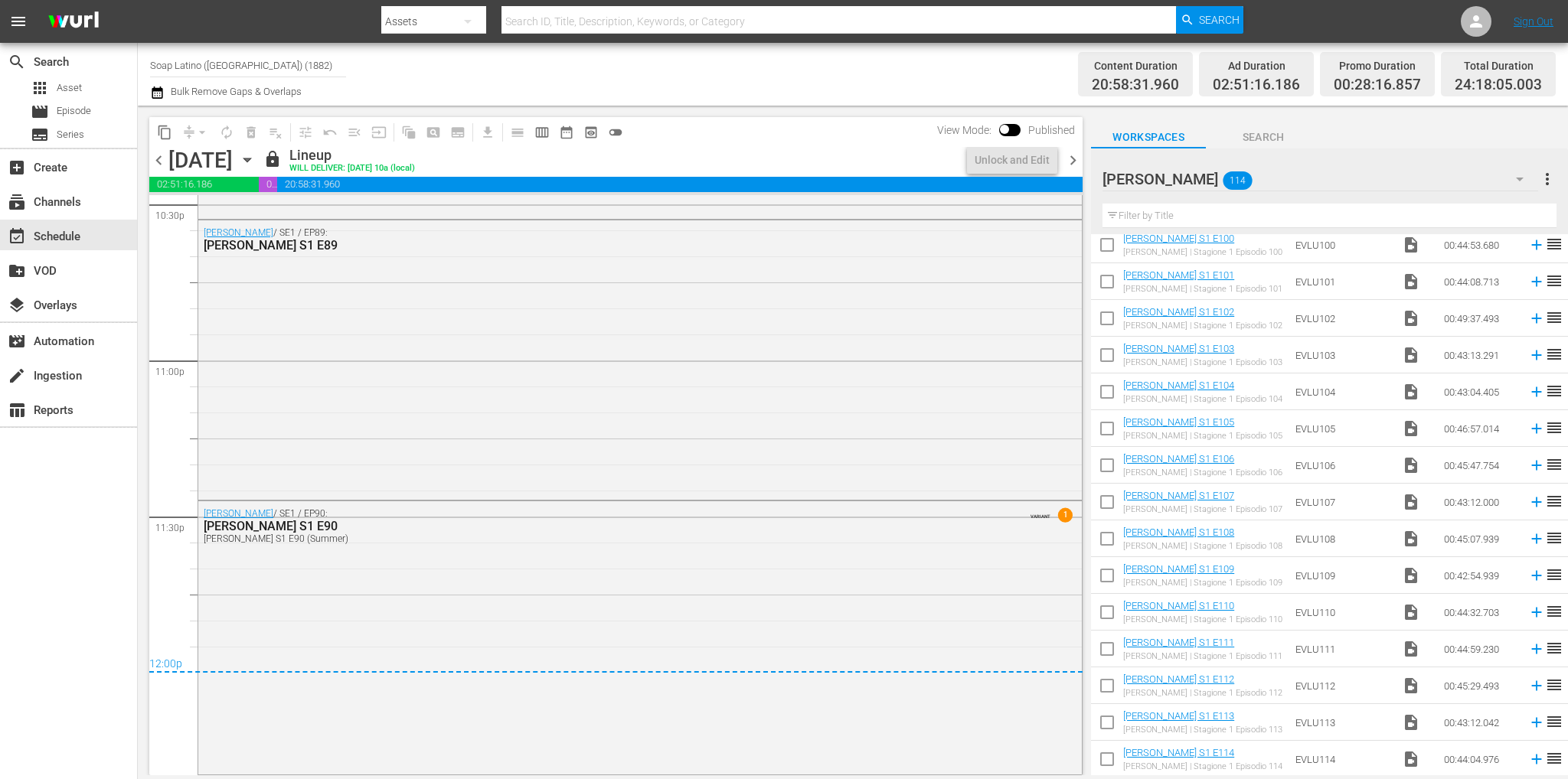
click at [1078, 160] on span "chevron_right" at bounding box center [1073, 161] width 19 height 19
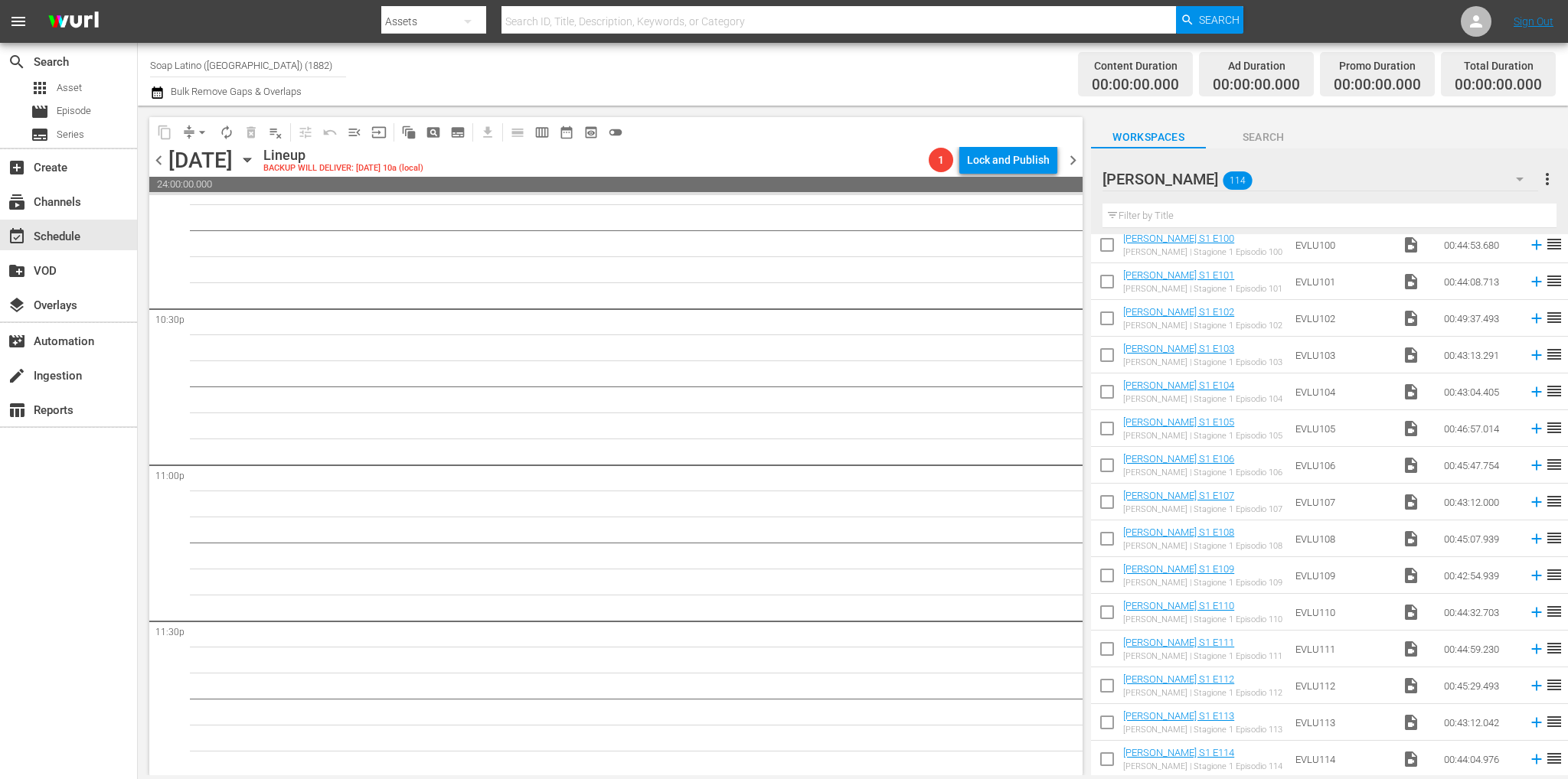
scroll to position [6916, 0]
click at [160, 166] on span "chevron_left" at bounding box center [159, 161] width 19 height 19
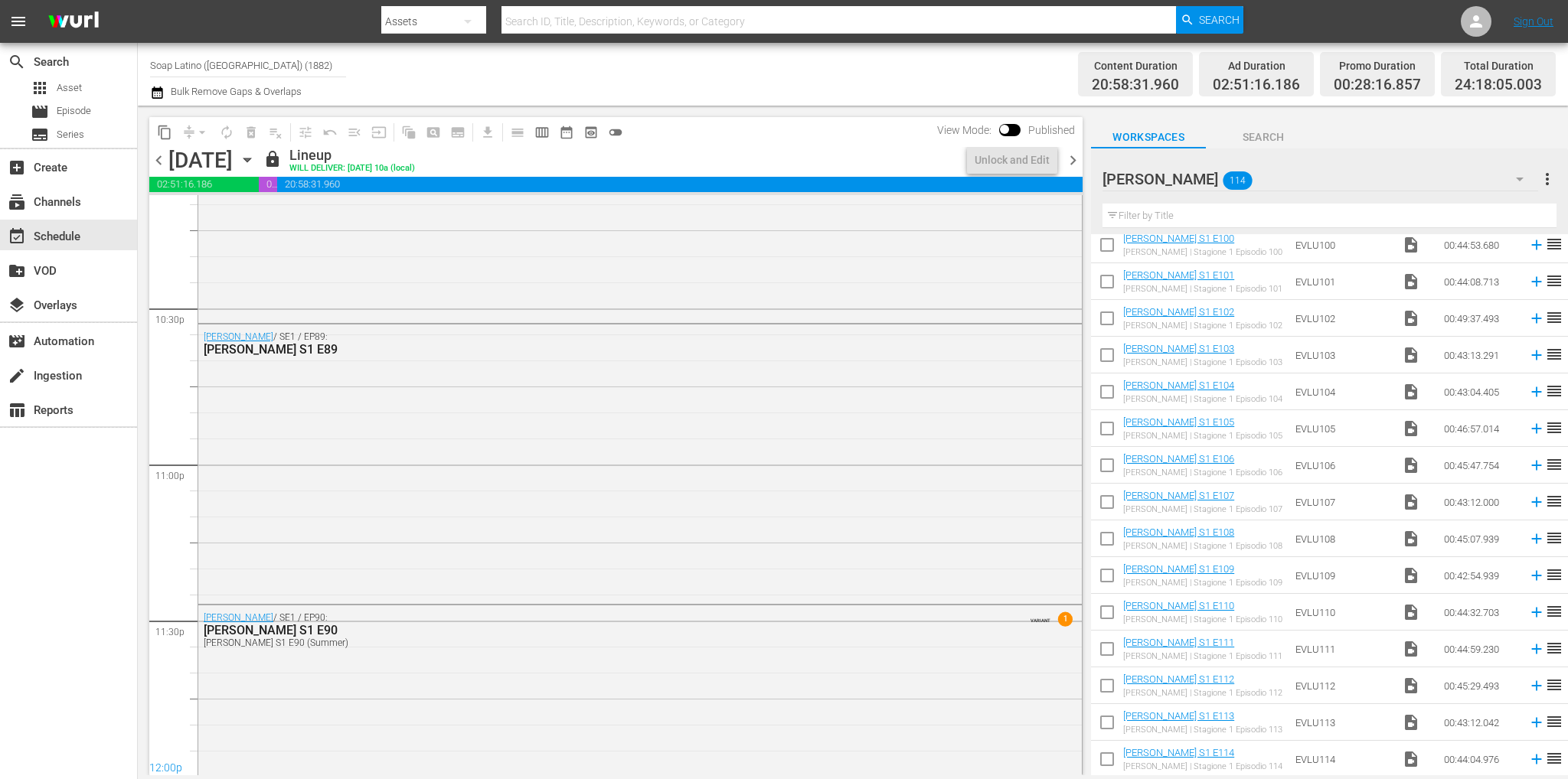
scroll to position [7019, 0]
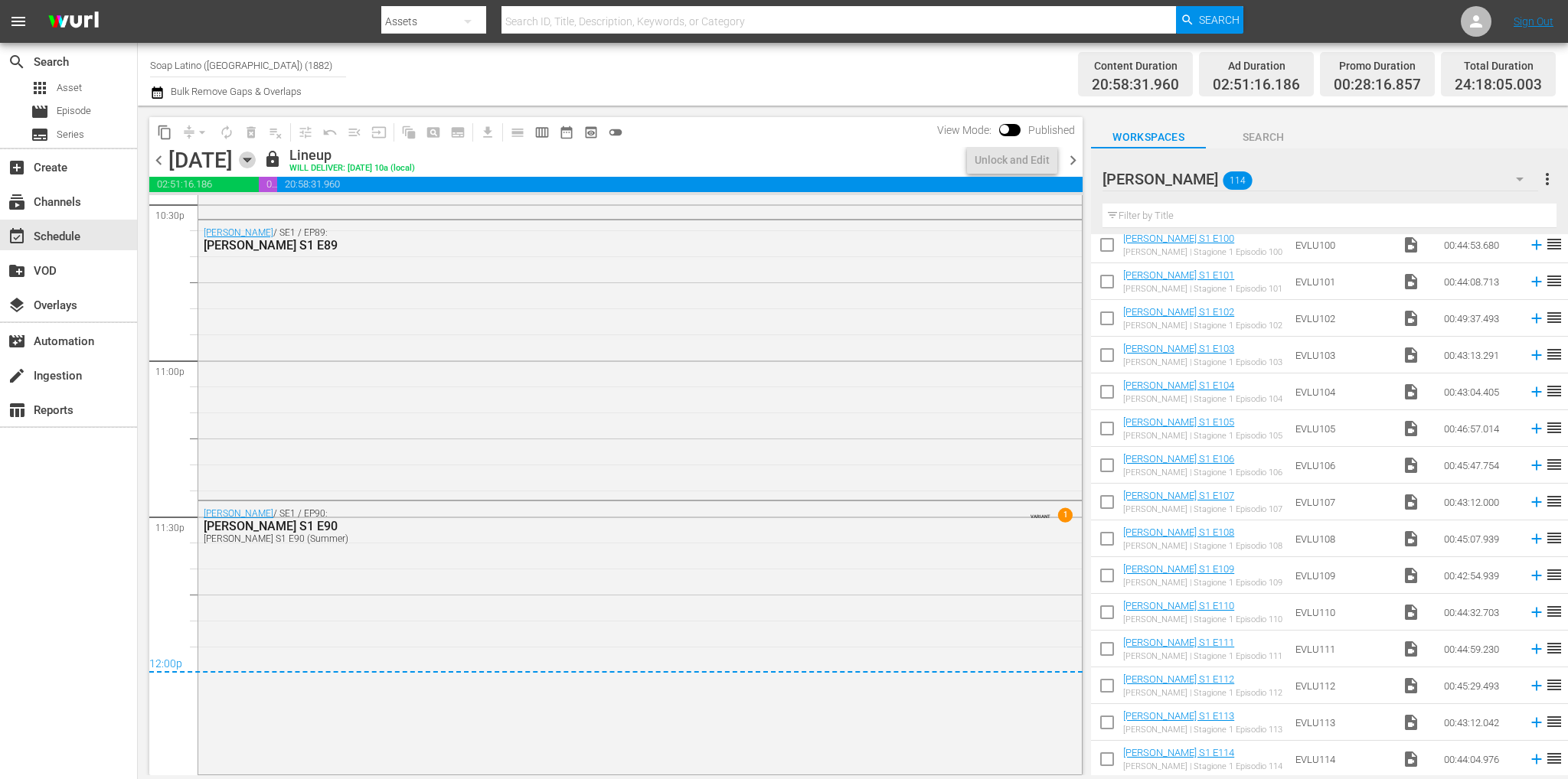
click at [255, 164] on icon "button" at bounding box center [248, 160] width 17 height 17
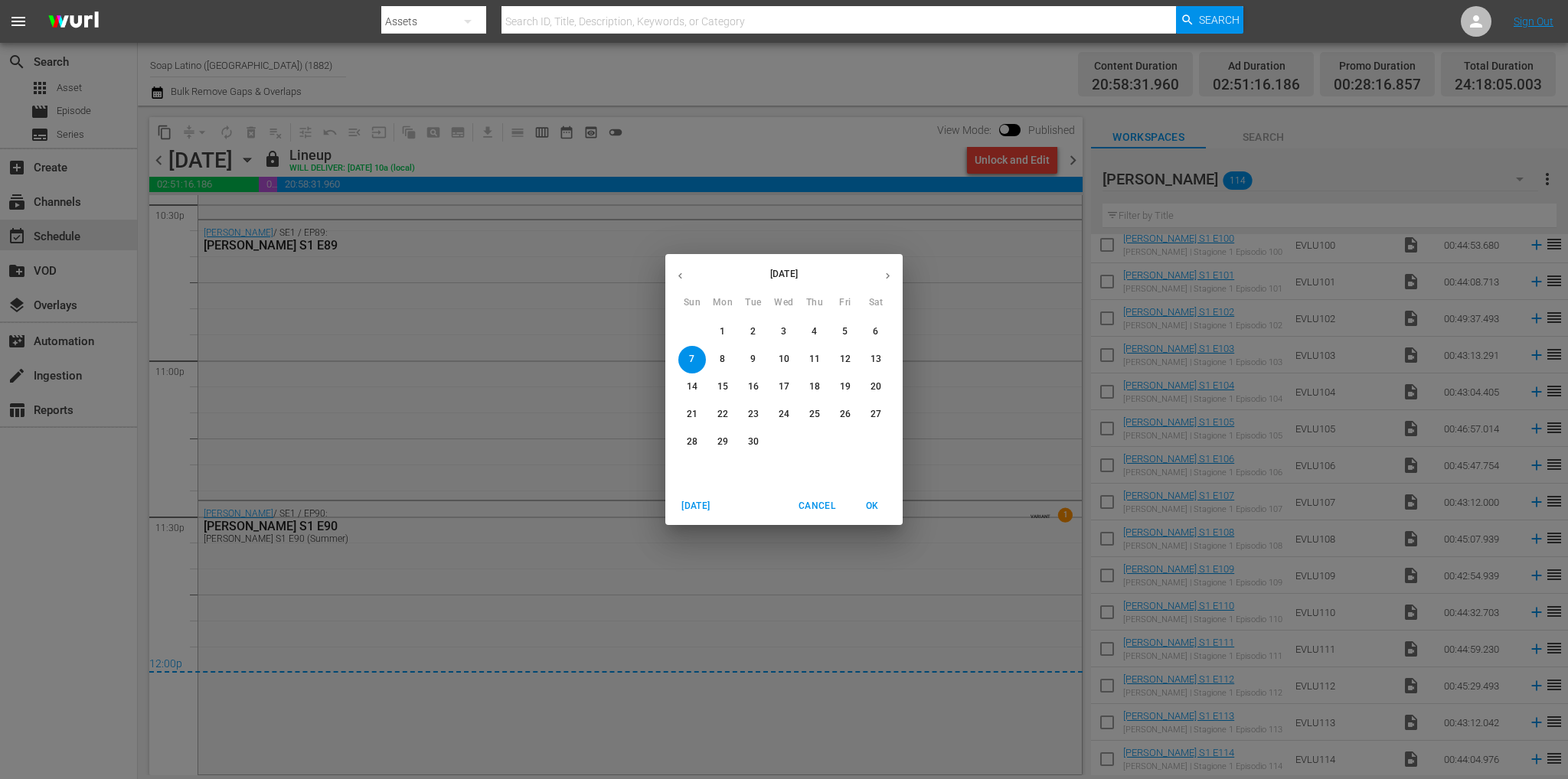
click at [236, 62] on div "September 2025 Sun Mon Tue Wed Thu Fri Sat 31 1 2 3 4 5 6 7 8 9 10 11 12 13 14 …" at bounding box center [784, 390] width 1568 height 779
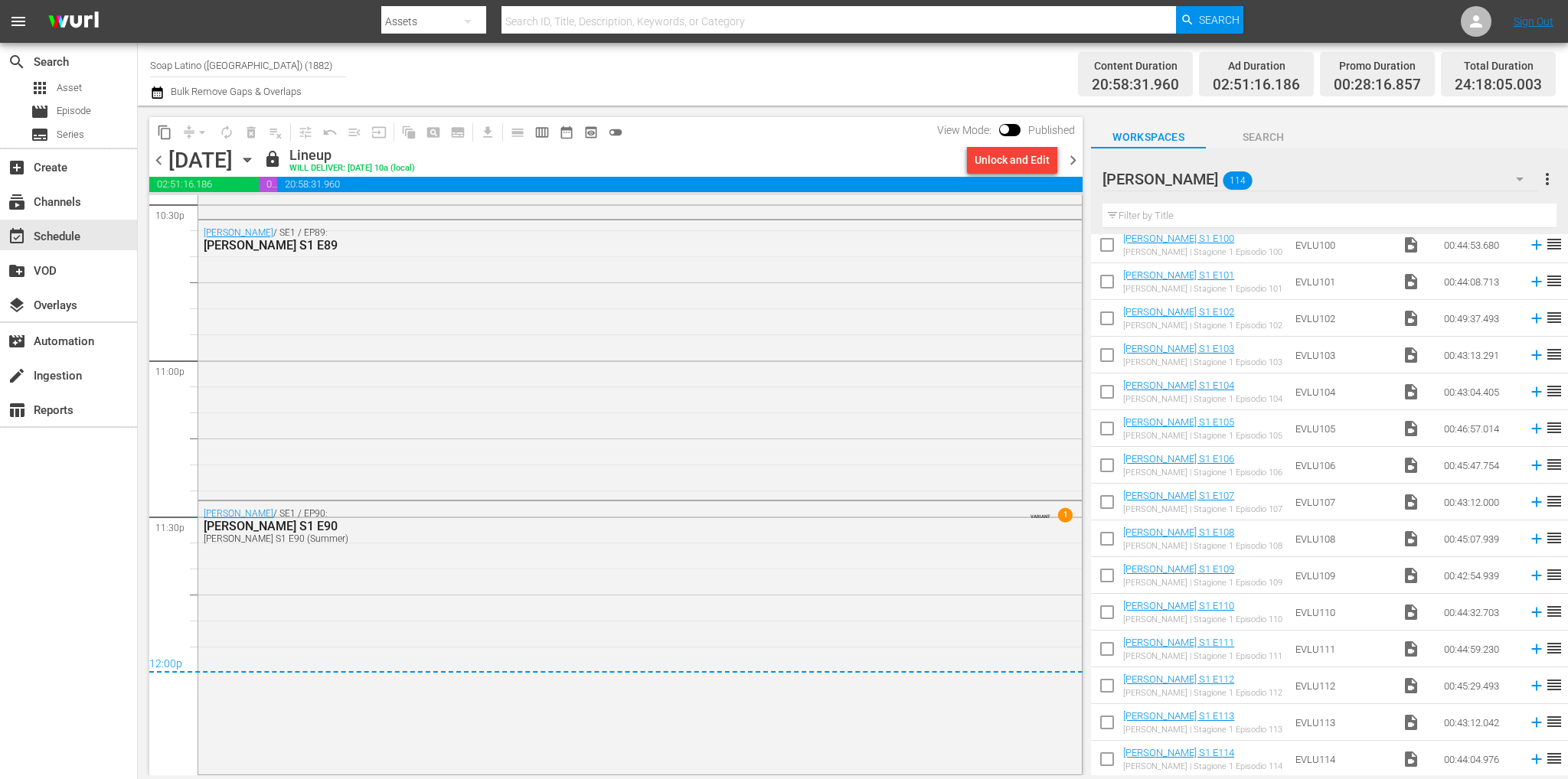
click at [243, 64] on input "Soap Latino (Italy) (1882)" at bounding box center [248, 65] width 196 height 37
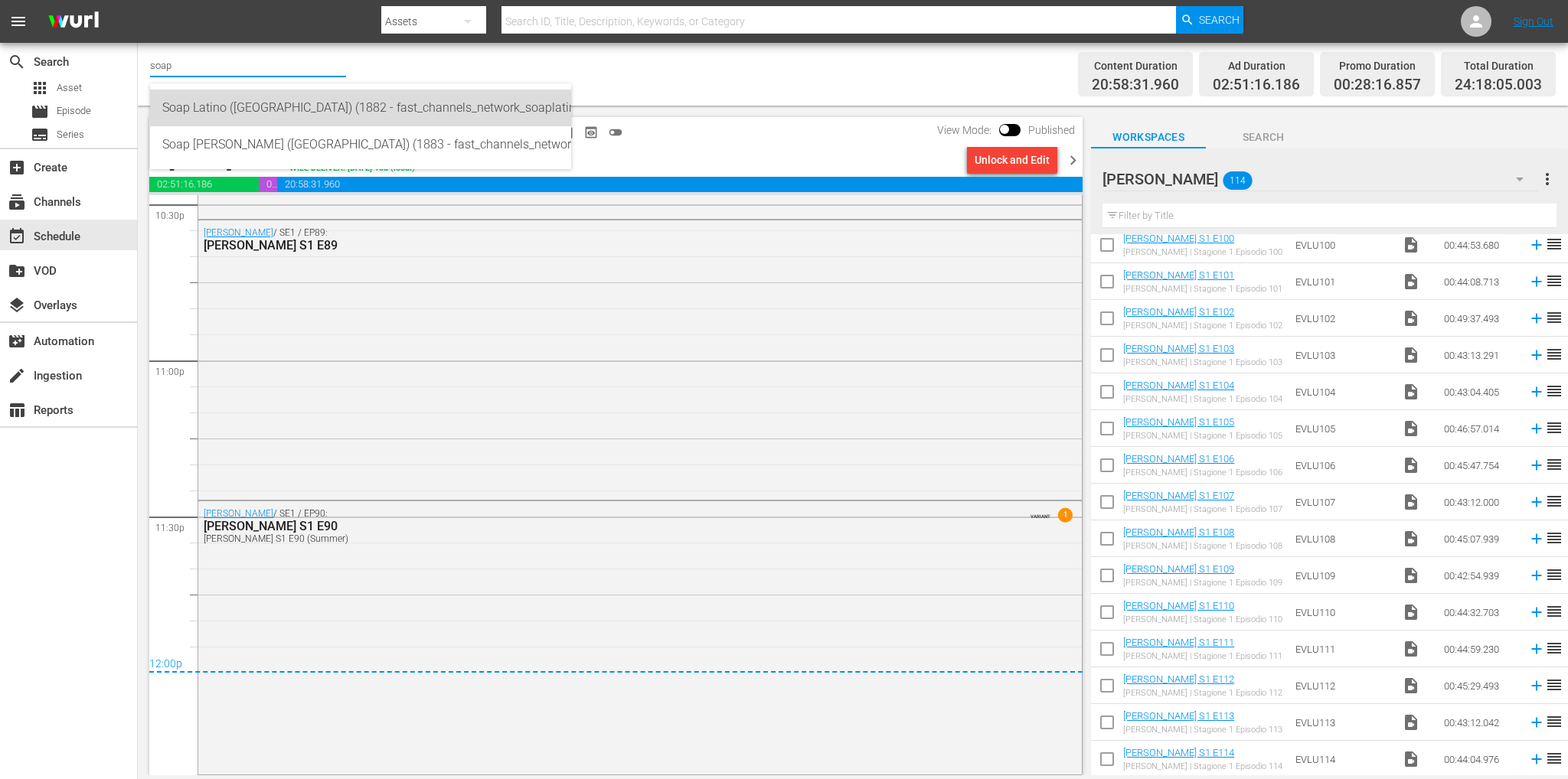
click at [255, 102] on div "Soap Latino (Italy) (1882 - fast_channels_network_soaplatino_1)" at bounding box center [360, 108] width 396 height 37
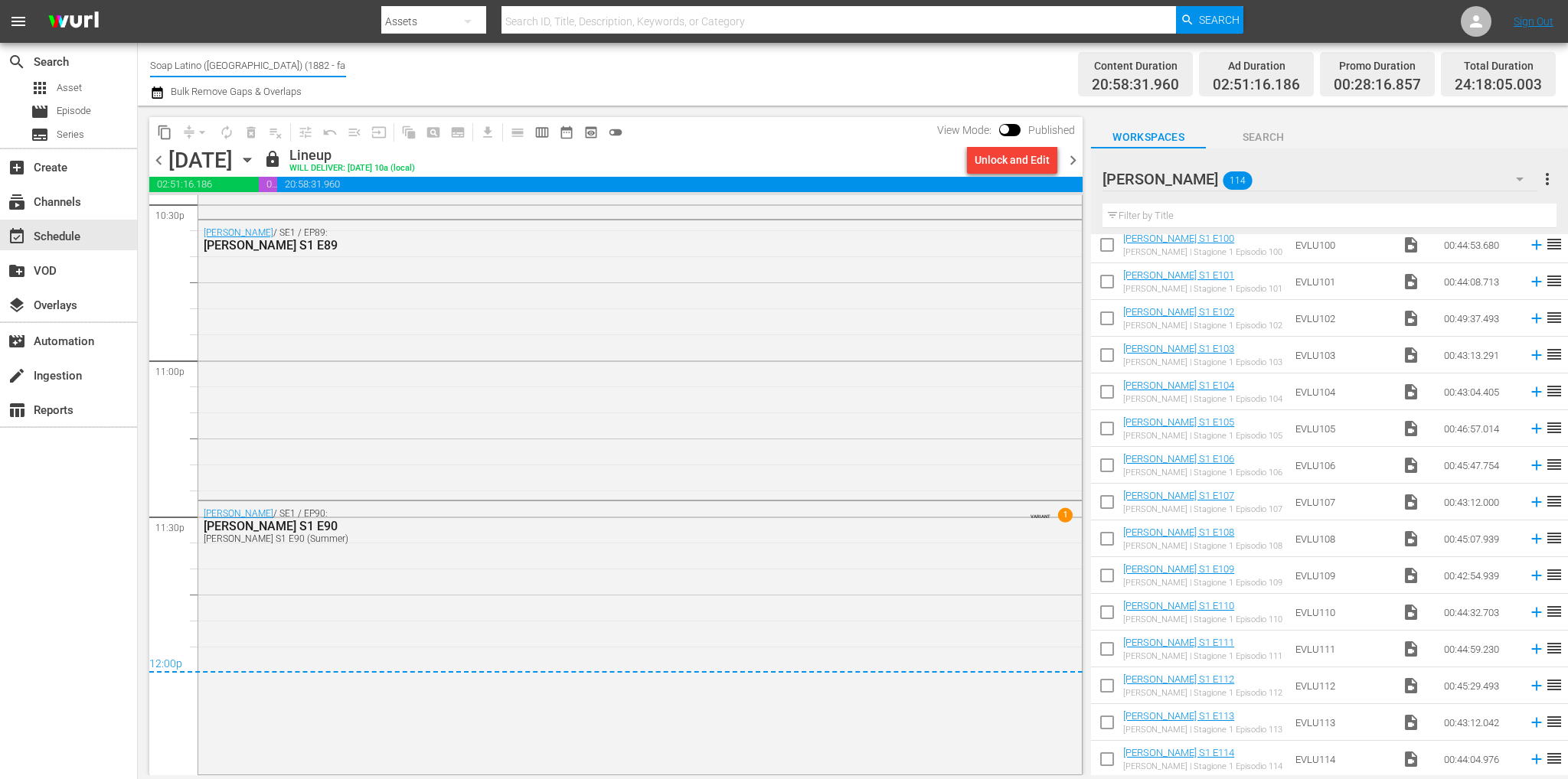
click at [334, 66] on input "Soap Latino (Italy) (1882 - fast_channels_network_soaplatino_1)" at bounding box center [248, 65] width 196 height 37
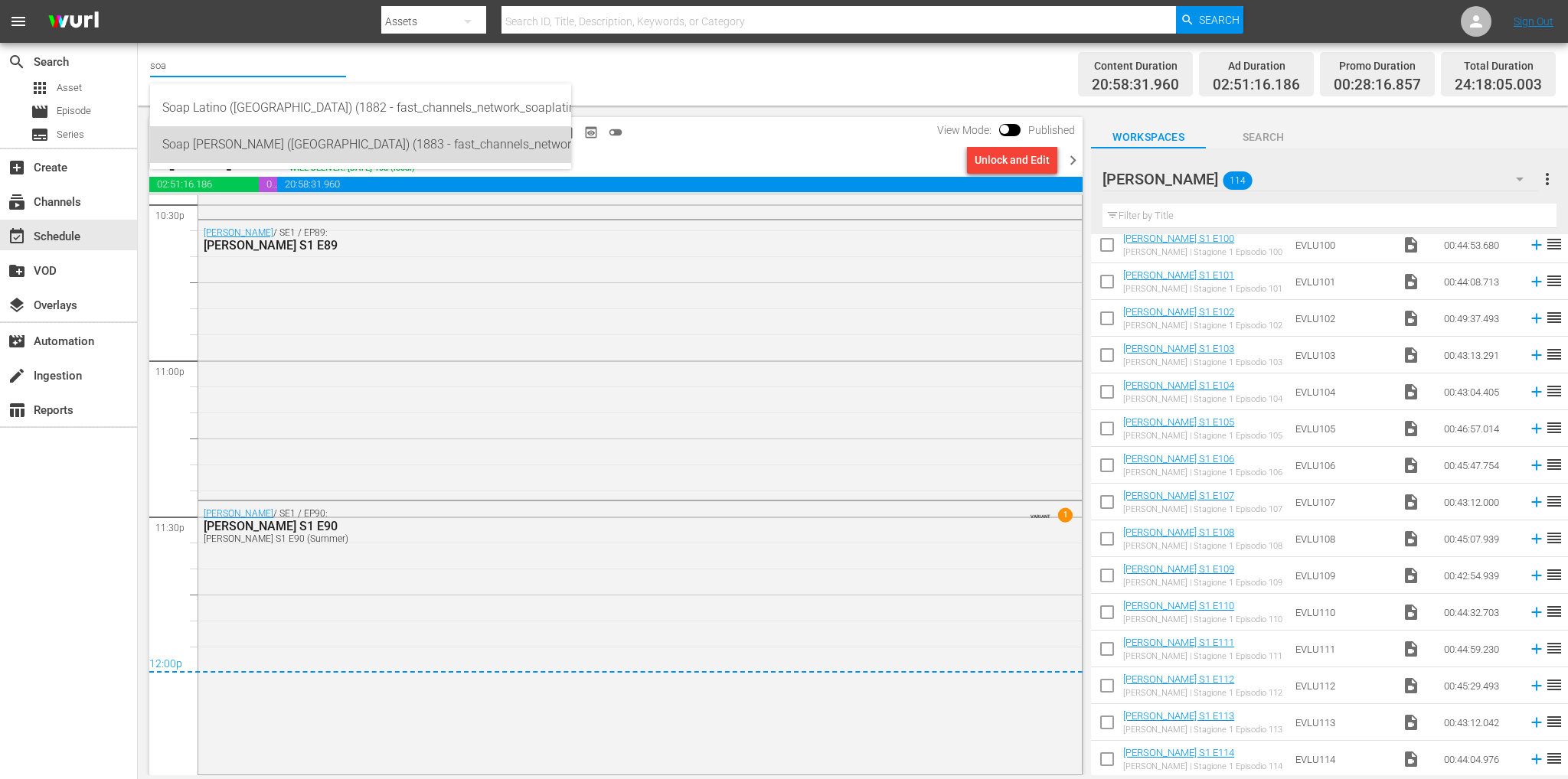
click at [328, 138] on div "Soap Turco (Italy) (1883 - fast_channels_network_soapturco_1)" at bounding box center [360, 144] width 396 height 37
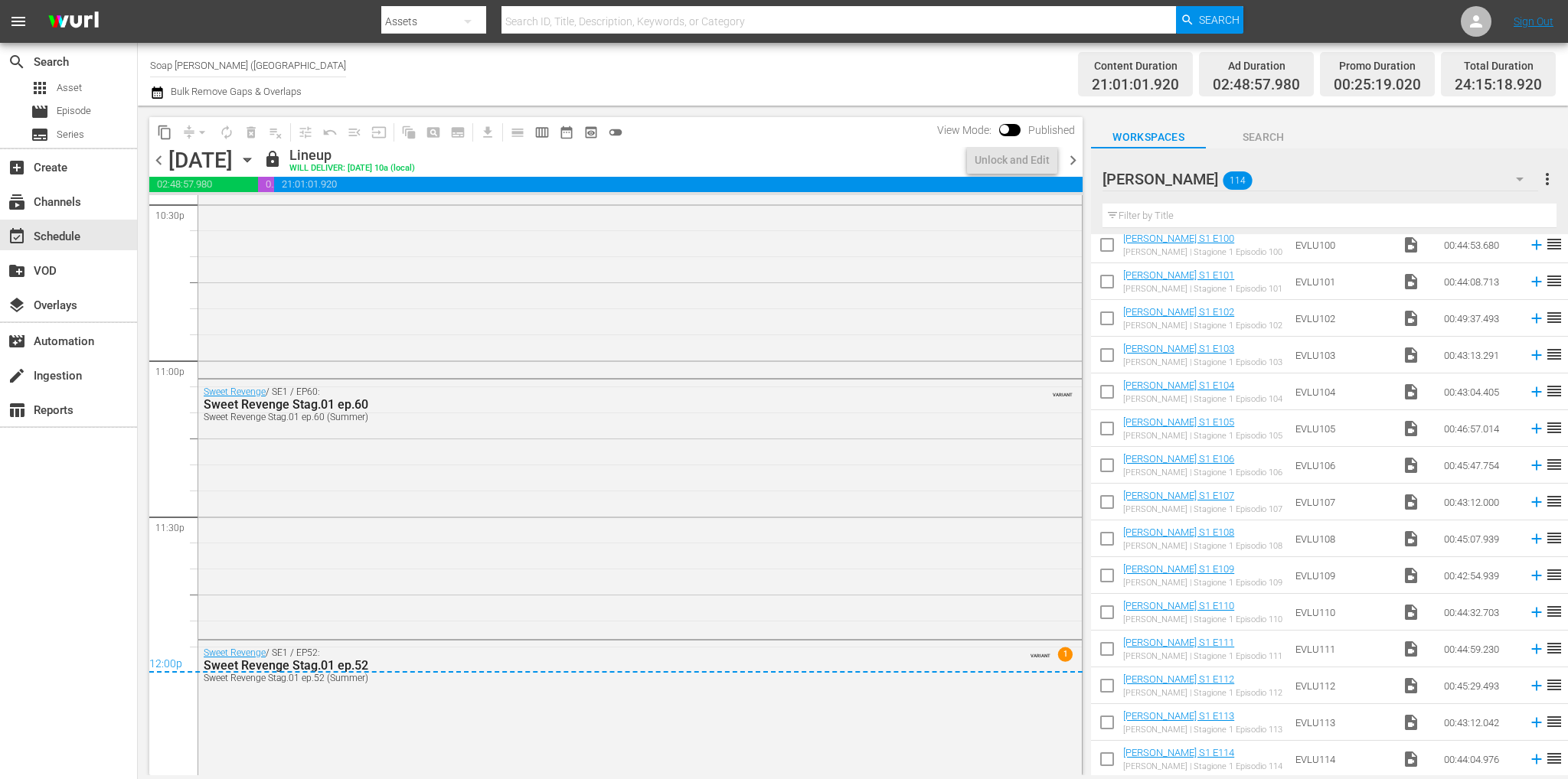
scroll to position [7090, 0]
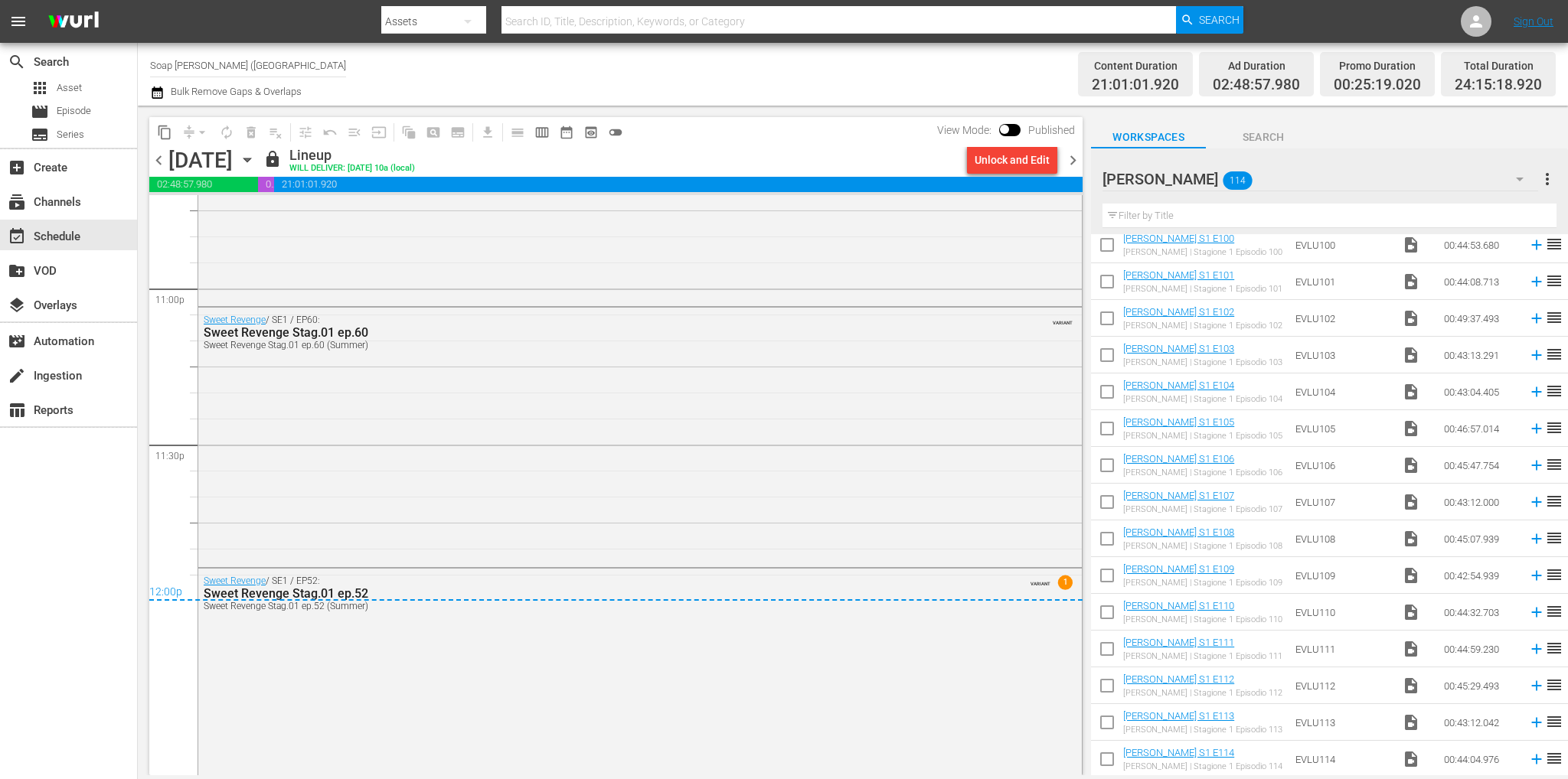
click at [1075, 160] on span "chevron_right" at bounding box center [1073, 161] width 19 height 19
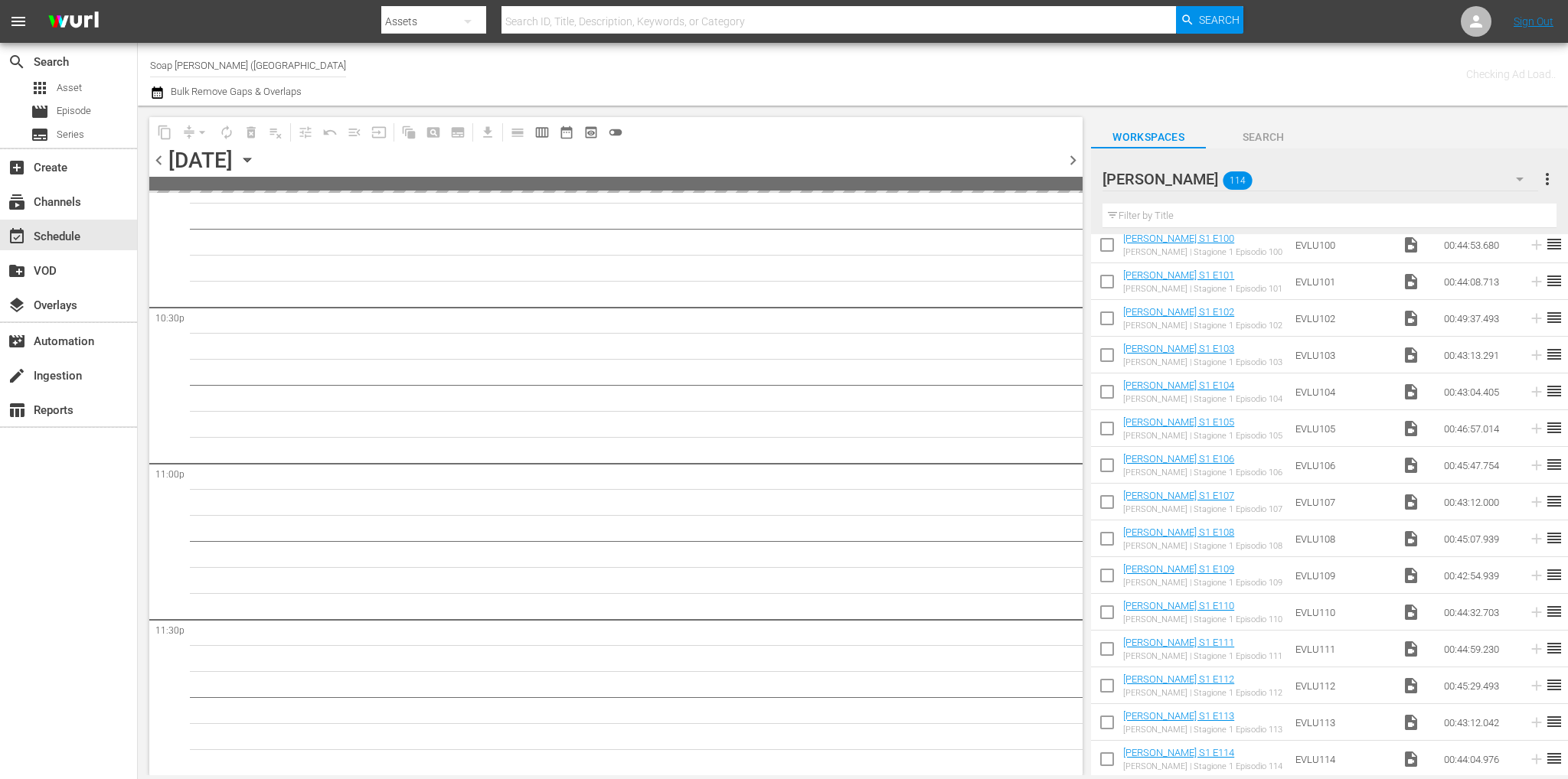
scroll to position [6914, 0]
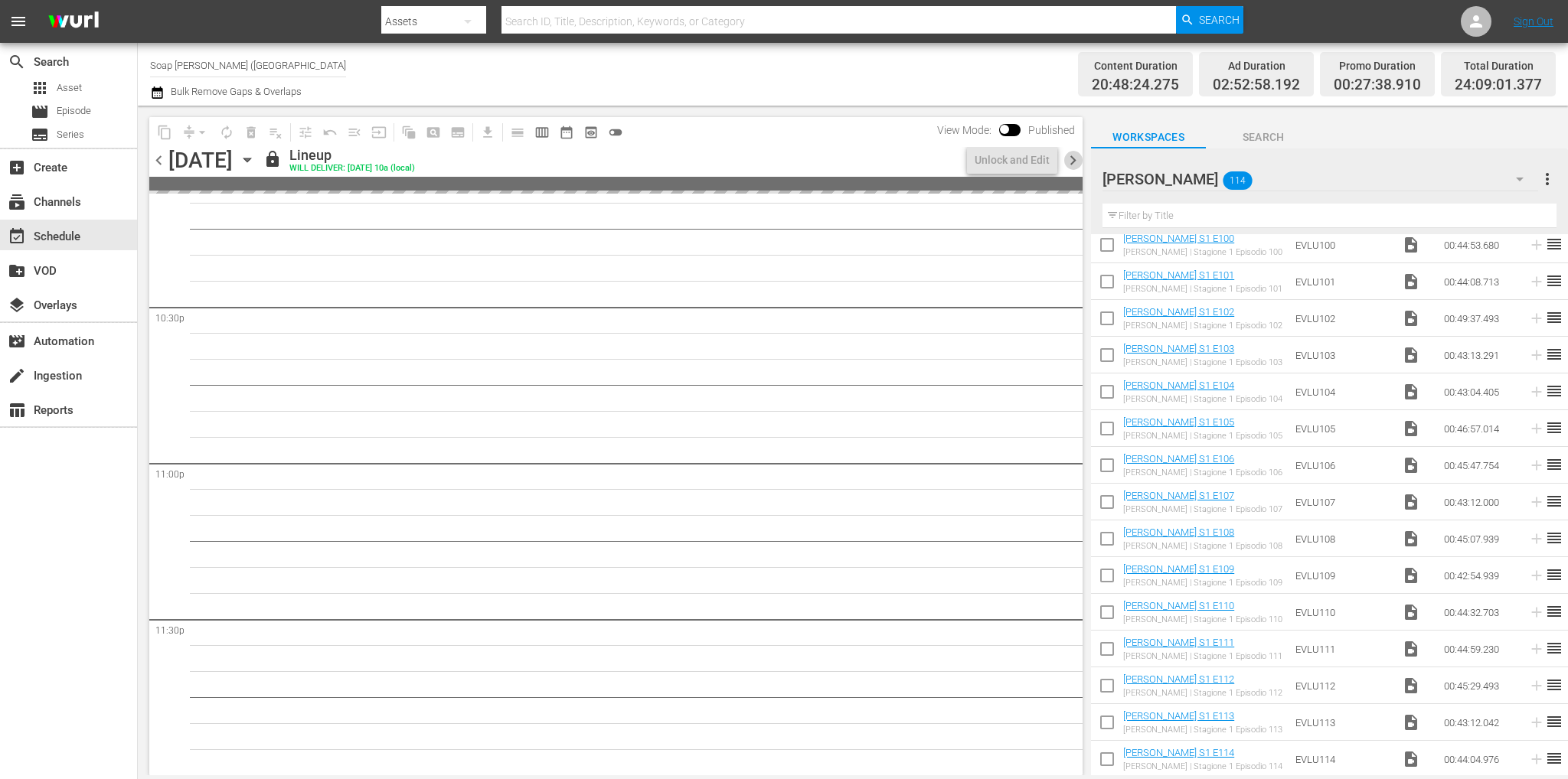
click at [1074, 160] on span "chevron_right" at bounding box center [1073, 161] width 19 height 19
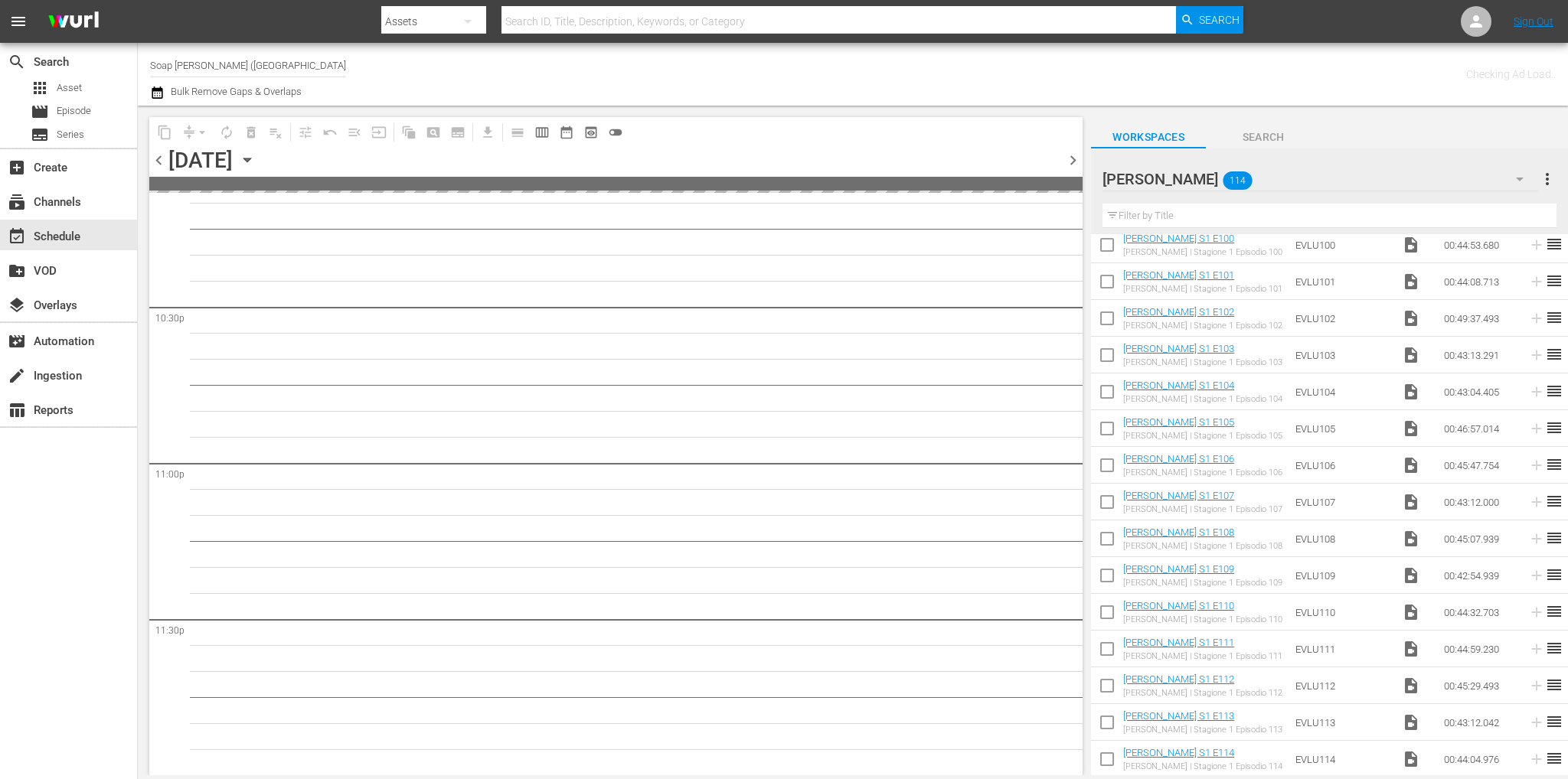
scroll to position [6914, 0]
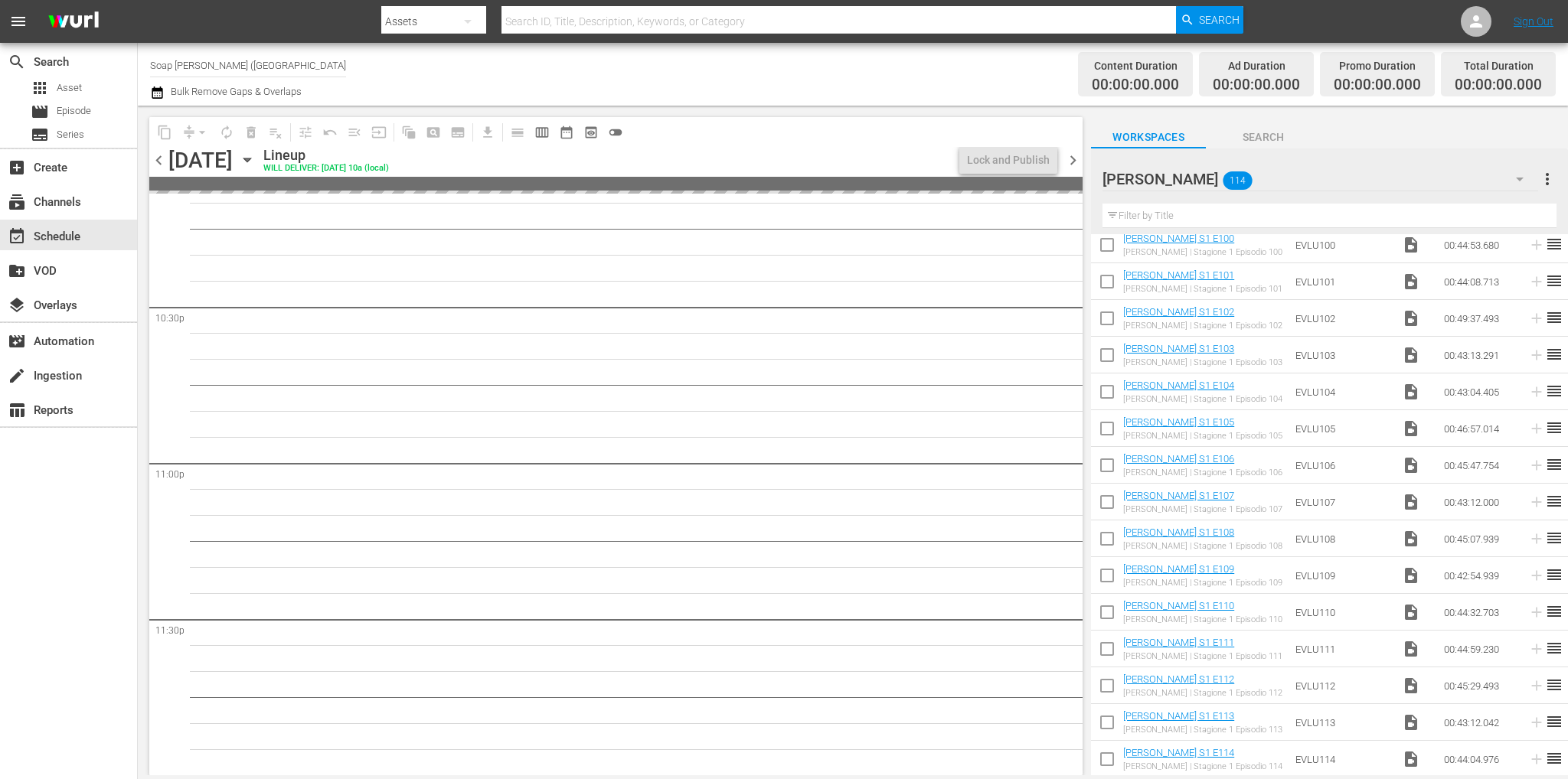
click at [157, 160] on span "chevron_left" at bounding box center [159, 161] width 19 height 19
click at [159, 166] on span "chevron_left" at bounding box center [159, 161] width 19 height 19
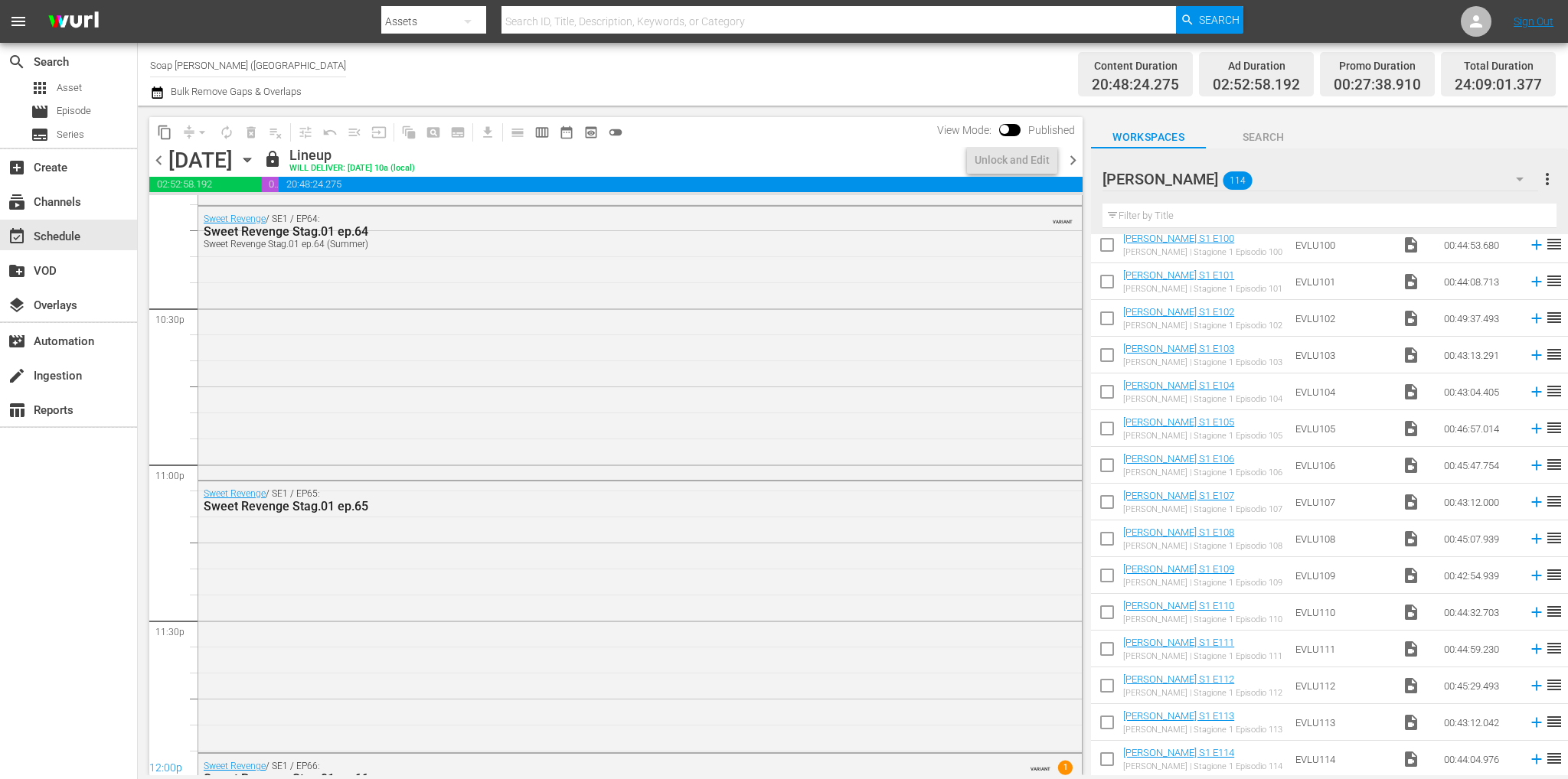
scroll to position [7090, 0]
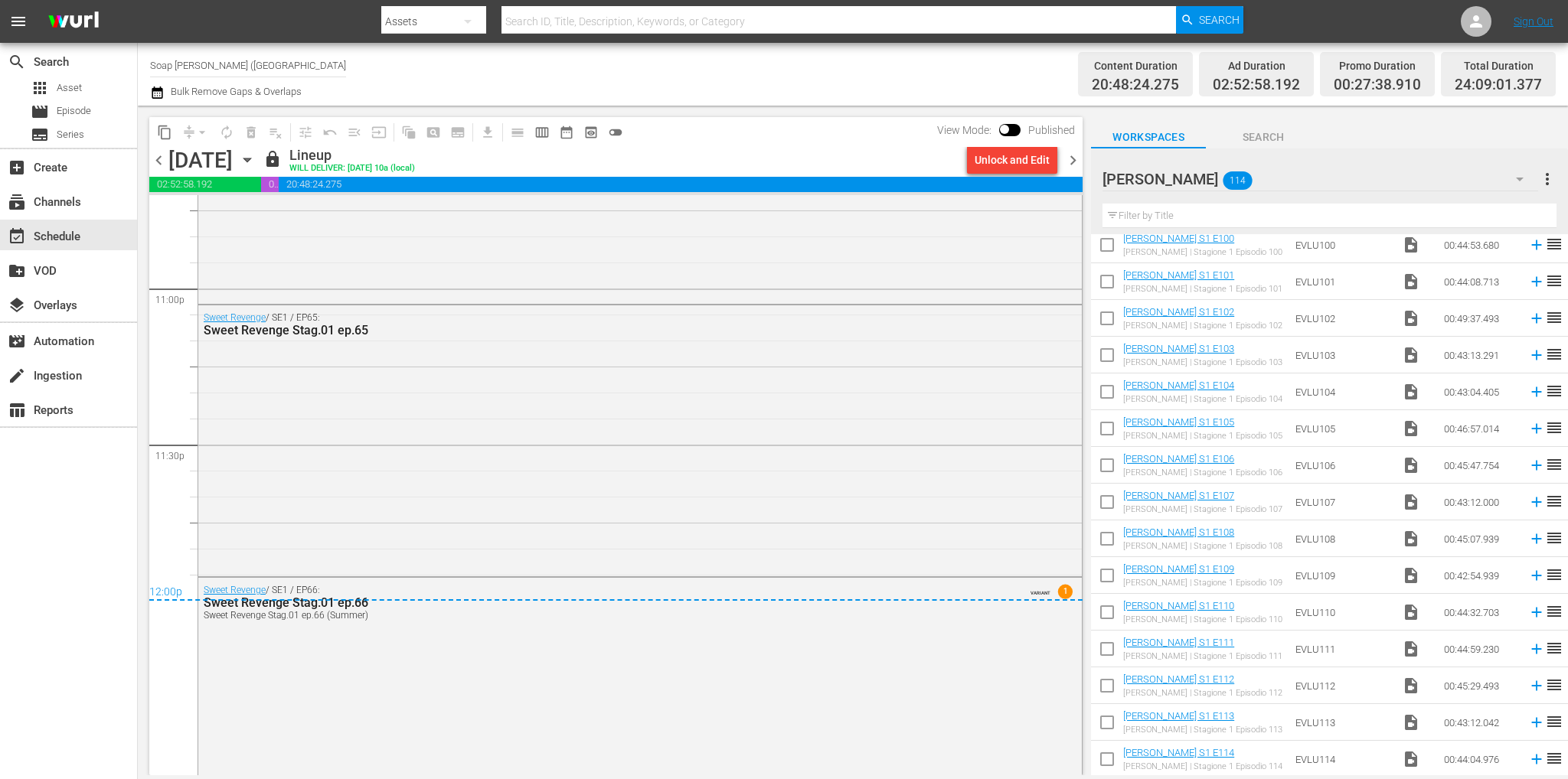
click at [255, 163] on icon "button" at bounding box center [248, 160] width 17 height 17
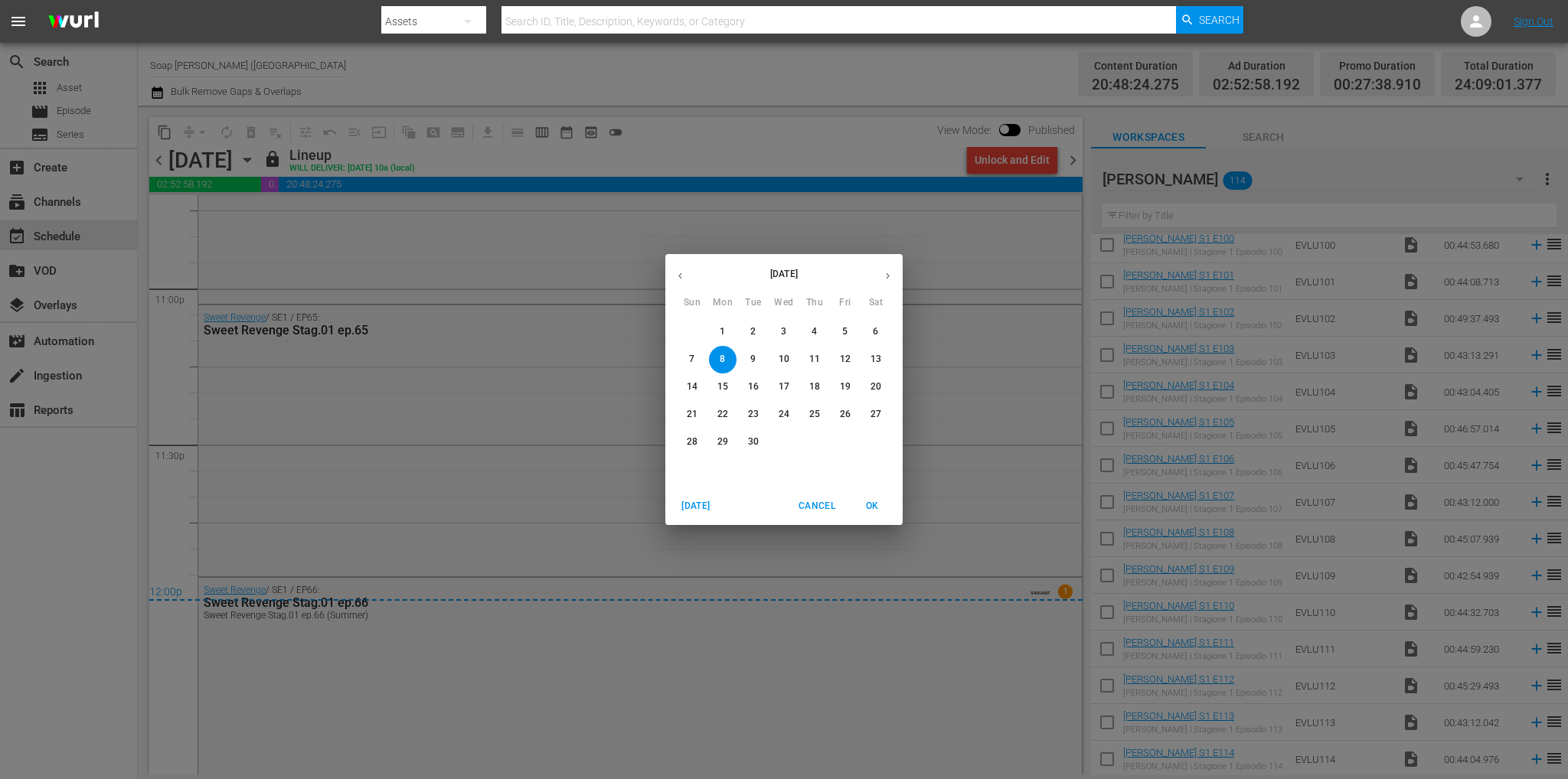
click at [731, 411] on span "22" at bounding box center [723, 414] width 27 height 13
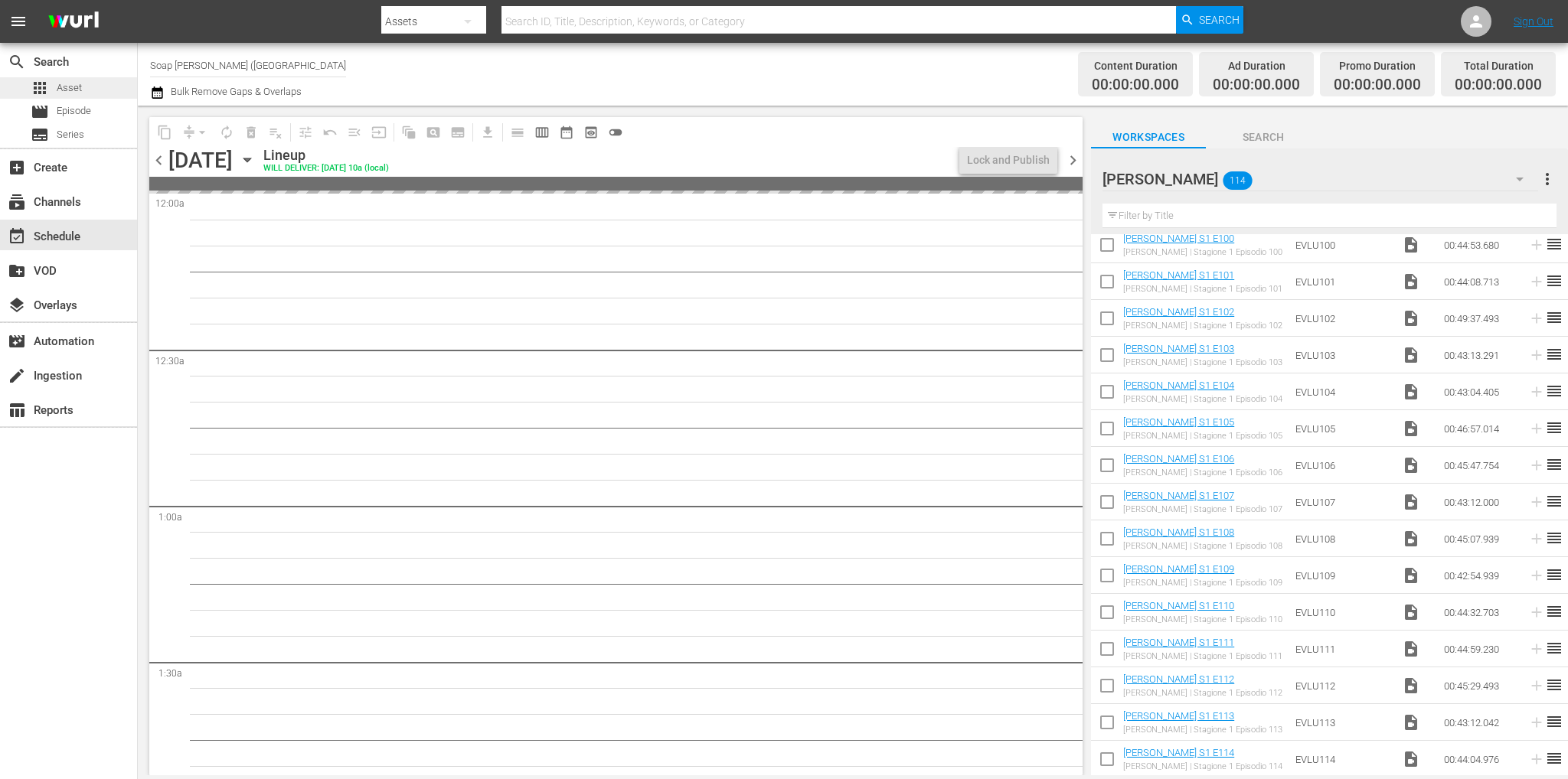
click at [61, 85] on span "Asset" at bounding box center [69, 88] width 26 height 15
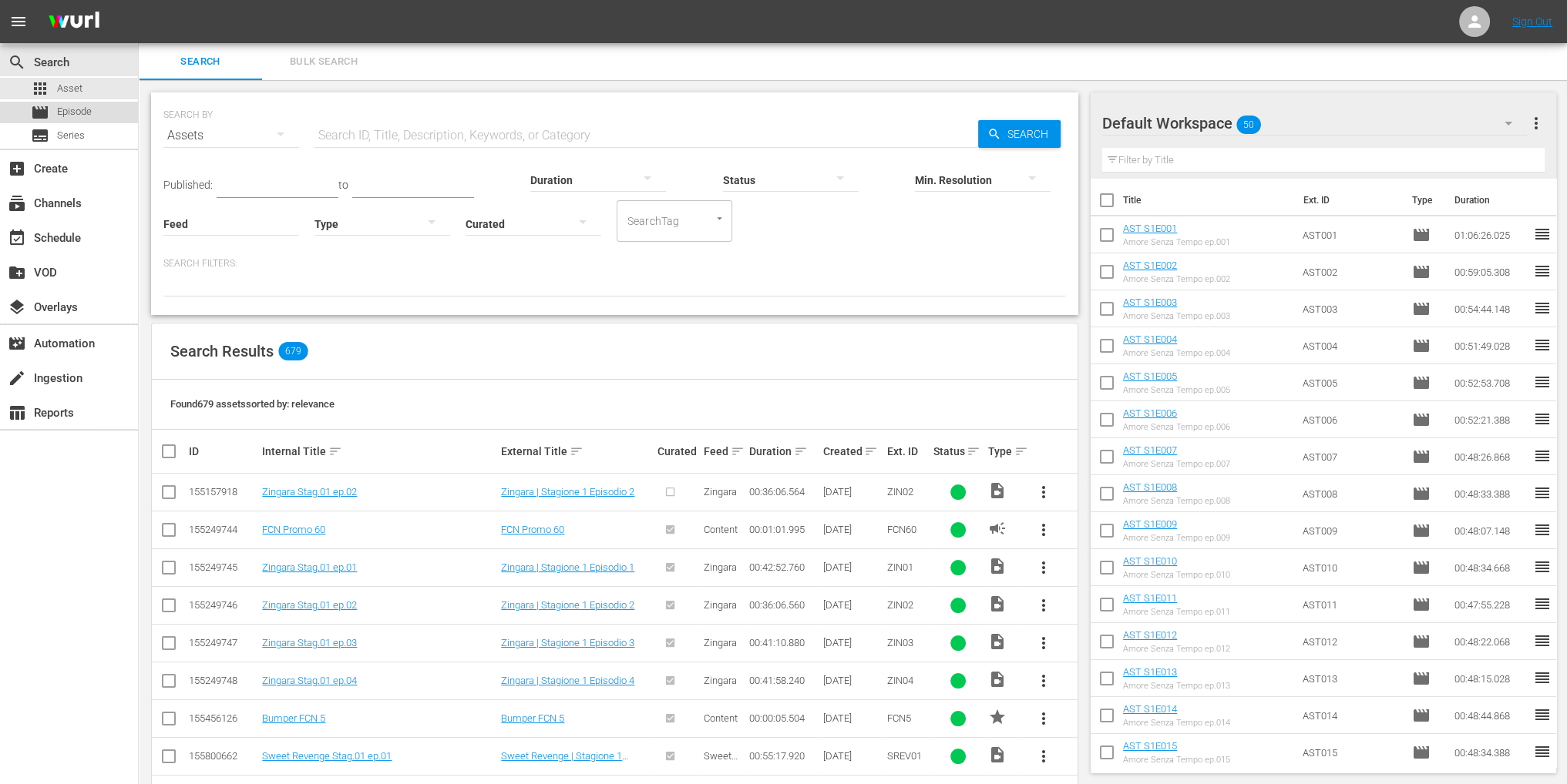
click at [67, 115] on span "Episode" at bounding box center [74, 112] width 34 height 15
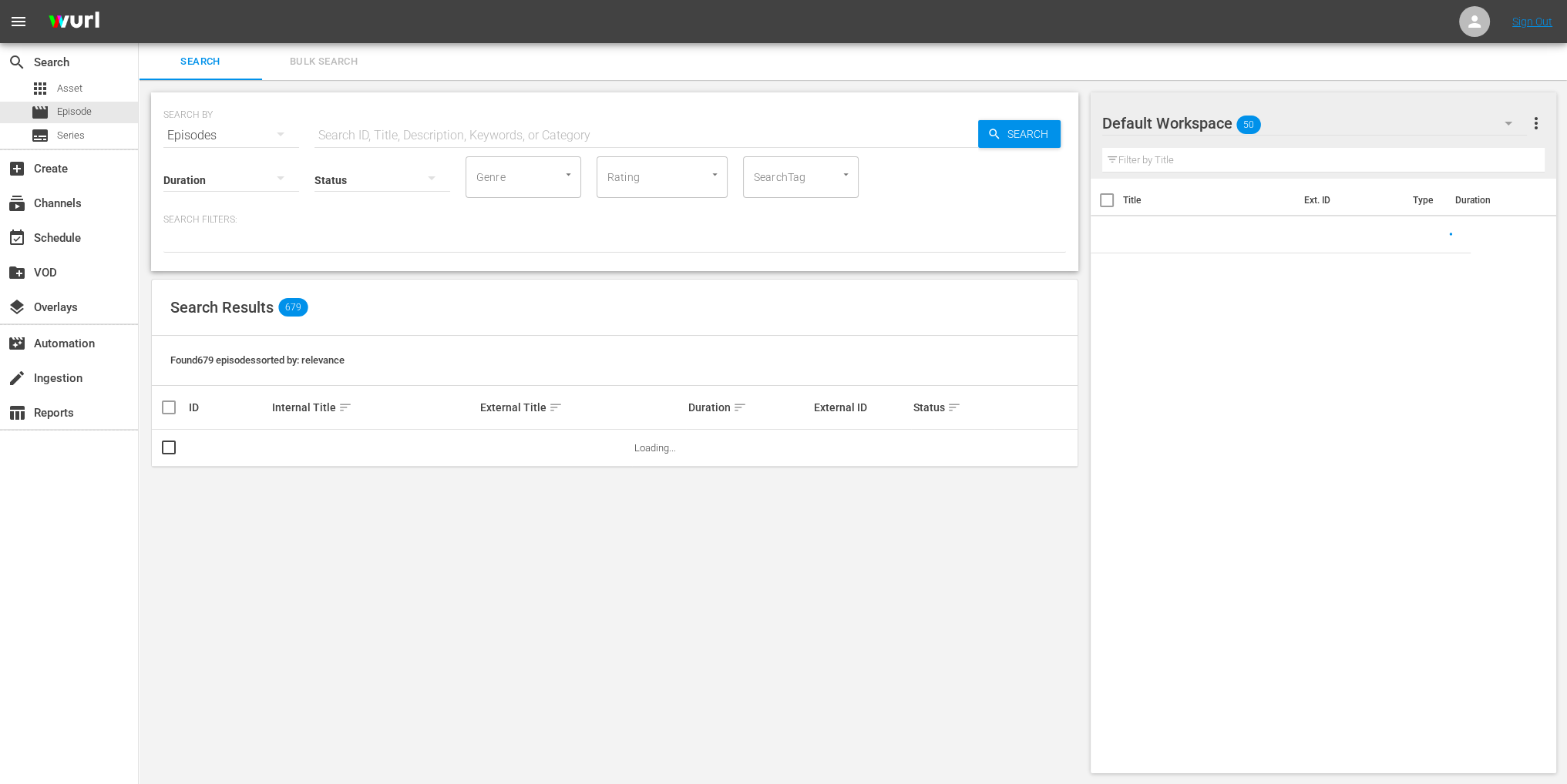
click at [426, 133] on input "text" at bounding box center [647, 135] width 664 height 37
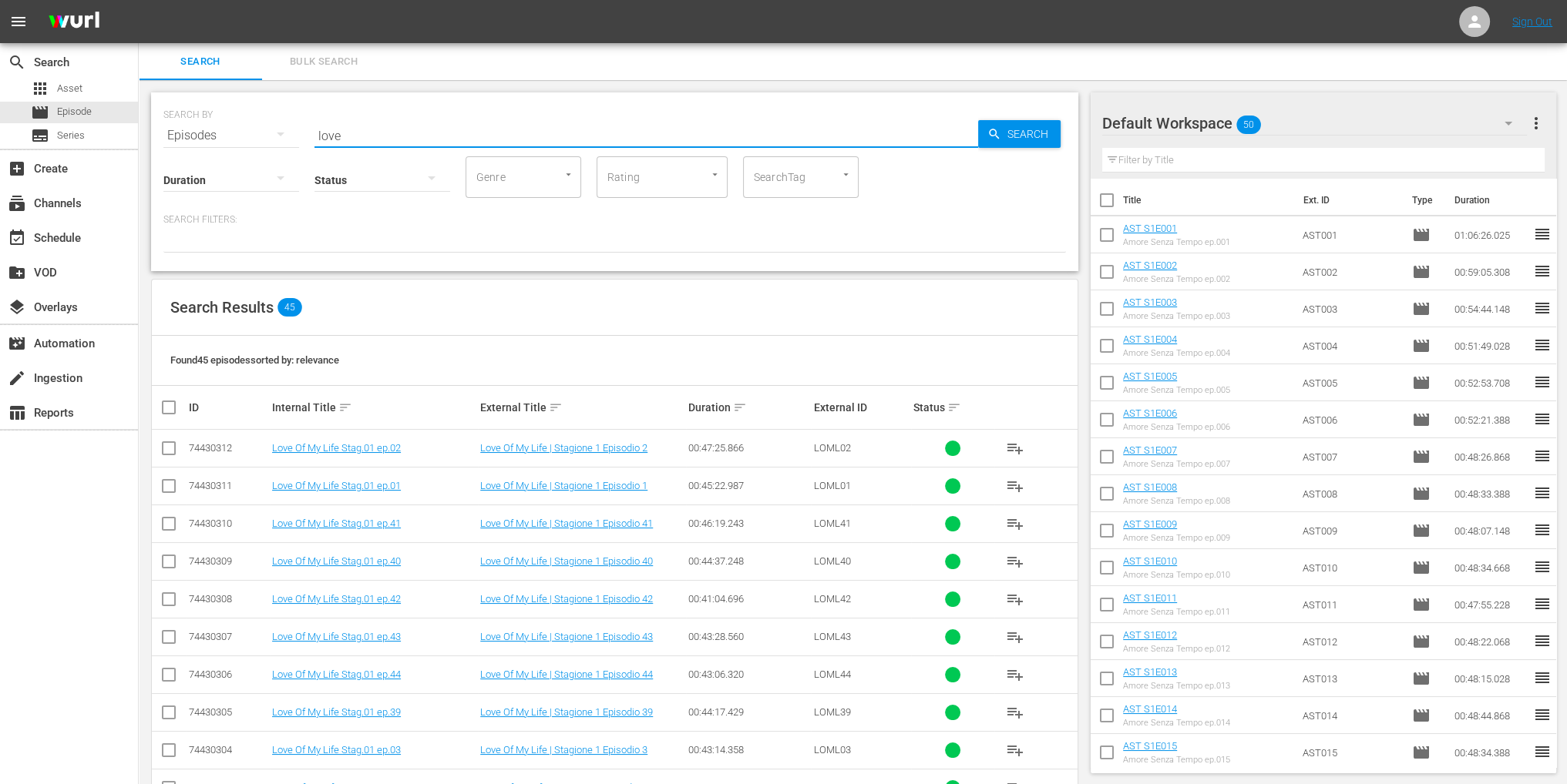
click at [1514, 121] on icon "button" at bounding box center [1509, 124] width 19 height 19
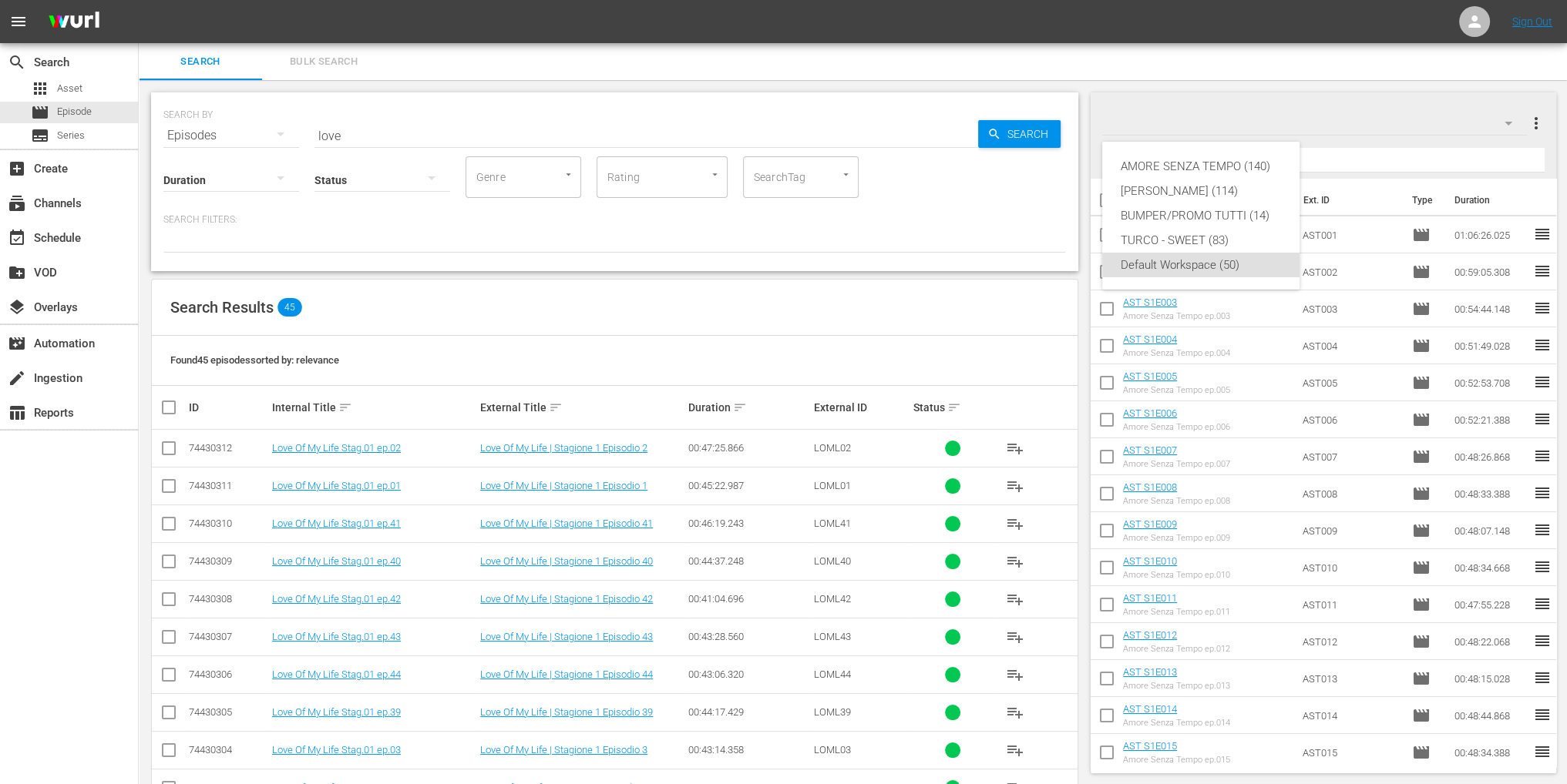
click at [1410, 108] on div "AMORE SENZA TEMPO (140) Eva Luna (114) BUMPER/PROMO TUTTI (14) TURCO - SWEET (8…" at bounding box center [784, 392] width 1567 height 784
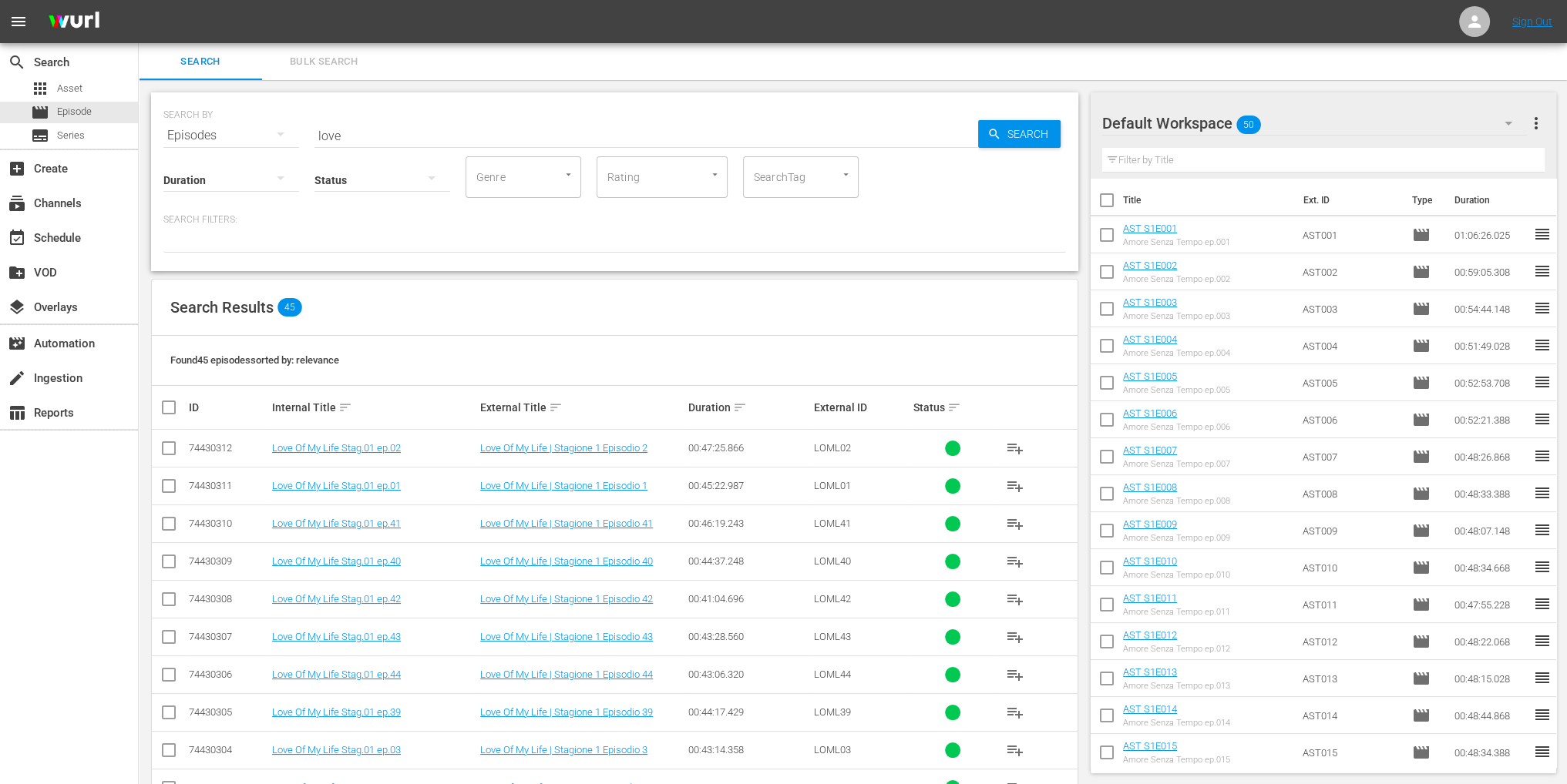
click at [1542, 123] on span "more_vert" at bounding box center [1536, 124] width 19 height 19
click at [1447, 119] on div "Add New Workspace" at bounding box center [1435, 125] width 181 height 28
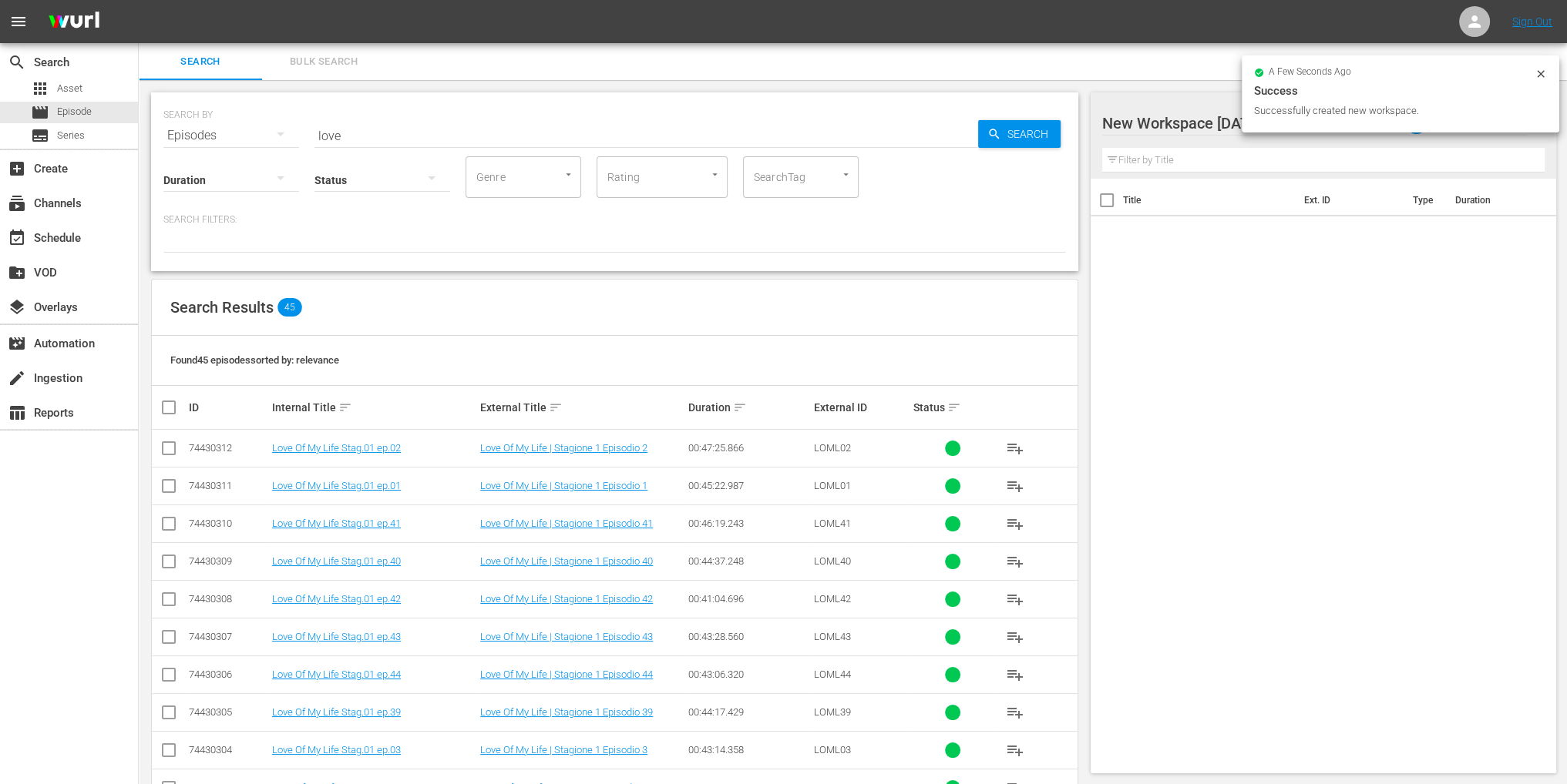
click at [1196, 119] on div at bounding box center [1233, 124] width 262 height 39
click at [1196, 118] on input "New Workspace Sat Aug 30 2025 16:50:01 GMT+0000" at bounding box center [1317, 123] width 428 height 37
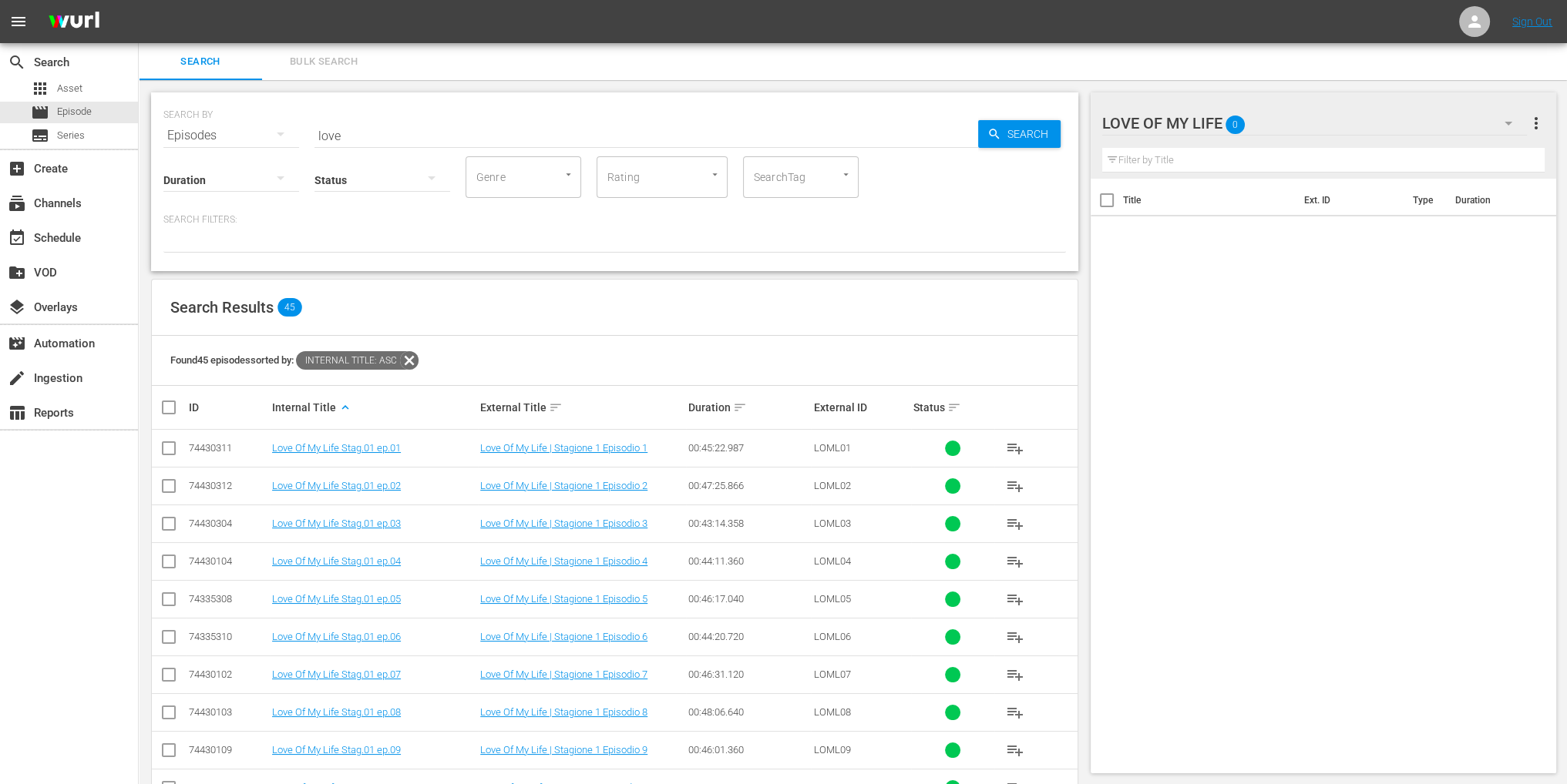
click at [173, 405] on input "checkbox" at bounding box center [175, 407] width 31 height 19
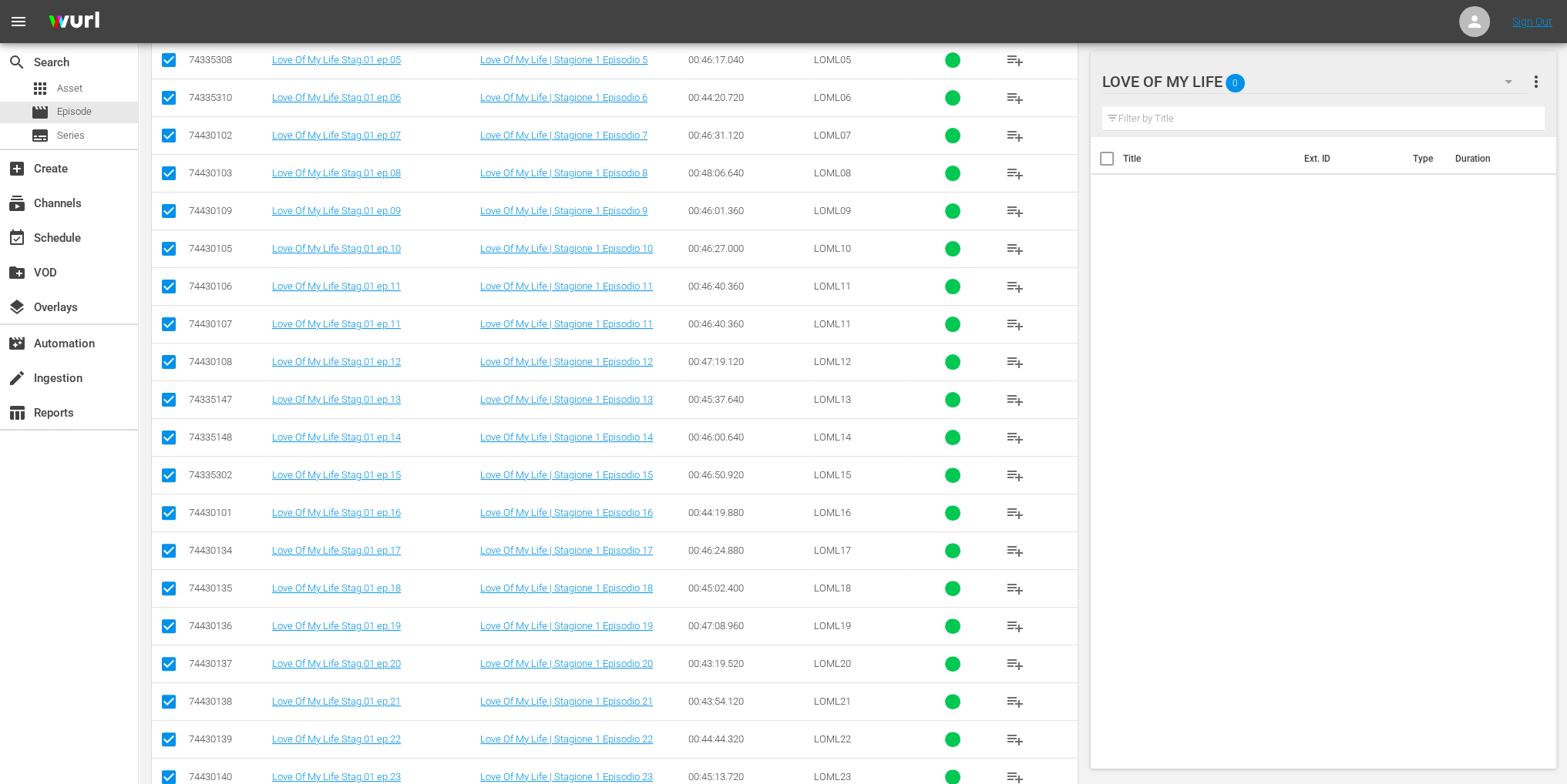
scroll to position [462, 0]
drag, startPoint x: 169, startPoint y: 361, endPoint x: 181, endPoint y: 362, distance: 12.0
click at [169, 361] on input "checkbox" at bounding box center [169, 367] width 19 height 19
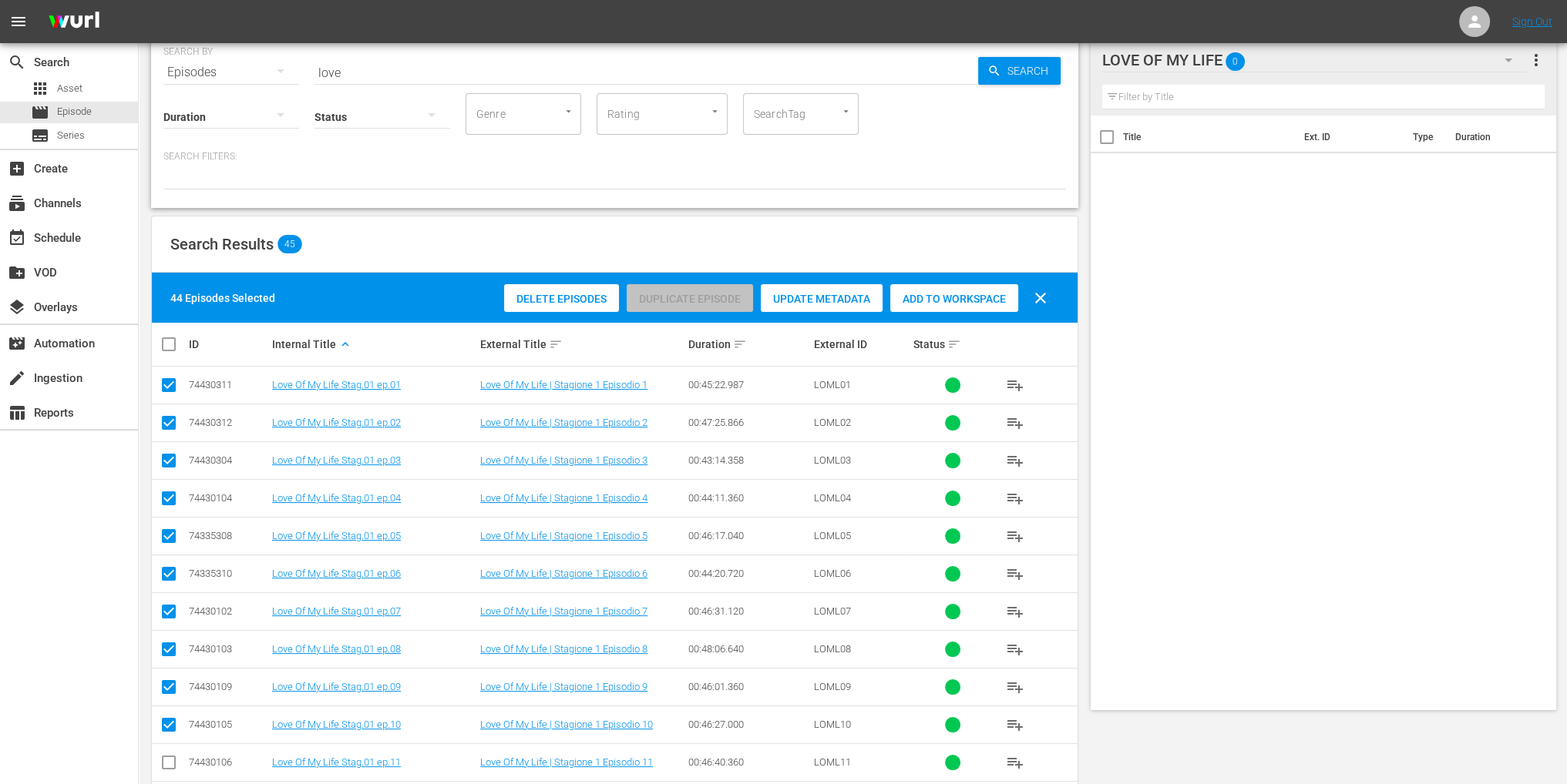
scroll to position [154, 0]
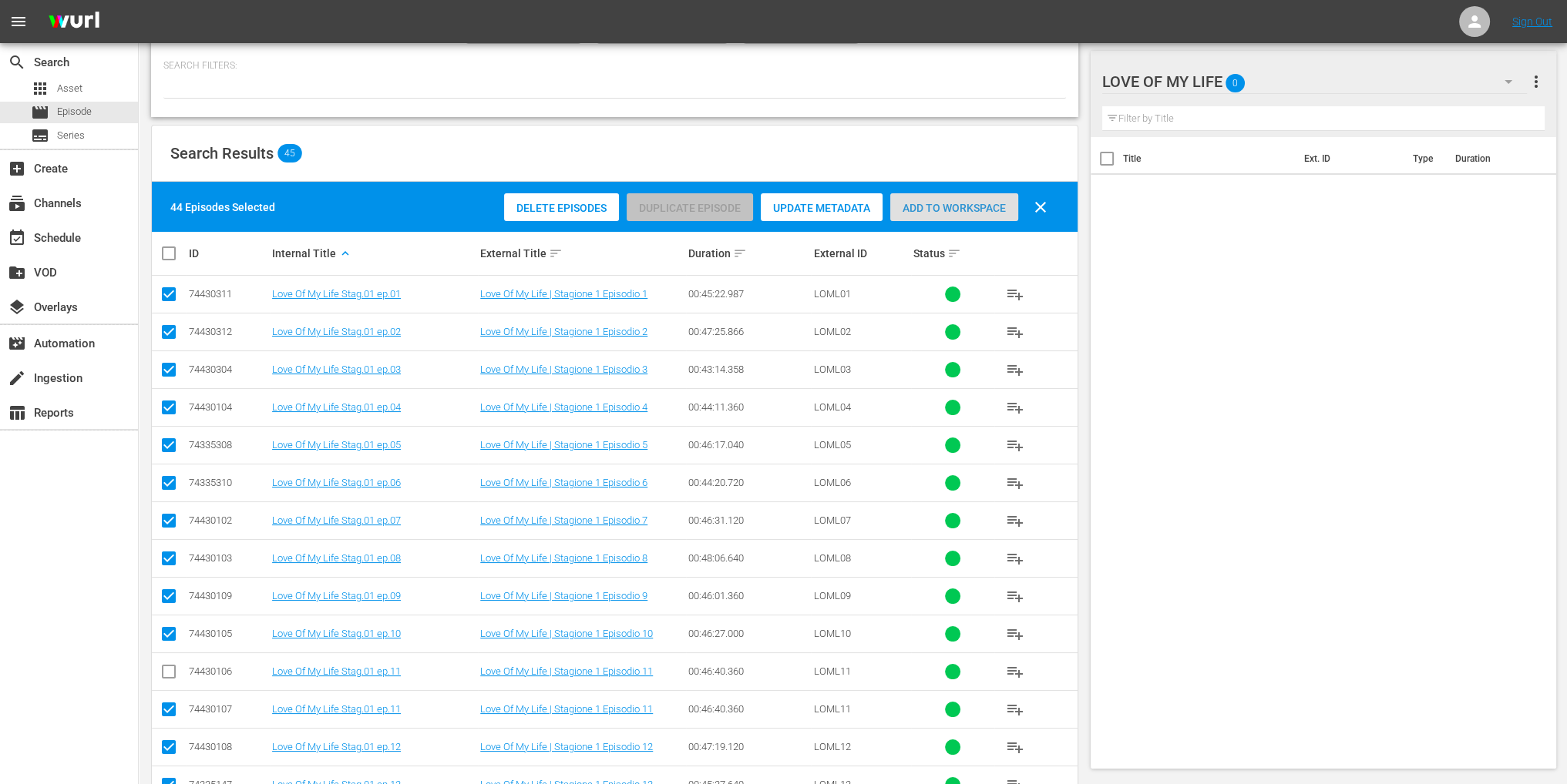
click at [972, 207] on span "Add to Workspace" at bounding box center [954, 208] width 128 height 12
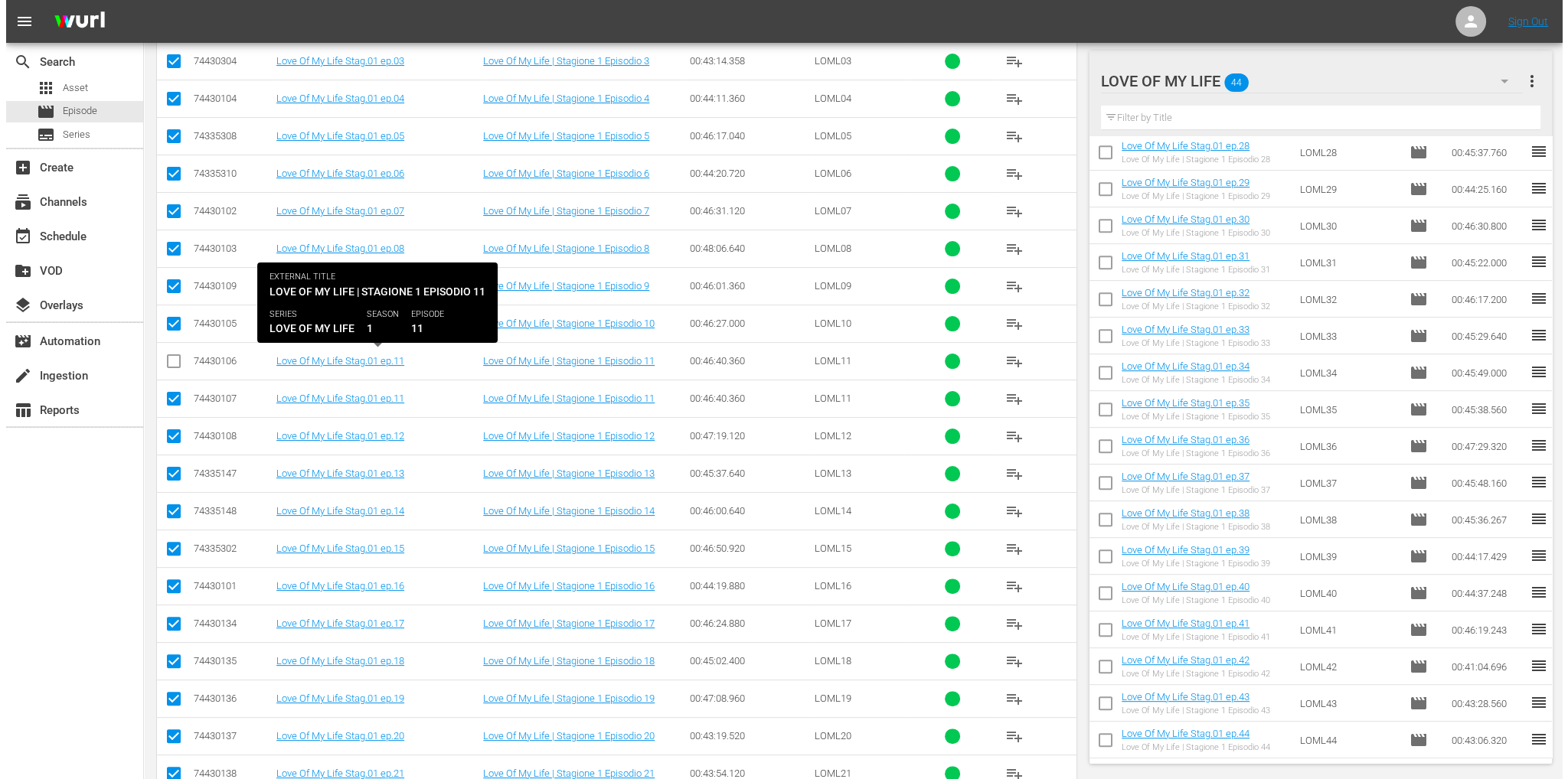
scroll to position [0, 0]
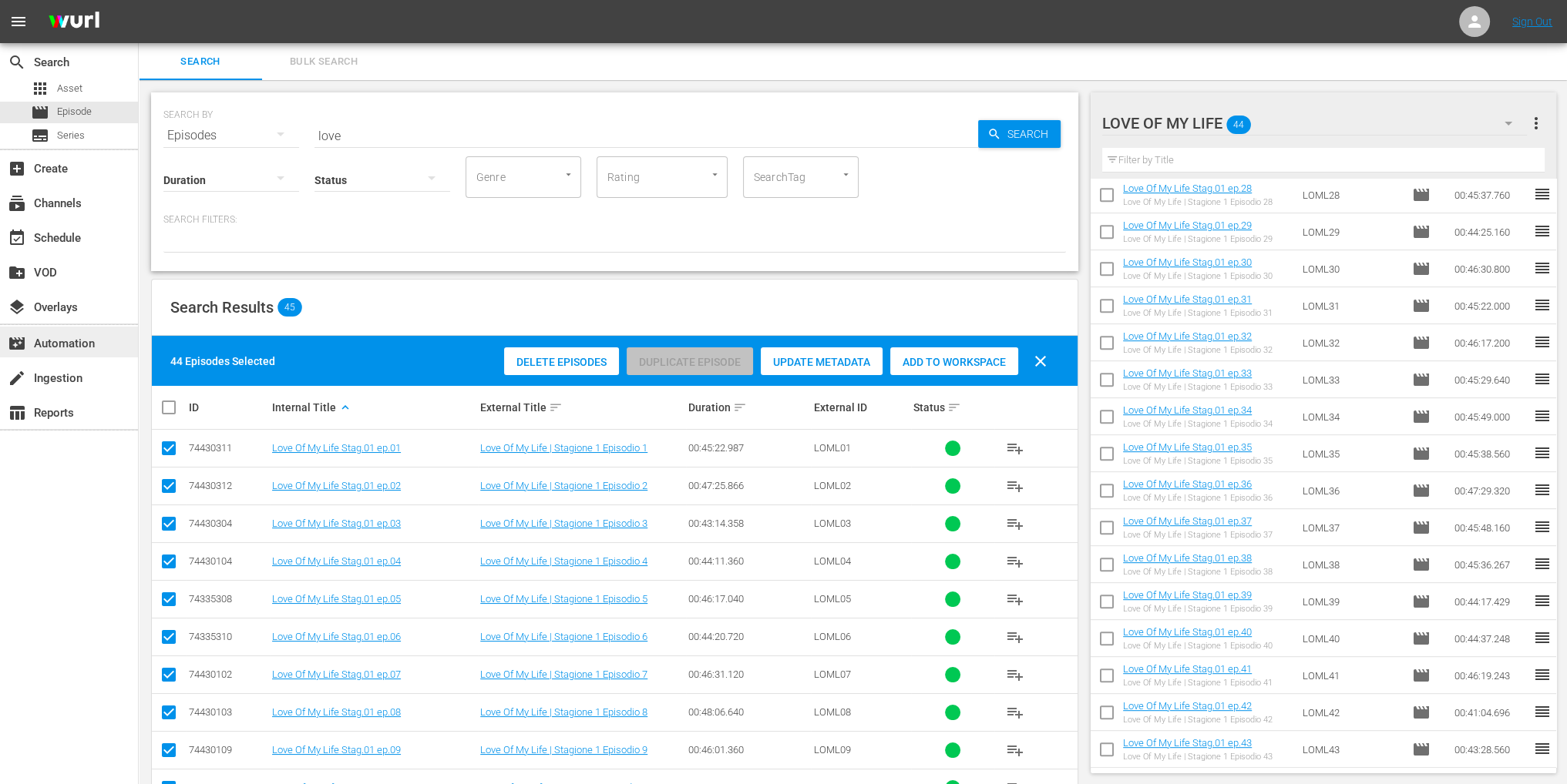
click at [93, 330] on div "movie_filter Automation" at bounding box center [69, 342] width 138 height 31
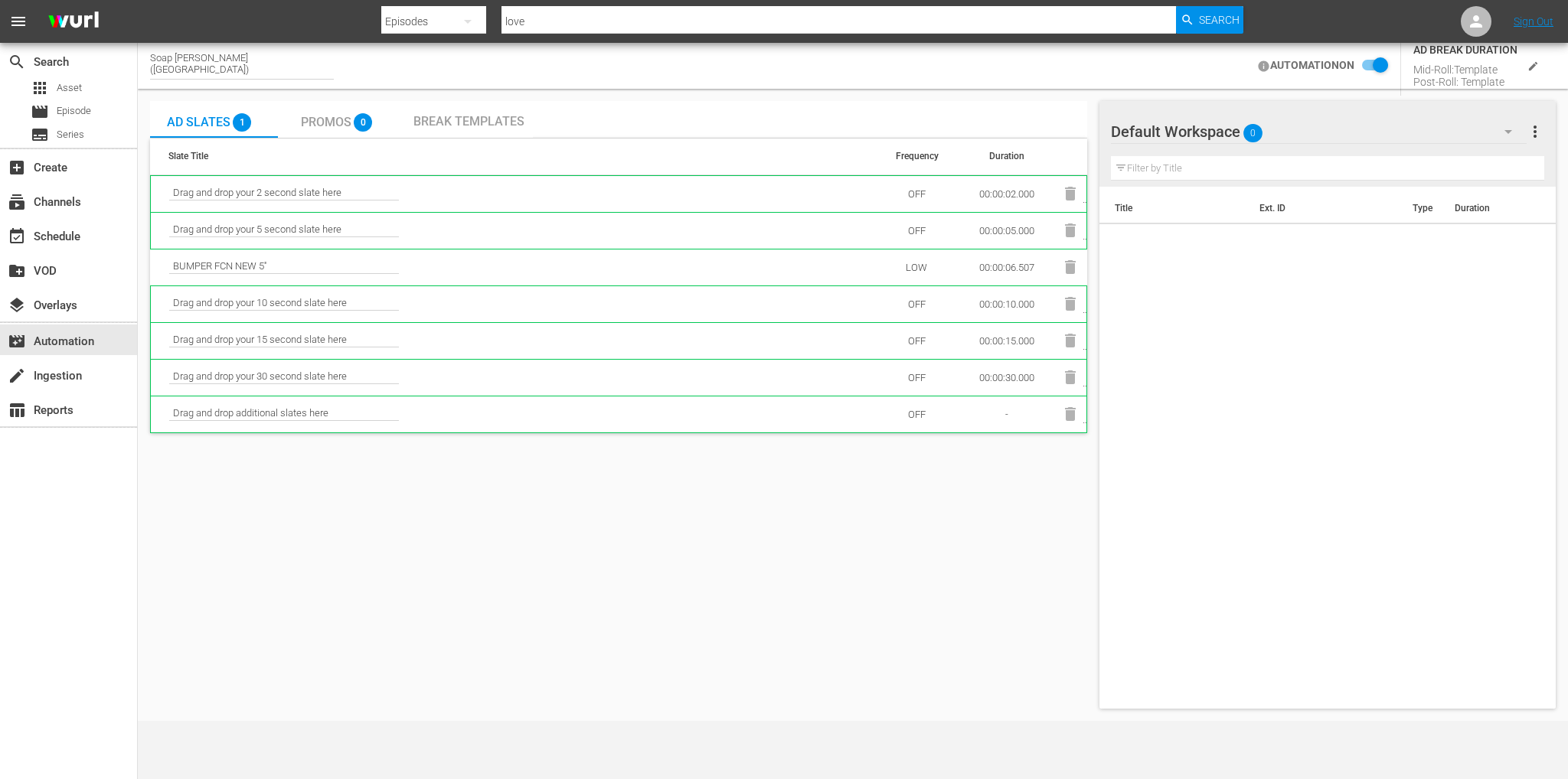
click at [455, 125] on span "Break Templates" at bounding box center [469, 121] width 111 height 15
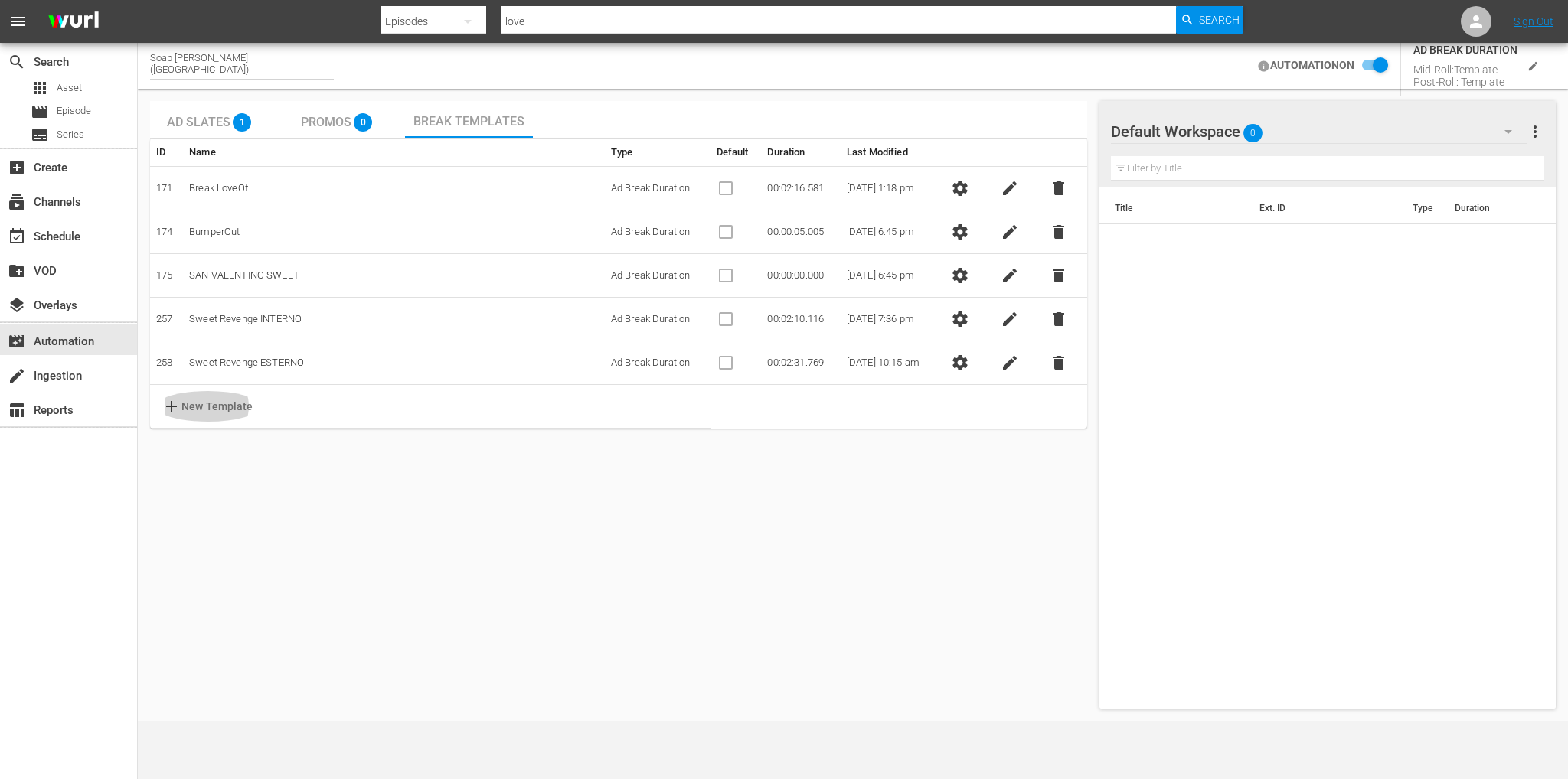
click at [231, 401] on p "New Template" at bounding box center [217, 407] width 72 height 16
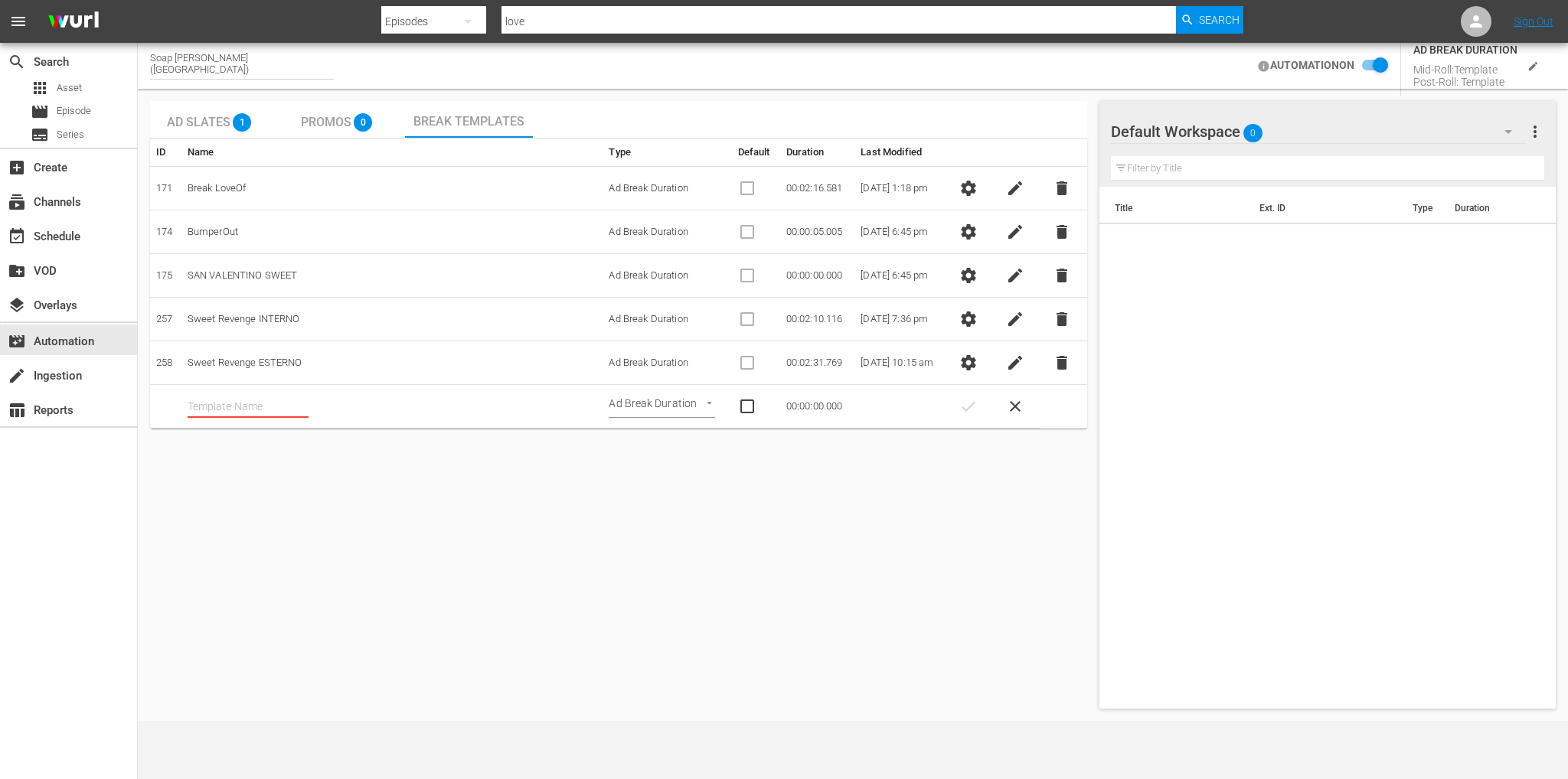
click at [278, 410] on input "text" at bounding box center [249, 406] width 121 height 23
click at [795, 578] on div "Ad Slates 1 Promos 0 Break Templates ID Name Type Default Duration Last Modifie…" at bounding box center [618, 405] width 937 height 608
click at [970, 405] on span "check" at bounding box center [968, 407] width 19 height 19
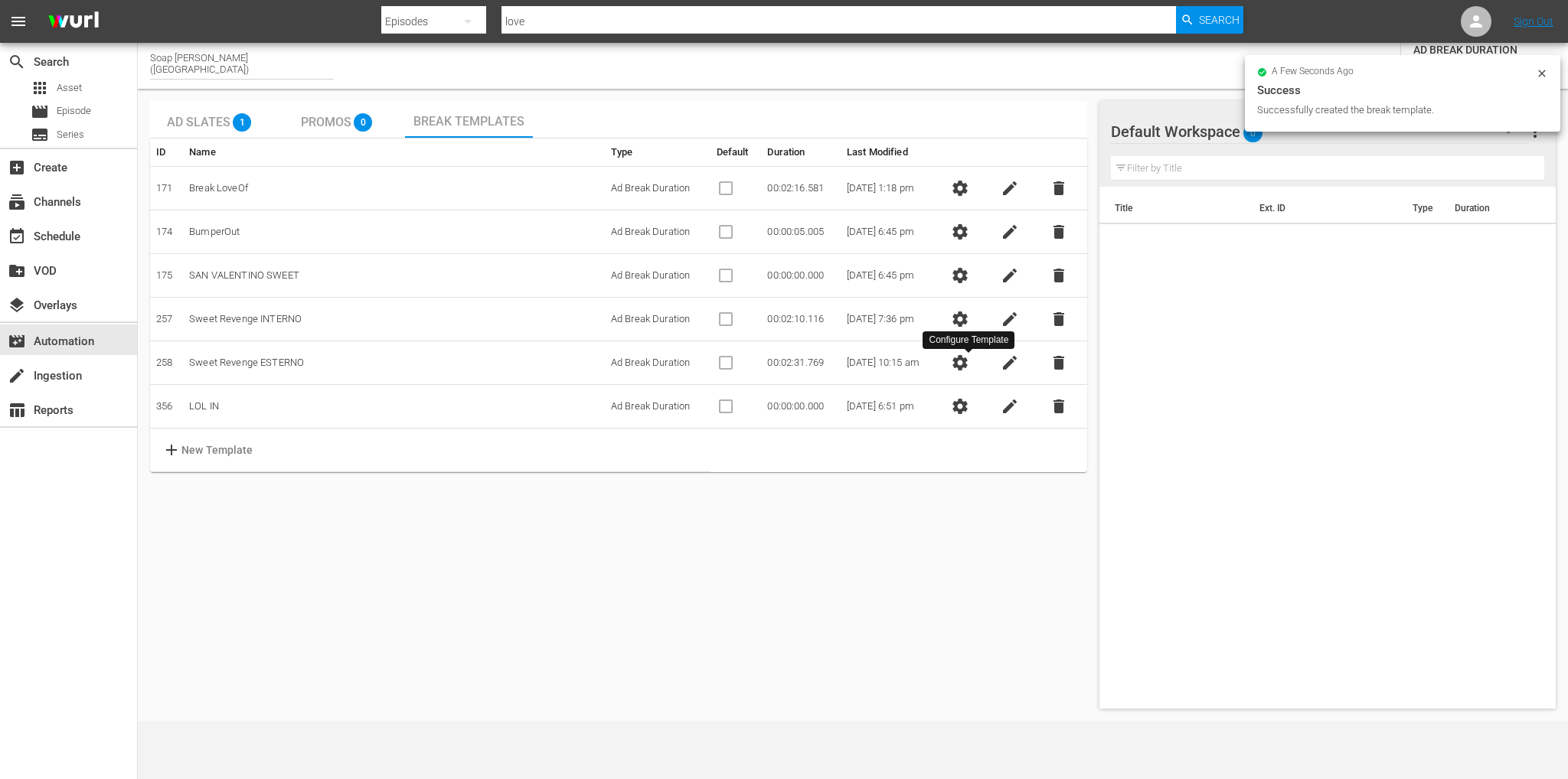
click at [968, 366] on span "settings" at bounding box center [960, 363] width 19 height 19
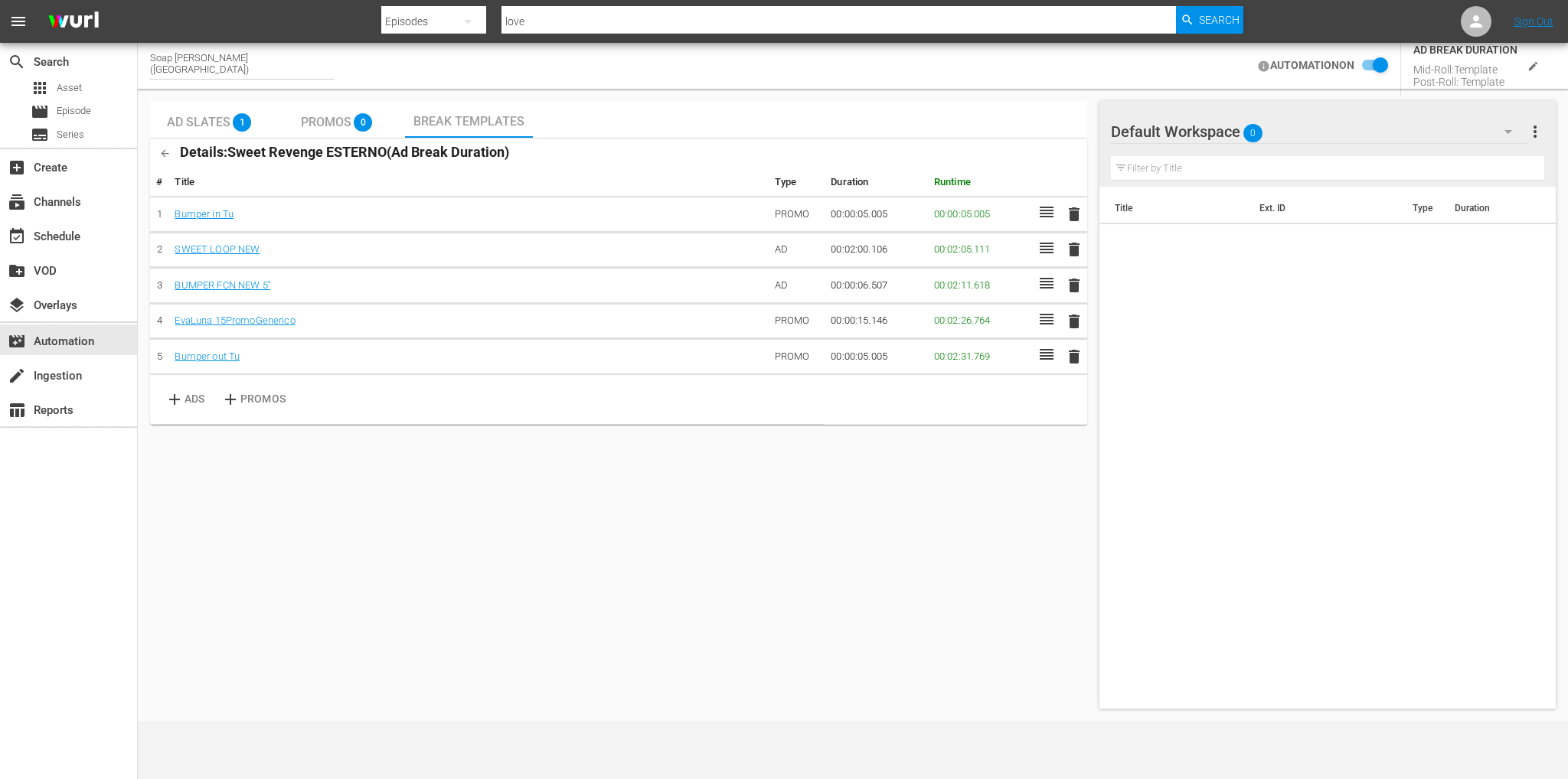
click at [156, 148] on button "button" at bounding box center [165, 153] width 30 height 30
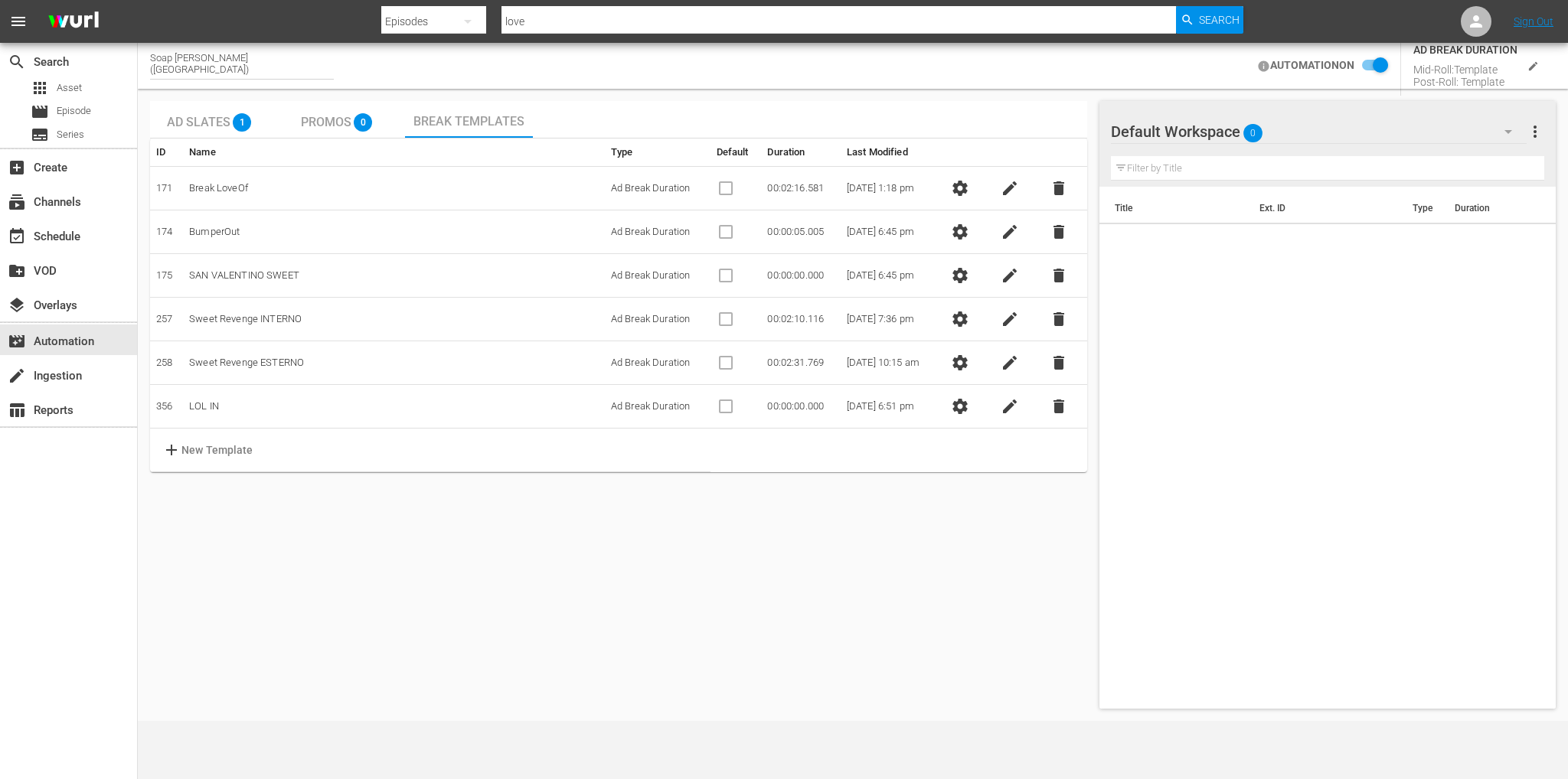
click at [969, 316] on span "settings" at bounding box center [960, 319] width 19 height 19
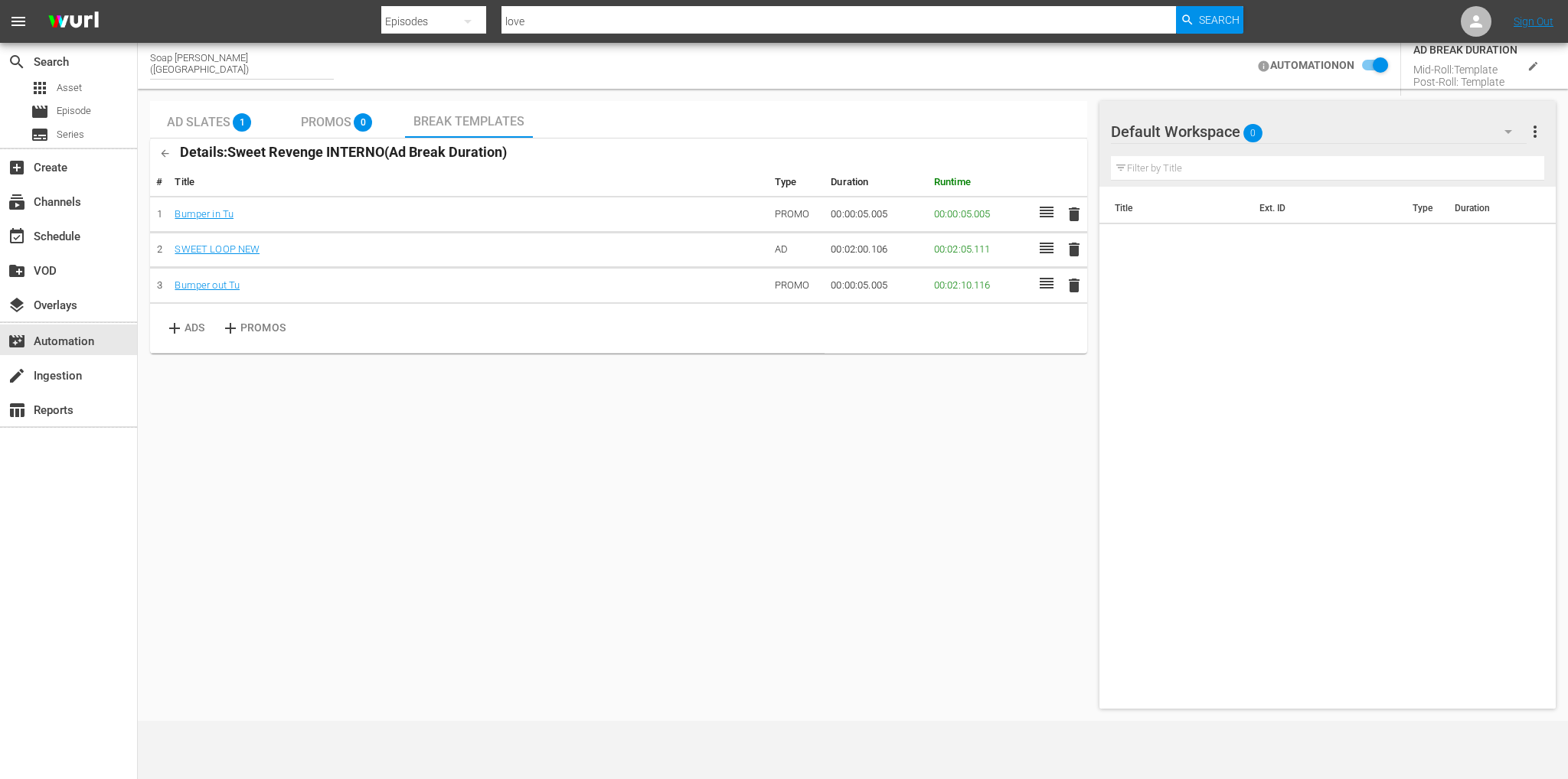
click at [173, 149] on button "button" at bounding box center [165, 153] width 30 height 30
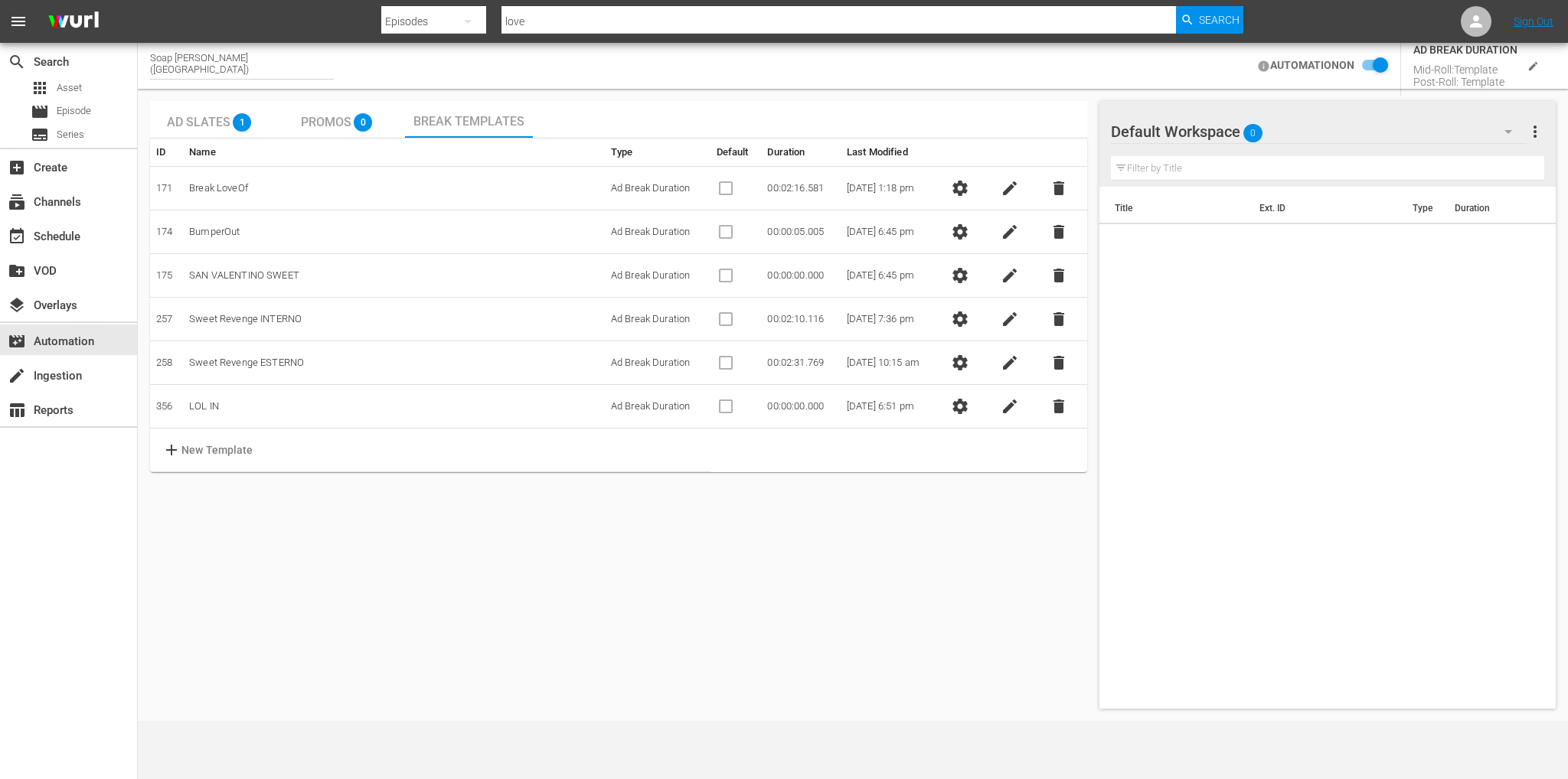
click at [251, 447] on p "New Template" at bounding box center [217, 450] width 72 height 16
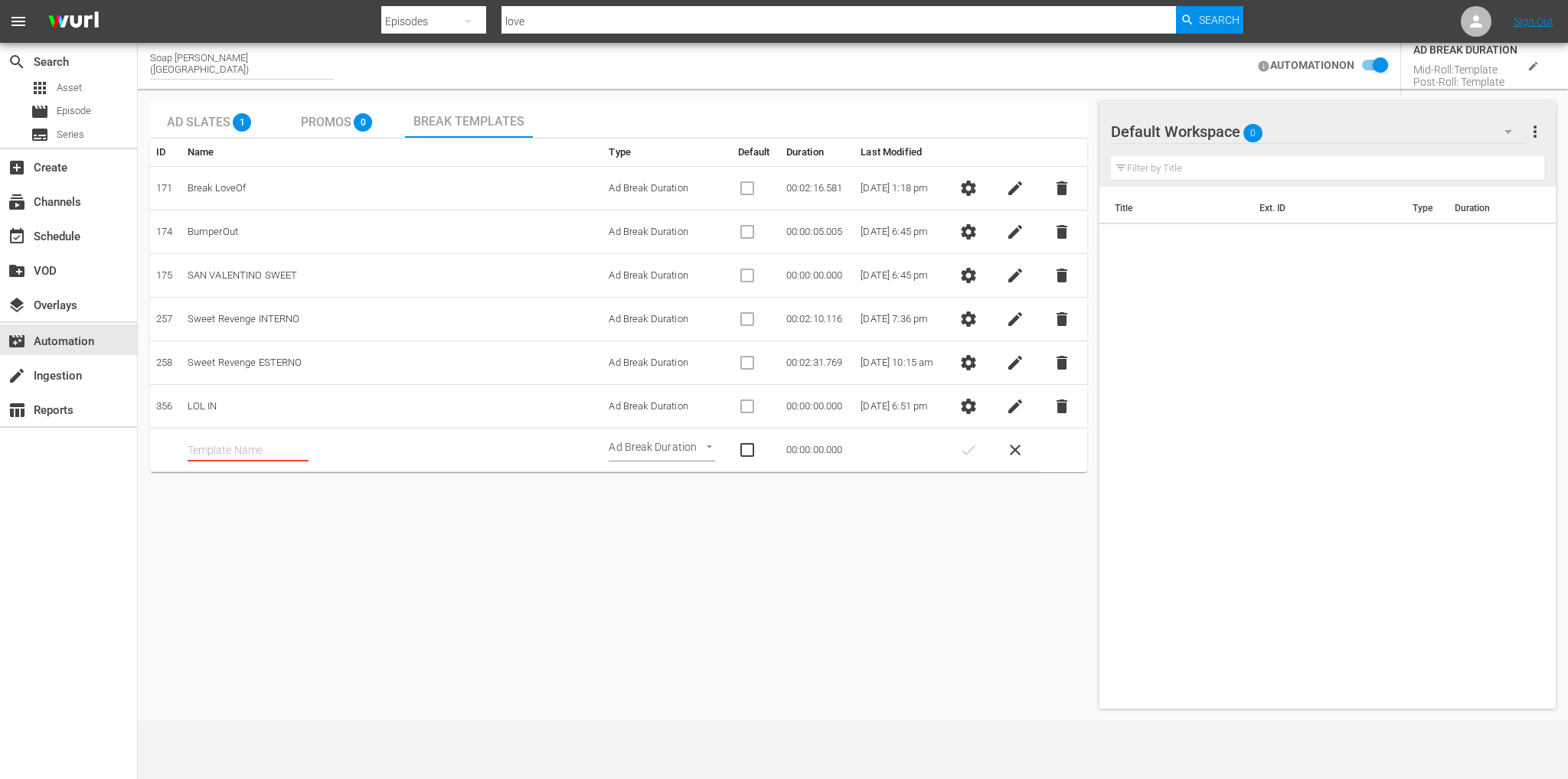
click at [252, 447] on input "text" at bounding box center [249, 450] width 121 height 23
click at [181, 587] on div "Ad Slates 1 Promos 0 Break Templates ID Name Type Default Duration Last Modifie…" at bounding box center [618, 405] width 937 height 608
click at [970, 458] on button "check" at bounding box center [968, 450] width 31 height 31
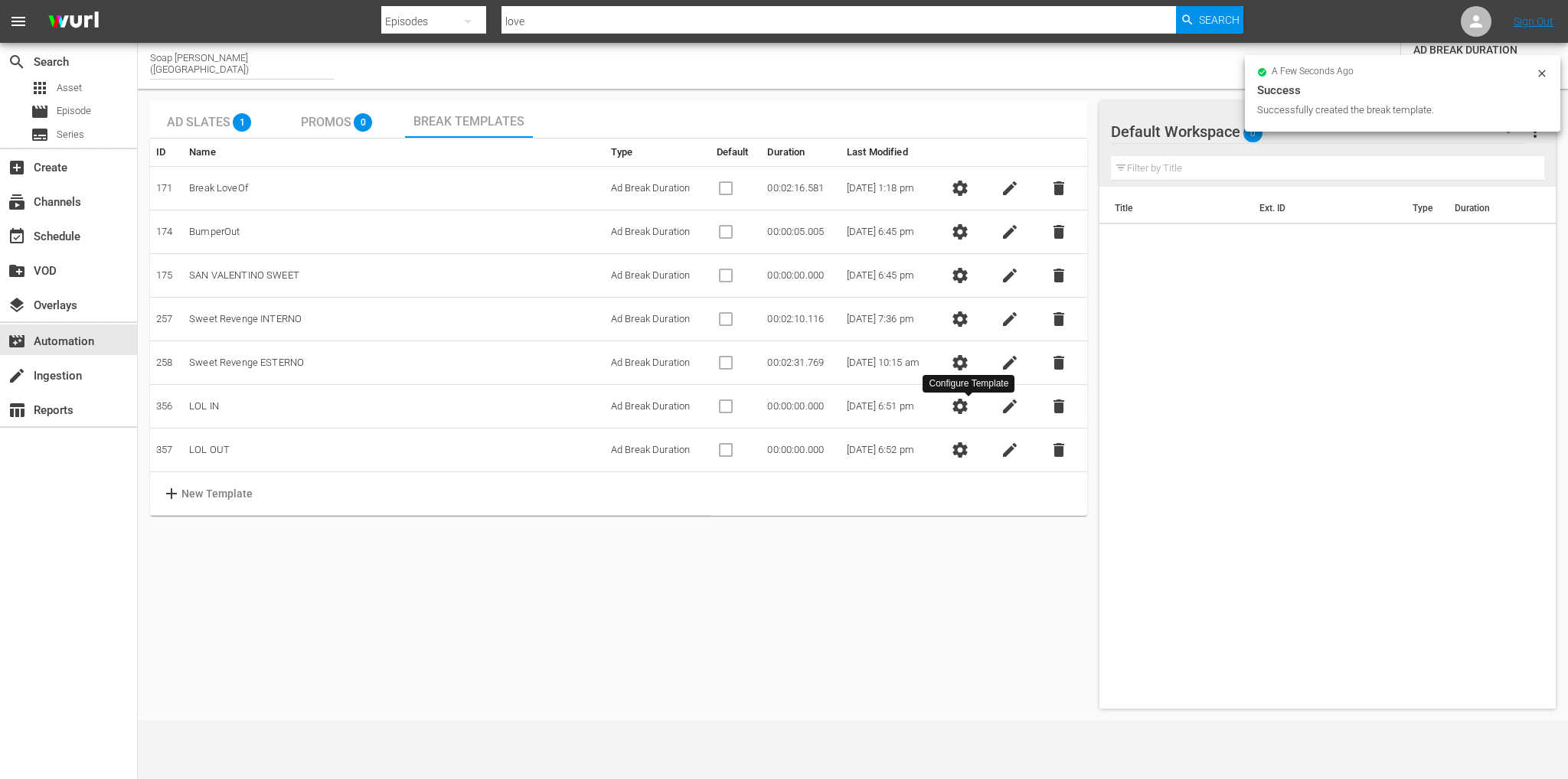
click at [967, 407] on span "settings" at bounding box center [960, 407] width 19 height 19
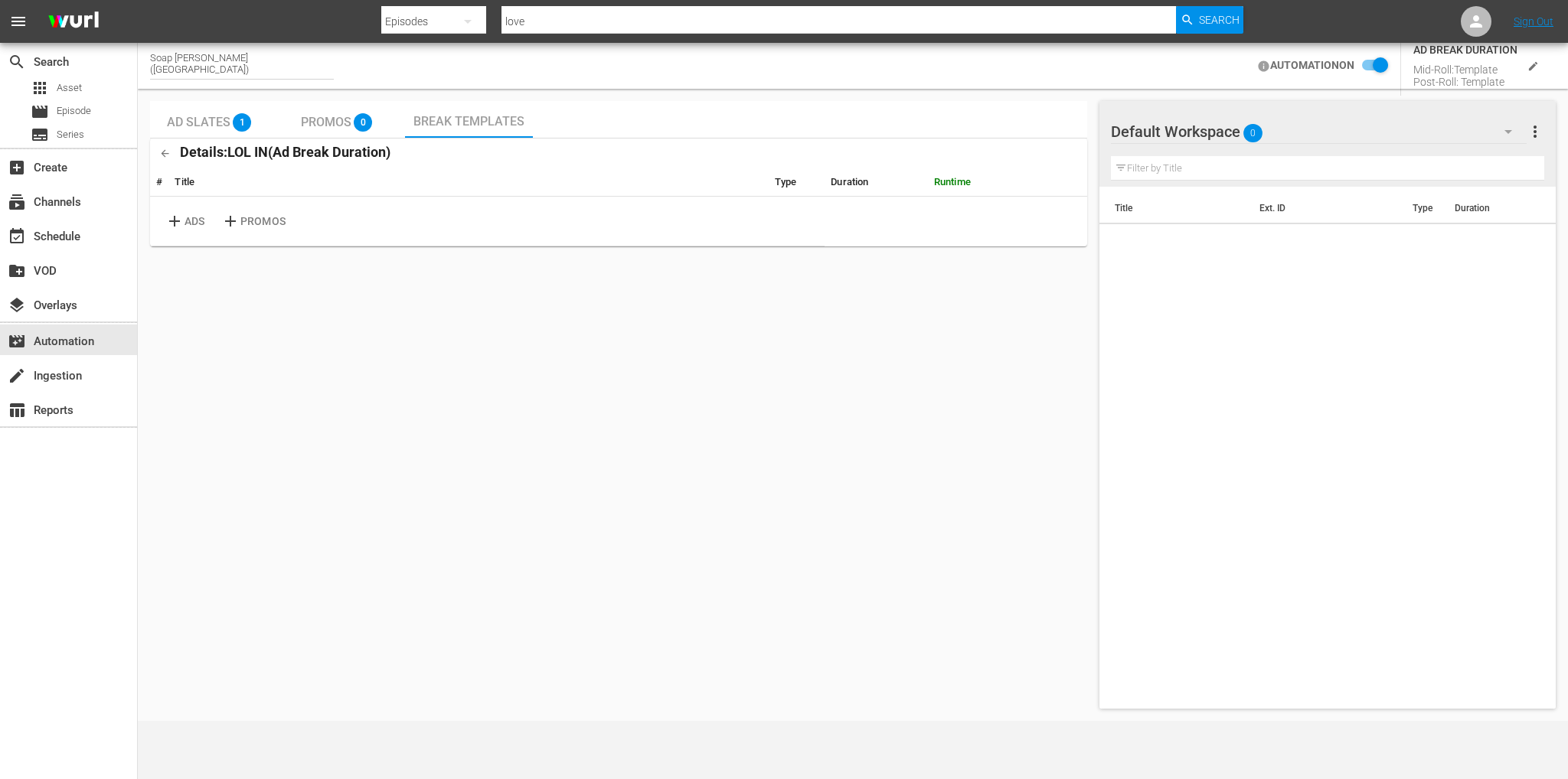
click at [1378, 64] on input "checkbox" at bounding box center [1370, 66] width 33 height 19
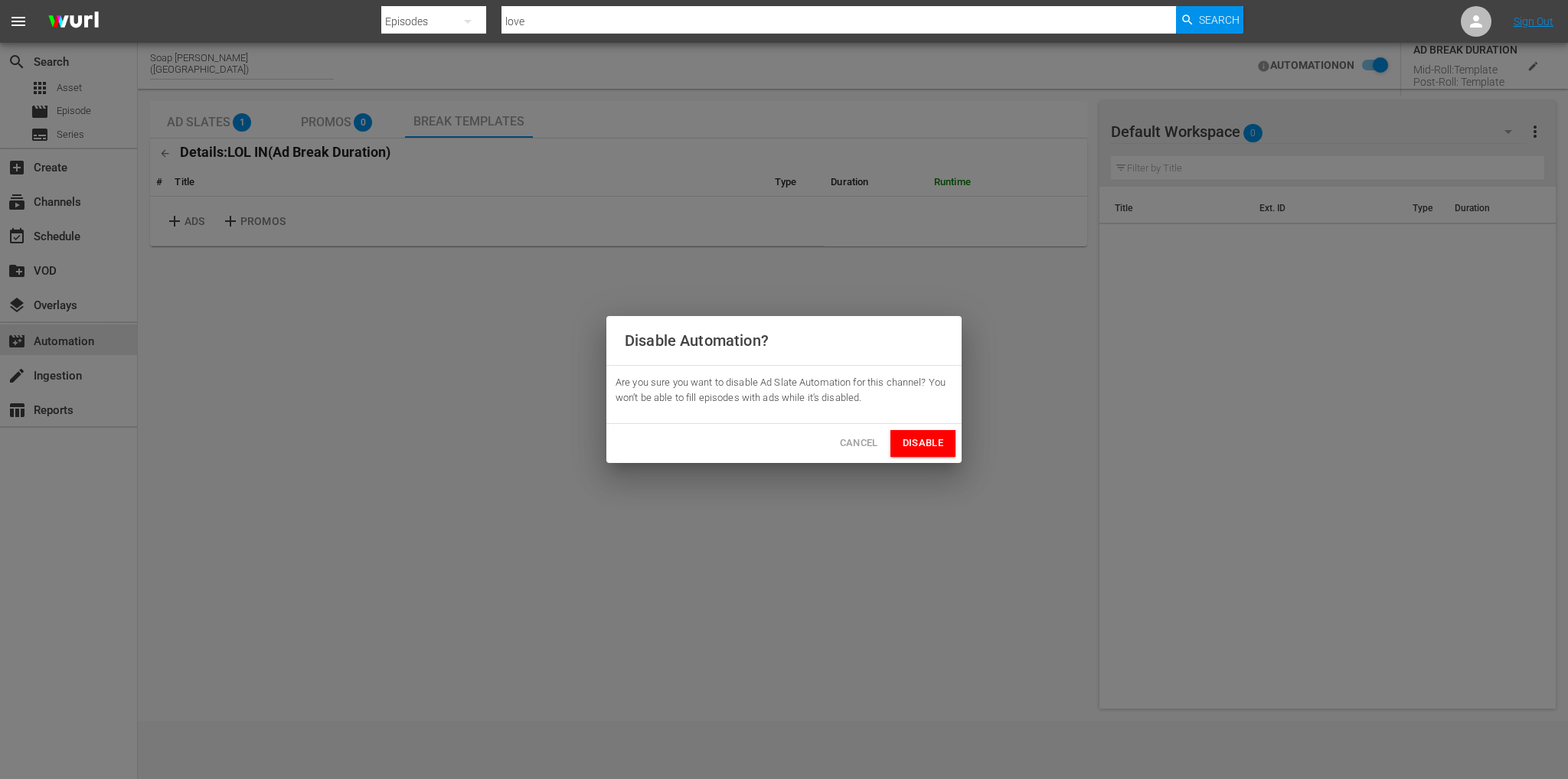
click at [921, 443] on span "Disable" at bounding box center [923, 443] width 41 height 18
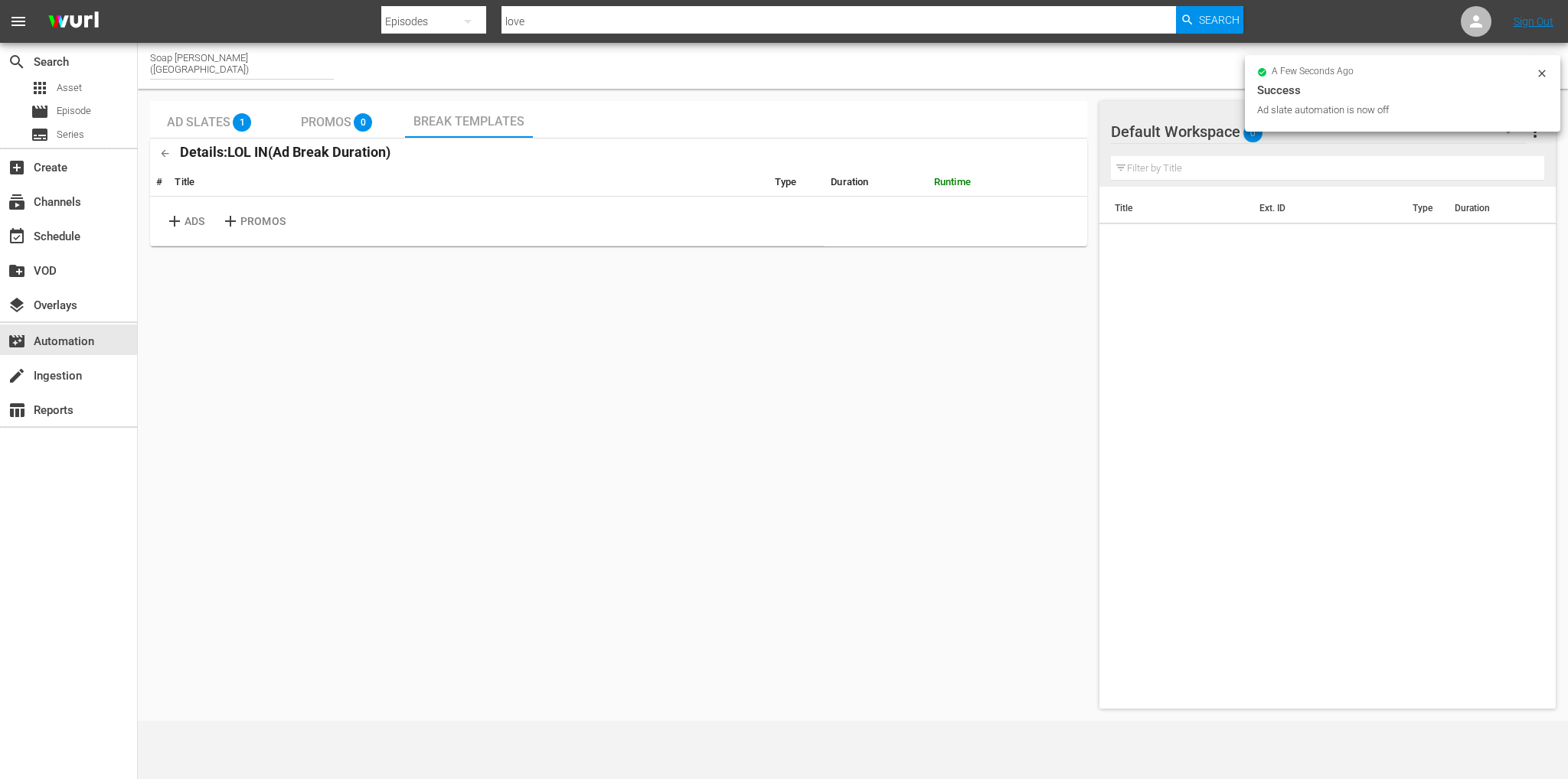
click at [1494, 137] on div "a few seconds ago Success Ad slate automation is now off" at bounding box center [1401, 97] width 315 height 82
click at [1494, 138] on button "button" at bounding box center [1507, 132] width 37 height 37
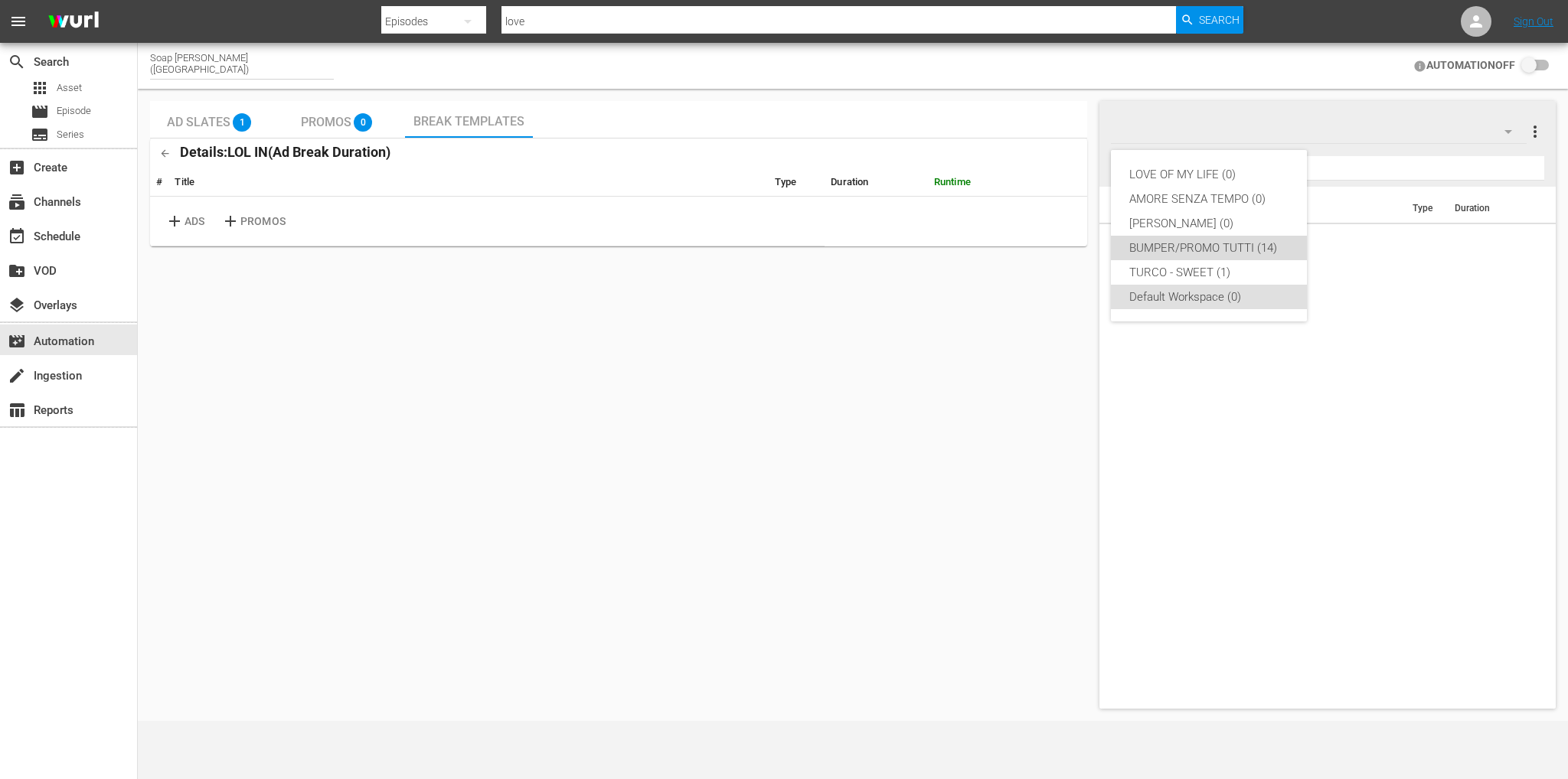
click at [1213, 245] on div "BUMPER/PROMO TUTTI (14)" at bounding box center [1208, 248] width 159 height 25
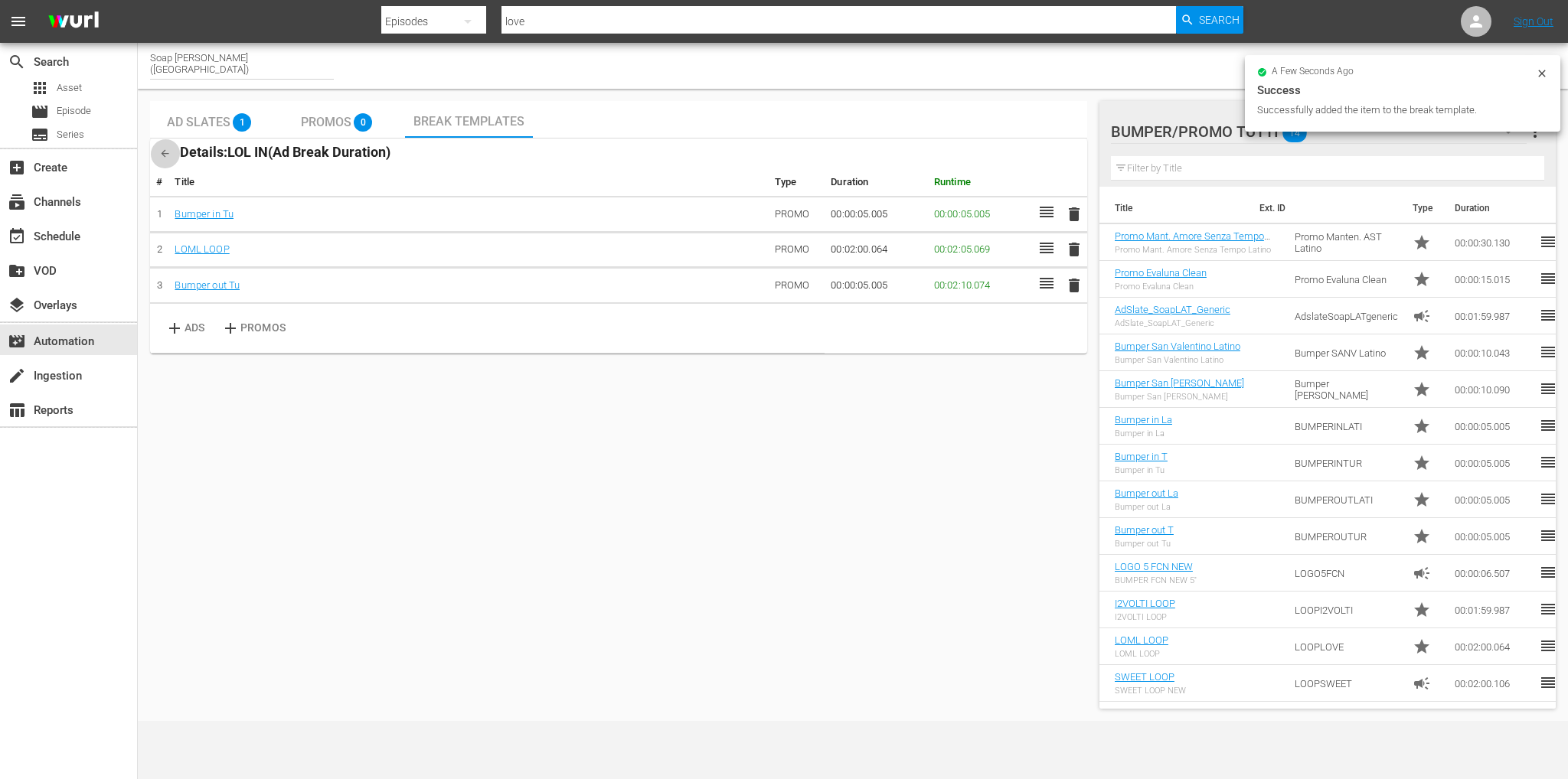
click at [170, 152] on icon "button" at bounding box center [164, 153] width 11 height 11
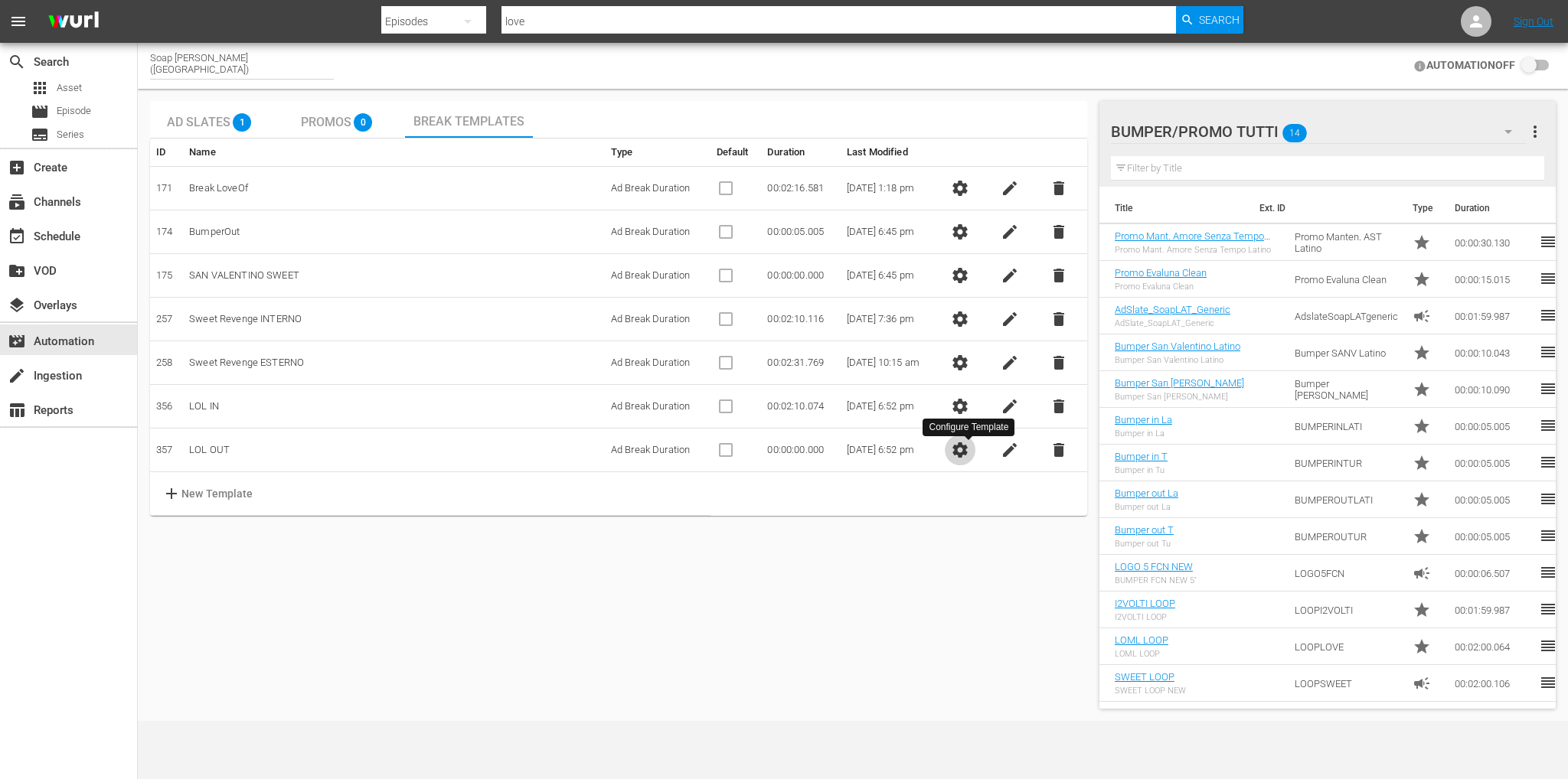
click at [964, 449] on span "settings" at bounding box center [960, 450] width 19 height 19
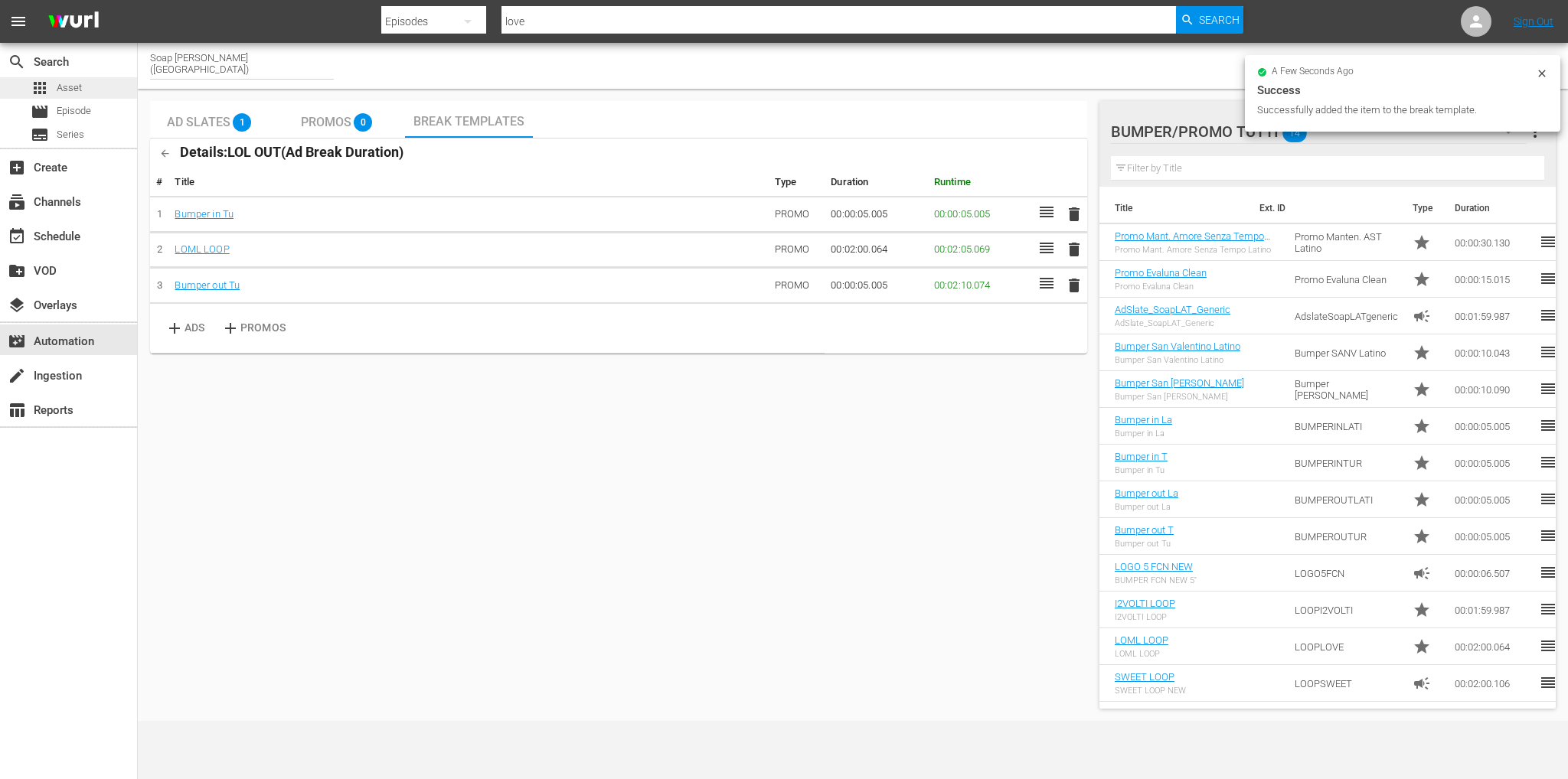
click at [89, 91] on div "apps Asset" at bounding box center [68, 88] width 137 height 21
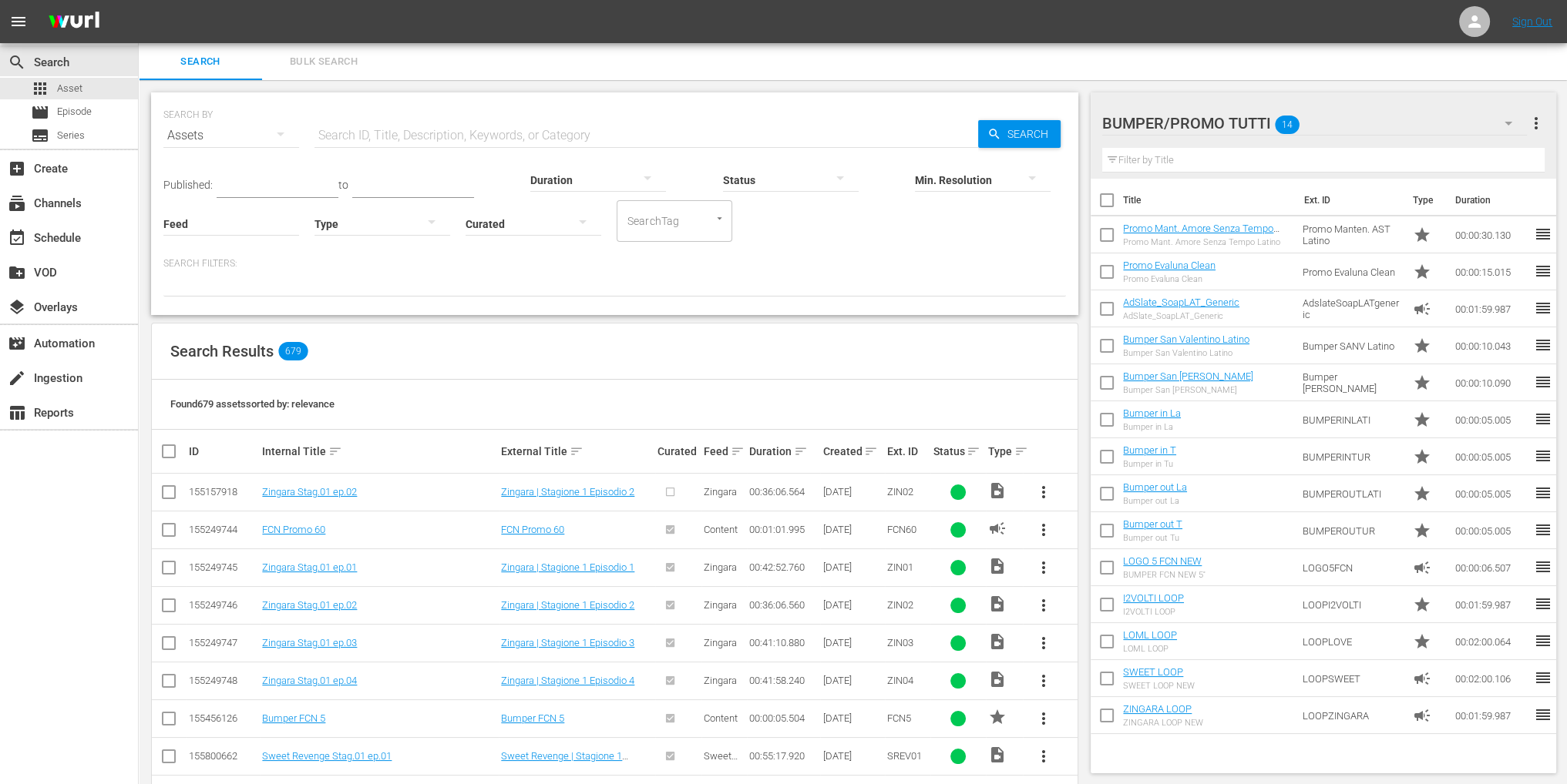
click at [862, 450] on div "Created sort" at bounding box center [851, 451] width 59 height 19
click at [507, 129] on input "text" at bounding box center [647, 135] width 664 height 37
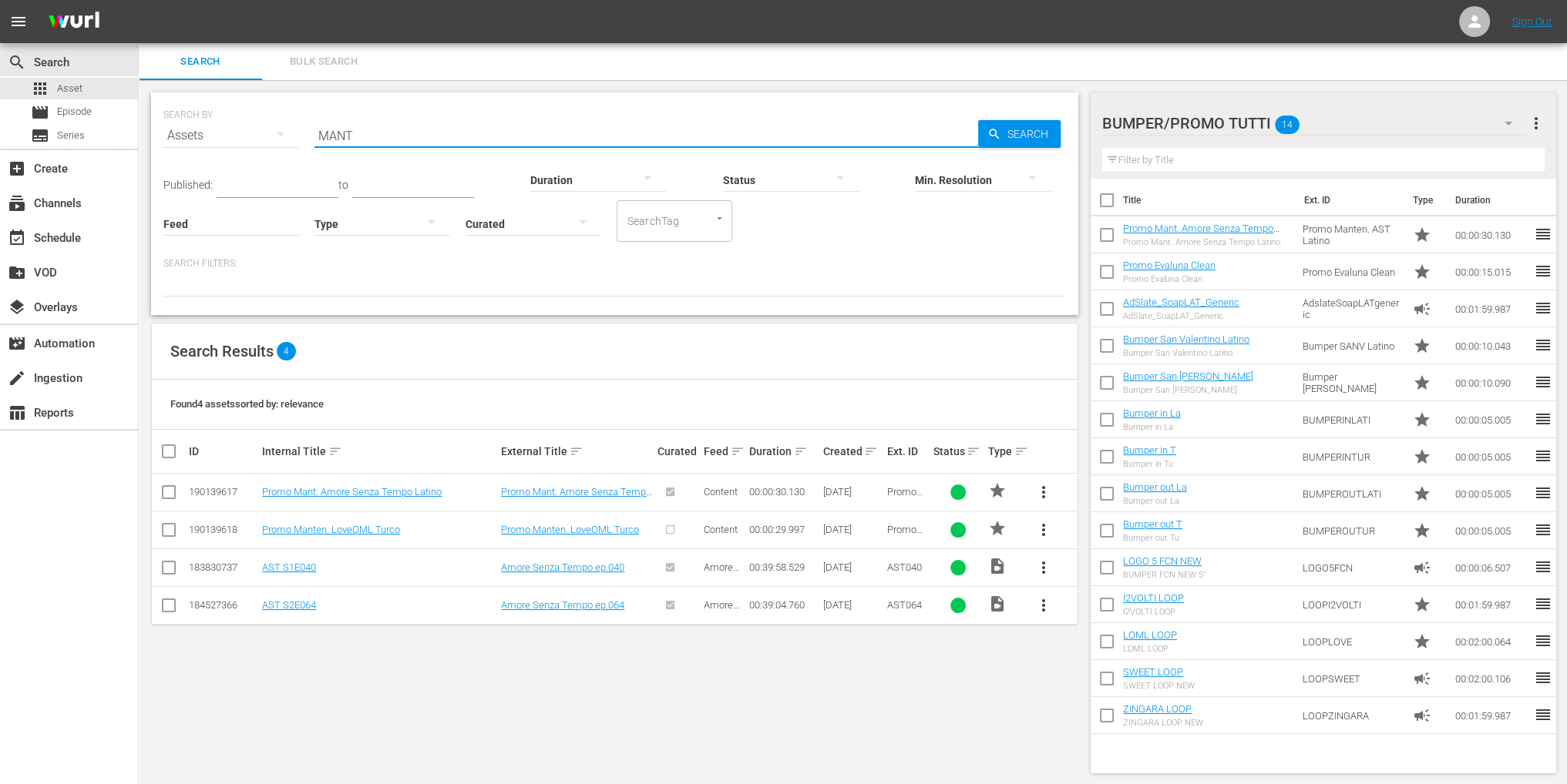
click at [171, 528] on input "checkbox" at bounding box center [169, 533] width 19 height 19
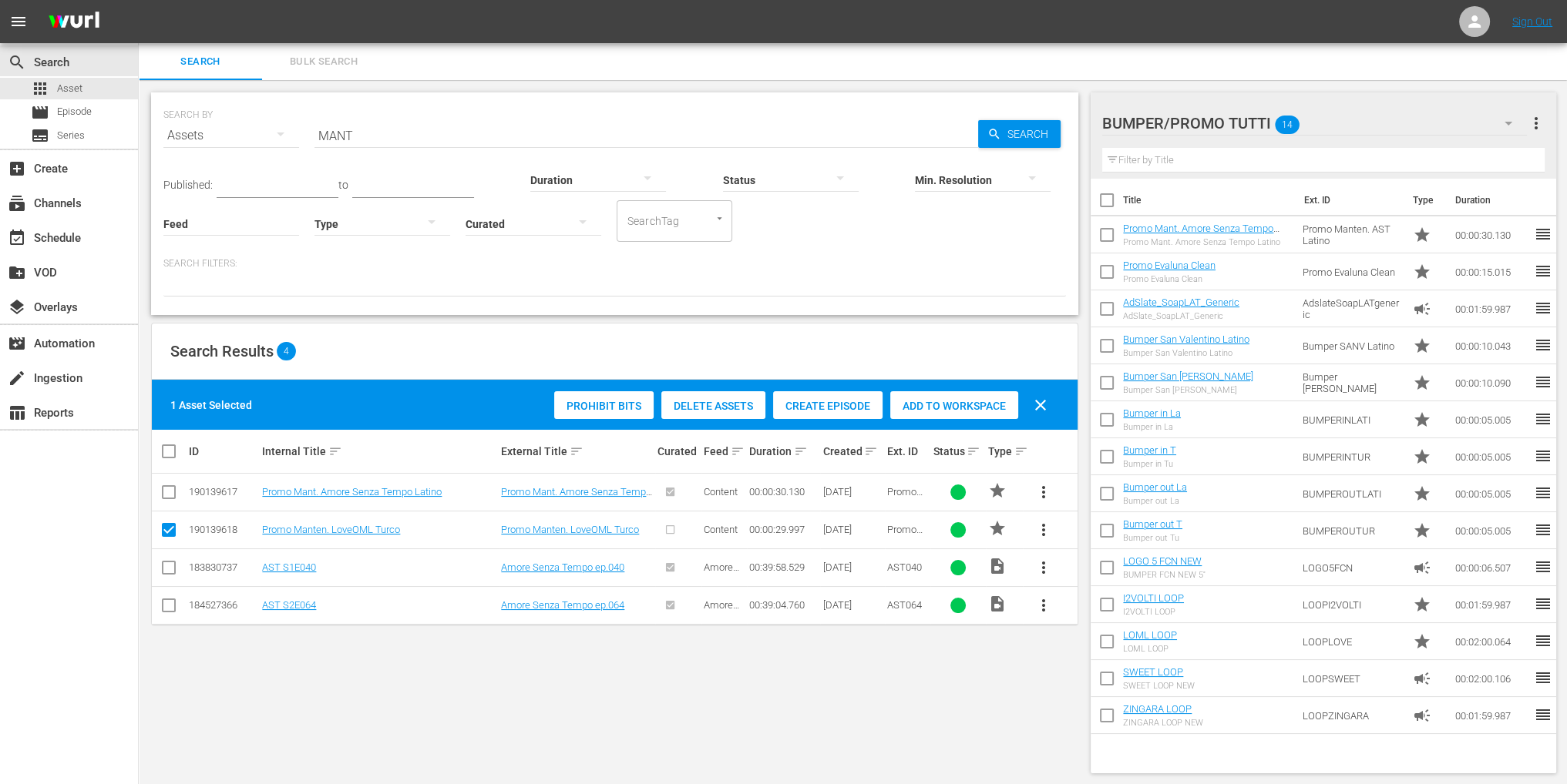
click at [937, 407] on span "Add to Workspace" at bounding box center [954, 406] width 128 height 12
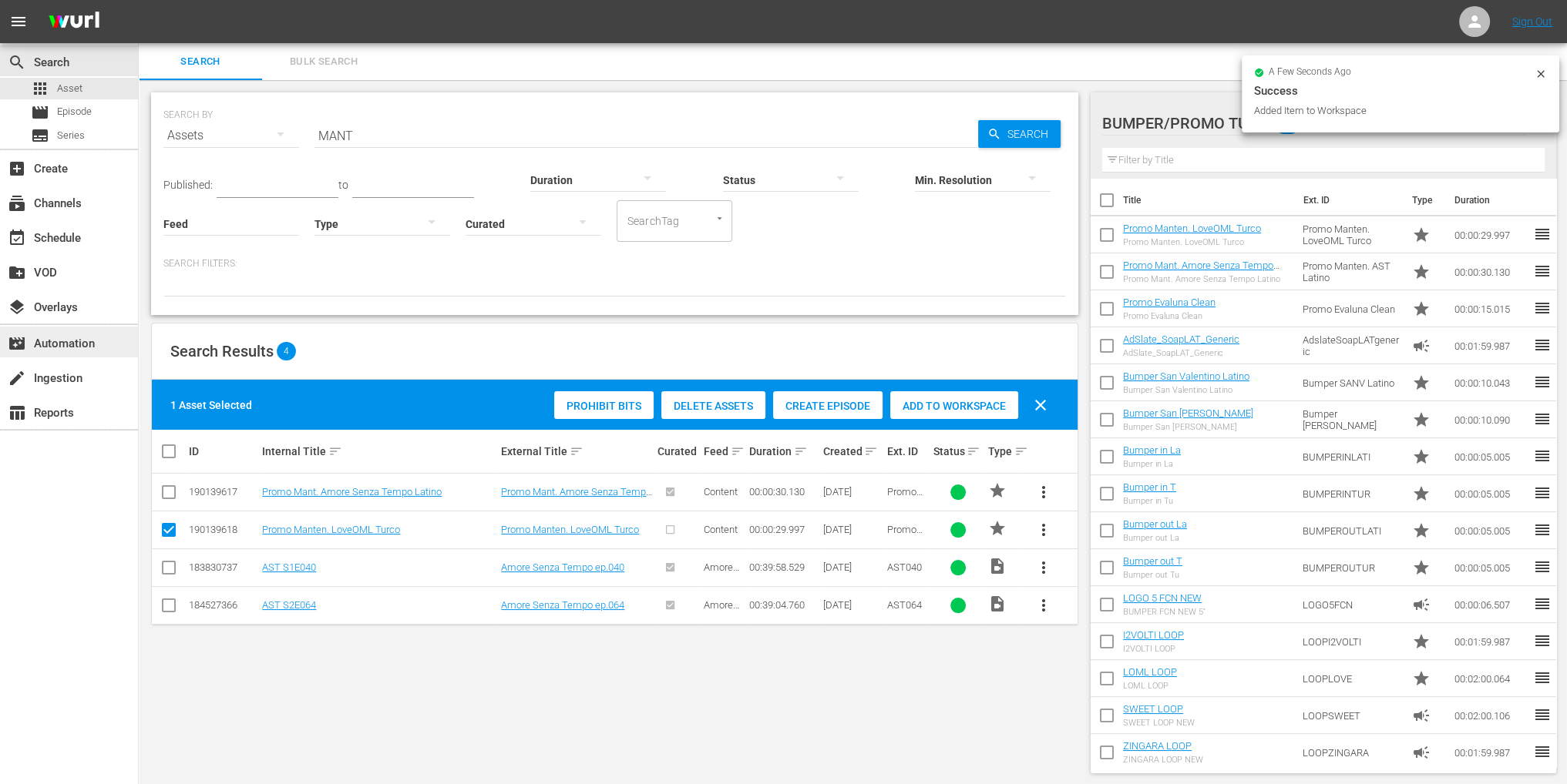
click at [85, 346] on div "movie_filter Automation" at bounding box center [43, 341] width 86 height 14
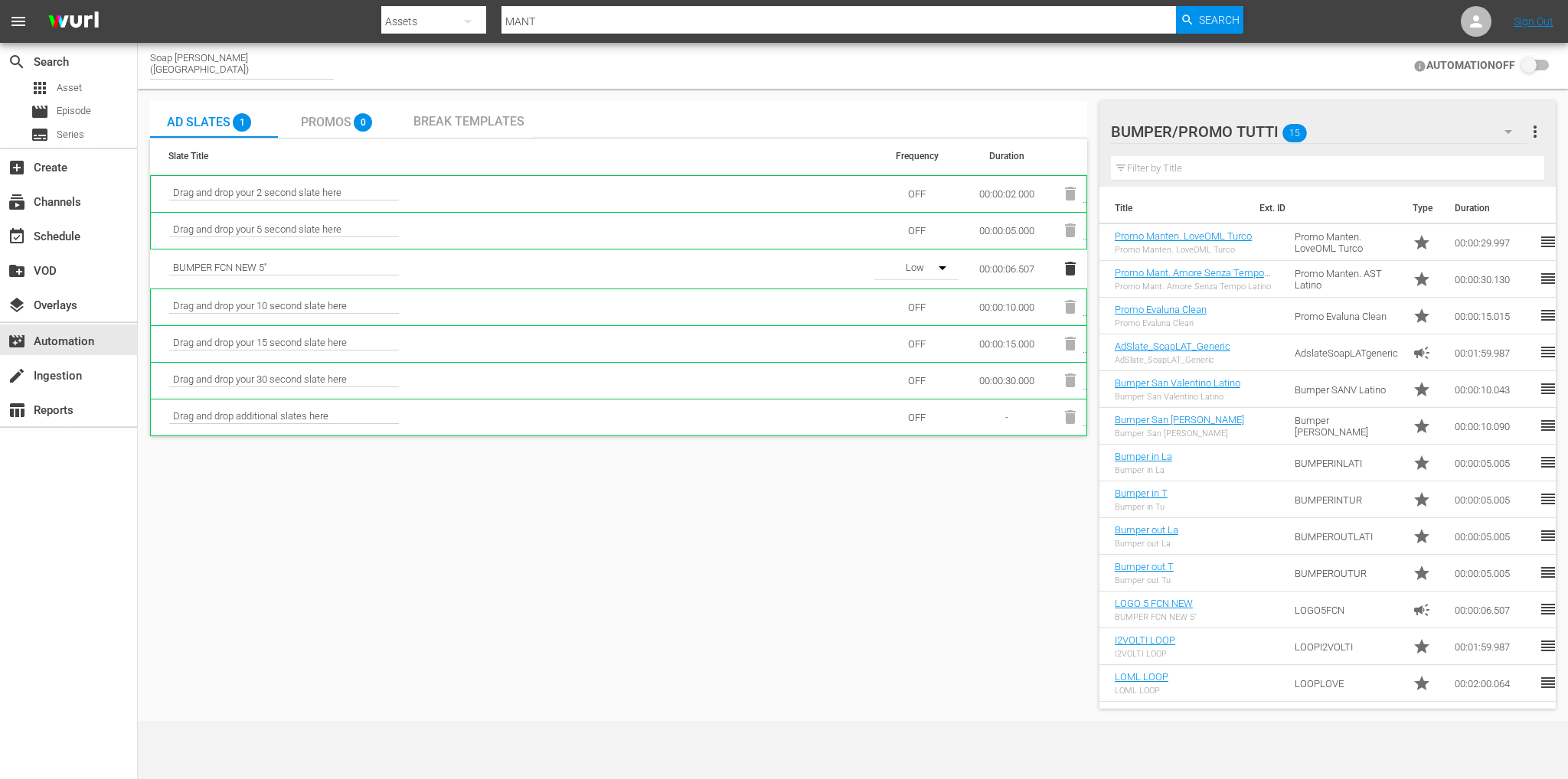
click at [475, 126] on span "Break Templates" at bounding box center [469, 121] width 111 height 15
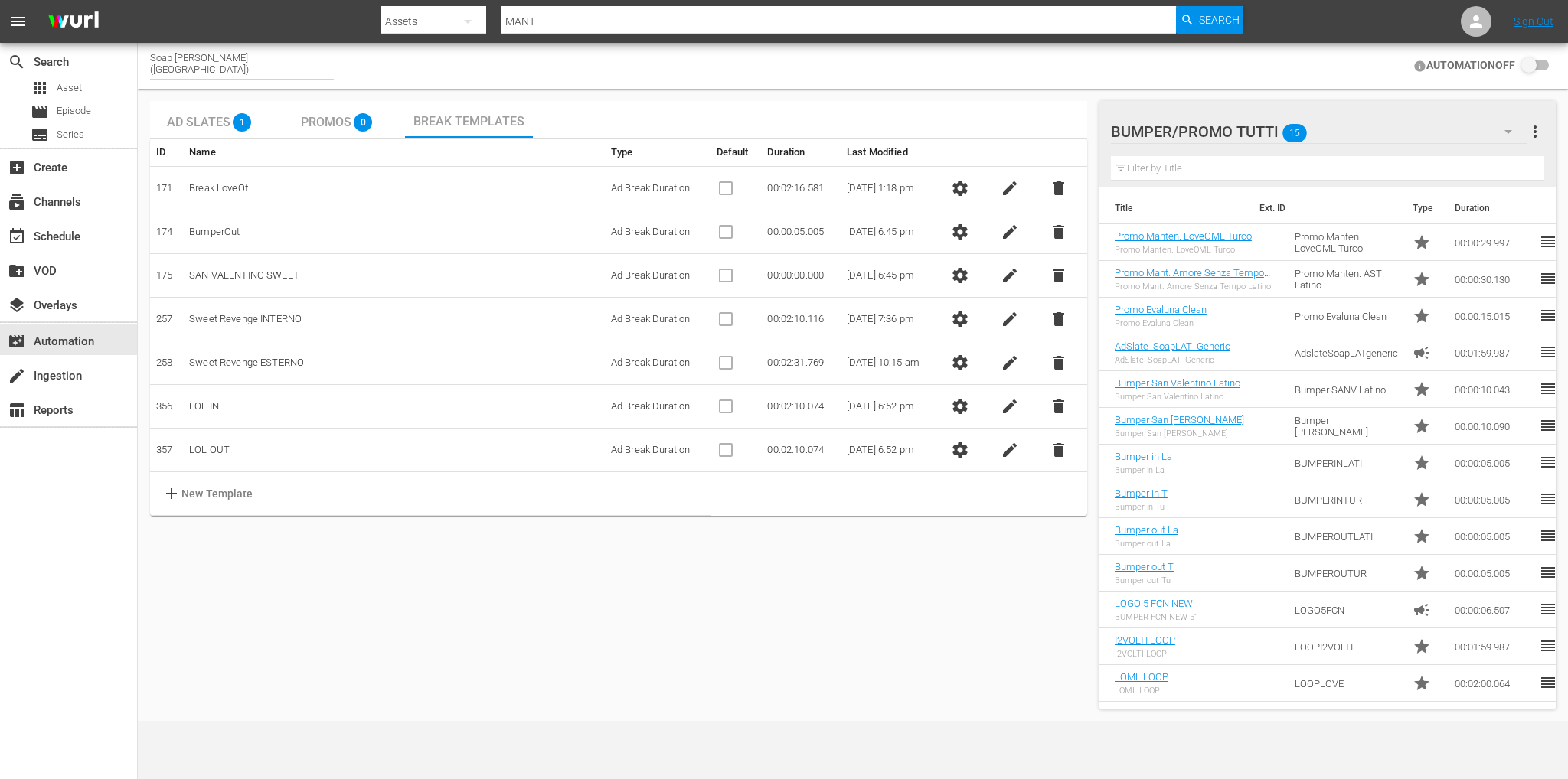
click at [953, 454] on td "settings" at bounding box center [963, 450] width 50 height 44
click at [958, 451] on button "settings" at bounding box center [960, 450] width 31 height 31
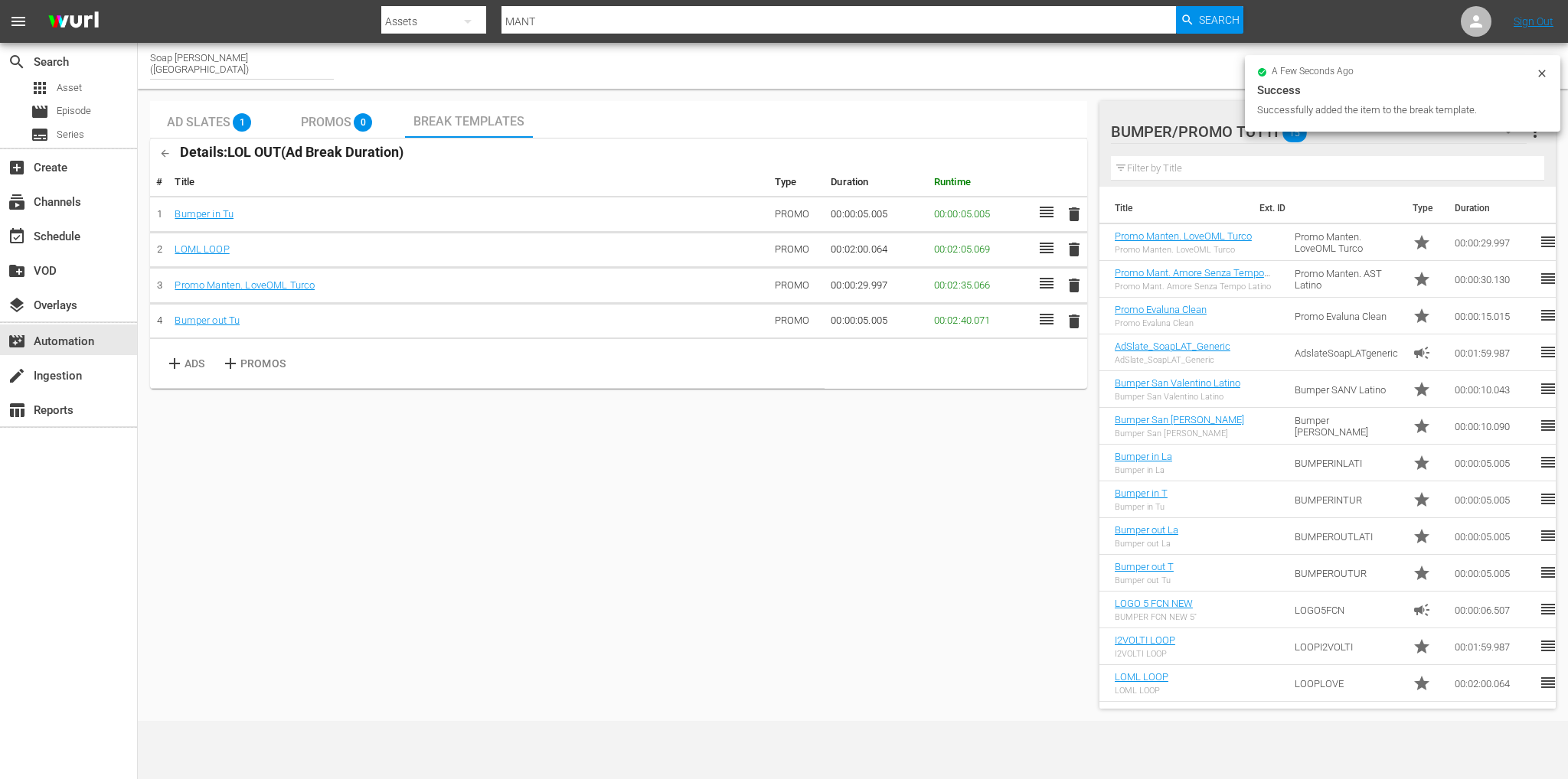
click at [521, 457] on div "Ad Slates 1 Promos 0 Break Templates Details: LOL OUT ( Ad Break Duration ) # T…" at bounding box center [618, 405] width 937 height 608
click at [172, 156] on button "button" at bounding box center [165, 153] width 30 height 30
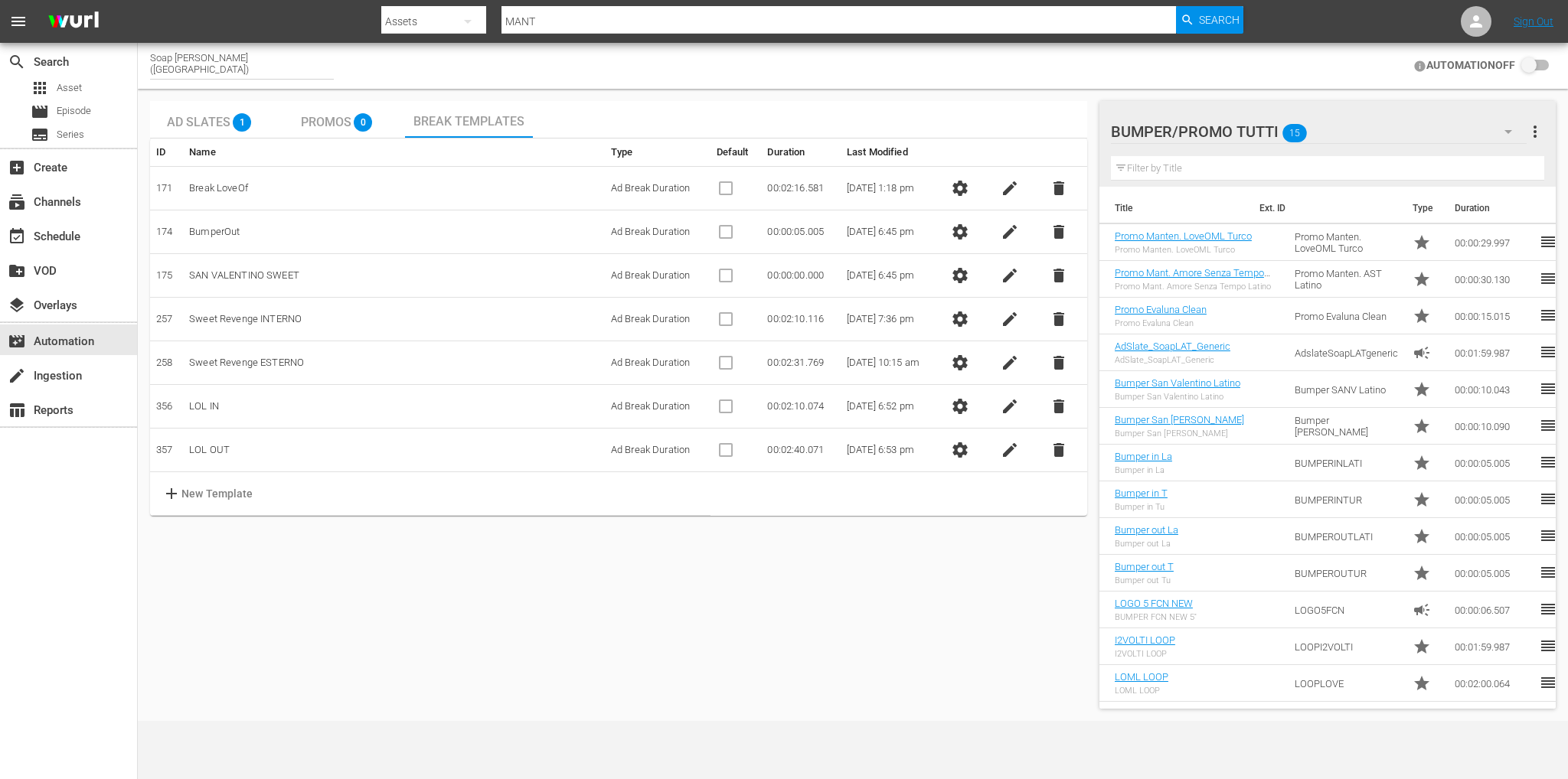
click at [969, 359] on span "settings" at bounding box center [960, 363] width 19 height 19
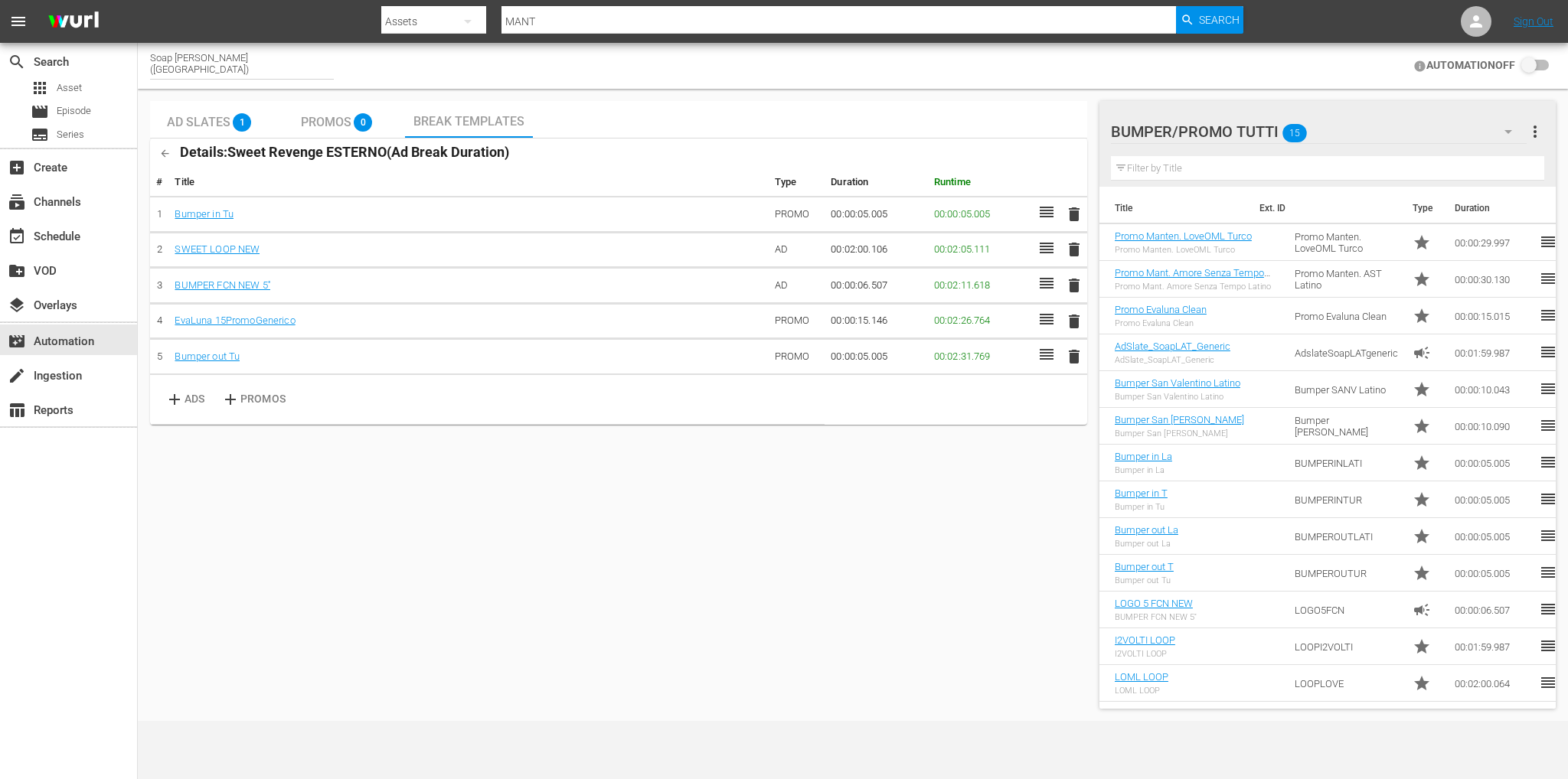
click at [159, 154] on icon "button" at bounding box center [164, 153] width 11 height 11
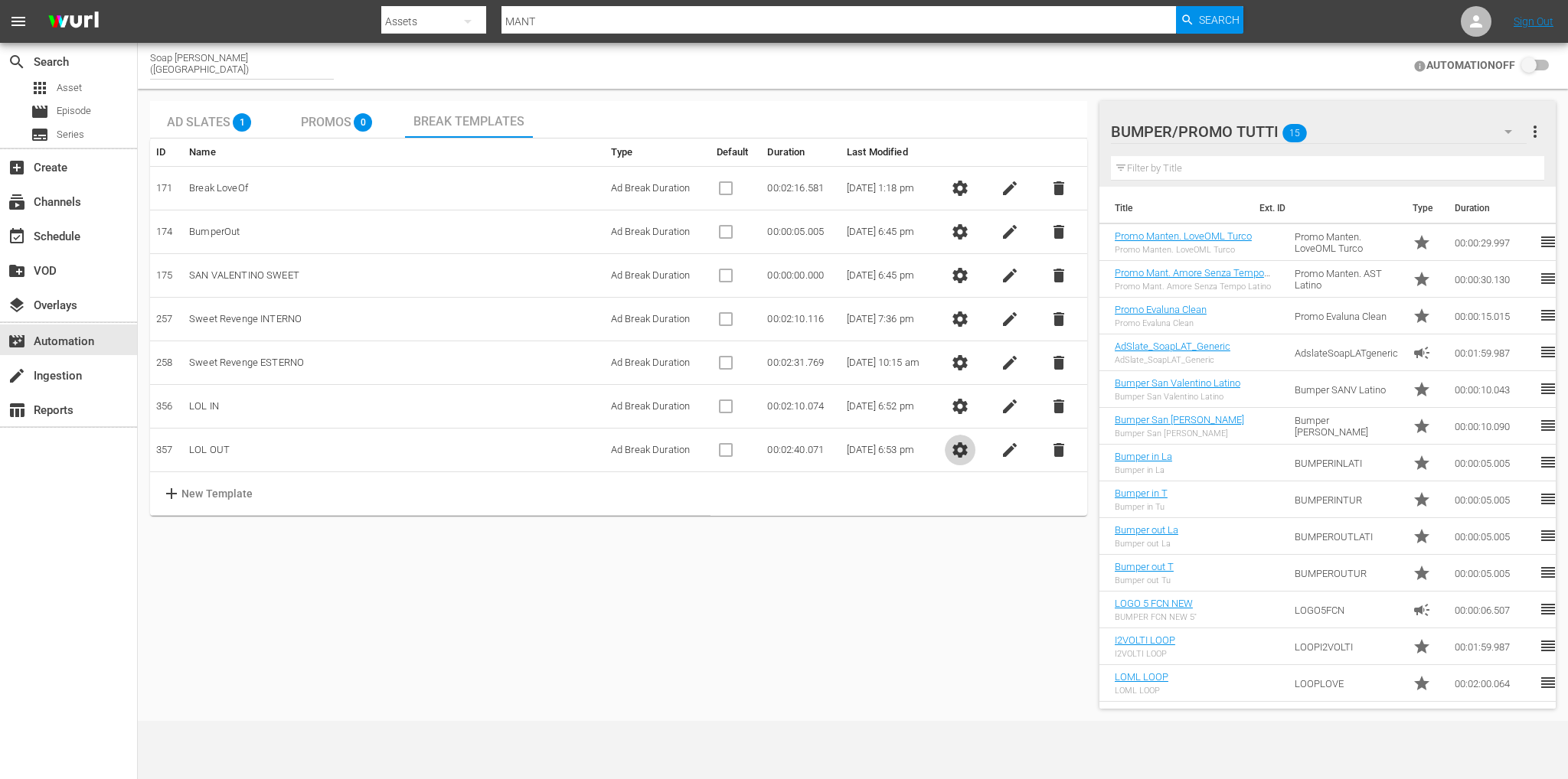
click at [969, 448] on span "settings" at bounding box center [960, 450] width 19 height 19
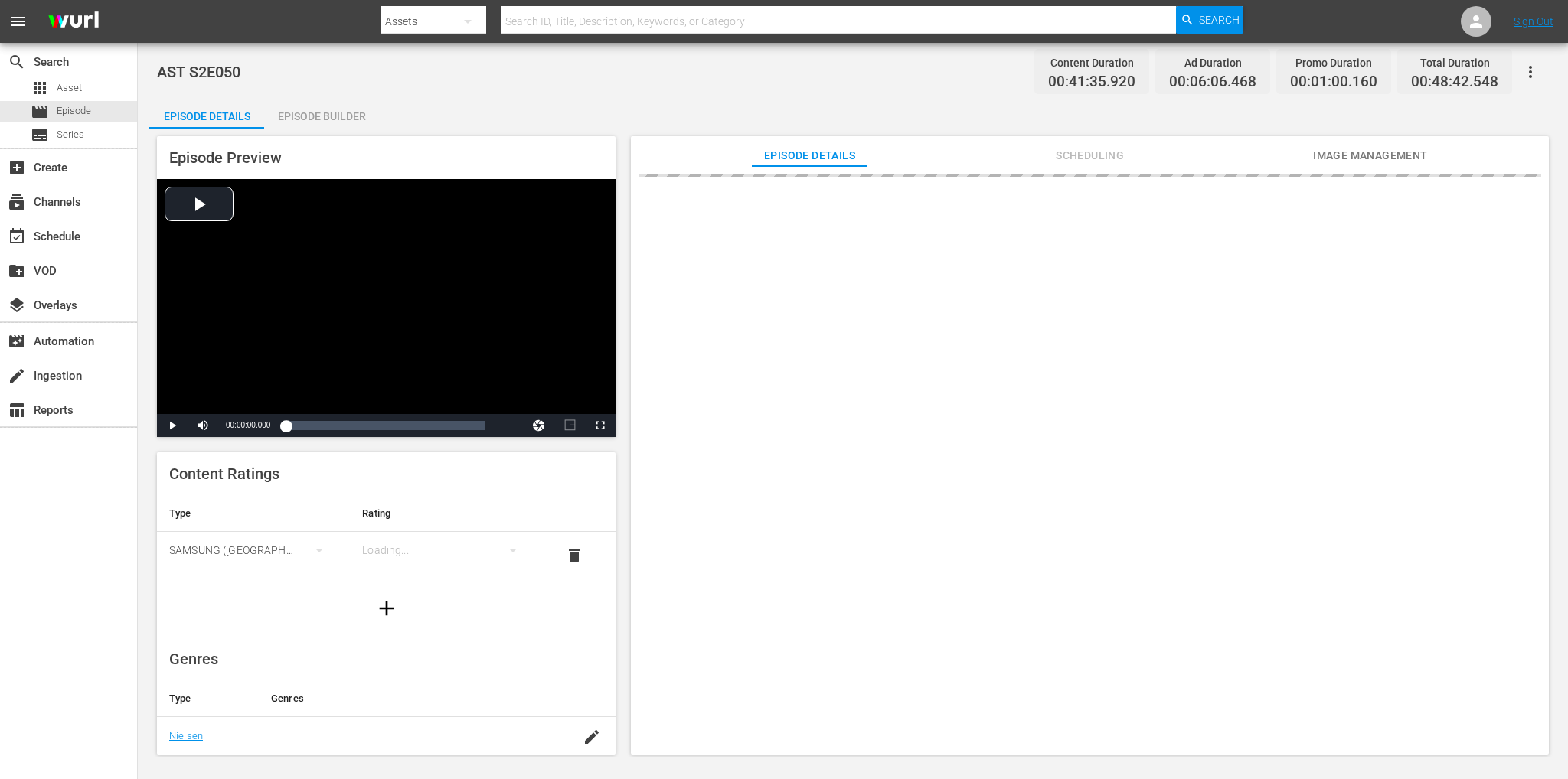
click at [284, 108] on div "Episode Builder" at bounding box center [321, 116] width 114 height 37
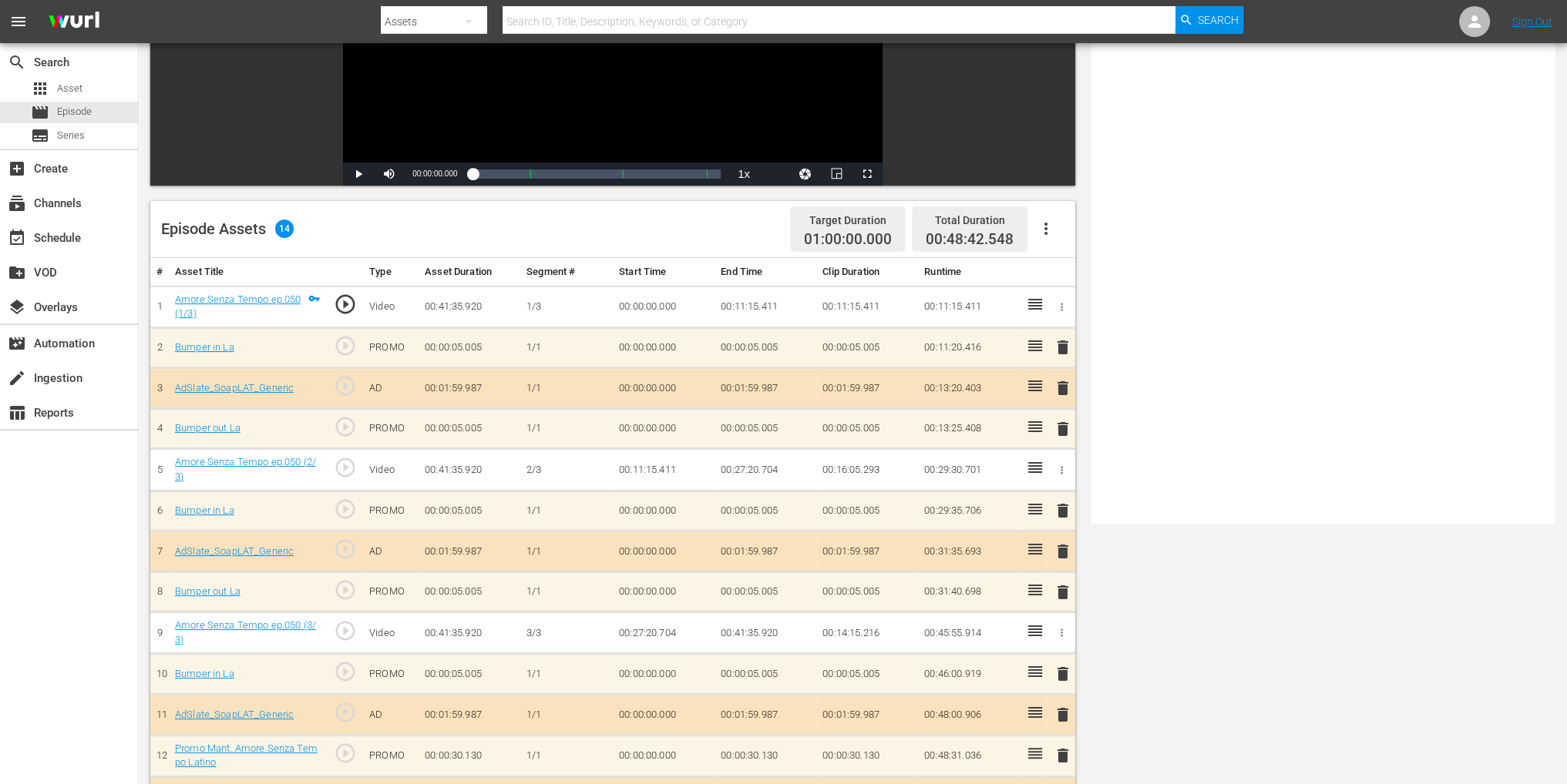
scroll to position [401, 0]
